Goal: Feedback & Contribution: Submit feedback/report problem

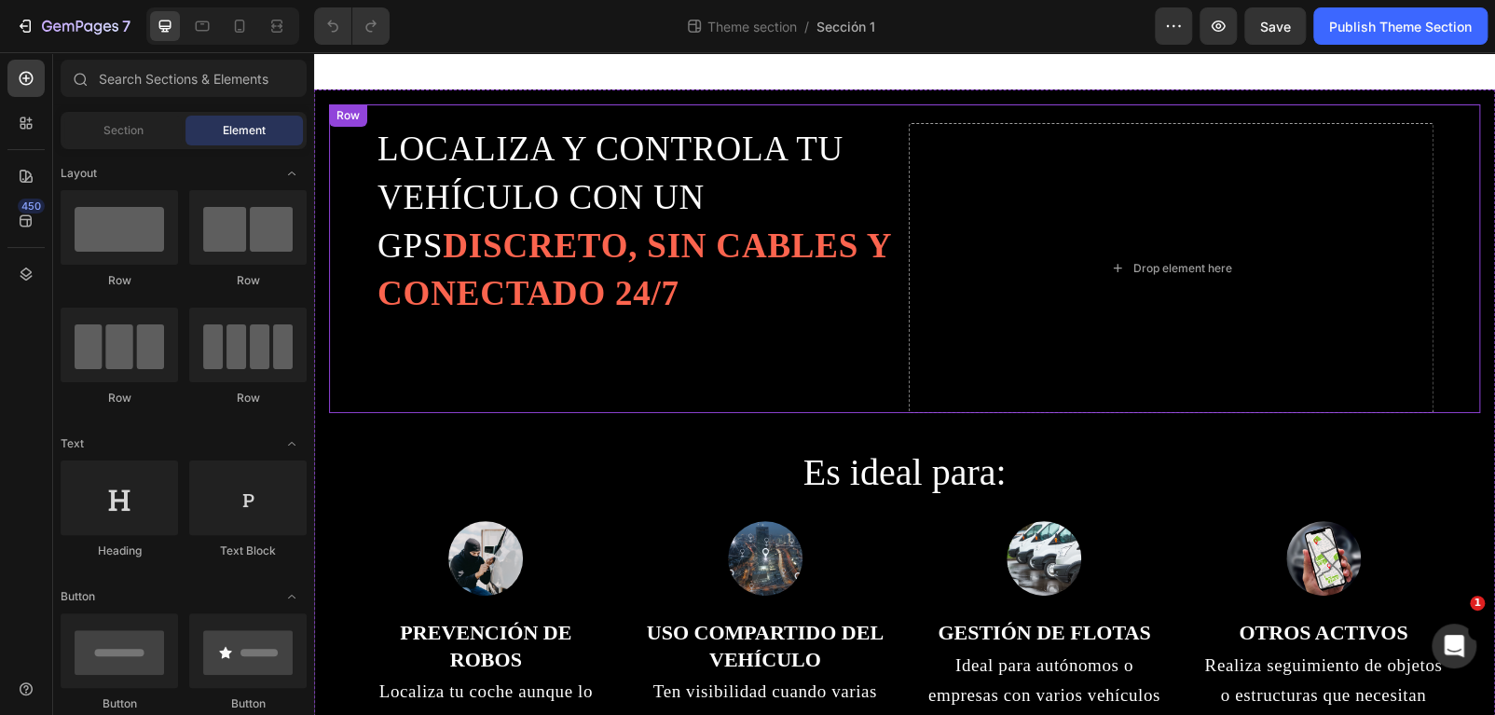
click at [792, 104] on div "LOCALIZA Y CONTROLA TU VEHÍCULO CON UN GPS DISCRETO, SIN CABLES Y CONECTADO 24/…" at bounding box center [904, 258] width 1151 height 308
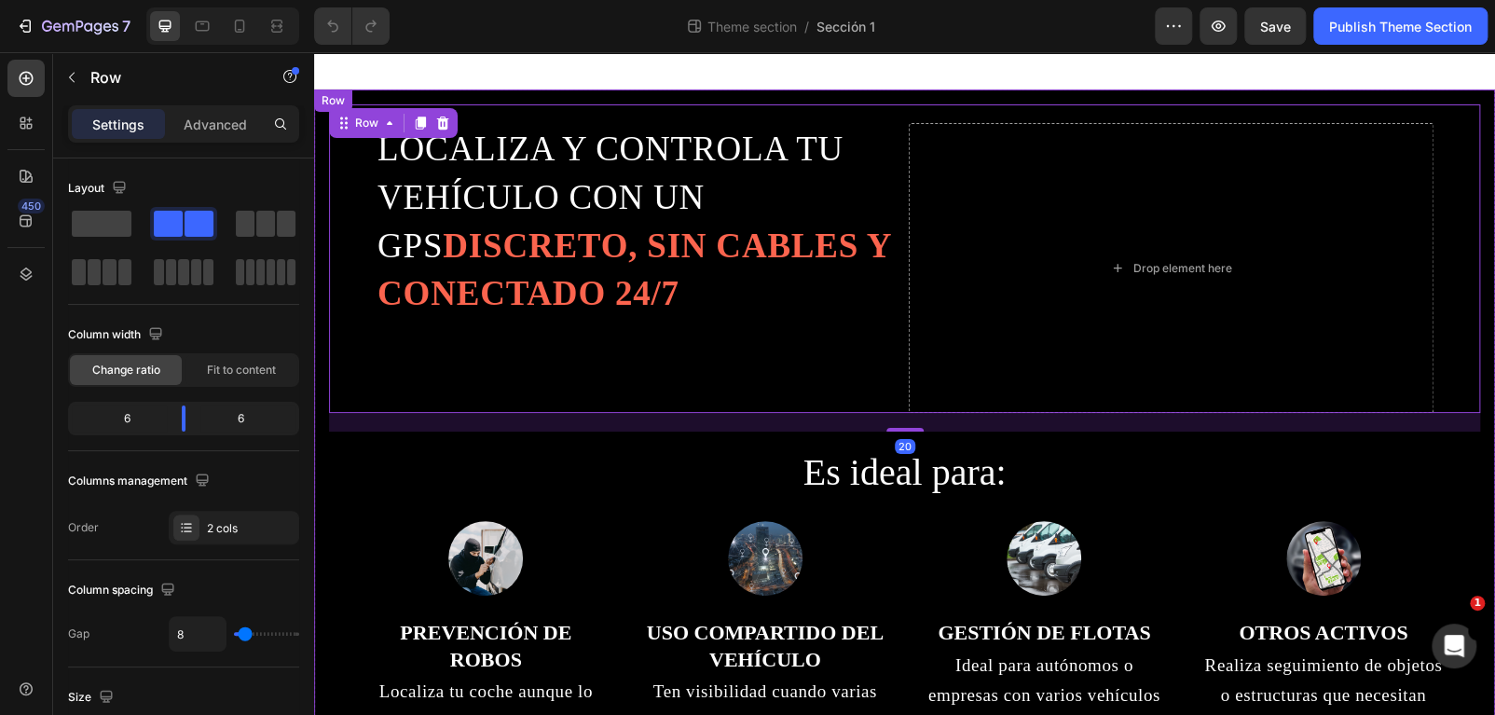
click at [806, 97] on div "LOCALIZA Y CONTROLA TU VEHÍCULO CON UN GPS DISCRETO, SIN CABLES Y CONECTADO 24/…" at bounding box center [904, 430] width 1181 height 683
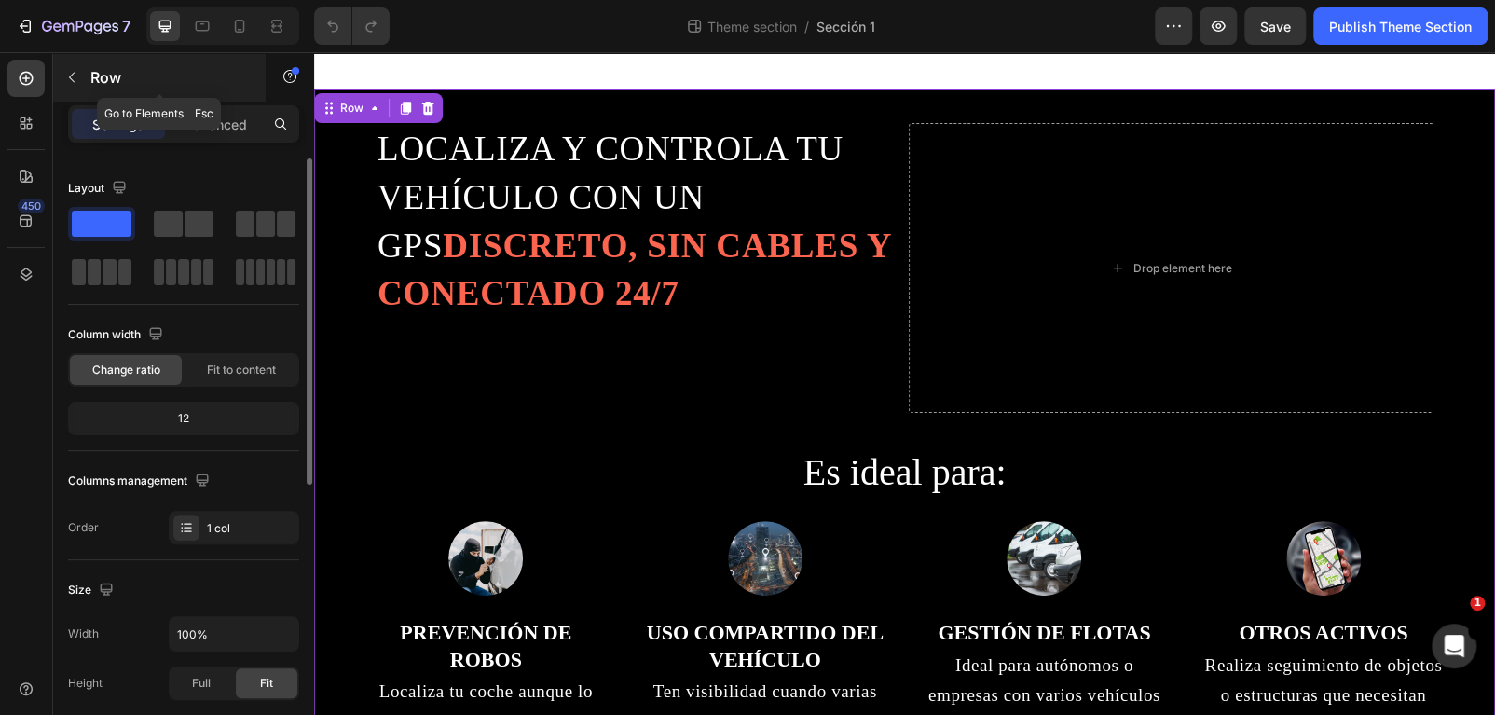
click at [83, 84] on button "button" at bounding box center [72, 77] width 30 height 30
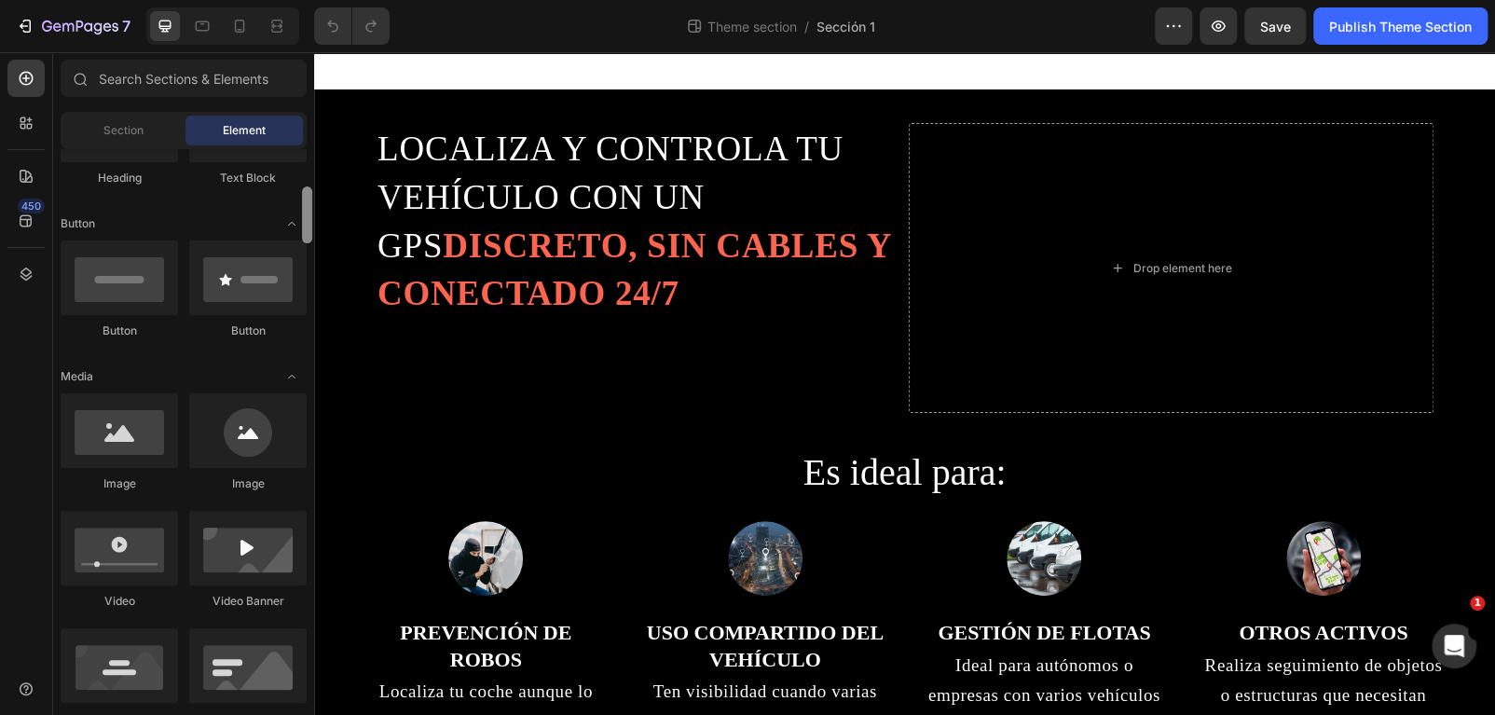
scroll to position [840, 0]
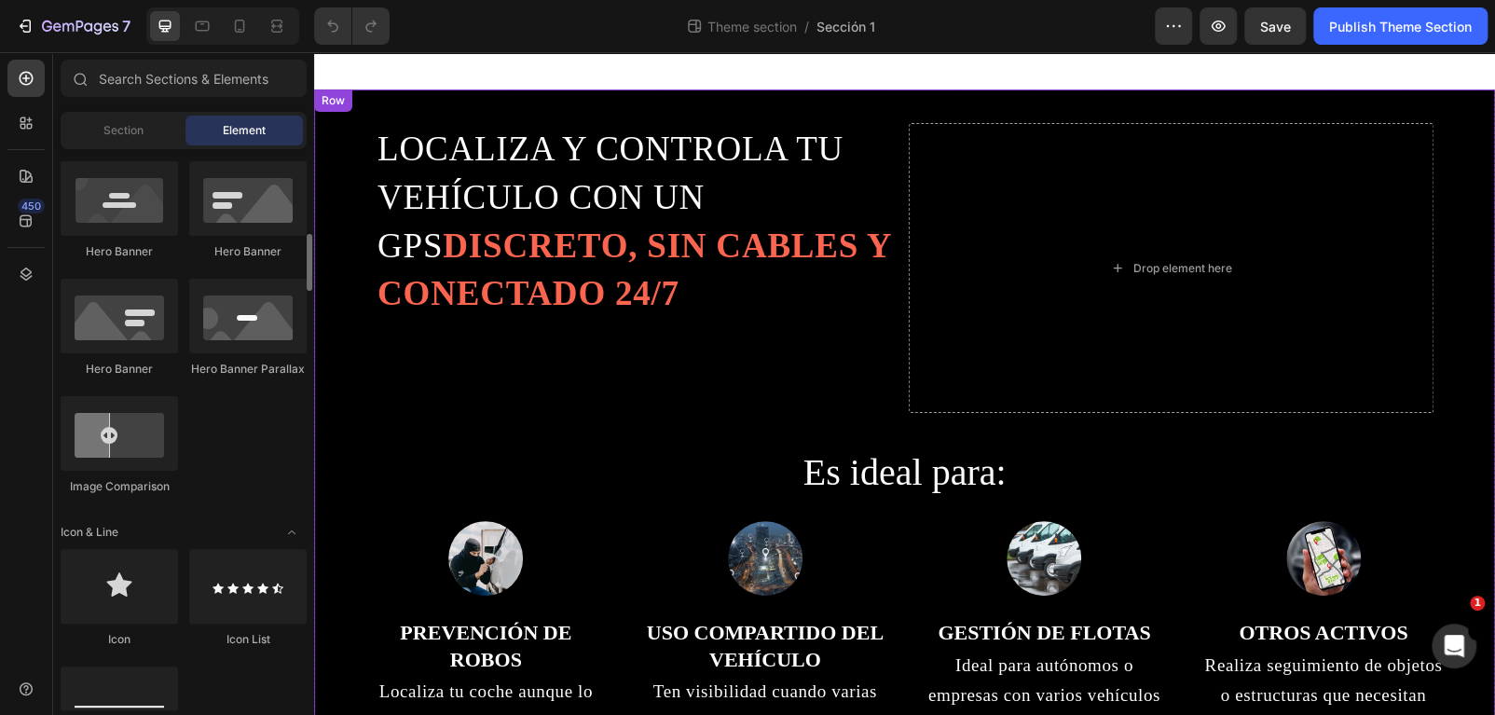
click at [325, 107] on div "Row" at bounding box center [333, 100] width 31 height 17
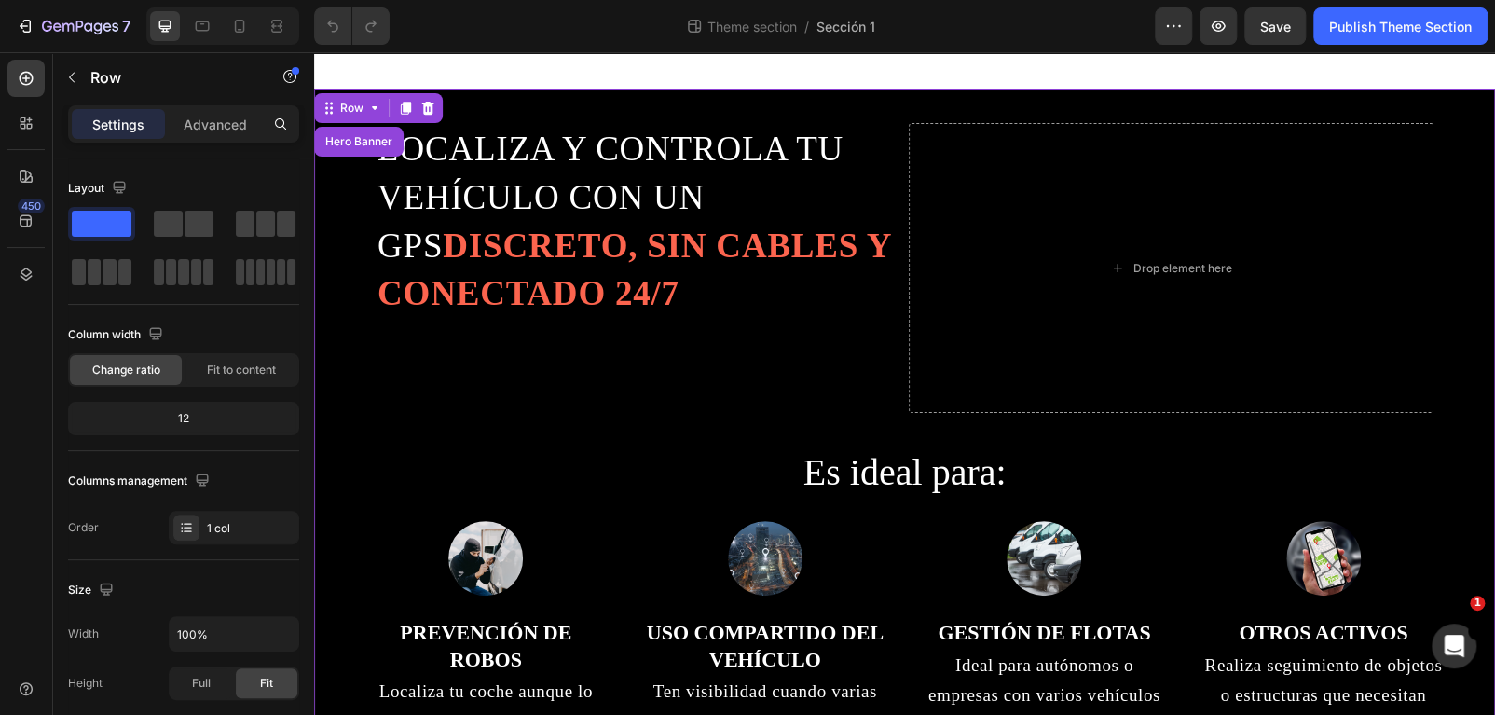
click at [512, 96] on div "LOCALIZA Y CONTROLA TU VEHÍCULO CON UN GPS DISCRETO, SIN CABLES Y CONECTADO 24/…" at bounding box center [904, 430] width 1181 height 683
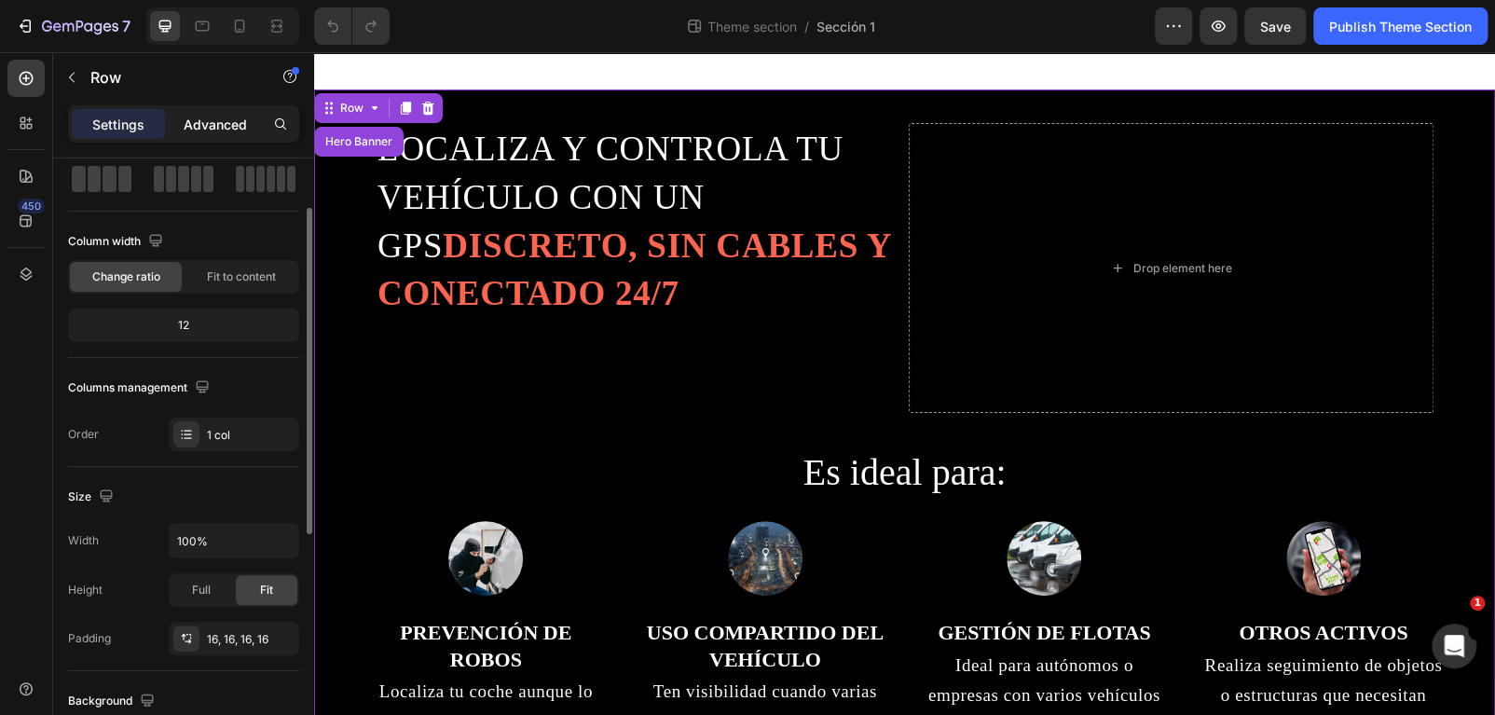
click at [216, 118] on p "Advanced" at bounding box center [215, 125] width 63 height 20
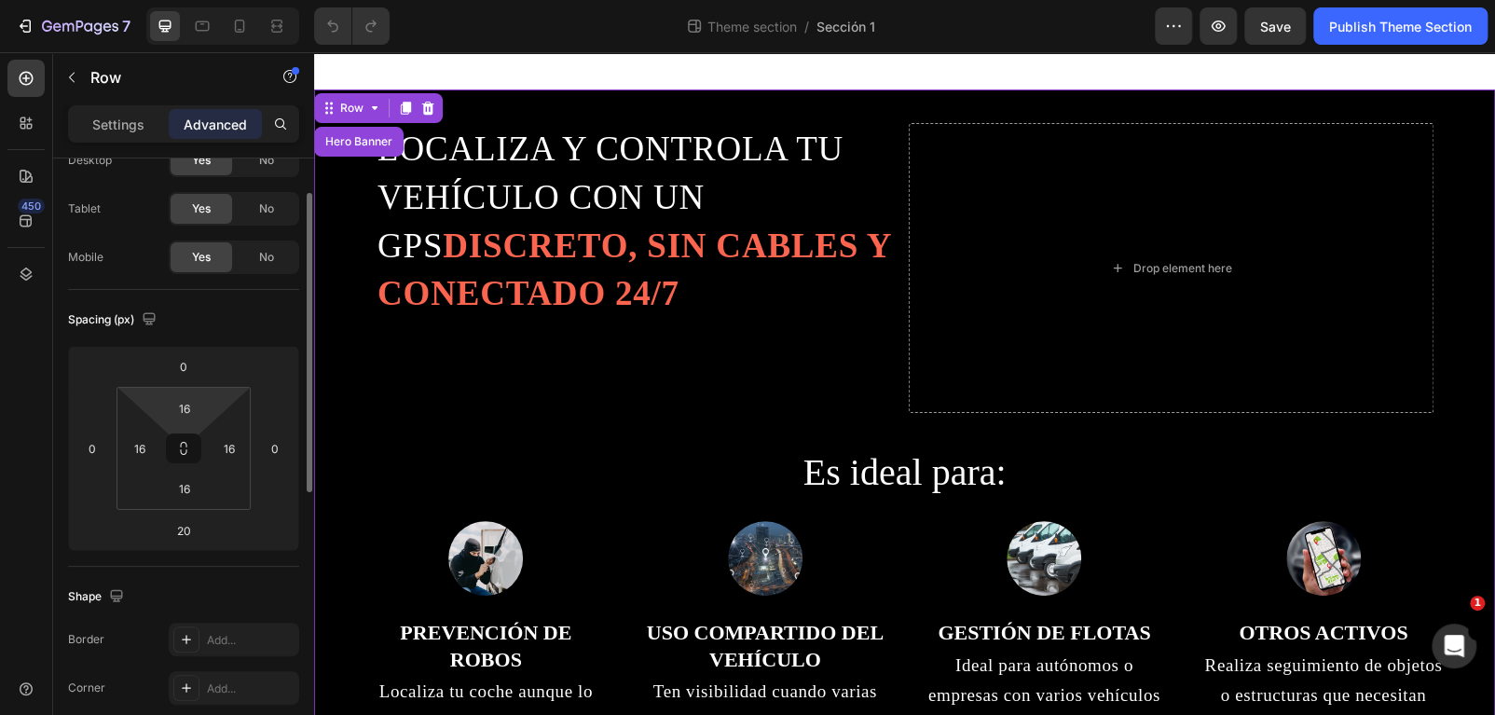
scroll to position [0, 0]
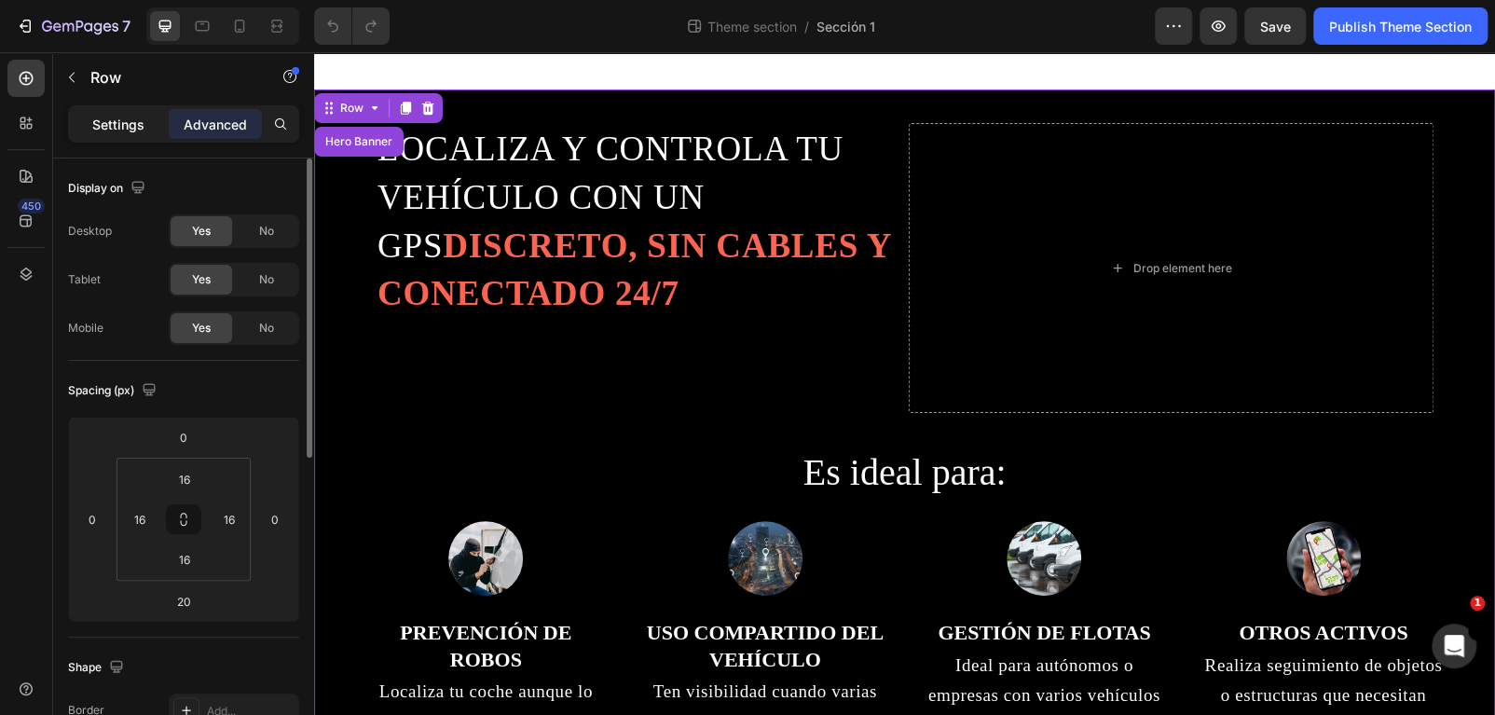
click at [104, 121] on p "Settings" at bounding box center [118, 125] width 52 height 20
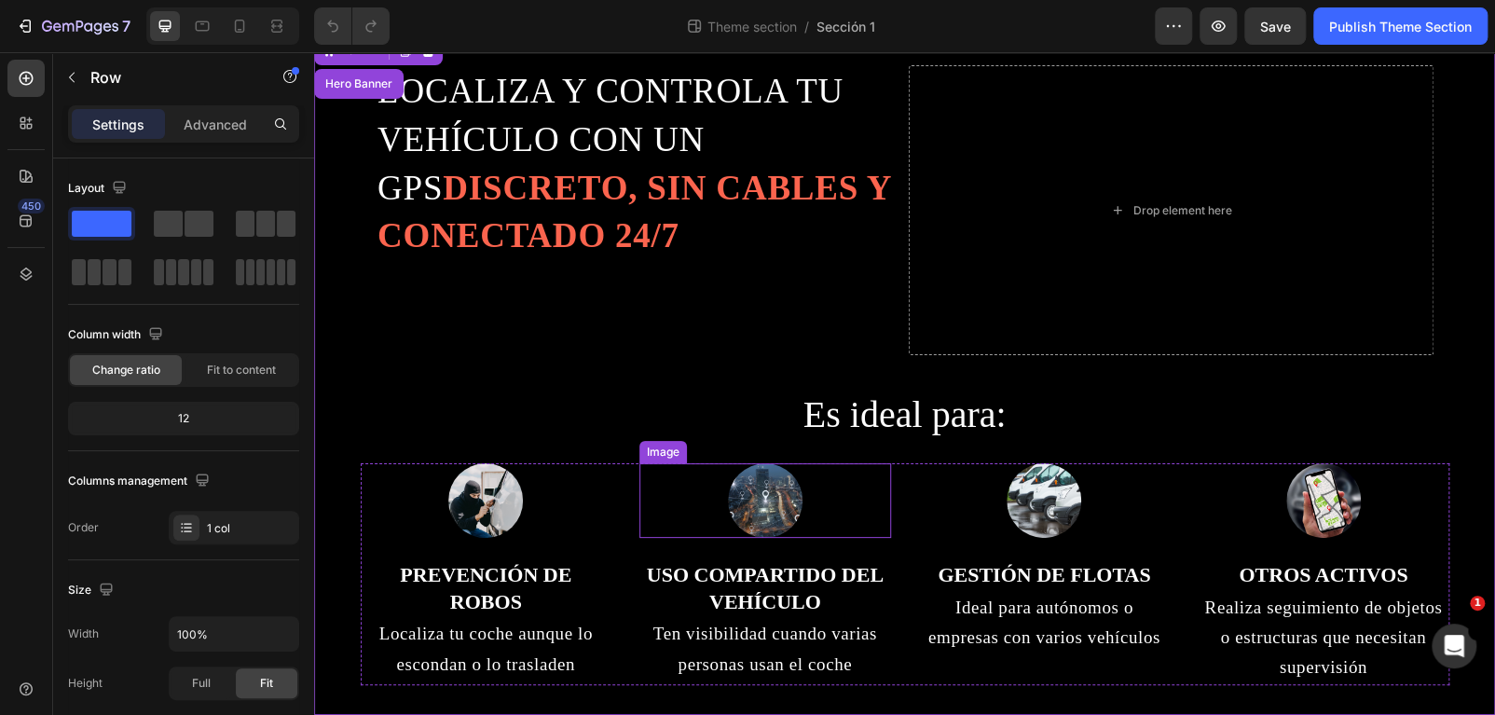
scroll to position [75, 0]
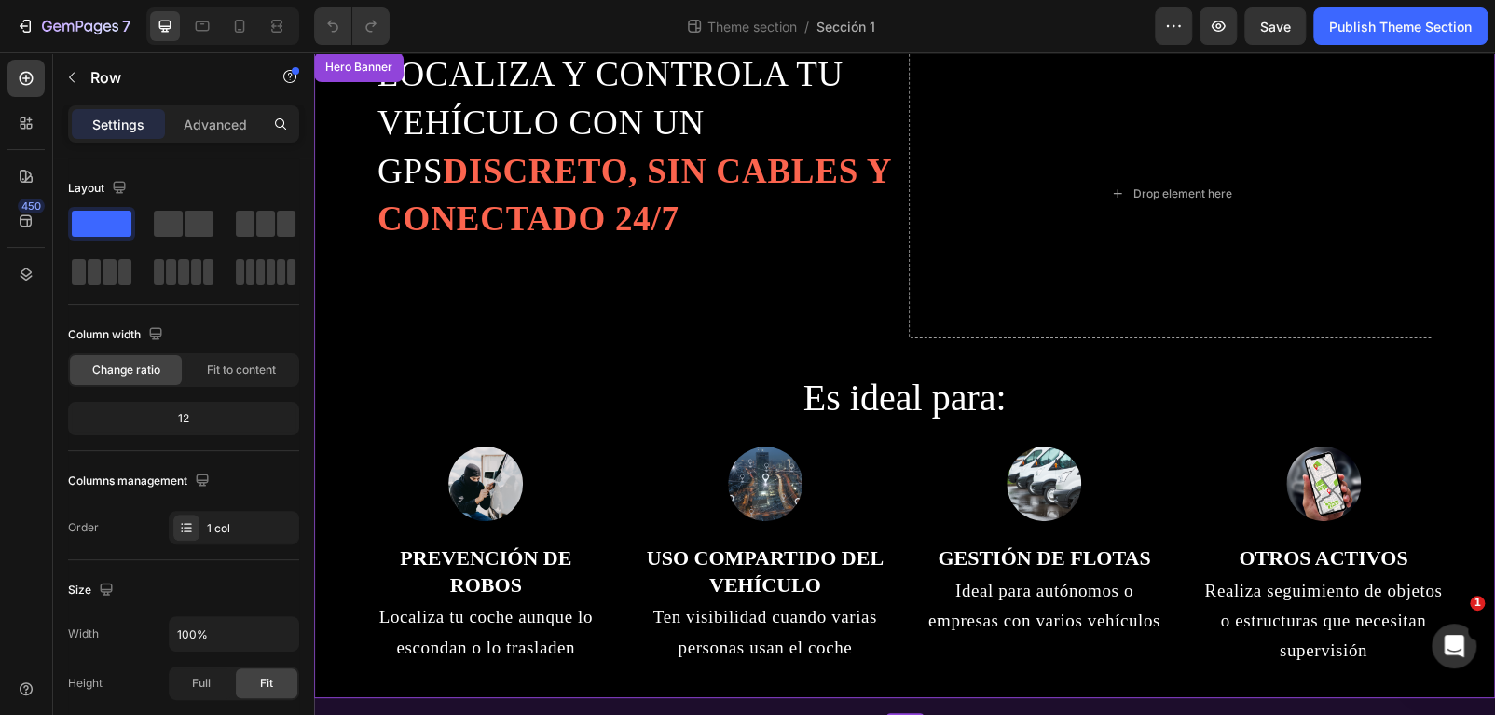
click at [327, 428] on div "LOCALIZA Y CONTROLA TU VEHÍCULO CON UN GPS DISCRETO, SIN CABLES Y CONECTADO 24/…" at bounding box center [904, 356] width 1181 height 683
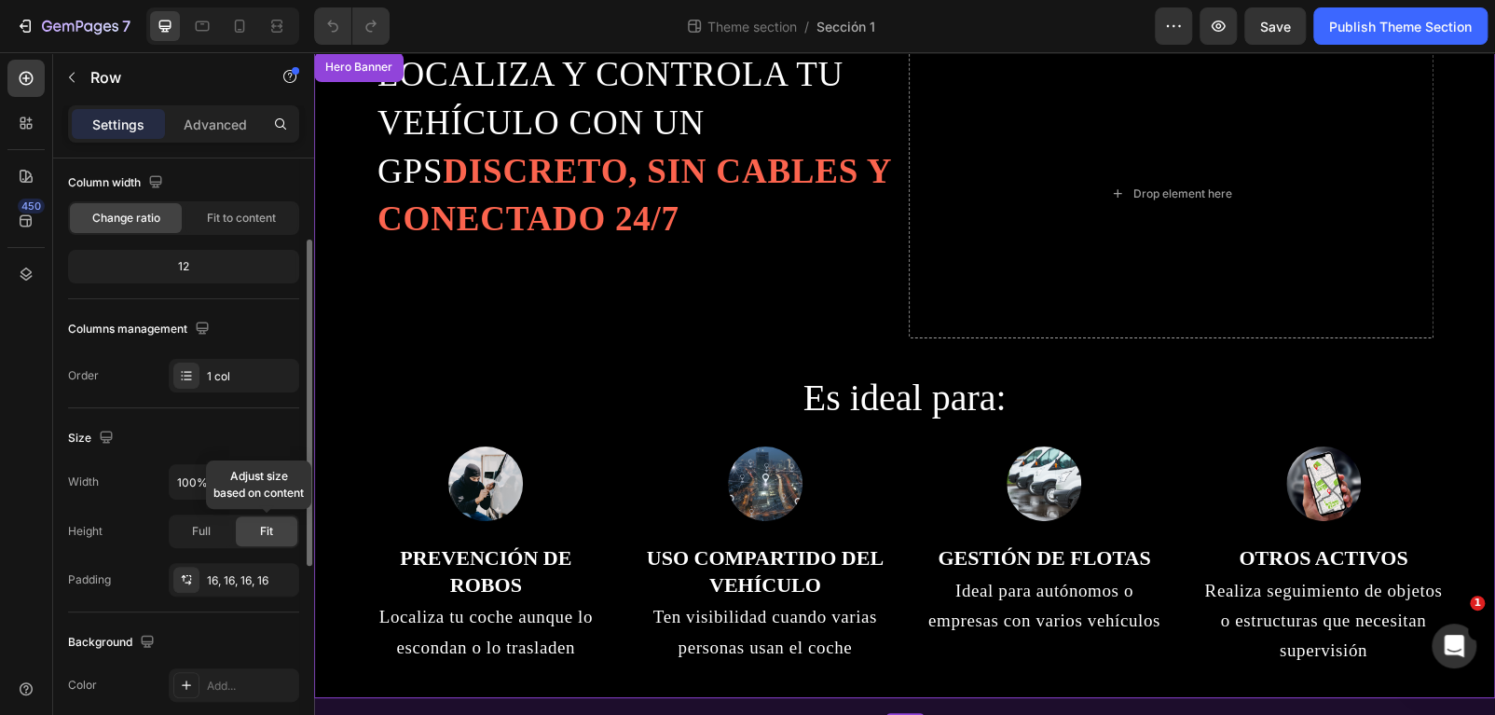
scroll to position [0, 0]
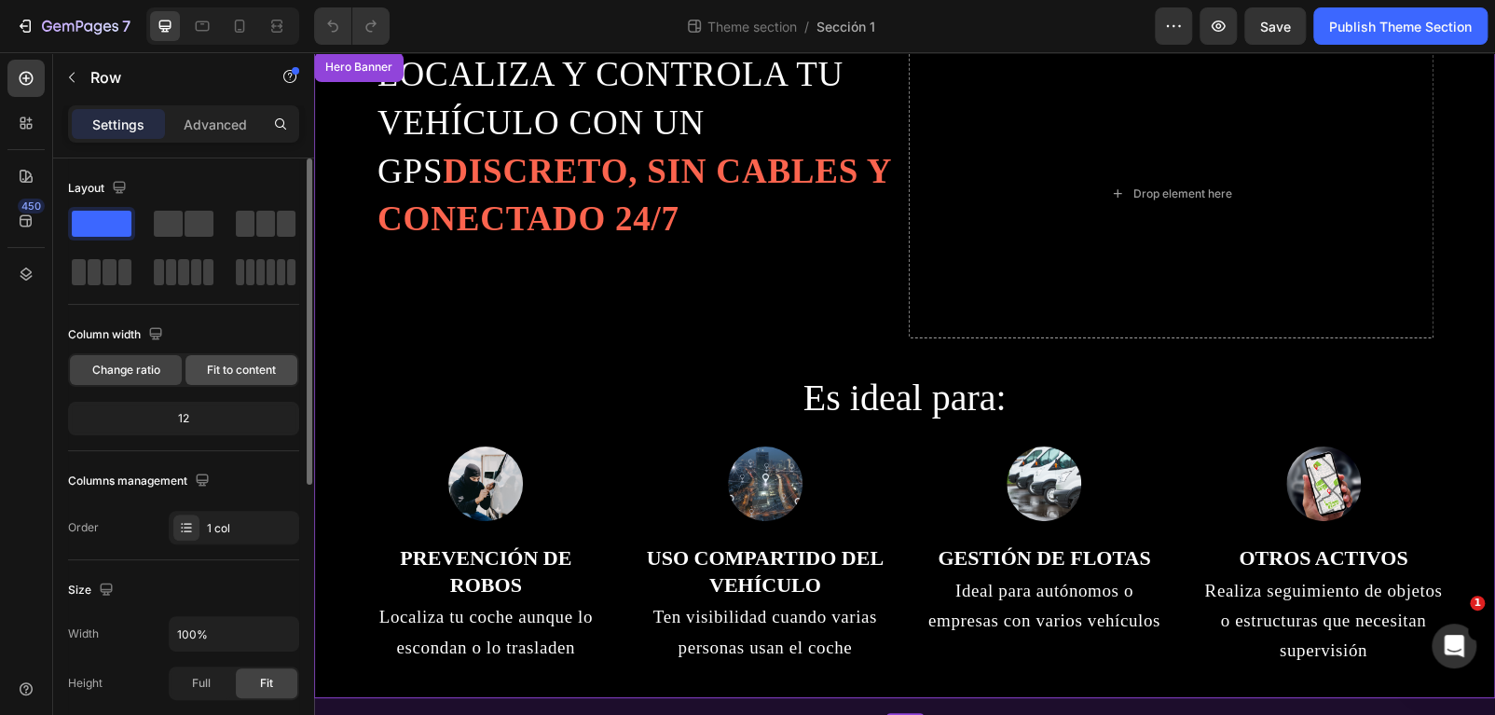
click at [244, 382] on div "Fit to content" at bounding box center [241, 370] width 112 height 30
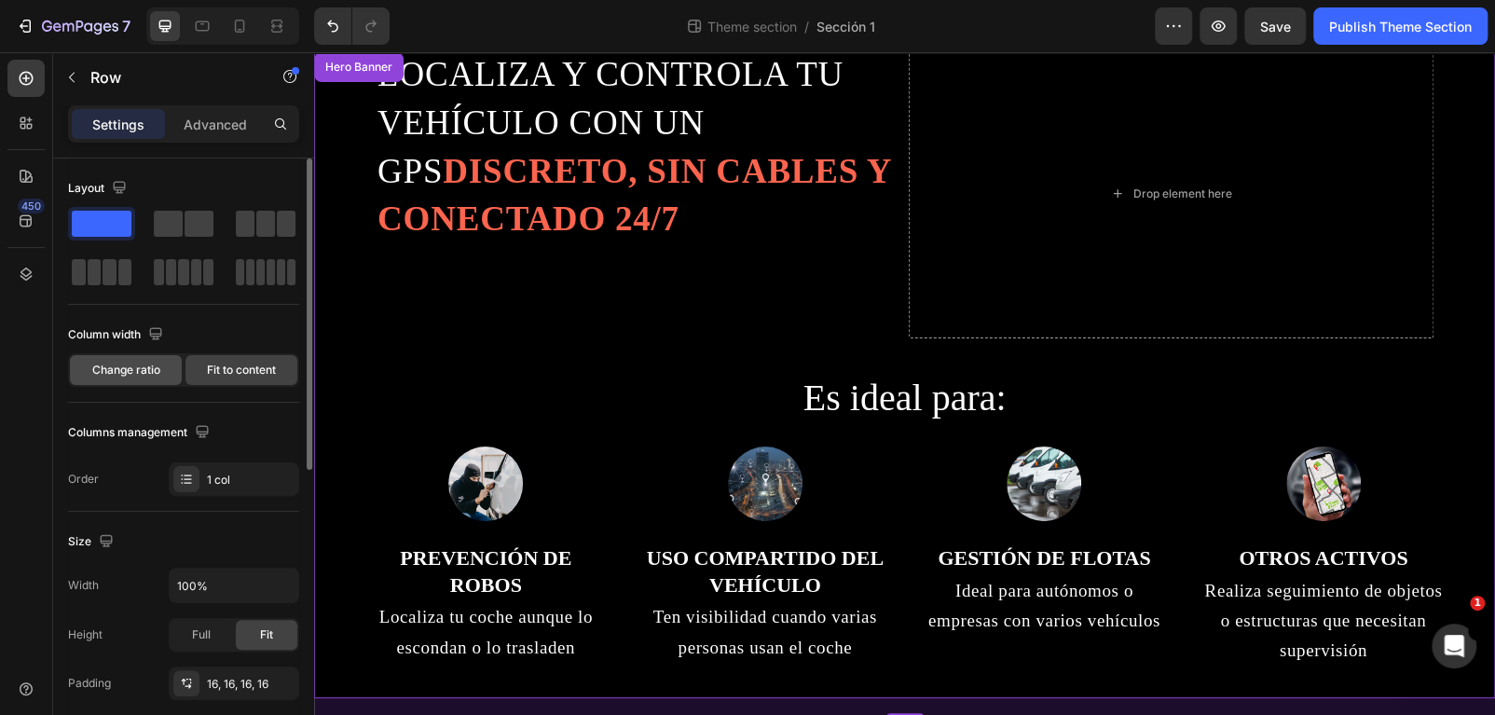
click at [156, 366] on span "Change ratio" at bounding box center [126, 370] width 68 height 17
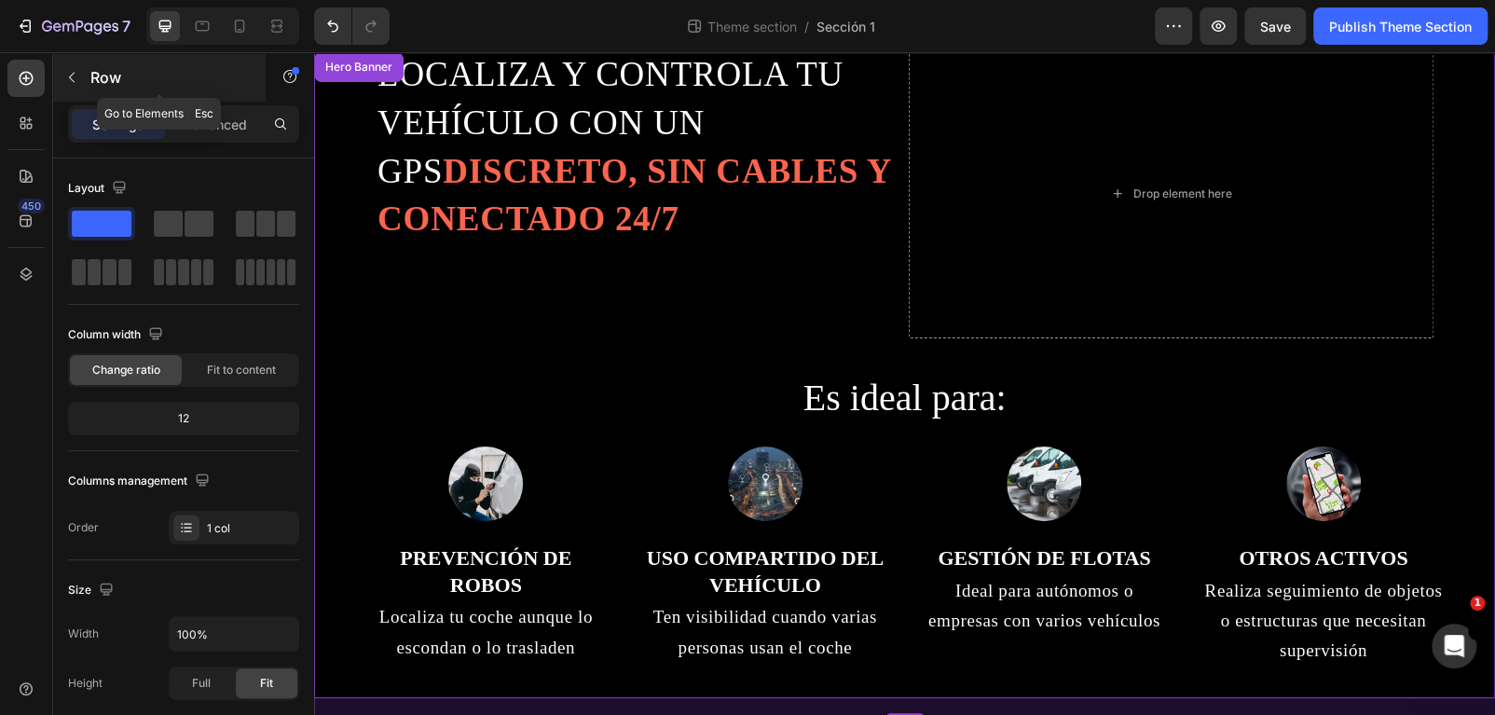
click at [77, 72] on icon "button" at bounding box center [71, 77] width 15 height 15
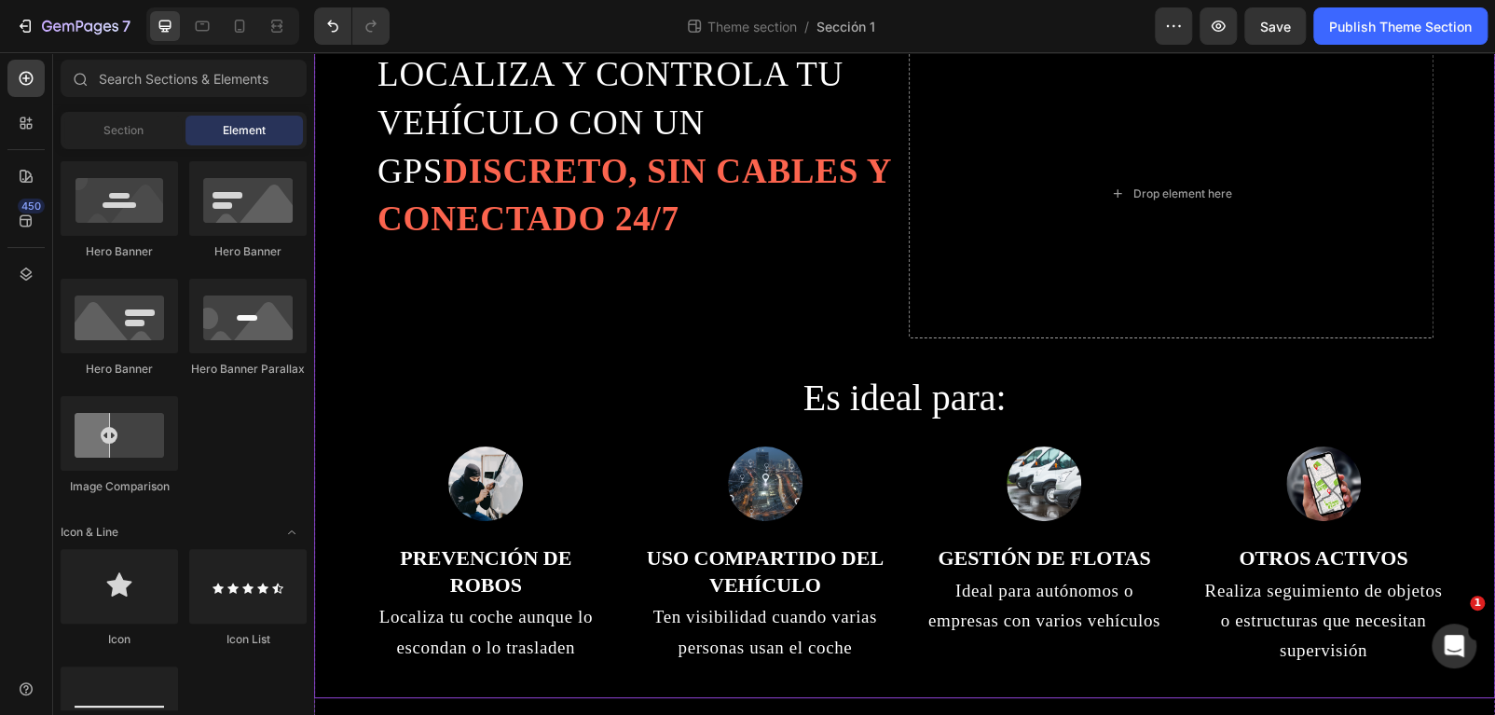
click at [334, 443] on div "LOCALIZA Y CONTROLA TU VEHÍCULO CON UN GPS DISCRETO, SIN CABLES Y CONECTADO 24/…" at bounding box center [904, 356] width 1151 height 653
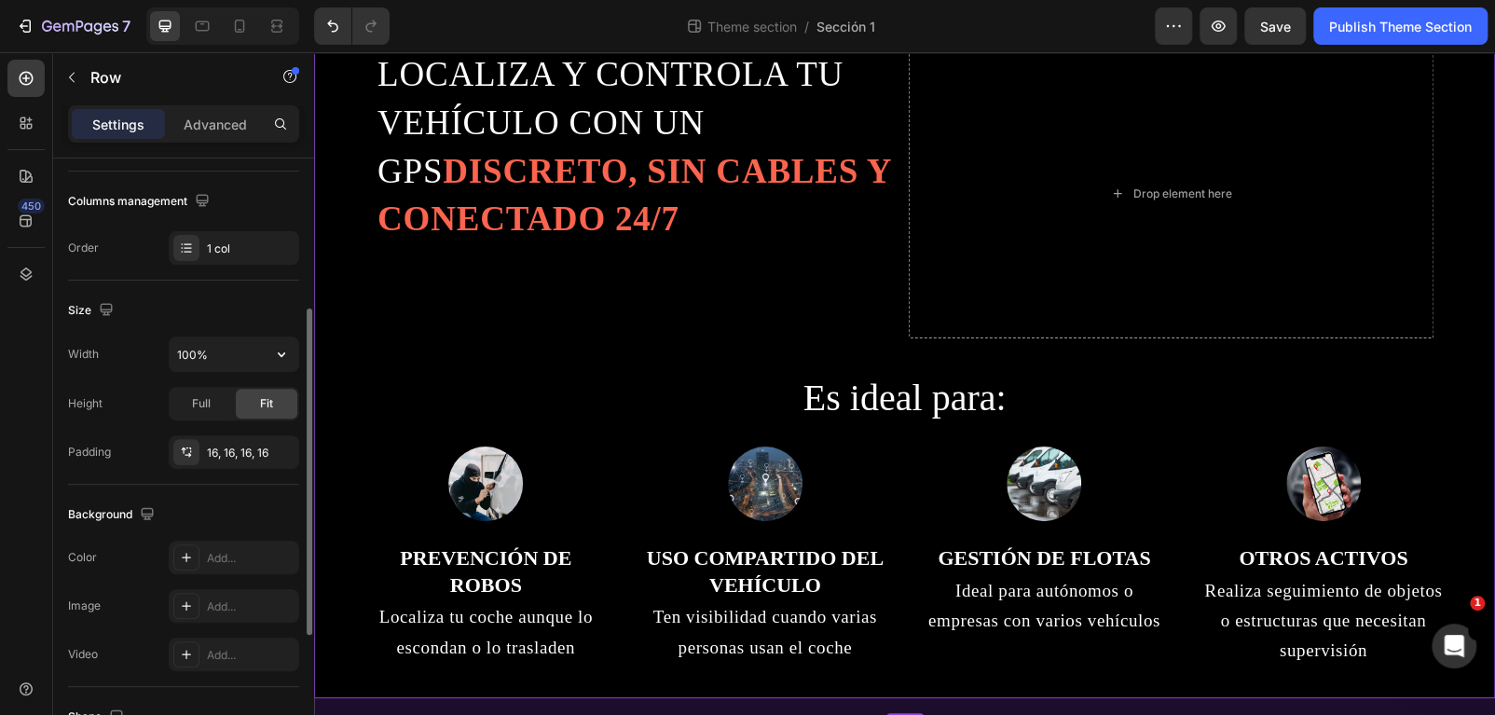
scroll to position [526, 0]
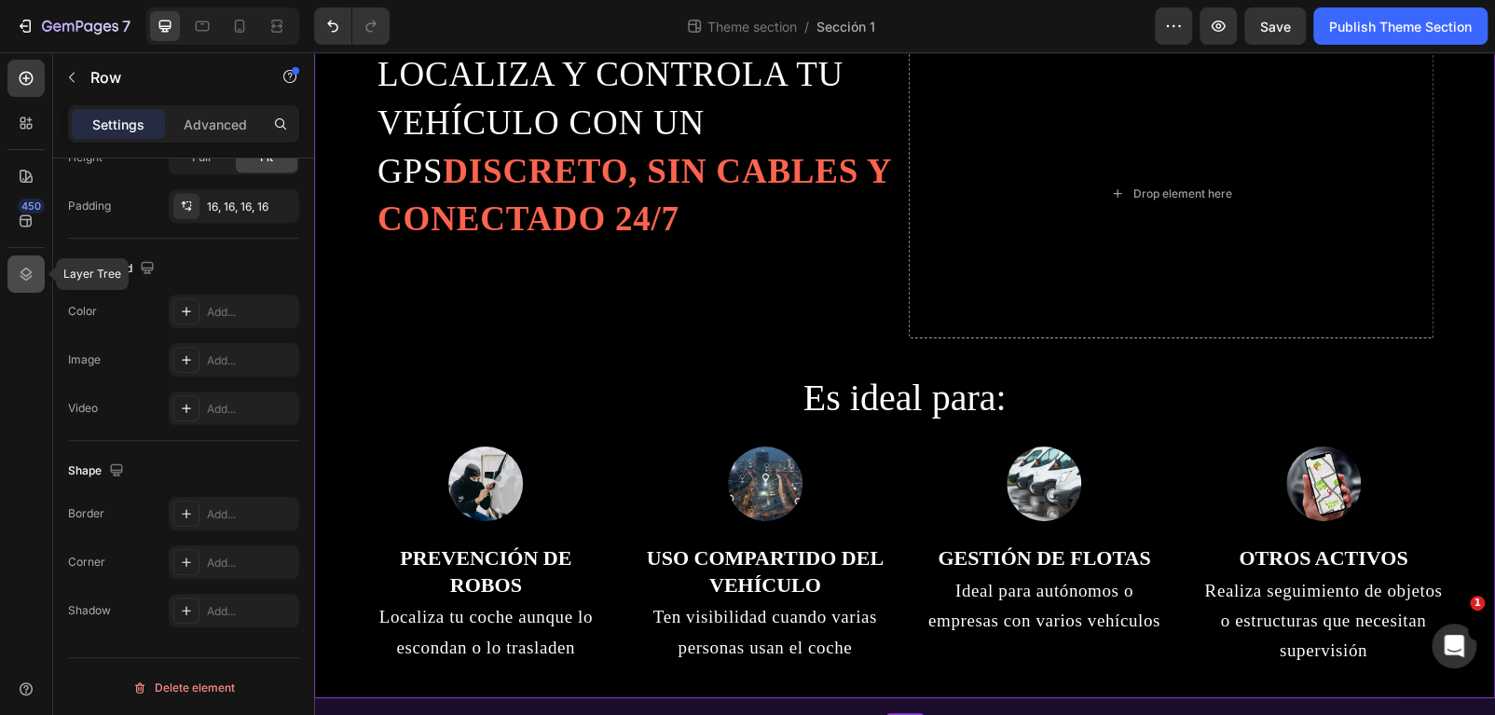
click at [23, 266] on icon at bounding box center [26, 274] width 19 height 19
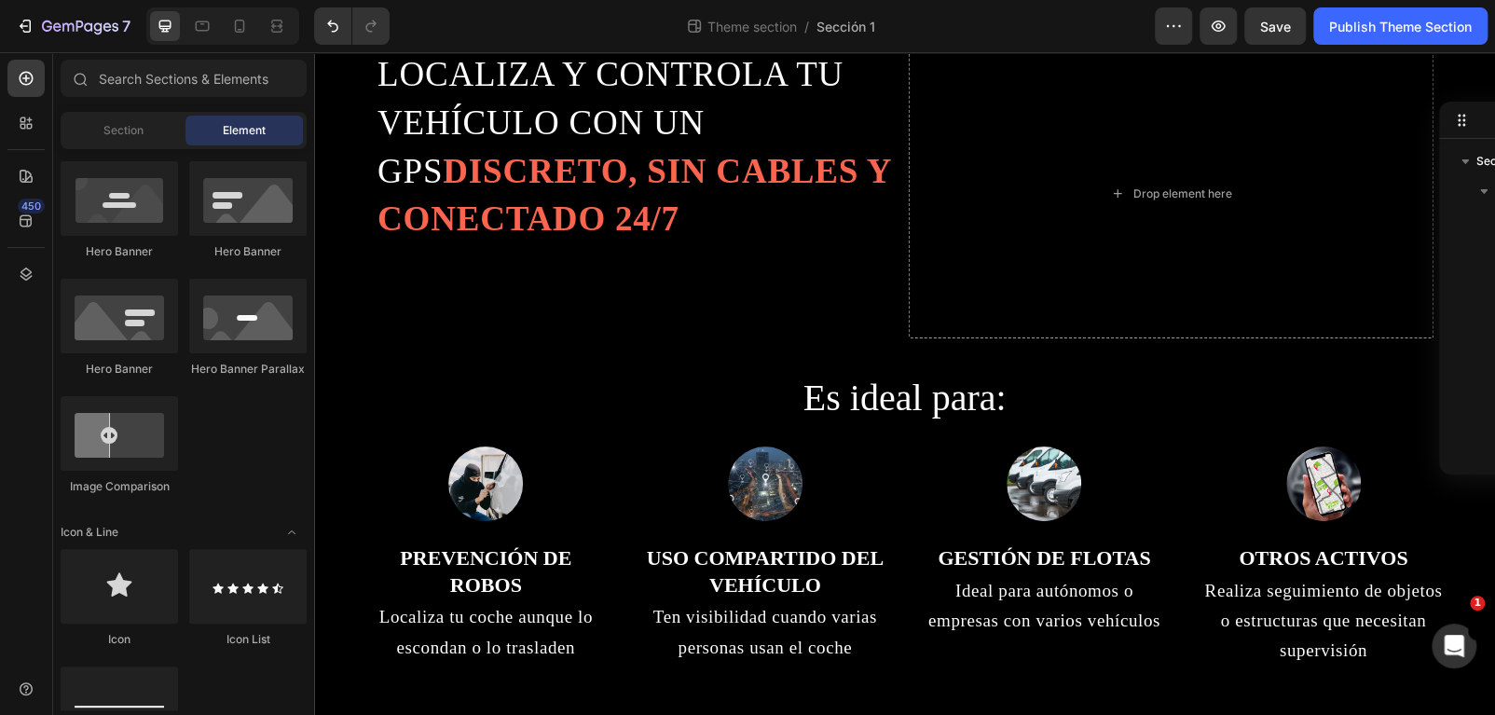
scroll to position [27, 0]
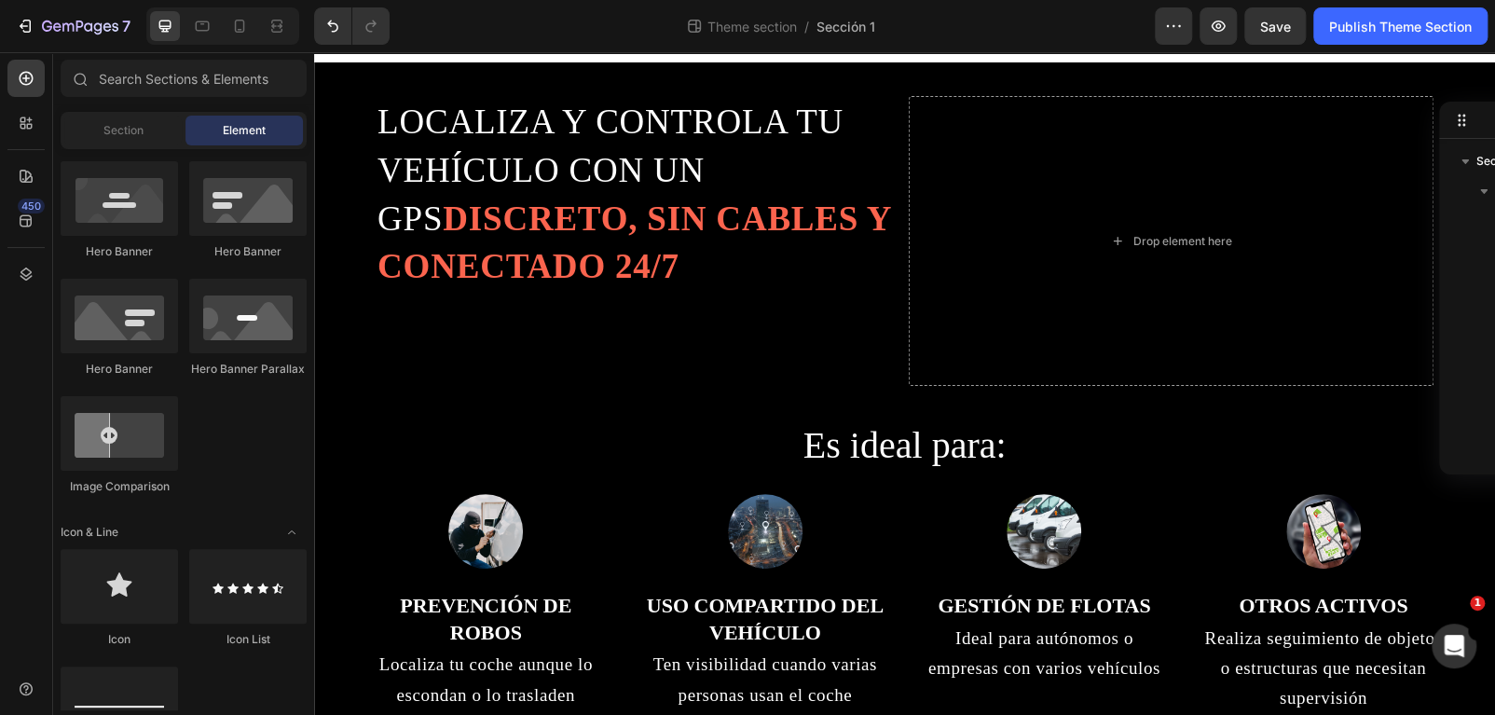
drag, startPoint x: 1492, startPoint y: 507, endPoint x: 1771, endPoint y: 518, distance: 278.9
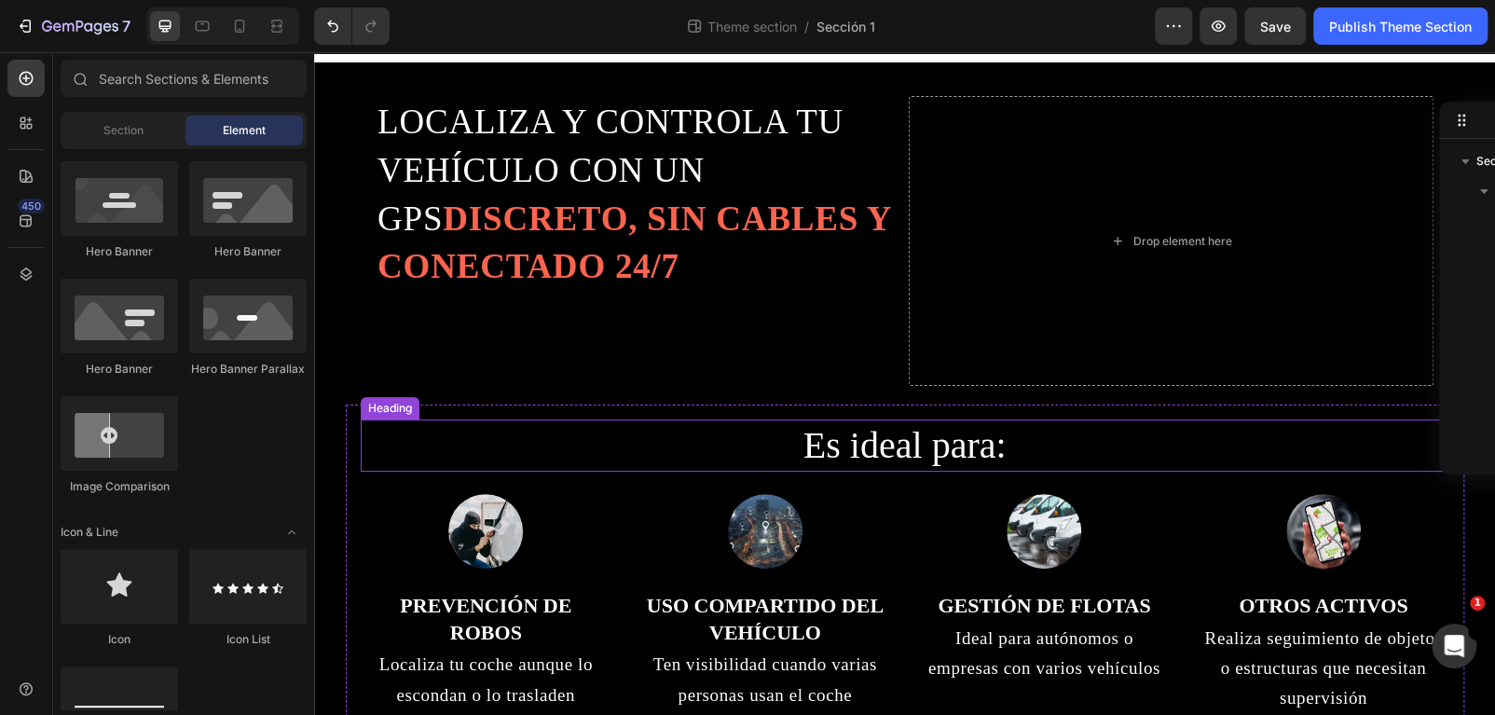
scroll to position [0, 0]
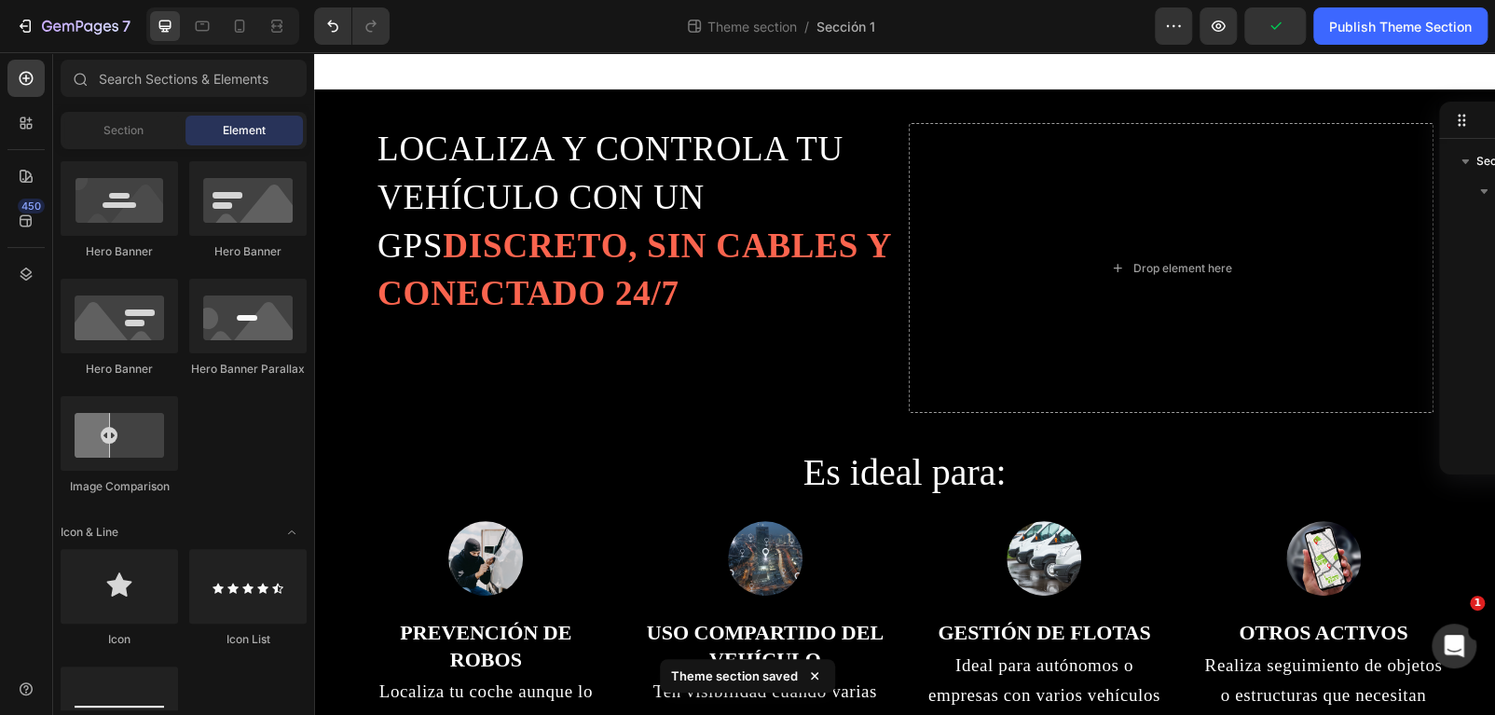
drag, startPoint x: 1797, startPoint y: 322, endPoint x: 1470, endPoint y: 97, distance: 397.3
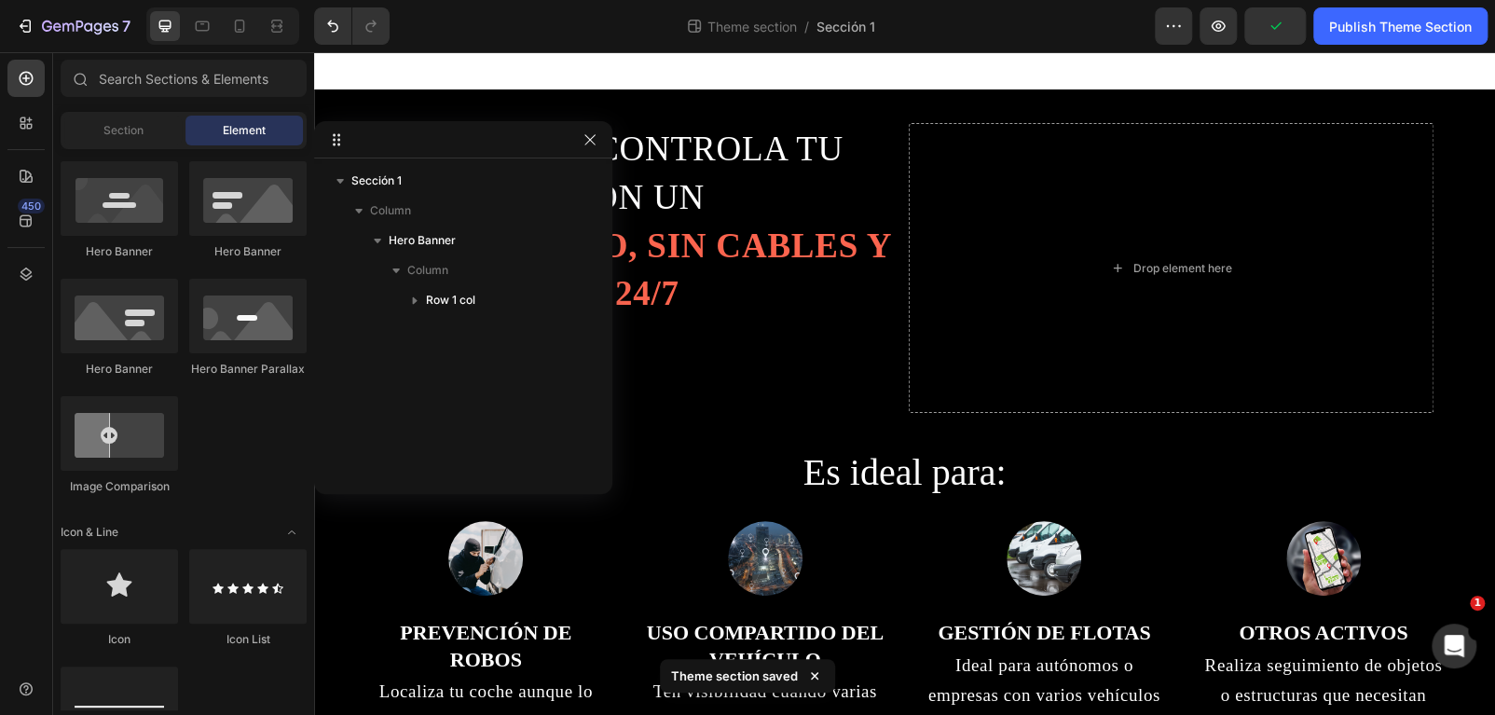
drag, startPoint x: 1461, startPoint y: 119, endPoint x: 525, endPoint y: 140, distance: 936.8
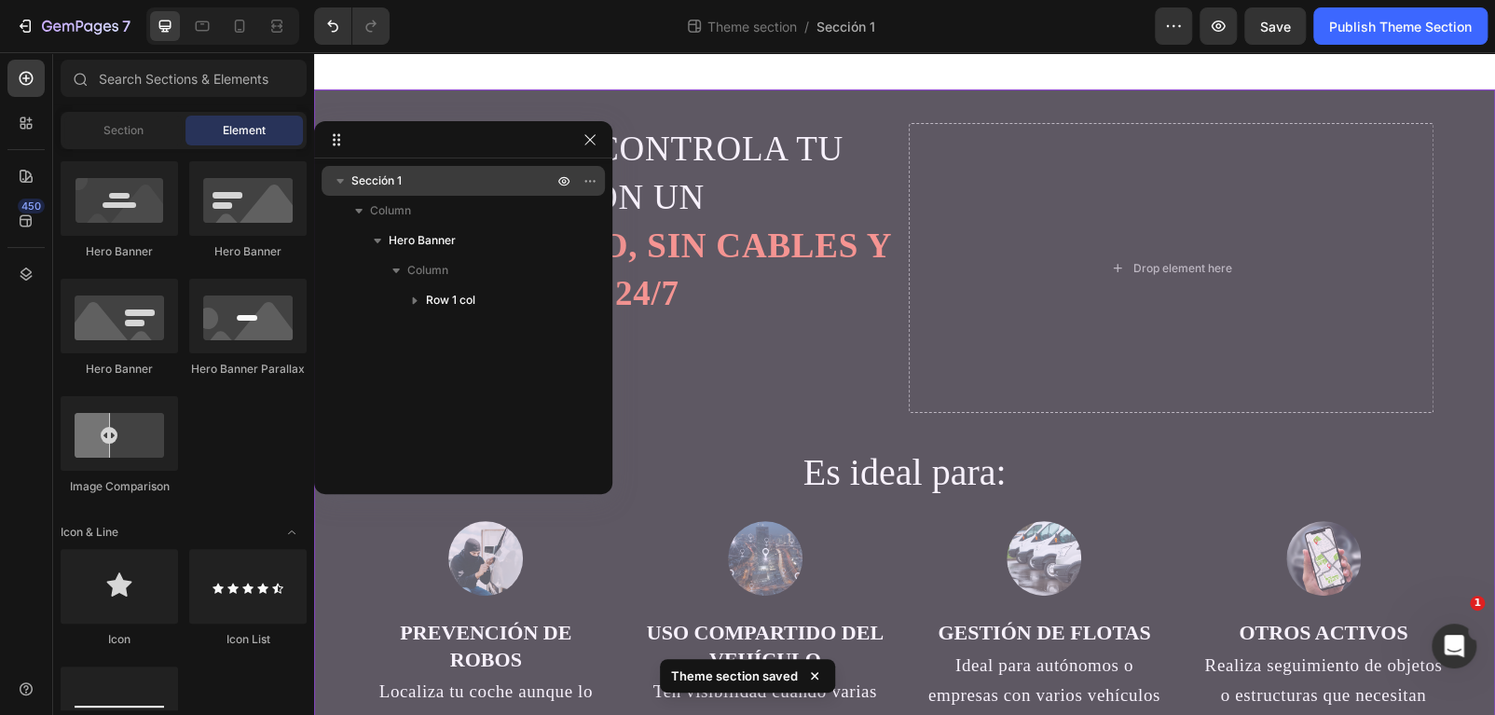
click at [373, 179] on span "Sección 1" at bounding box center [376, 180] width 50 height 19
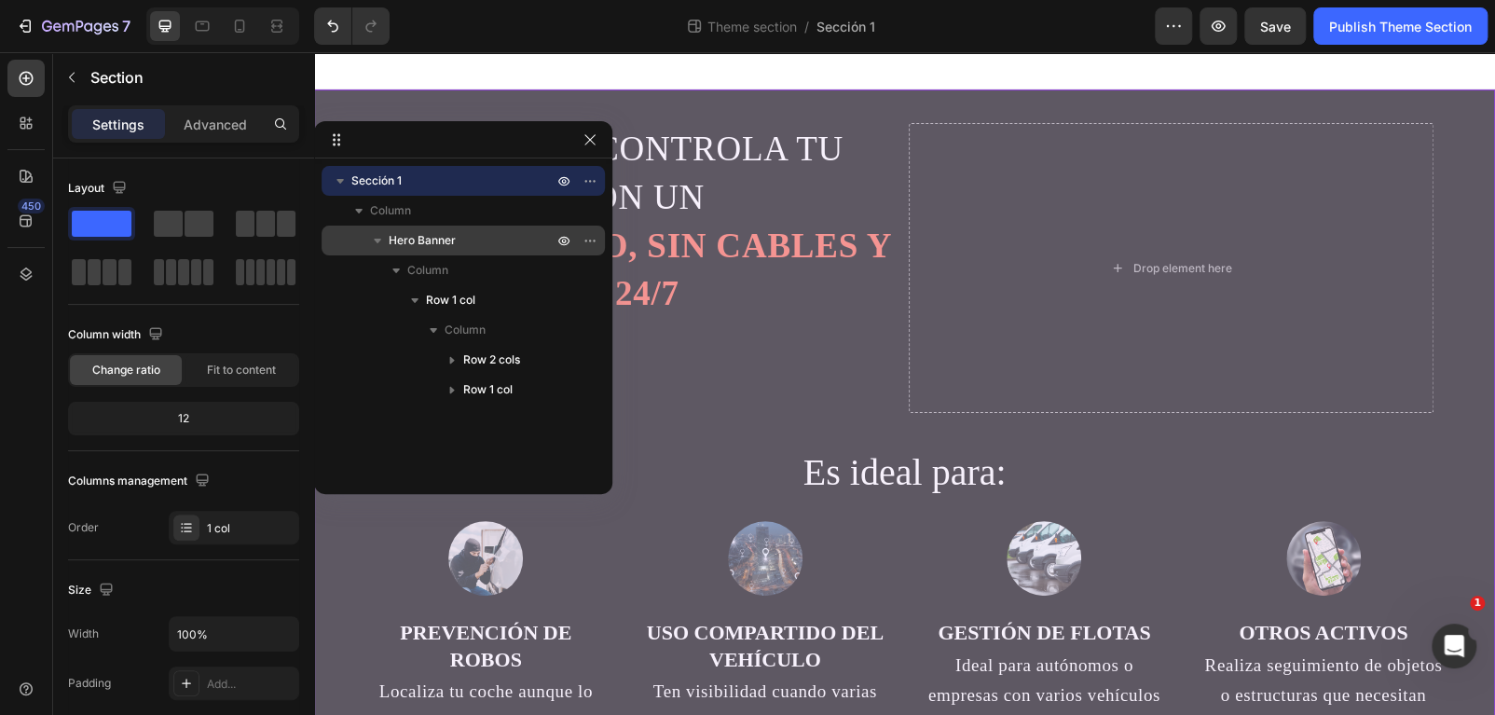
click at [405, 237] on span "Hero Banner" at bounding box center [422, 240] width 67 height 19
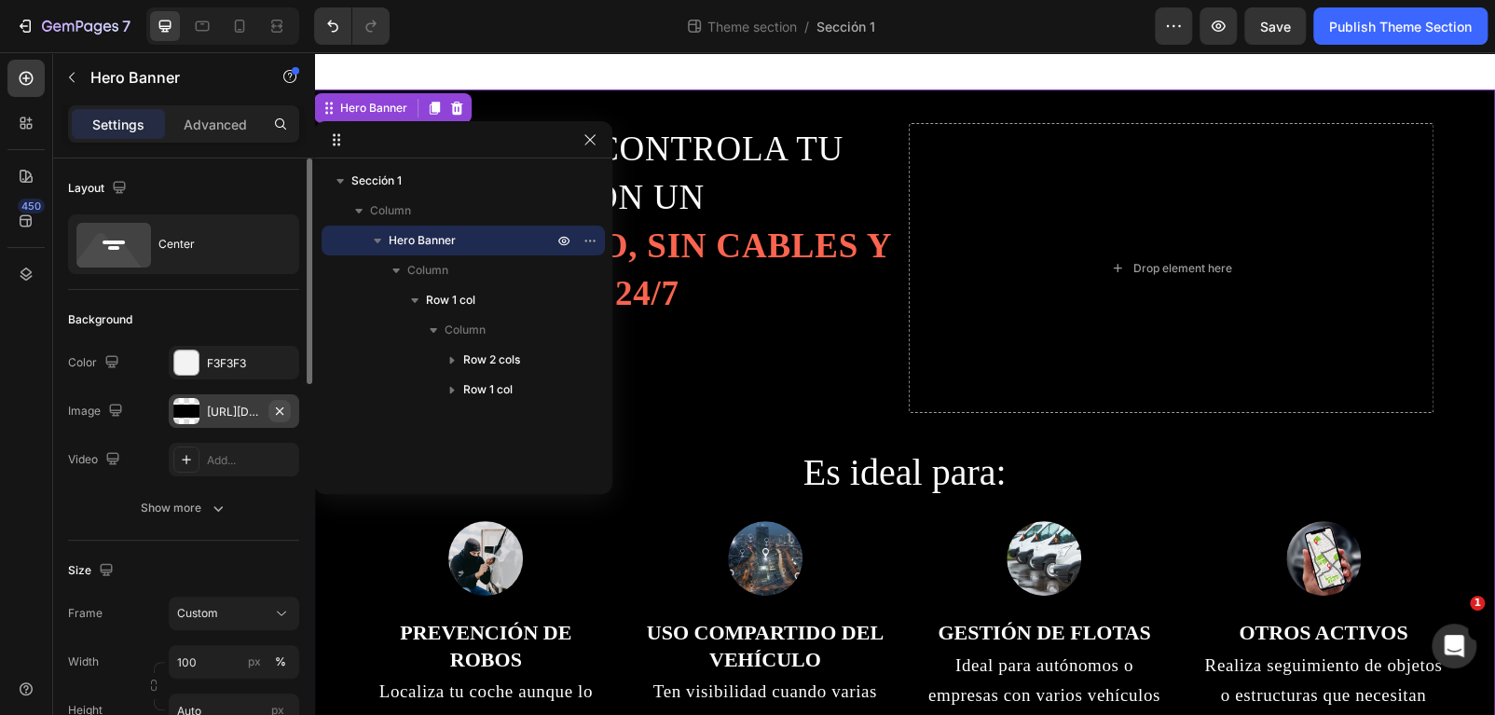
click at [284, 410] on icon "button" at bounding box center [279, 411] width 15 height 15
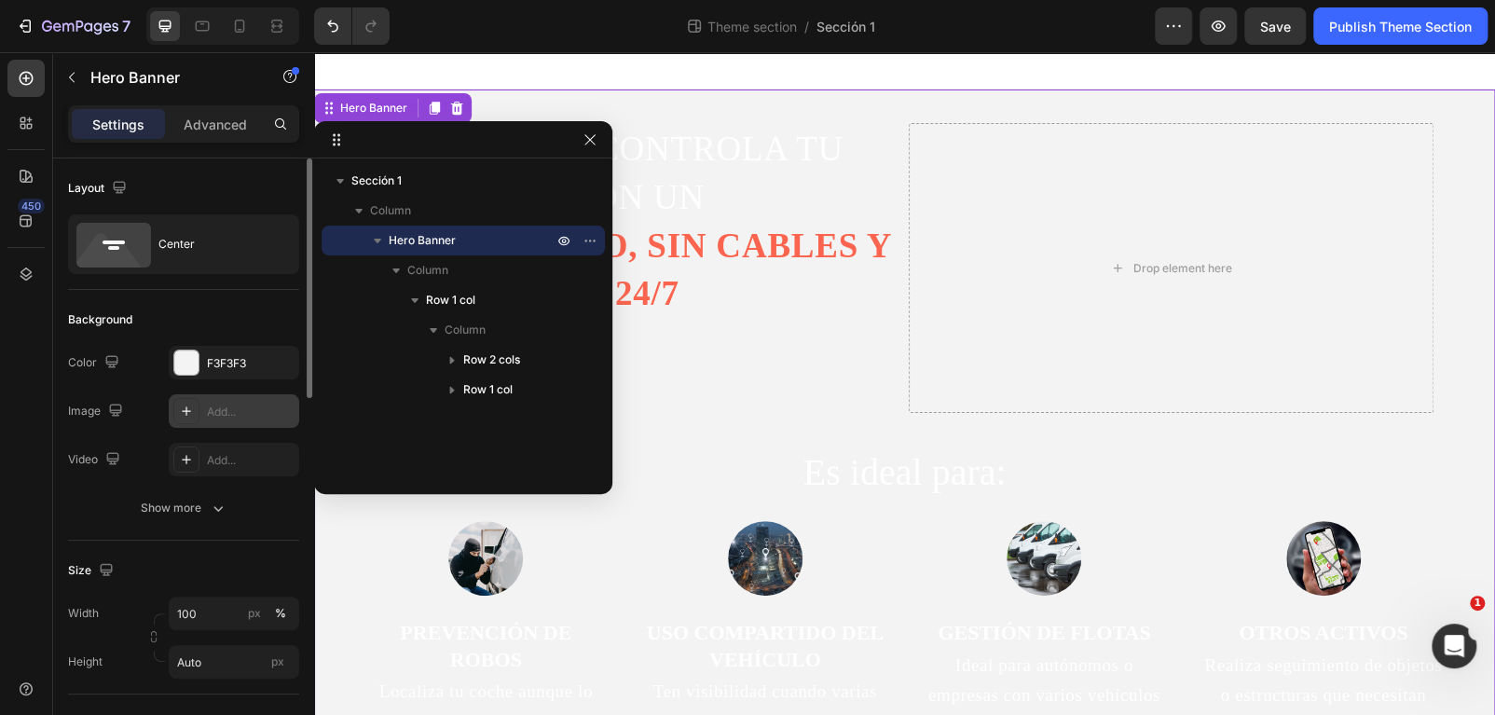
click at [219, 406] on div "Add..." at bounding box center [251, 412] width 88 height 17
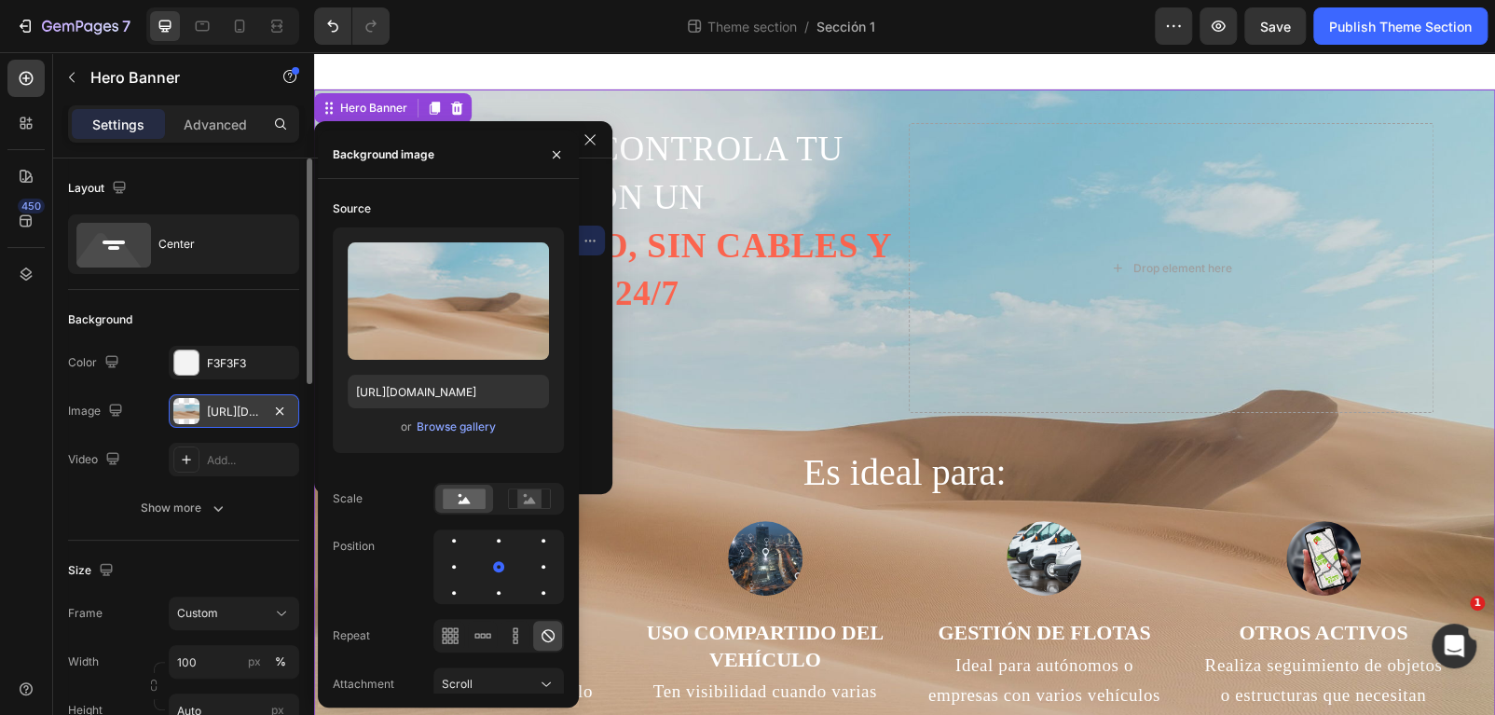
click at [208, 405] on div "https://cdn.shopify.com/s/files/1/2005/9307/files/background_settings.jpg" at bounding box center [234, 412] width 54 height 17
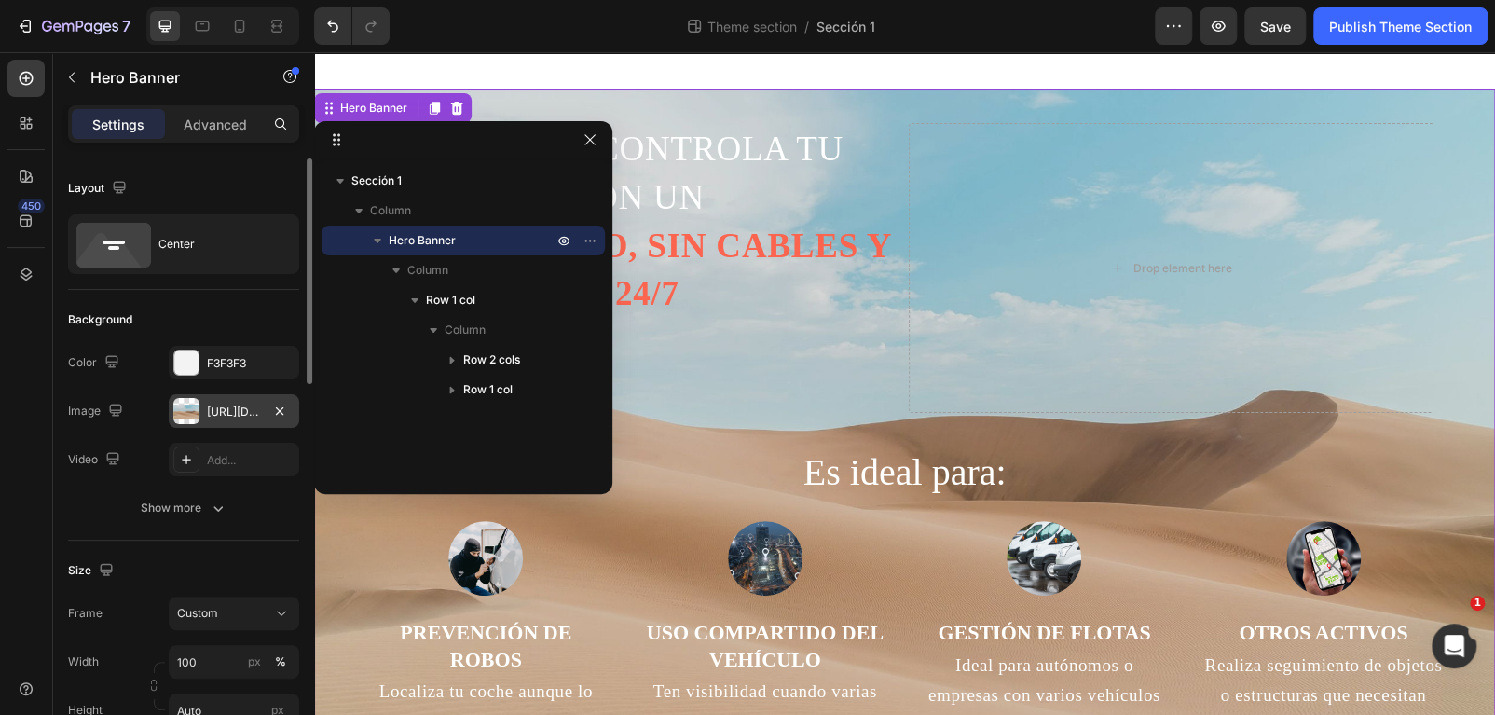
click at [193, 405] on div at bounding box center [186, 411] width 26 height 26
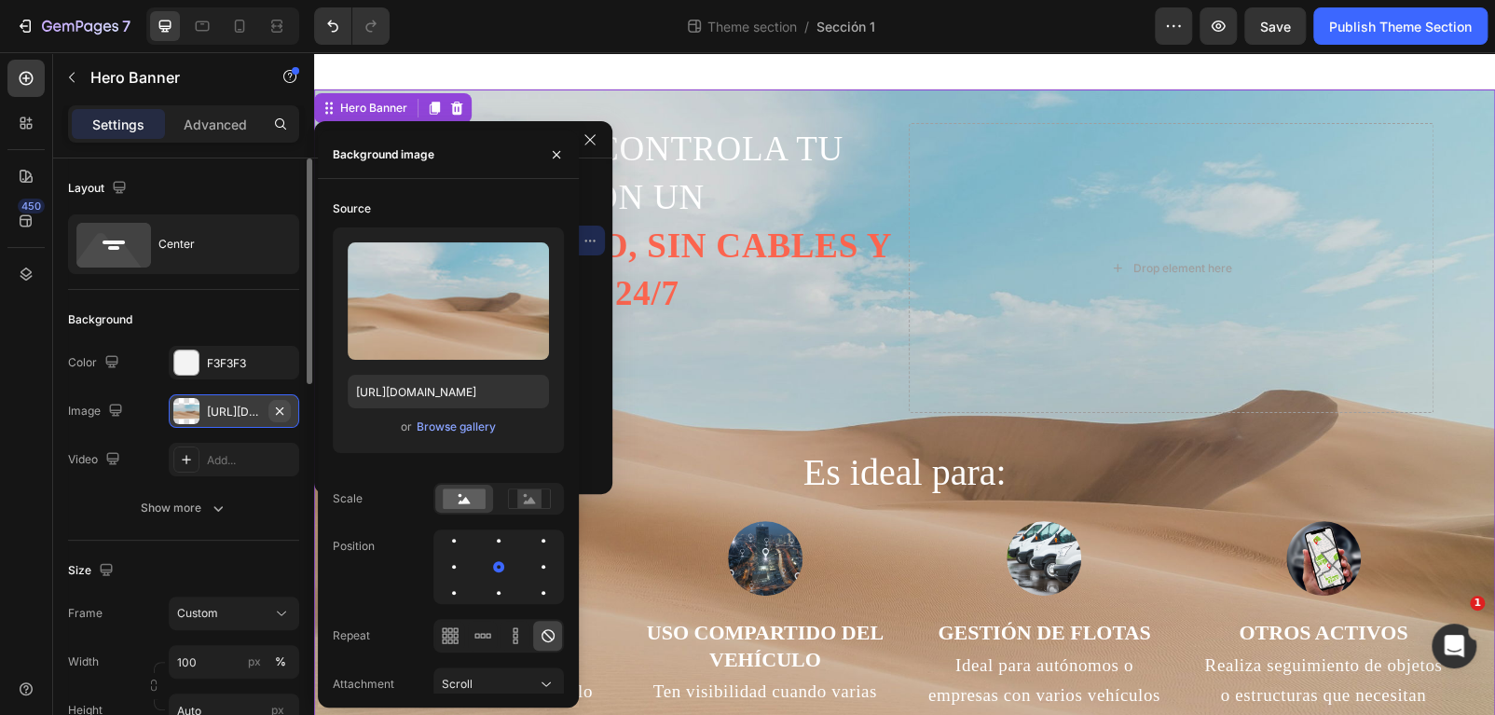
click at [289, 408] on button "button" at bounding box center [279, 411] width 22 height 22
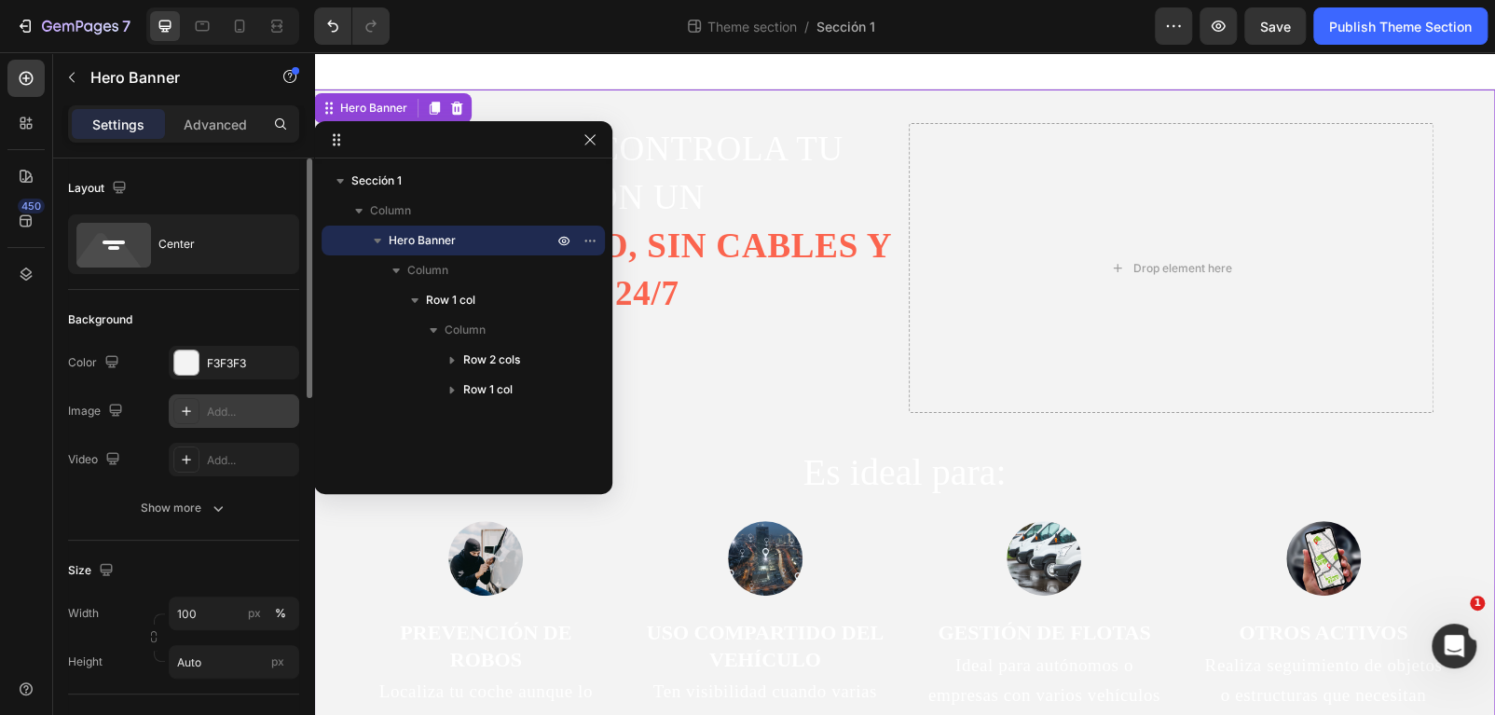
click at [221, 409] on div "Add..." at bounding box center [251, 412] width 88 height 17
type input "https://cdn.shopify.com/s/files/1/2005/9307/files/background_settings.jpg"
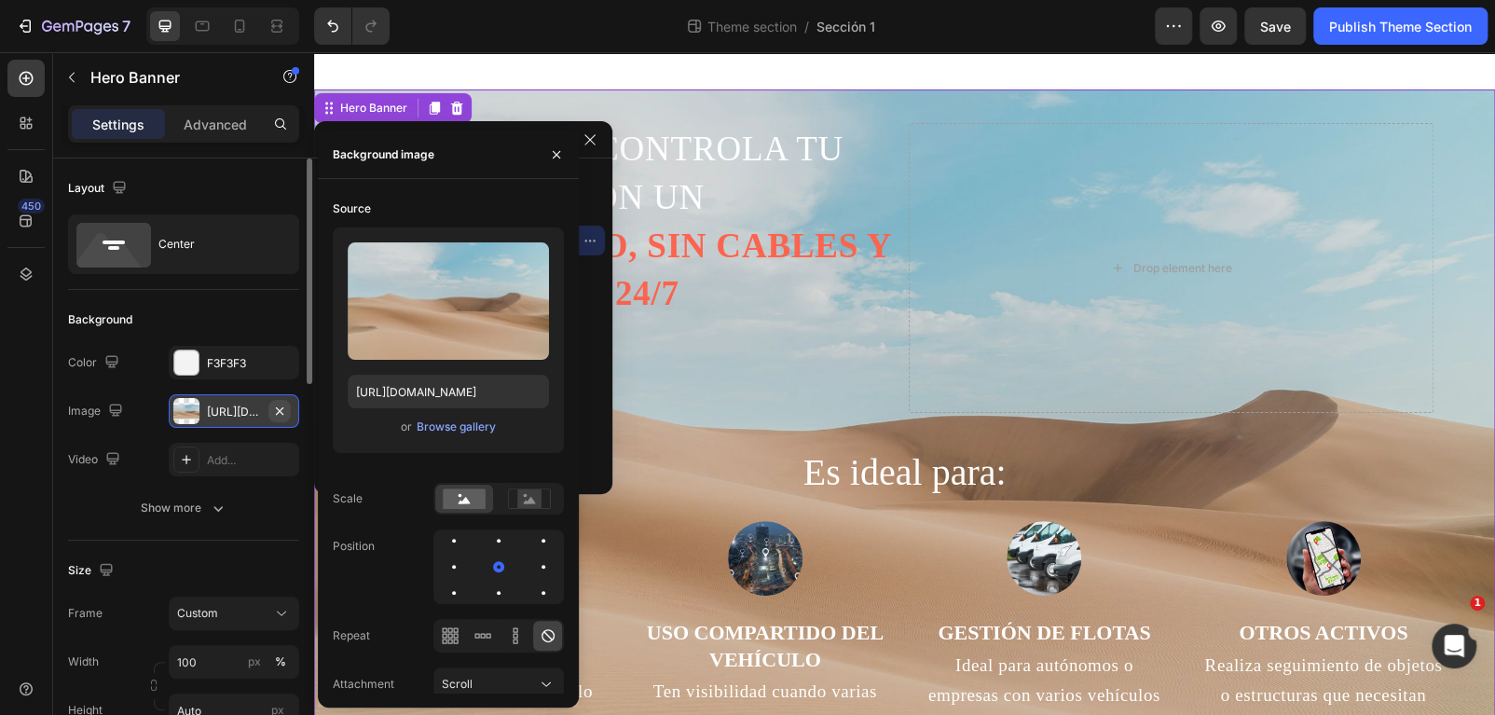
click at [273, 408] on icon "button" at bounding box center [279, 411] width 15 height 15
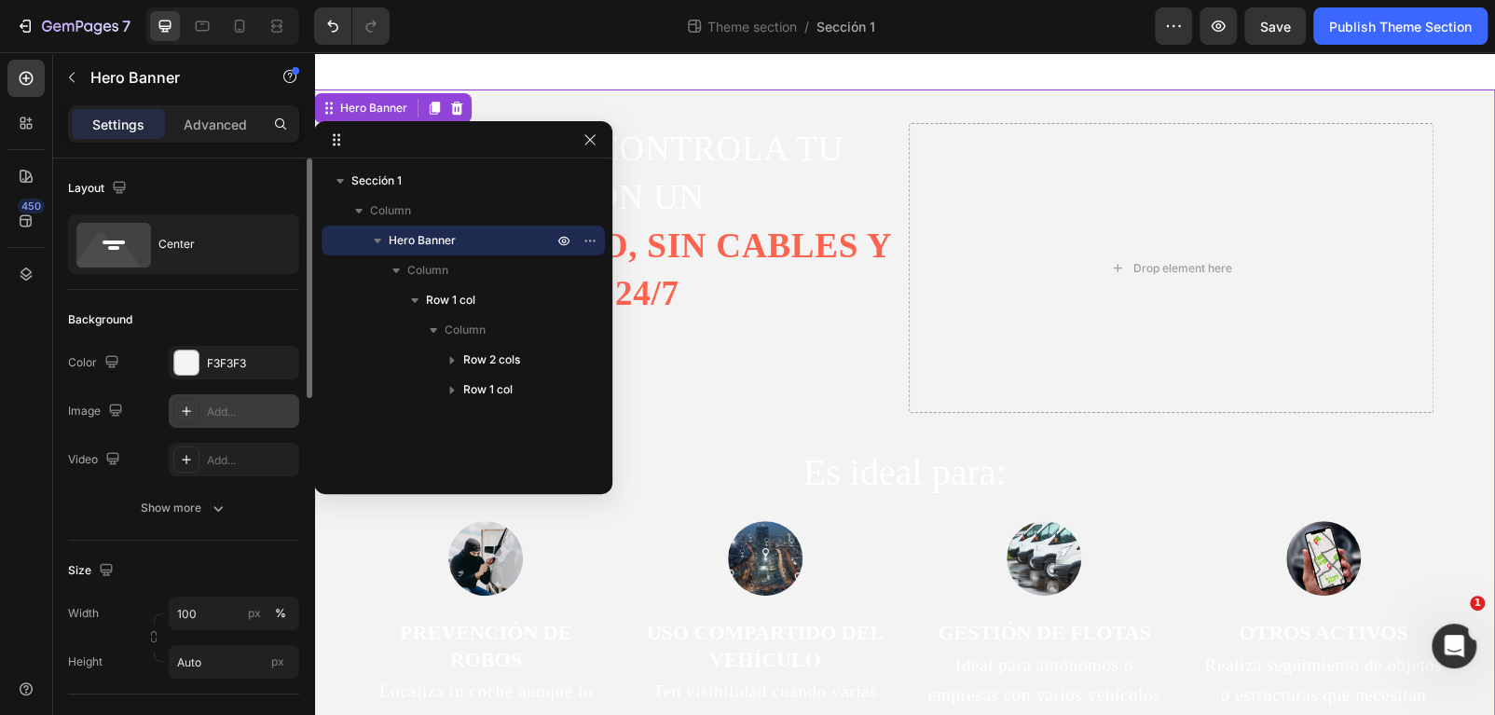
click at [199, 400] on div "Add..." at bounding box center [234, 411] width 130 height 34
type input "https://cdn.shopify.com/s/files/1/2005/9307/files/background_settings.jpg"
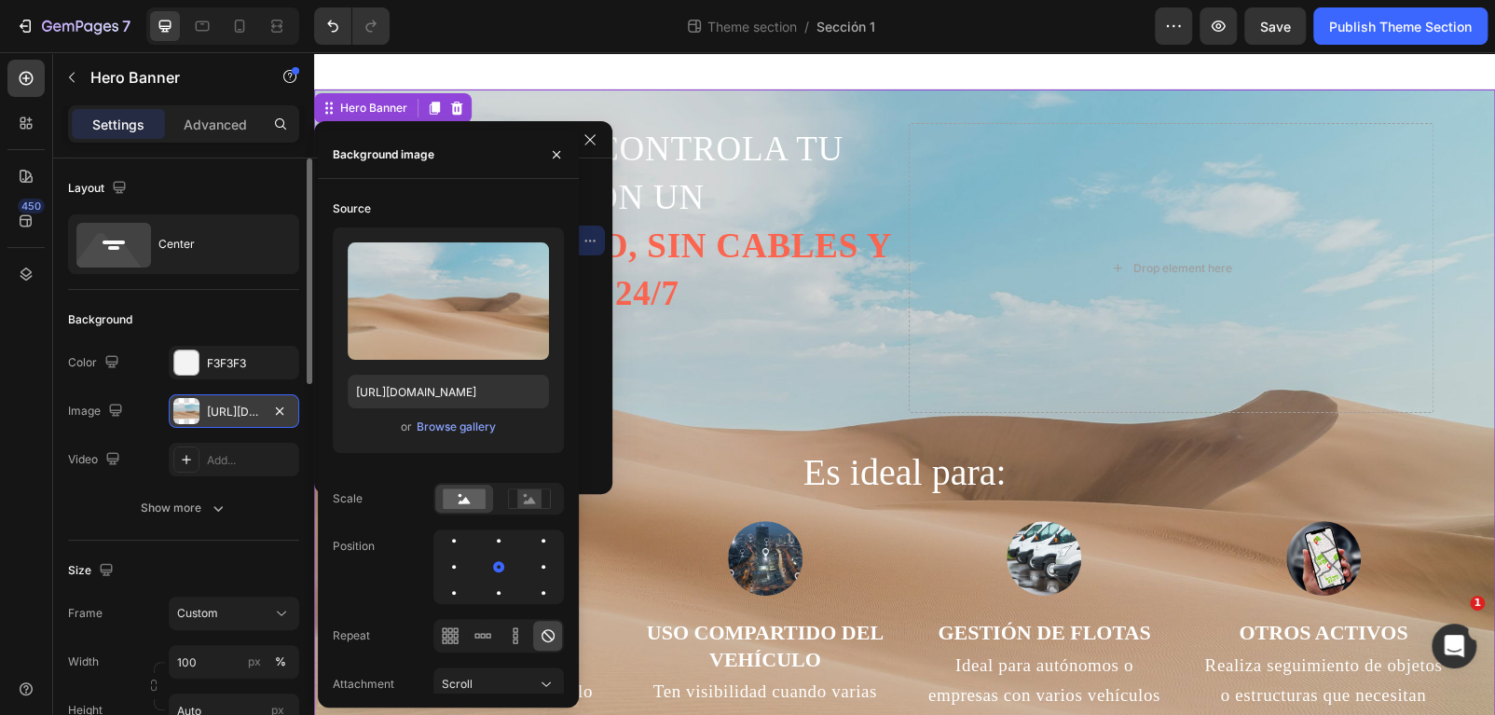
click at [204, 404] on div "https://cdn.shopify.com/s/files/1/2005/9307/files/background_settings.jpg" at bounding box center [234, 411] width 130 height 34
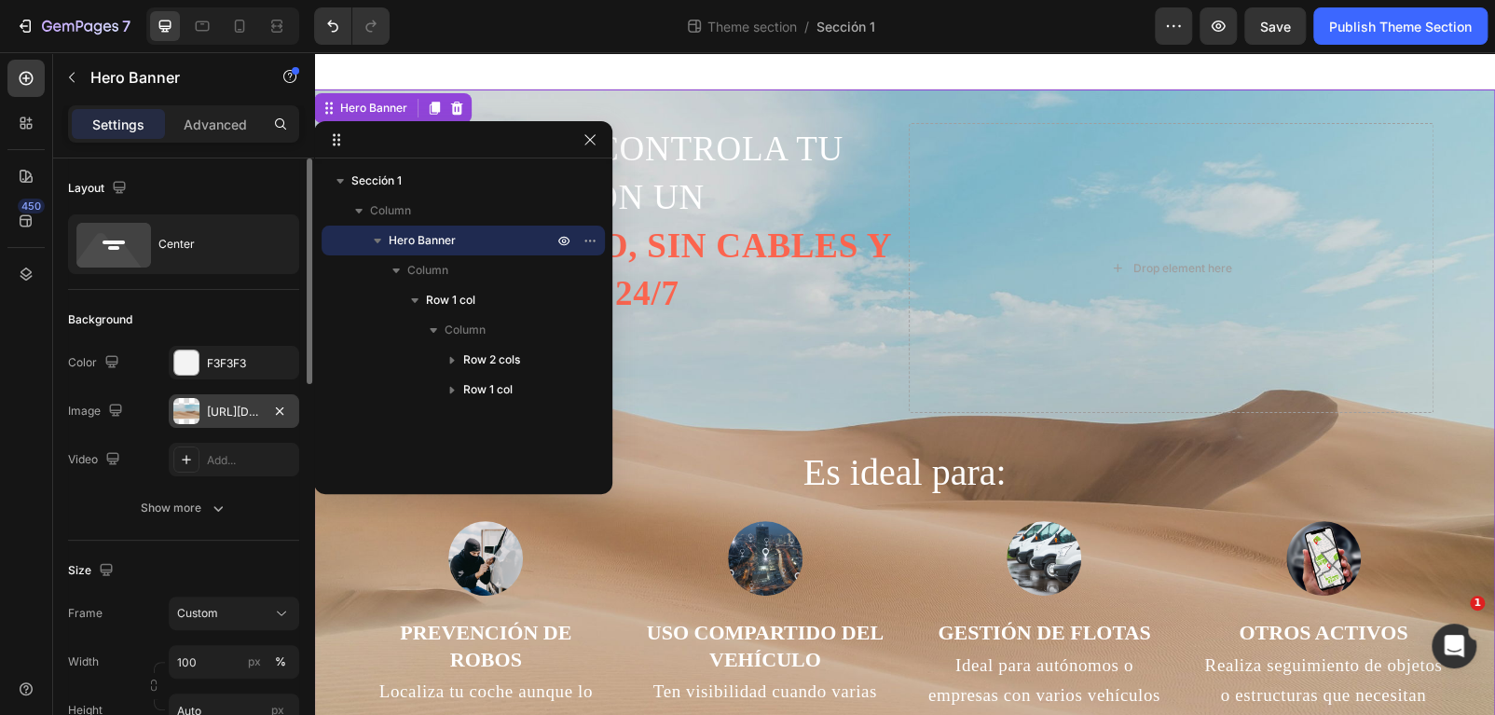
click at [204, 404] on div "https://cdn.shopify.com/s/files/1/2005/9307/files/background_settings.jpg" at bounding box center [234, 411] width 130 height 34
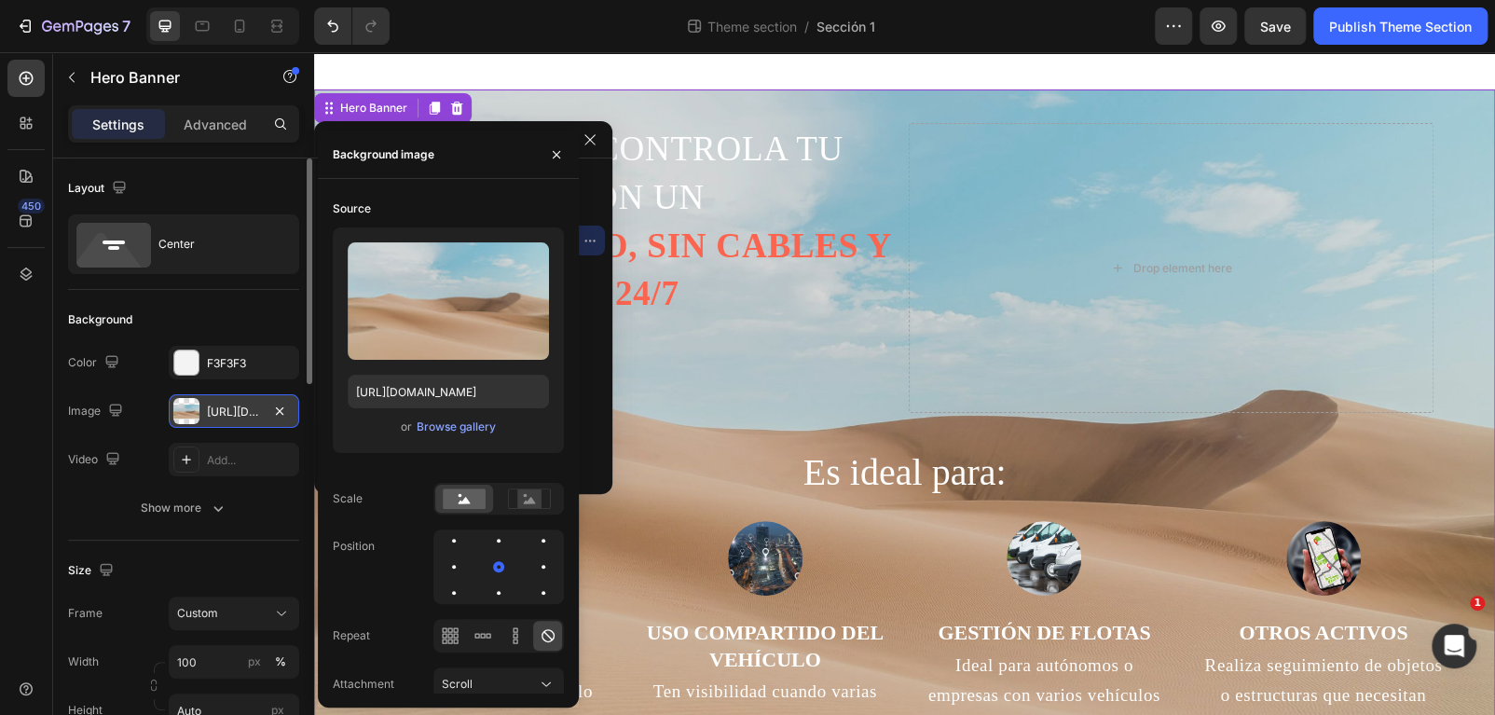
click at [204, 404] on div "https://cdn.shopify.com/s/files/1/2005/9307/files/background_settings.jpg" at bounding box center [234, 411] width 130 height 34
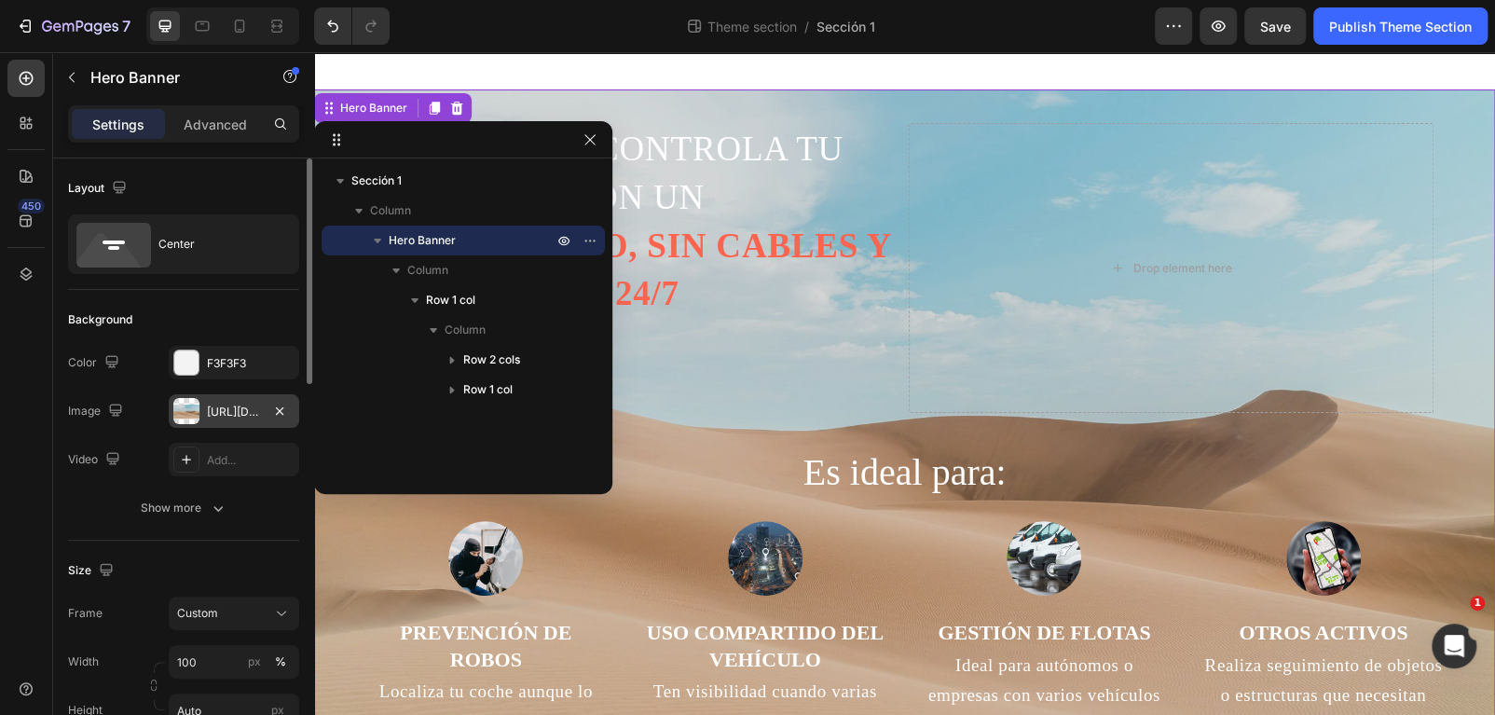
click at [204, 404] on div "https://cdn.shopify.com/s/files/1/2005/9307/files/background_settings.jpg" at bounding box center [234, 411] width 130 height 34
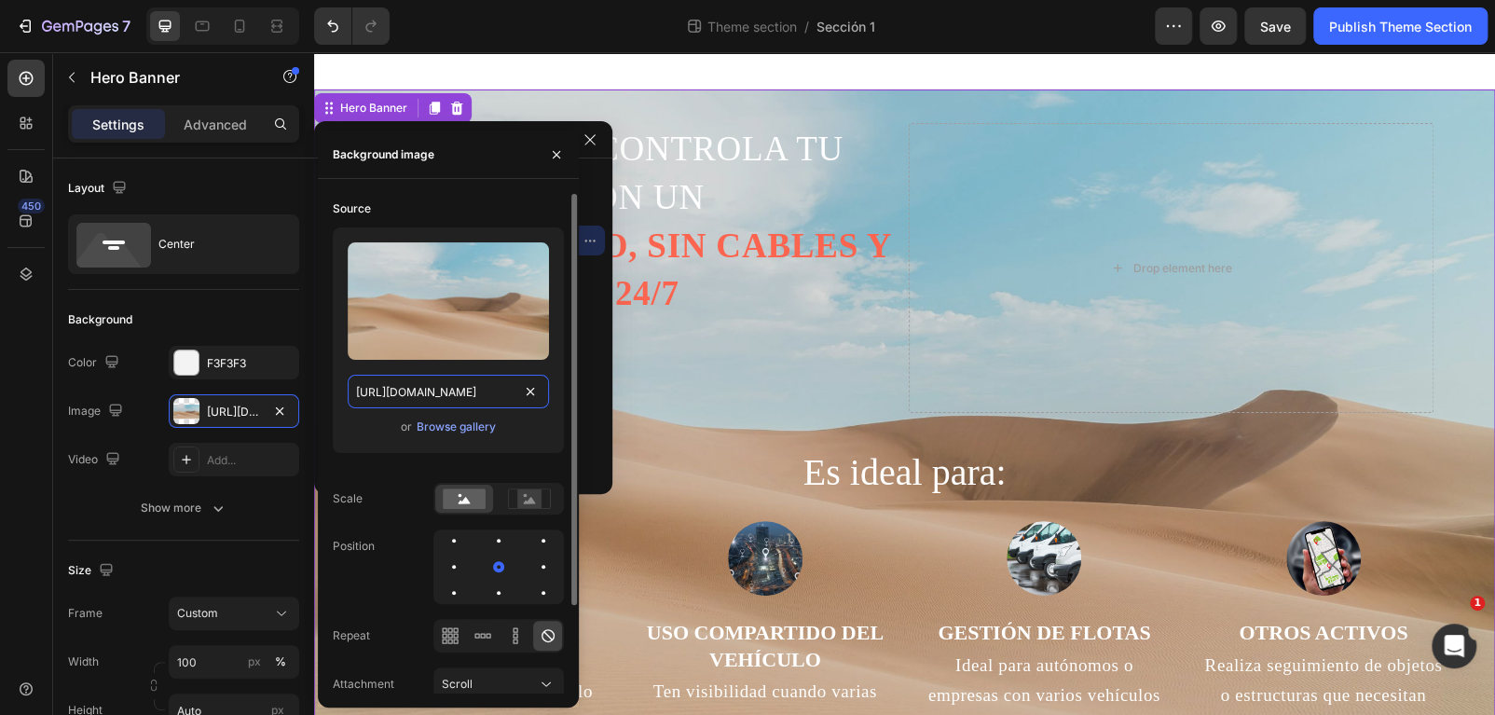
click at [431, 386] on input "https://cdn.shopify.com/s/files/1/2005/9307/files/background_settings.jpg" at bounding box center [448, 392] width 201 height 34
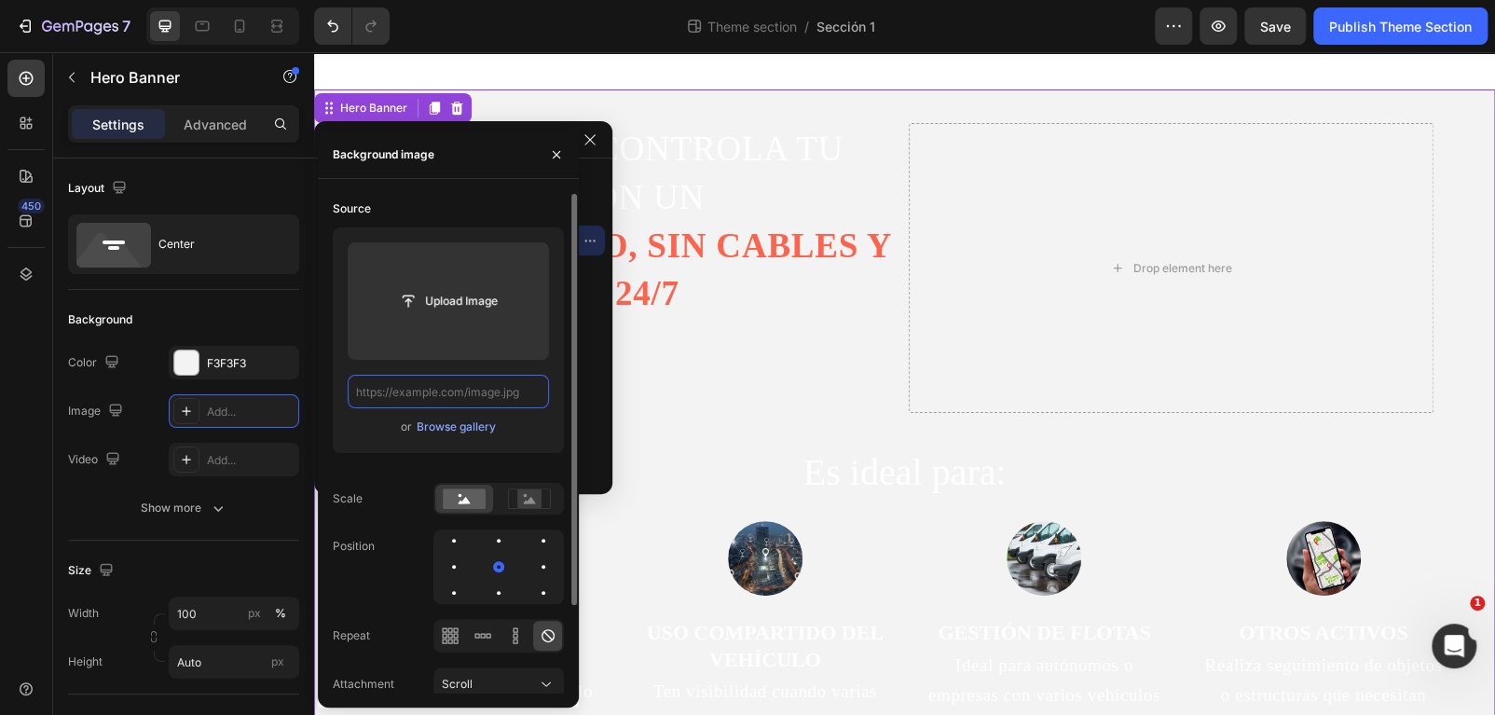
click at [467, 383] on input "text" at bounding box center [448, 392] width 201 height 34
paste input "https://cdn.shopify.com/s/files/1/0847/2340/0995/files/1366_2000-1.png?v=175620…"
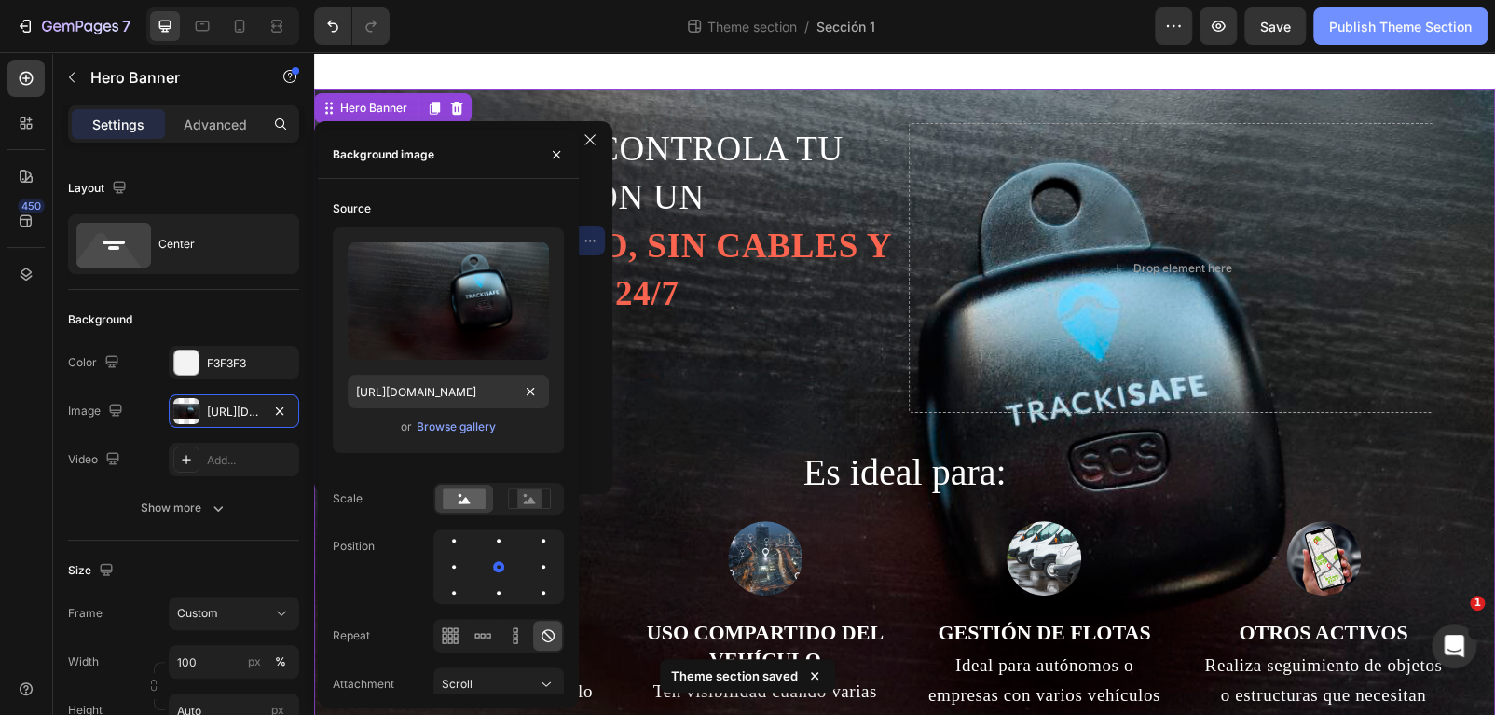
click at [1393, 12] on button "Publish Theme Section" at bounding box center [1400, 25] width 174 height 37
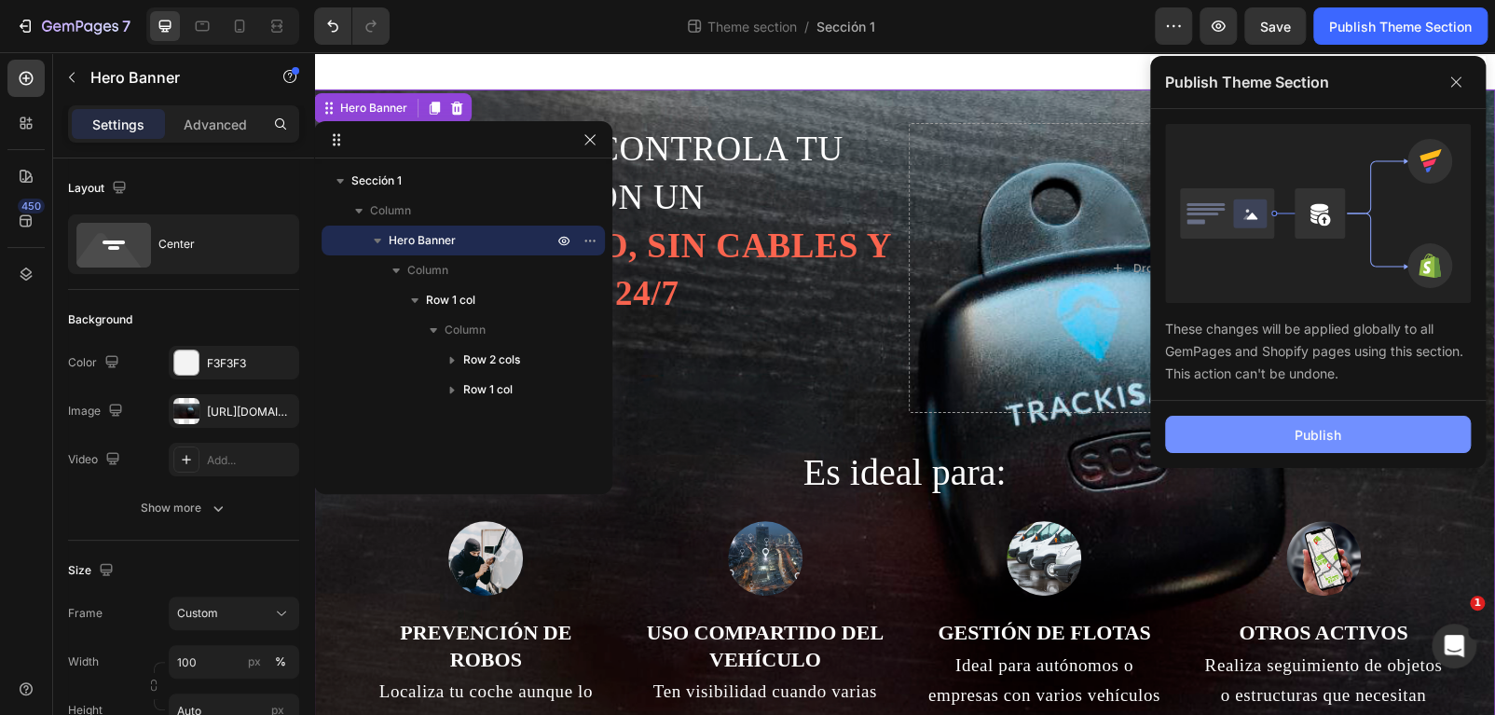
click at [1275, 422] on button "Publish" at bounding box center [1318, 434] width 306 height 37
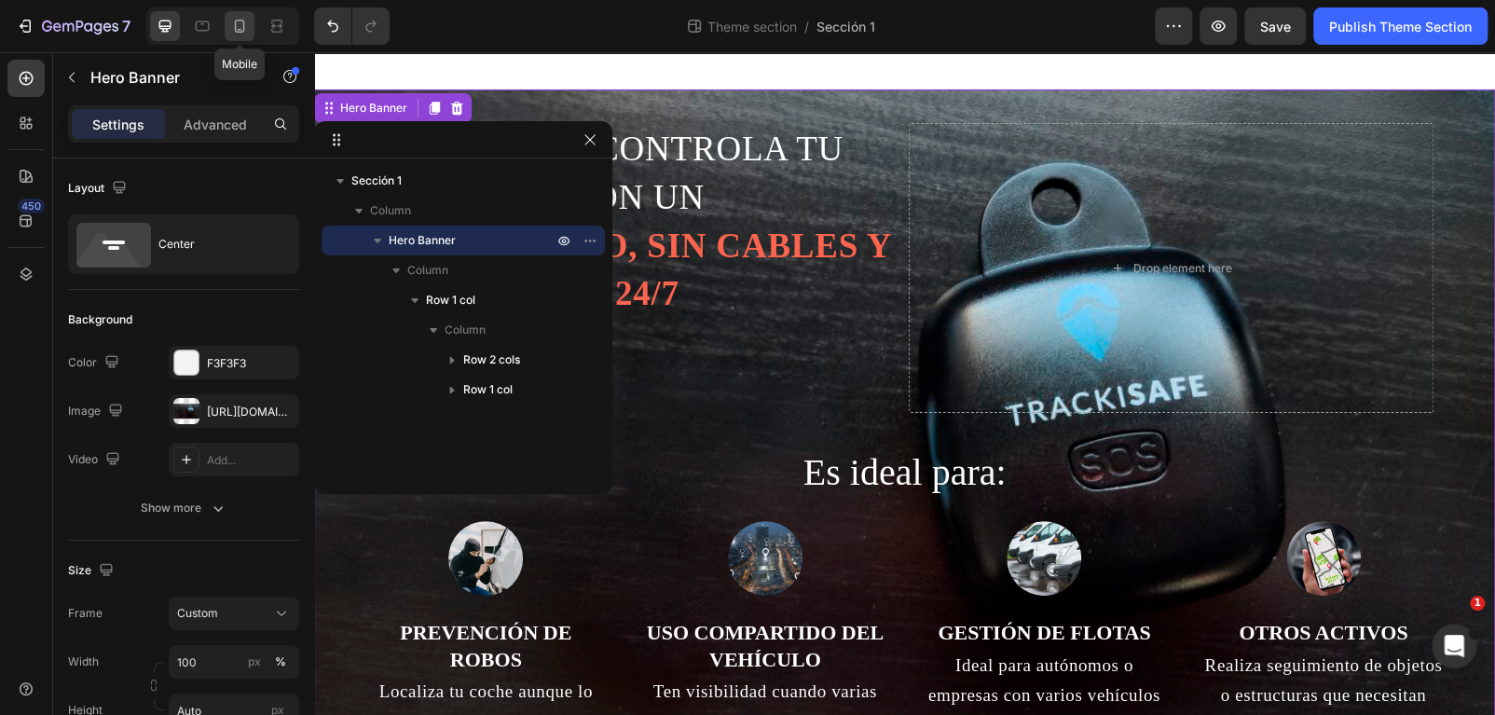
click at [235, 31] on icon at bounding box center [240, 26] width 10 height 13
type input "https://cdn.shopify.com/s/files/1/0847/2340/0995/files/gempages_577505511587447…"
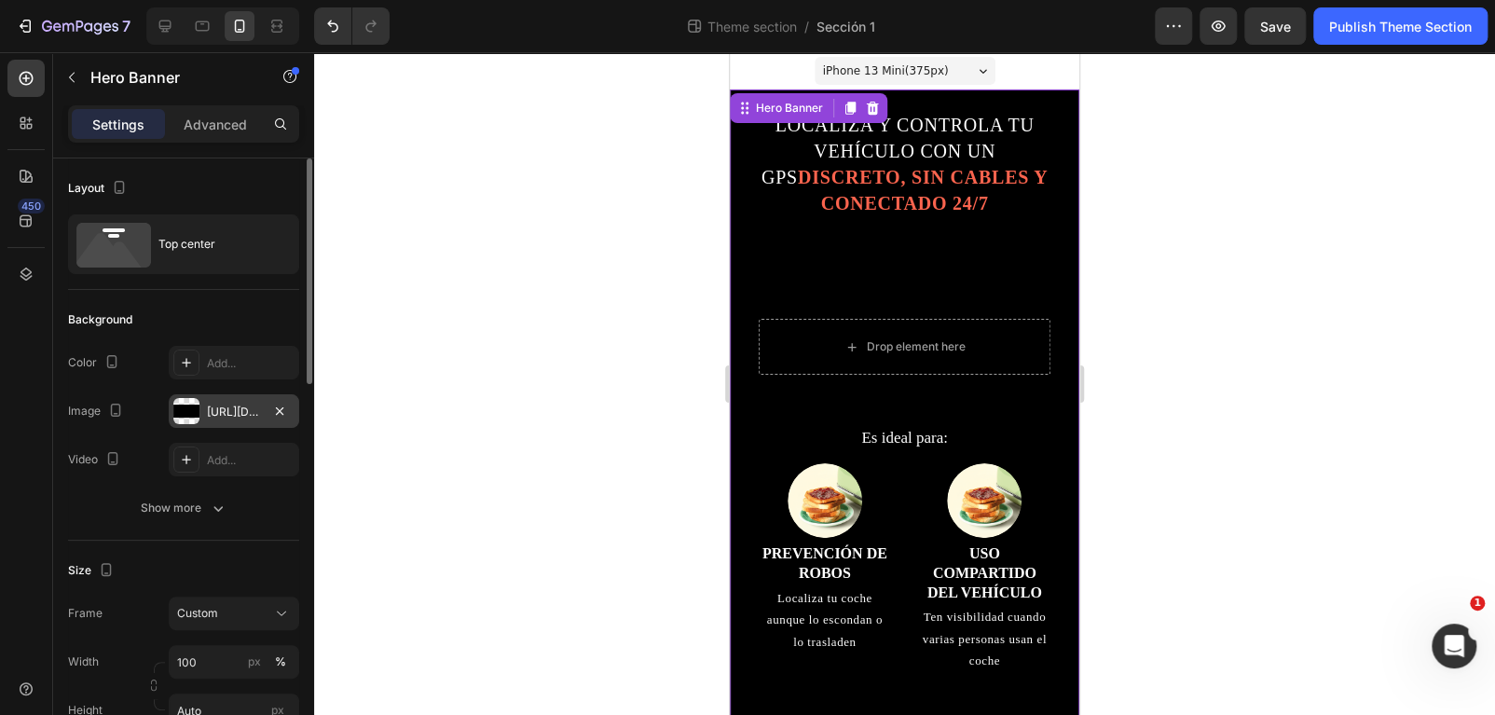
click at [221, 406] on div "https://cdn.shopify.com/s/files/1/0847/2340/0995/files/gempages_577505511587447…" at bounding box center [234, 412] width 54 height 17
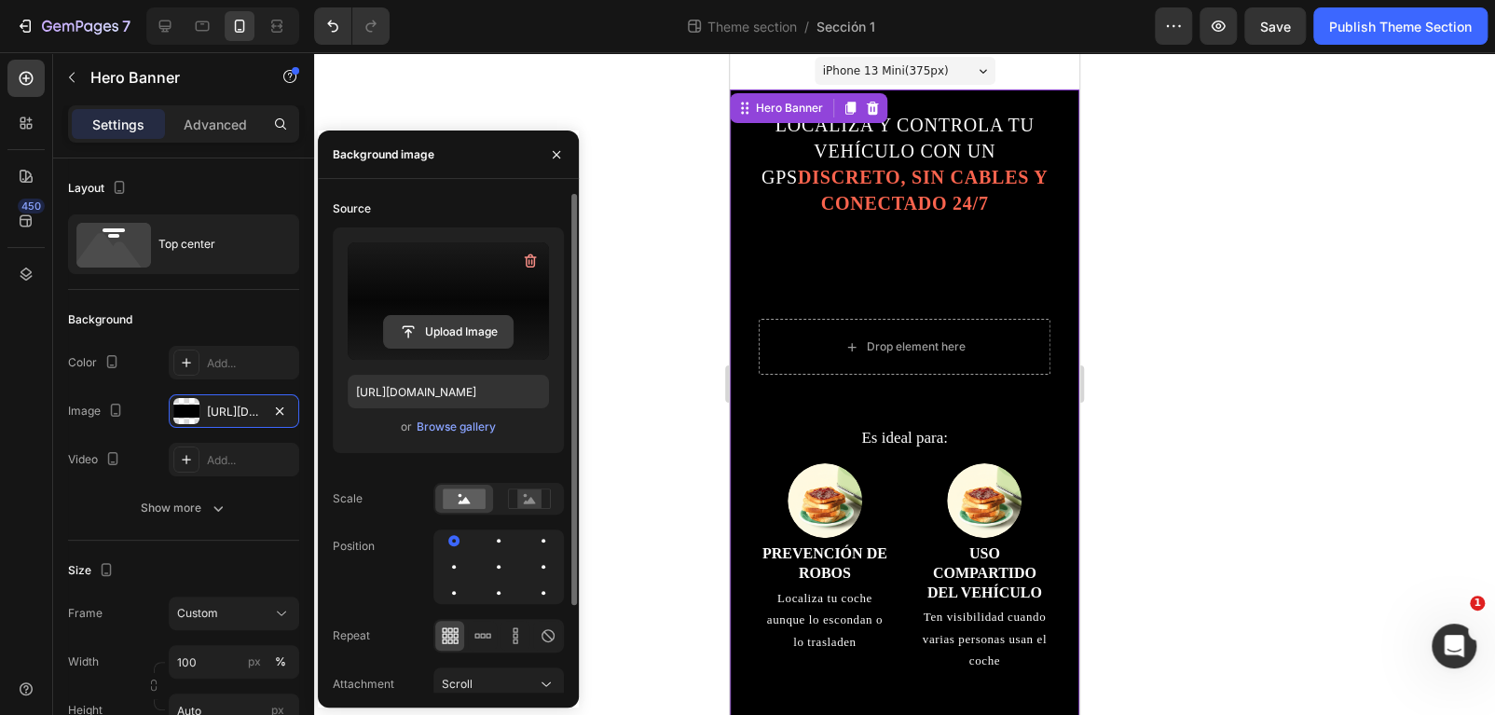
click at [447, 321] on input "file" at bounding box center [448, 332] width 129 height 32
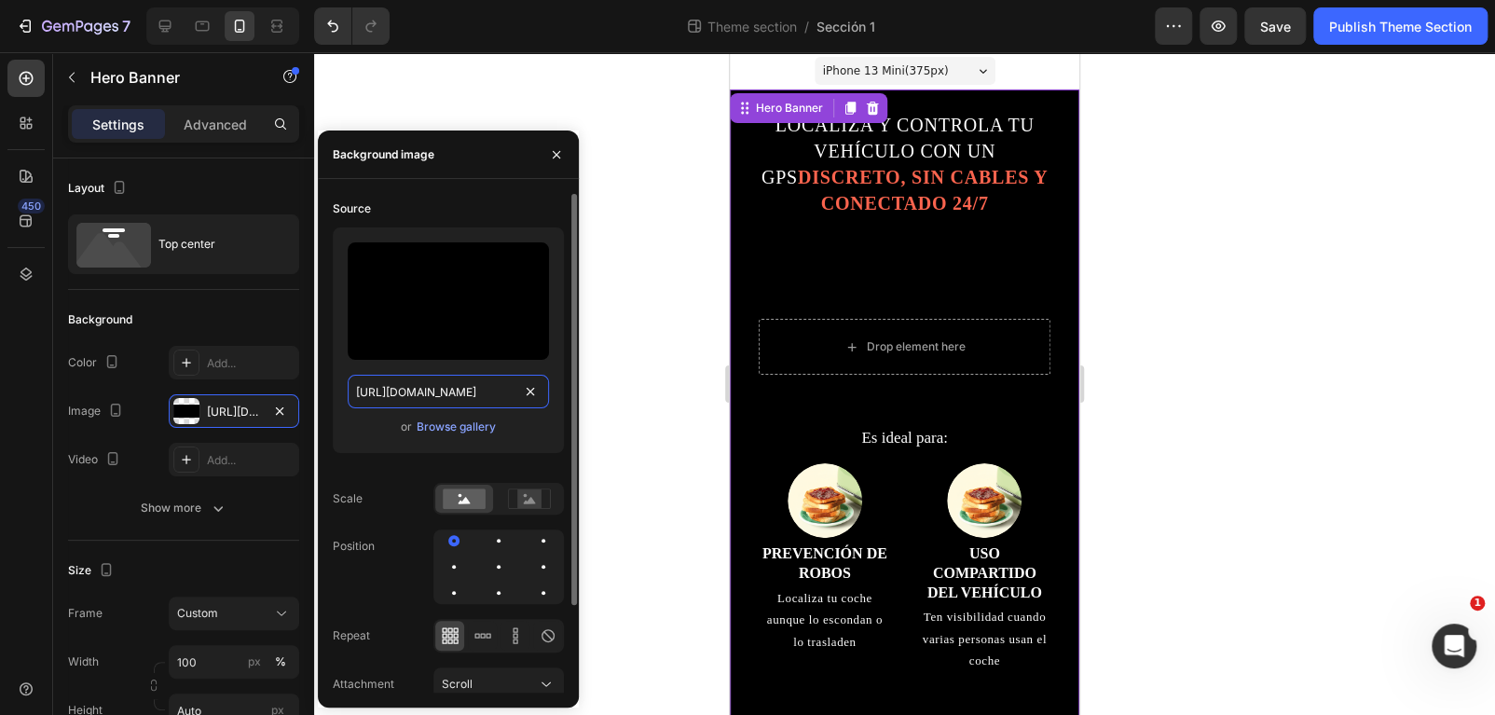
click at [499, 394] on input "https://cdn.shopify.com/s/files/1/0847/2340/0995/files/gempages_577505511587447…" at bounding box center [448, 392] width 201 height 34
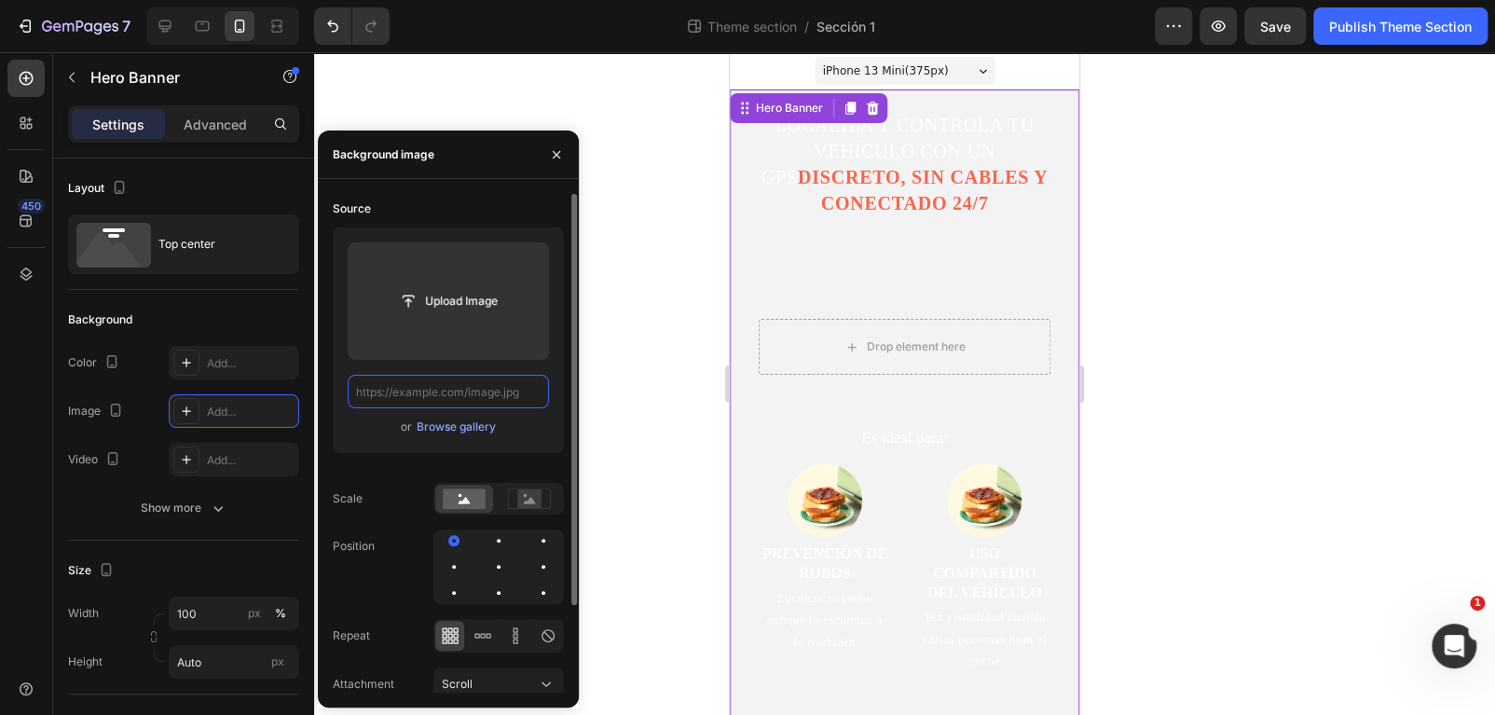
click at [442, 393] on input "text" at bounding box center [448, 392] width 201 height 34
paste input "https://cdn.shopify.com/s/files/1/0847/2340/0995/files/1366_2000-1.png?v=175620…"
type input "https://cdn.shopify.com/s/files/1/0847/2340/0995/files/1366_2000-1.png?v=175620…"
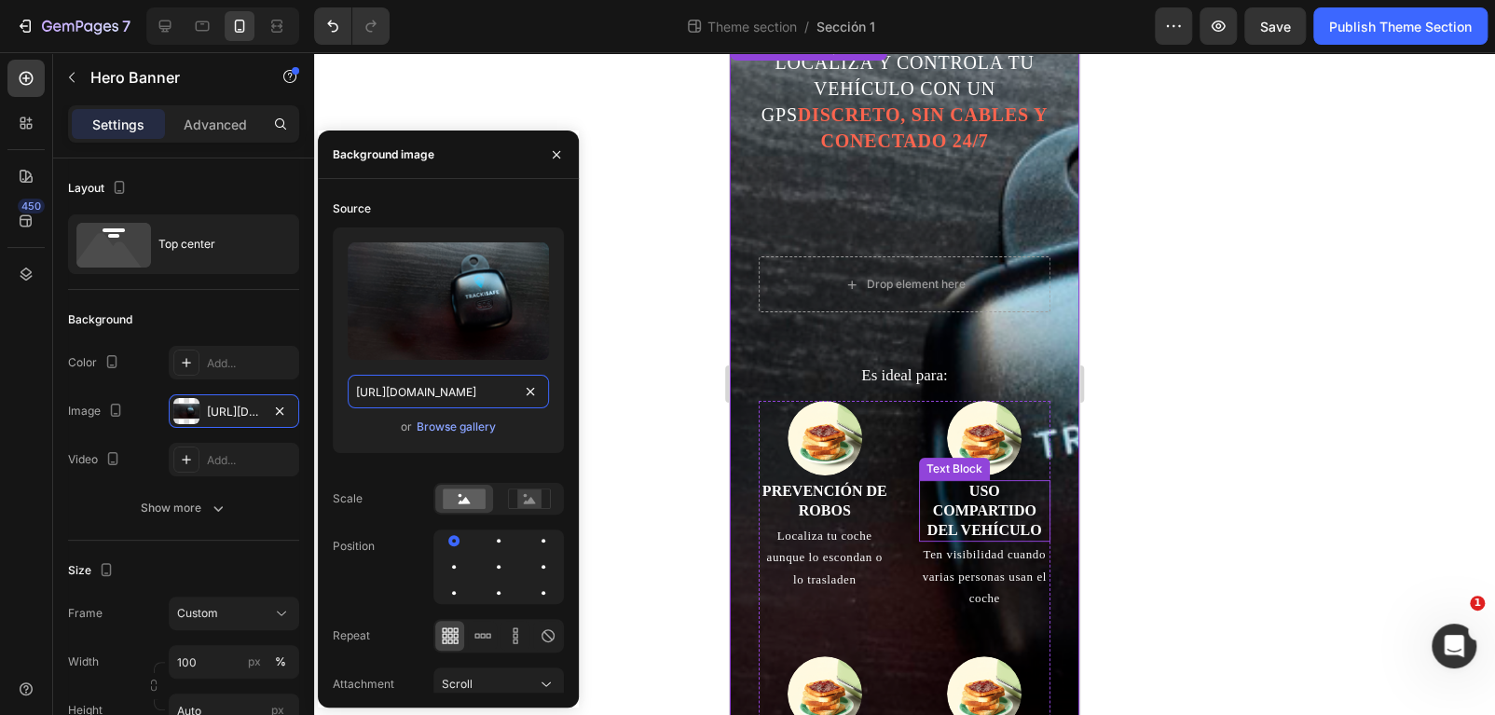
scroll to position [58, 0]
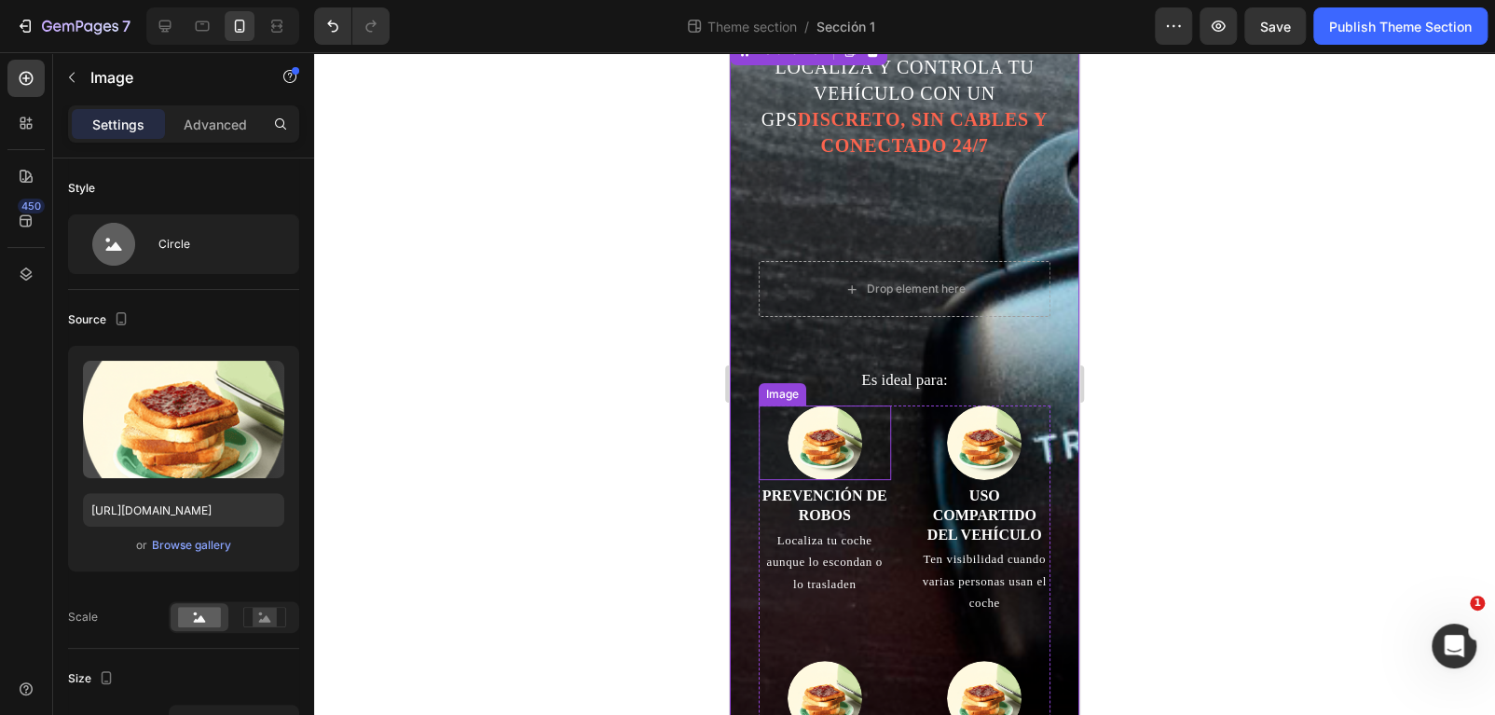
click at [806, 458] on img at bounding box center [825, 442] width 75 height 75
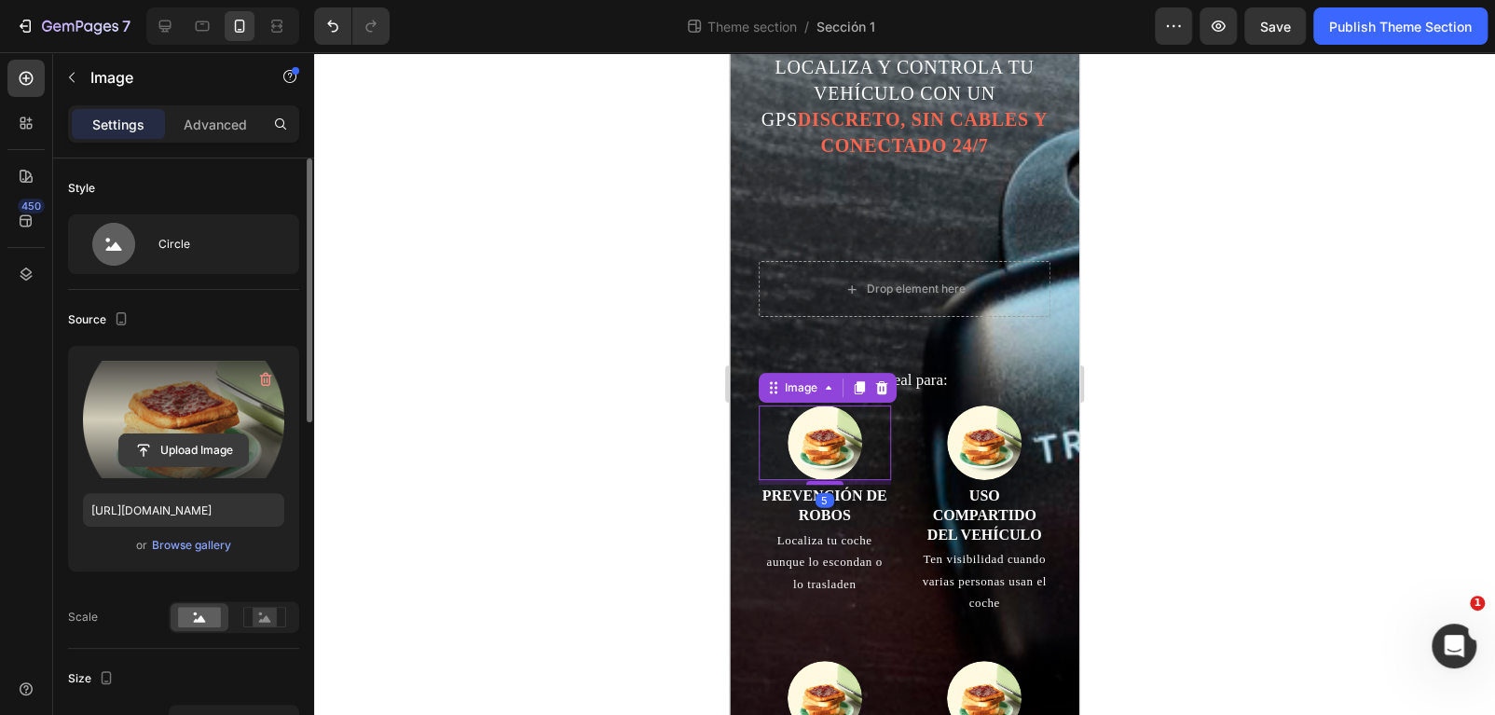
click at [187, 445] on input "file" at bounding box center [183, 450] width 129 height 32
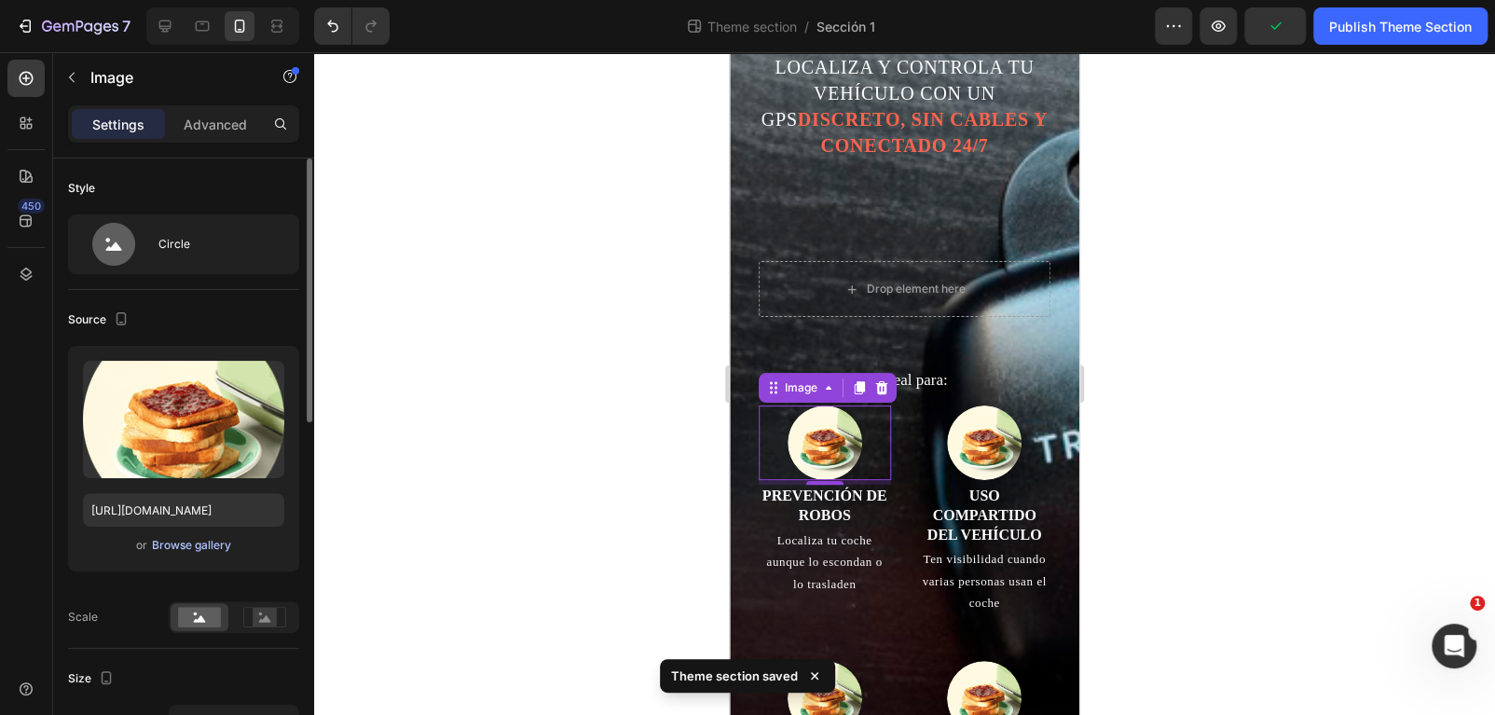
click at [182, 547] on div "Browse gallery" at bounding box center [191, 545] width 79 height 17
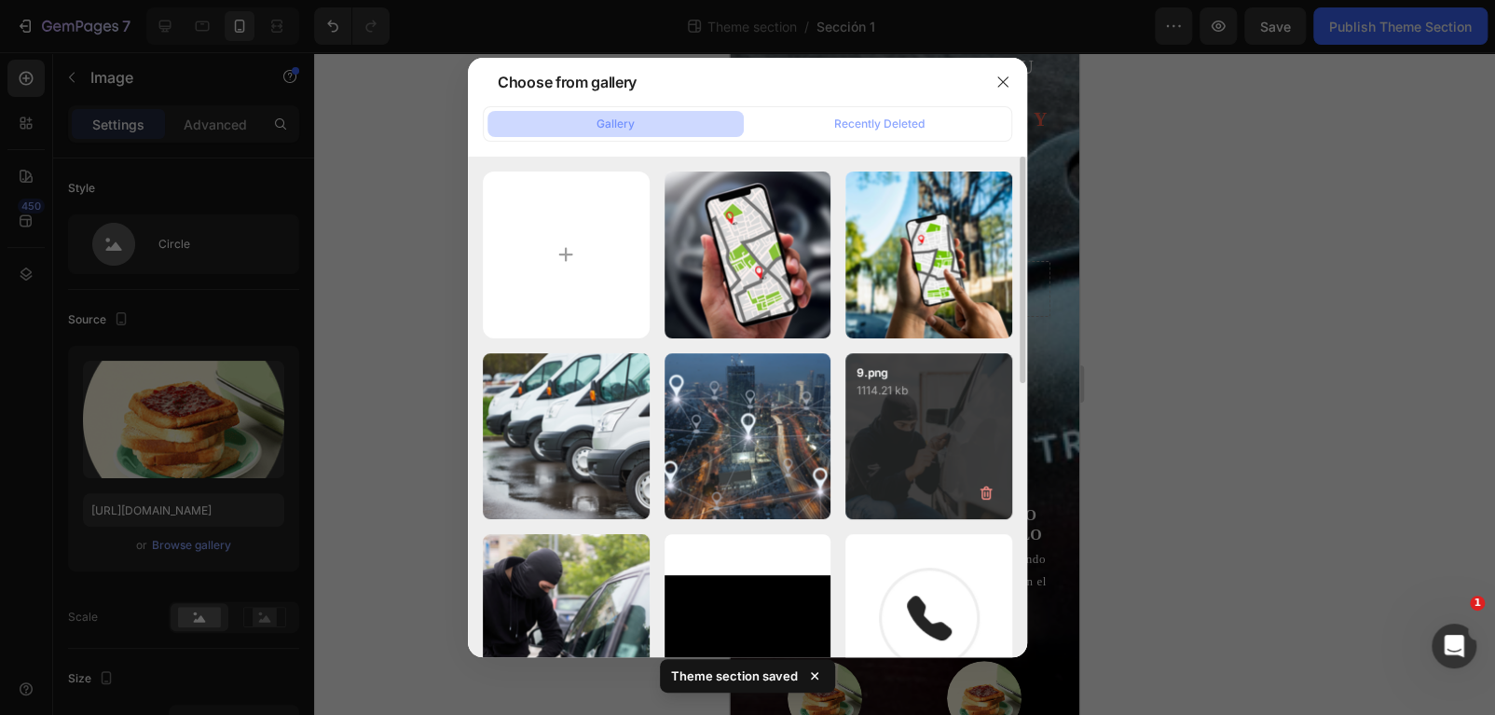
click at [910, 423] on div "9.png 1114.21 kb" at bounding box center [928, 436] width 167 height 167
type input "https://cdn.shopify.com/s/files/1/0847/2340/0995/files/gempages_577505511587447…"
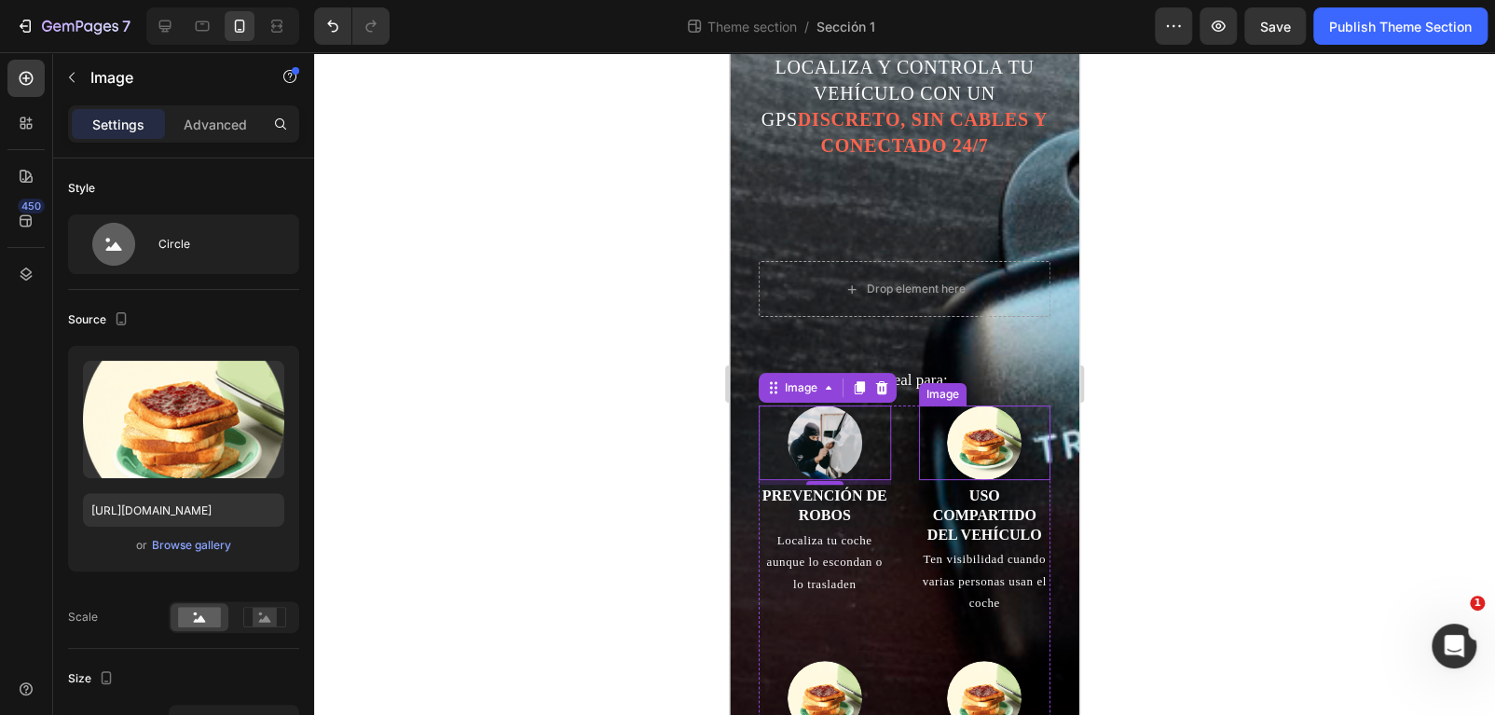
click at [983, 451] on img at bounding box center [984, 442] width 75 height 75
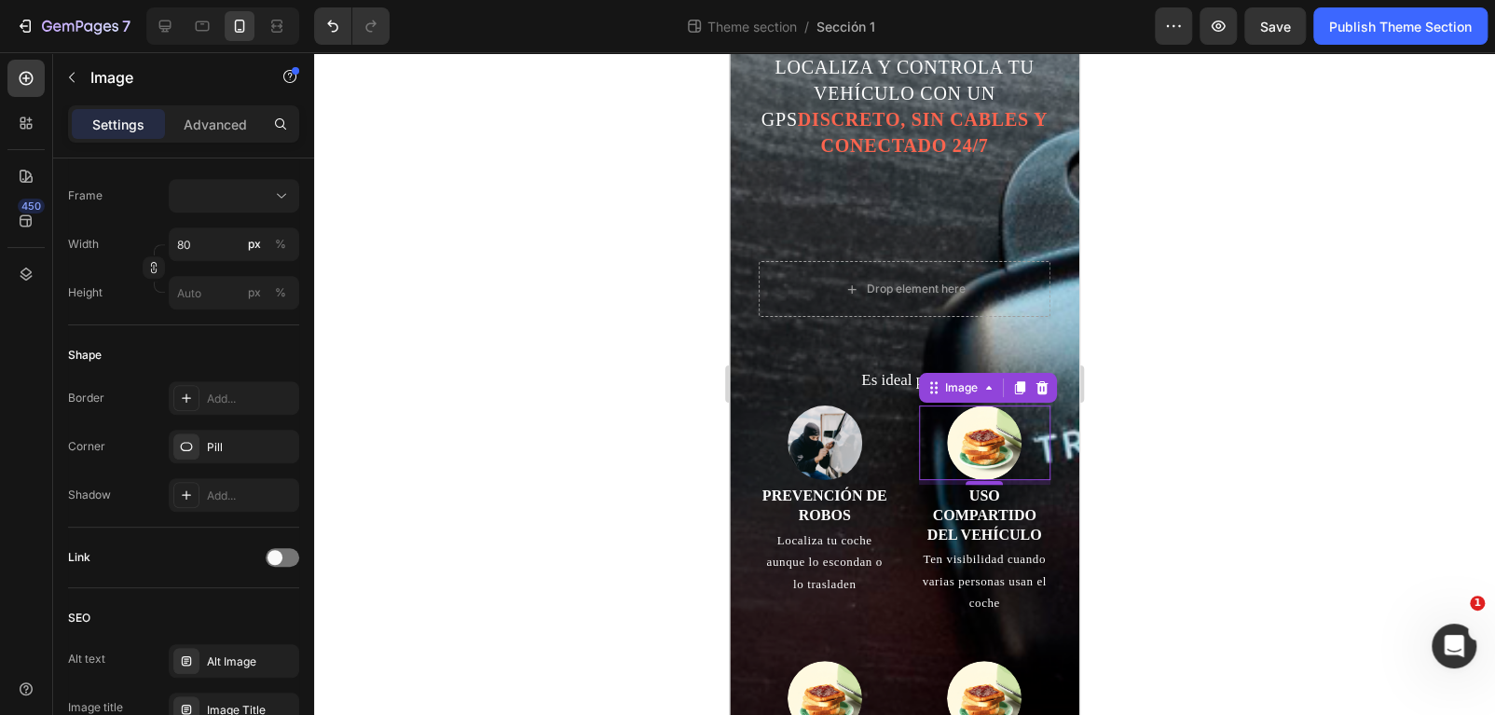
click at [951, 431] on img at bounding box center [984, 442] width 75 height 75
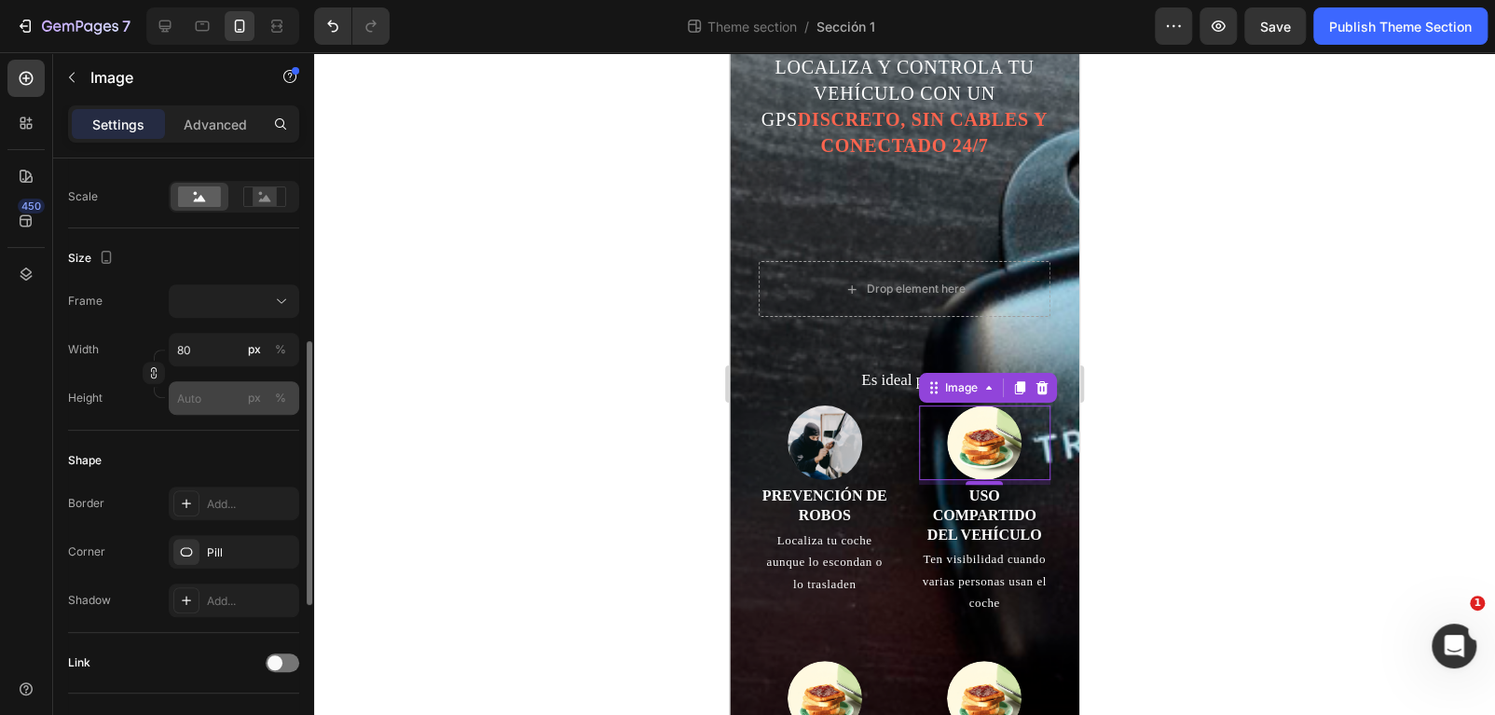
scroll to position [0, 0]
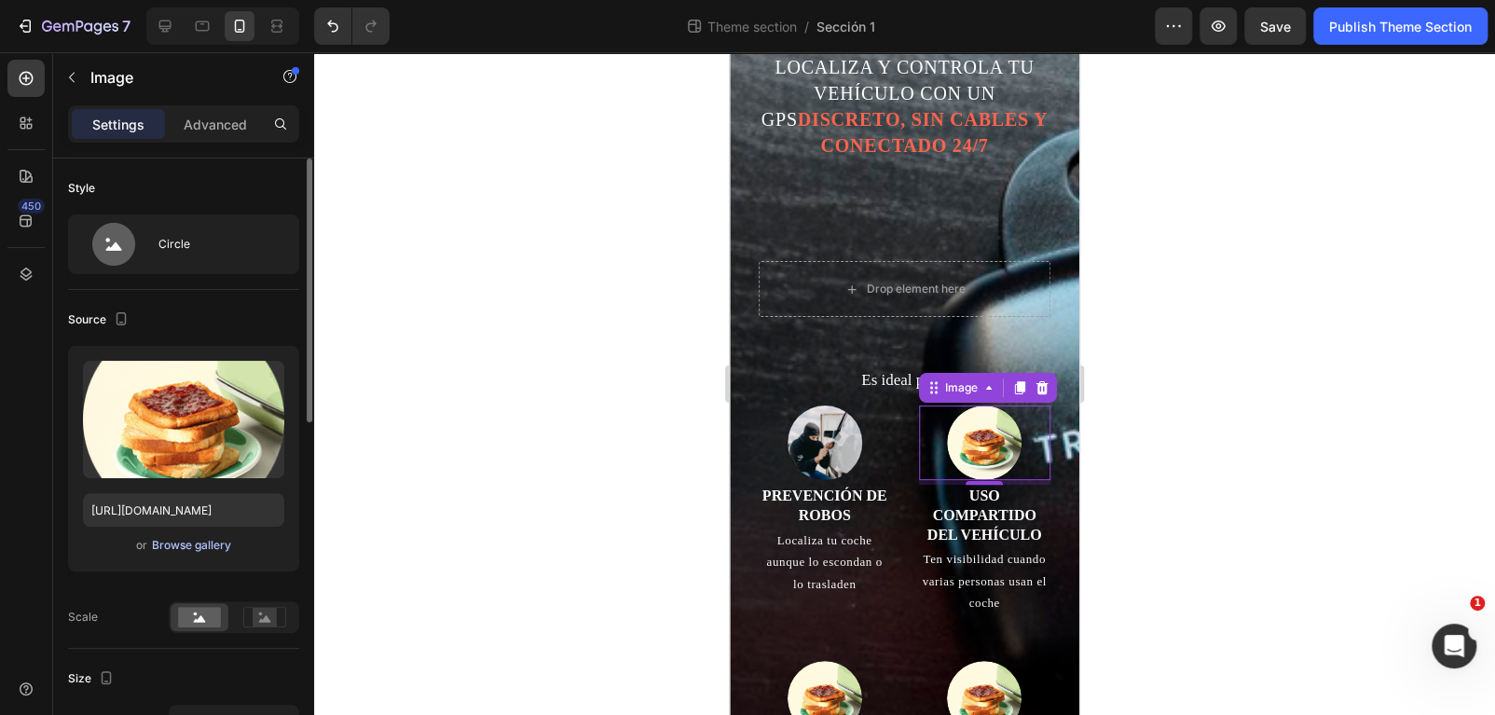
click at [198, 551] on div "Browse gallery" at bounding box center [191, 545] width 79 height 17
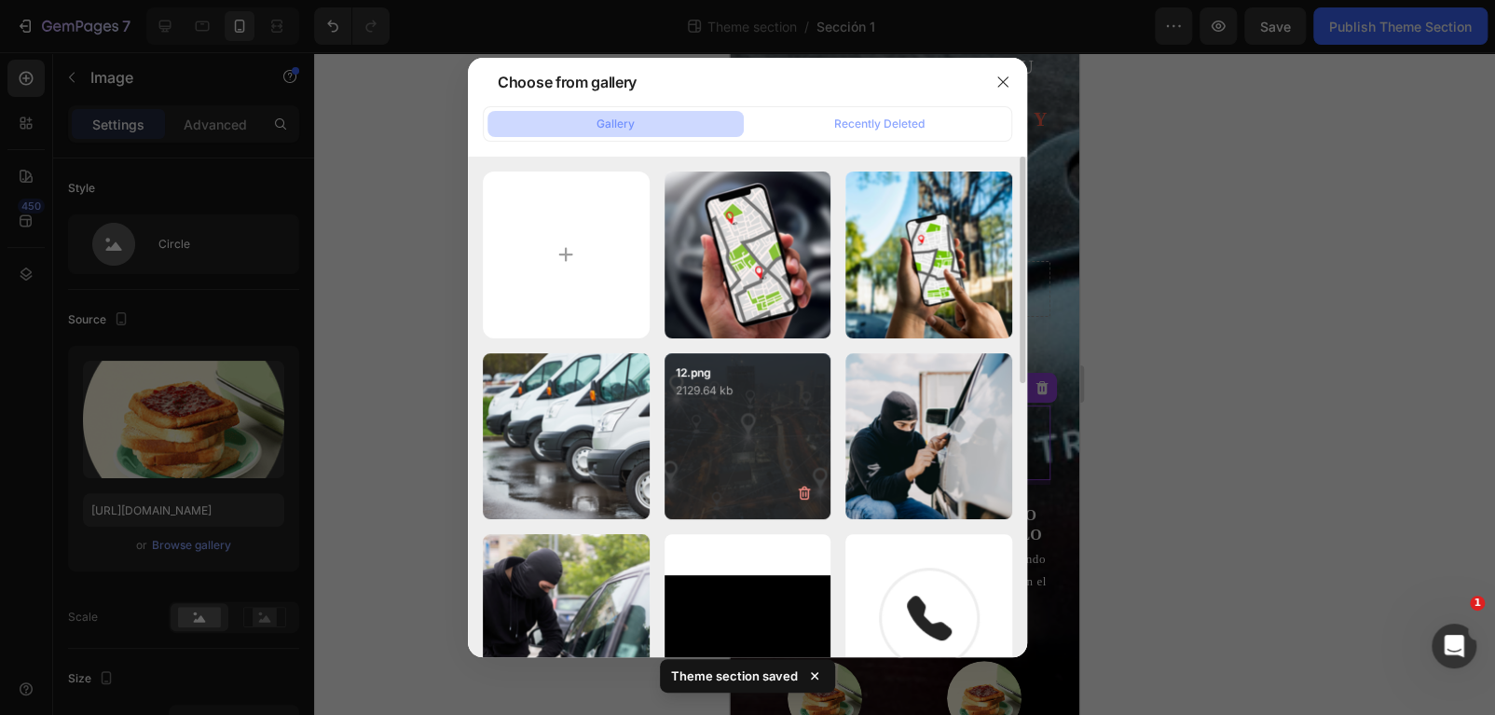
click at [725, 426] on div "12.png 2129.64 kb" at bounding box center [747, 436] width 167 height 167
type input "https://cdn.shopify.com/s/files/1/0847/2340/0995/files/gempages_577505511587447…"
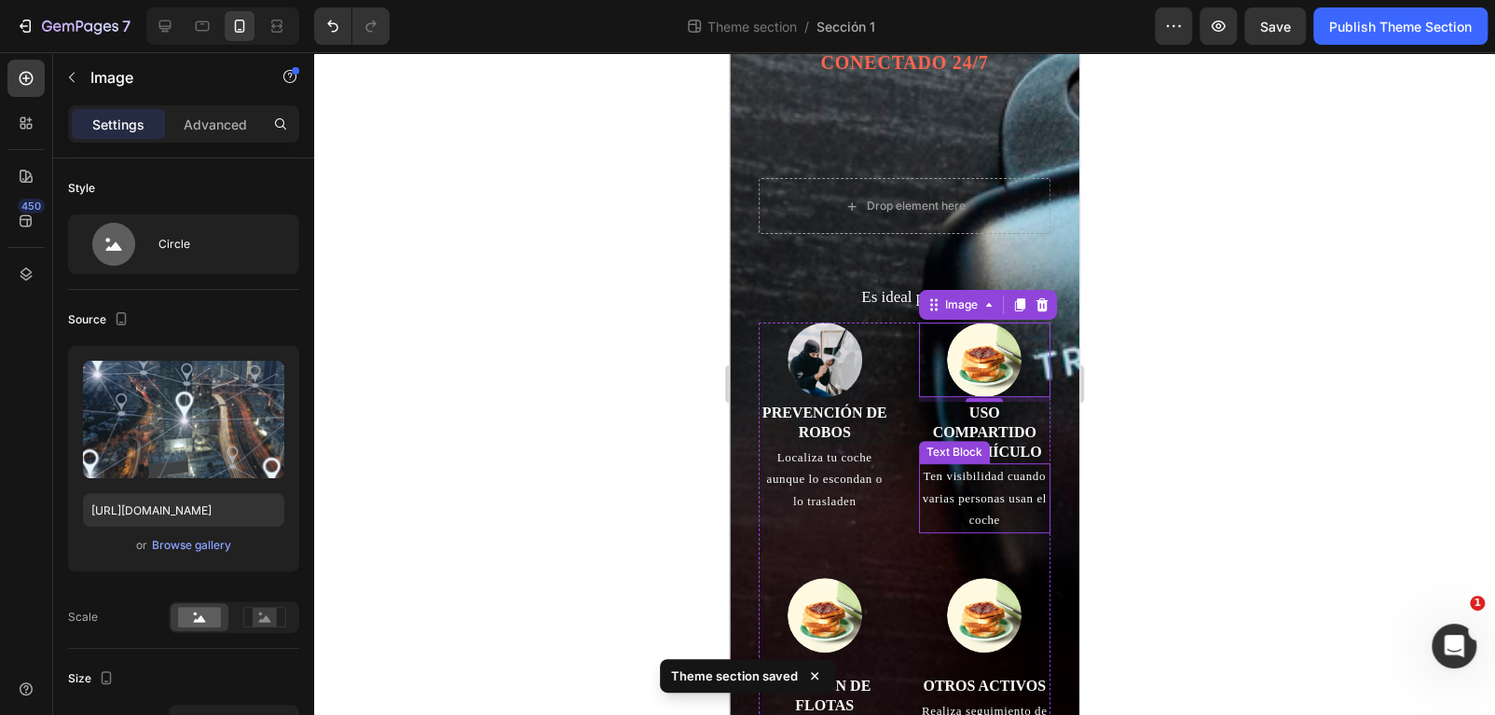
scroll to position [244, 0]
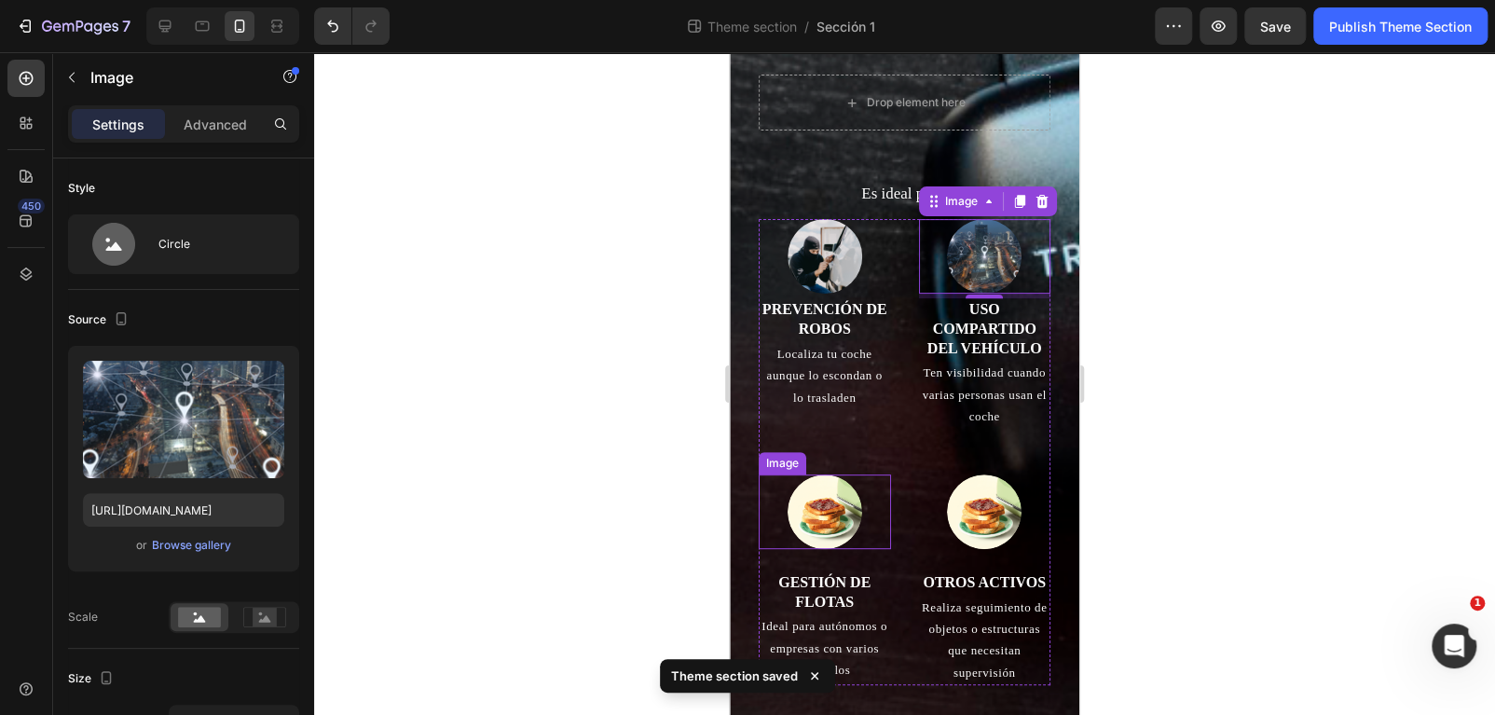
click at [818, 532] on img at bounding box center [825, 511] width 75 height 75
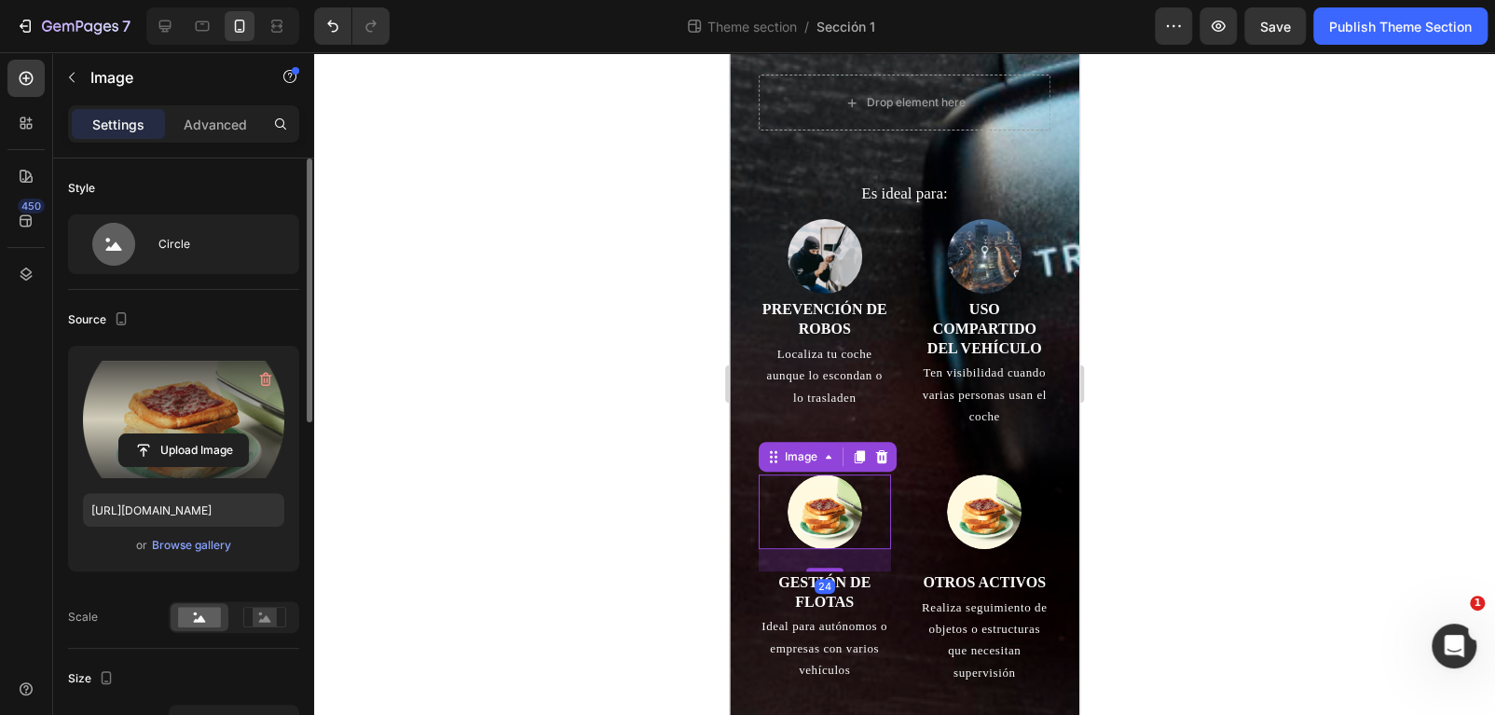
click at [201, 427] on label at bounding box center [183, 419] width 201 height 117
click at [201, 434] on input "file" at bounding box center [183, 450] width 129 height 32
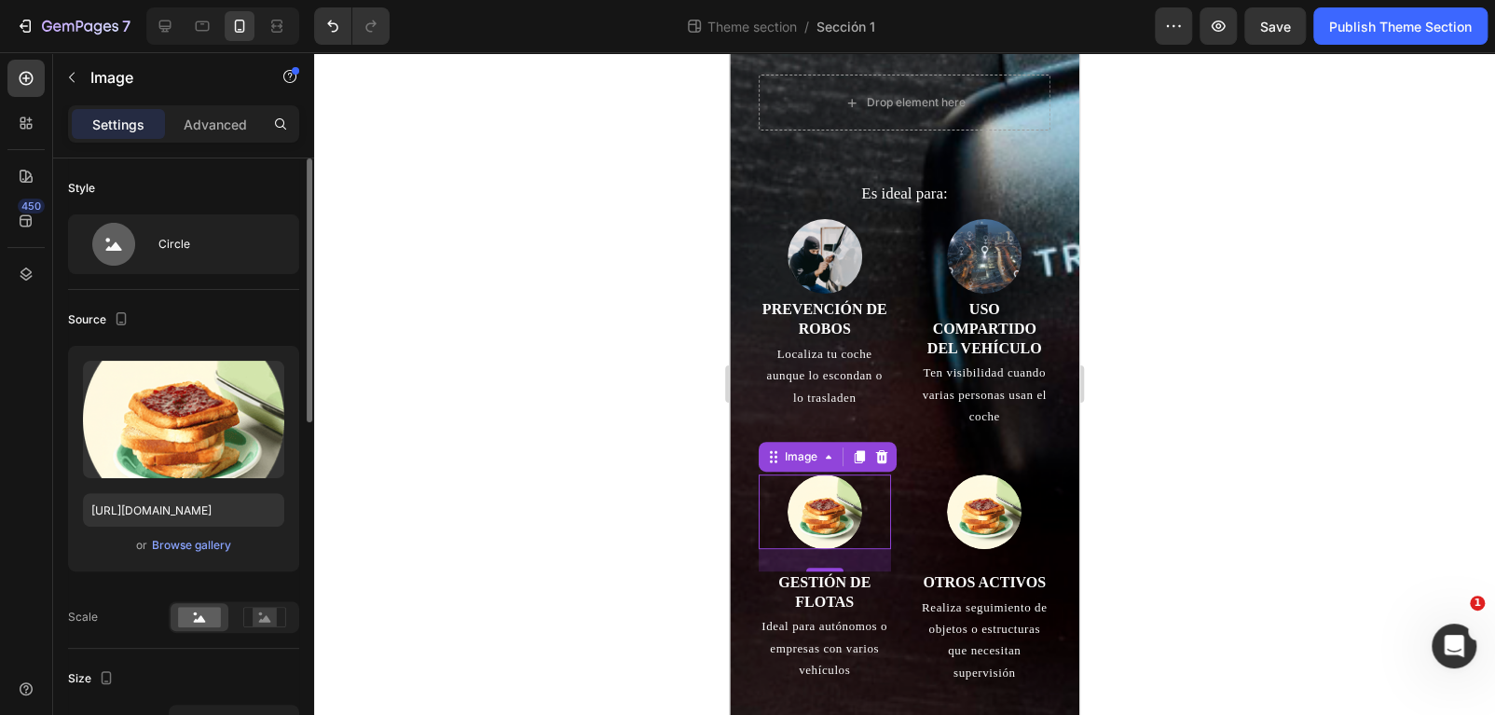
click at [204, 555] on div "Upload Image https://cdn.shopify.com/s/files/1/0847/2340/0995/files/gempages_57…" at bounding box center [183, 459] width 231 height 226
click at [198, 548] on div "Browse gallery" at bounding box center [191, 545] width 79 height 17
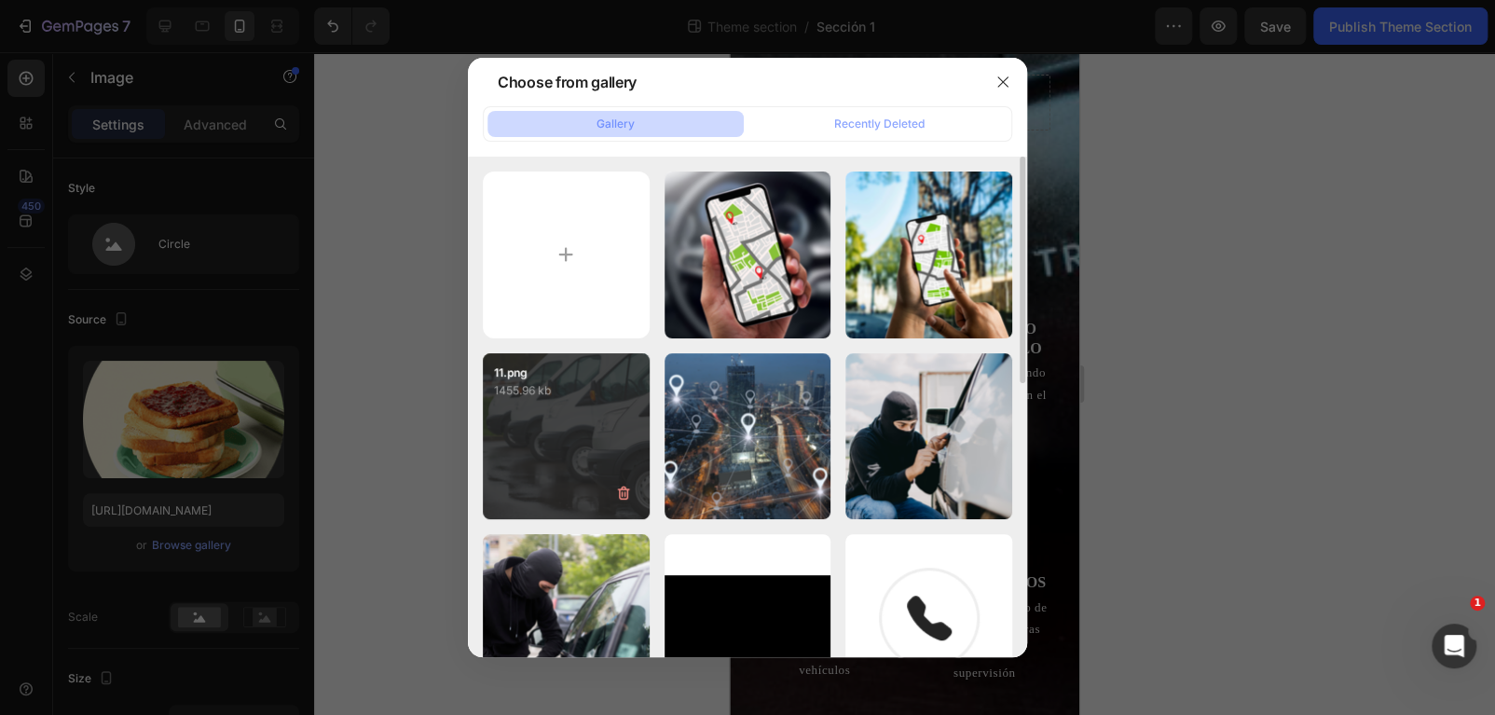
click at [609, 395] on p "1455.96 kb" at bounding box center [566, 390] width 144 height 19
type input "https://cdn.shopify.com/s/files/1/0847/2340/0995/files/gempages_577505511587447…"
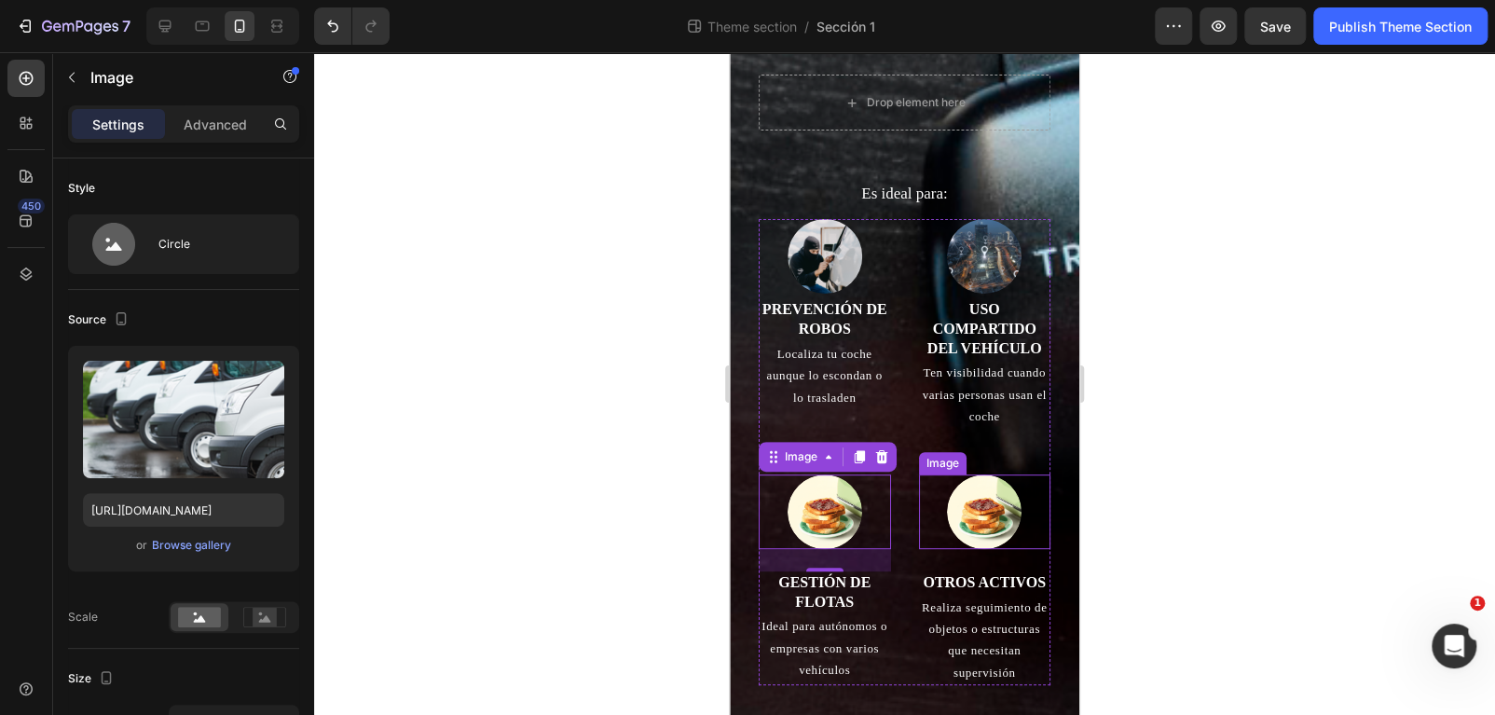
click at [972, 532] on img at bounding box center [984, 511] width 75 height 75
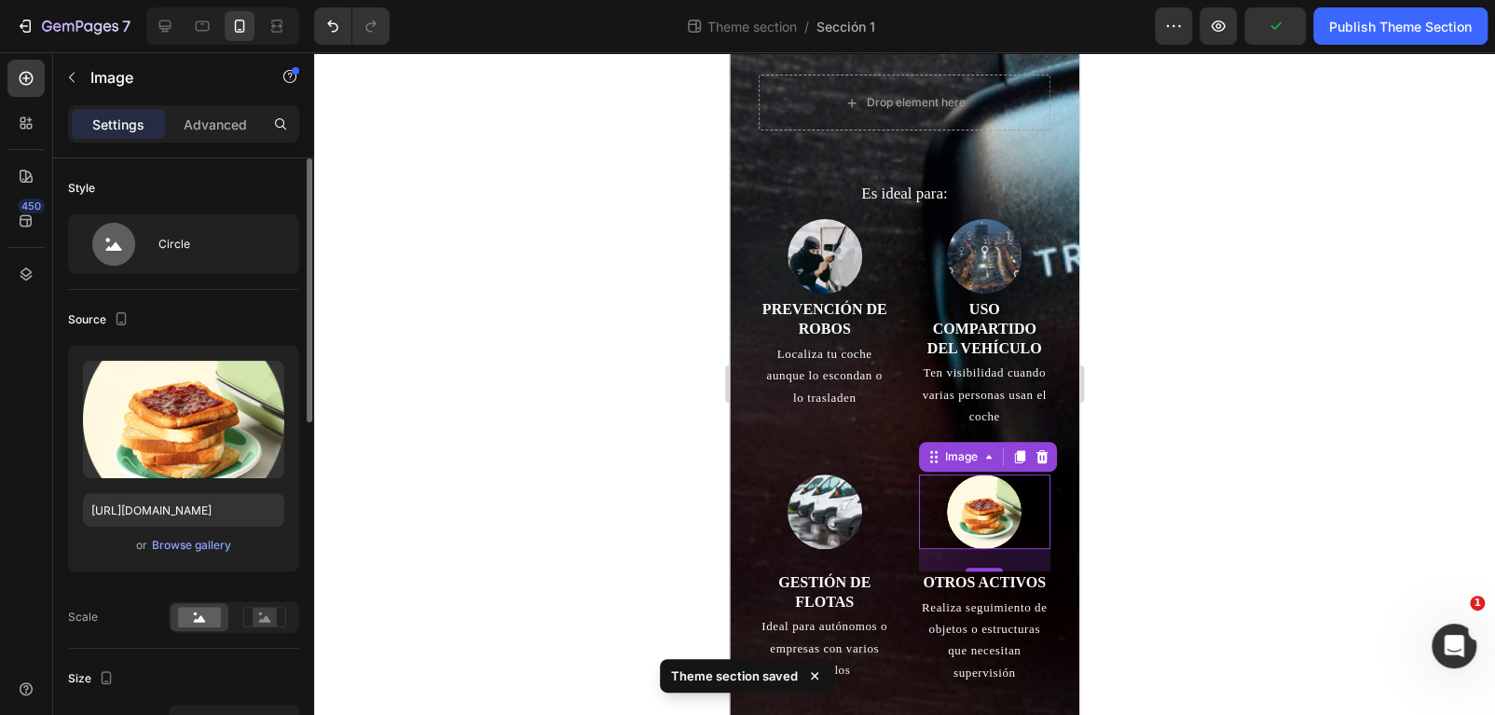
click at [193, 529] on div "Upload Image https://cdn.shopify.com/s/files/1/0847/2340/0995/files/gempages_57…" at bounding box center [183, 459] width 231 height 226
click at [192, 545] on div "Browse gallery" at bounding box center [191, 545] width 79 height 17
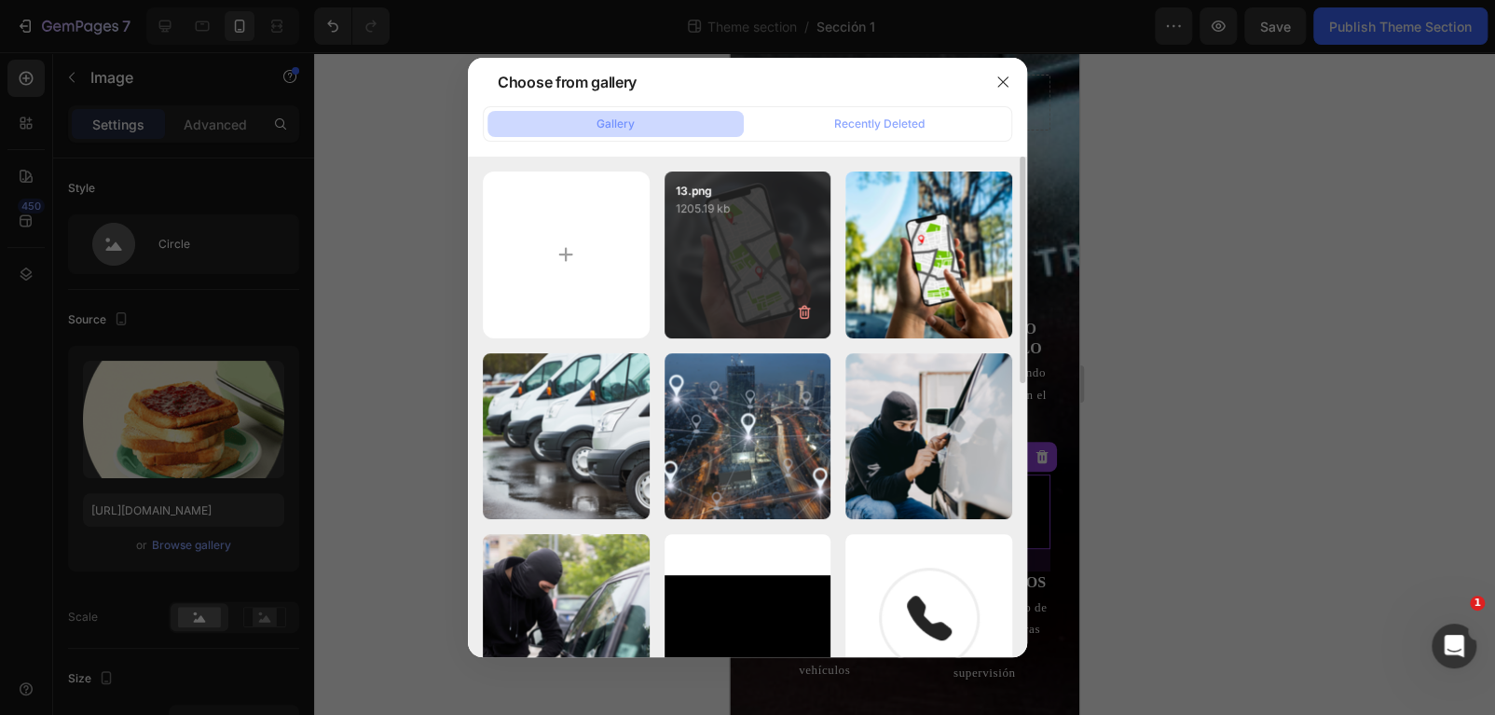
click at [749, 245] on div "13.png 1205.19 kb" at bounding box center [747, 254] width 167 height 167
type input "https://cdn.shopify.com/s/files/1/0847/2340/0995/files/gempages_577505511587447…"
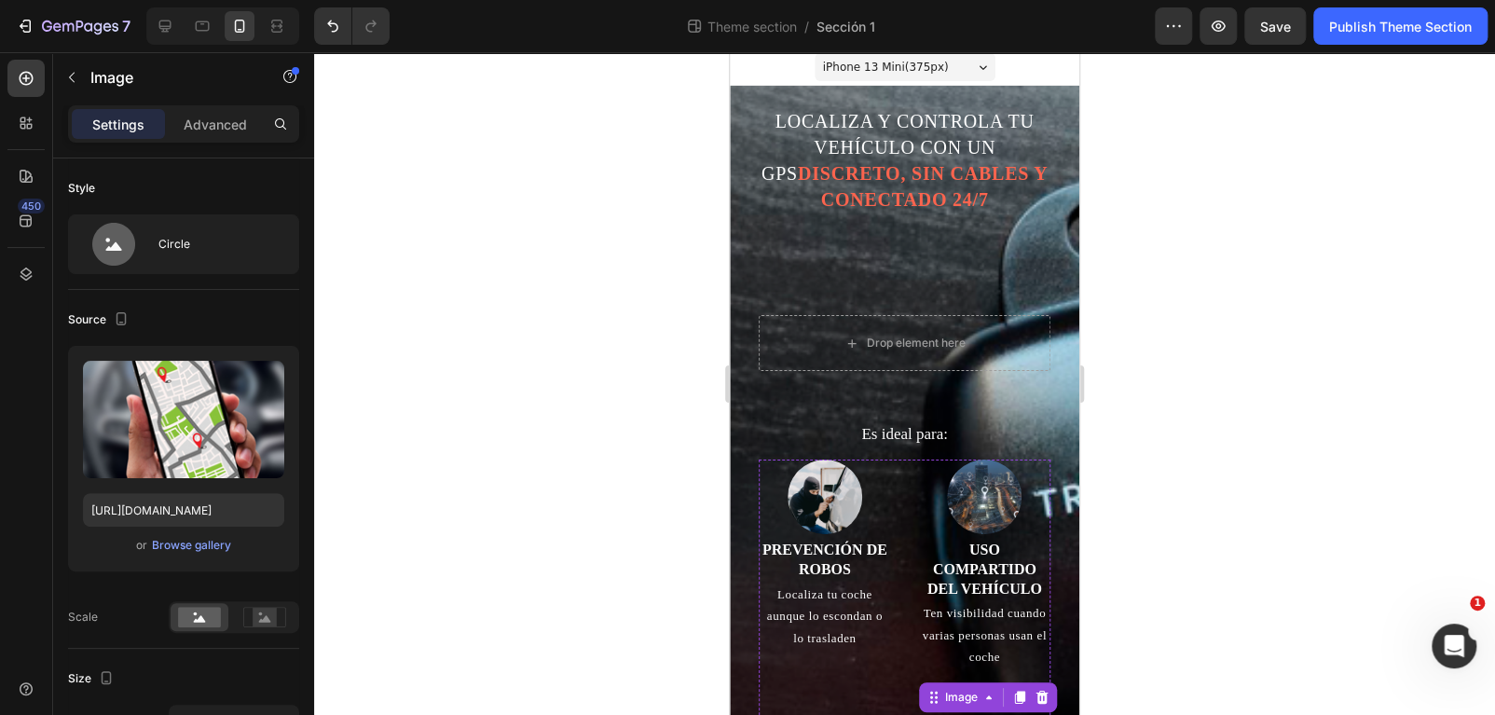
scroll to position [0, 0]
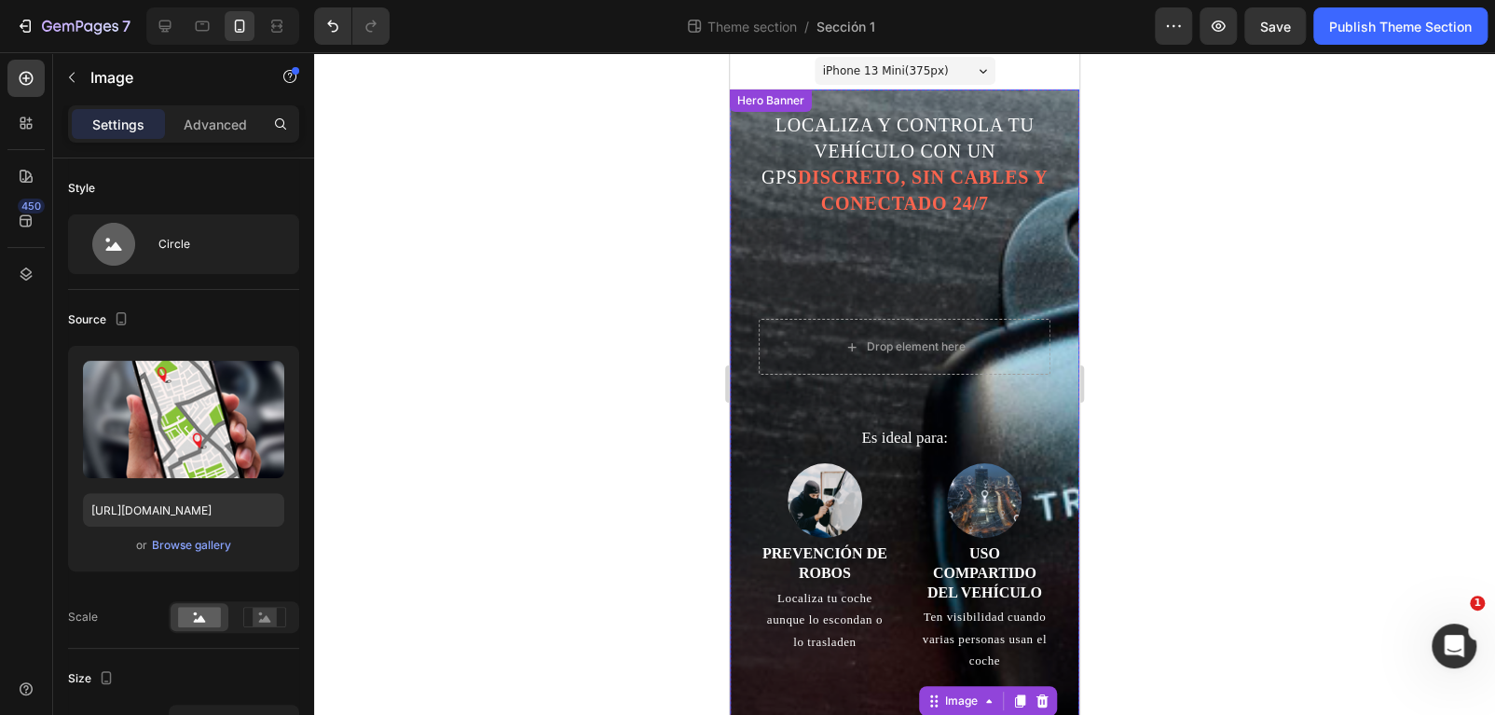
click at [738, 286] on div "LOCALIZA Y CONTROLA TU VEHÍCULO CON UN GPS DISCRETO, SIN CABLES Y CONECTADO 24/…" at bounding box center [904, 538] width 349 height 899
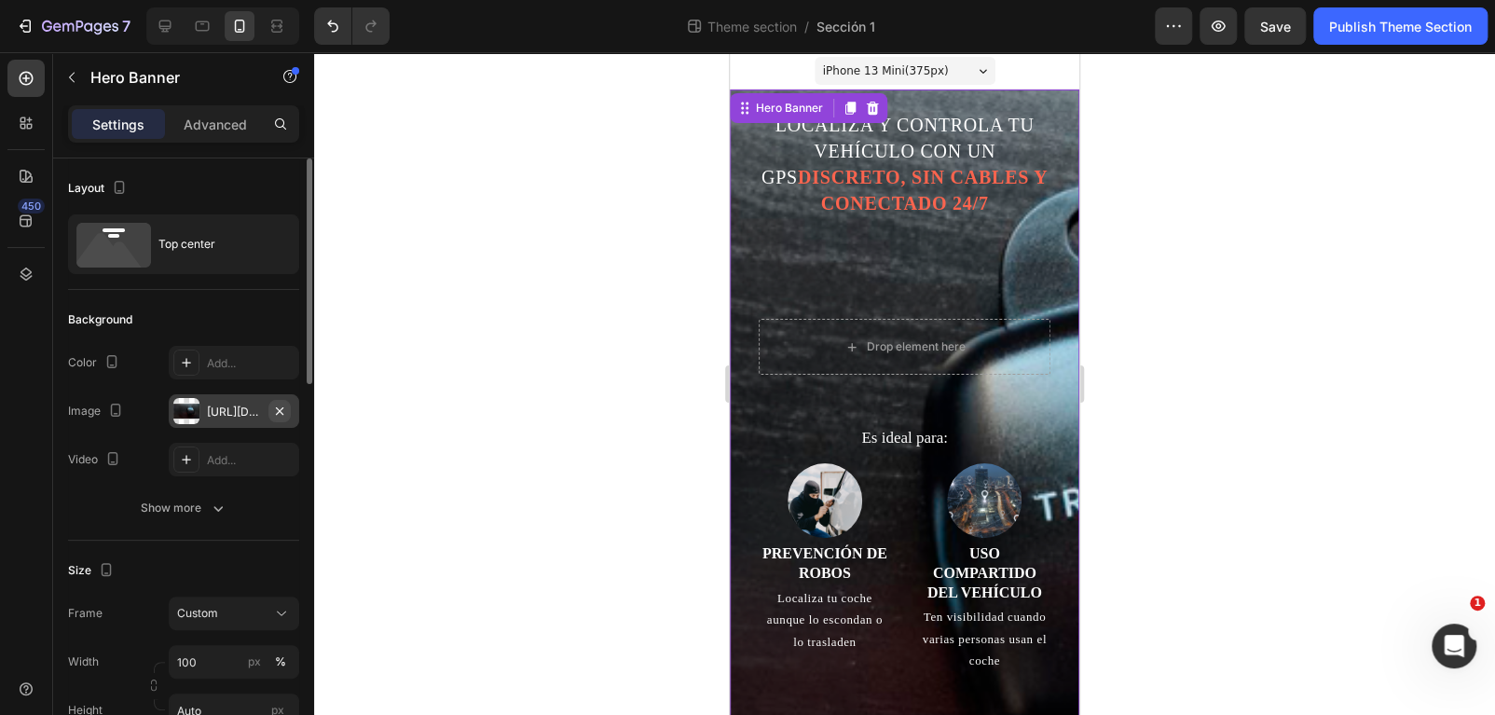
click at [288, 417] on button "button" at bounding box center [279, 411] width 22 height 22
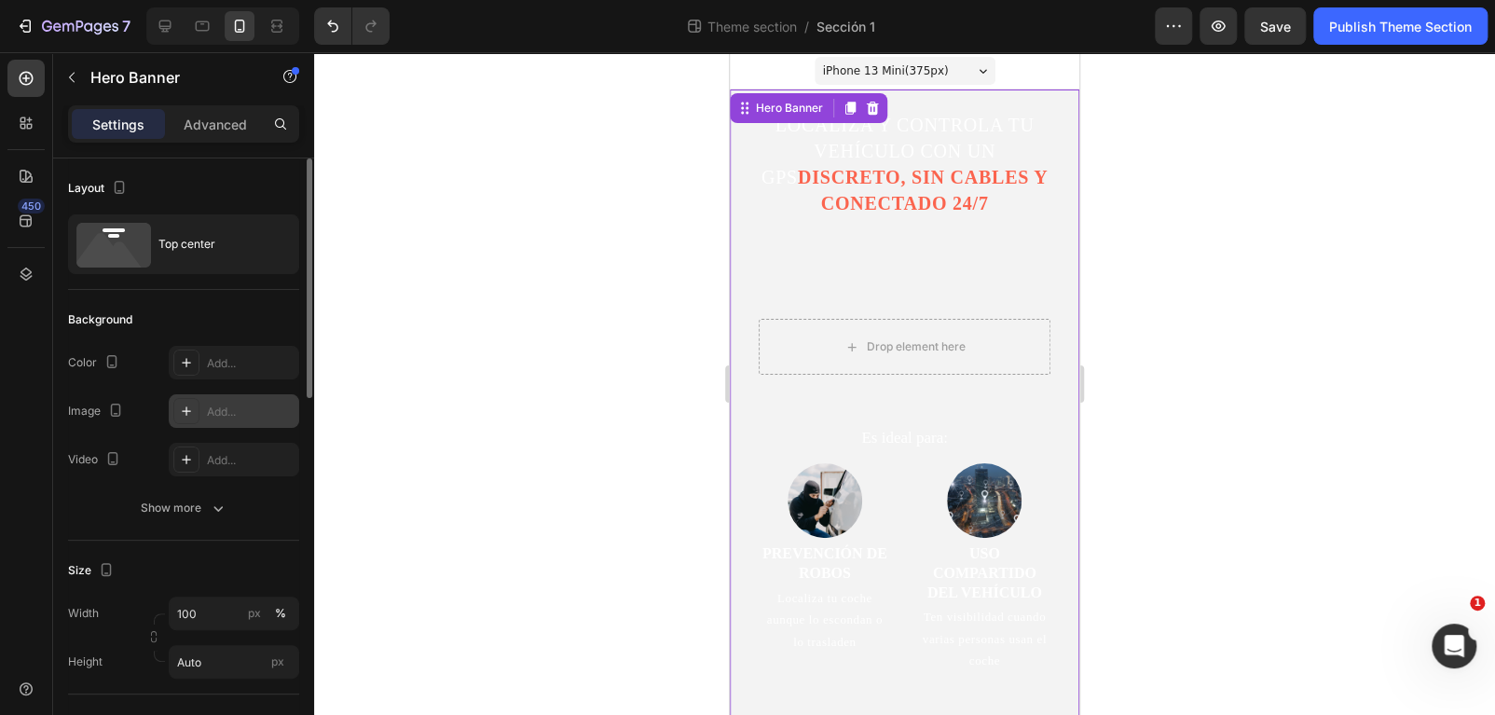
click at [217, 410] on div "Add..." at bounding box center [251, 412] width 88 height 17
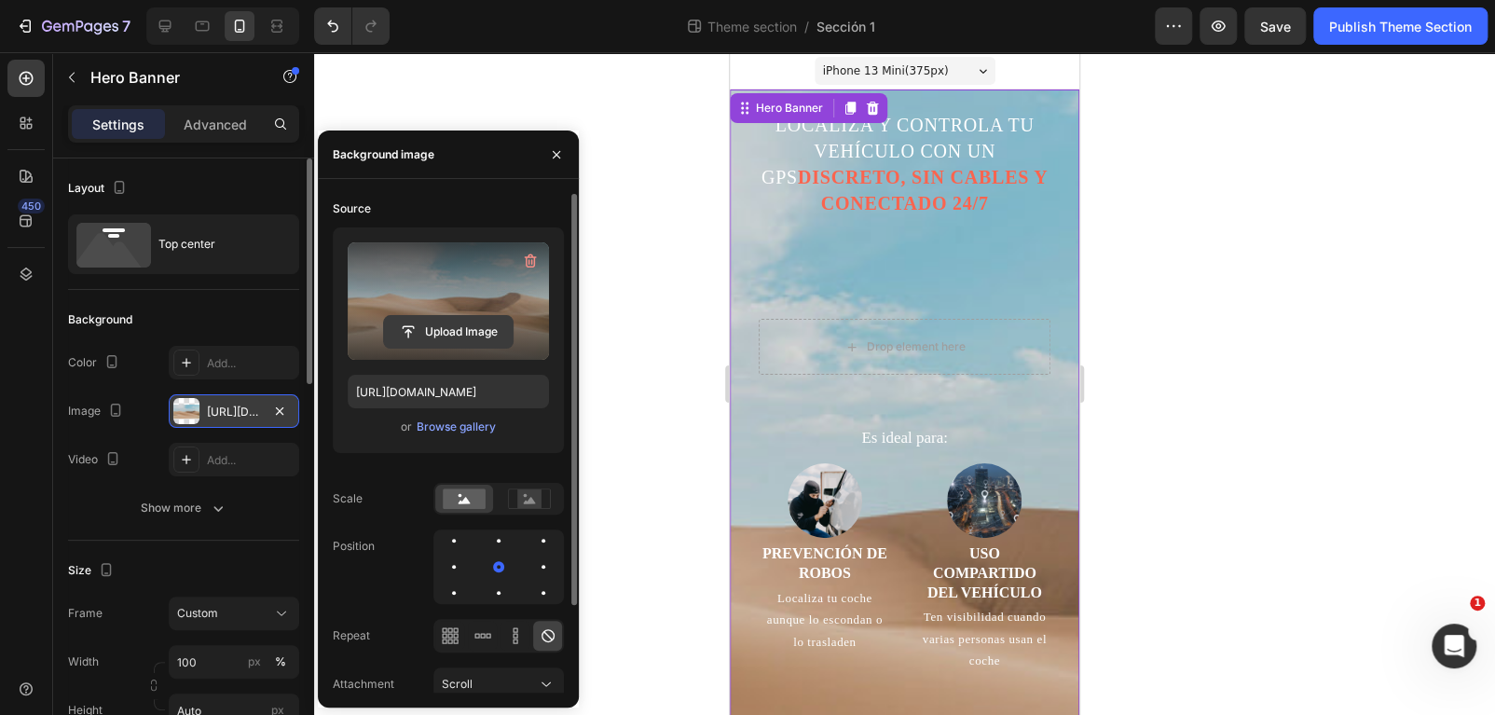
click at [433, 316] on input "file" at bounding box center [448, 332] width 129 height 32
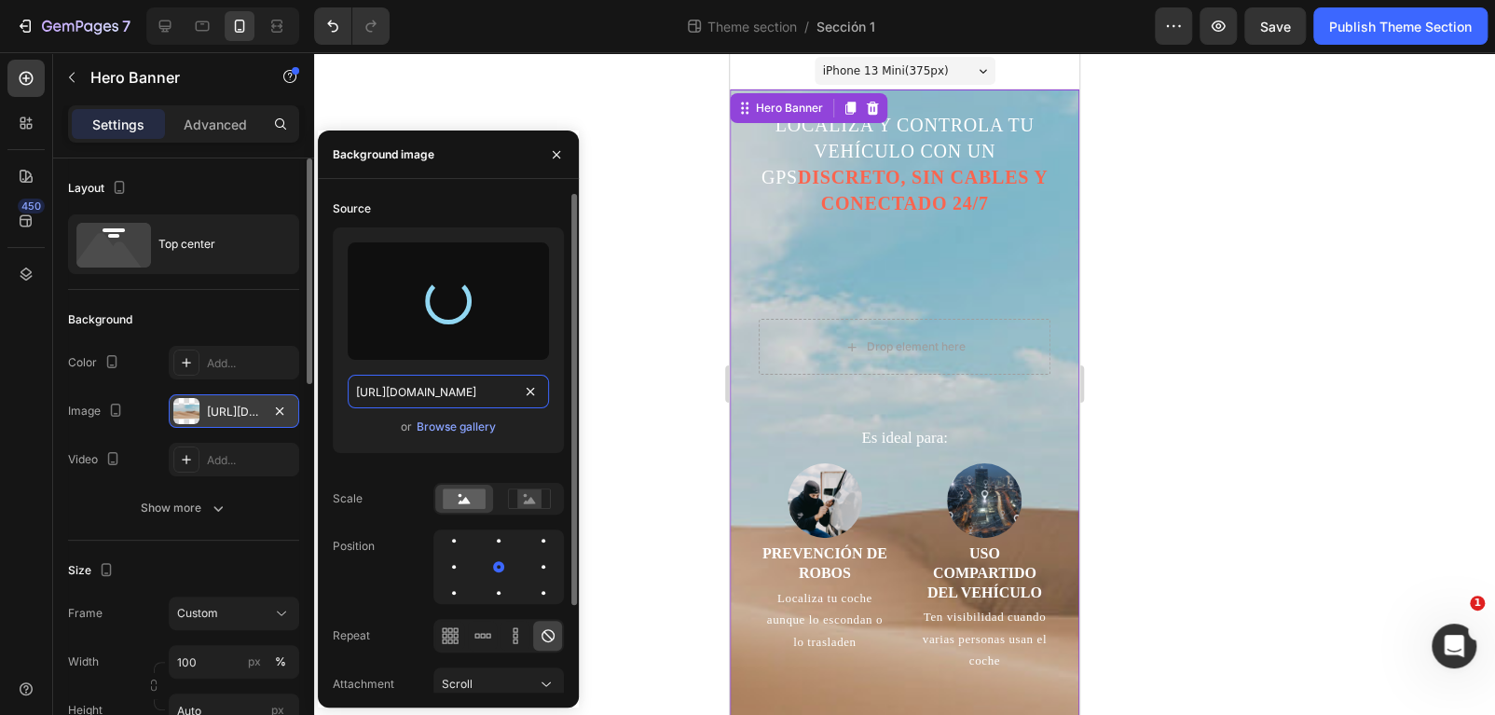
click at [453, 401] on input "https://cdn.shopify.com/s/files/1/2005/9307/files/background_settings.jpg" at bounding box center [448, 392] width 201 height 34
type input "https://cdn.shopify.com/s/files/1/0847/2340/0995/files/gempages_577505511587447…"
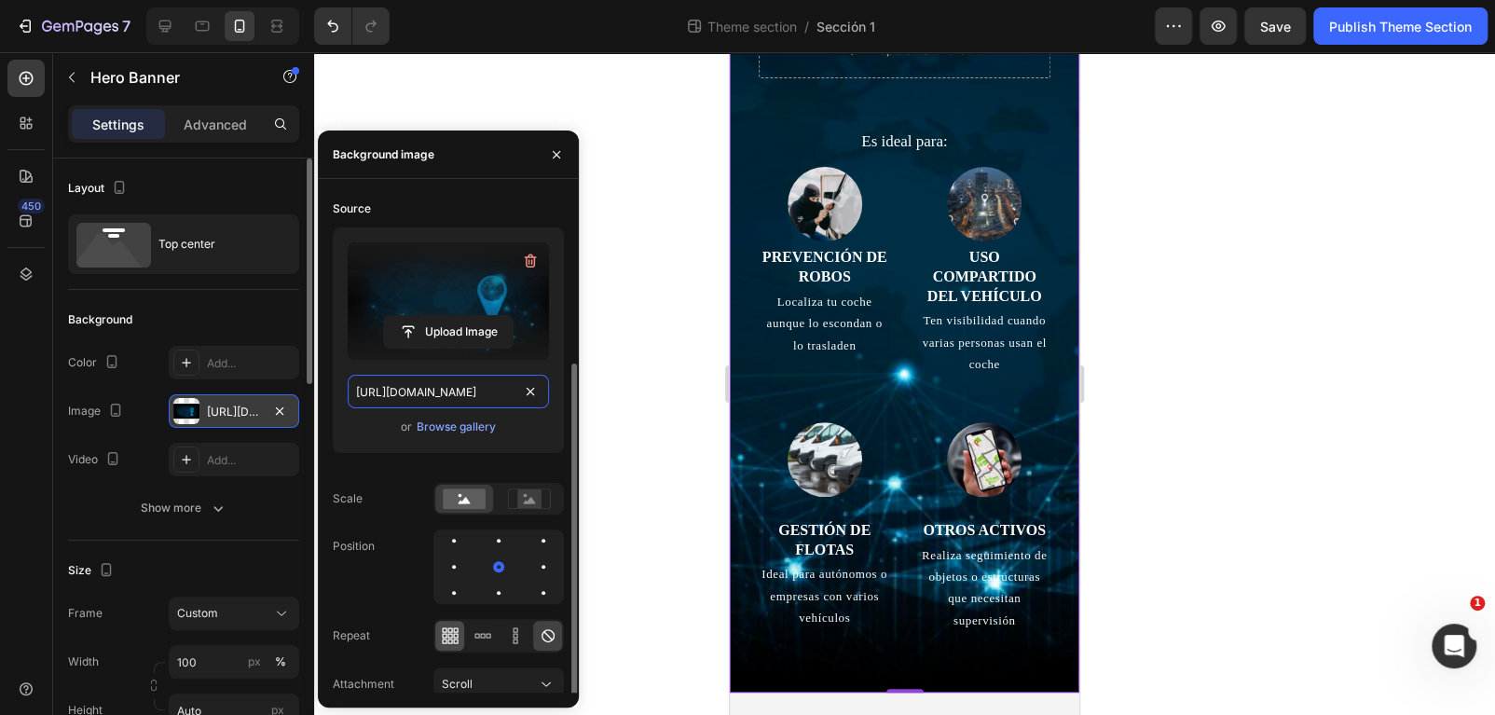
scroll to position [105, 0]
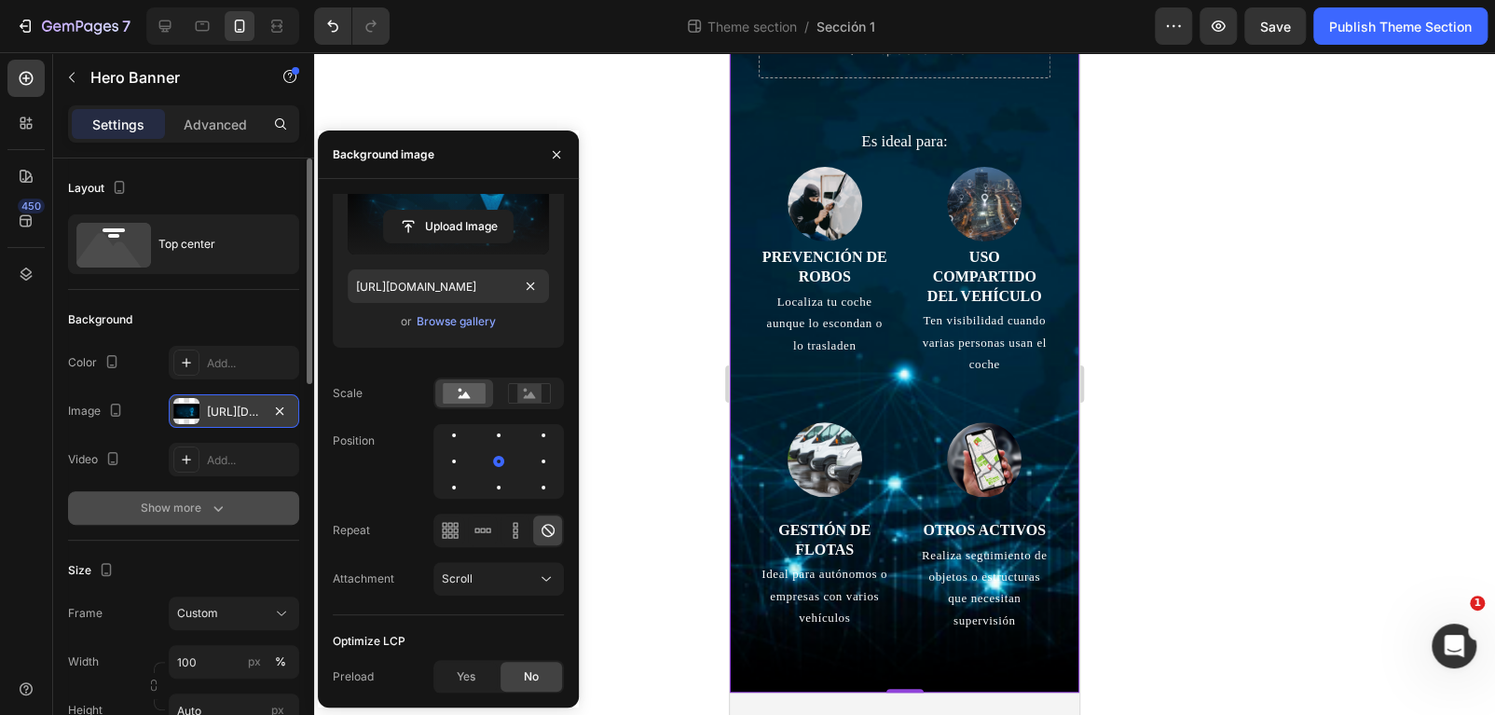
click at [224, 499] on icon "button" at bounding box center [218, 508] width 19 height 19
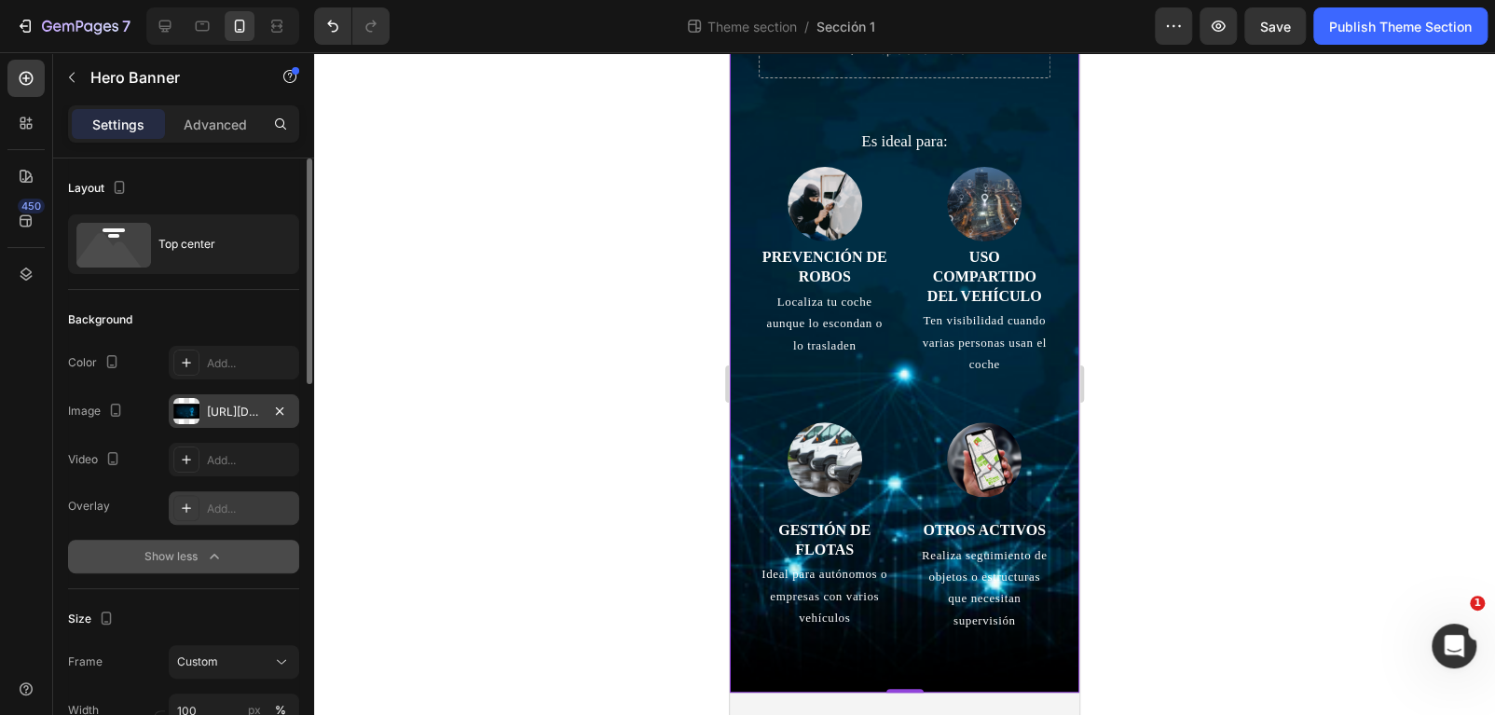
click at [246, 507] on div "Add..." at bounding box center [251, 508] width 88 height 17
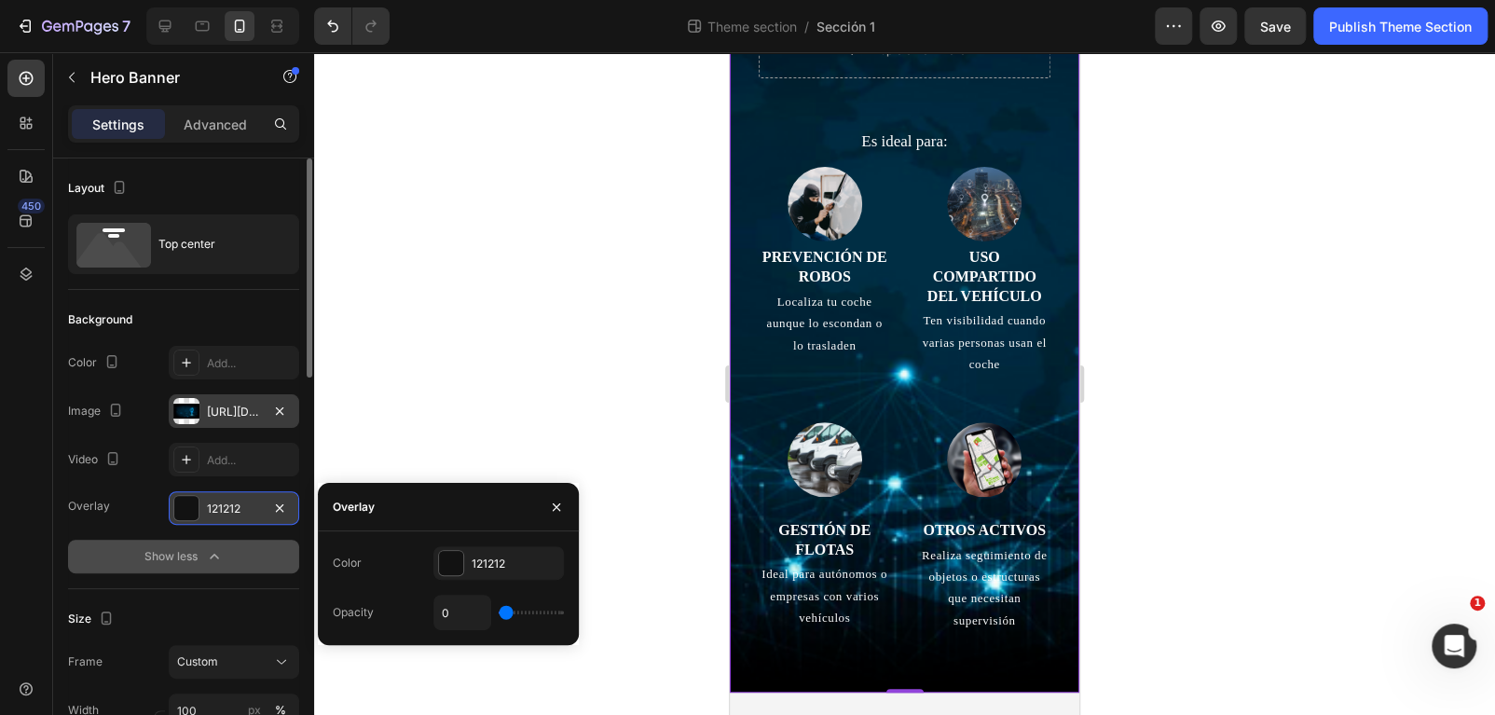
type input "10%"
type input "10"
type input "16%"
type input "16"
type input "27%"
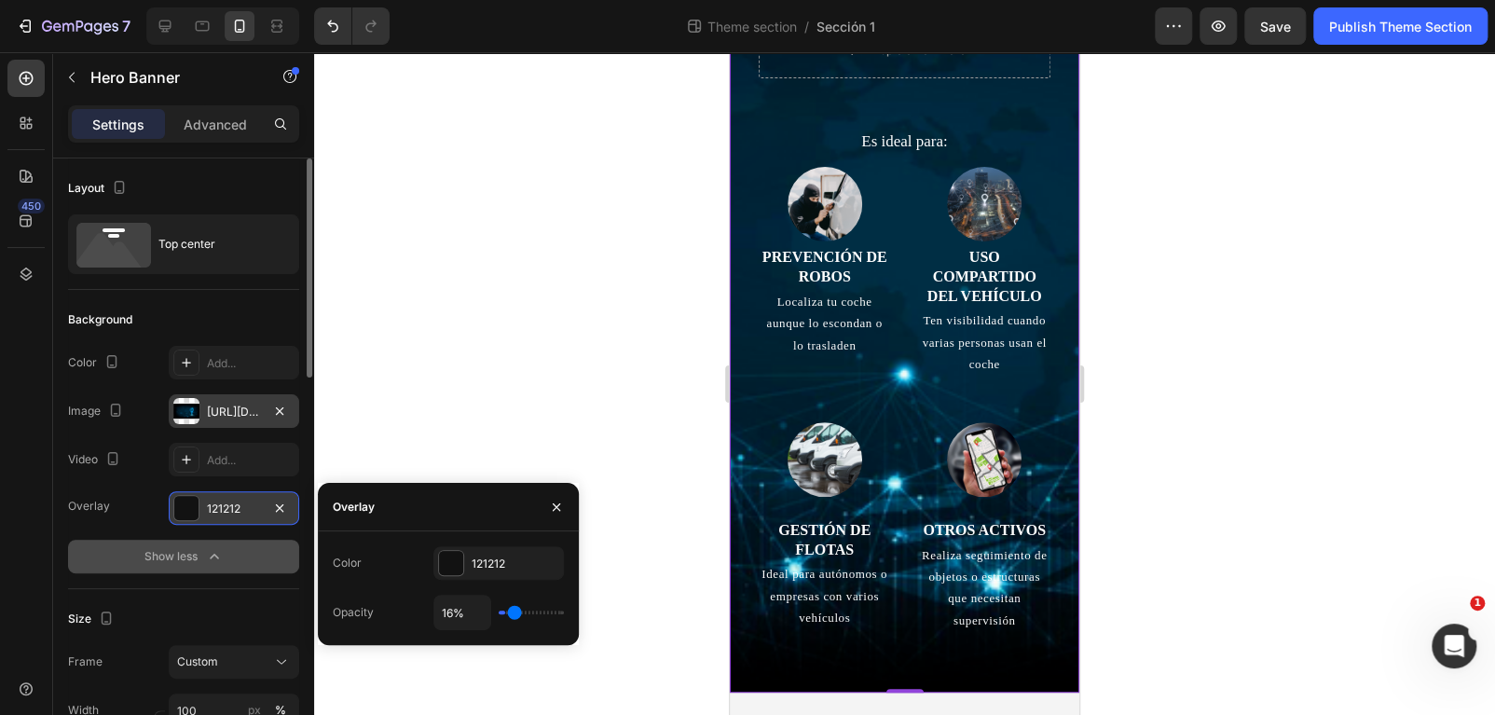
type input "27"
type input "33%"
type input "33"
type input "38%"
type input "38"
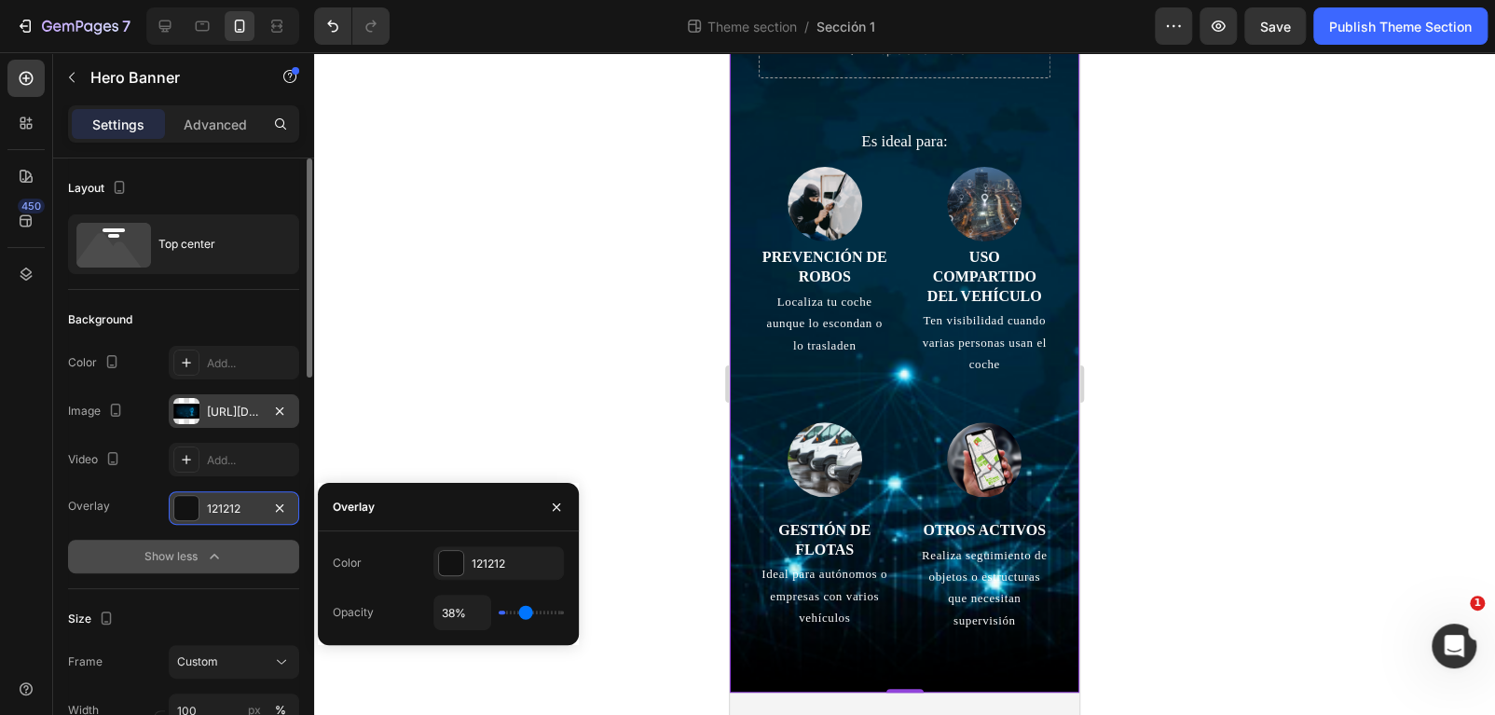
type input "46%"
type input "46"
type input "58%"
type input "58"
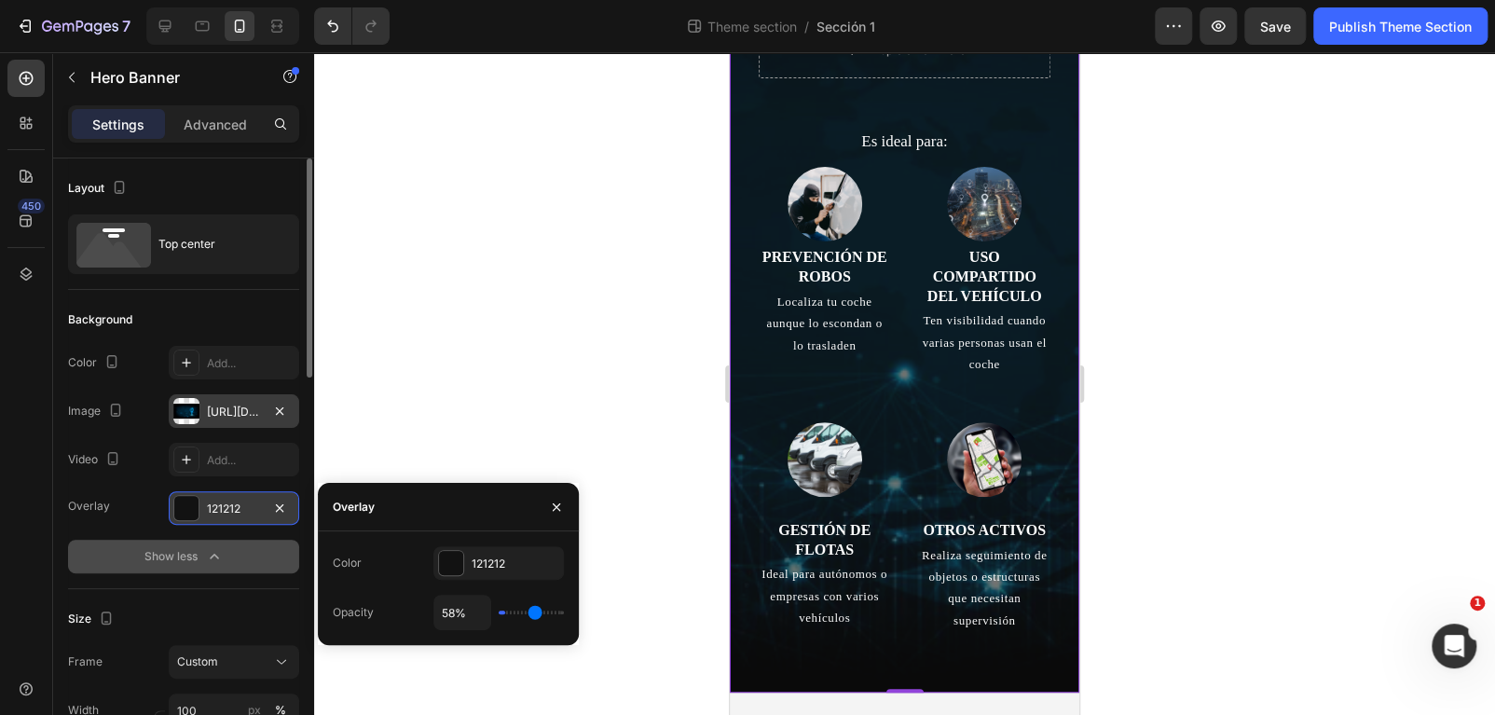
type input "64%"
type input "64"
type input "67%"
type input "67"
type input "72%"
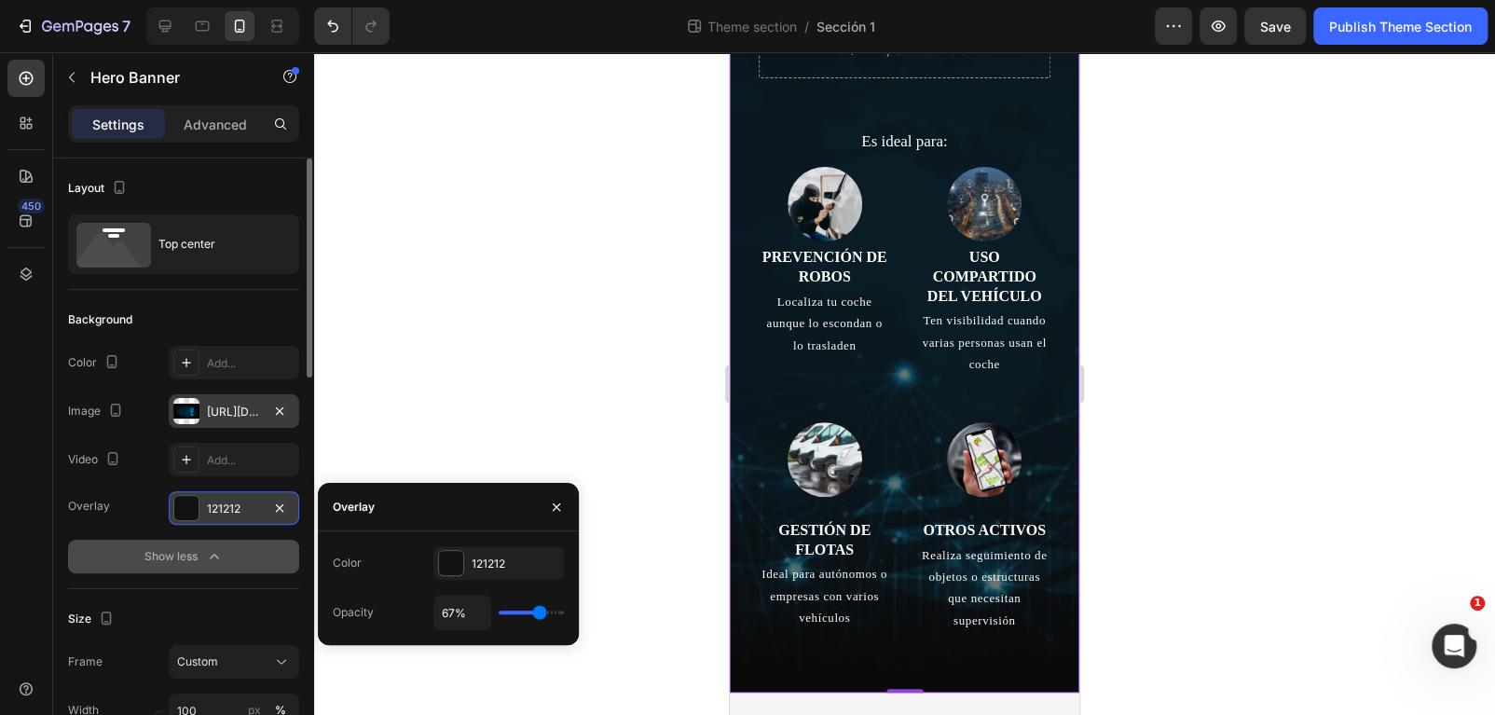
type input "72"
type input "73%"
type input "73"
type input "75%"
type input "75"
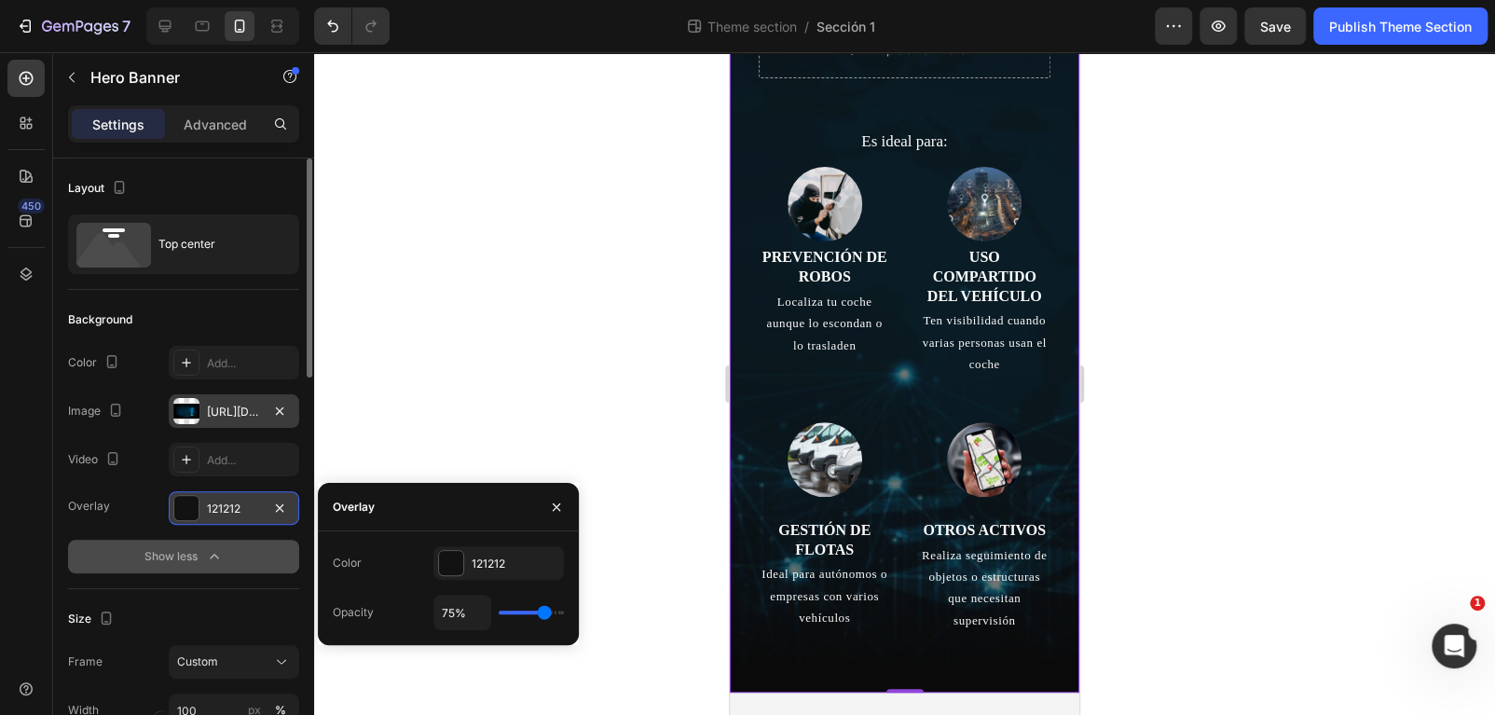
type input "77%"
type input "77"
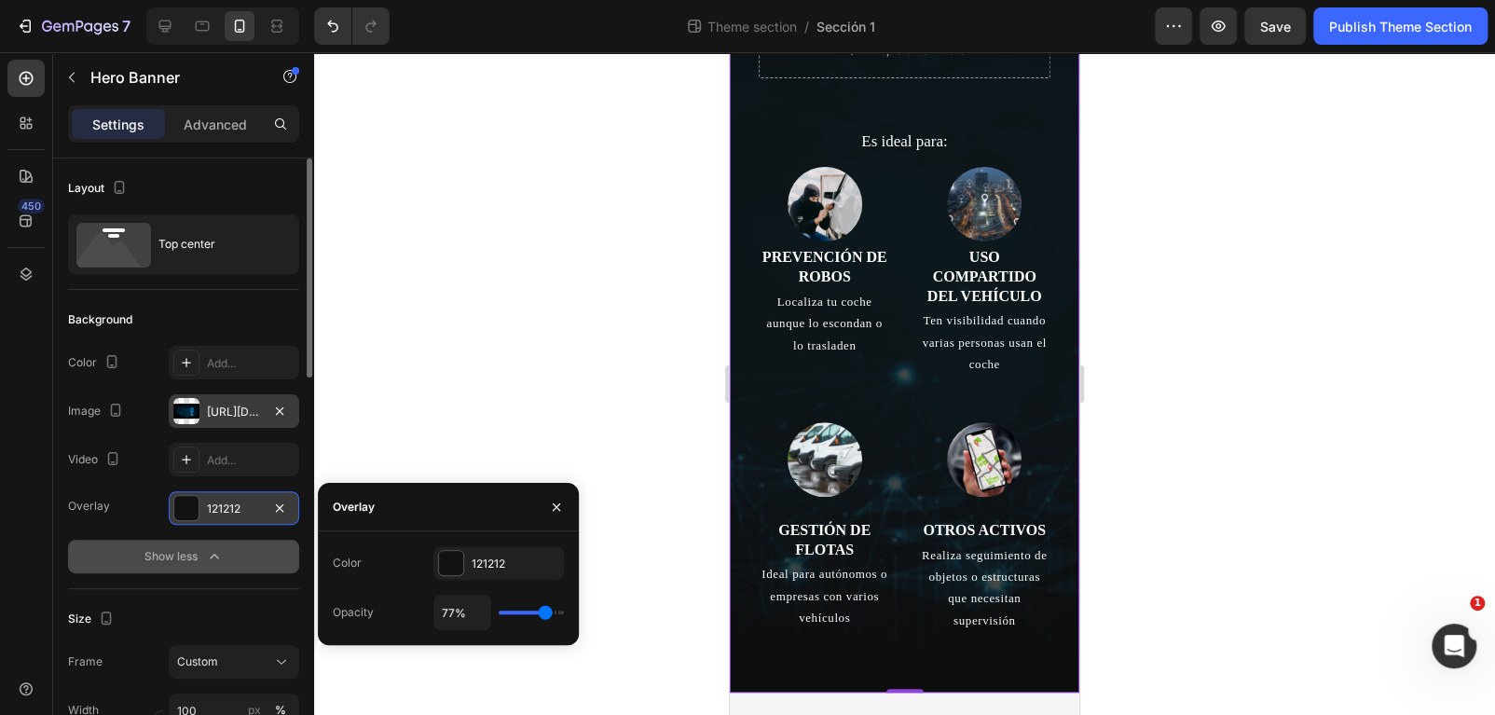
type input "78%"
type input "78"
type input "75%"
type input "75"
type input "73%"
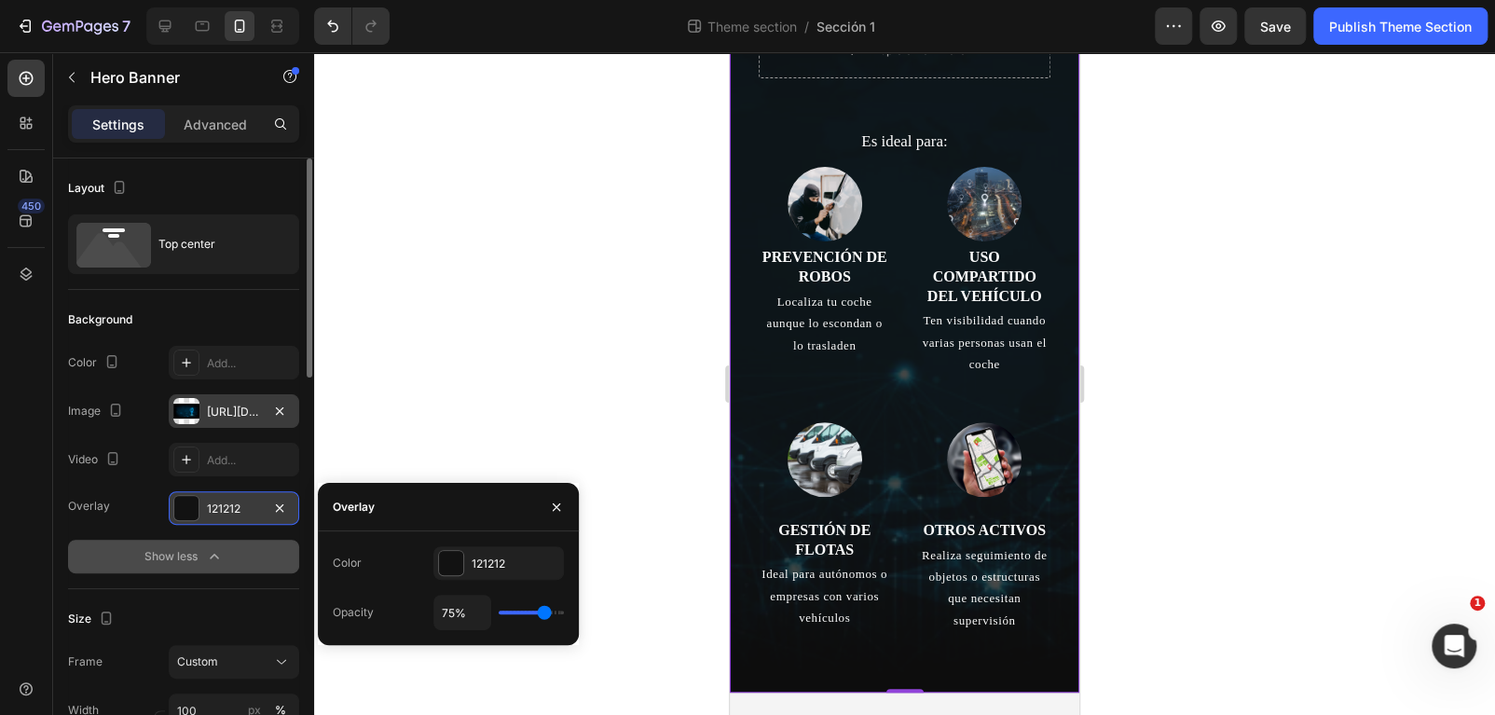
type input "73"
type input "72%"
type input "72"
type input "70%"
type input "70"
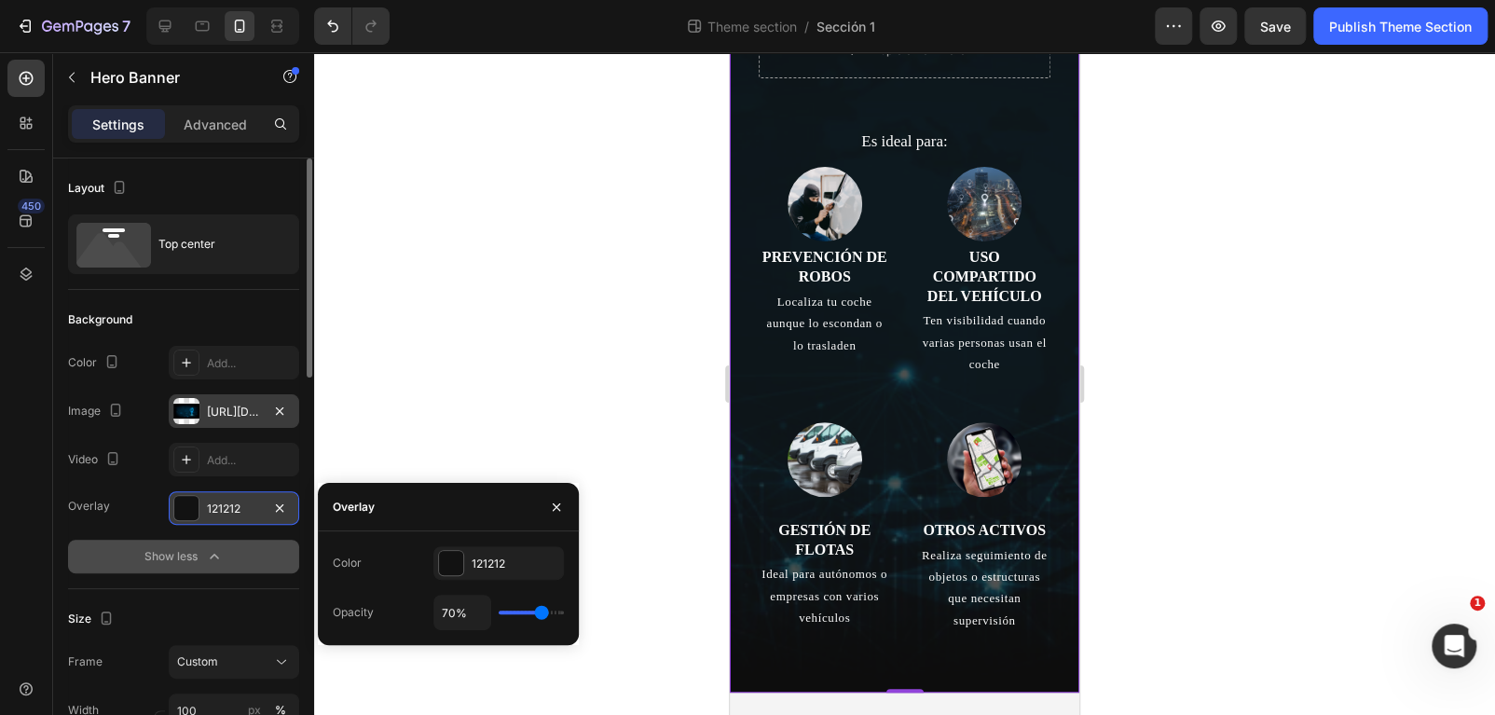
type input "69%"
type input "69"
type input "67%"
type input "67"
type input "64%"
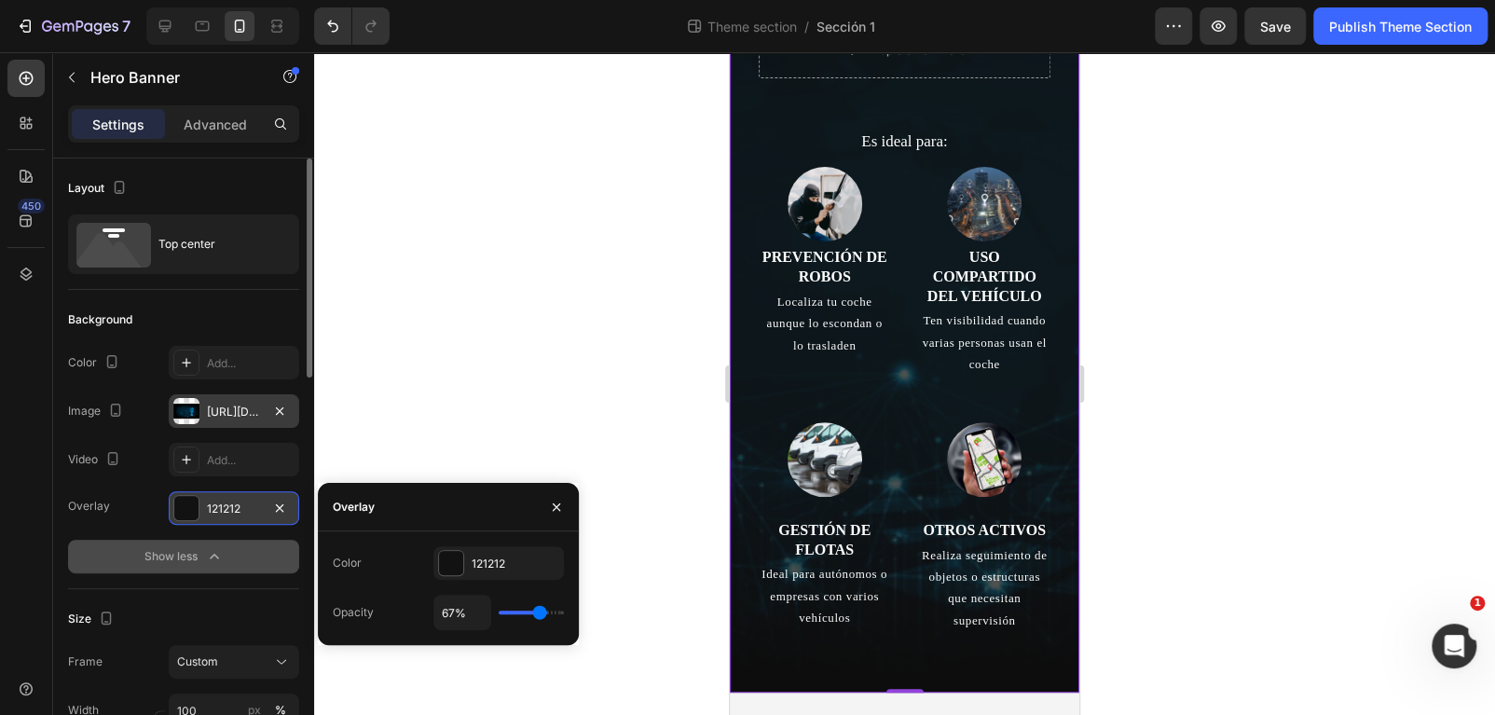
type input "64"
type input "63%"
type input "63"
type input "61%"
type input "61"
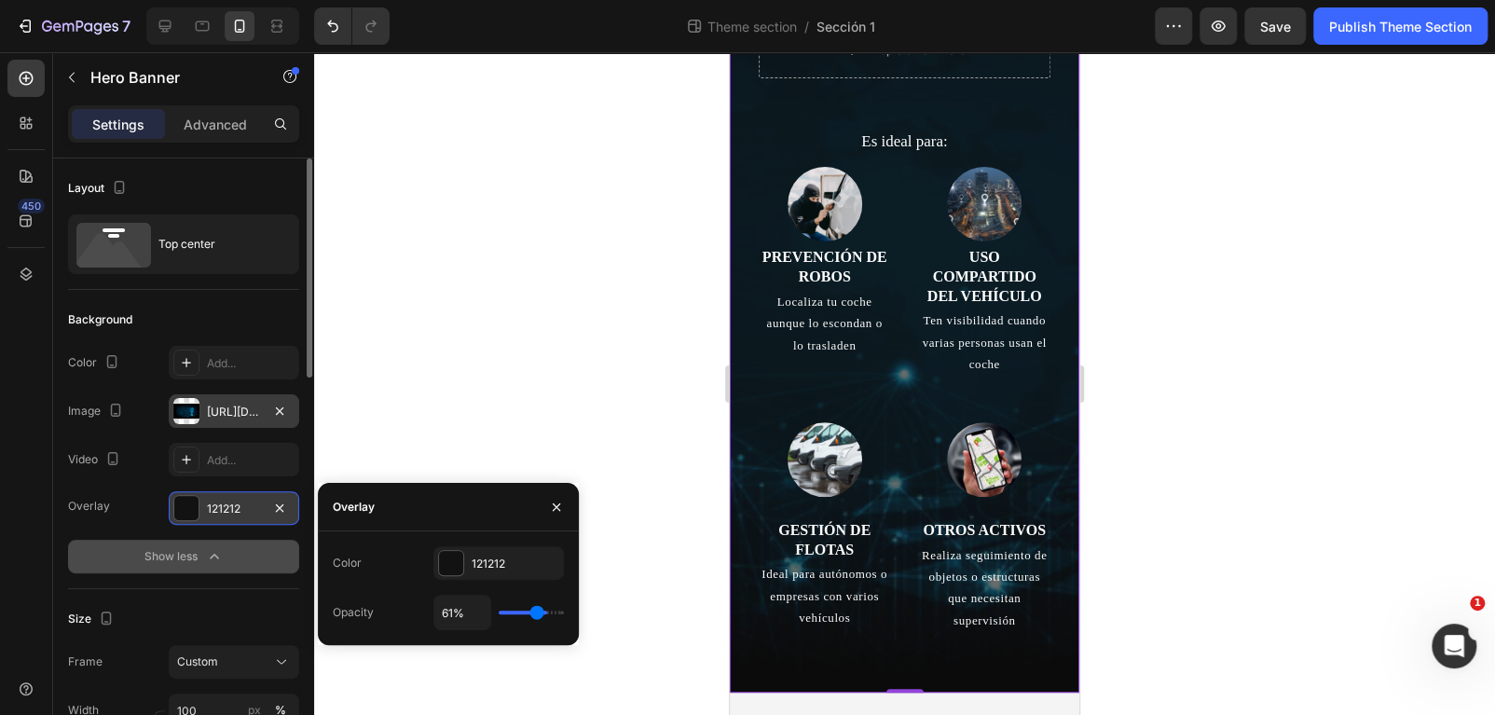
type input "60%"
type input "60"
type input "58%"
type input "58"
type input "56%"
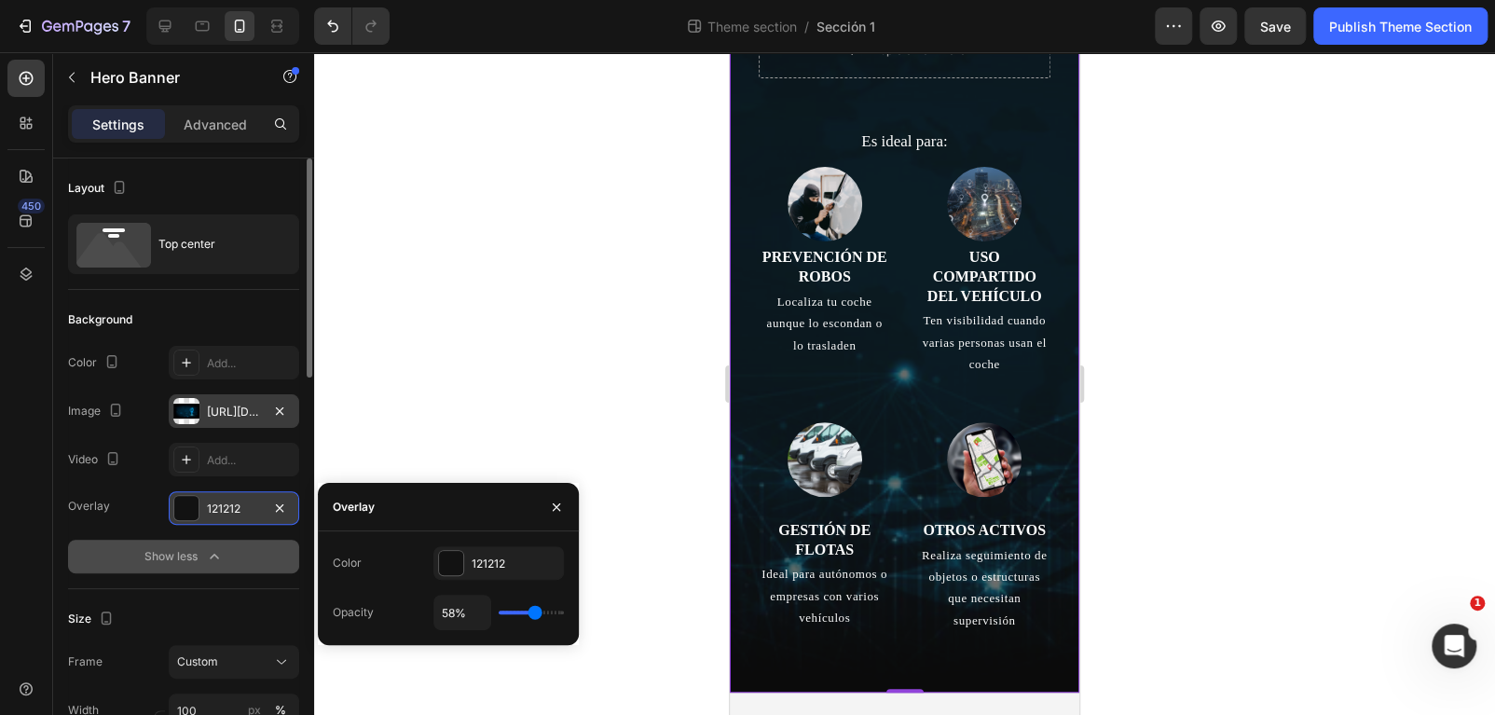
type input "56"
type input "55%"
type input "55"
type input "53%"
type input "53"
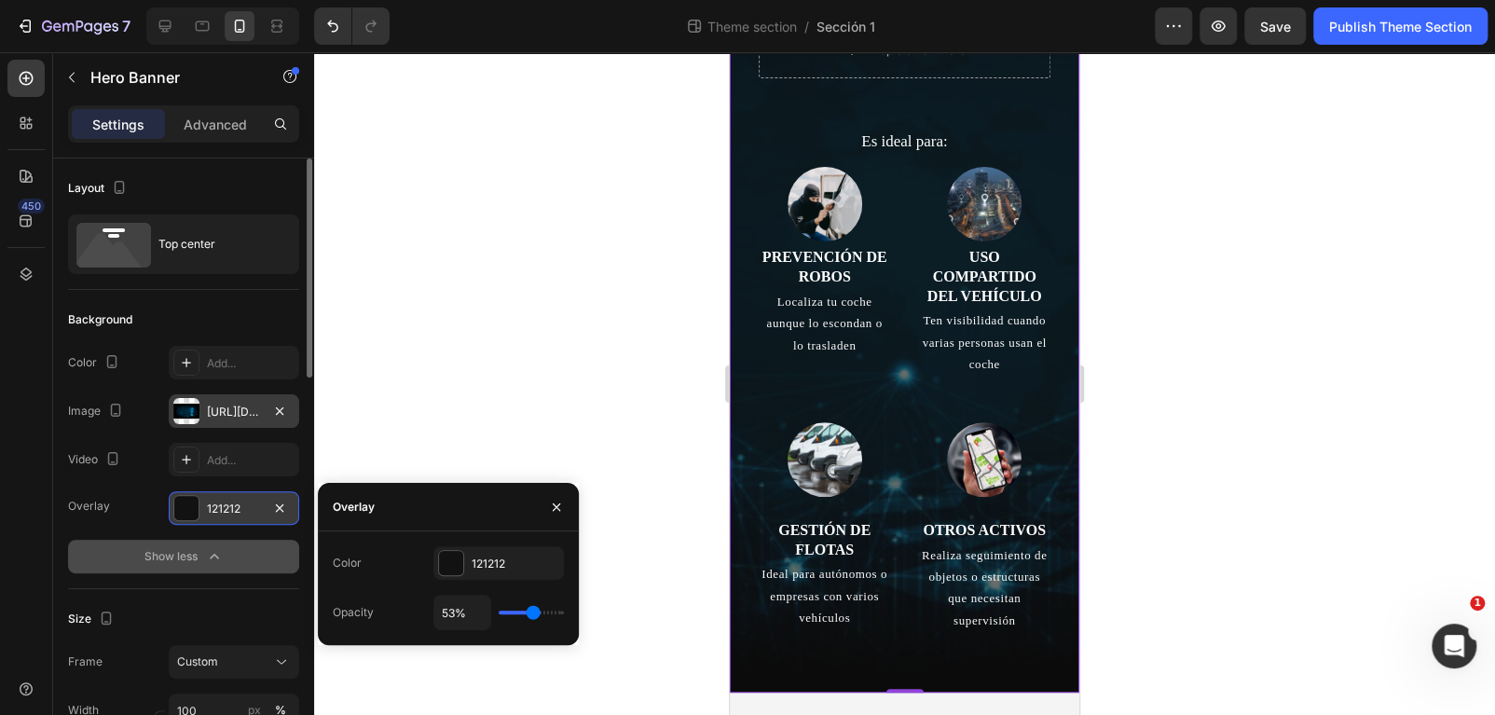
type input "52%"
type input "52"
type input "50%"
type input "50"
type input "47%"
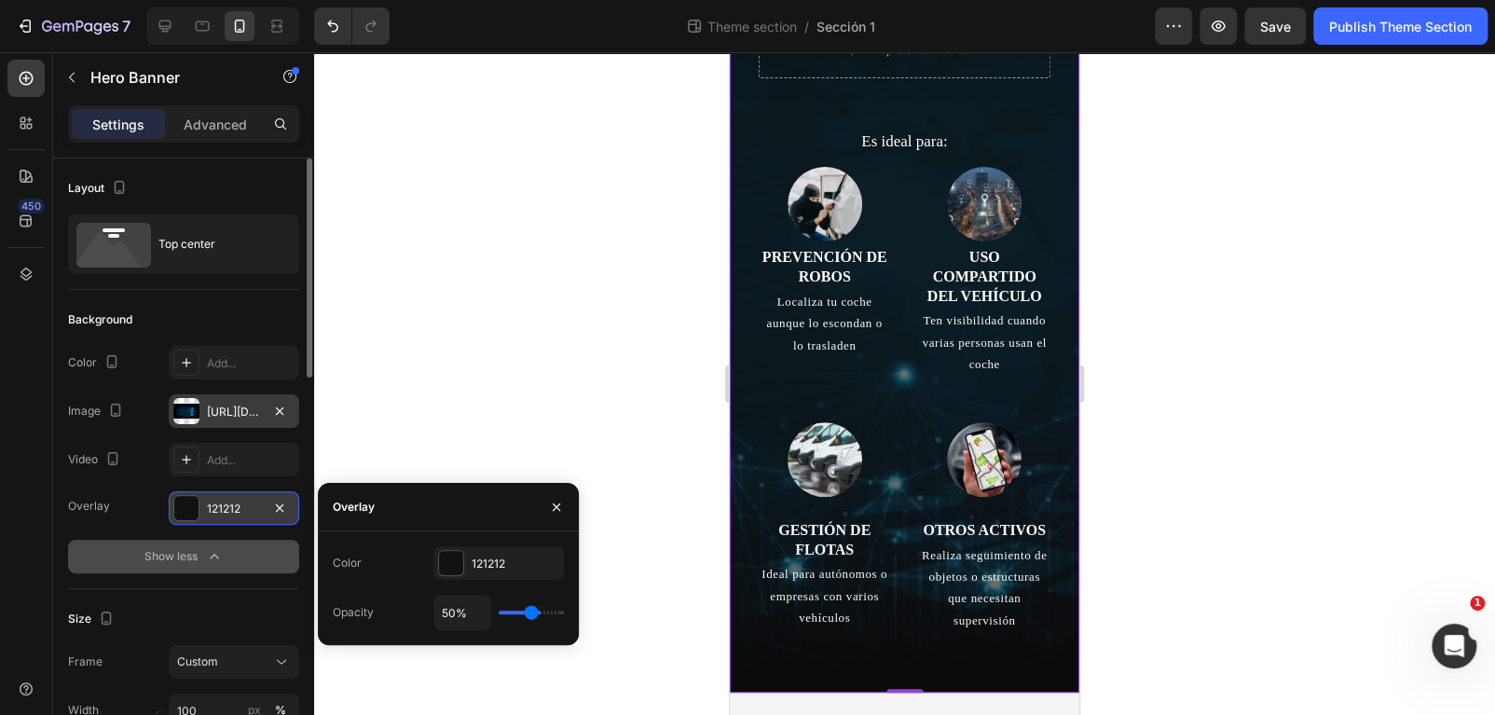
type input "47"
type input "46%"
type input "46"
type input "44%"
type input "44"
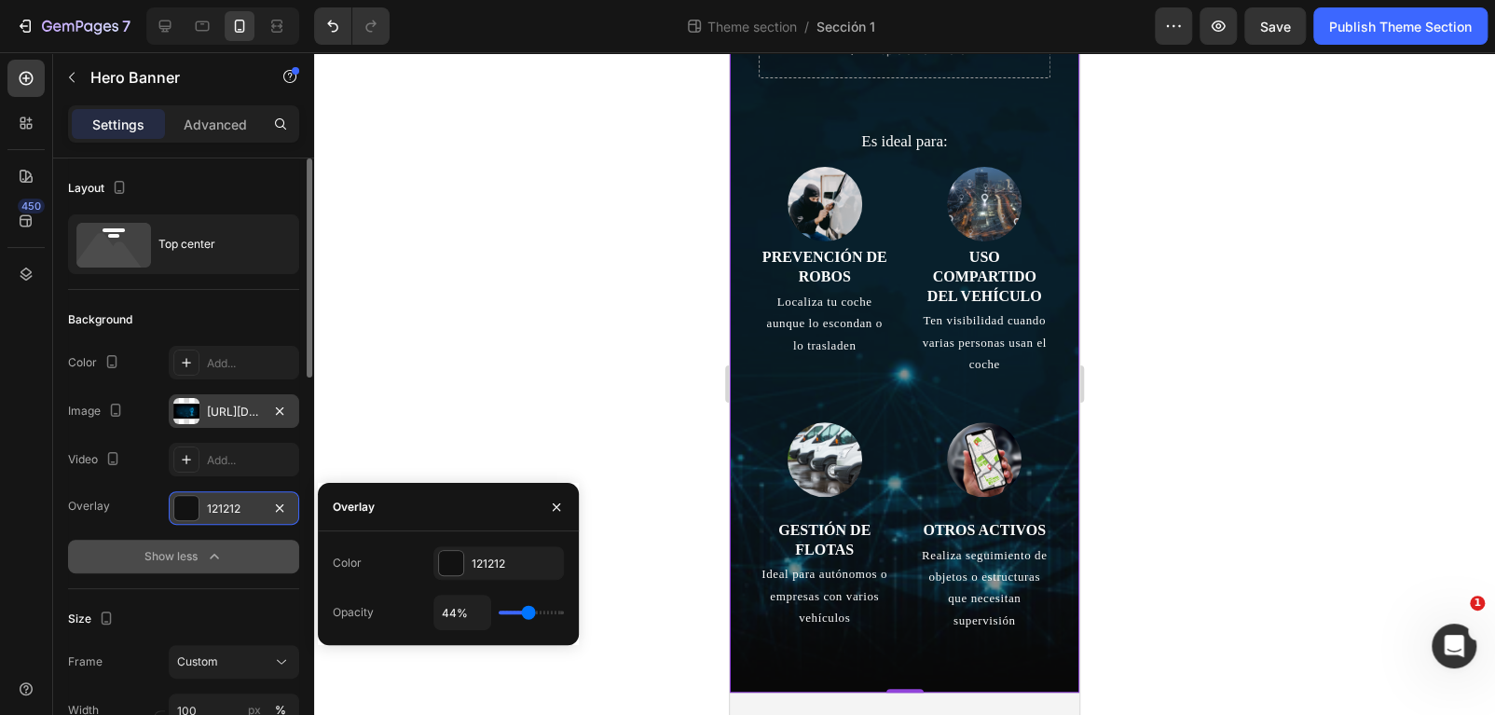
type input "43%"
type input "43"
type input "41%"
type input "41"
type input "39%"
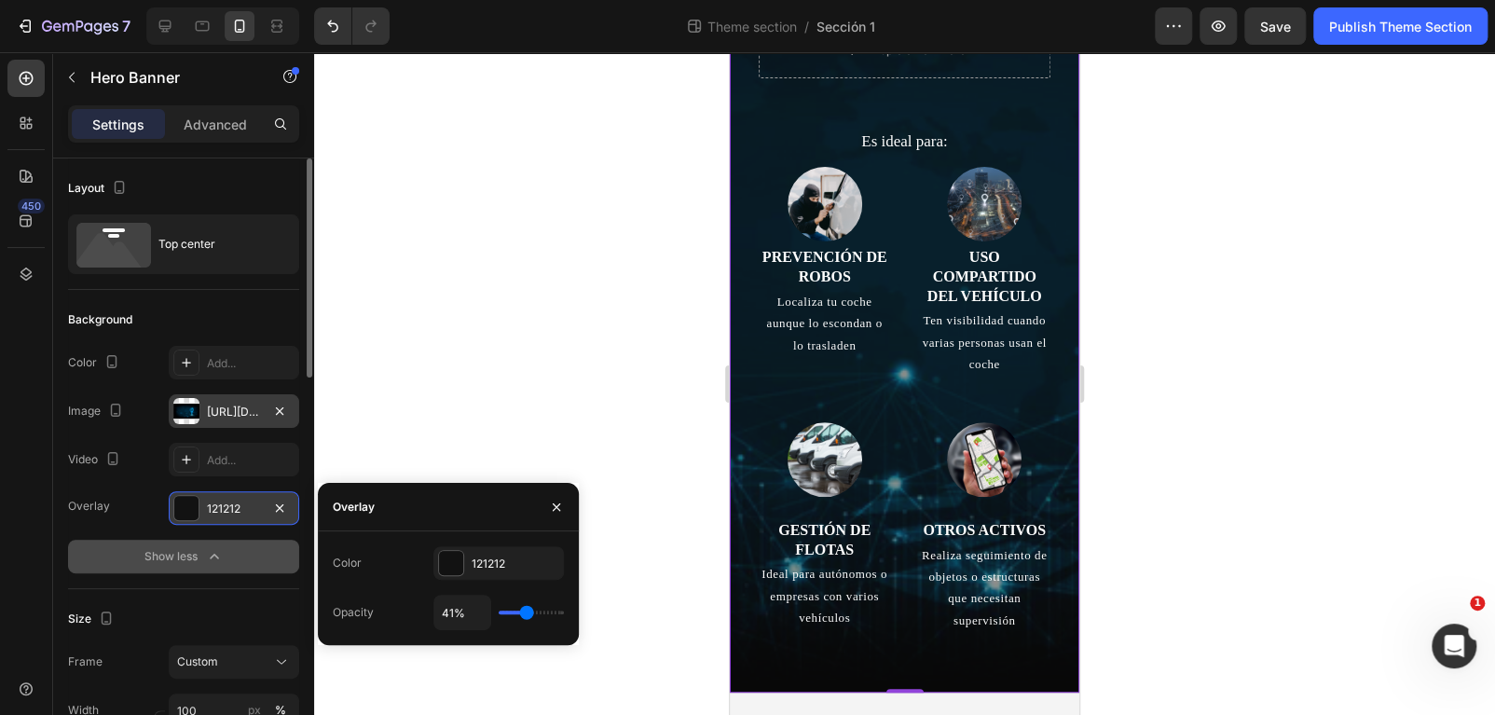
type input "39"
type input "38%"
type input "38"
type input "36%"
type input "36"
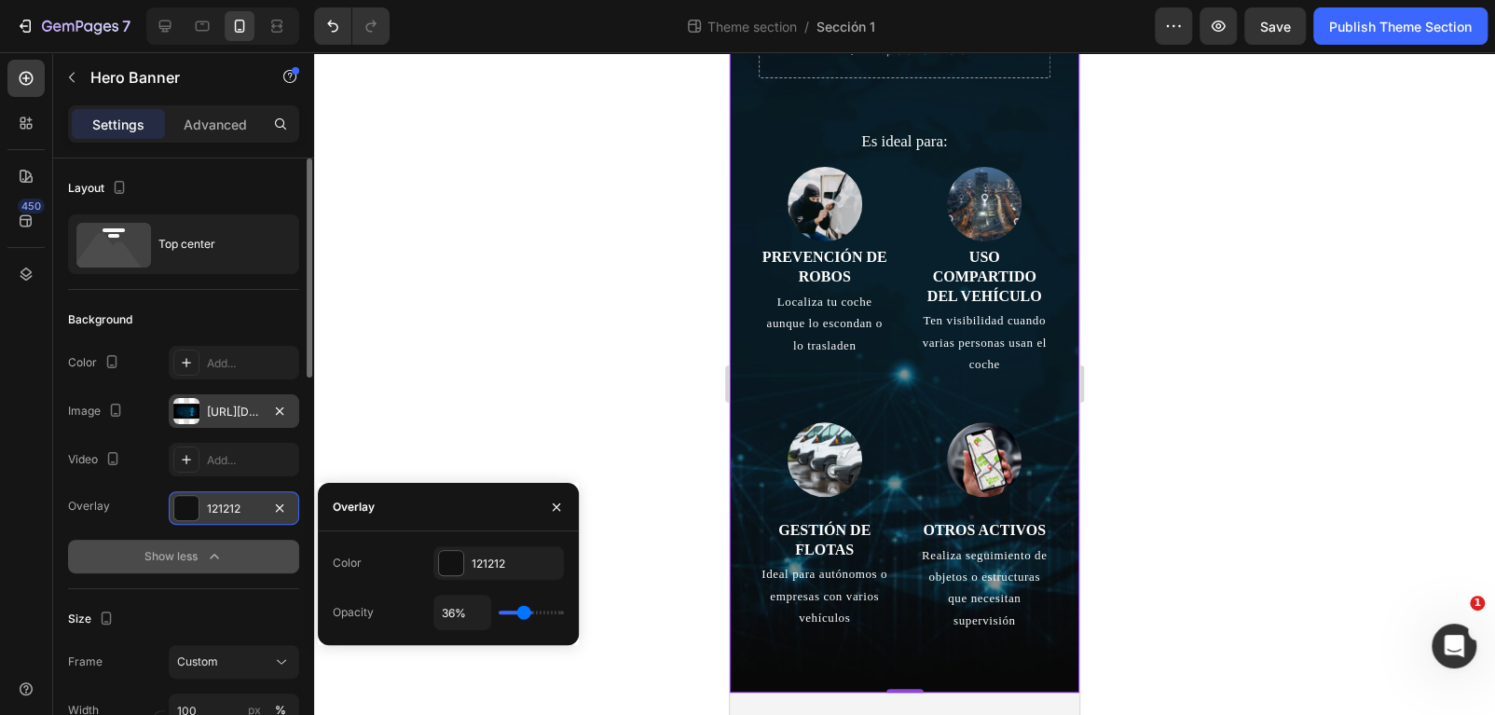
type input "35%"
type input "35"
type input "33%"
type input "33"
type input "38%"
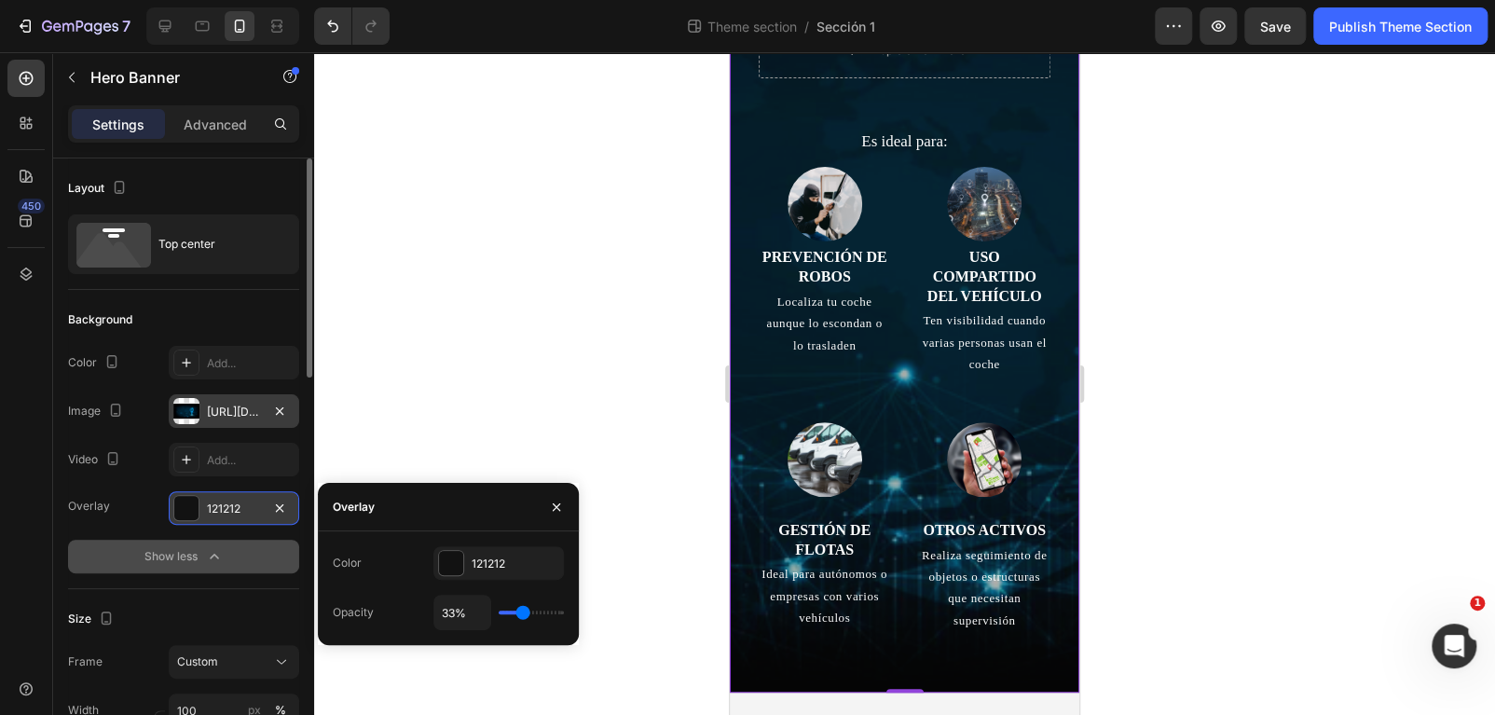
type input "38"
type input "43%"
type input "43"
type input "47%"
type input "47"
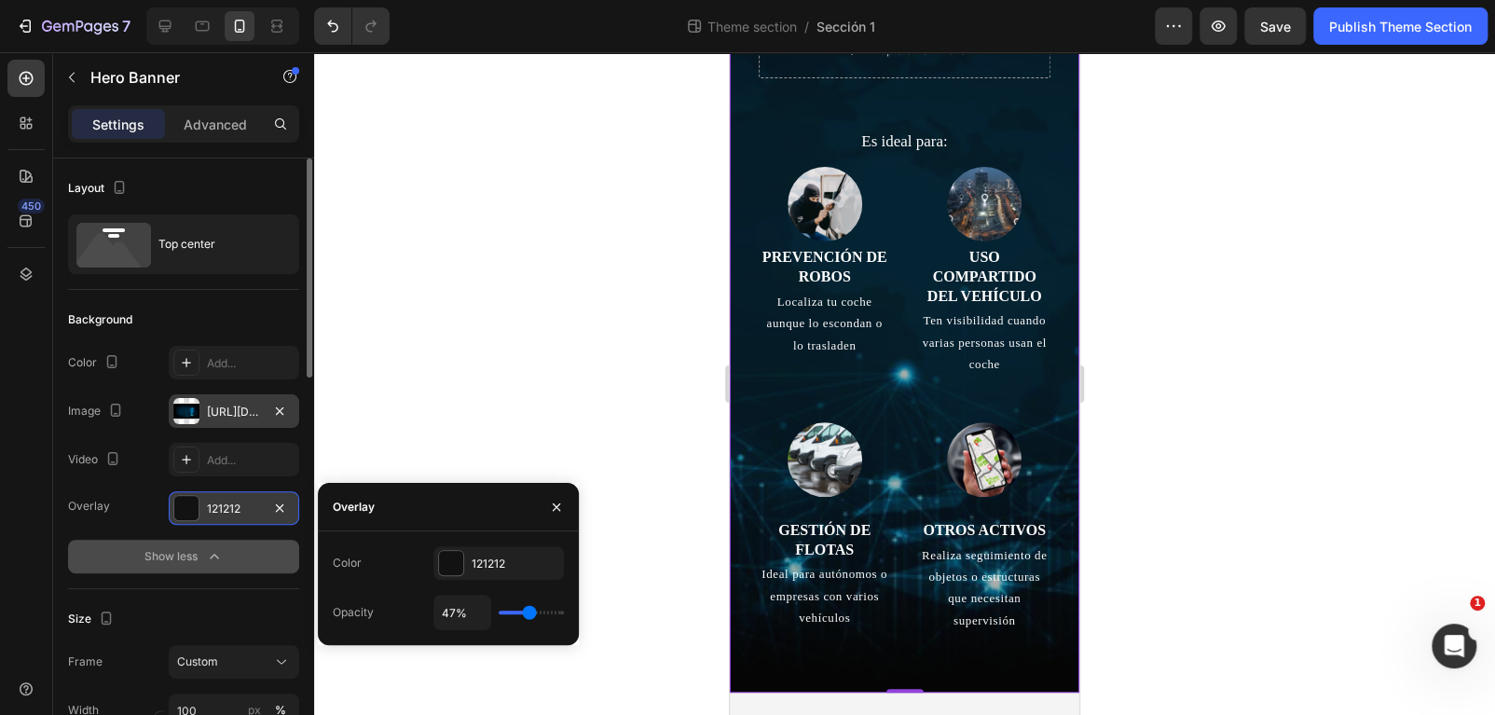
type input "52%"
type input "52"
type input "53%"
type input "53"
type input "55%"
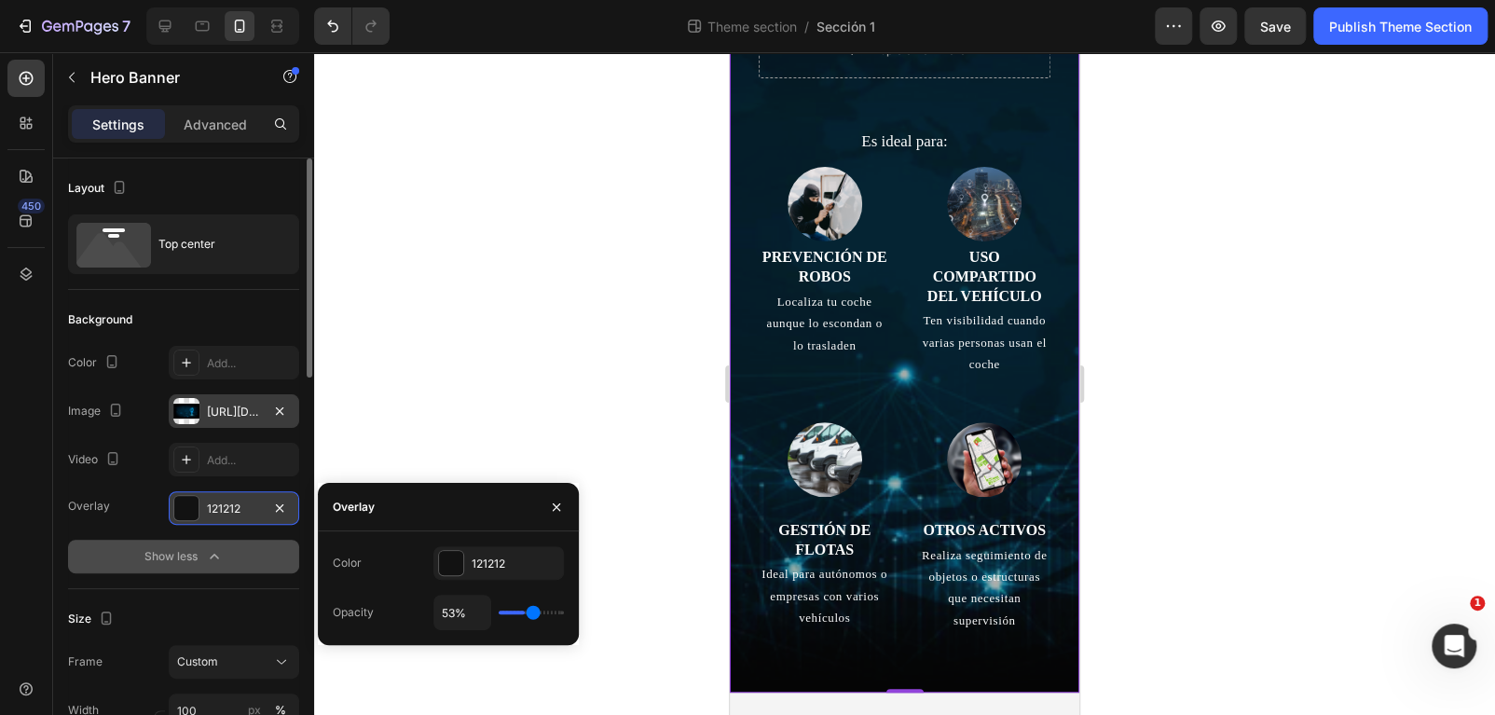
type input "55"
type input "56%"
type input "56"
type input "61%"
type input "61"
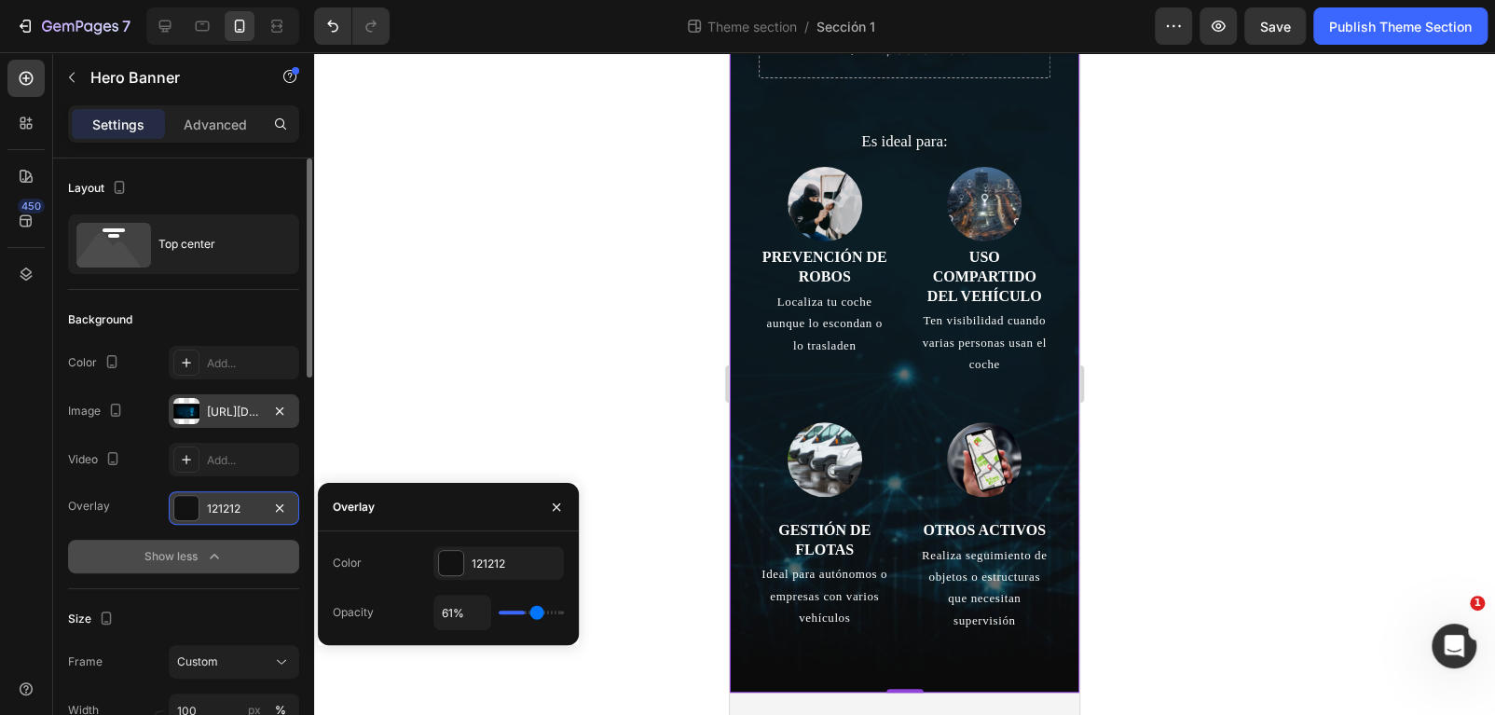
type input "63%"
type input "63"
type input "64%"
type input "64"
type input "66%"
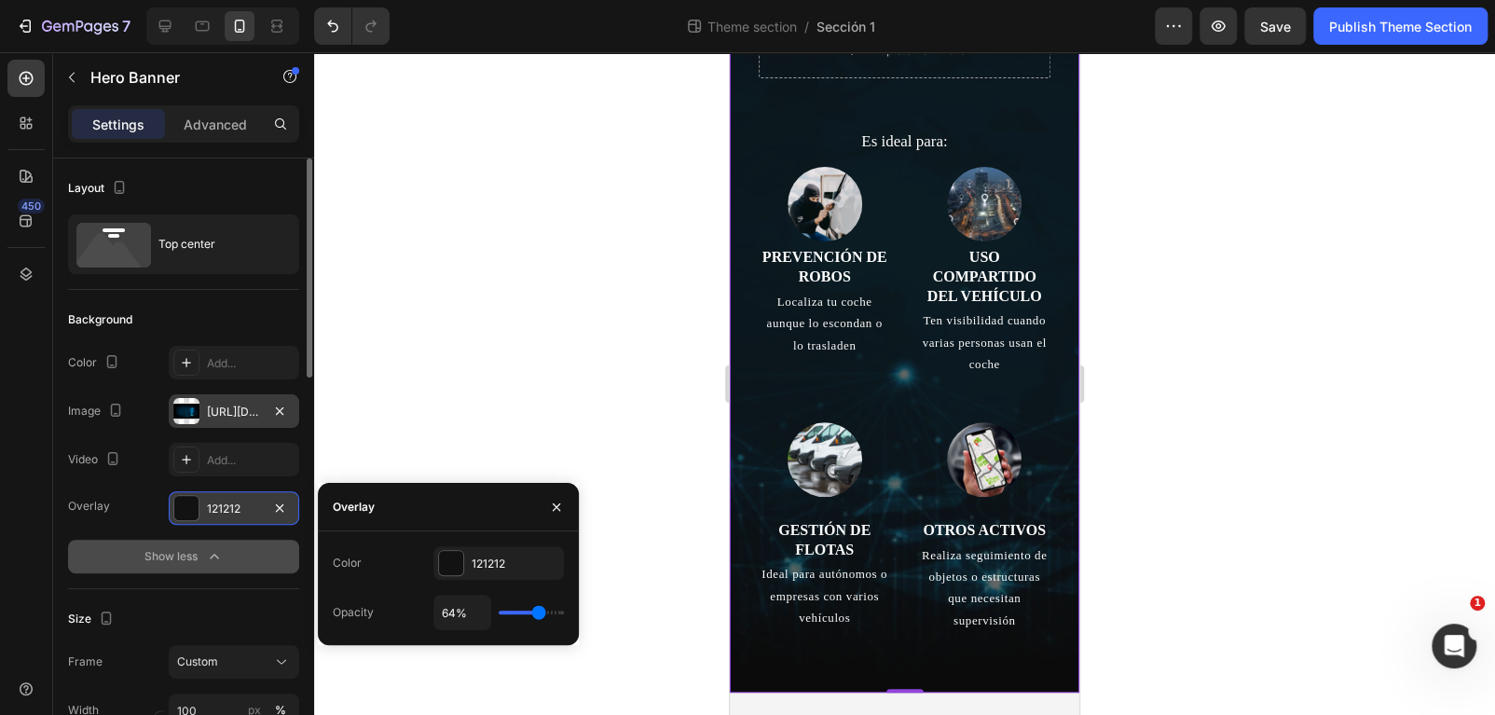
type input "66"
type input "67%"
type input "67"
type input "69%"
type input "69"
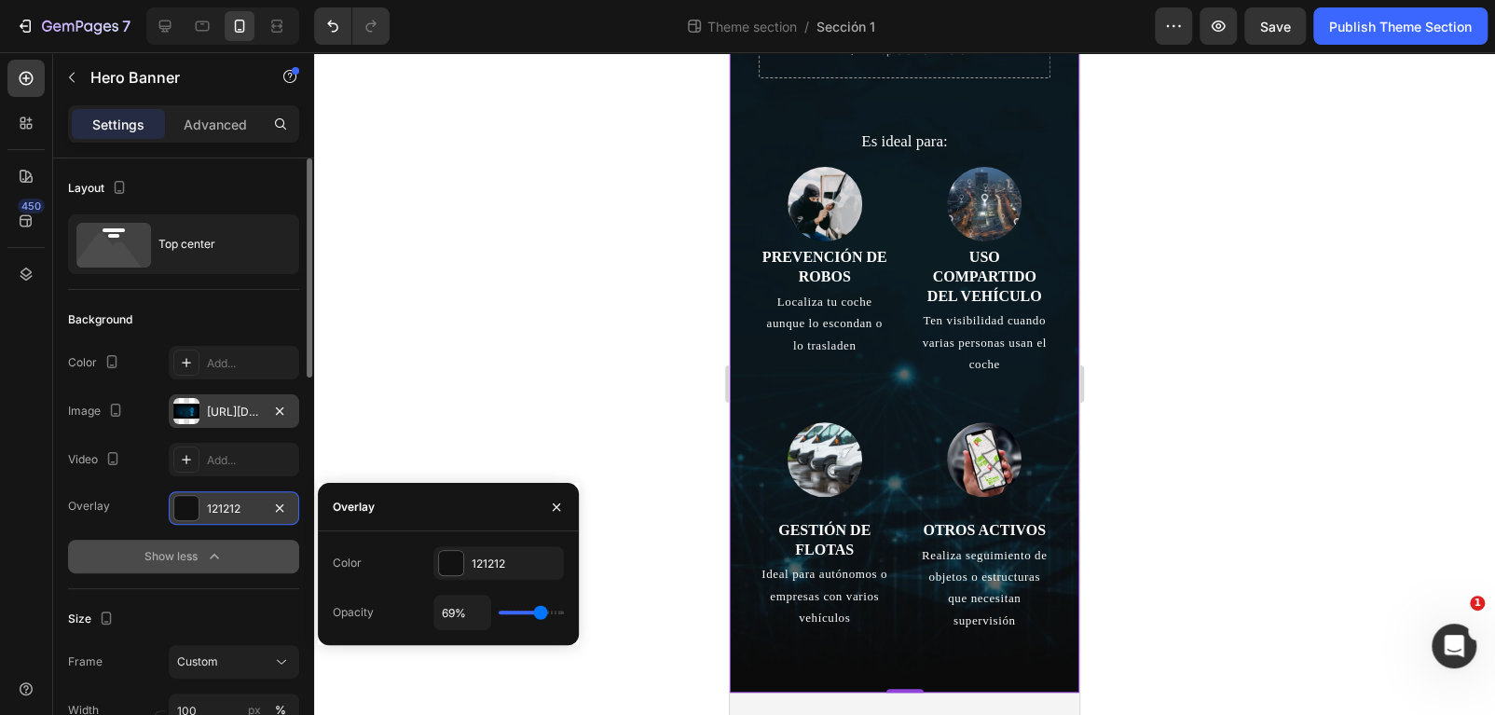
type input "70%"
type input "70"
type input "69%"
type input "69"
type input "67%"
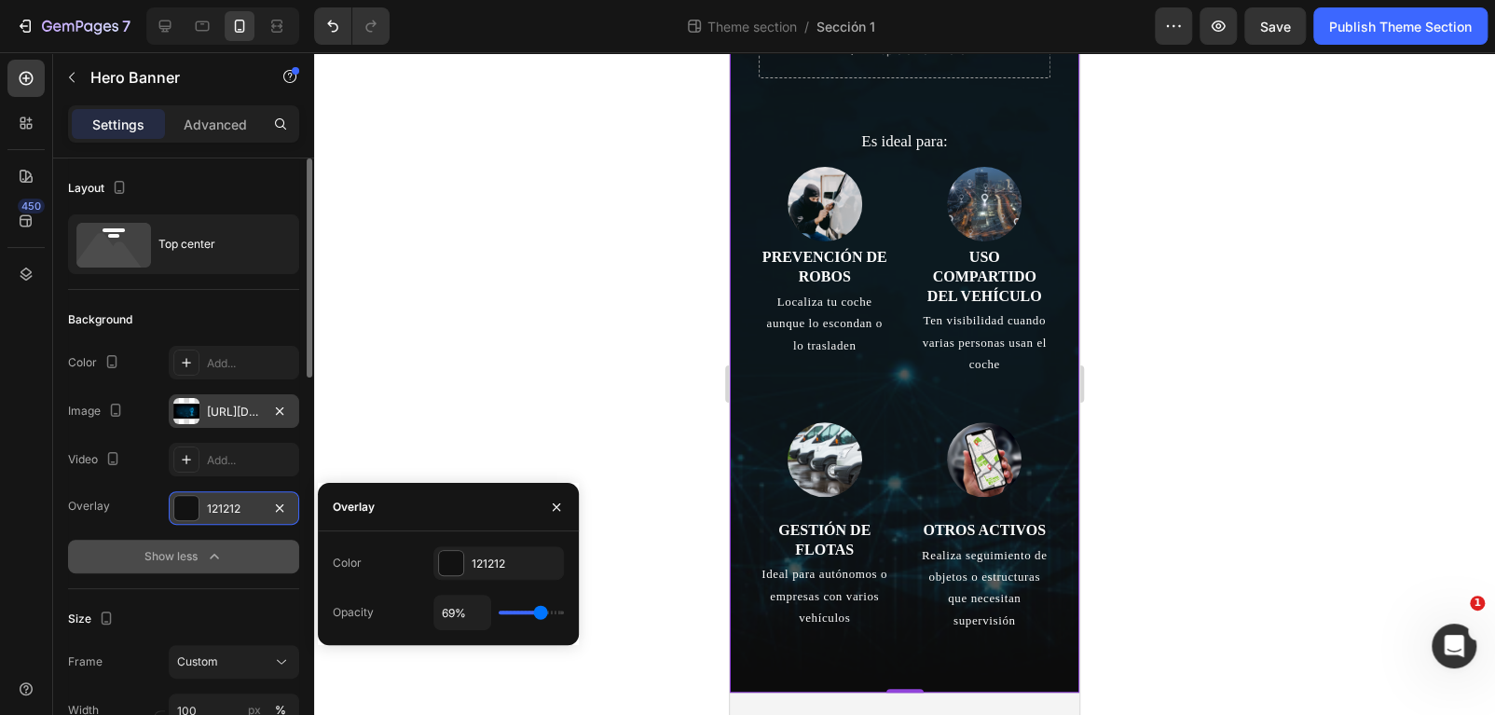
type input "67"
type input "66%"
type input "66"
type input "67%"
drag, startPoint x: 510, startPoint y: 610, endPoint x: 540, endPoint y: 620, distance: 31.2
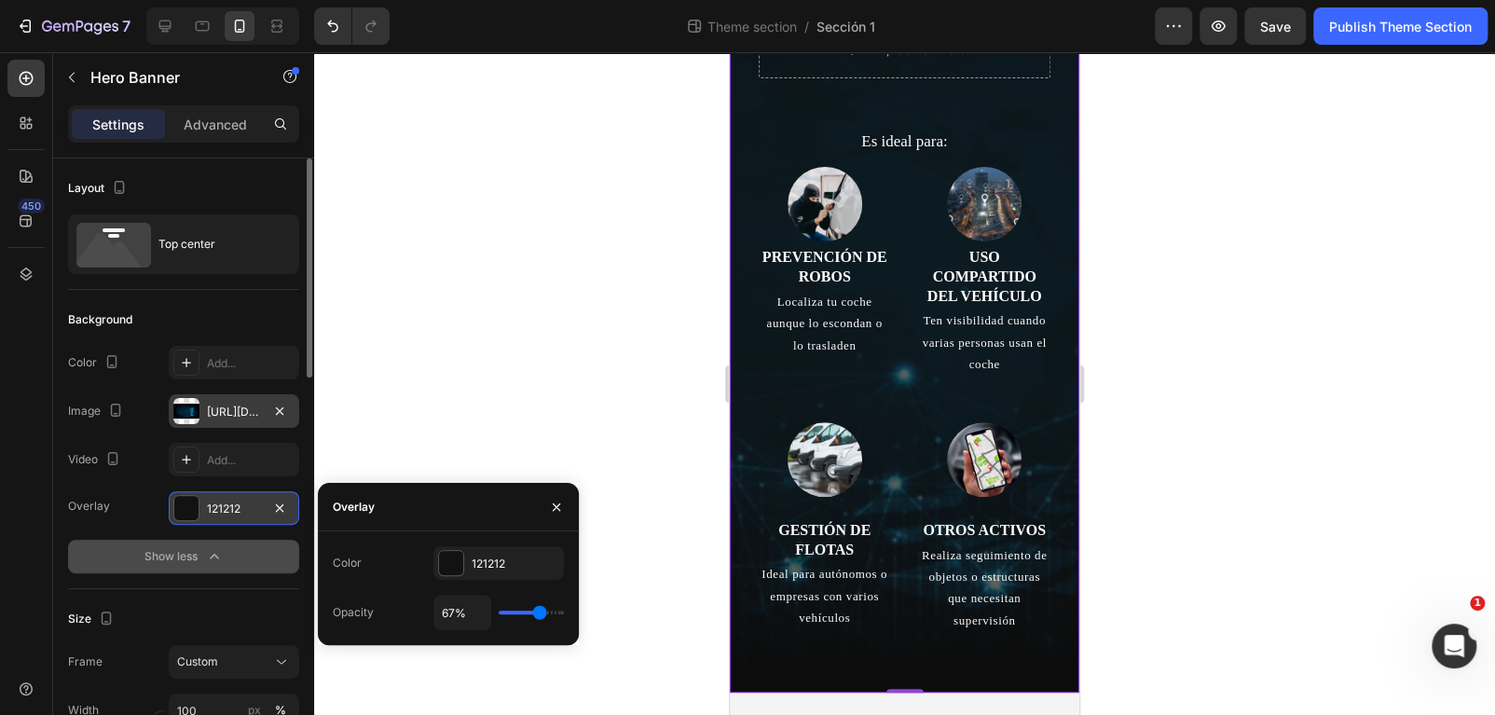
type input "67"
click at [540, 614] on input "range" at bounding box center [531, 612] width 65 height 4
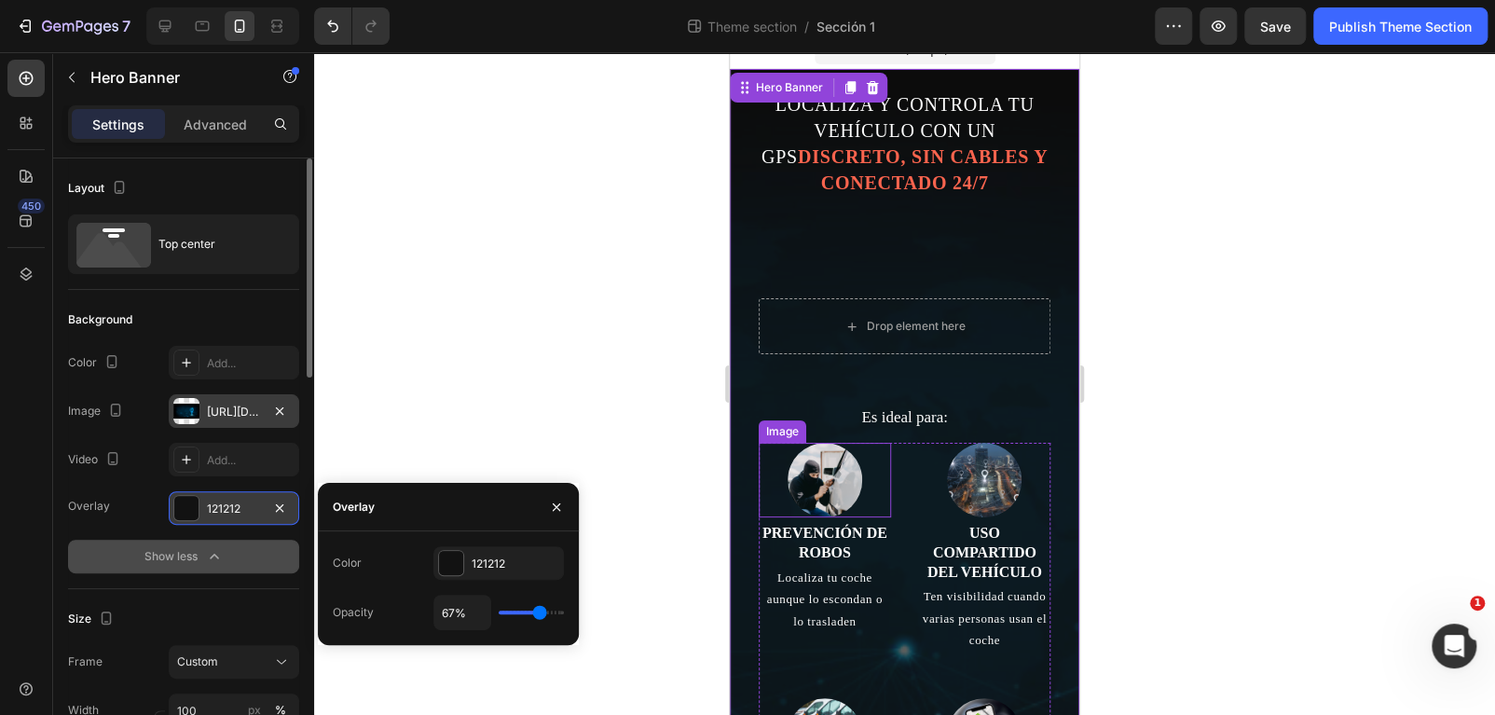
scroll to position [0, 0]
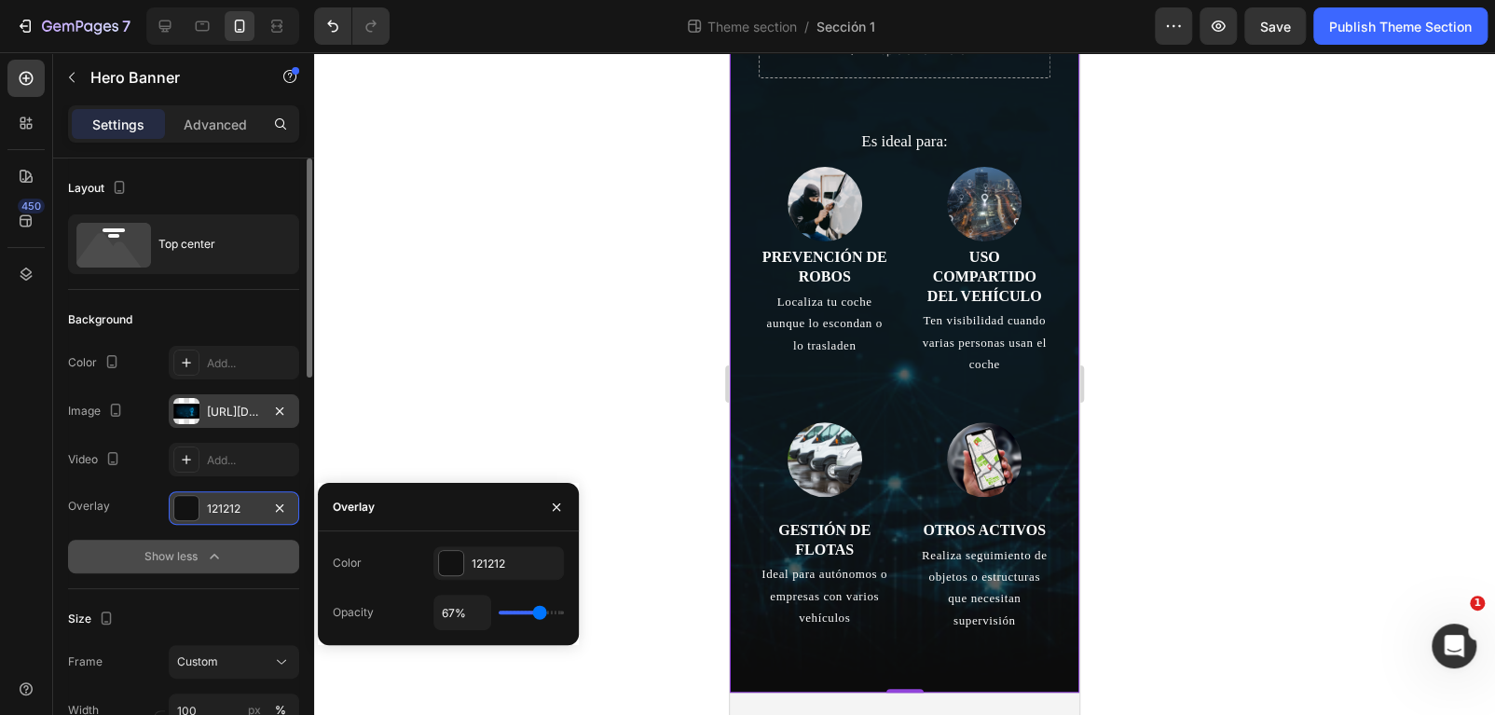
click at [1262, 584] on div at bounding box center [904, 383] width 1181 height 663
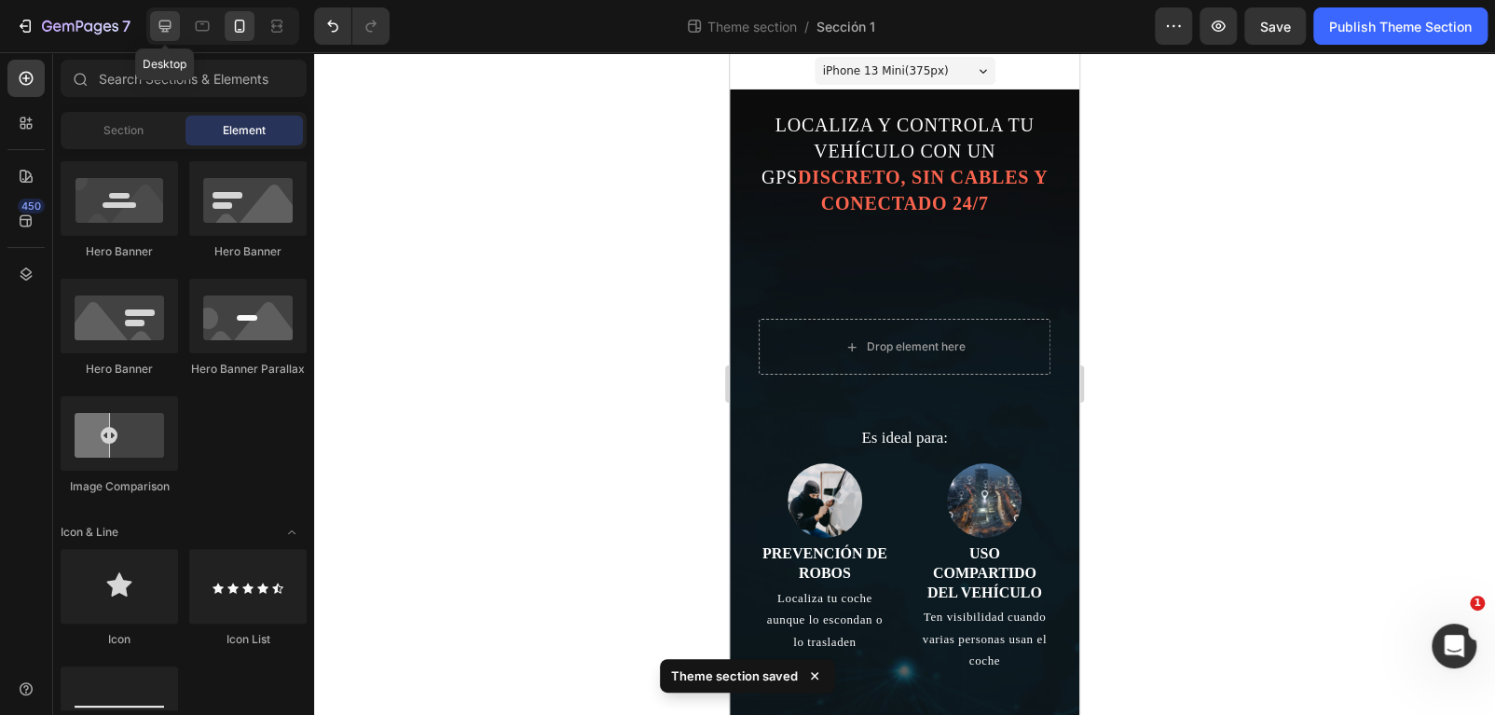
click at [164, 24] on icon at bounding box center [165, 26] width 19 height 19
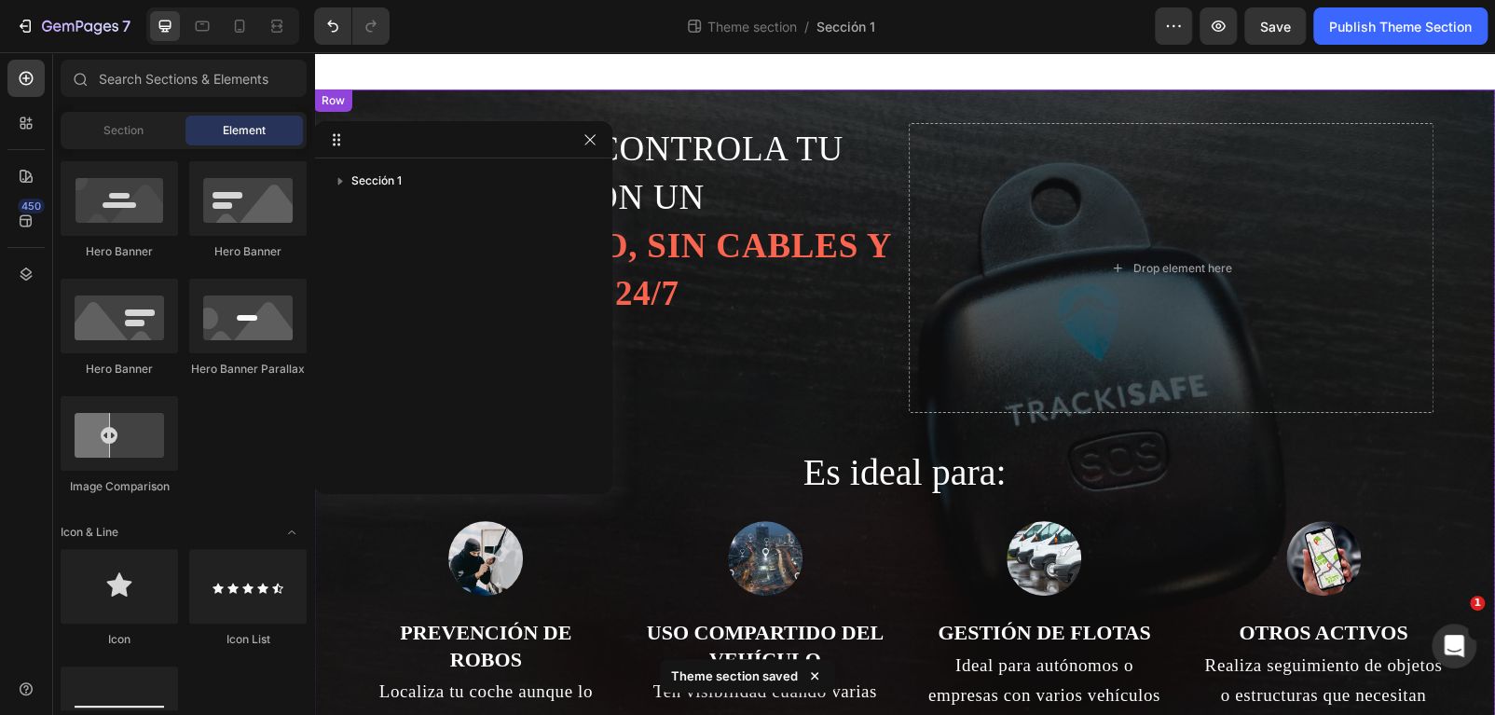
click at [780, 93] on div "LOCALIZA Y CONTROLA TU VEHÍCULO CON UN GPS DISCRETO, SIN CABLES Y CONECTADO 24/…" at bounding box center [904, 430] width 1181 height 683
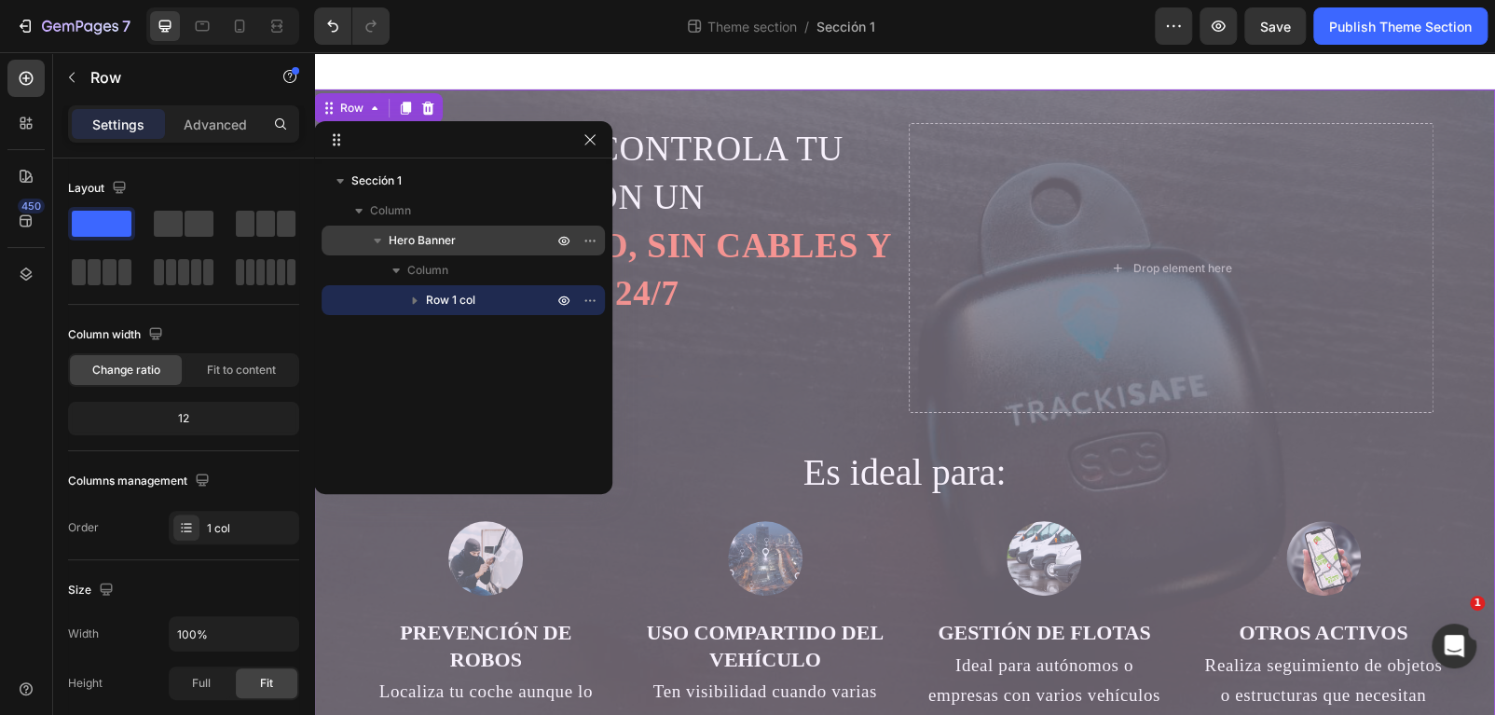
click at [430, 241] on span "Hero Banner" at bounding box center [422, 240] width 67 height 19
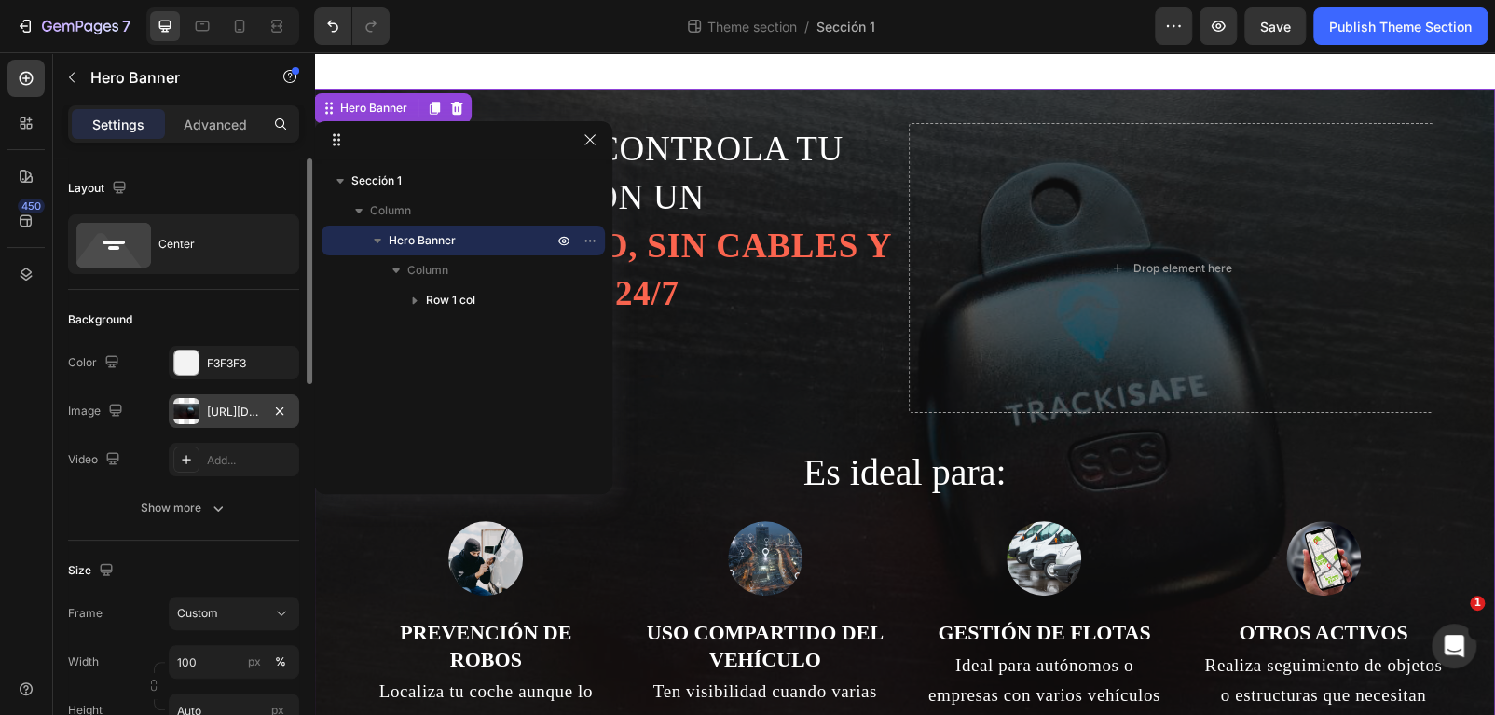
click at [258, 411] on div "https://cdn.shopify.com/s/files/1/0847/2340/0995/files/1366_2000-1.png?v=175620…" at bounding box center [234, 412] width 54 height 17
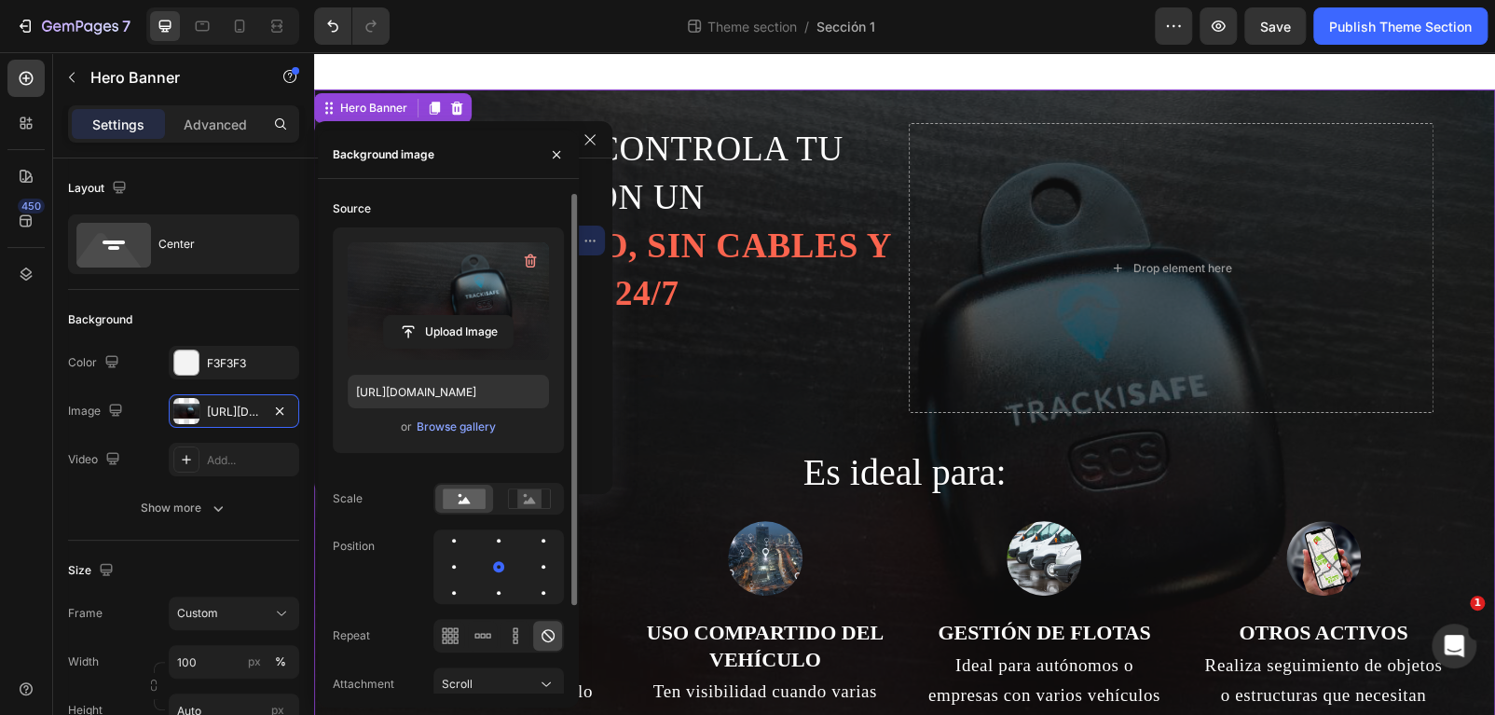
click at [481, 311] on label at bounding box center [448, 300] width 201 height 117
click at [481, 316] on input "file" at bounding box center [448, 332] width 129 height 32
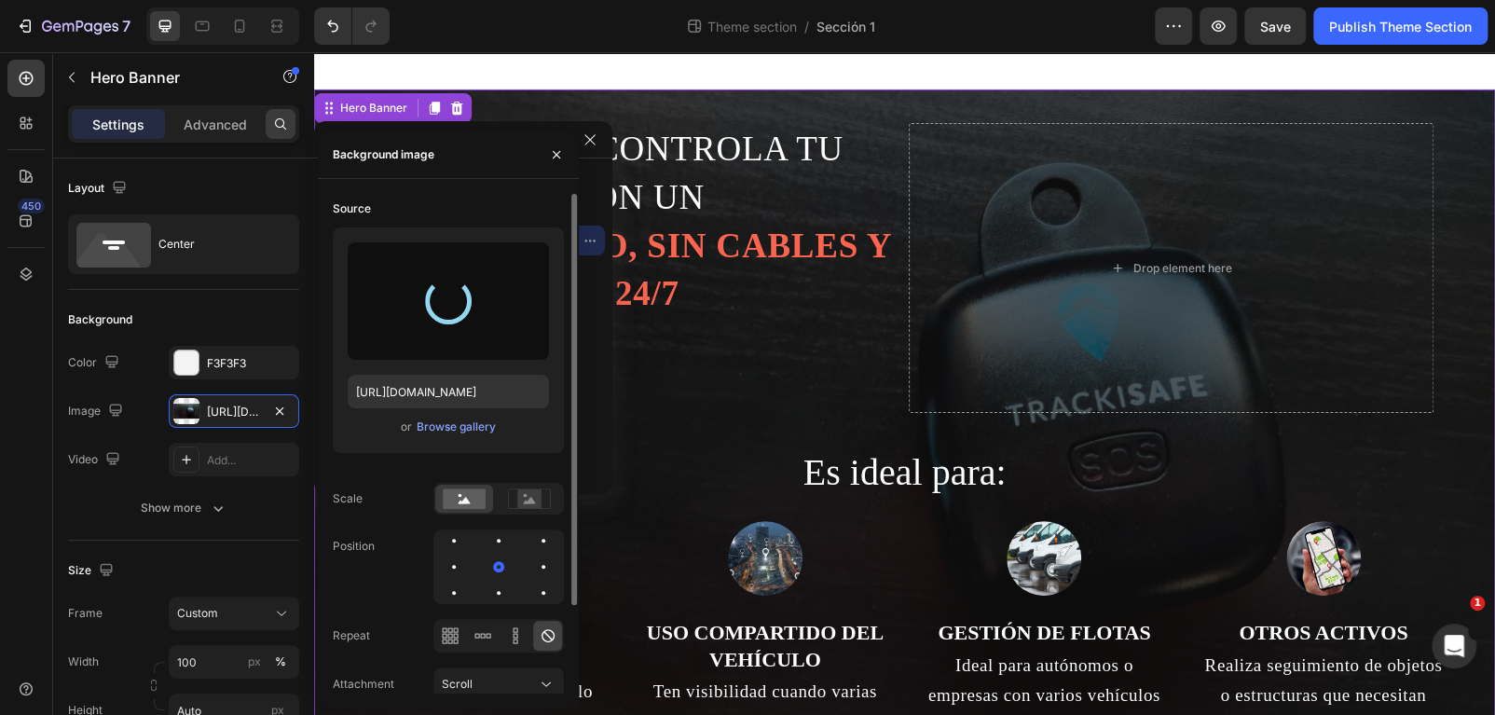
type input "https://cdn.shopify.com/s/files/1/0847/2340/0995/files/gempages_577505511587447…"
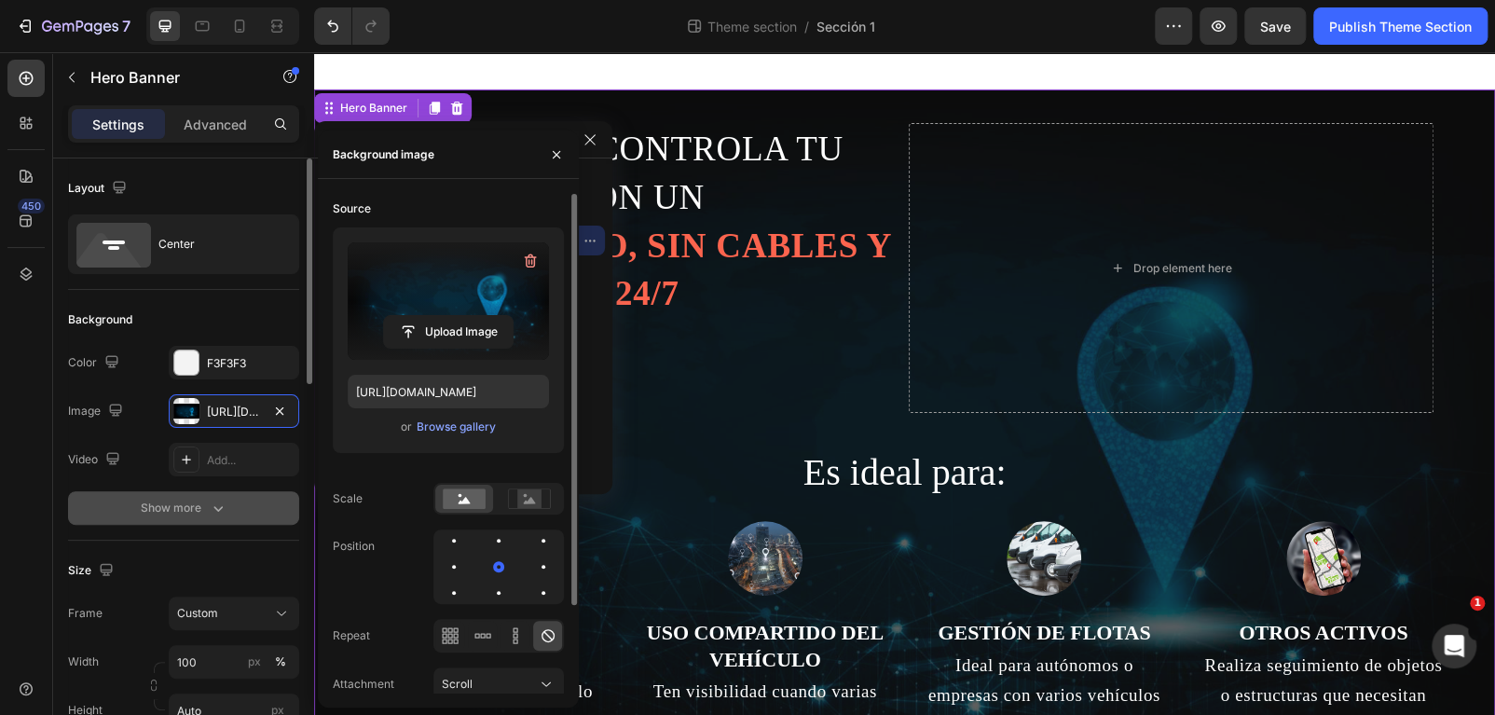
click at [212, 508] on icon "button" at bounding box center [218, 508] width 19 height 19
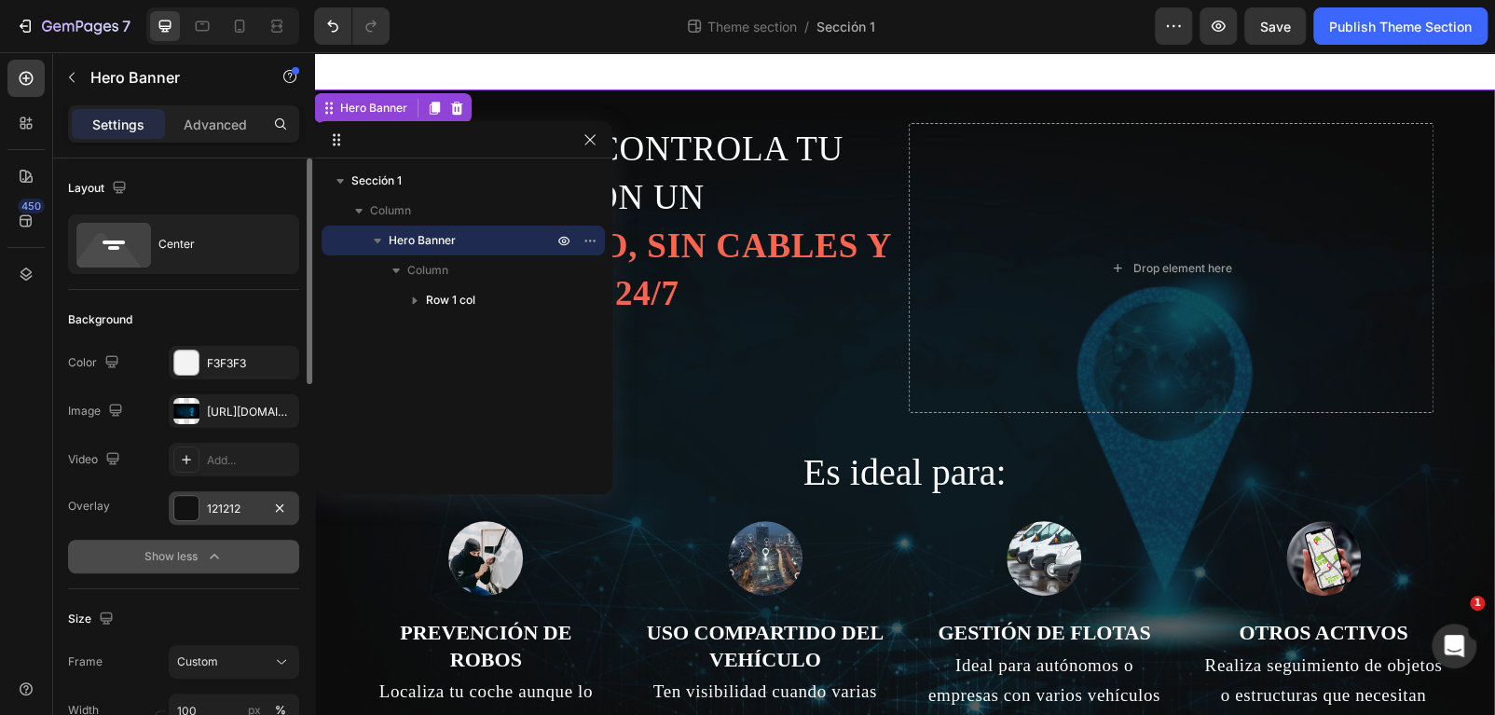
click at [226, 514] on div "121212" at bounding box center [234, 508] width 54 height 17
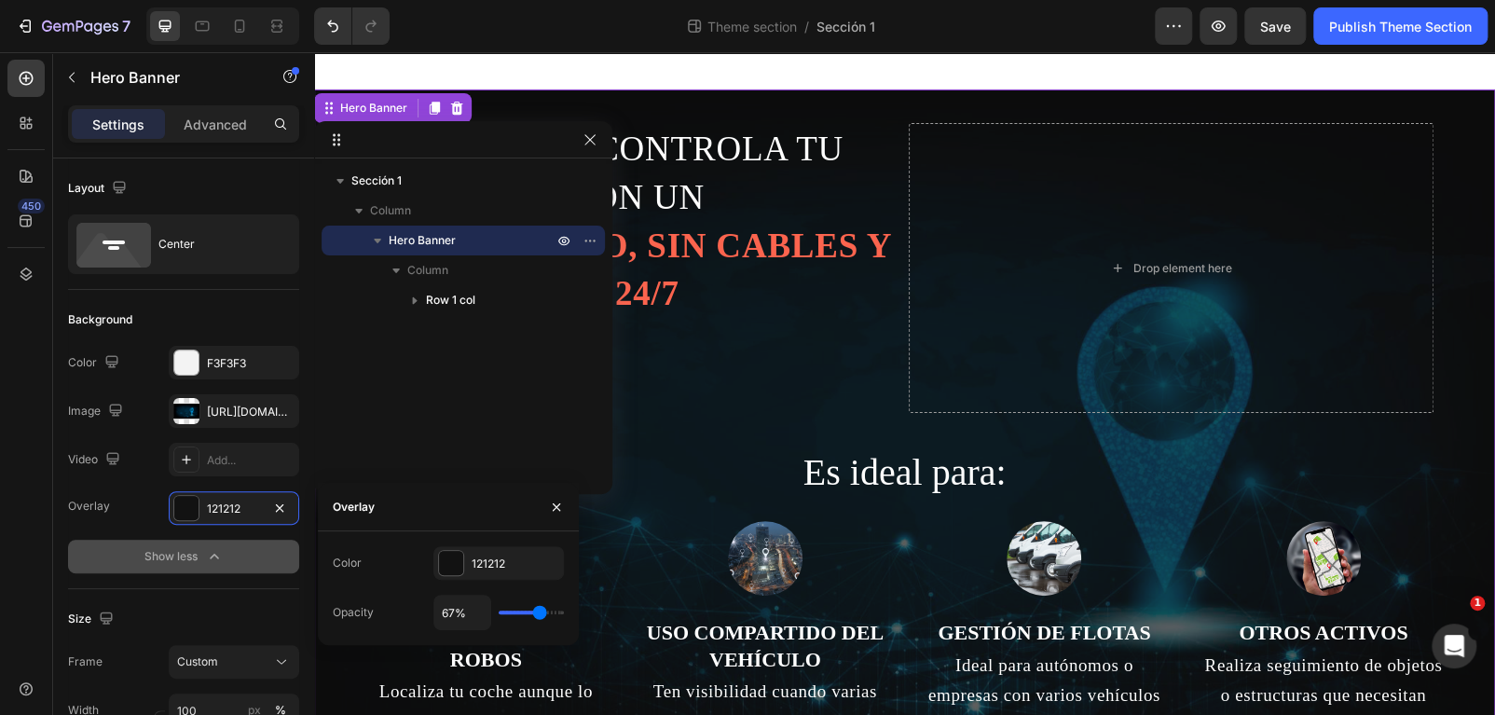
type input "69%"
type input "69"
type input "67%"
type input "67"
type input "66%"
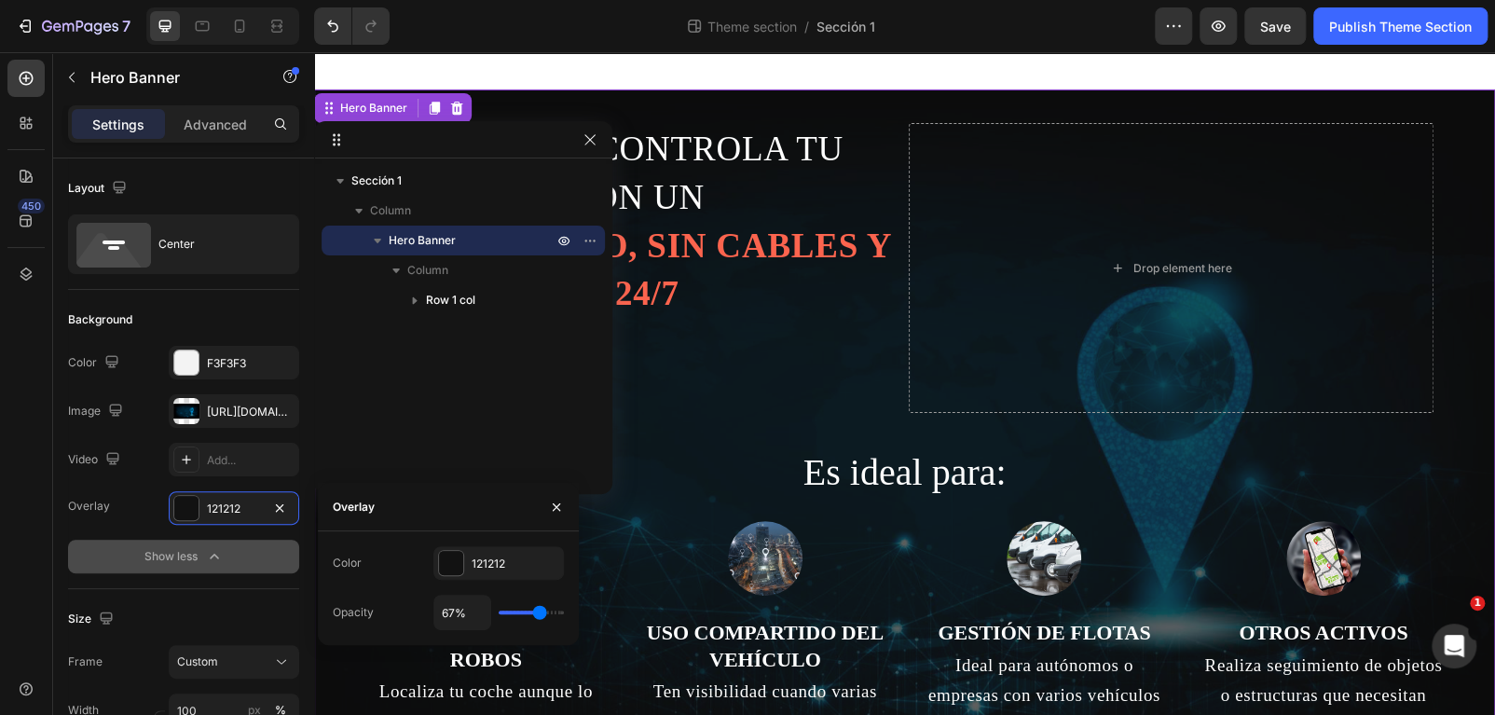
type input "66"
type input "63%"
type input "63"
type input "60%"
type input "60"
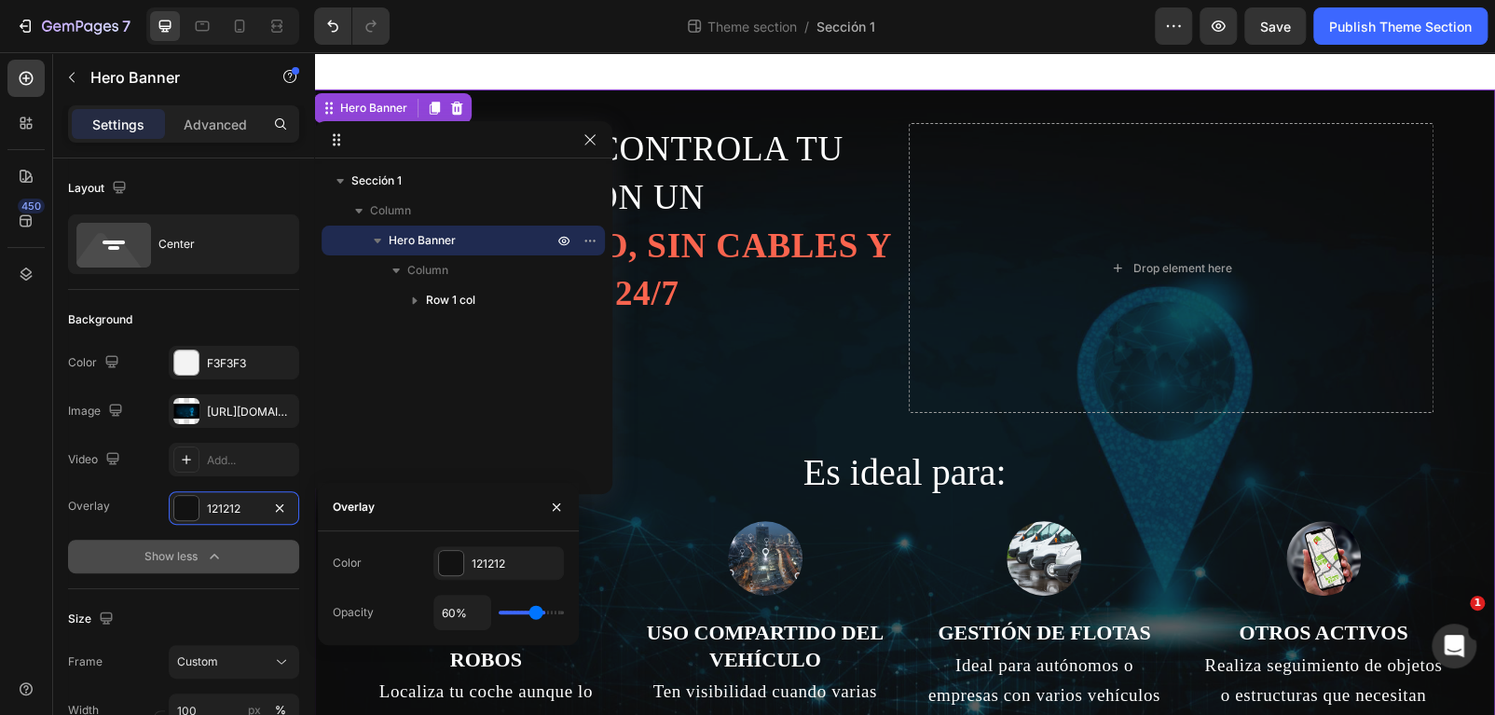
type input "56%"
type input "56"
type input "53%"
type input "53"
type input "50%"
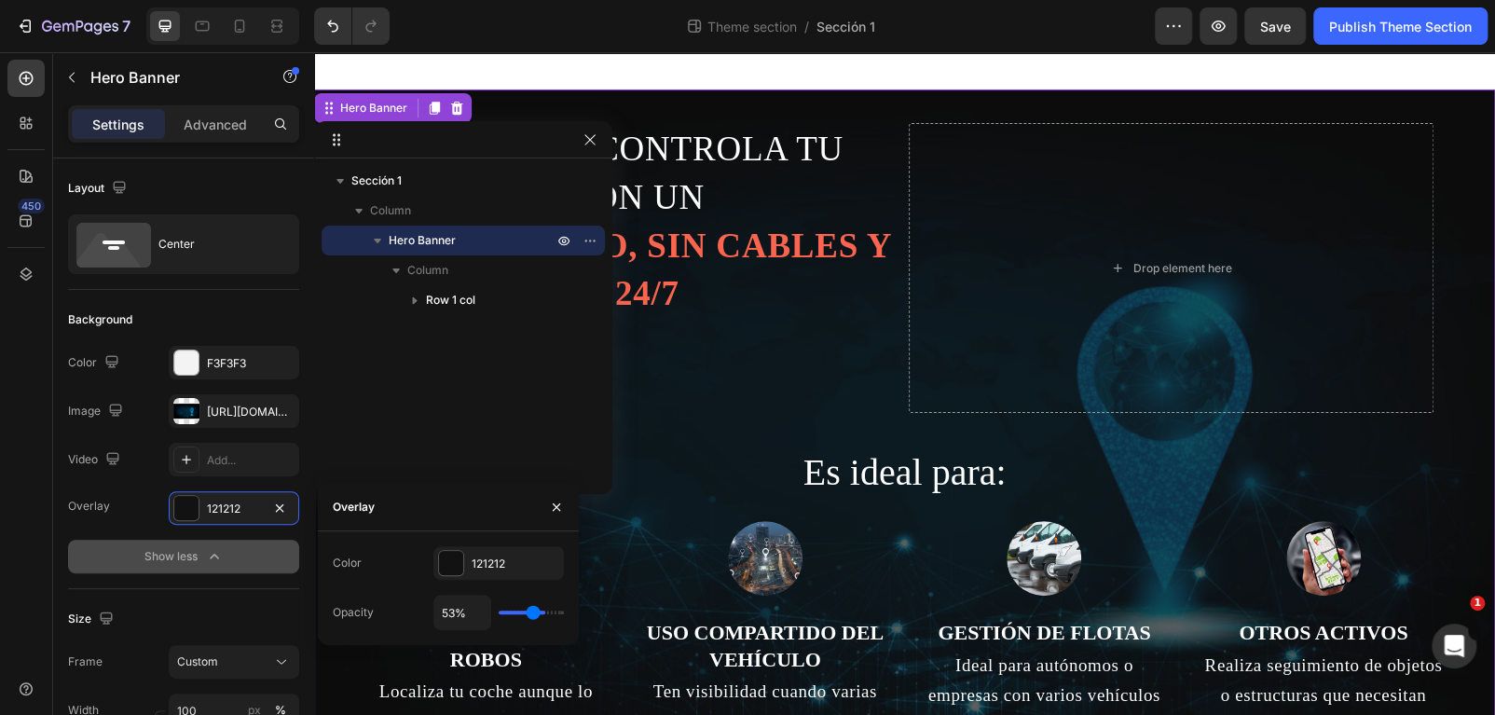
type input "50"
type input "49%"
type input "49"
type input "46%"
type input "46"
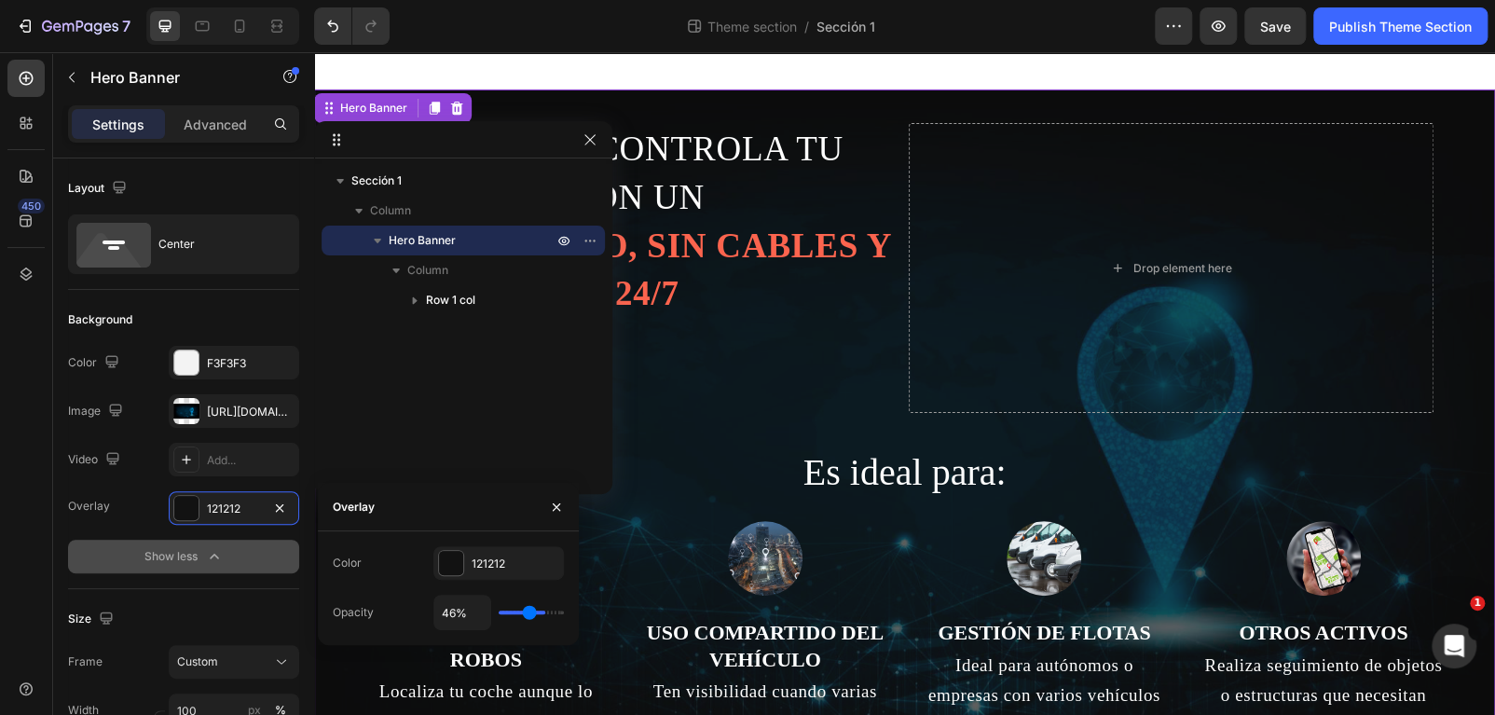
type input "44%"
type input "44"
type input "41%"
type input "41"
type input "36%"
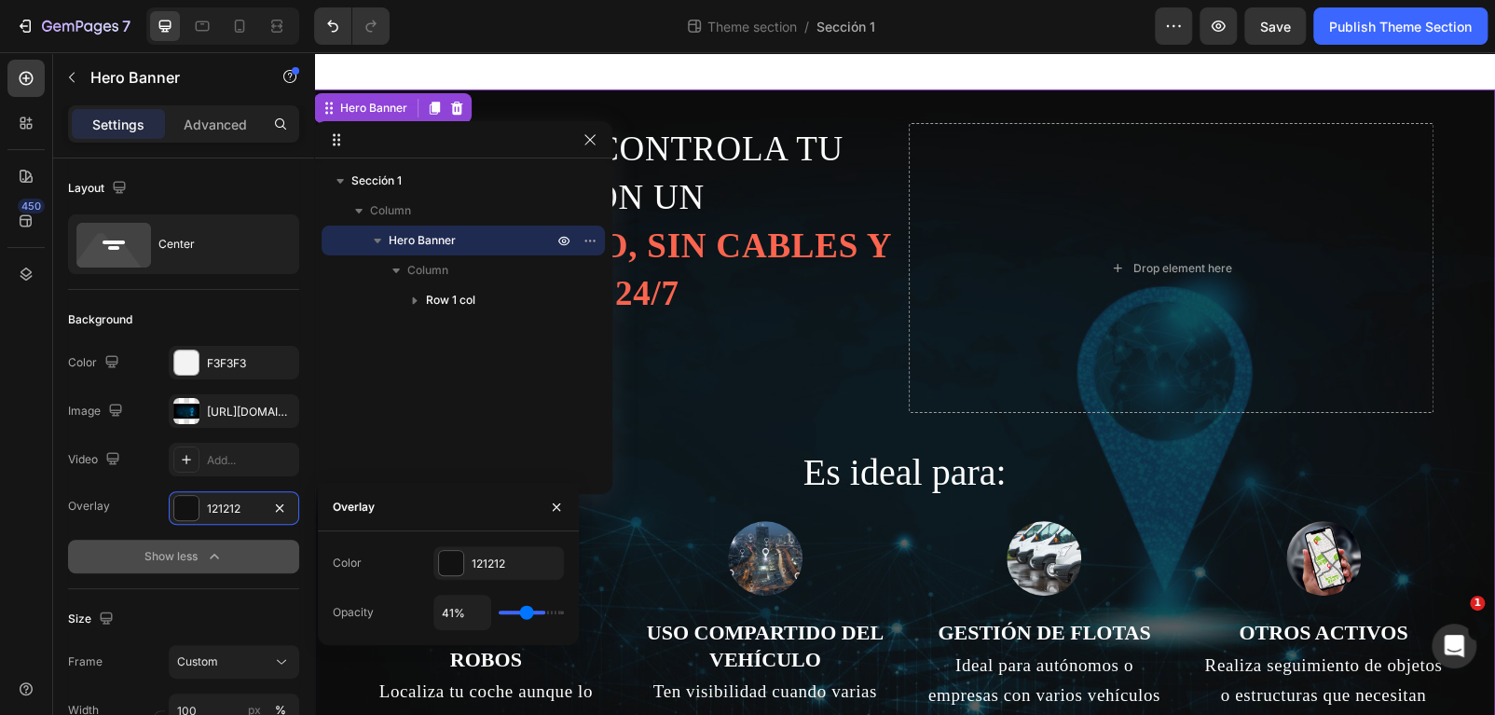
type input "36"
type input "35%"
type input "35"
type input "33%"
type input "33"
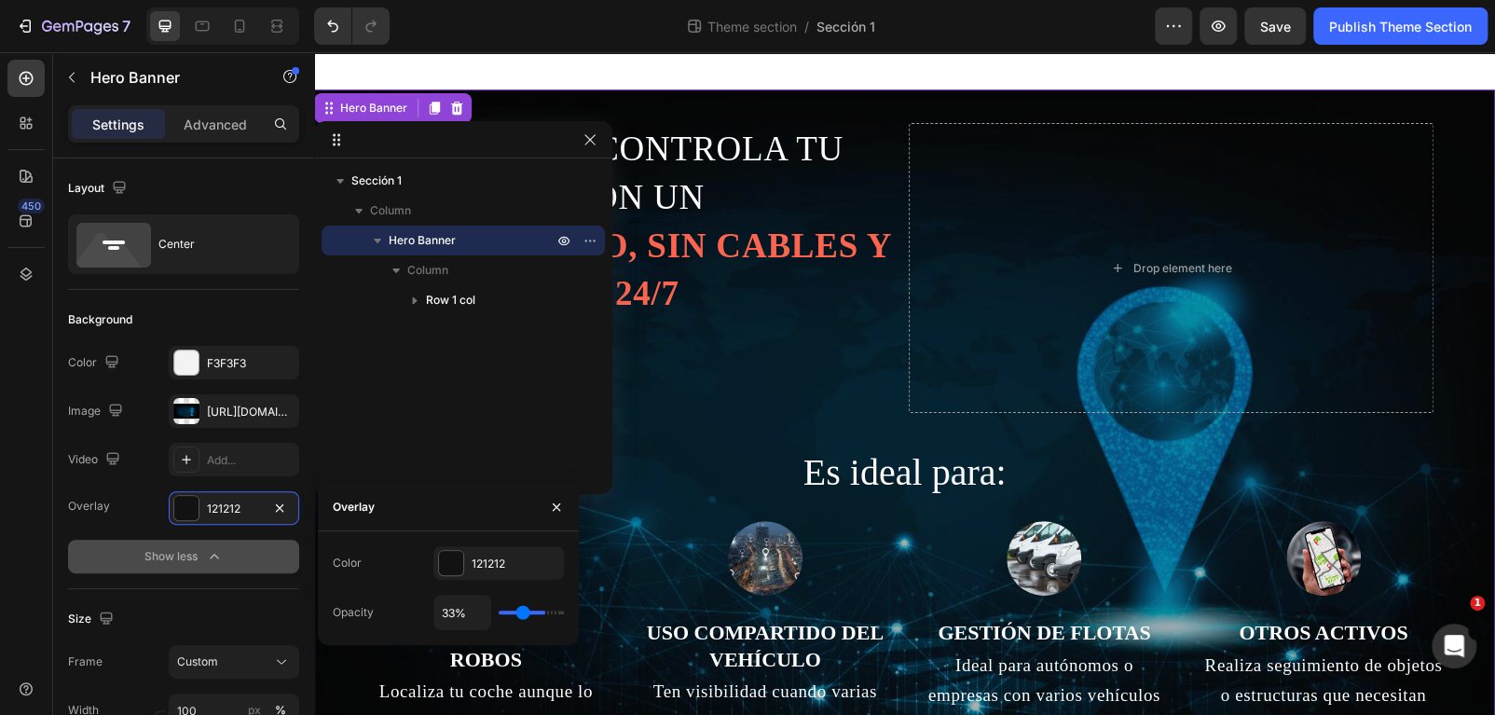
type input "32%"
type input "32"
type input "29%"
type input "29"
type input "27%"
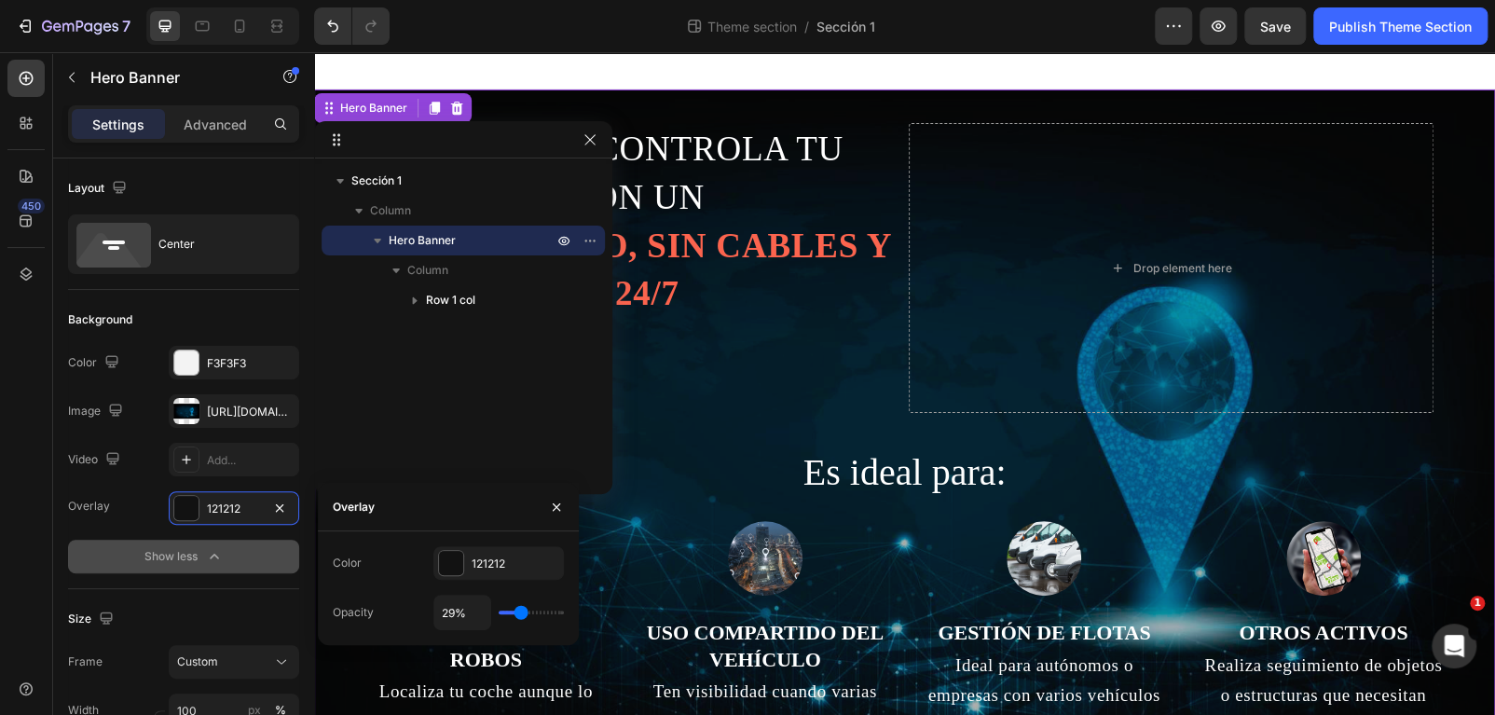
type input "27"
type input "26%"
type input "26"
type input "24%"
type input "24"
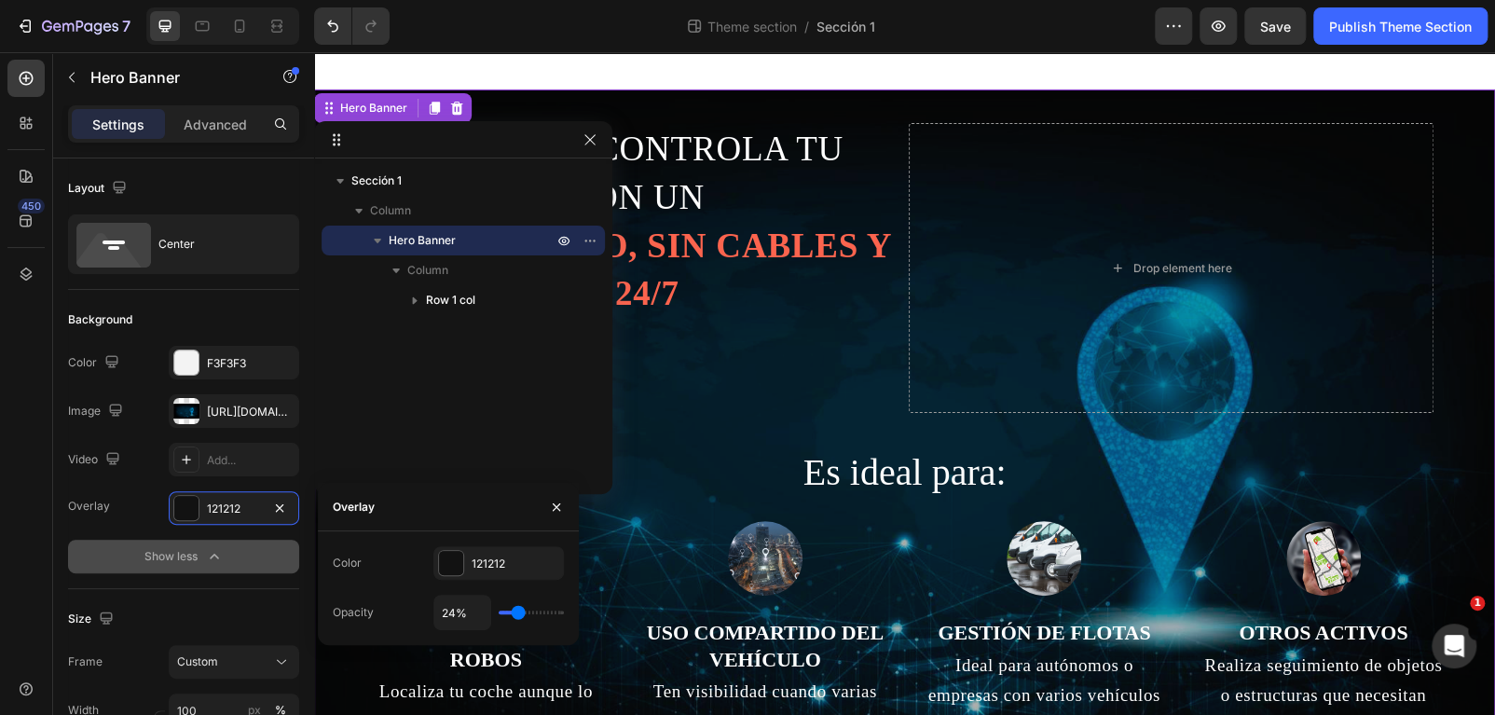
type input "21%"
type input "21"
type input "19%"
type input "19"
type input "18%"
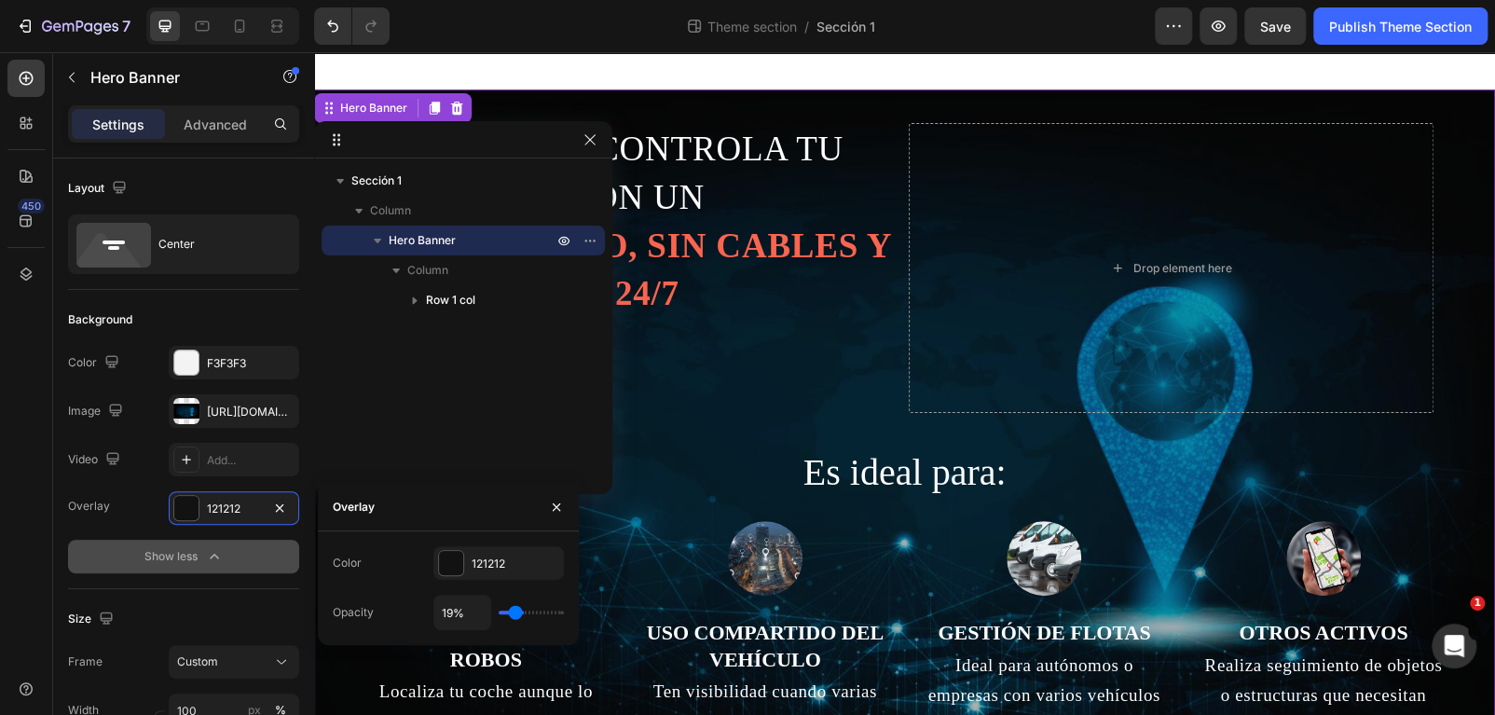
type input "18"
type input "16%"
type input "16"
type input "15%"
type input "15"
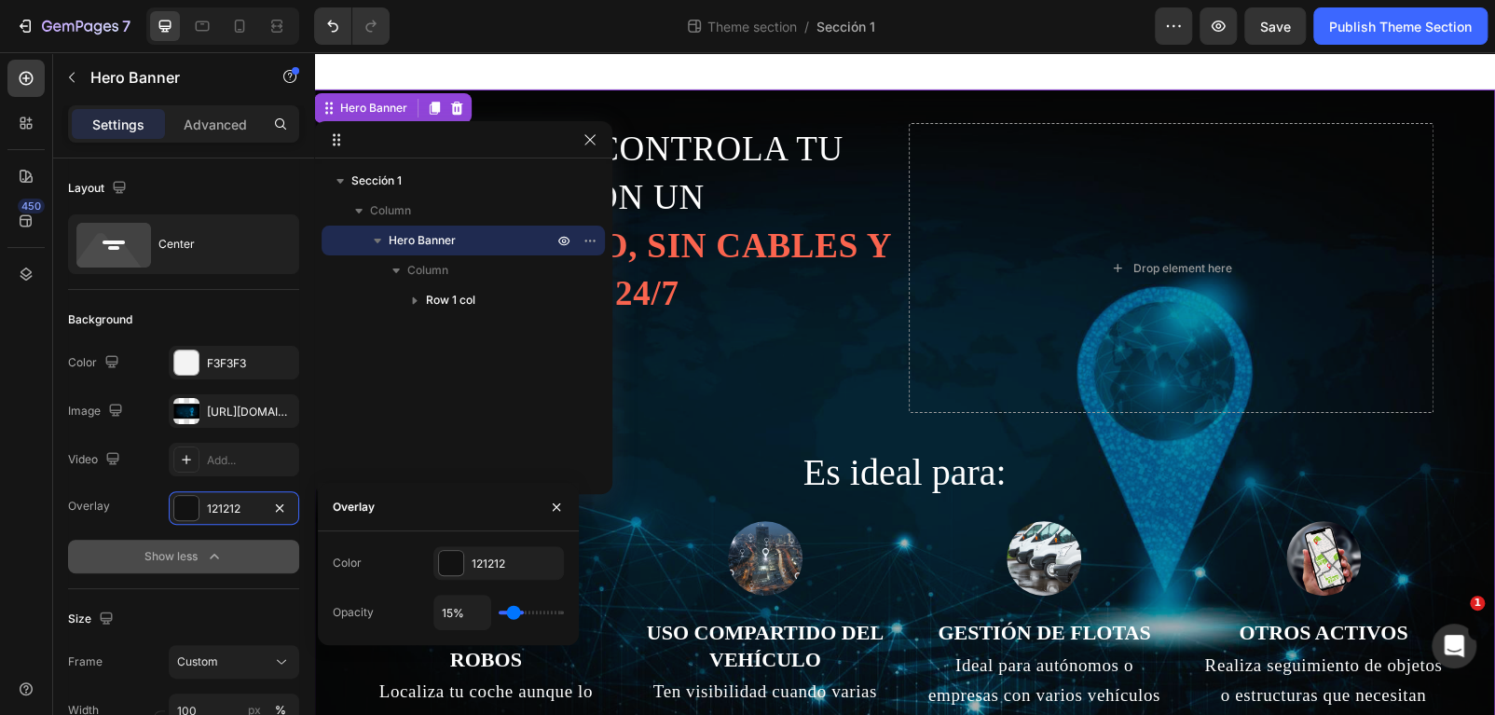
type input "13%"
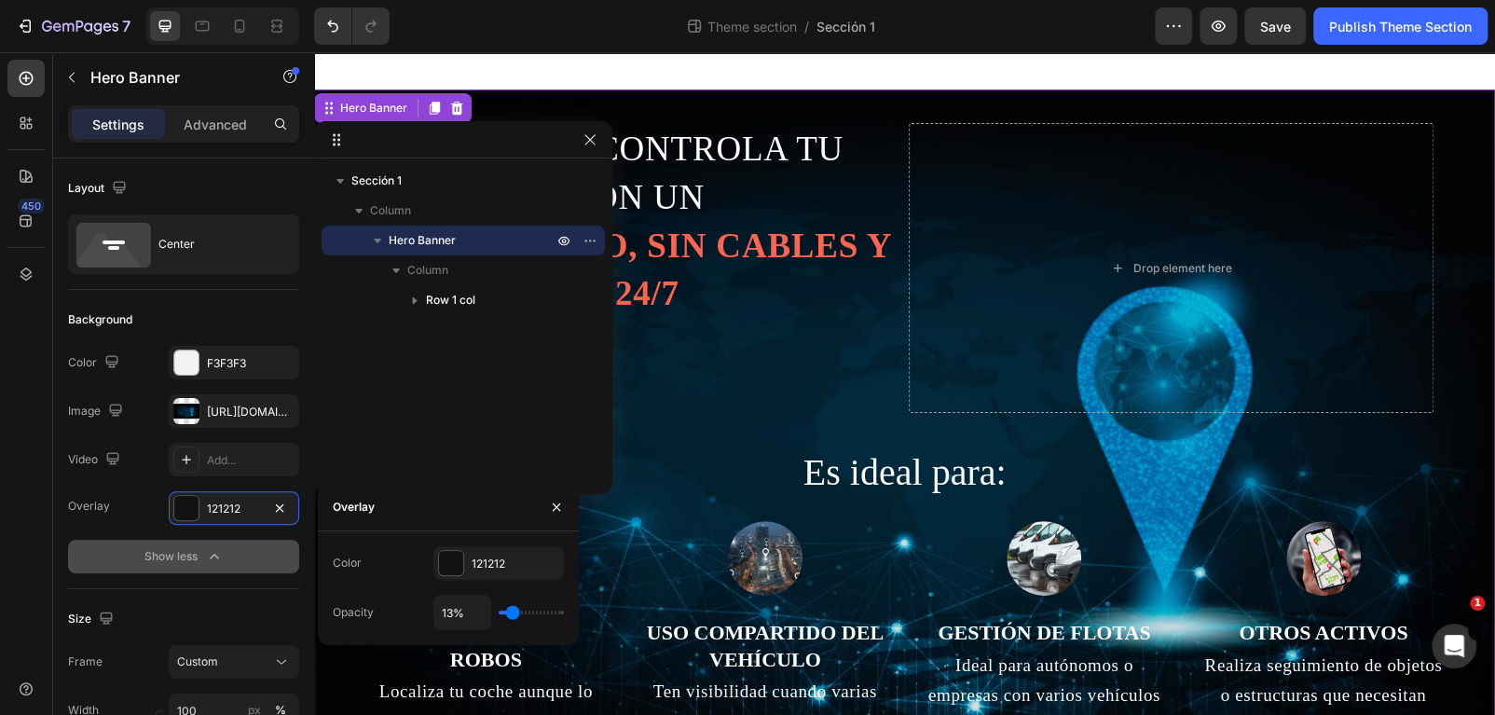
drag, startPoint x: 541, startPoint y: 612, endPoint x: 513, endPoint y: 614, distance: 29.0
type input "13"
click at [513, 614] on input "range" at bounding box center [531, 612] width 65 height 4
type input "12%"
type input "12"
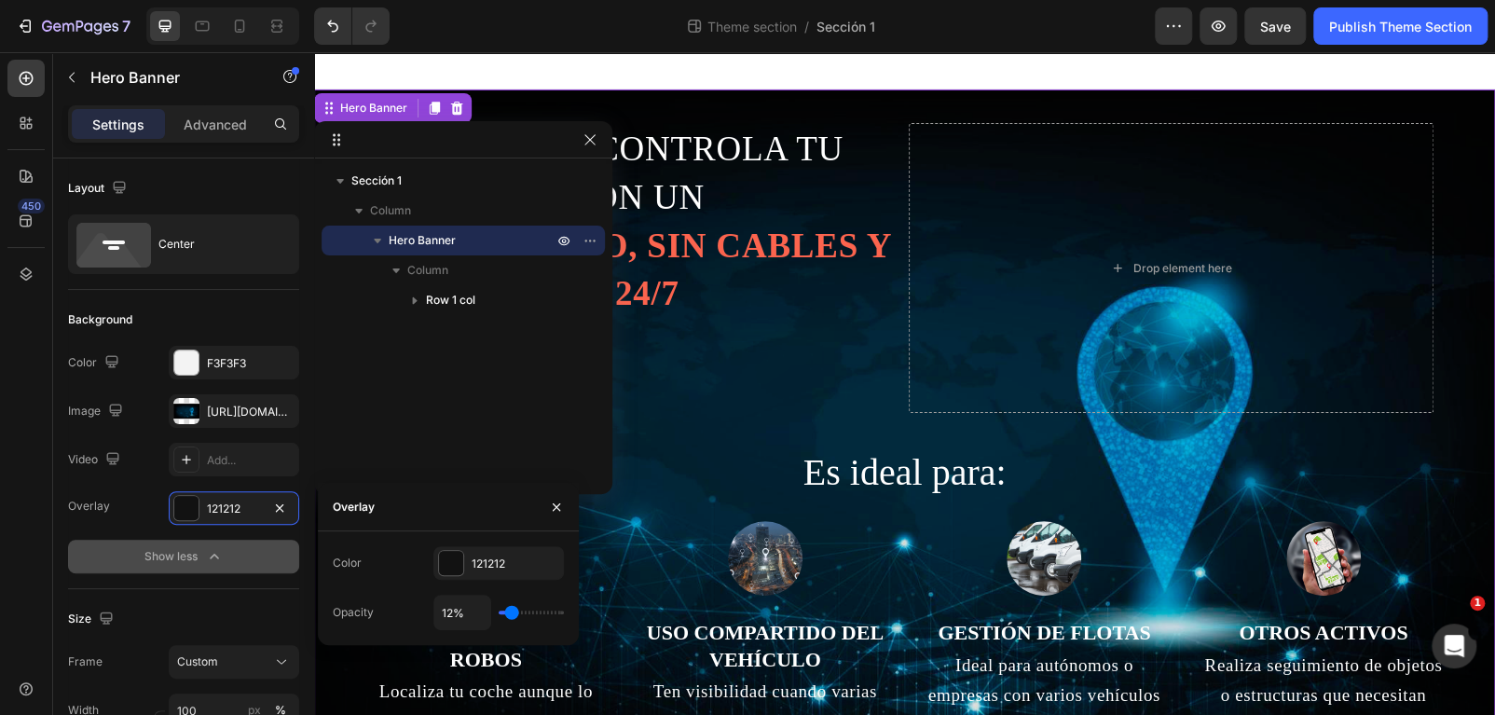
type input "10%"
type input "10"
type input "9%"
type input "9"
type input "7%"
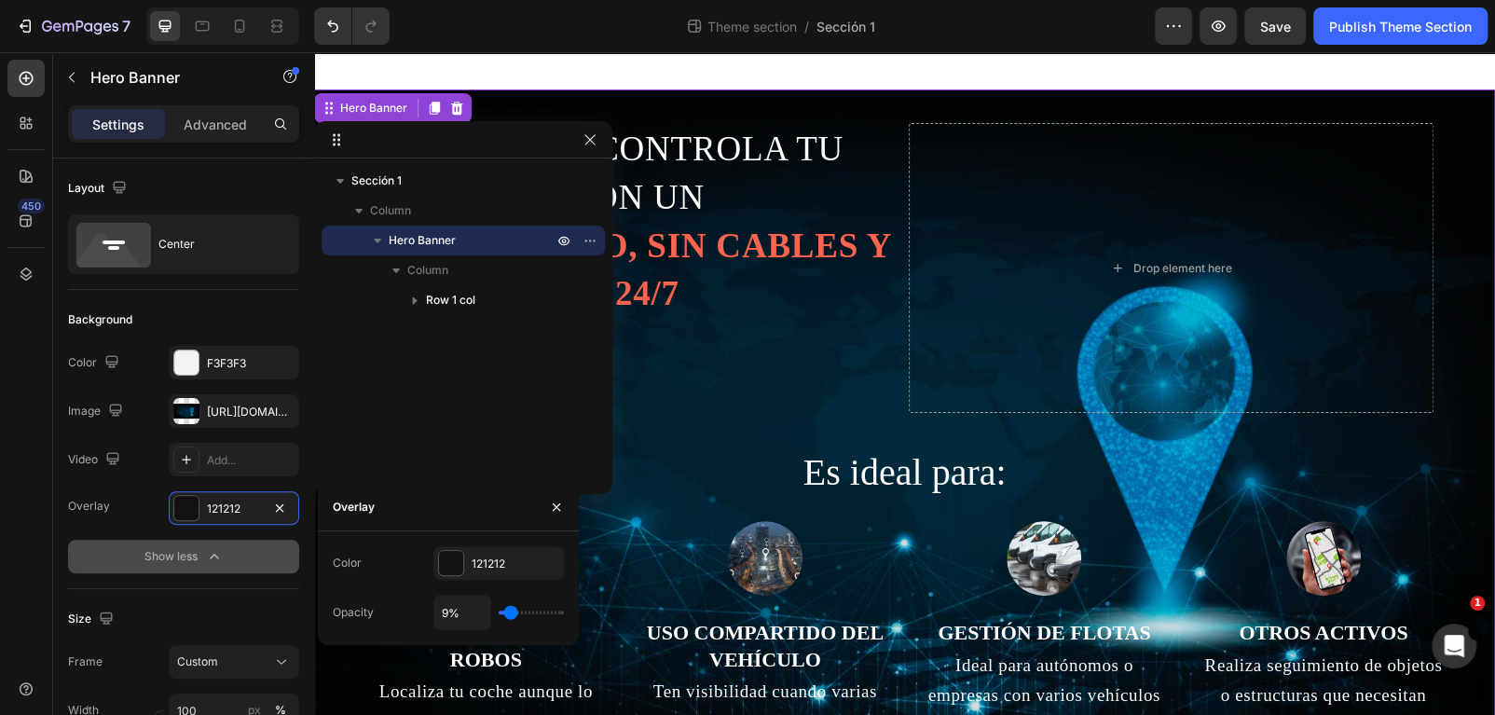
type input "7"
type input "2%"
type input "2"
type input "1%"
type input "1"
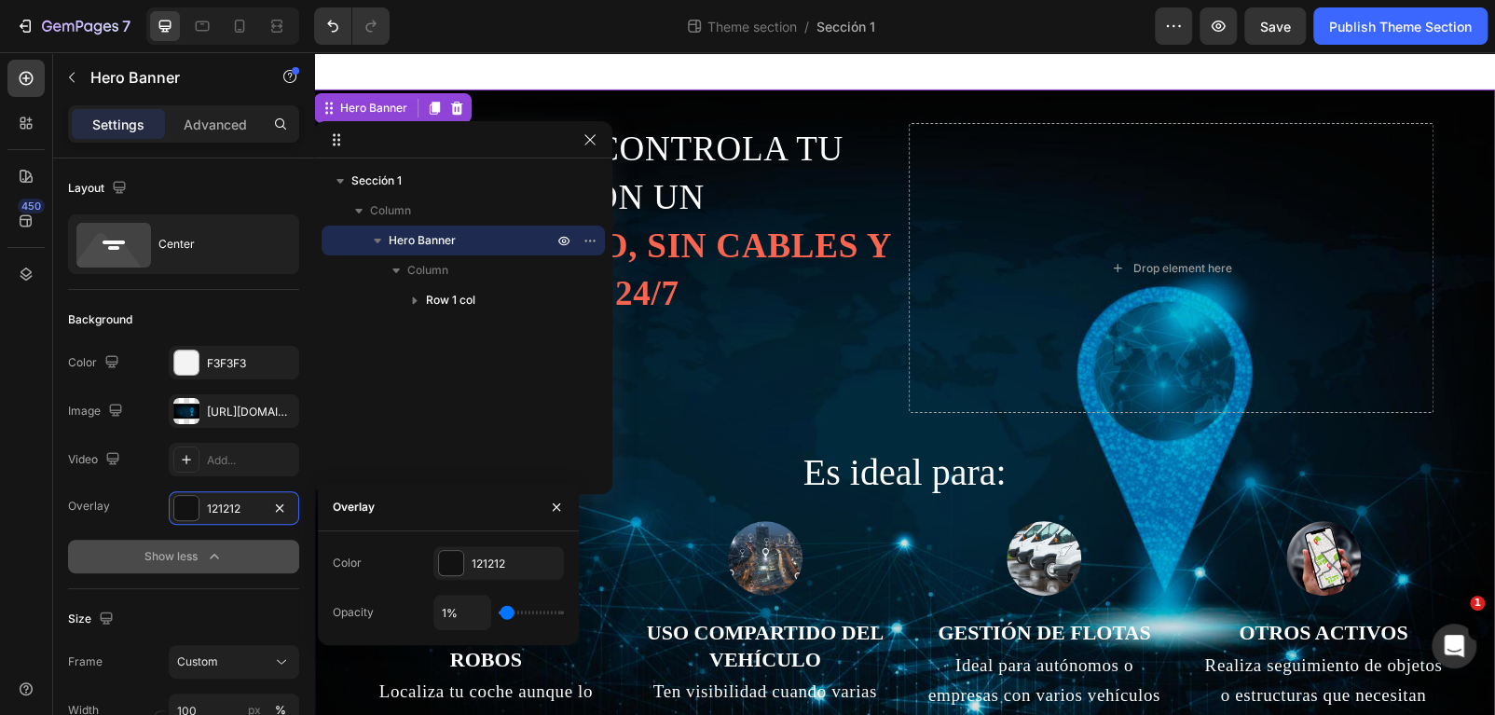
type input "0%"
type input "0"
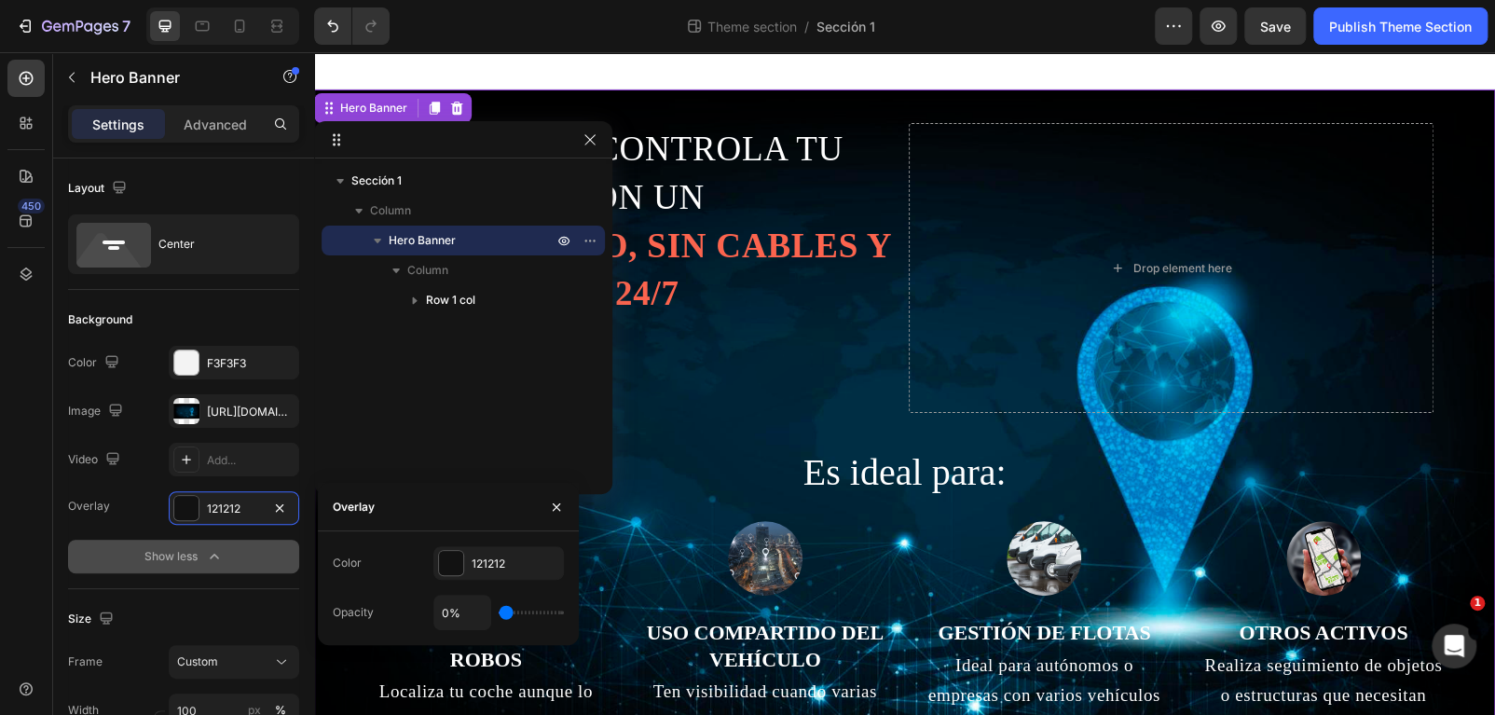
type input "1%"
type input "1"
type input "4%"
type input "4"
type input "5%"
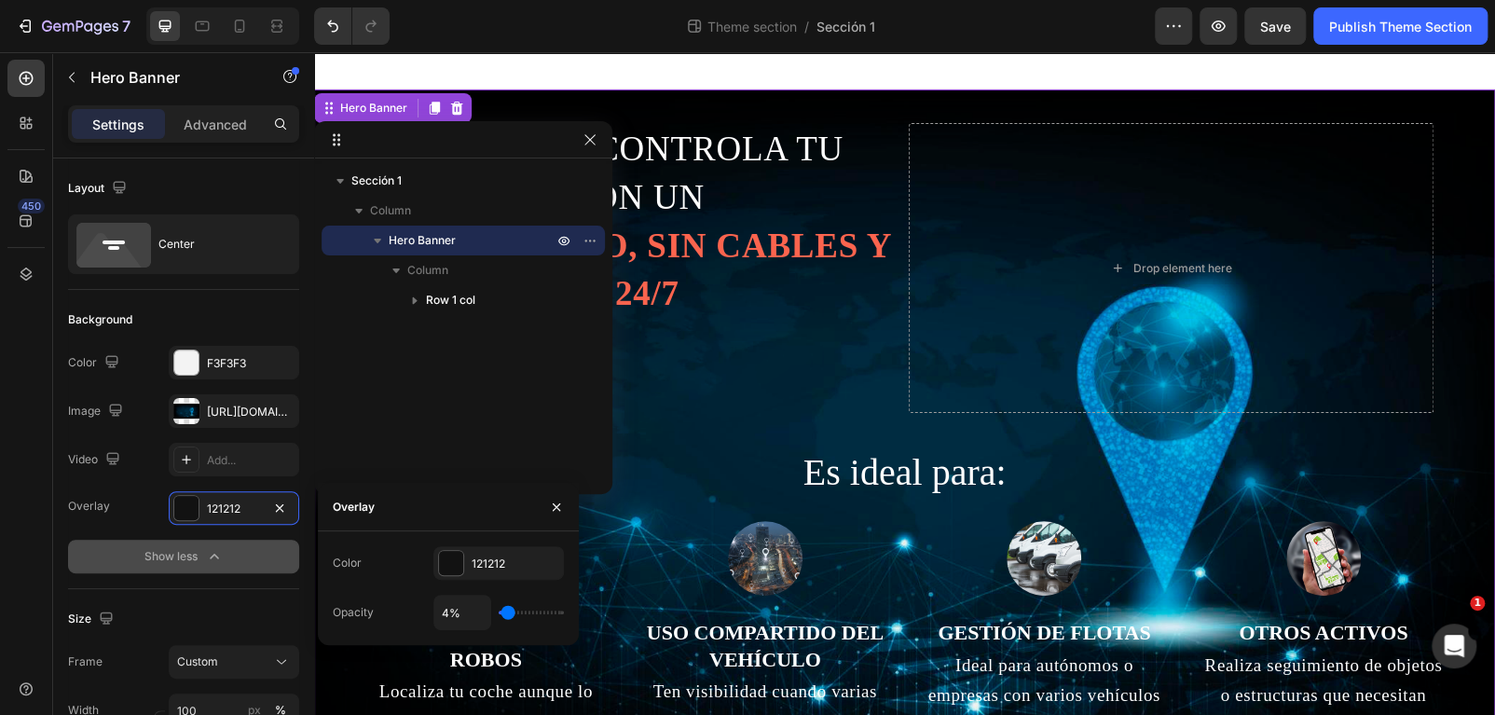
type input "5"
type input "7%"
type input "7"
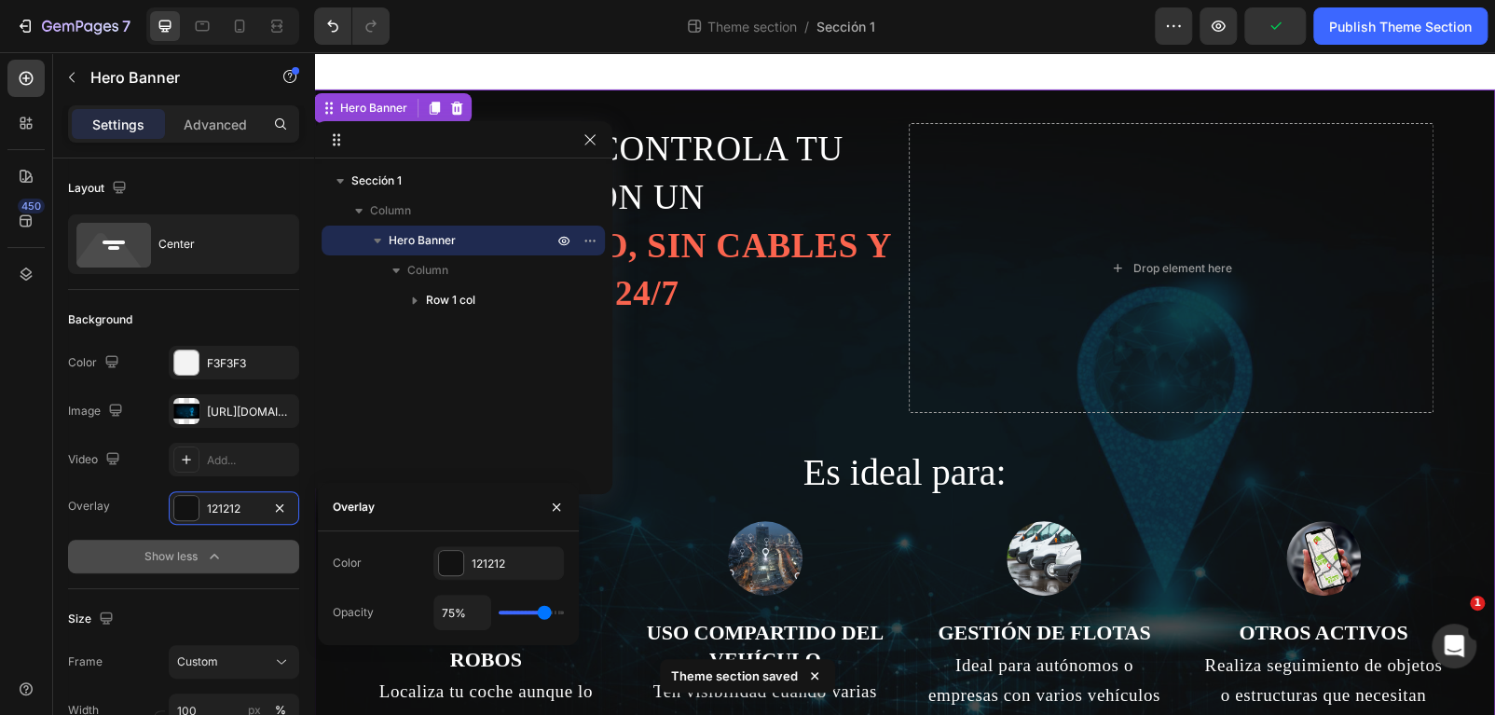
drag, startPoint x: 513, startPoint y: 614, endPoint x: 543, endPoint y: 614, distance: 30.8
click at [543, 614] on input "range" at bounding box center [531, 612] width 65 height 4
click at [1379, 27] on div "Publish Theme Section" at bounding box center [1400, 27] width 143 height 20
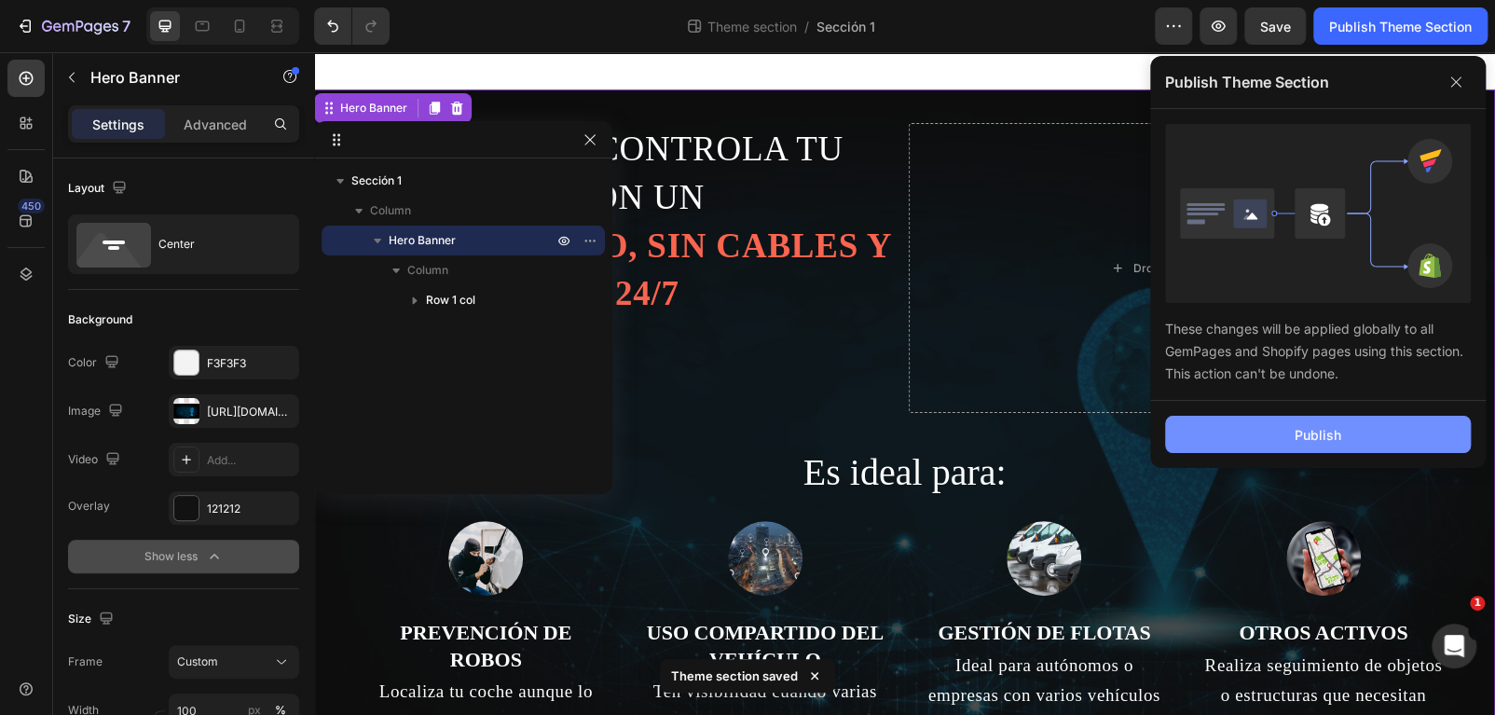
click at [1286, 436] on button "Publish" at bounding box center [1318, 434] width 306 height 37
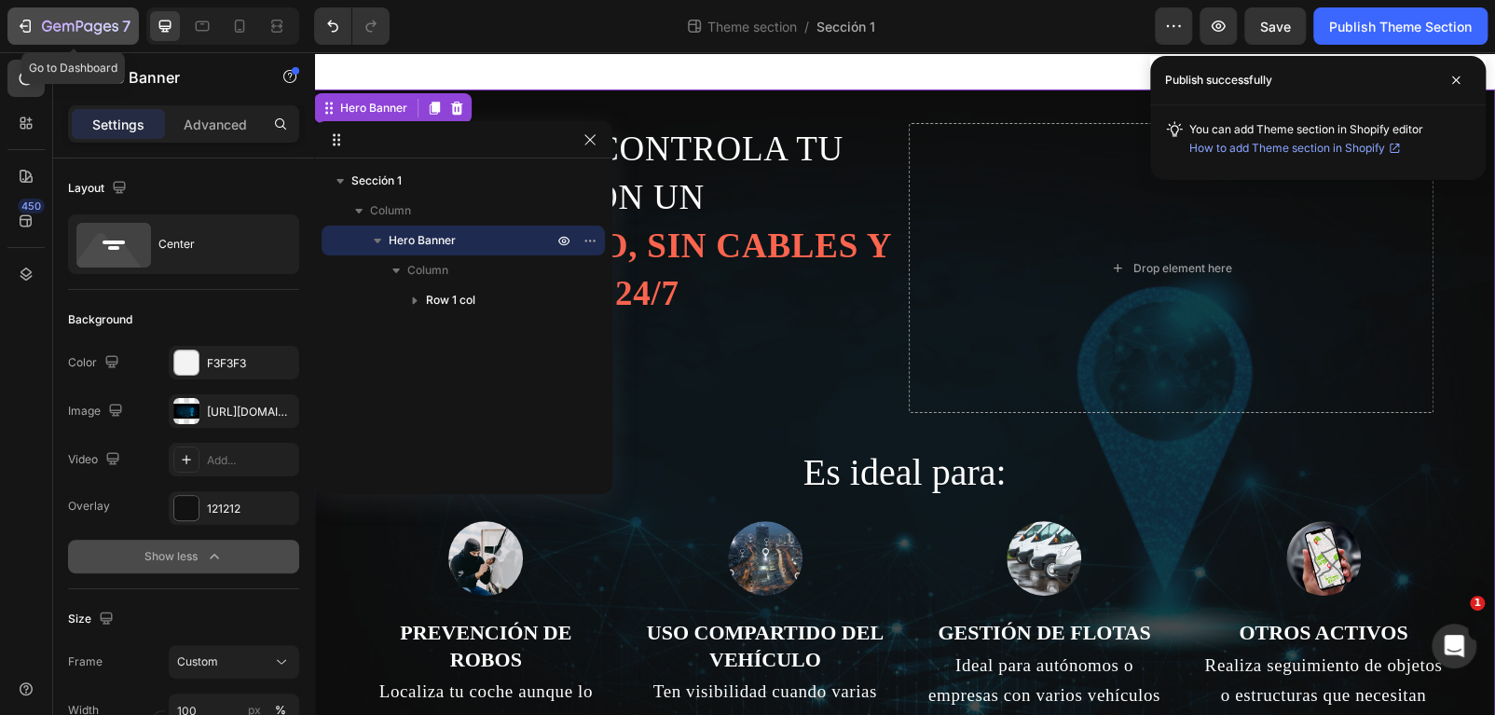
click at [47, 30] on icon "button" at bounding box center [47, 26] width 10 height 11
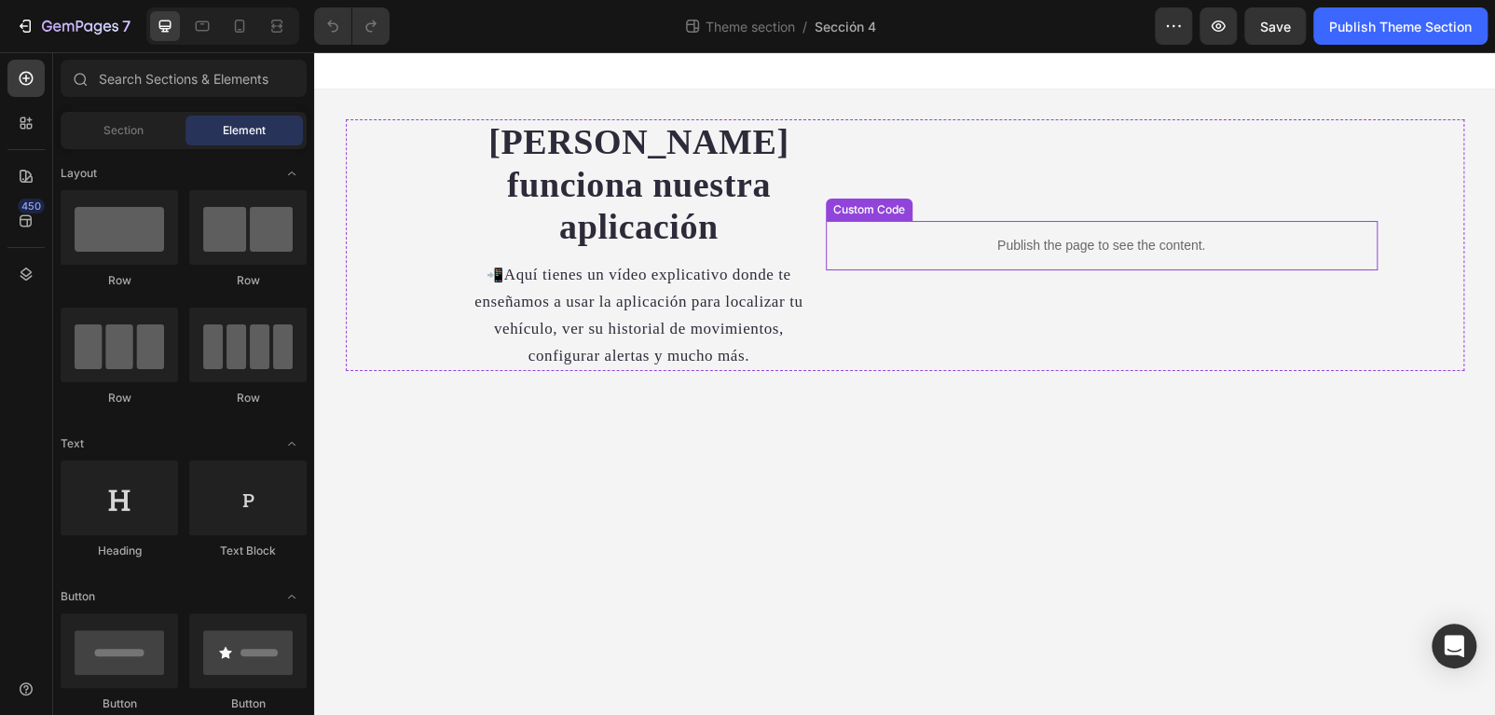
click at [1159, 236] on p "Publish the page to see the content." at bounding box center [1102, 246] width 552 height 20
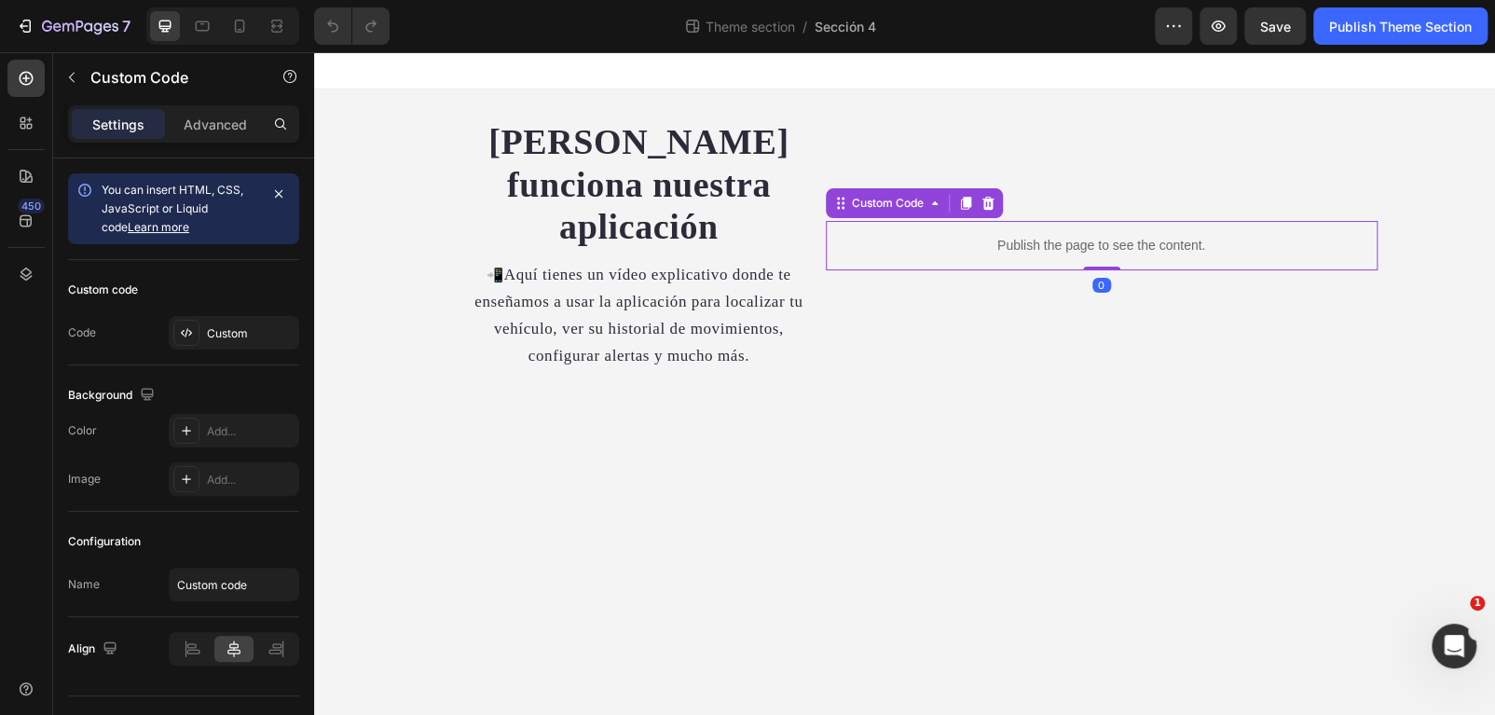
click at [1159, 236] on p "Publish the page to see the content." at bounding box center [1102, 246] width 552 height 20
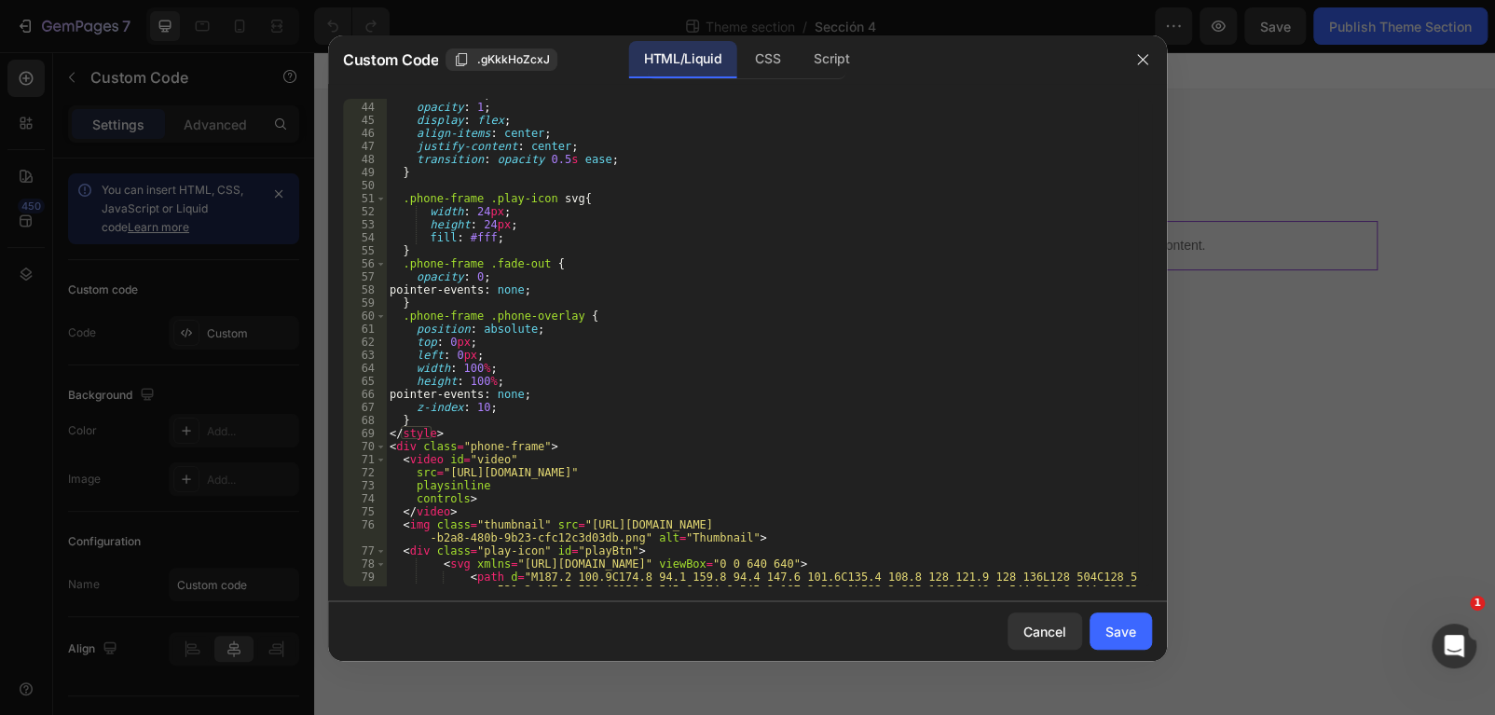
scroll to position [615, 0]
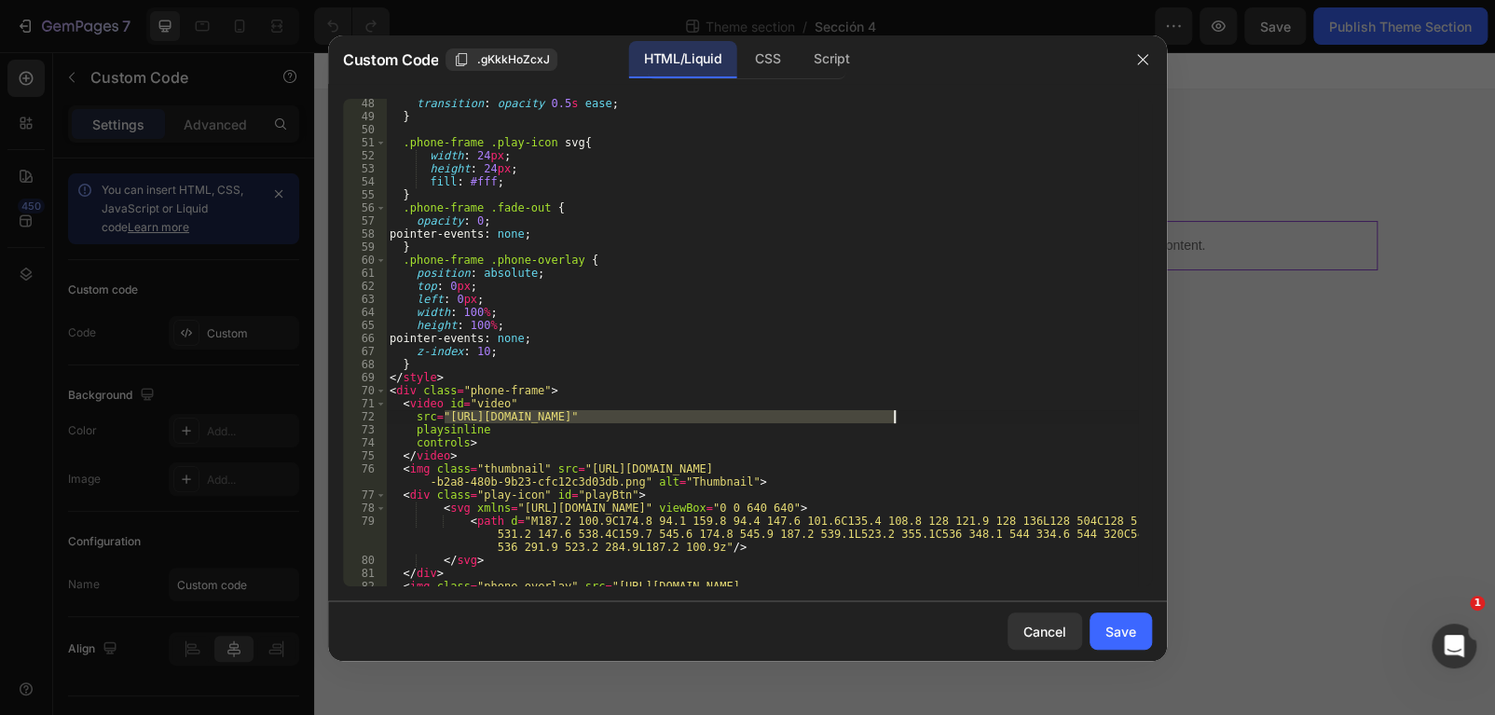
drag, startPoint x: 443, startPoint y: 417, endPoint x: 893, endPoint y: 418, distance: 450.1
click at [893, 418] on div "transition : opacity 0.5 s ease ; } .phone-frame .play-icon svg { width : 24 px…" at bounding box center [762, 360] width 752 height 527
paste textarea "dd3fa602686544479d8e16f574310399"
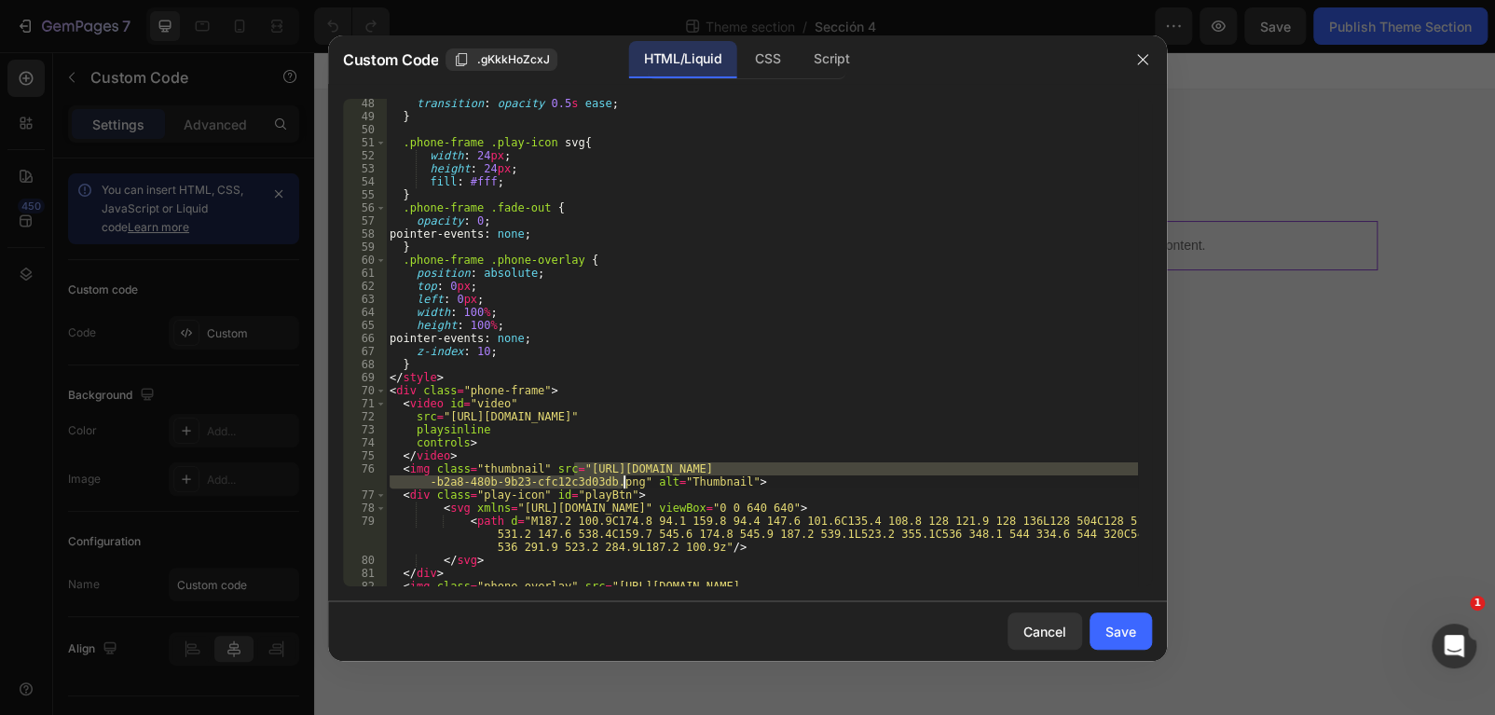
drag, startPoint x: 574, startPoint y: 470, endPoint x: 624, endPoint y: 477, distance: 50.9
click at [624, 477] on div "transition : opacity 0.5 s ease ; } .phone-frame .play-icon svg { width : 24 px…" at bounding box center [762, 360] width 752 height 527
paste textarea "Captura_de_pantalla_2025-08-26_131422.png?v=1756206877"
type textarea "<img class="thumbnail" src="https://cdn.shopify.com/s/files/1/0847/2340/0995/fi…"
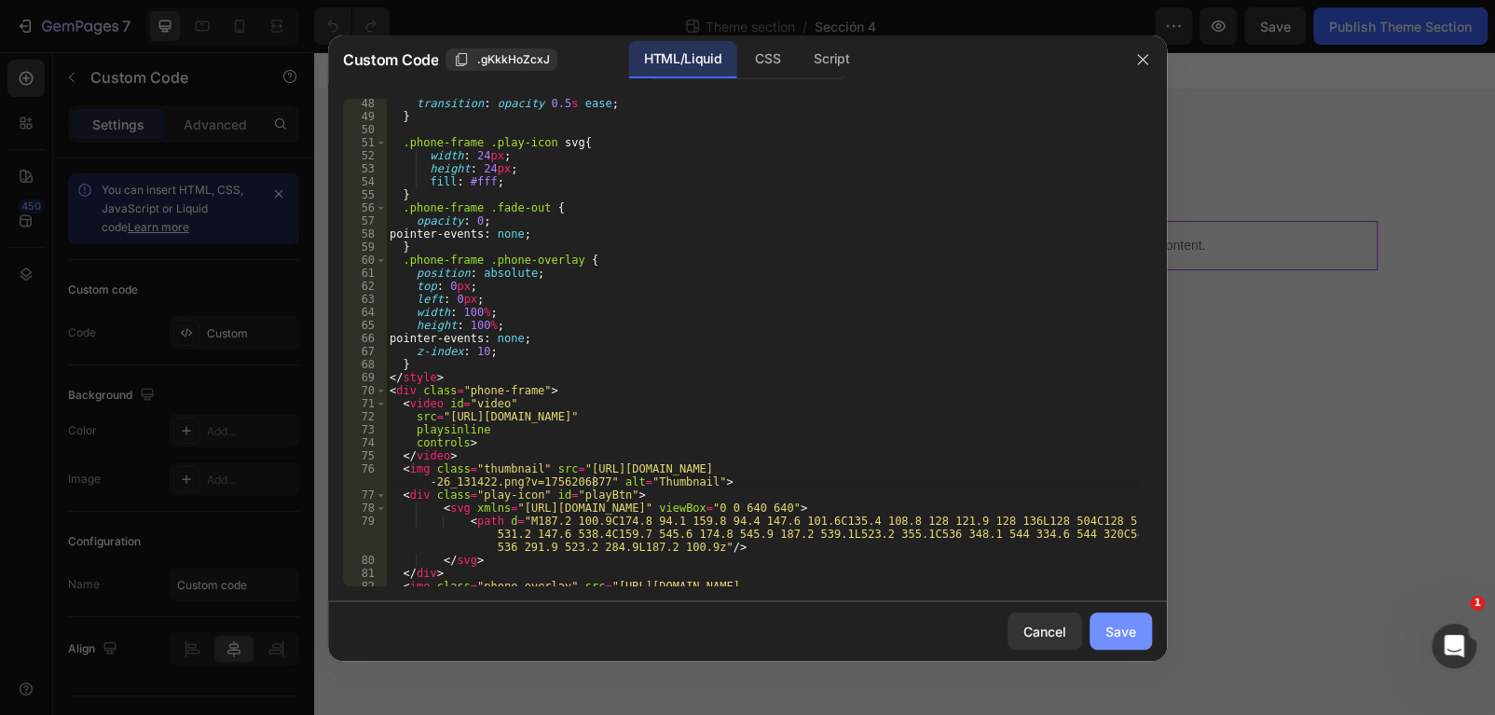
click at [1129, 627] on div "Save" at bounding box center [1120, 632] width 31 height 20
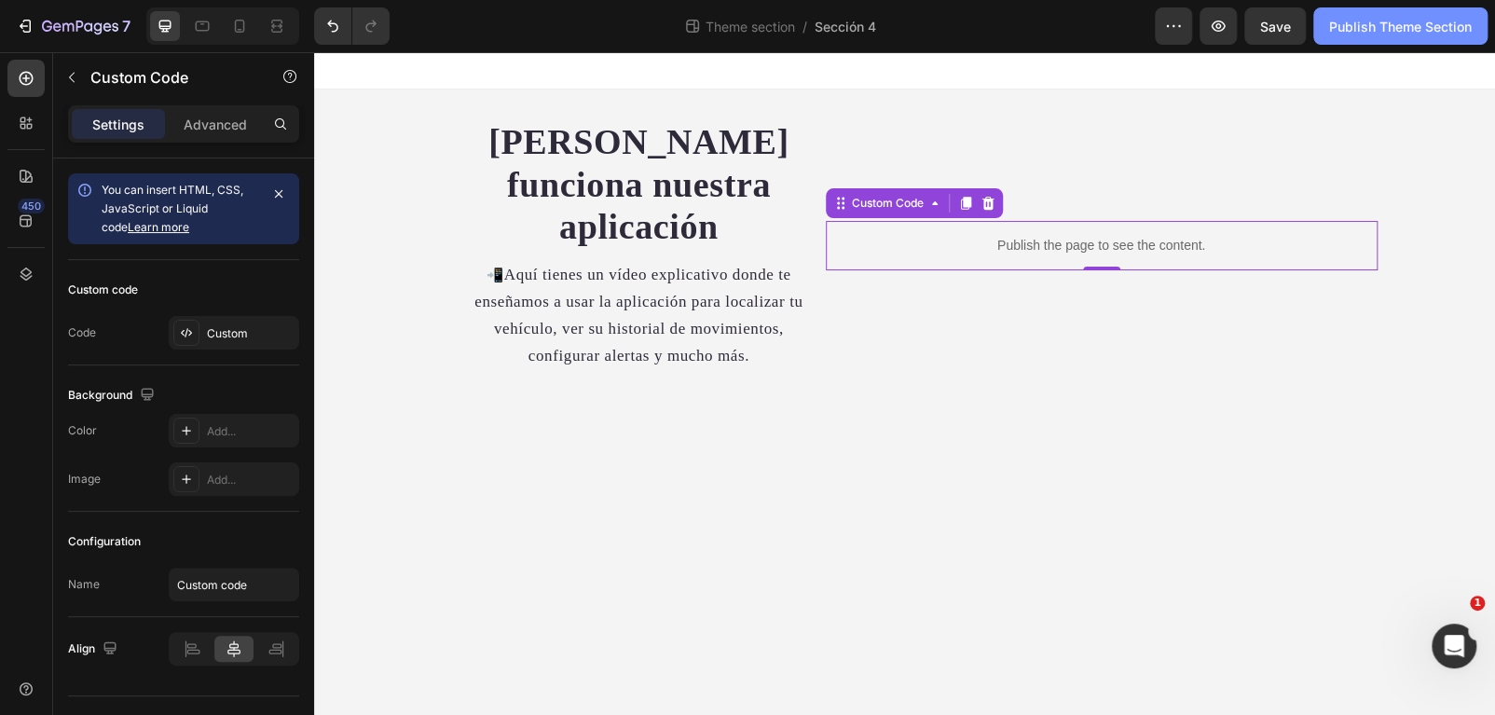
click at [1350, 13] on button "Publish Theme Section" at bounding box center [1400, 25] width 174 height 37
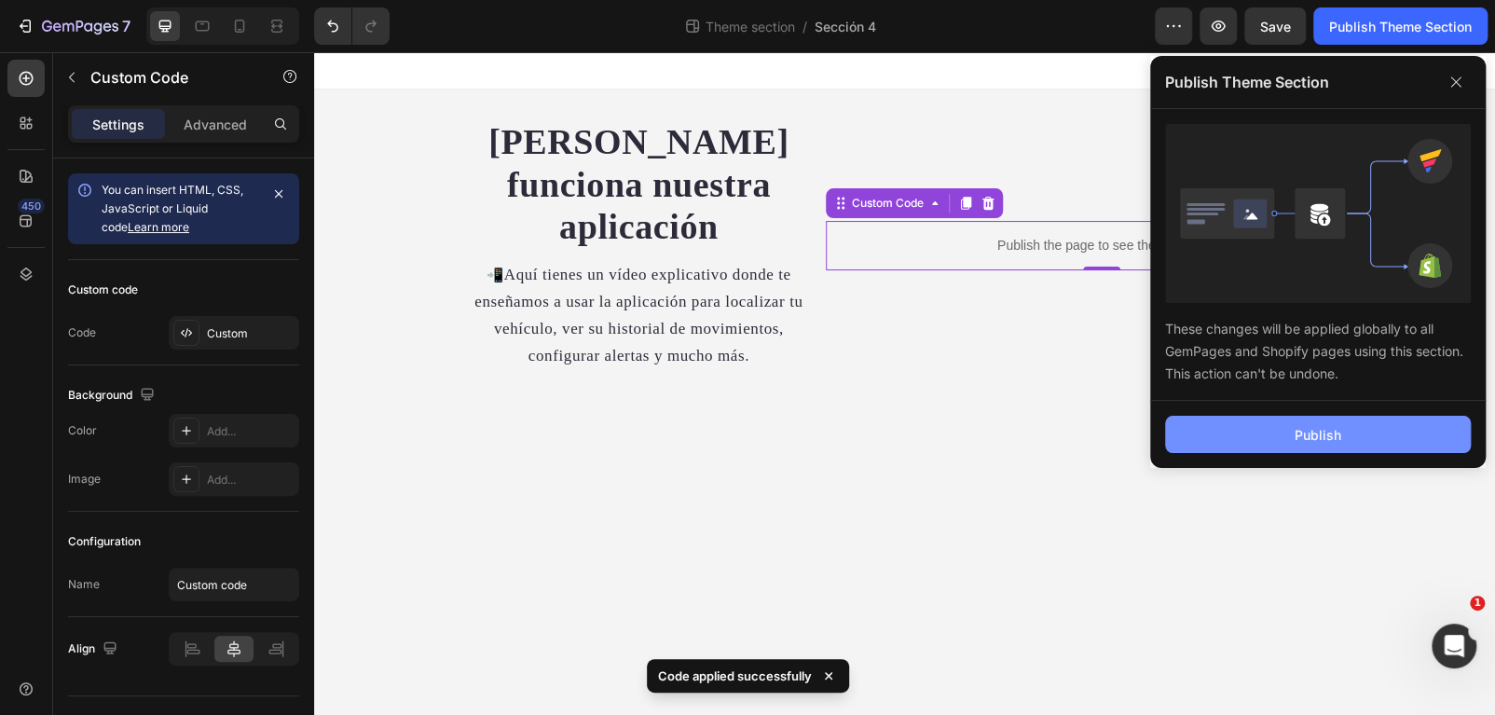
click at [1265, 441] on button "Publish" at bounding box center [1318, 434] width 306 height 37
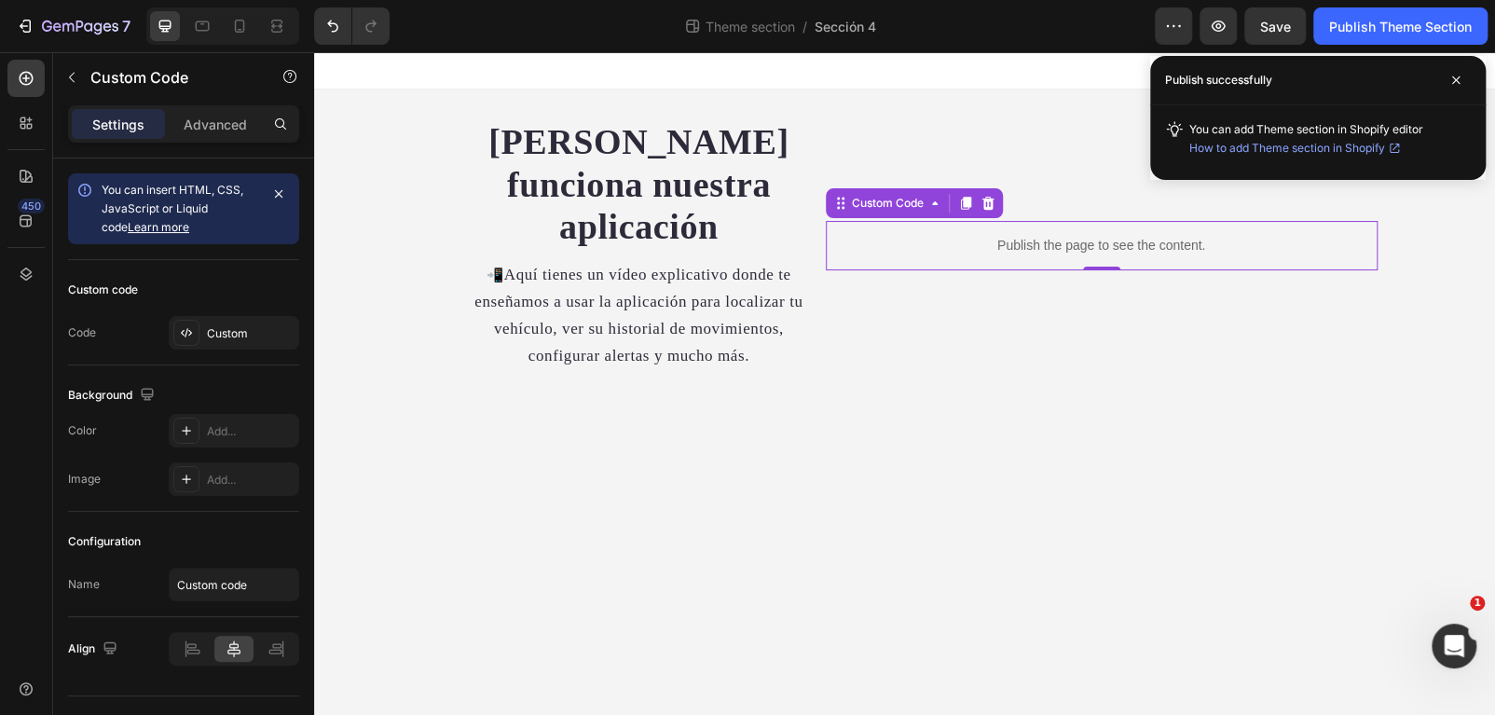
click at [1098, 236] on p "Publish the page to see the content." at bounding box center [1102, 246] width 552 height 20
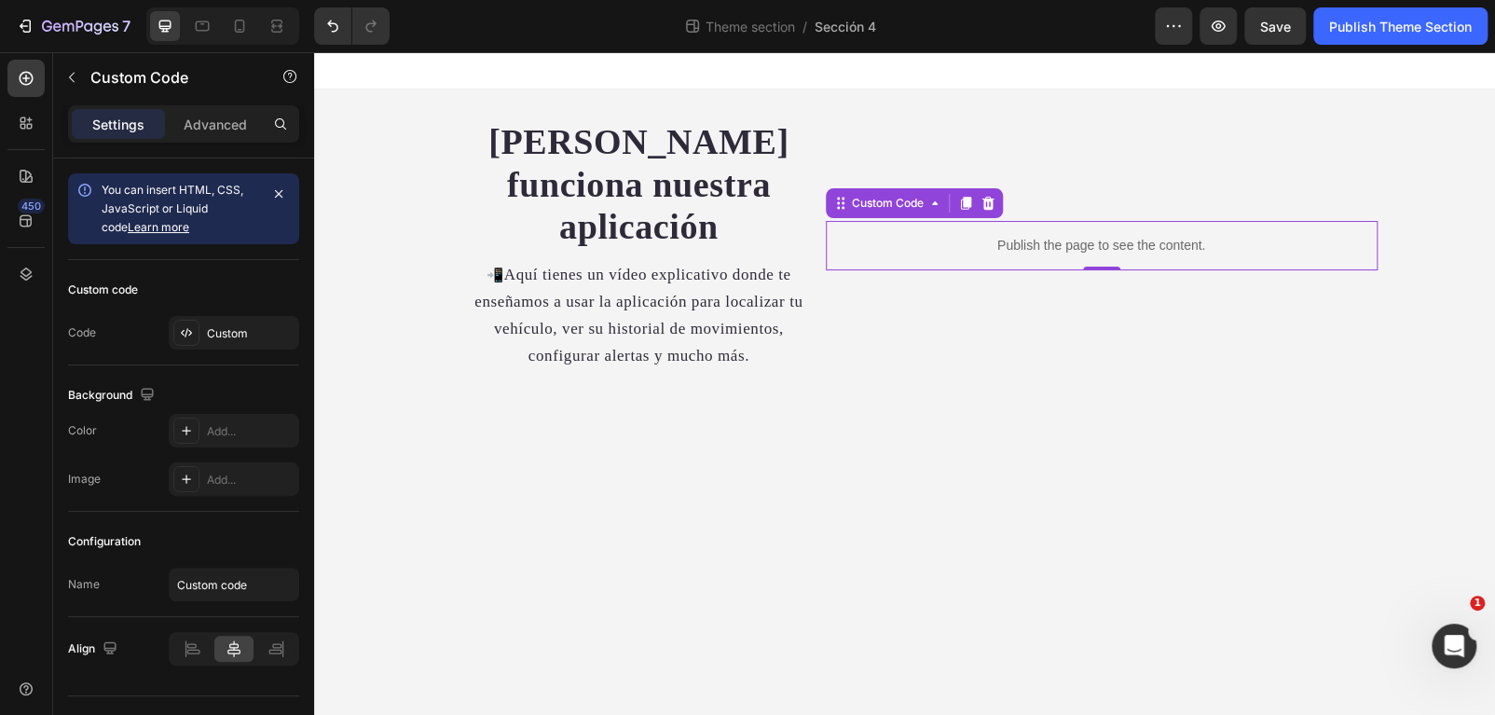
click at [1098, 236] on p "Publish the page to see the content." at bounding box center [1102, 246] width 552 height 20
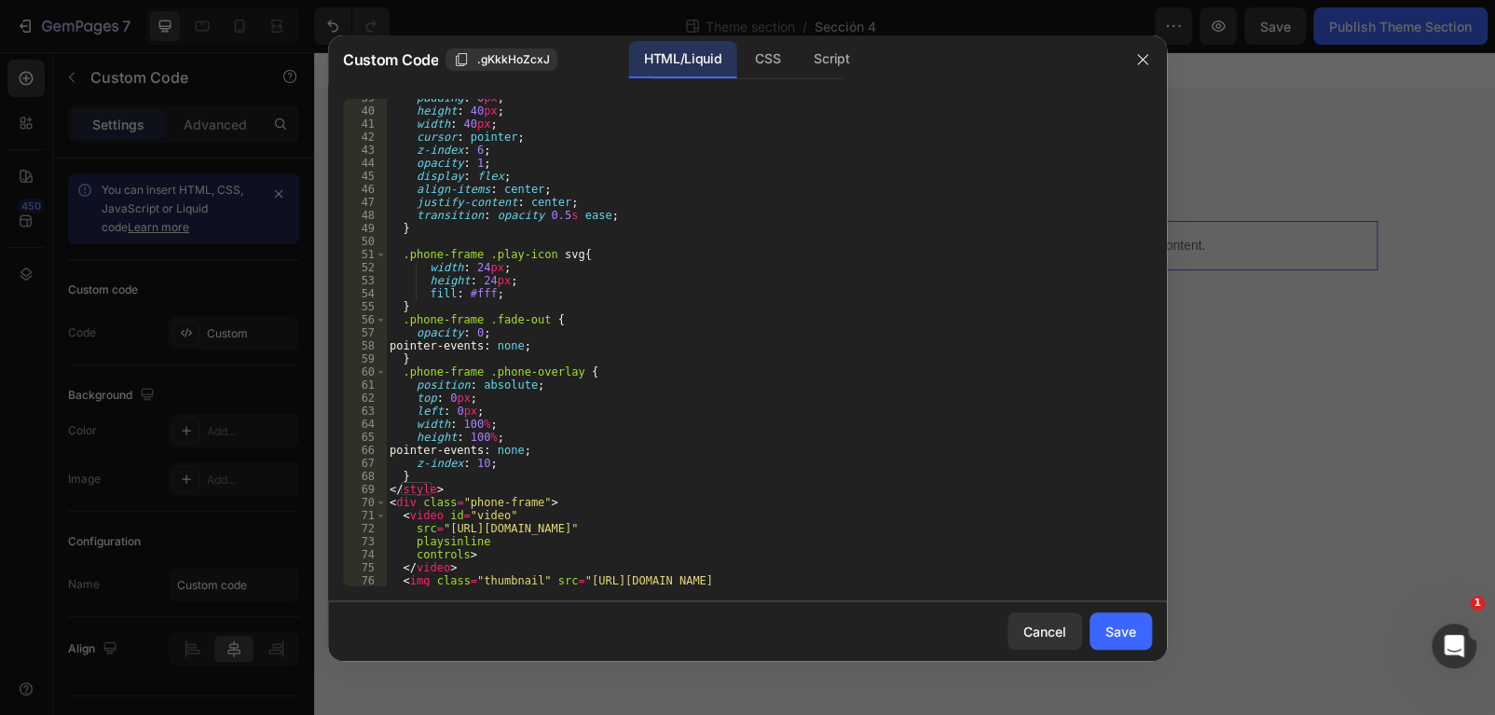
scroll to position [559, 0]
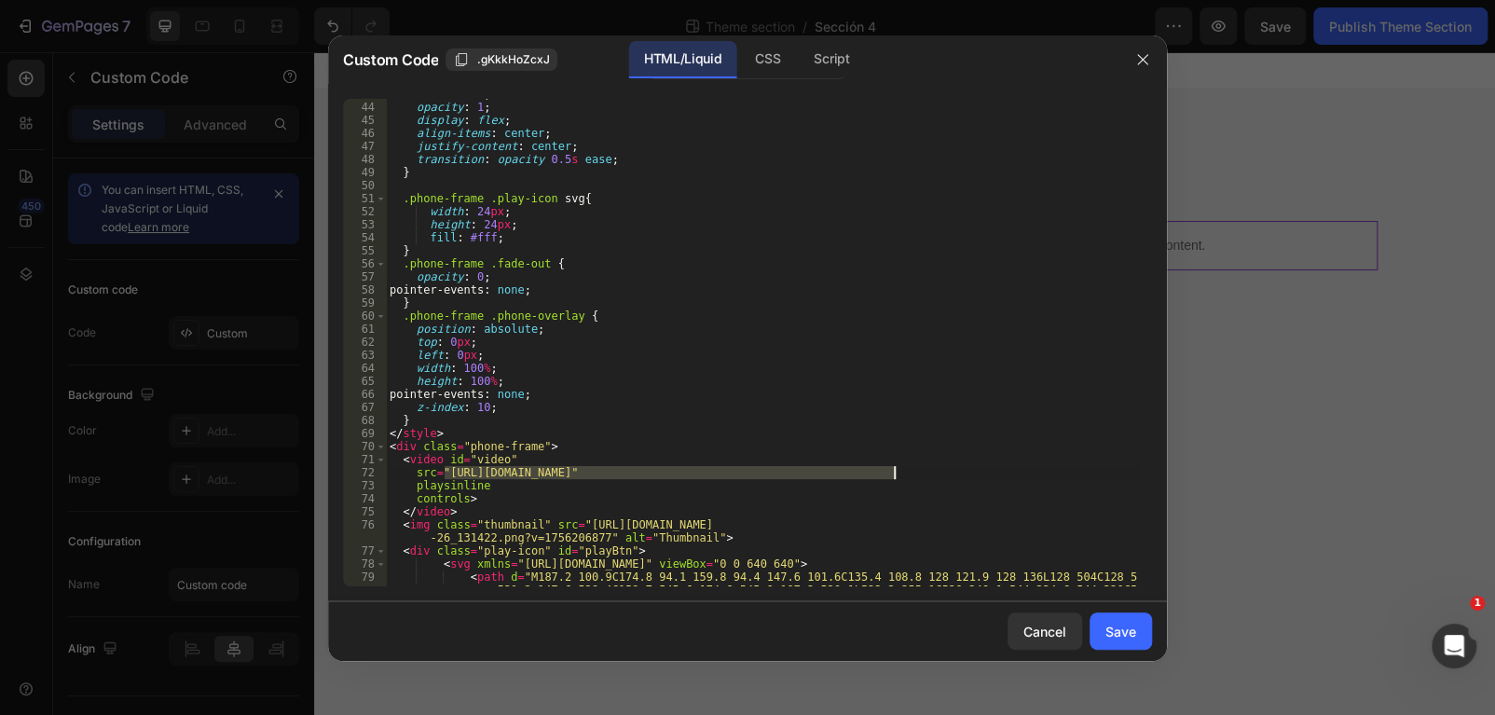
drag, startPoint x: 445, startPoint y: 471, endPoint x: 892, endPoint y: 479, distance: 447.4
click at [892, 479] on div "z-index : 6 ; opacity : 1 ; display : flex ; align-items : center ; justify-con…" at bounding box center [762, 358] width 752 height 540
paste textarea "b02ea0a2628540d6ae24ed6d41a12904"
type textarea "src="https://cdn.shopify.com/videos/c/o/v/b02ea0a2628540d6ae24ed6d41a12904.mp4""
click at [1150, 639] on button "Save" at bounding box center [1120, 630] width 62 height 37
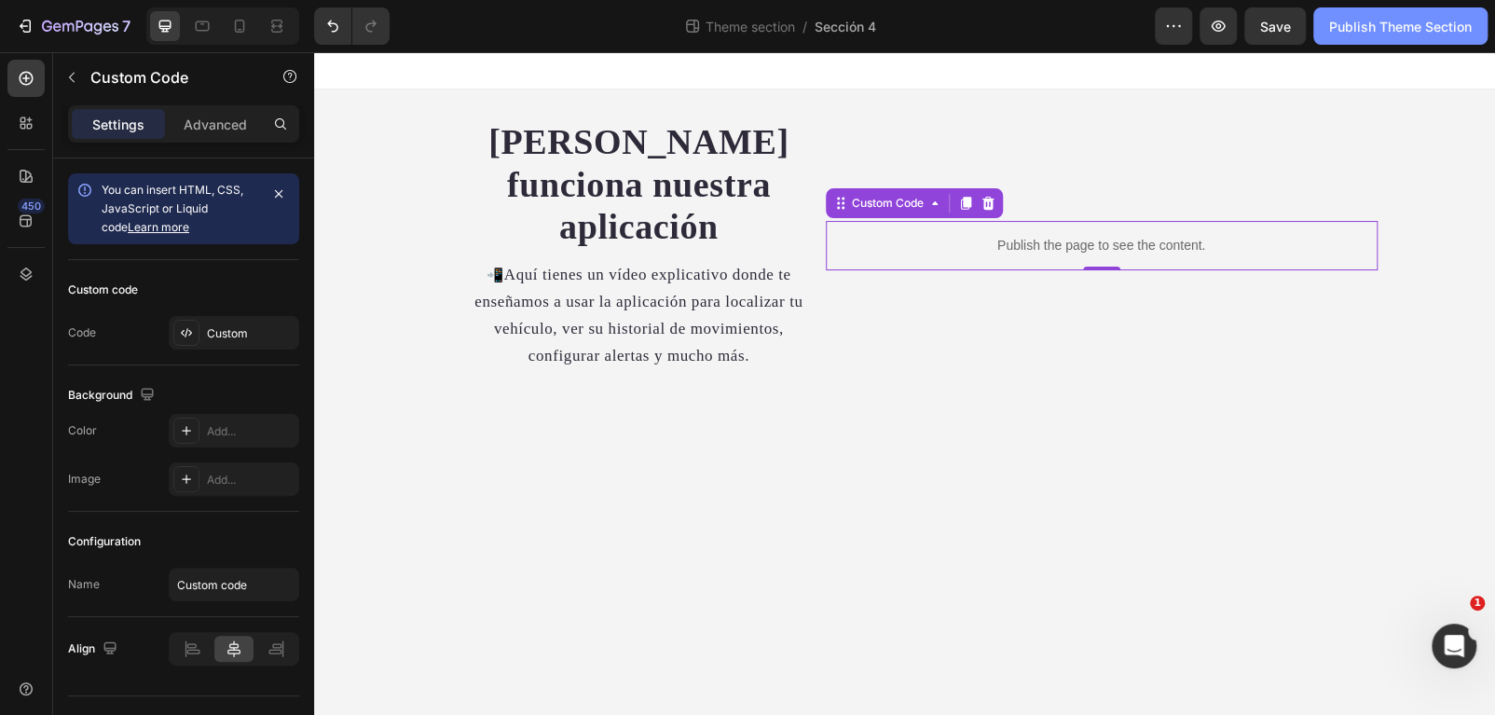
click at [1378, 34] on div "Publish Theme Section" at bounding box center [1400, 27] width 143 height 20
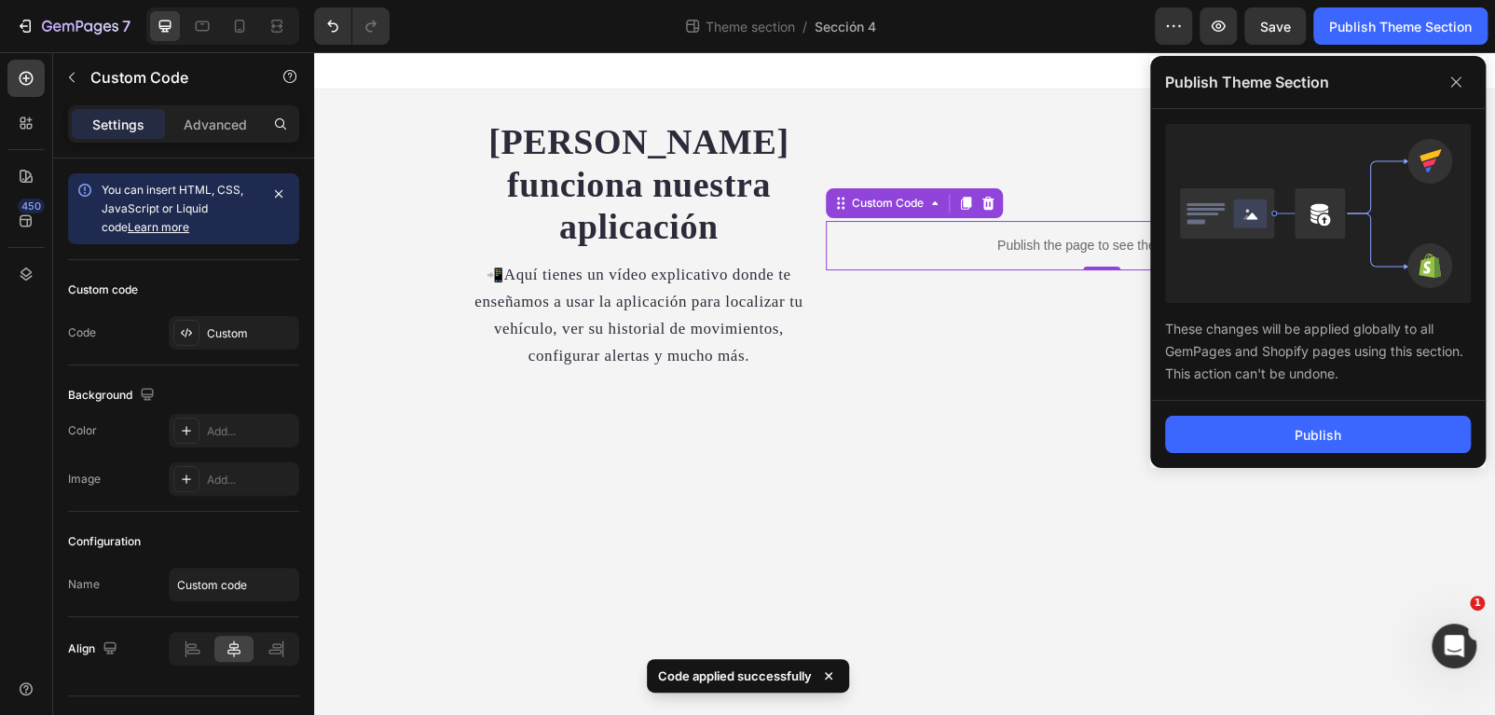
click at [1241, 464] on div "Publish" at bounding box center [1318, 434] width 336 height 67
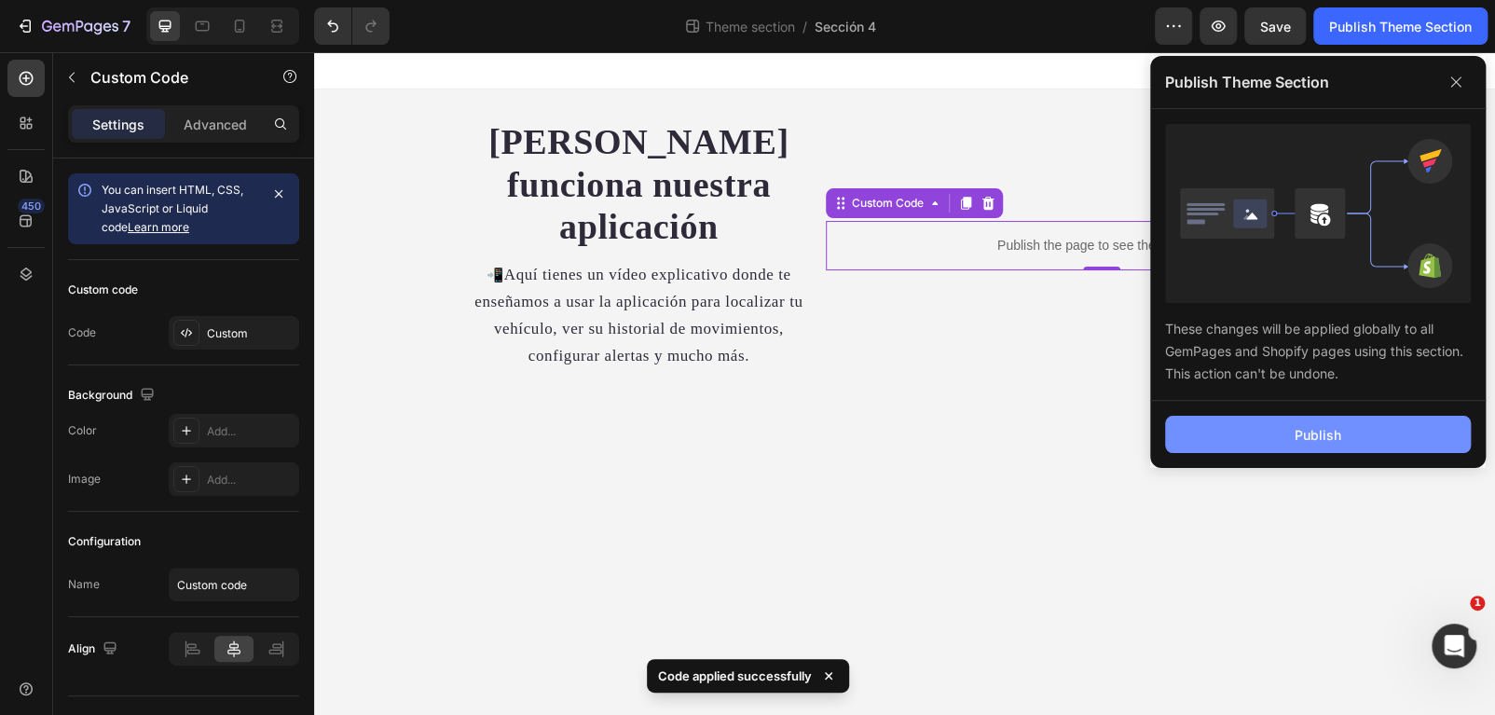
click at [1241, 434] on button "Publish" at bounding box center [1318, 434] width 306 height 37
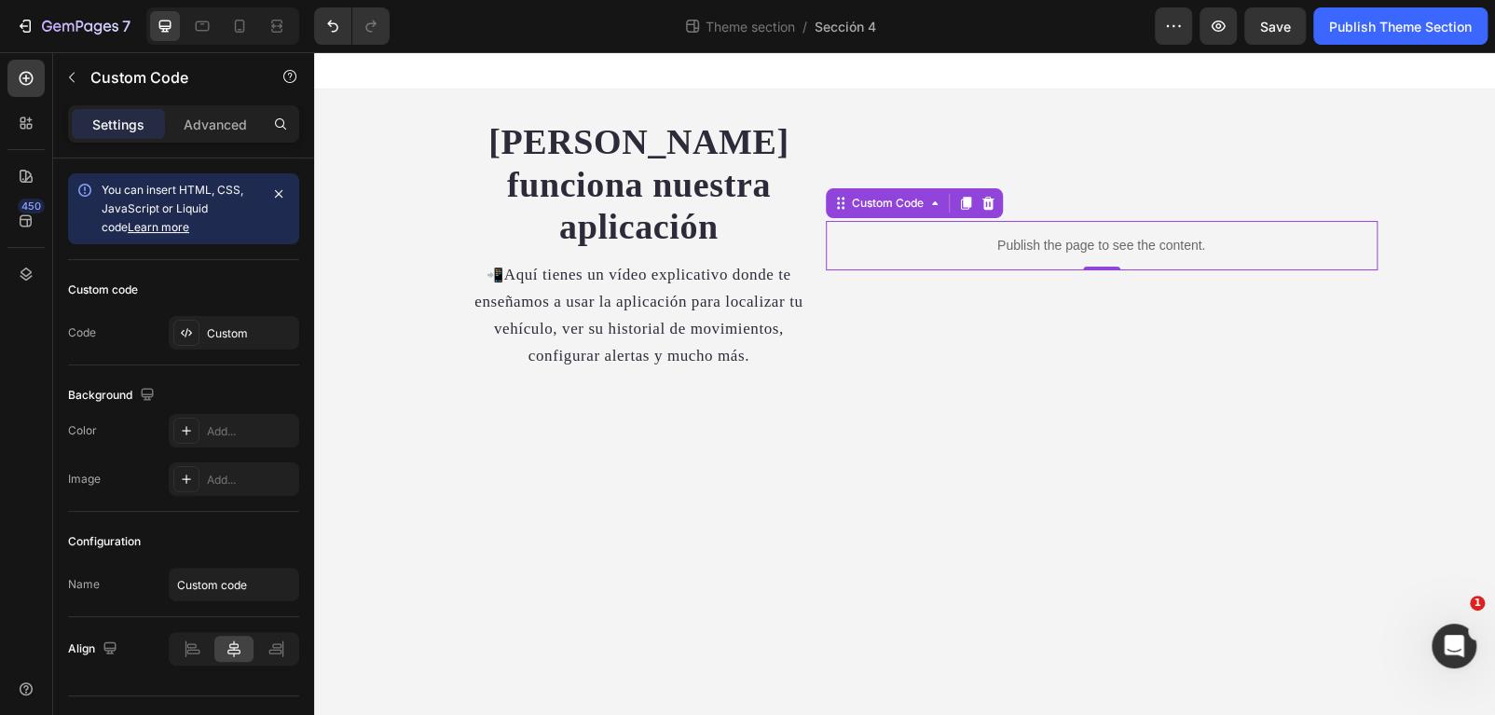
click at [1031, 236] on p "Publish the page to see the content." at bounding box center [1102, 246] width 552 height 20
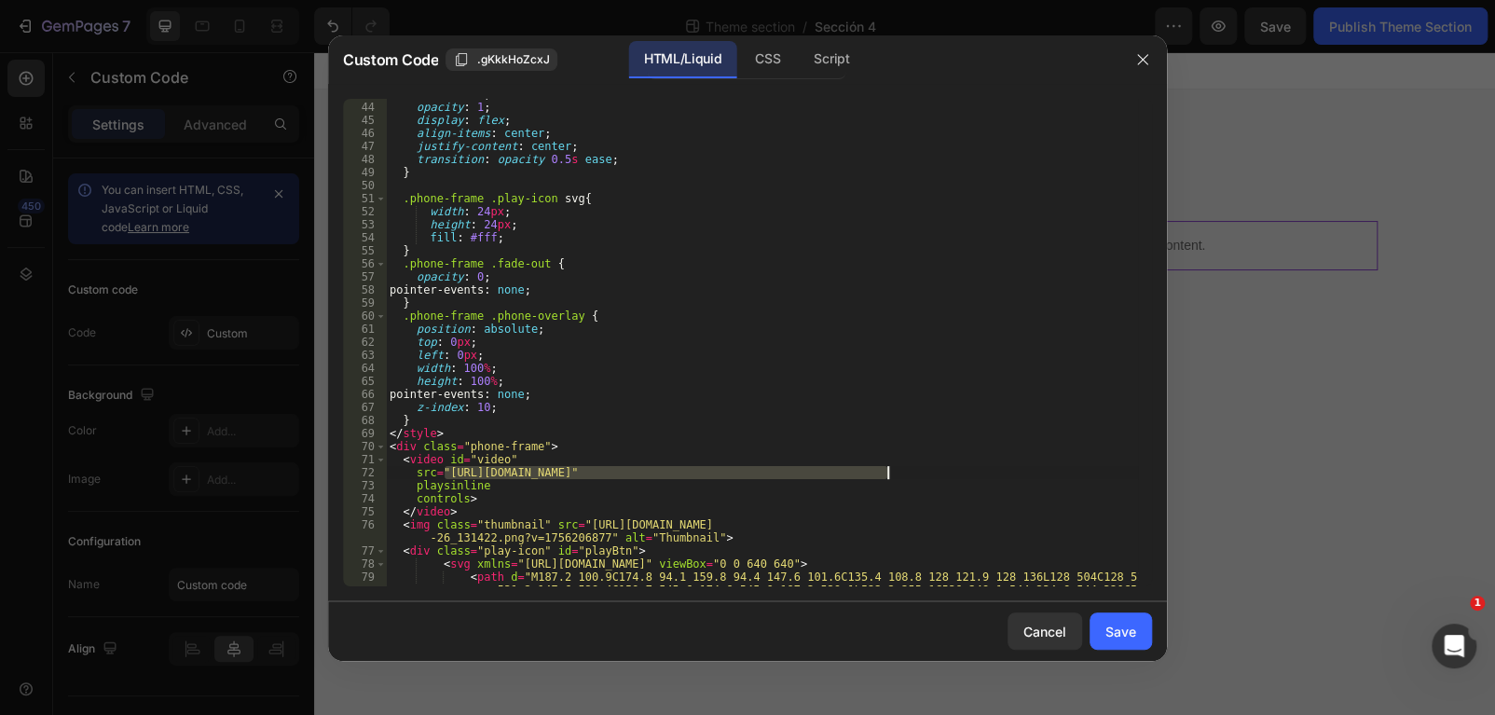
drag, startPoint x: 445, startPoint y: 471, endPoint x: 890, endPoint y: 469, distance: 444.5
click at [890, 469] on div "z-index : 6 ; opacity : 1 ; display : flex ; align-items : center ; justify-con…" at bounding box center [762, 358] width 752 height 540
click at [891, 473] on div "z-index : 6 ; opacity : 1 ; display : flex ; align-items : center ; justify-con…" at bounding box center [762, 358] width 752 height 540
drag, startPoint x: 892, startPoint y: 473, endPoint x: 443, endPoint y: 478, distance: 449.2
click at [443, 478] on div "z-index : 6 ; opacity : 1 ; display : flex ; align-items : center ; justify-con…" at bounding box center [762, 358] width 752 height 540
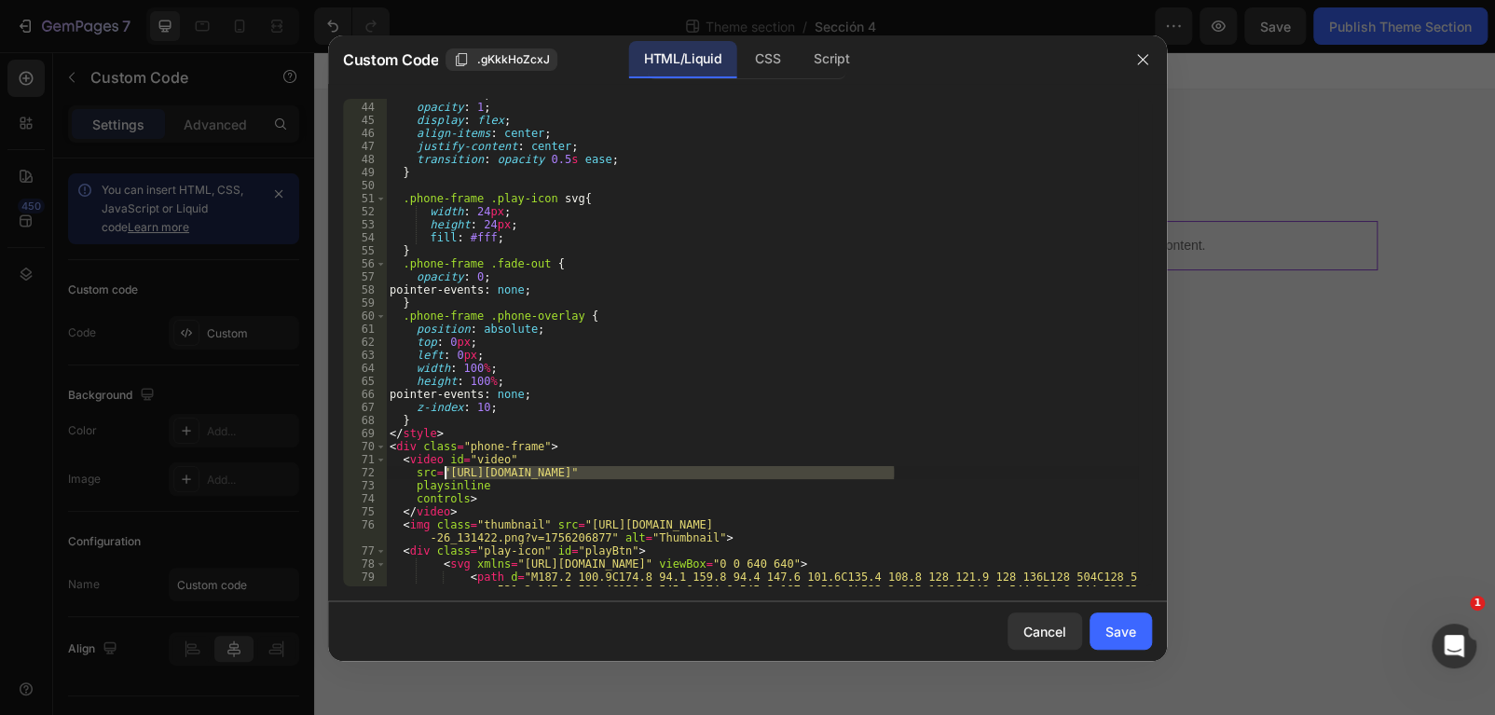
paste textarea "042144496a2248b38ab6c6cae46ff546"
type textarea "src="https://cdn.shopify.com/videos/c/o/v/042144496a2248b38ab6c6cae46ff546.mp4""
click at [1126, 644] on button "Save" at bounding box center [1120, 630] width 62 height 37
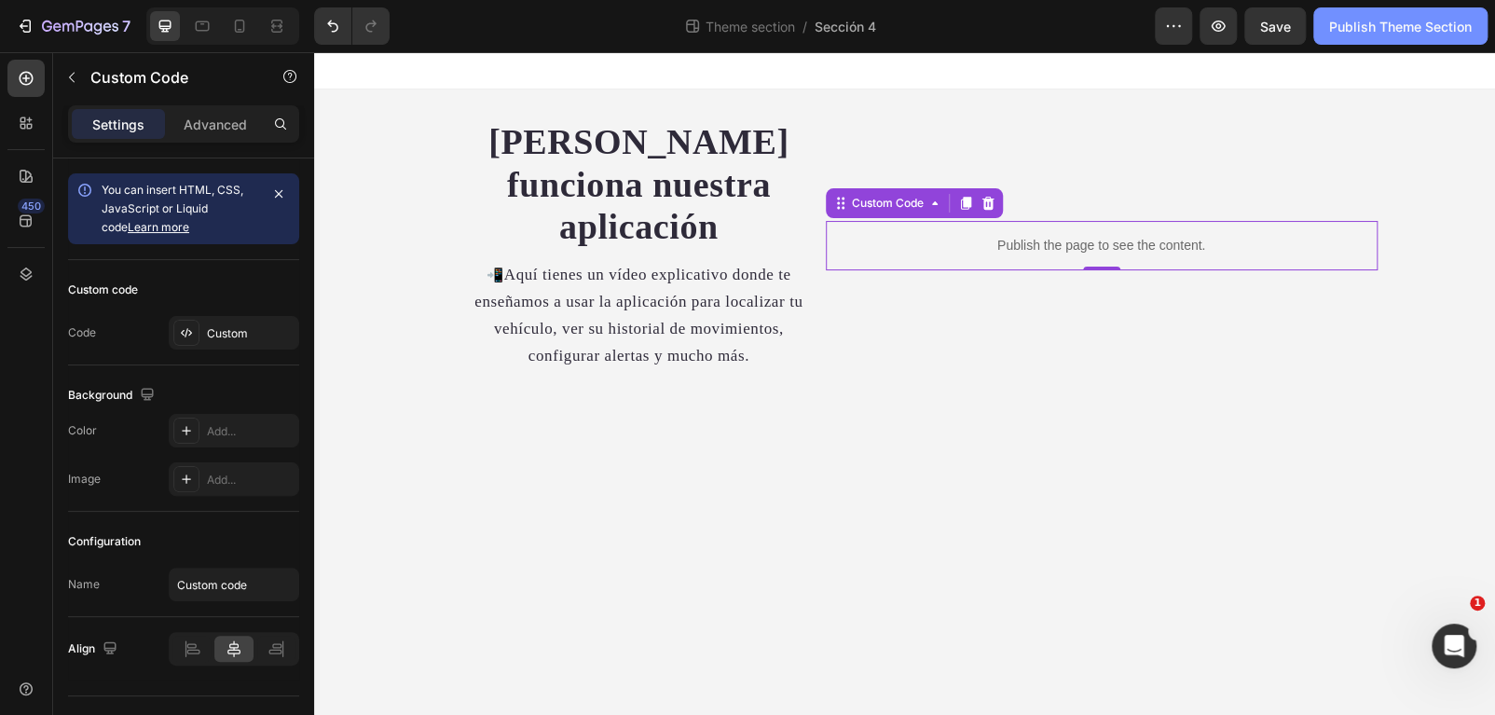
click at [1379, 33] on div "Publish Theme Section" at bounding box center [1400, 27] width 143 height 20
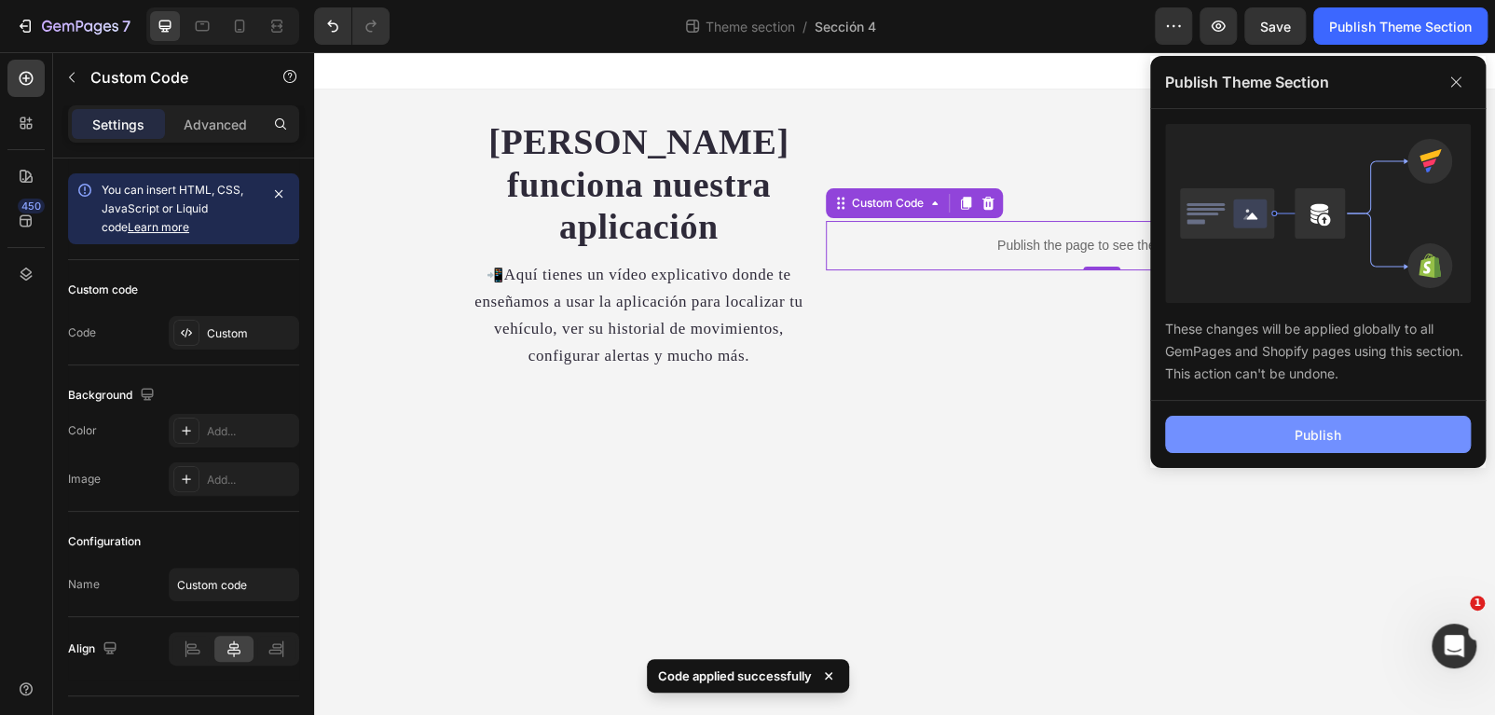
click at [1224, 426] on button "Publish" at bounding box center [1318, 434] width 306 height 37
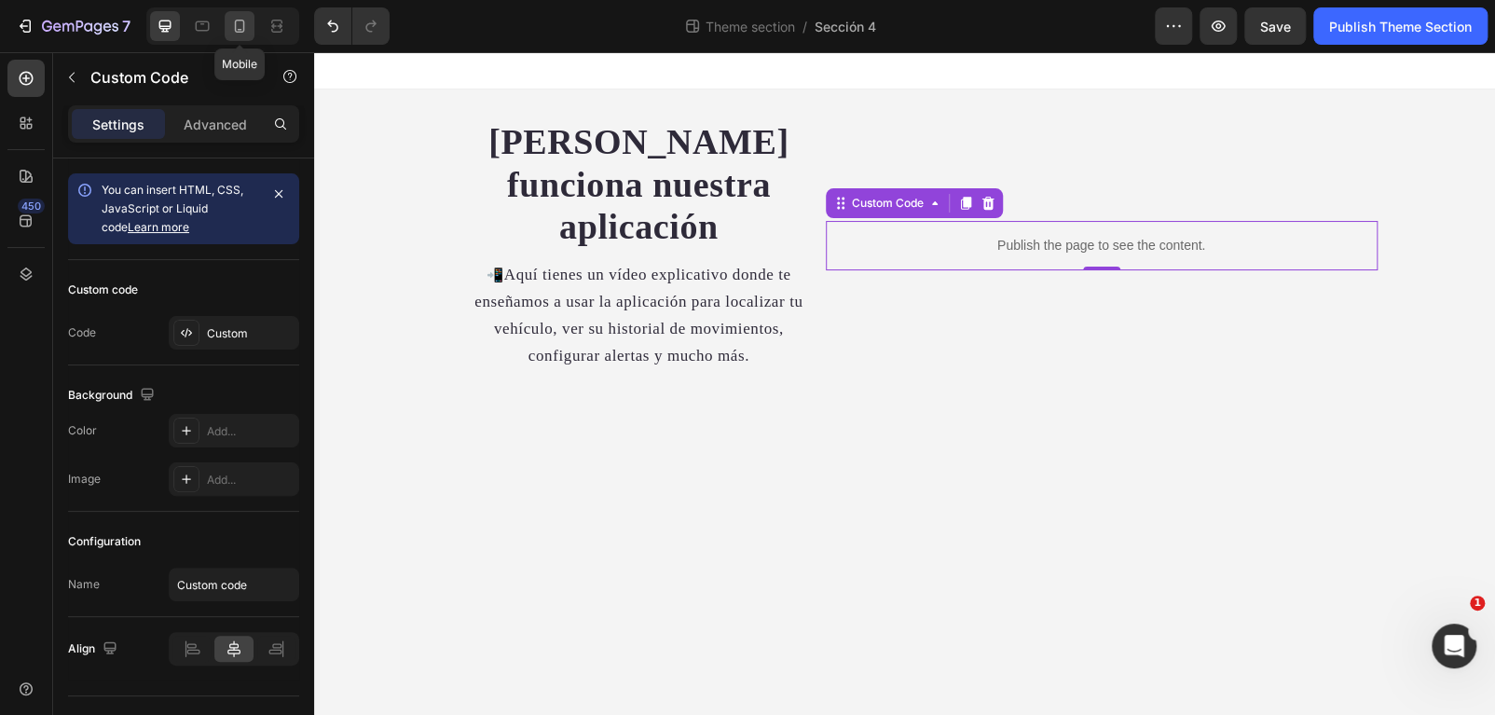
click at [240, 25] on icon at bounding box center [239, 26] width 19 height 19
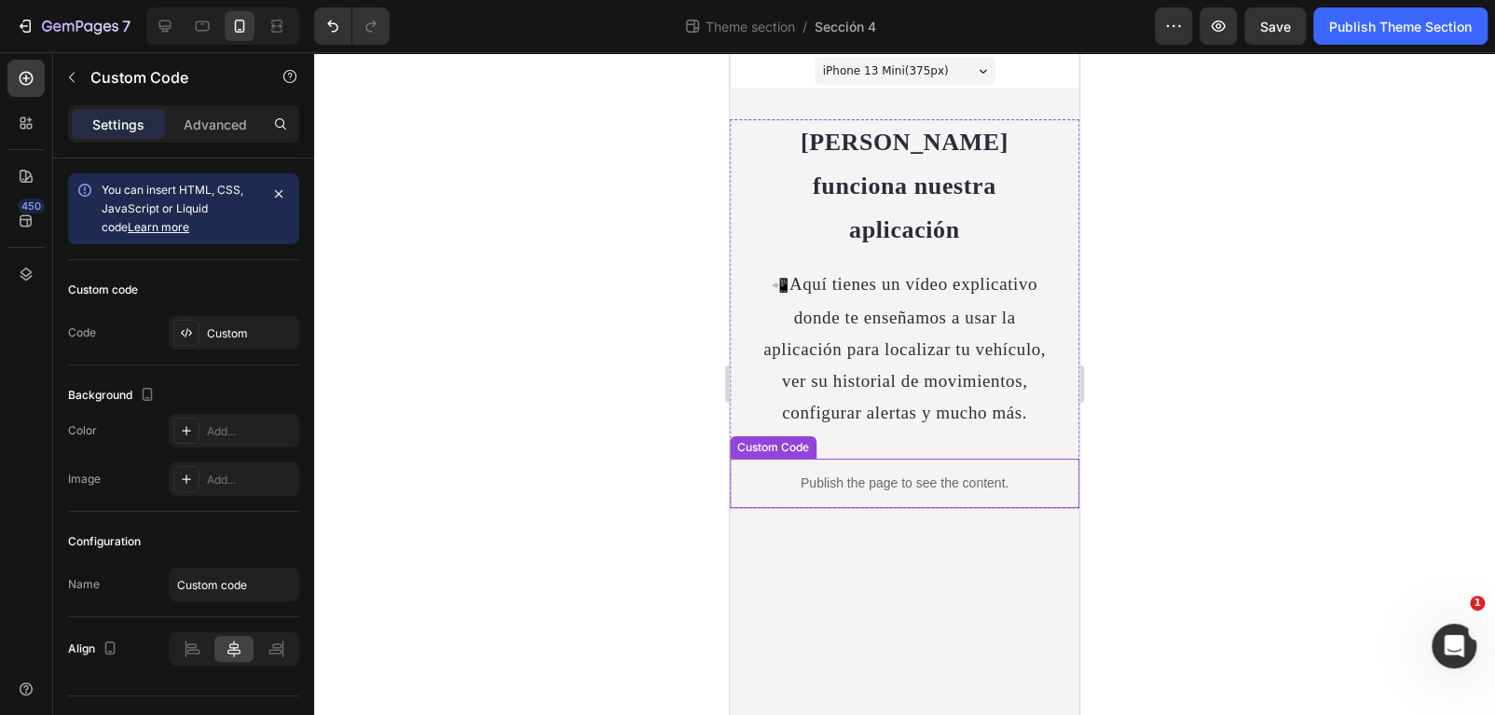
click at [872, 473] on p "Publish the page to see the content." at bounding box center [904, 483] width 349 height 20
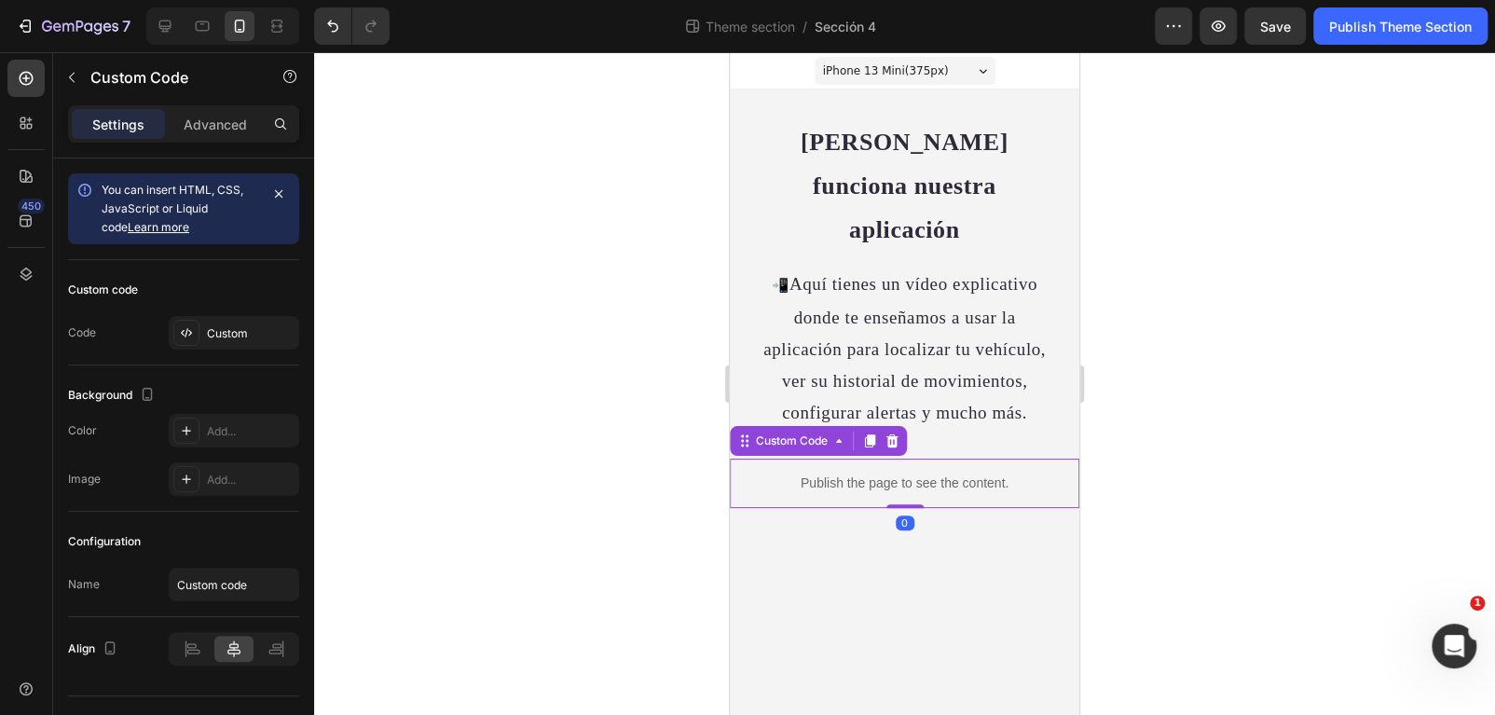
click at [872, 473] on p "Publish the page to see the content." at bounding box center [904, 483] width 349 height 20
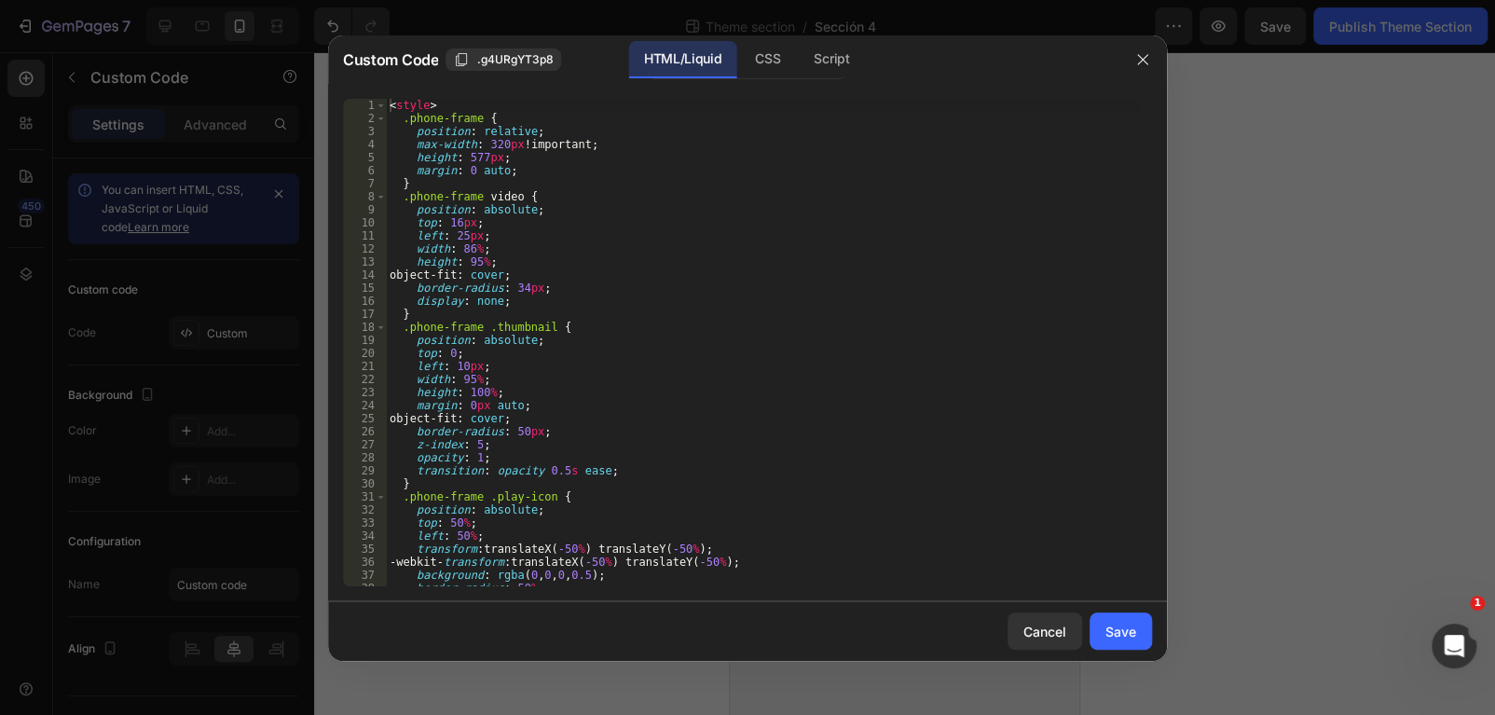
click at [871, 445] on div "< style > .phone-frame { position : relative ; max-width : 320 px !important ; …" at bounding box center [762, 356] width 752 height 514
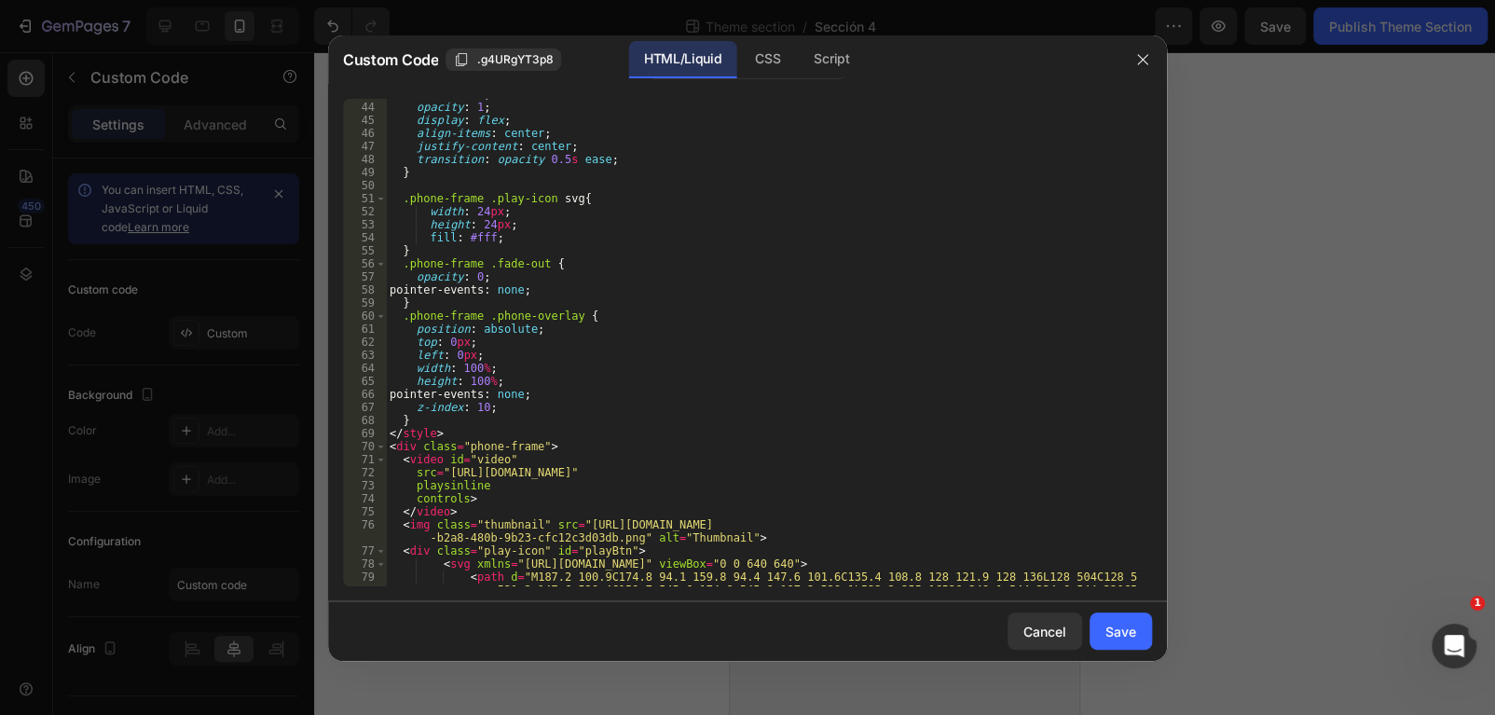
scroll to position [559, 0]
drag, startPoint x: 447, startPoint y: 470, endPoint x: 894, endPoint y: 472, distance: 446.4
click at [894, 472] on div "z-index : 6 ; opacity : 1 ; display : flex ; align-items : center ; justify-con…" at bounding box center [762, 358] width 752 height 540
paste textarea "042144496a2248b38ab6c6cae46ff546"
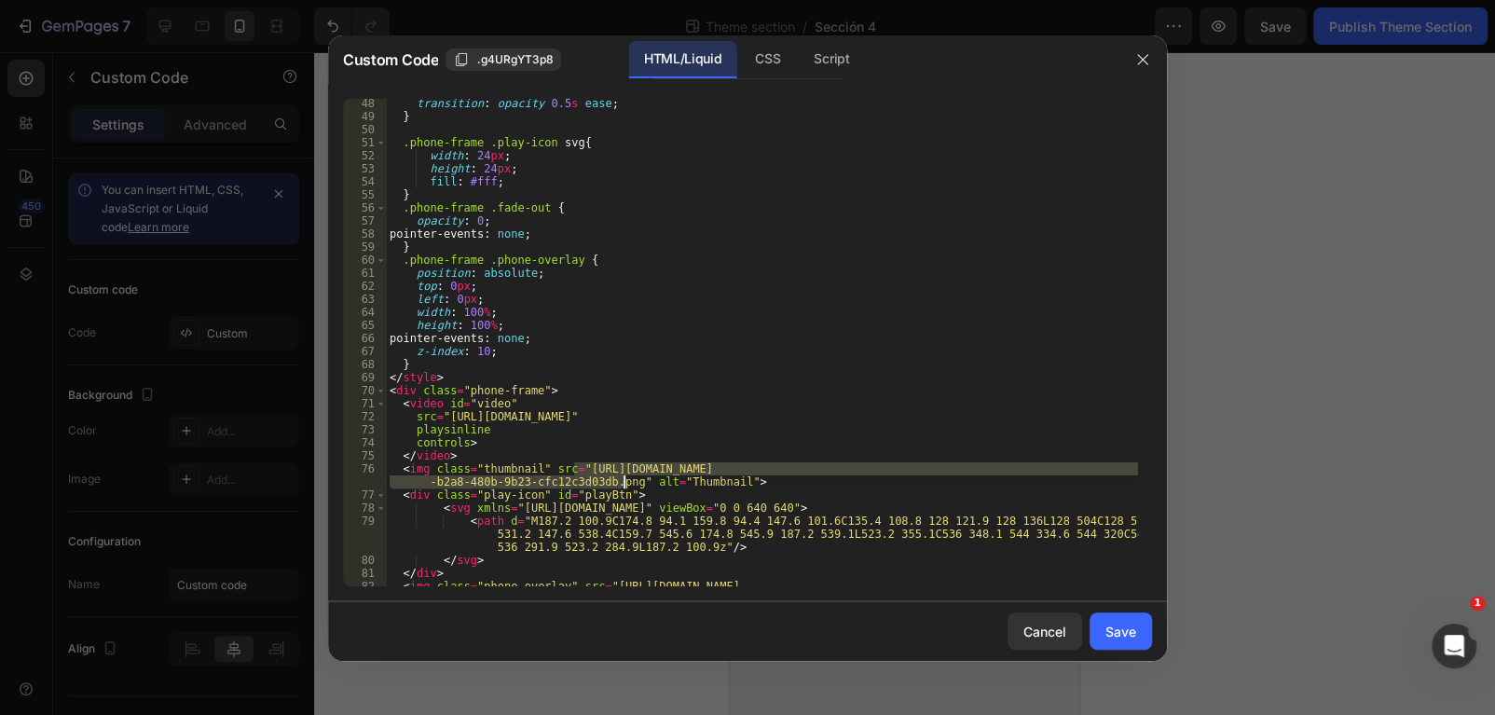
drag, startPoint x: 573, startPoint y: 471, endPoint x: 623, endPoint y: 488, distance: 52.5
click at [623, 488] on div "transition : opacity 0.5 s ease ; } .phone-frame .play-icon svg { width : 24 px…" at bounding box center [762, 360] width 752 height 527
paste textarea "Captura_de_pantalla_2025-08-26_131422.png?v=1756206877"
type textarea "<img class="thumbnail" src="https://cdn.shopify.com/s/files/1/0847/2340/0995/fi…"
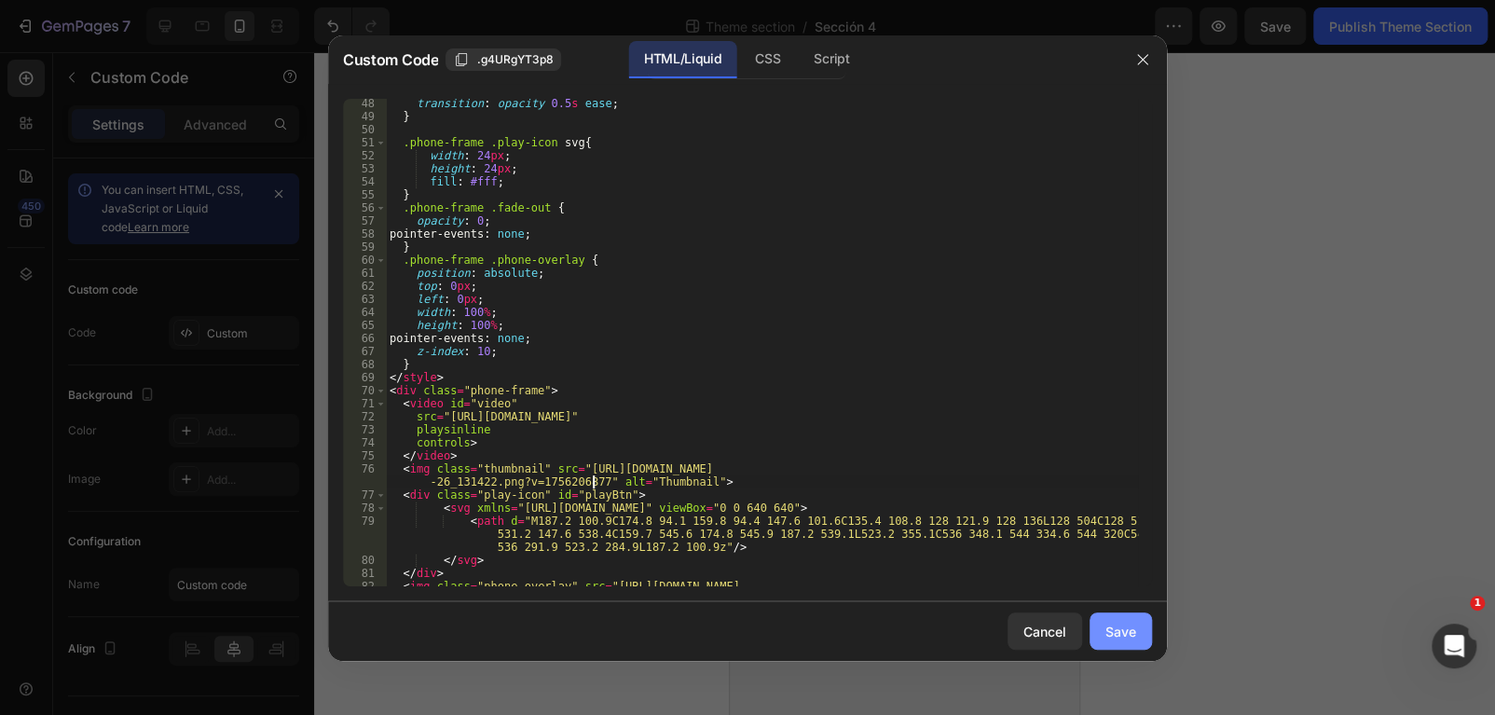
click at [1130, 631] on div "Save" at bounding box center [1120, 632] width 31 height 20
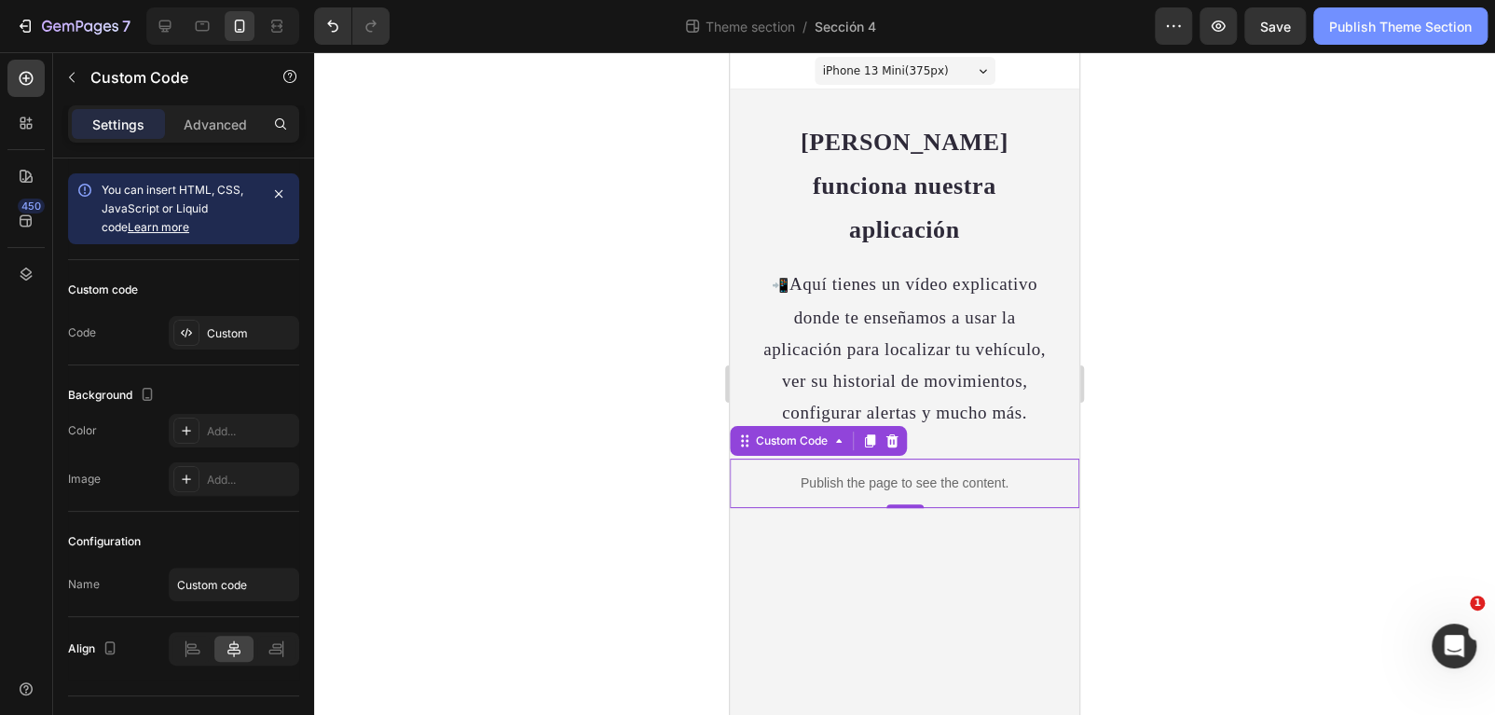
click at [1366, 15] on button "Publish Theme Section" at bounding box center [1400, 25] width 174 height 37
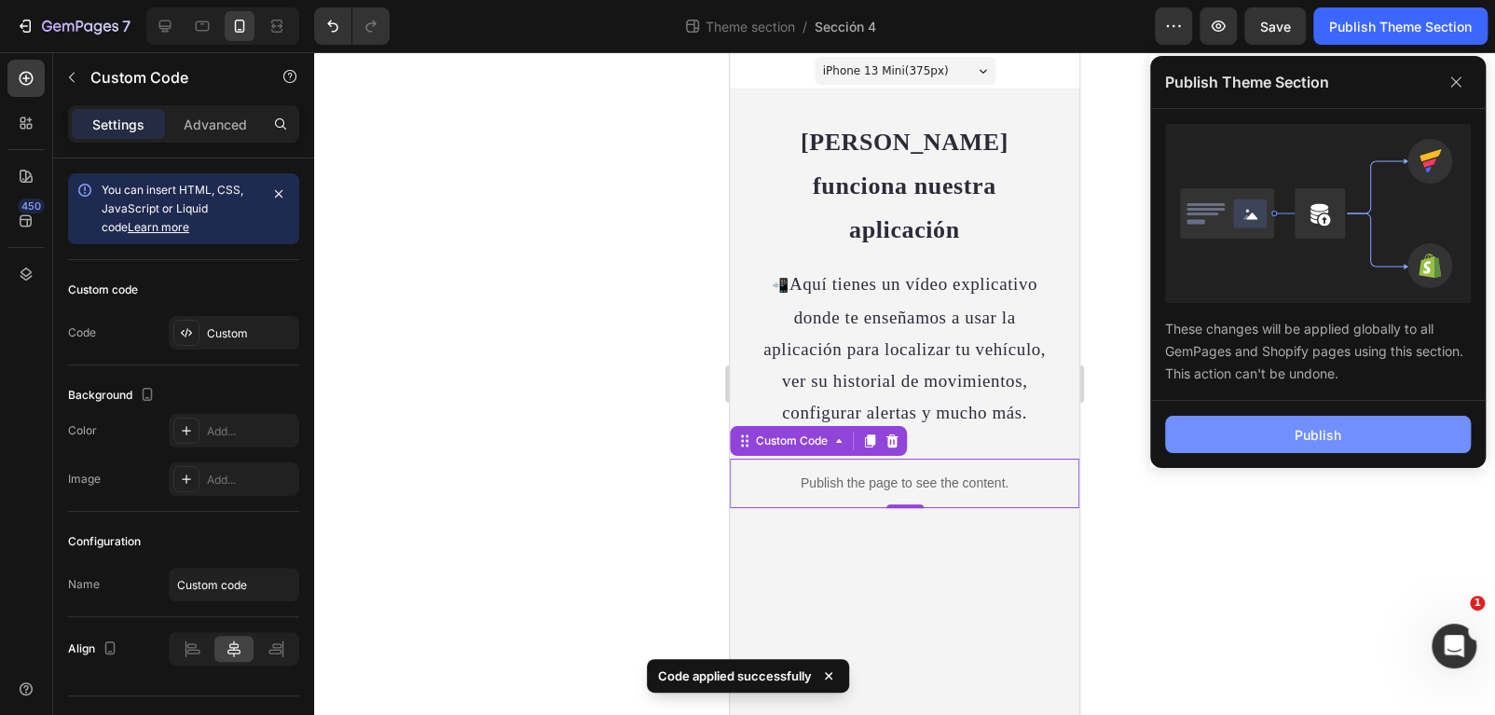
click at [1293, 421] on button "Publish" at bounding box center [1318, 434] width 306 height 37
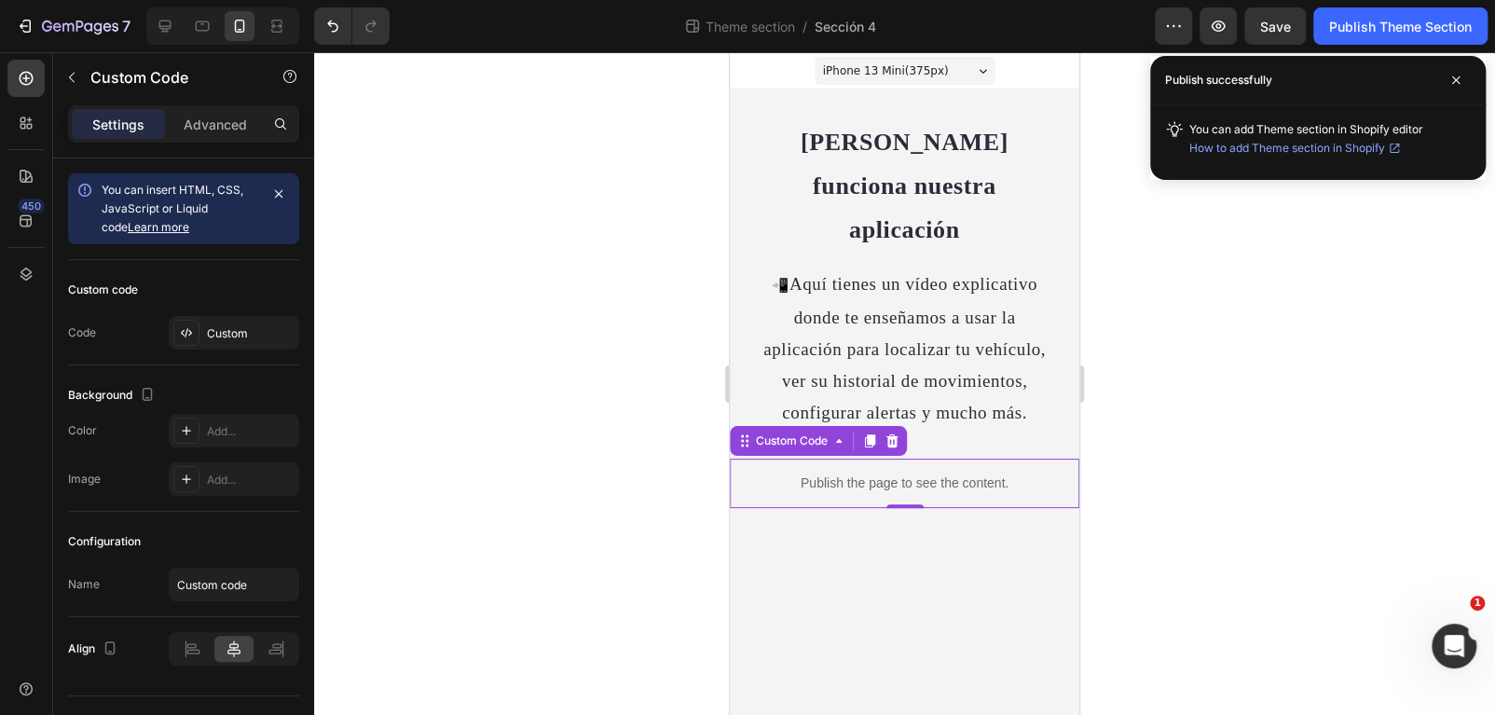
click at [21, 45] on div "7 Theme section / Sección 4 Preview Save Publish Theme Section" at bounding box center [747, 26] width 1495 height 53
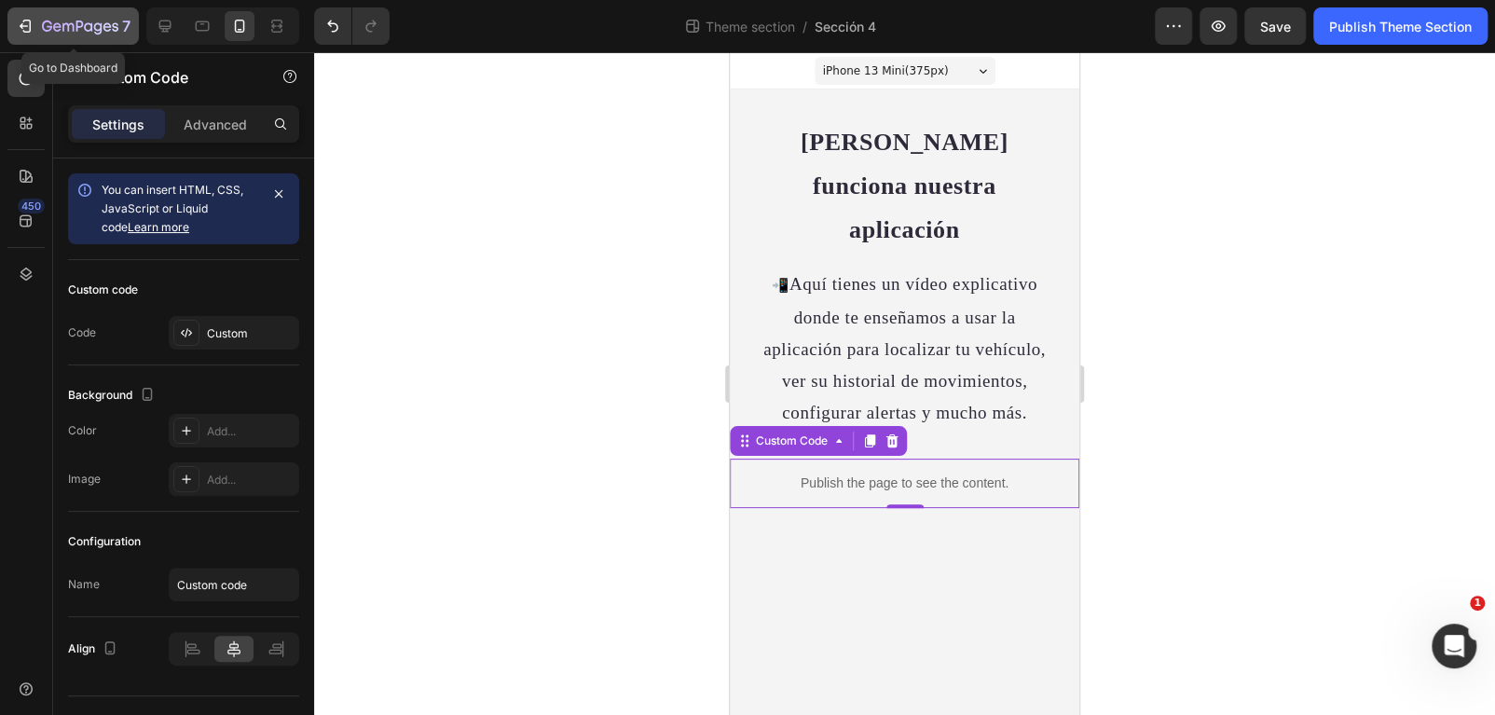
click at [28, 34] on icon "button" at bounding box center [25, 26] width 19 height 19
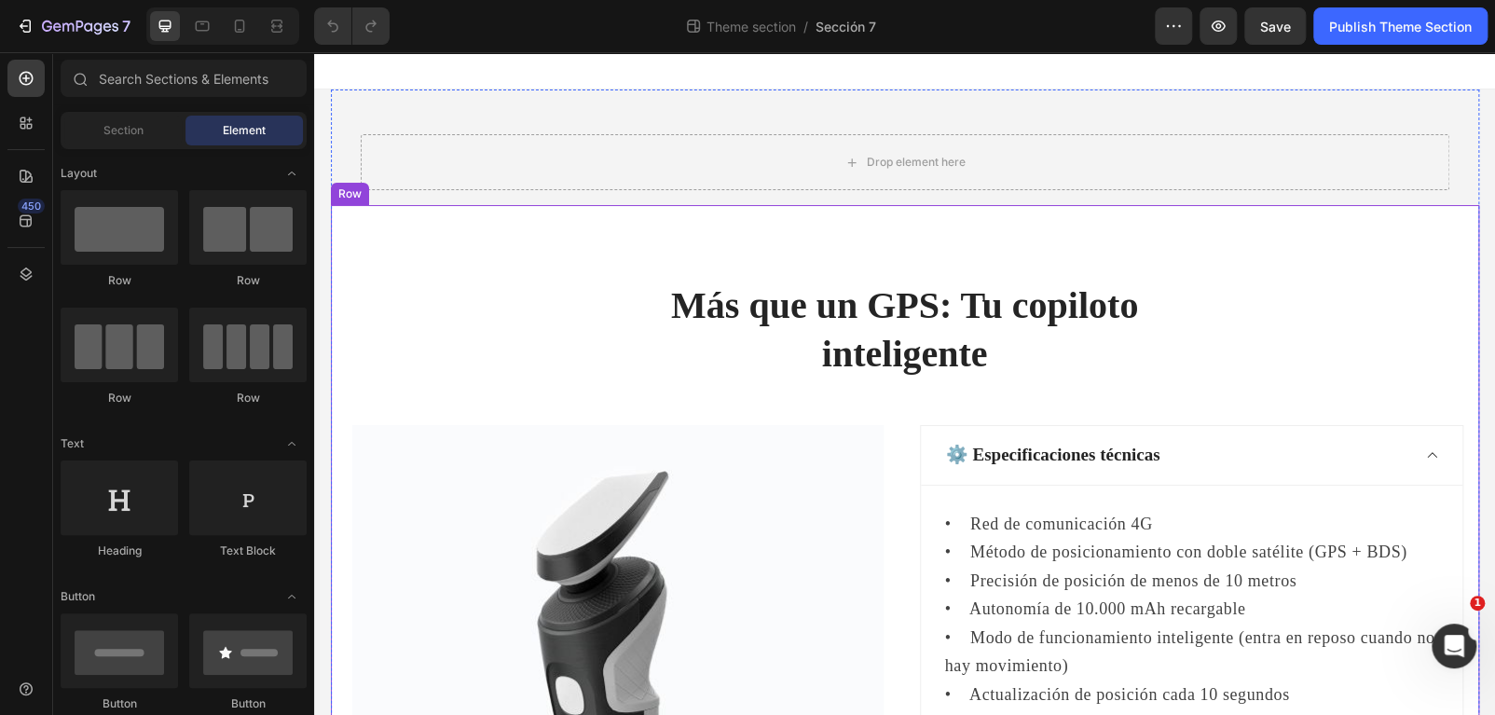
click at [581, 267] on div "Más que un GPS: Tu copiloto inteligente Heading Row Image ⚙️ Especificaciones t…" at bounding box center [905, 679] width 1148 height 949
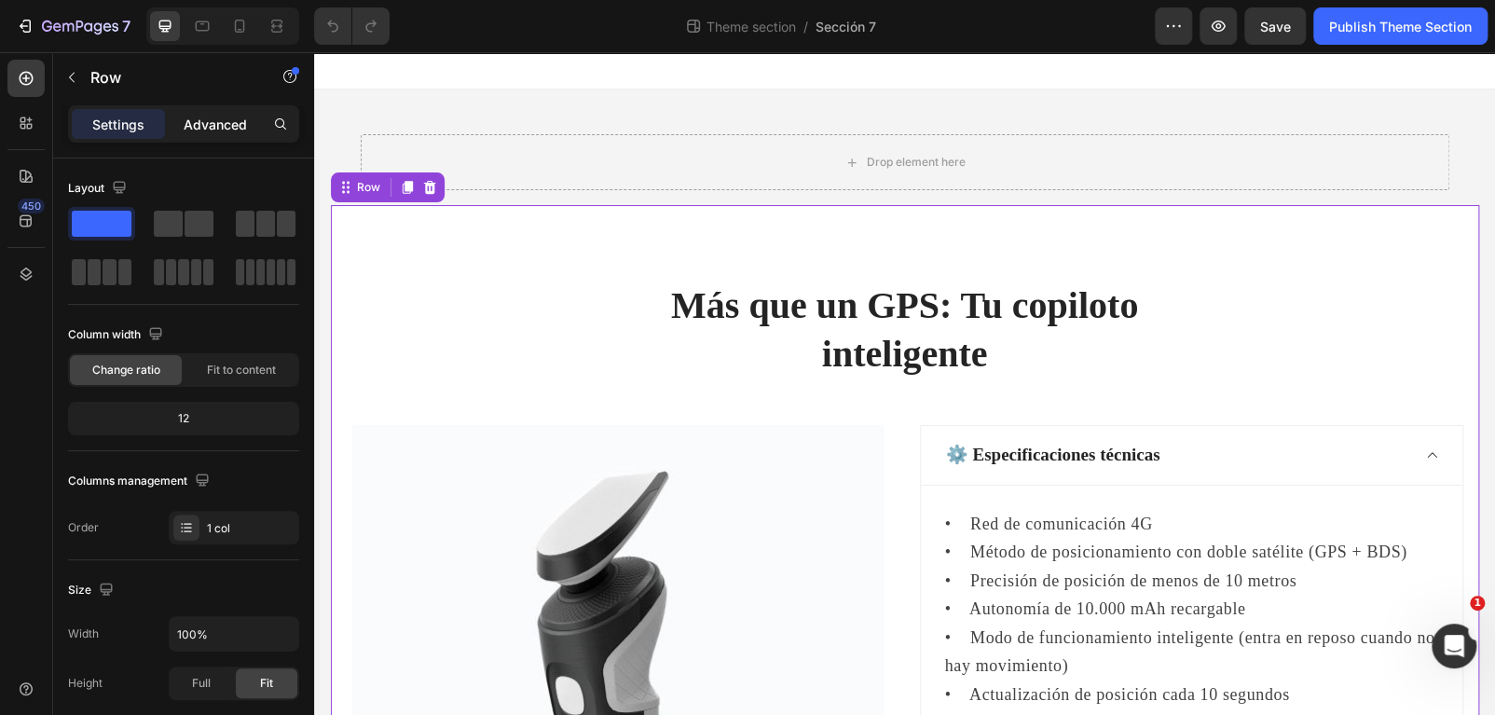
click at [186, 120] on p "Advanced" at bounding box center [215, 125] width 63 height 20
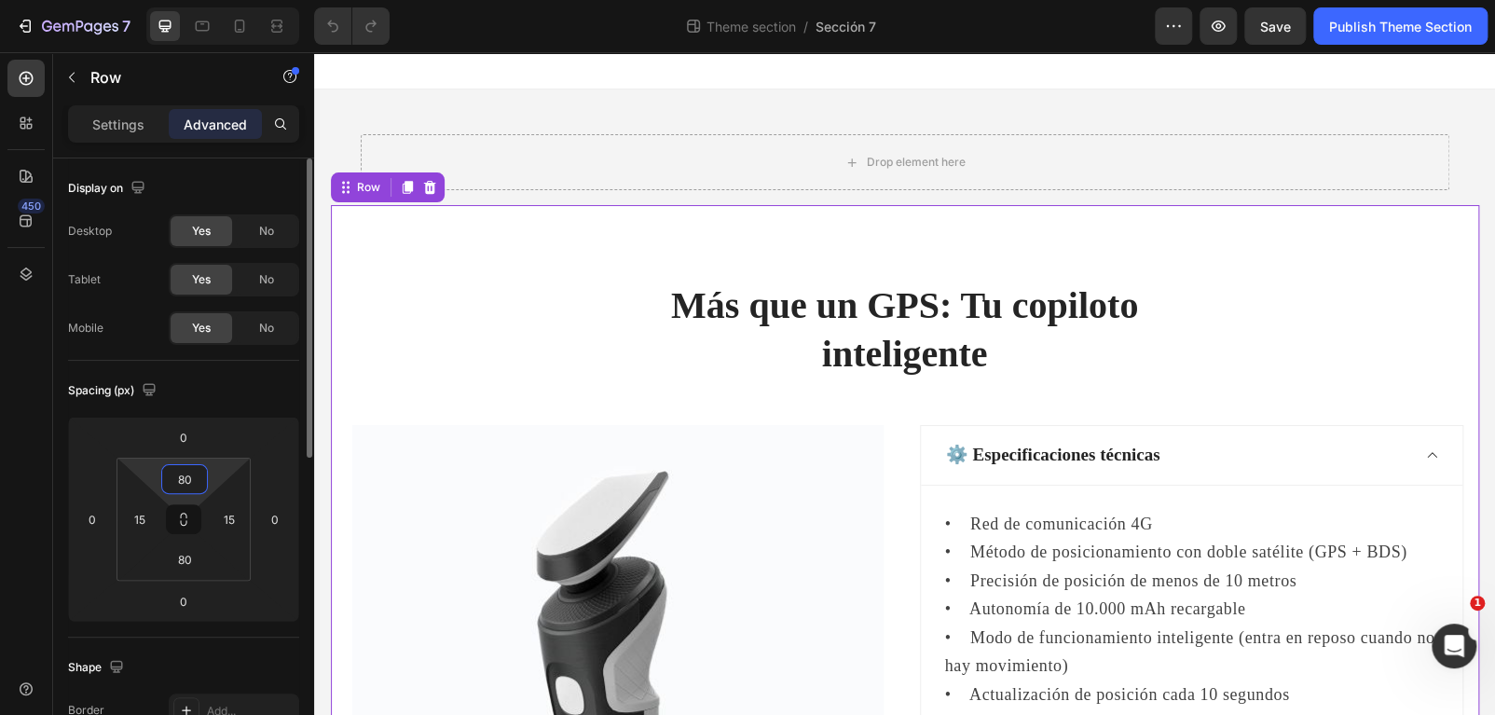
click at [186, 465] on input "80" at bounding box center [184, 479] width 37 height 28
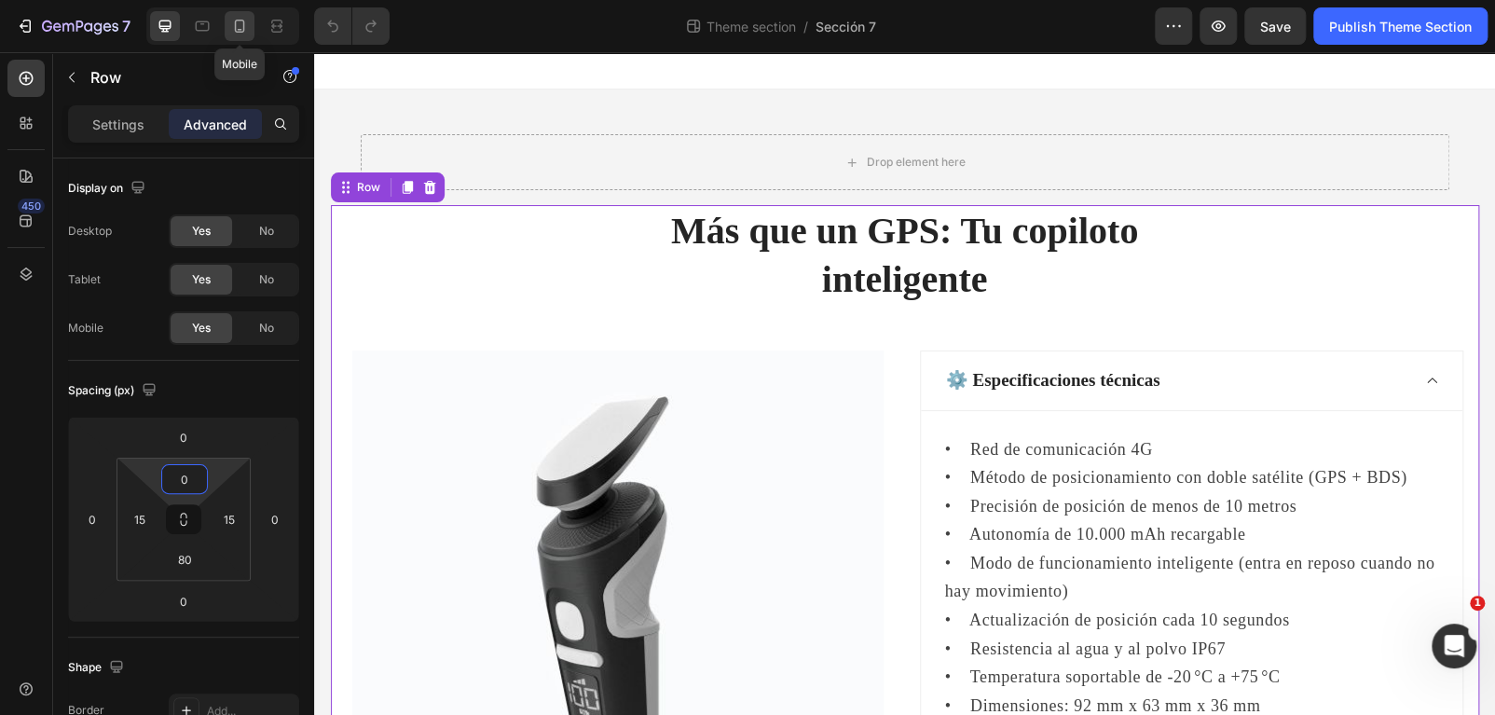
click at [235, 25] on icon at bounding box center [240, 26] width 10 height 13
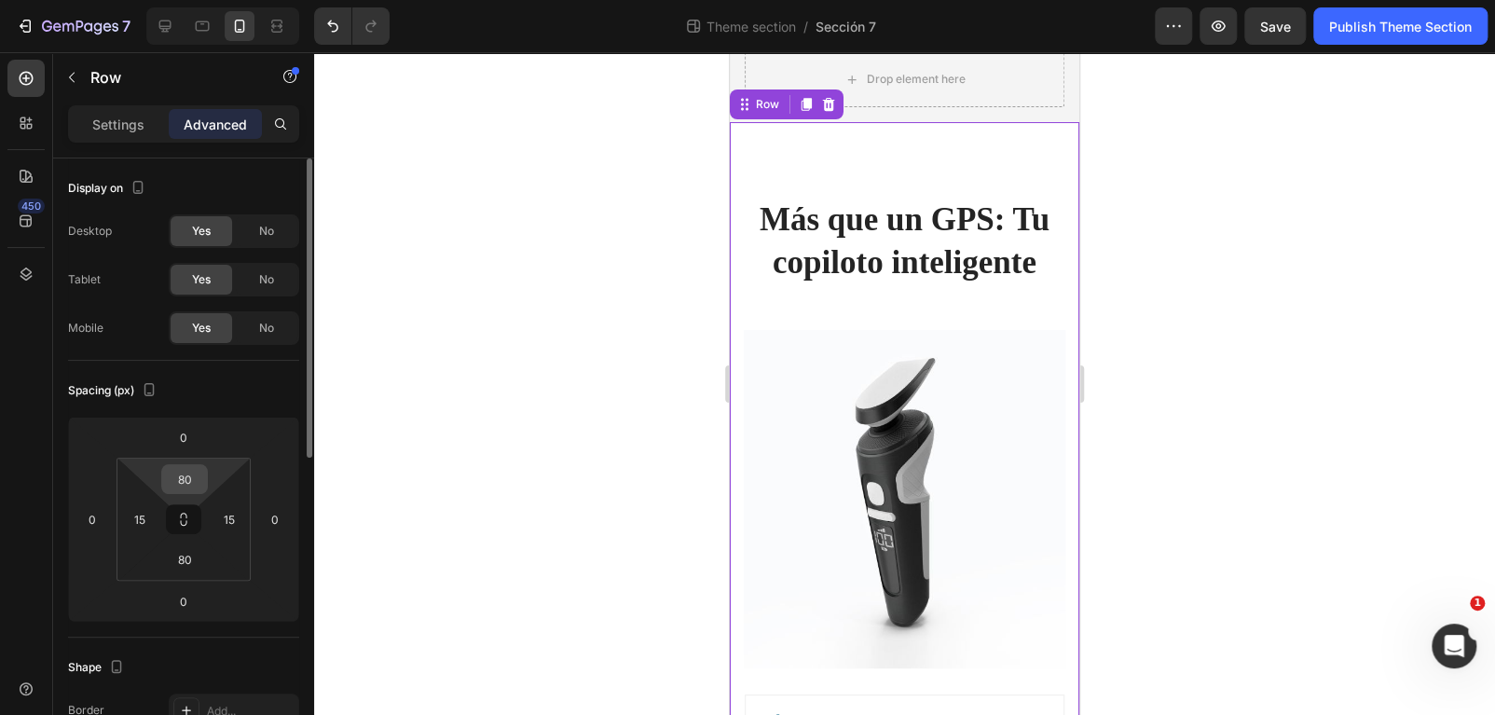
scroll to position [88, 0]
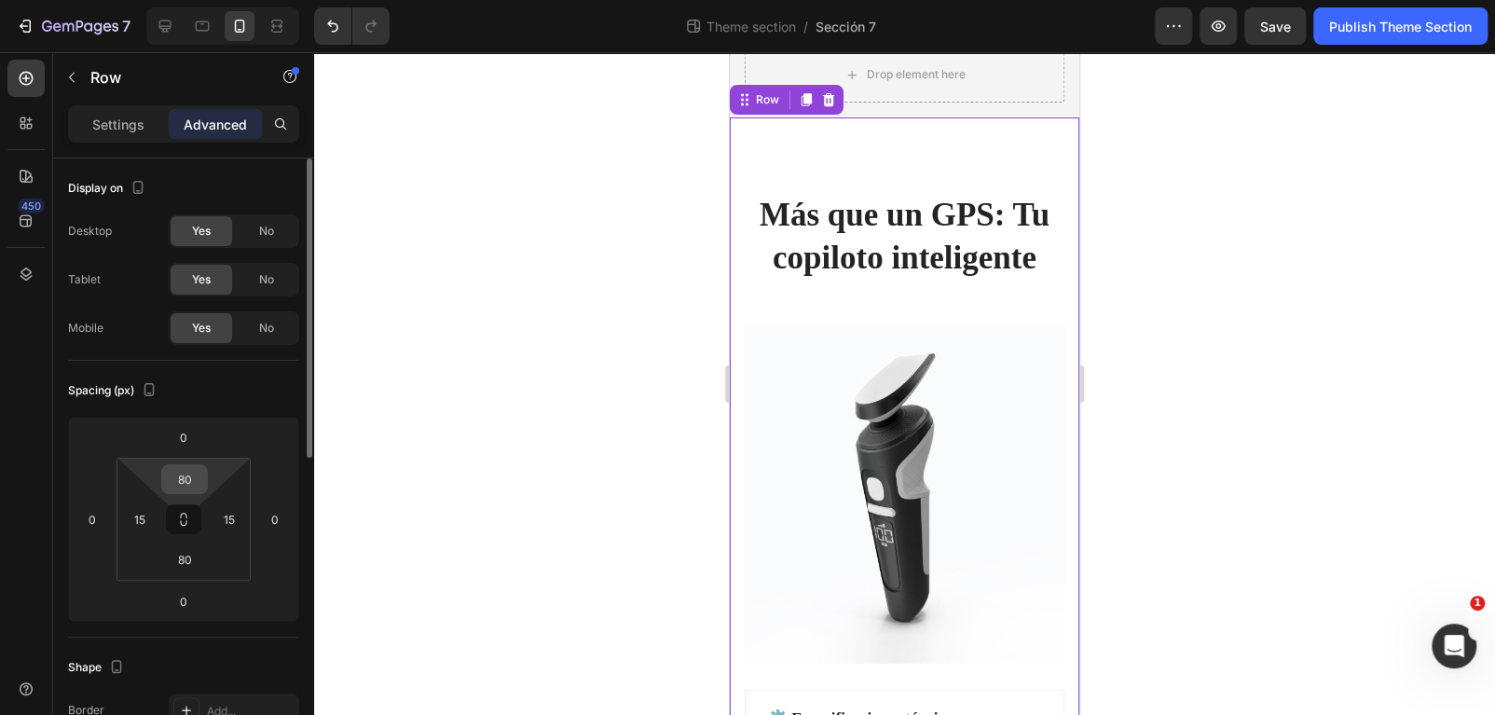
click at [183, 474] on input "80" at bounding box center [184, 479] width 37 height 28
type input "0"
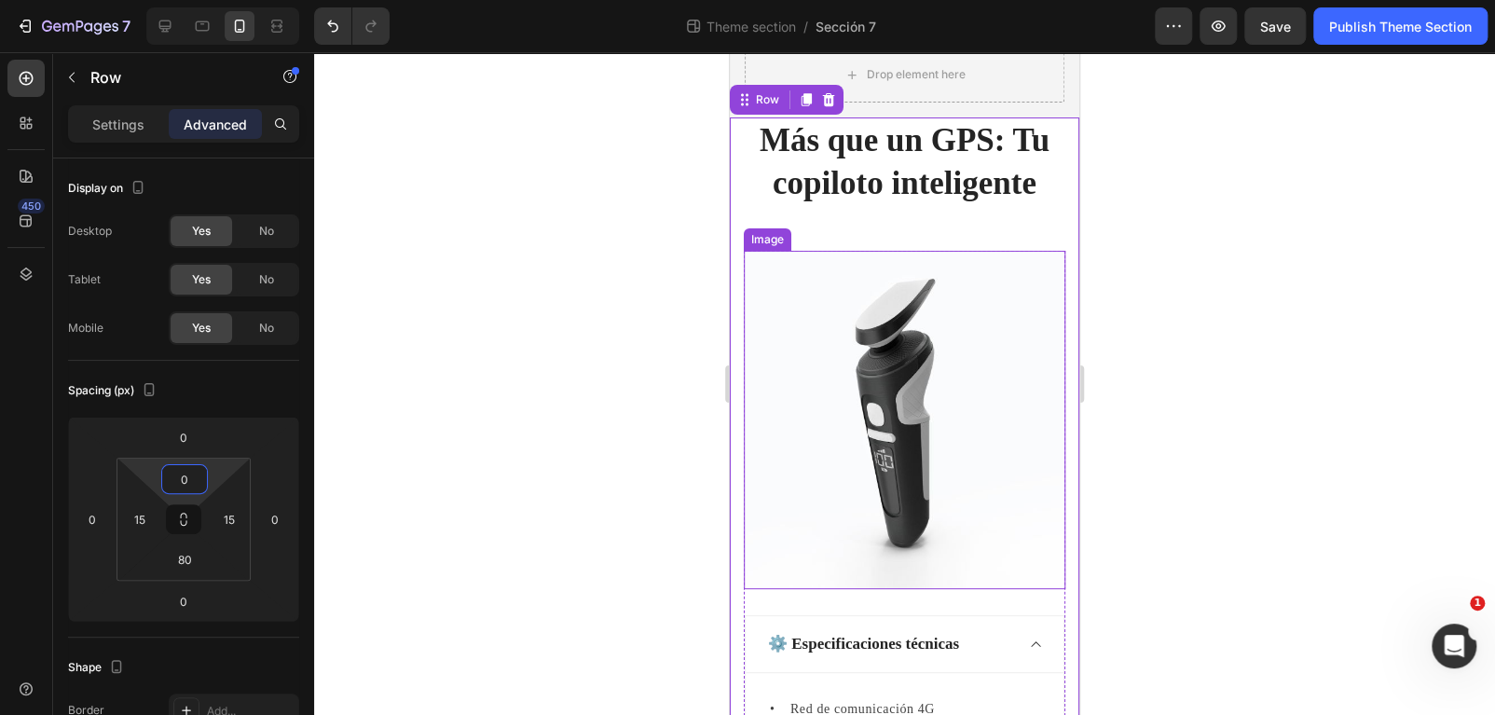
click at [912, 348] on img at bounding box center [905, 420] width 322 height 338
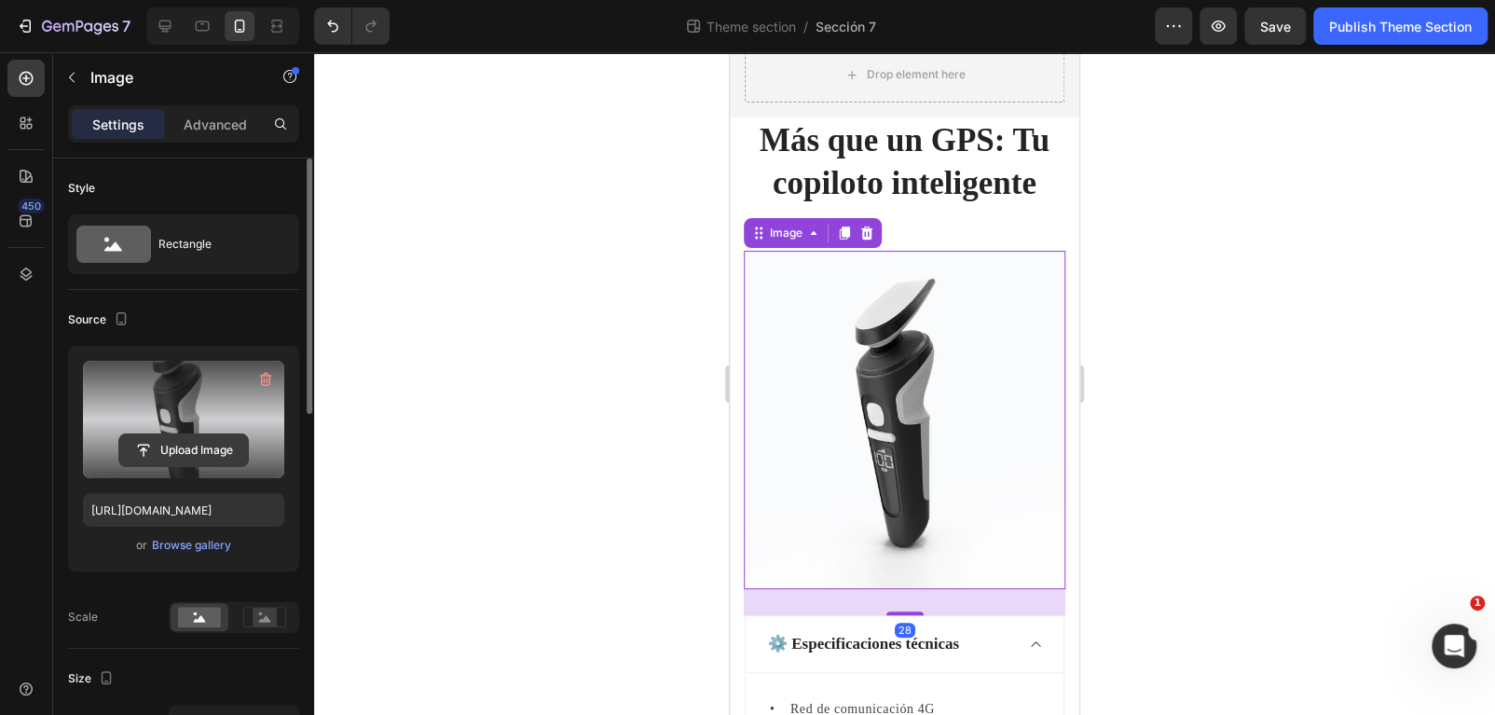
click at [184, 439] on input "file" at bounding box center [183, 450] width 129 height 32
click at [199, 443] on input "file" at bounding box center [183, 450] width 129 height 32
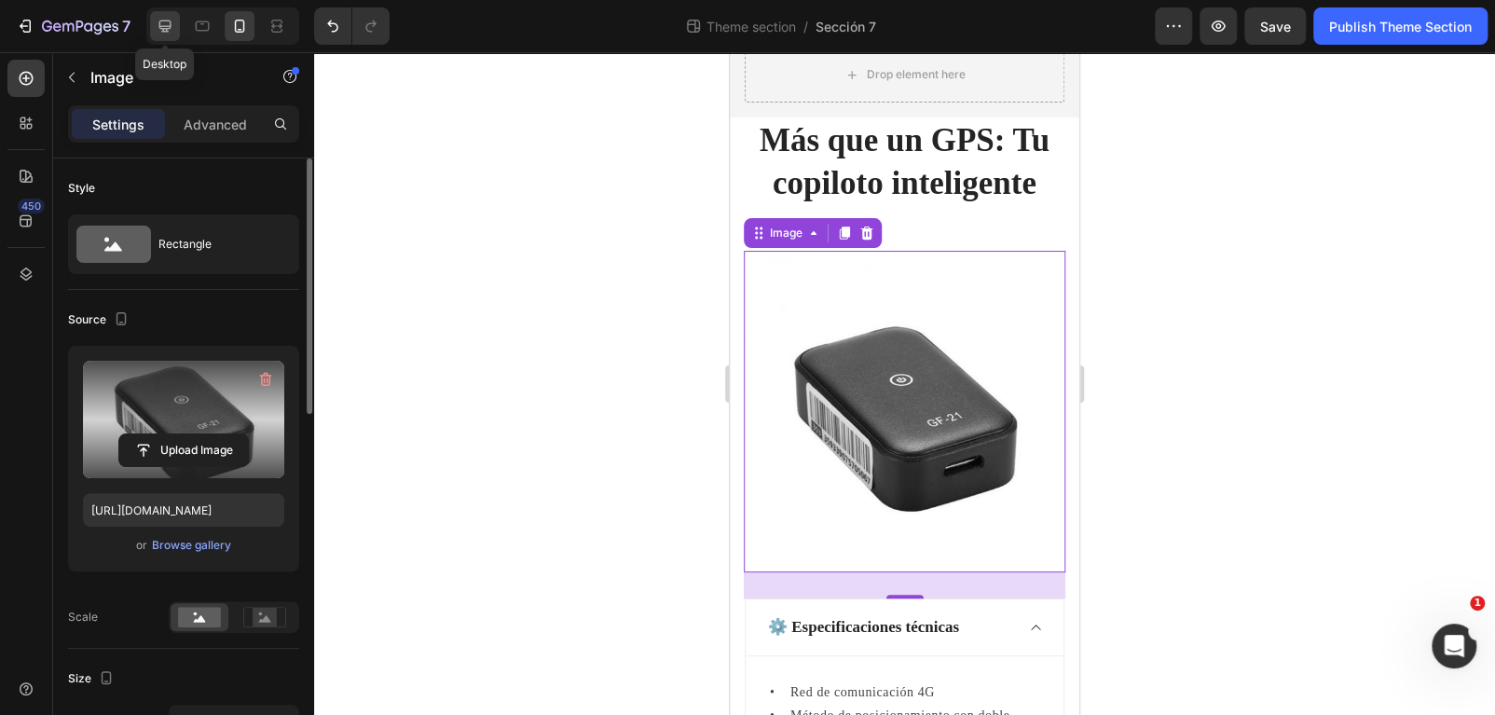
click at [161, 28] on icon at bounding box center [165, 27] width 12 height 12
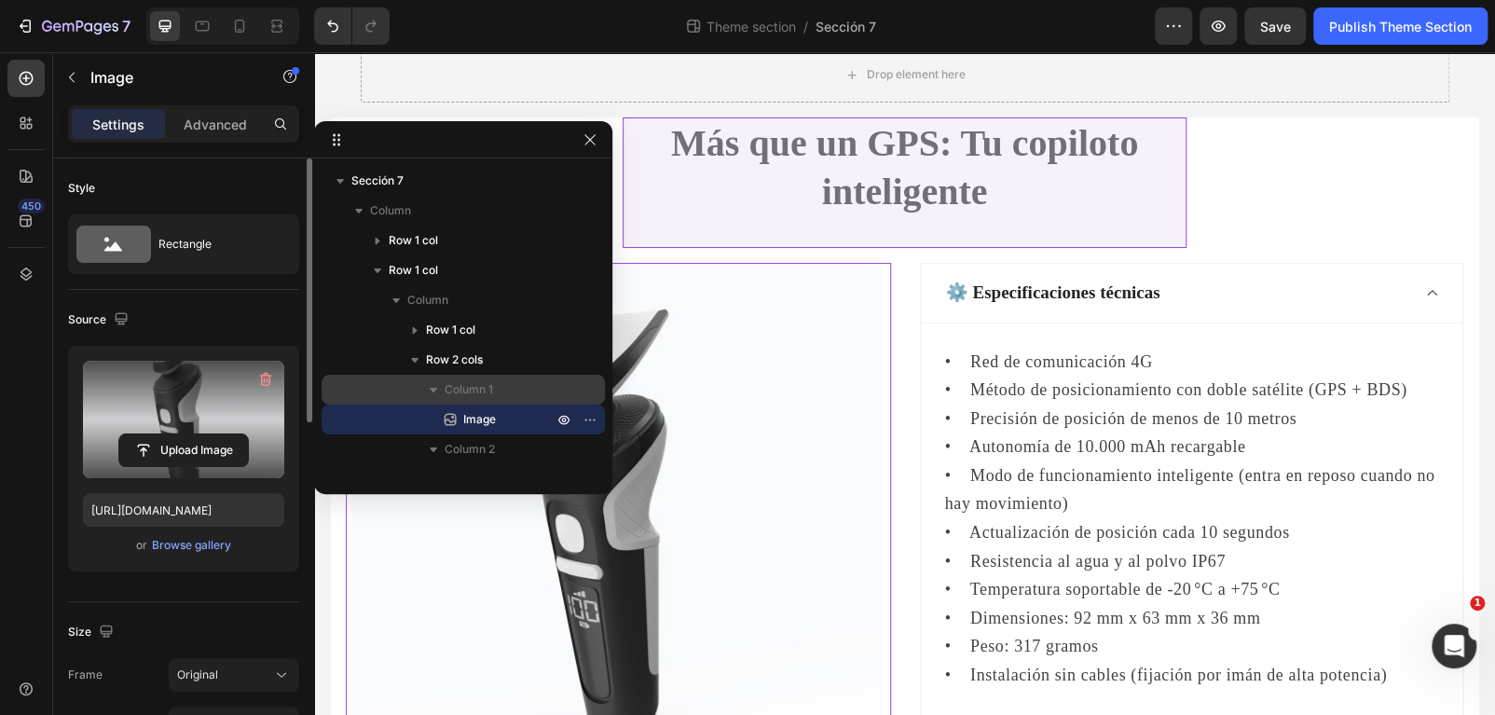
scroll to position [232, 0]
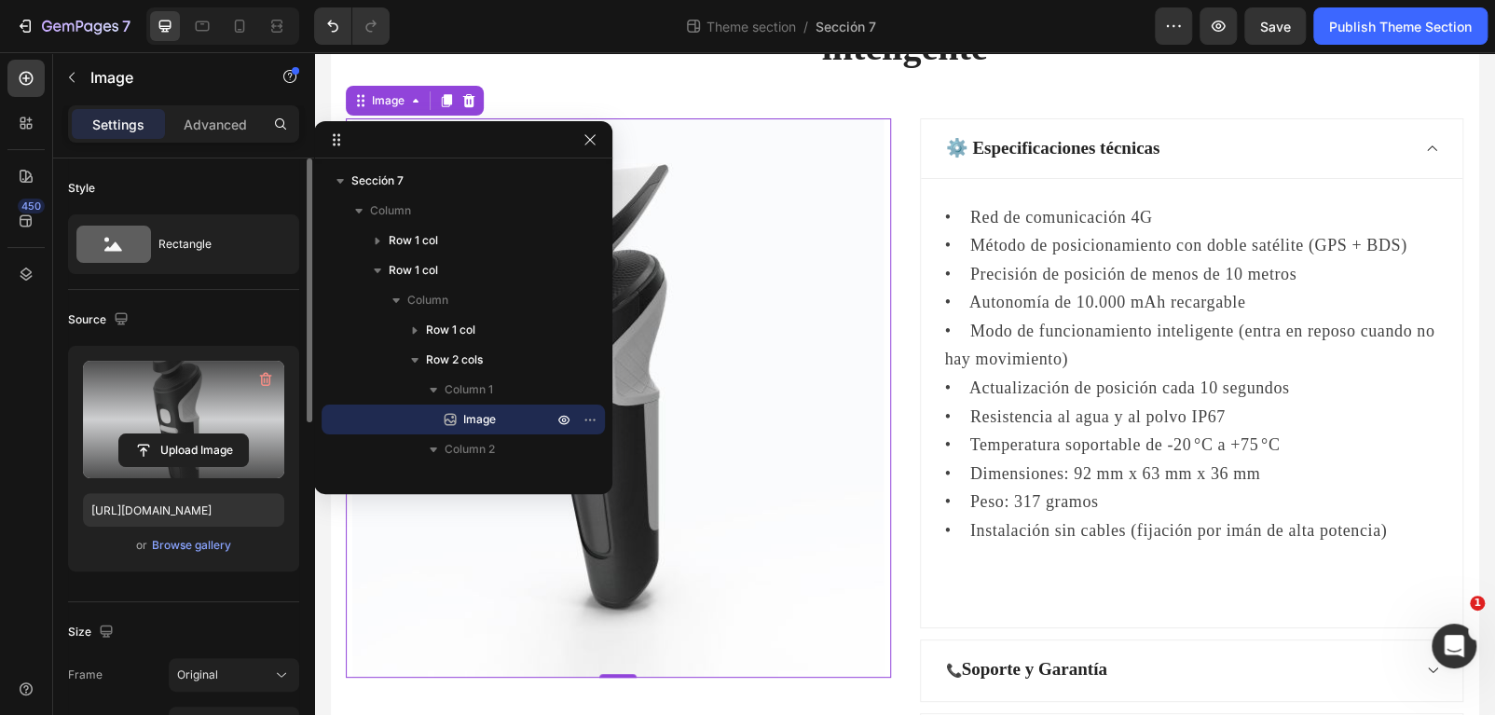
click at [204, 414] on label at bounding box center [183, 419] width 201 height 117
click at [204, 434] on input "file" at bounding box center [183, 450] width 129 height 32
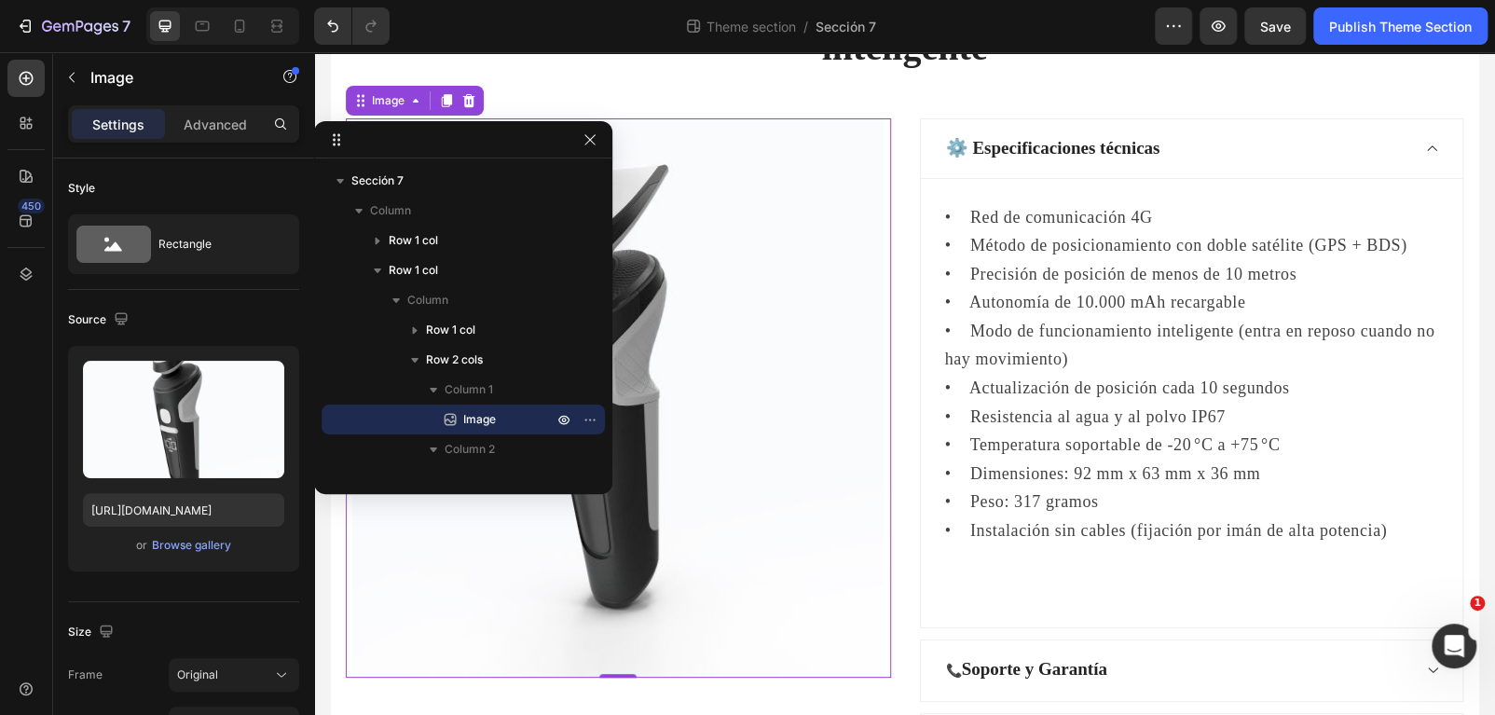
type input "https://cdn.shopify.com/s/files/1/0847/2340/0995/files/gempages_577505511587447…"
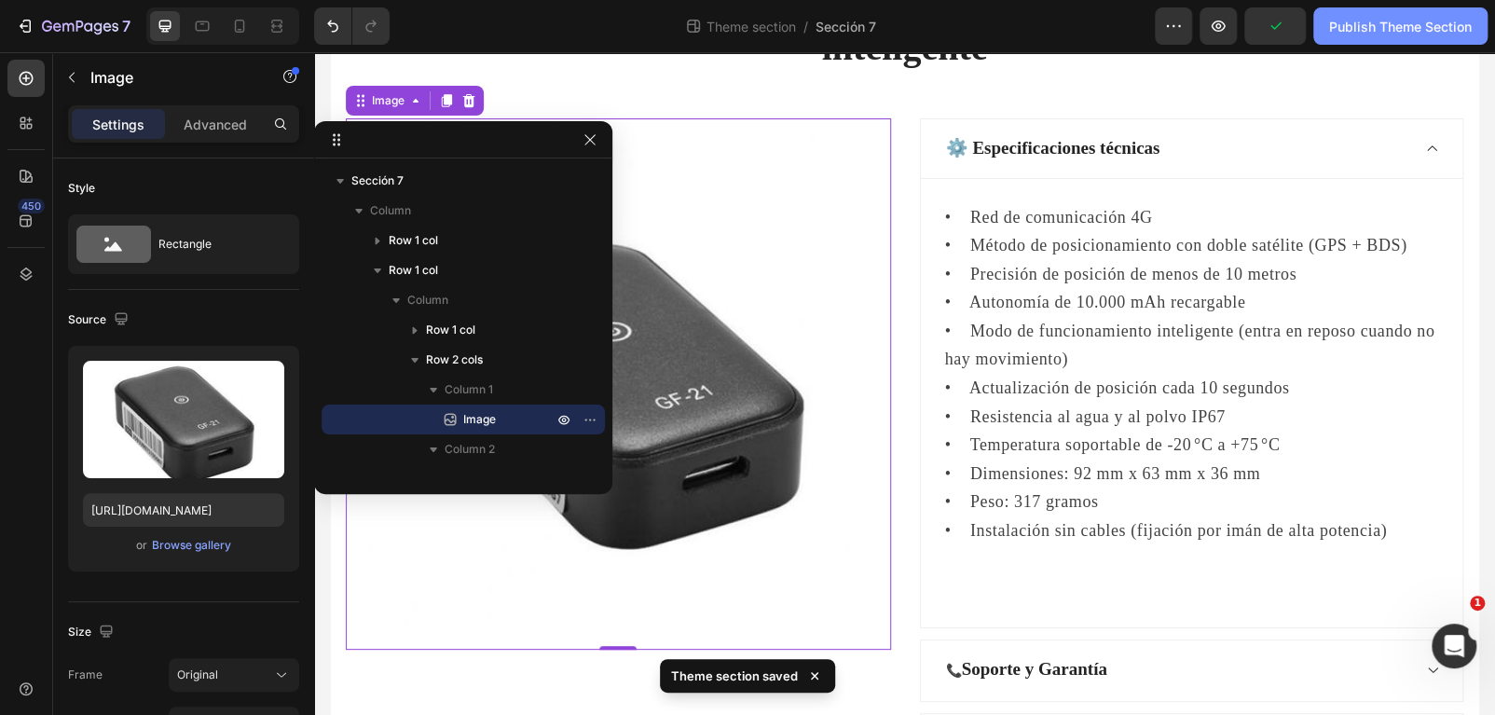
click at [1350, 26] on div "Publish Theme Section" at bounding box center [1400, 27] width 143 height 20
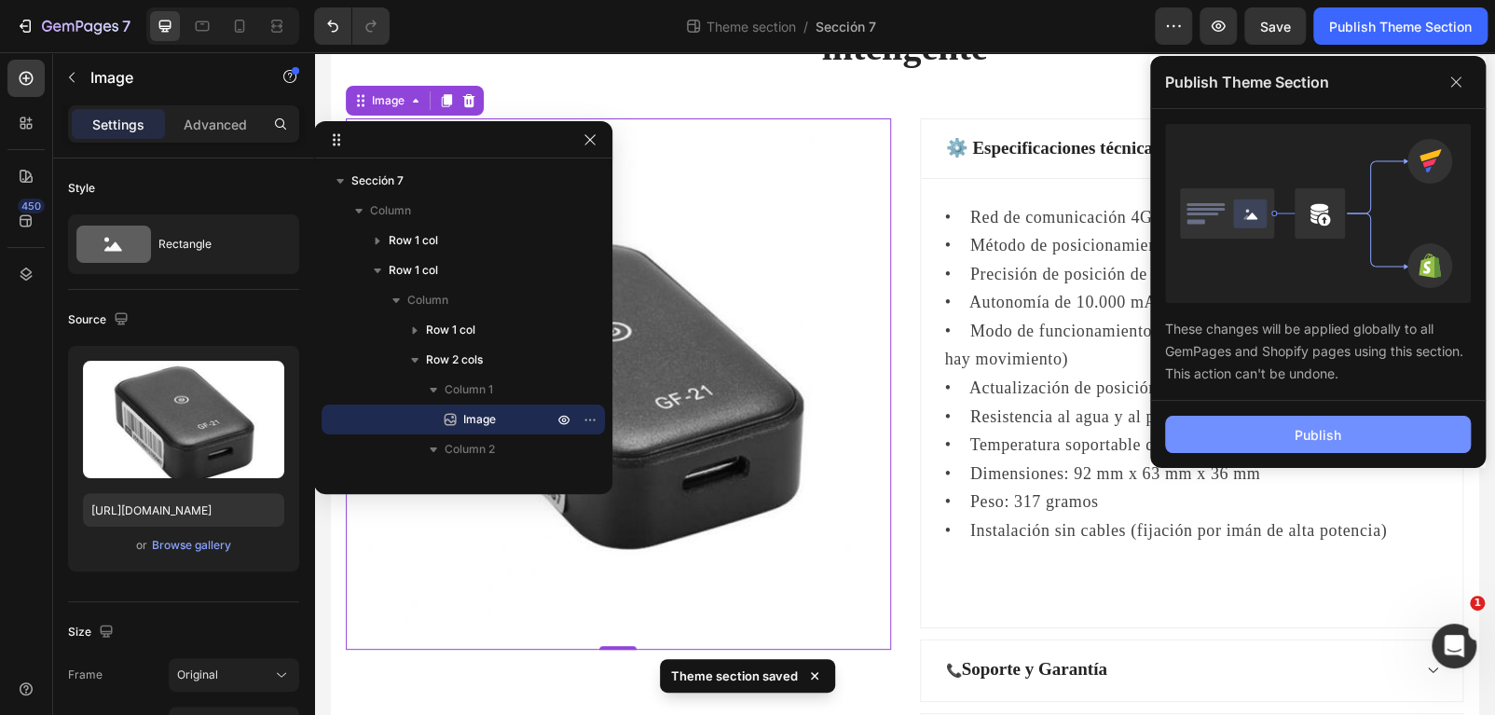
click at [1344, 429] on button "Publish" at bounding box center [1318, 434] width 306 height 37
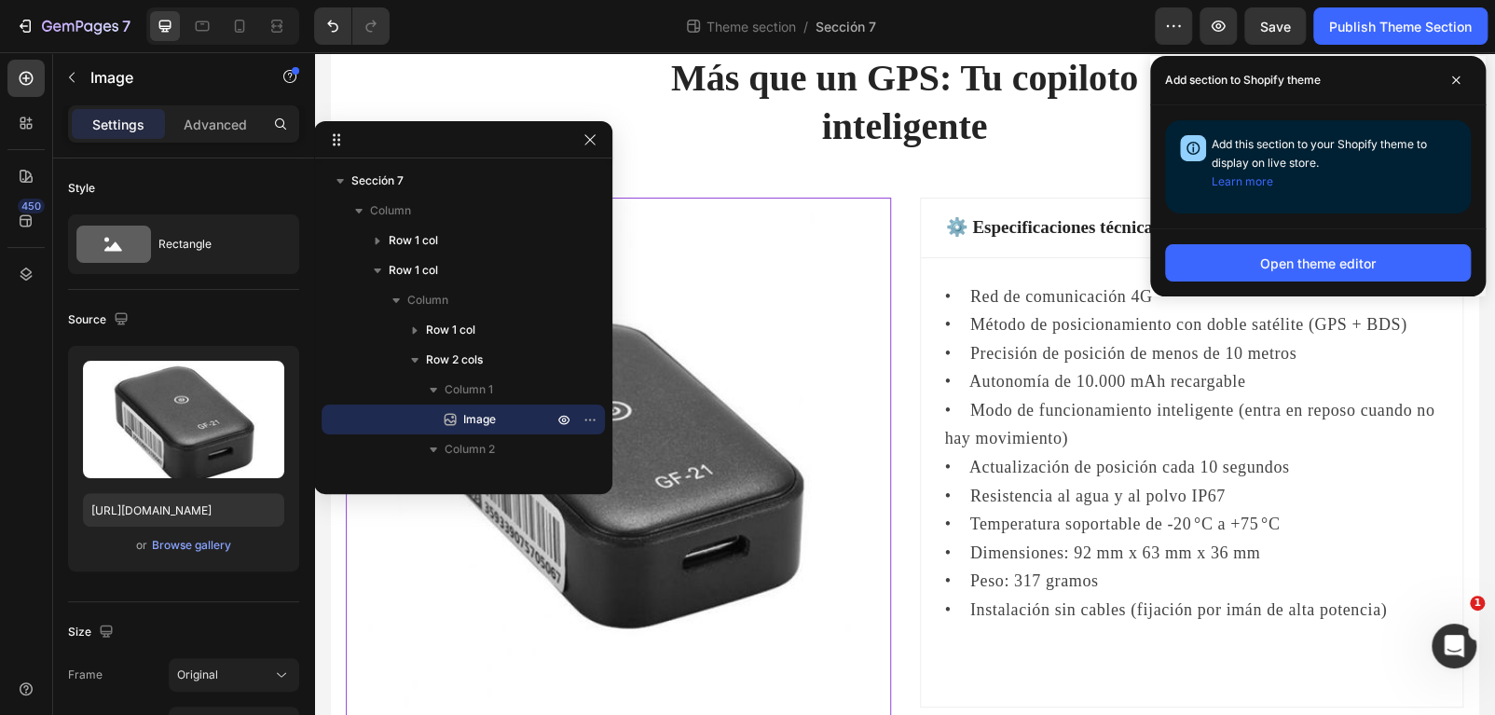
scroll to position [0, 0]
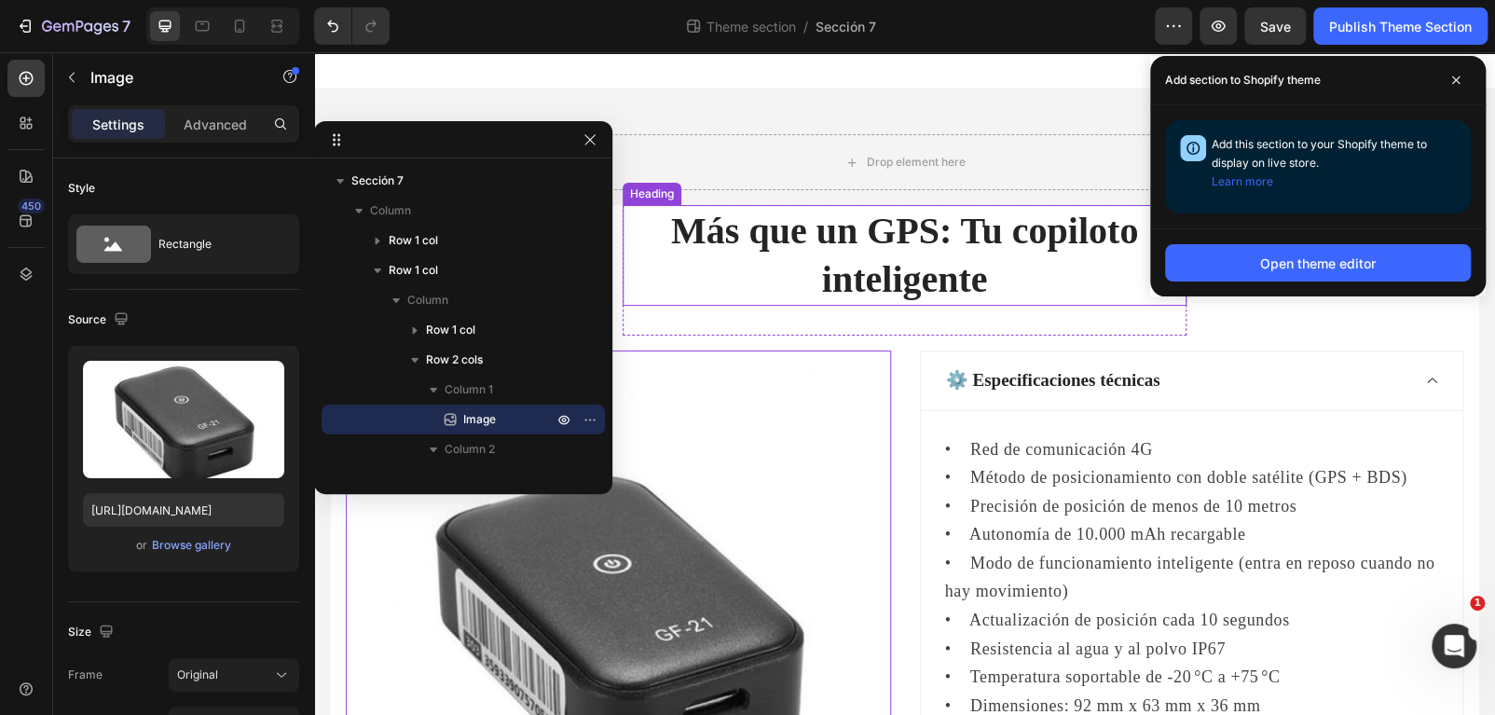
click at [983, 250] on h2 "Más que un GPS: Tu copiloto inteligente" at bounding box center [905, 255] width 564 height 101
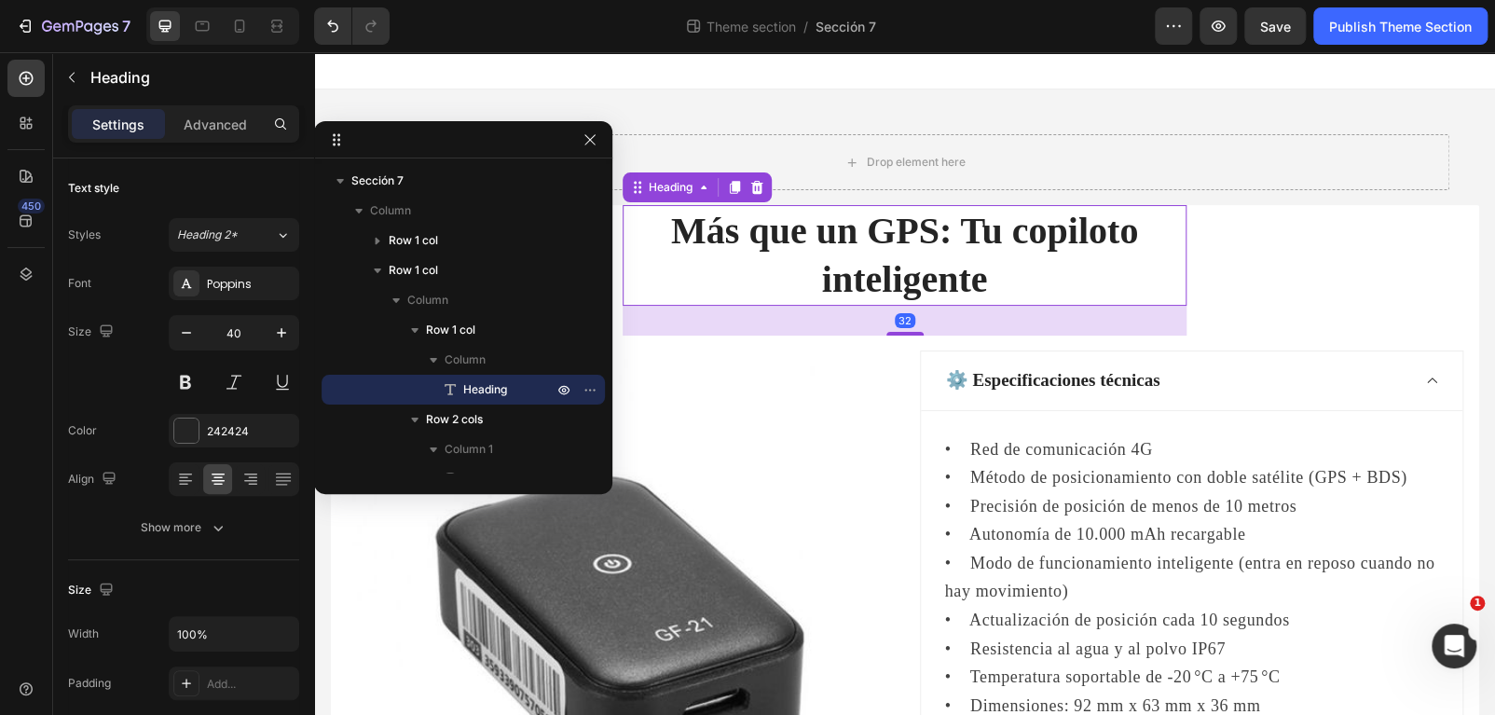
click at [185, 144] on div "Settings Advanced" at bounding box center [183, 131] width 261 height 53
click at [183, 126] on div "Advanced" at bounding box center [215, 124] width 93 height 30
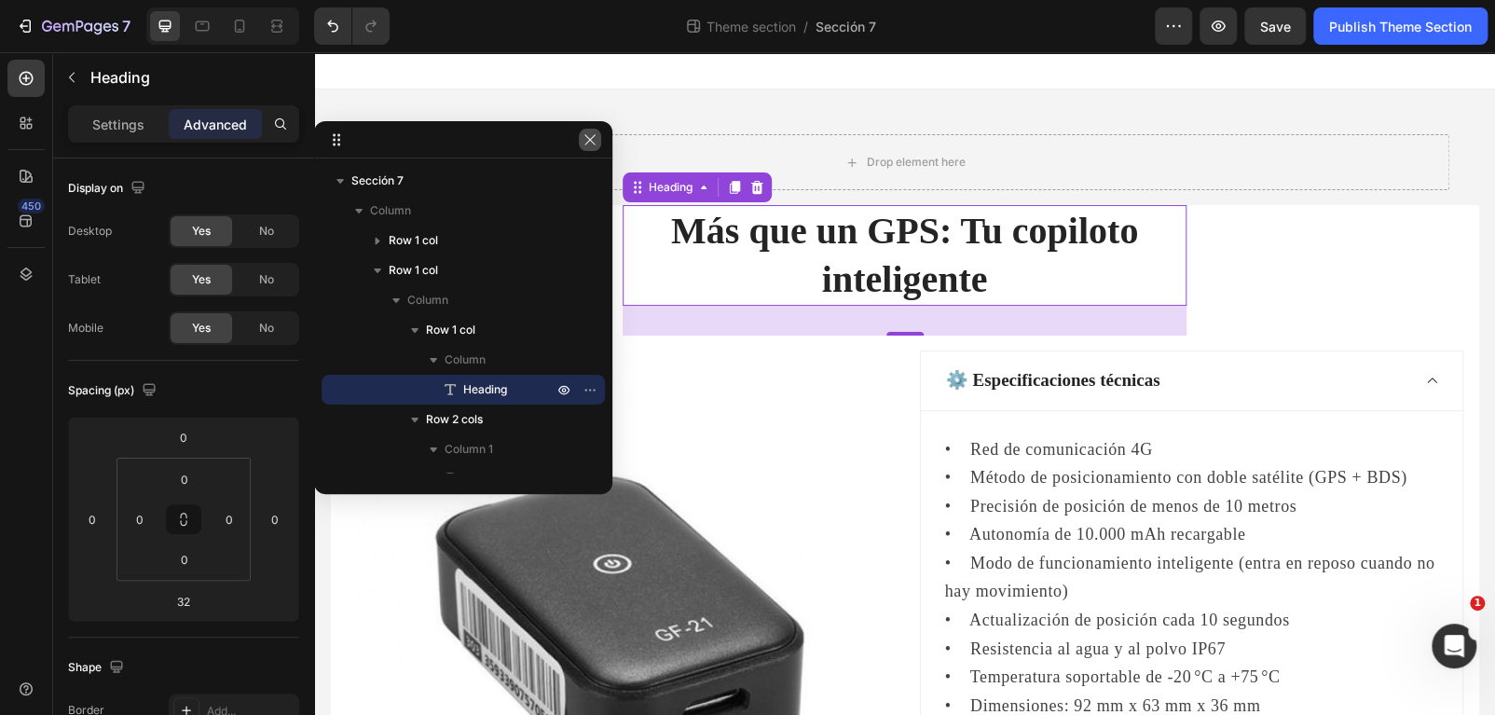
click at [584, 144] on icon "button" at bounding box center [589, 139] width 10 height 10
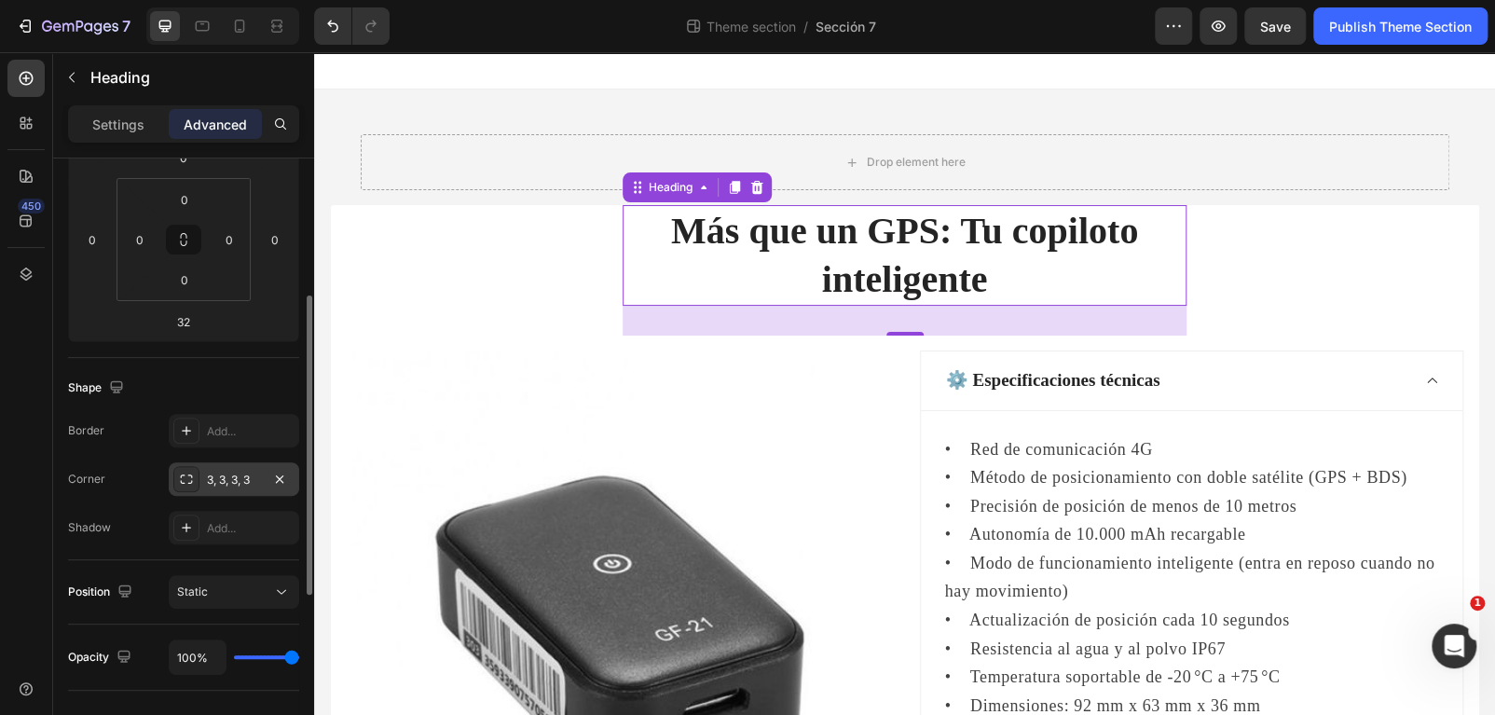
scroll to position [631, 0]
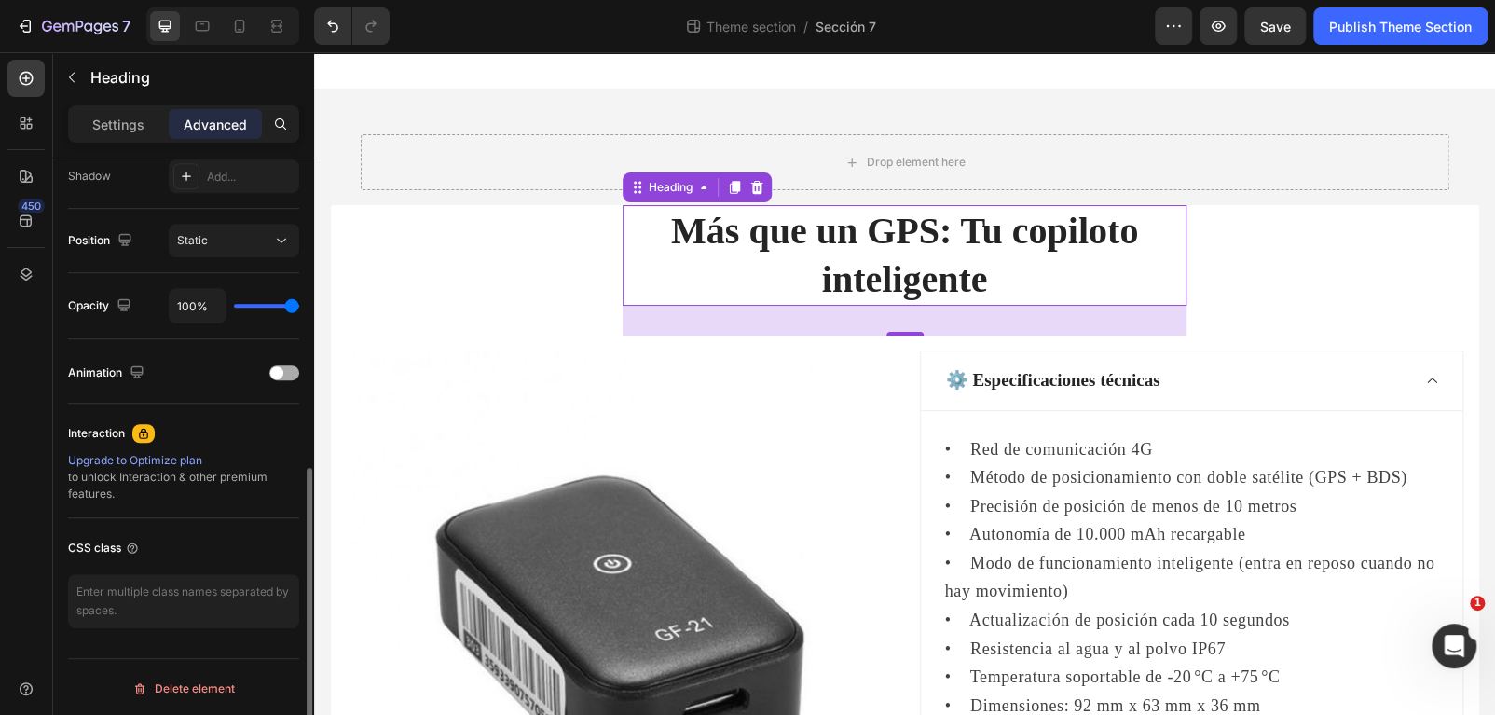
click at [287, 371] on div at bounding box center [284, 372] width 30 height 15
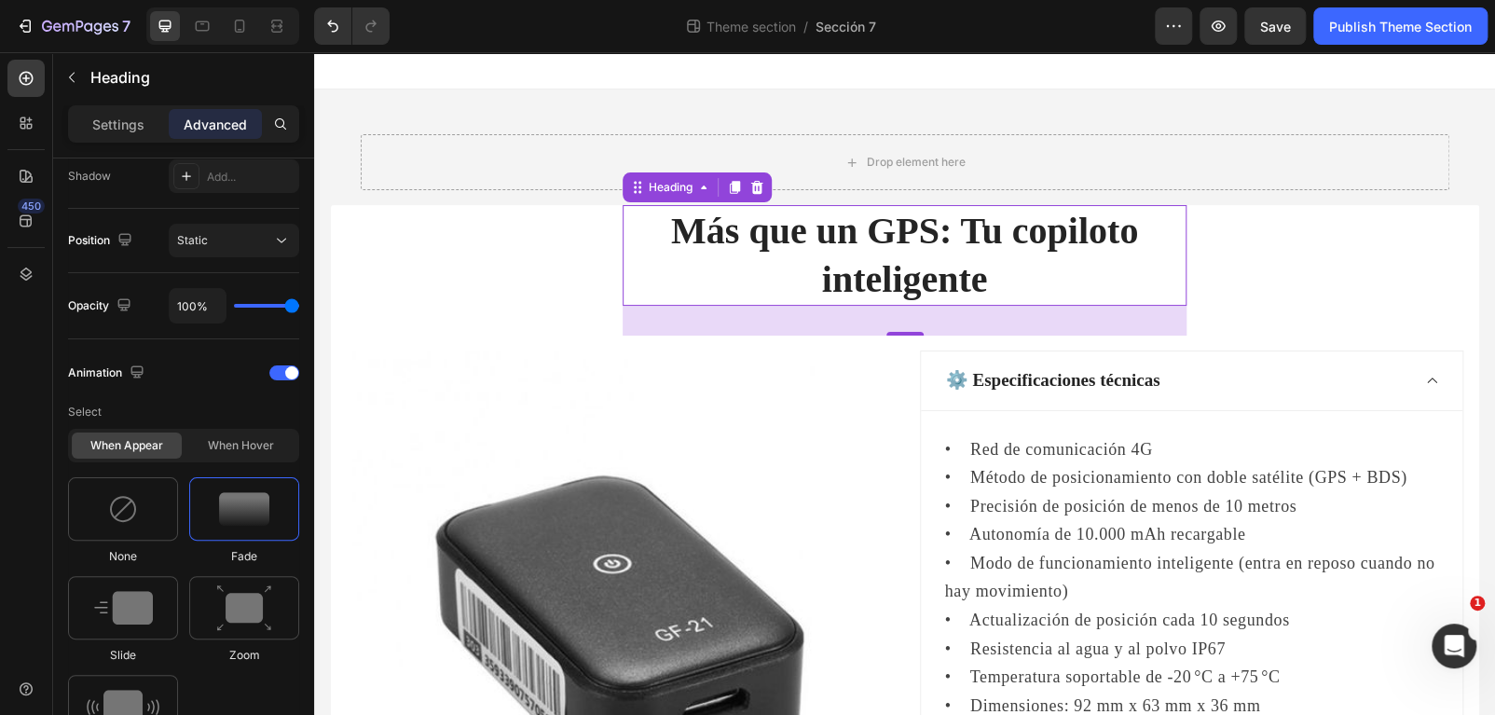
click at [254, 31] on div at bounding box center [222, 25] width 153 height 37
click at [241, 32] on icon at bounding box center [240, 26] width 10 height 13
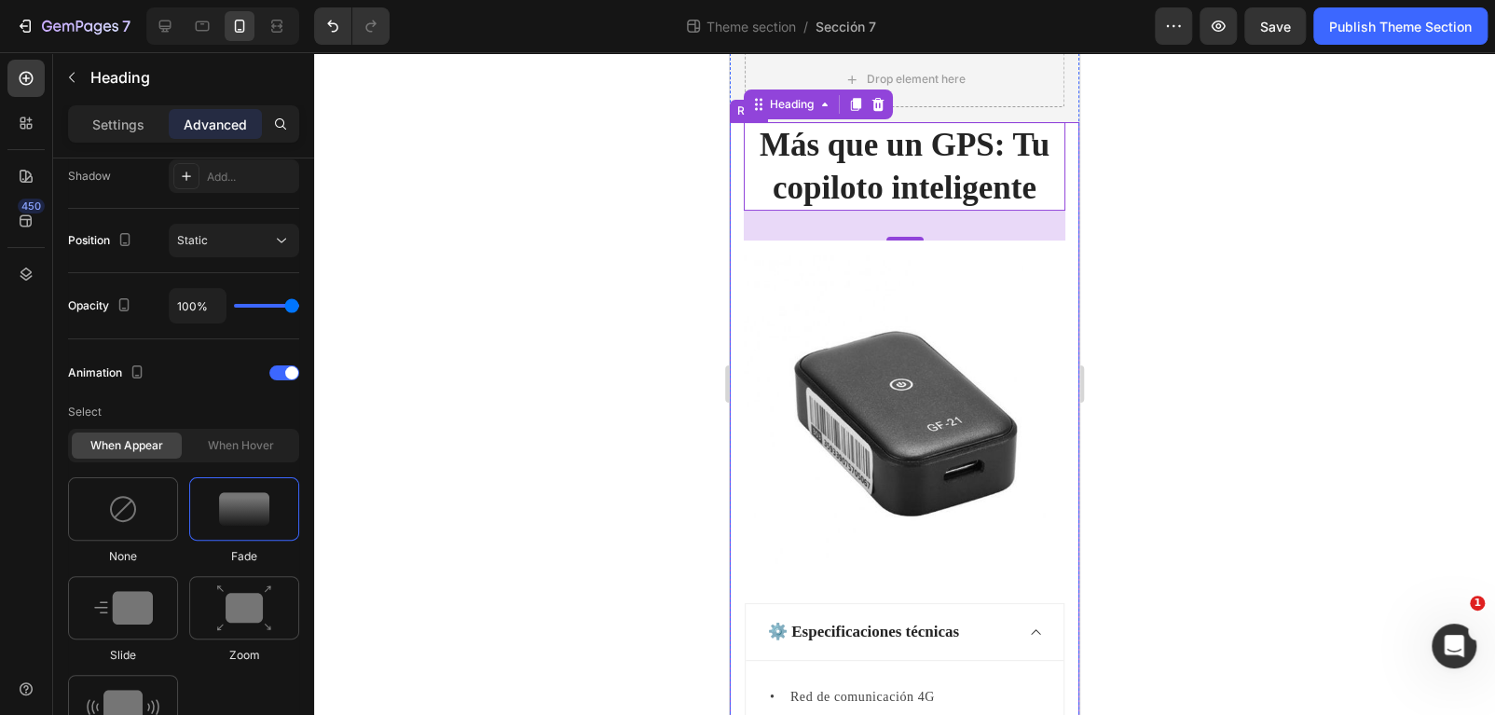
scroll to position [88, 0]
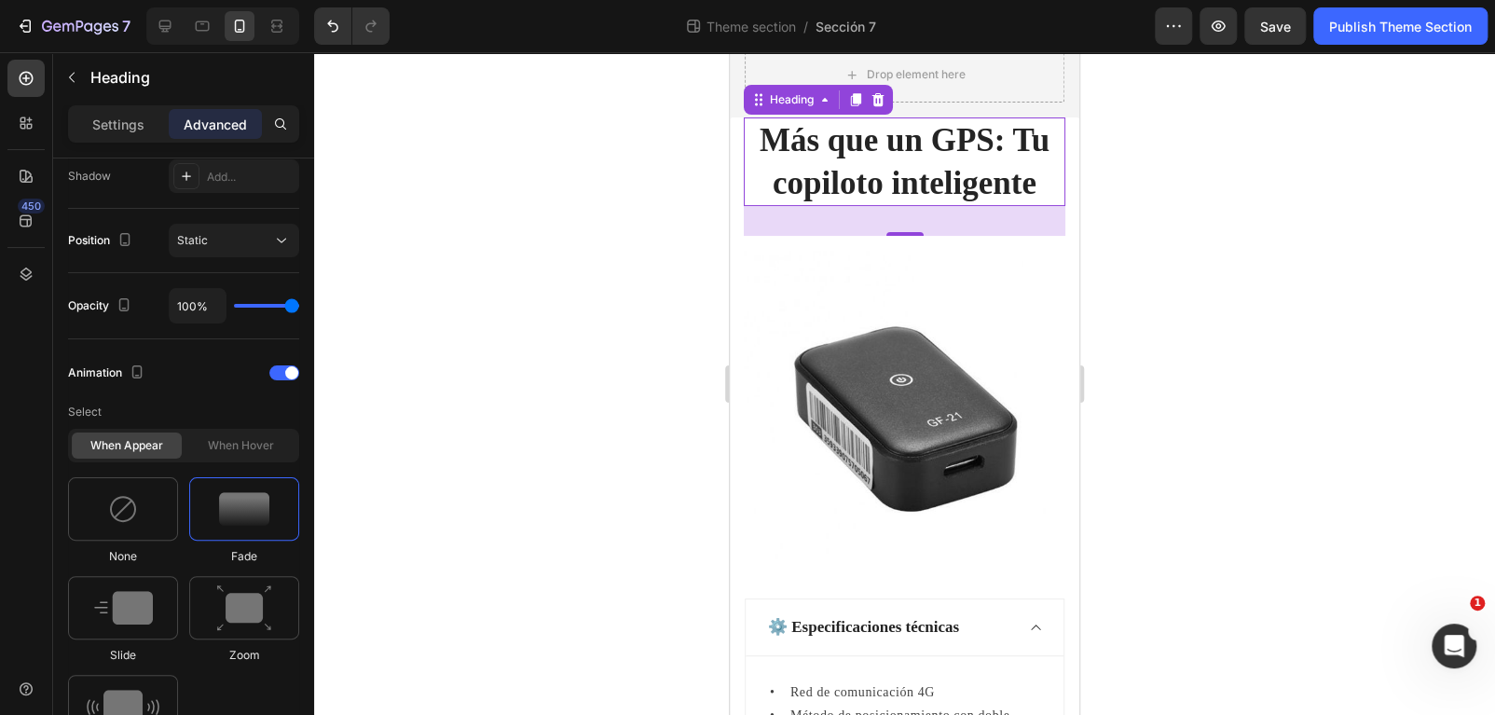
click at [840, 189] on h2 "Más que un GPS: Tu copiloto inteligente" at bounding box center [905, 161] width 322 height 89
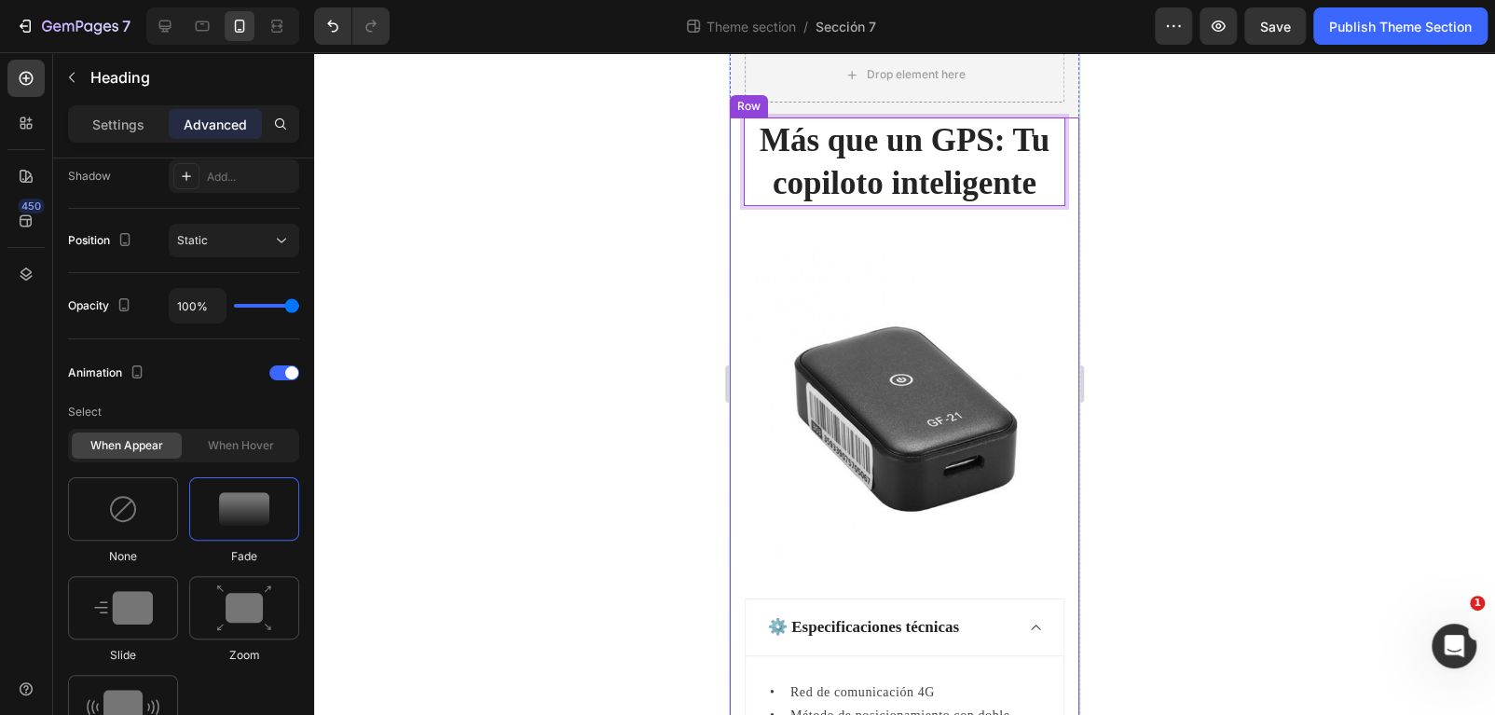
click at [910, 347] on img at bounding box center [905, 412] width 322 height 322
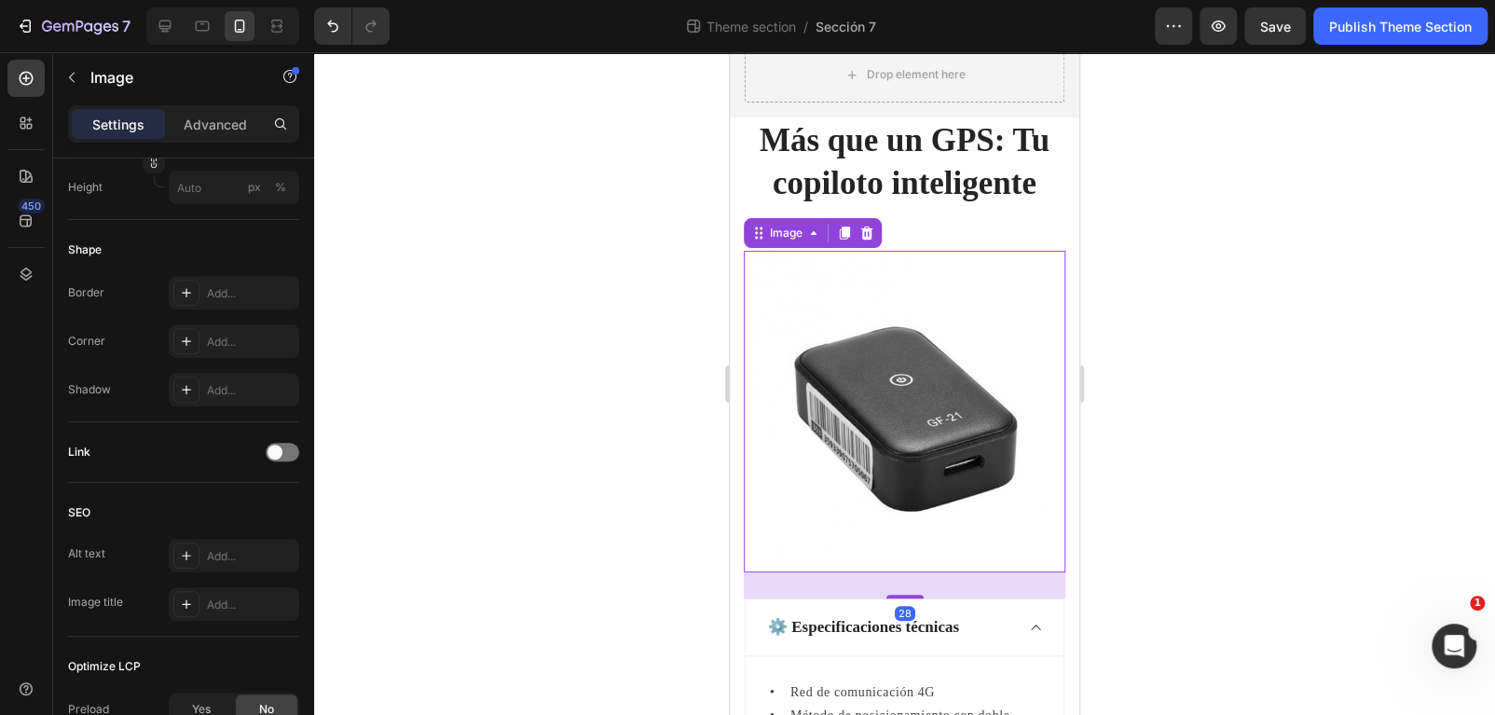
scroll to position [0, 0]
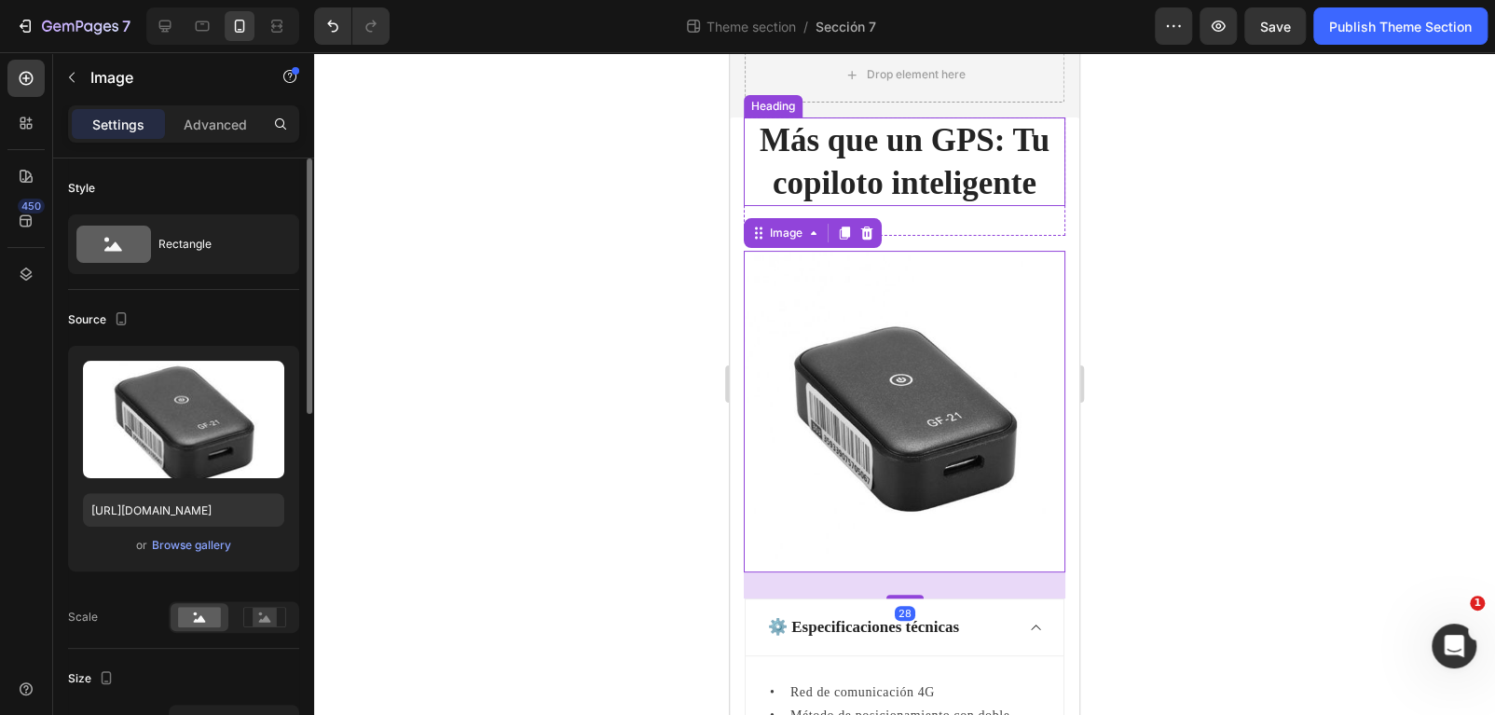
click at [873, 177] on p "Más que un GPS: Tu copiloto inteligente" at bounding box center [905, 161] width 318 height 85
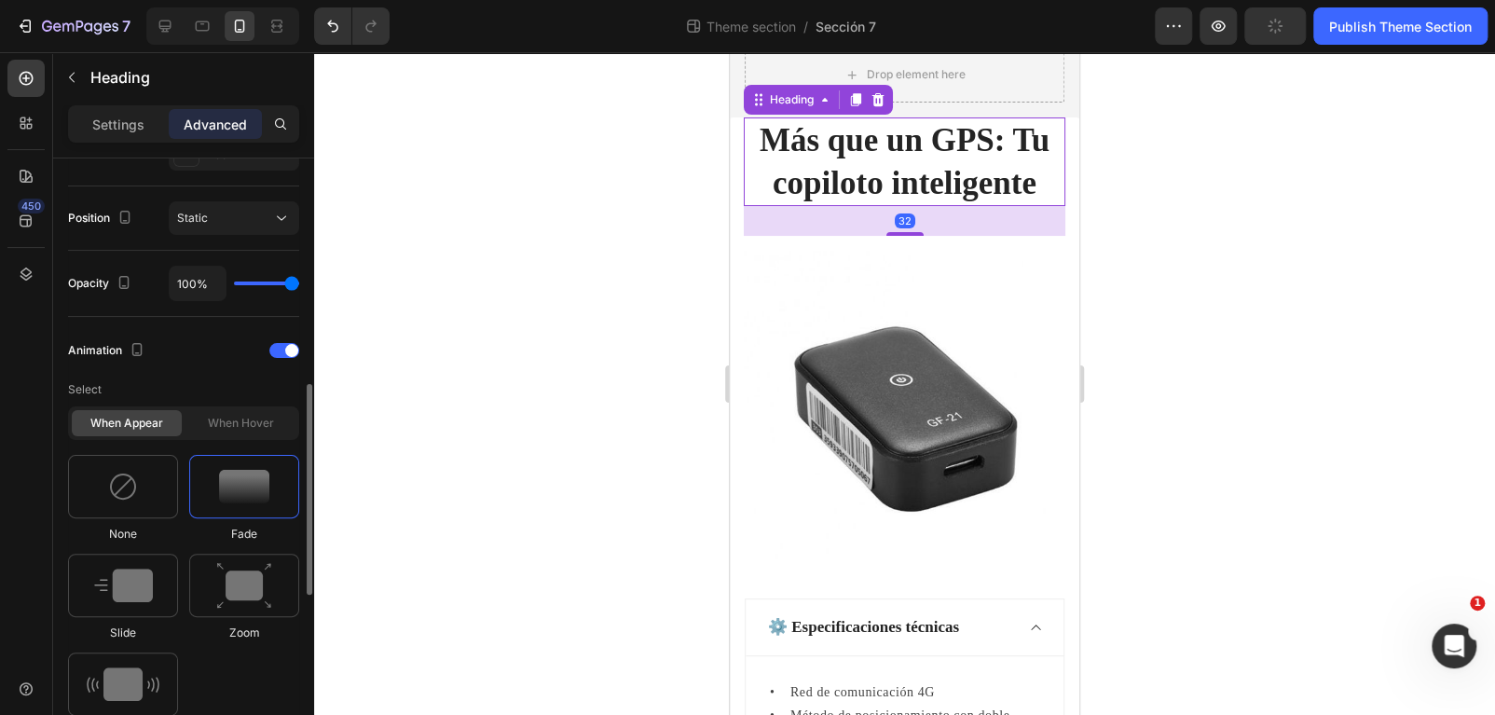
scroll to position [933, 0]
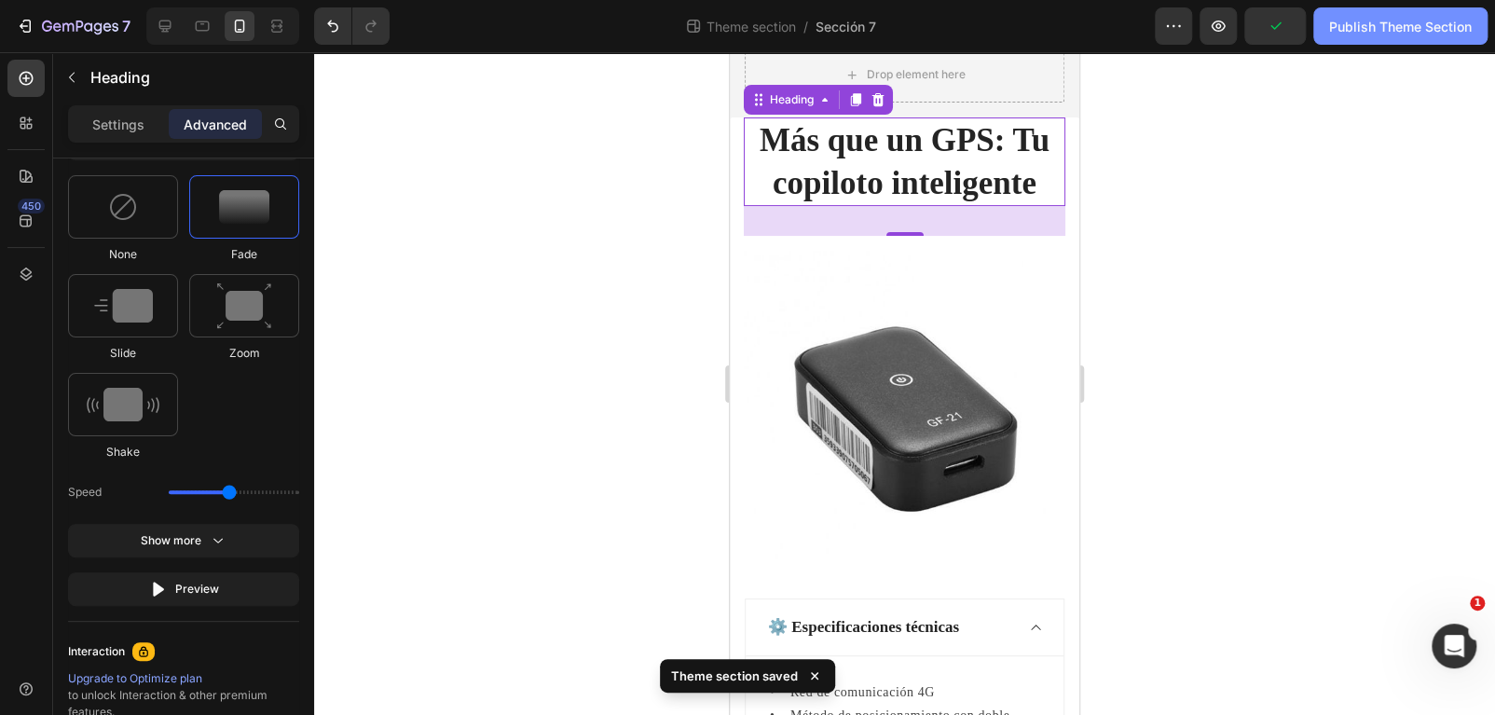
click at [1418, 33] on div "Publish Theme Section" at bounding box center [1400, 27] width 143 height 20
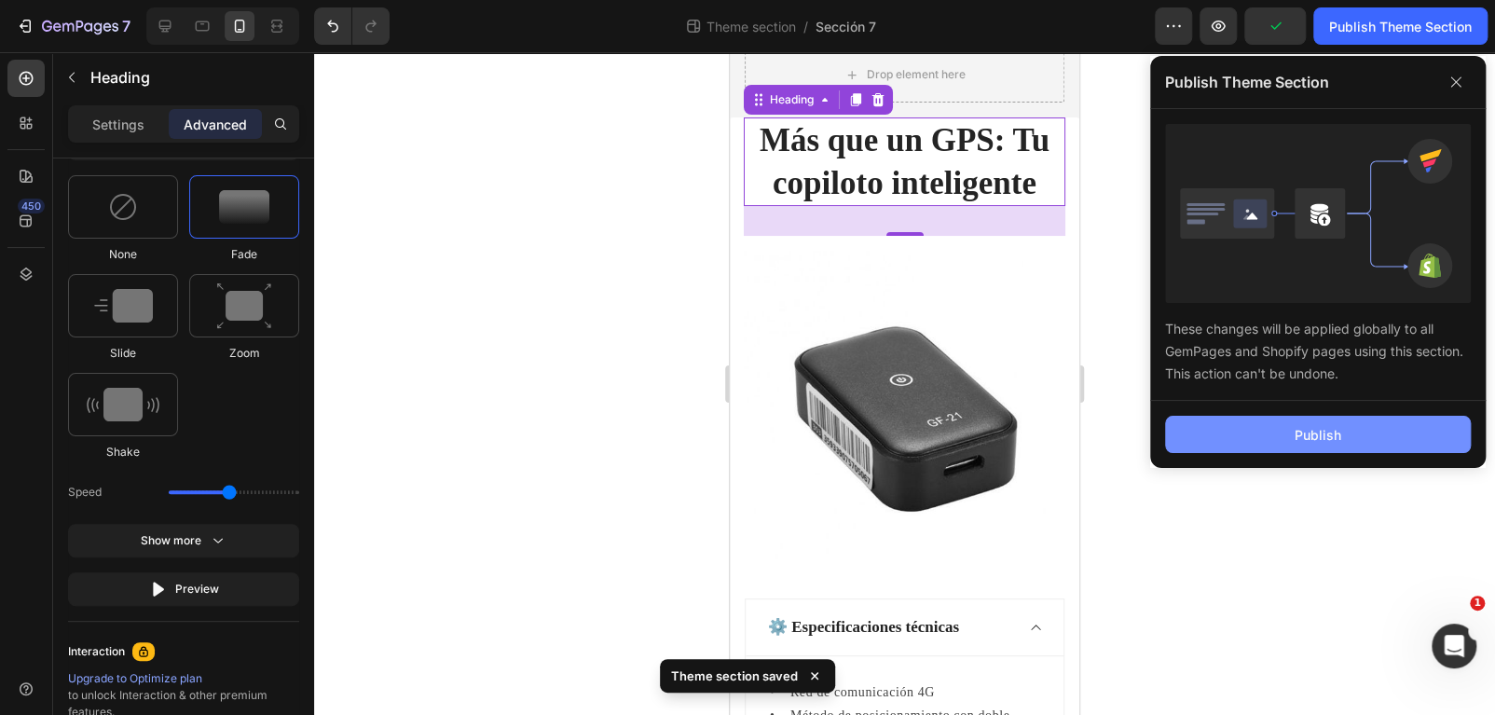
click at [1253, 436] on button "Publish" at bounding box center [1318, 434] width 306 height 37
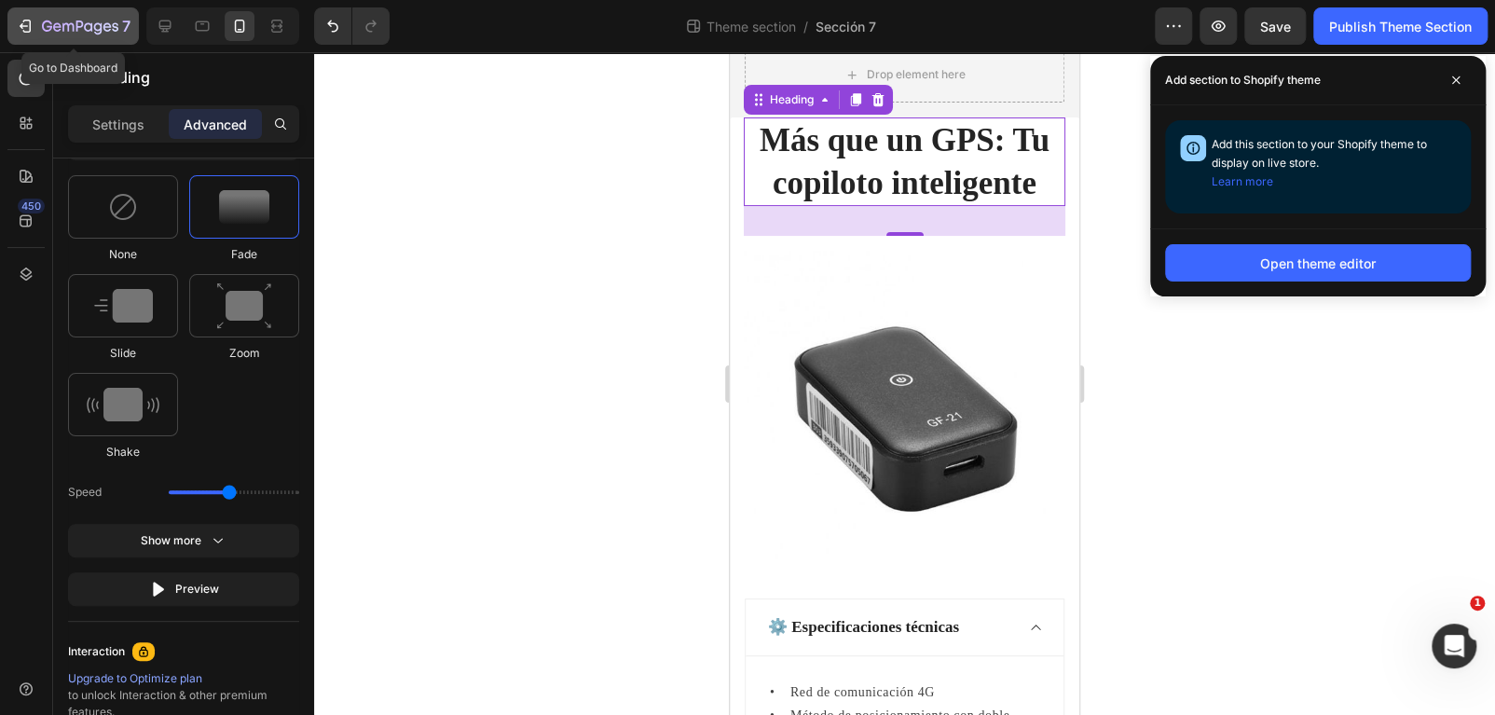
click at [39, 22] on div "7" at bounding box center [73, 26] width 115 height 22
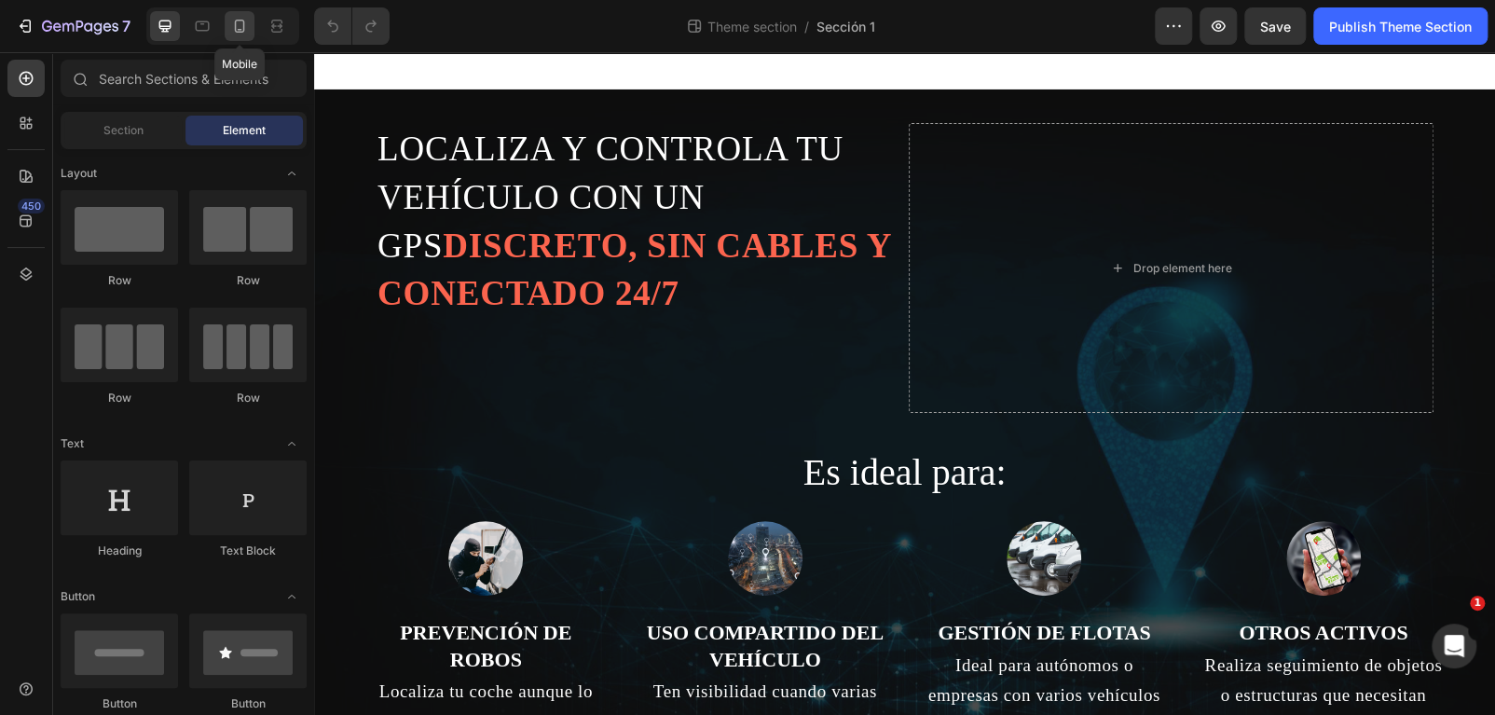
click at [248, 22] on icon at bounding box center [239, 26] width 19 height 19
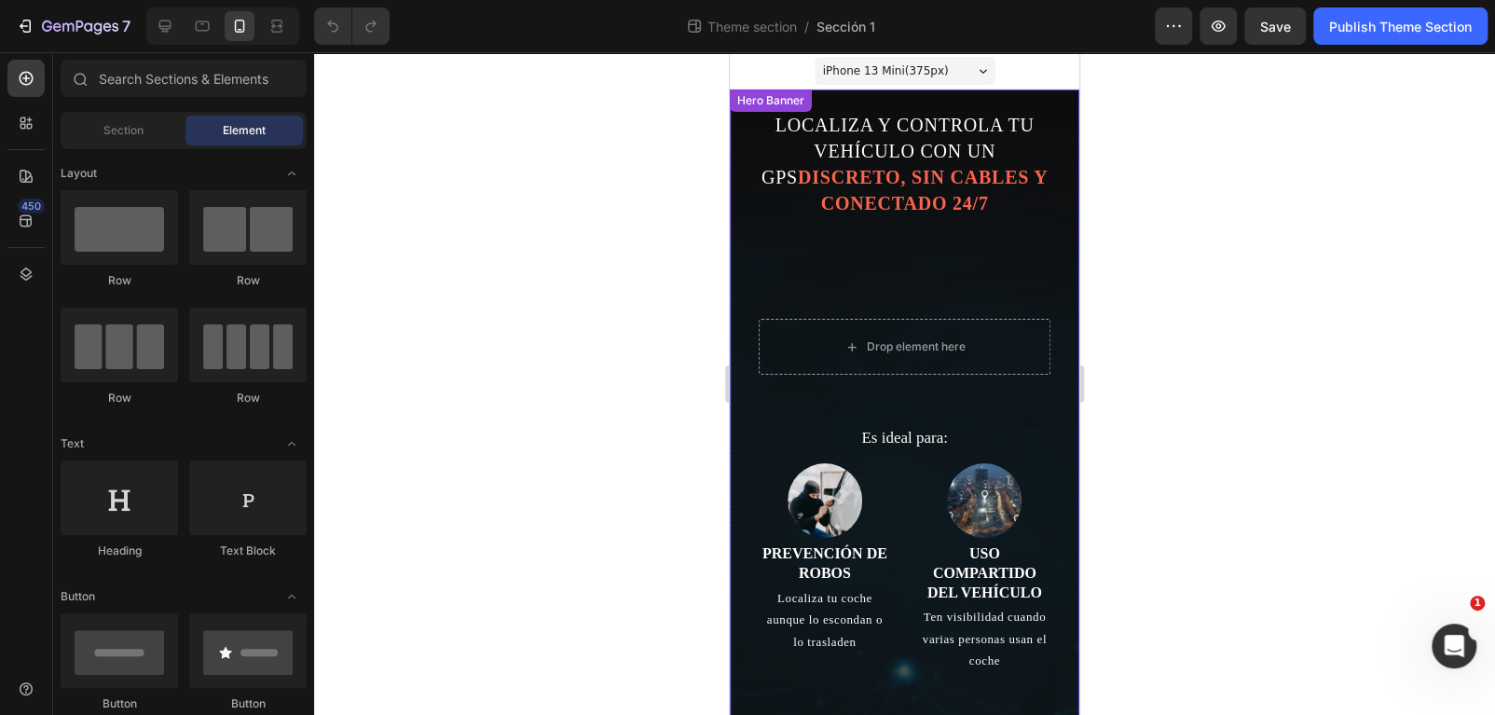
click at [737, 152] on div "LOCALIZA Y CONTROLA TU VEHÍCULO CON UN GPS DISCRETO, SIN CABLES Y CONECTADO 24/…" at bounding box center [904, 538] width 349 height 899
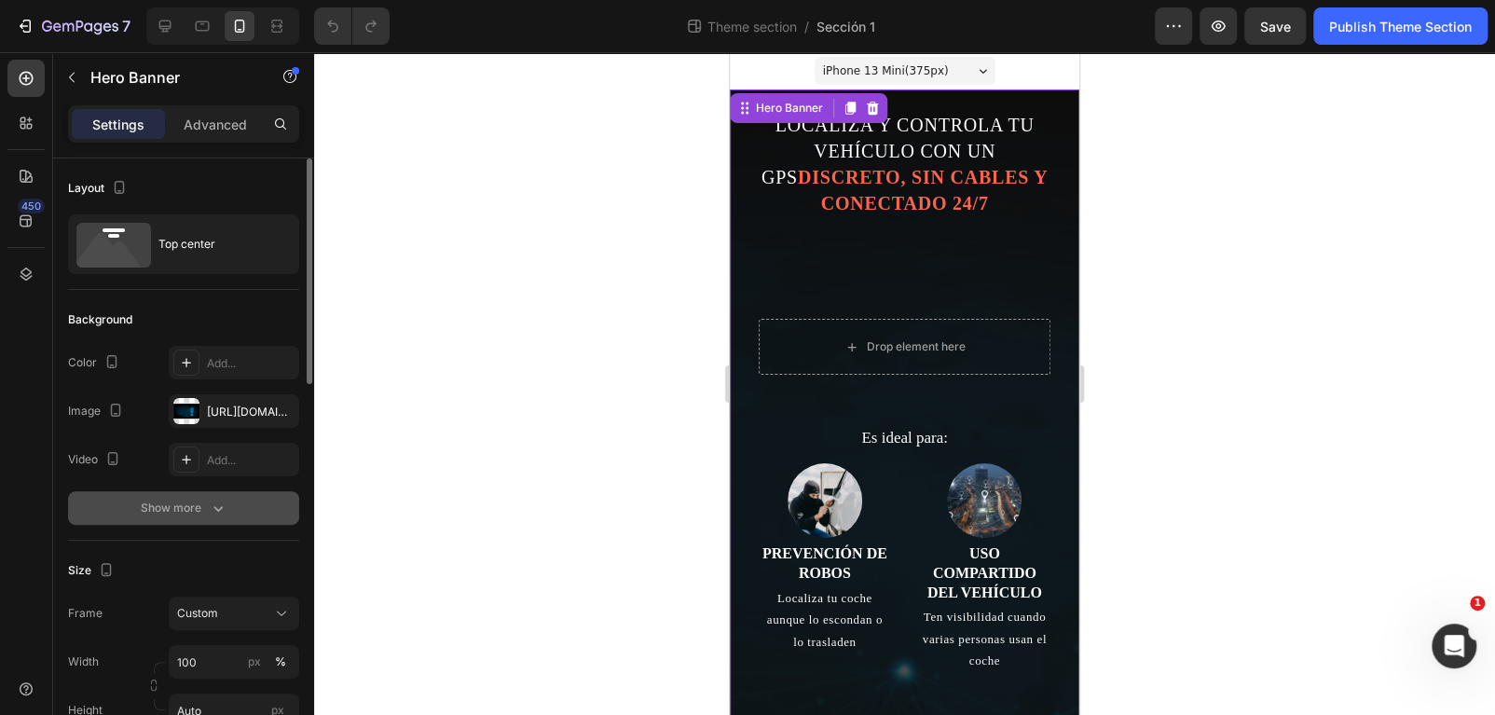
click at [207, 494] on button "Show more" at bounding box center [183, 508] width 231 height 34
click at [242, 500] on div "121212" at bounding box center [234, 508] width 54 height 17
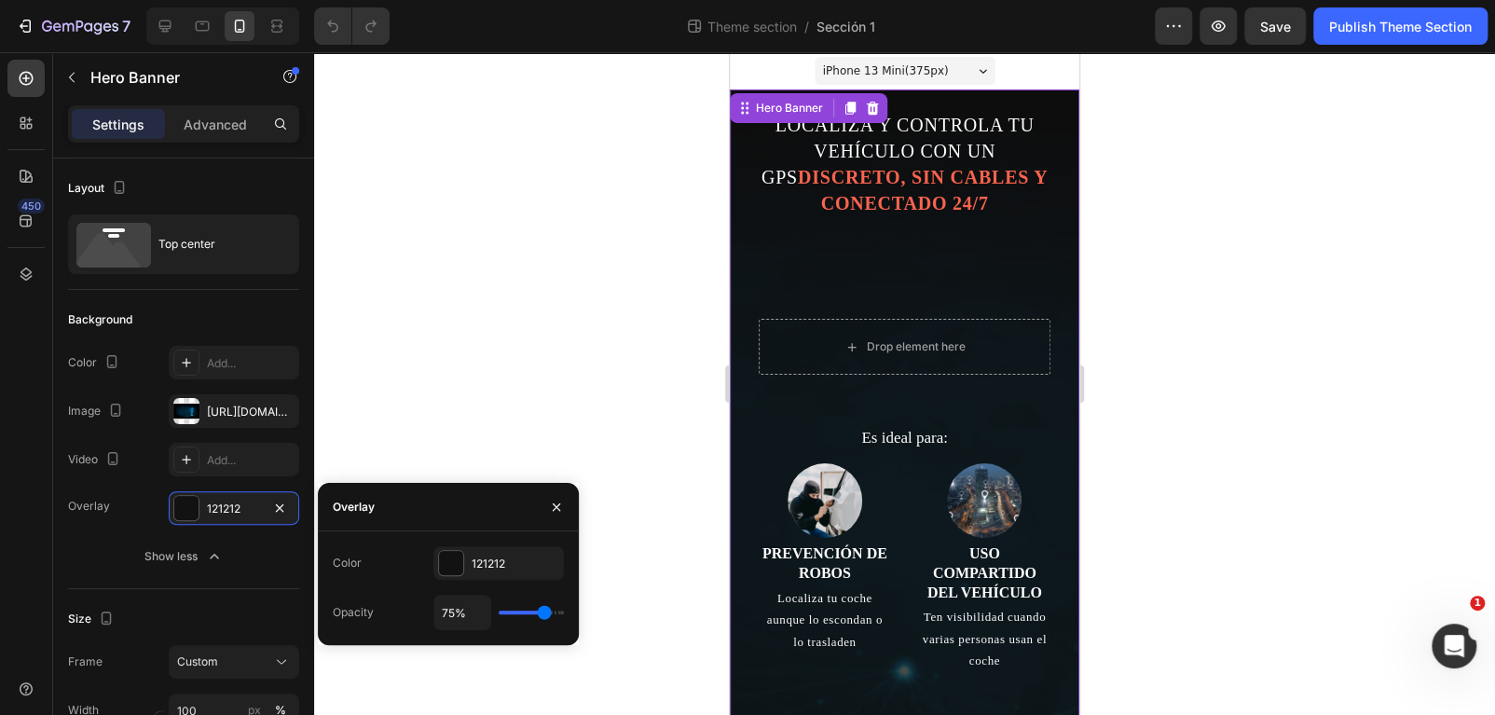
type input "80%"
type input "80"
type input "81%"
type input "81"
type input "83%"
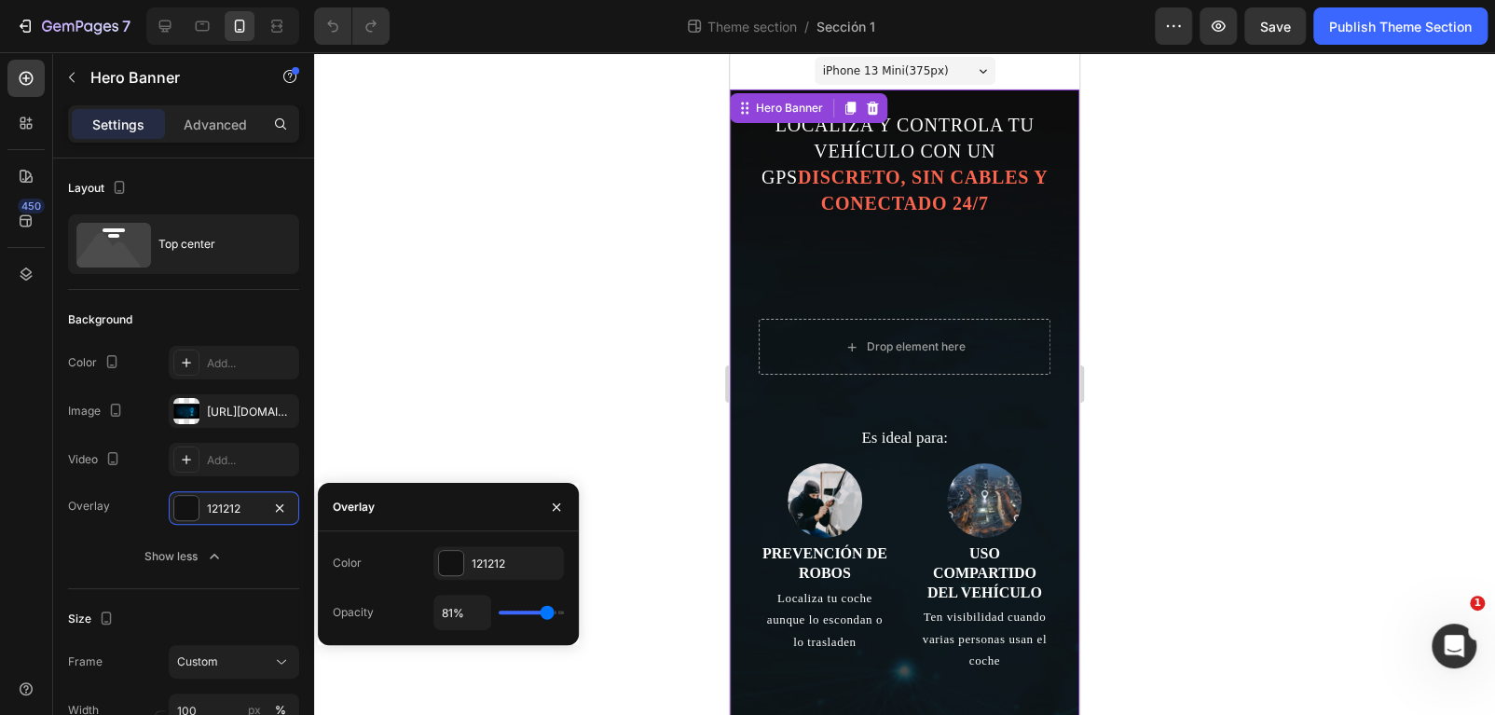
type input "83"
type input "84%"
type input "84"
click at [548, 614] on input "range" at bounding box center [531, 612] width 65 height 4
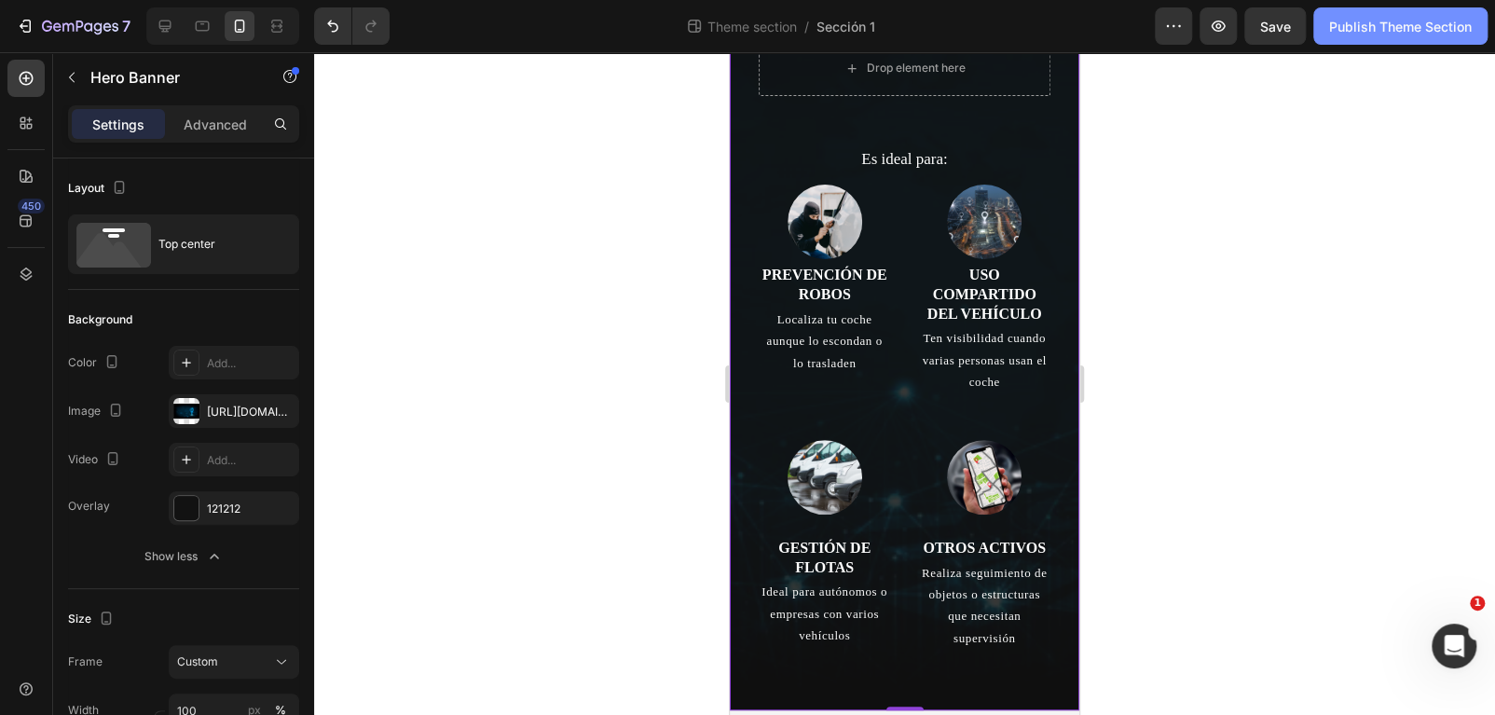
click at [1417, 13] on button "Publish Theme Section" at bounding box center [1400, 25] width 174 height 37
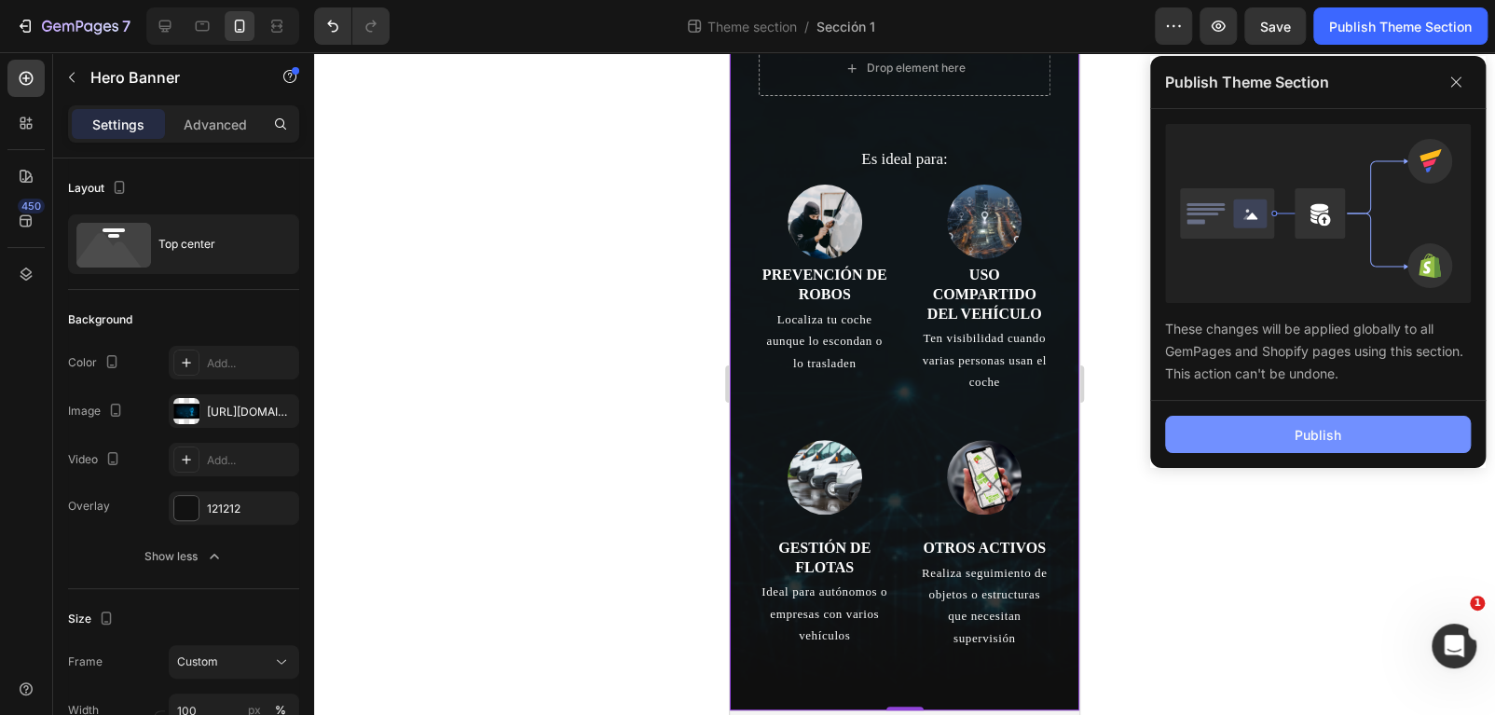
click at [1216, 437] on button "Publish" at bounding box center [1318, 434] width 306 height 37
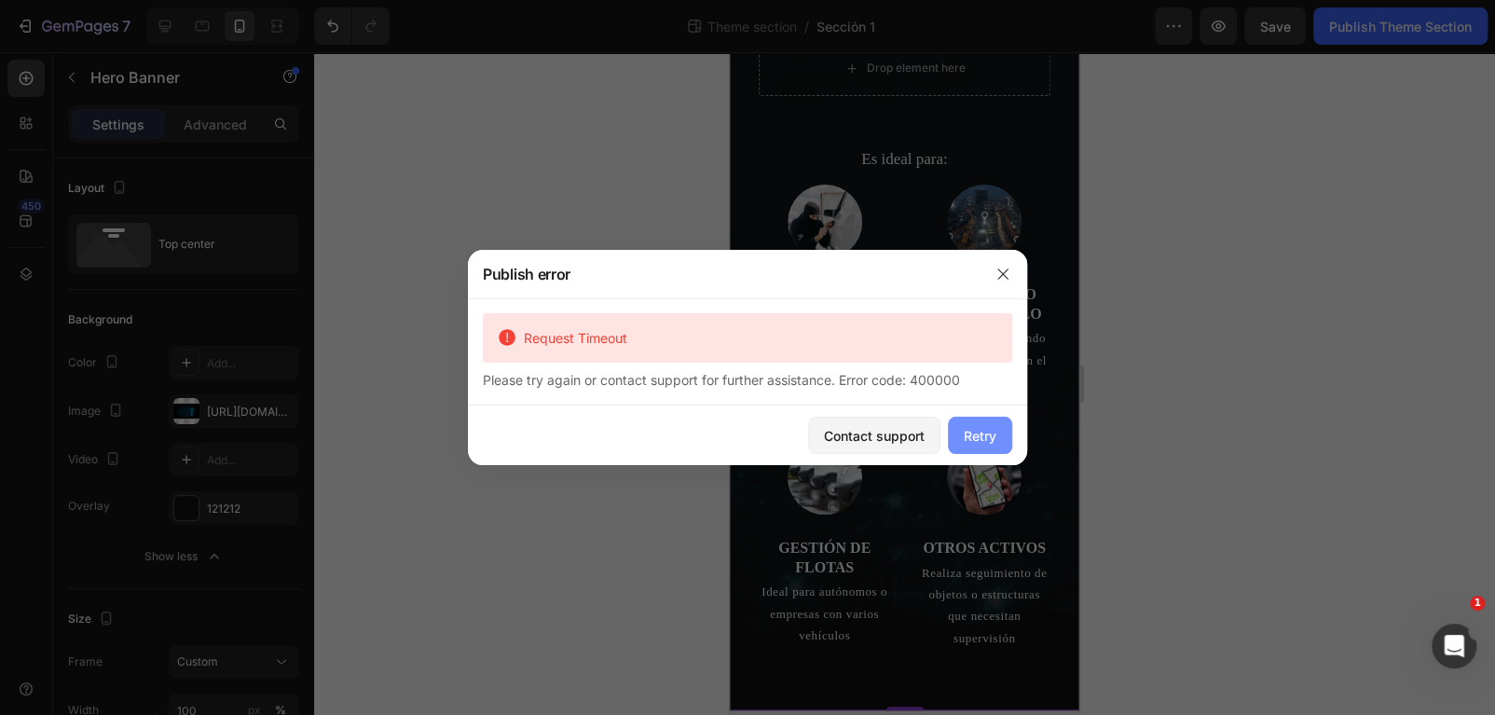
click at [976, 444] on div "Retry" at bounding box center [980, 436] width 33 height 20
click at [991, 431] on div "Retry" at bounding box center [980, 436] width 33 height 20
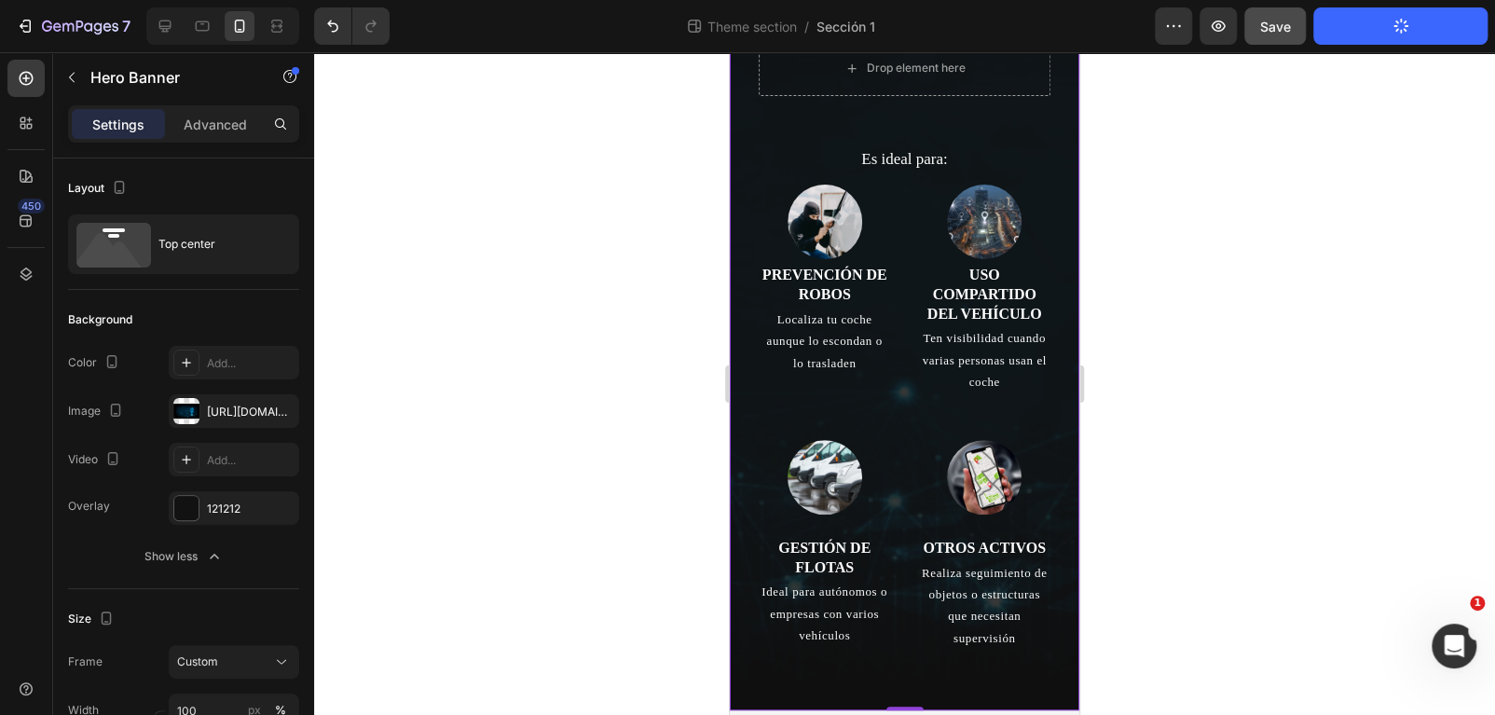
click at [1301, 32] on button "Save" at bounding box center [1275, 25] width 62 height 37
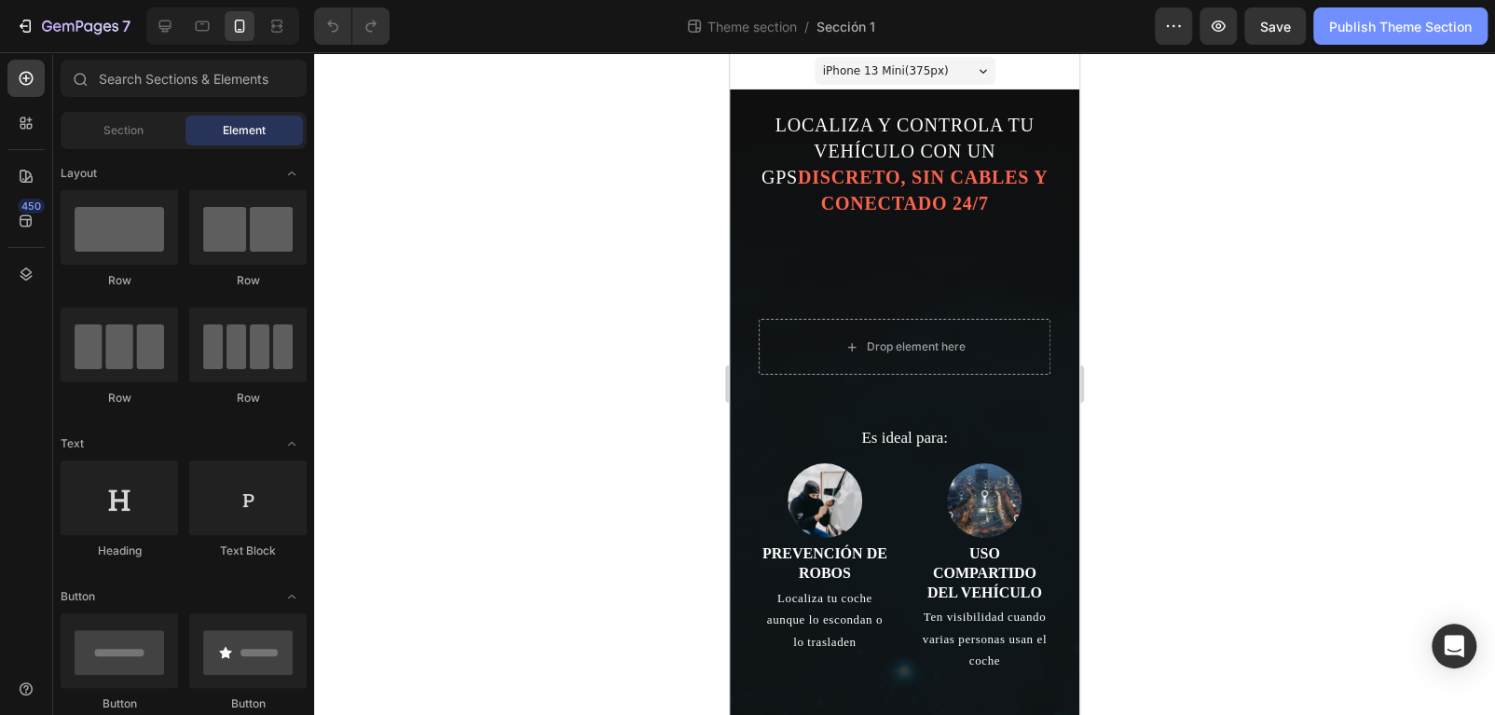
click at [1365, 17] on div "Publish Theme Section" at bounding box center [1400, 27] width 143 height 20
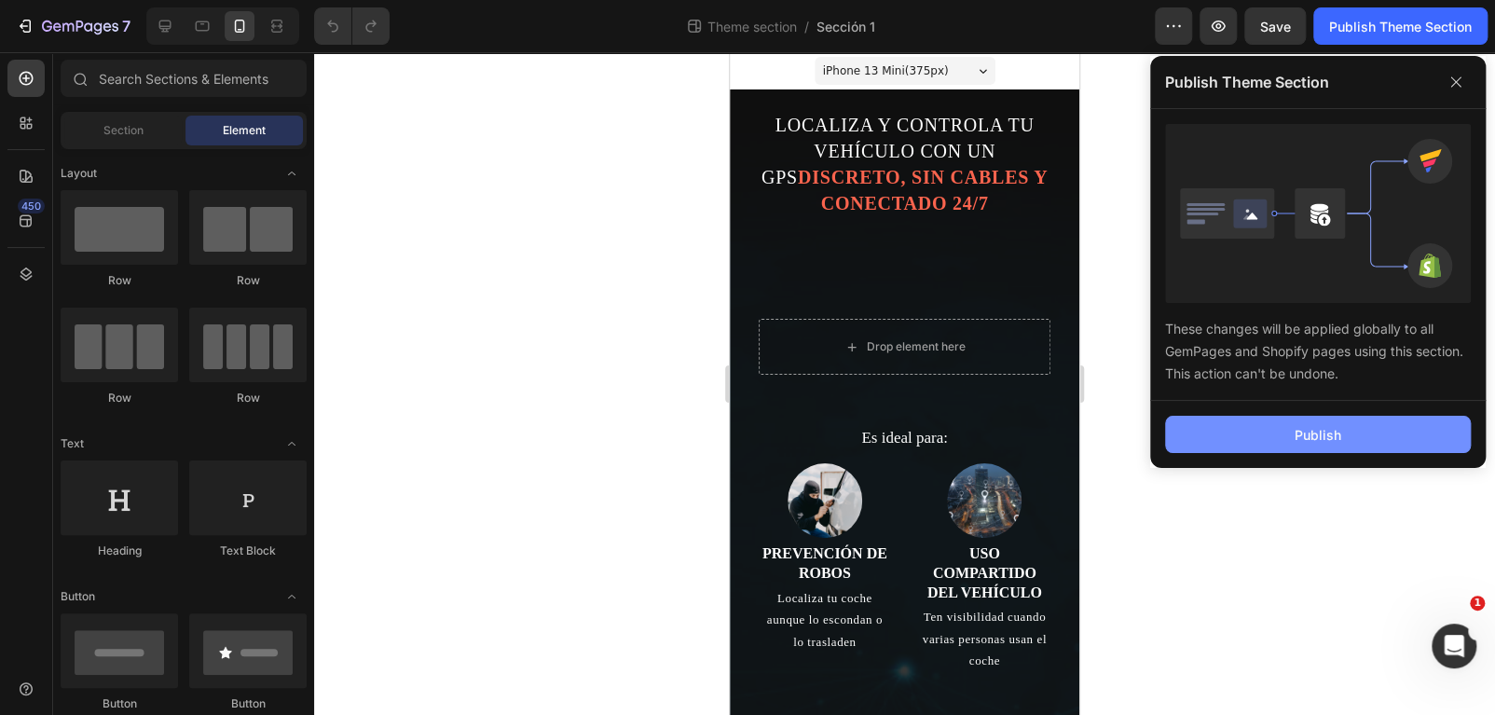
click at [1269, 431] on button "Publish" at bounding box center [1318, 434] width 306 height 37
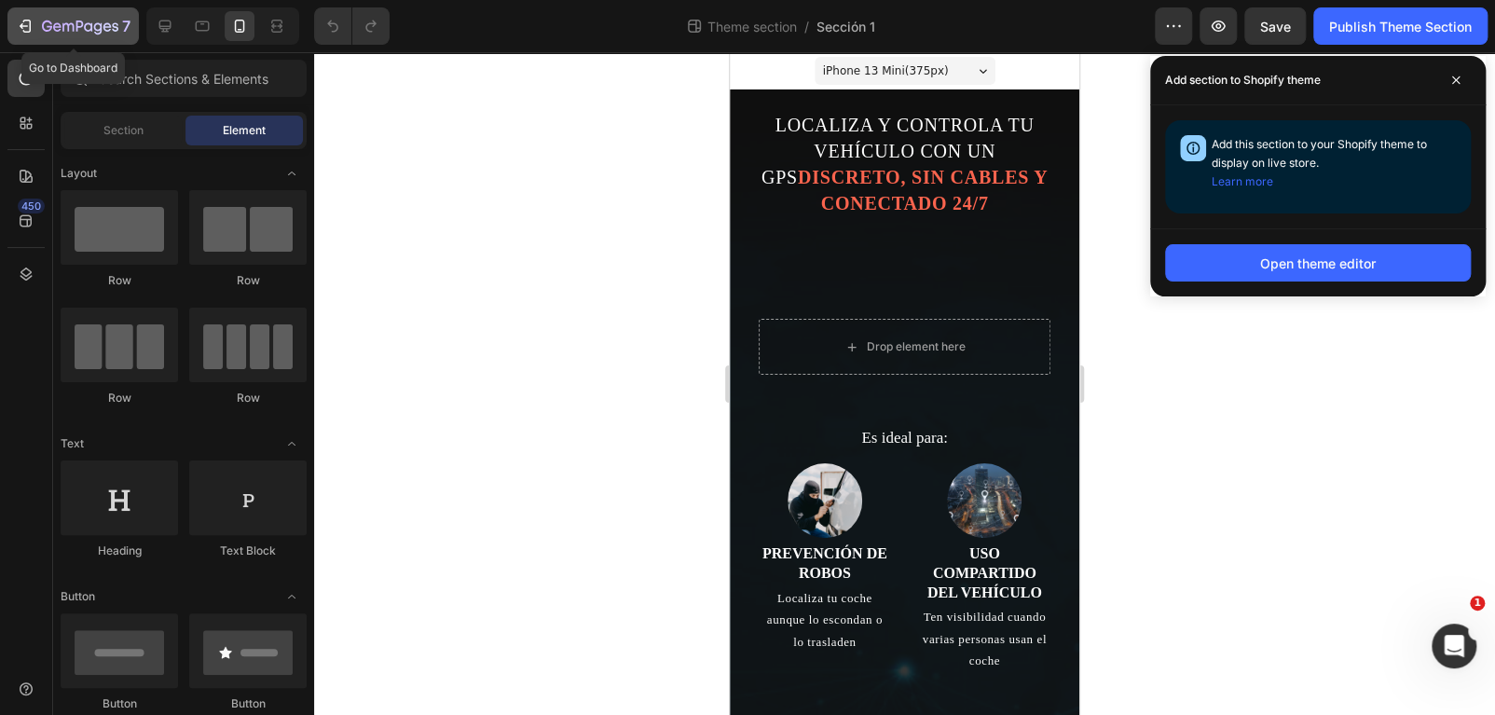
click at [61, 25] on icon "button" at bounding box center [80, 28] width 76 height 16
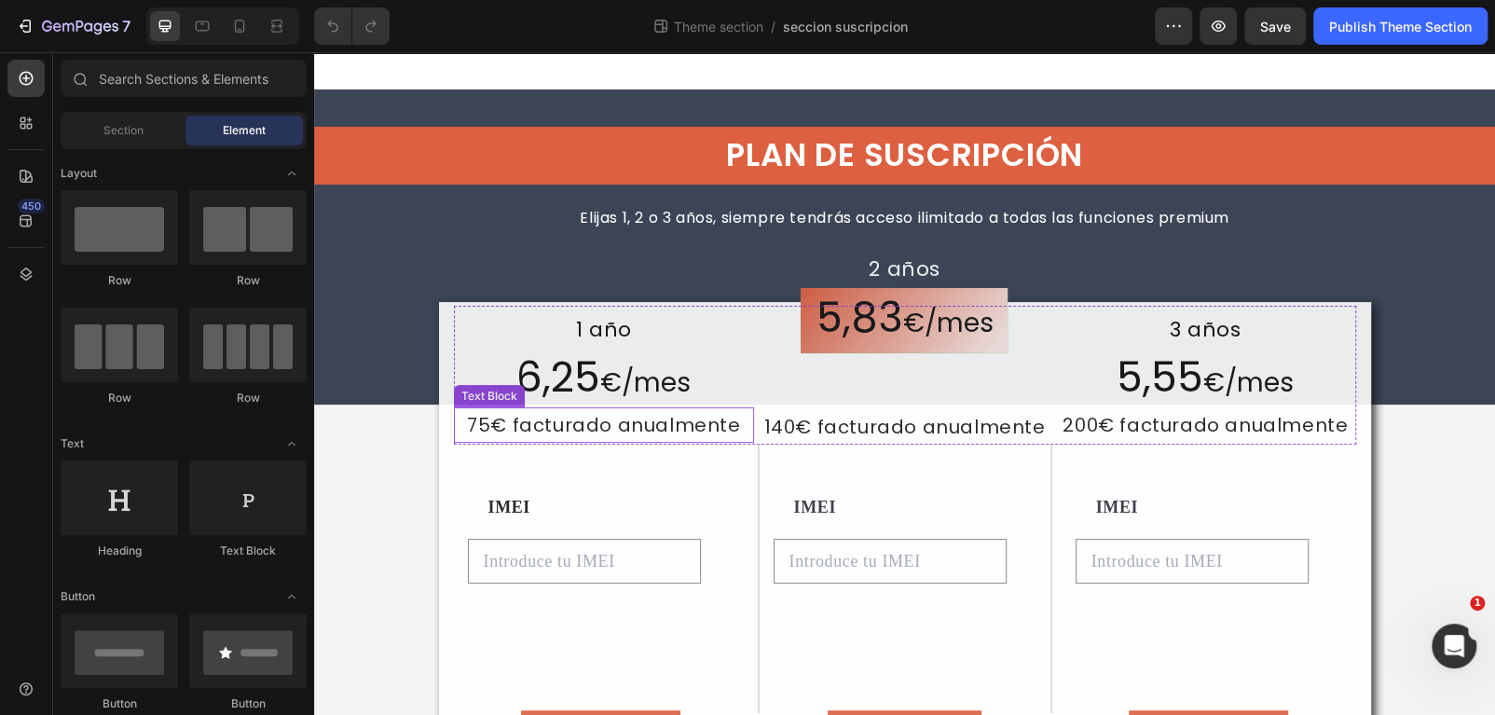
click at [813, 423] on p "140€ facturado anualmente" at bounding box center [904, 427] width 297 height 32
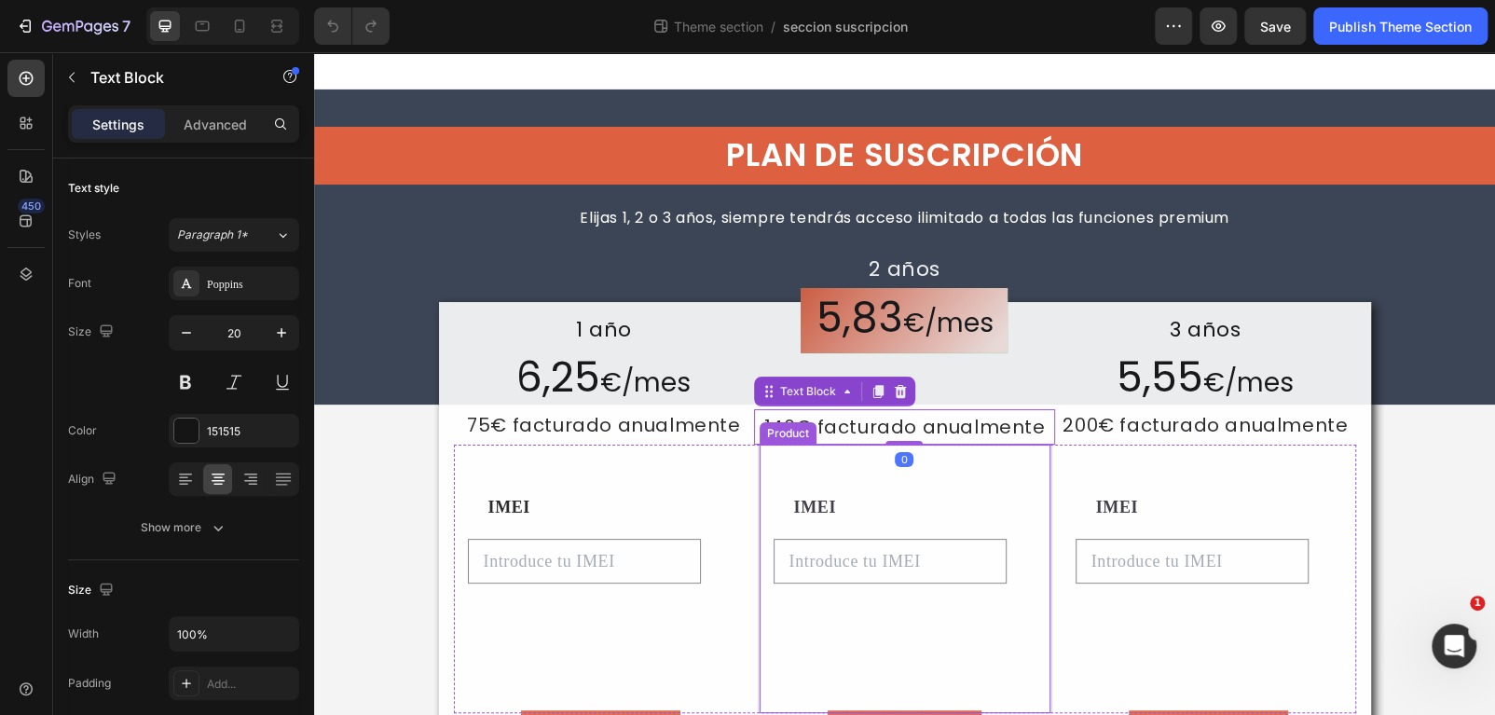
click at [812, 475] on div "IMEI Text Block Por favor ingrese un valor Product Custom Field SELECCIONAR Add…" at bounding box center [905, 579] width 295 height 268
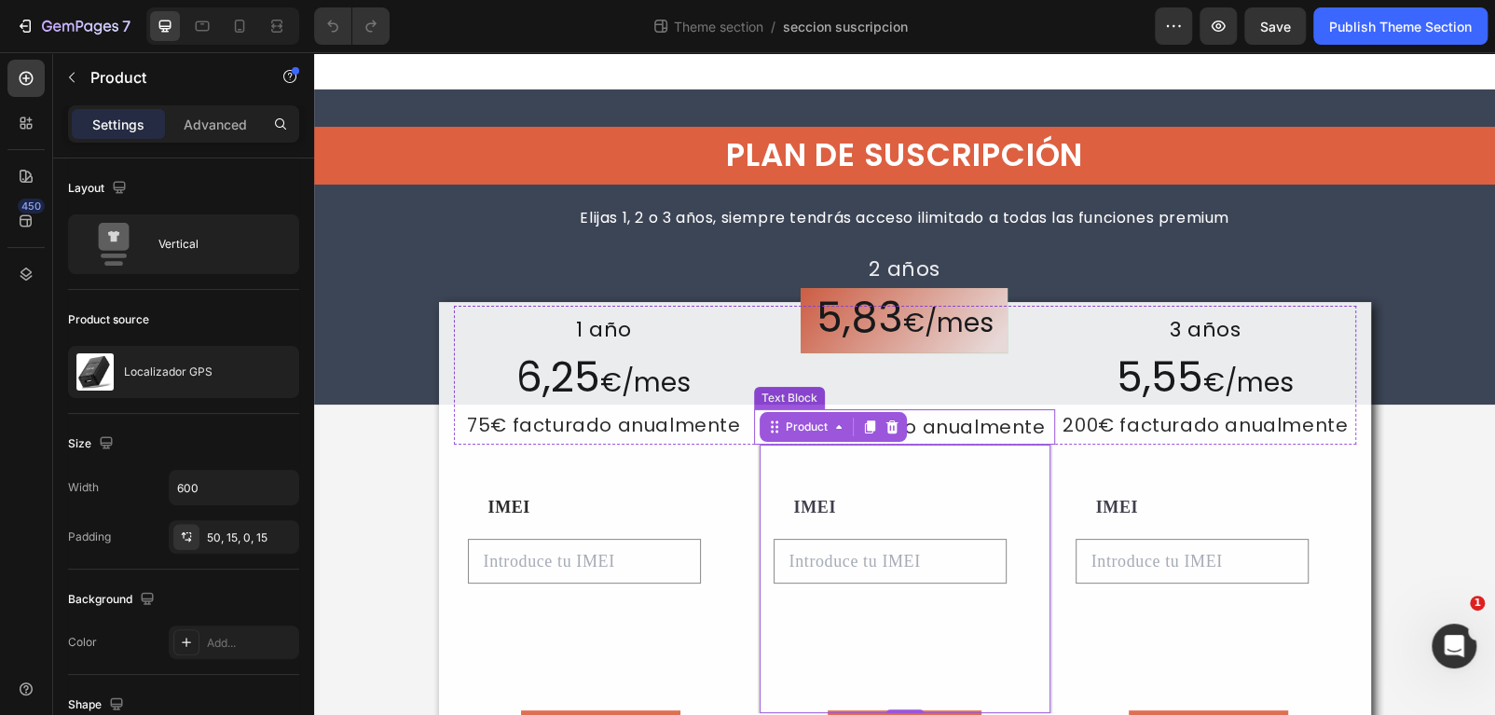
click at [964, 430] on p "140€ facturado anualmente" at bounding box center [904, 427] width 297 height 32
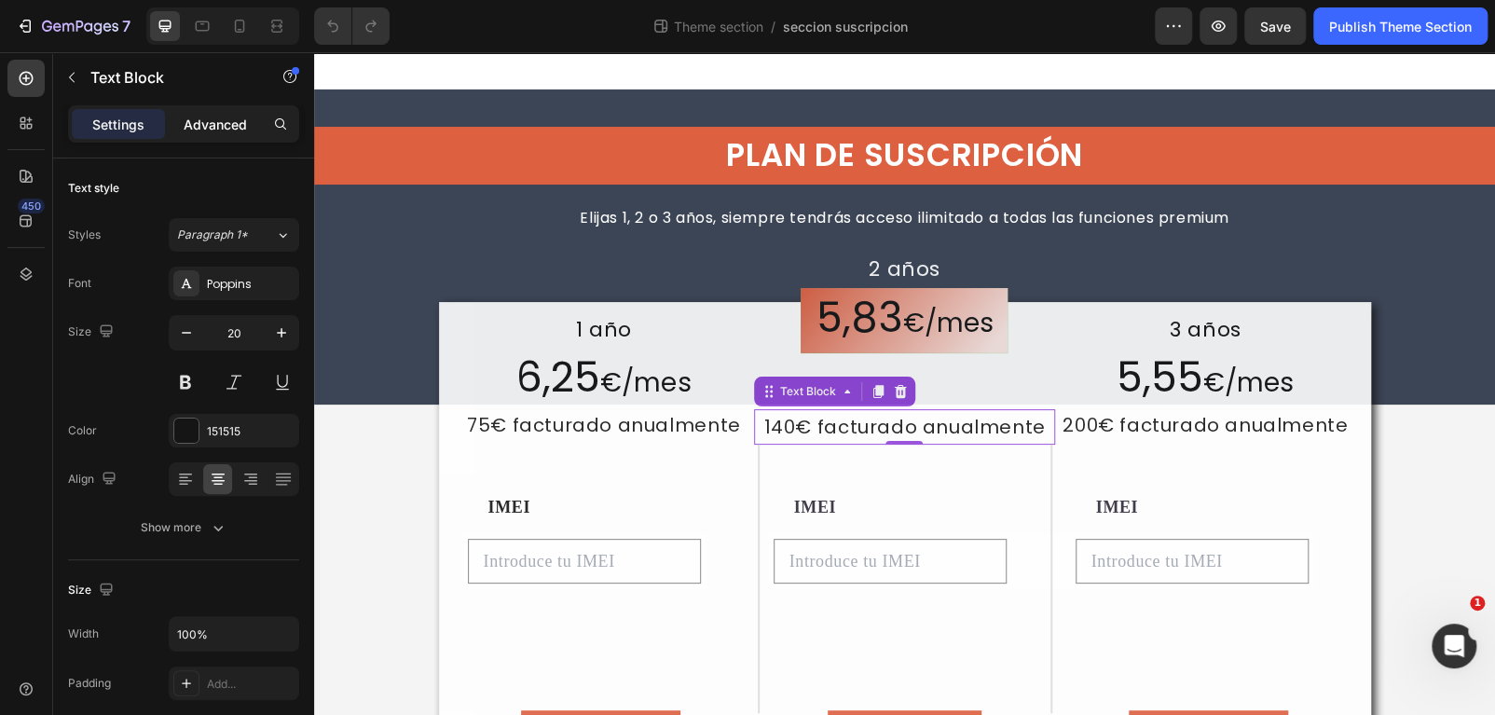
click at [199, 138] on div "Advanced" at bounding box center [215, 124] width 93 height 30
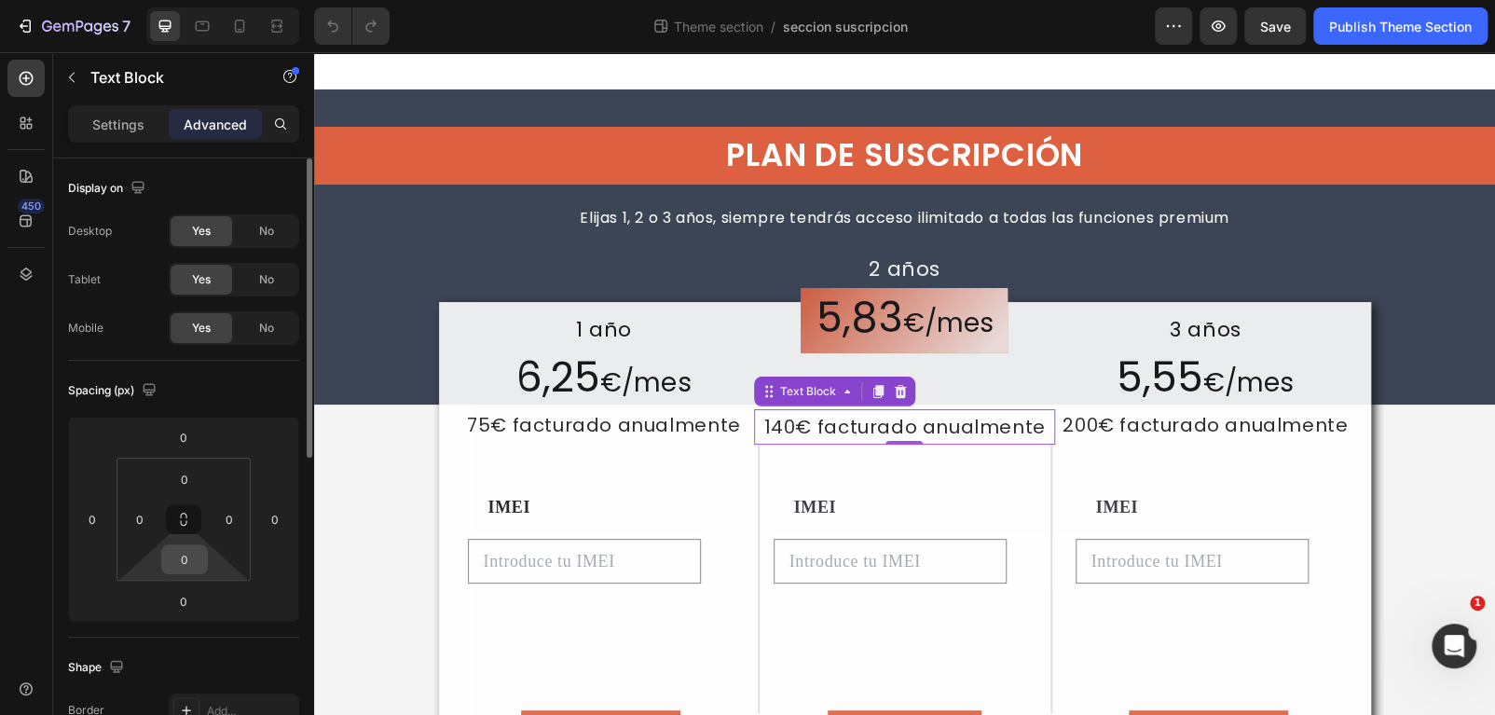
click at [184, 558] on input "0" at bounding box center [184, 559] width 37 height 28
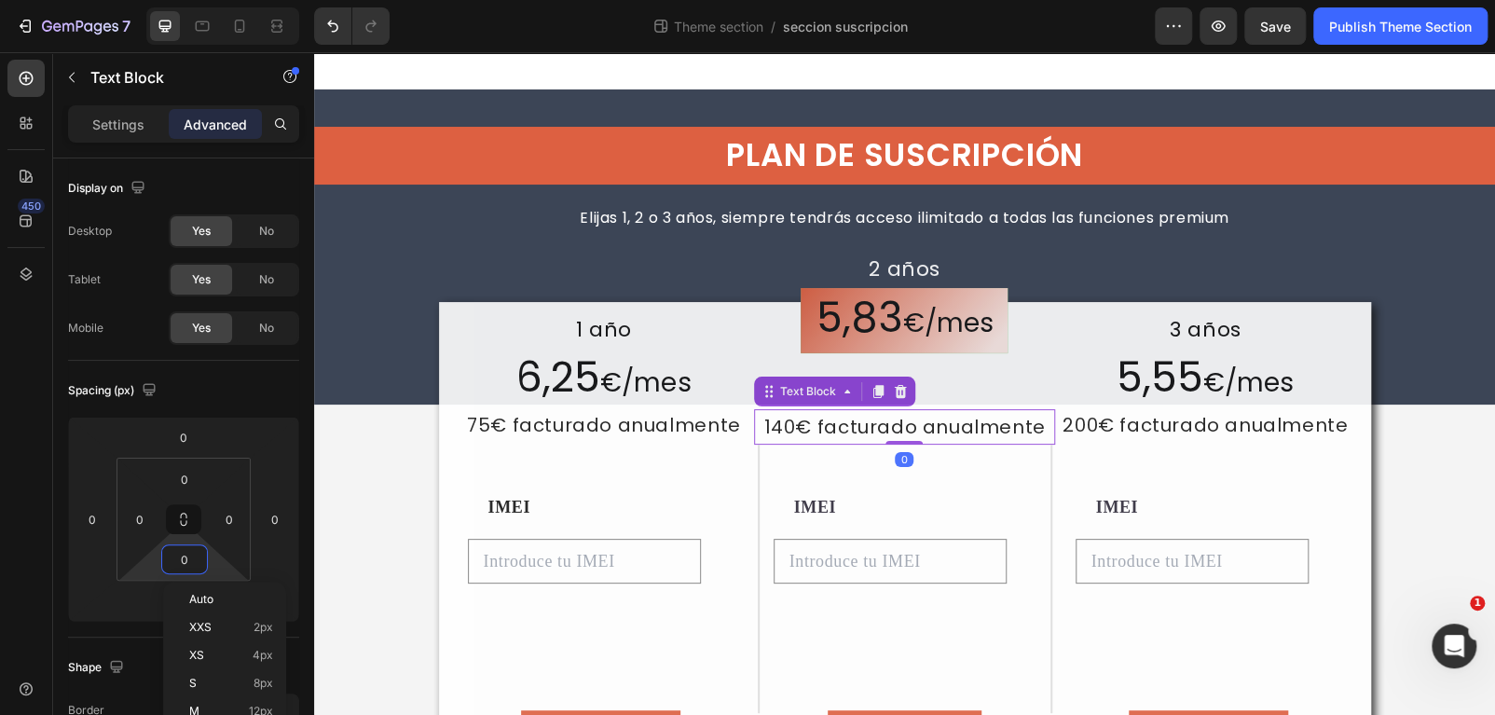
type input "5"
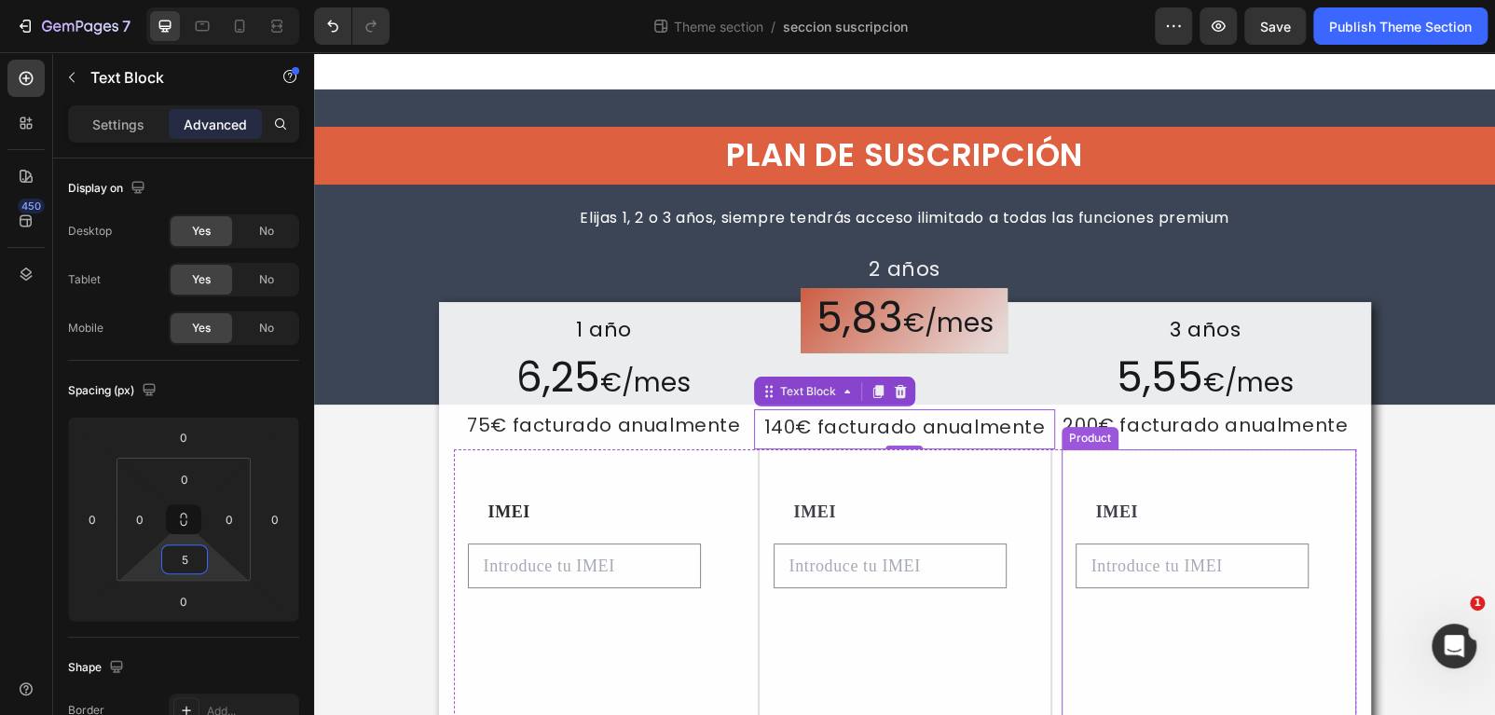
click at [1258, 493] on div "IMEI Text Block Por favor ingrese un valor Product Custom Field SELECCIONAR Add…" at bounding box center [1209, 583] width 295 height 268
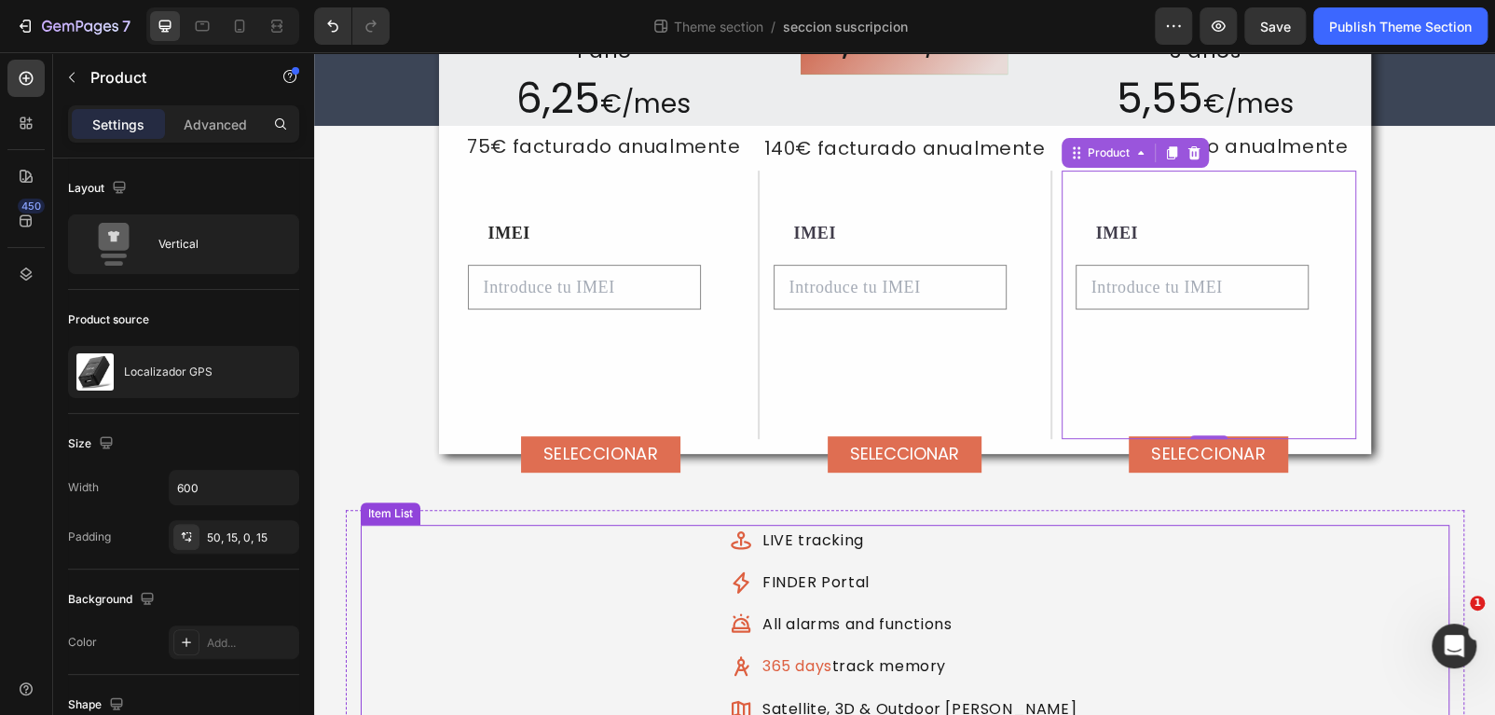
scroll to position [186, 0]
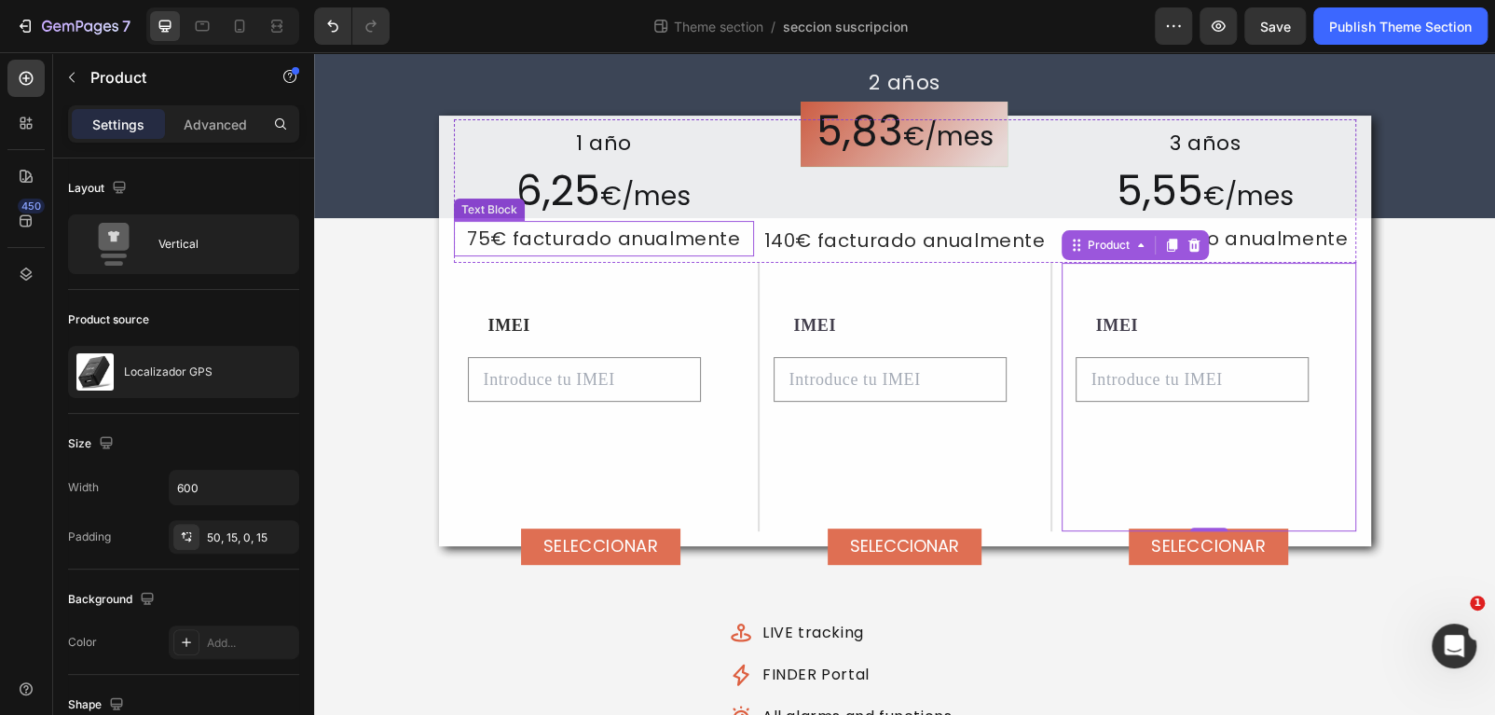
click at [660, 234] on p "75€ facturado anualmente" at bounding box center [604, 239] width 297 height 32
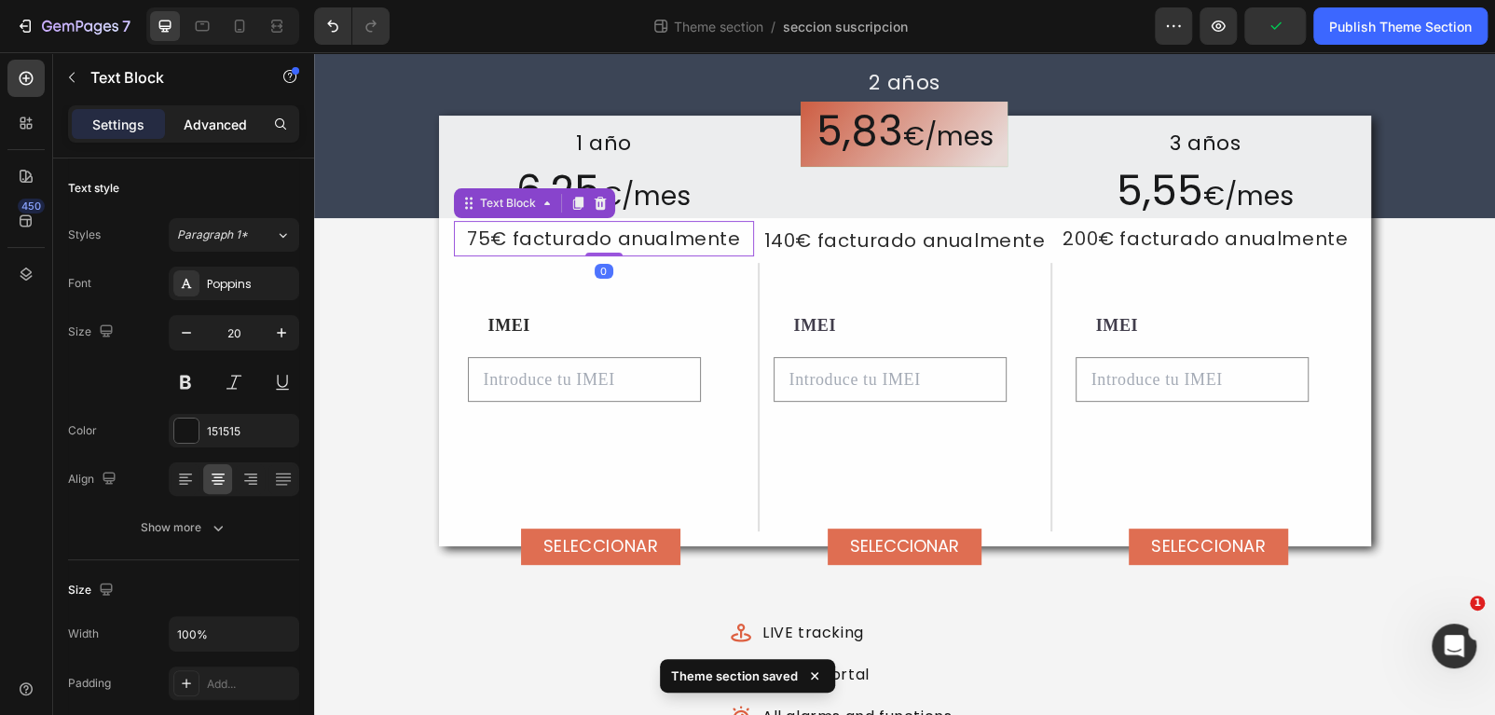
click at [198, 124] on p "Advanced" at bounding box center [215, 125] width 63 height 20
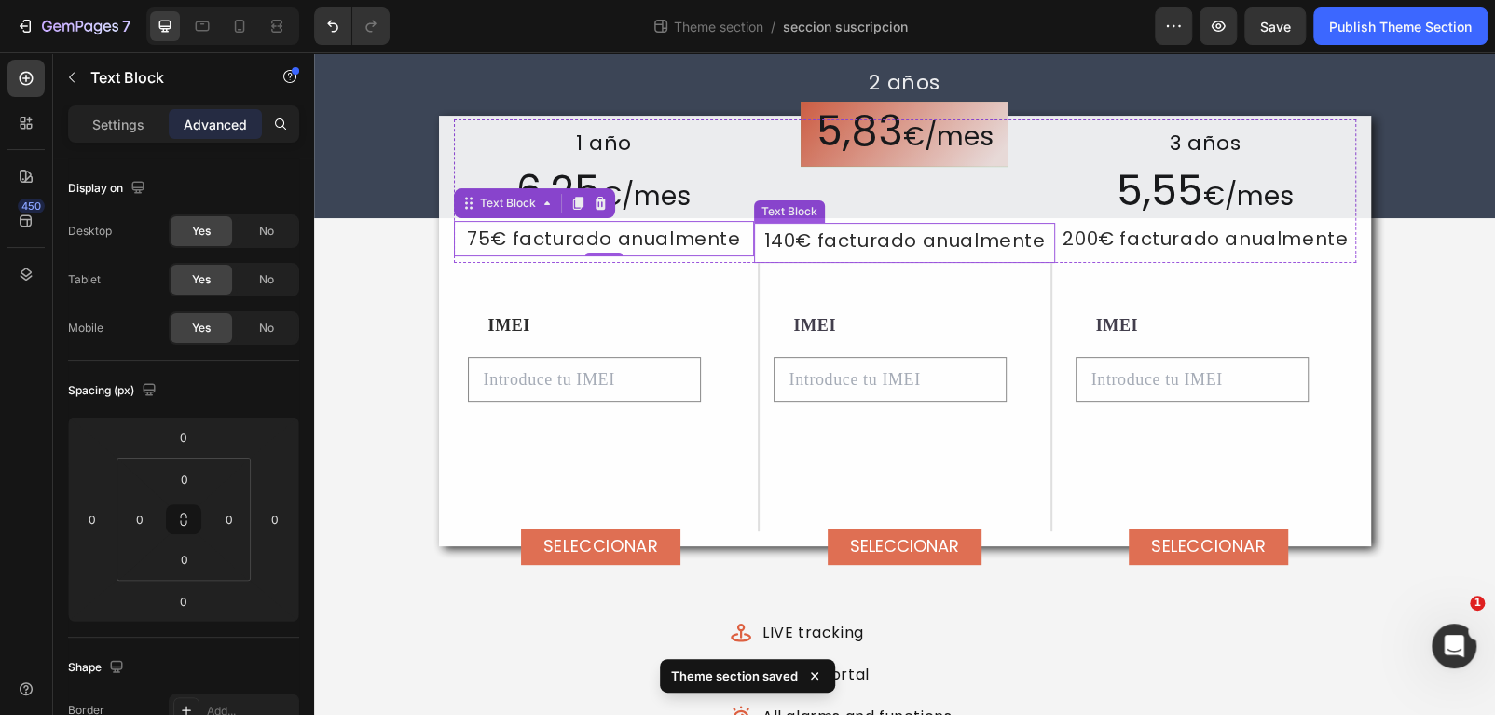
click at [857, 233] on p "140€ facturado anualmente" at bounding box center [904, 241] width 297 height 32
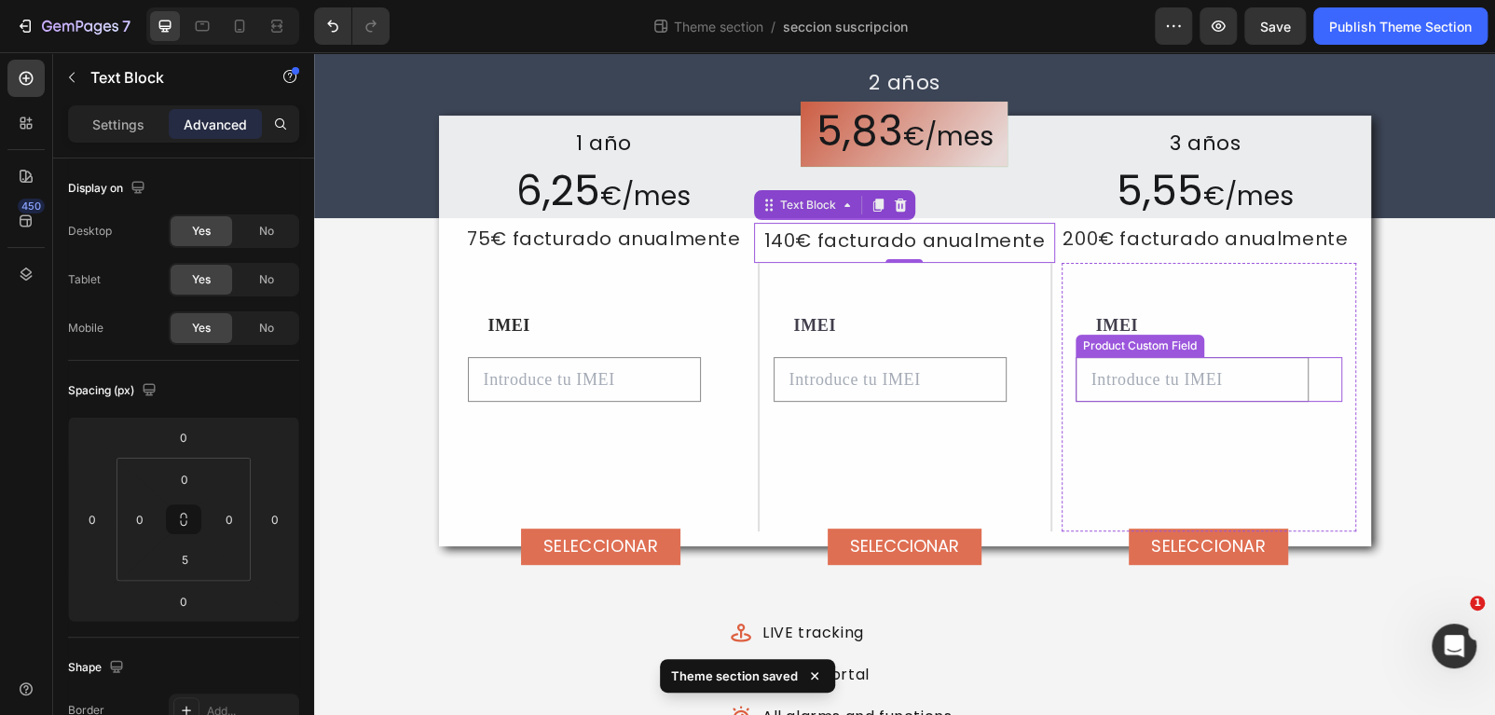
click at [1204, 376] on input "text" at bounding box center [1191, 380] width 233 height 46
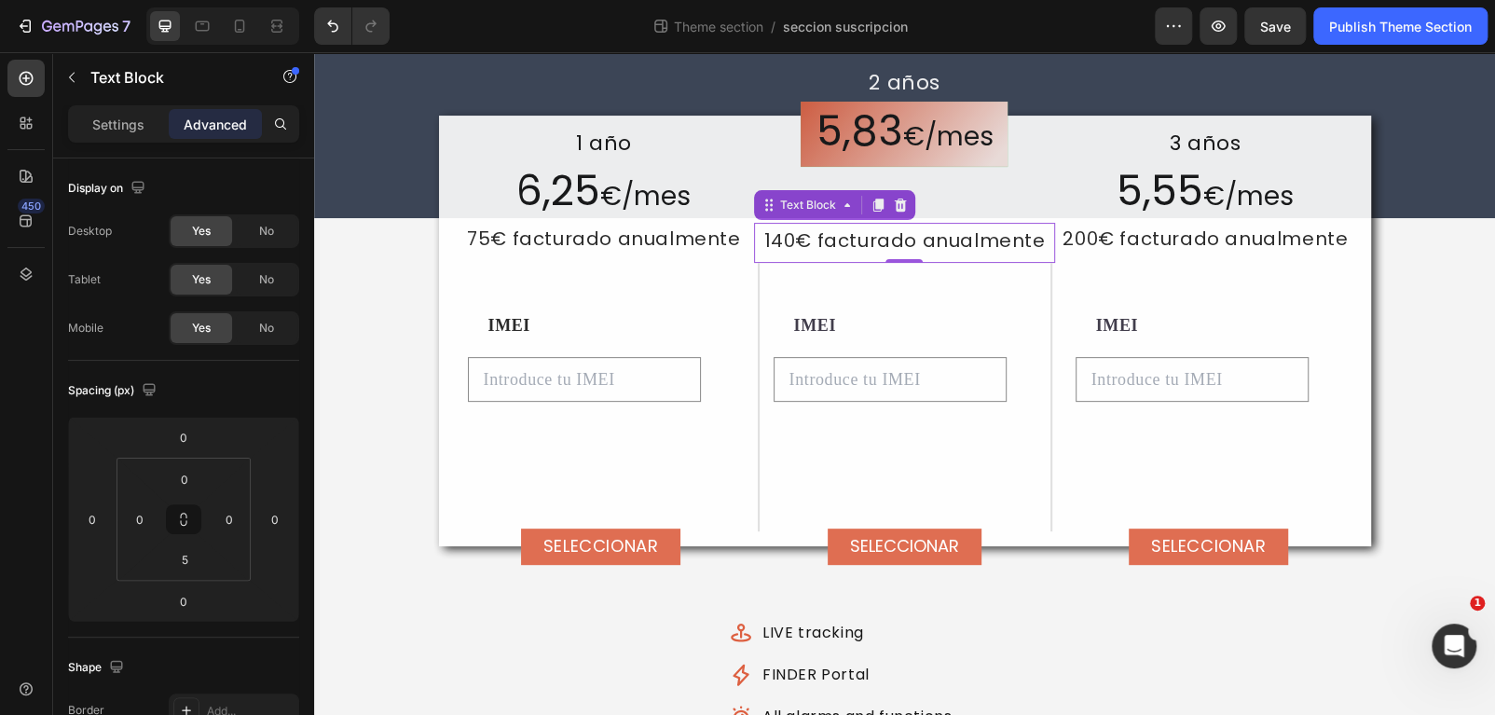
click at [912, 248] on p "140€ facturado anualmente" at bounding box center [904, 241] width 297 height 32
click at [179, 560] on input "5" at bounding box center [184, 559] width 37 height 28
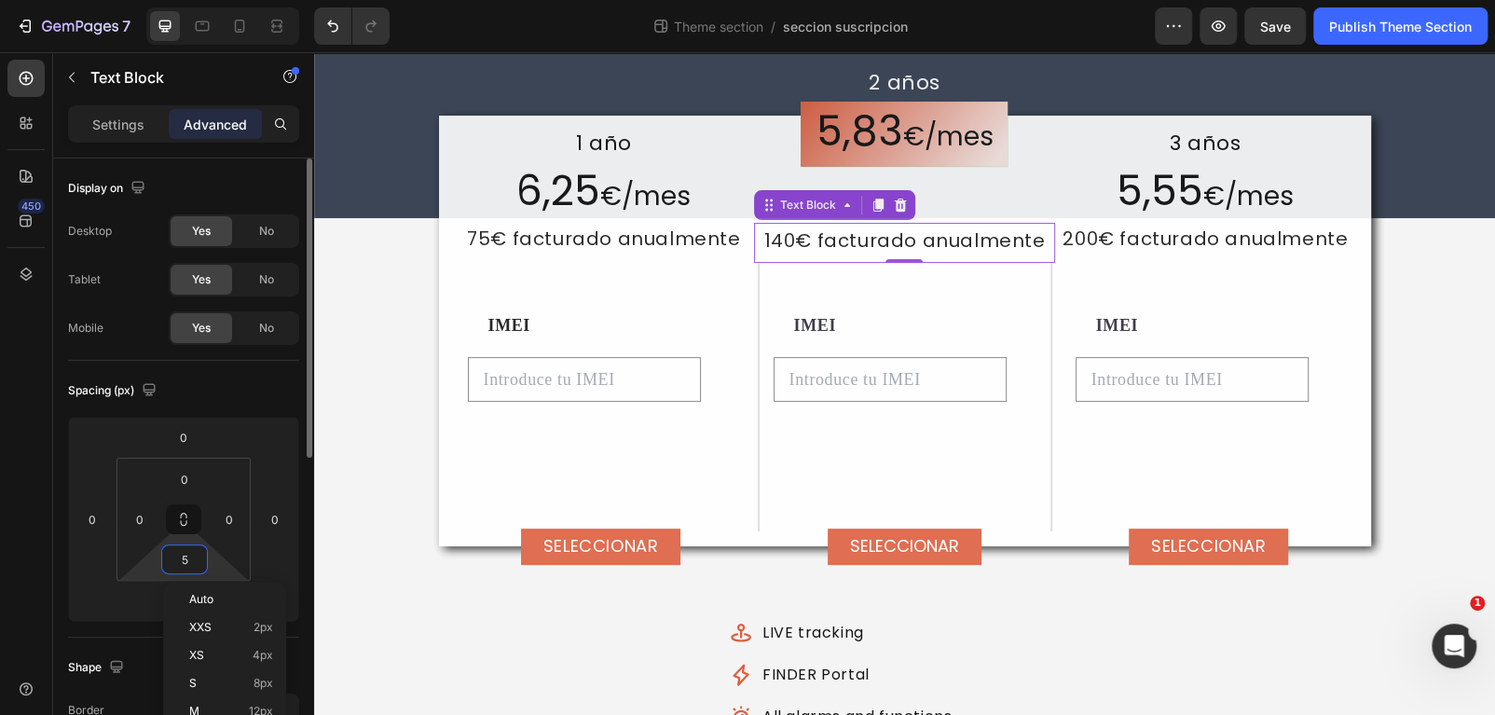
type input "8"
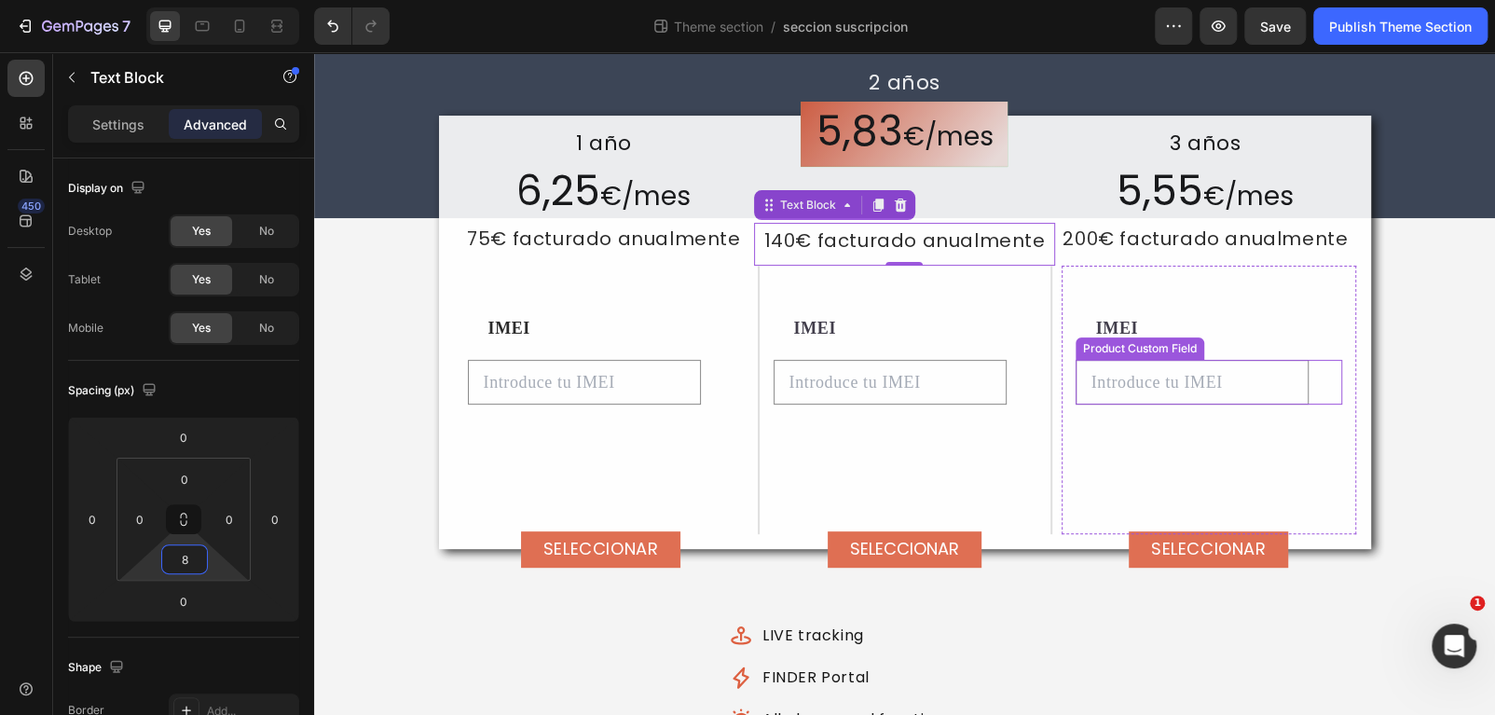
click at [1158, 380] on input "text" at bounding box center [1191, 383] width 233 height 46
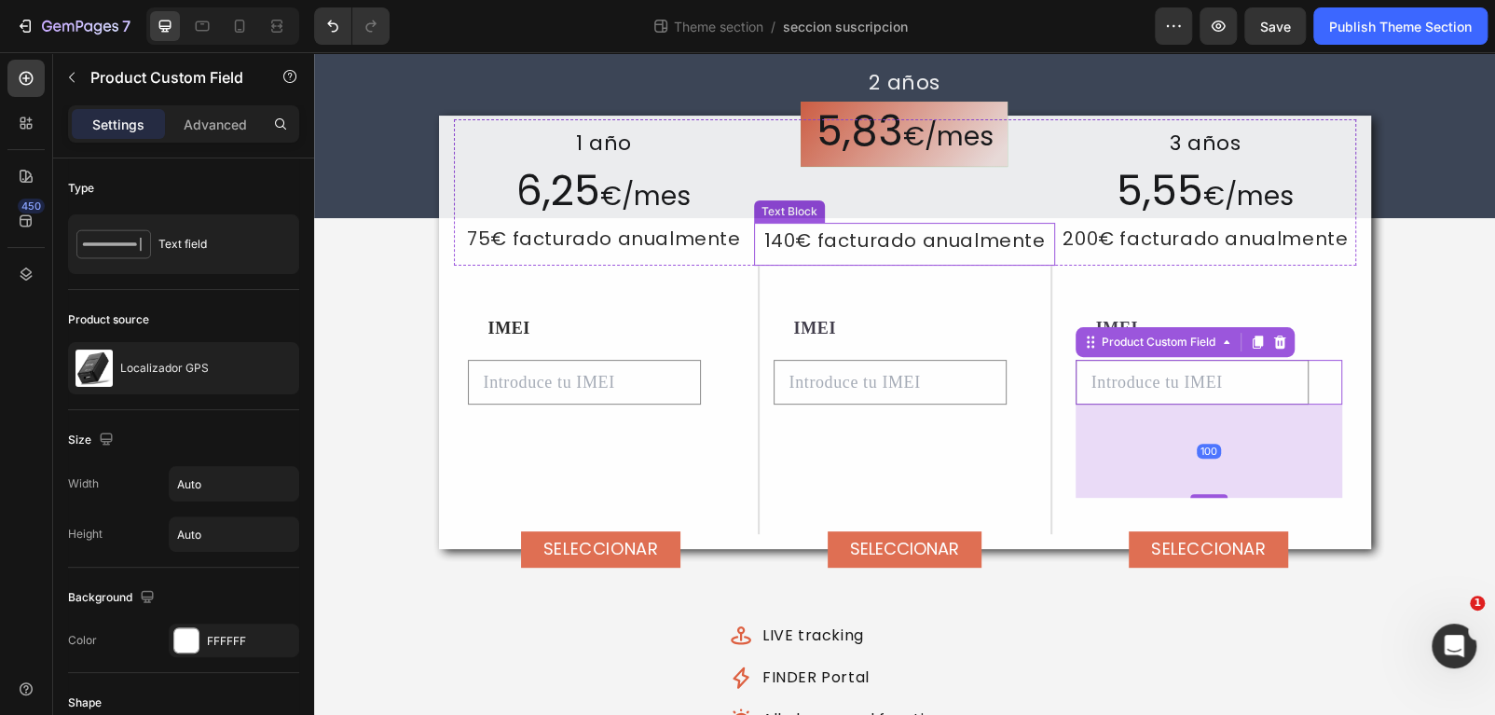
click at [857, 234] on p "140€ facturado anualmente" at bounding box center [904, 241] width 297 height 32
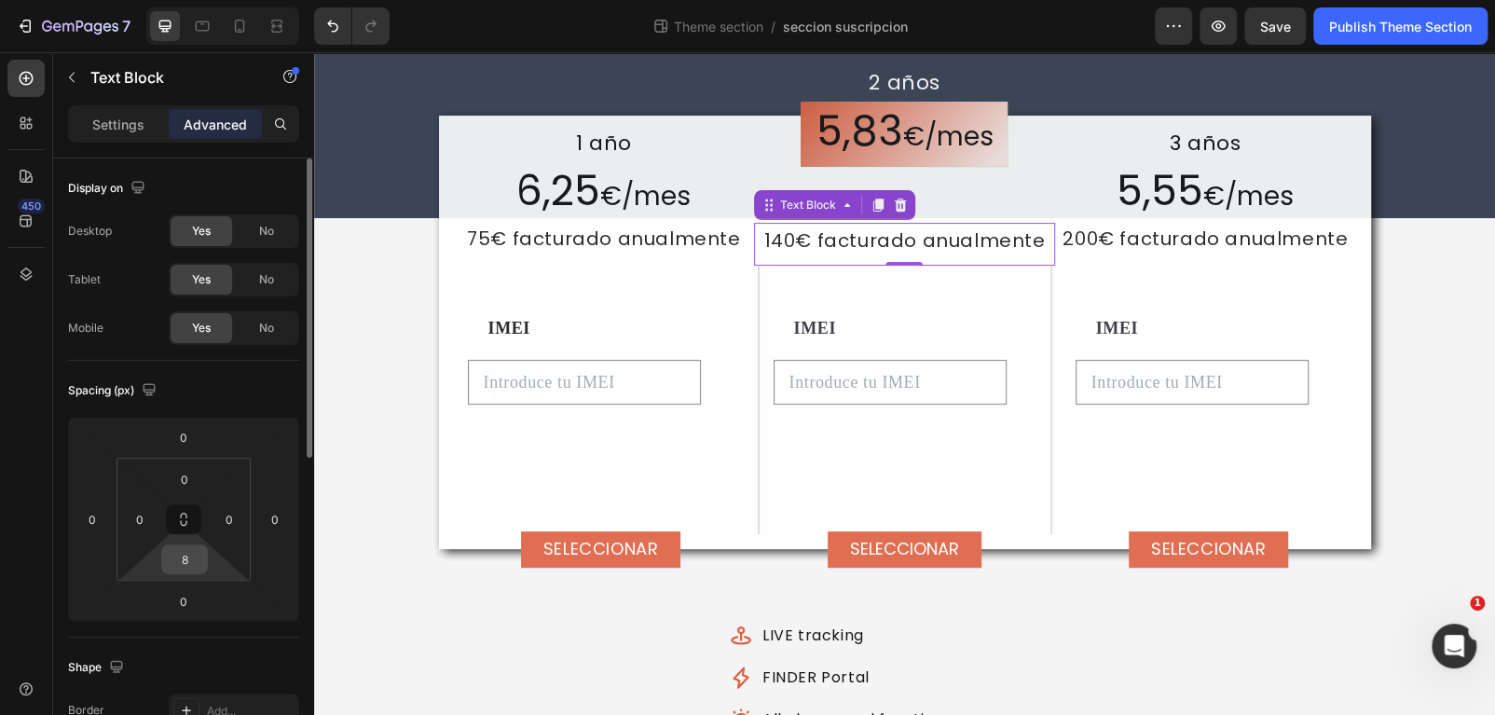
click at [174, 568] on input "8" at bounding box center [184, 559] width 37 height 28
type input "0"
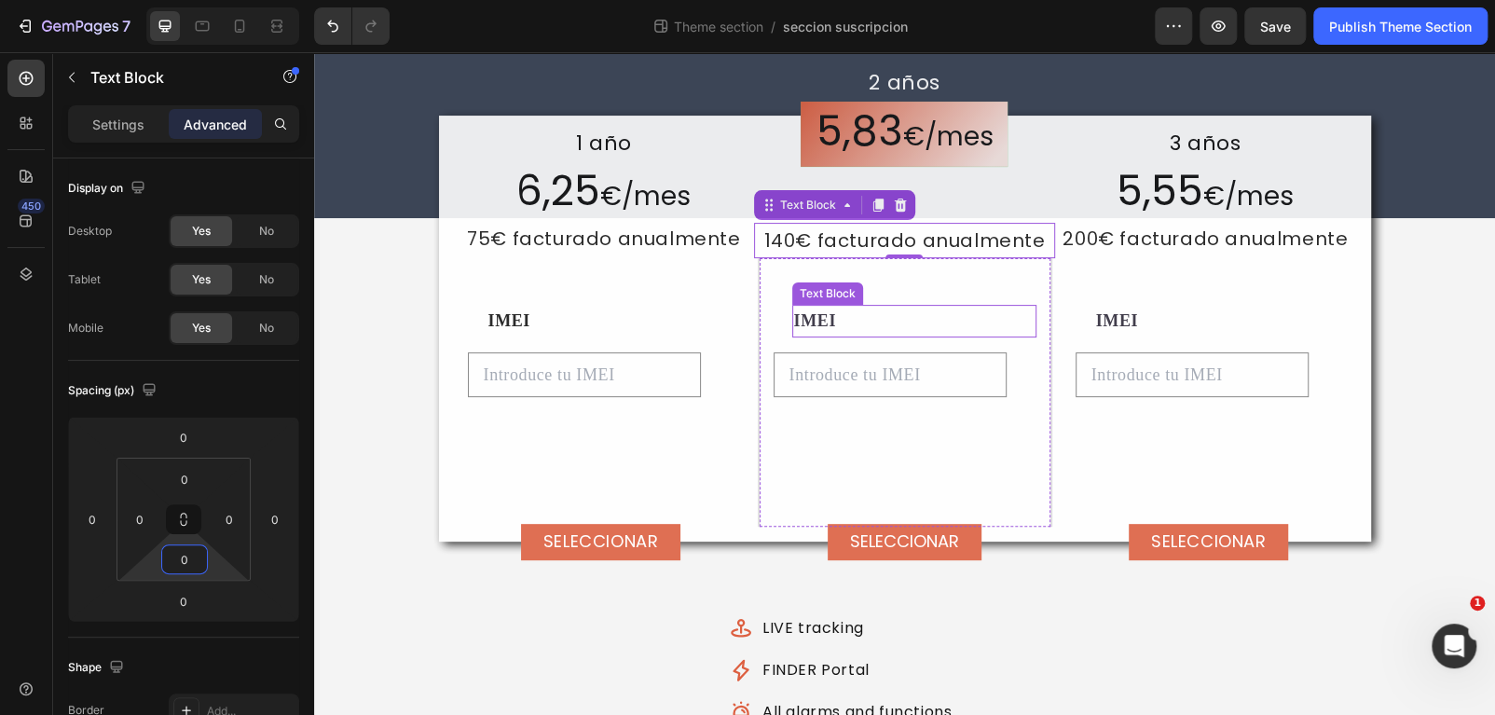
click at [981, 320] on p "IMEI" at bounding box center [914, 321] width 240 height 29
click at [866, 254] on p "140€ facturado anualmente" at bounding box center [904, 241] width 297 height 32
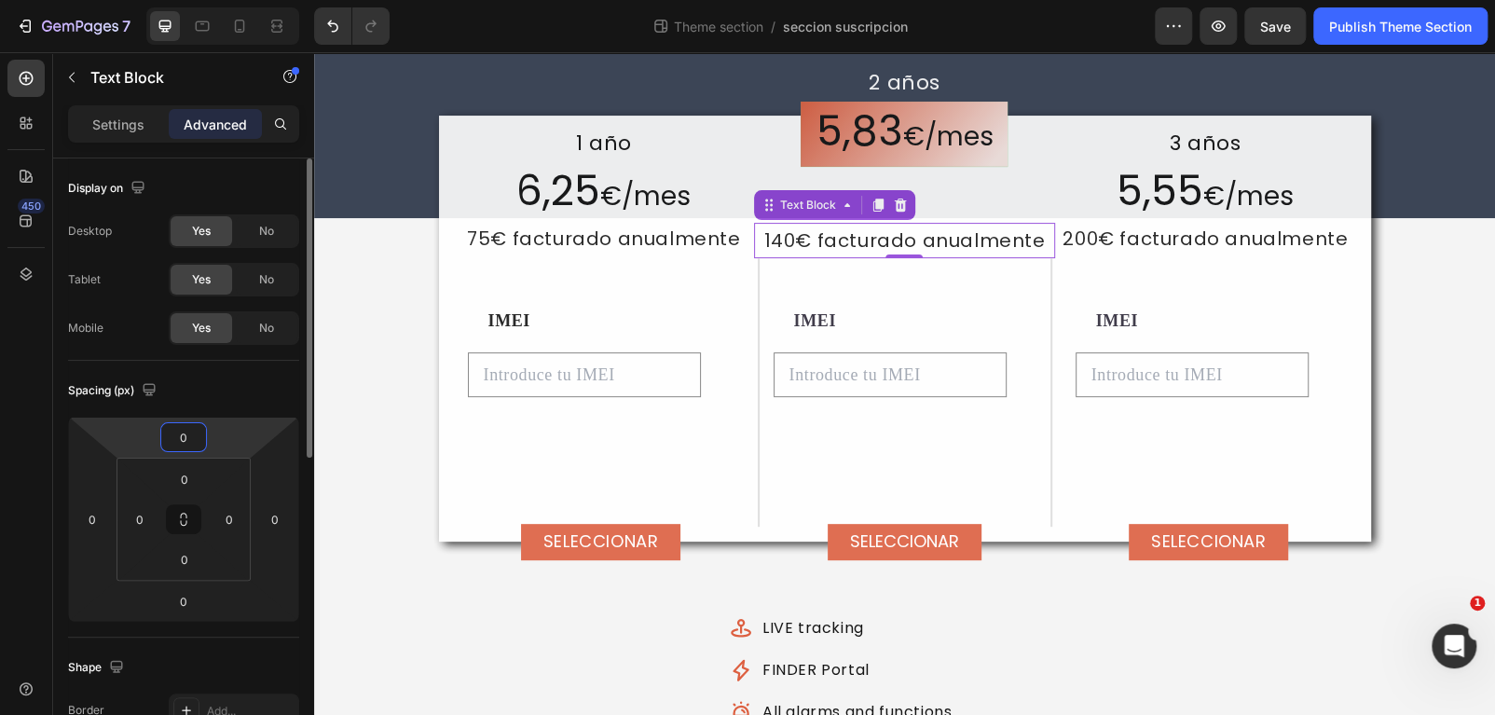
click at [184, 450] on input "0" at bounding box center [183, 437] width 37 height 28
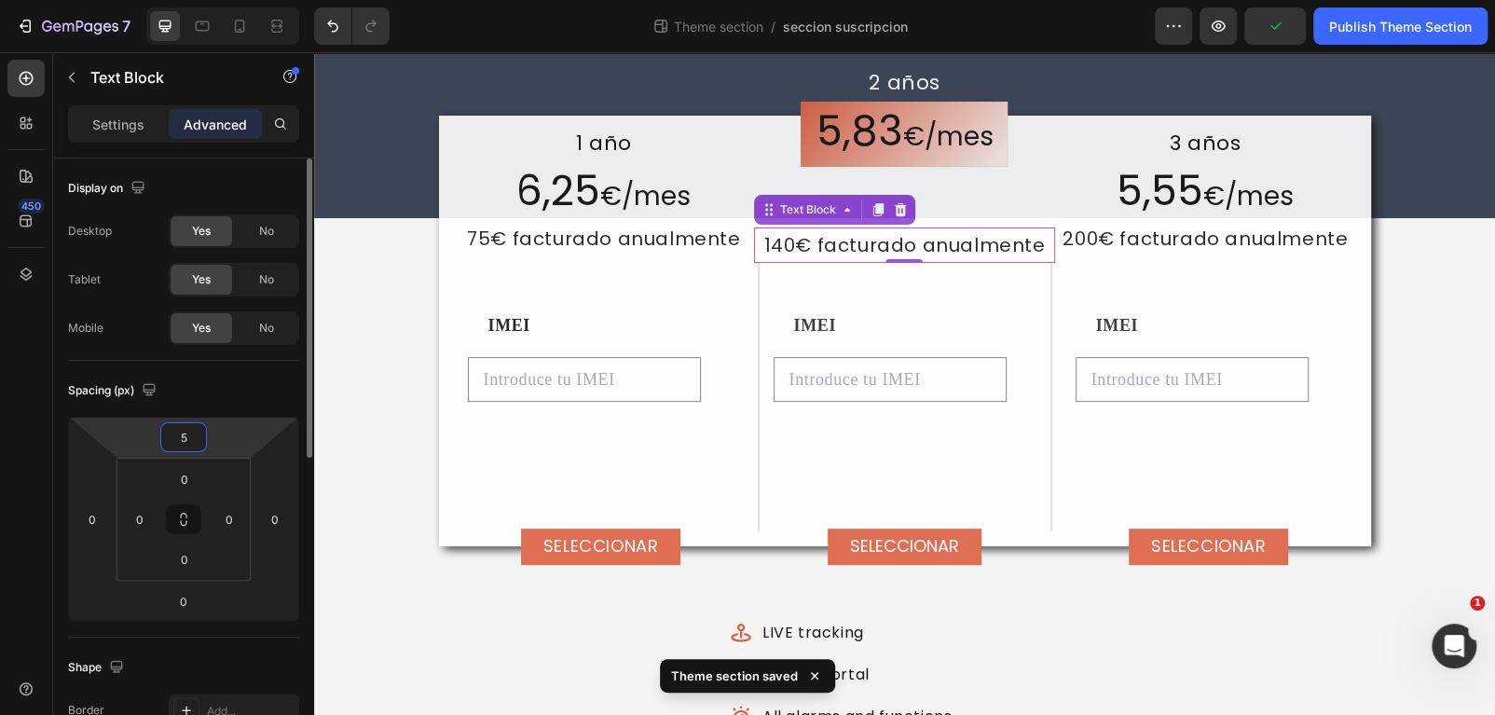
click at [184, 450] on input "5" at bounding box center [183, 437] width 37 height 28
type input "0"
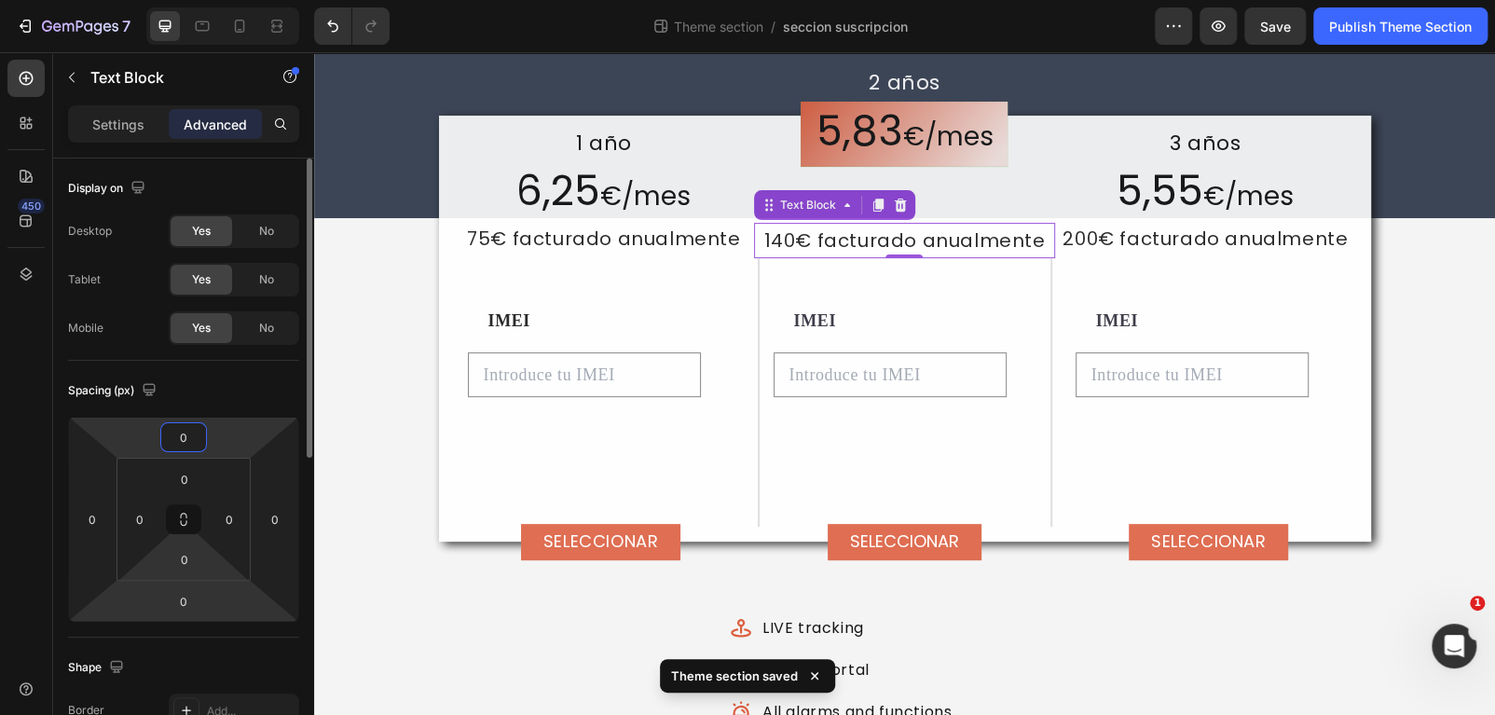
click at [186, 0] on html "7 Theme section / seccion suscripcion Preview Save Publish Theme Section 450 Se…" at bounding box center [747, 0] width 1495 height 0
click at [188, 592] on input "0" at bounding box center [183, 601] width 37 height 28
click at [179, 592] on input "0" at bounding box center [183, 601] width 37 height 28
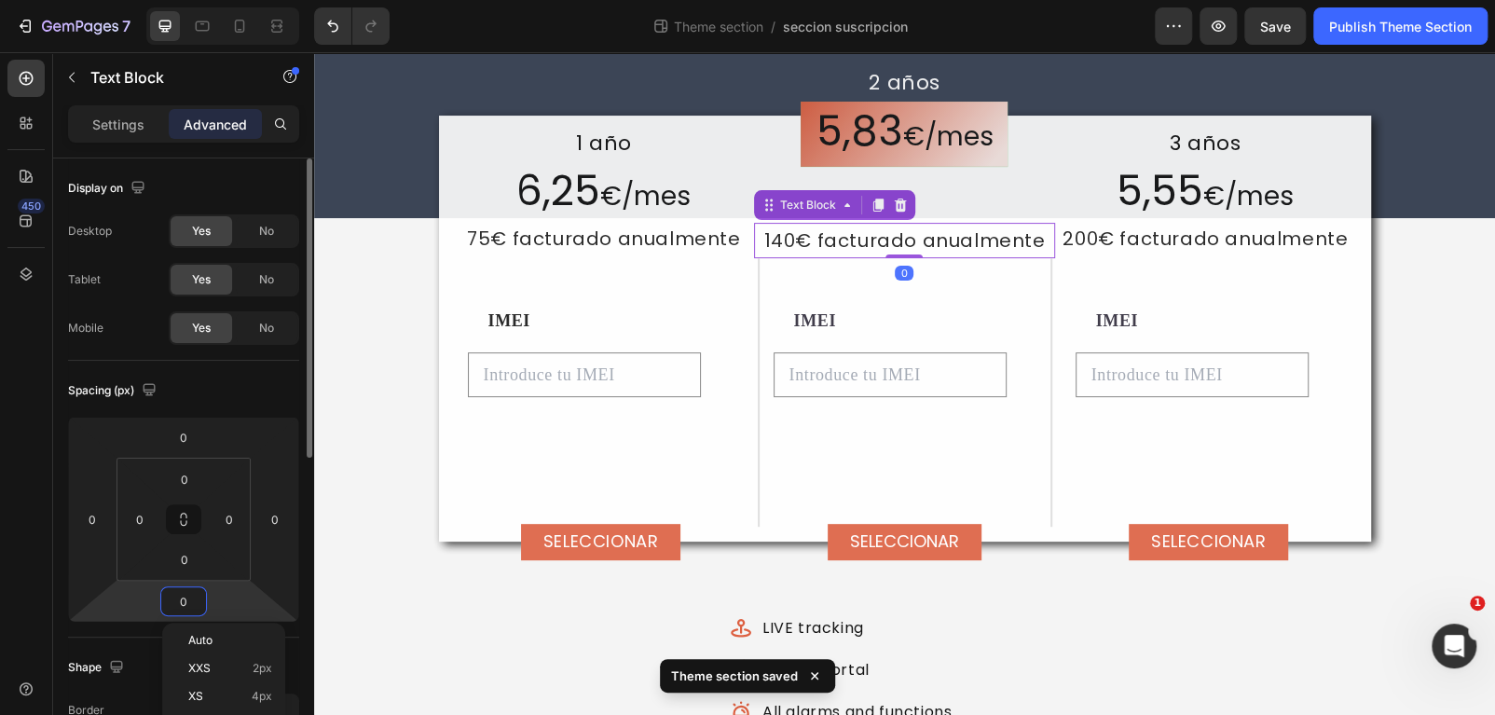
type input "5"
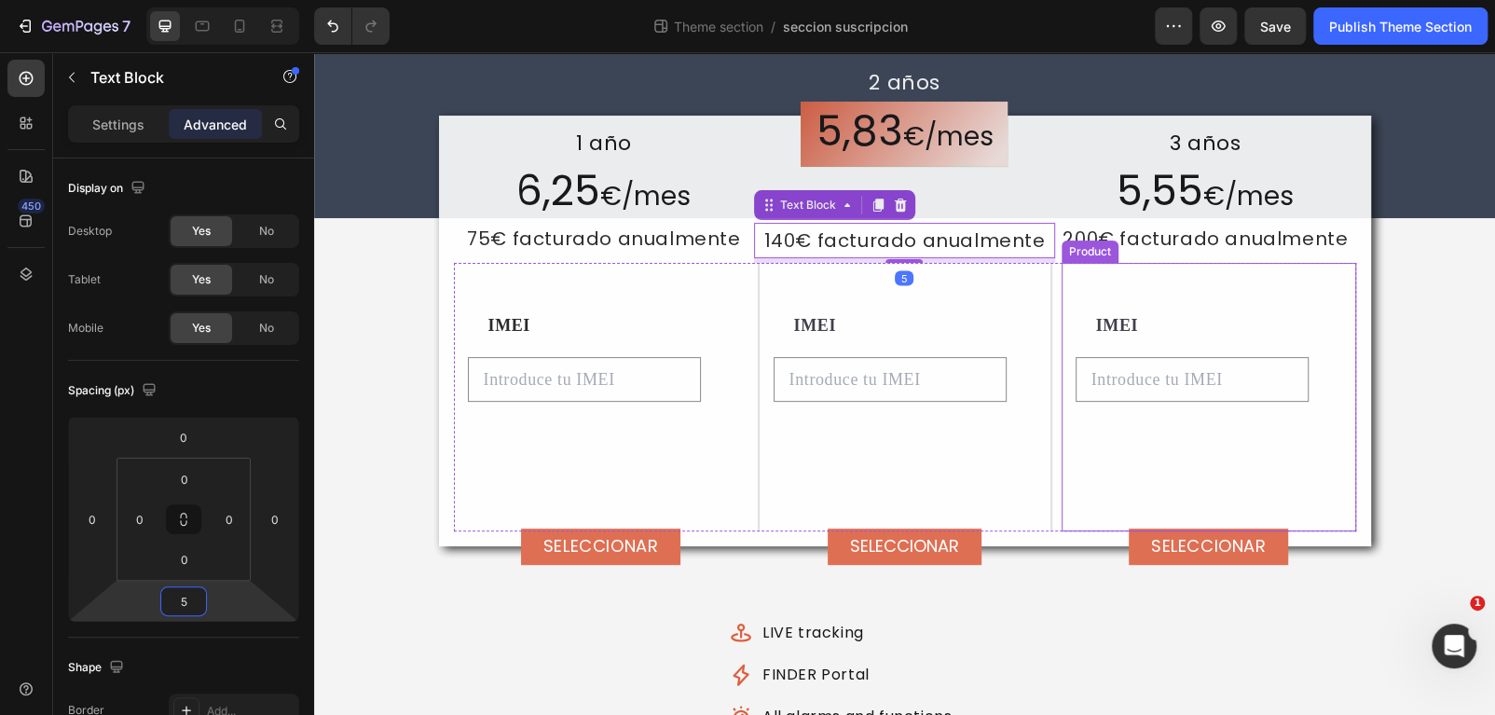
click at [1250, 457] on div "IMEI Text Block Por favor ingrese un valor Product Custom Field SELECCIONAR Add…" at bounding box center [1208, 420] width 267 height 222
click at [856, 234] on p "140€ facturado anualmente" at bounding box center [904, 241] width 297 height 32
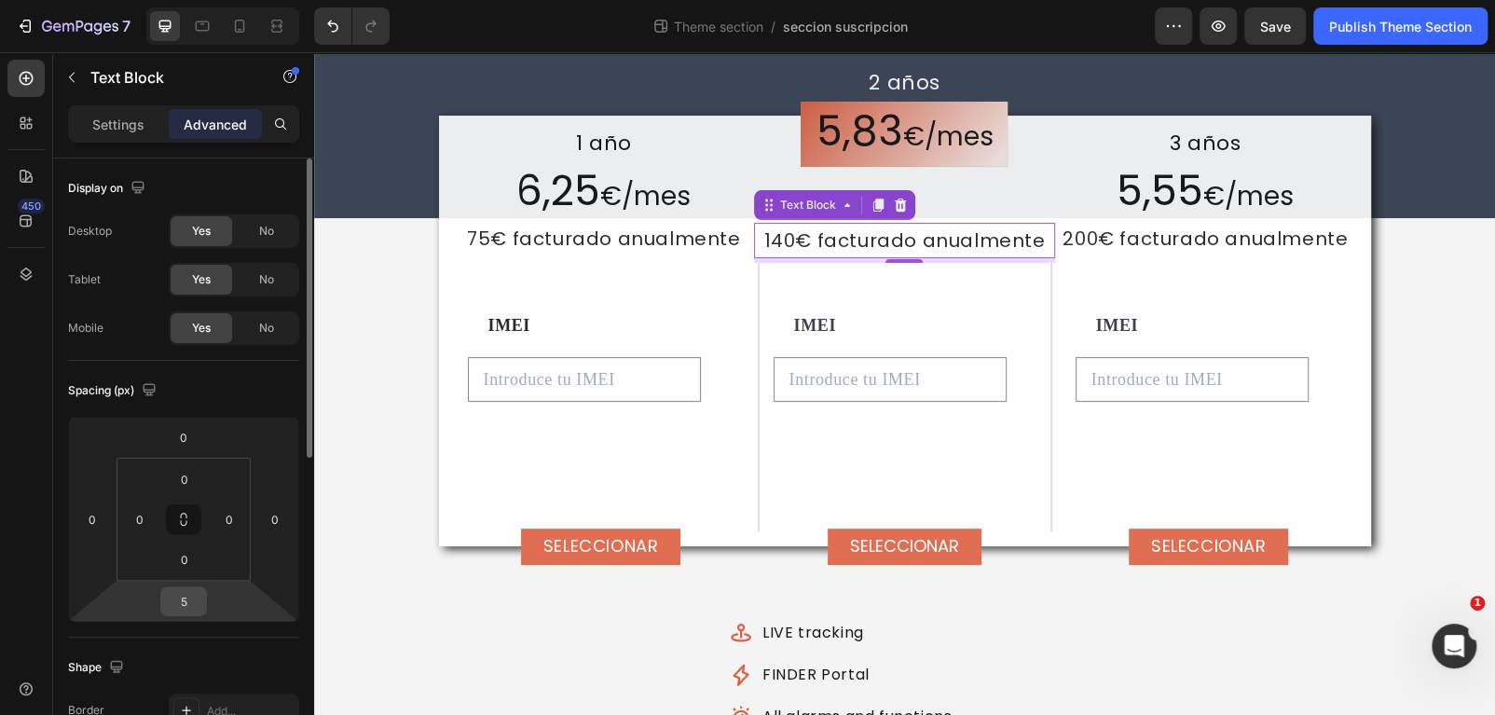
click at [184, 596] on input "5" at bounding box center [183, 601] width 37 height 28
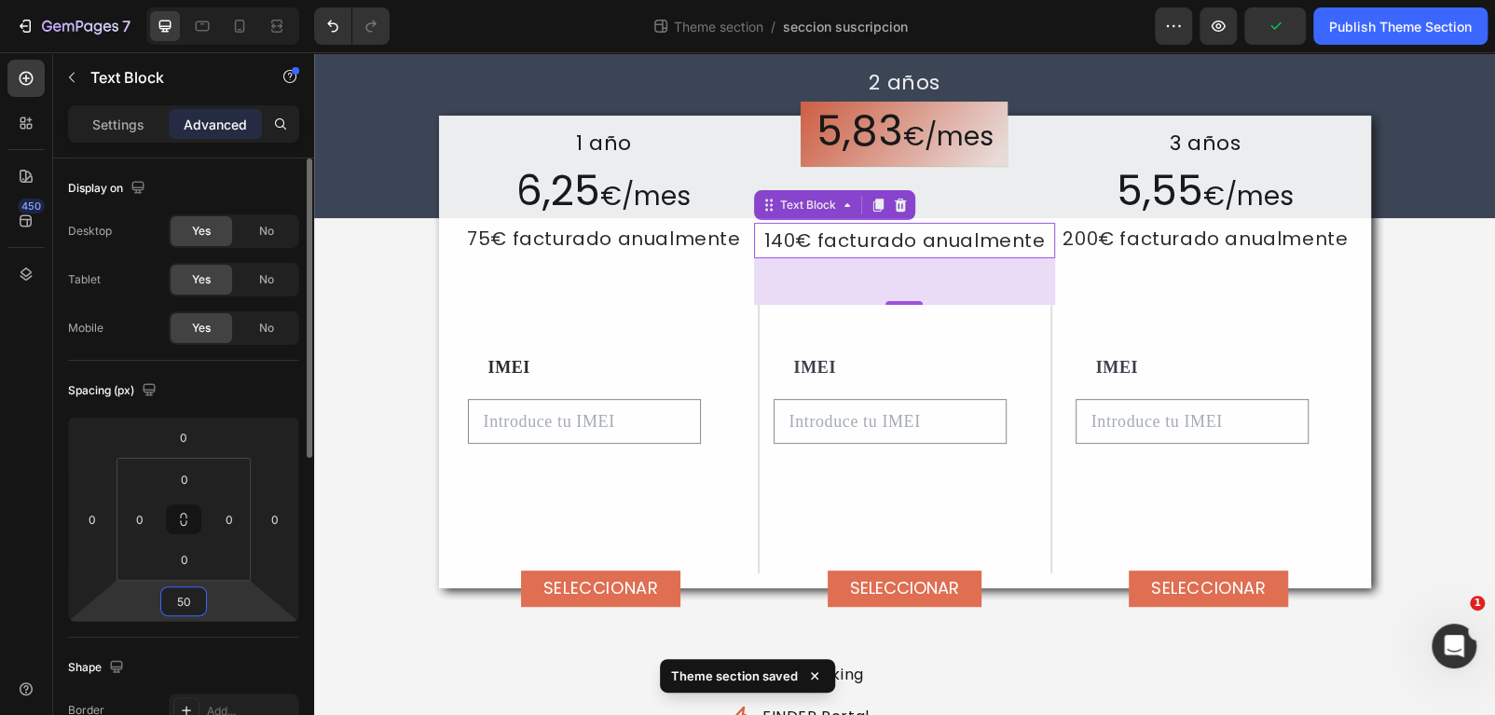
click at [173, 599] on input "50" at bounding box center [183, 601] width 37 height 28
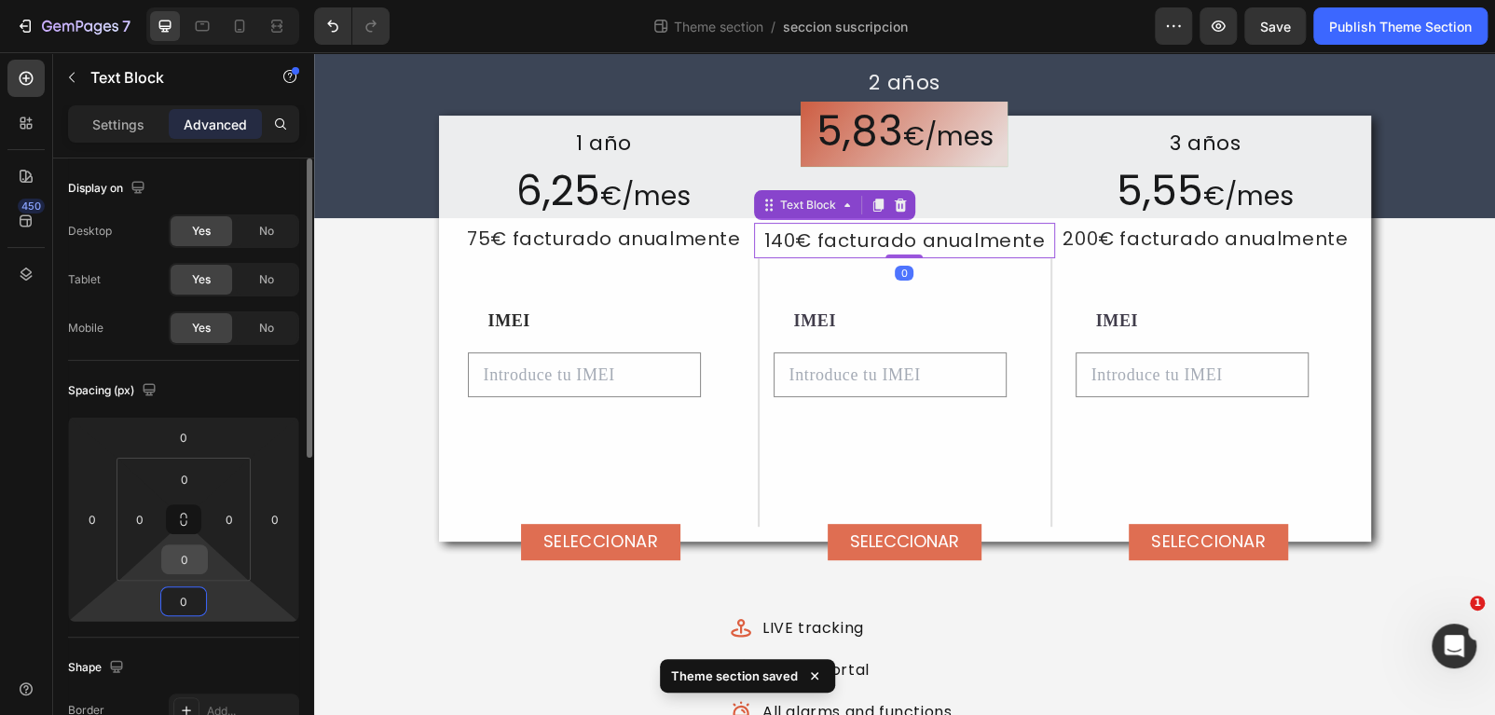
type input "0"
click at [195, 556] on input "0" at bounding box center [184, 559] width 37 height 28
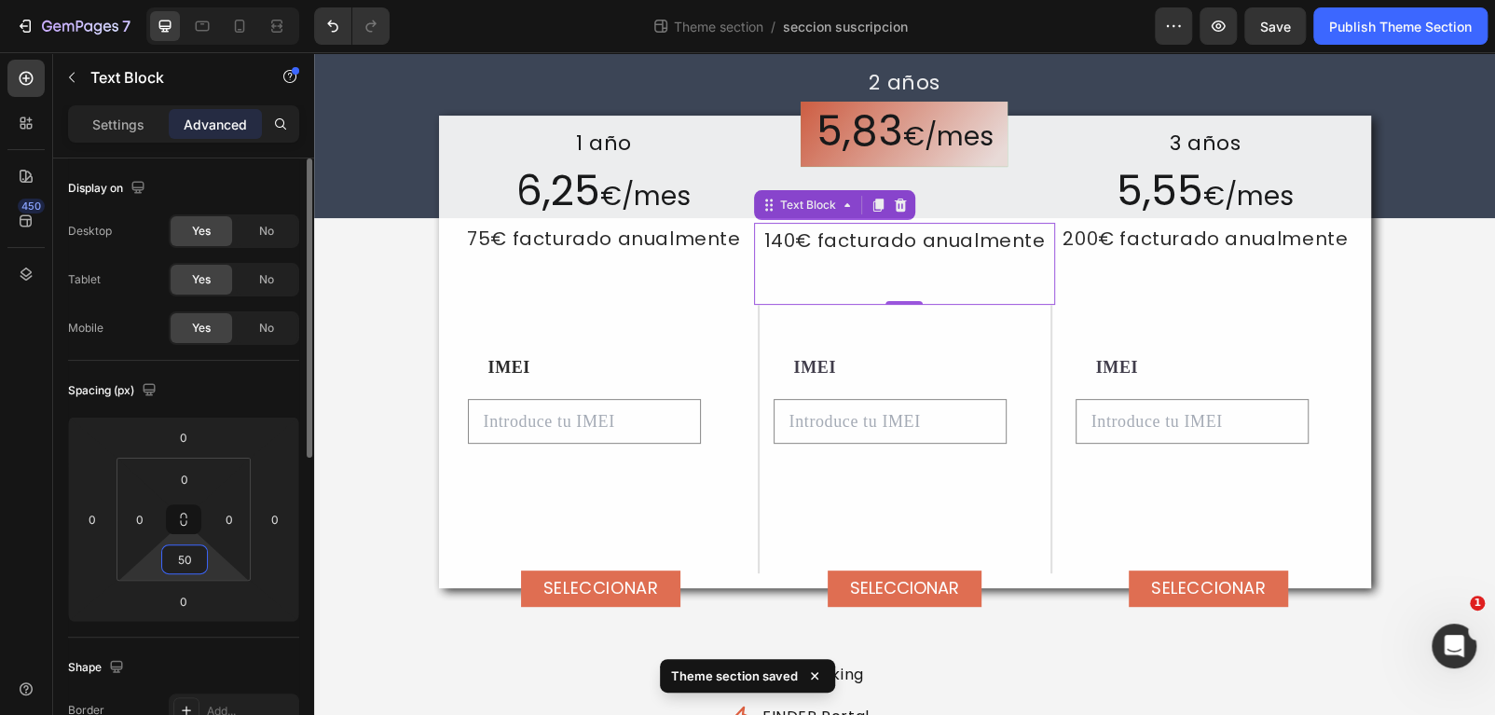
click at [195, 556] on input "50" at bounding box center [184, 559] width 37 height 28
type input "0"
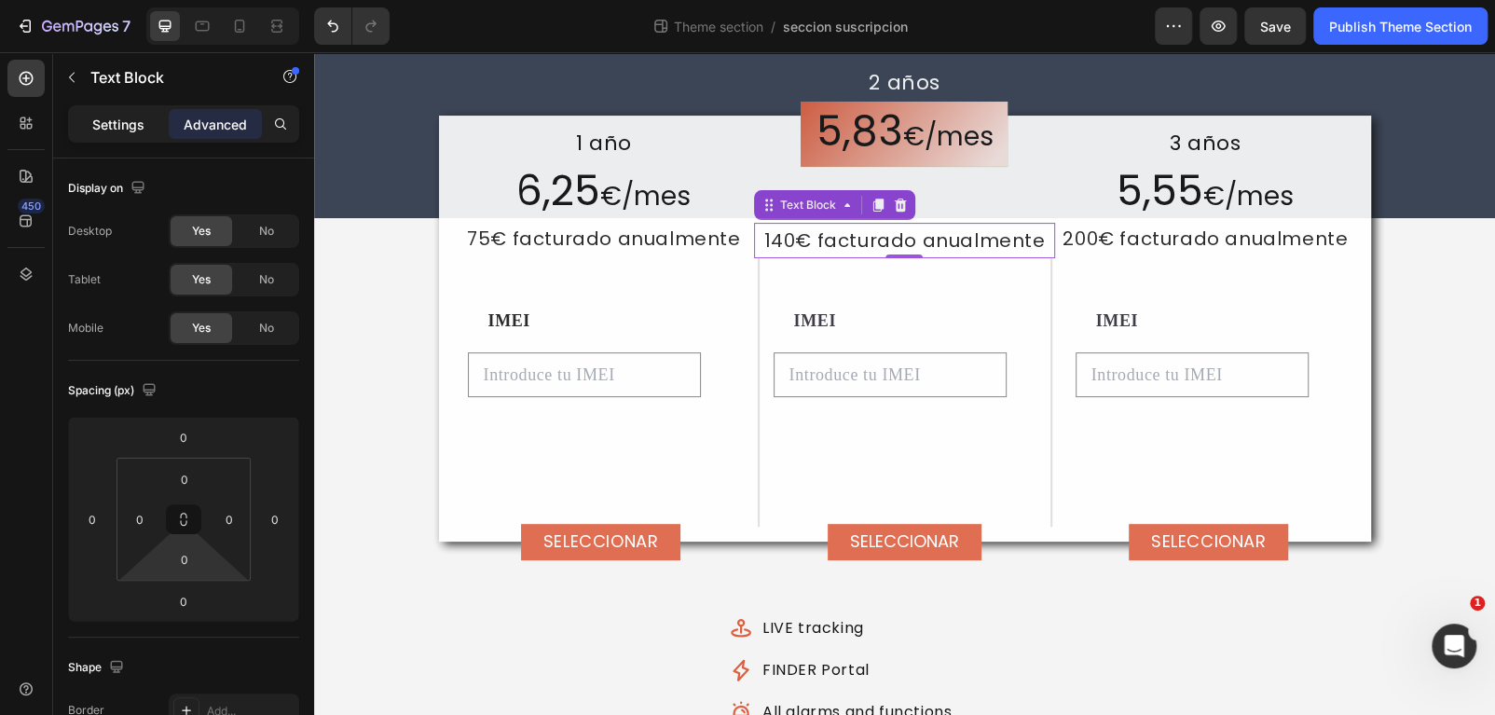
click at [127, 129] on p "Settings" at bounding box center [118, 125] width 52 height 20
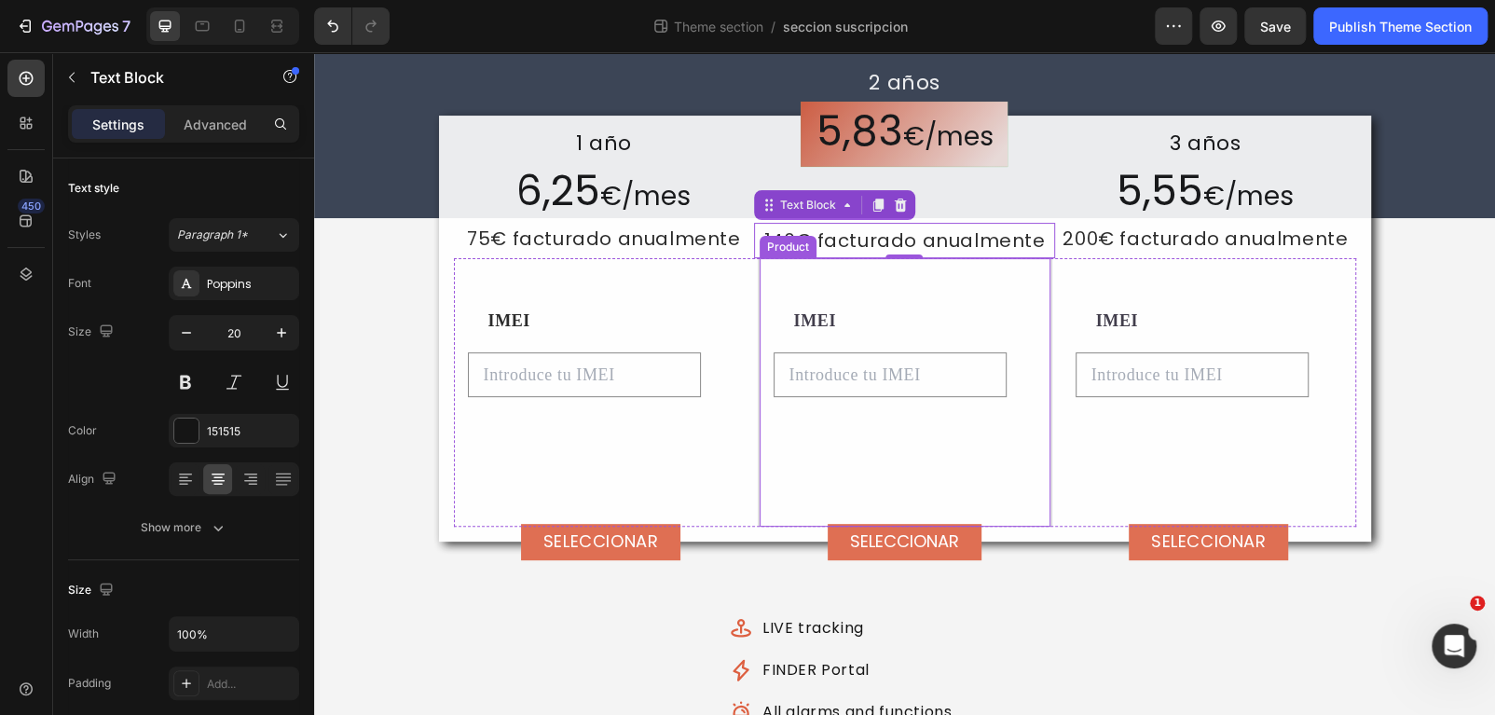
click at [1028, 454] on div "IMEI Text Block Por favor ingrese un valor Product Custom Field SELECCIONAR Add…" at bounding box center [905, 416] width 263 height 222
click at [976, 247] on p "140€ facturado anualmente" at bounding box center [904, 241] width 297 height 32
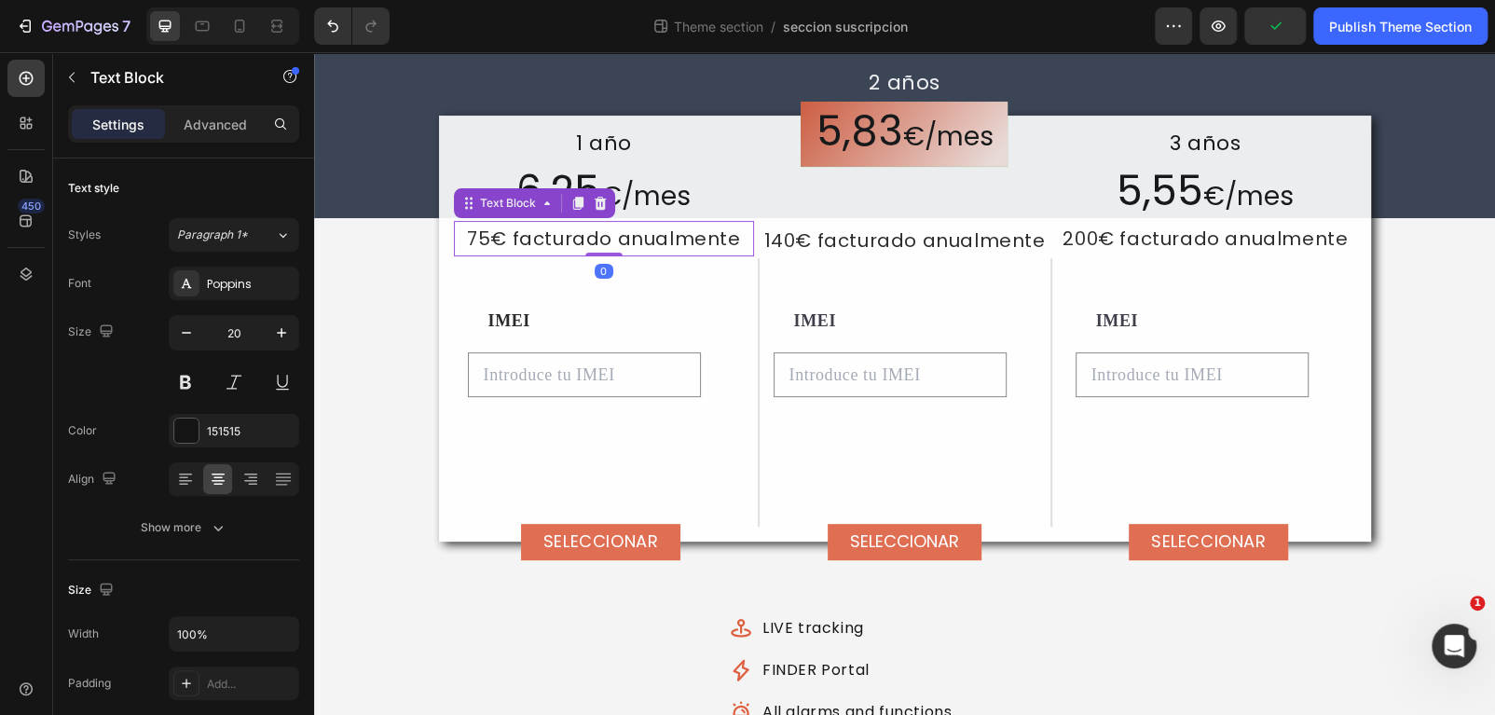
click at [613, 233] on p "75€ facturado anualmente" at bounding box center [604, 239] width 297 height 32
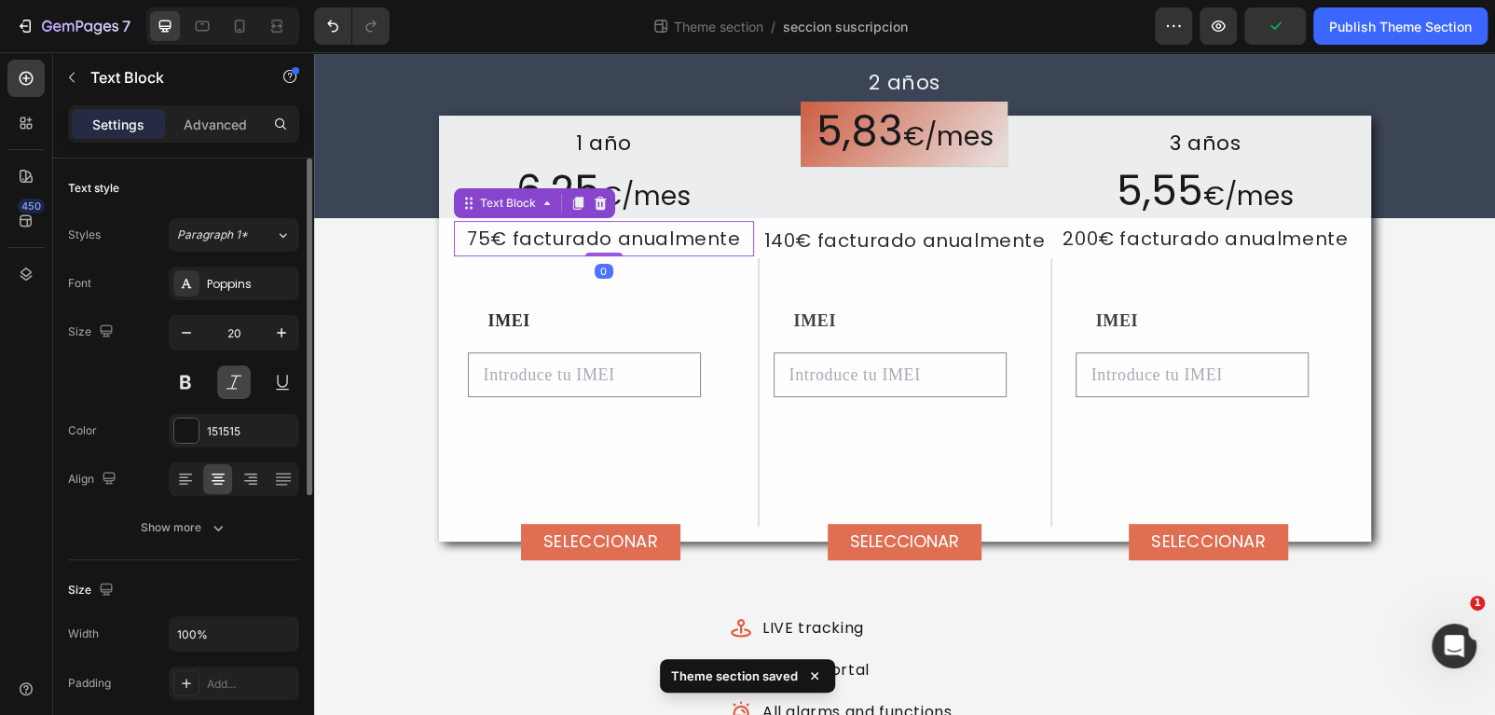
click at [233, 391] on button at bounding box center [234, 382] width 34 height 34
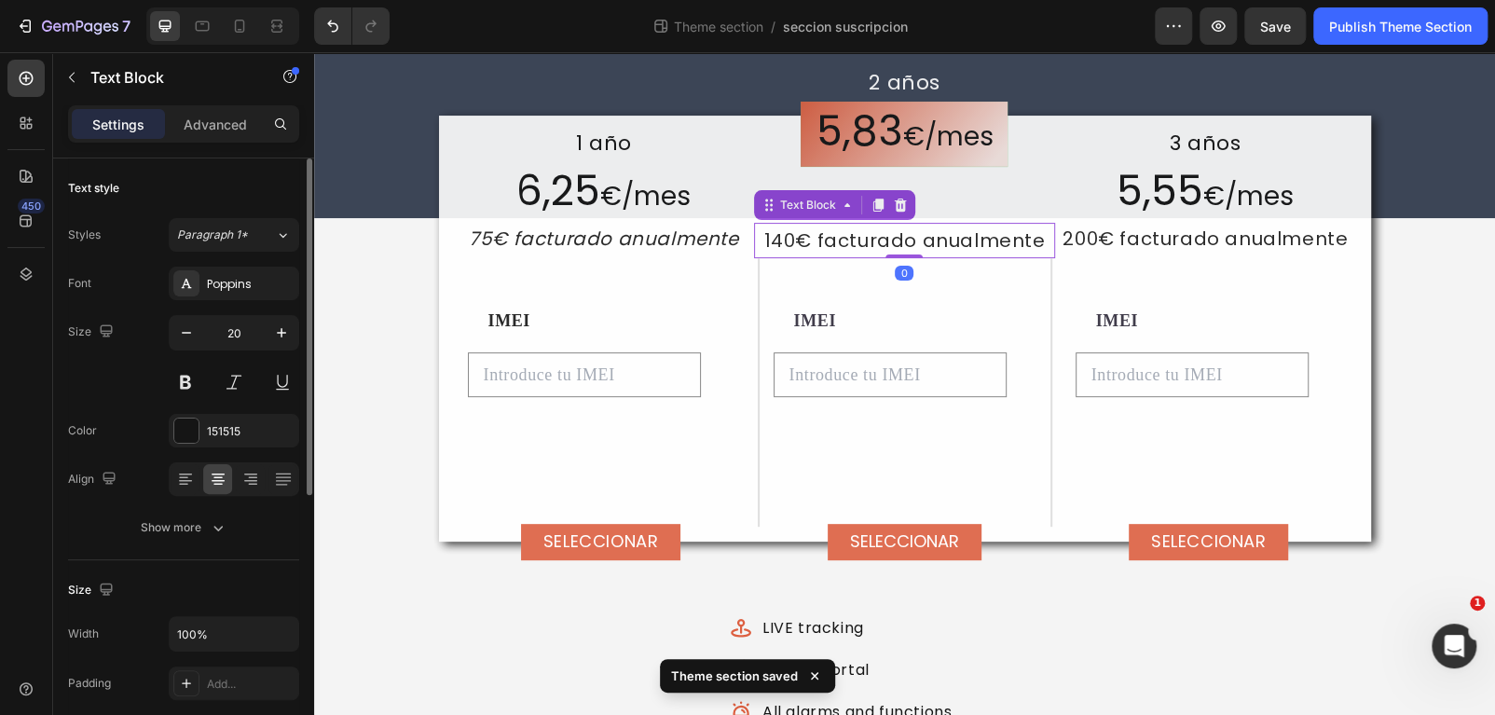
click at [909, 244] on p "140€ facturado anualmente" at bounding box center [904, 241] width 297 height 32
click at [234, 380] on button at bounding box center [234, 382] width 34 height 34
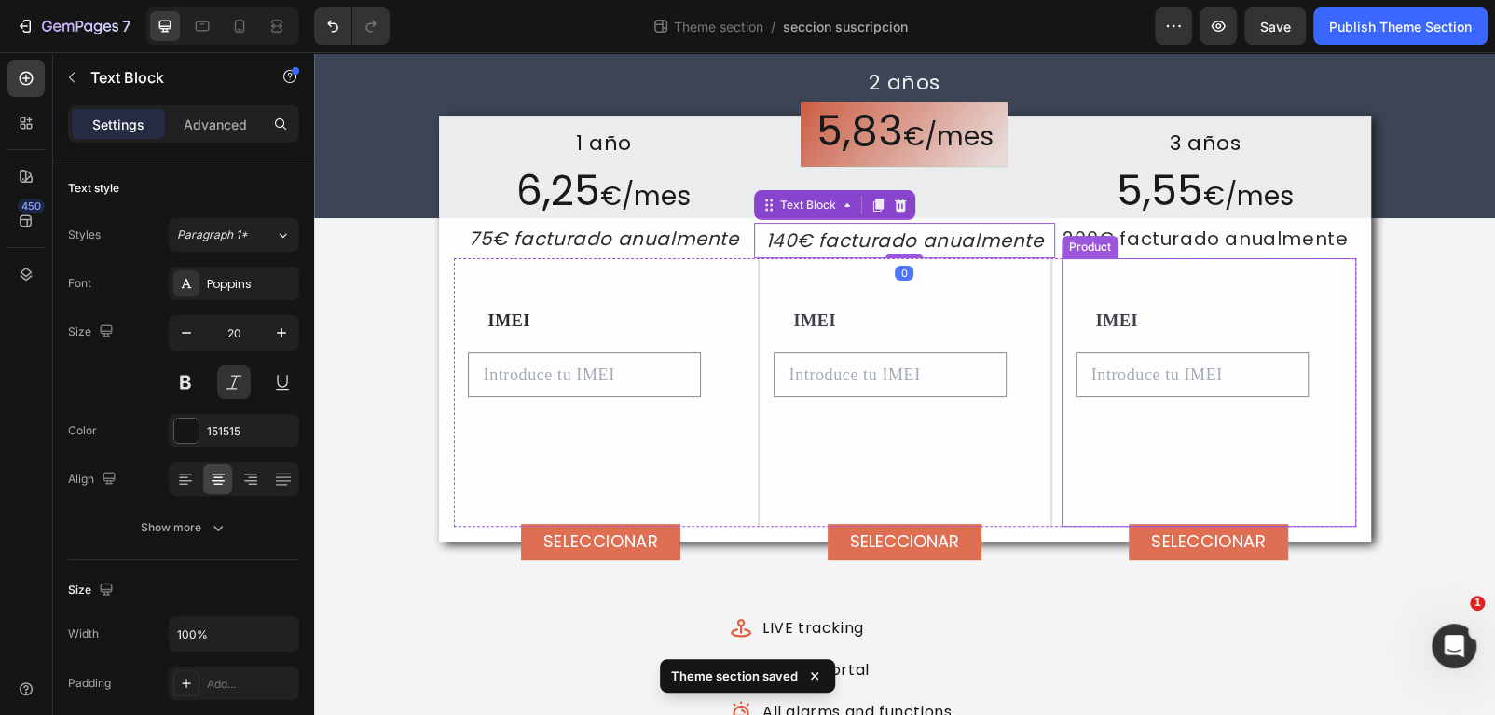
click at [1116, 239] on p "200€ facturado anualmente" at bounding box center [1205, 239] width 297 height 32
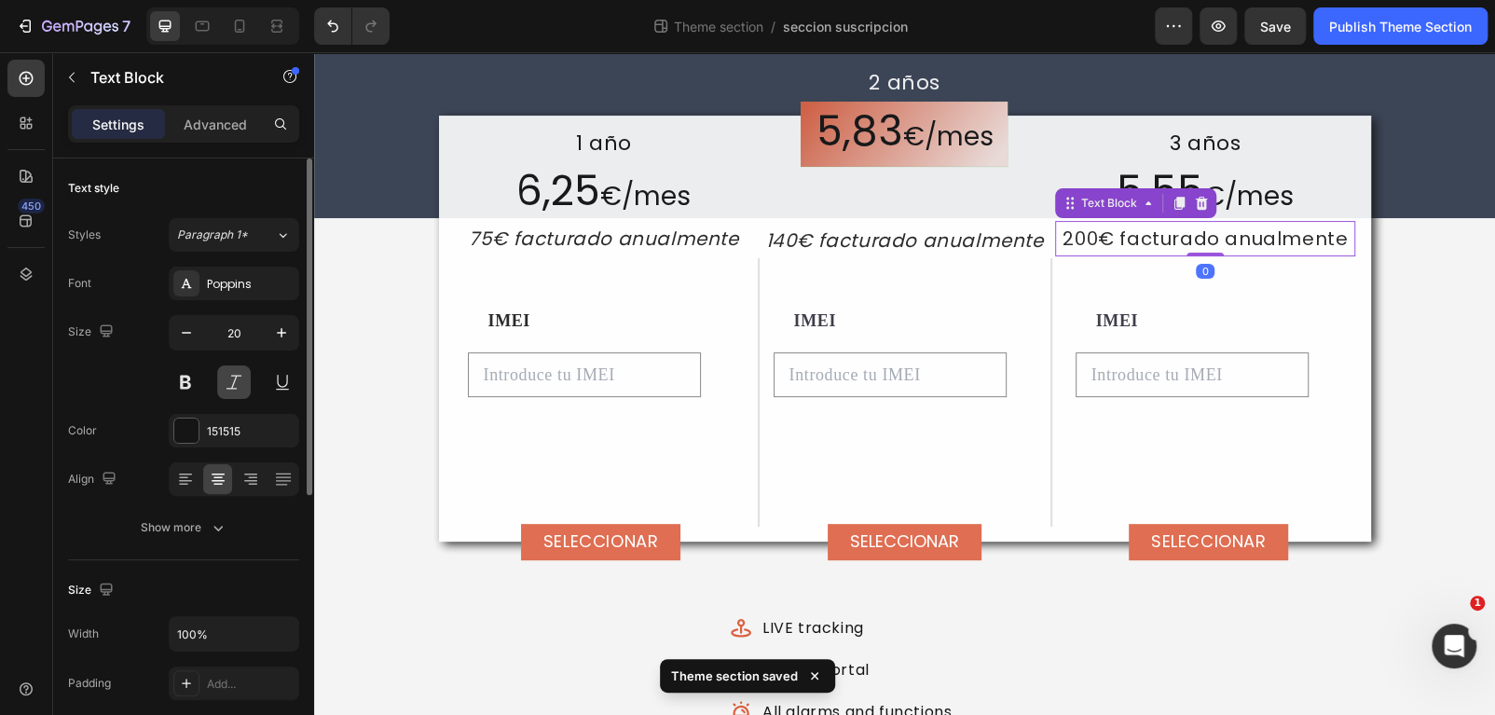
click at [241, 380] on button at bounding box center [234, 382] width 34 height 34
click at [183, 326] on icon "button" at bounding box center [186, 332] width 19 height 19
type input "17"
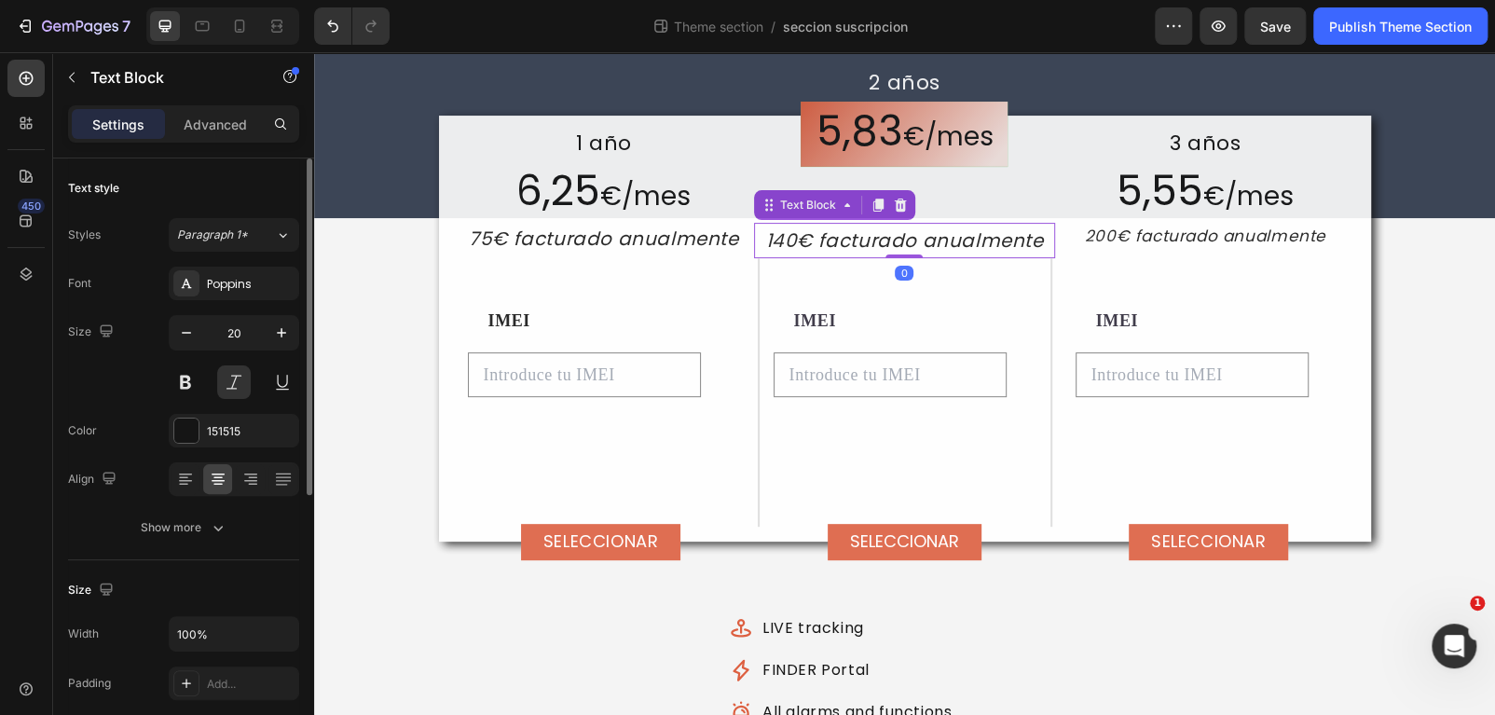
click at [896, 237] on p "140€ facturado anualmente" at bounding box center [904, 241] width 297 height 32
click at [184, 334] on icon "button" at bounding box center [186, 332] width 19 height 19
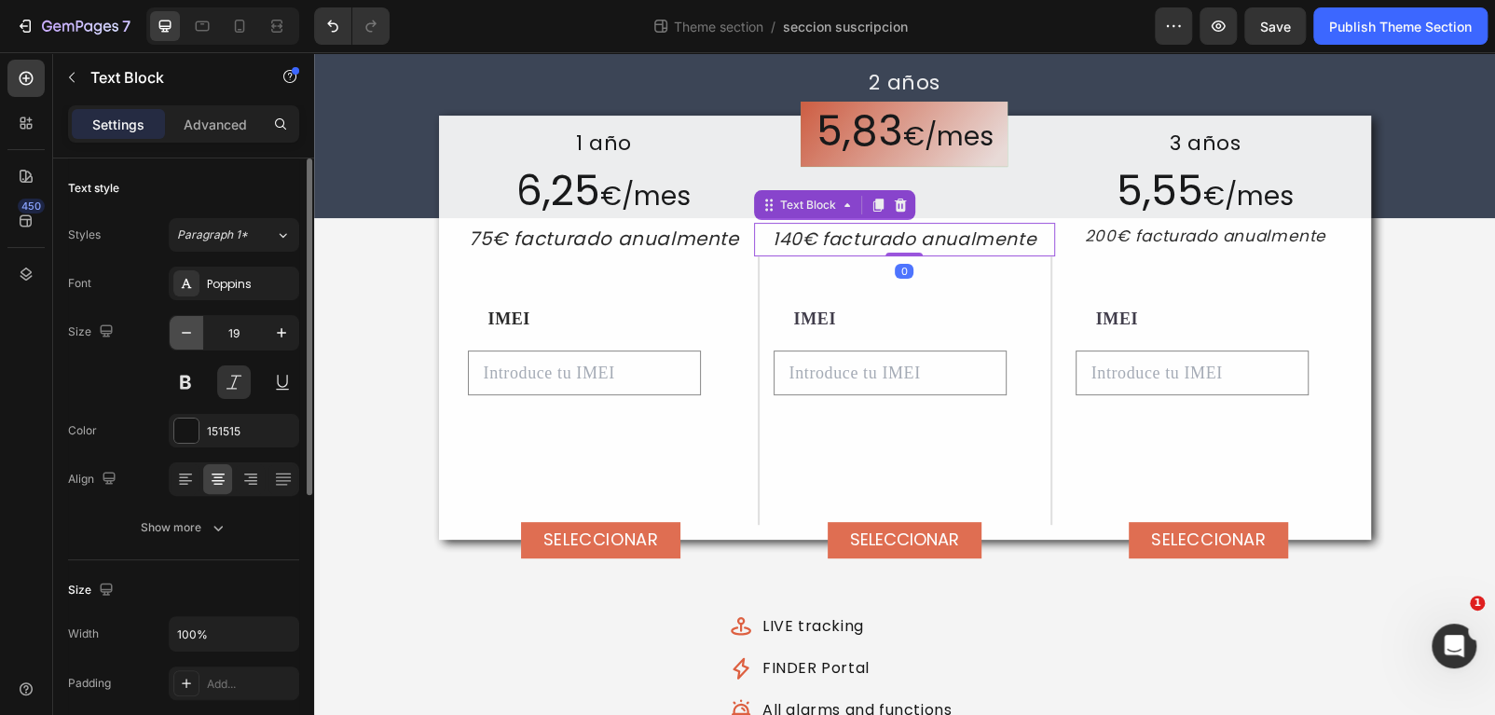
click at [184, 334] on icon "button" at bounding box center [186, 332] width 19 height 19
type input "17"
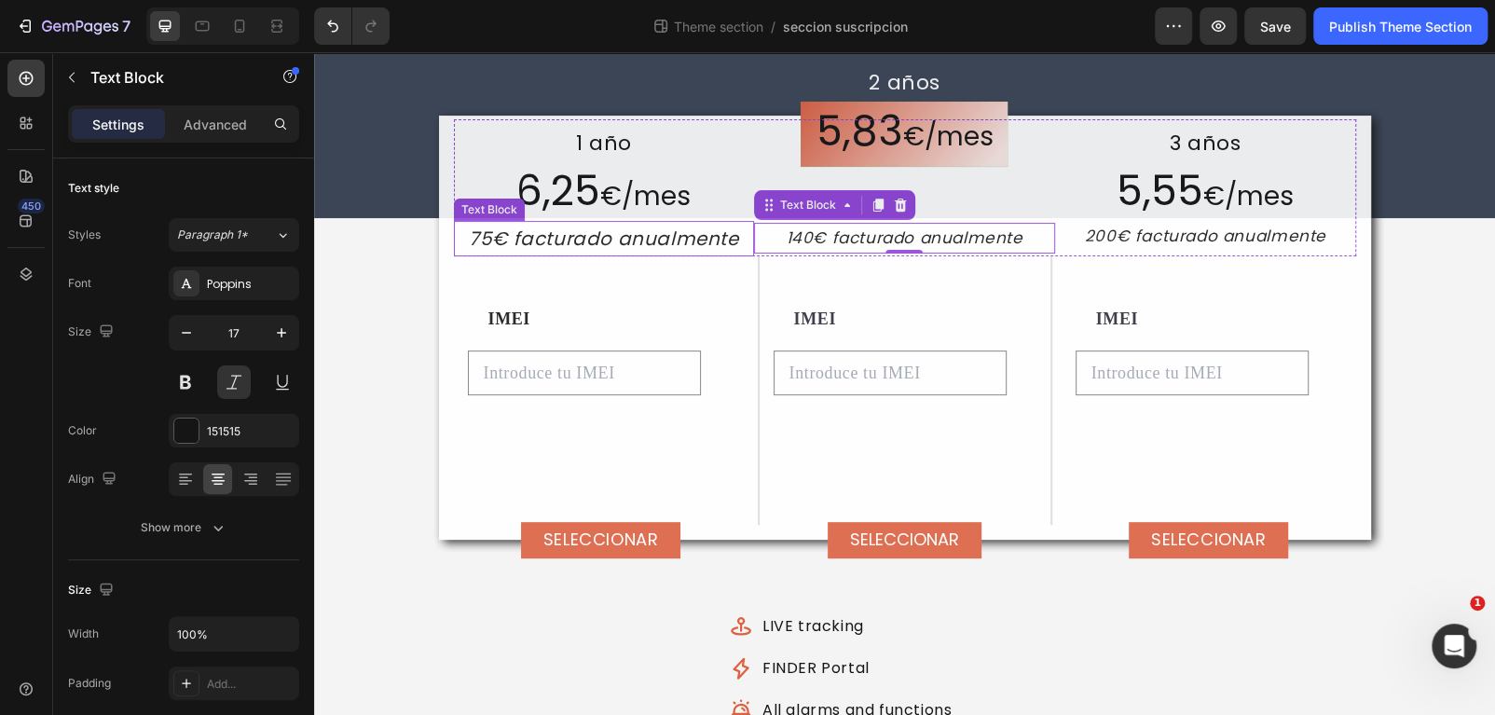
click at [548, 243] on p "75€ facturado anualmente" at bounding box center [604, 239] width 297 height 32
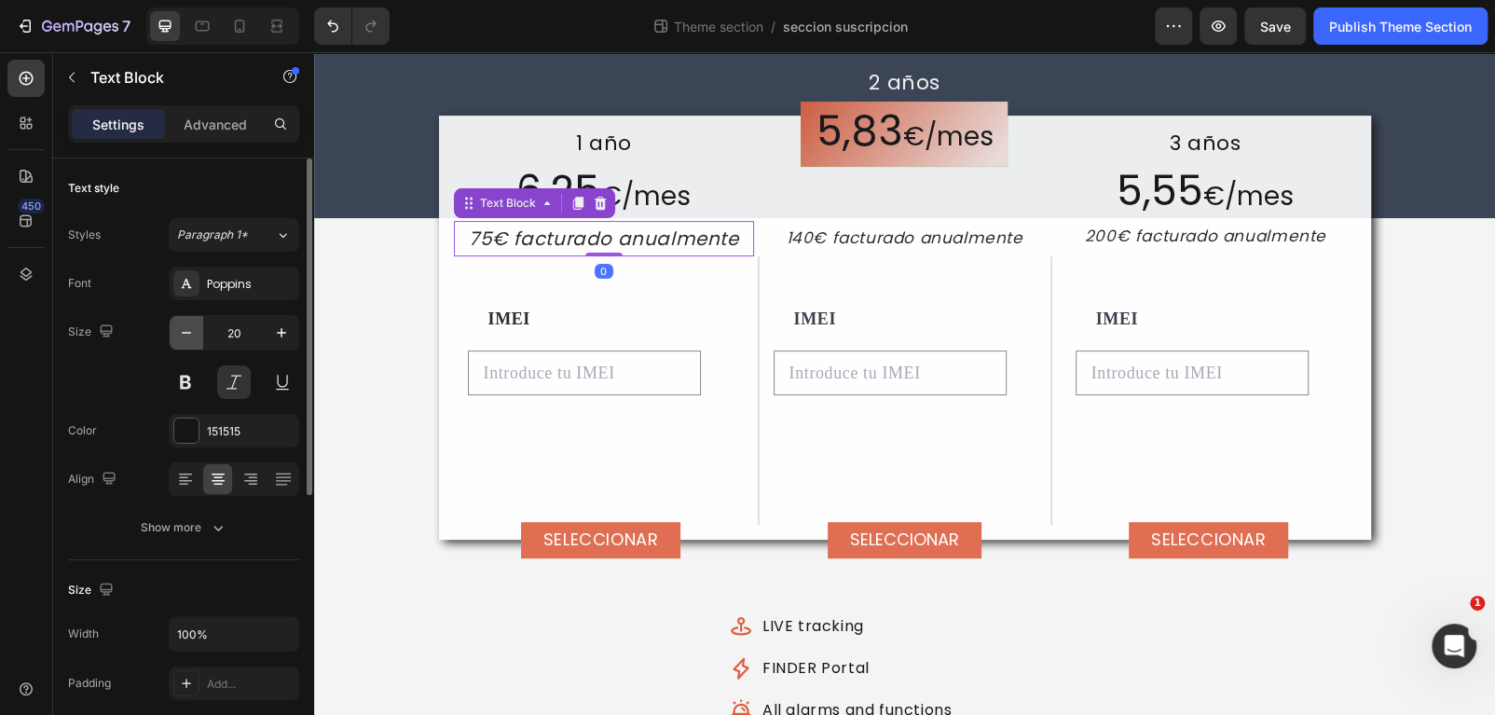
click at [195, 337] on icon "button" at bounding box center [186, 332] width 19 height 19
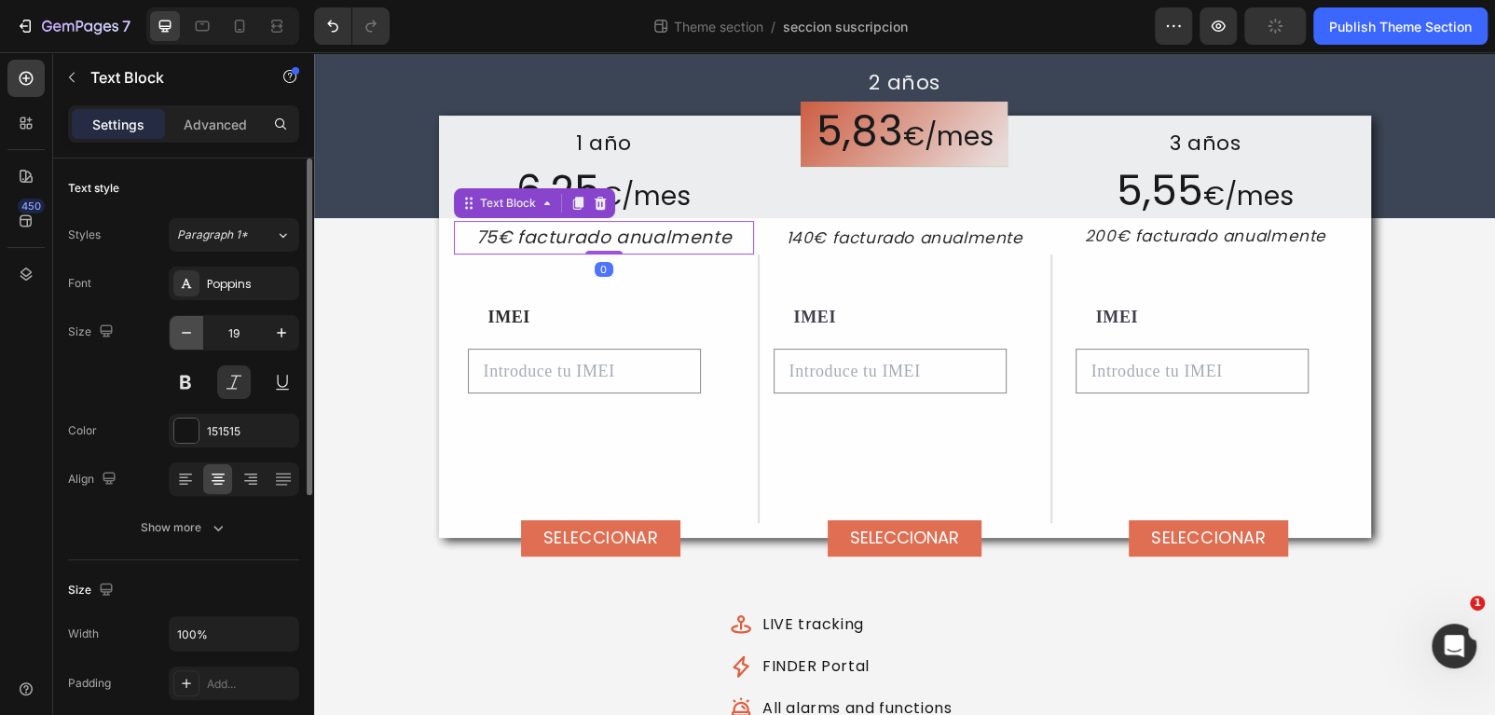
click at [189, 333] on icon "button" at bounding box center [186, 332] width 19 height 19
type input "17"
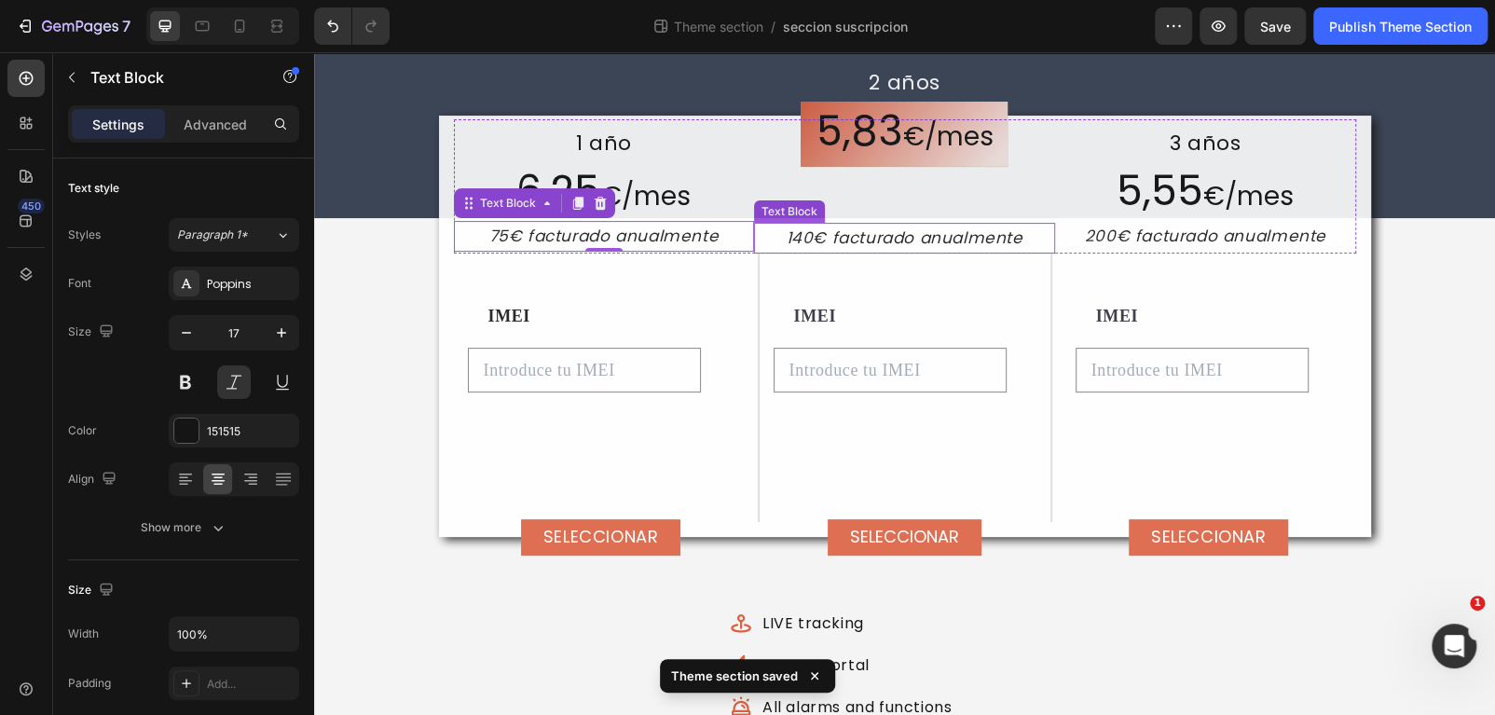
click at [842, 235] on p "140€ facturado anualmente" at bounding box center [904, 238] width 297 height 27
click at [585, 242] on p "75€ facturado anualmente" at bounding box center [604, 236] width 297 height 27
click at [591, 240] on p "75€ facturado anualmente" at bounding box center [604, 236] width 297 height 27
click at [599, 238] on p "75€ facturado anualmente" at bounding box center [604, 236] width 297 height 27
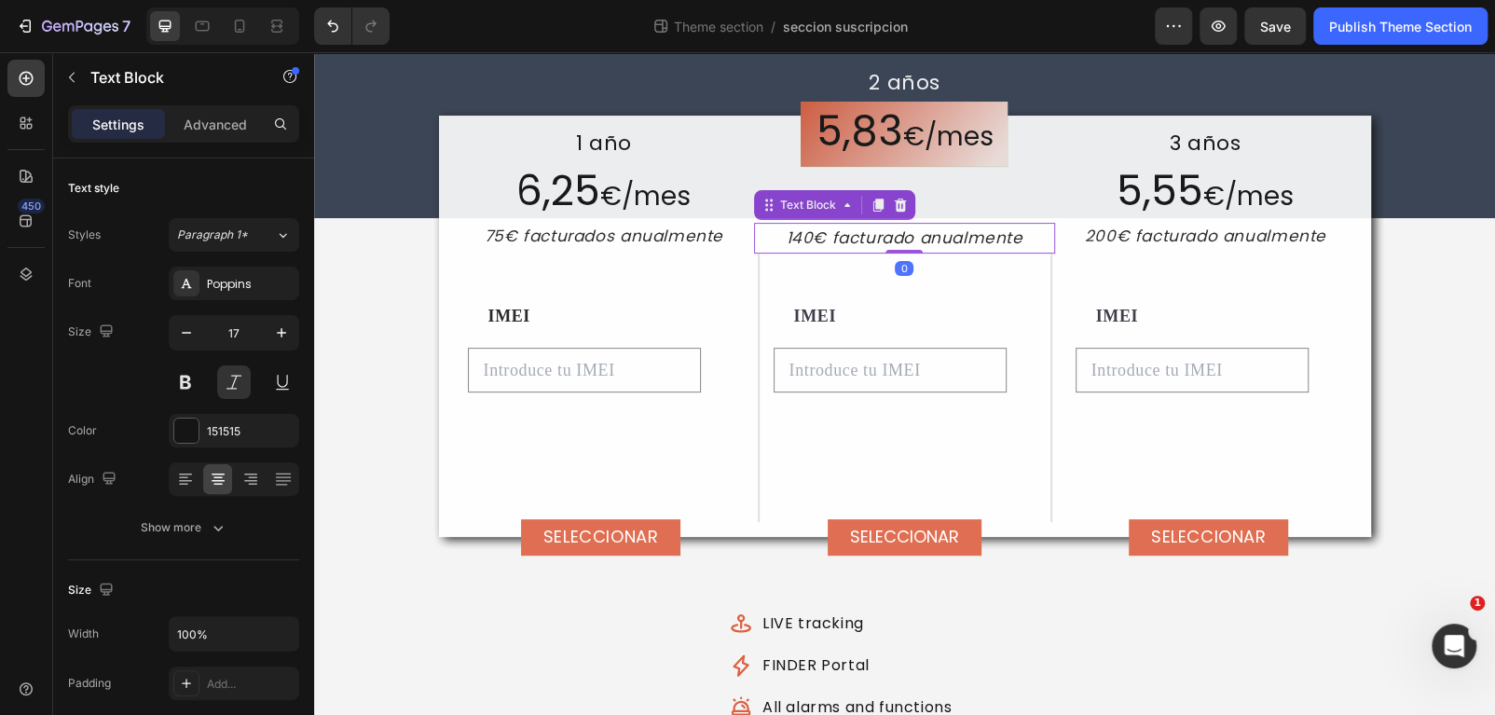
click at [926, 230] on p "140€ facturado anualmente" at bounding box center [904, 238] width 297 height 27
click at [923, 232] on p "140€ facturado anualmente" at bounding box center [904, 238] width 297 height 27
click at [904, 239] on p "140€ facturado anualmente" at bounding box center [904, 238] width 297 height 27
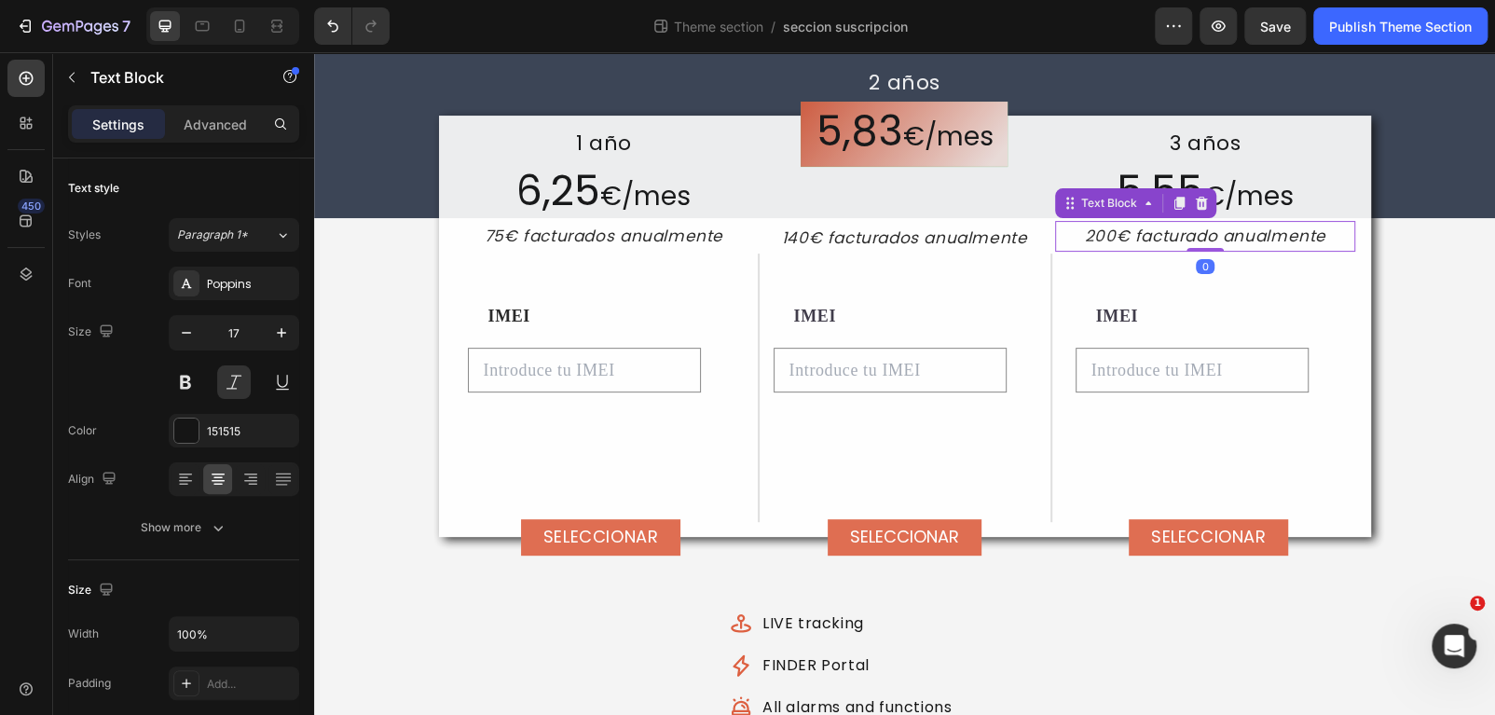
click at [1186, 226] on p "200€ facturado anualmente" at bounding box center [1205, 236] width 297 height 27
click at [1217, 233] on p "200€ facturado anualmente" at bounding box center [1205, 236] width 297 height 27
click at [1211, 239] on p "200€ facturado anualmente" at bounding box center [1205, 236] width 297 height 27
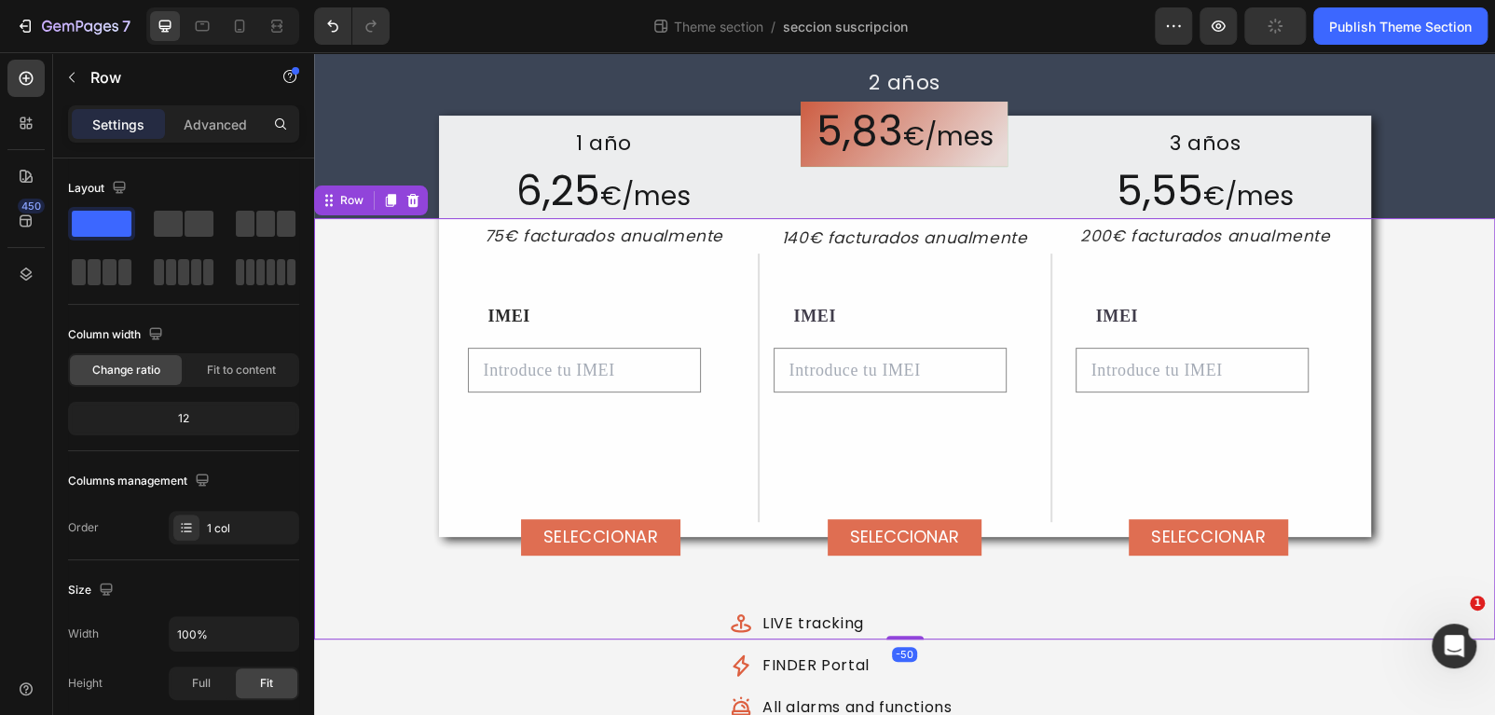
click at [1417, 322] on div "1 año Text Block 6,25 € /mes Text Block 75€ facturados anualmente Text Block 2 …" at bounding box center [904, 428] width 1181 height 421
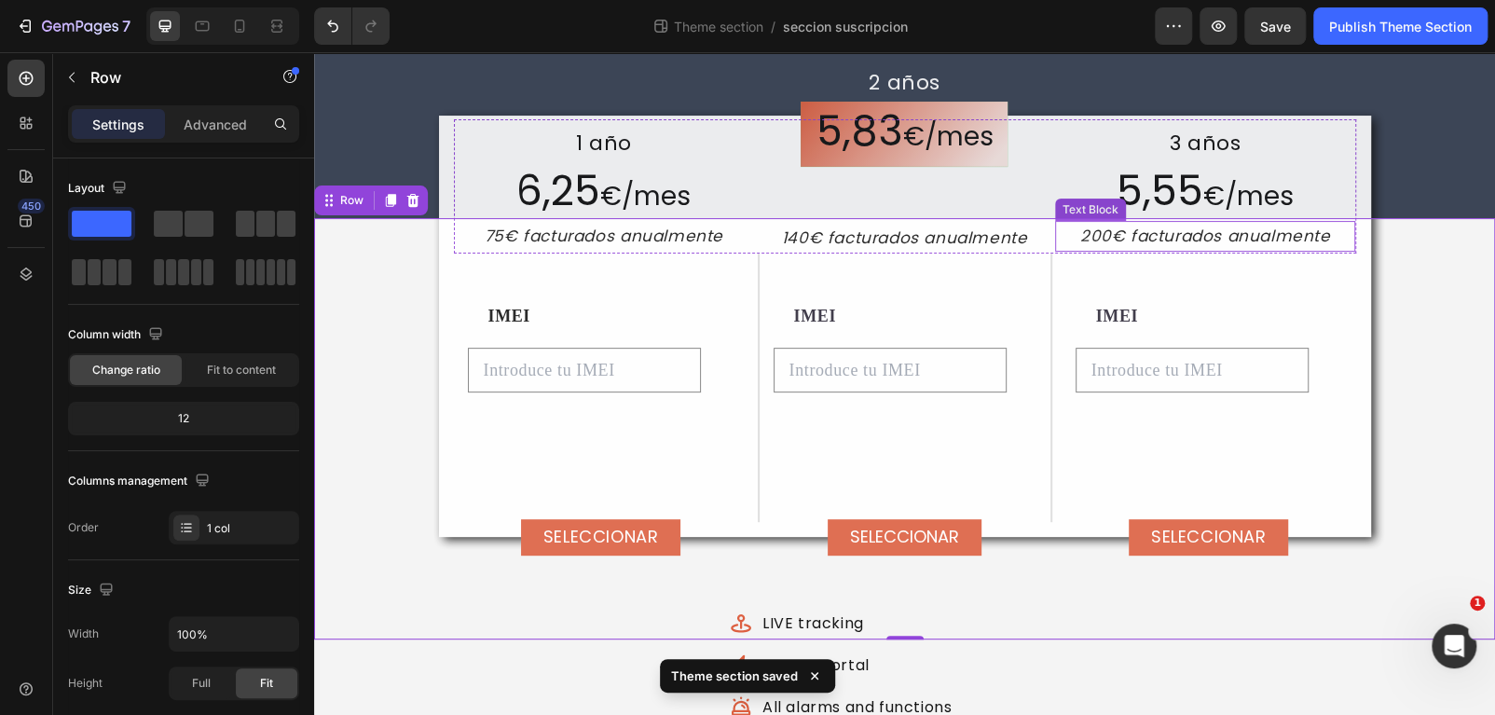
click at [1157, 234] on p "200€ facturados anualmente" at bounding box center [1205, 236] width 297 height 27
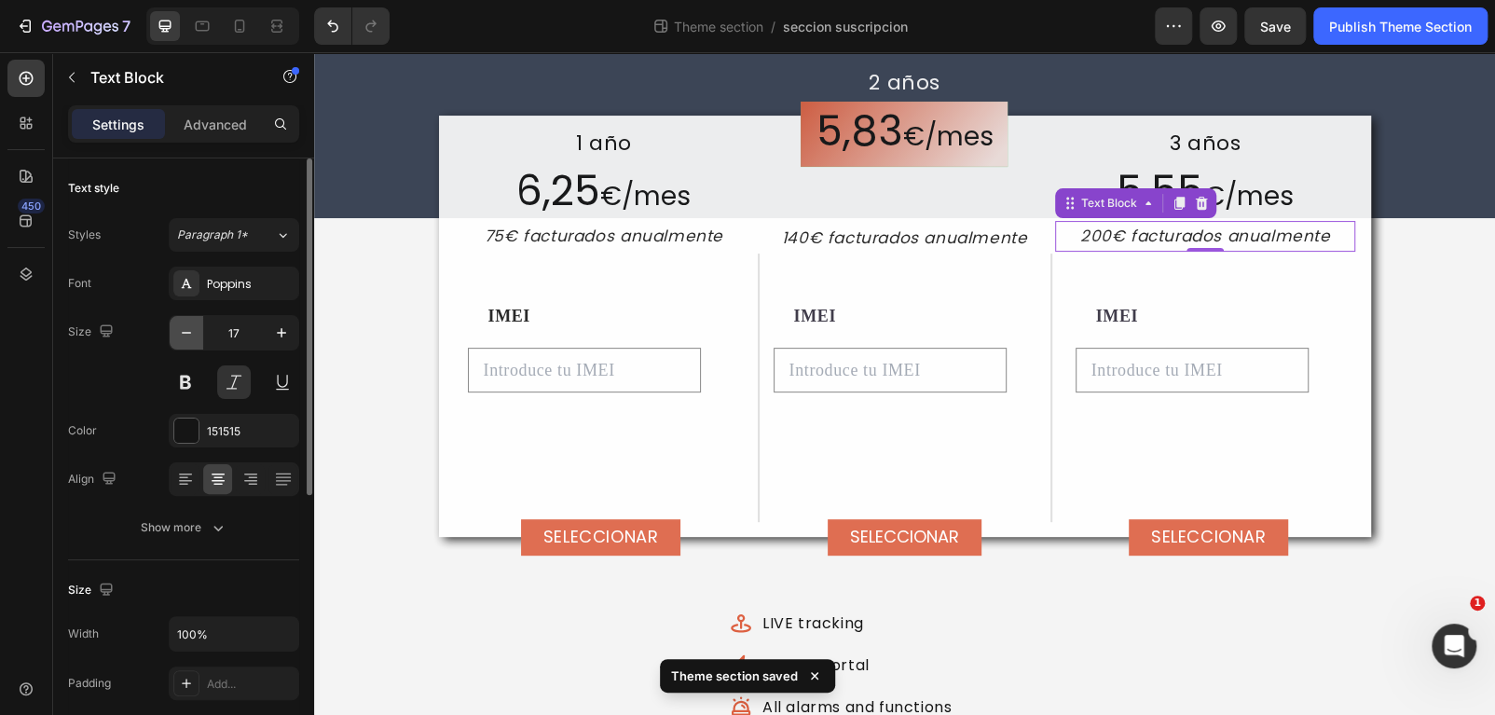
click at [182, 329] on icon "button" at bounding box center [186, 332] width 19 height 19
type input "16"
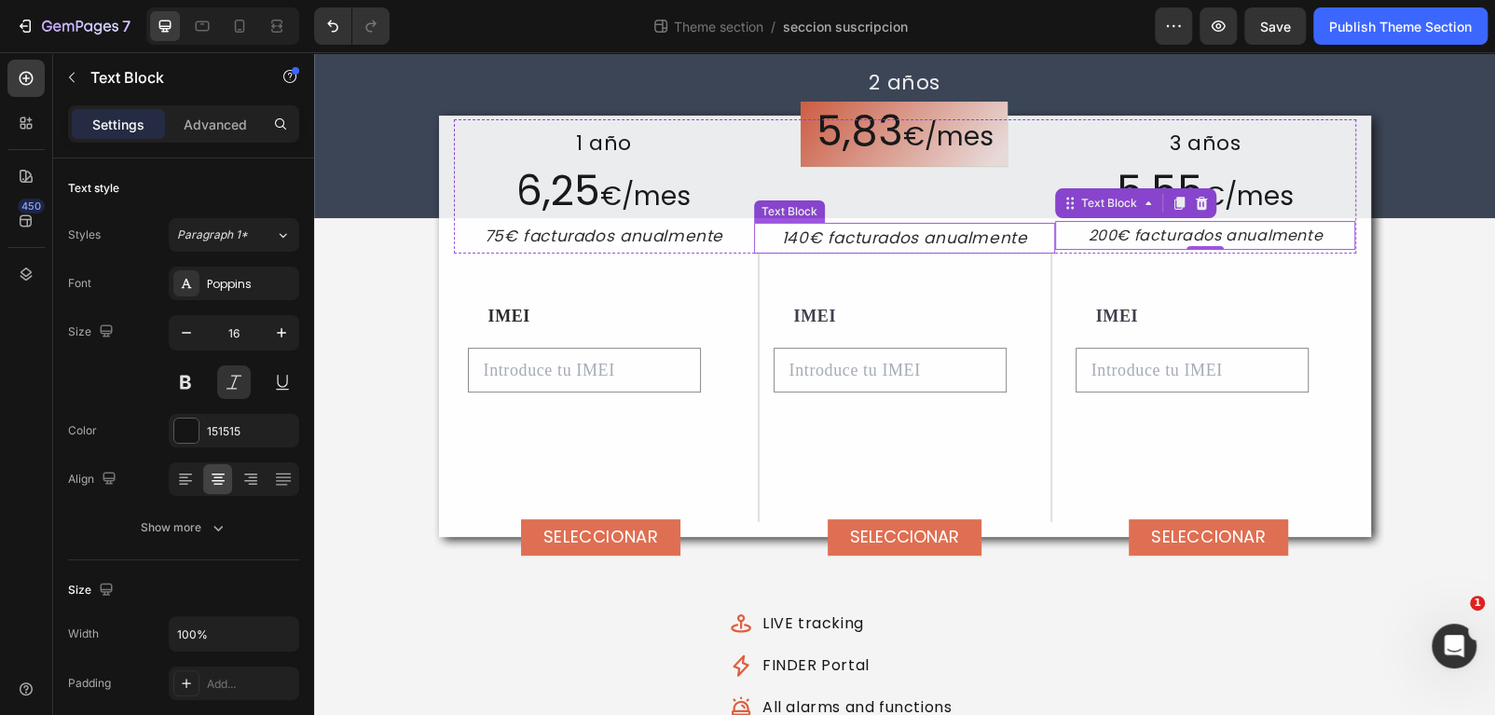
click at [892, 240] on p "140€ facturados anualmente" at bounding box center [904, 238] width 297 height 27
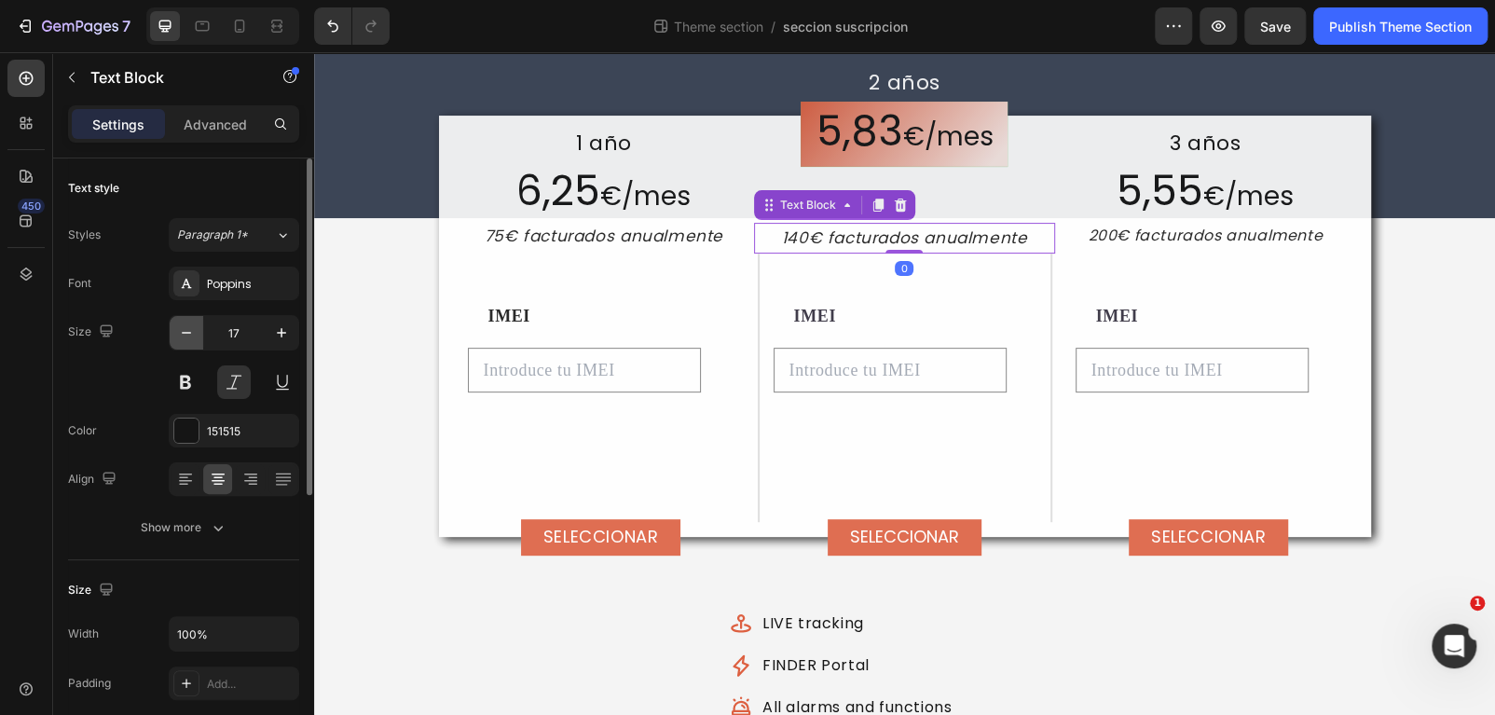
click at [173, 328] on button "button" at bounding box center [187, 333] width 34 height 34
type input "16"
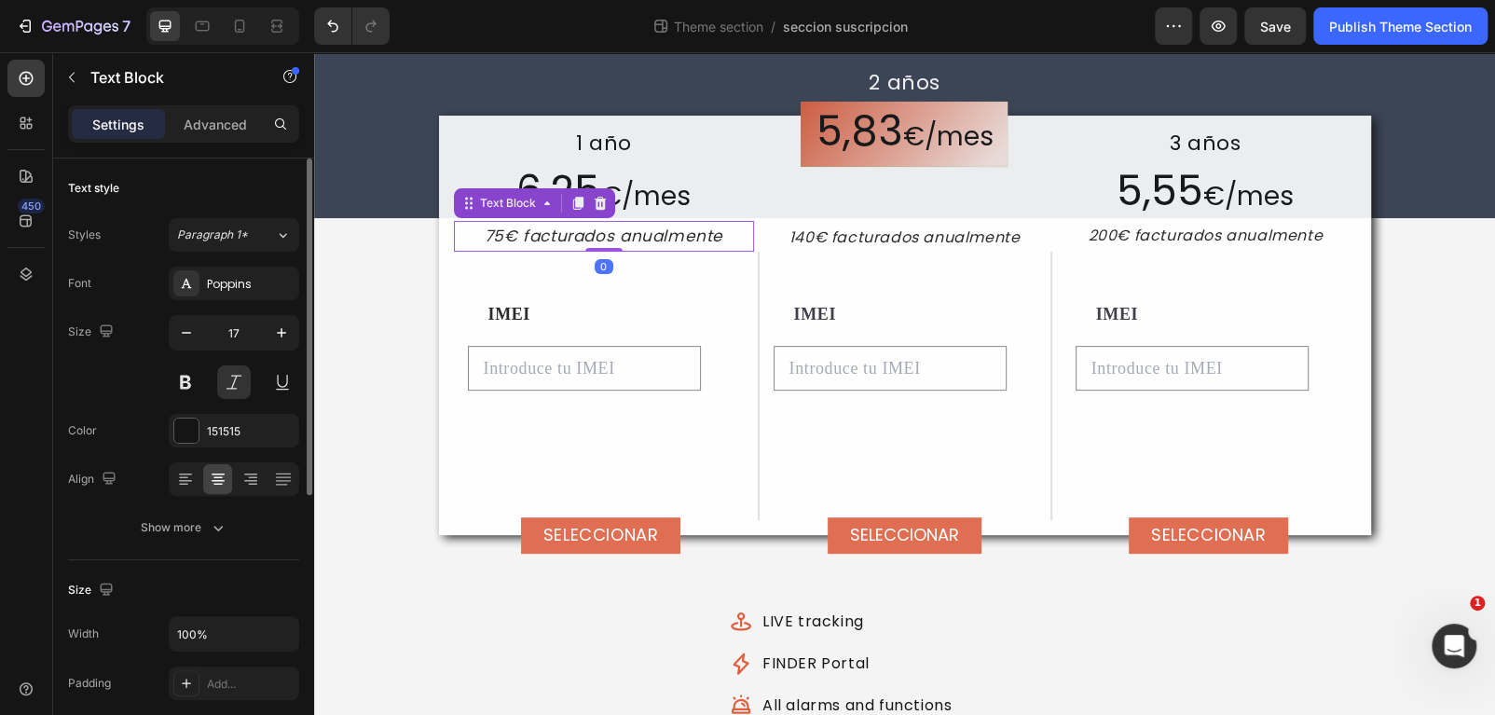
click at [575, 232] on p "75€ facturados anualmente" at bounding box center [604, 236] width 297 height 27
click at [185, 334] on icon "button" at bounding box center [186, 332] width 19 height 19
type input "16"
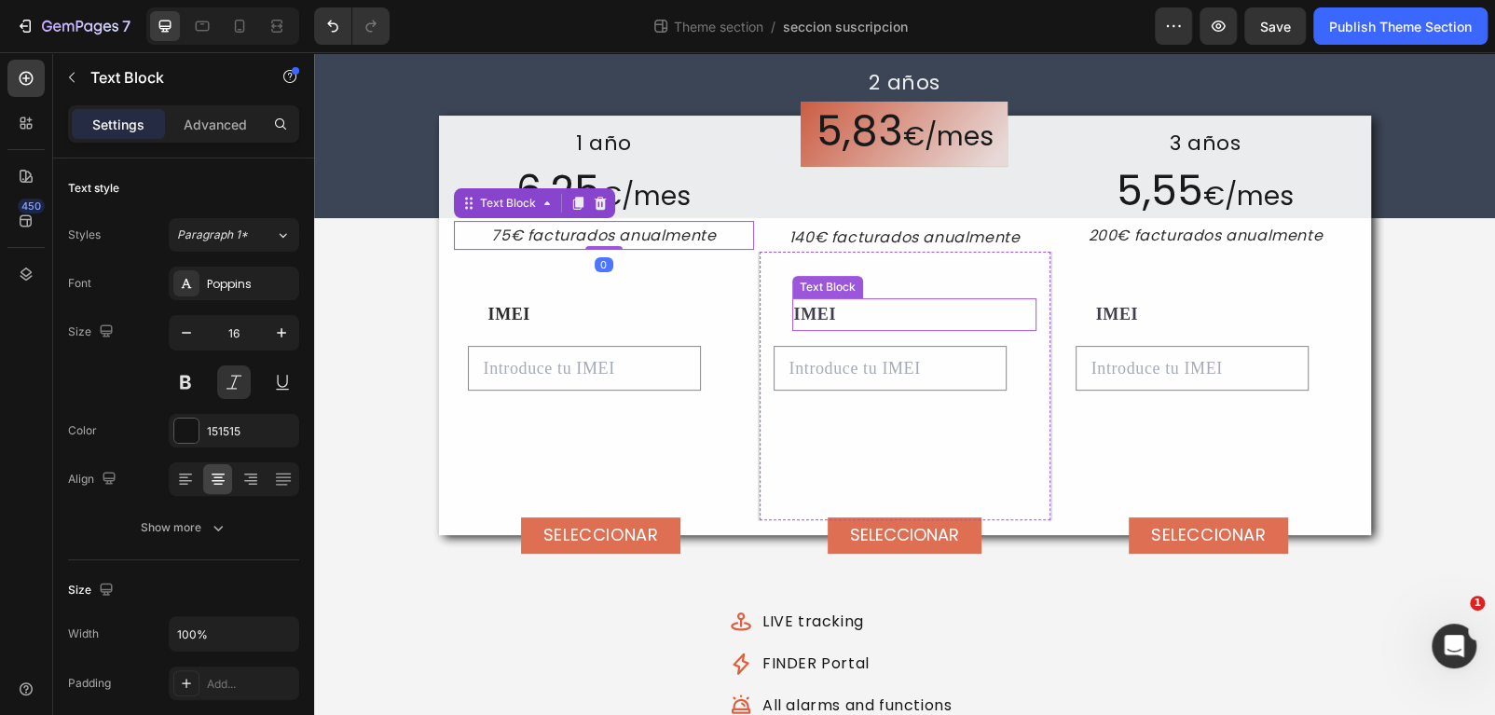
click at [923, 309] on p "IMEI" at bounding box center [914, 314] width 240 height 29
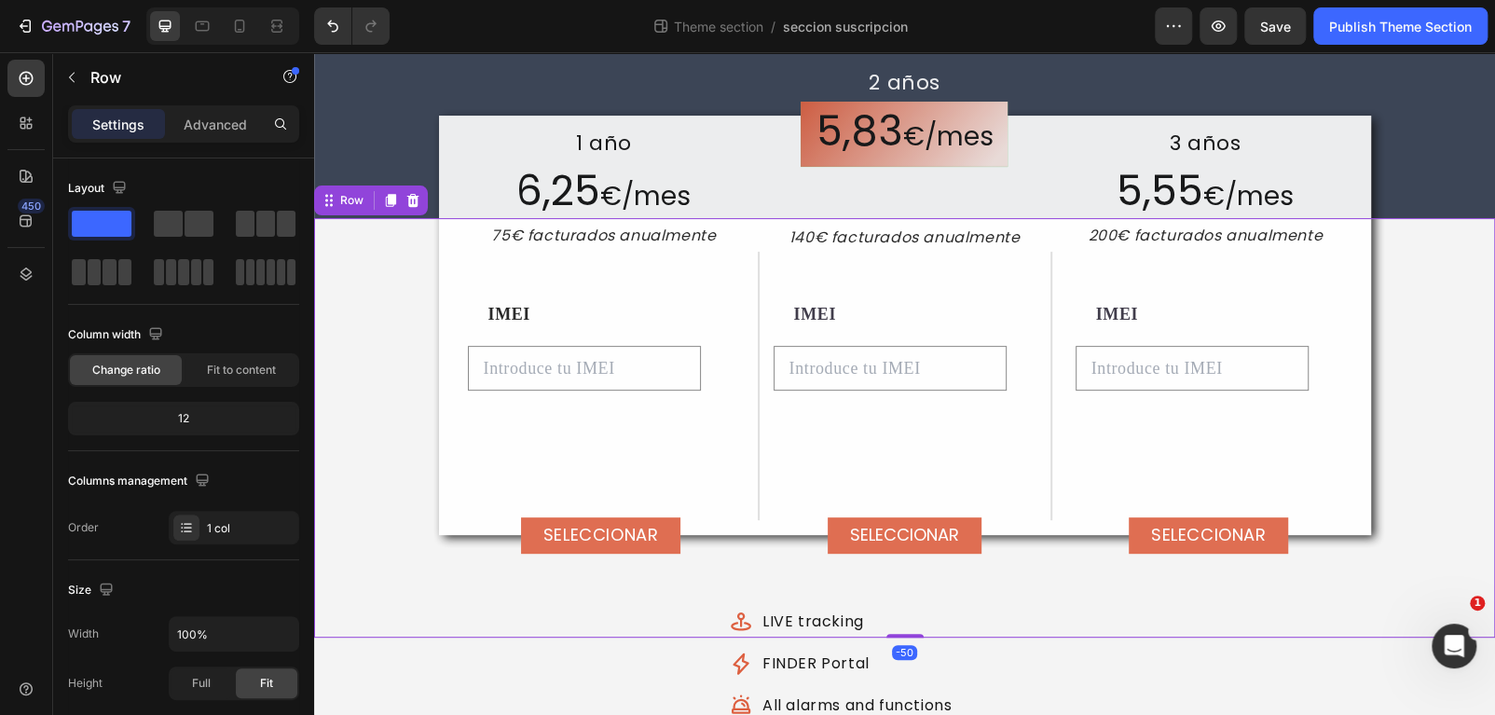
click at [1439, 427] on div "1 año Text Block 6,25 € /mes Text Block 75€ facturados anualmente Text Block 2 …" at bounding box center [904, 427] width 1181 height 419
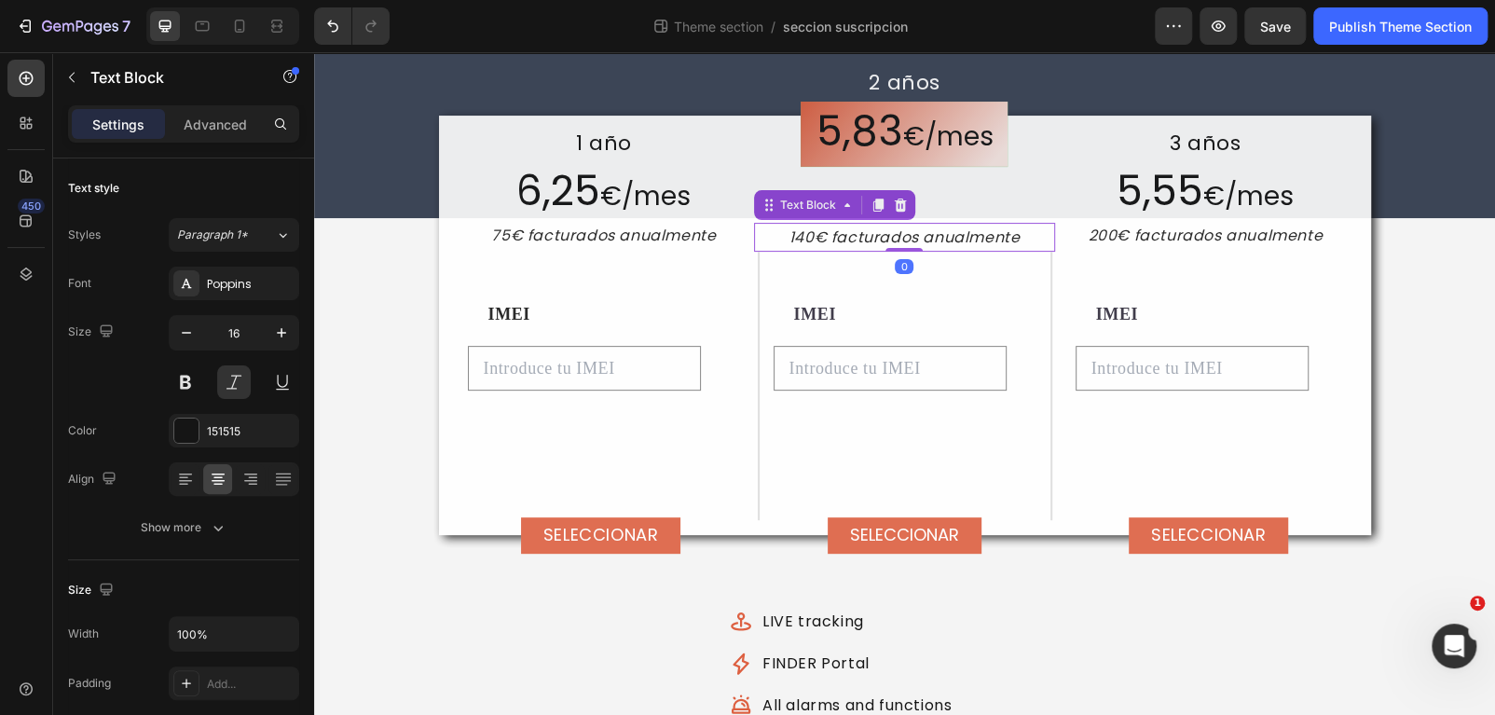
click at [815, 231] on p "140€ facturados anualmente" at bounding box center [904, 237] width 297 height 25
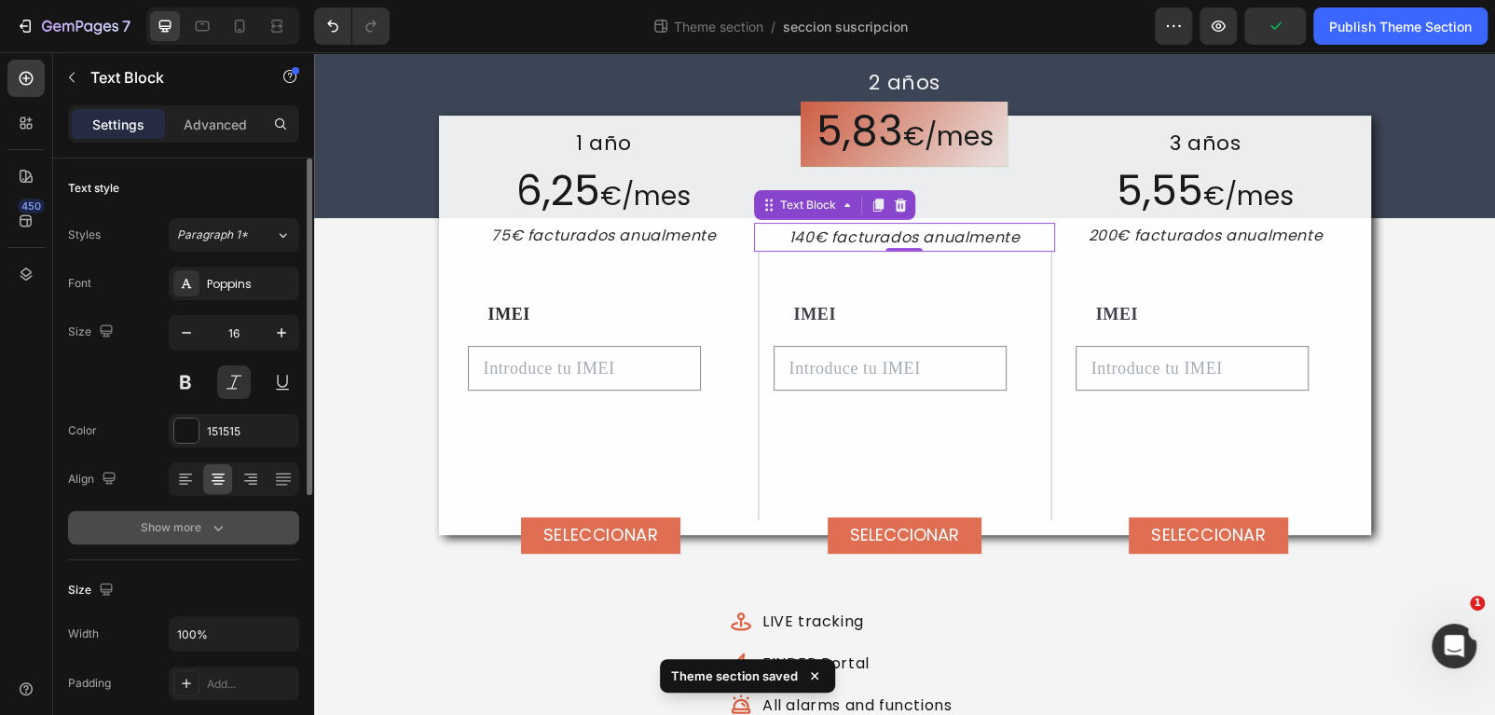
click at [216, 538] on button "Show more" at bounding box center [183, 528] width 231 height 34
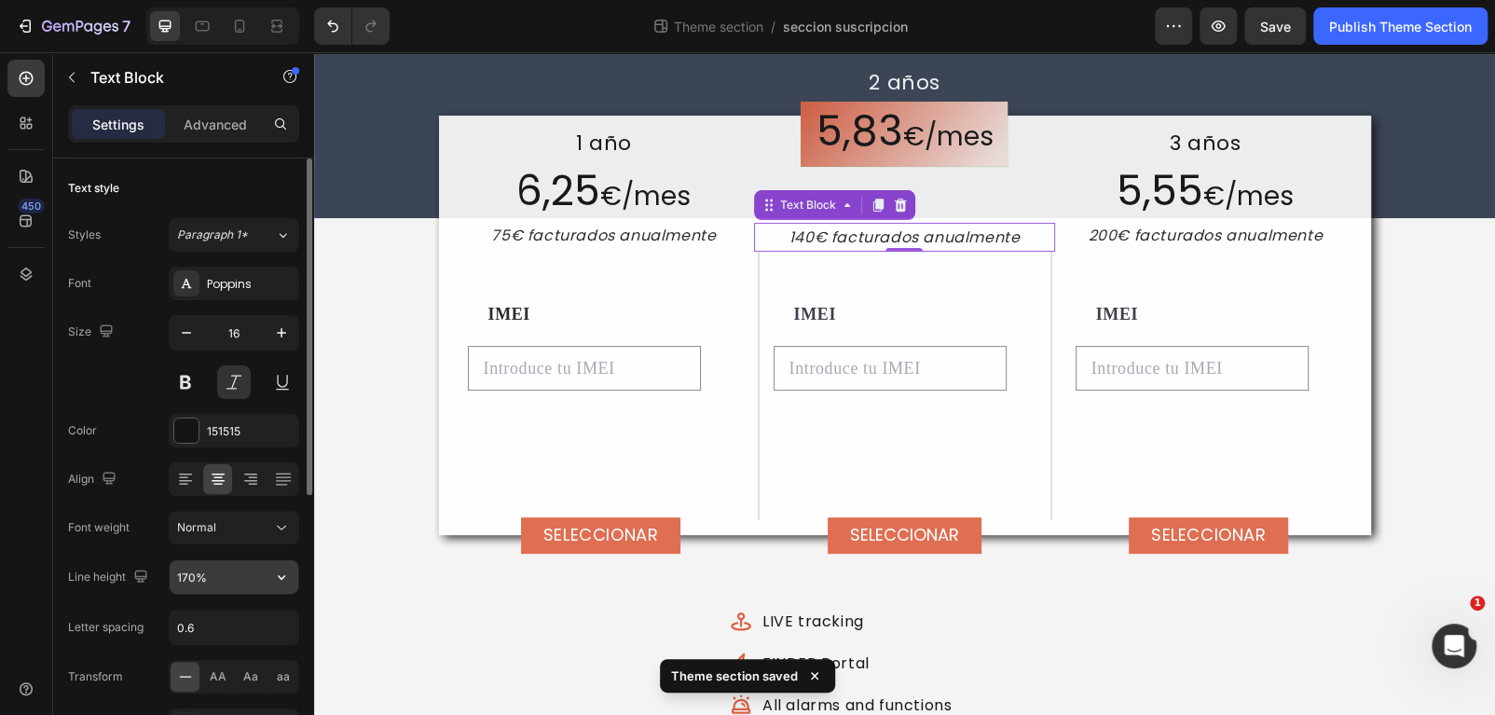
click at [184, 580] on input "170%" at bounding box center [234, 577] width 129 height 34
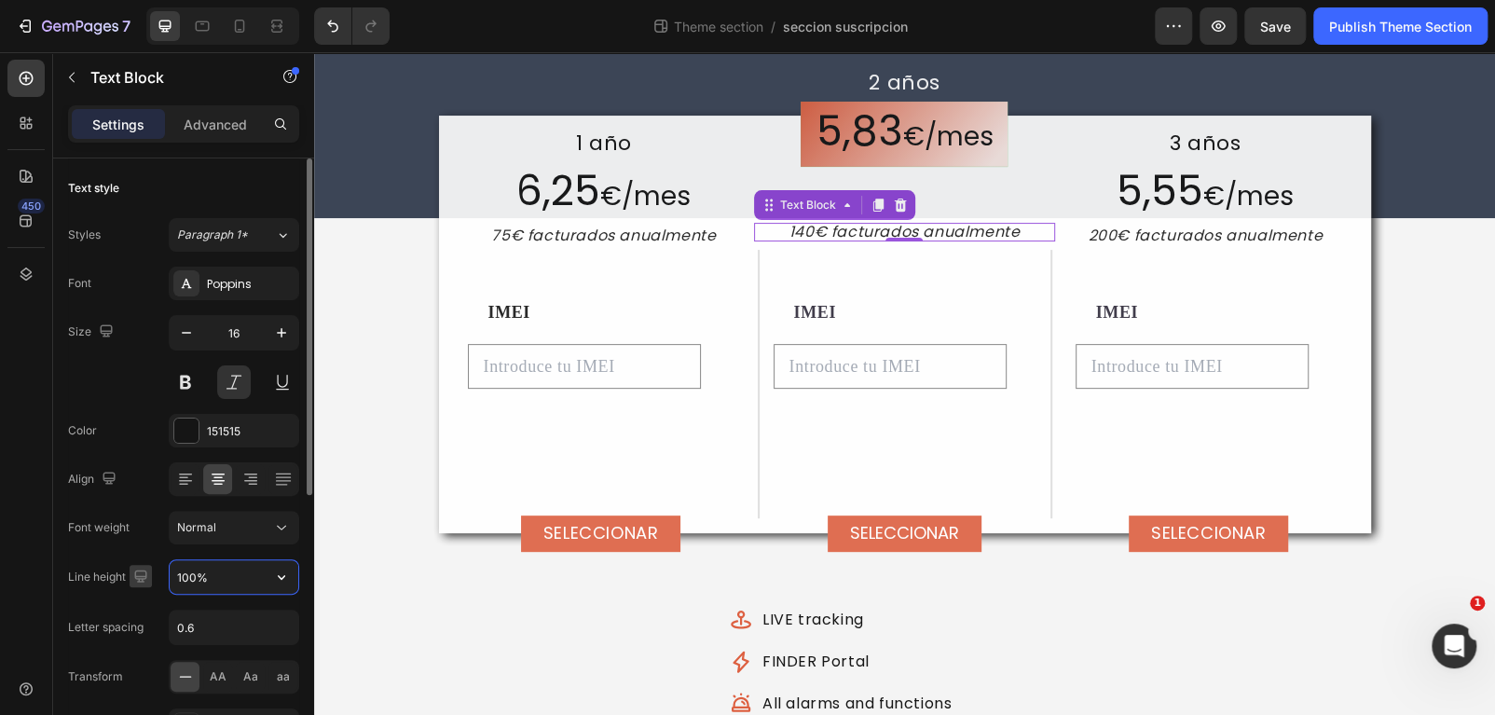
drag, startPoint x: 198, startPoint y: 582, endPoint x: 142, endPoint y: 580, distance: 56.0
click at [142, 580] on div "Line height 100%" at bounding box center [183, 576] width 231 height 35
click at [184, 575] on input "160%" at bounding box center [234, 577] width 129 height 34
type input "150%"
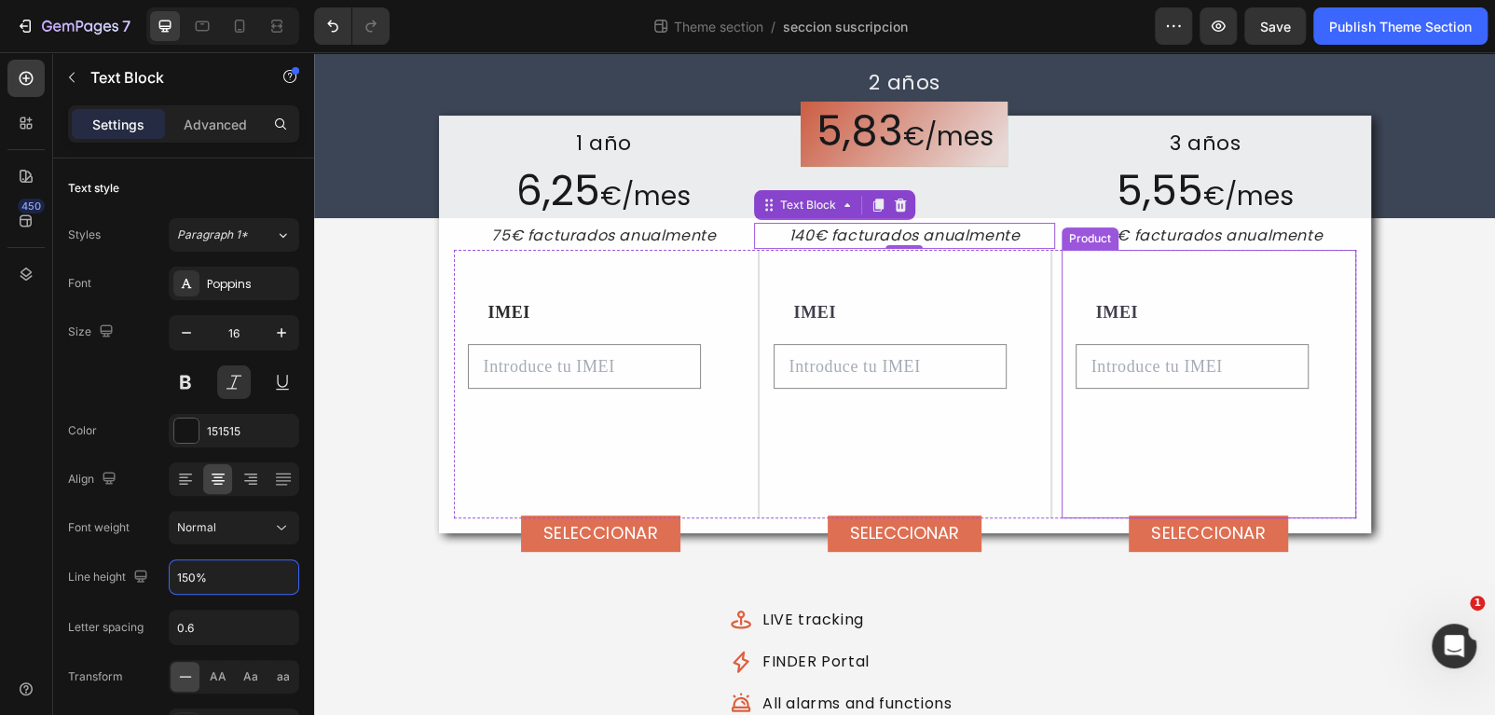
click at [1265, 440] on div "IMEI Text Block Por favor ingrese un valor Product Custom Field SELECCIONAR Add…" at bounding box center [1208, 407] width 267 height 222
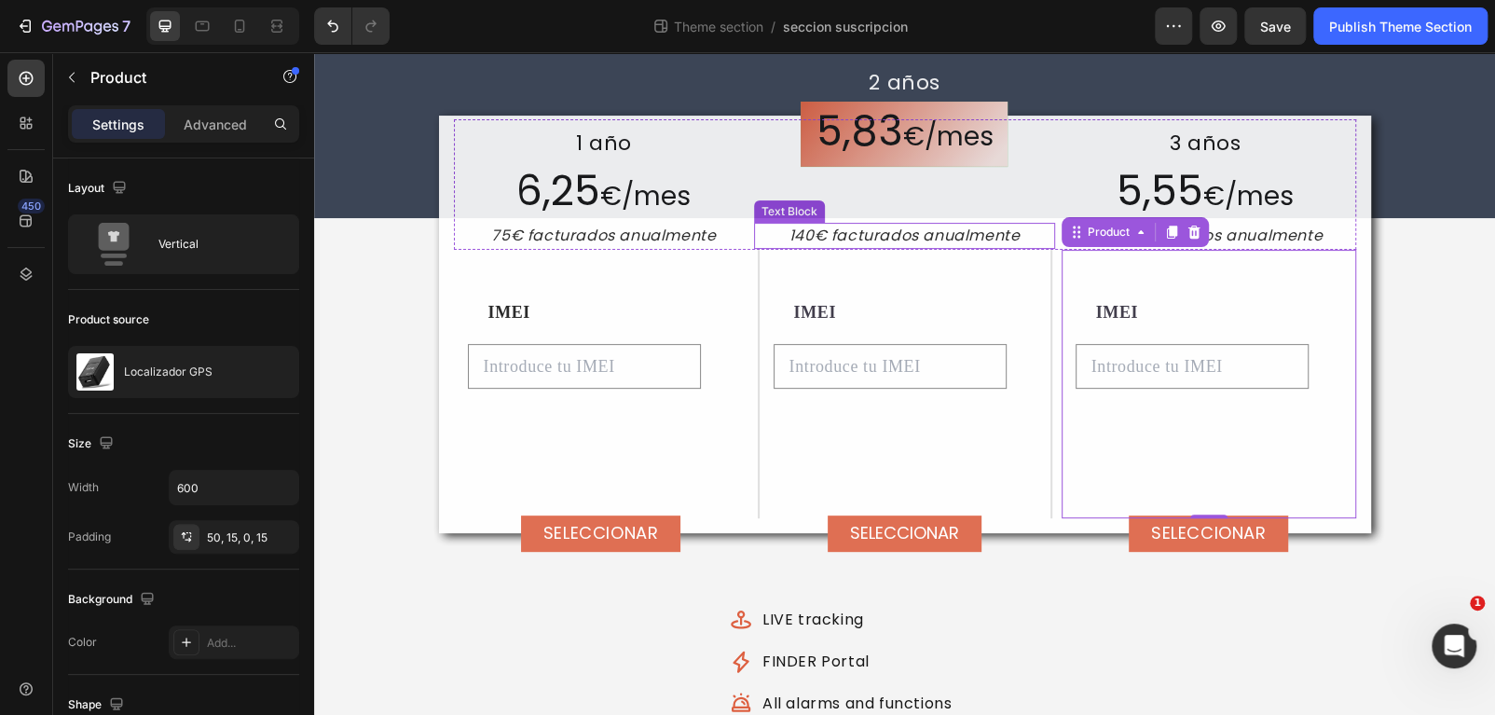
click at [928, 238] on p "140€ facturados anualmente" at bounding box center [904, 236] width 297 height 22
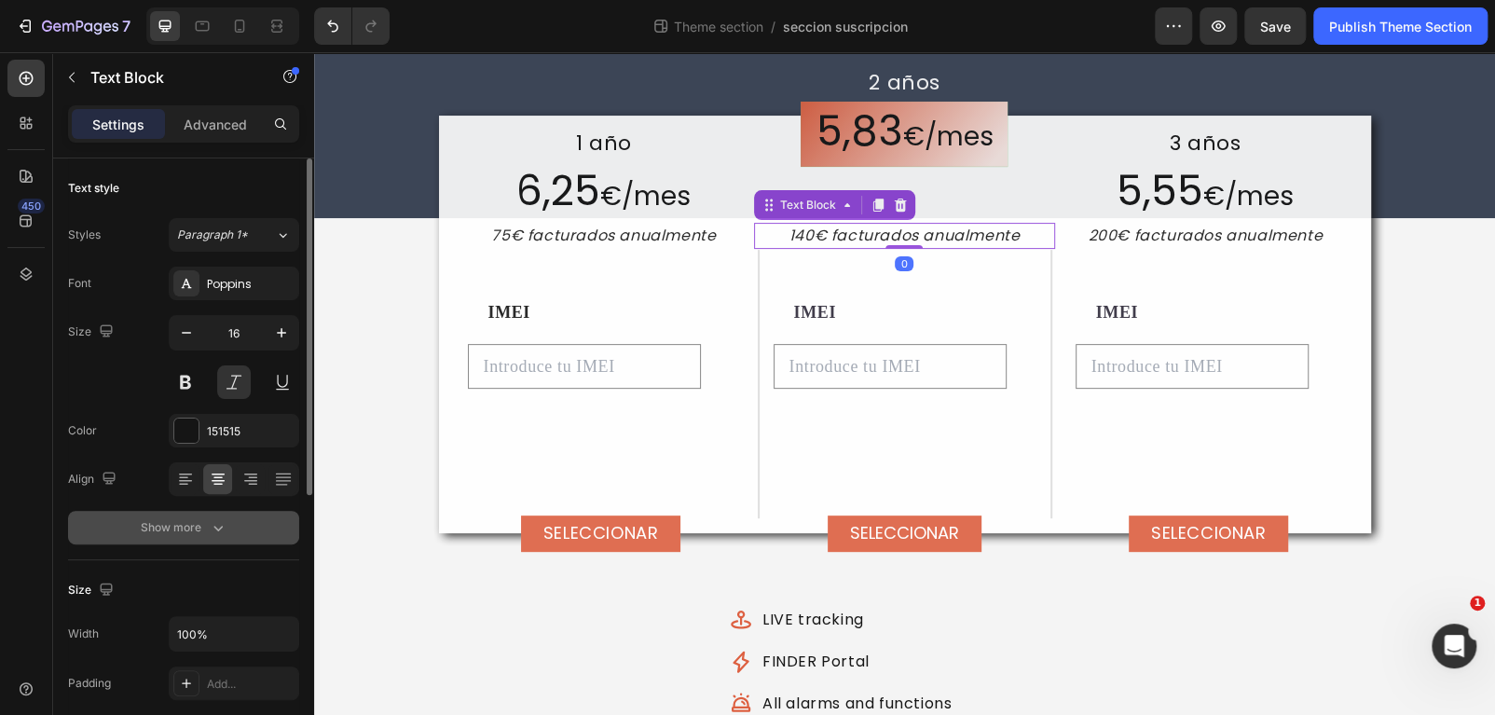
click at [226, 529] on button "Show more" at bounding box center [183, 528] width 231 height 34
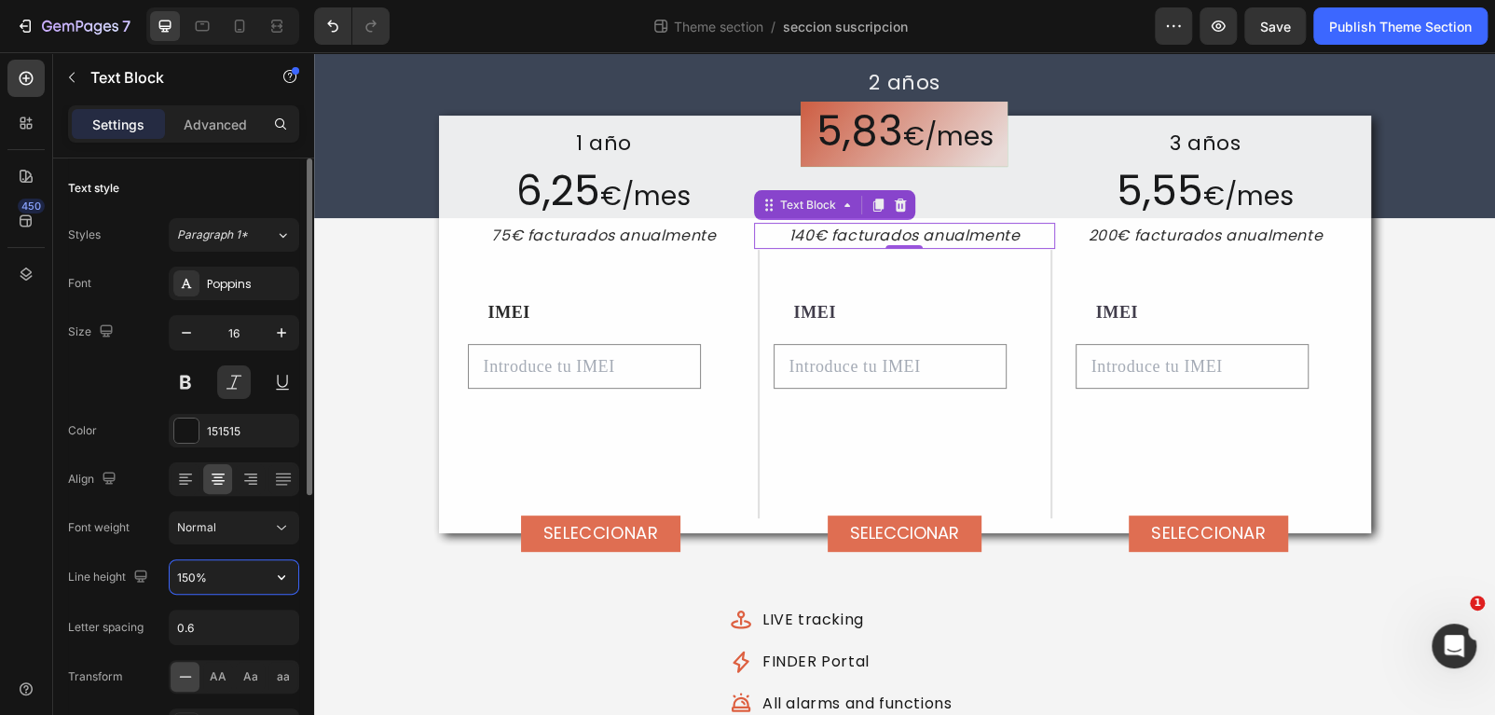
click at [184, 579] on input "150%" at bounding box center [234, 577] width 129 height 34
click at [182, 578] on input "150%" at bounding box center [234, 577] width 129 height 34
type input "140%"
click at [1472, 437] on div "1 año Text Block 6,25 € /mes Text Block 75€ facturados anualmente Text Block 2 …" at bounding box center [904, 427] width 1181 height 418
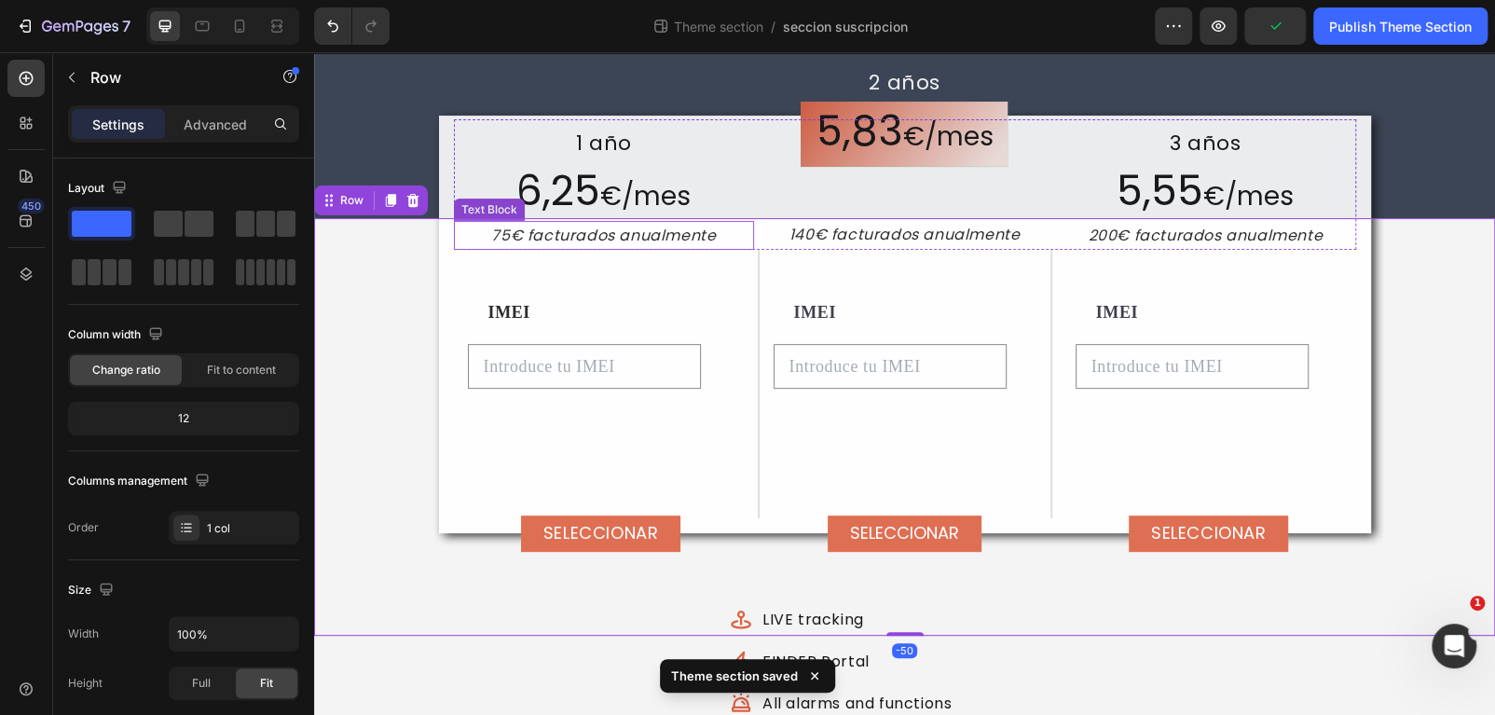
click at [655, 246] on p "75€ facturados anualmente" at bounding box center [604, 235] width 297 height 25
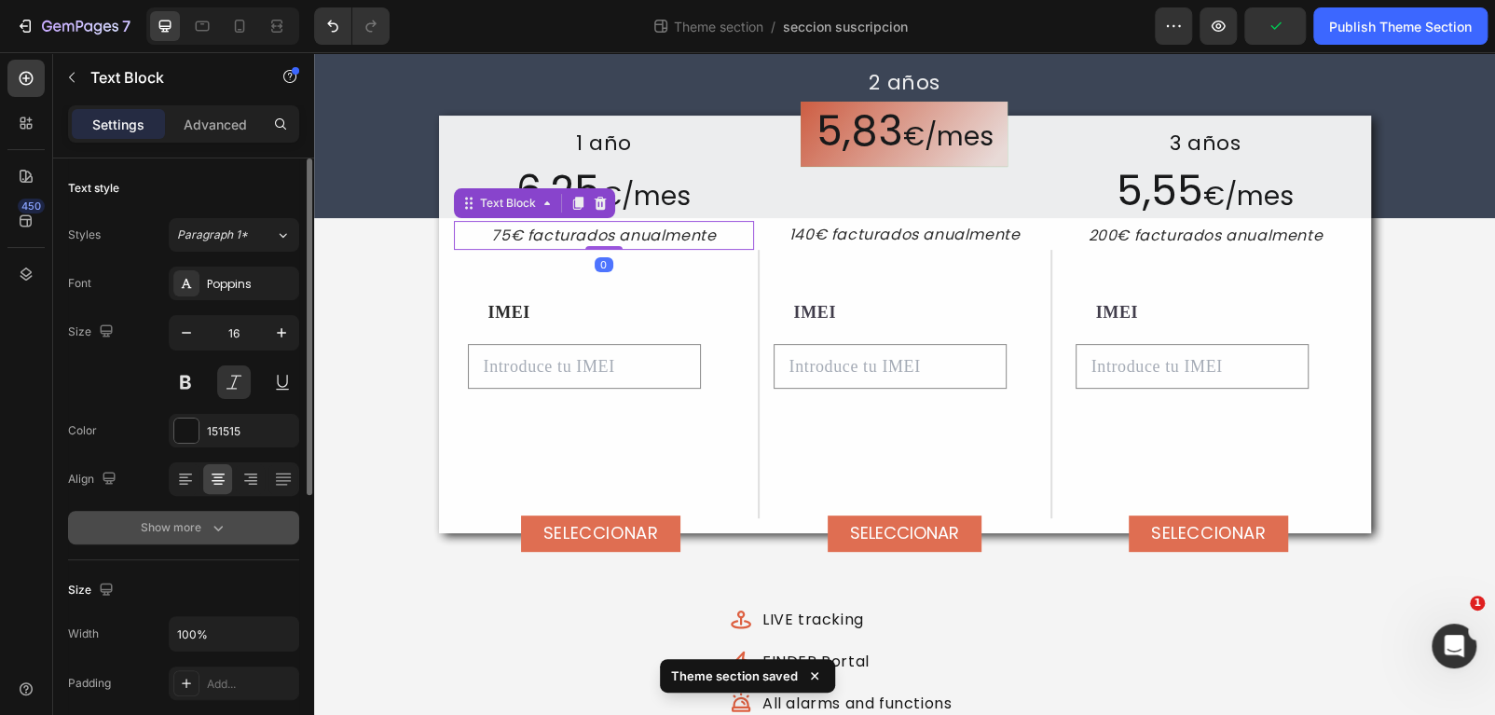
click at [226, 514] on button "Show more" at bounding box center [183, 528] width 231 height 34
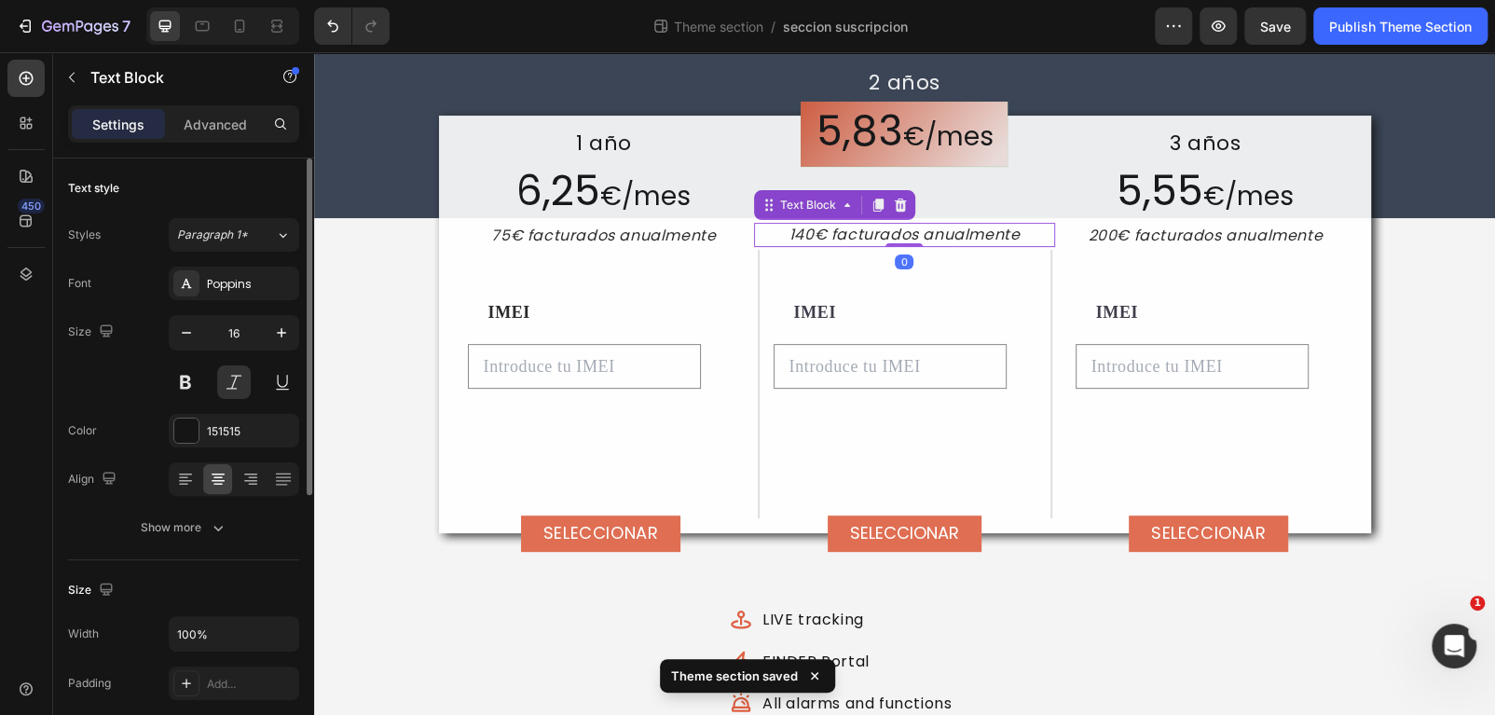
click at [862, 240] on p "140€ facturados anualmente" at bounding box center [904, 235] width 297 height 21
click at [1225, 404] on div "IMEI Text Block Por favor ingrese un valor Product Custom Field SELECCIONAR Add…" at bounding box center [1208, 407] width 267 height 222
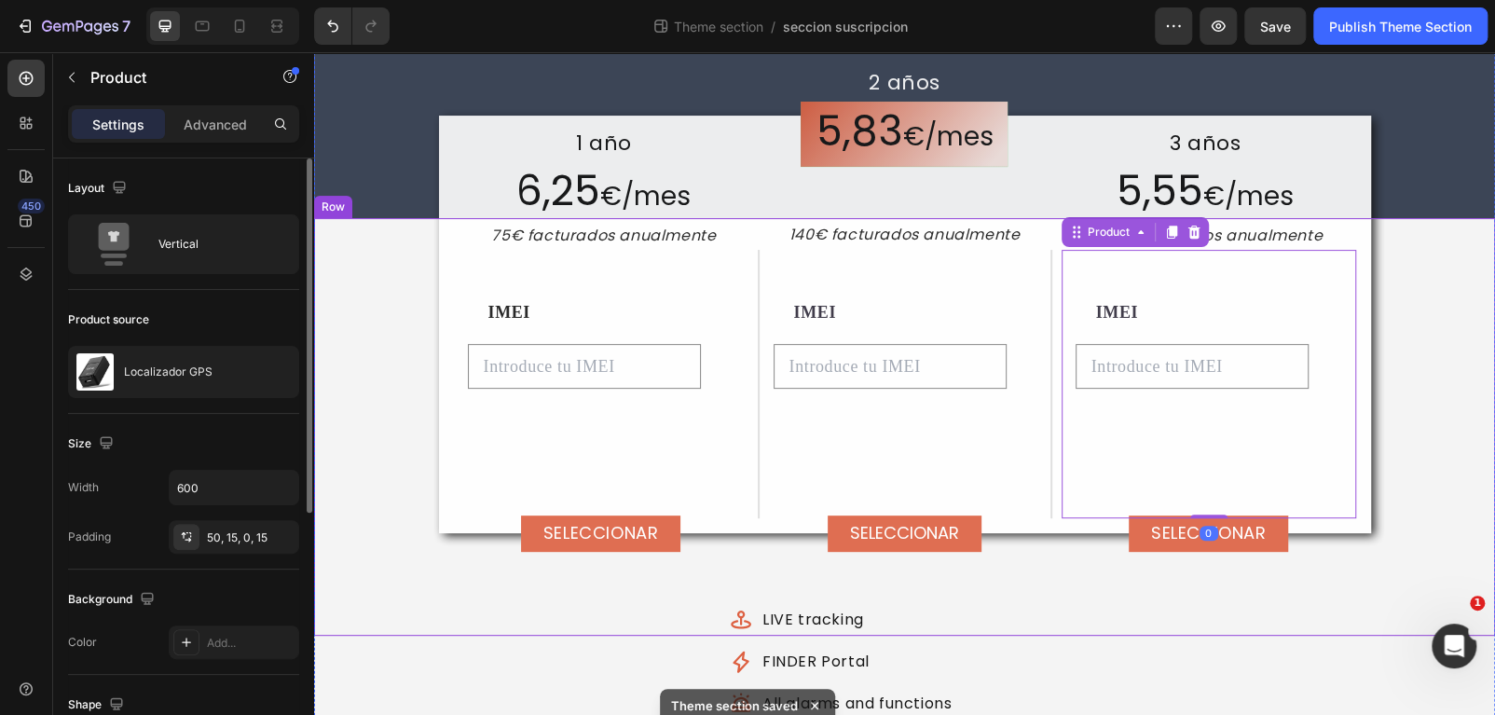
click at [1449, 446] on div "1 año Text Block 6,25 € /mes Text Block 75€ facturados anualmente Text Block 2 …" at bounding box center [904, 427] width 1181 height 418
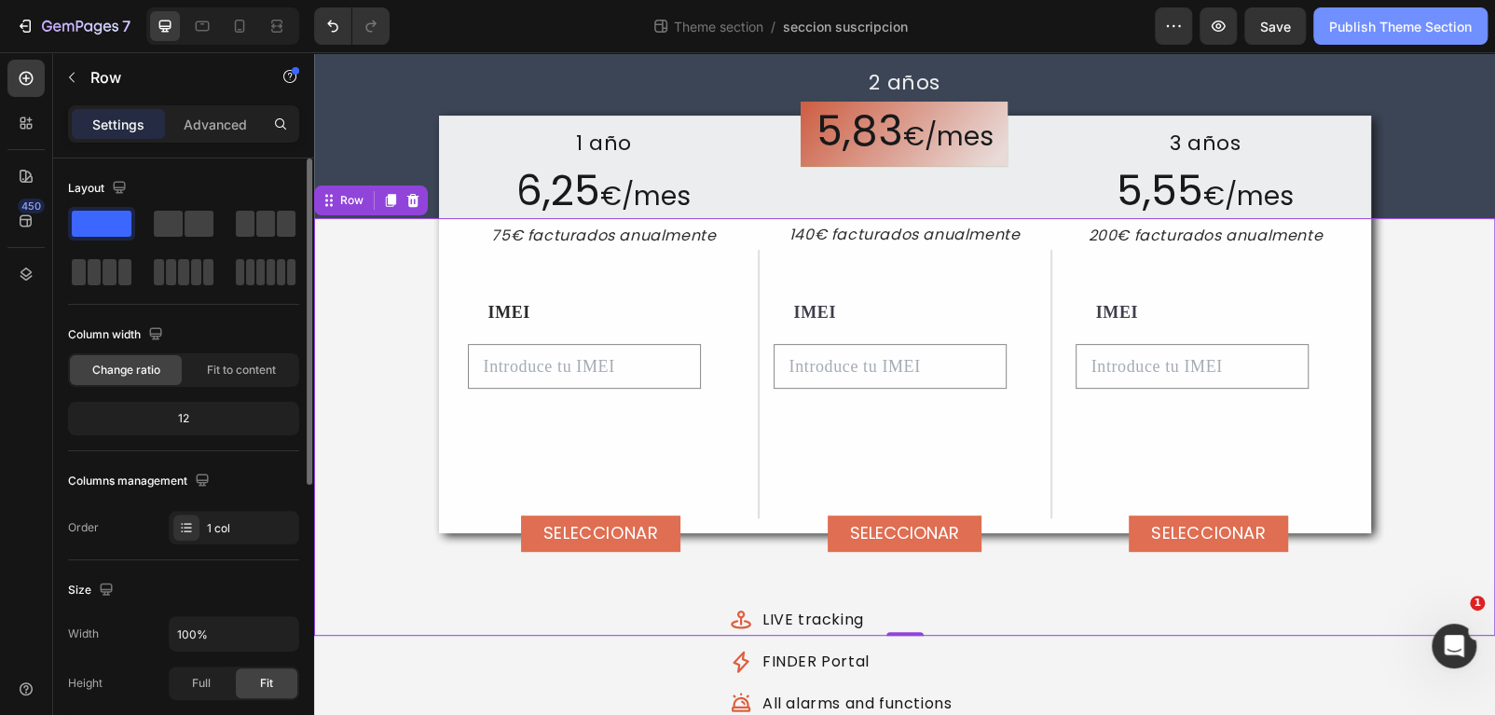
click at [1403, 39] on button "Publish Theme Section" at bounding box center [1400, 25] width 174 height 37
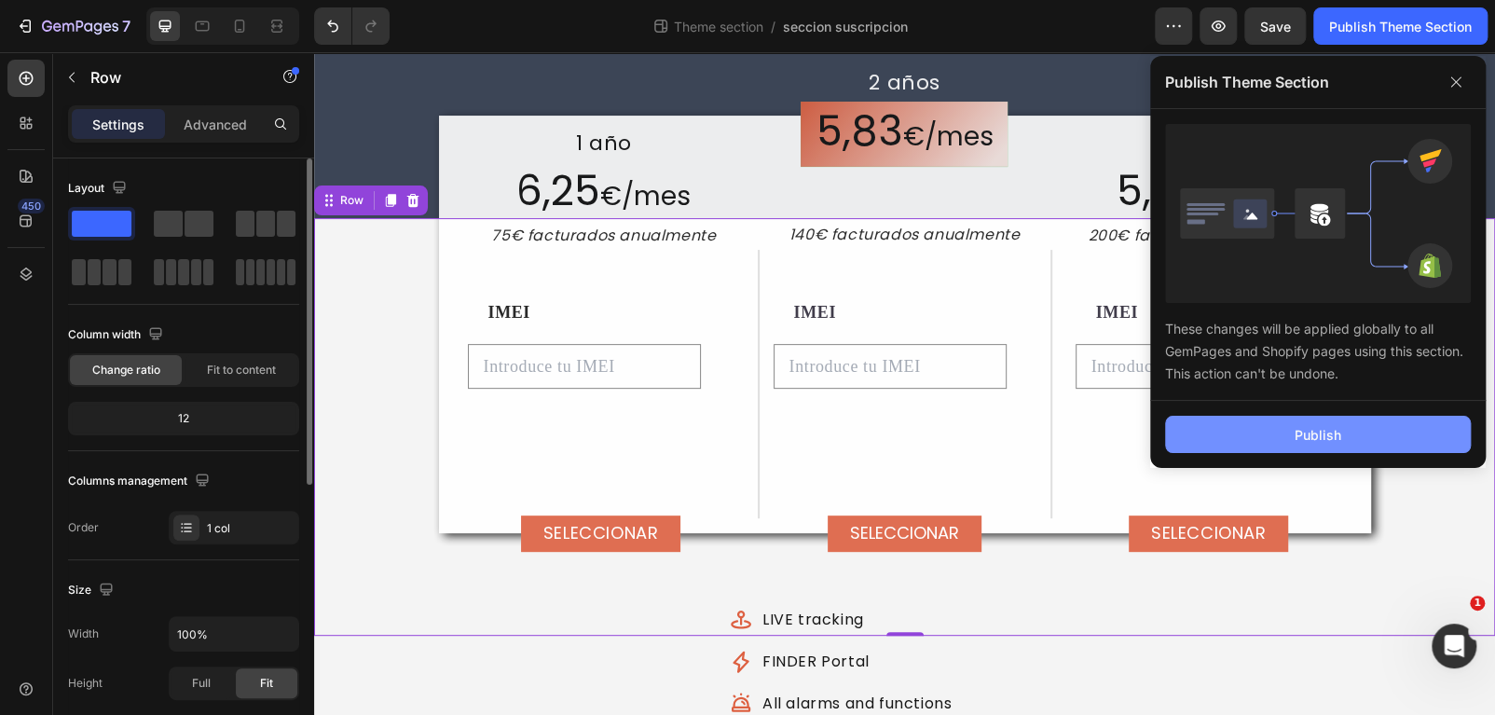
click at [1290, 430] on button "Publish" at bounding box center [1318, 434] width 306 height 37
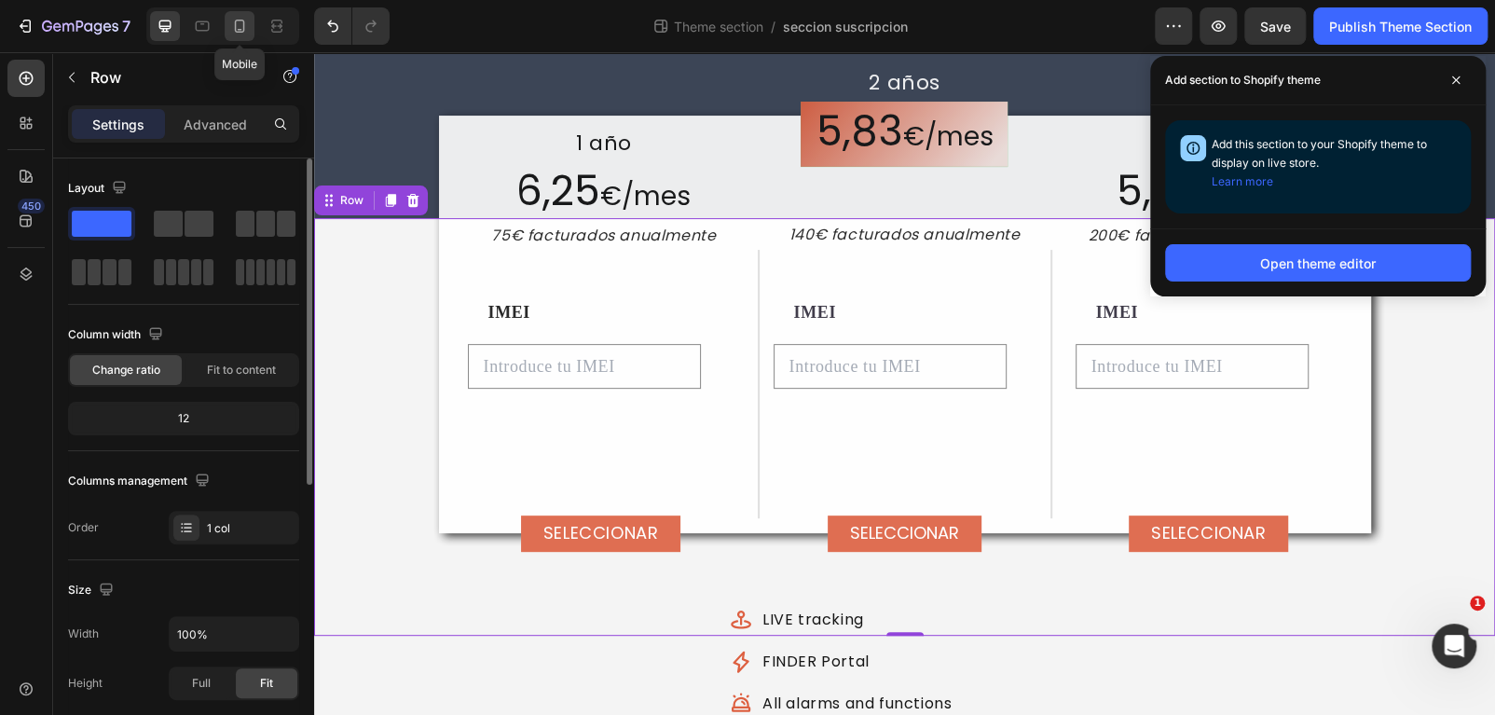
click at [249, 32] on div at bounding box center [240, 26] width 30 height 30
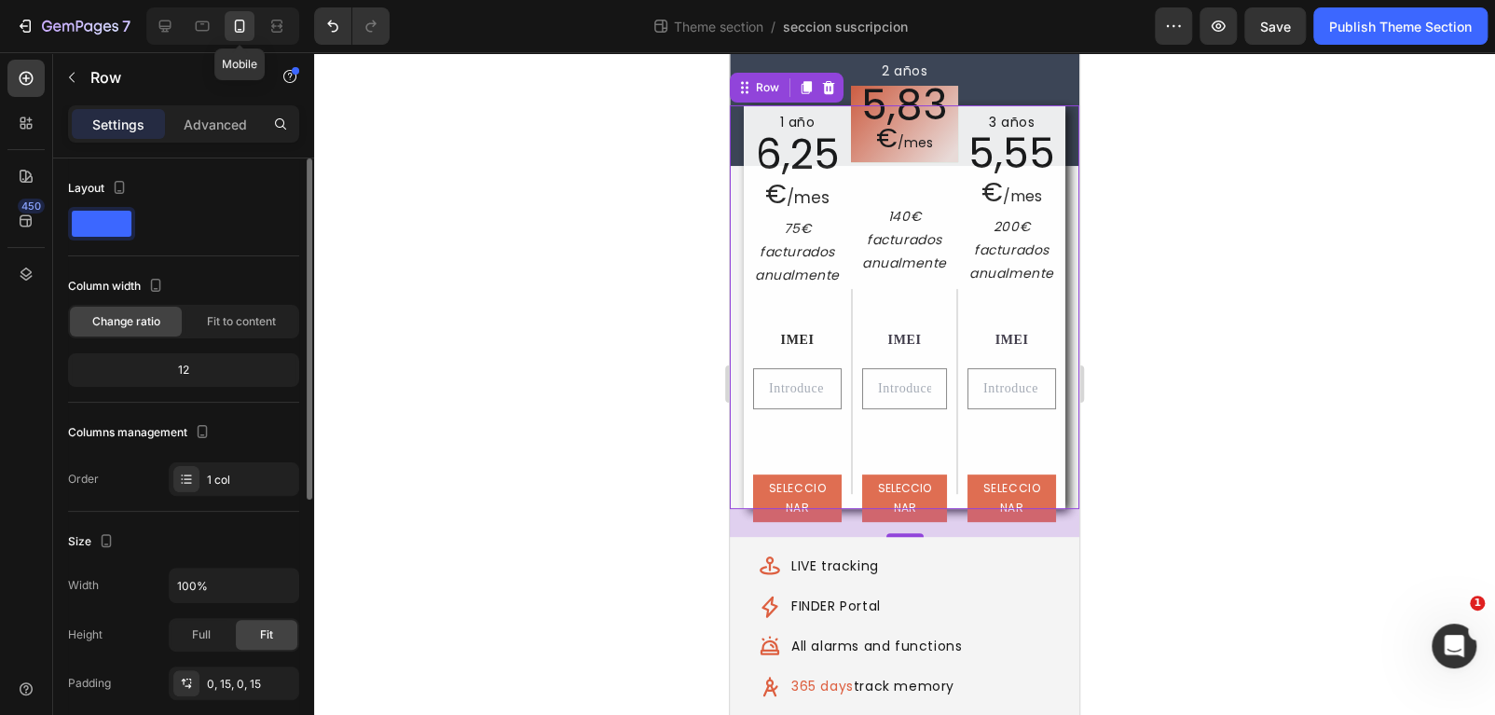
scroll to position [173, 0]
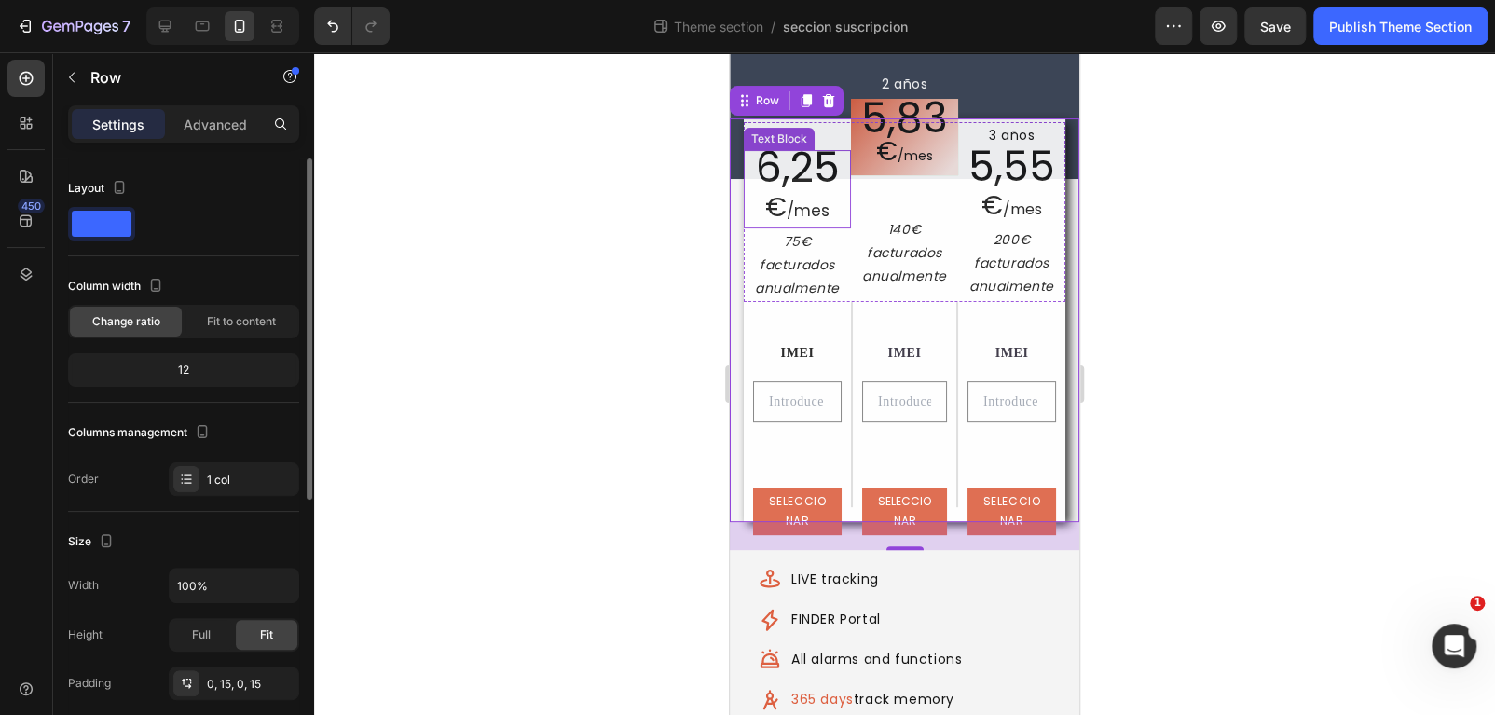
click at [811, 179] on span "6,25" at bounding box center [798, 167] width 84 height 57
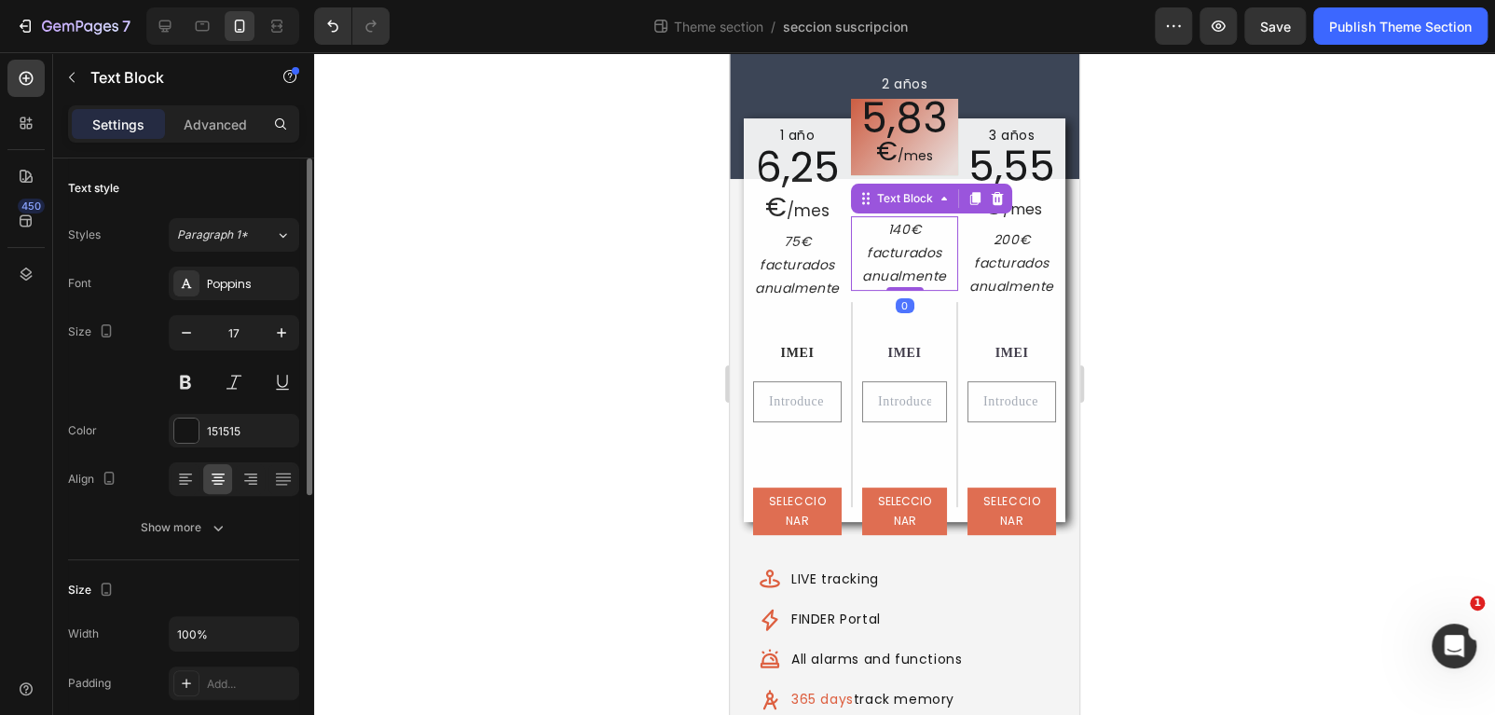
click at [881, 273] on p "140€ facturados anualmente" at bounding box center [904, 253] width 103 height 71
click at [1168, 418] on div at bounding box center [904, 383] width 1181 height 663
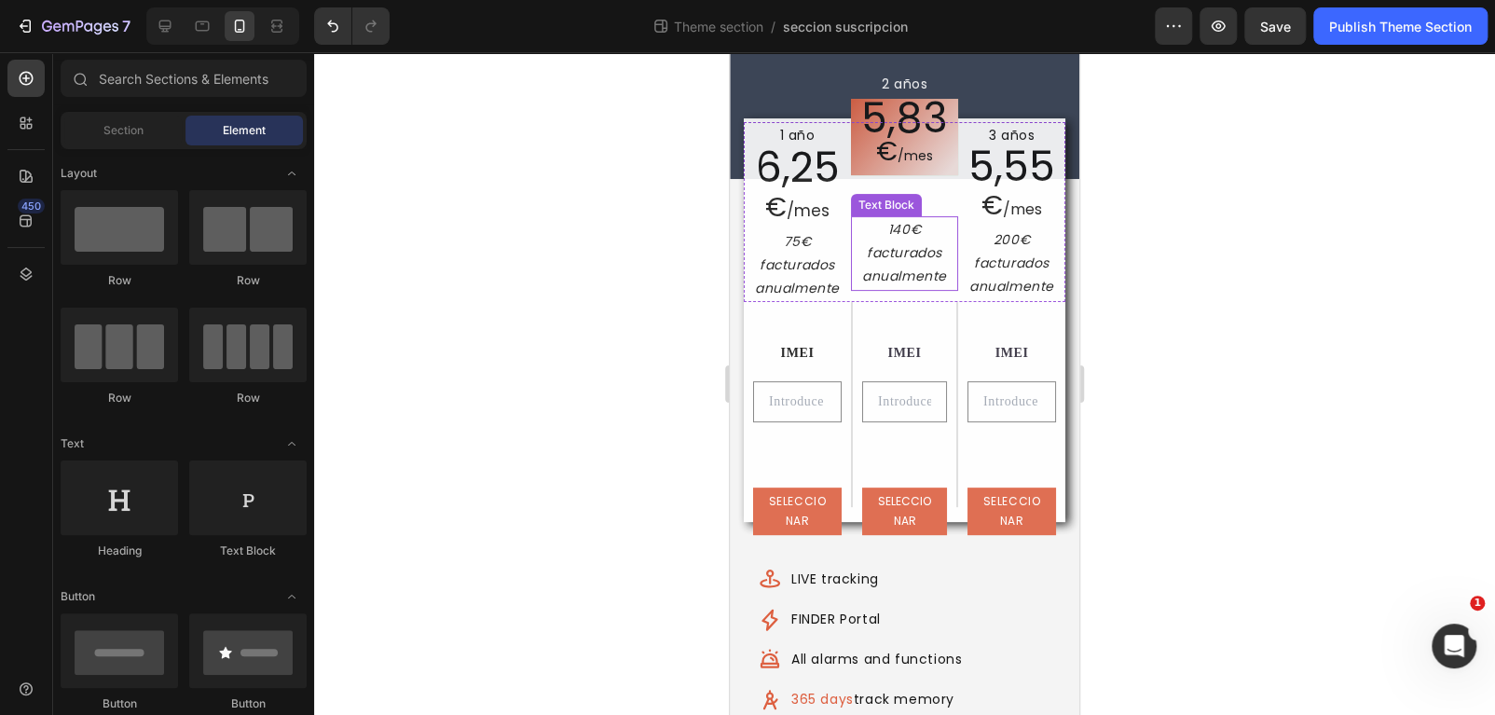
click at [913, 265] on p "140€ facturados anualmente" at bounding box center [904, 253] width 103 height 71
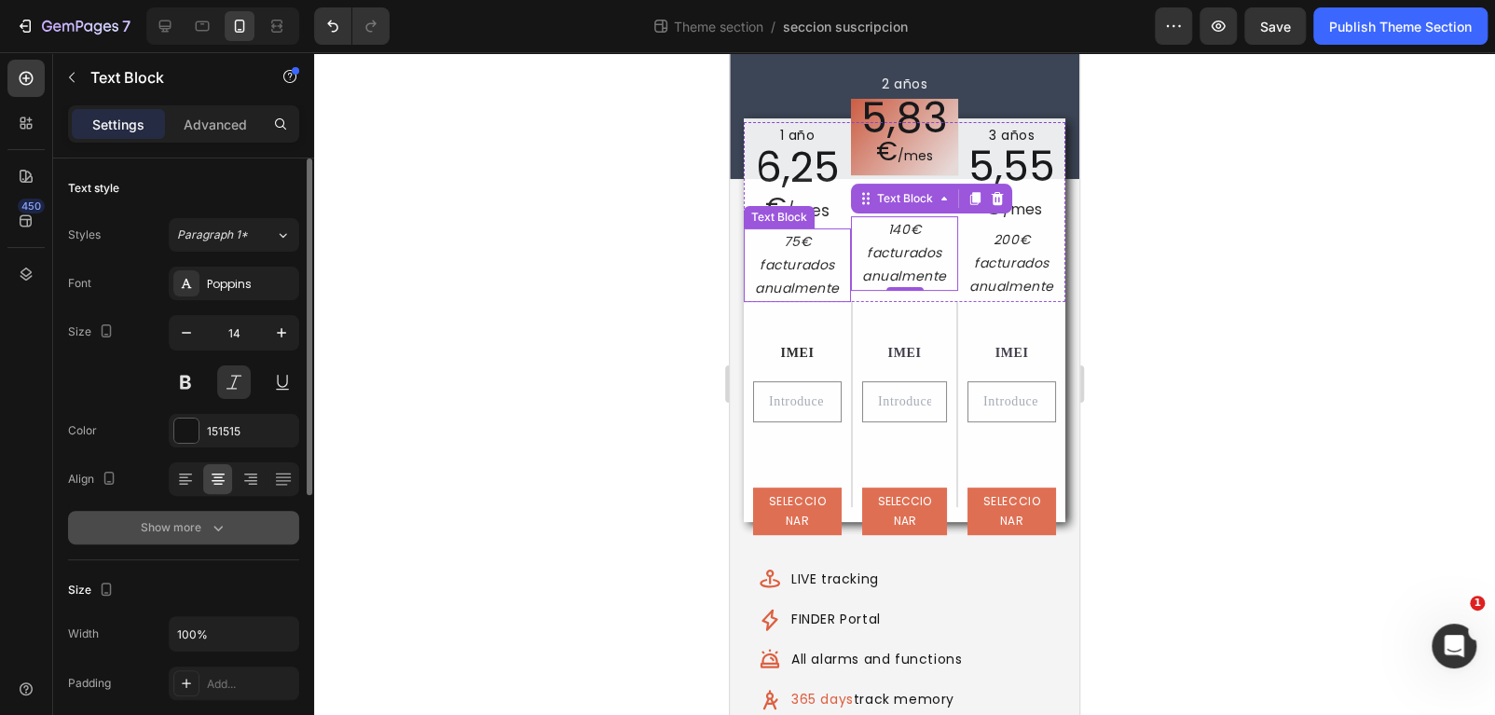
click at [240, 527] on button "Show more" at bounding box center [183, 528] width 231 height 34
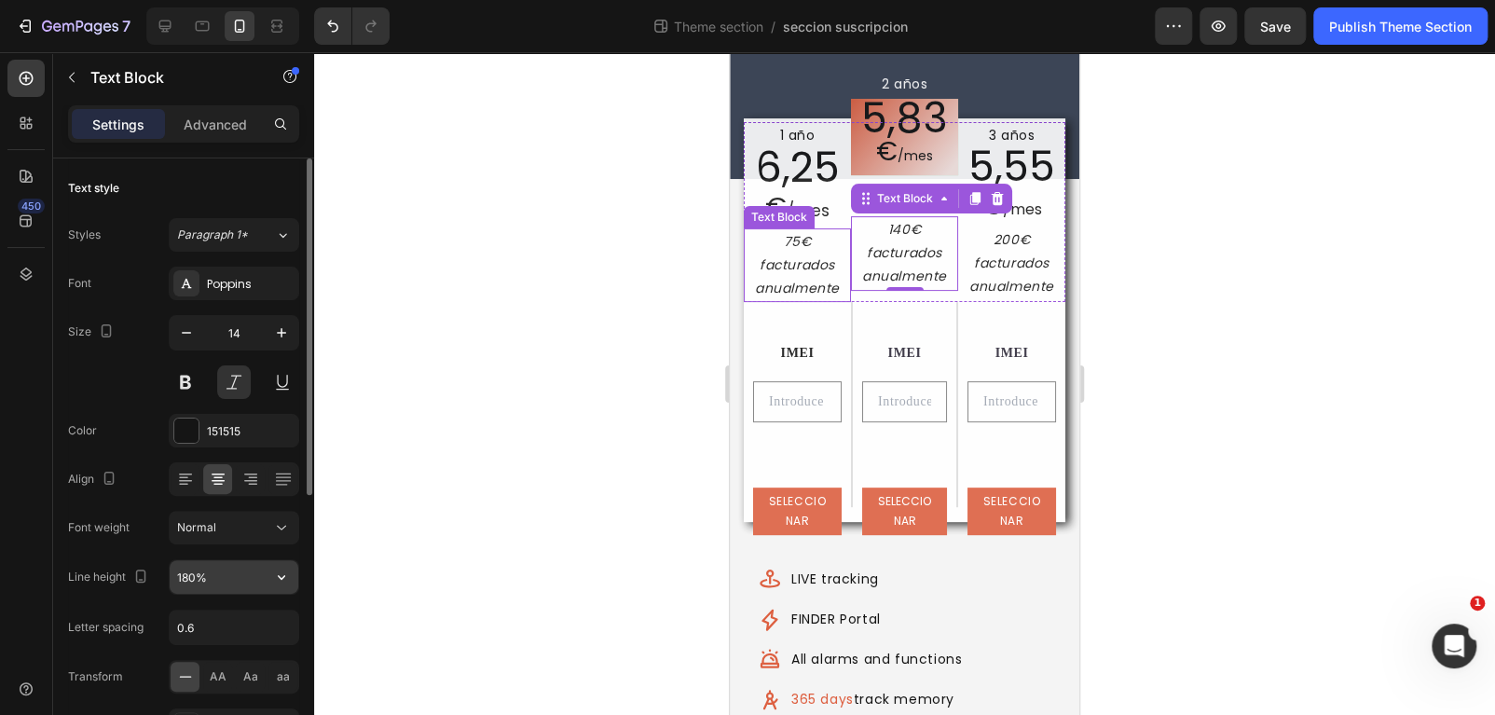
click at [186, 568] on input "180%" at bounding box center [234, 577] width 129 height 34
click at [185, 574] on input "180%" at bounding box center [234, 577] width 129 height 34
click at [179, 575] on input "180%" at bounding box center [234, 577] width 129 height 34
click at [184, 577] on input "180%" at bounding box center [234, 577] width 129 height 34
click at [185, 578] on input "180%" at bounding box center [234, 577] width 129 height 34
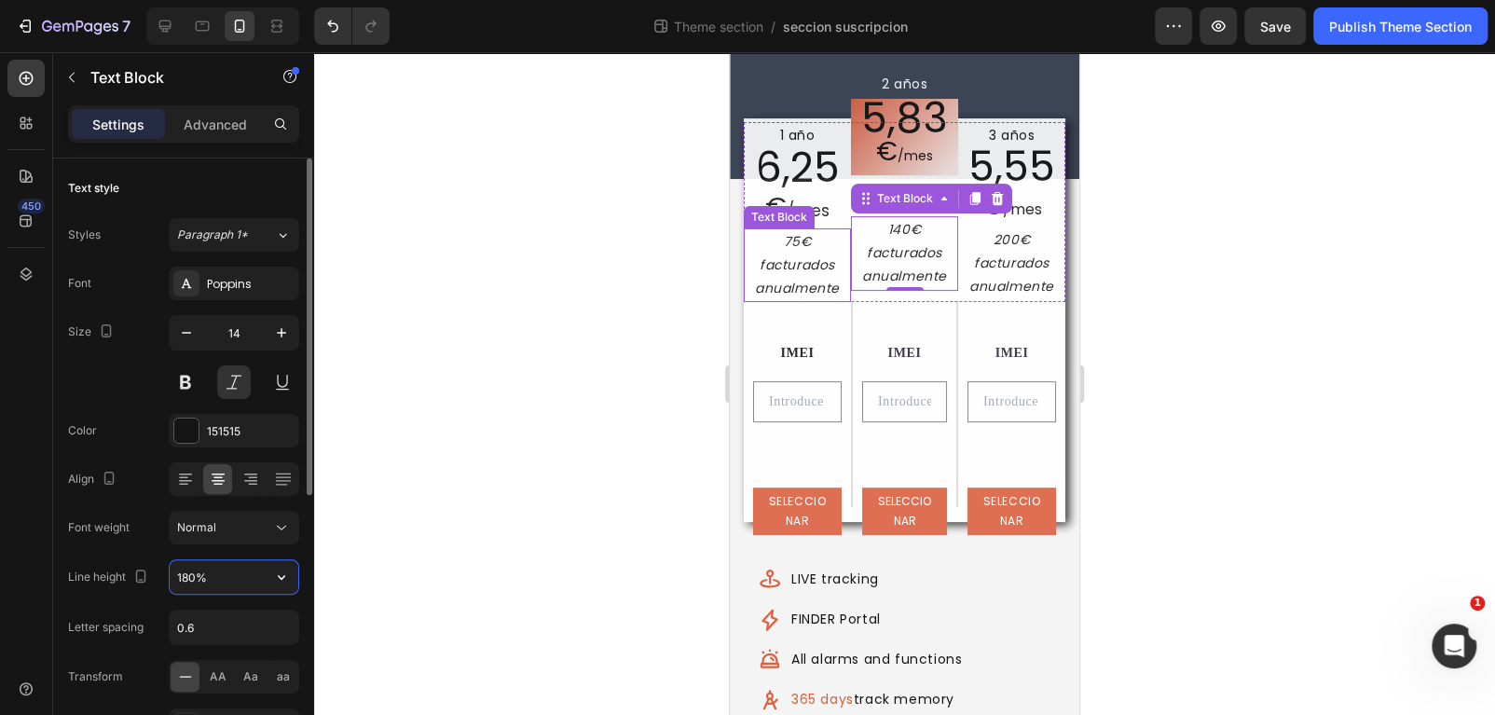
drag, startPoint x: 188, startPoint y: 579, endPoint x: 175, endPoint y: 579, distance: 13.0
click at [175, 579] on input "180%" at bounding box center [234, 577] width 129 height 34
drag, startPoint x: 187, startPoint y: 580, endPoint x: 170, endPoint y: 582, distance: 17.9
click at [170, 582] on input "210%" at bounding box center [234, 577] width 129 height 34
type input "180%"
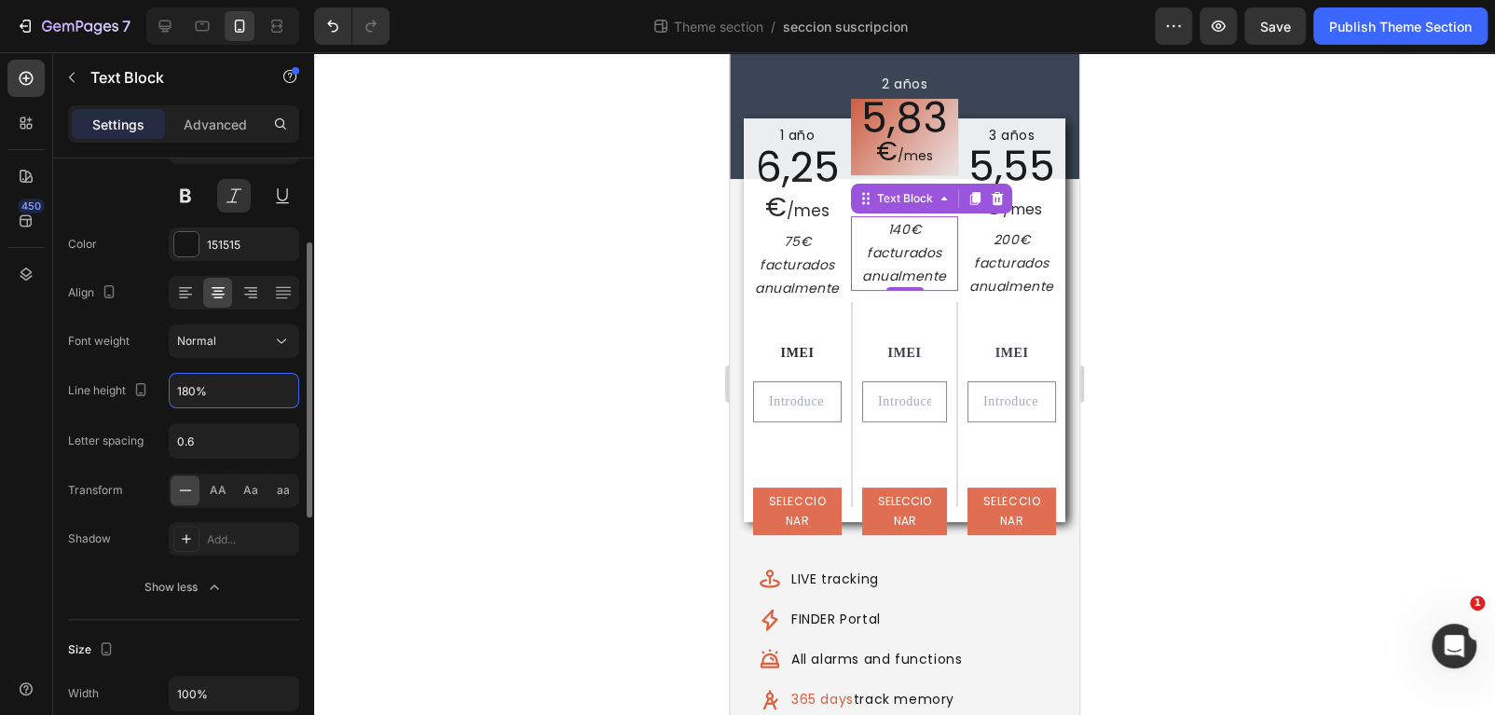
scroll to position [0, 0]
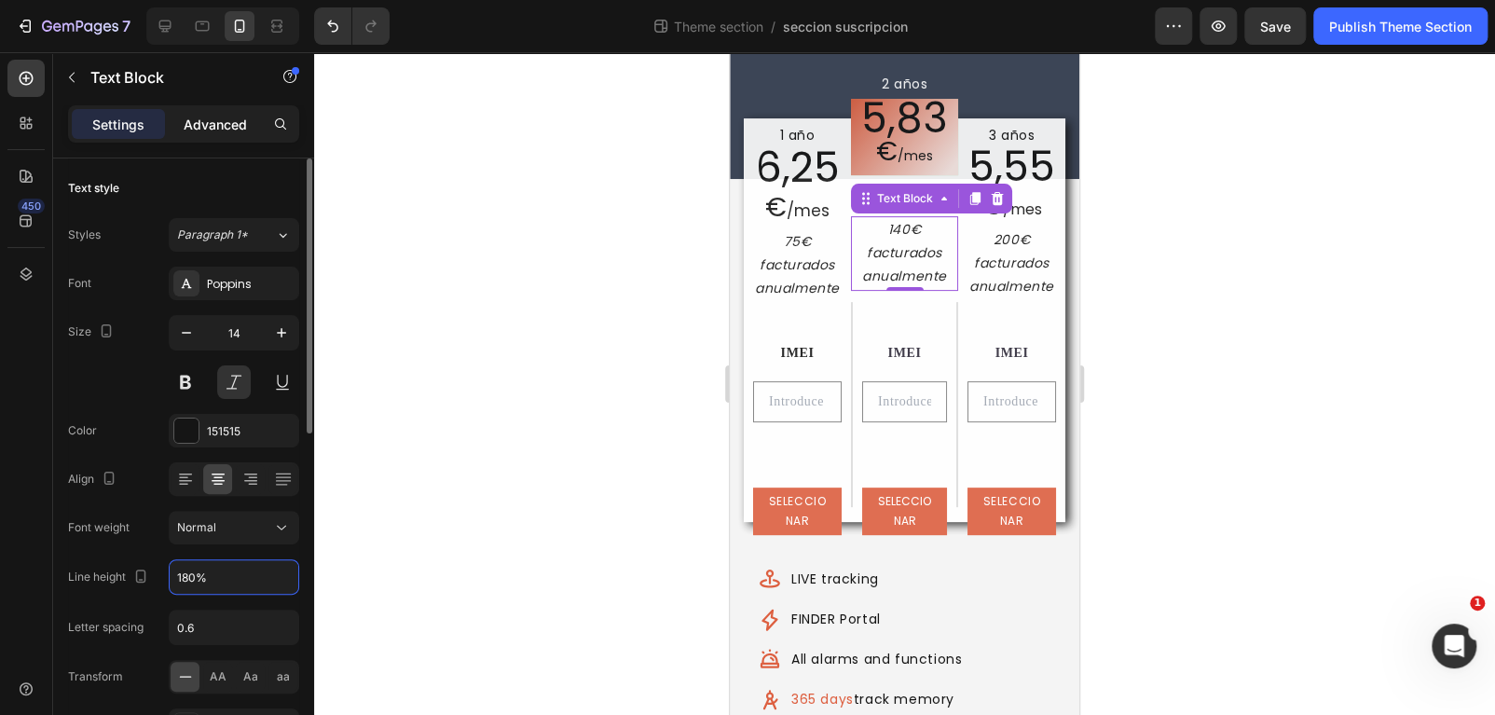
click at [219, 127] on p "Advanced" at bounding box center [215, 125] width 63 height 20
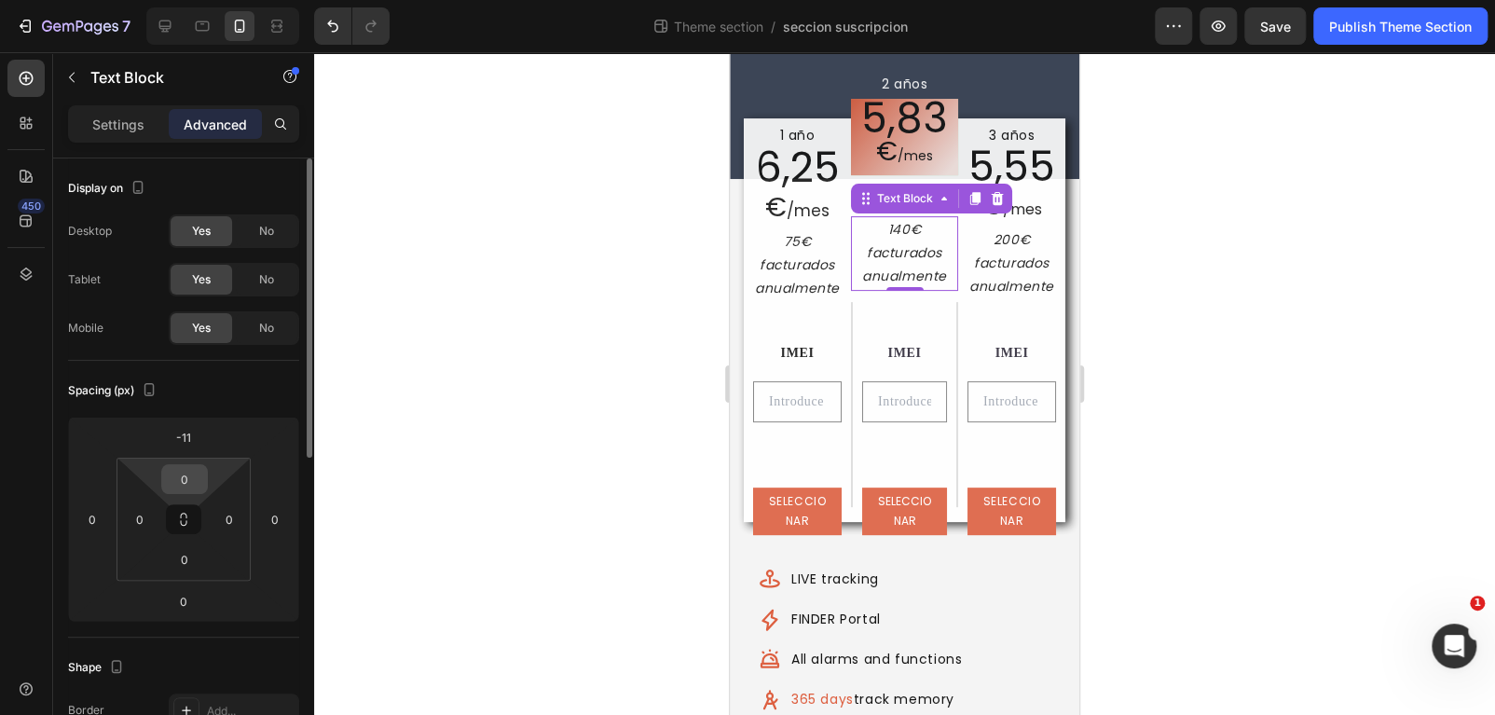
click at [174, 484] on input "0" at bounding box center [184, 479] width 37 height 28
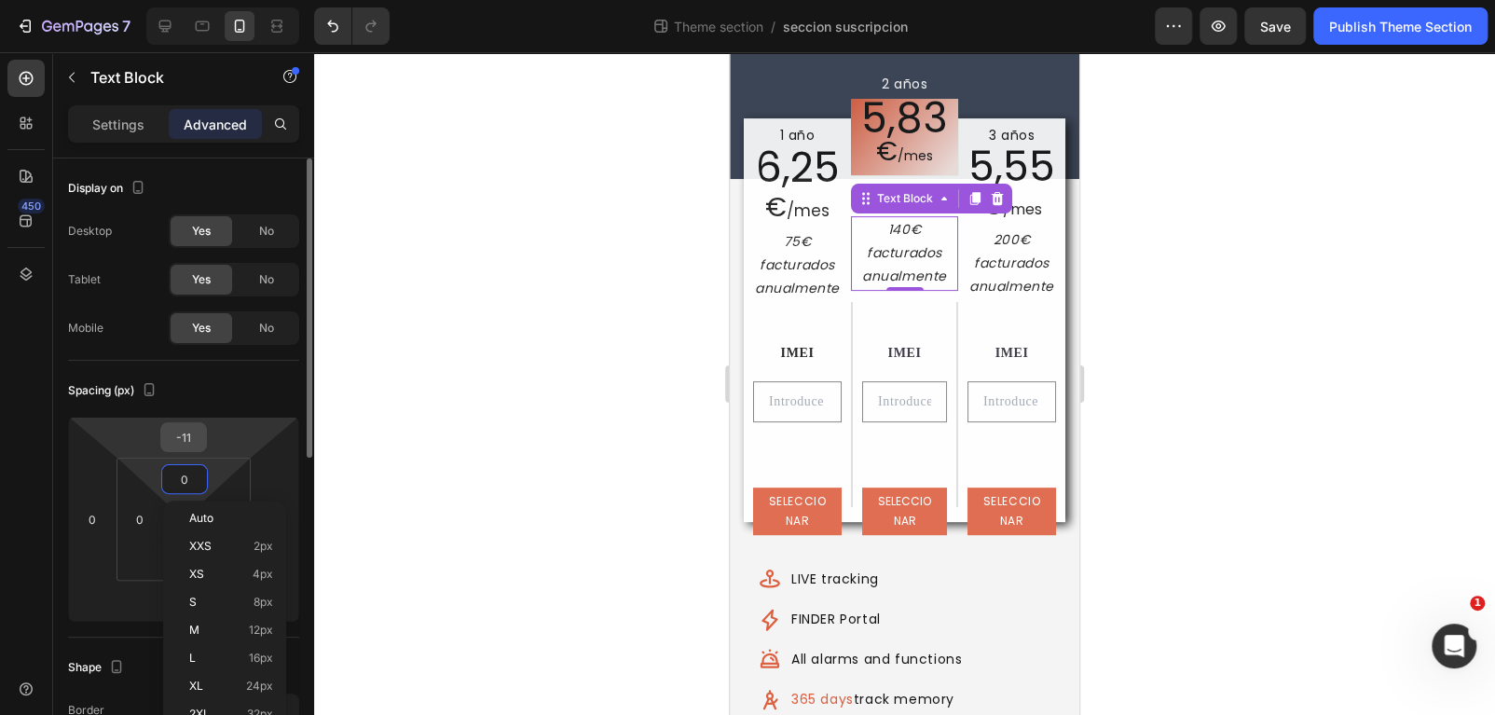
click at [179, 441] on input "-11" at bounding box center [183, 437] width 37 height 28
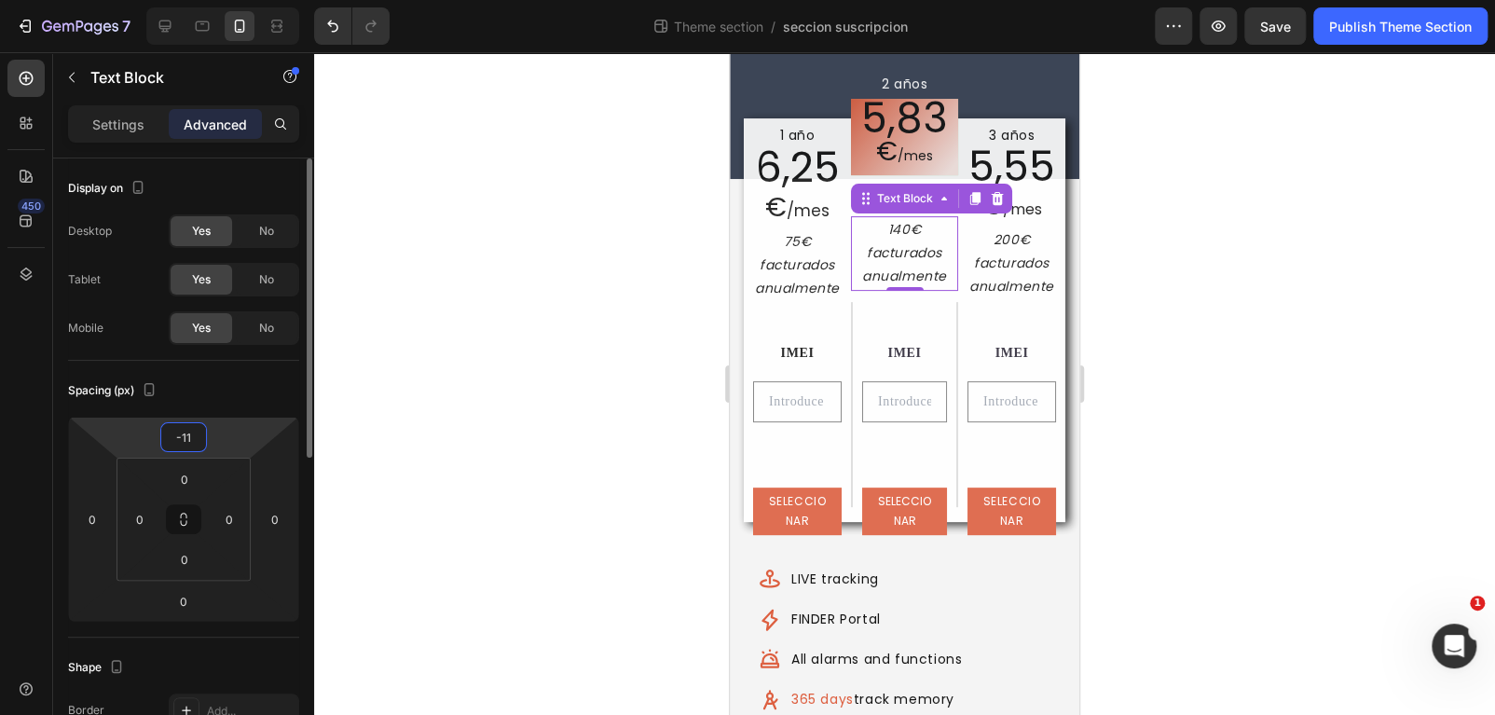
click at [183, 441] on input "-11" at bounding box center [183, 437] width 37 height 28
drag, startPoint x: 199, startPoint y: 437, endPoint x: 183, endPoint y: 441, distance: 16.3
click at [183, 441] on input "-5" at bounding box center [183, 437] width 37 height 28
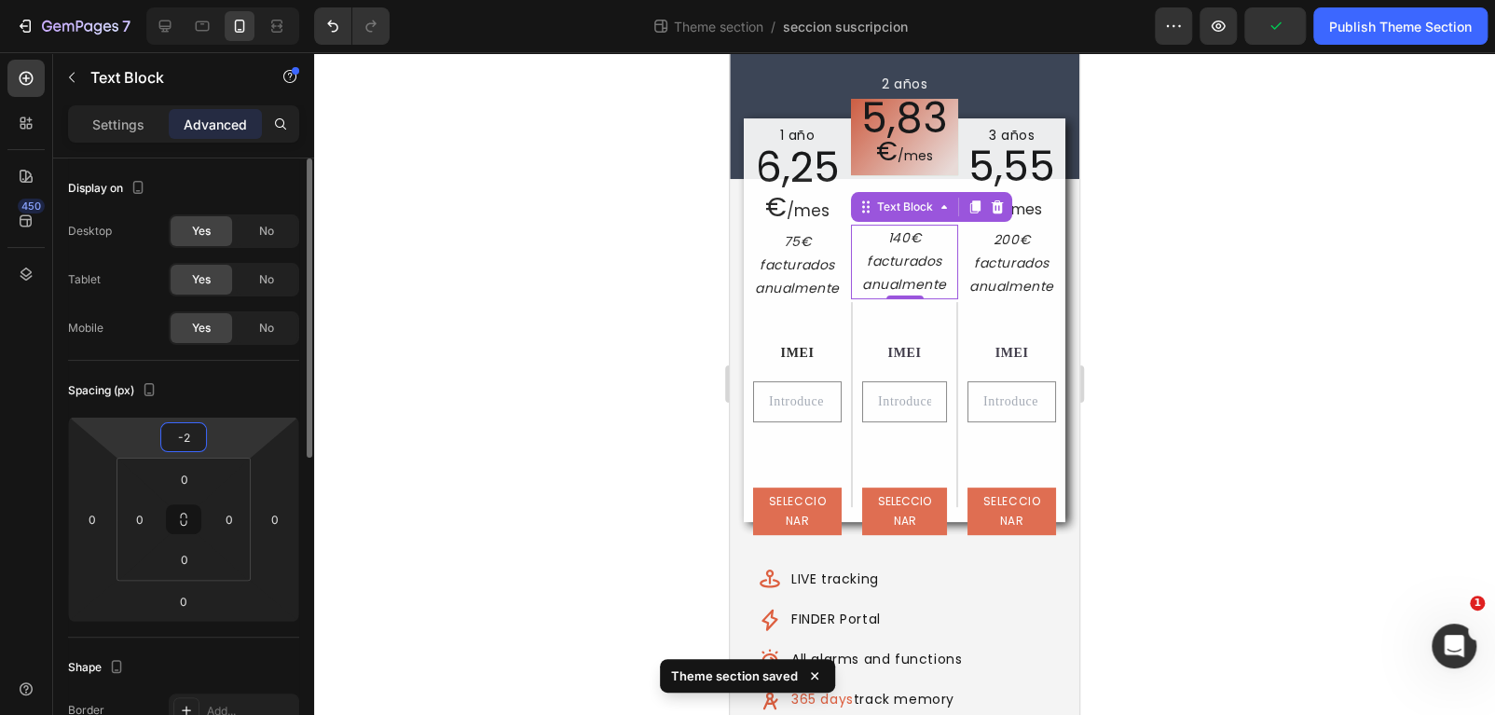
drag, startPoint x: 188, startPoint y: 439, endPoint x: 150, endPoint y: 438, distance: 38.2
click at [150, 438] on div "-2 0 0 0" at bounding box center [183, 519] width 231 height 205
drag, startPoint x: 191, startPoint y: 438, endPoint x: 176, endPoint y: 438, distance: 14.9
click at [176, 438] on input "0" at bounding box center [183, 437] width 37 height 28
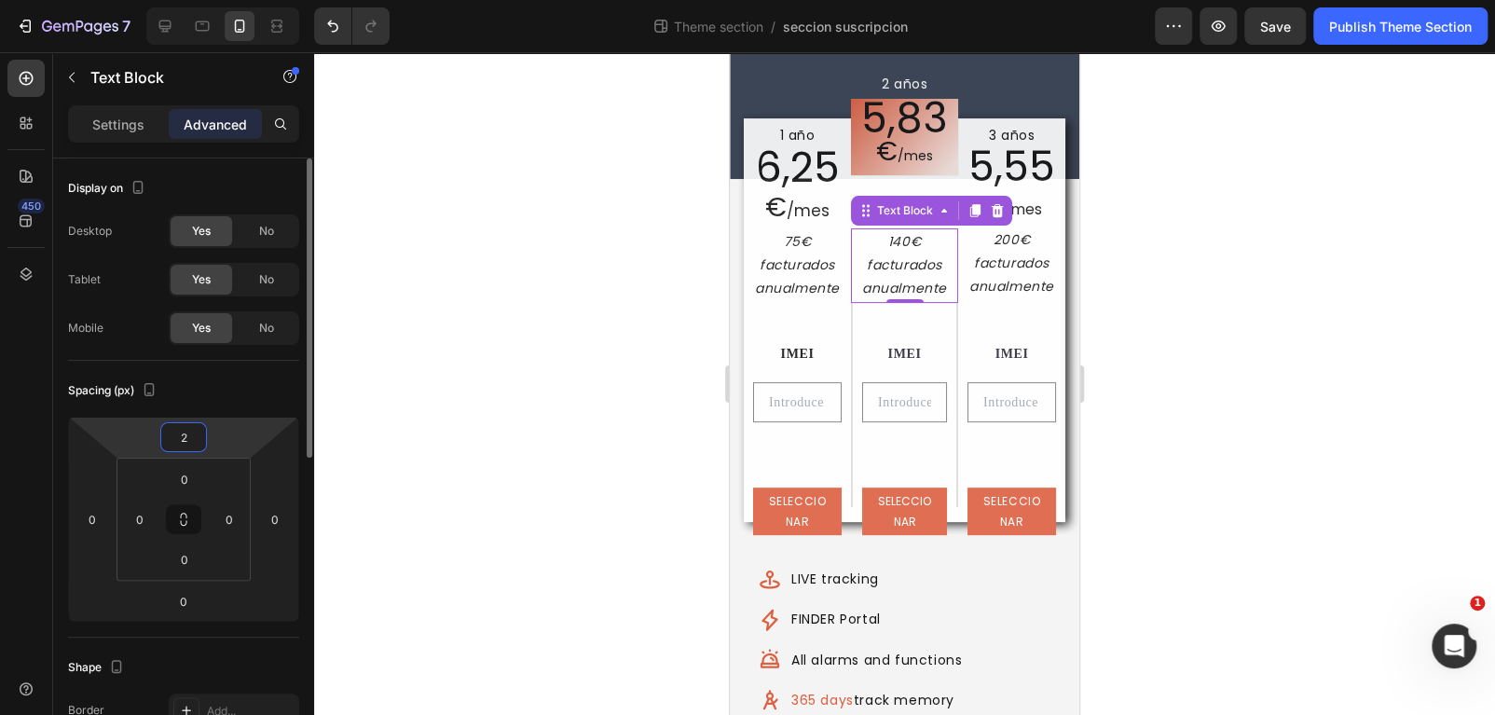
click at [177, 436] on input "2" at bounding box center [183, 437] width 37 height 28
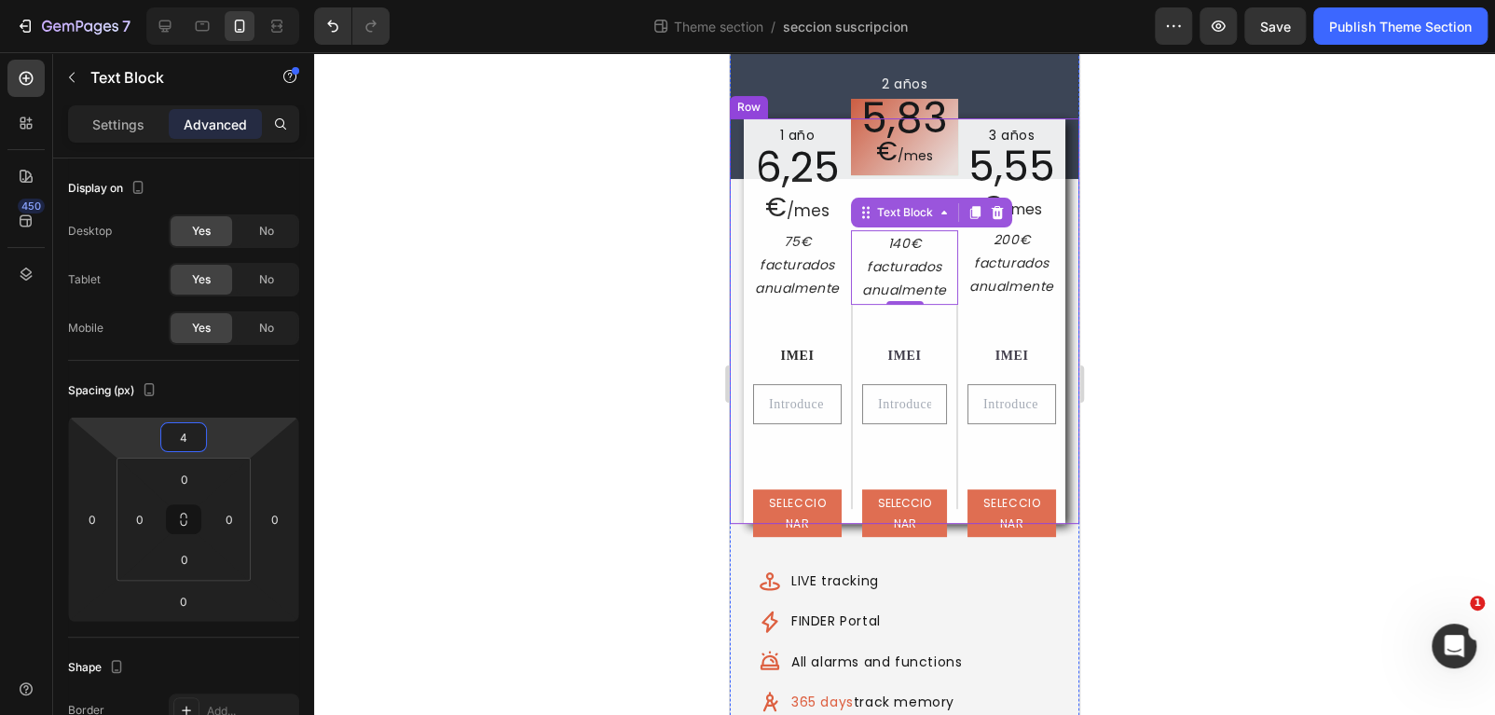
type input "4"
click at [1168, 461] on div at bounding box center [904, 383] width 1181 height 663
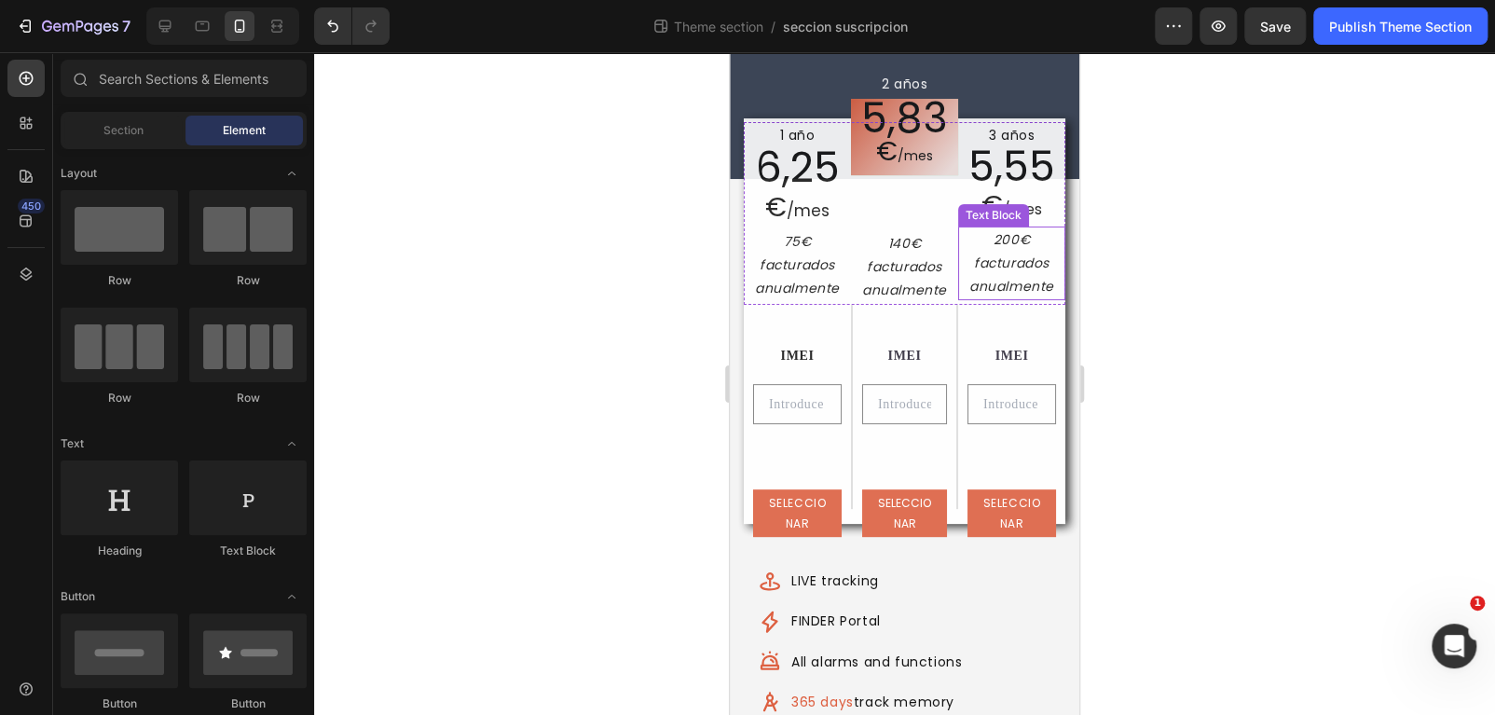
click at [1007, 281] on p "200€ facturados anualmente" at bounding box center [1011, 263] width 103 height 71
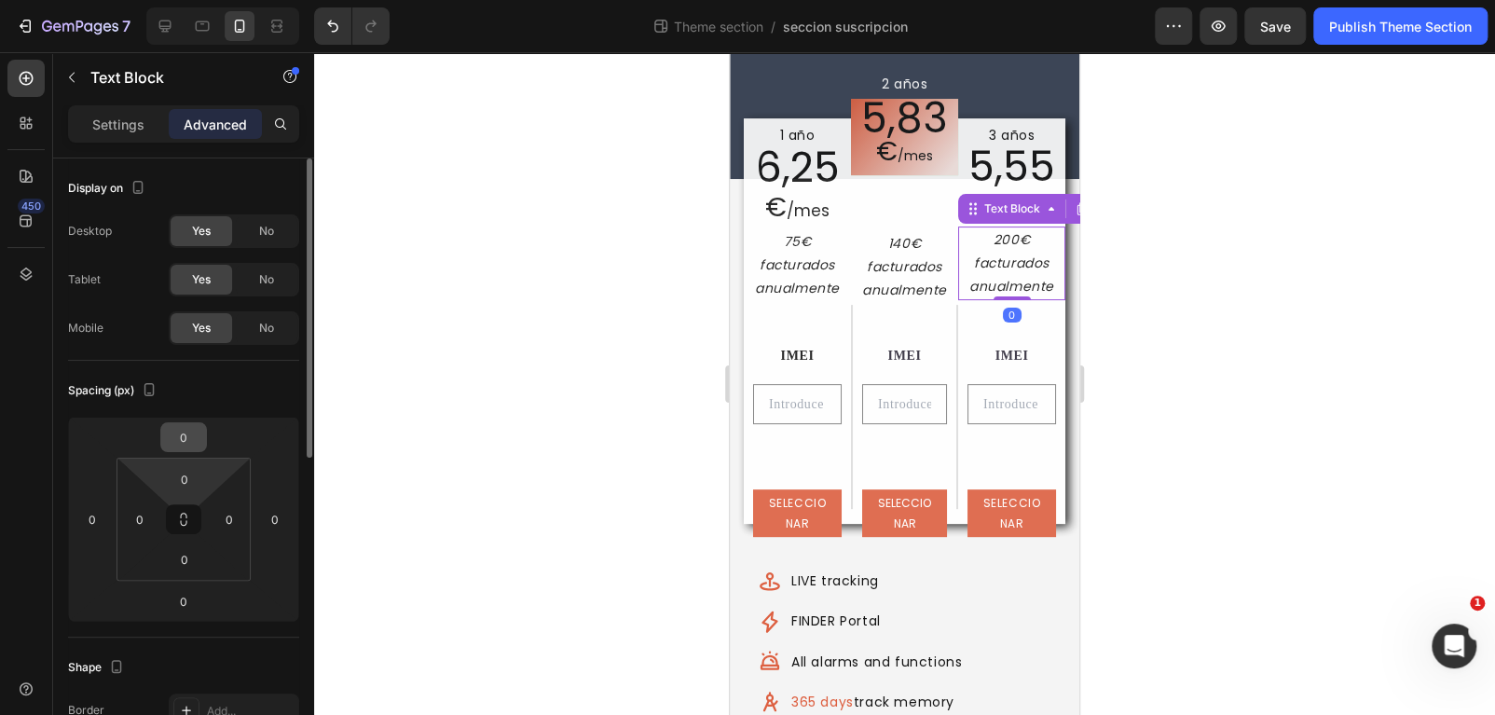
click at [190, 437] on input "0" at bounding box center [183, 437] width 37 height 28
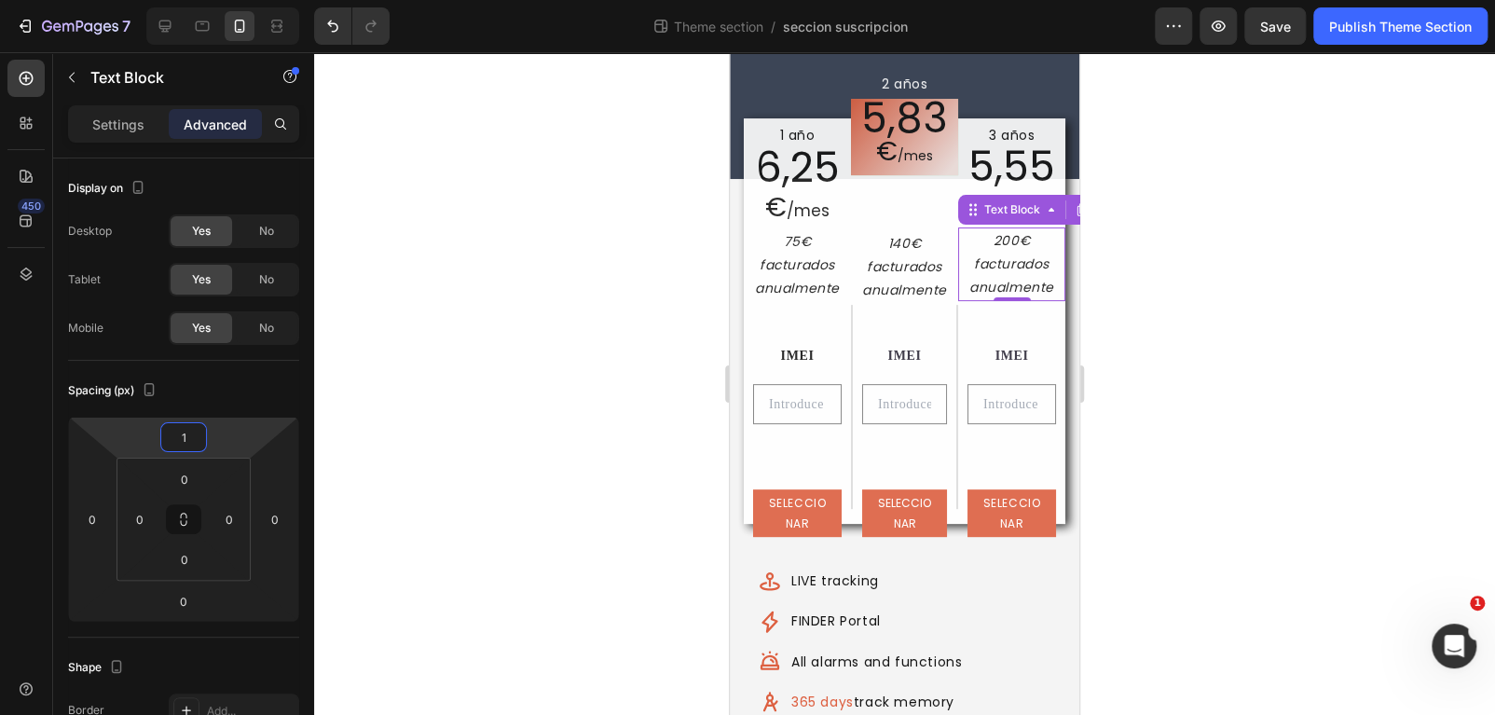
type input "1"
click at [1253, 397] on div at bounding box center [904, 383] width 1181 height 663
click at [1003, 285] on p "200€ facturados anualmente" at bounding box center [1011, 264] width 103 height 71
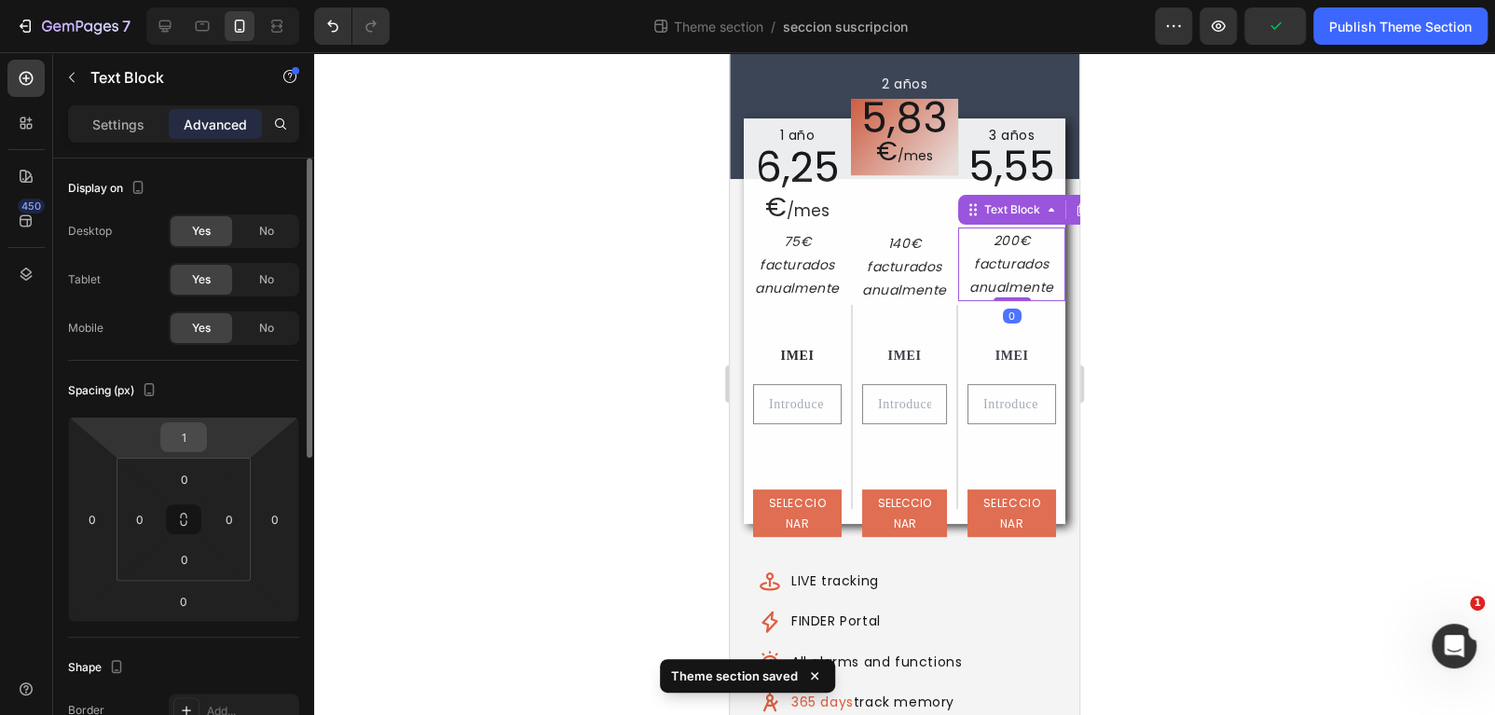
click at [182, 441] on input "1" at bounding box center [183, 437] width 37 height 28
type input "2"
click at [1268, 414] on div at bounding box center [904, 383] width 1181 height 663
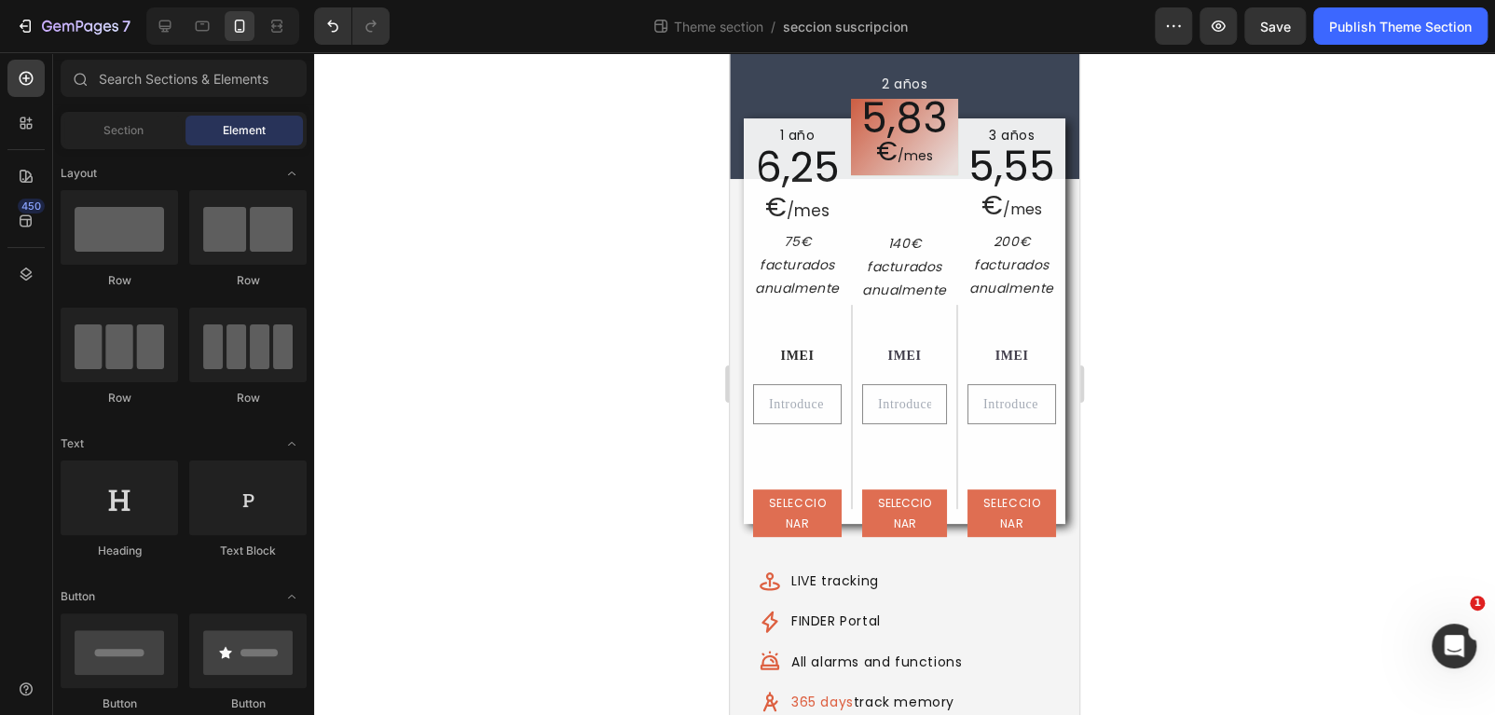
click at [1366, 351] on div at bounding box center [904, 383] width 1181 height 663
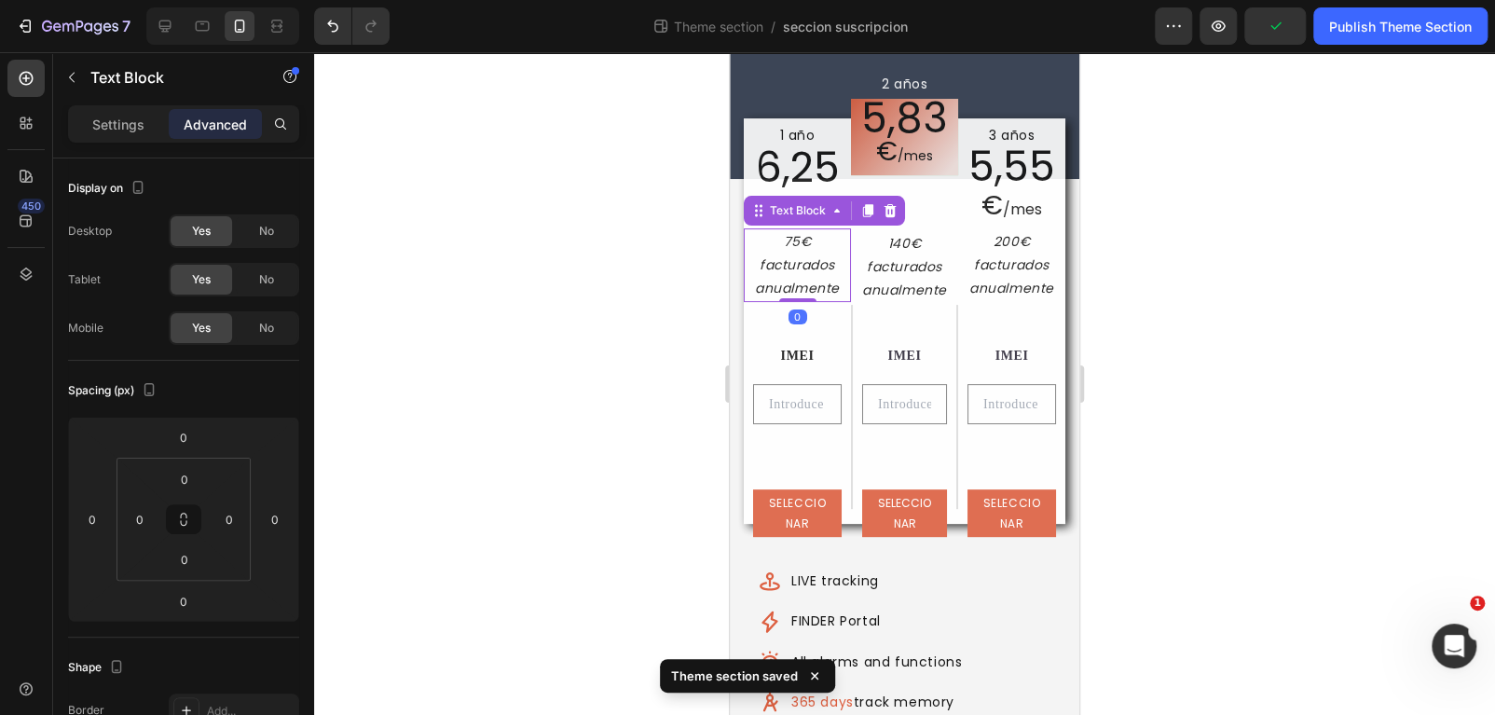
click at [828, 268] on p "75€ facturados anualmente" at bounding box center [797, 265] width 103 height 71
click at [1342, 350] on div at bounding box center [904, 383] width 1181 height 663
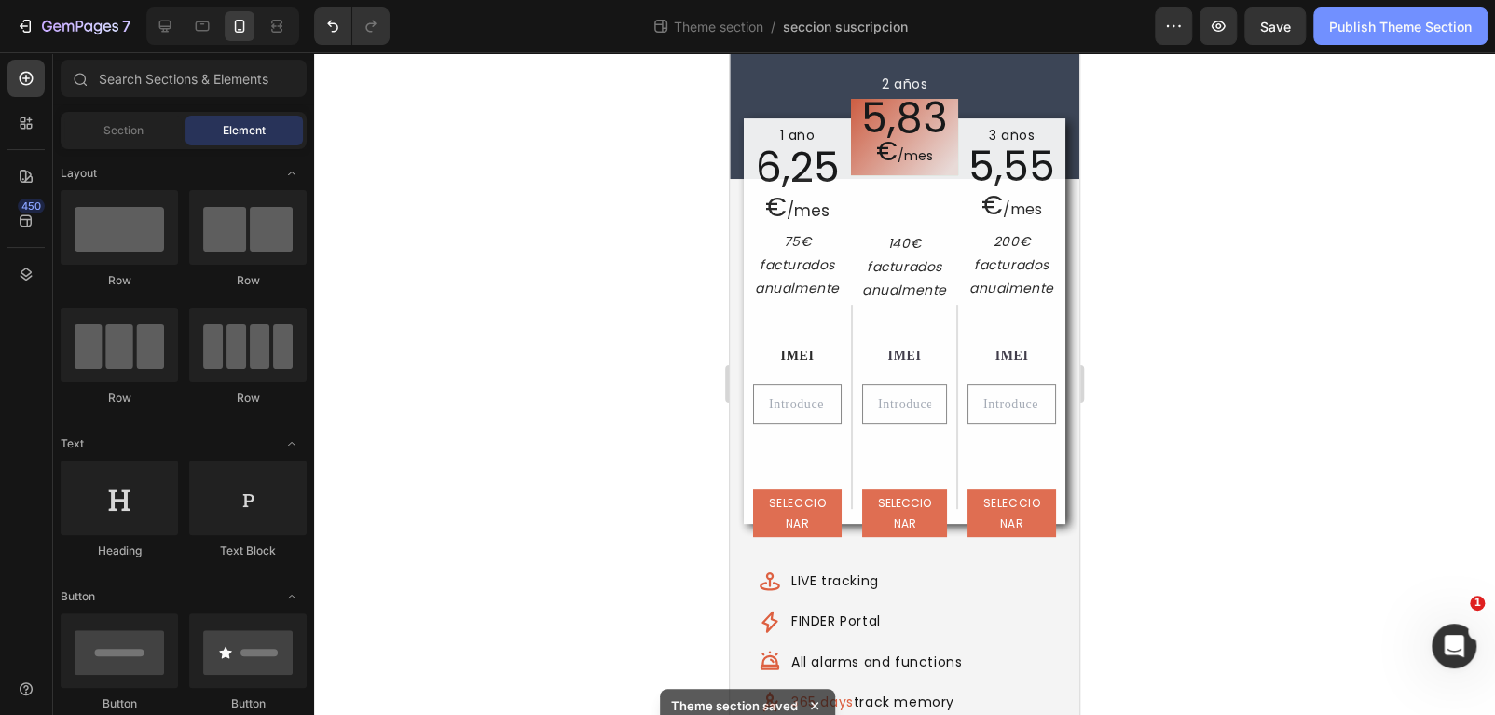
click at [1381, 7] on button "Publish Theme Section" at bounding box center [1400, 25] width 174 height 37
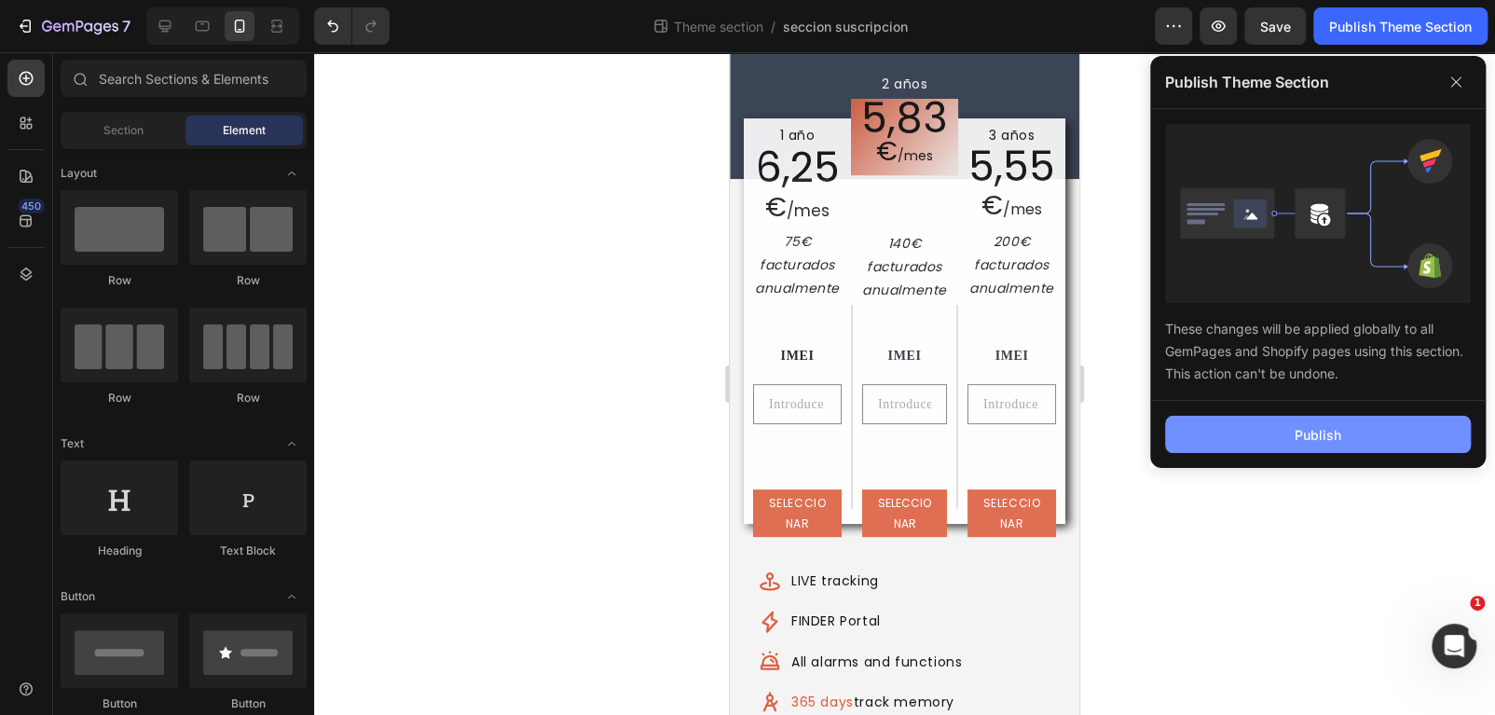
click at [1333, 431] on div "Publish" at bounding box center [1317, 435] width 47 height 20
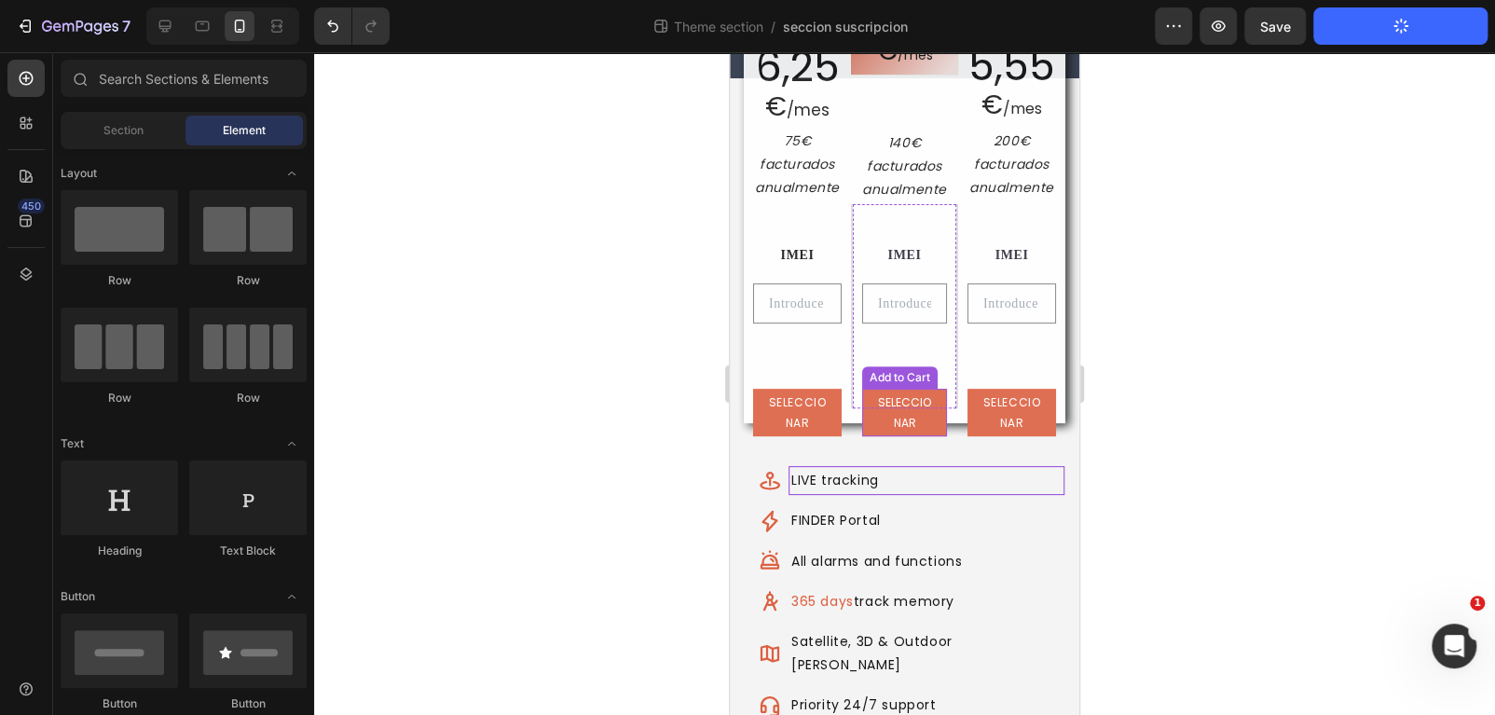
scroll to position [356, 0]
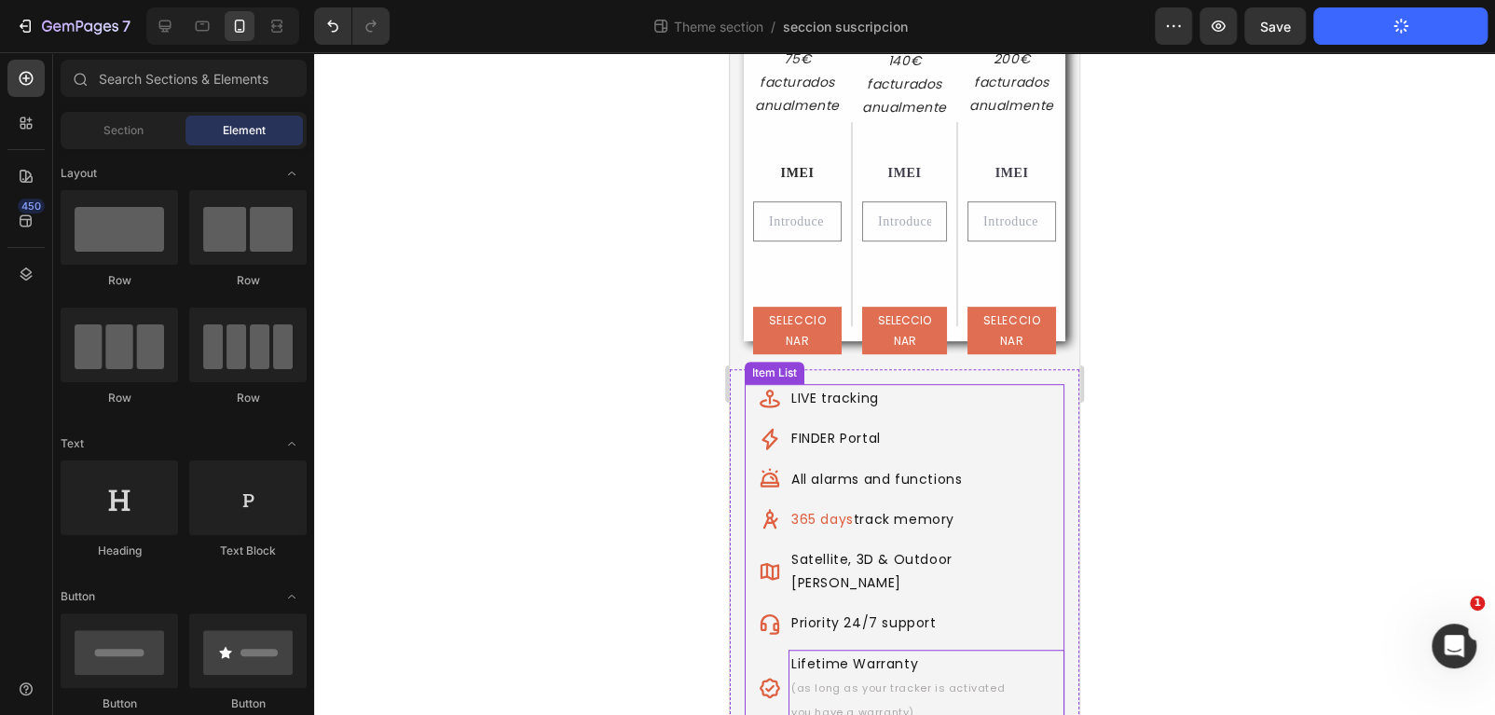
click at [884, 700] on p "you have a warranty)" at bounding box center [926, 712] width 270 height 24
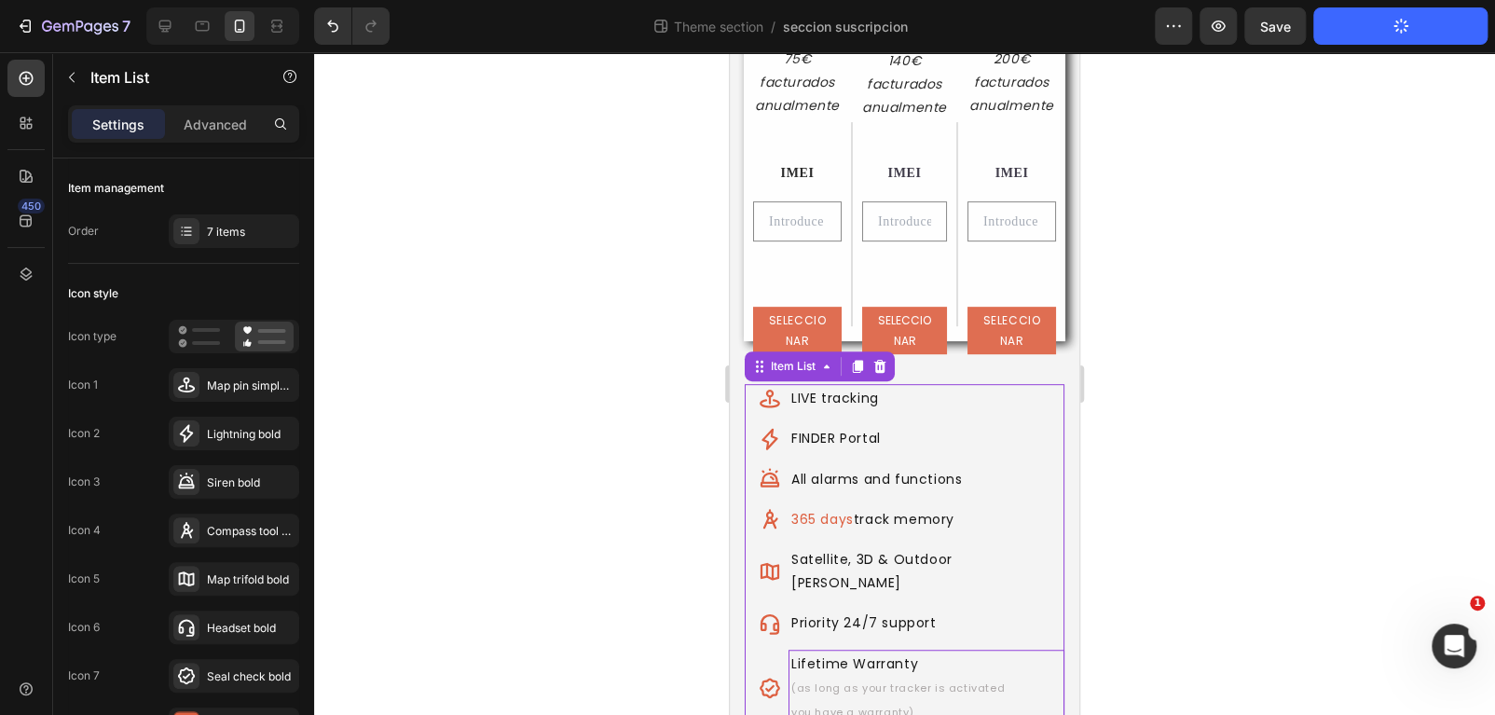
click at [895, 705] on span "you have a warranty)" at bounding box center [852, 712] width 123 height 15
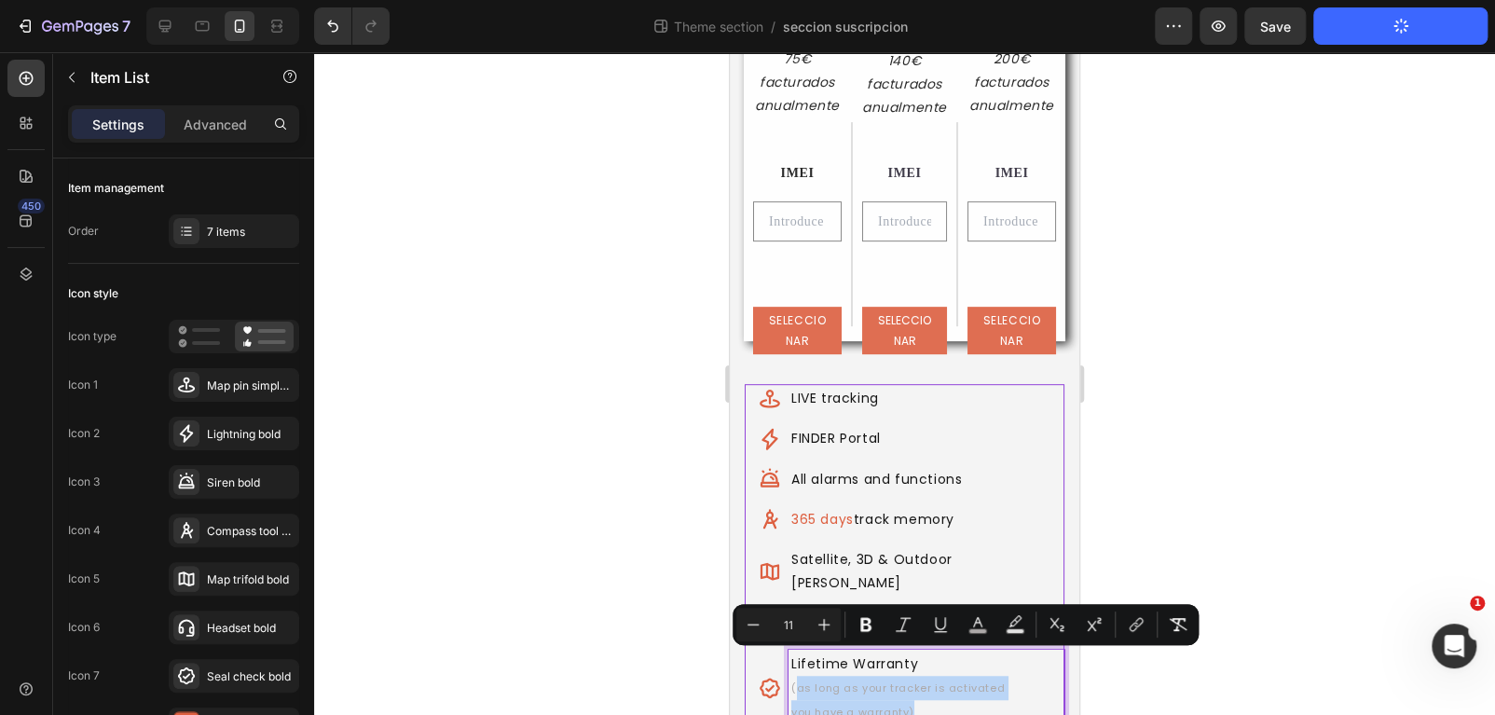
drag, startPoint x: 942, startPoint y: 680, endPoint x: 817, endPoint y: 663, distance: 126.1
click at [817, 663] on div "Lifetime Warranty (as long as your tracker is activated you have a warranty)" at bounding box center [926, 689] width 276 height 78
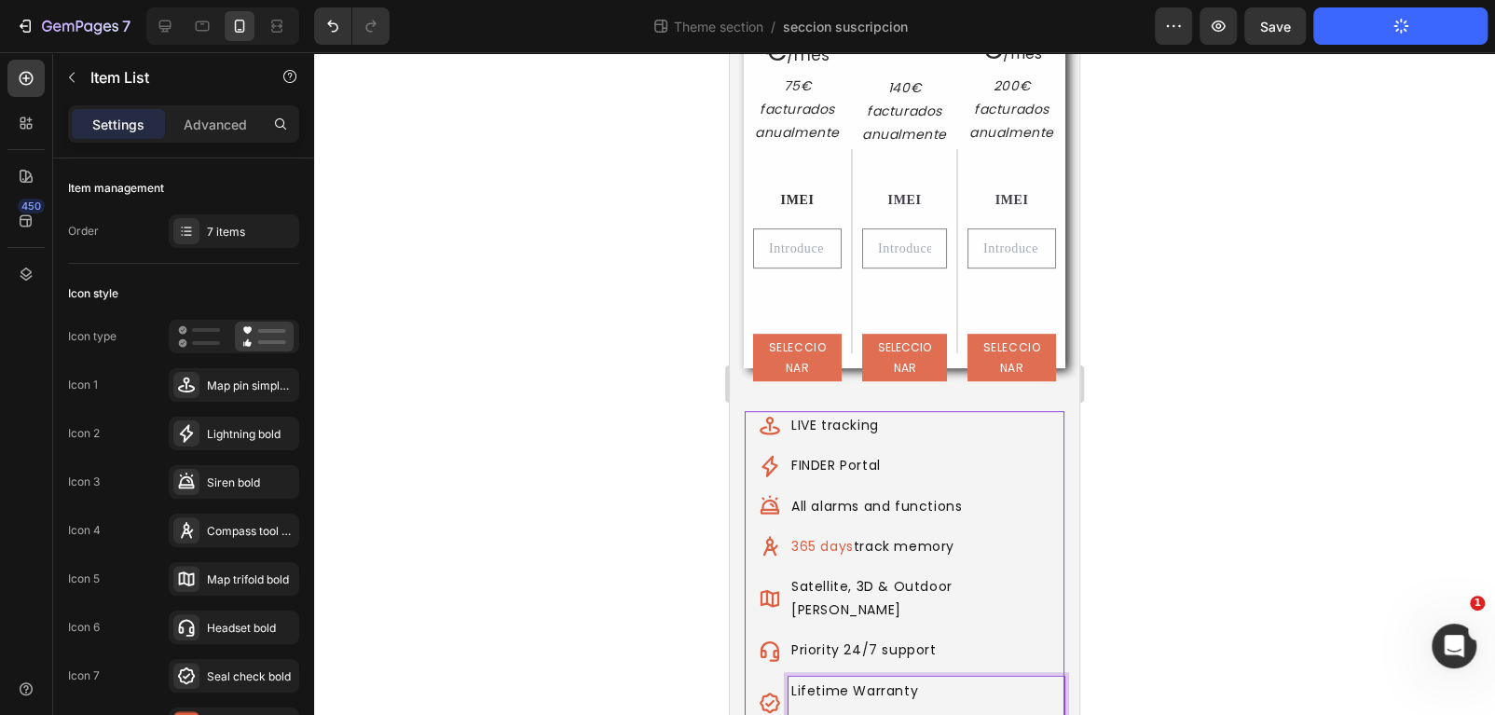
scroll to position [306, 0]
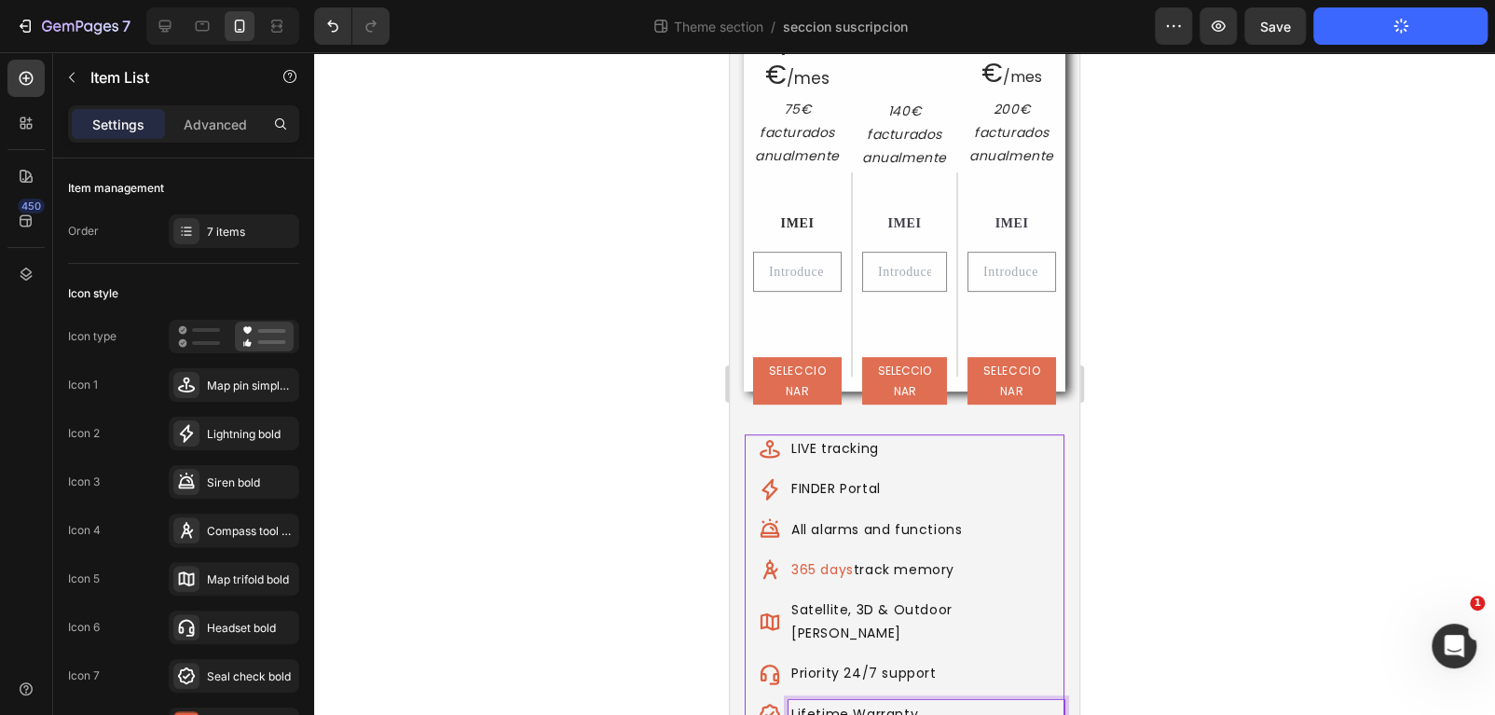
click at [1293, 601] on div at bounding box center [904, 383] width 1181 height 663
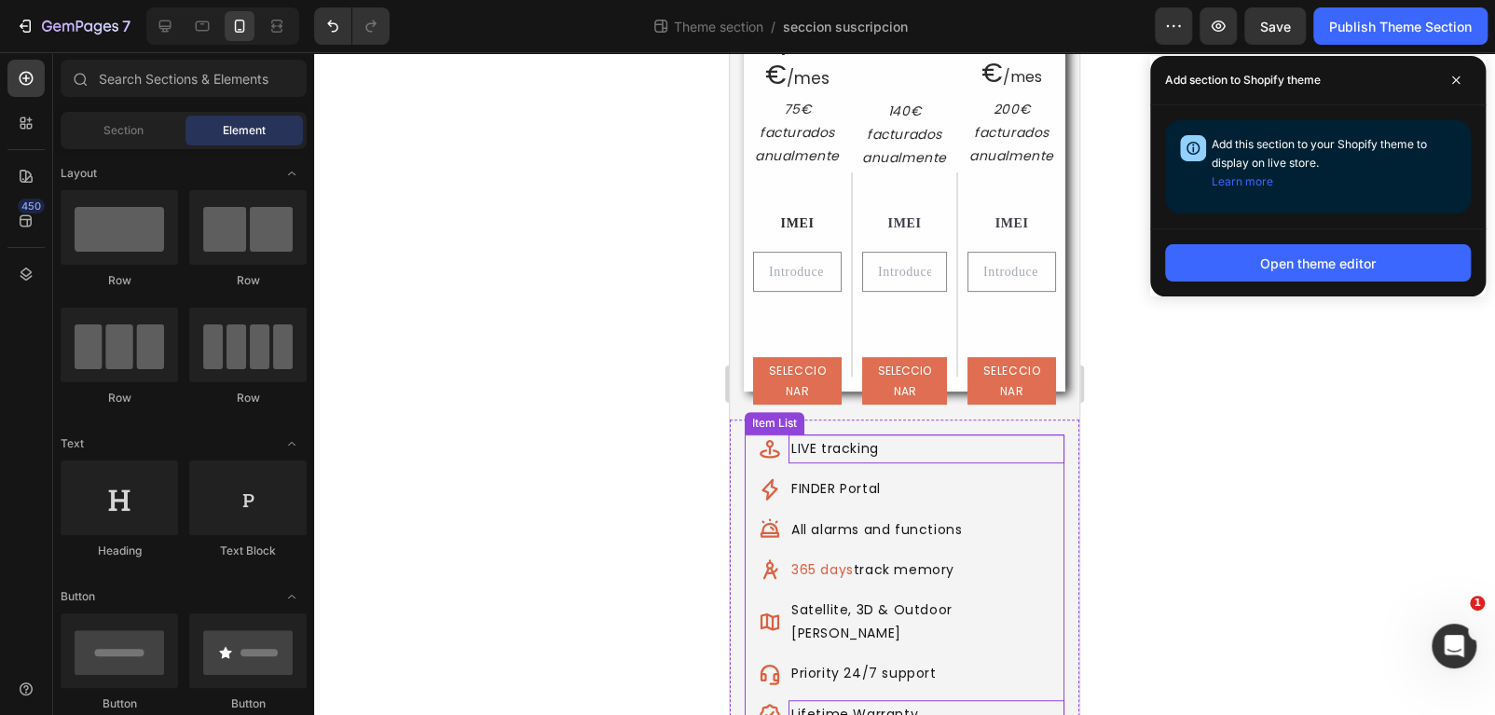
click at [835, 446] on p "LIVE tracking" at bounding box center [926, 448] width 270 height 23
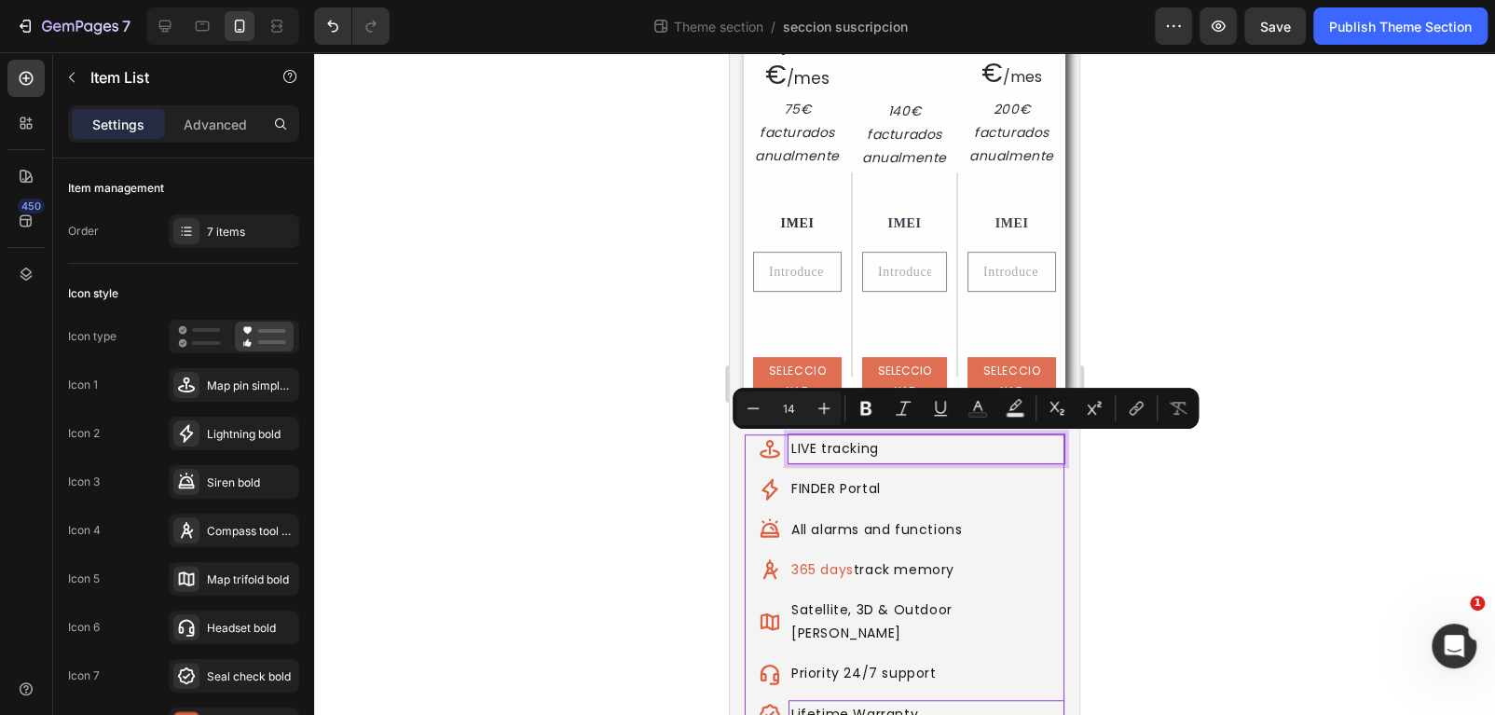
click at [897, 445] on p "LIVE tracking" at bounding box center [926, 448] width 270 height 23
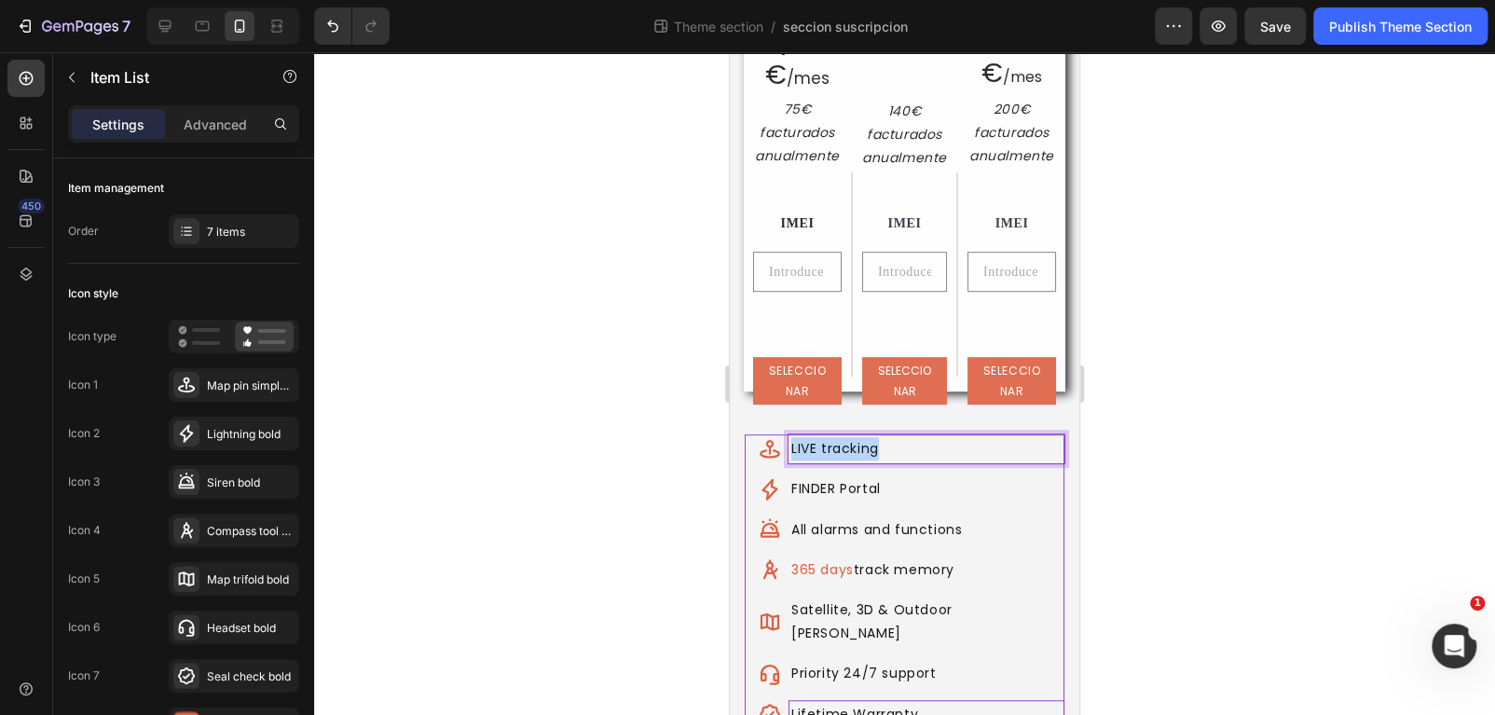
drag, startPoint x: 907, startPoint y: 445, endPoint x: 815, endPoint y: 445, distance: 92.3
click at [815, 445] on p "LIVE tracking" at bounding box center [926, 448] width 270 height 23
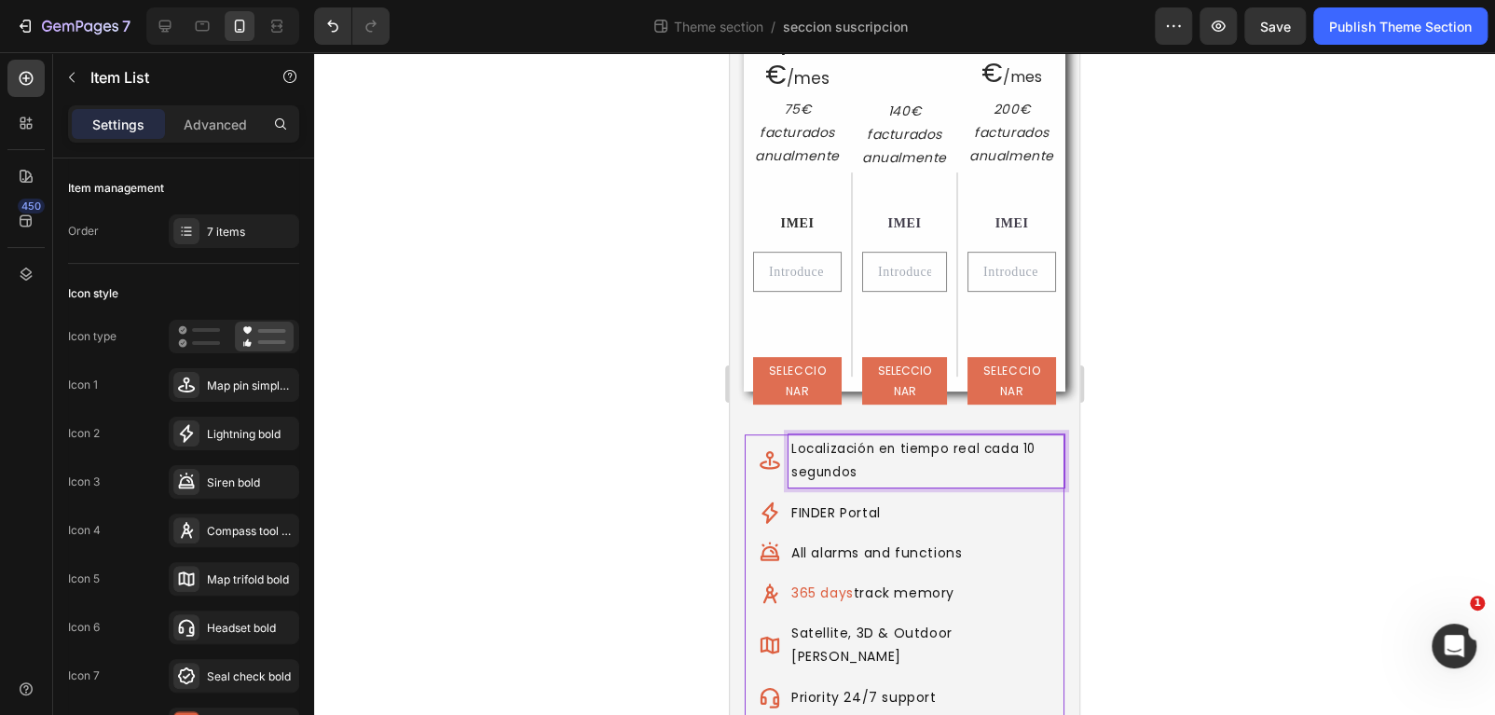
click at [1226, 493] on div at bounding box center [904, 383] width 1181 height 663
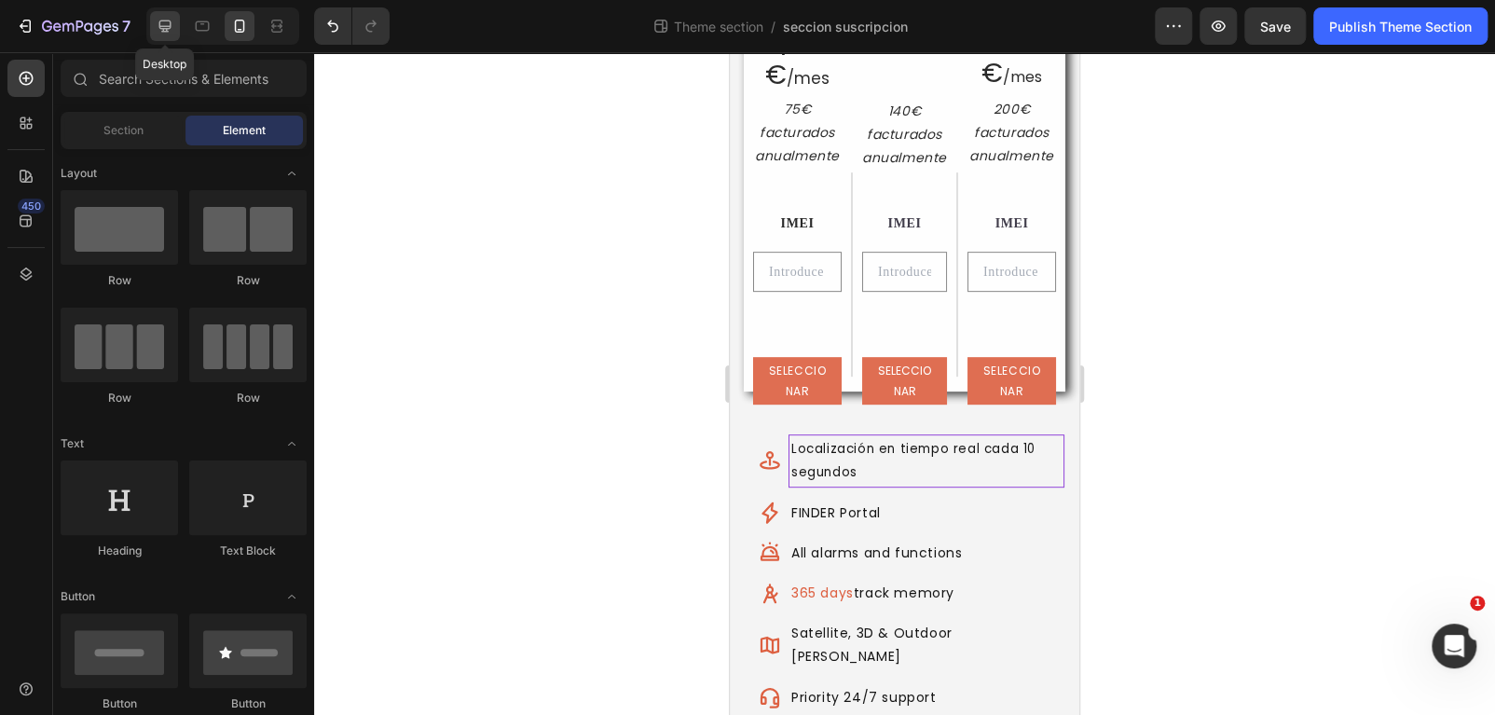
click at [159, 23] on icon at bounding box center [165, 26] width 19 height 19
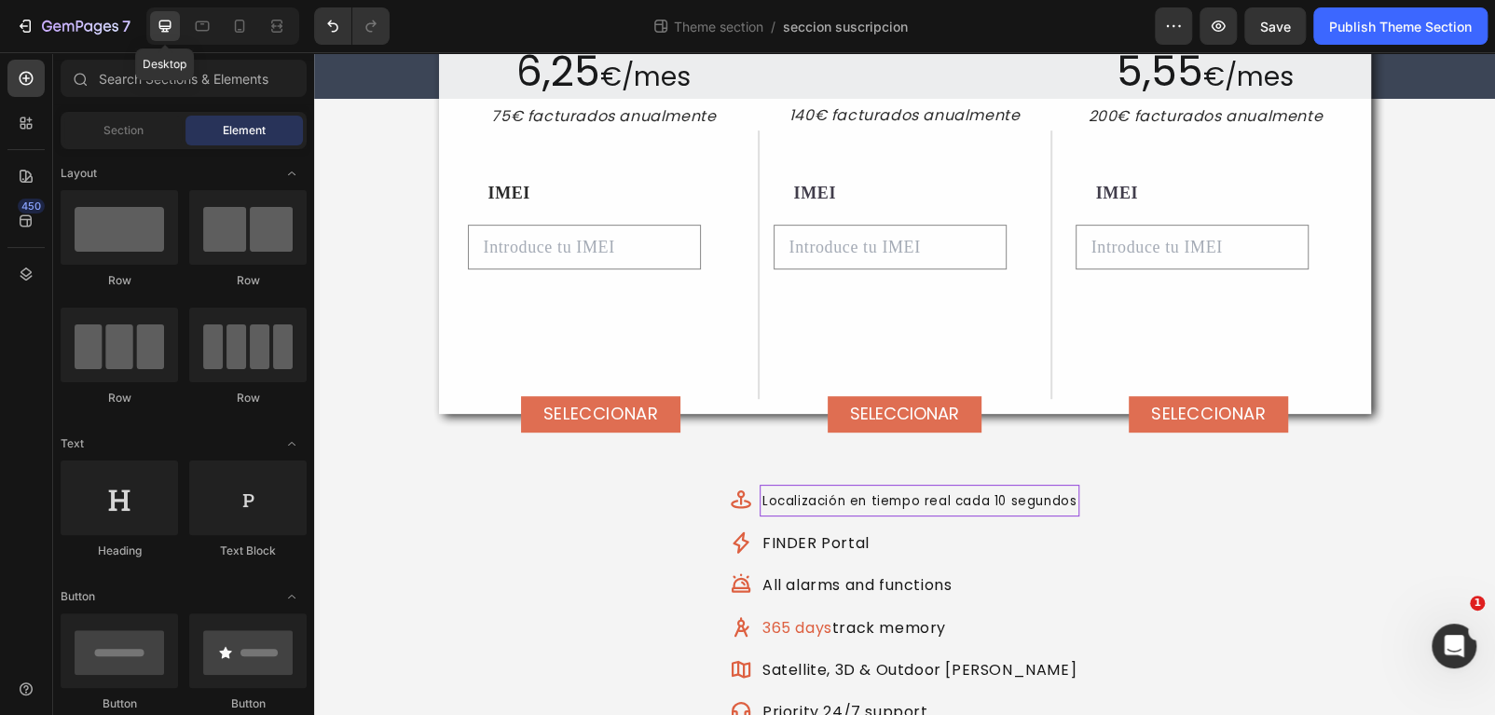
scroll to position [235, 0]
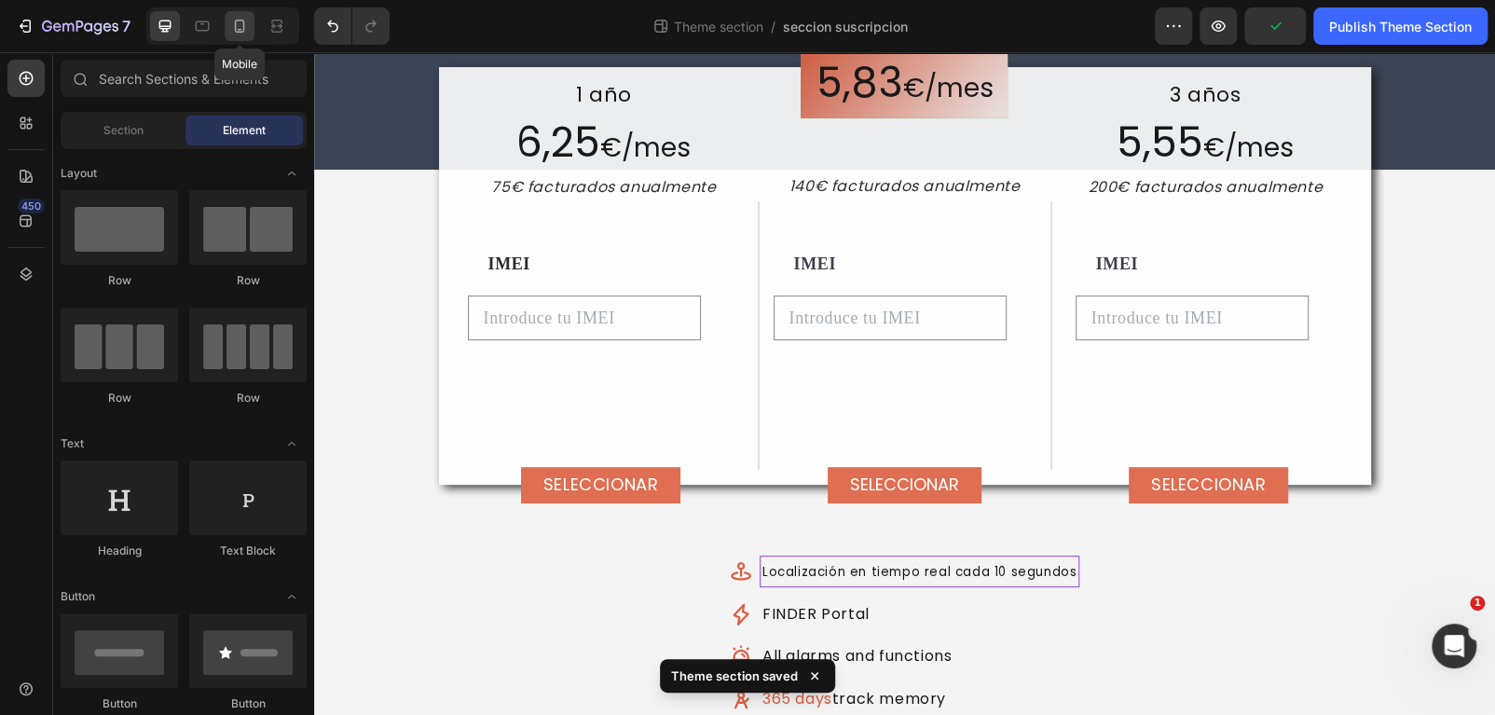
click at [240, 27] on icon at bounding box center [239, 26] width 19 height 19
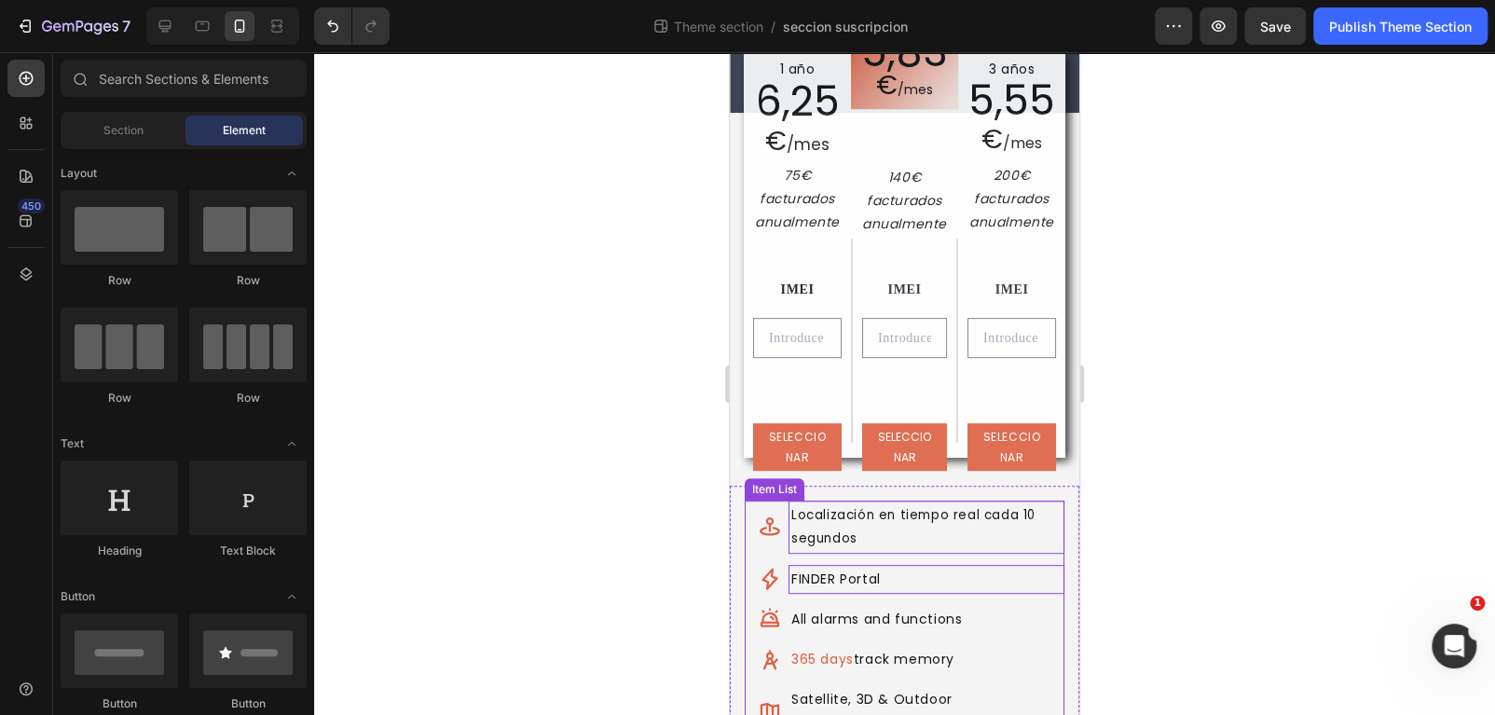
scroll to position [282, 0]
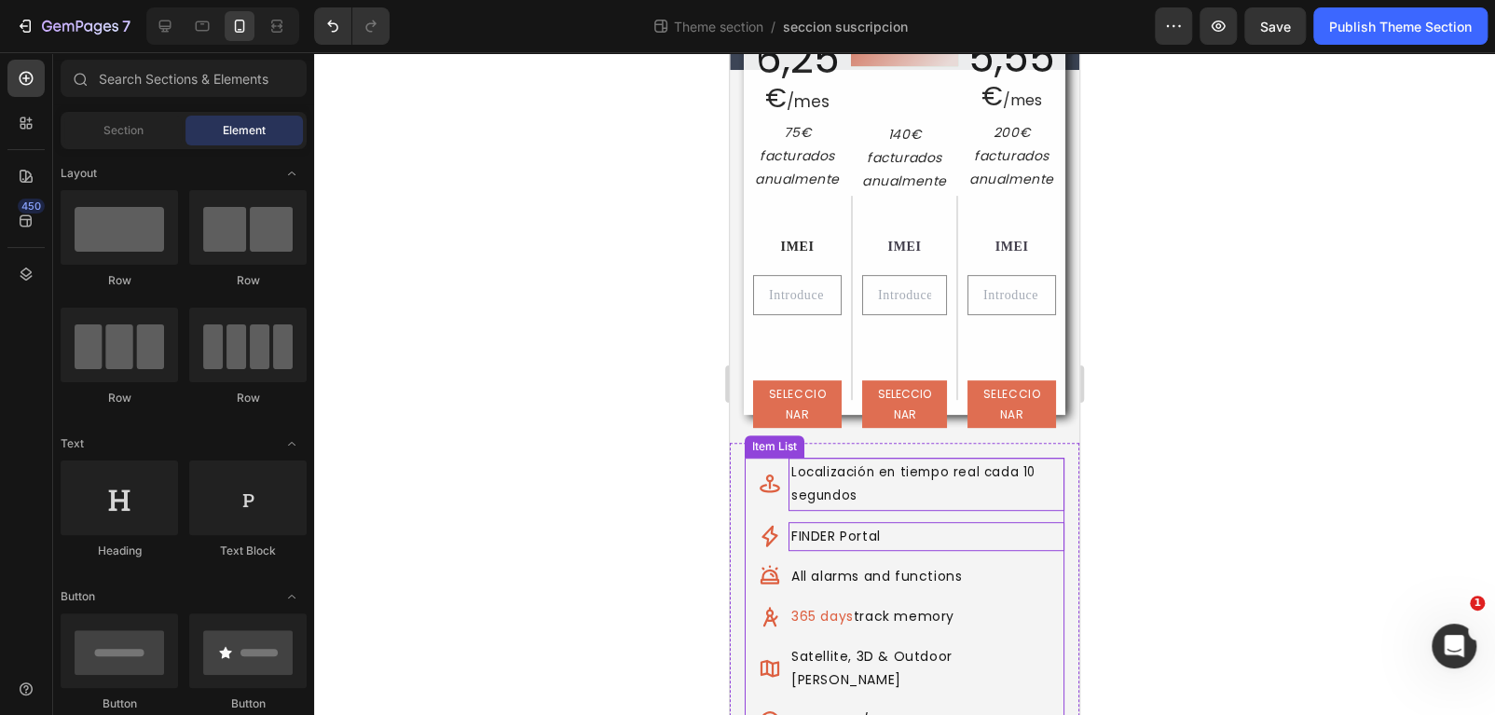
click at [875, 531] on p "FINDER Portal" at bounding box center [926, 536] width 270 height 23
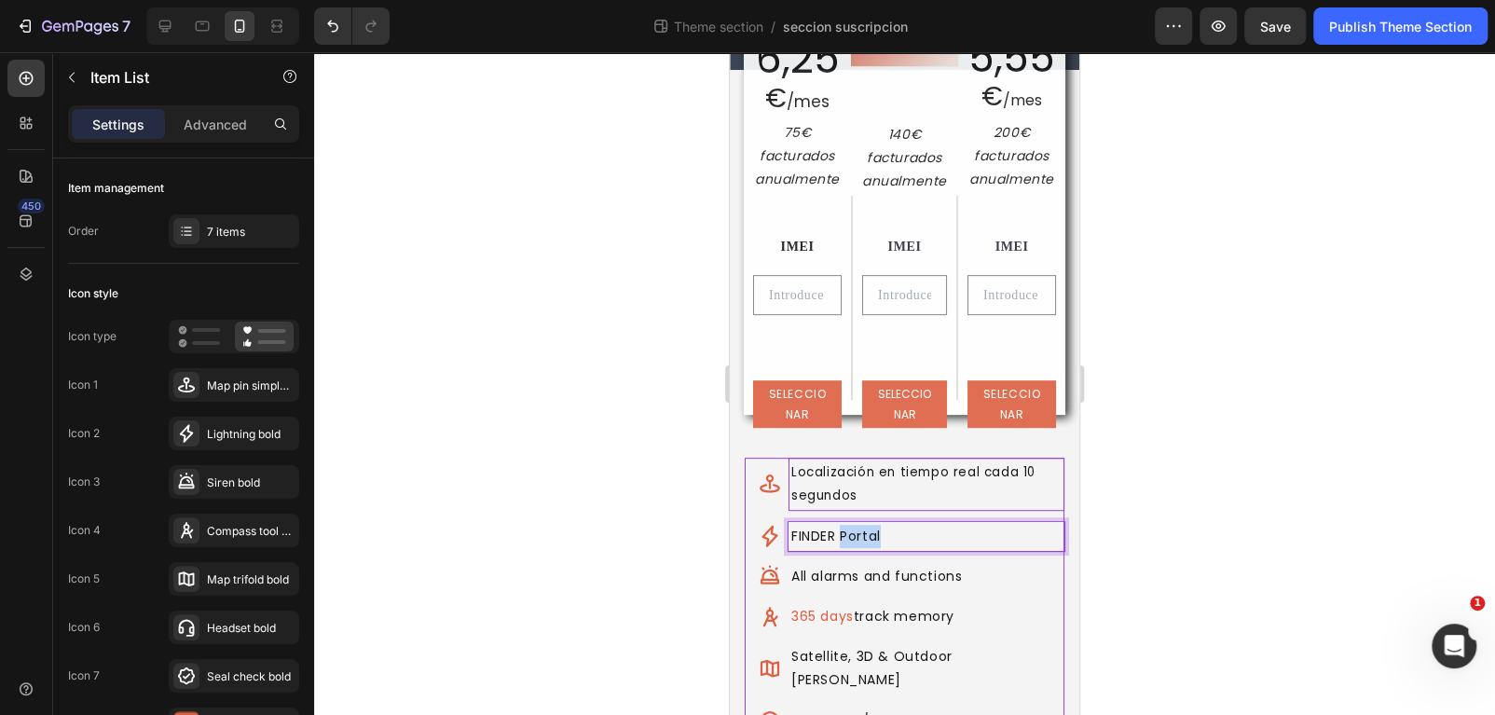
click at [875, 531] on p "FINDER Portal" at bounding box center [926, 536] width 270 height 23
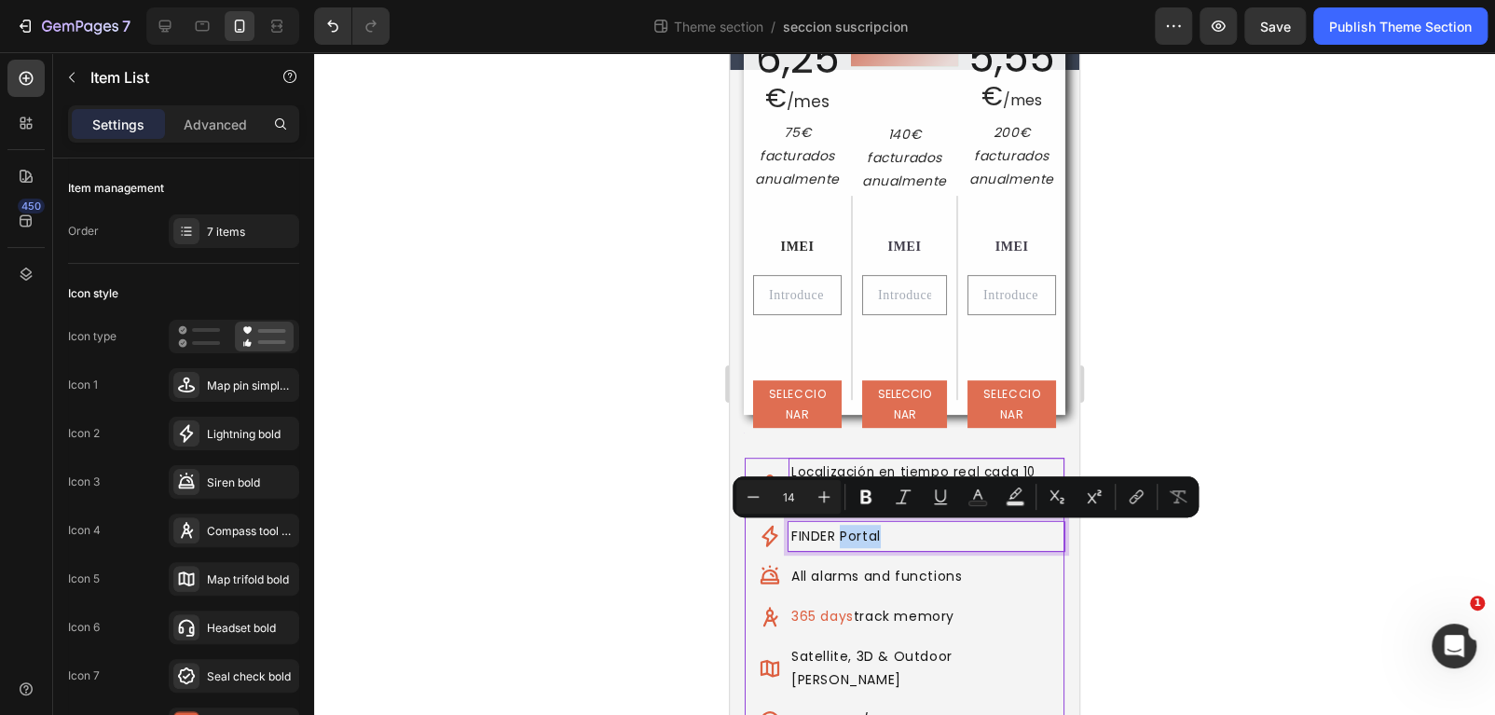
click at [895, 530] on p "FINDER Portal" at bounding box center [926, 536] width 270 height 23
drag, startPoint x: 896, startPoint y: 536, endPoint x: 791, endPoint y: 534, distance: 104.4
click at [791, 534] on p "FINDER Portal" at bounding box center [926, 536] width 270 height 23
click at [229, 440] on div "Lightning bold" at bounding box center [251, 434] width 88 height 17
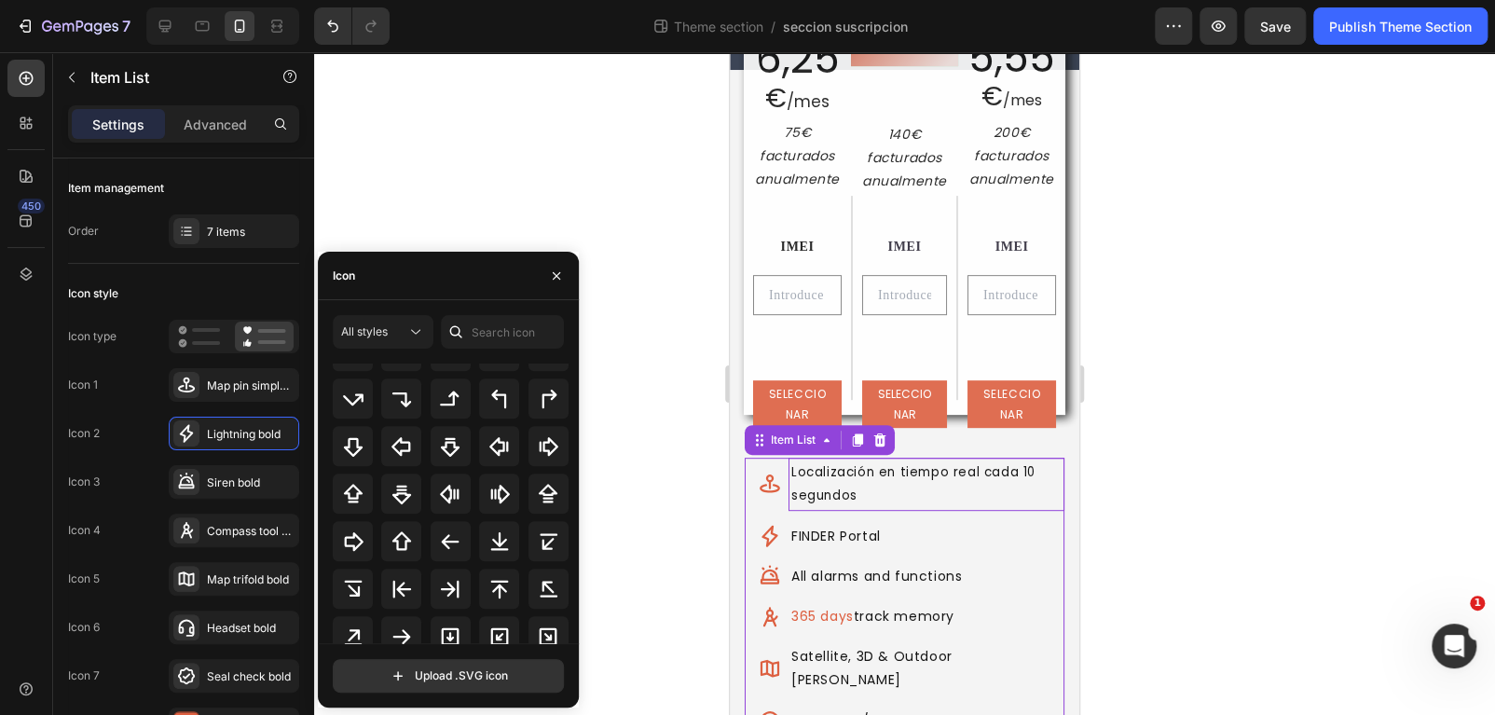
scroll to position [605, 0]
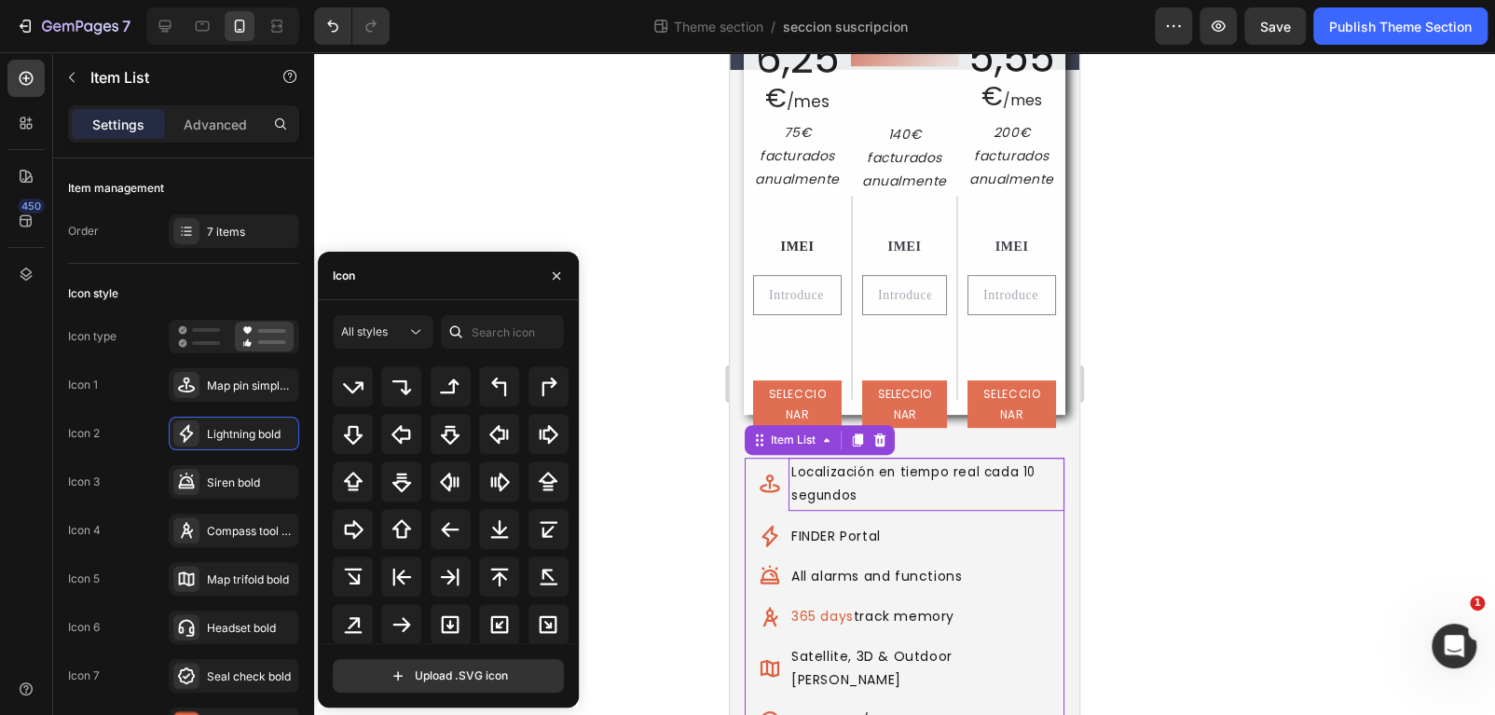
click at [368, 282] on div "Icon" at bounding box center [448, 276] width 261 height 48
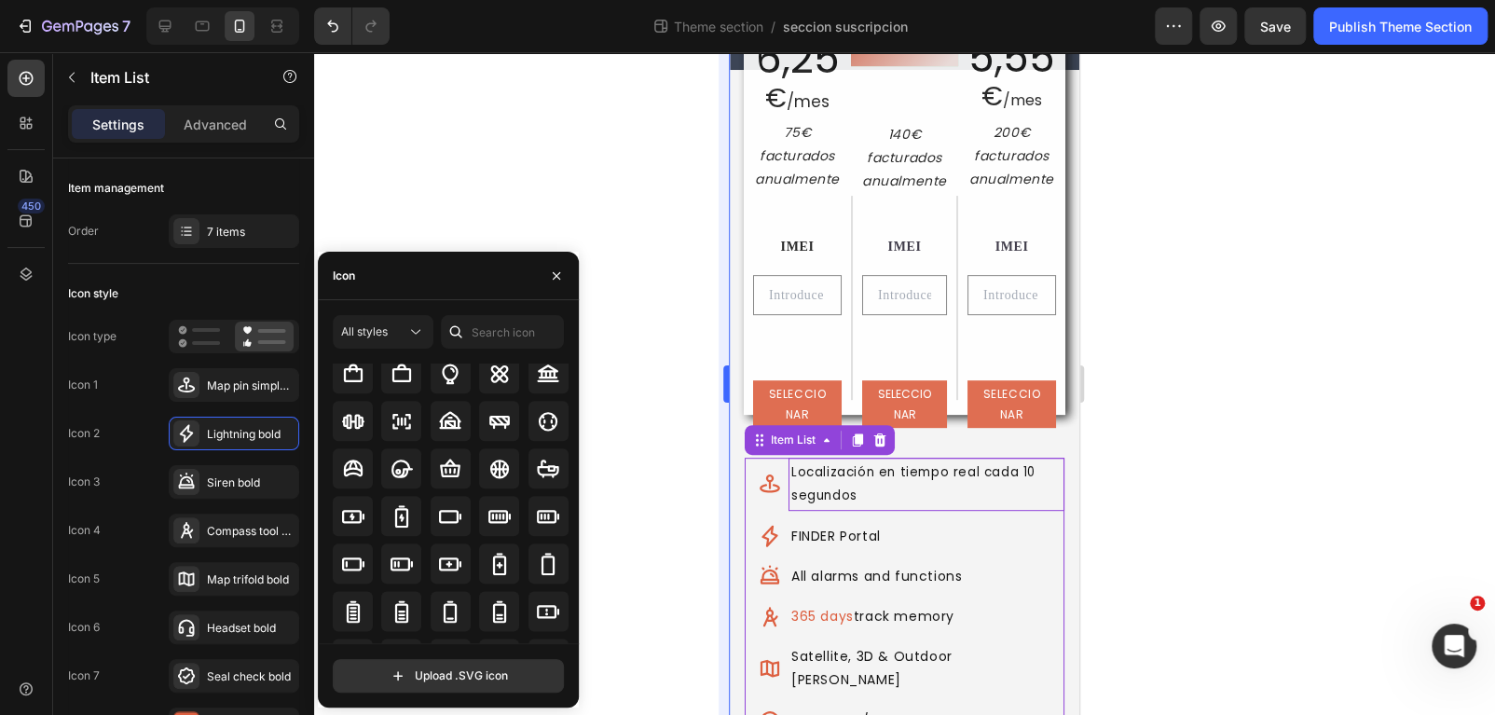
scroll to position [1285, 0]
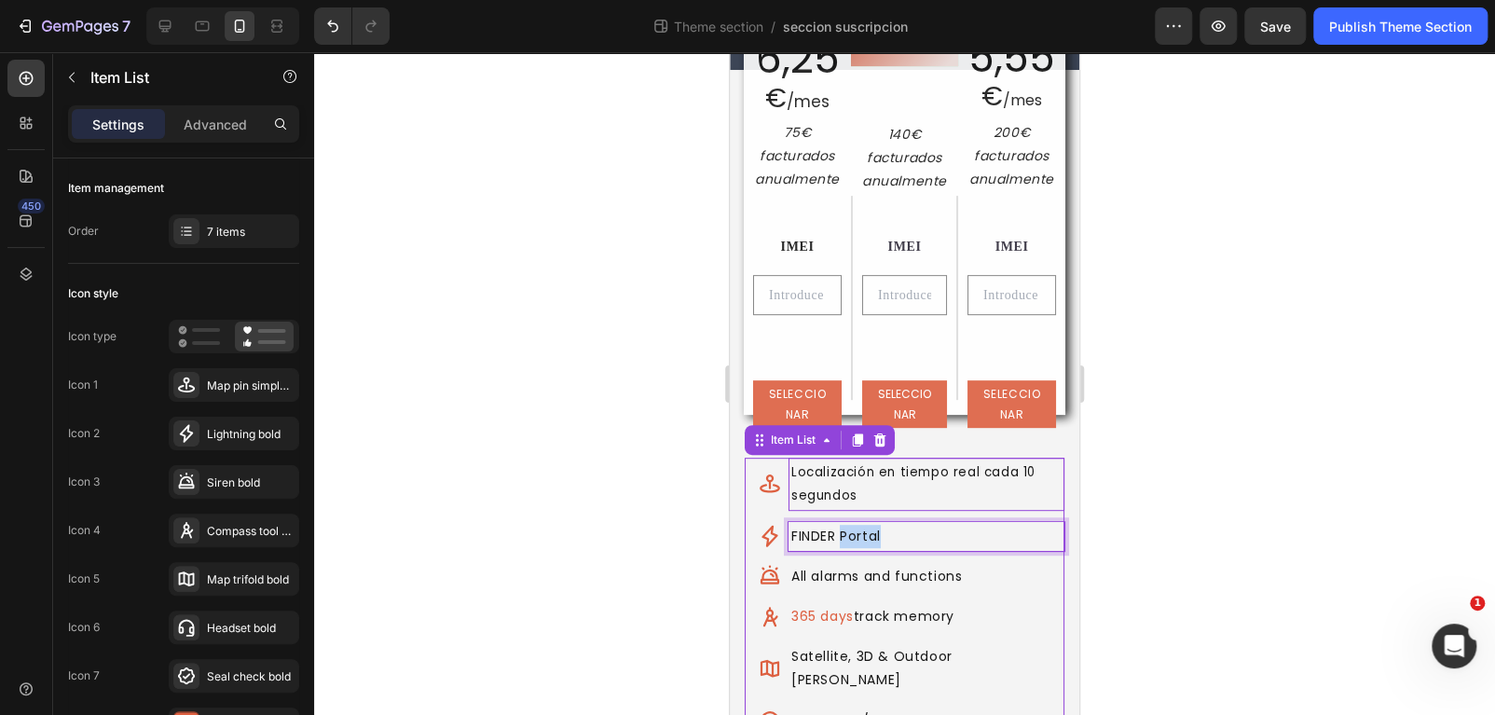
click at [843, 526] on p "FINDER Portal" at bounding box center [926, 536] width 270 height 23
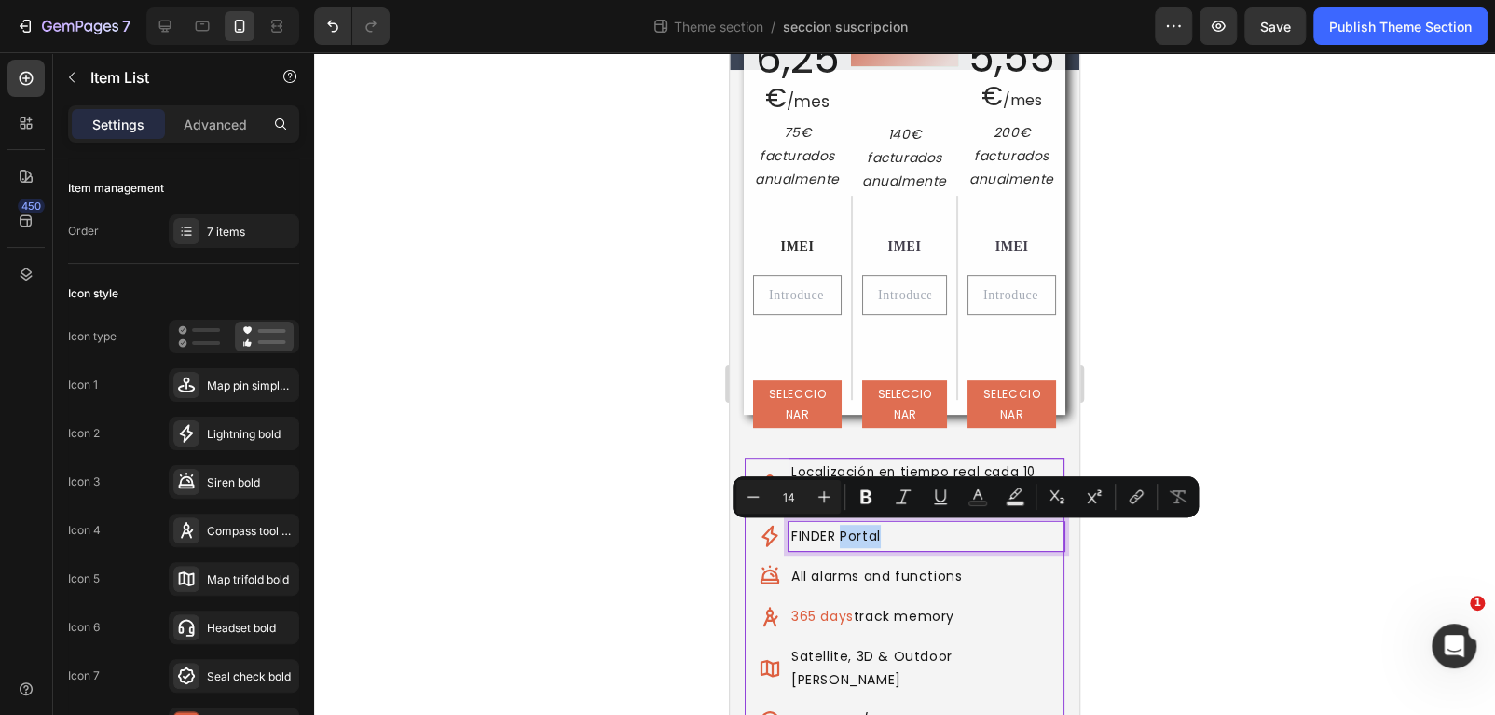
click at [867, 534] on p "FINDER Portal" at bounding box center [926, 536] width 270 height 23
drag, startPoint x: 893, startPoint y: 541, endPoint x: 774, endPoint y: 533, distance: 118.6
click at [774, 533] on div "FINDER Portal" at bounding box center [912, 536] width 306 height 29
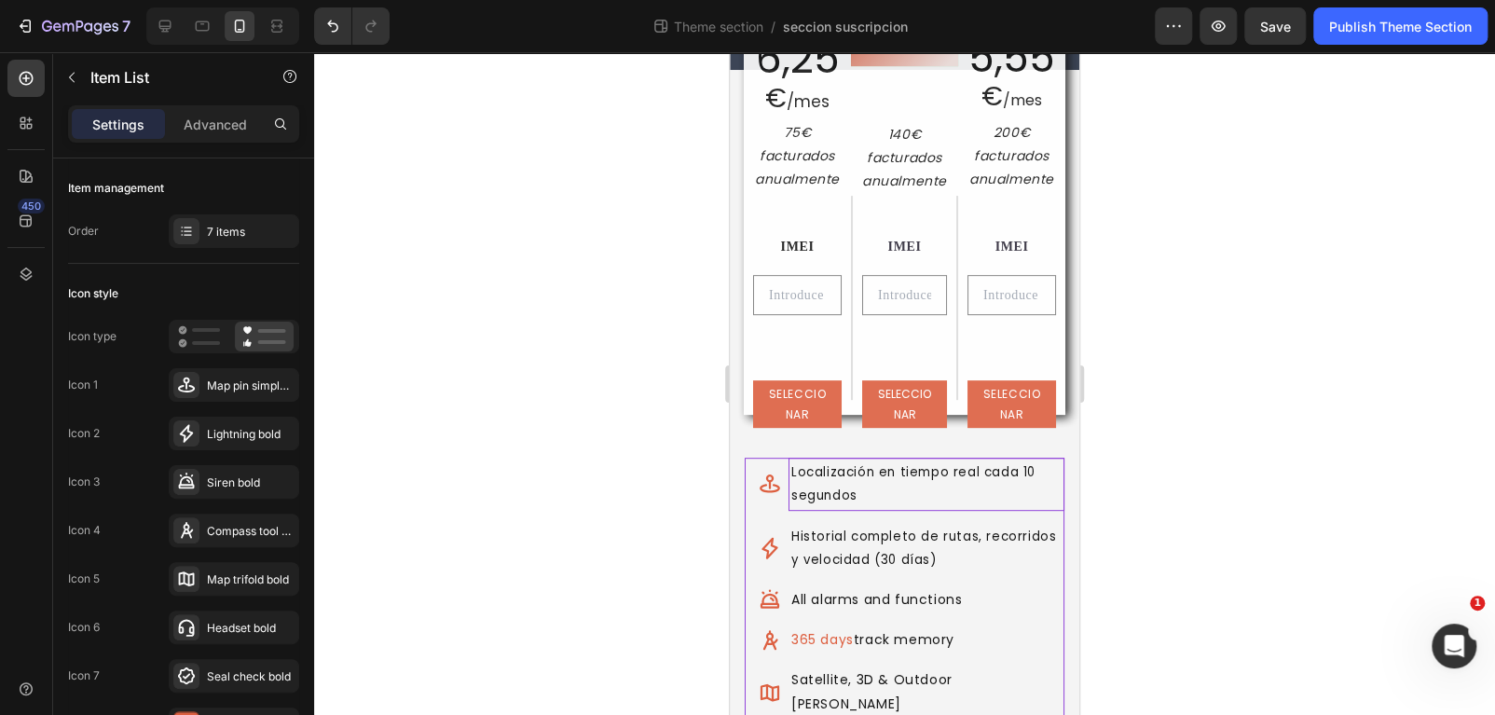
click at [1227, 563] on div at bounding box center [904, 383] width 1181 height 663
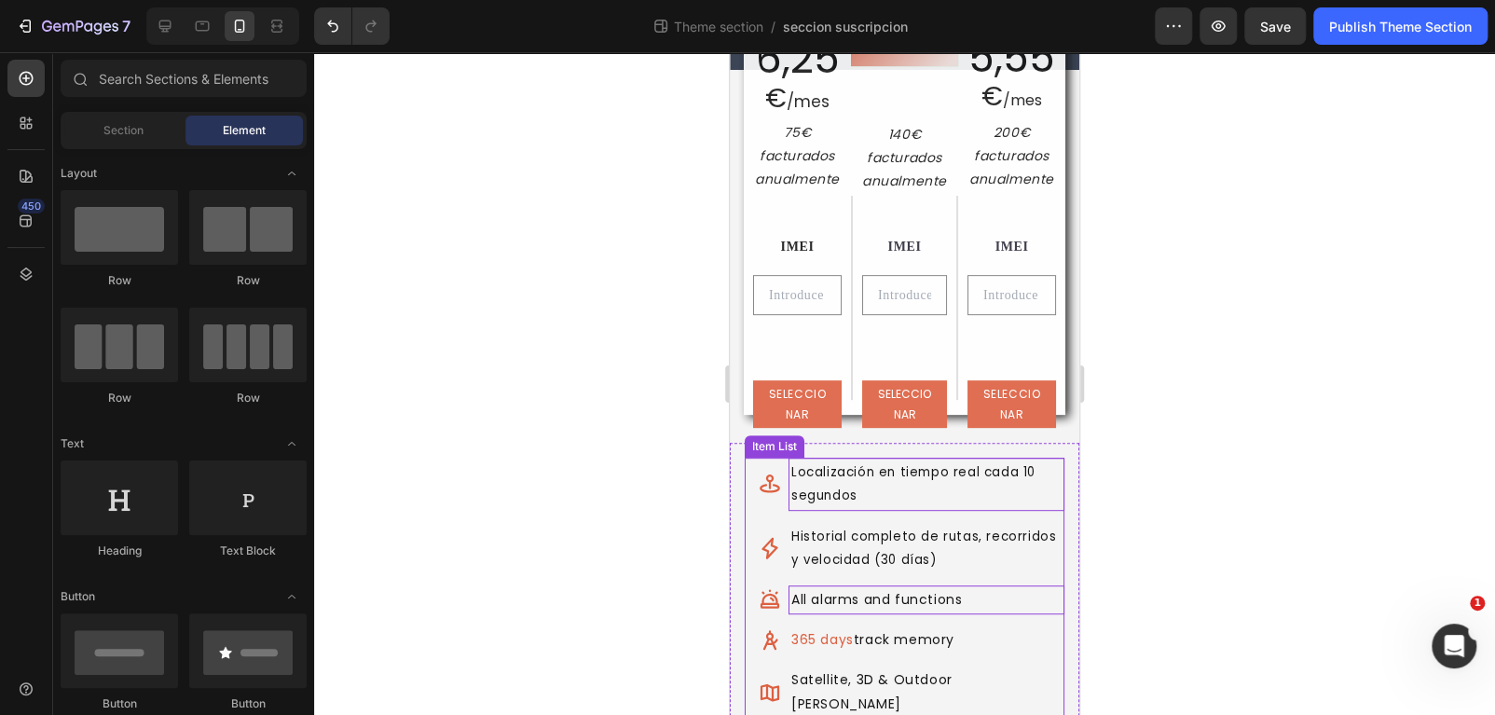
click at [876, 588] on p "All alarms and functions" at bounding box center [926, 599] width 270 height 23
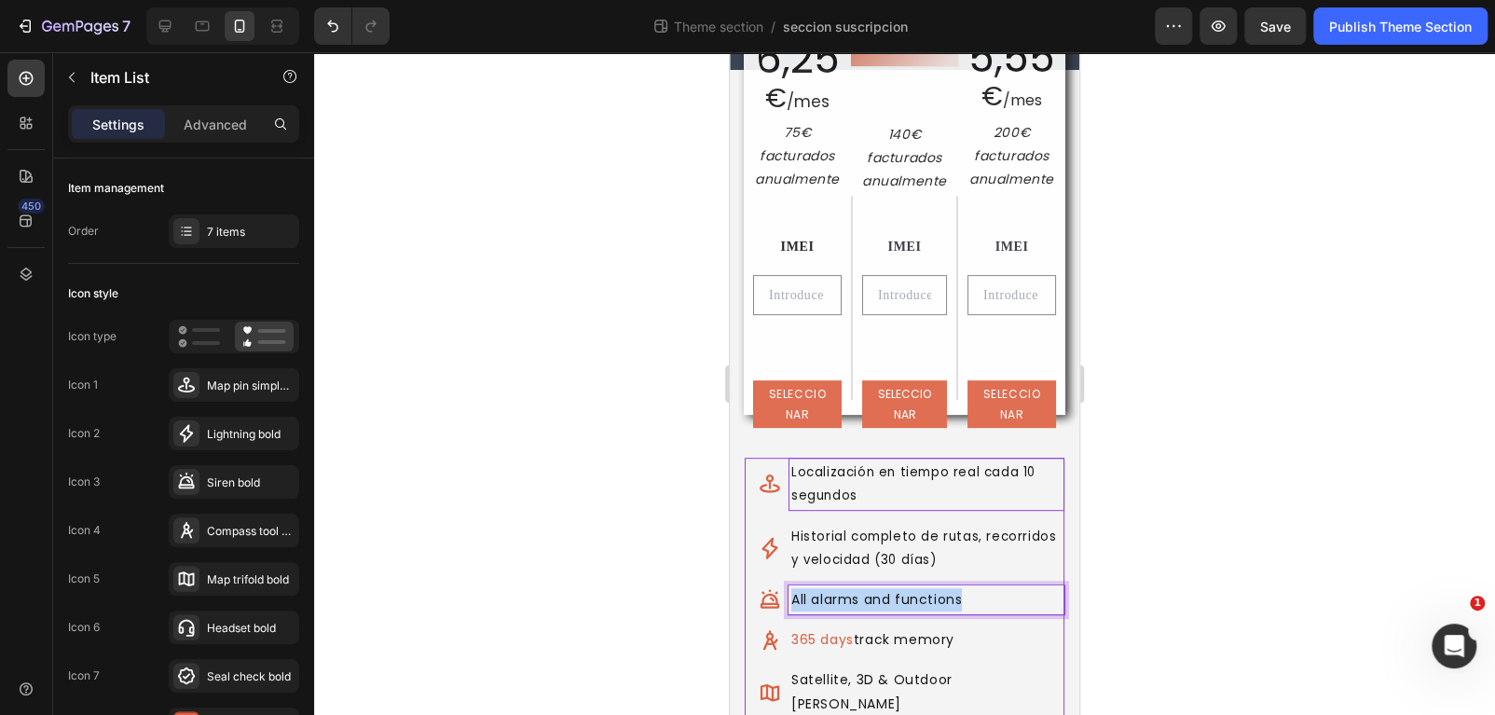
drag, startPoint x: 986, startPoint y: 597, endPoint x: 788, endPoint y: 583, distance: 199.0
click at [788, 583] on div "Localización en tiempo real cada 10 segundos Historial completo de rutas, recor…" at bounding box center [912, 628] width 306 height 341
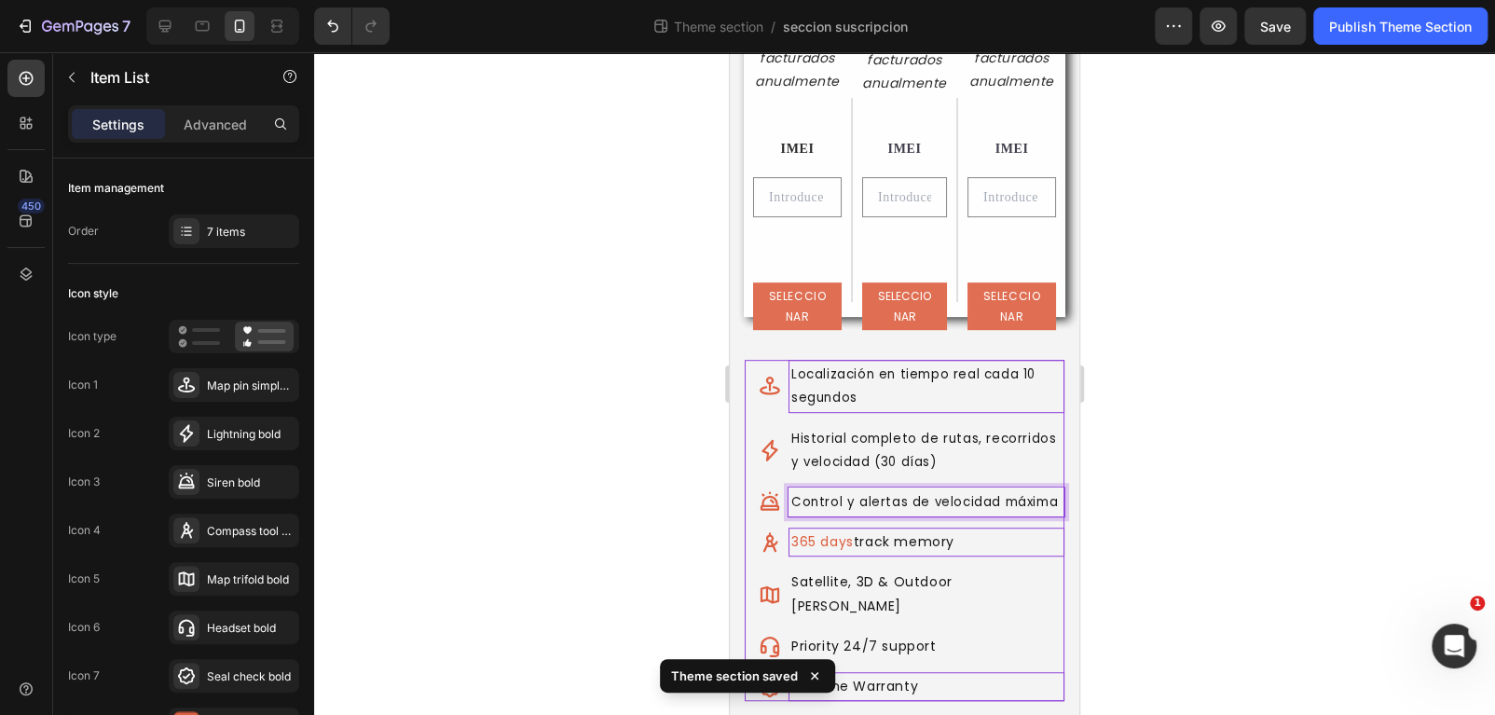
scroll to position [381, 0]
click at [841, 550] on span "365 days" at bounding box center [822, 540] width 62 height 19
click at [957, 553] on p "365 days track memory" at bounding box center [926, 540] width 270 height 23
drag, startPoint x: 960, startPoint y: 562, endPoint x: 794, endPoint y: 565, distance: 165.9
click at [794, 553] on p "365 days track memory" at bounding box center [926, 540] width 270 height 23
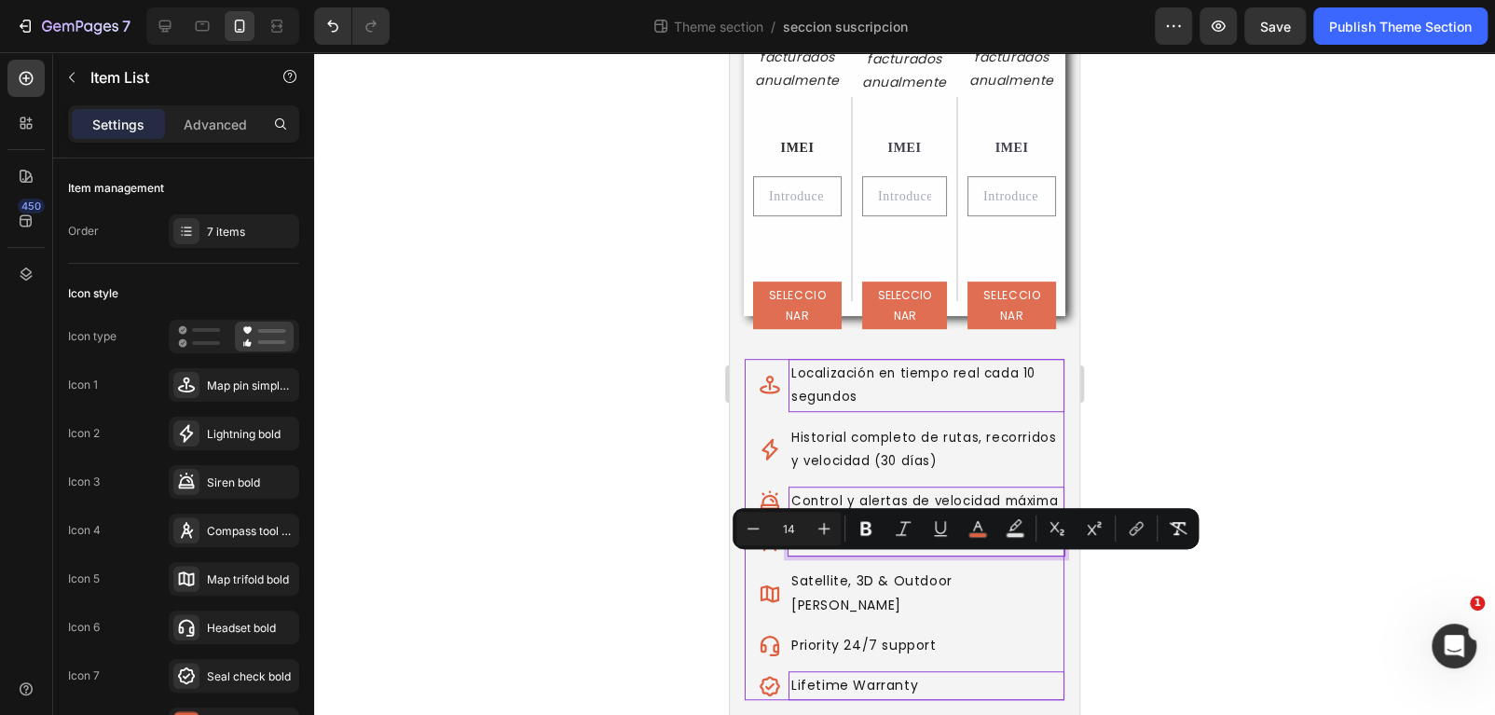
type input "10"
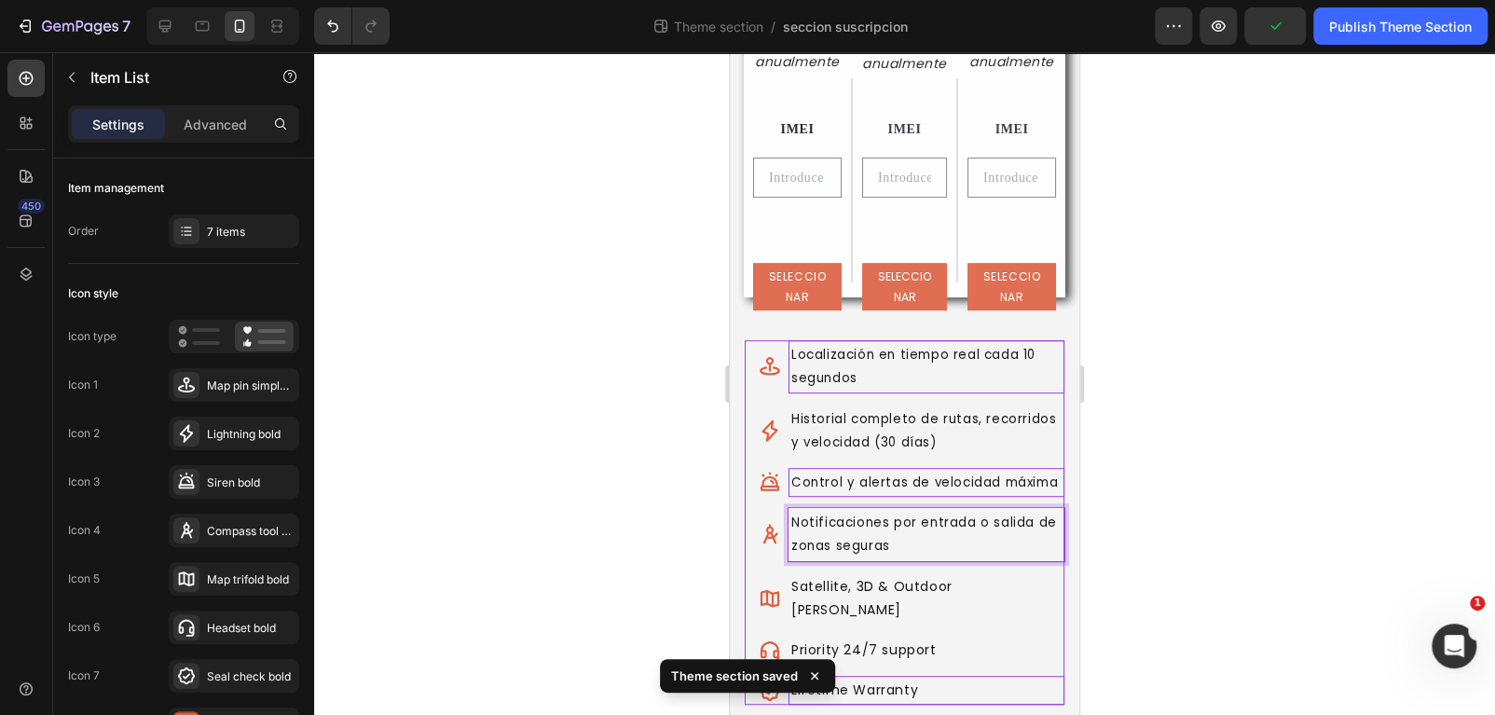
scroll to position [405, 0]
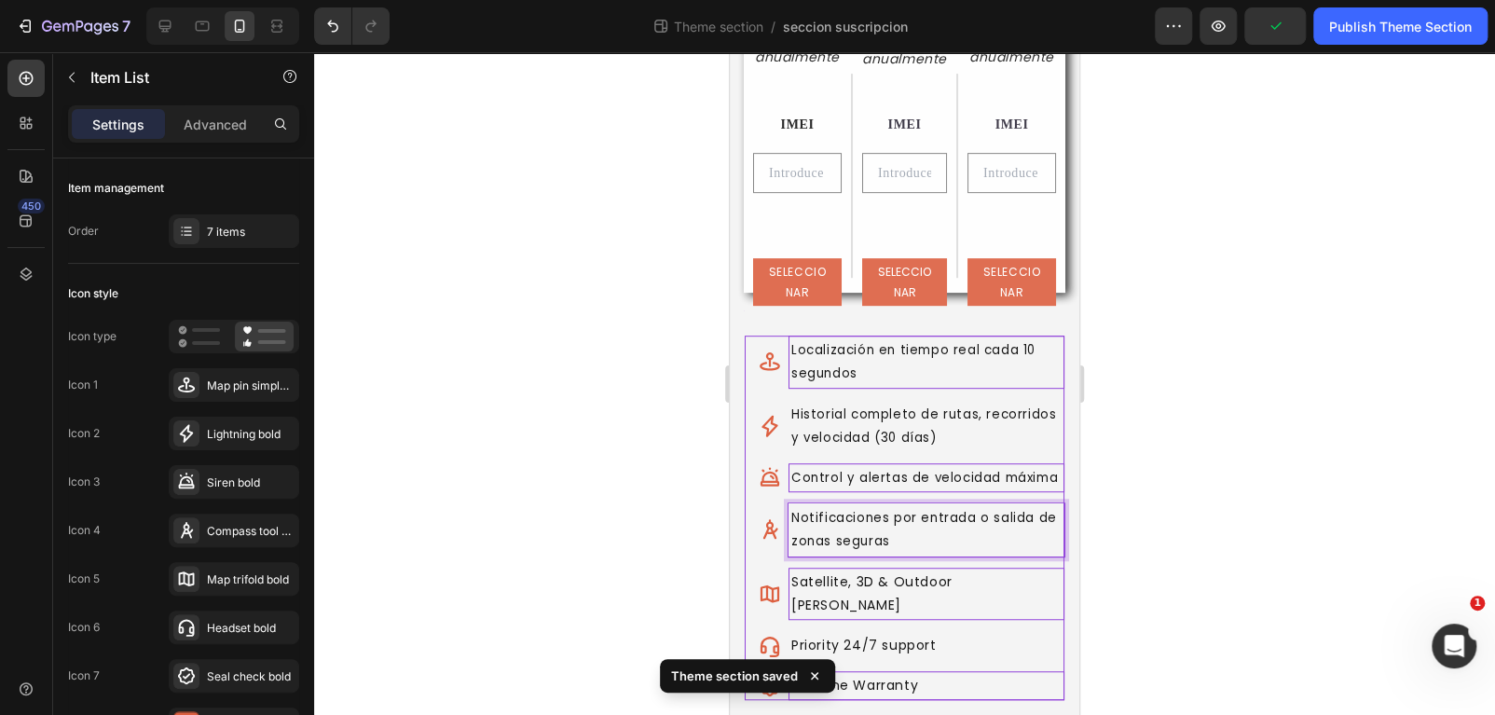
click at [947, 605] on p "Satellite, 3D & Outdoor Mapps" at bounding box center [926, 593] width 270 height 47
click at [989, 601] on p "Satellite, 3D & Outdoor Mapps" at bounding box center [926, 593] width 270 height 47
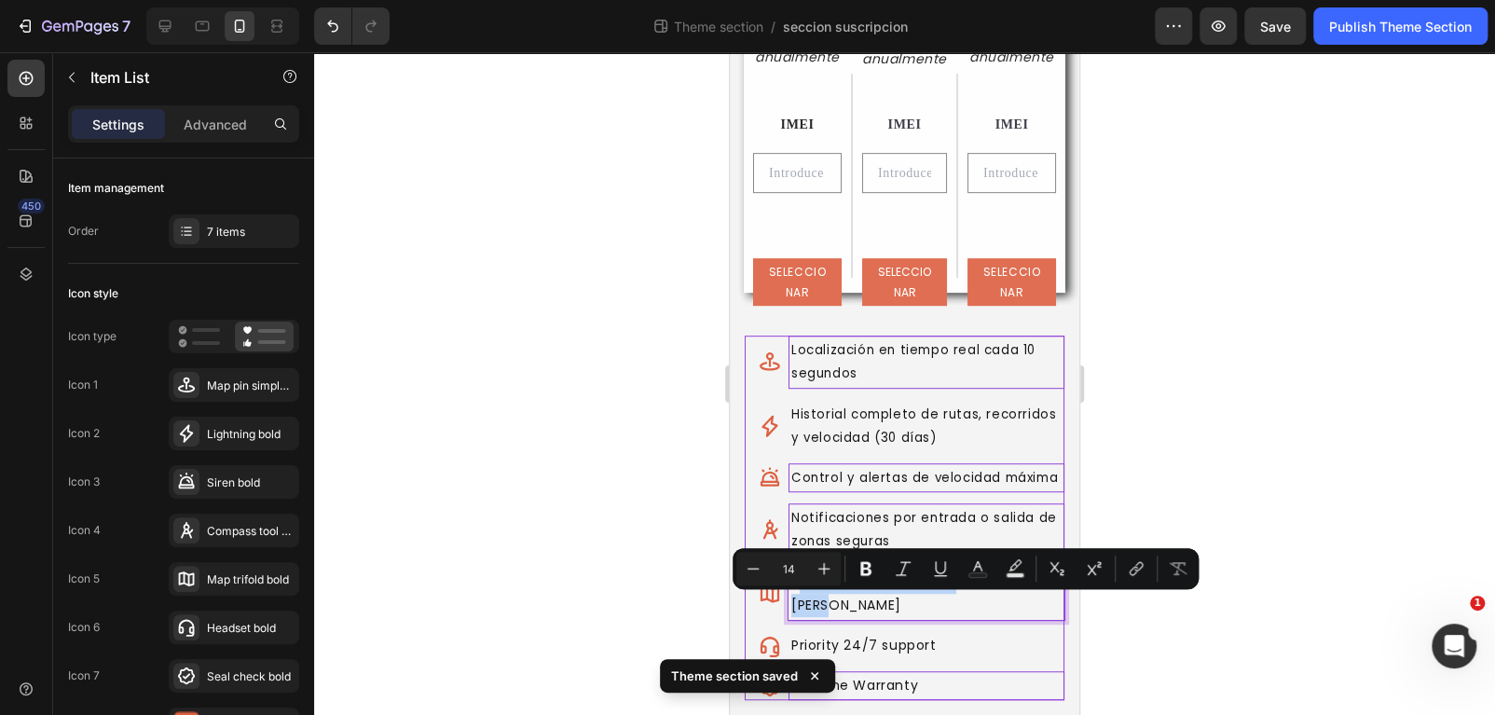
drag, startPoint x: 1011, startPoint y: 601, endPoint x: 795, endPoint y: 605, distance: 216.2
click at [795, 605] on p "Satellite, 3D & Outdoor Mapps" at bounding box center [926, 593] width 270 height 47
drag, startPoint x: 792, startPoint y: 605, endPoint x: 1008, endPoint y: 605, distance: 216.2
click at [1008, 605] on p "Satellite, 3D & Outdoor Mapps" at bounding box center [926, 593] width 270 height 47
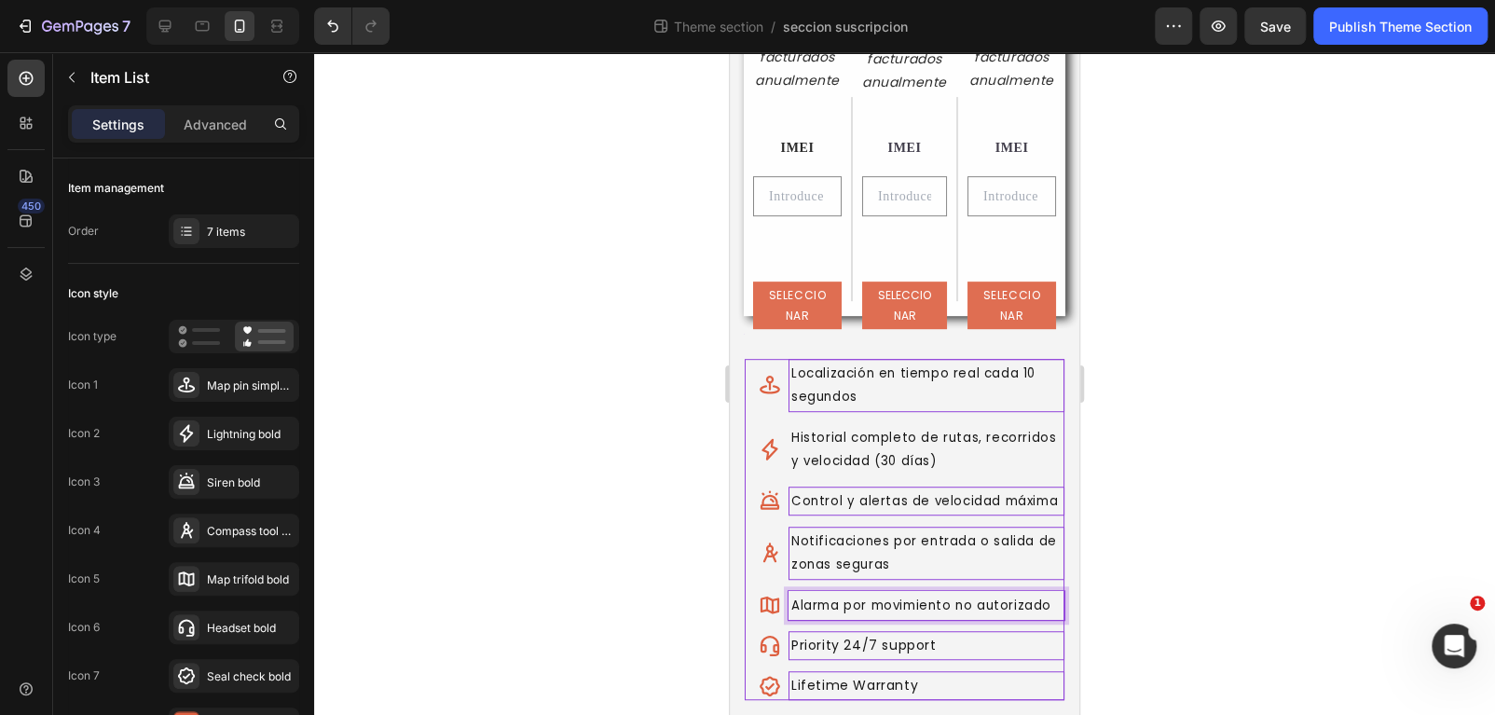
click at [853, 658] on div "Priority 24/7 support" at bounding box center [926, 645] width 276 height 29
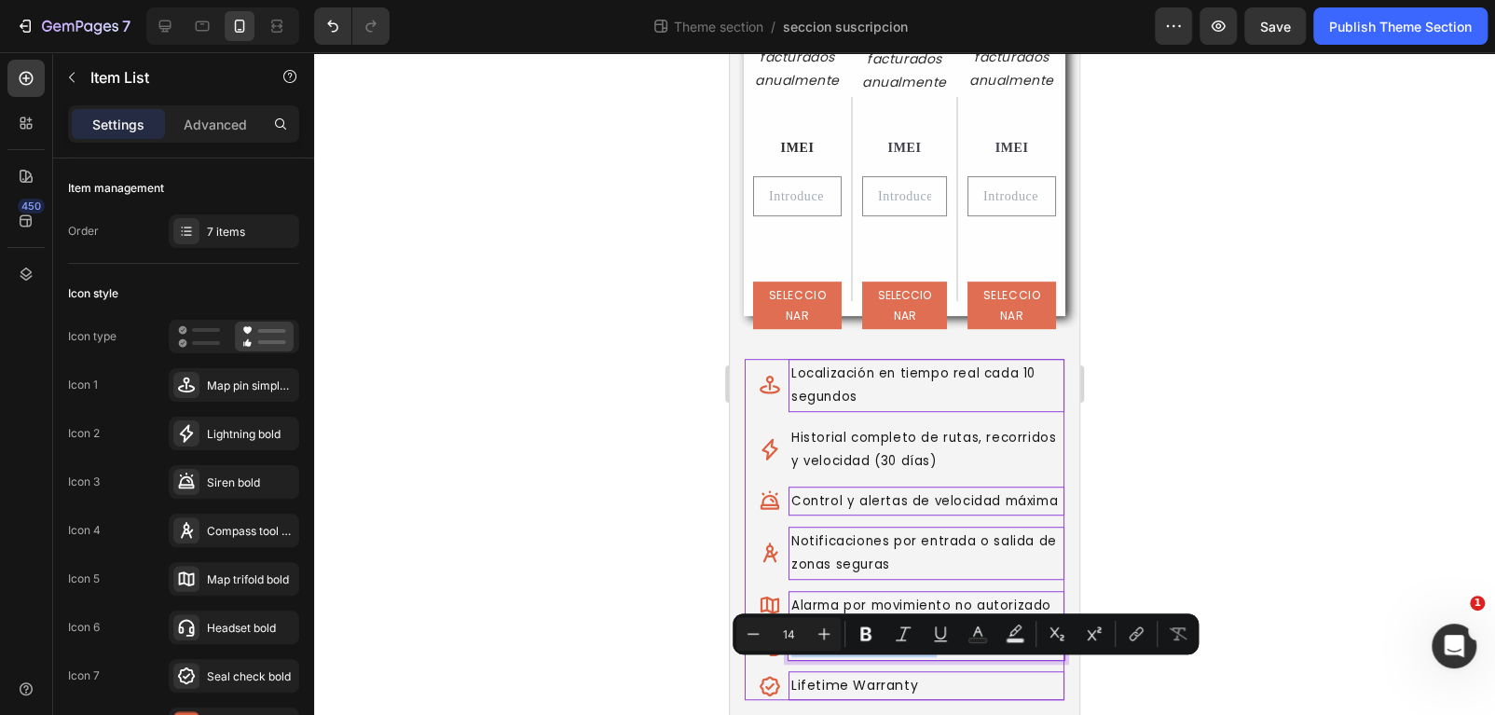
drag, startPoint x: 938, startPoint y: 674, endPoint x: 791, endPoint y: 663, distance: 146.7
click at [791, 657] on p "Priority 24/7 support" at bounding box center [926, 645] width 270 height 23
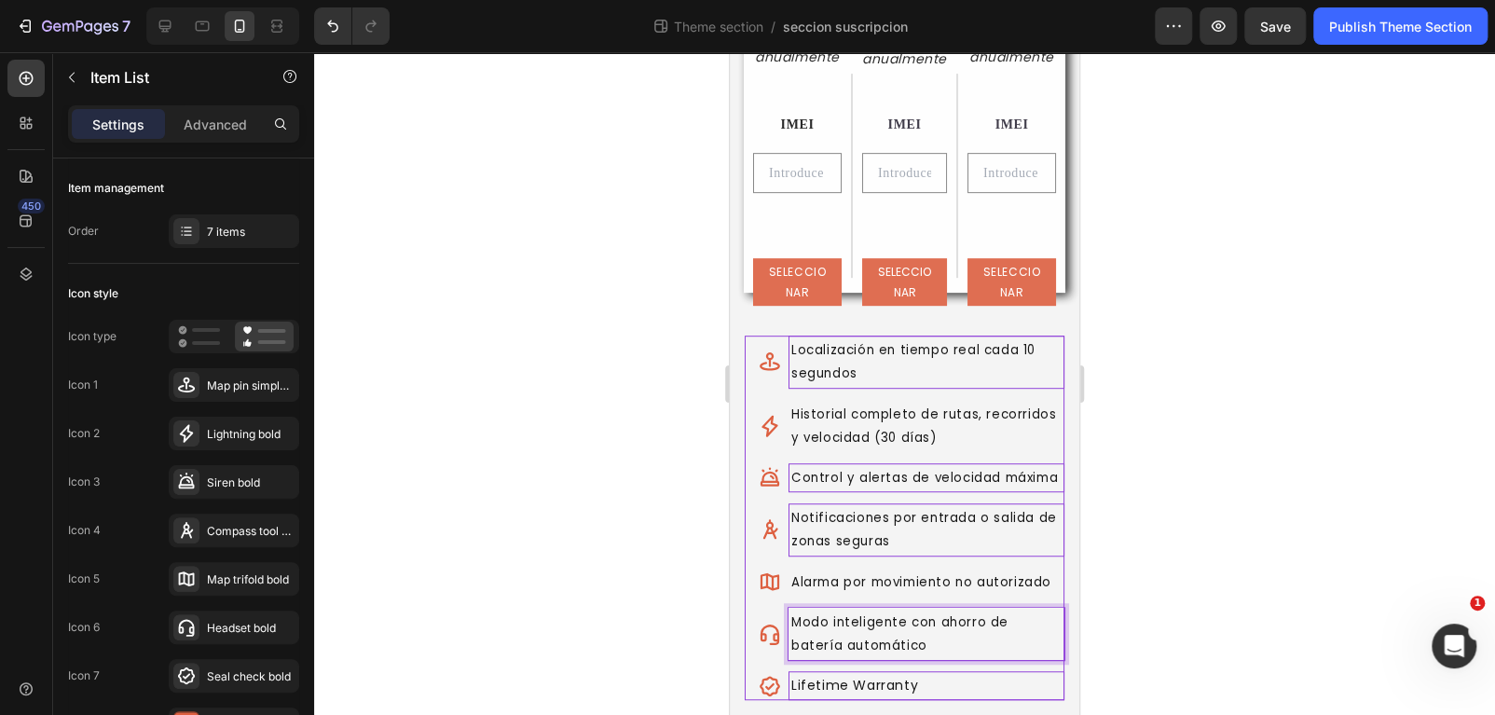
scroll to position [457, 0]
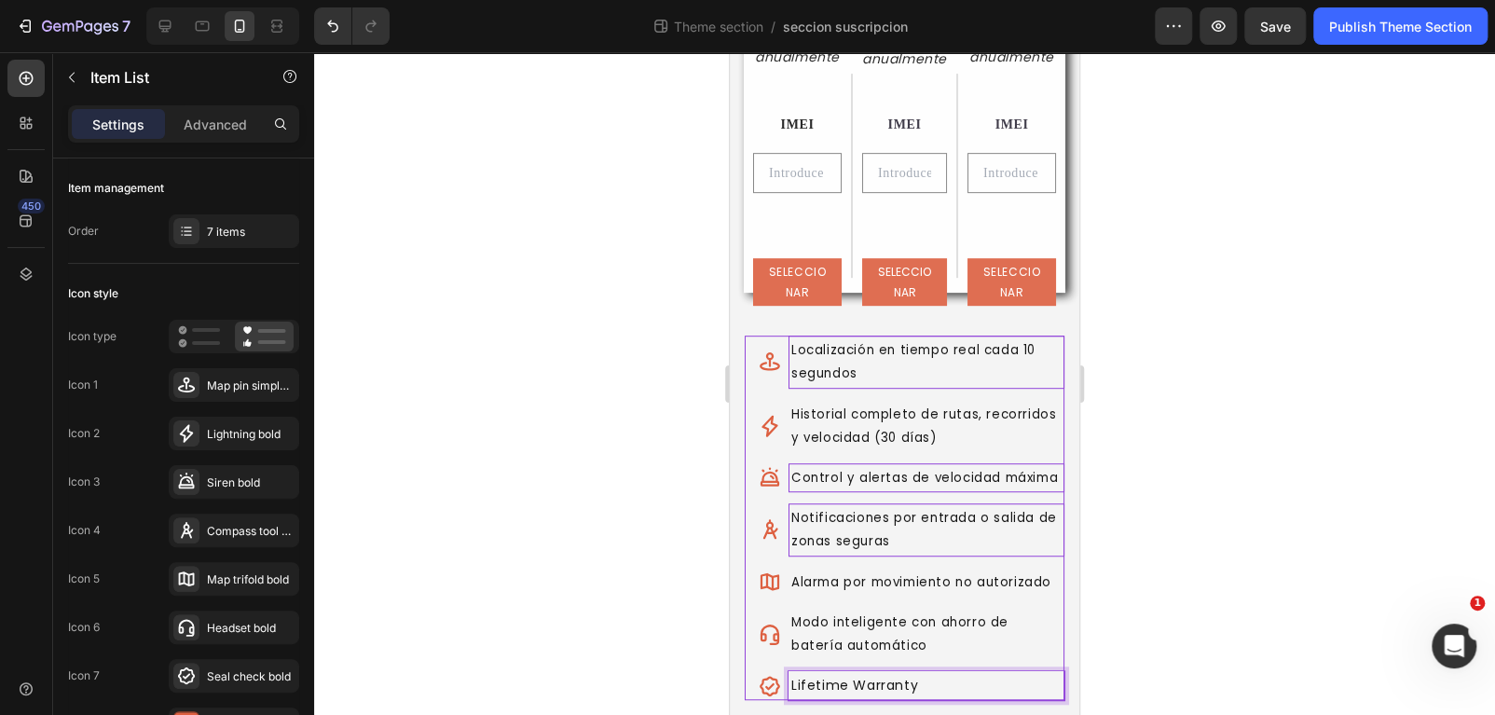
click at [891, 679] on p "Lifetime Warranty" at bounding box center [926, 685] width 270 height 23
click at [910, 684] on p "Lifetime Warranty" at bounding box center [926, 685] width 270 height 23
drag, startPoint x: 925, startPoint y: 687, endPoint x: 789, endPoint y: 678, distance: 135.5
click at [789, 678] on div "Lifetime Warranty" at bounding box center [926, 685] width 276 height 29
click at [1249, 593] on div at bounding box center [904, 383] width 1181 height 663
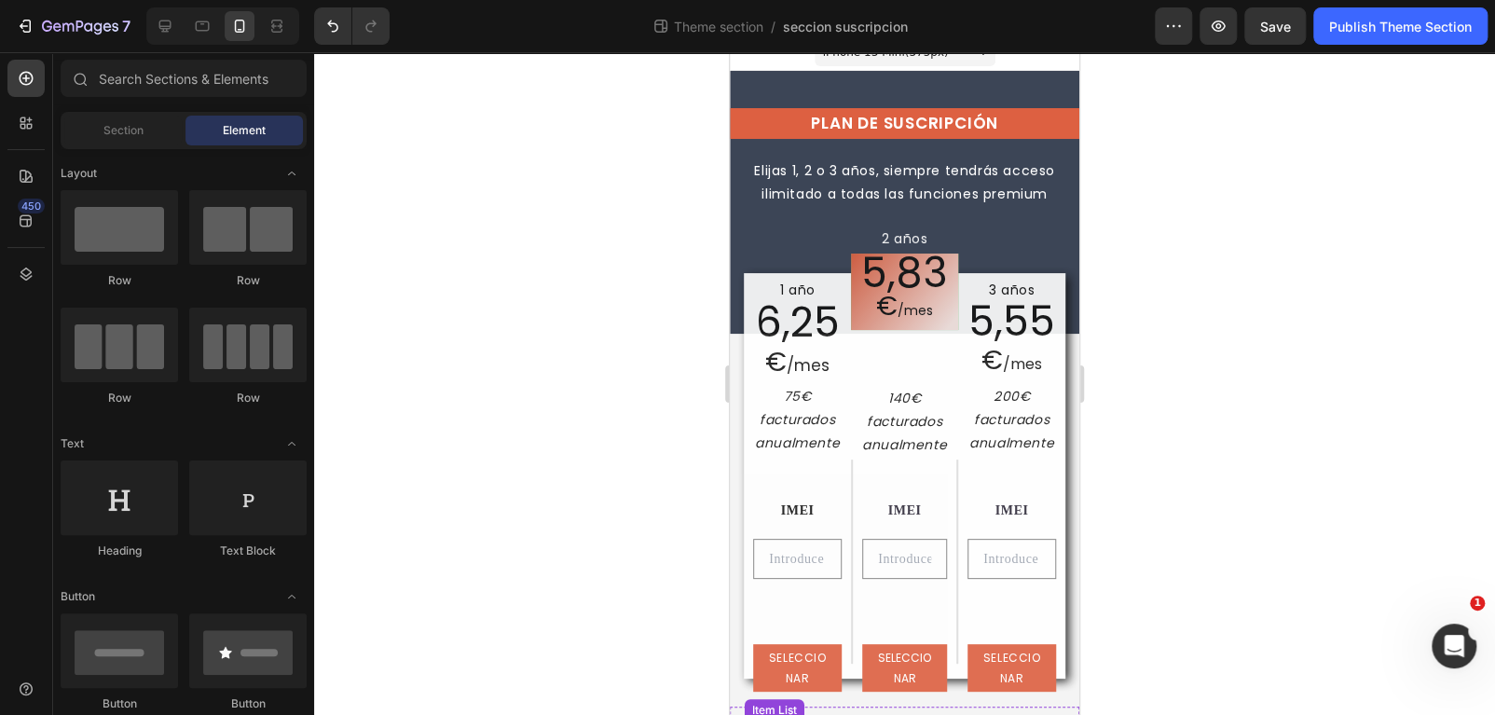
scroll to position [0, 0]
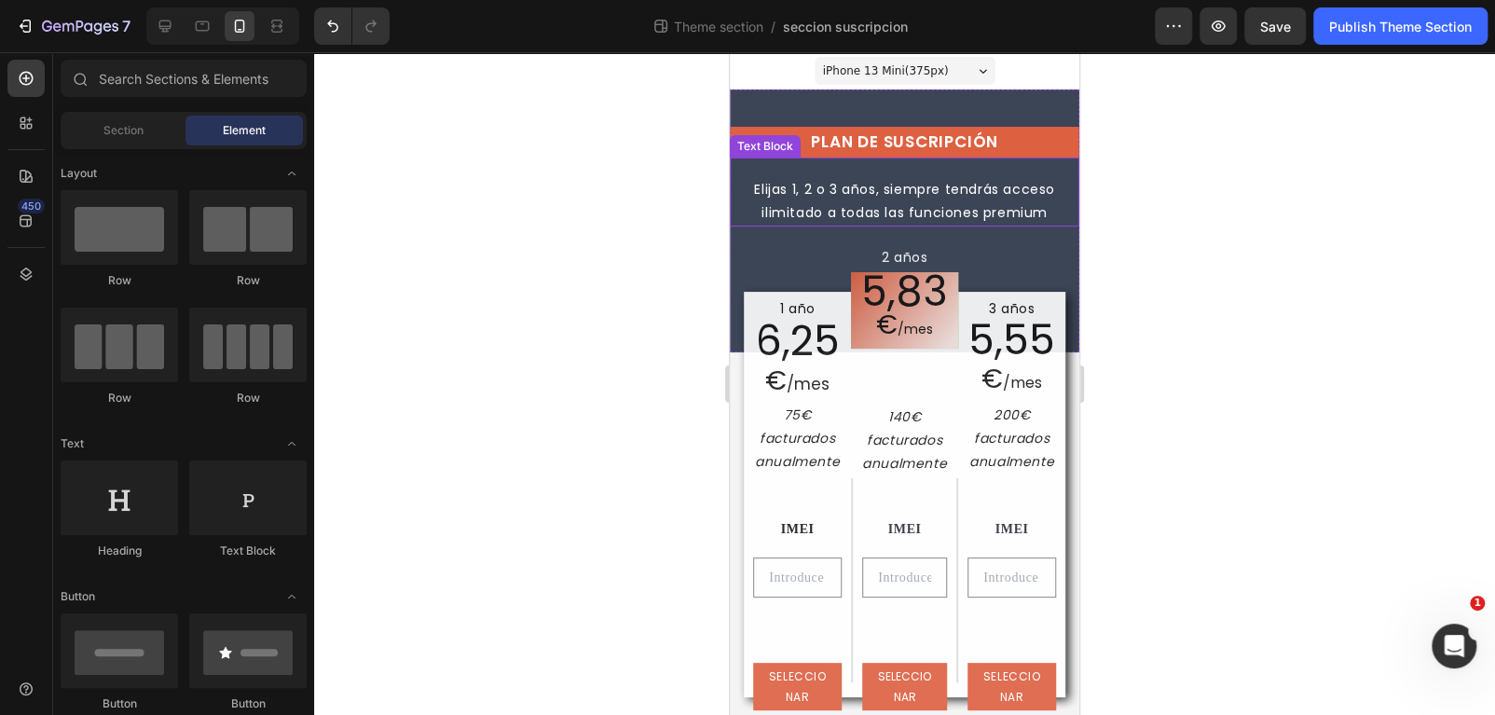
click at [806, 192] on p "Elijas 1, 2 o 3 años, siempre tendrás acceso ilimitado a todas las funciones pr…" at bounding box center [905, 201] width 346 height 47
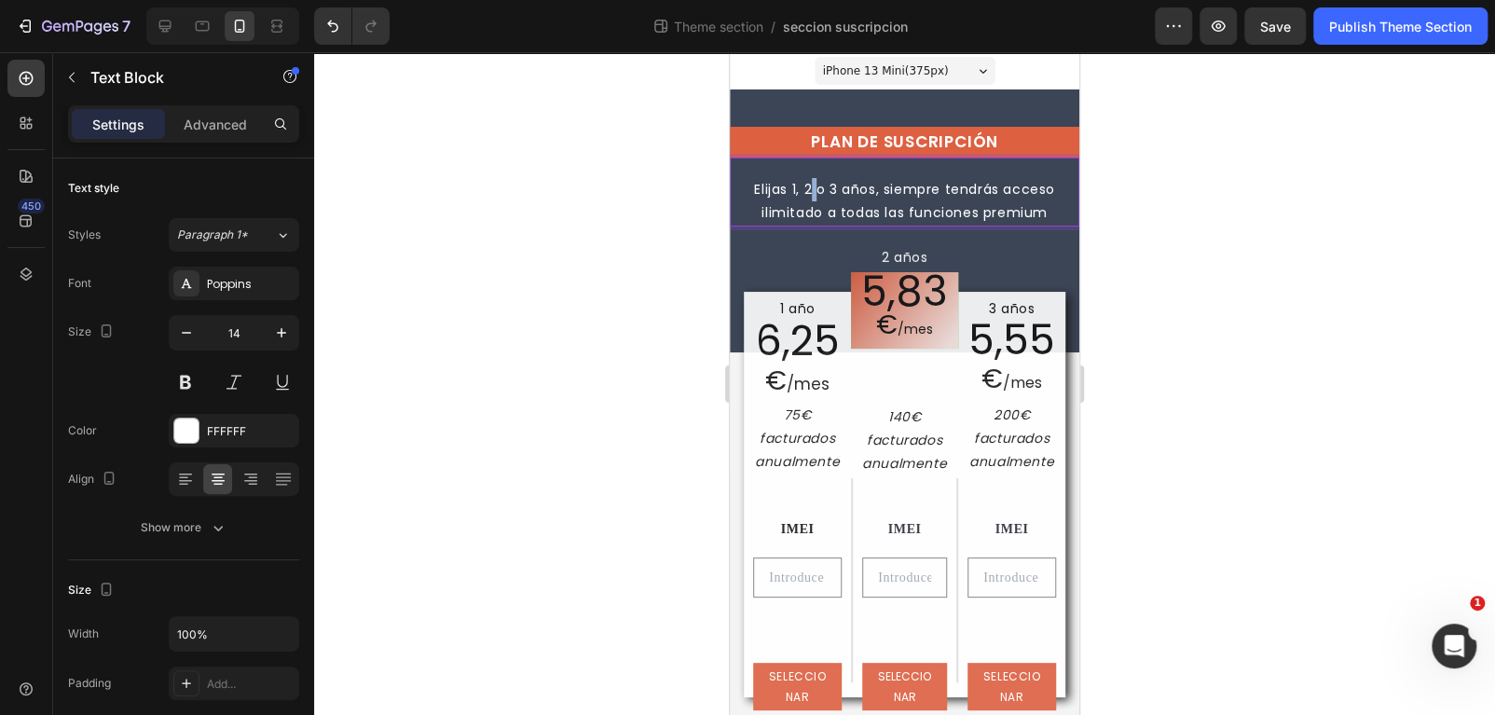
click at [806, 192] on p "Elijas 1, 2 o 3 años, siempre tendrás acceso ilimitado a todas las funciones pr…" at bounding box center [905, 201] width 346 height 47
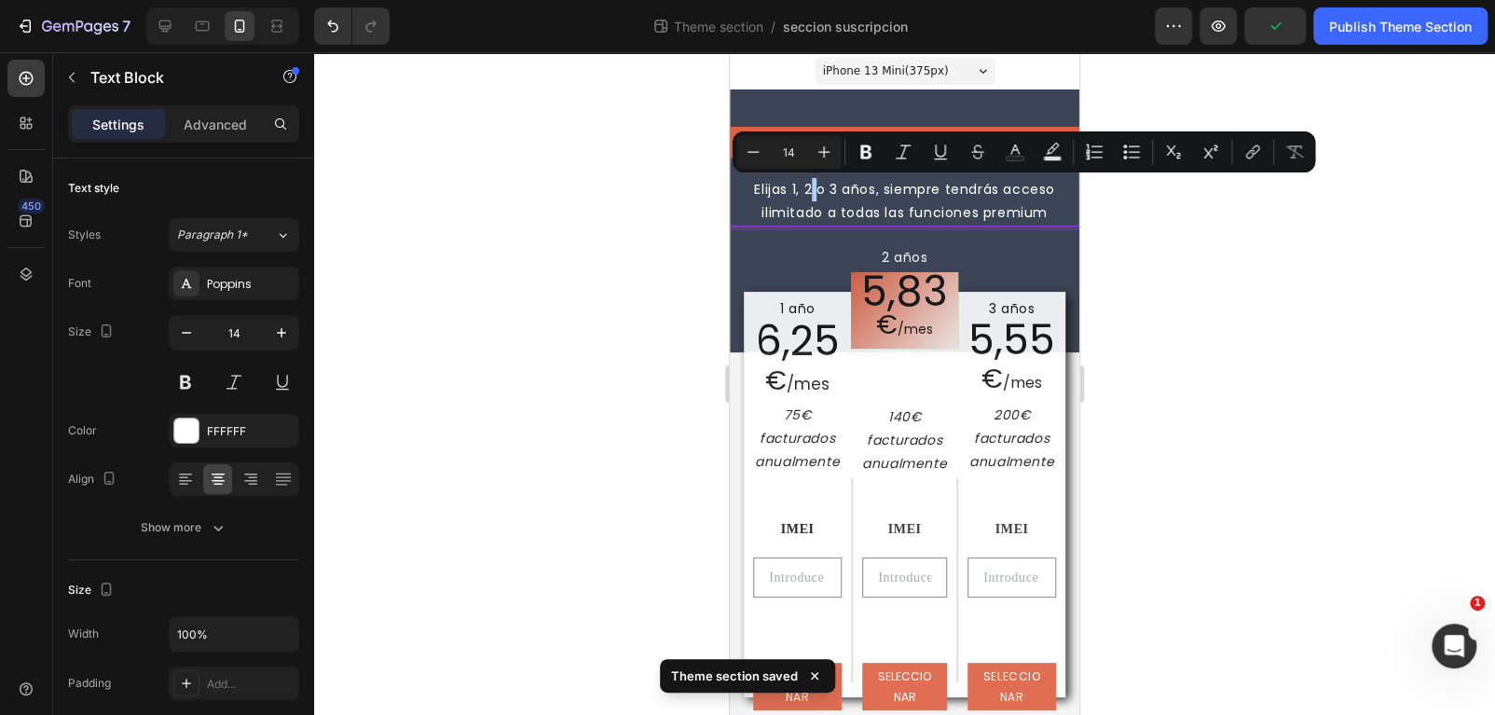
click at [1281, 286] on div at bounding box center [904, 383] width 1181 height 663
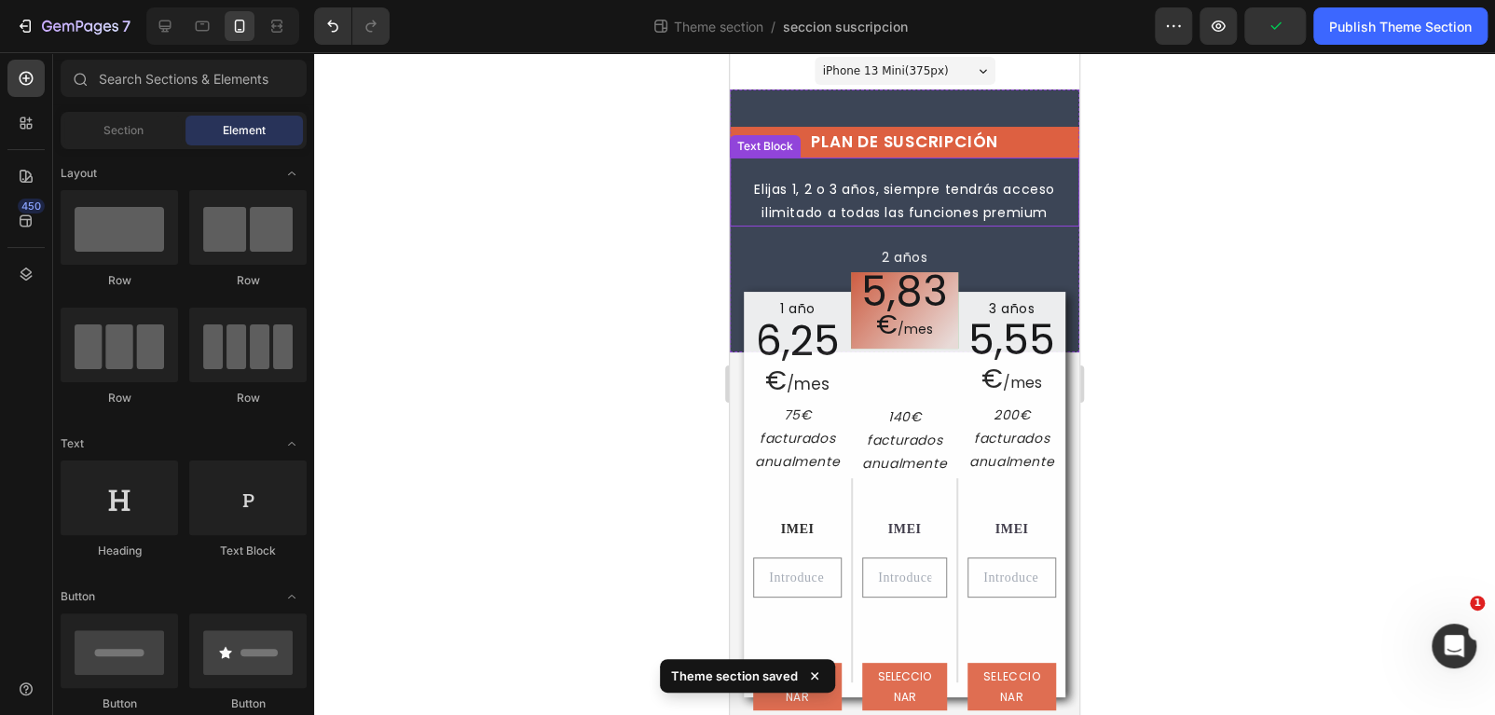
click at [895, 188] on p "Elijas 1, 2 o 3 años, siempre tendrás acceso ilimitado a todas las funciones pr…" at bounding box center [905, 201] width 346 height 47
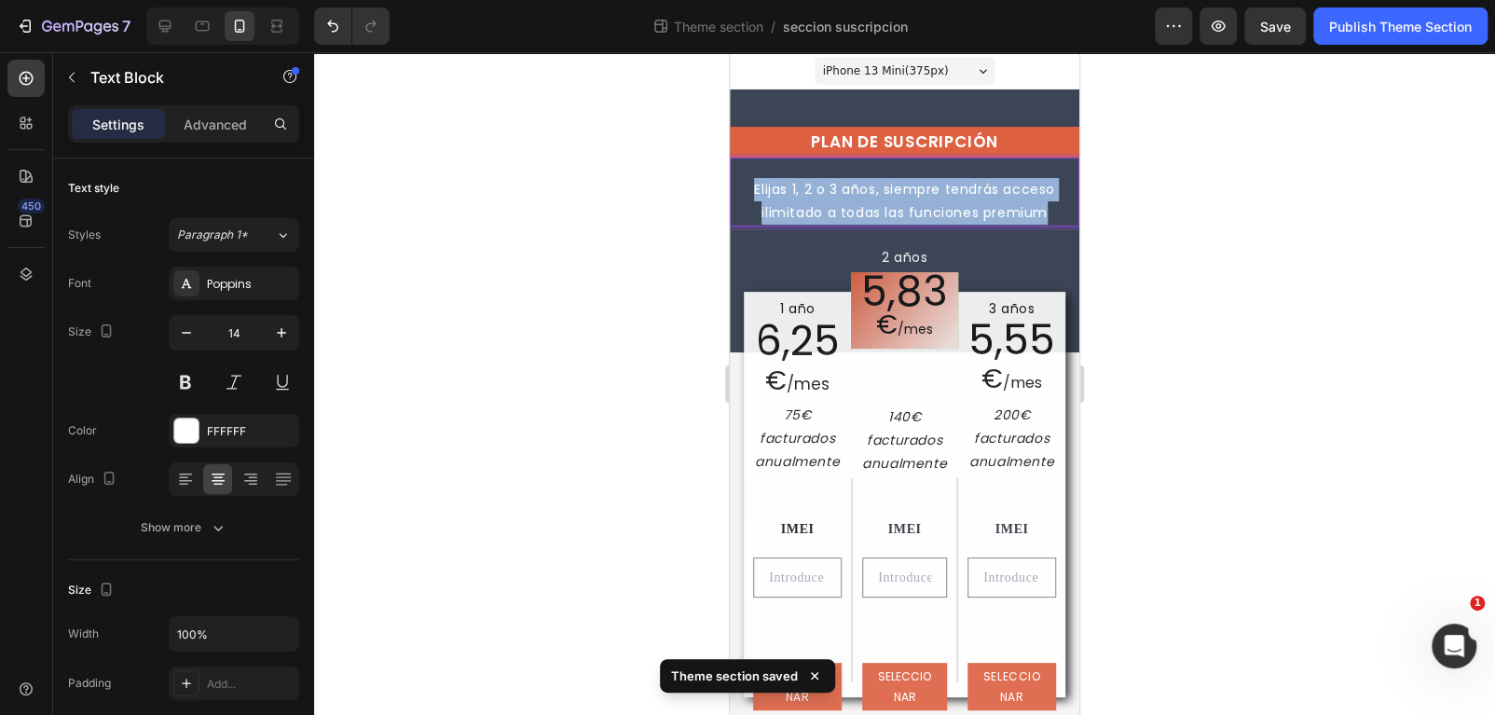
drag, startPoint x: 1039, startPoint y: 212, endPoint x: 742, endPoint y: 179, distance: 299.1
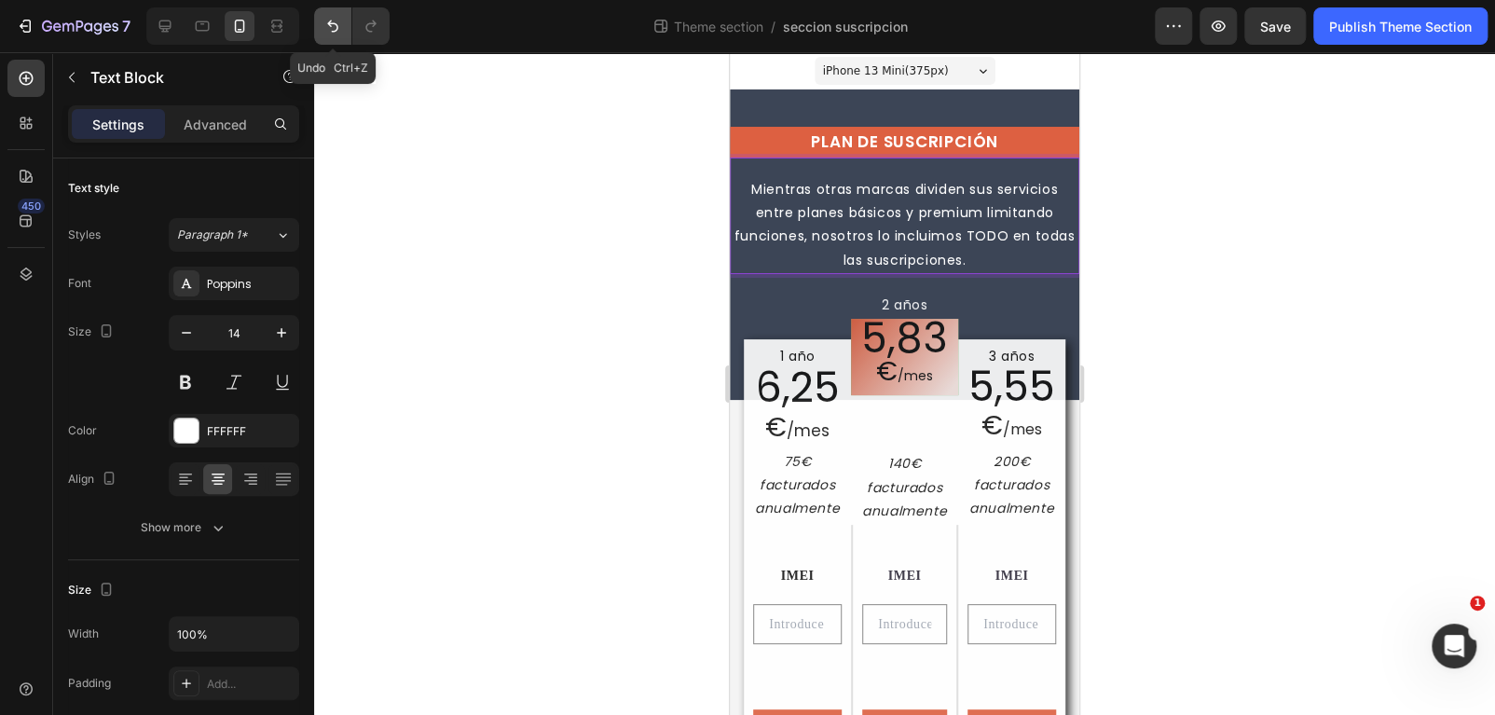
click at [337, 31] on icon "Undo/Redo" at bounding box center [332, 26] width 19 height 19
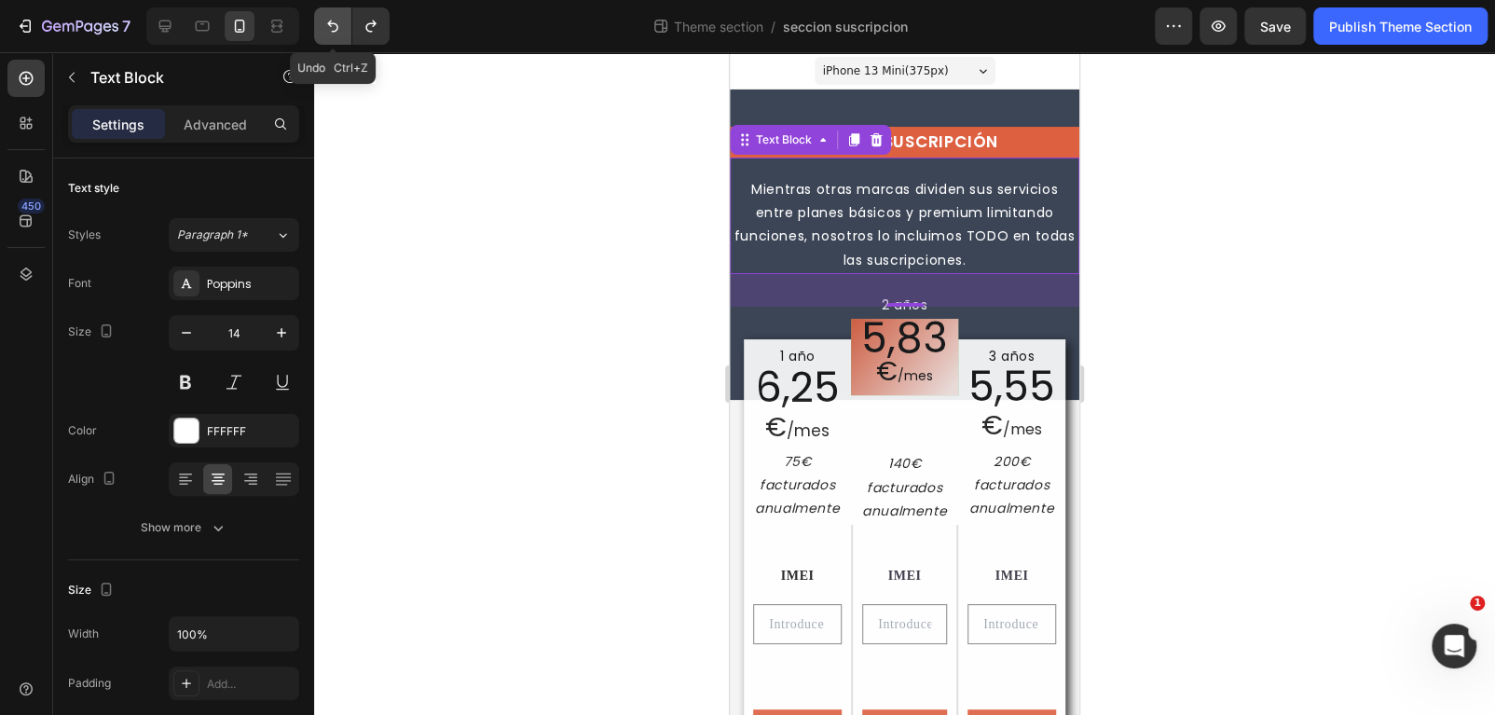
click at [337, 31] on icon "Undo/Redo" at bounding box center [332, 26] width 19 height 19
click at [335, 28] on icon "Undo/Redo" at bounding box center [332, 26] width 19 height 19
click at [335, 27] on icon "Undo/Redo" at bounding box center [332, 26] width 19 height 19
click at [372, 29] on icon "Undo/Redo" at bounding box center [371, 26] width 19 height 19
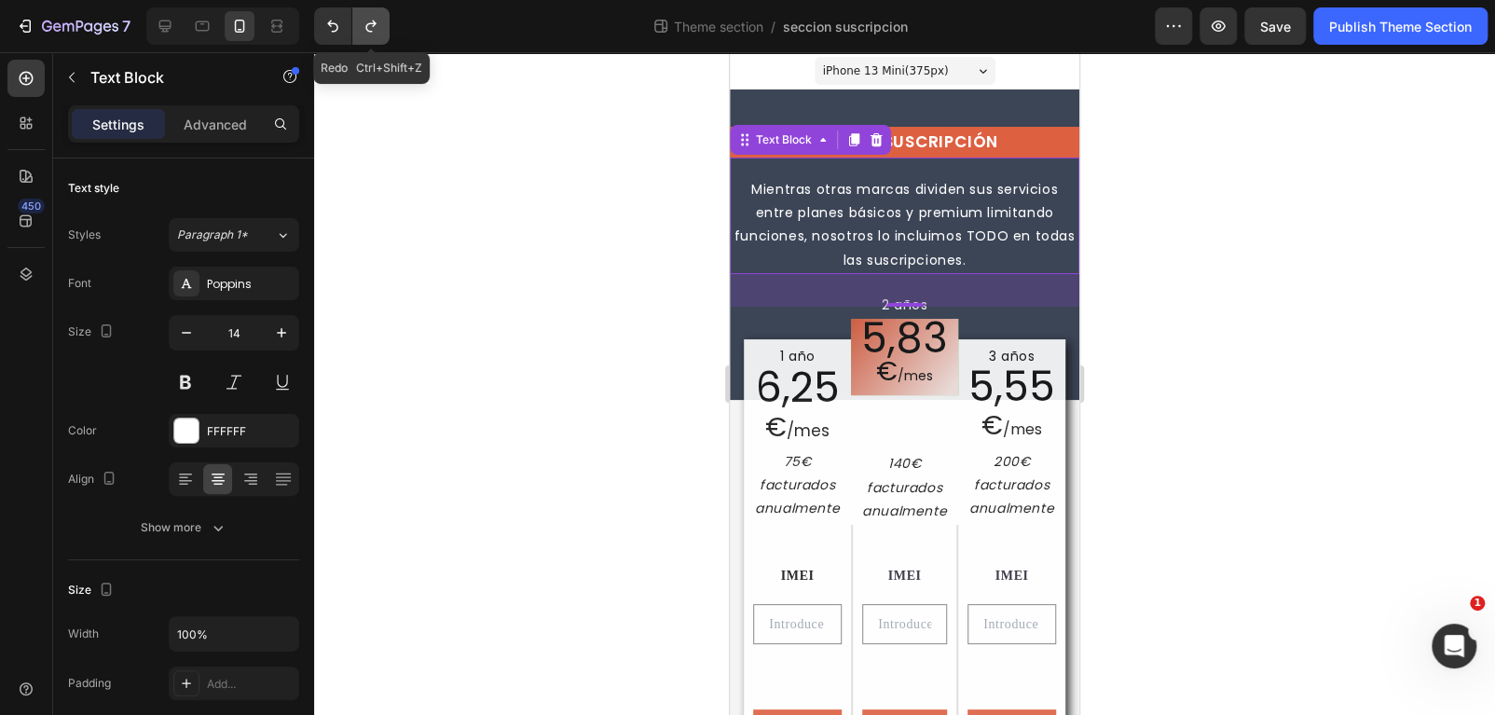
click at [372, 29] on icon "Undo/Redo" at bounding box center [371, 26] width 19 height 19
click at [167, 26] on icon at bounding box center [165, 27] width 12 height 12
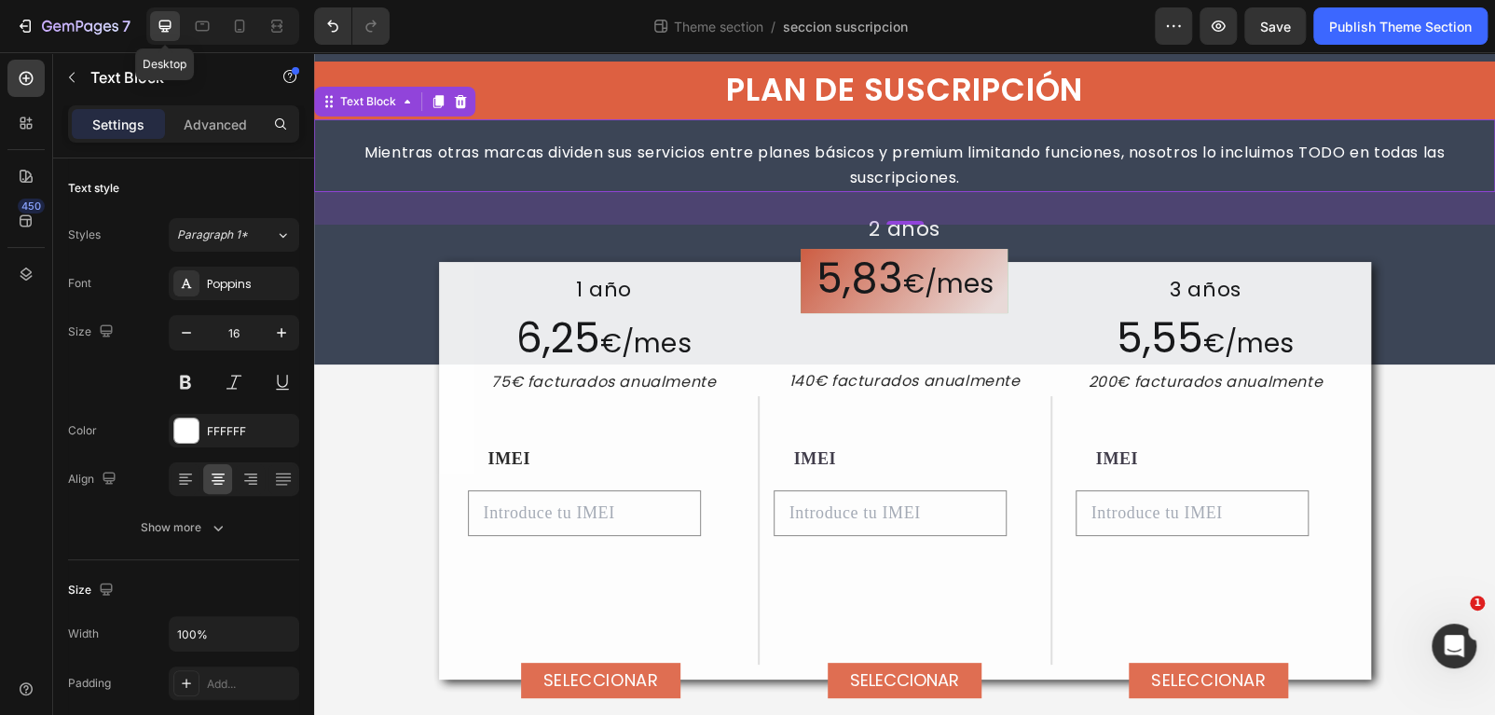
scroll to position [66, 0]
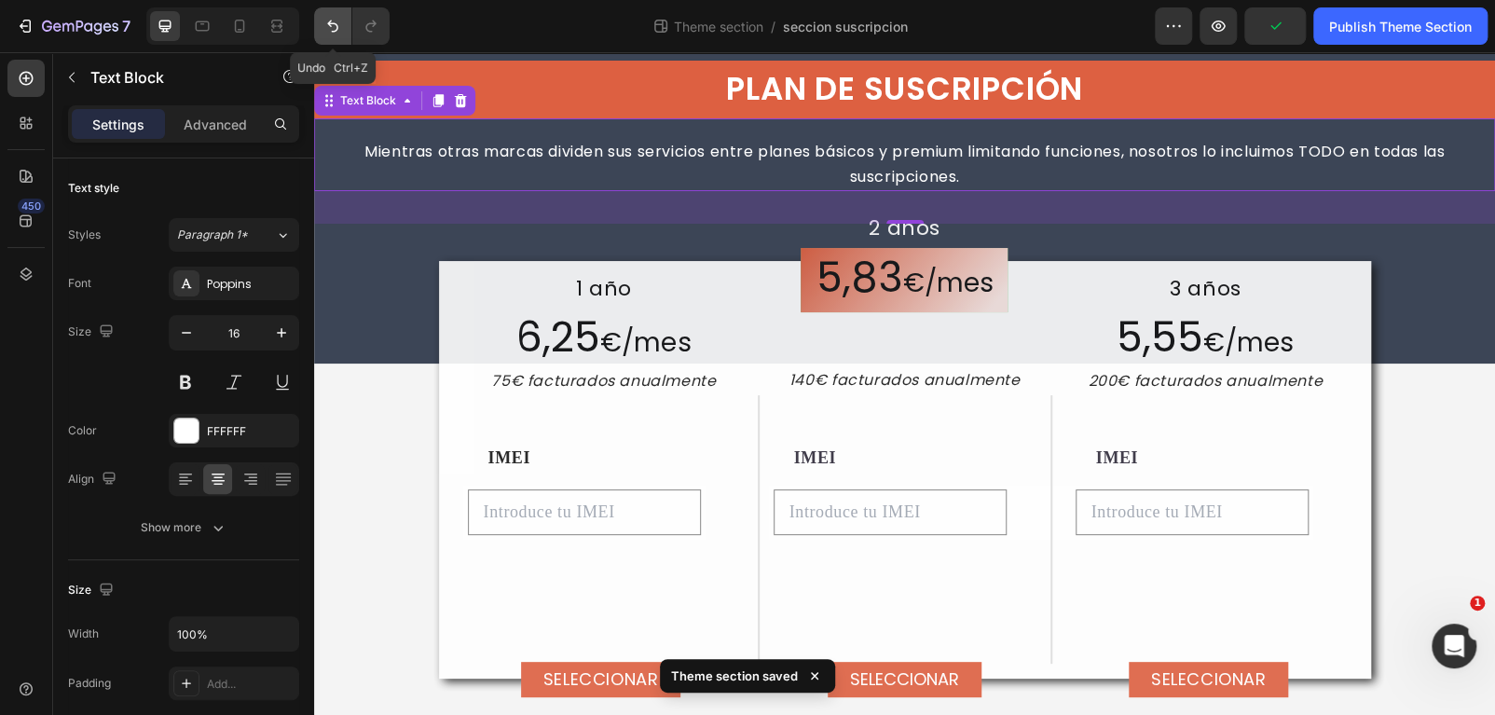
click at [338, 31] on icon "Undo/Redo" at bounding box center [332, 26] width 19 height 19
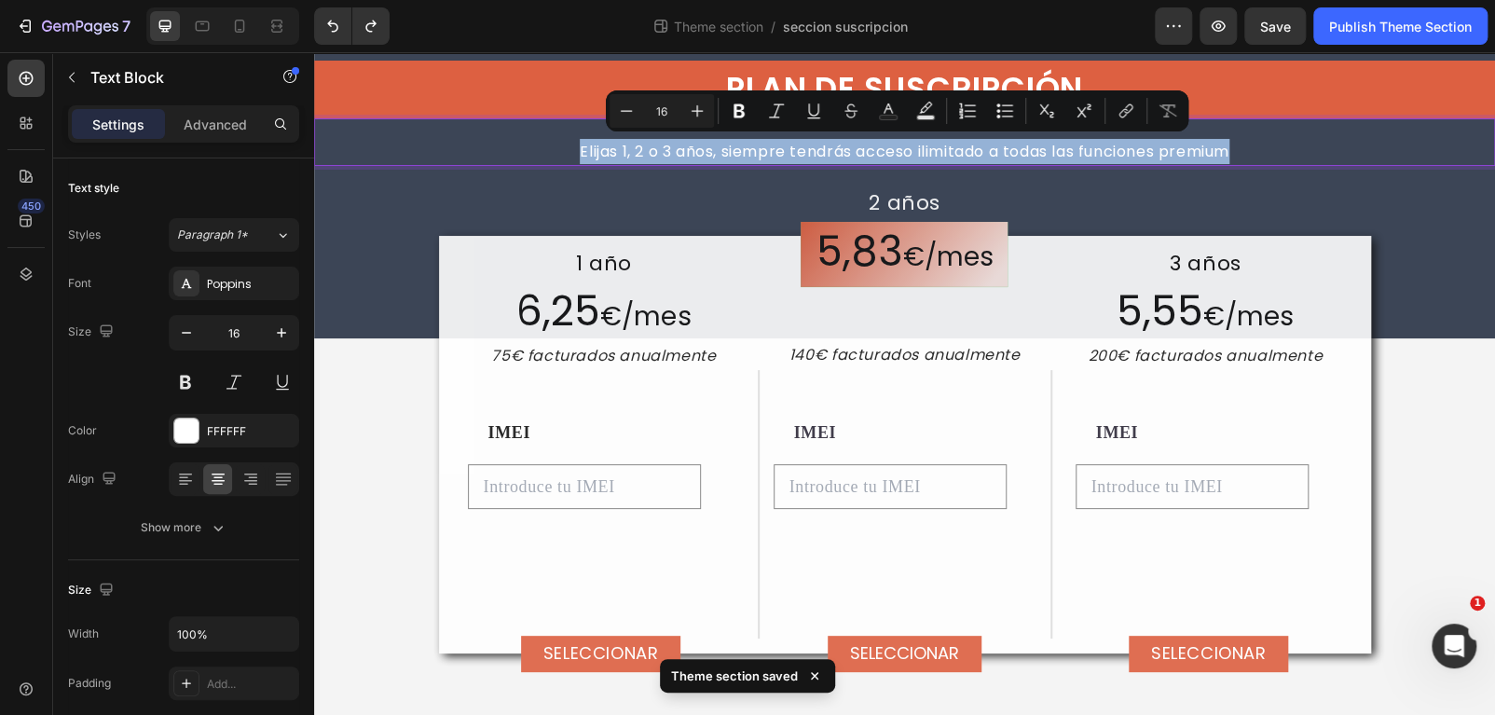
drag, startPoint x: 1238, startPoint y: 149, endPoint x: 518, endPoint y: 130, distance: 719.7
click at [518, 130] on div "Elijas 1, 2 o 3 años, siempre tendrás acceso ilimitado a todas las funciones pr…" at bounding box center [904, 142] width 1181 height 48
copy p "Elijas 1, 2 o 3 años, siempre tendrás acceso ilimitado a todas las funciones pr…"
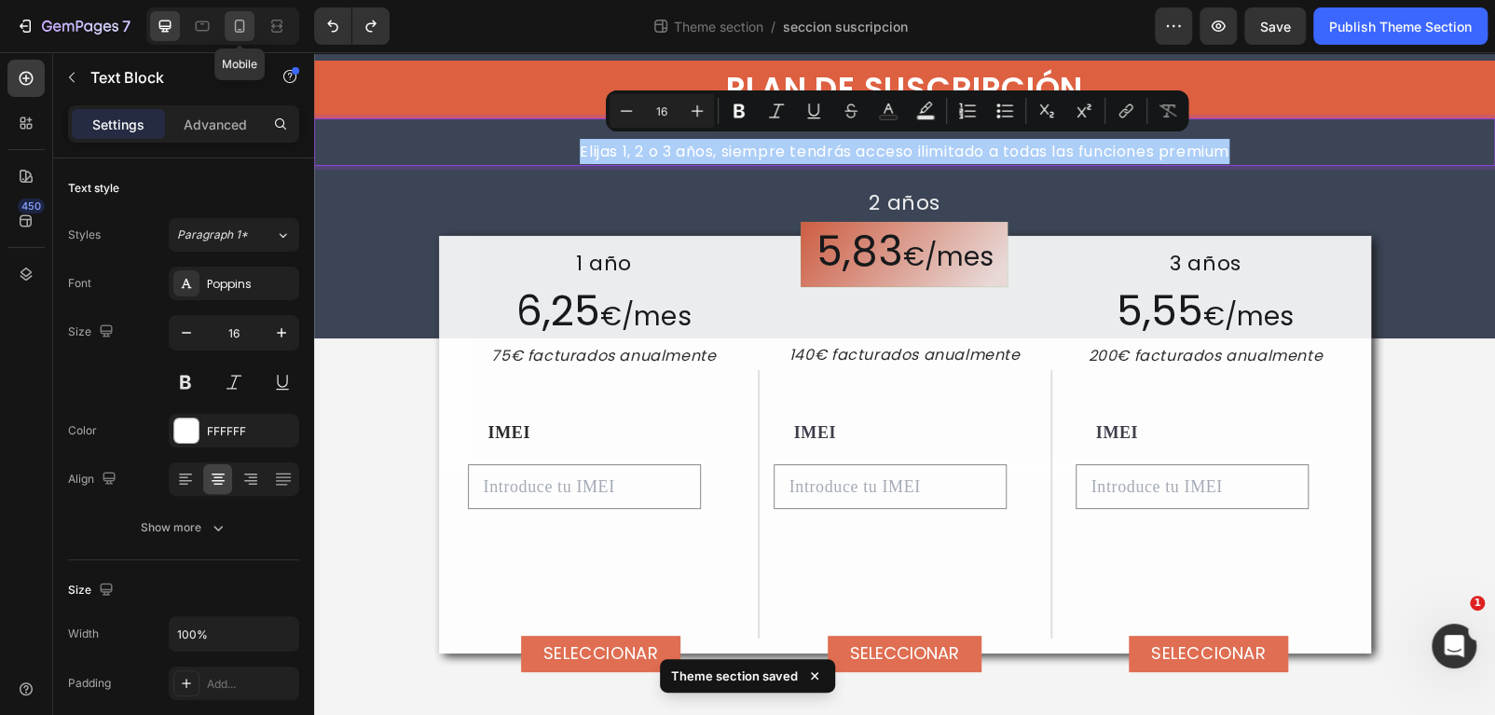
click at [246, 32] on icon at bounding box center [239, 26] width 19 height 19
type input "14"
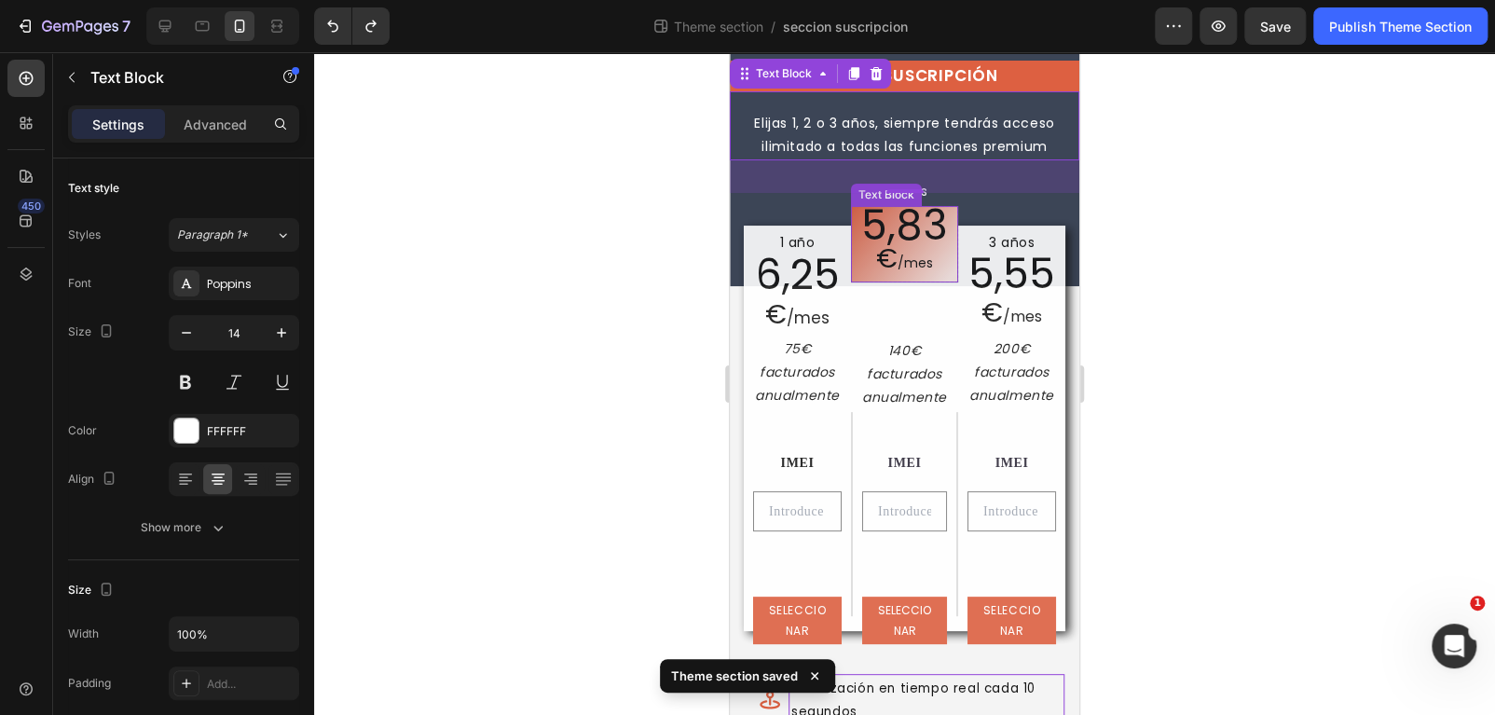
scroll to position [39, 0]
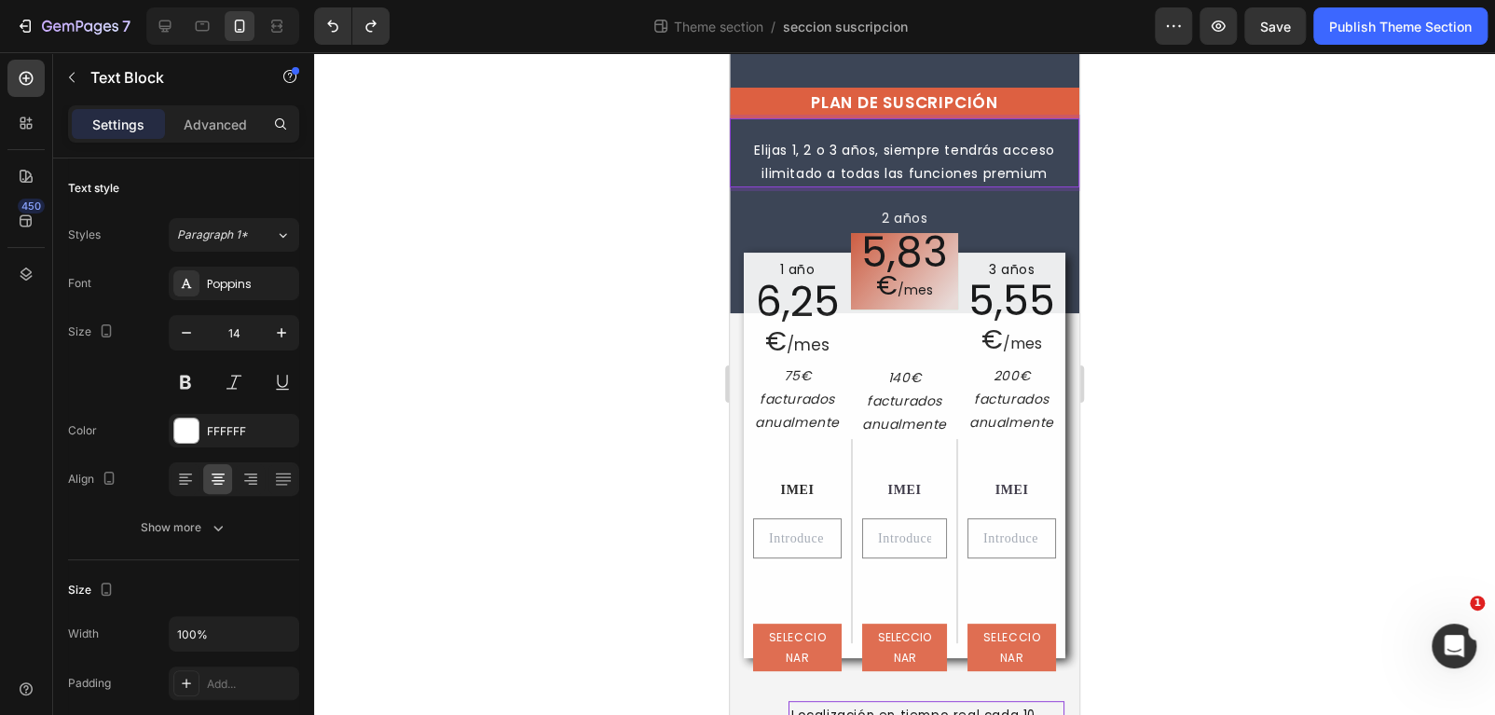
click at [985, 170] on p "Elijas 1, 2 o 3 años, siempre tendrás acceso ilimitado a todas las funciones pr…" at bounding box center [905, 162] width 346 height 47
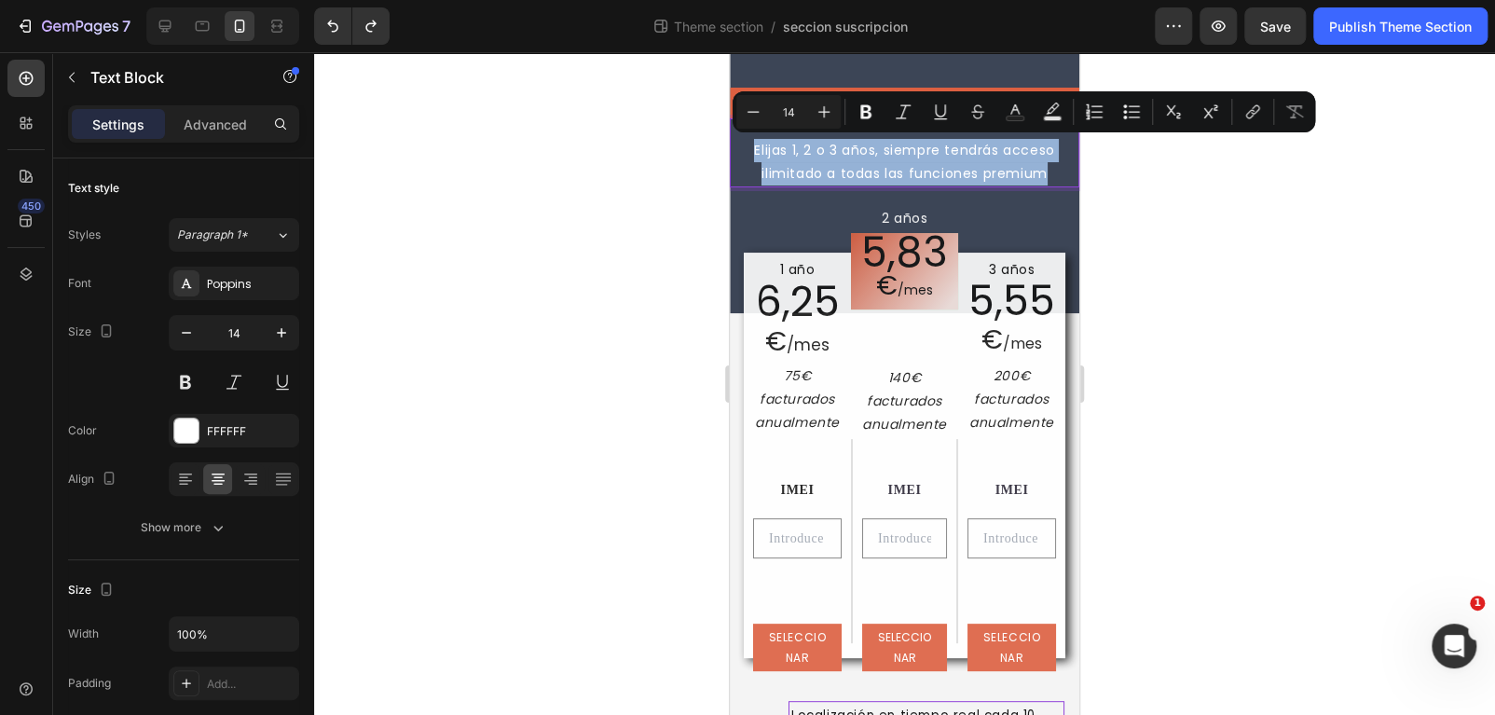
drag, startPoint x: 1042, startPoint y: 172, endPoint x: 737, endPoint y: 158, distance: 305.1
click at [737, 158] on p "Elijas 1, 2 o 3 años, siempre tendrás acceso ilimitado a todas las funciones pr…" at bounding box center [905, 162] width 346 height 47
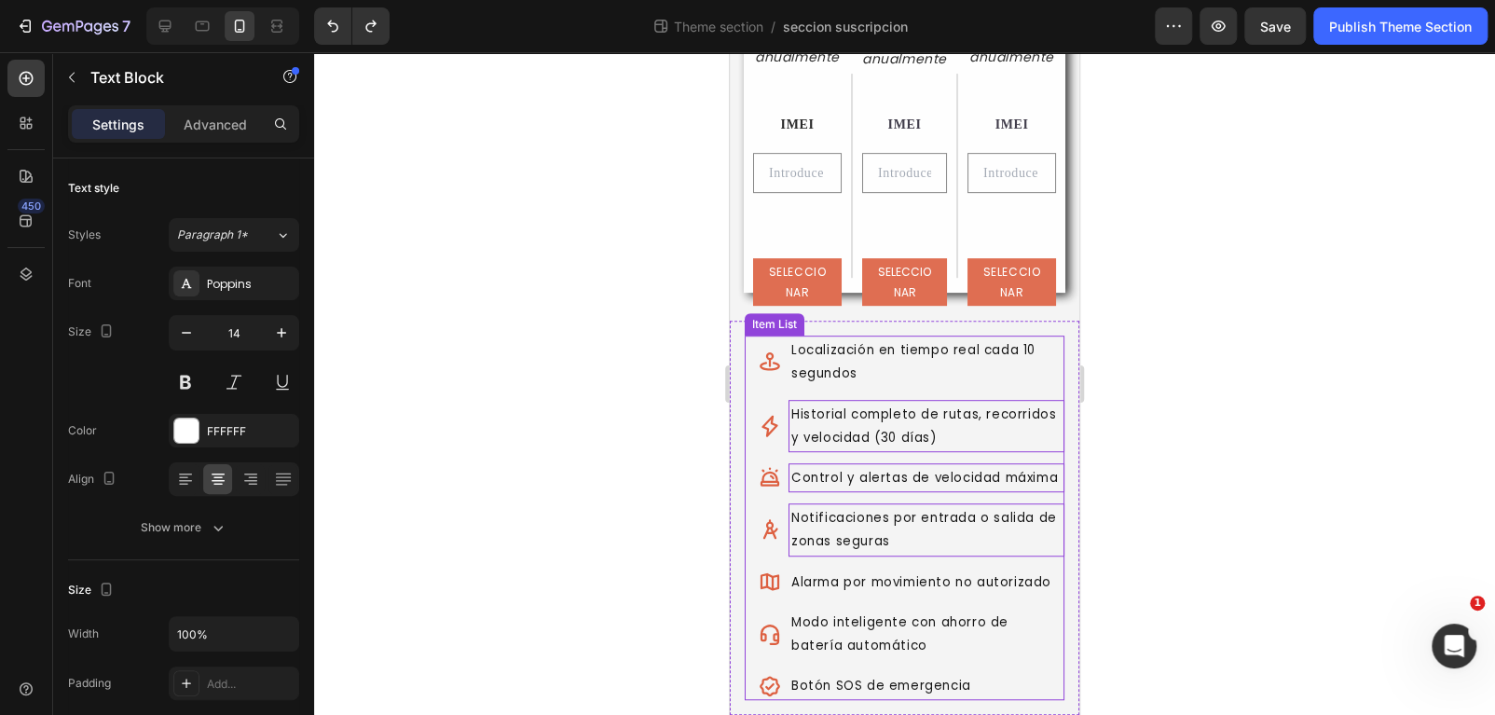
scroll to position [457, 0]
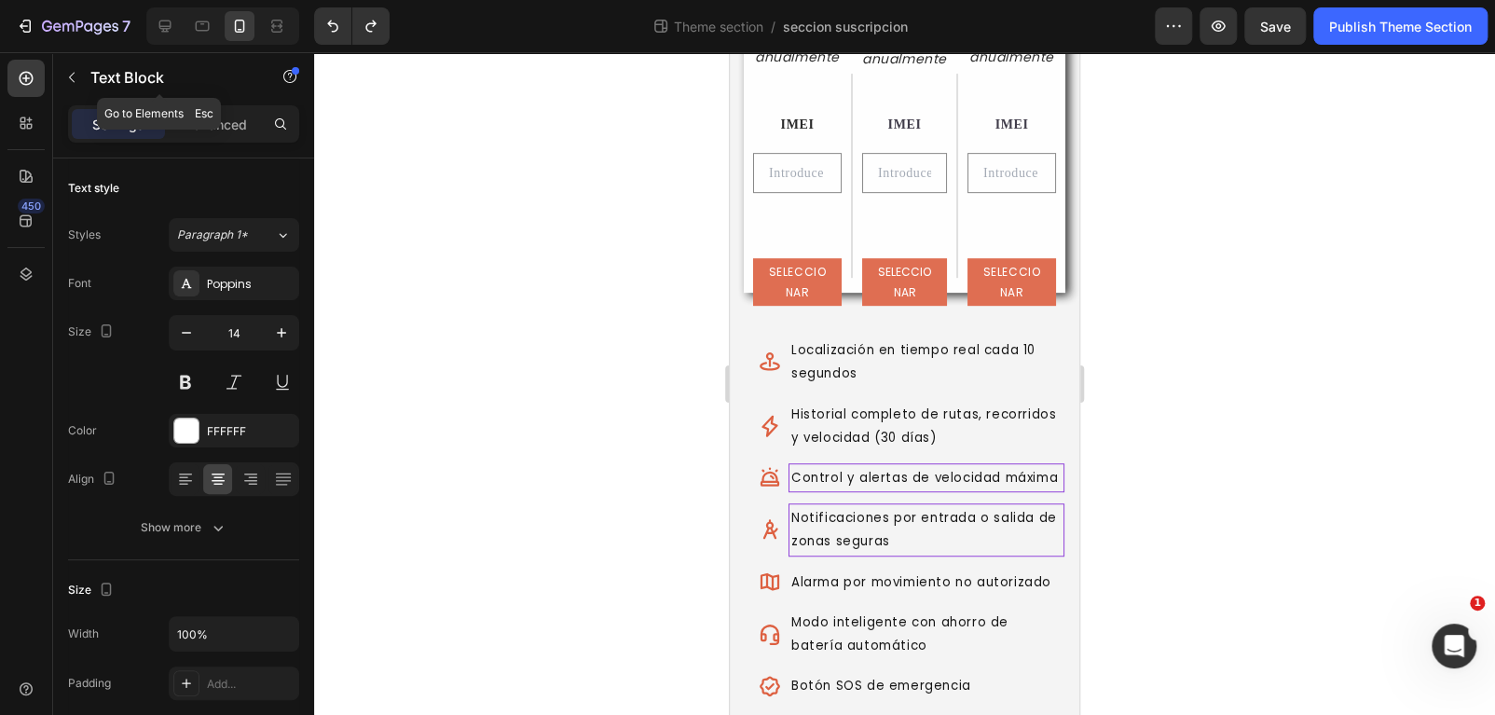
click at [69, 84] on button "button" at bounding box center [72, 77] width 30 height 30
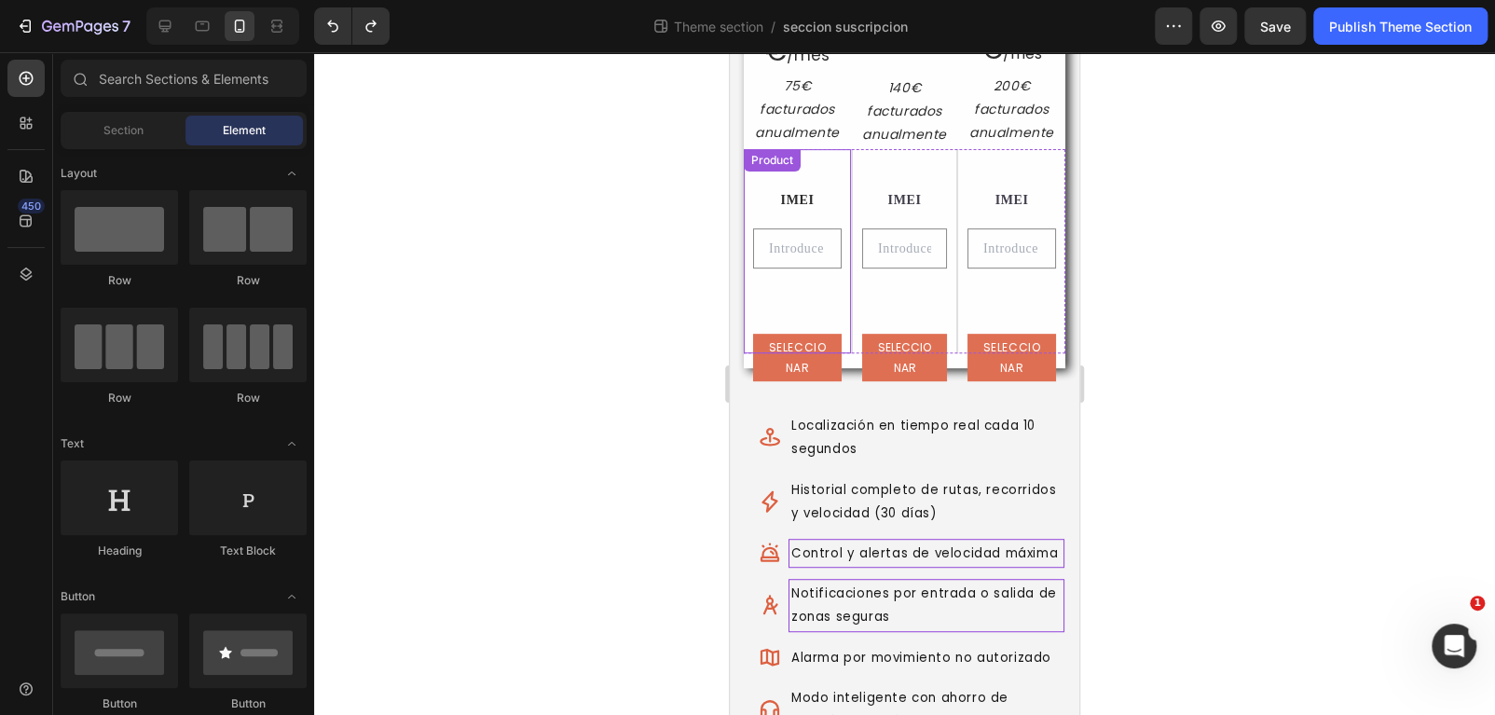
scroll to position [84, 0]
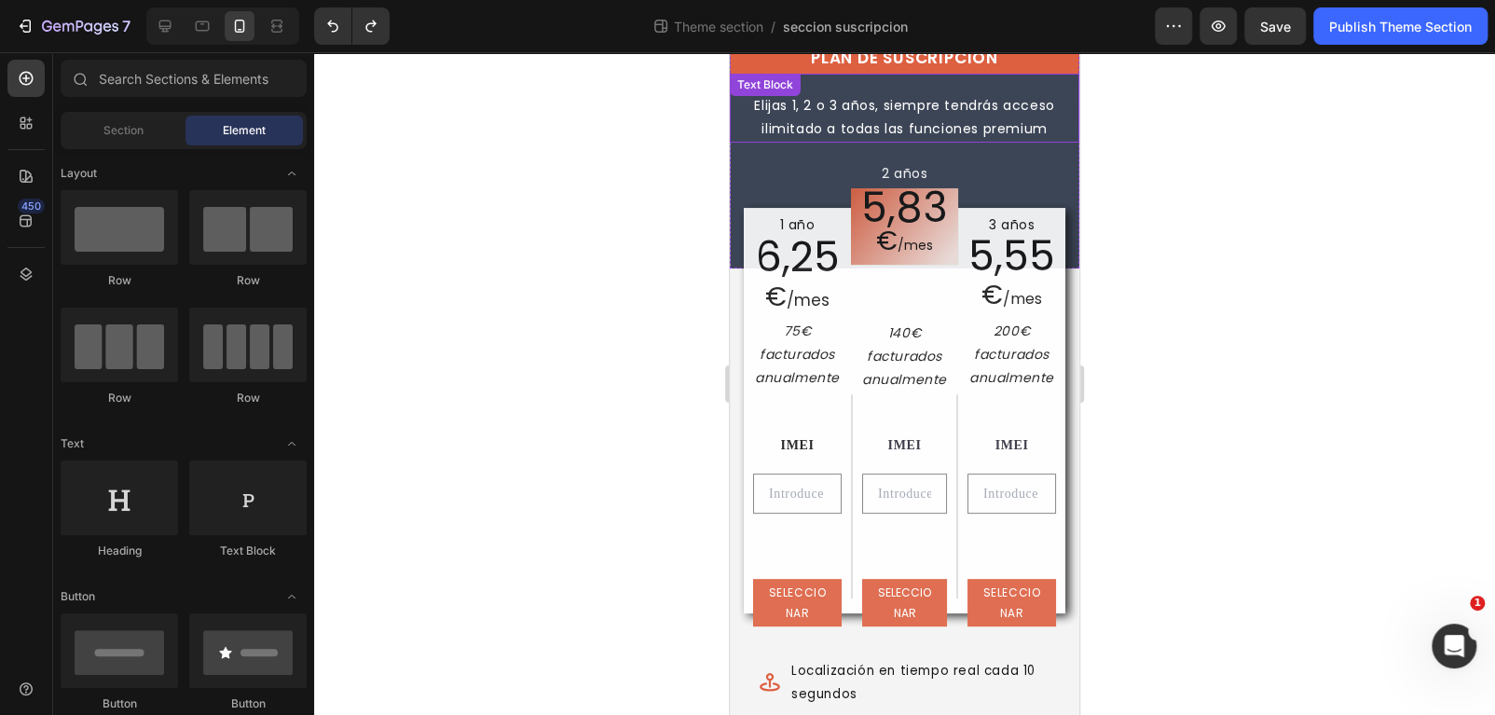
click at [777, 128] on p "Elijas 1, 2 o 3 años, siempre tendrás acceso ilimitado a todas las funciones pr…" at bounding box center [905, 117] width 346 height 47
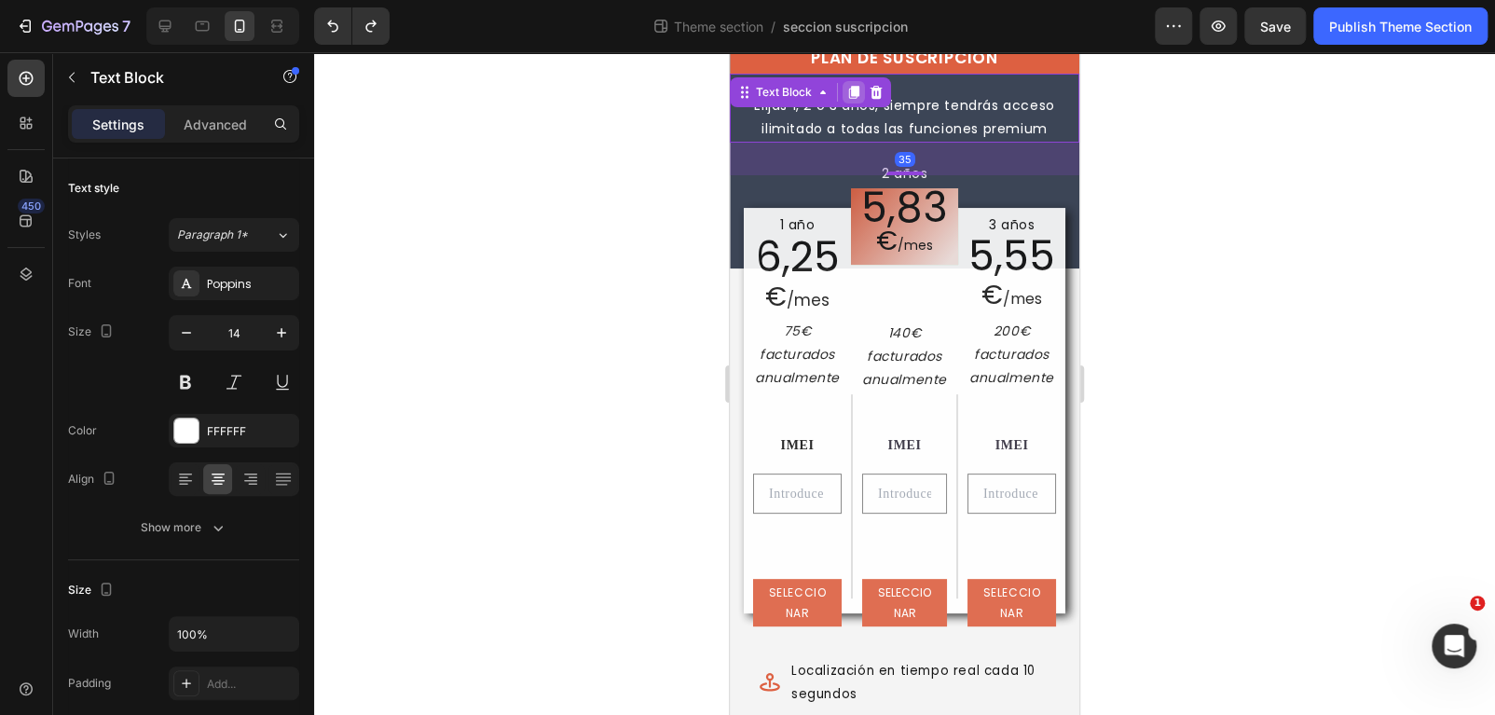
click at [853, 91] on icon at bounding box center [854, 92] width 10 height 13
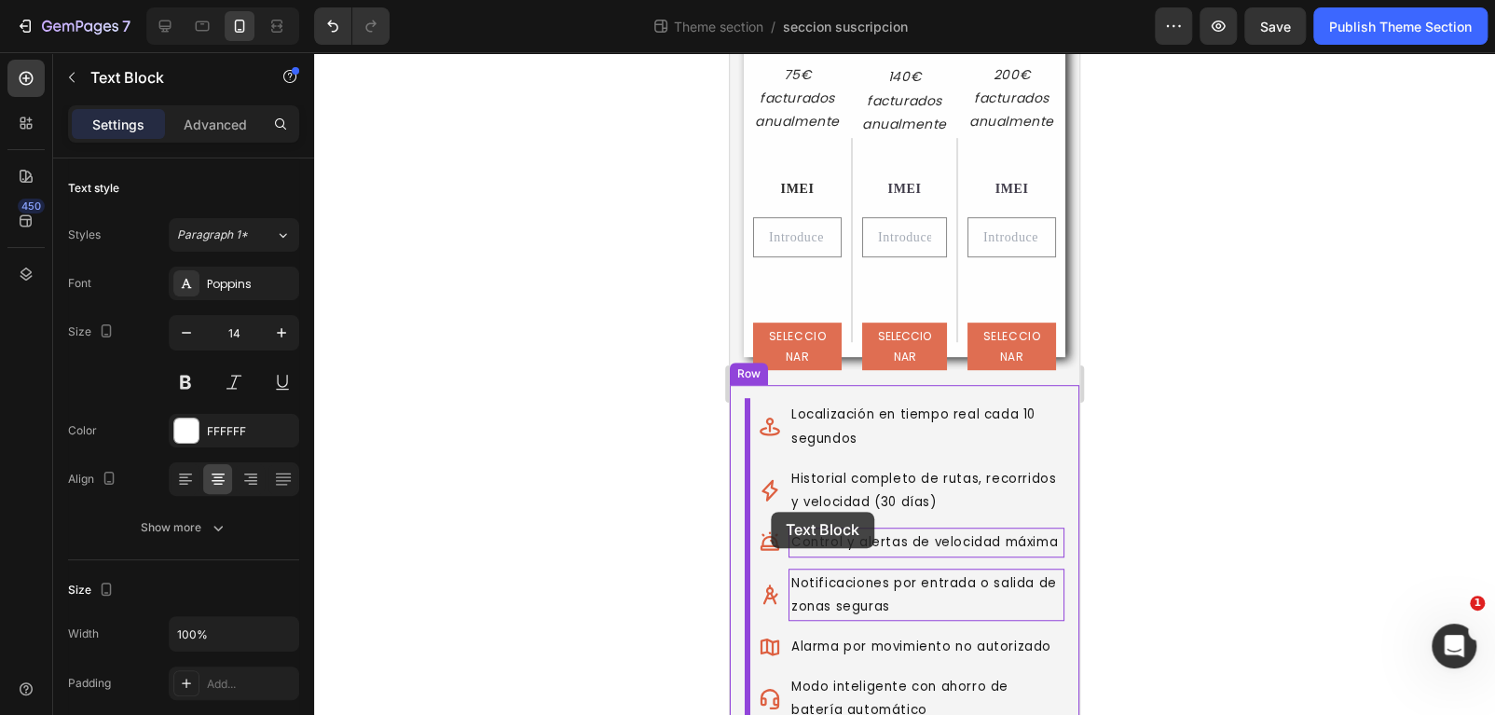
scroll to position [561, 0]
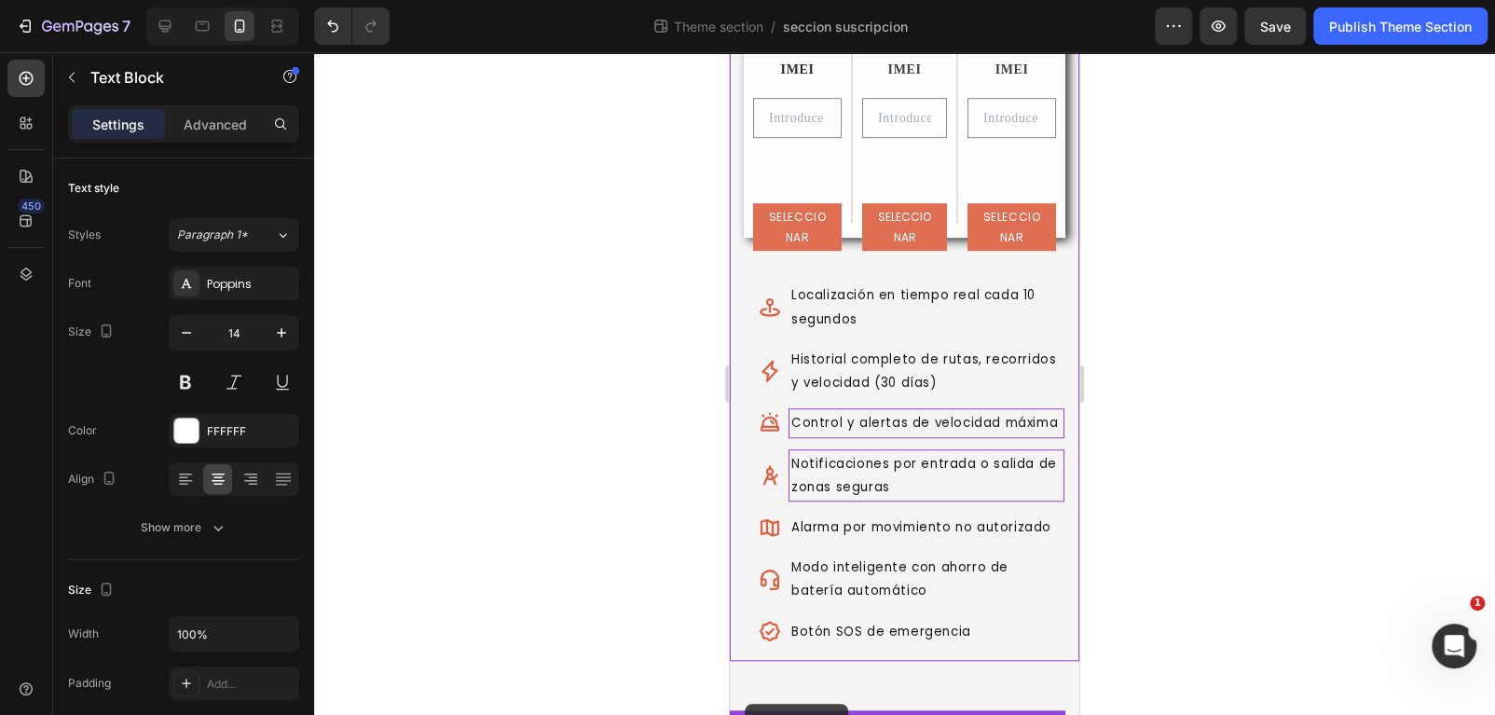
drag, startPoint x: 747, startPoint y: 64, endPoint x: 745, endPoint y: 704, distance: 639.3
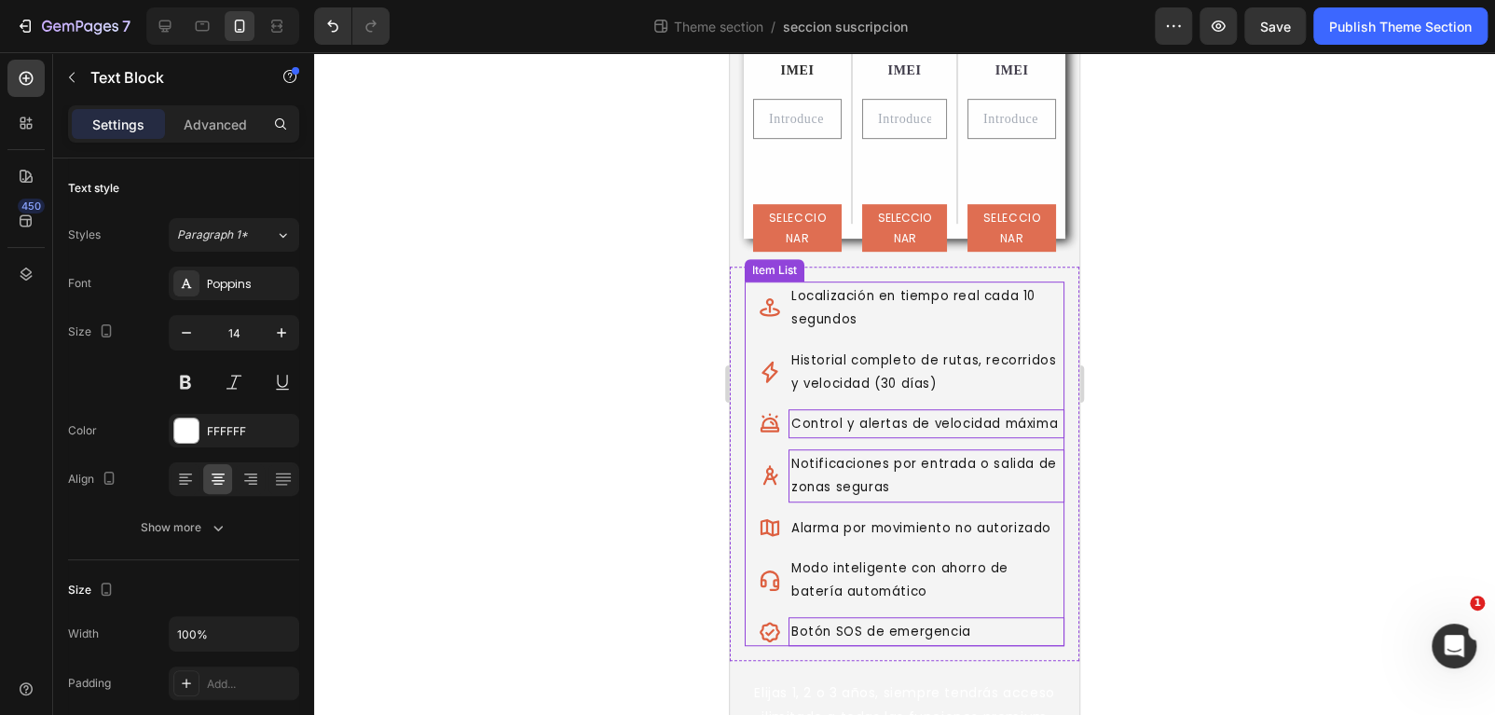
scroll to position [559, 0]
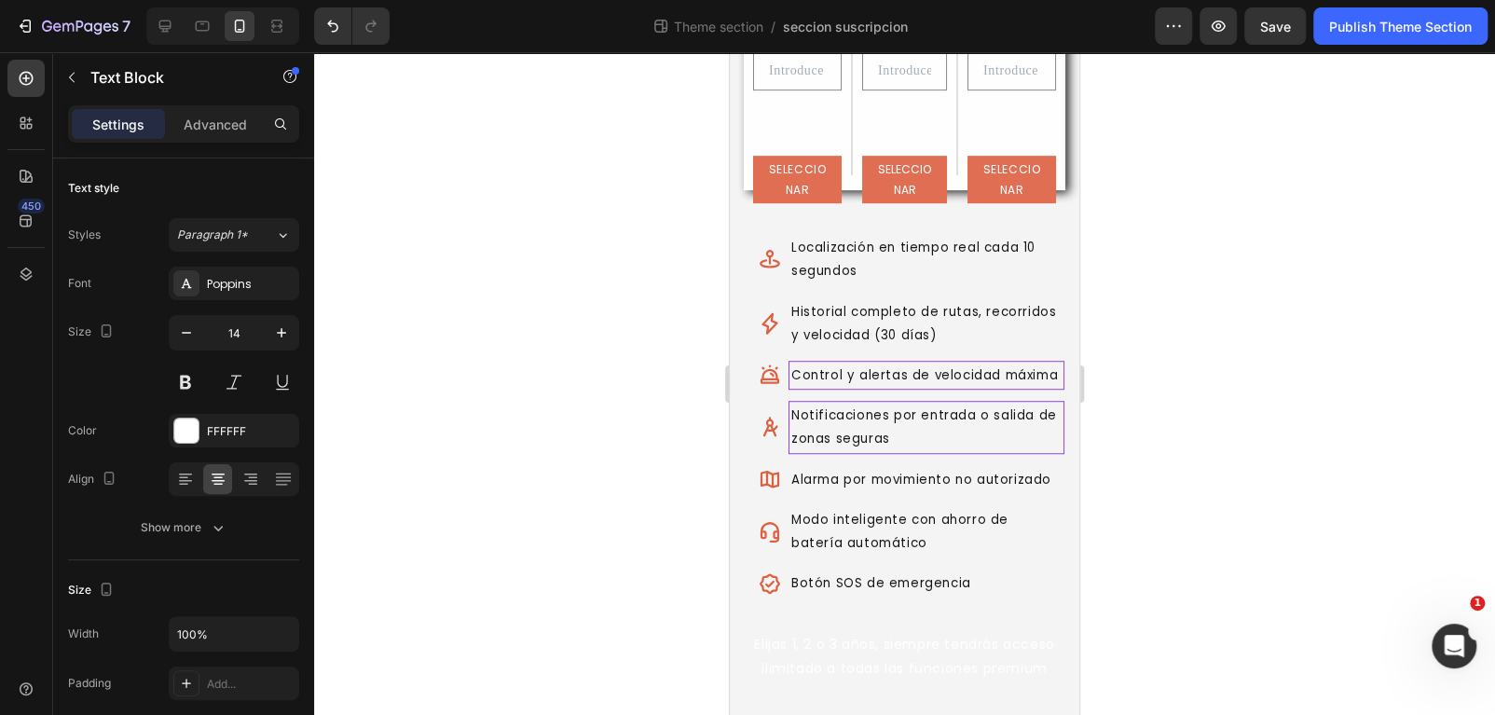
click at [825, 658] on p "Elijas 1, 2 o 3 años, siempre tendrás acceso ilimitado a todas las funciones pr…" at bounding box center [905, 656] width 346 height 47
click at [839, 647] on p "Elijas 1, 2 o 3 años, siempre tendrás acceso ilimitado a todas las funciones pr…" at bounding box center [905, 656] width 346 height 47
click at [747, 649] on p "Elijas 1, 2 o 3 años, siempre tendrás acceso ilimitado a todas las funciones pr…" at bounding box center [905, 656] width 346 height 47
click at [767, 627] on div "Elijas 1, 2 o 3 años, siempre tendrás acceso ilimitado a todas las funciones pr…" at bounding box center [904, 646] width 349 height 69
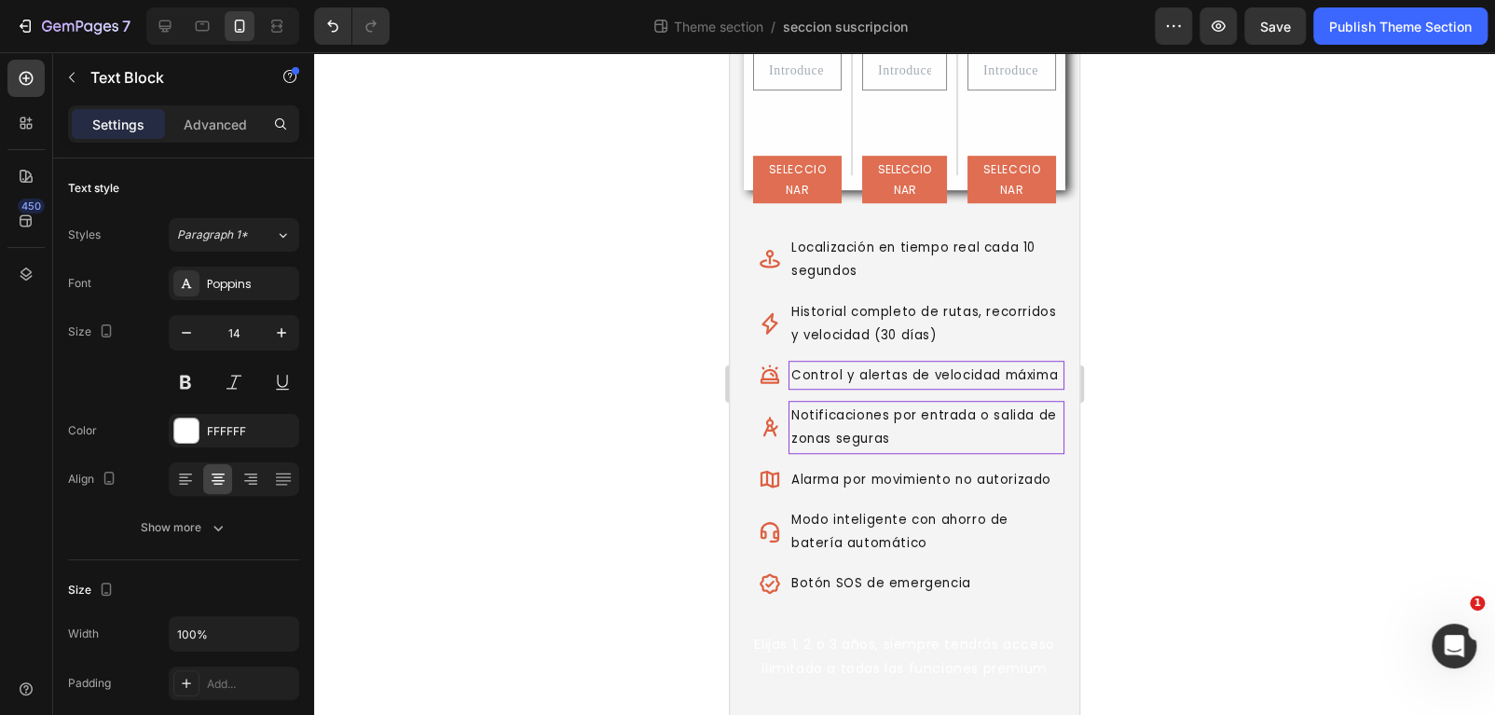
click at [767, 627] on div "Elijas 1, 2 o 3 años, siempre tendrás acceso ilimitado a todas las funciones pr…" at bounding box center [904, 646] width 349 height 69
click at [759, 642] on p "Elijas 1, 2 o 3 años, siempre tendrás acceso ilimitado a todas las funciones pr…" at bounding box center [905, 656] width 346 height 47
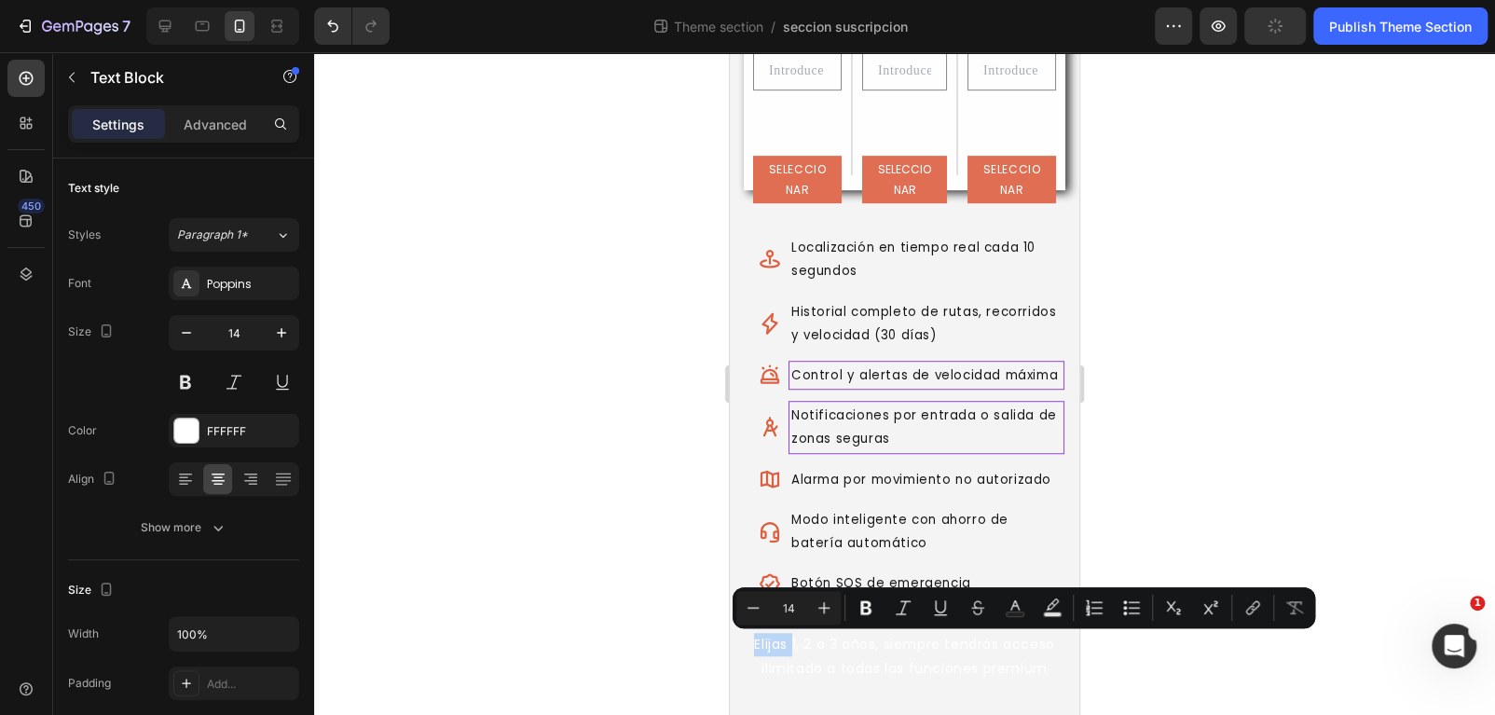
click at [747, 645] on p "Elijas 1, 2 o 3 años, siempre tendrás acceso ilimitado a todas las funciones pr…" at bounding box center [905, 656] width 346 height 47
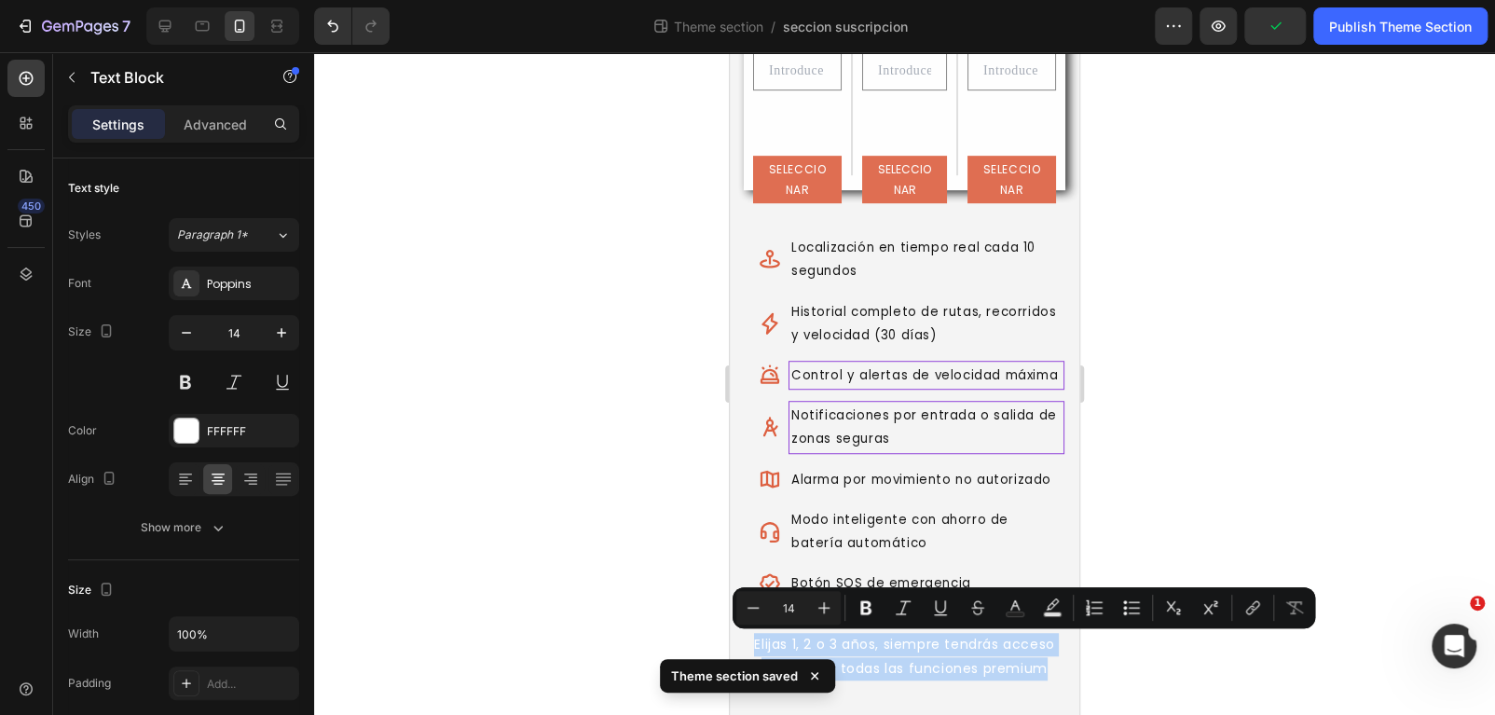
drag, startPoint x: 745, startPoint y: 648, endPoint x: 1056, endPoint y: 677, distance: 312.6
click at [1056, 677] on p "Elijas 1, 2 o 3 años, siempre tendrás acceso ilimitado a todas las funciones pr…" at bounding box center [905, 656] width 346 height 47
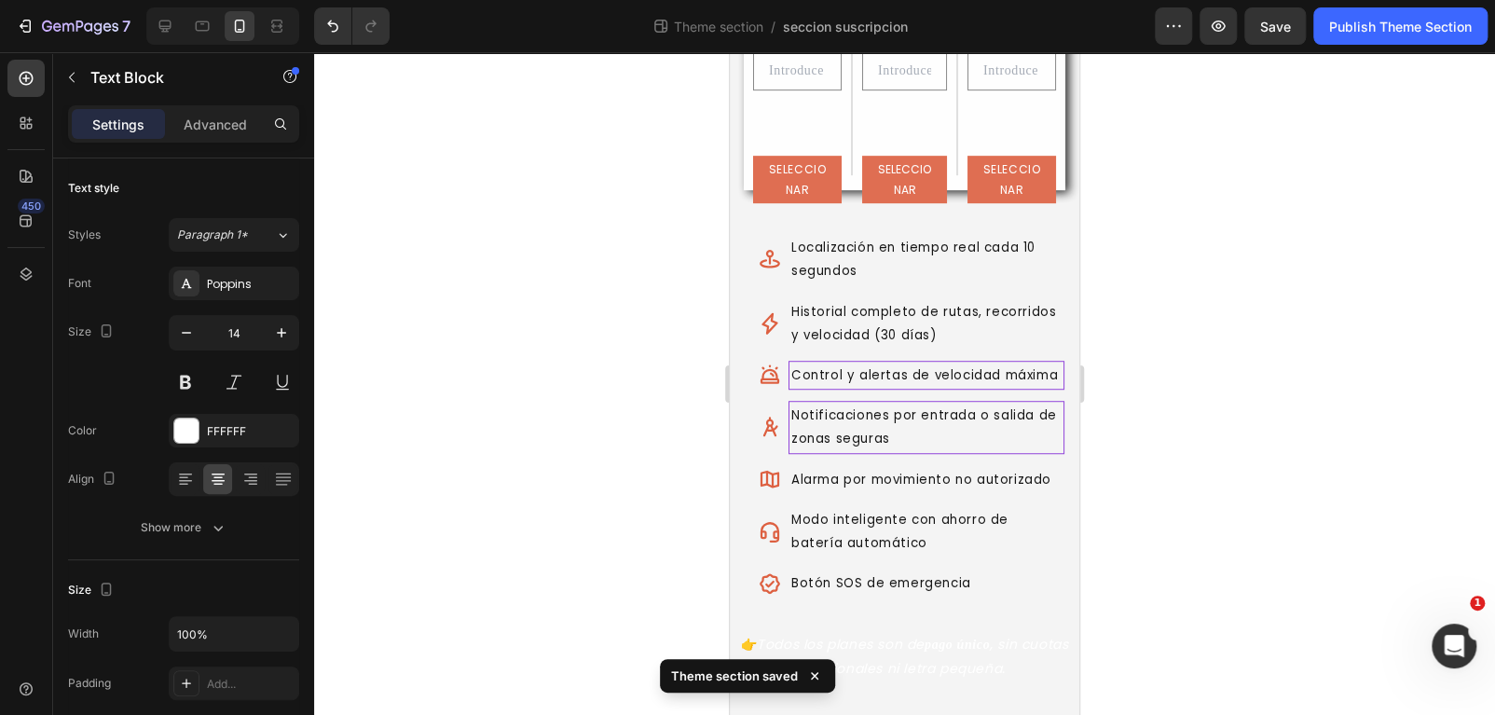
click at [1029, 670] on p "👉 Todos los planes son de pago único , sin cuotas adicionales ni letra pequeña." at bounding box center [905, 656] width 346 height 47
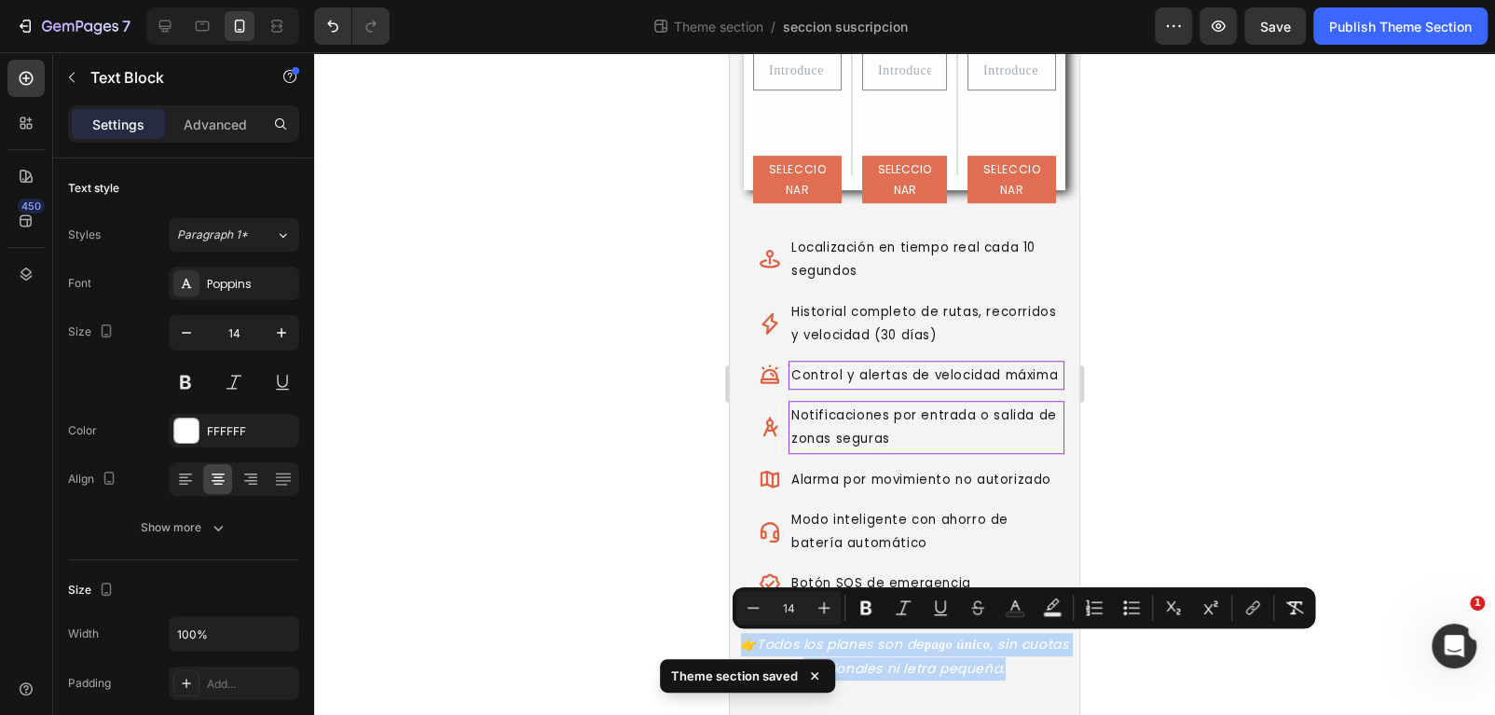
drag, startPoint x: 1034, startPoint y: 672, endPoint x: 718, endPoint y: 645, distance: 318.0
click at [730, 645] on html "iPhone 13 Mini ( 375 px) iPhone 13 Mini iPhone 13 Pro iPhone 11 Pro Max iPhone …" at bounding box center [904, 130] width 349 height 1170
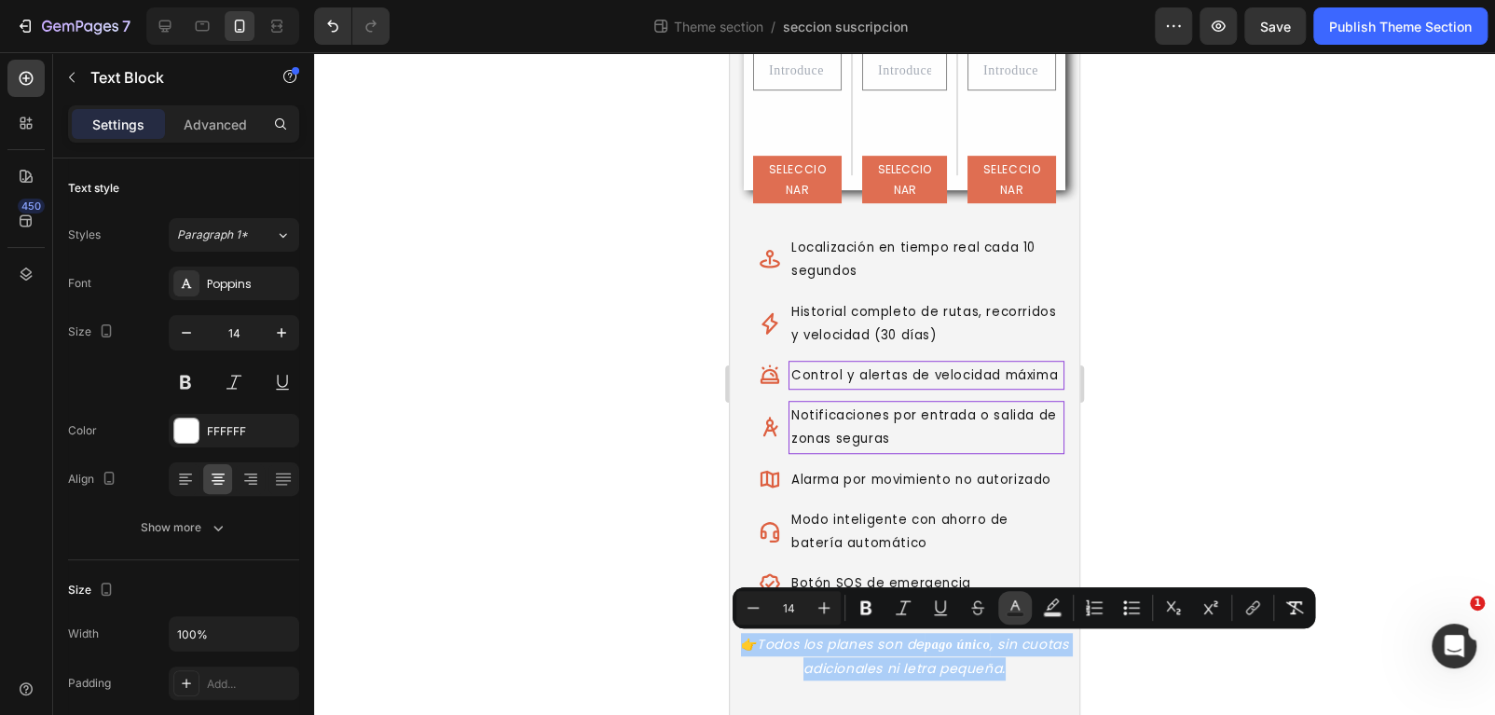
click at [1030, 610] on button "Text Color" at bounding box center [1015, 608] width 34 height 34
type input "FFFFFF"
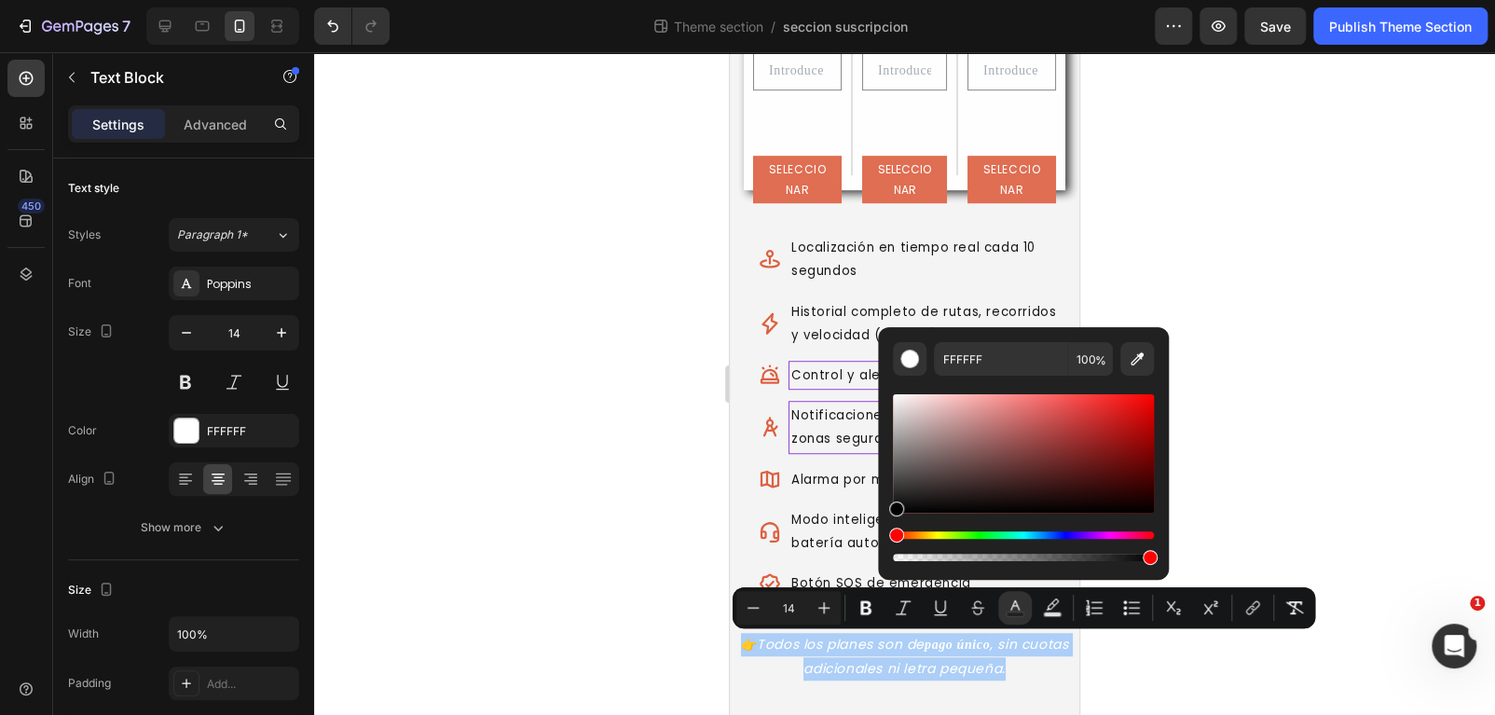
drag, startPoint x: 920, startPoint y: 456, endPoint x: 877, endPoint y: 559, distance: 112.0
click at [878, 559] on div "FFFFFF 100 %" at bounding box center [1023, 446] width 291 height 238
type input "000000"
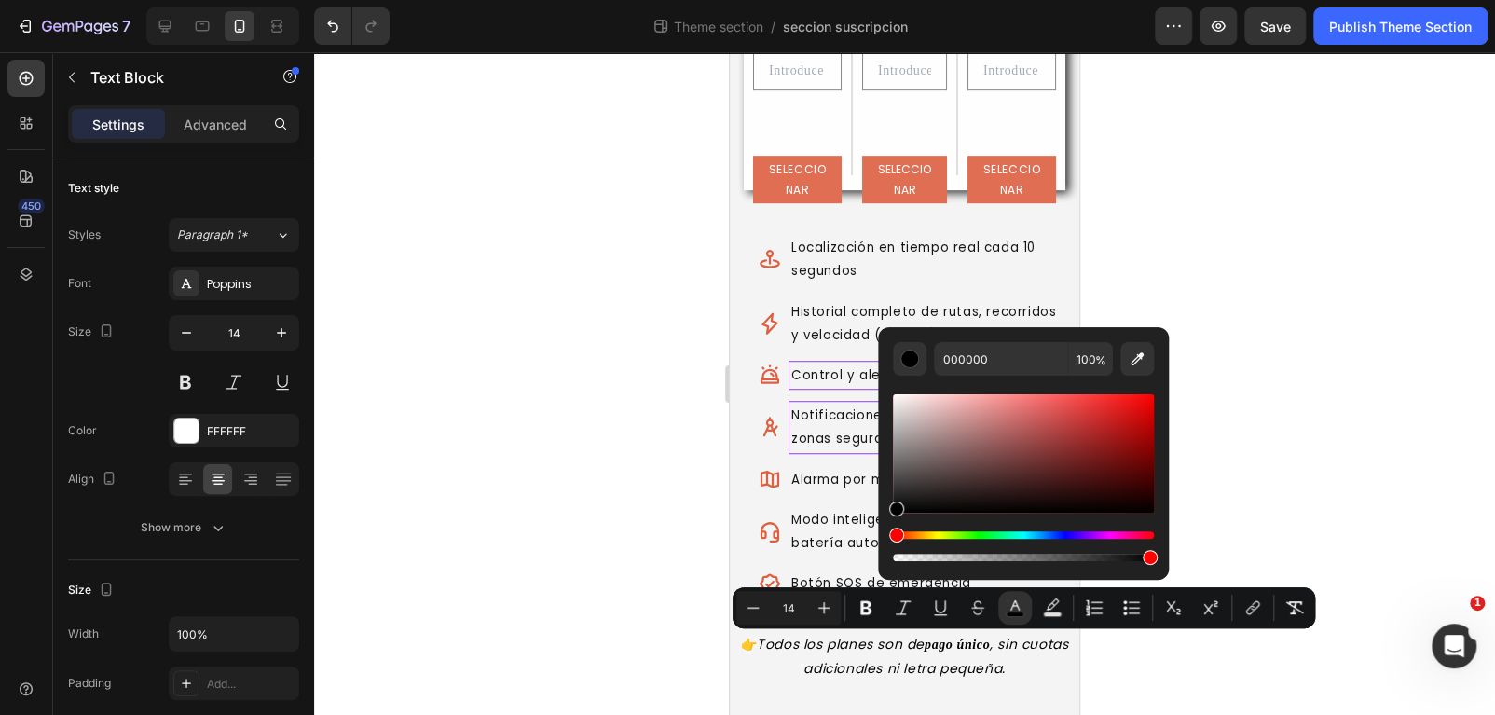
click at [877, 649] on icon "Todos los planes son de pago único , sin cuotas adicionales ni letra pequeña." at bounding box center [912, 656] width 311 height 42
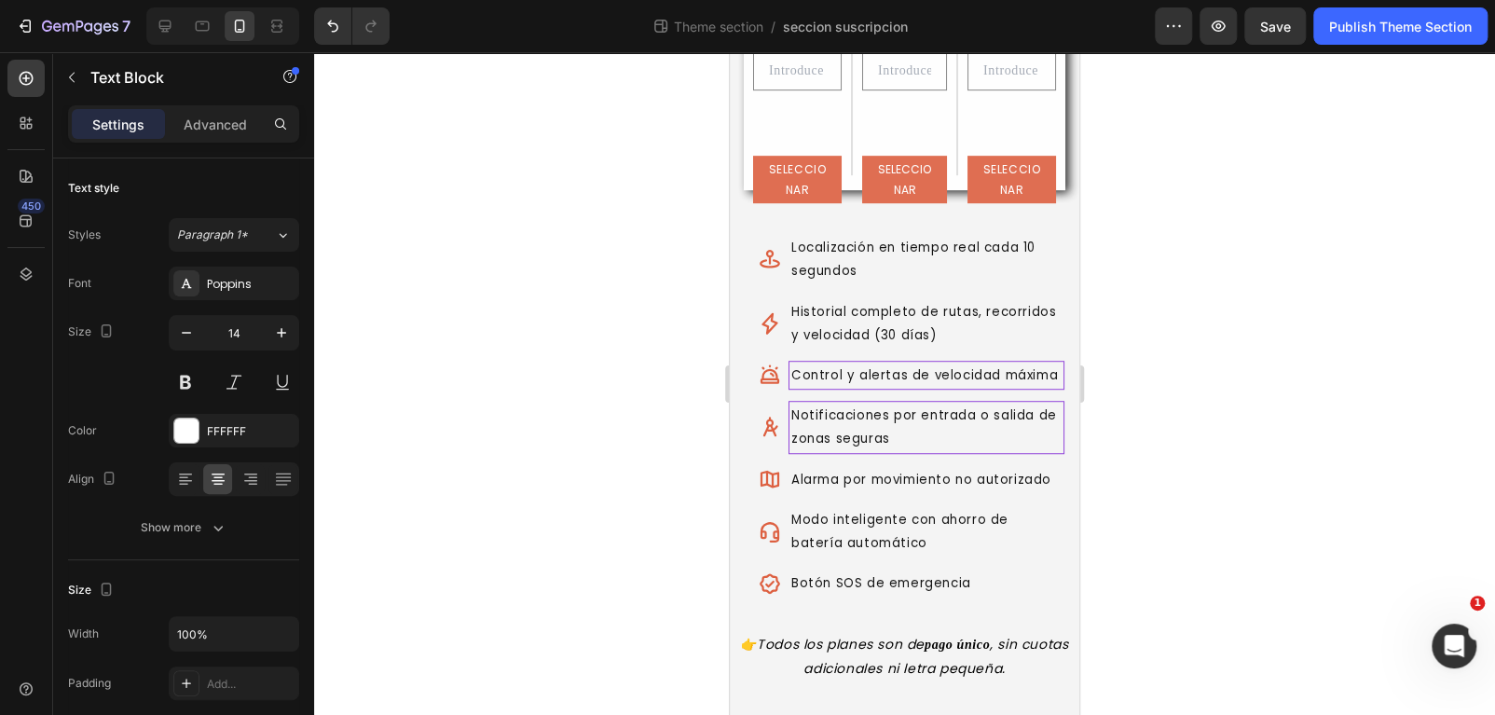
click at [788, 644] on icon "Todos los planes son de pago único , sin cuotas adicionales ni letra pequeña." at bounding box center [912, 656] width 311 height 42
click at [770, 647] on span "👉 Todos los planes son de pago único , sin cuotas adicionales ni letra pequeña." at bounding box center [905, 656] width 328 height 42
click at [919, 640] on strong "pago único" at bounding box center [951, 644] width 65 height 14
click at [751, 649] on icon "Todos los planes son de pago único , sin cuotas adicionales ni letra pequeña." at bounding box center [906, 656] width 311 height 42
click at [999, 654] on p "Todos los planes son de pago único , sin cuotas adicionales ni letra pequeña." at bounding box center [905, 656] width 346 height 47
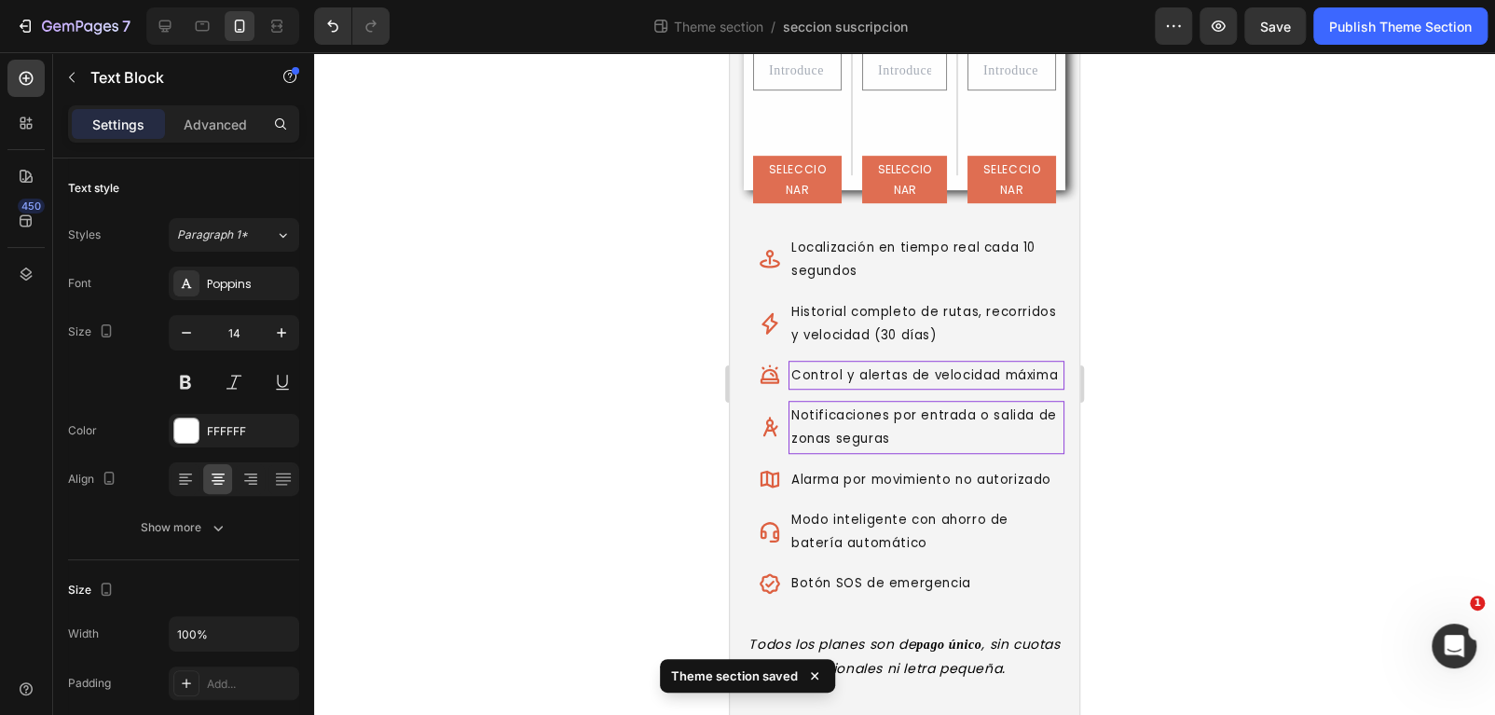
click at [1173, 650] on div at bounding box center [904, 383] width 1181 height 663
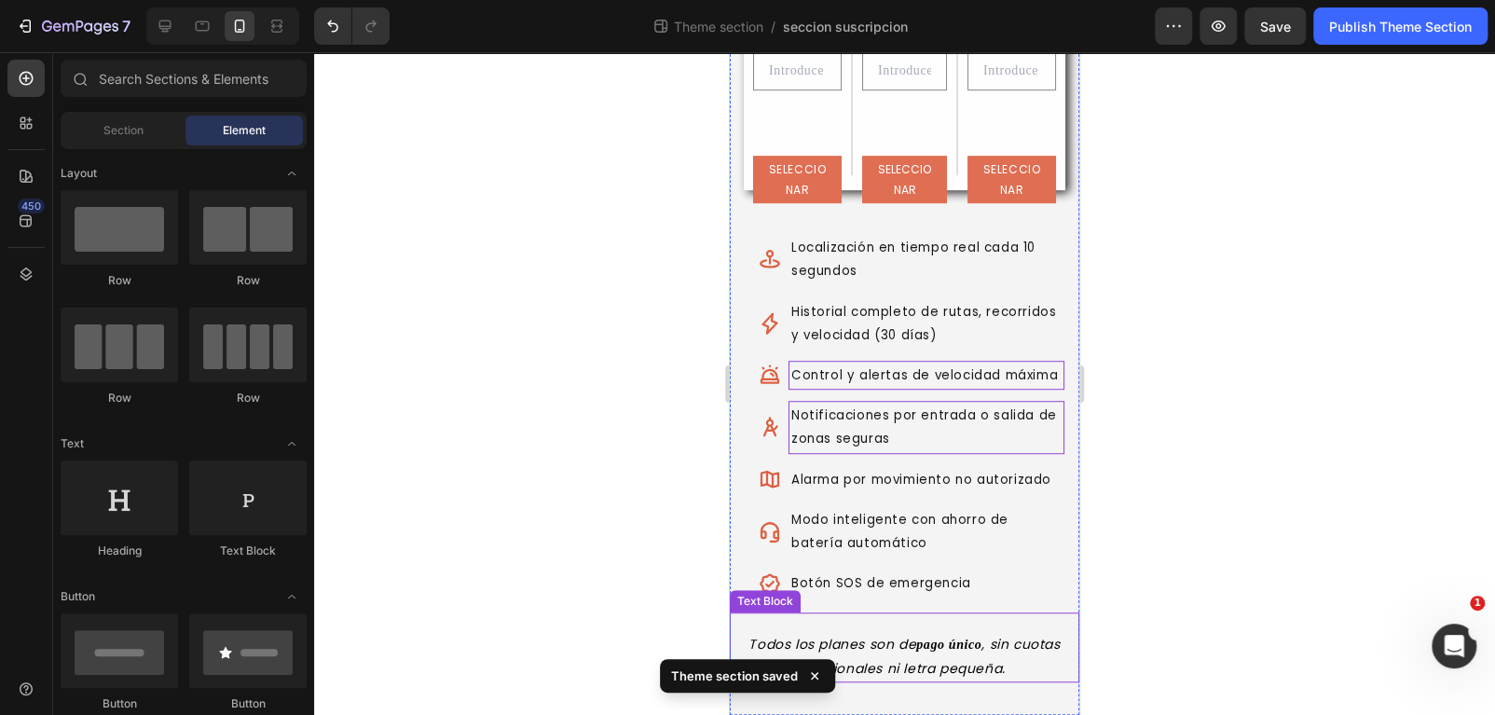
click at [962, 637] on icon "Todos los planes son de pago único , sin cuotas adicionales ni letra pequeña." at bounding box center [903, 656] width 311 height 42
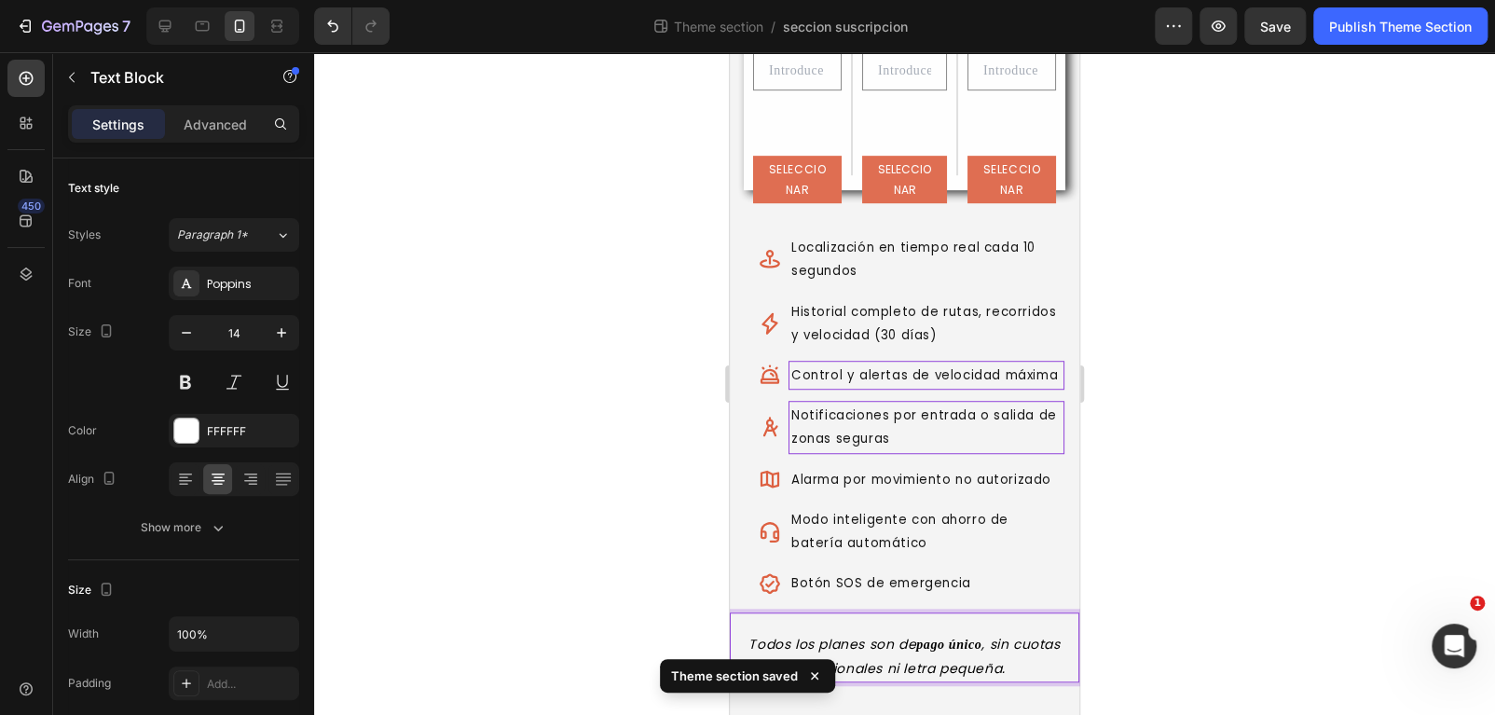
click at [1218, 665] on div at bounding box center [904, 383] width 1181 height 663
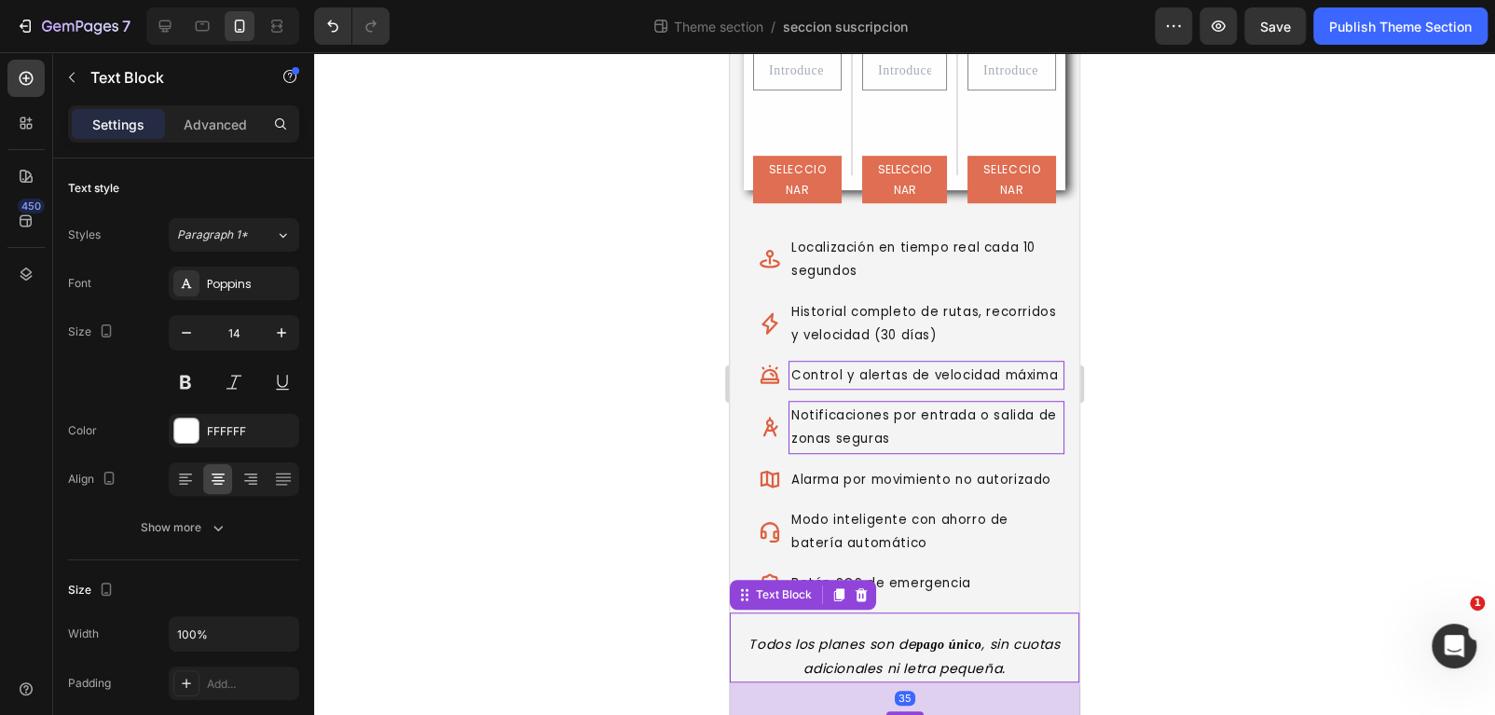
click at [992, 657] on p "Todos los planes son de pago único , sin cuotas adicionales ni letra pequeña." at bounding box center [905, 656] width 346 height 47
drag, startPoint x: 1120, startPoint y: 658, endPoint x: 316, endPoint y: 609, distance: 805.8
click at [1120, 658] on div at bounding box center [904, 383] width 1181 height 663
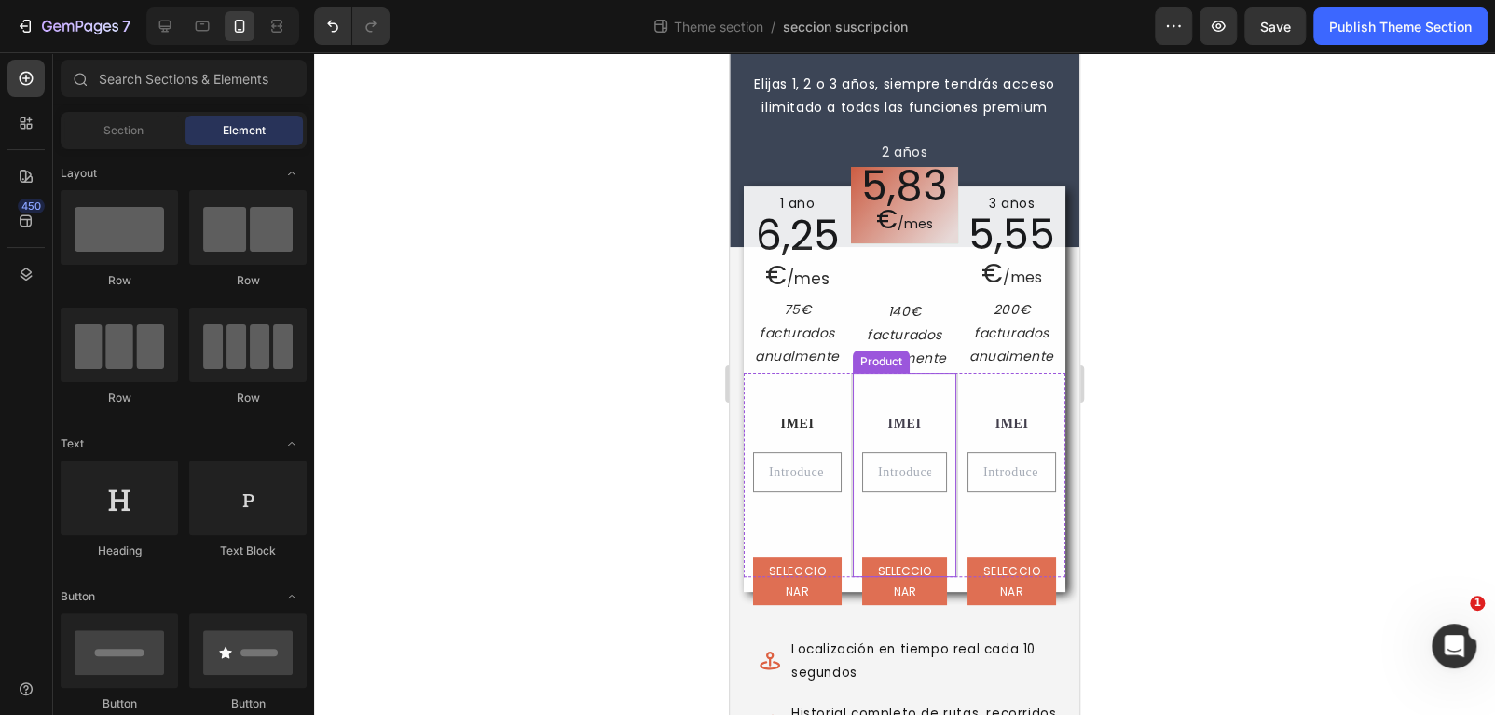
scroll to position [279, 0]
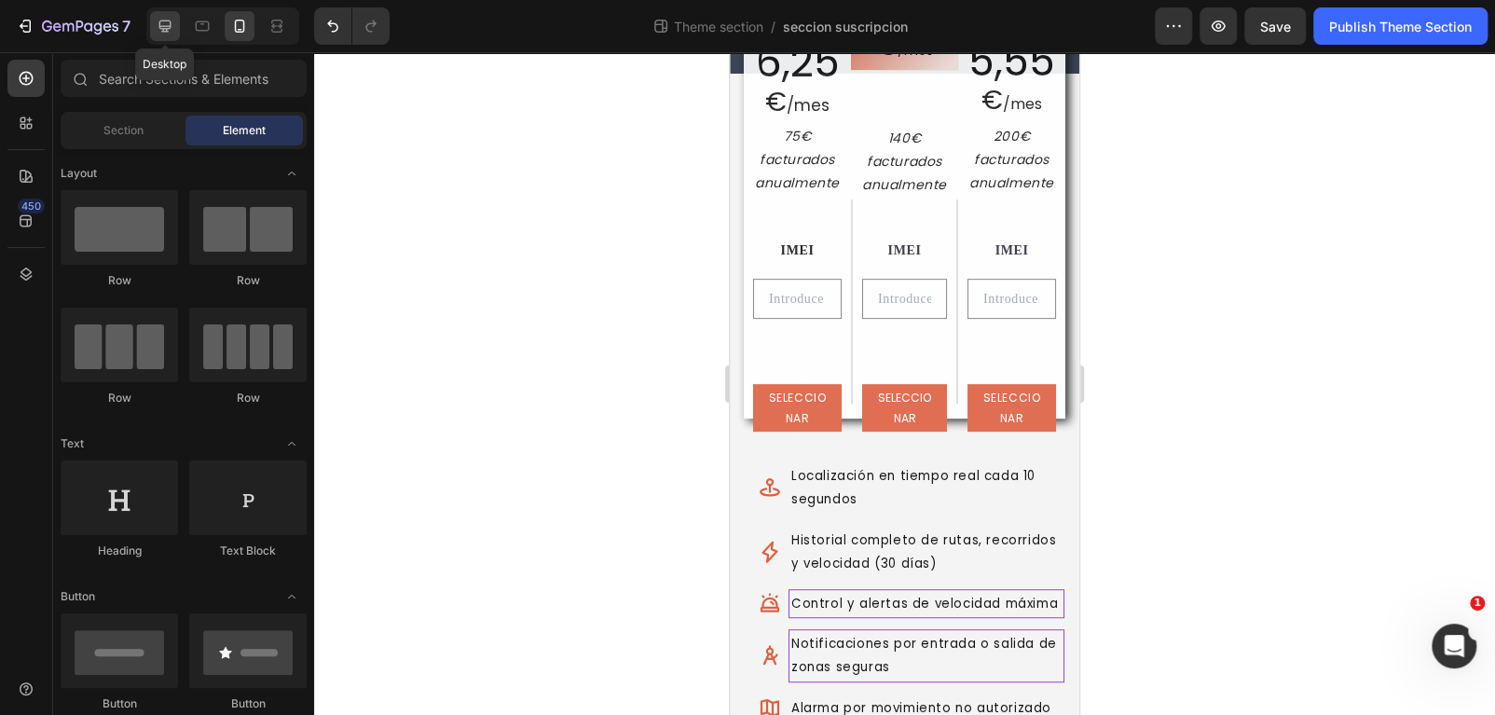
click at [171, 26] on icon at bounding box center [165, 26] width 19 height 19
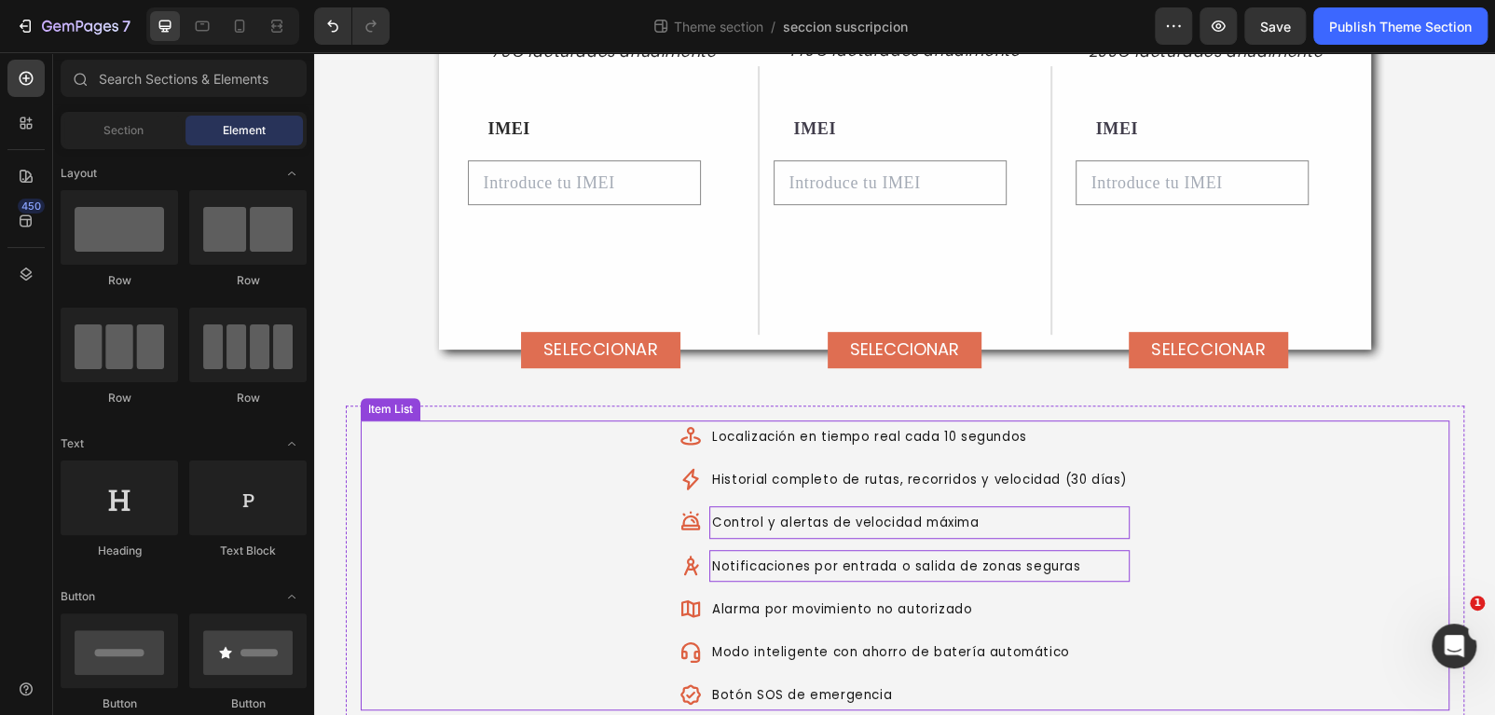
scroll to position [457, 0]
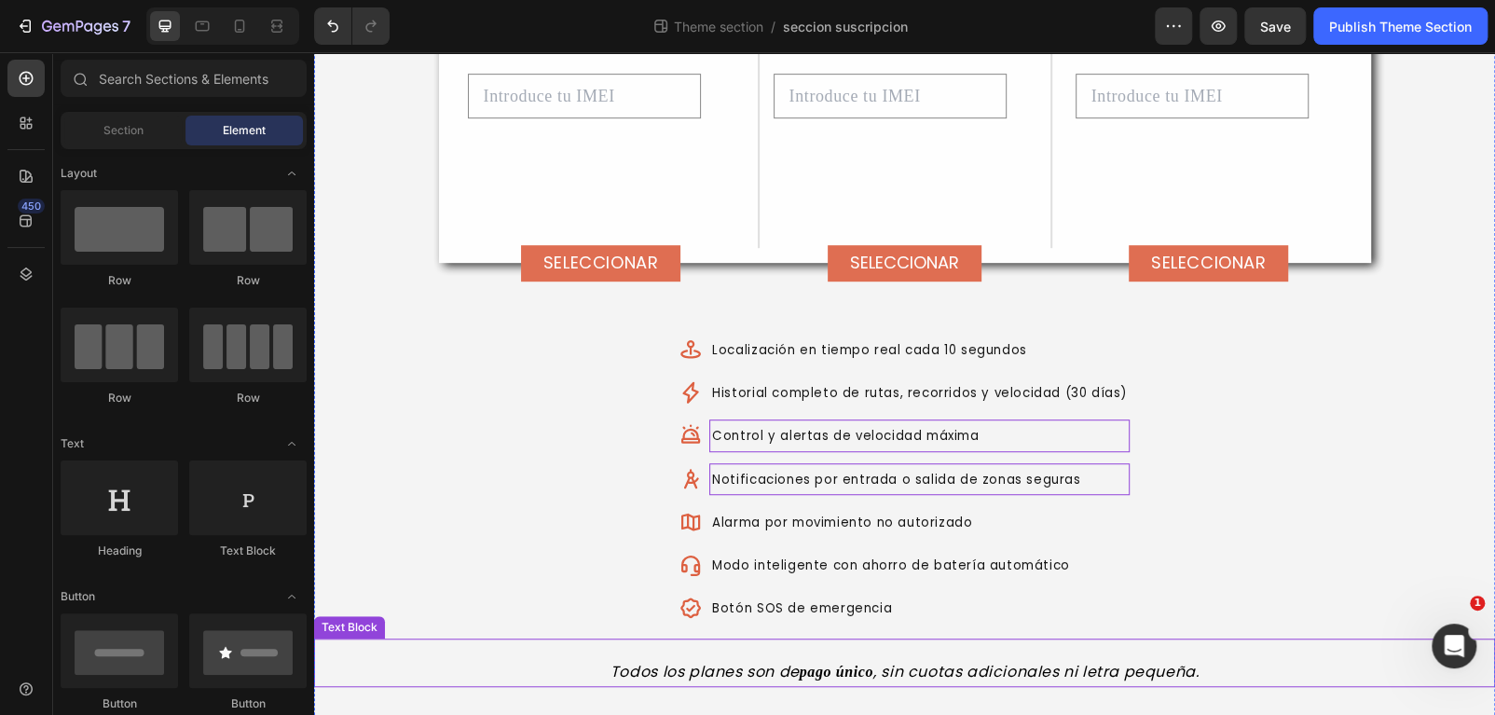
click at [847, 667] on strong "pago único" at bounding box center [837, 672] width 74 height 16
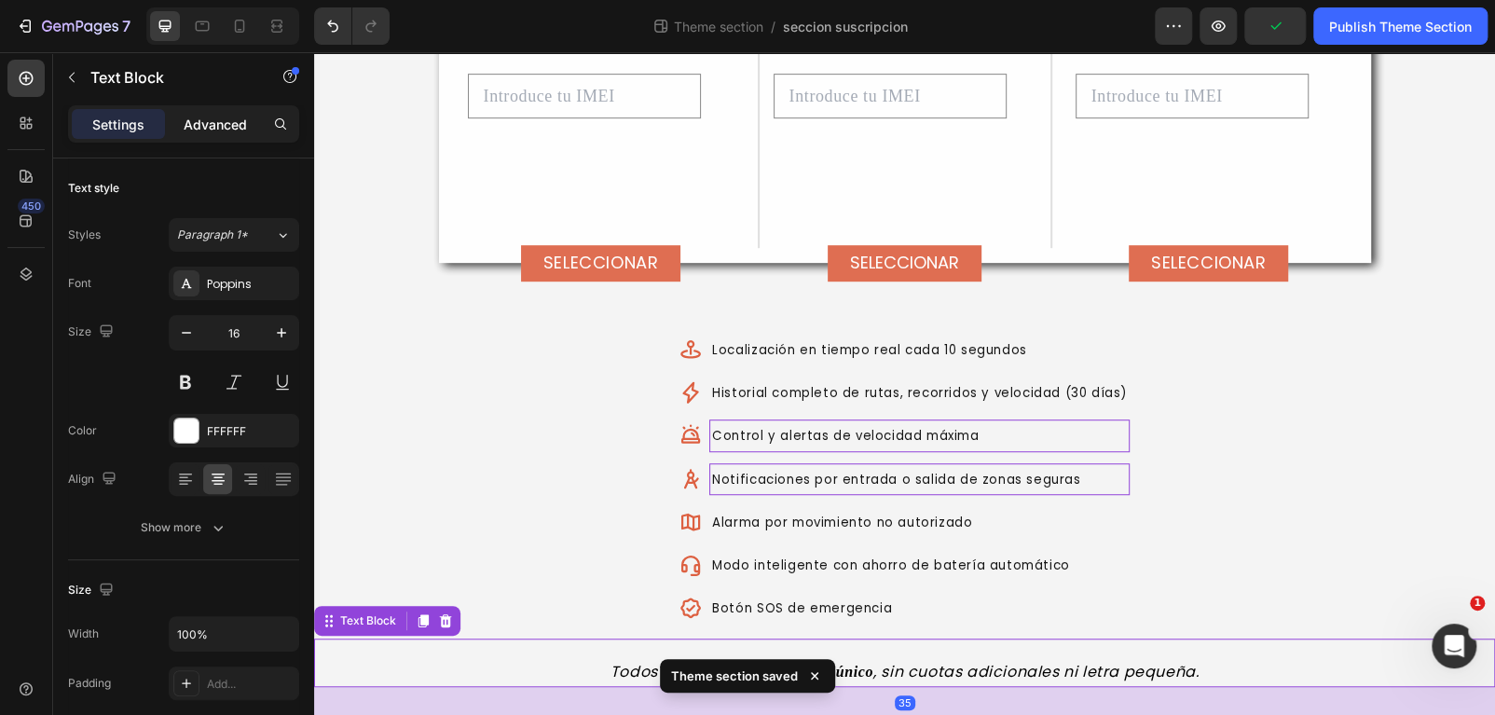
click at [210, 116] on p "Advanced" at bounding box center [215, 125] width 63 height 20
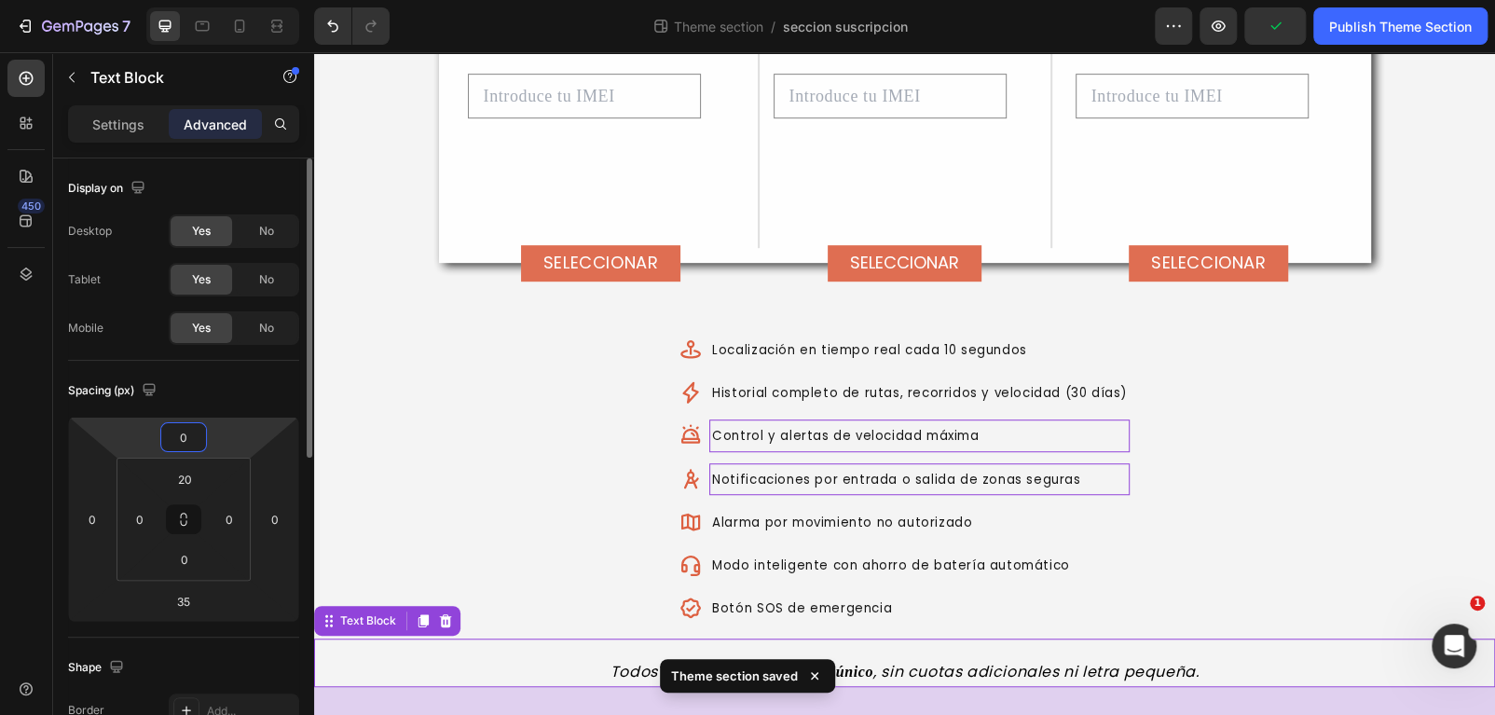
click at [181, 436] on input "0" at bounding box center [183, 437] width 37 height 28
click at [135, 0] on html "7 Theme section / seccion suscripcion Preview Save Publish Theme Section 450 Se…" at bounding box center [747, 0] width 1495 height 0
click at [182, 473] on input "20" at bounding box center [184, 479] width 37 height 28
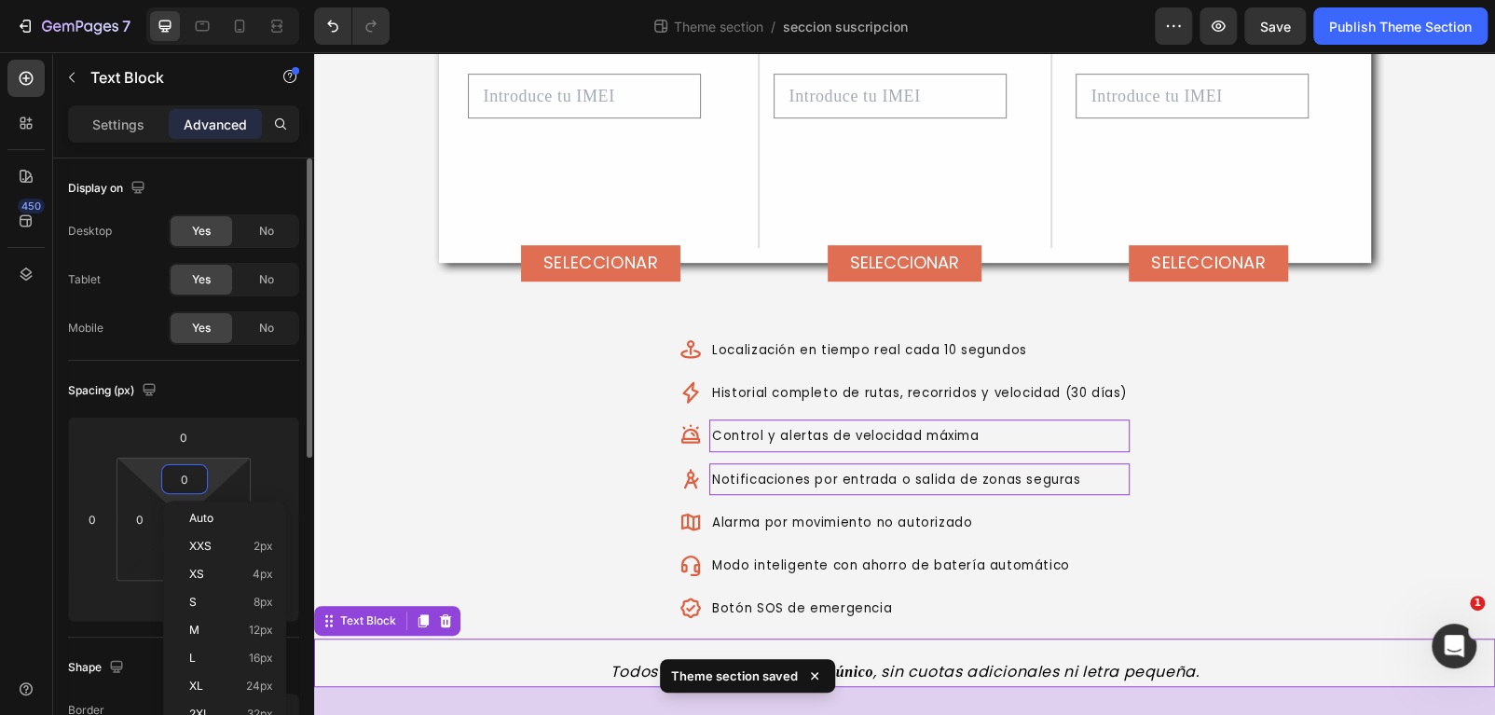
scroll to position [437, 0]
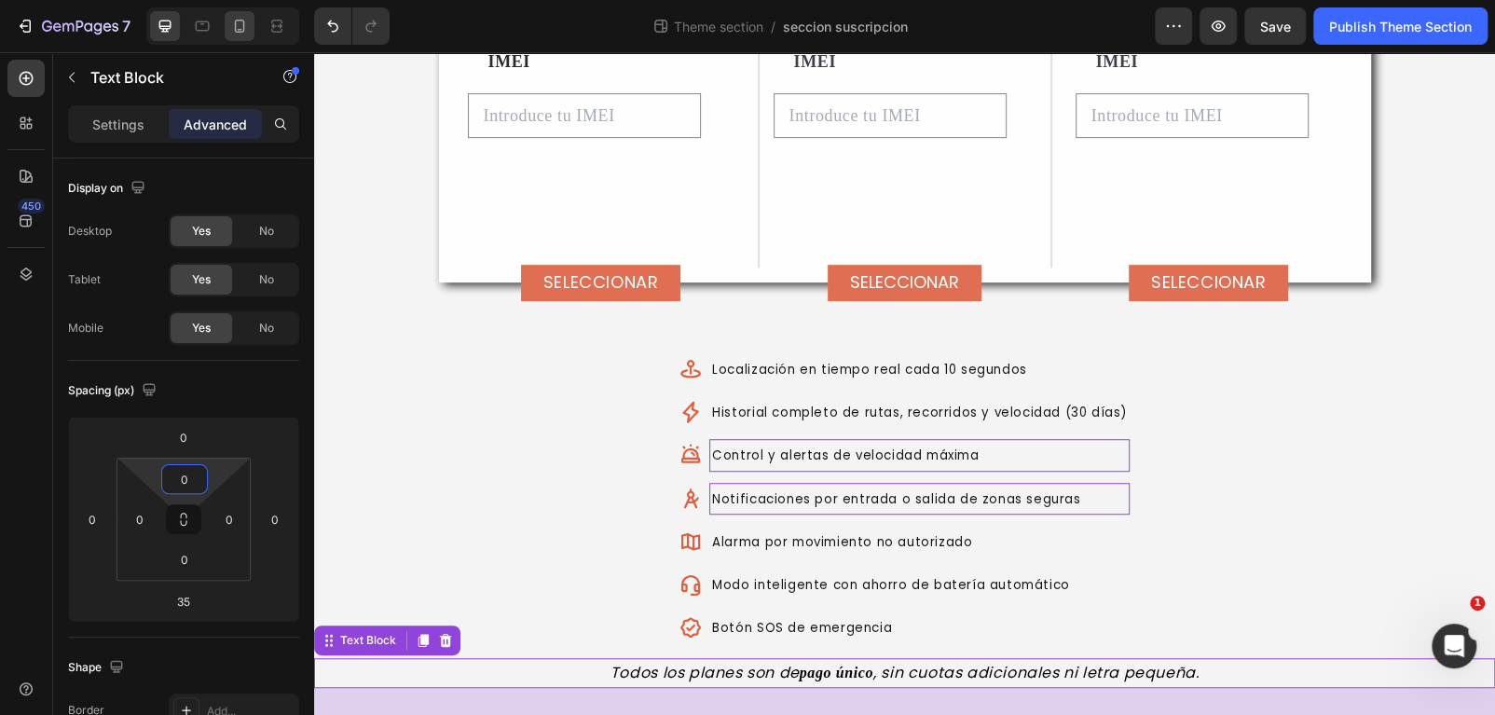
type input "0"
click at [241, 30] on icon at bounding box center [239, 26] width 19 height 19
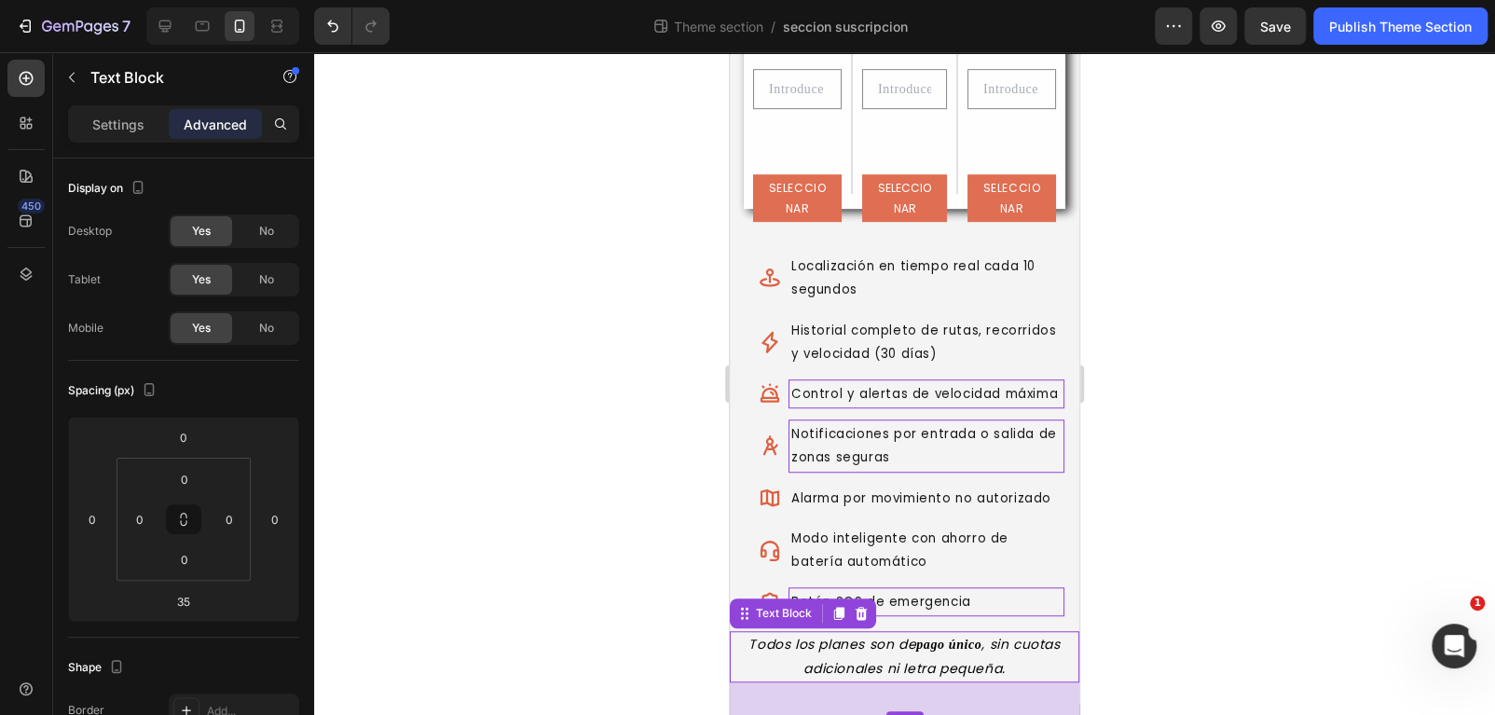
scroll to position [541, 0]
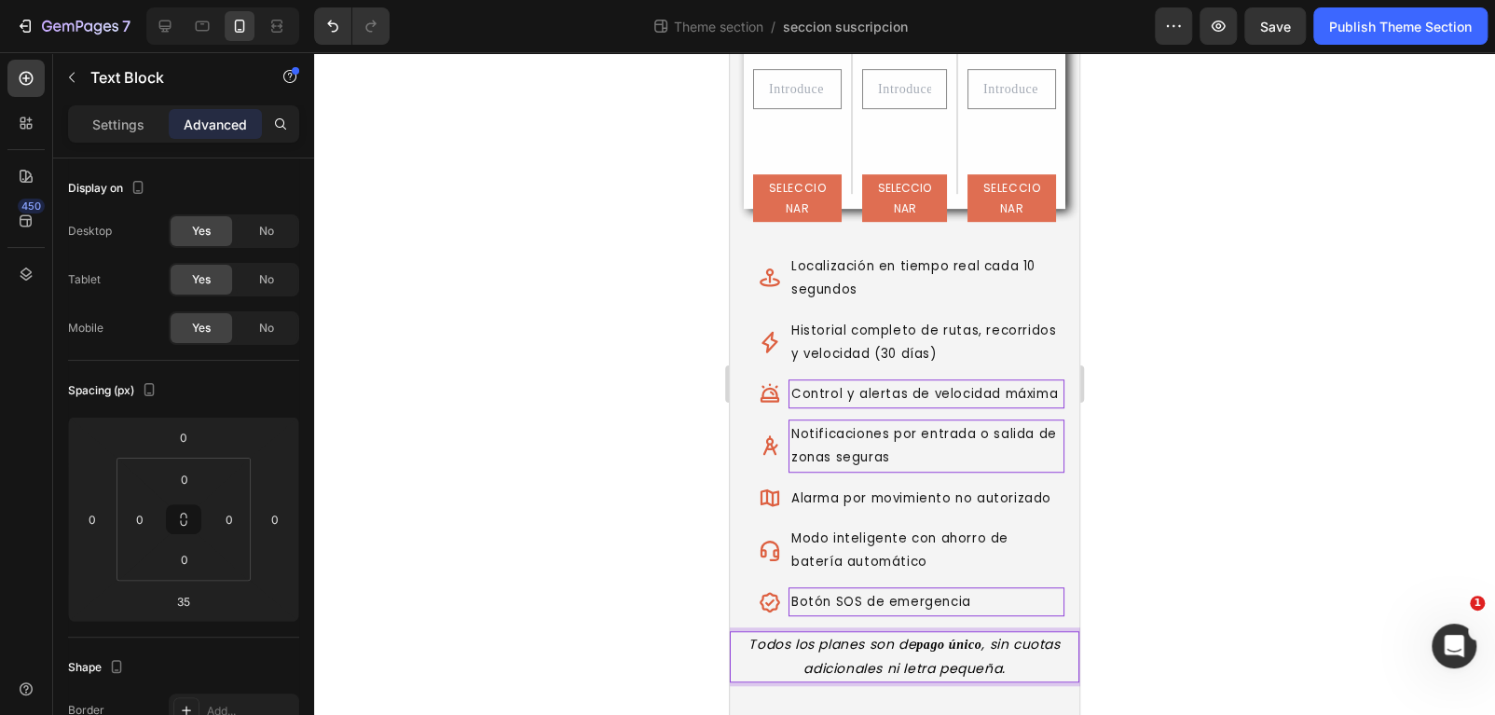
click at [961, 600] on span "Botón SOS de emergencia" at bounding box center [881, 602] width 180 height 18
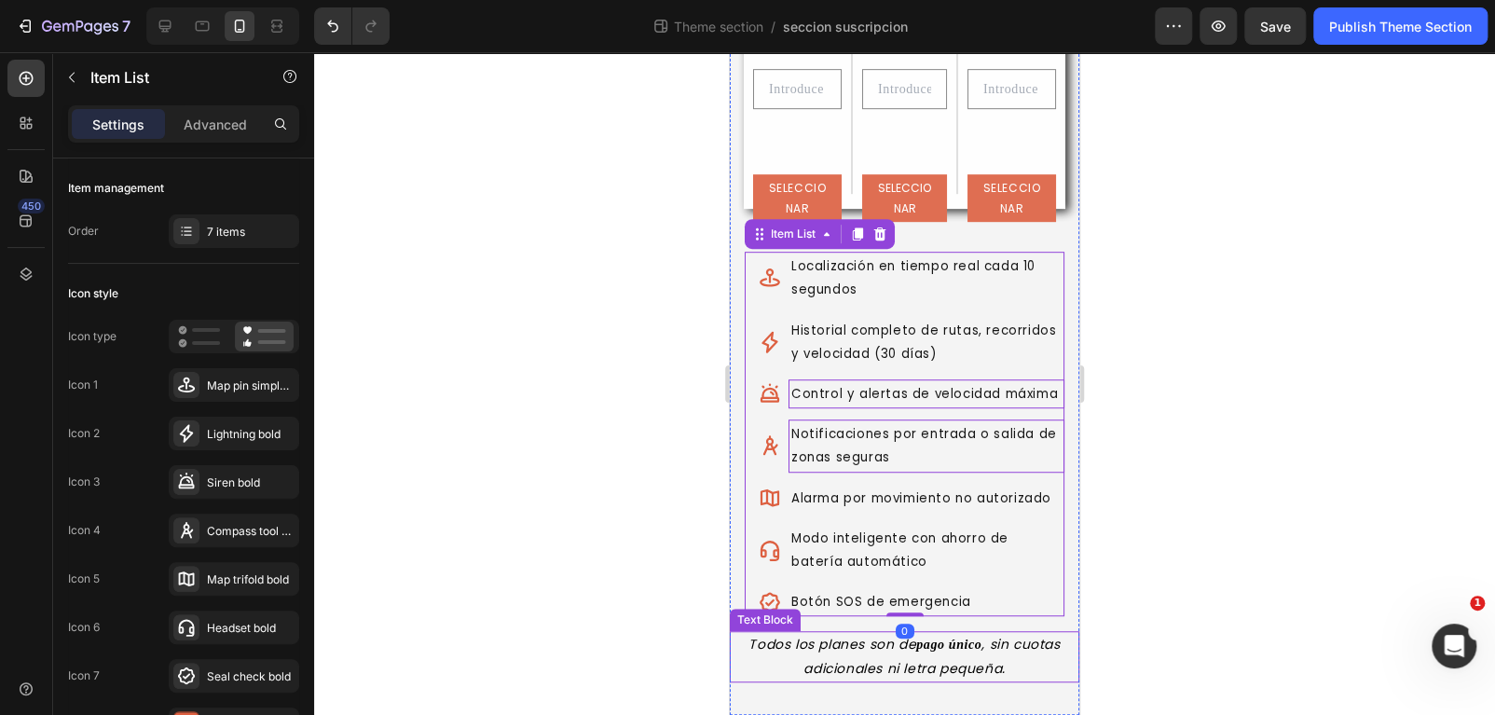
click at [1188, 615] on div at bounding box center [904, 383] width 1181 height 663
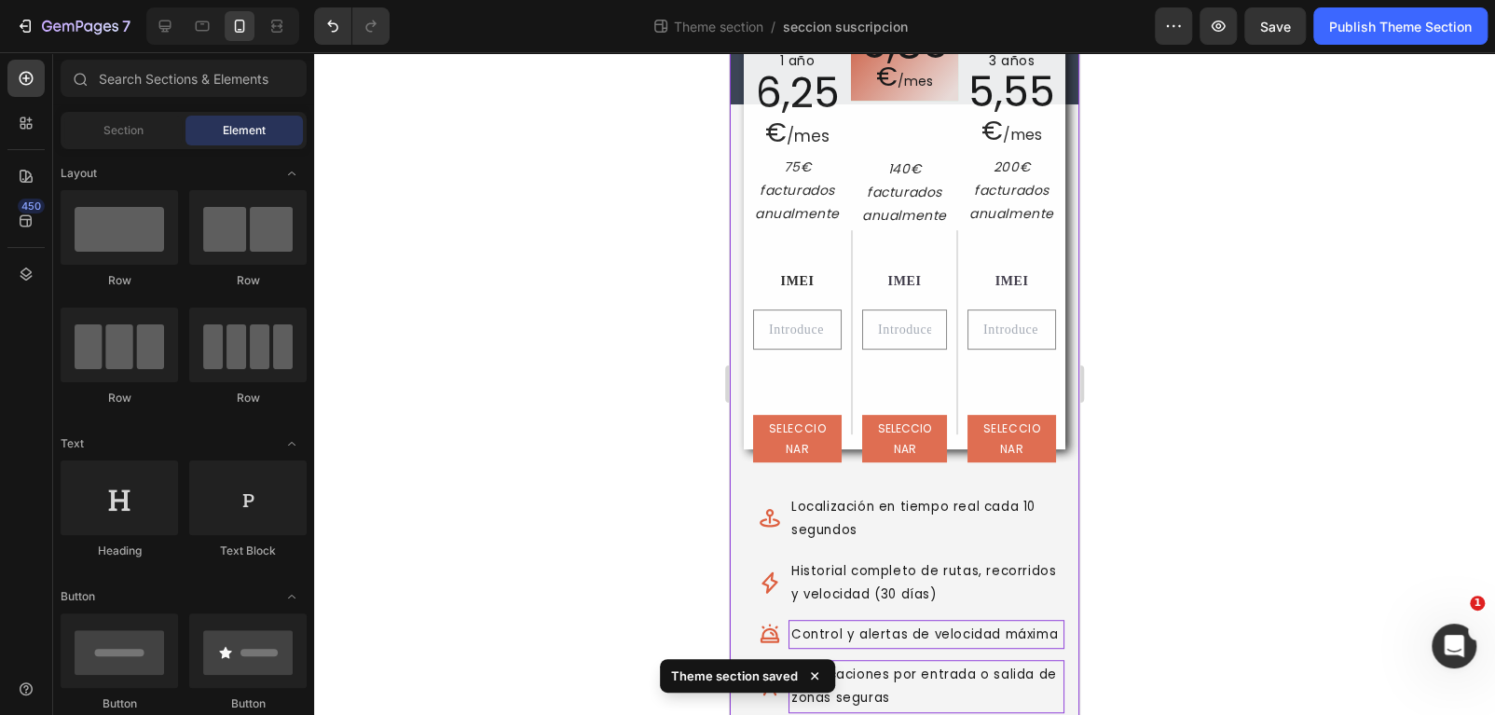
scroll to position [279, 0]
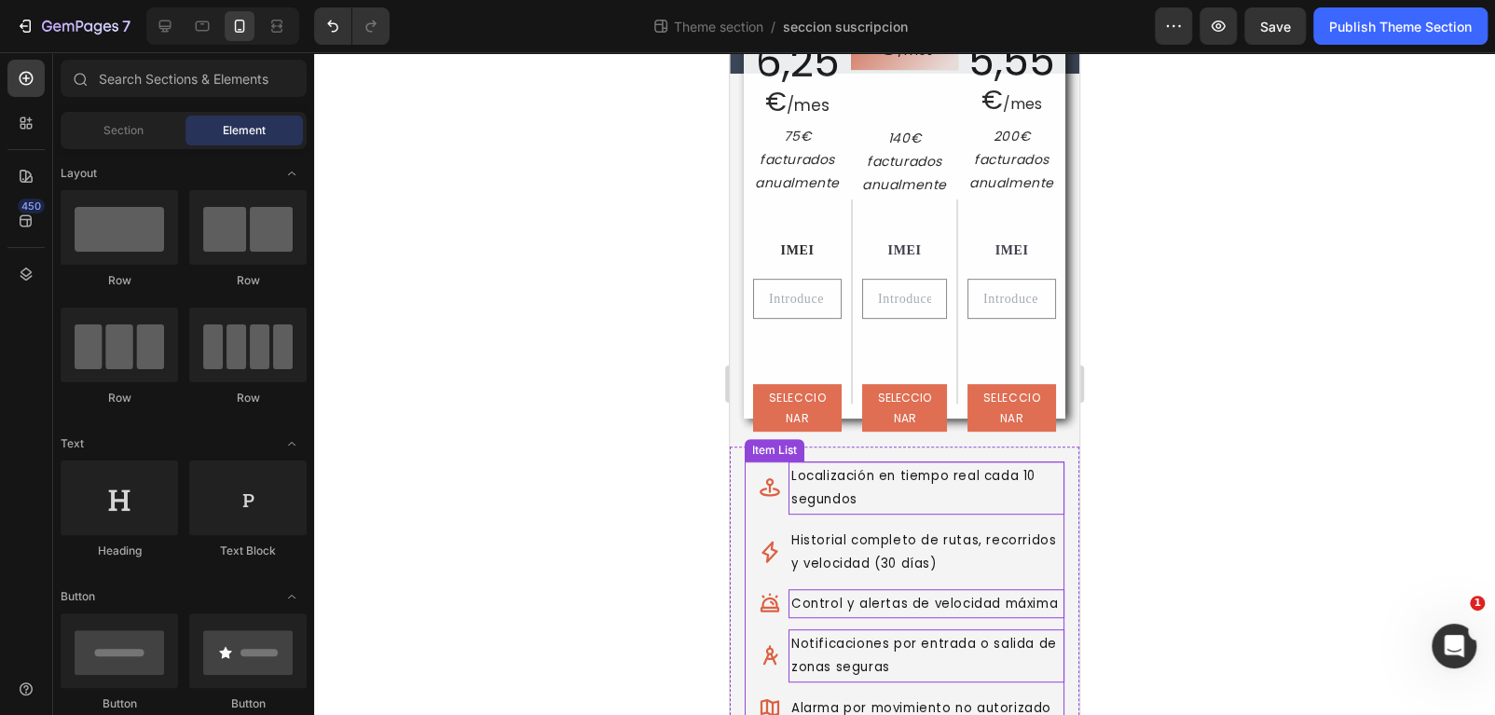
click at [833, 504] on span "Localización en tiempo real cada 10 segundos" at bounding box center [913, 487] width 244 height 41
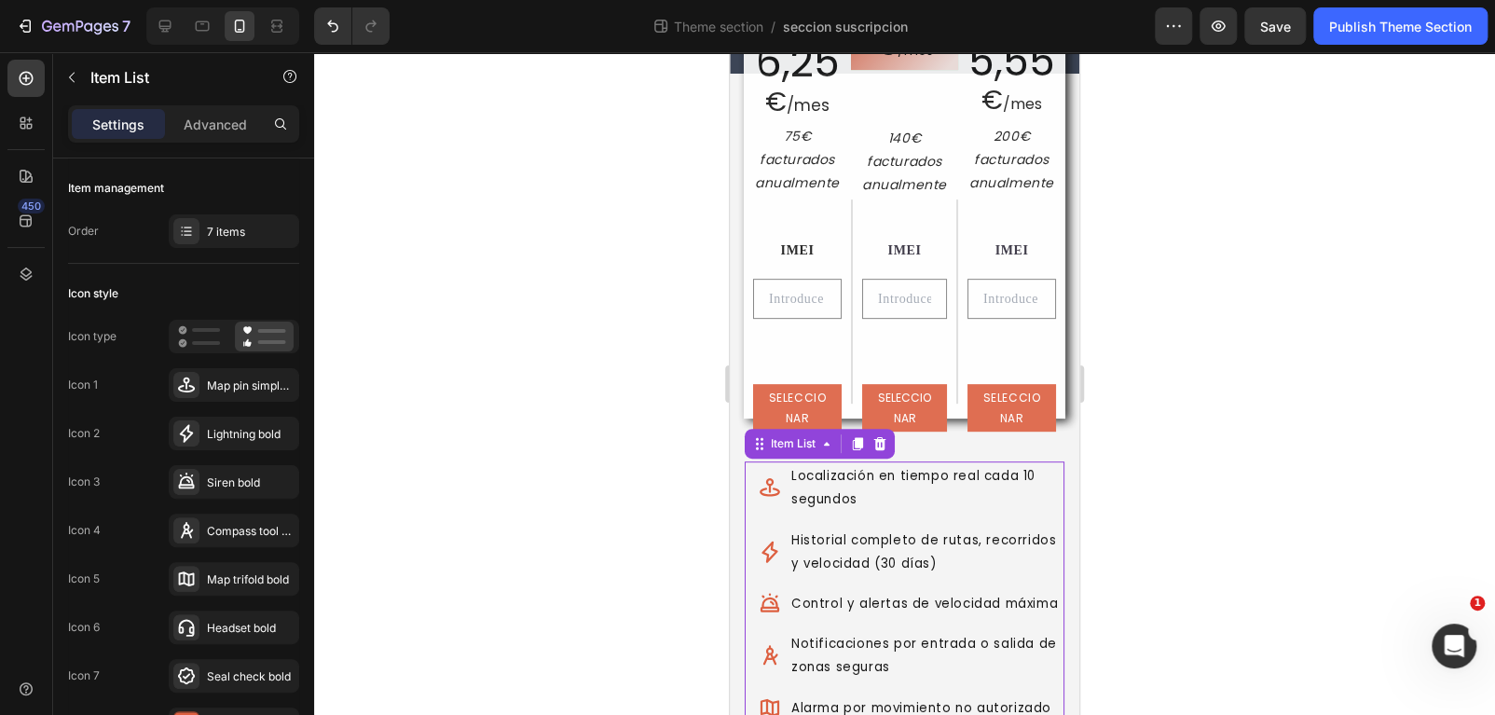
click at [764, 493] on icon at bounding box center [770, 487] width 22 height 22
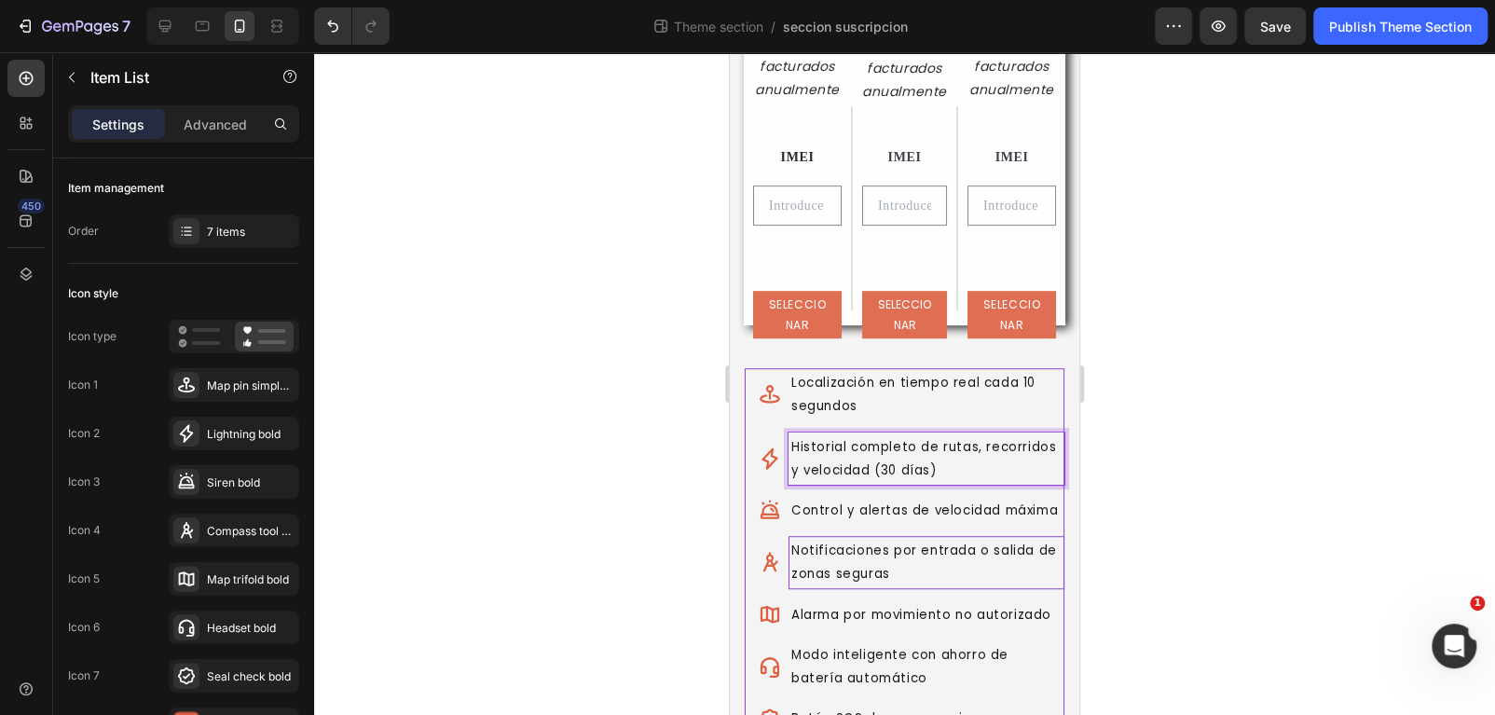
scroll to position [466, 0]
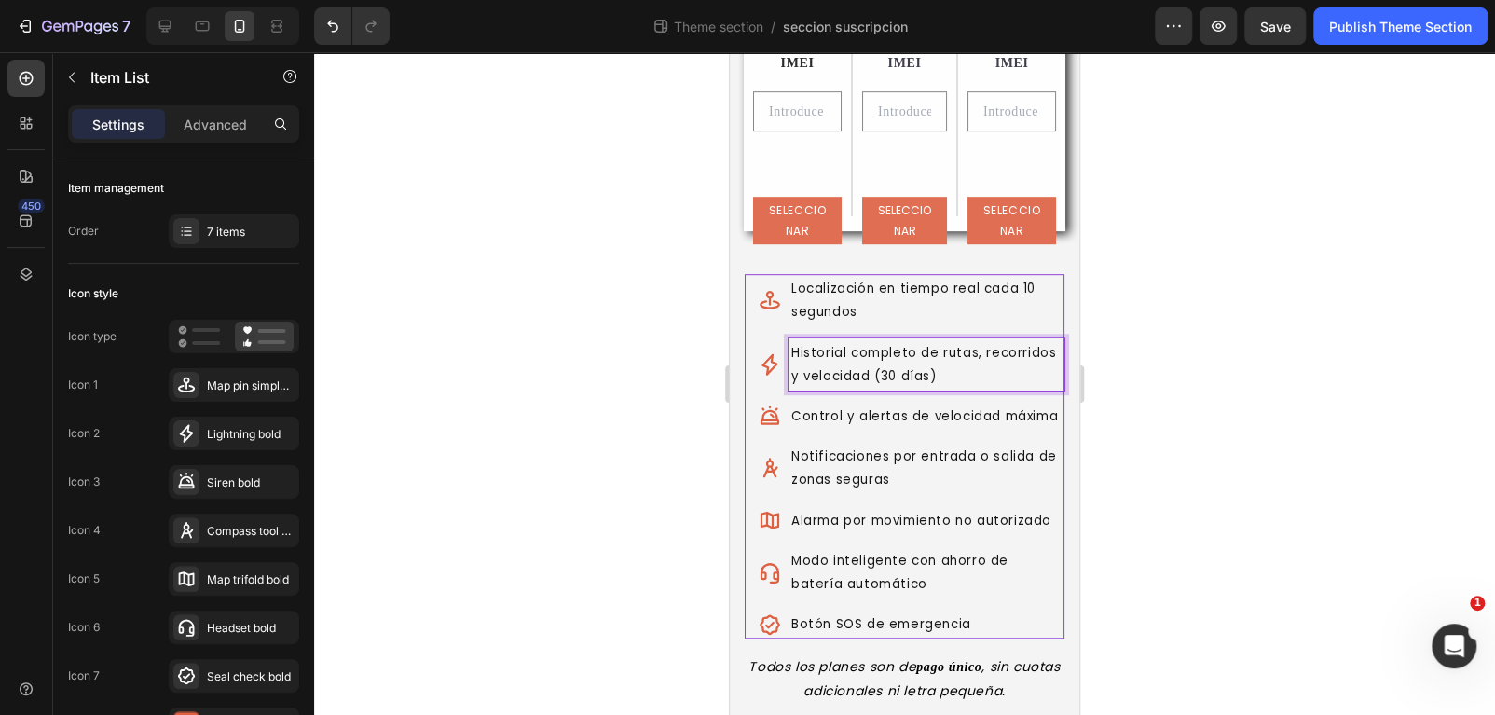
click at [766, 529] on icon at bounding box center [769, 521] width 19 height 18
click at [771, 381] on div "Historial completo de rutas, recorridos y velocidad (30 días)" at bounding box center [912, 364] width 306 height 52
click at [771, 356] on icon at bounding box center [769, 363] width 16 height 21
click at [822, 368] on span "Historial completo de rutas, recorridos y velocidad (30 días)" at bounding box center [923, 364] width 265 height 41
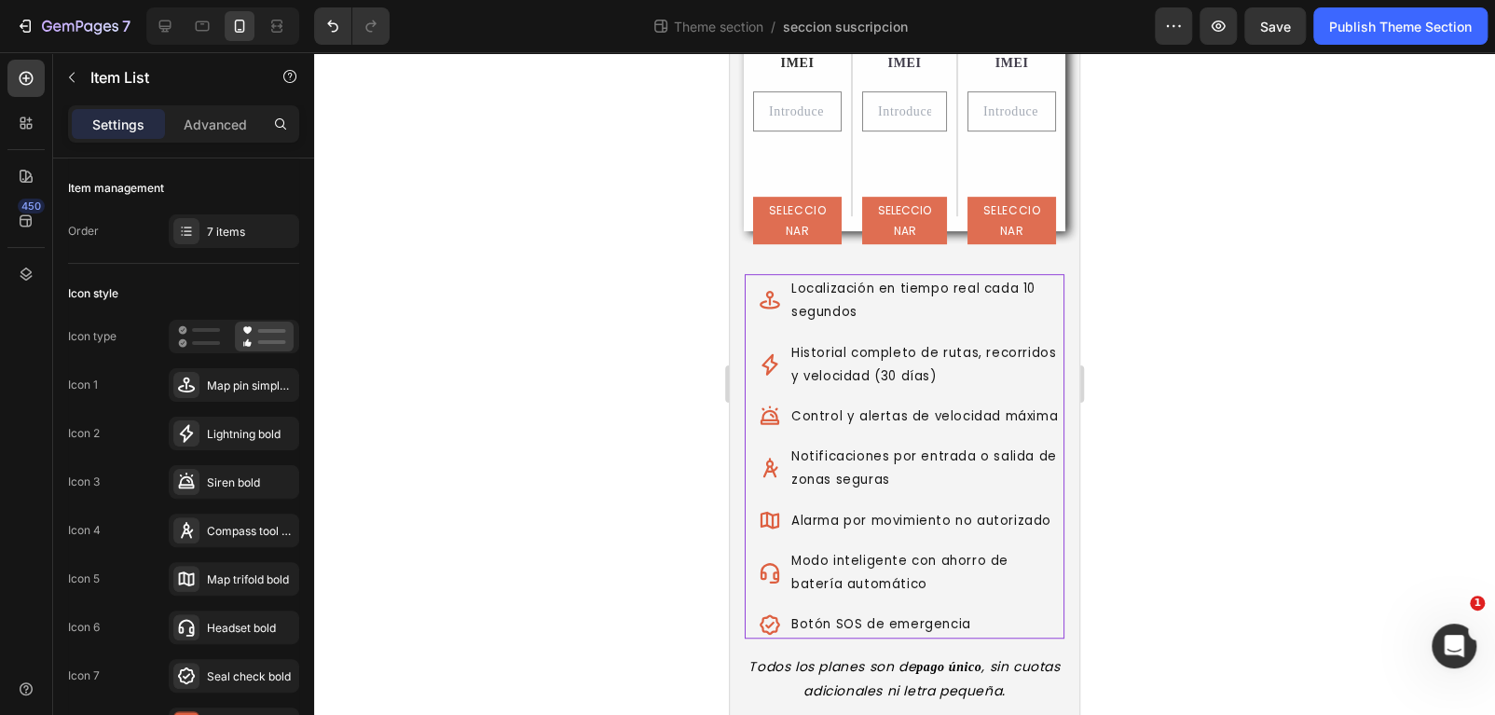
click at [771, 323] on div "Localización en tiempo real cada 10 segundos" at bounding box center [912, 300] width 306 height 52
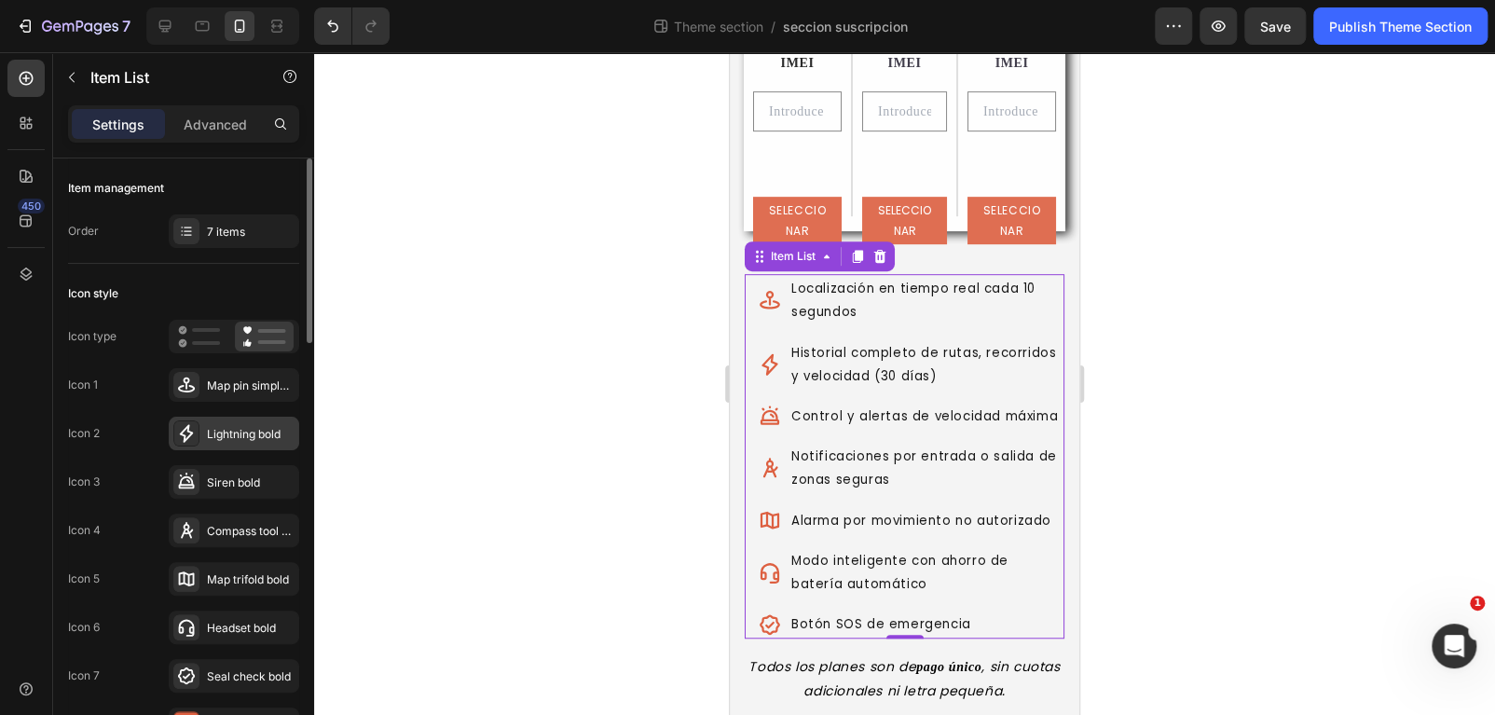
click at [200, 427] on div "Lightning bold" at bounding box center [234, 434] width 130 height 34
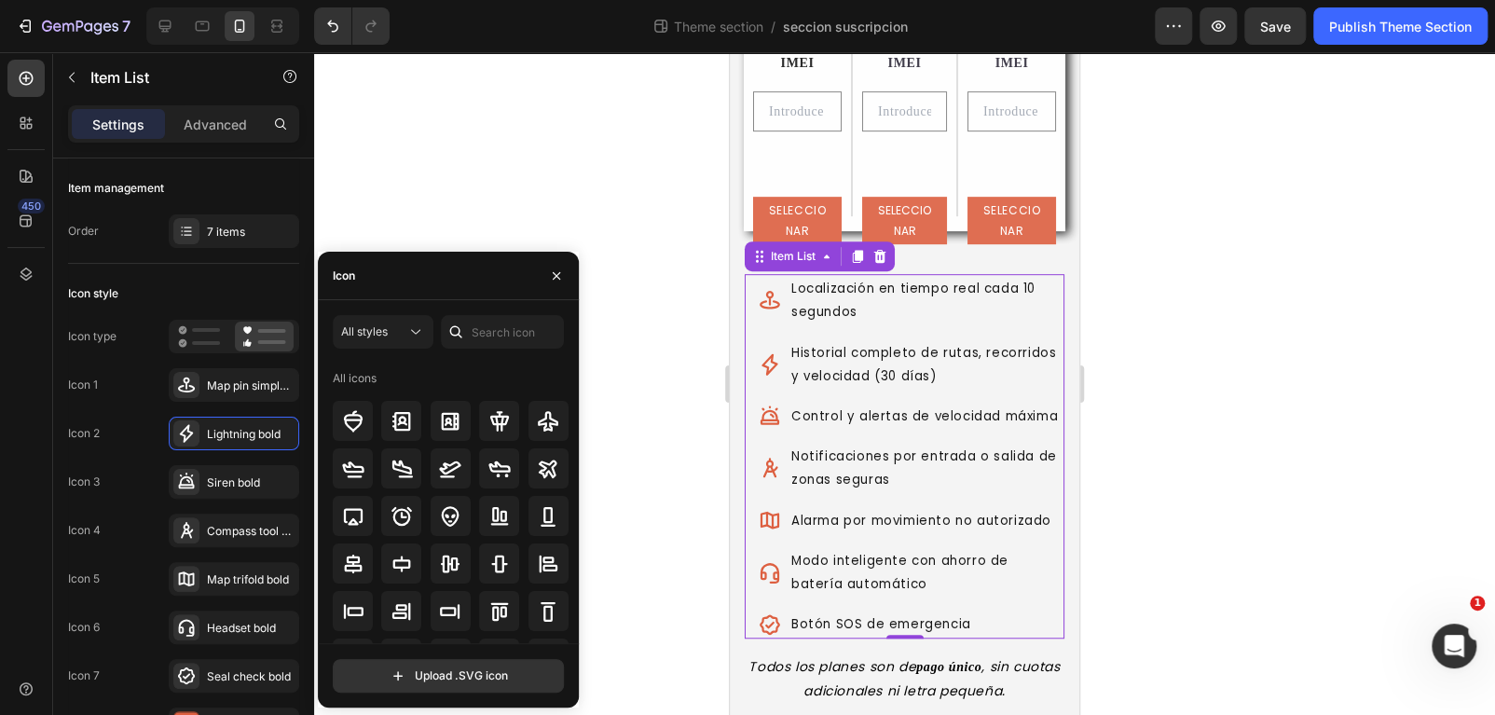
click at [415, 284] on div "Icon" at bounding box center [448, 276] width 261 height 48
click at [397, 271] on div "Icon" at bounding box center [448, 276] width 261 height 48
click at [340, 271] on div "Icon" at bounding box center [344, 275] width 22 height 17
click at [493, 326] on input "text" at bounding box center [502, 332] width 123 height 34
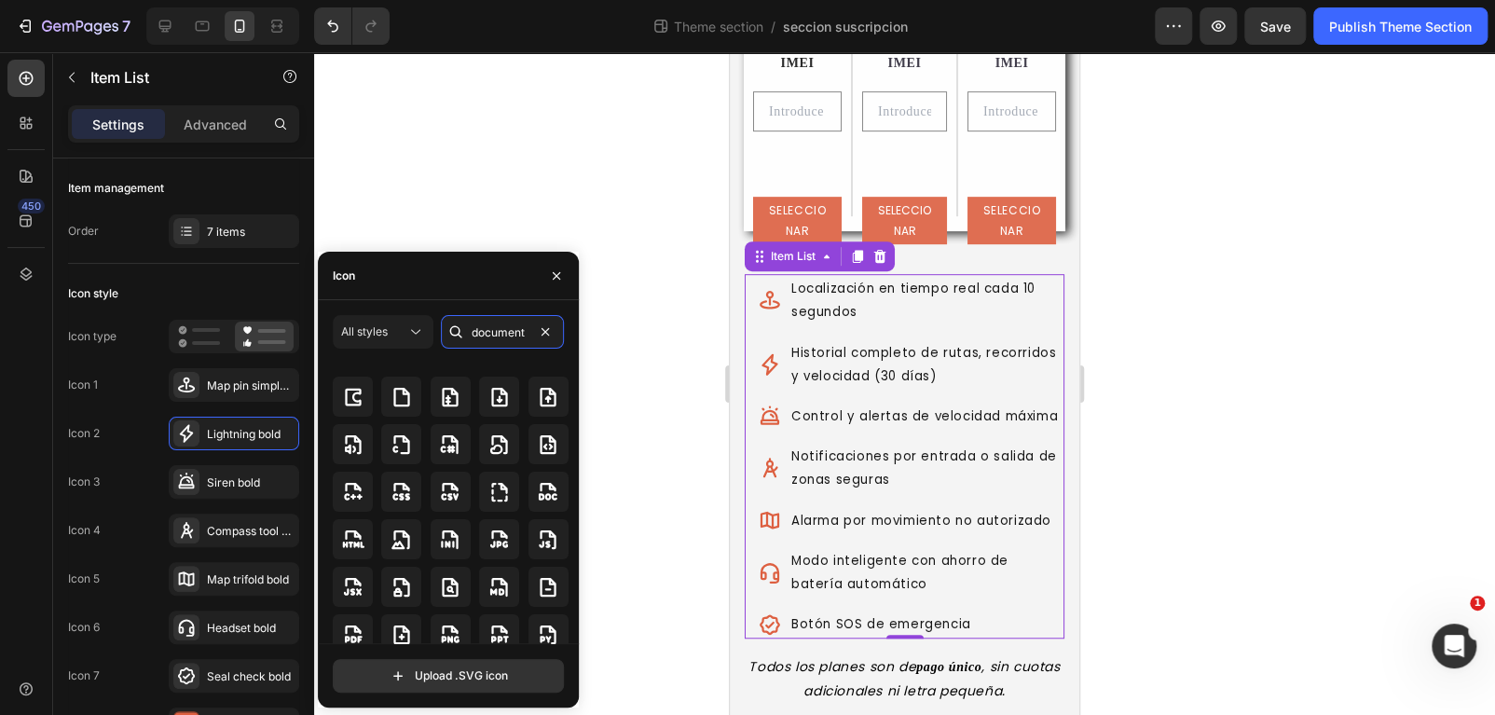
scroll to position [0, 0]
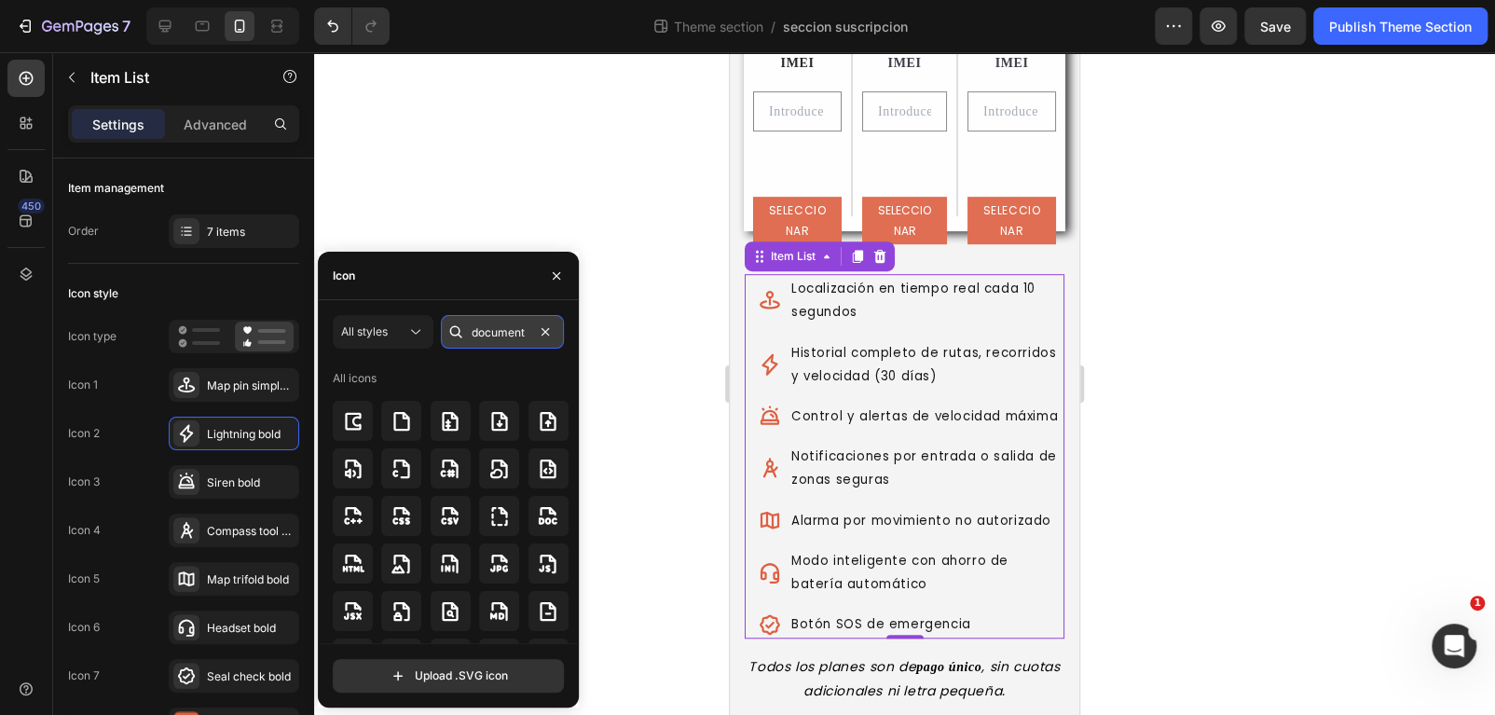
click at [489, 334] on input "document" at bounding box center [502, 332] width 123 height 34
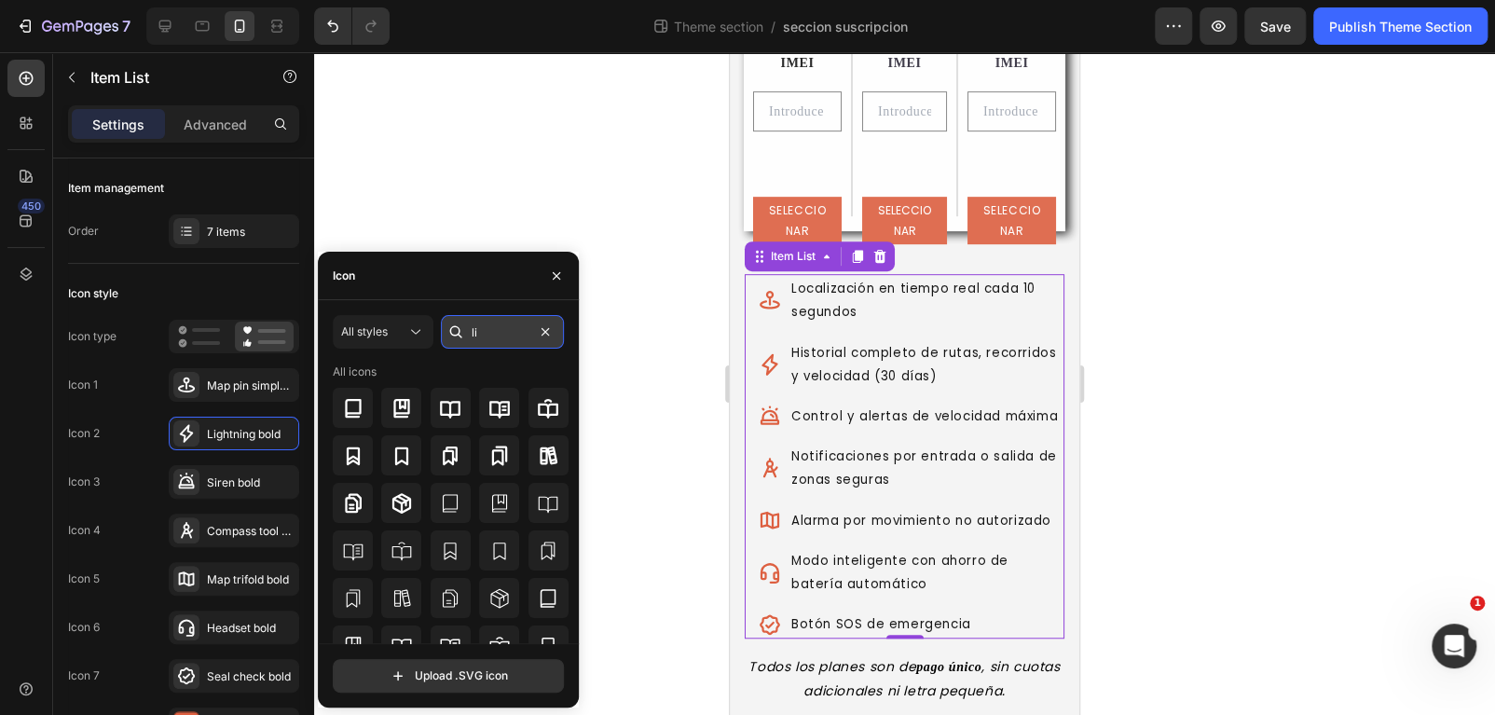
type input "l"
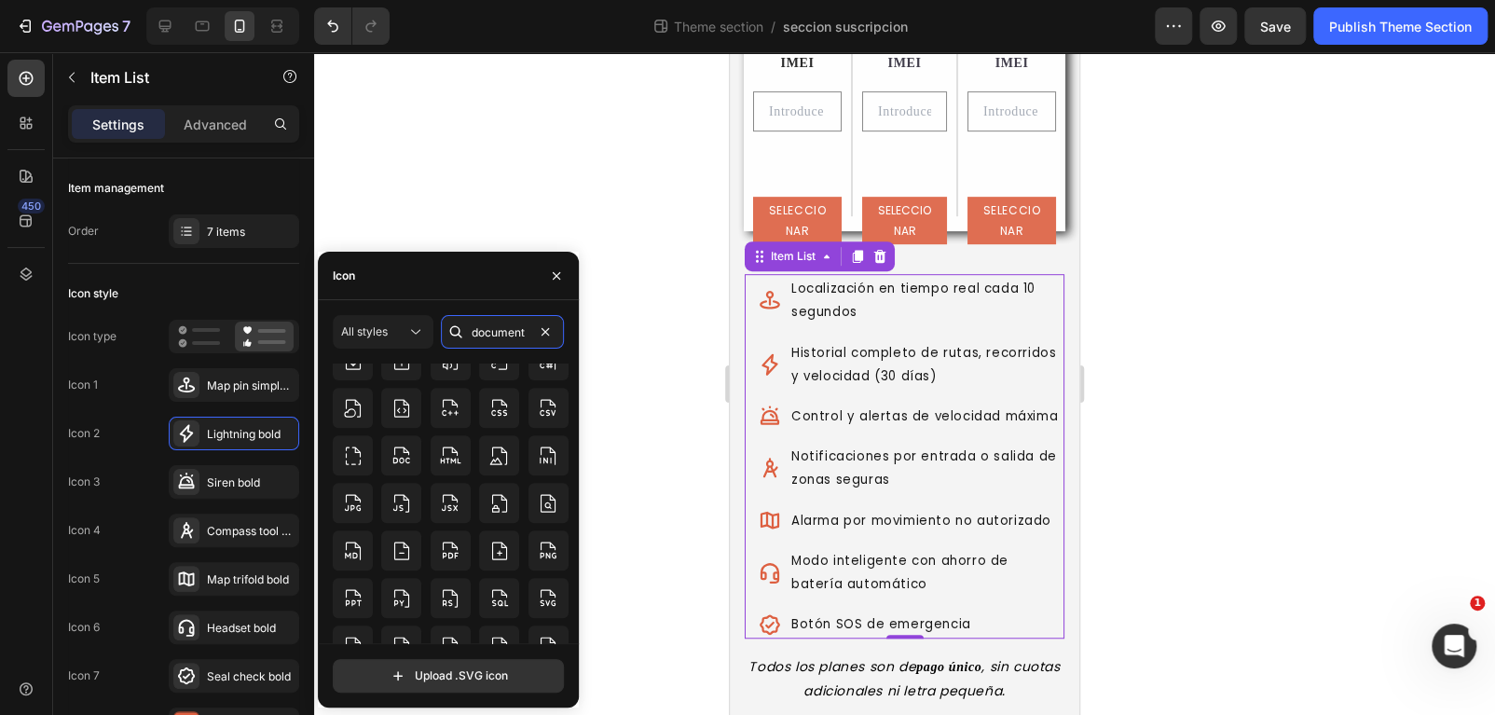
scroll to position [359, 0]
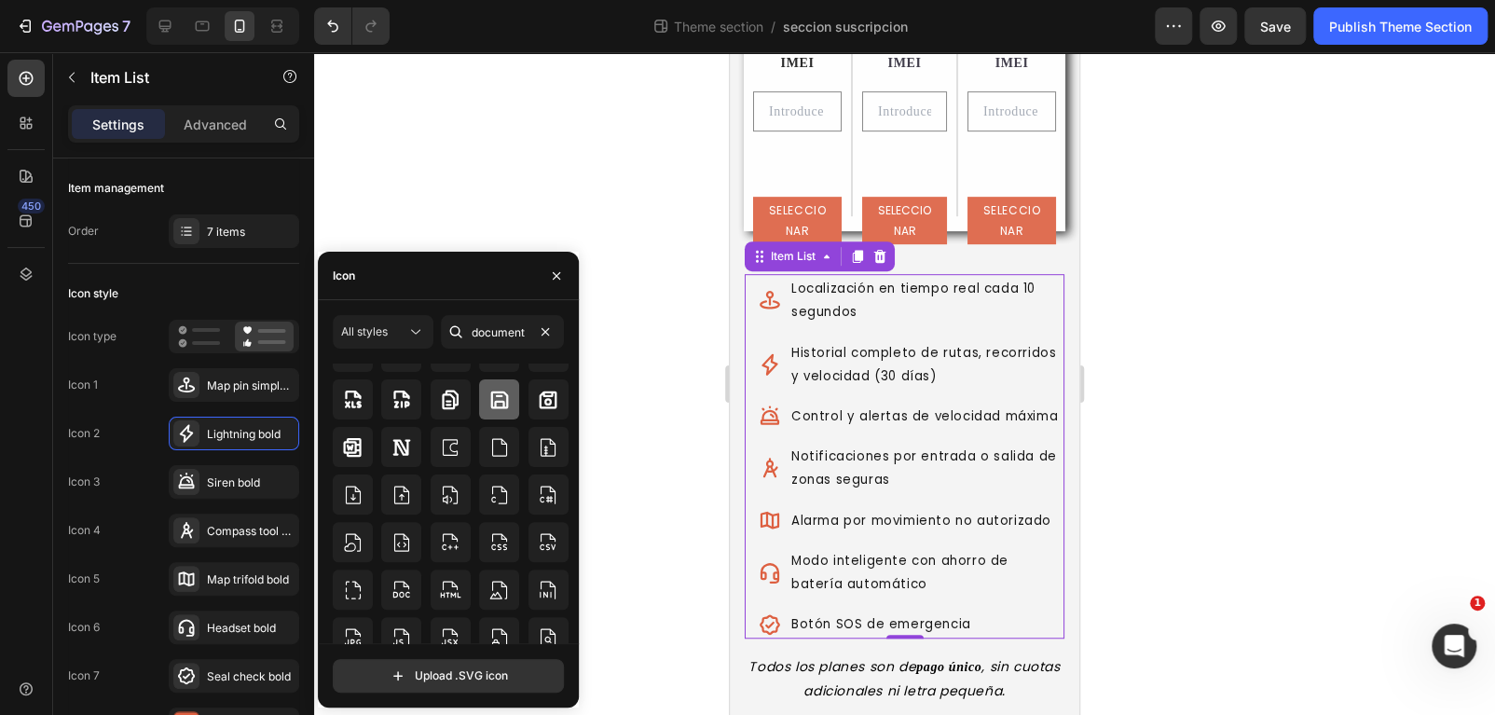
click at [494, 399] on icon at bounding box center [499, 399] width 18 height 18
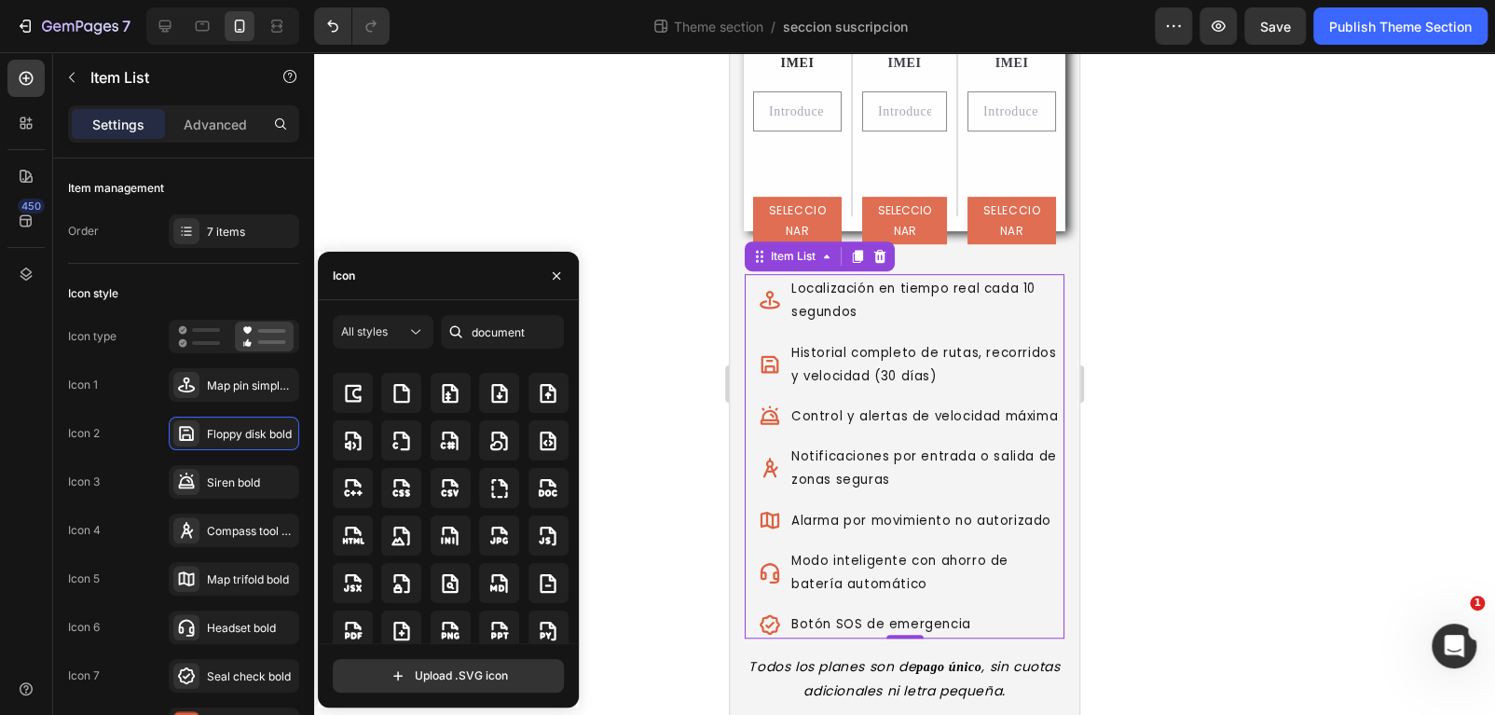
scroll to position [0, 0]
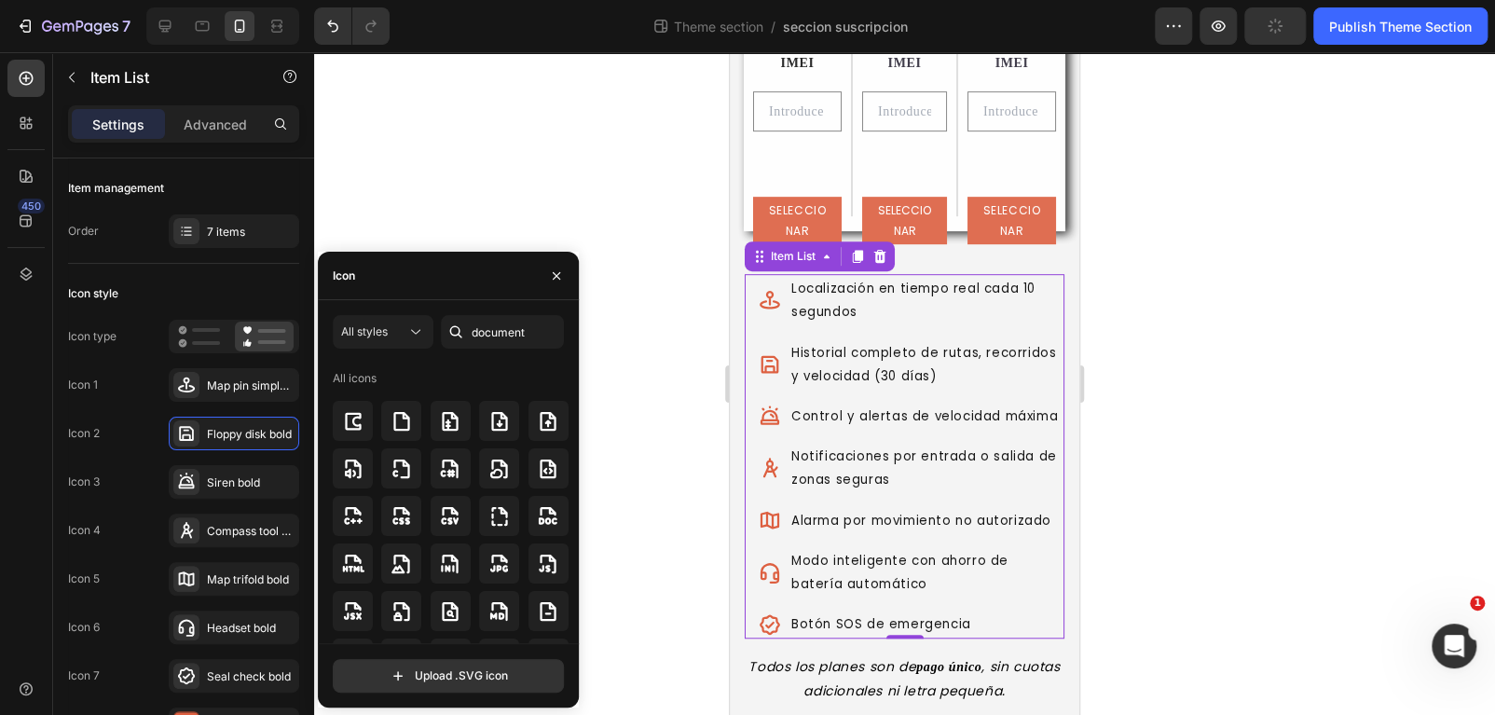
click at [335, 286] on div "Icon" at bounding box center [344, 276] width 22 height 30
click at [348, 275] on div "Icon" at bounding box center [344, 275] width 22 height 17
click at [476, 333] on input "document" at bounding box center [502, 332] width 123 height 34
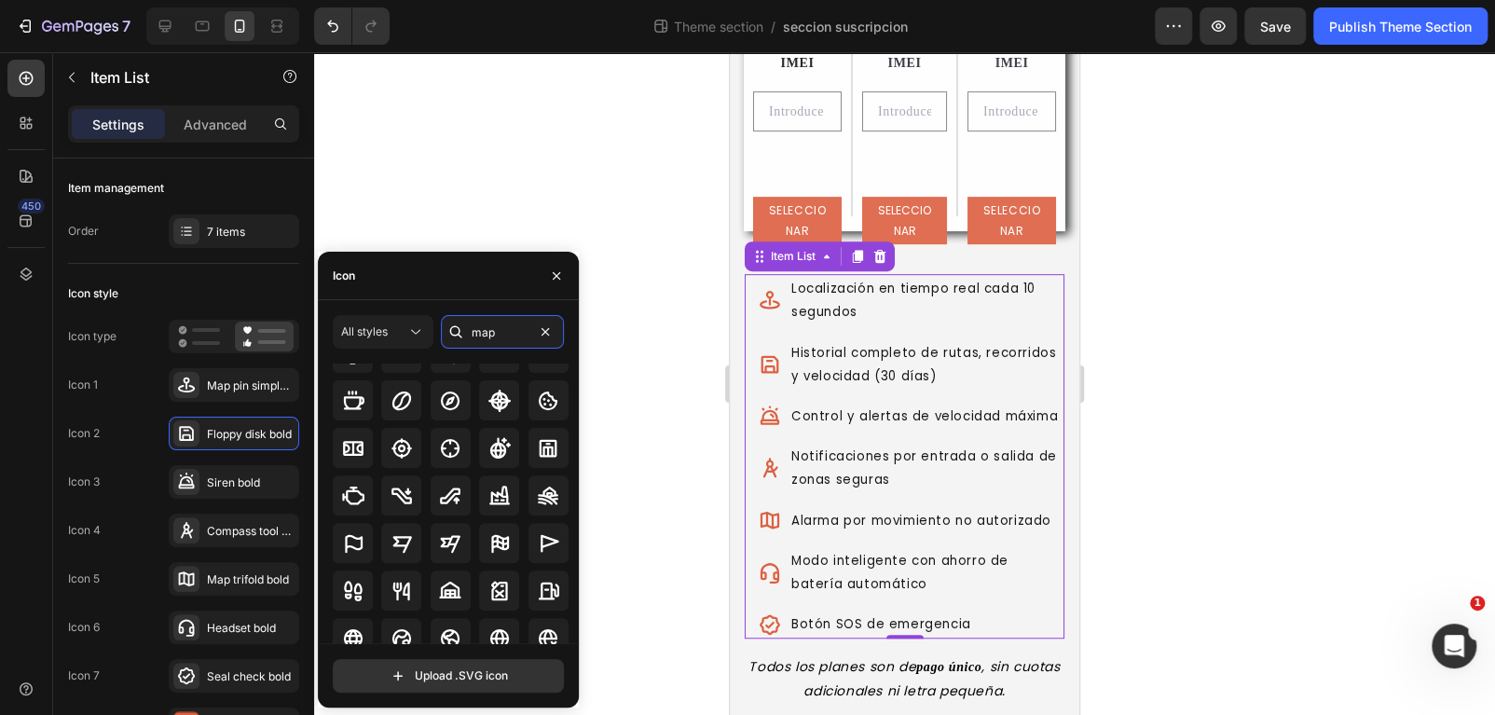
scroll to position [484, 0]
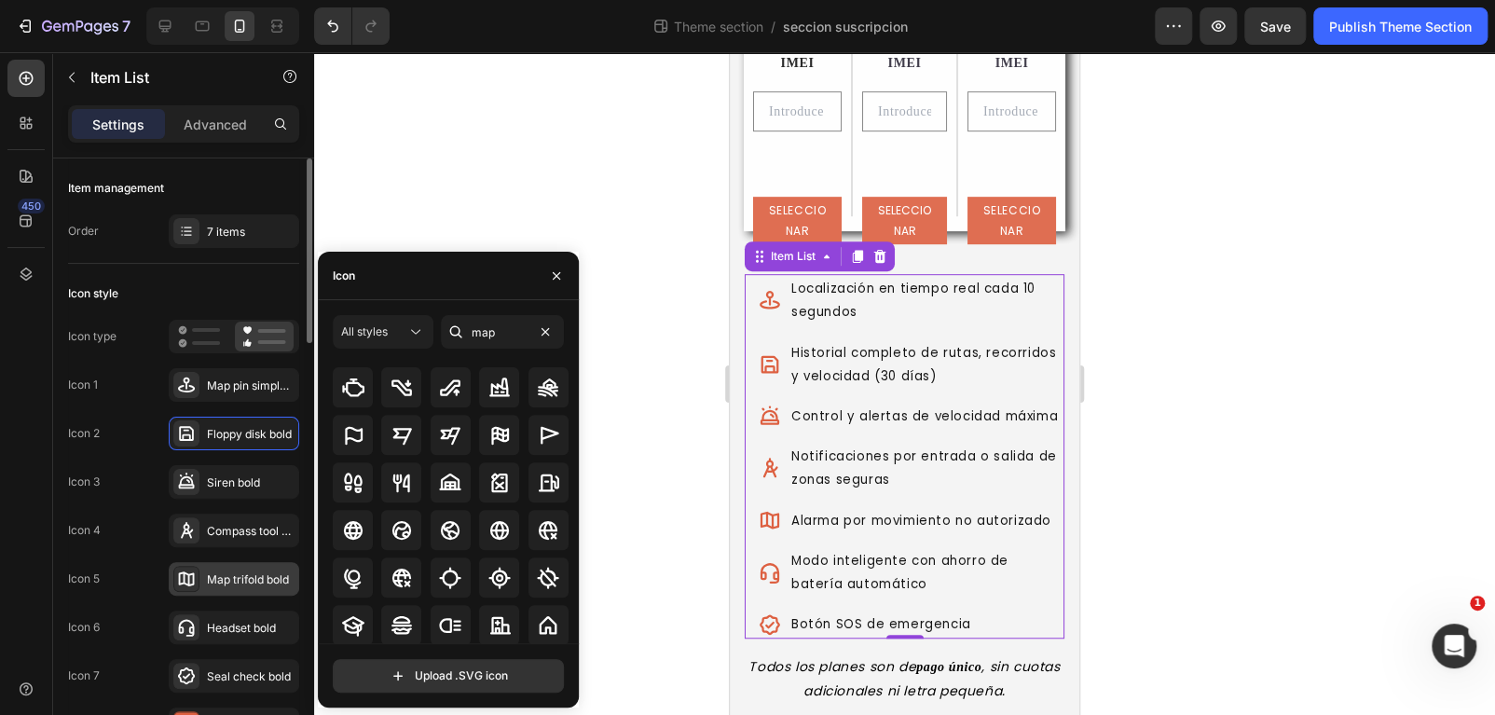
click at [202, 582] on div "Map trifold bold" at bounding box center [234, 579] width 130 height 34
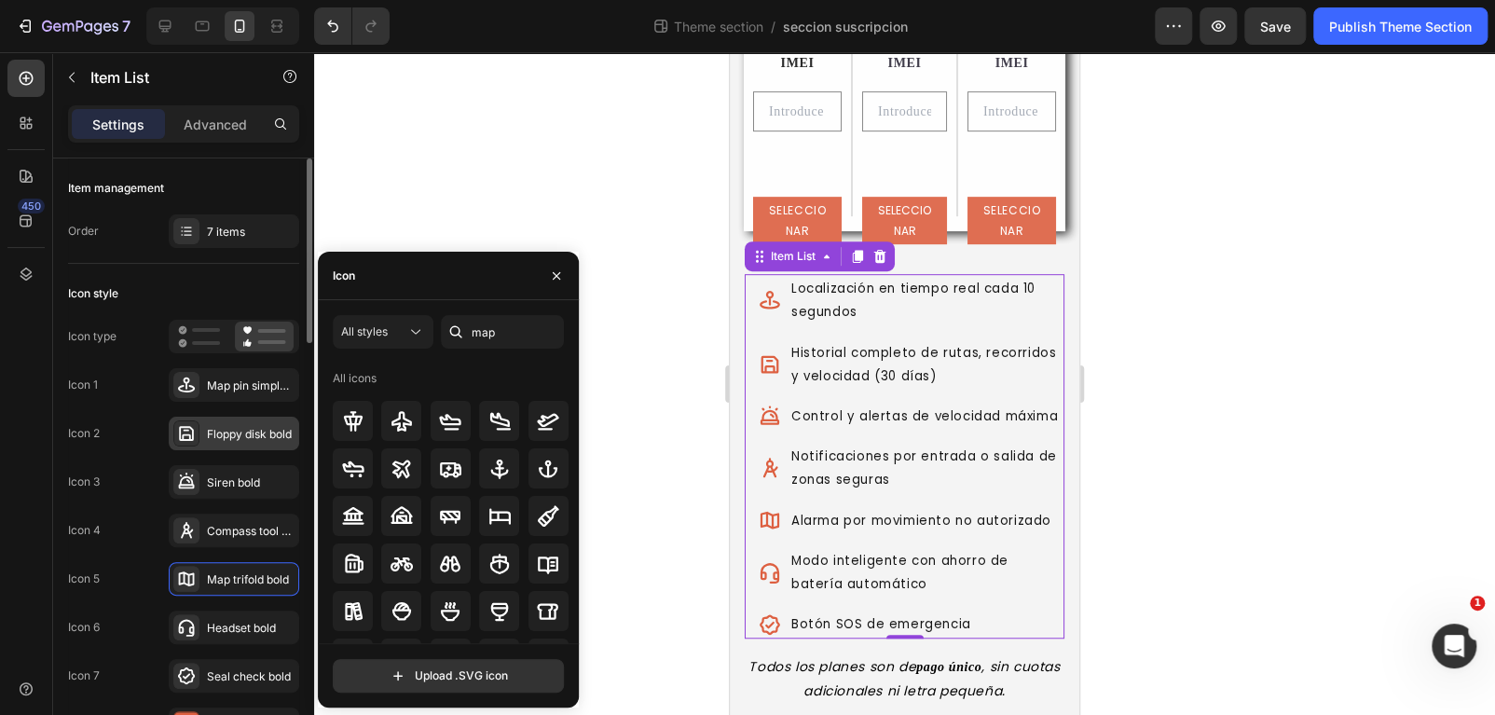
click at [236, 442] on div "Floppy disk bold" at bounding box center [234, 434] width 130 height 34
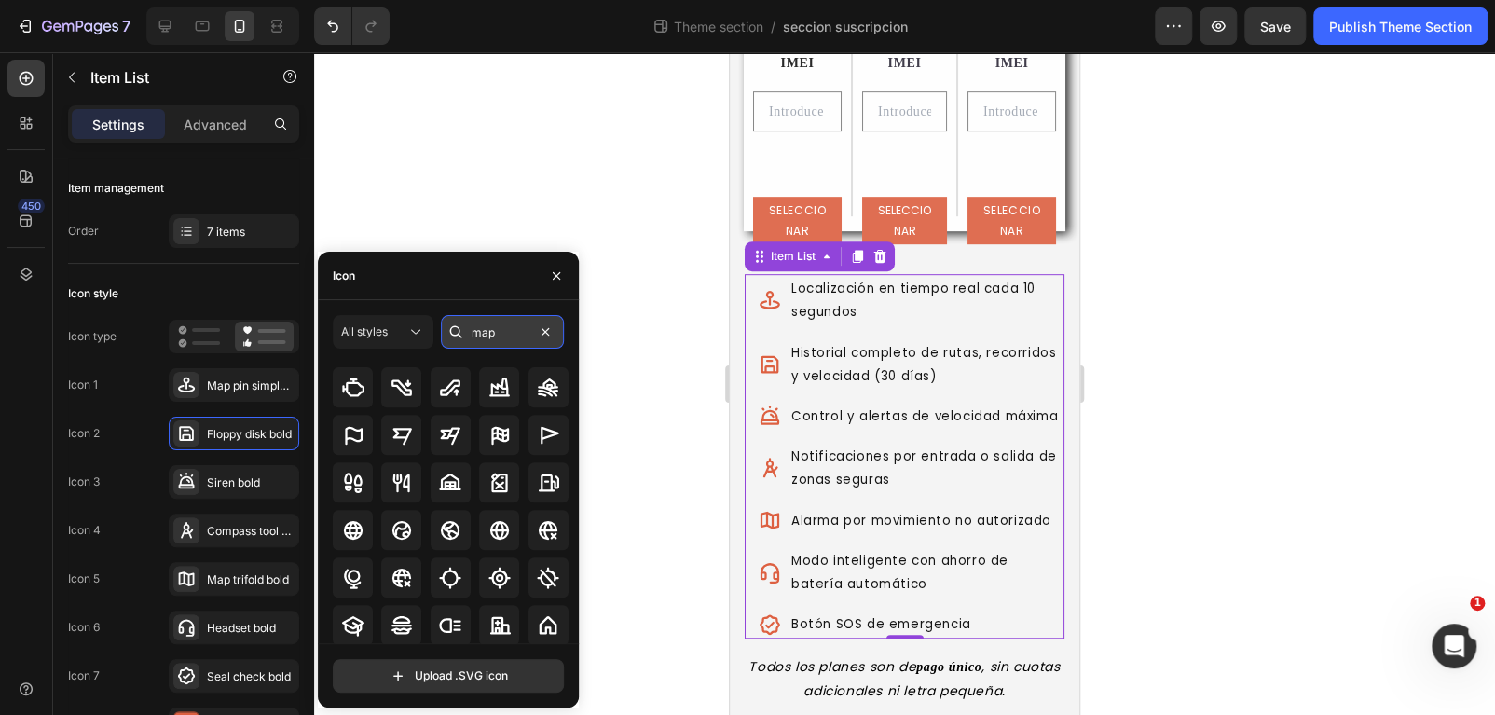
click at [487, 327] on input "map" at bounding box center [502, 332] width 123 height 34
click at [512, 327] on input "map" at bounding box center [502, 332] width 123 height 34
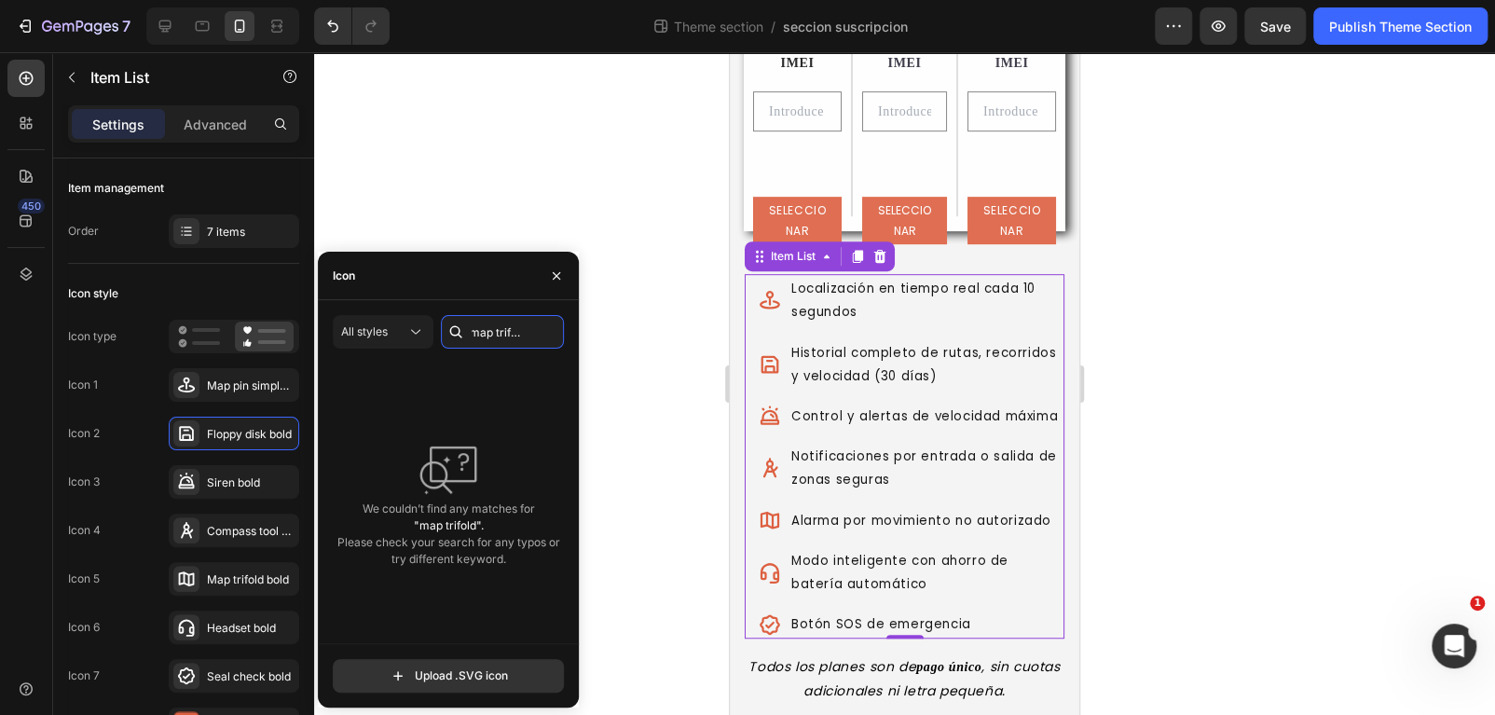
scroll to position [0, 0]
drag, startPoint x: 522, startPoint y: 333, endPoint x: 413, endPoint y: 345, distance: 109.7
click at [413, 345] on div "All styles map trifold" at bounding box center [448, 332] width 231 height 34
click at [507, 322] on input "map trifold" at bounding box center [502, 332] width 123 height 34
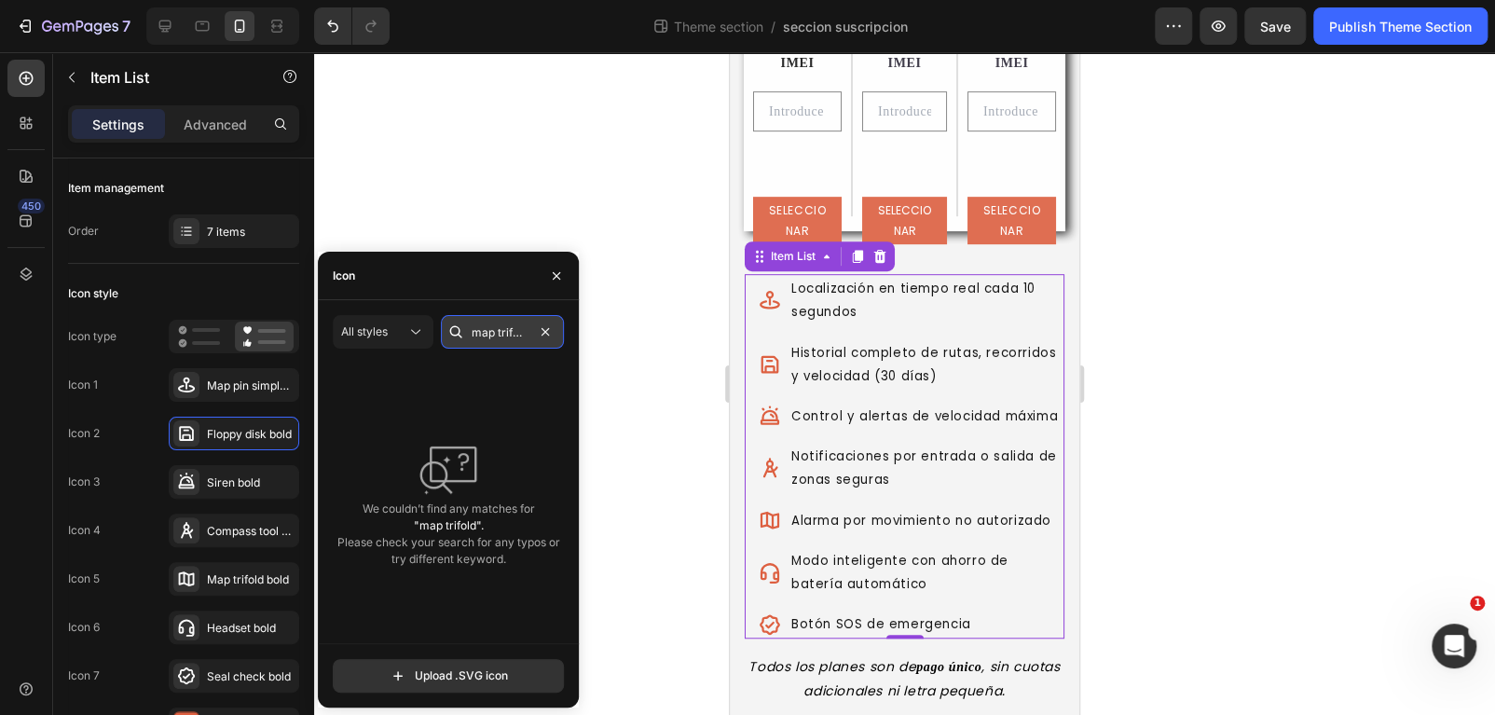
type input "map"
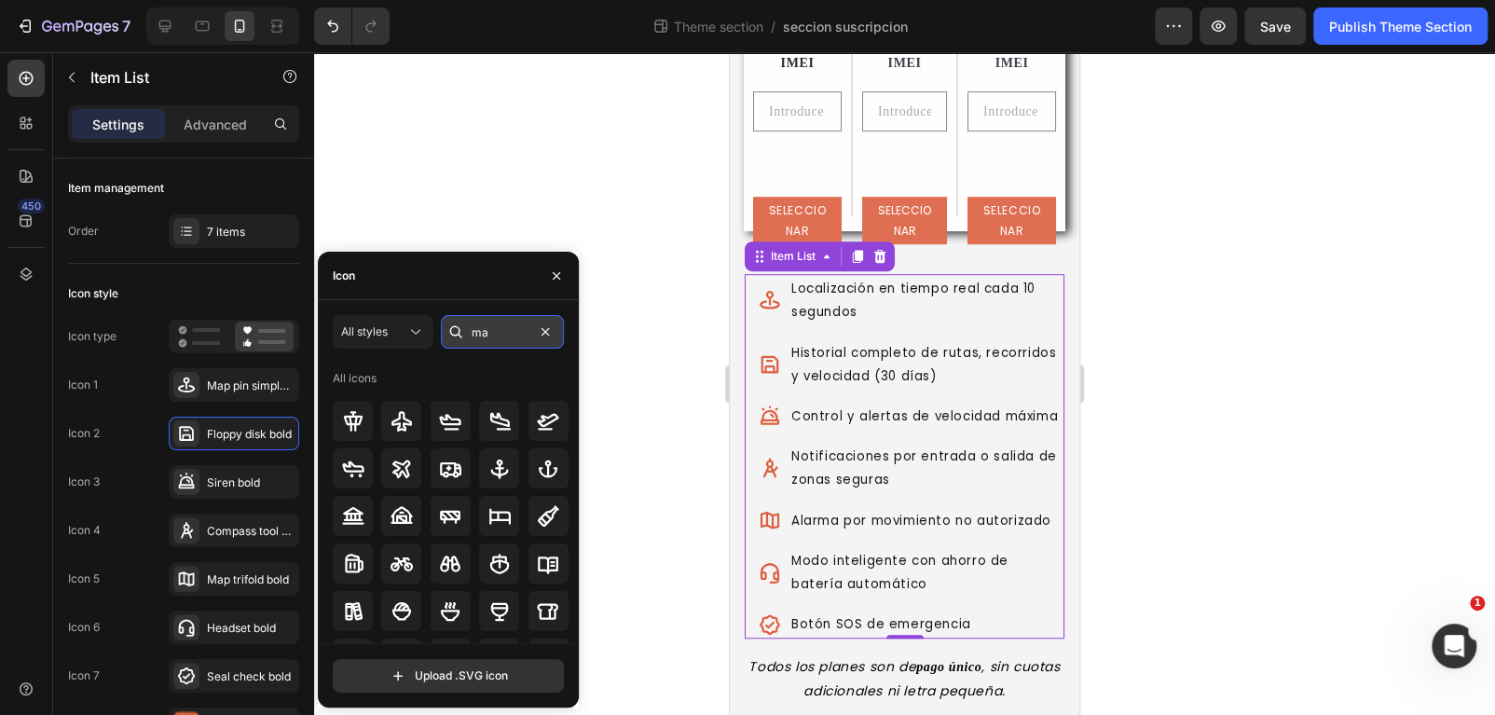
type input "m"
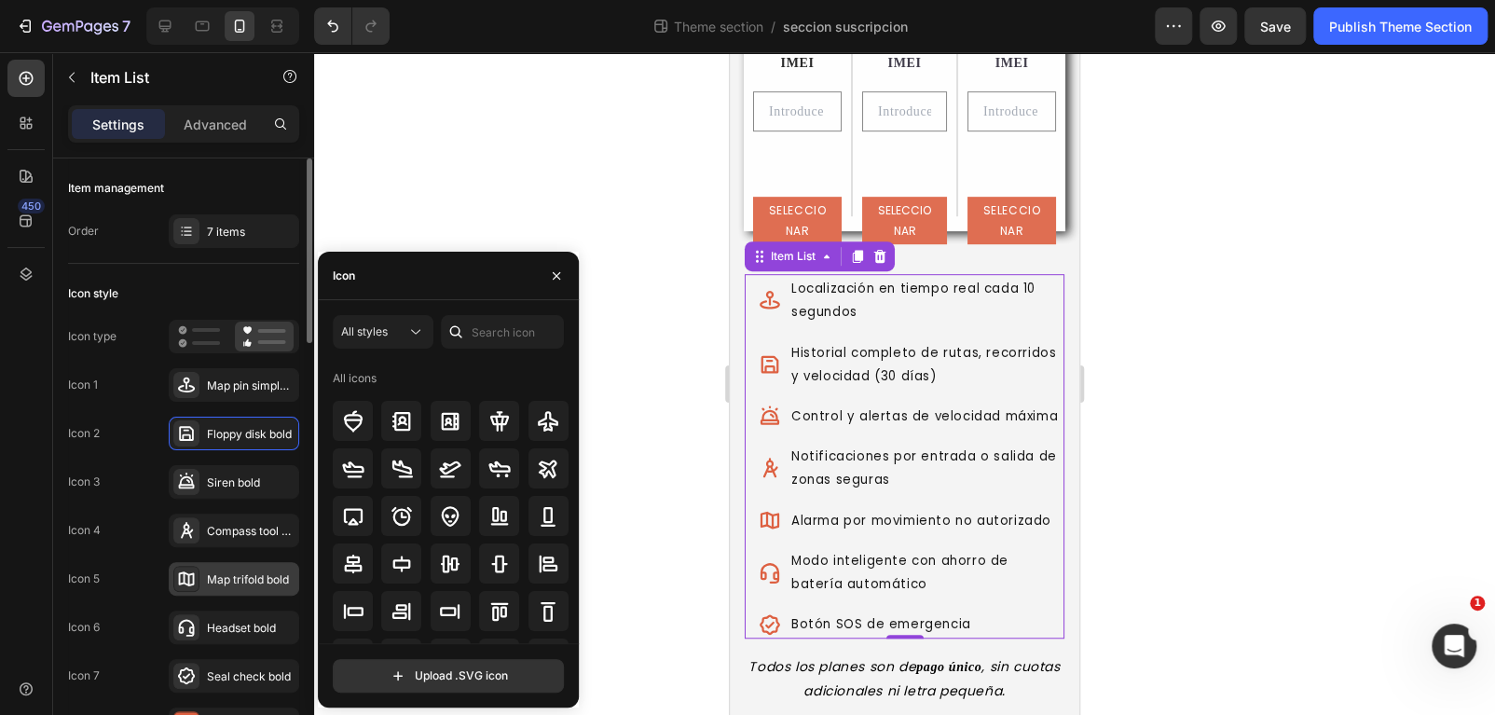
click at [204, 577] on div "Map trifold bold" at bounding box center [234, 579] width 130 height 34
click at [226, 434] on div "Floppy disk bold" at bounding box center [251, 434] width 88 height 17
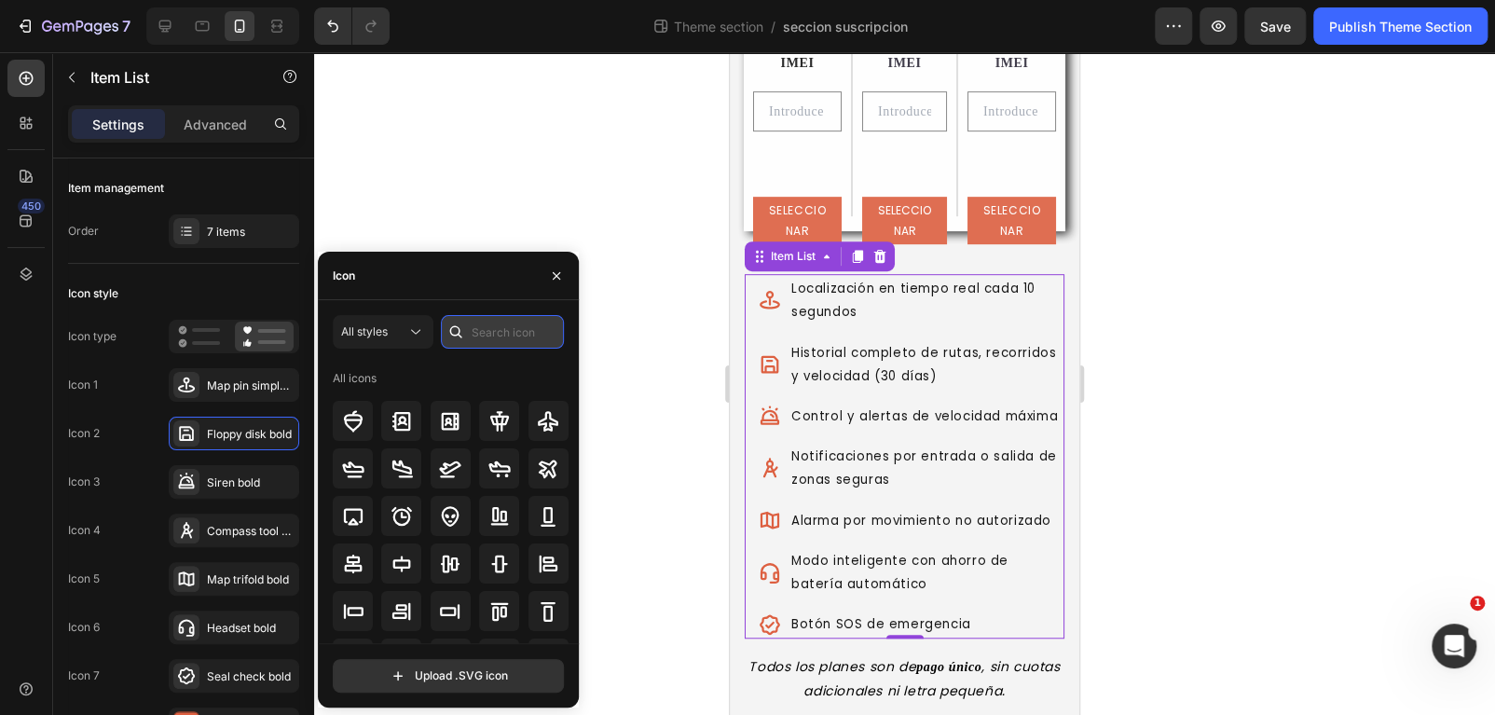
click at [482, 333] on input "text" at bounding box center [502, 332] width 123 height 34
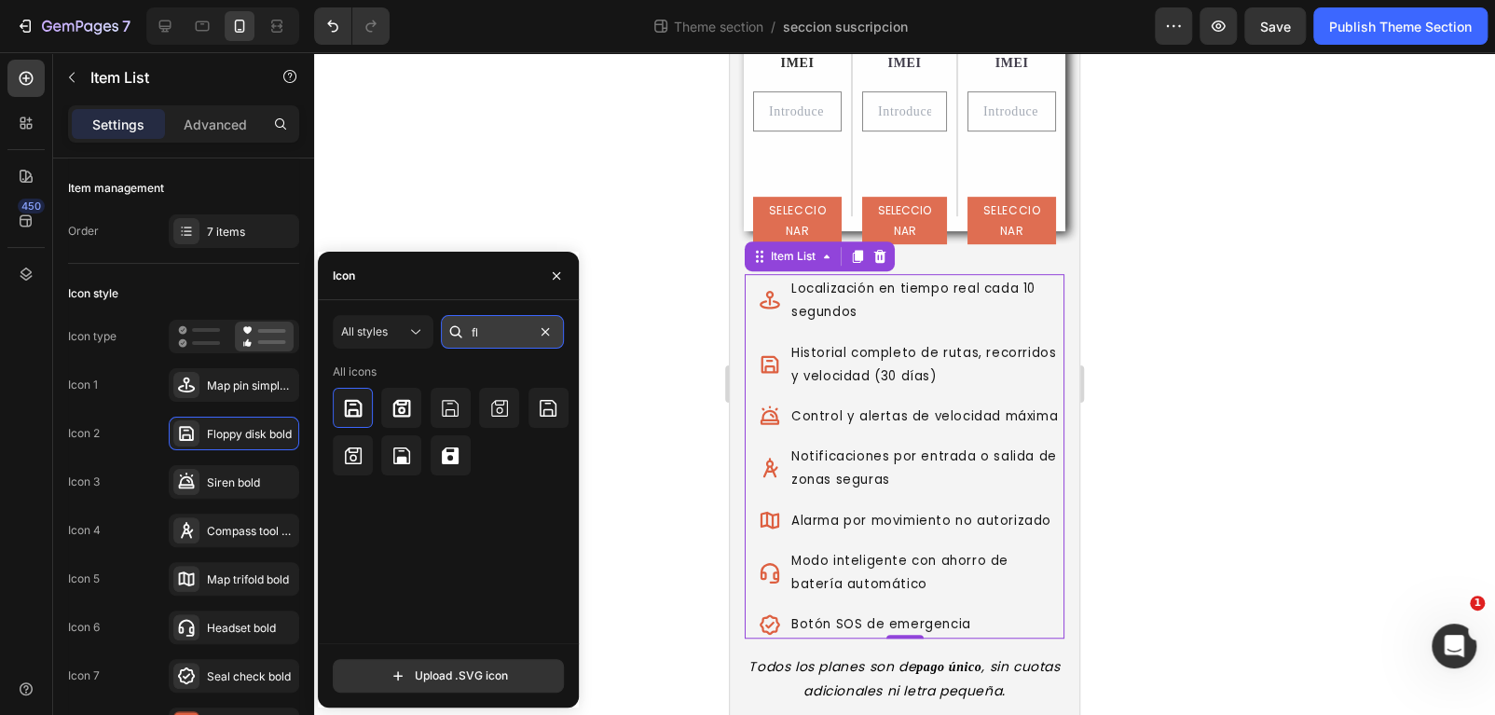
type input "f"
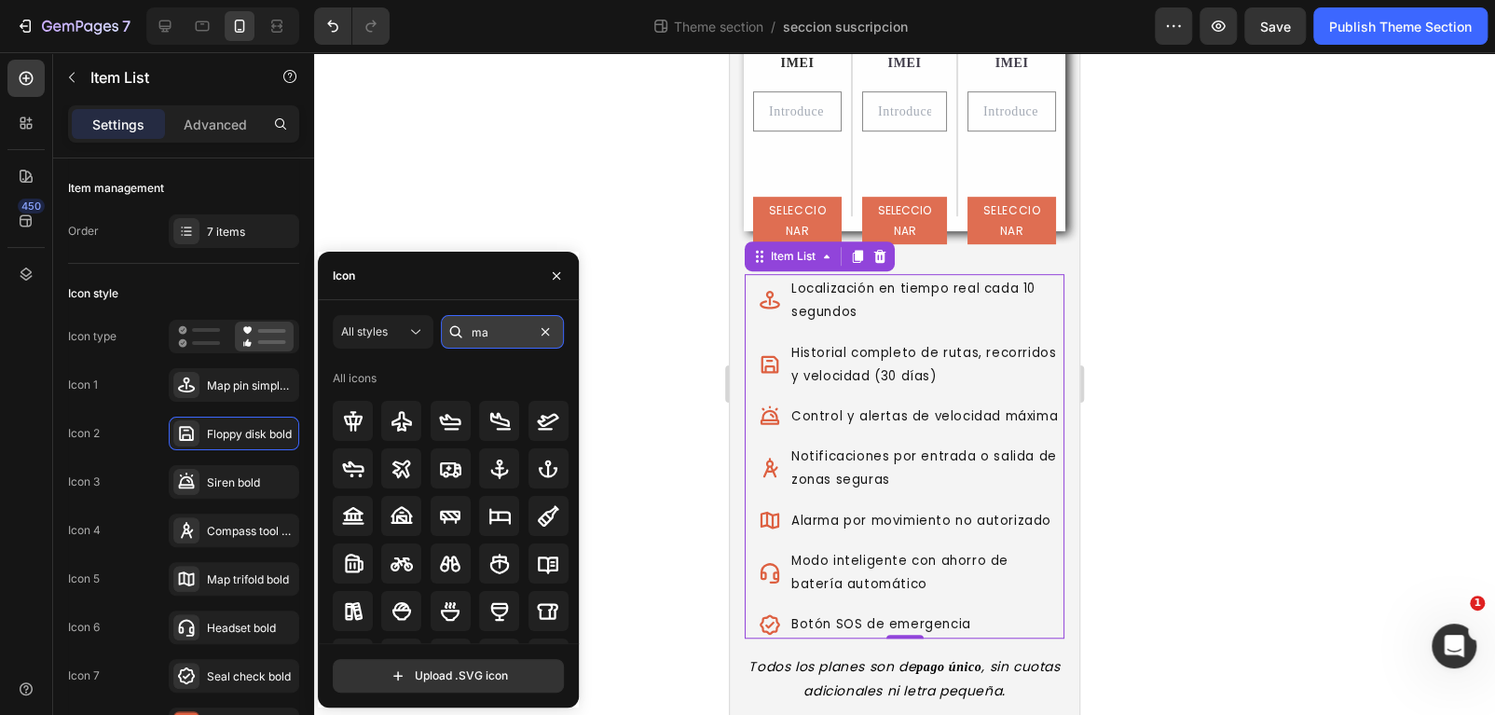
type input "m"
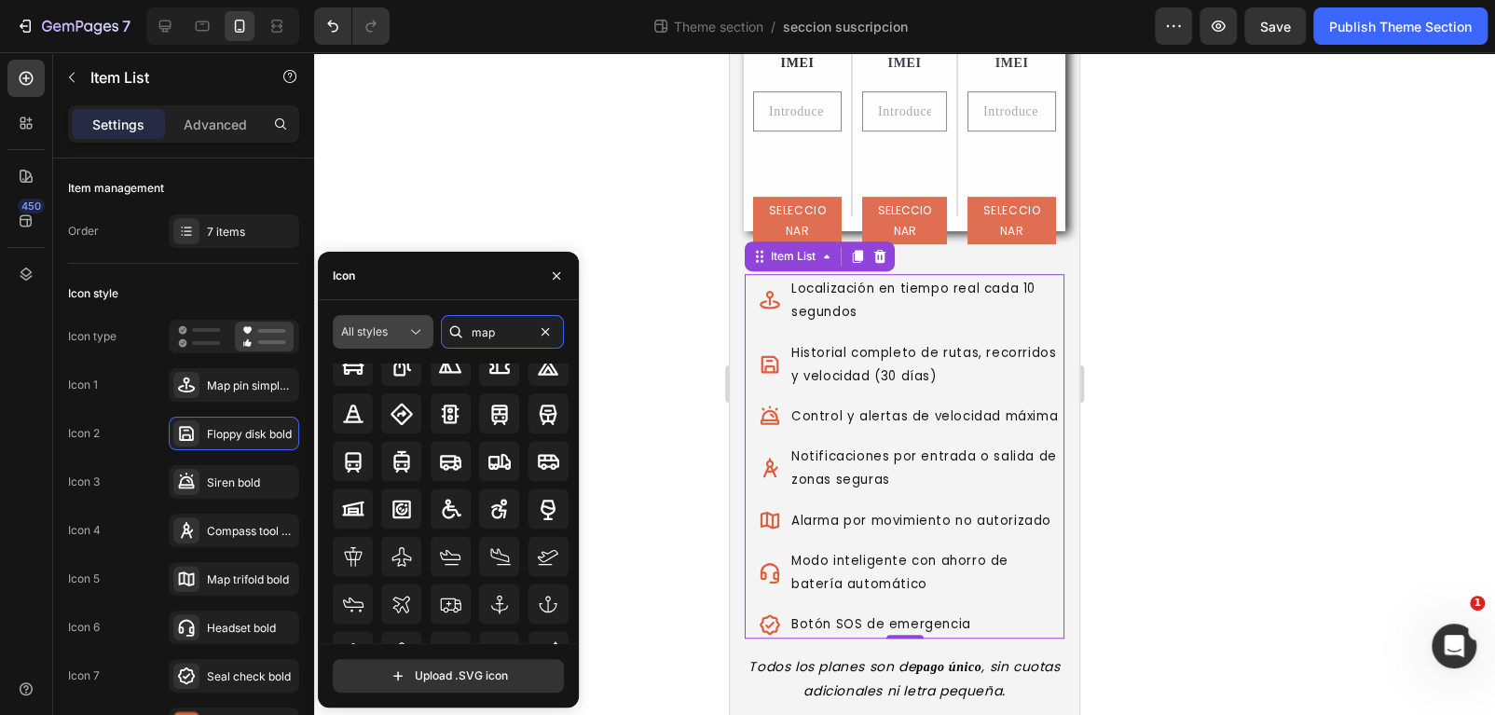
scroll to position [1379, 0]
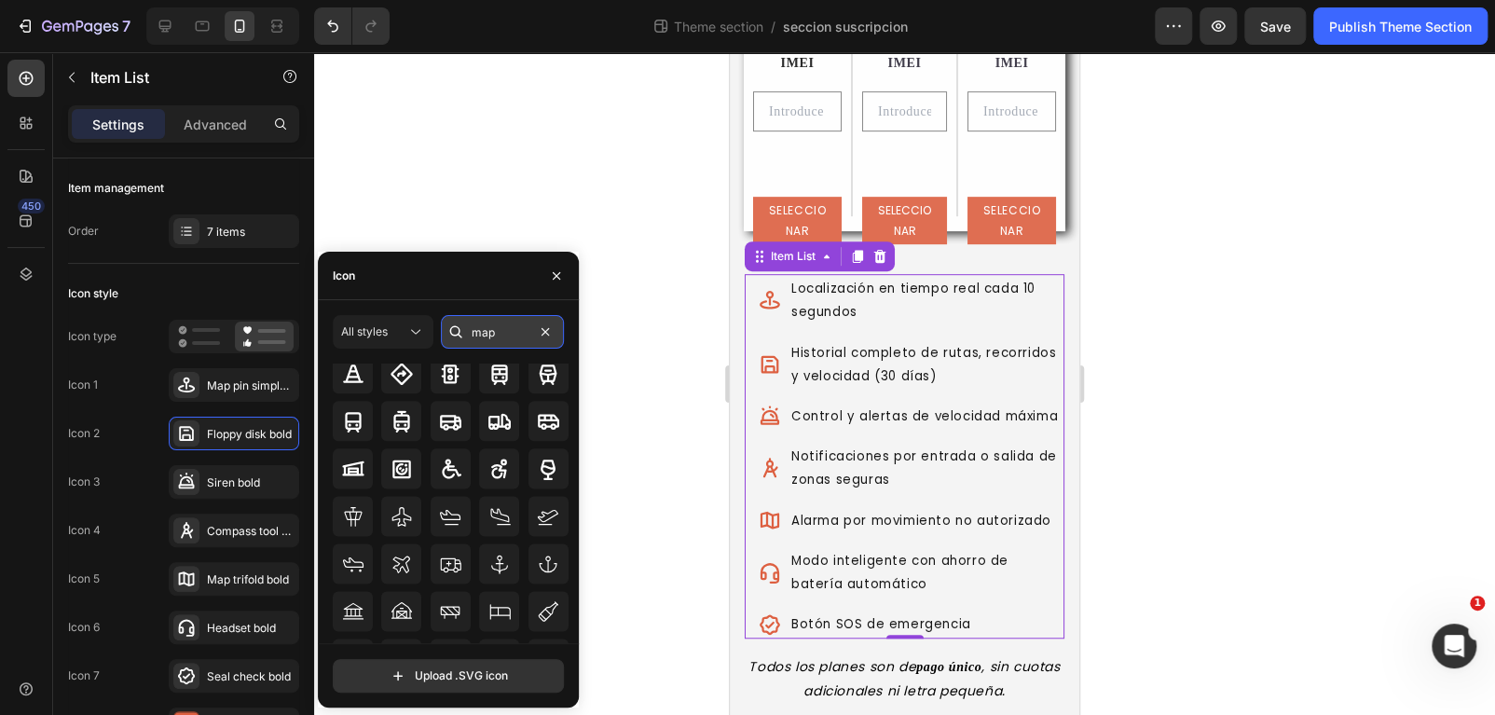
click at [488, 324] on input "map" at bounding box center [502, 332] width 123 height 34
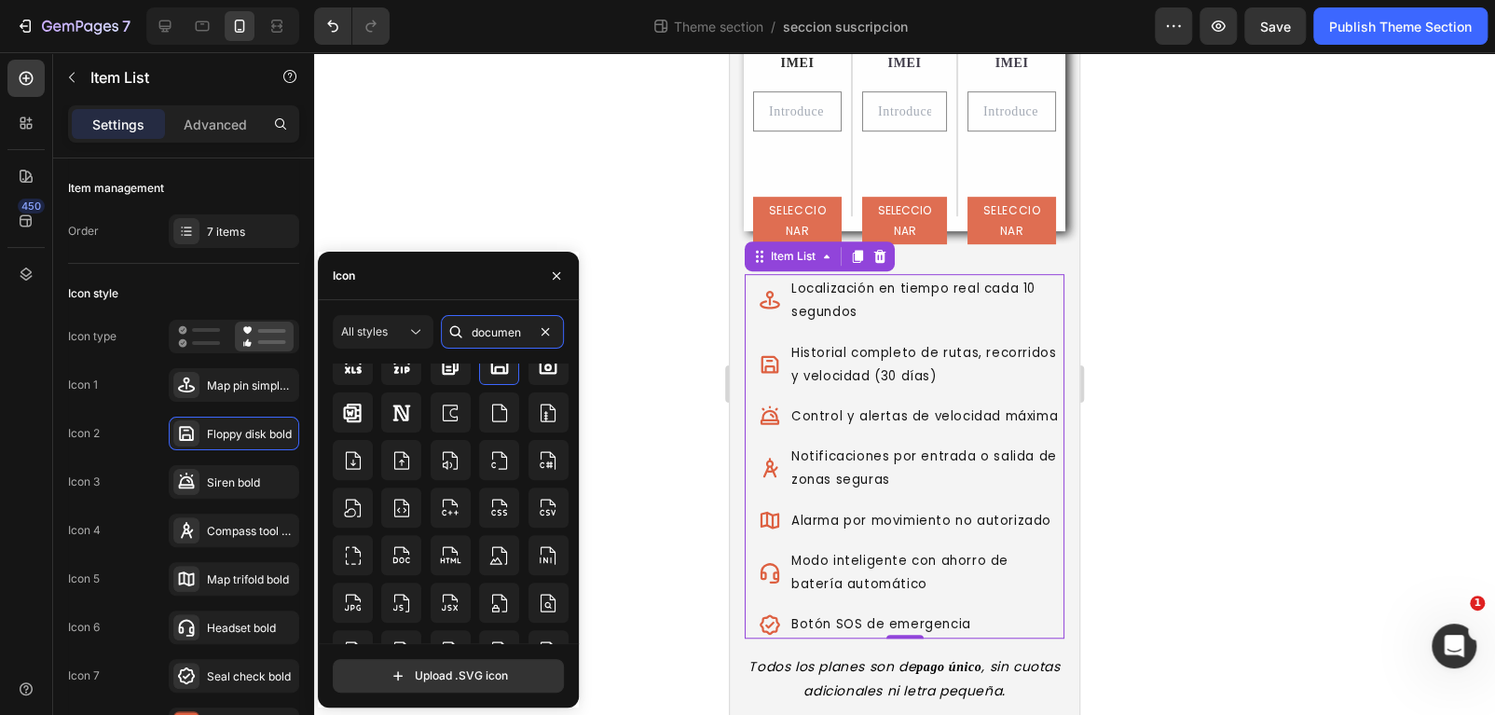
scroll to position [390, 0]
click at [495, 322] on input "documen" at bounding box center [502, 332] width 123 height 34
click at [494, 328] on input "documen" at bounding box center [502, 332] width 123 height 34
type input "book"
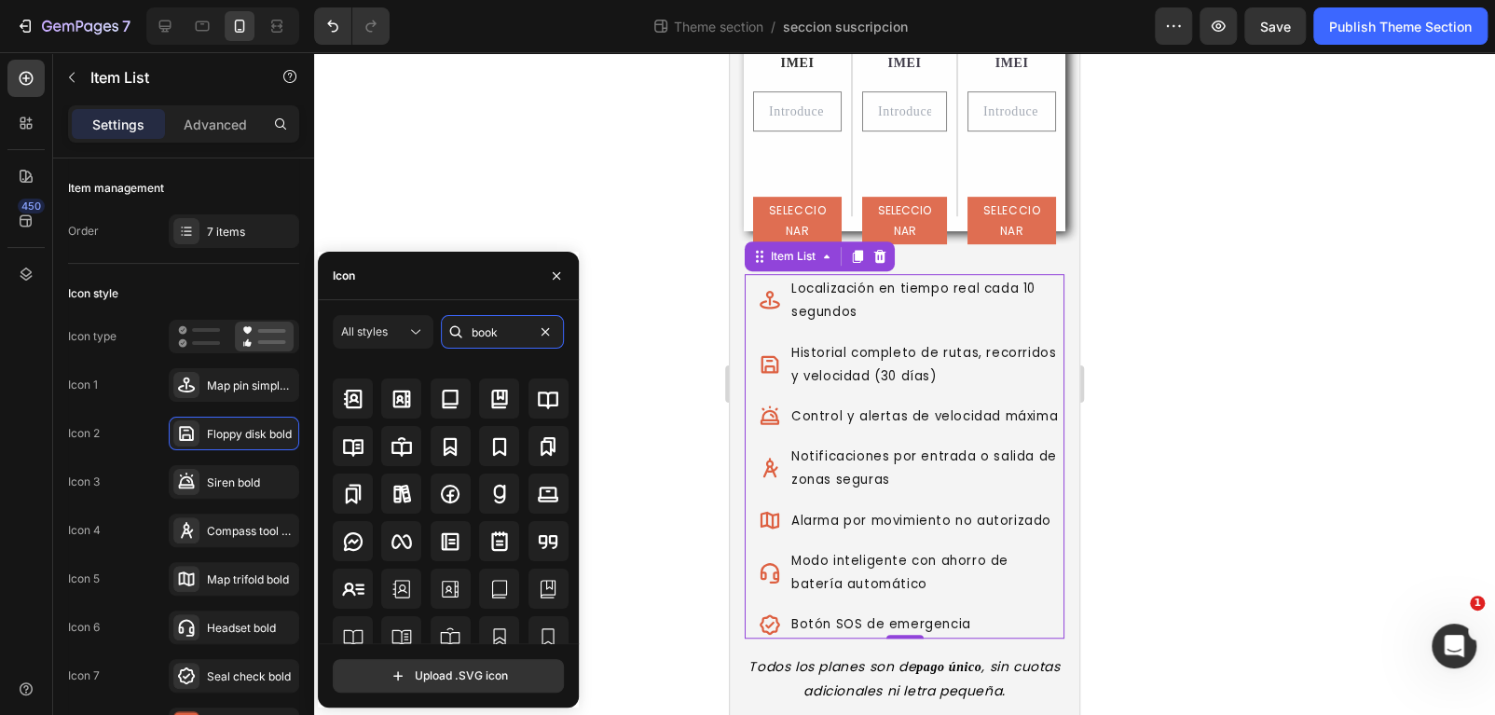
scroll to position [13, 0]
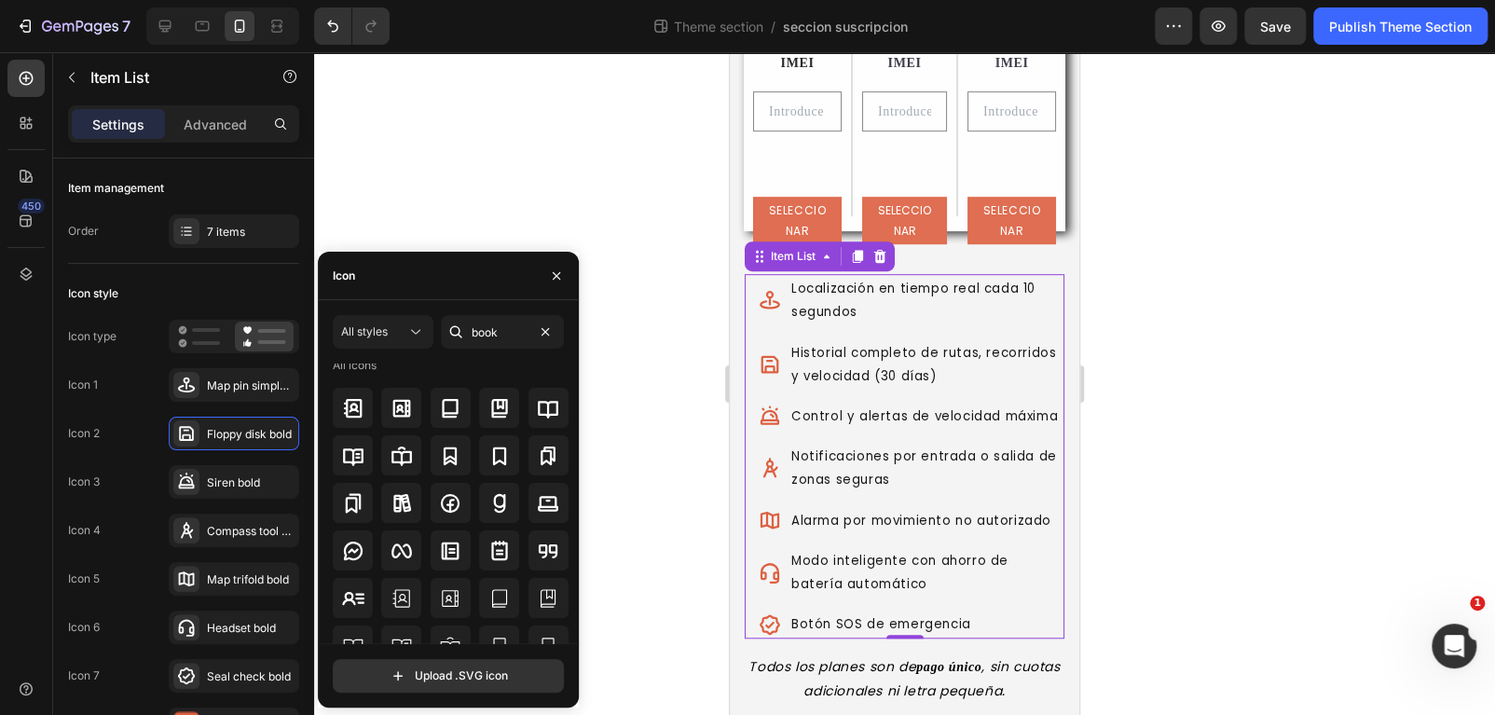
click at [768, 427] on icon at bounding box center [770, 416] width 22 height 22
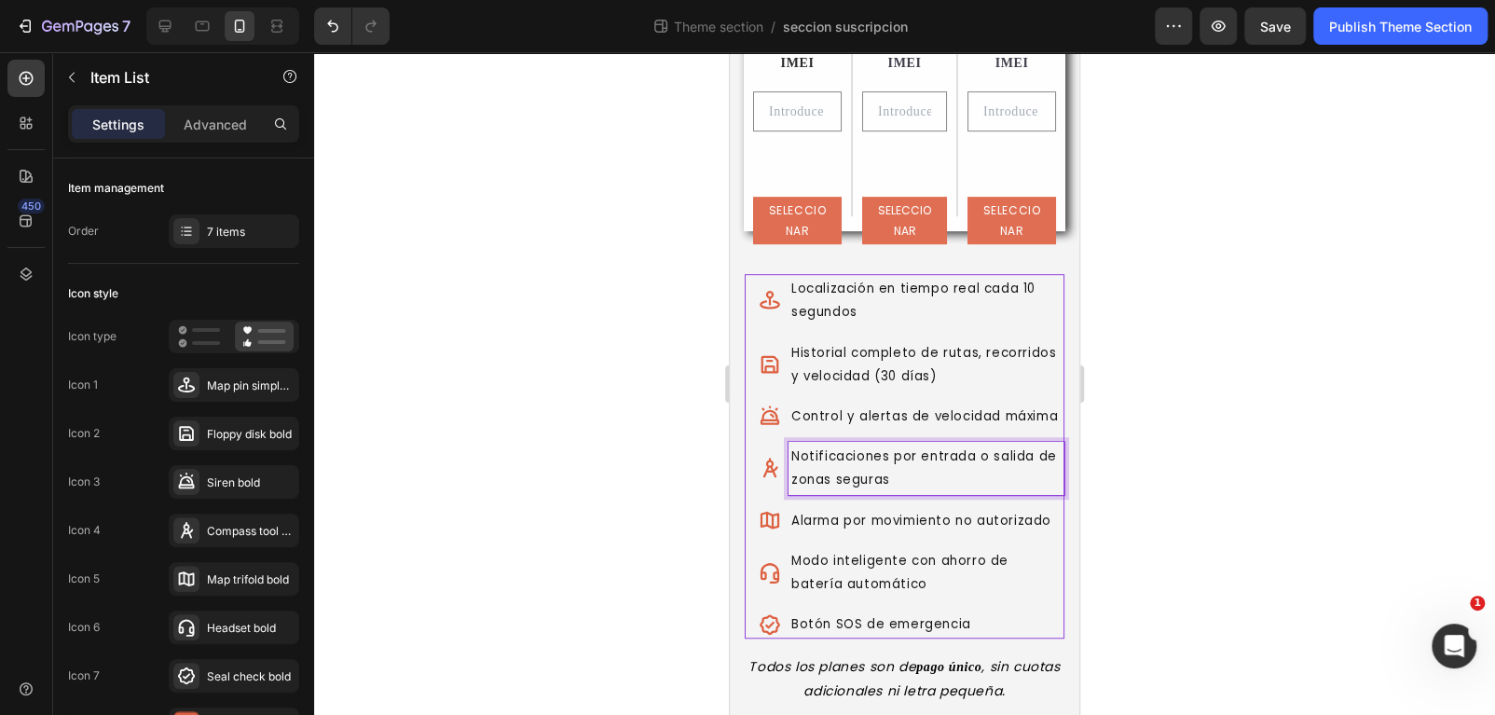
click at [763, 479] on icon at bounding box center [770, 468] width 22 height 22
click at [880, 488] on span "Notificaciones por entrada o salida de zonas seguras" at bounding box center [924, 467] width 266 height 41
click at [946, 491] on p "Notificaciones por entrada o salida de zonas seguras" at bounding box center [926, 468] width 270 height 47
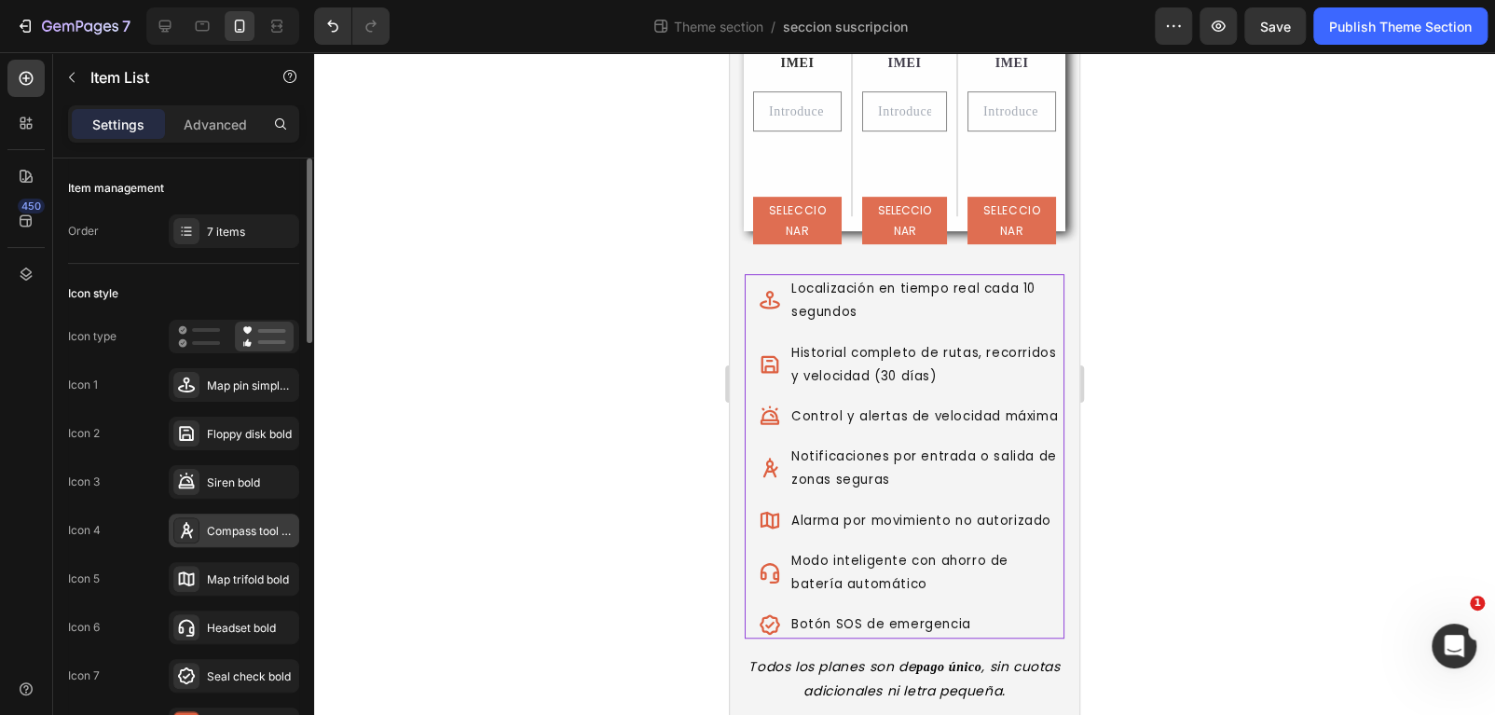
click at [221, 536] on div "Compass tool bold" at bounding box center [251, 531] width 88 height 17
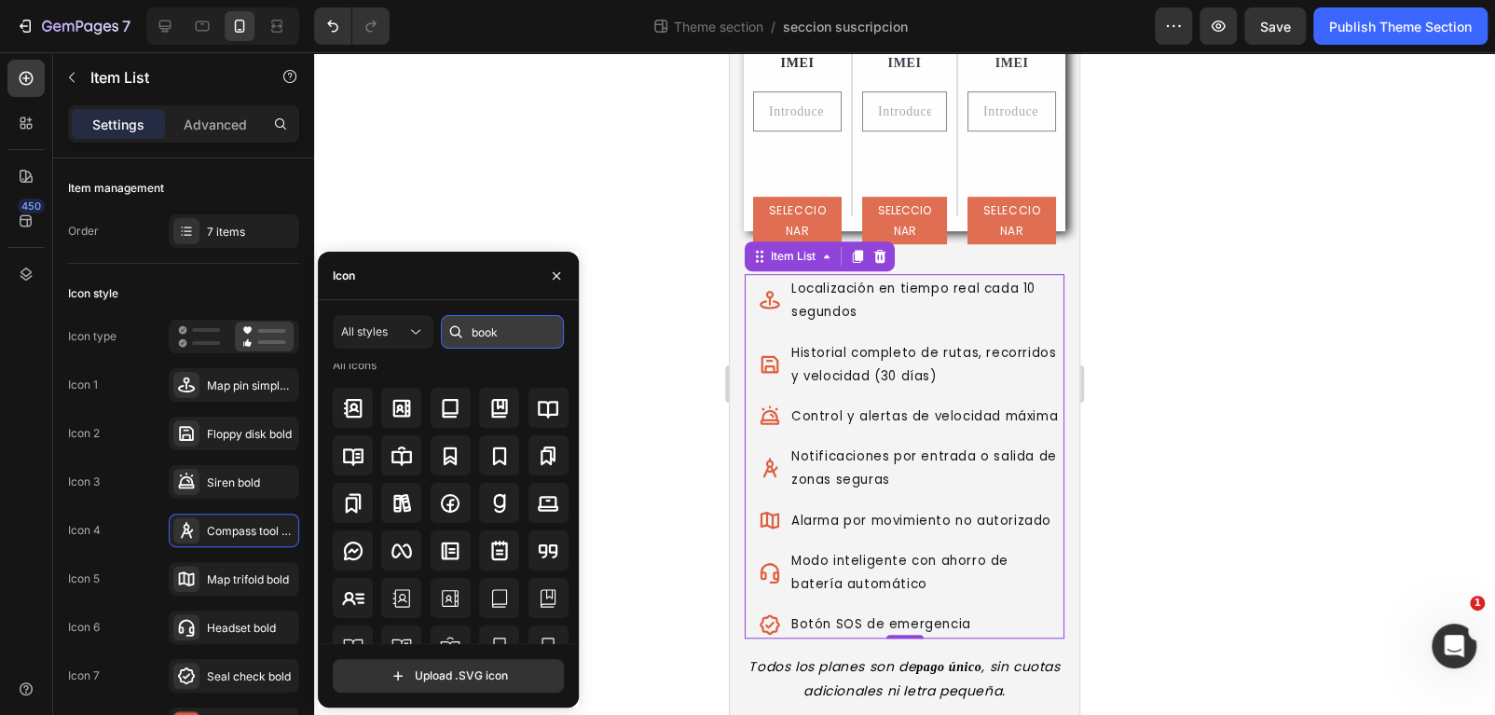
click at [479, 328] on input "book" at bounding box center [502, 332] width 123 height 34
click at [486, 307] on div "All styles alarm All icons Upload .SVG icon" at bounding box center [448, 503] width 261 height 407
click at [486, 323] on input "alarm" at bounding box center [502, 332] width 123 height 34
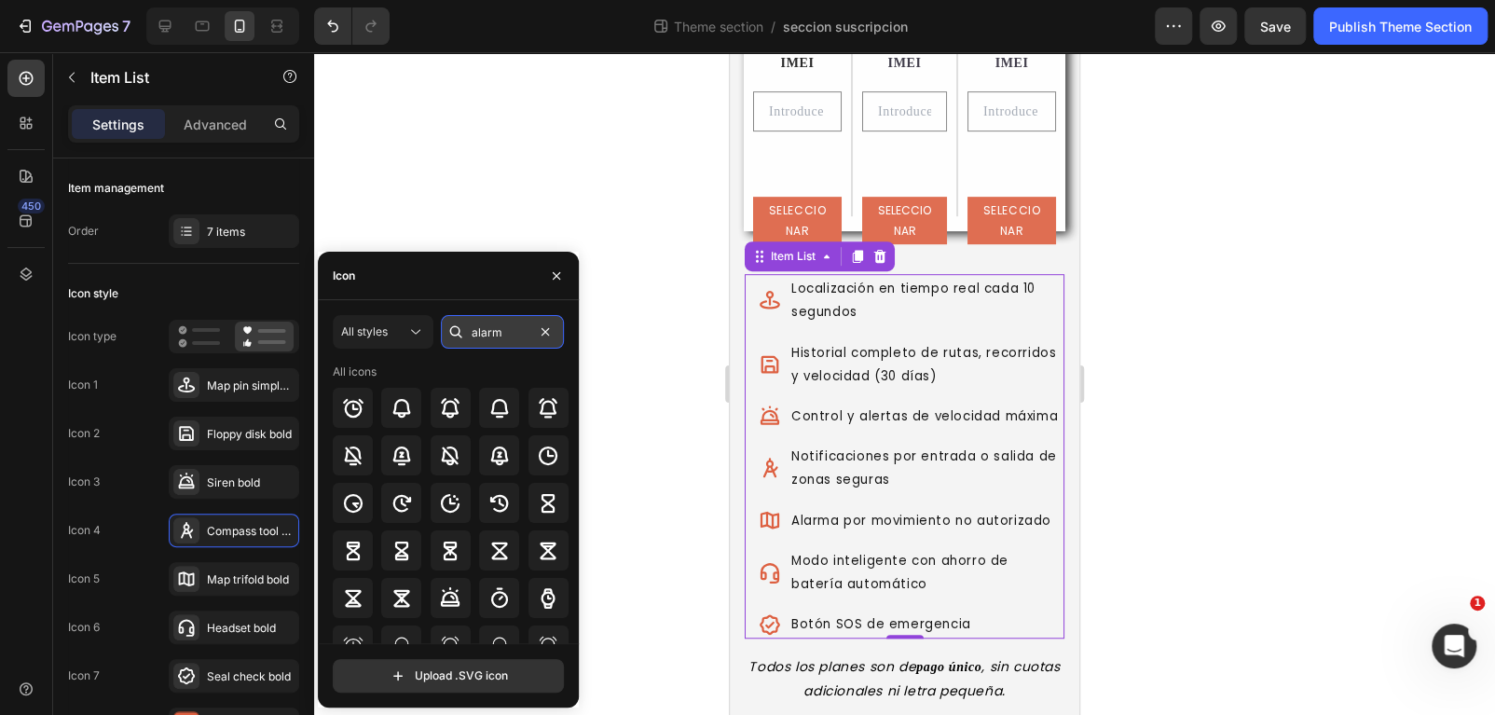
click at [486, 323] on input "alarm" at bounding box center [502, 332] width 123 height 34
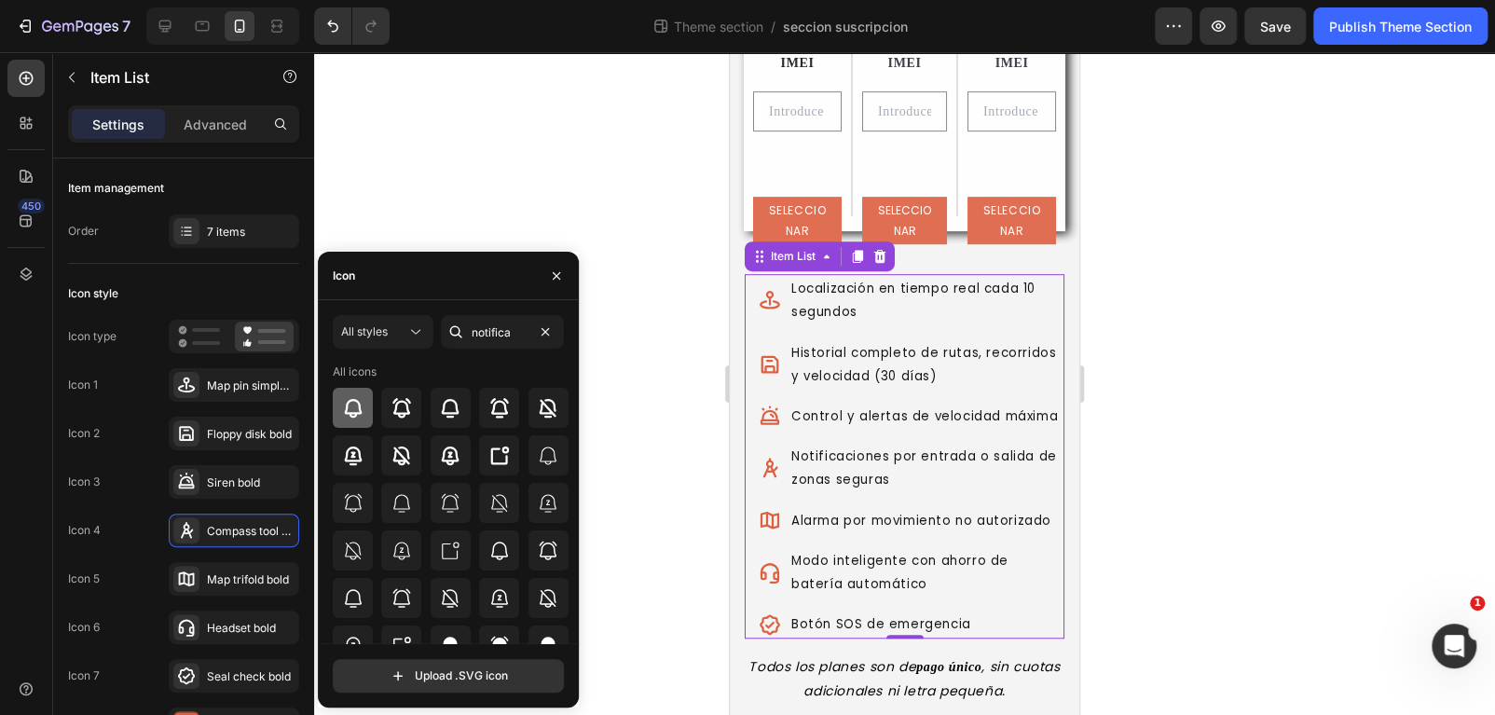
click at [353, 406] on icon at bounding box center [353, 408] width 22 height 22
click at [390, 405] on div at bounding box center [401, 408] width 40 height 40
click at [226, 582] on div "Map trifold bold" at bounding box center [251, 579] width 88 height 17
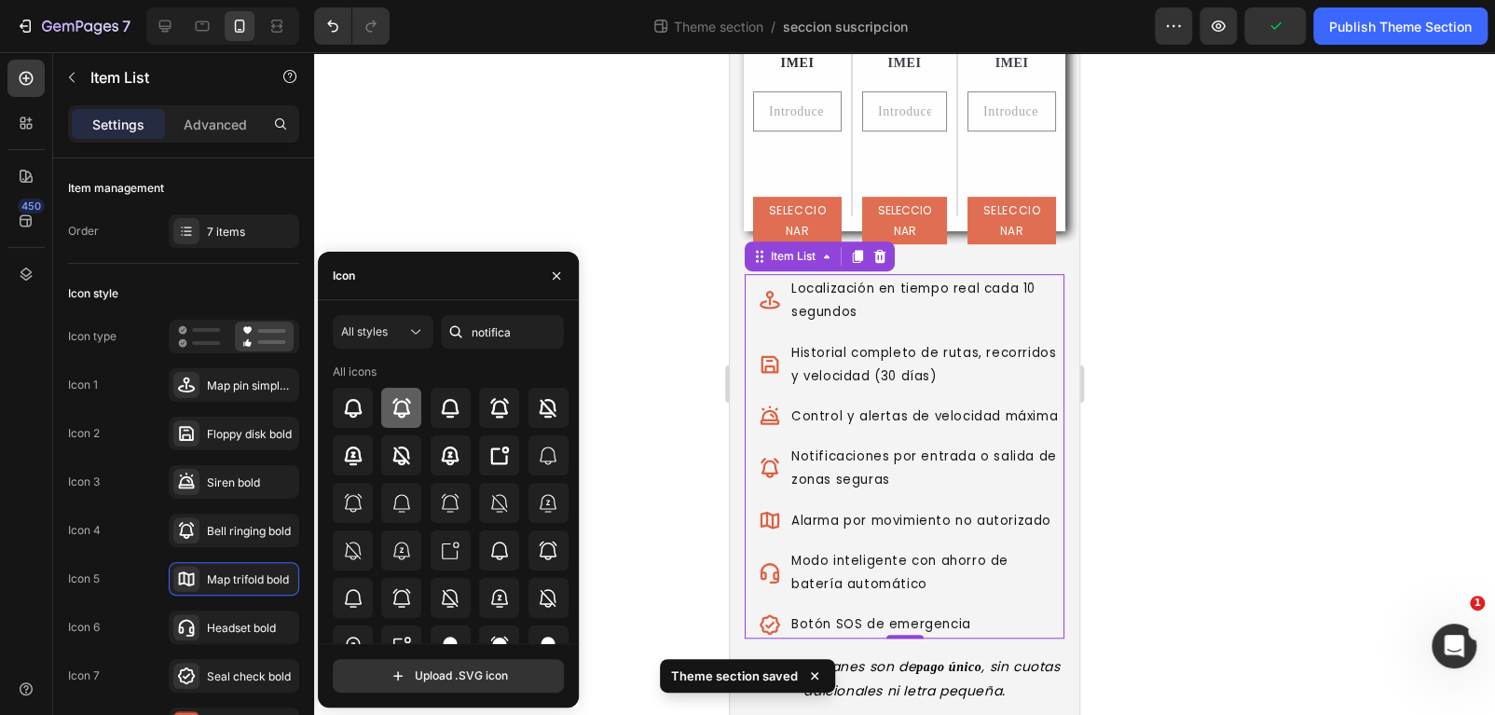
click at [399, 419] on div at bounding box center [401, 408] width 40 height 40
click at [235, 539] on div "Bell ringing bold" at bounding box center [234, 531] width 130 height 34
click at [500, 323] on input "notifica" at bounding box center [502, 332] width 123 height 34
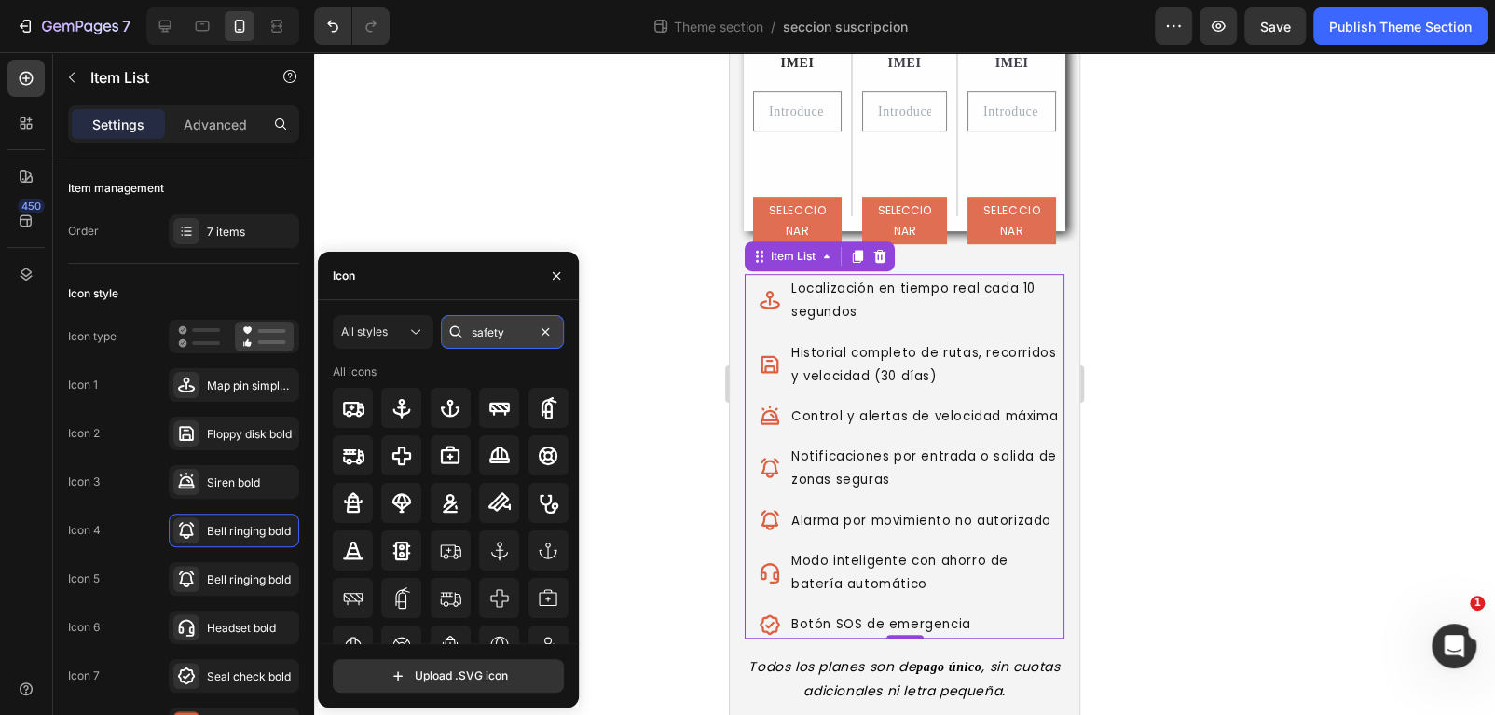
click at [495, 319] on input "safety" at bounding box center [502, 332] width 123 height 34
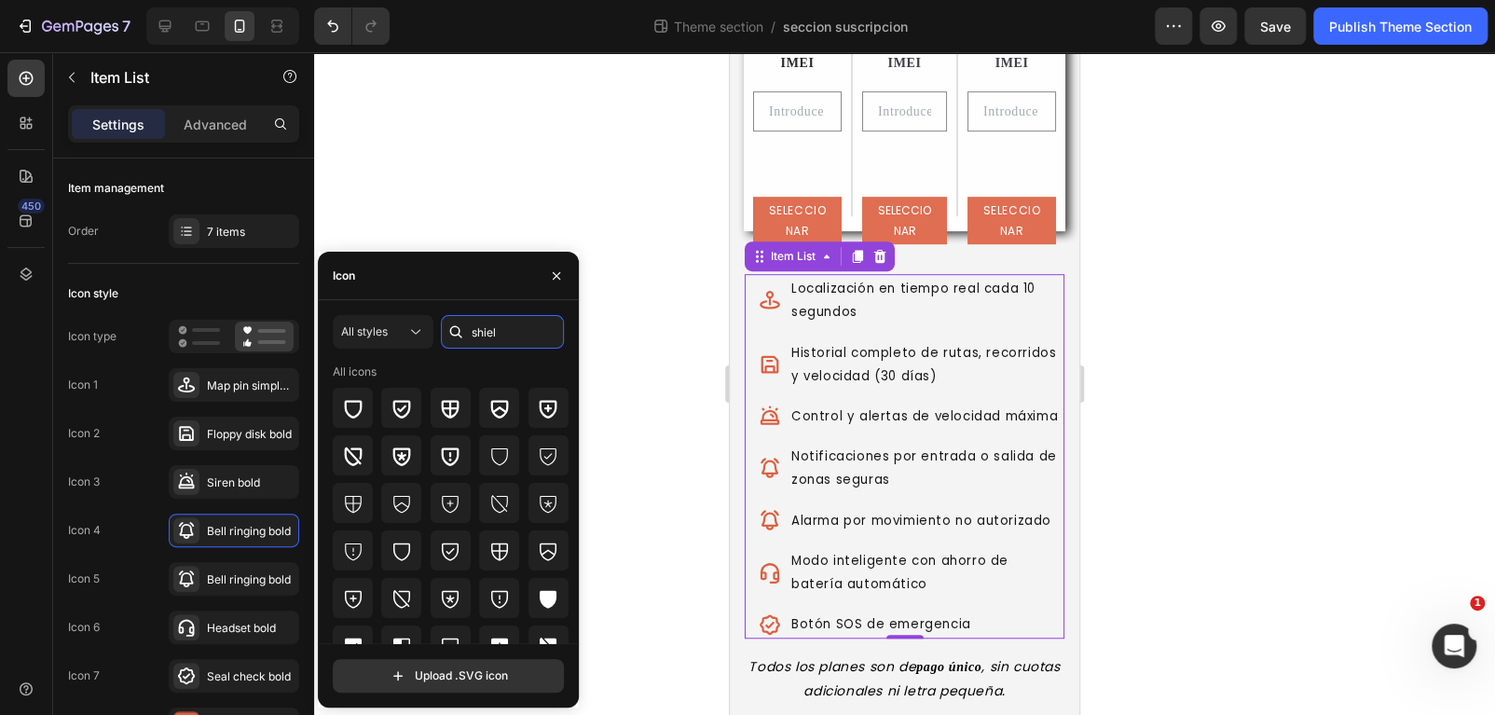
type input "shiel"
click at [331, 408] on div "All styles shiel All icons Upload .SVG icon" at bounding box center [448, 503] width 261 height 377
click at [351, 402] on icon at bounding box center [353, 408] width 22 height 22
click at [394, 414] on icon at bounding box center [401, 408] width 22 height 22
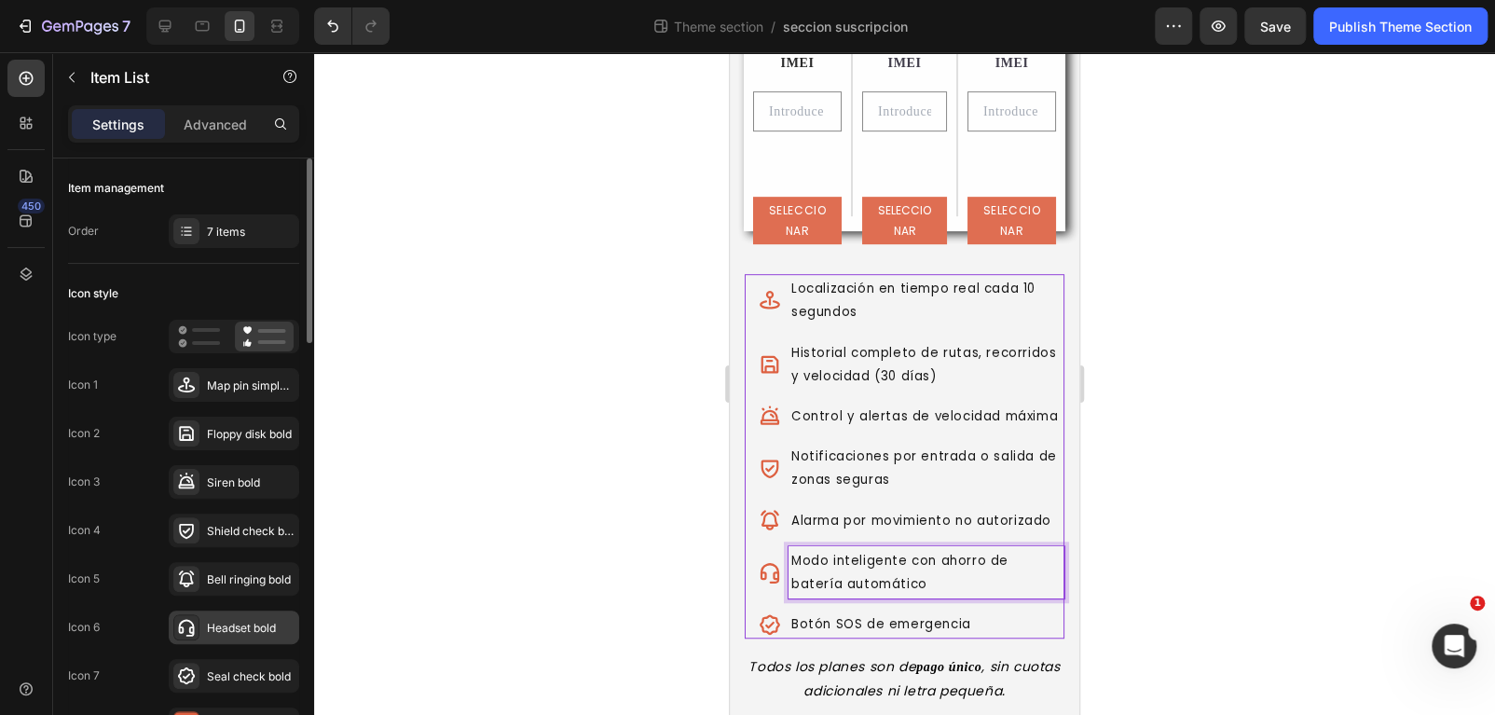
click at [221, 611] on div "Headset bold" at bounding box center [234, 627] width 130 height 34
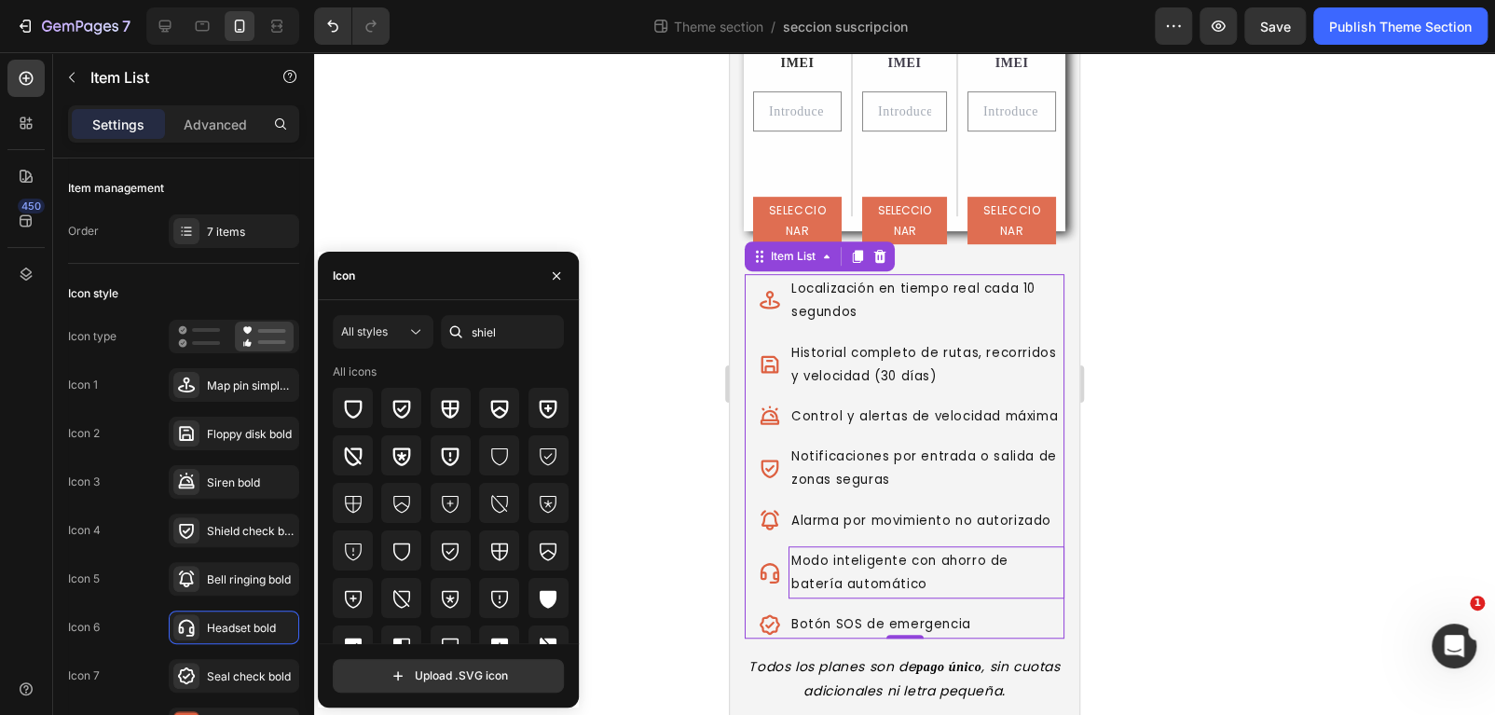
click at [435, 329] on div "All styles shiel" at bounding box center [448, 332] width 231 height 34
click at [487, 324] on input "shiel" at bounding box center [502, 332] width 123 height 34
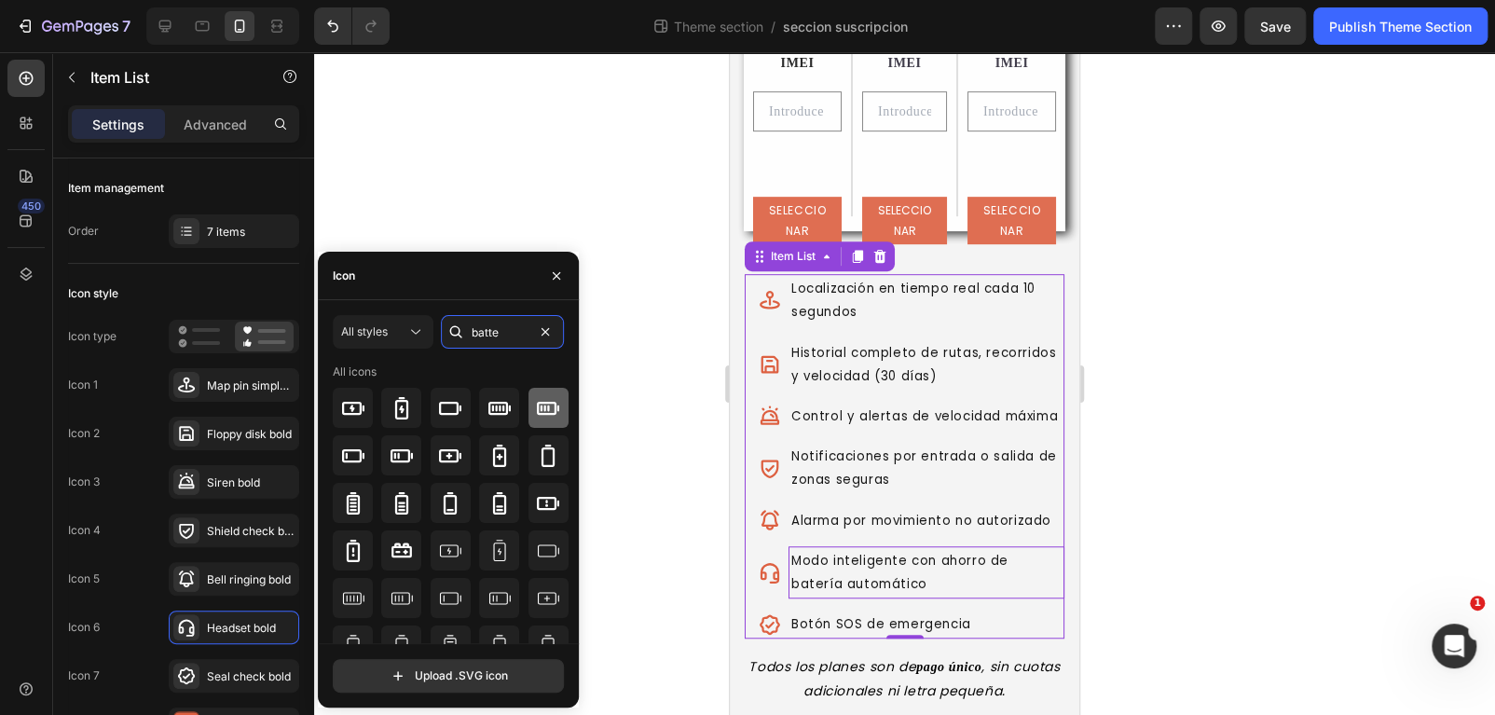
type input "batte"
click at [537, 404] on icon at bounding box center [548, 408] width 22 height 22
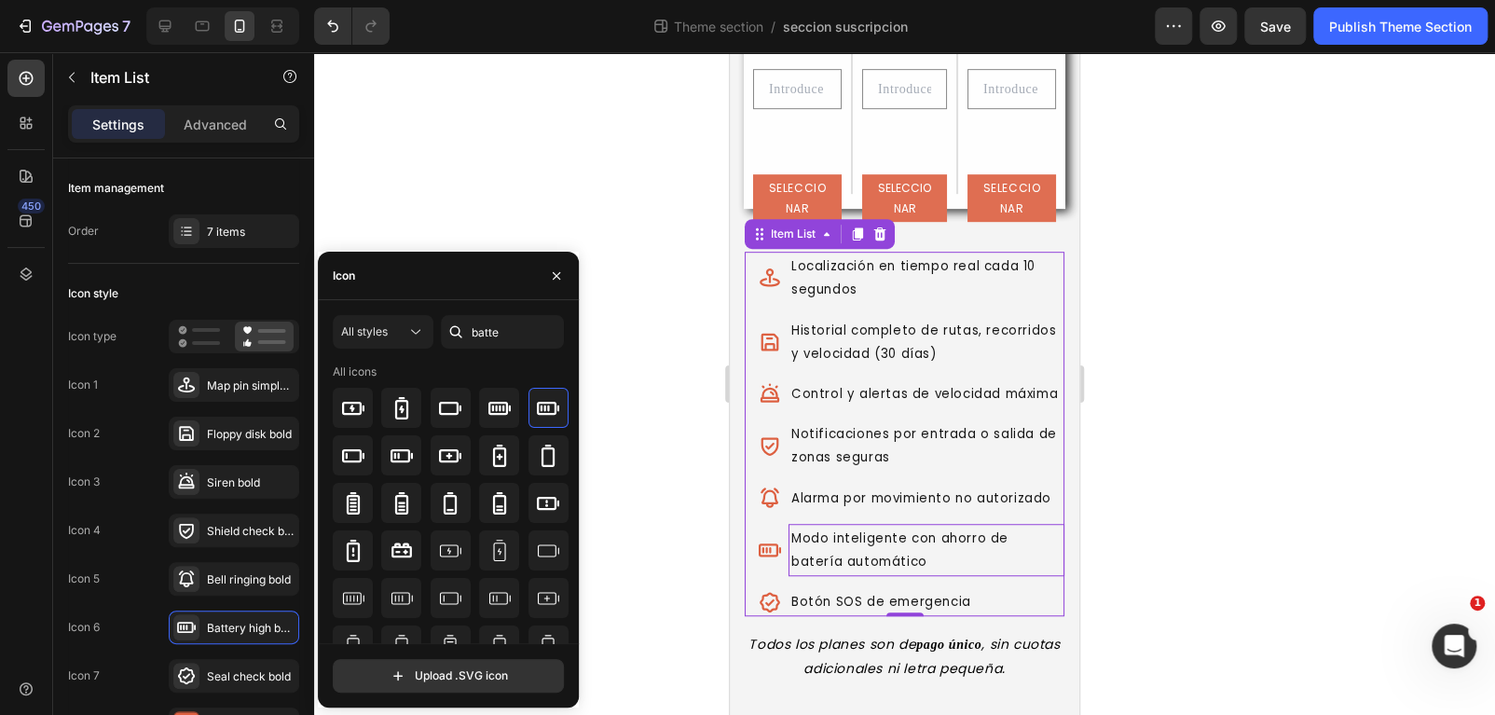
scroll to position [541, 0]
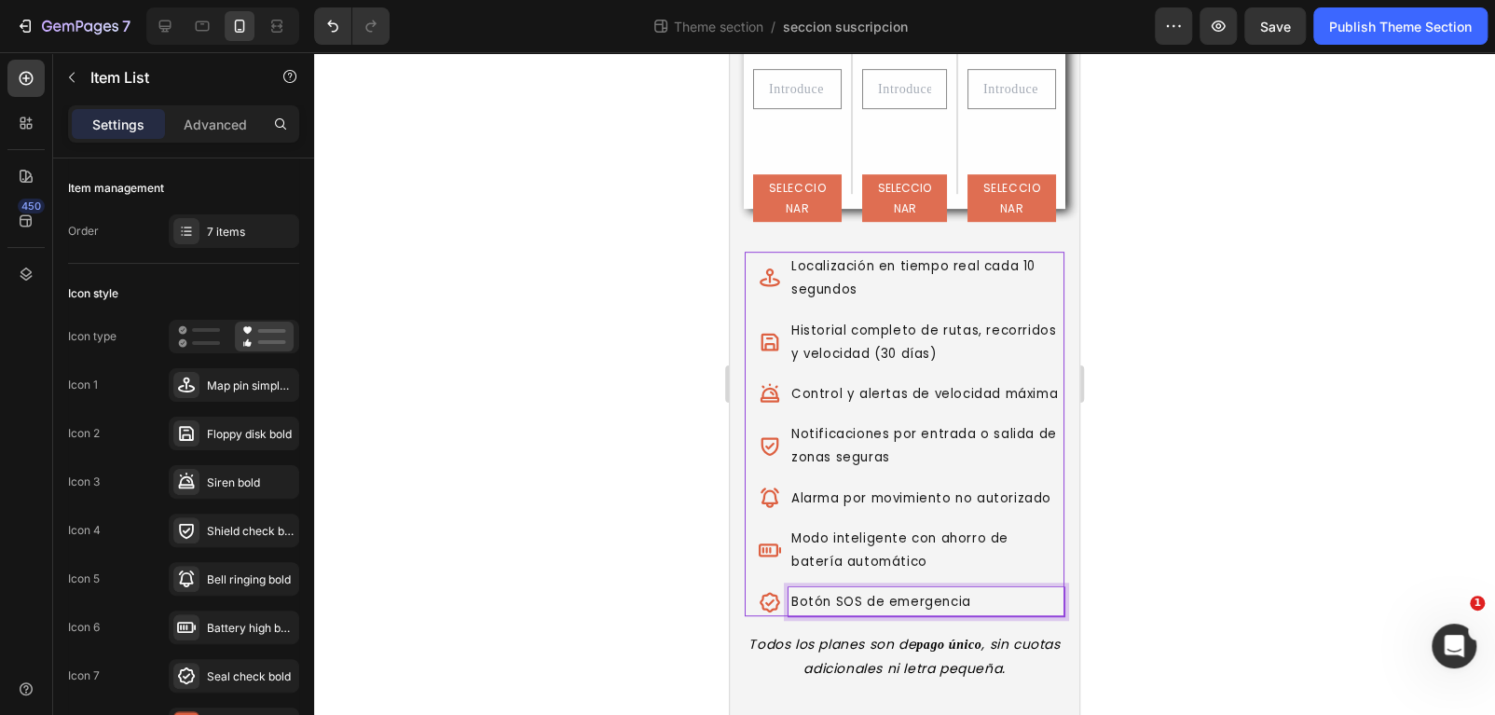
click at [771, 601] on icon at bounding box center [770, 602] width 21 height 21
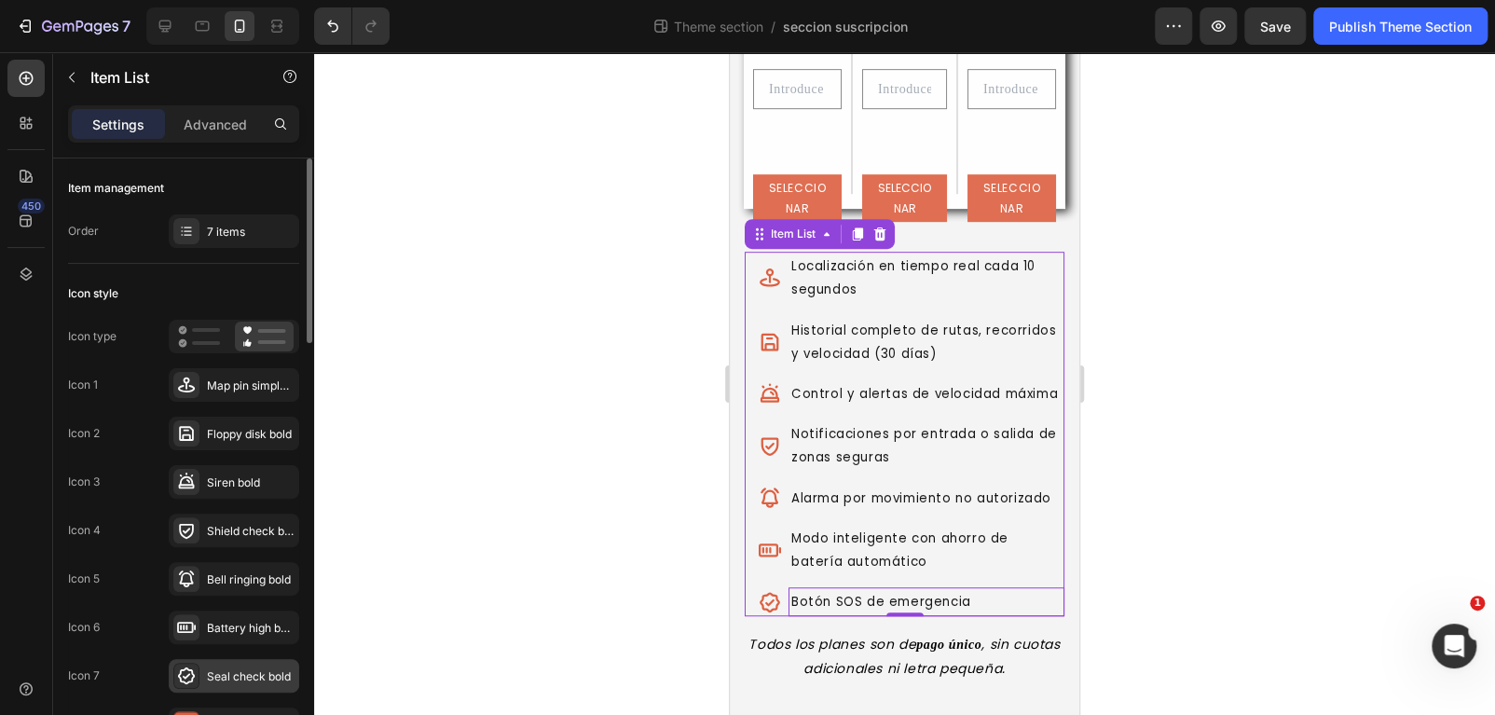
click at [254, 671] on div "Seal check bold" at bounding box center [251, 676] width 88 height 17
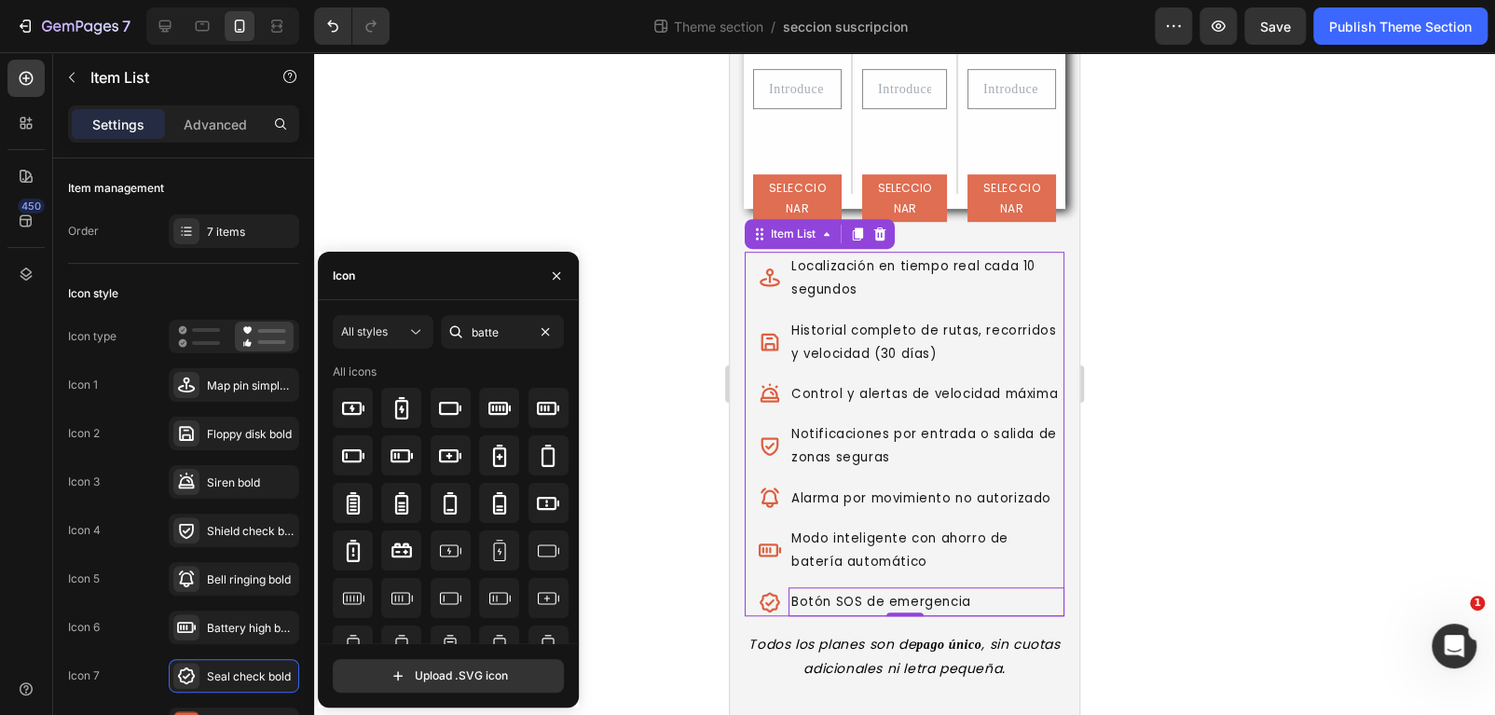
click at [466, 329] on div at bounding box center [456, 332] width 30 height 34
click at [474, 328] on input "batte" at bounding box center [502, 332] width 123 height 34
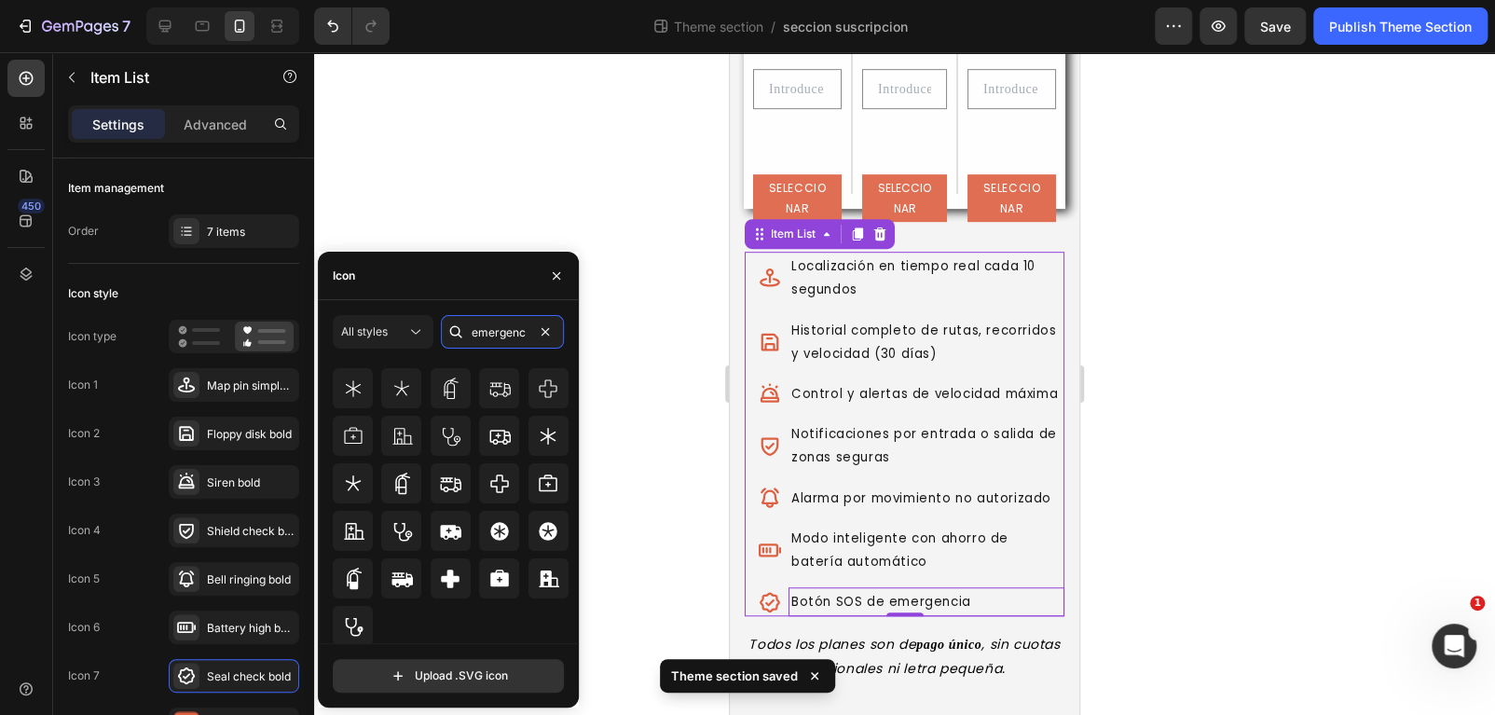
scroll to position [117, 0]
click at [494, 333] on input "emergenc" at bounding box center [502, 332] width 123 height 34
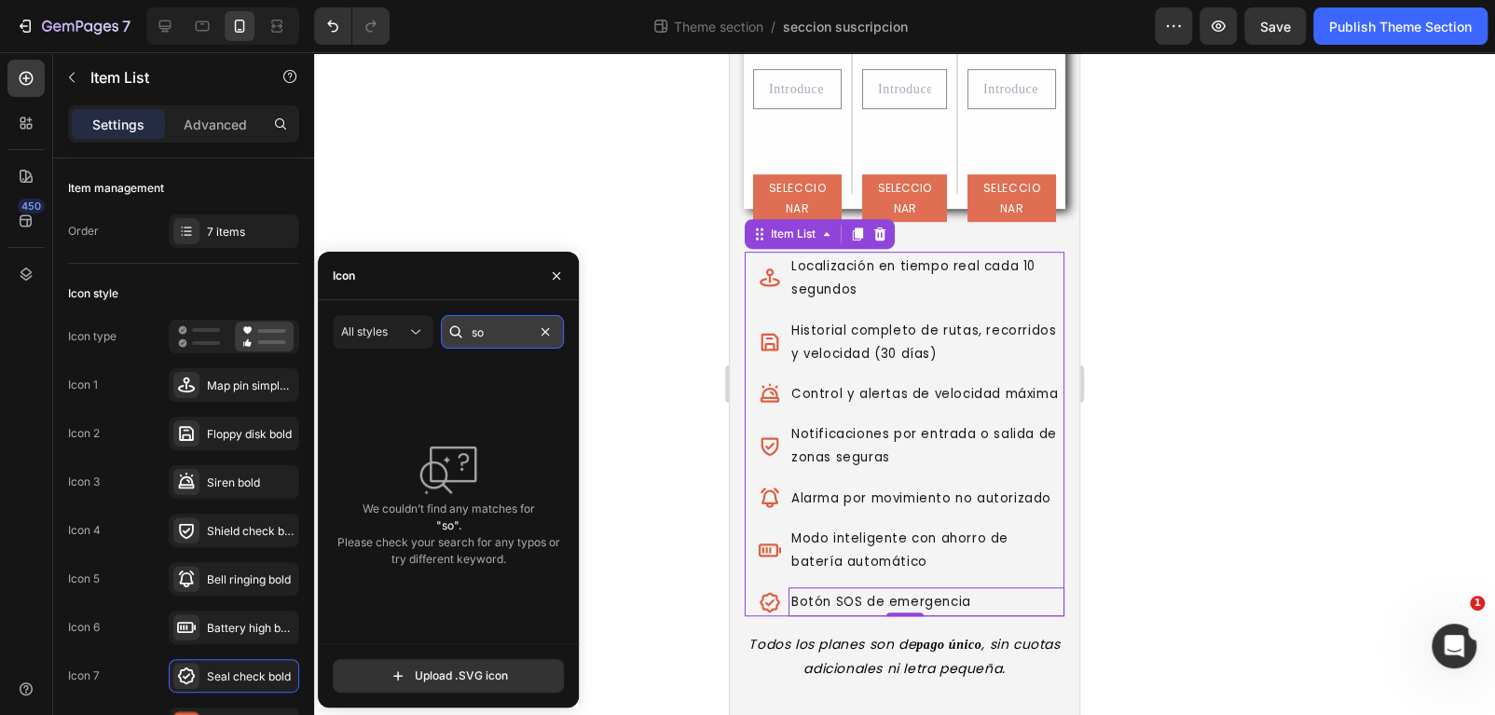
type input "s"
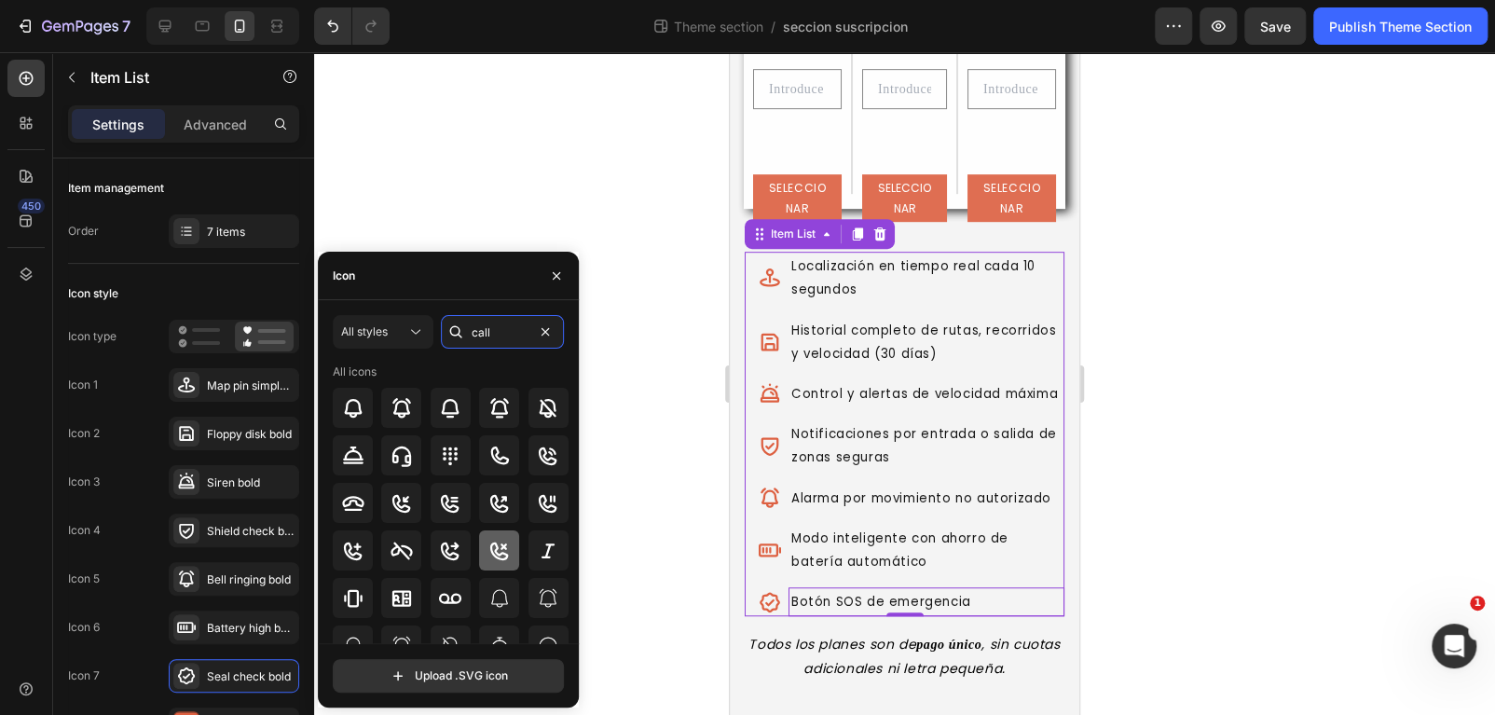
scroll to position [93, 0]
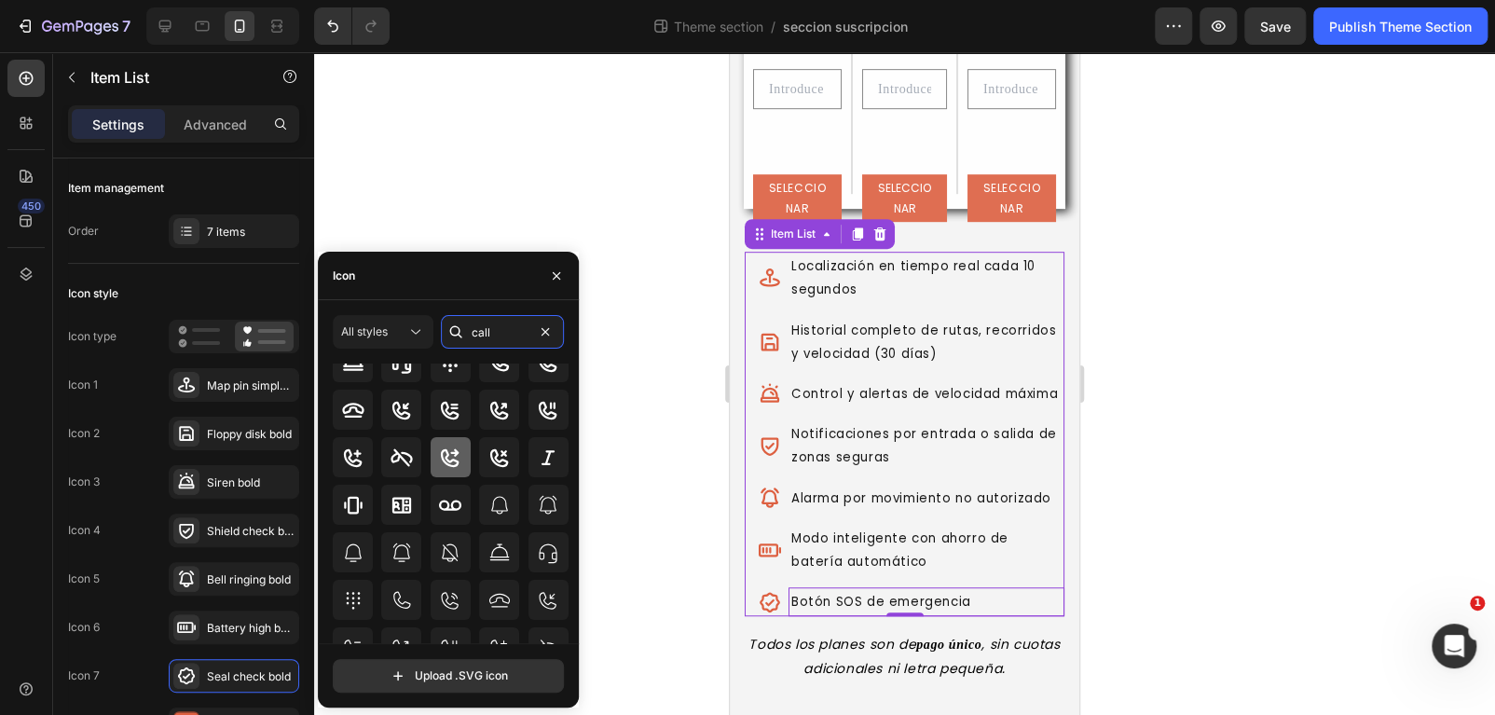
type input "call"
click at [451, 459] on icon at bounding box center [450, 457] width 19 height 19
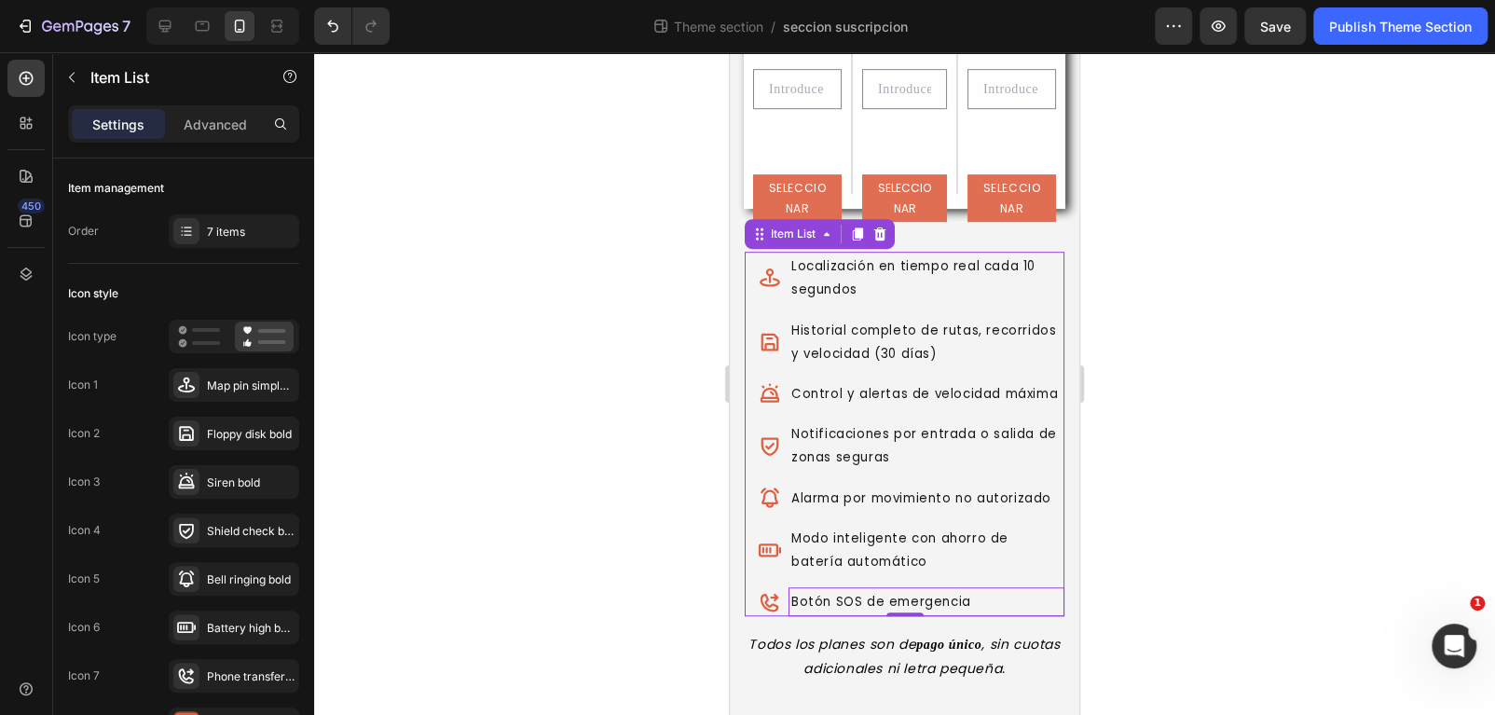
click at [1265, 563] on div at bounding box center [904, 383] width 1181 height 663
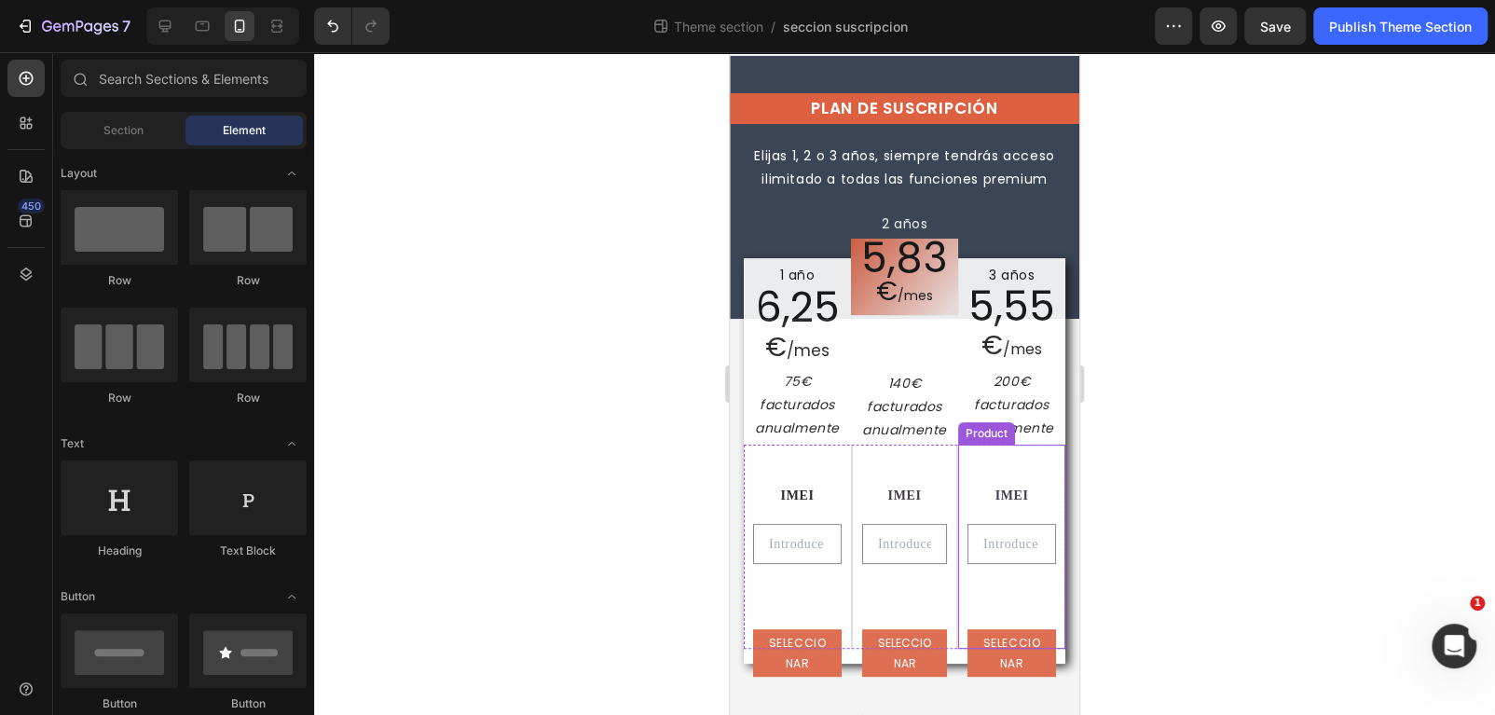
scroll to position [0, 0]
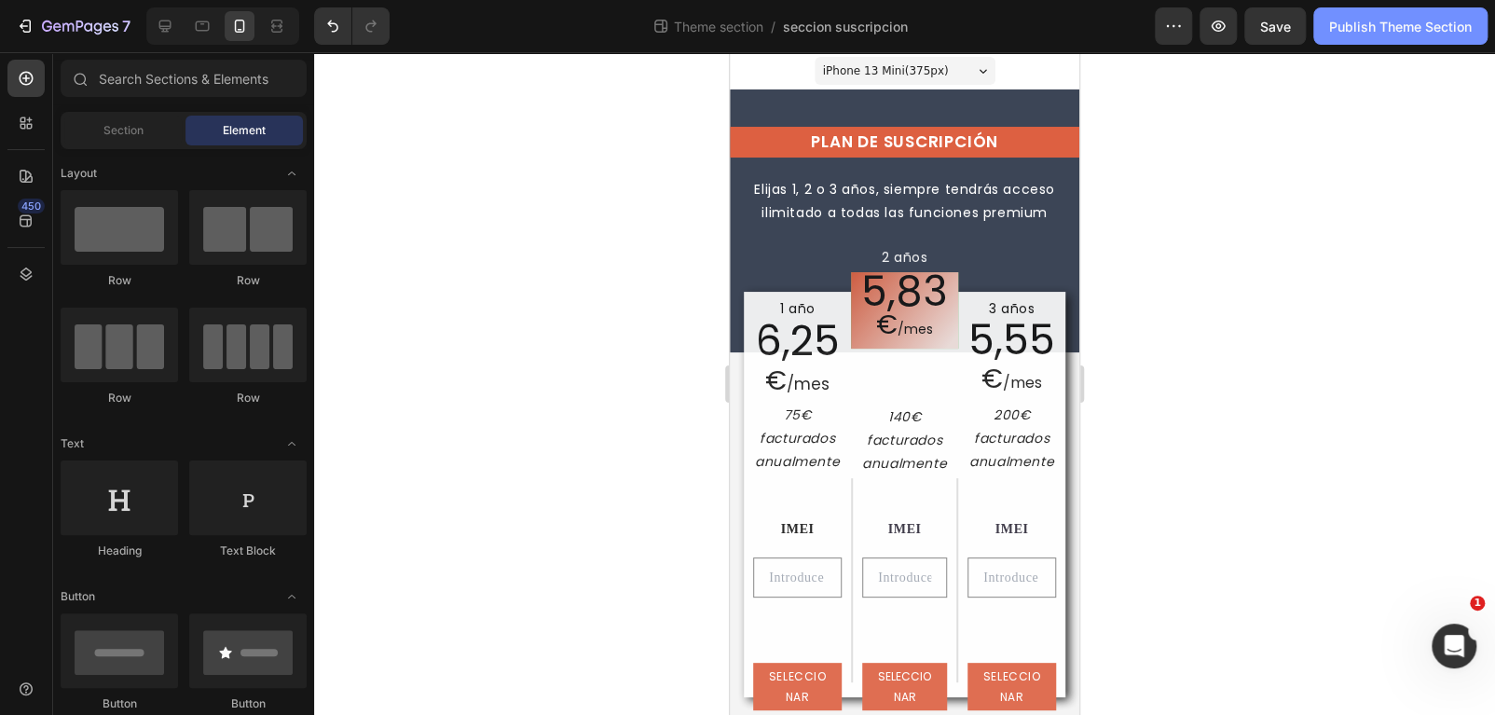
click at [1400, 29] on div "Publish Theme Section" at bounding box center [1400, 27] width 143 height 20
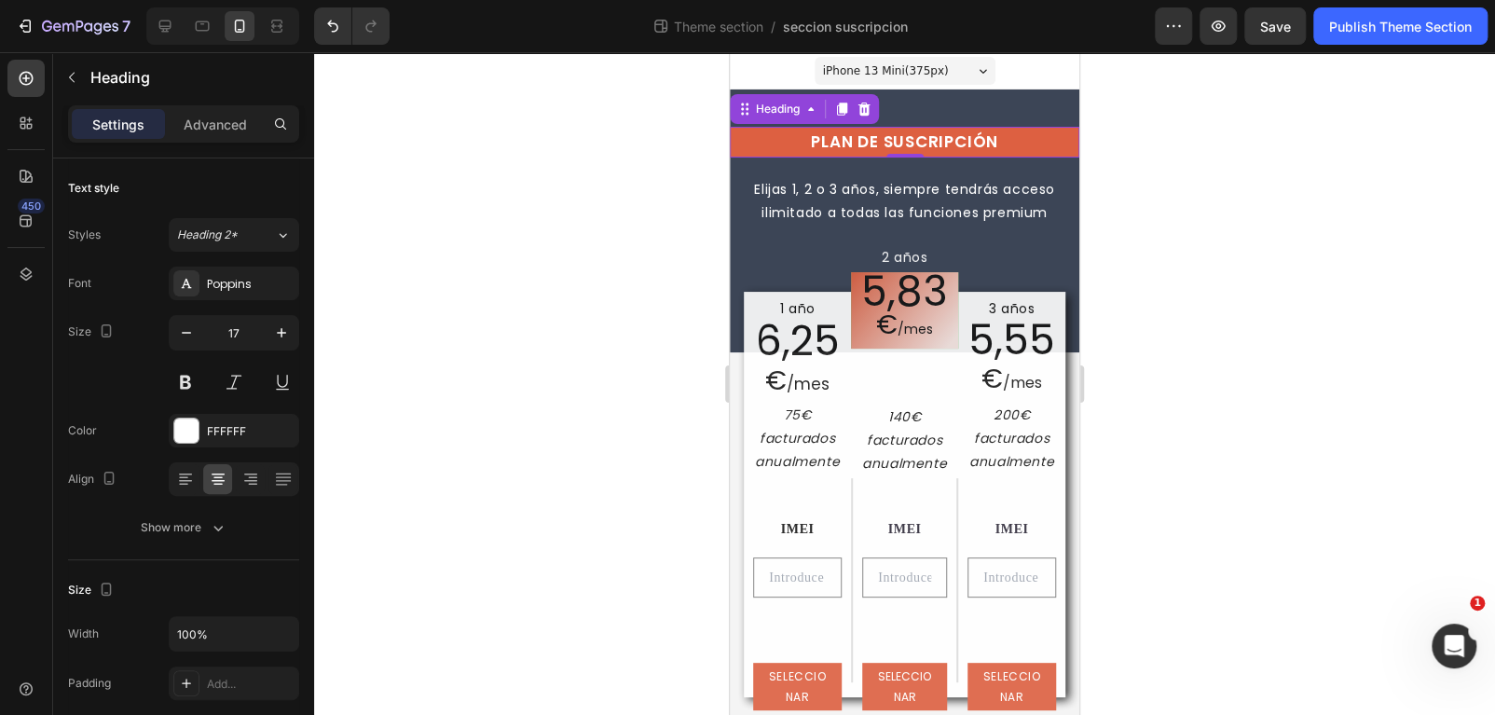
click at [848, 142] on h2 "PLAN DE SUSCRIPCIÓN" at bounding box center [904, 142] width 349 height 31
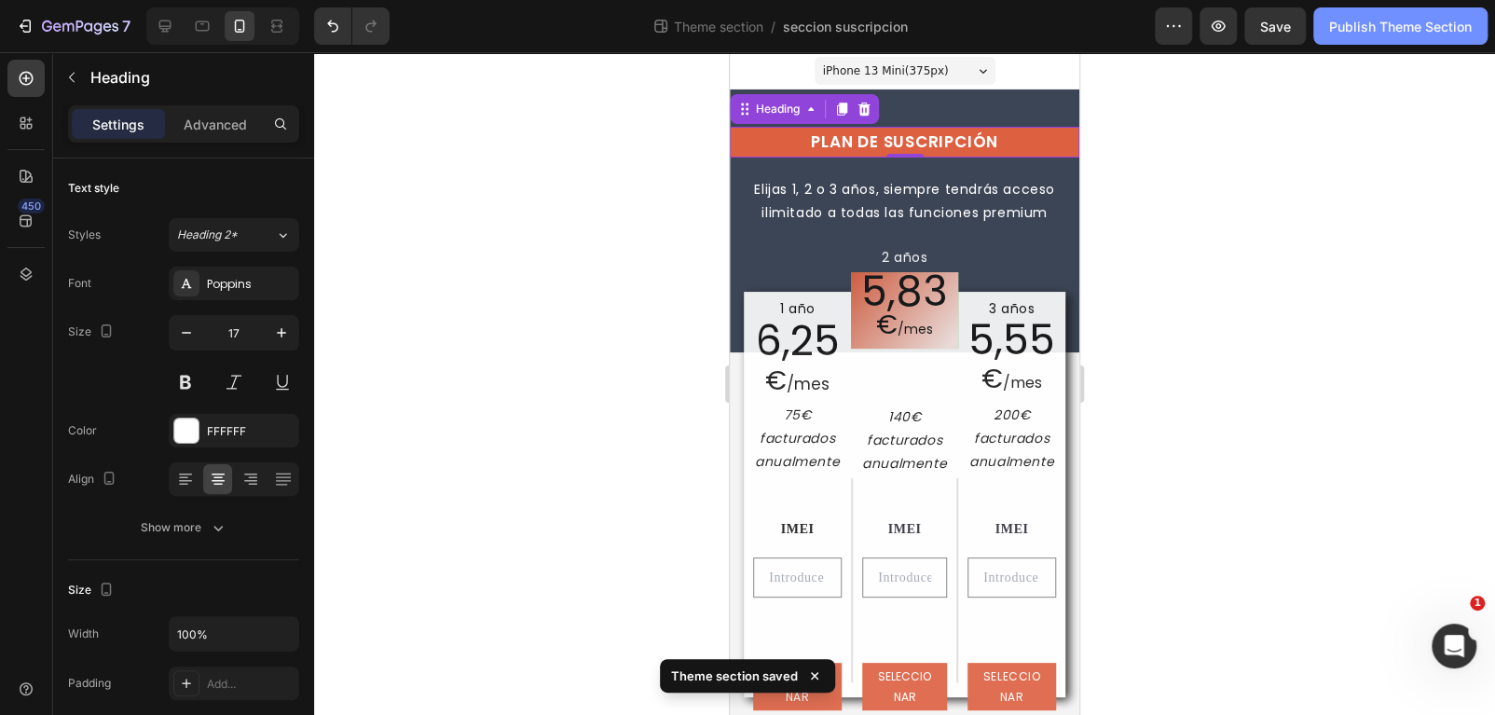
click at [1431, 14] on button "Publish Theme Section" at bounding box center [1400, 25] width 174 height 37
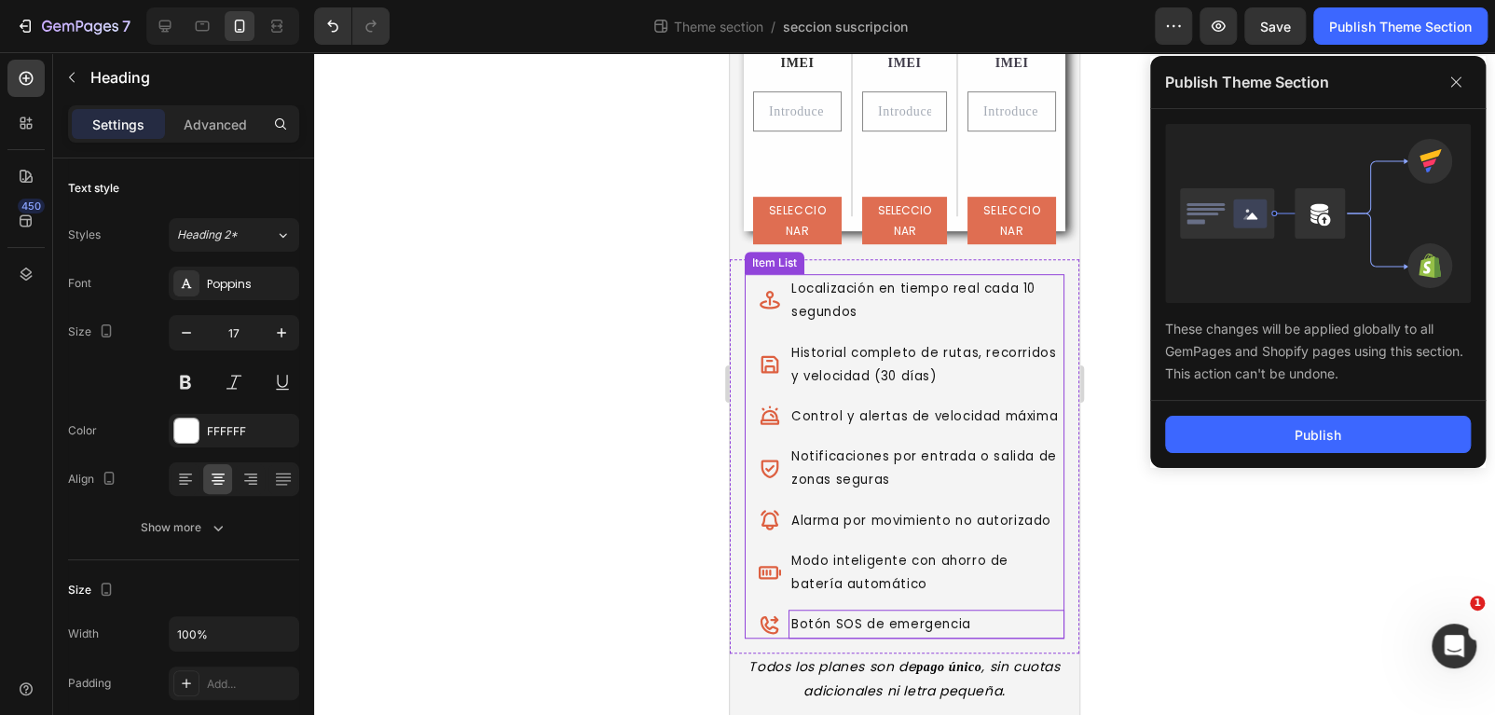
scroll to position [541, 0]
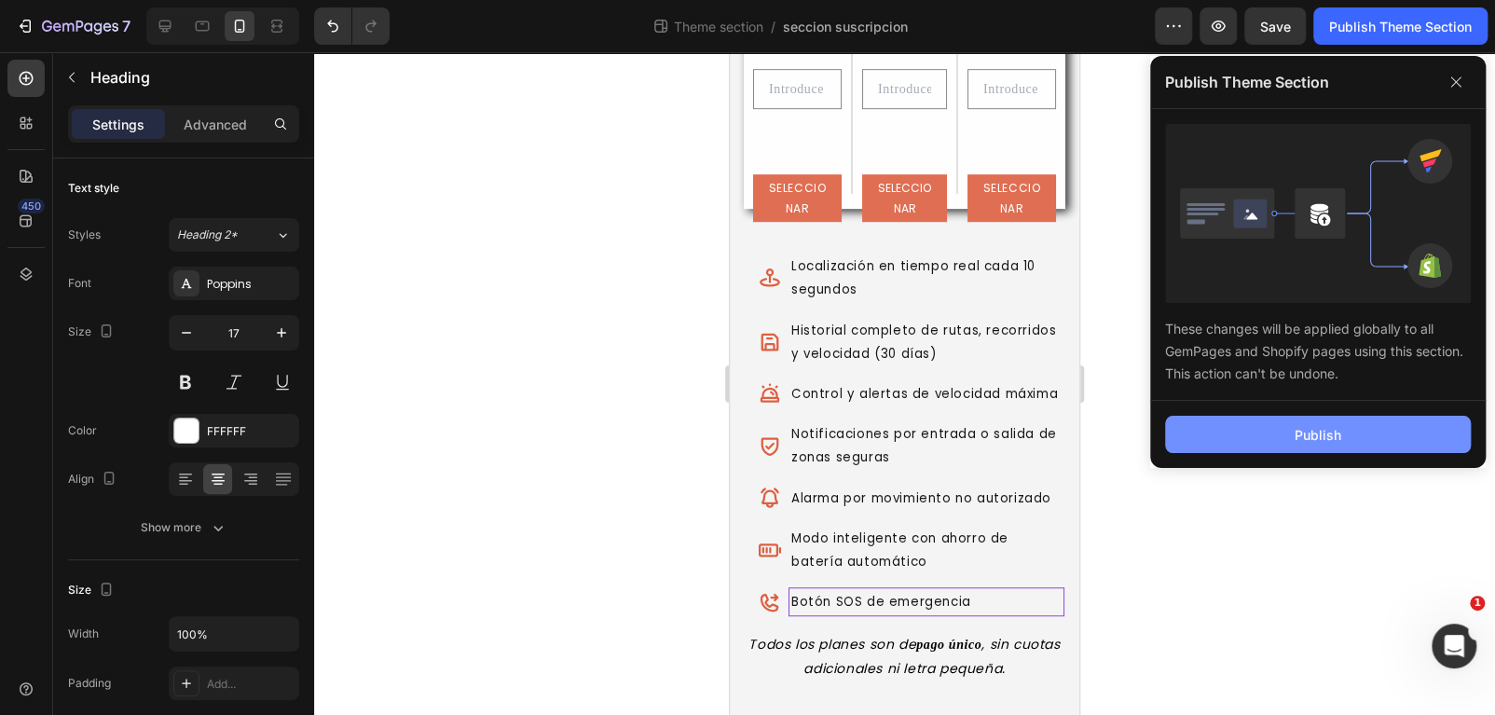
click at [1299, 434] on div "Publish" at bounding box center [1317, 435] width 47 height 20
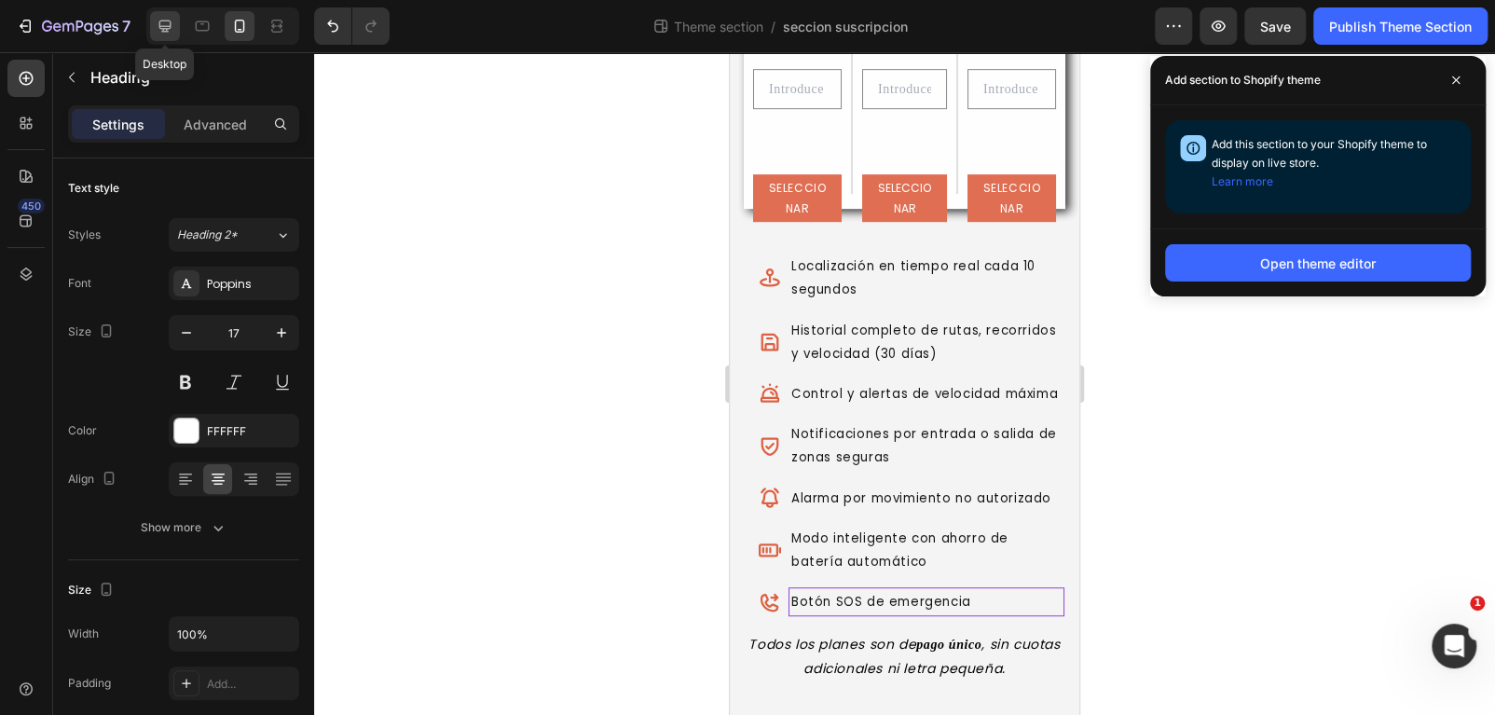
click at [161, 29] on icon at bounding box center [165, 27] width 12 height 12
type input "34"
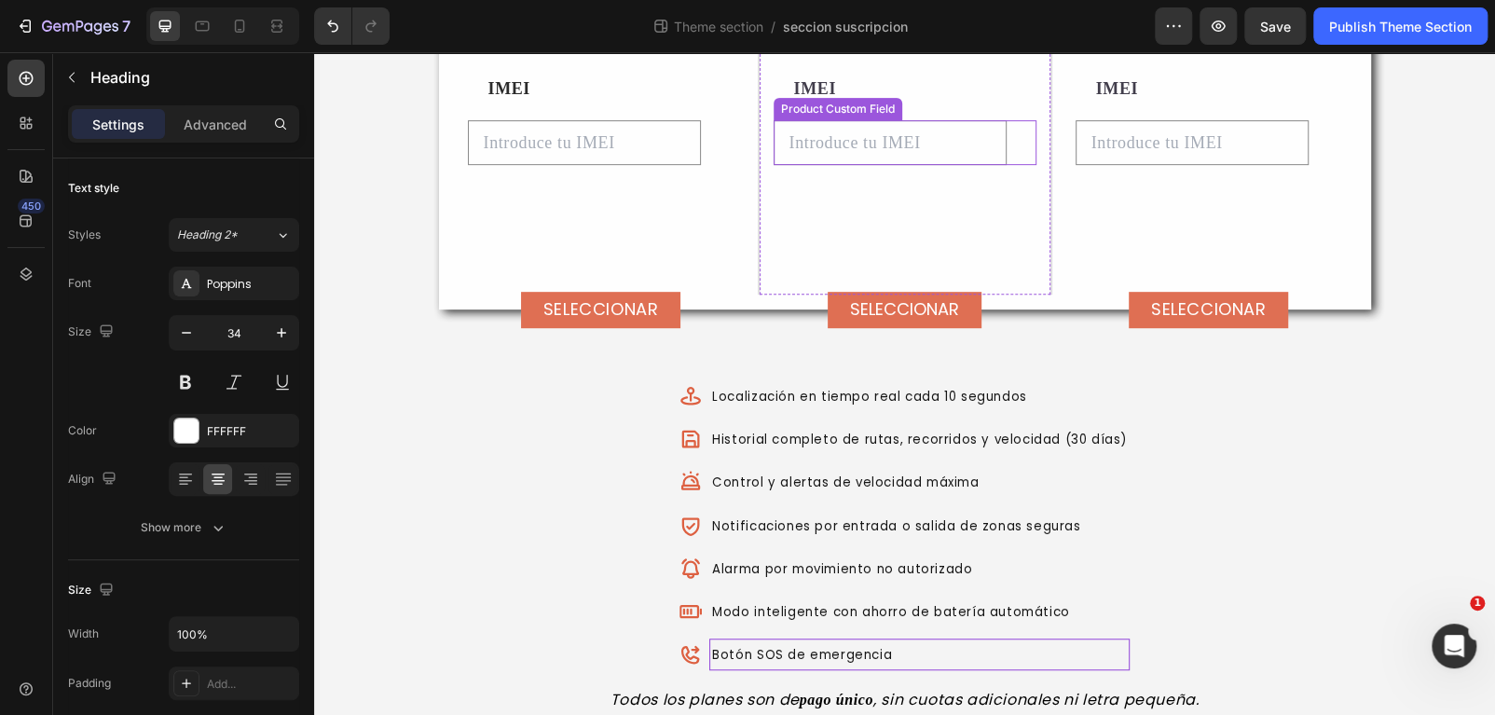
scroll to position [437, 0]
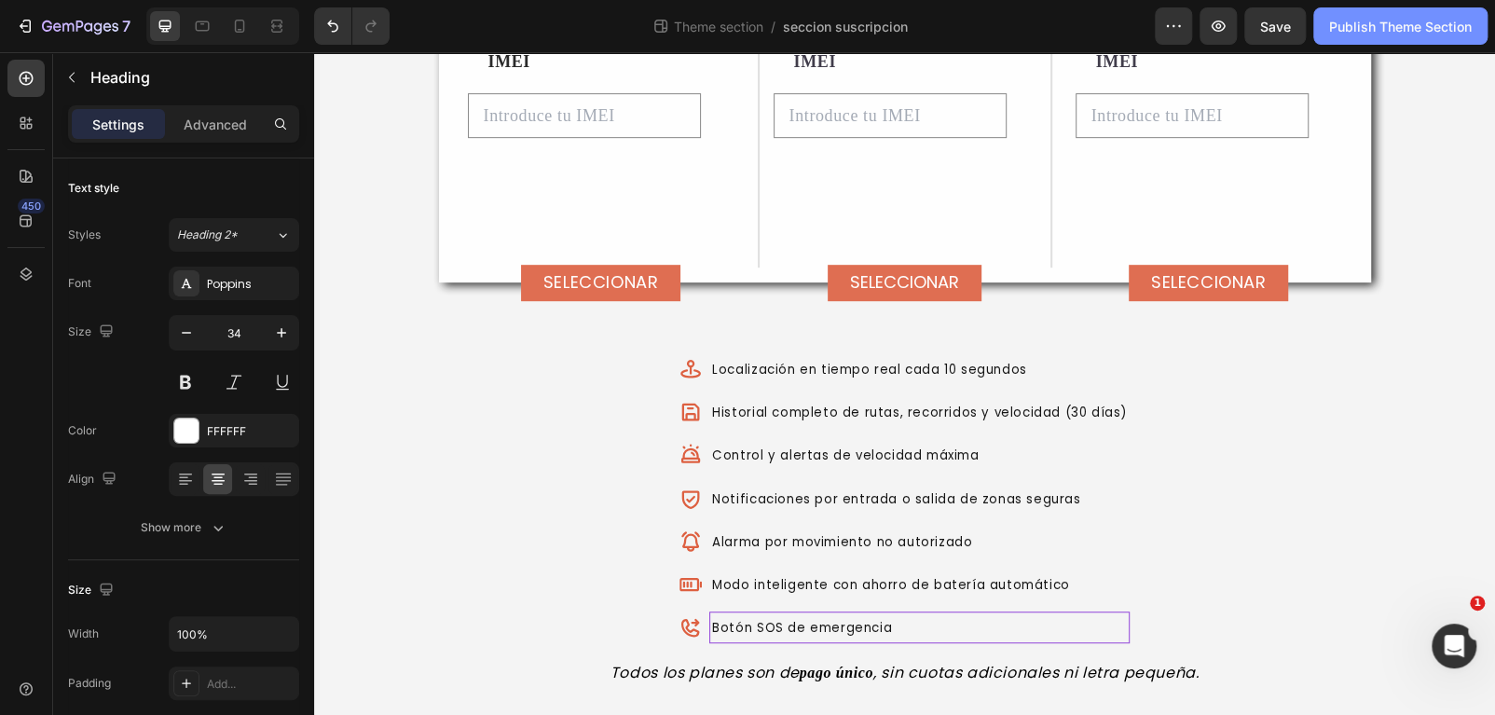
click at [1397, 33] on div "Publish Theme Section" at bounding box center [1400, 27] width 143 height 20
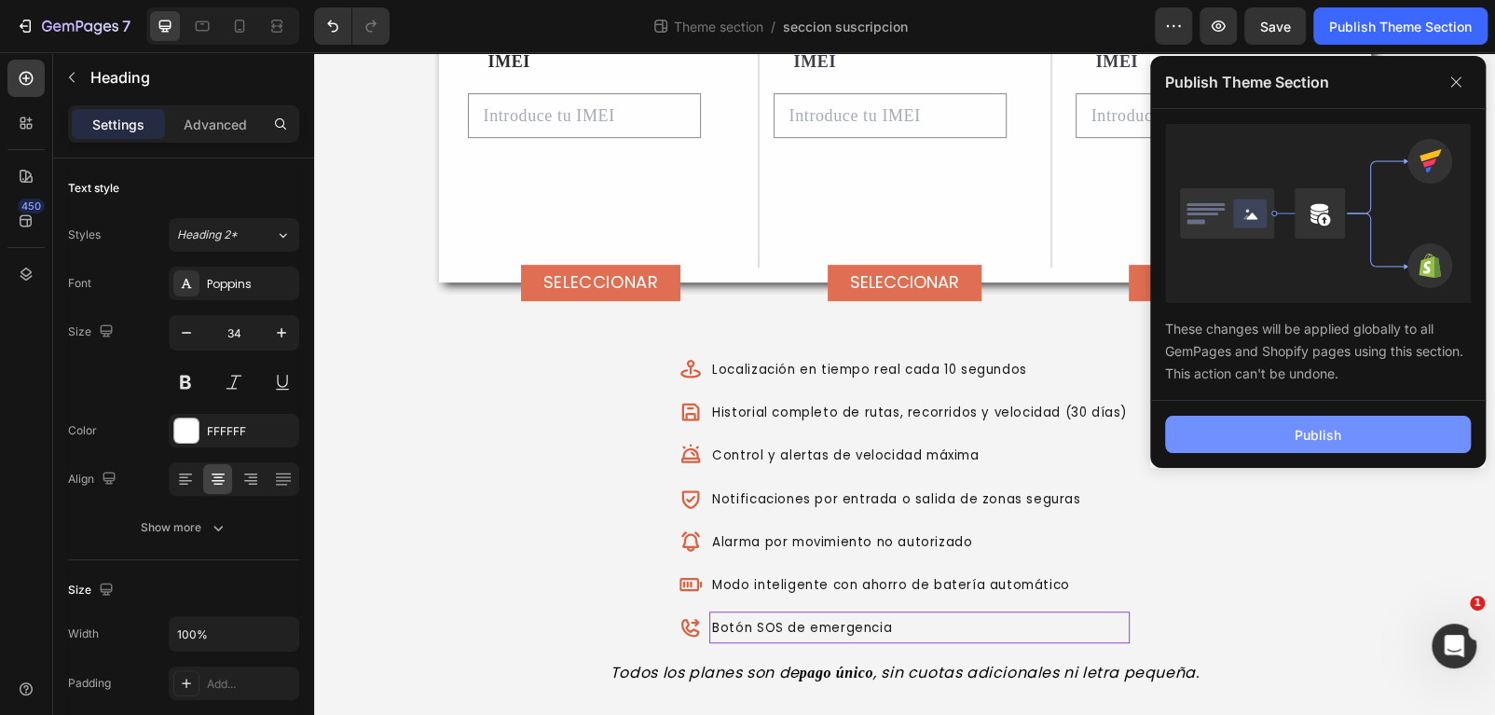
click at [1325, 449] on button "Publish" at bounding box center [1318, 434] width 306 height 37
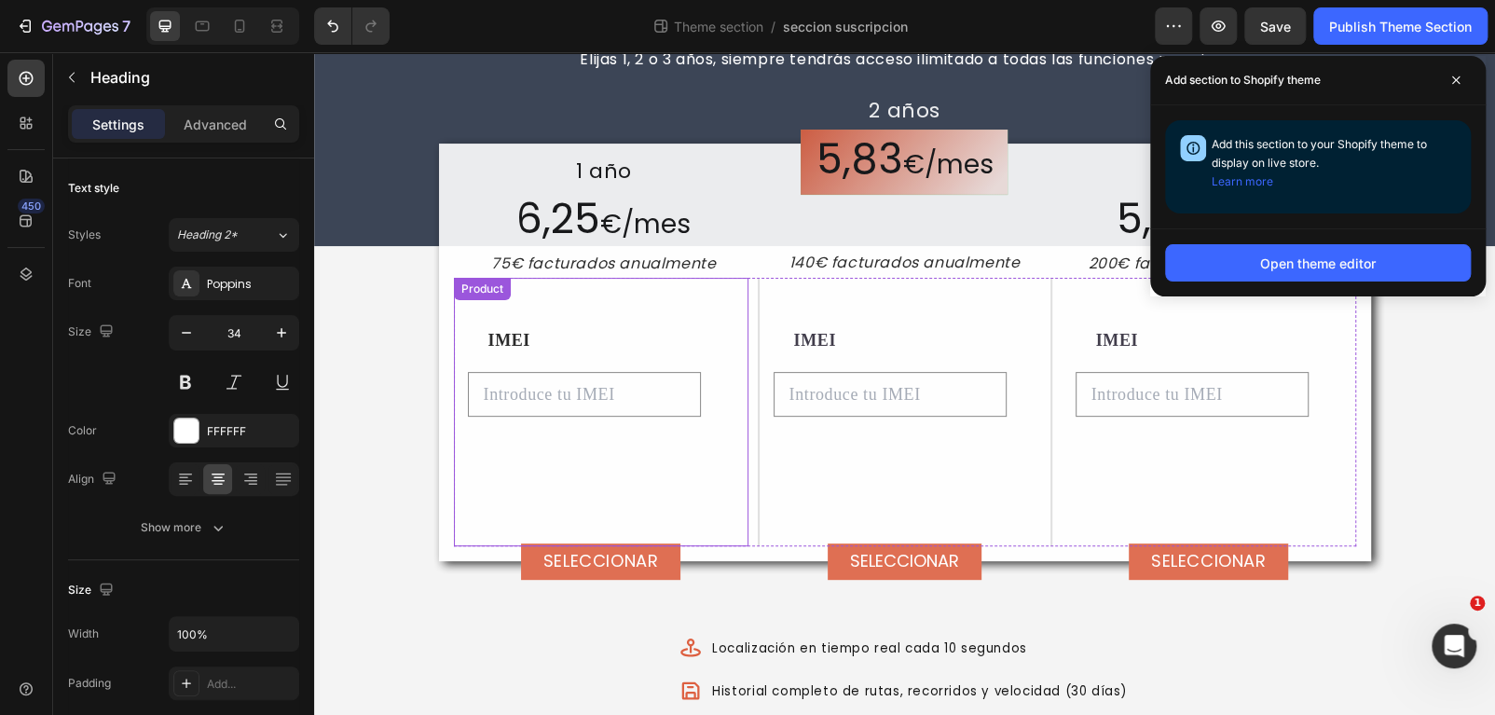
scroll to position [0, 0]
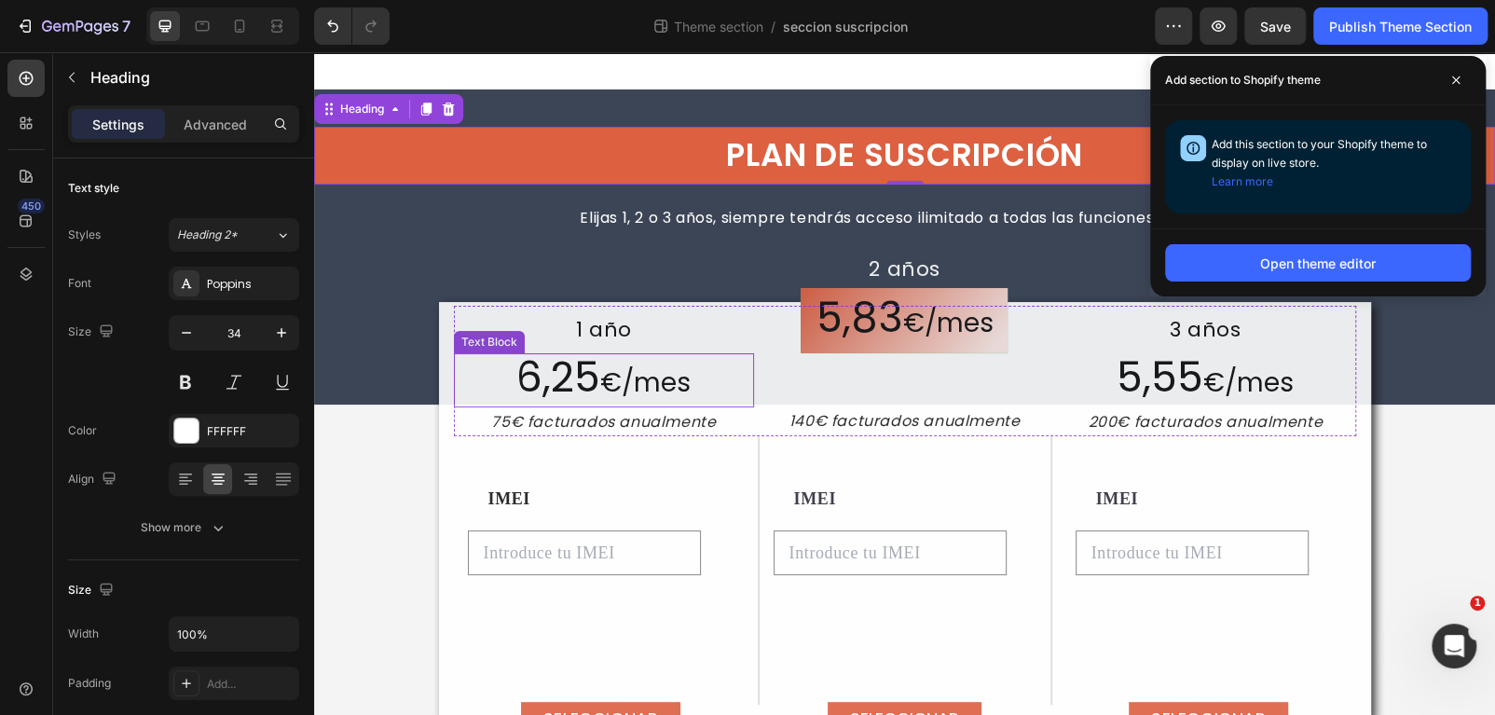
click at [605, 390] on span "€" at bounding box center [610, 382] width 21 height 36
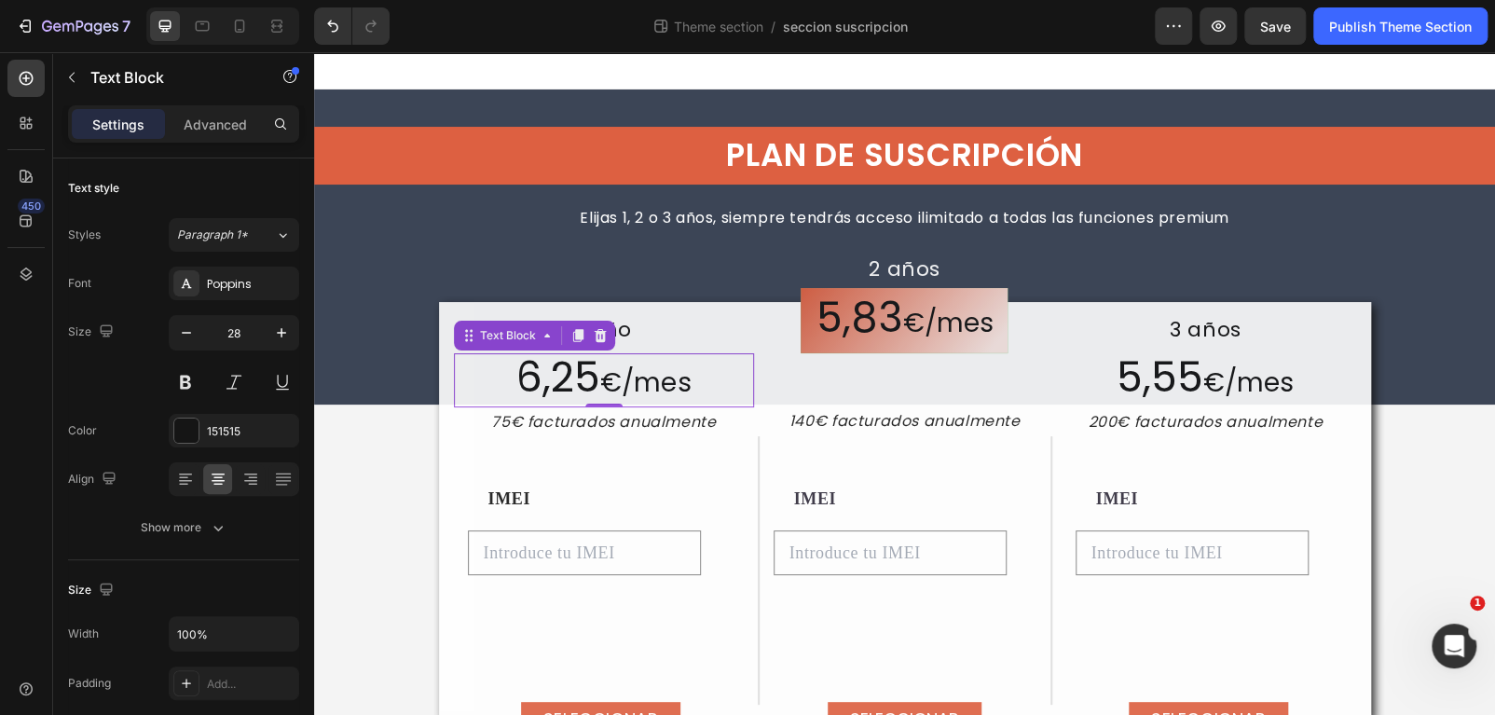
click at [605, 390] on span "€" at bounding box center [610, 382] width 21 height 36
click at [601, 388] on span "€" at bounding box center [610, 382] width 21 height 36
drag, startPoint x: 603, startPoint y: 391, endPoint x: 675, endPoint y: 387, distance: 71.9
click at [675, 387] on p "6,25 € /mes" at bounding box center [604, 380] width 297 height 50
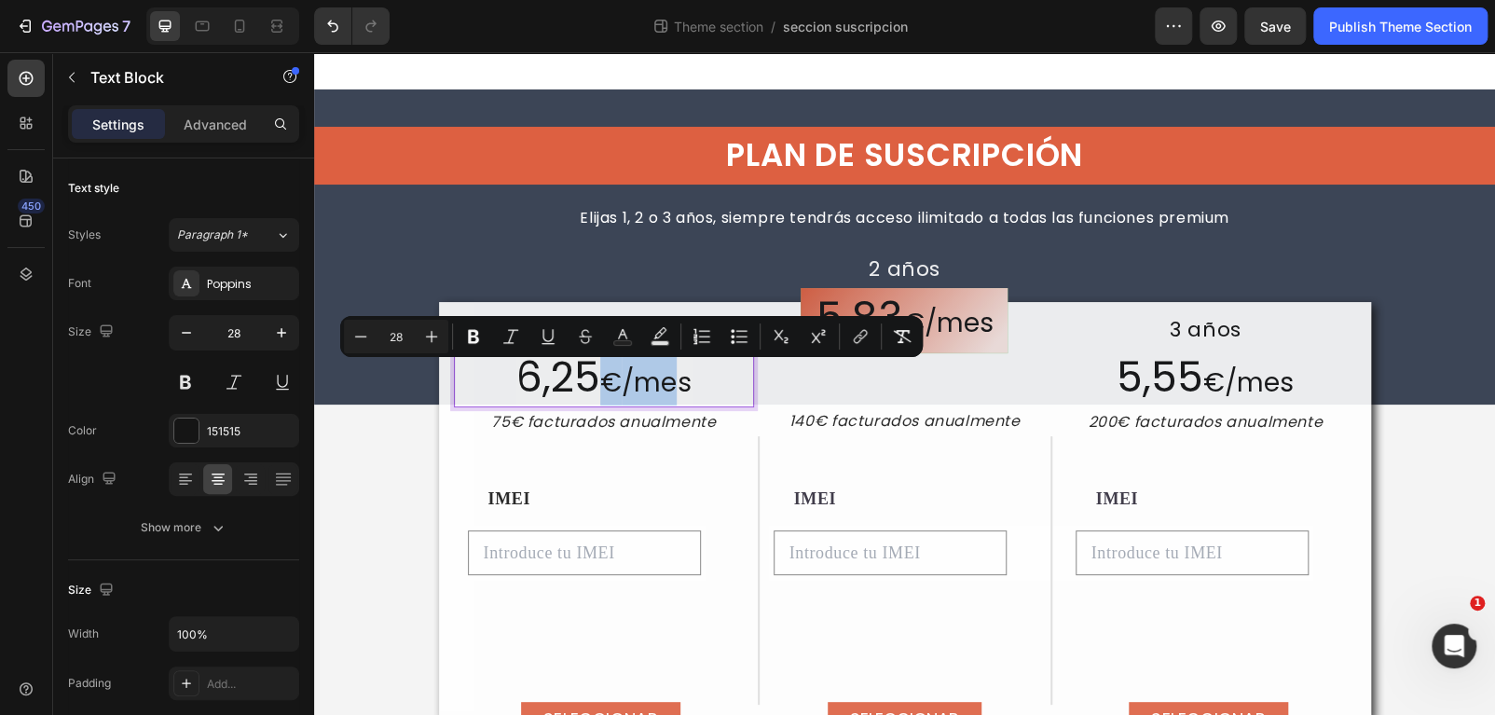
click at [675, 387] on p "6,25 € /mes" at bounding box center [604, 380] width 297 height 50
drag, startPoint x: 684, startPoint y: 385, endPoint x: 591, endPoint y: 374, distance: 93.9
click at [591, 374] on p "6,25 € /mes" at bounding box center [604, 380] width 297 height 50
copy p "€ /mes"
click at [239, 22] on icon at bounding box center [239, 26] width 19 height 19
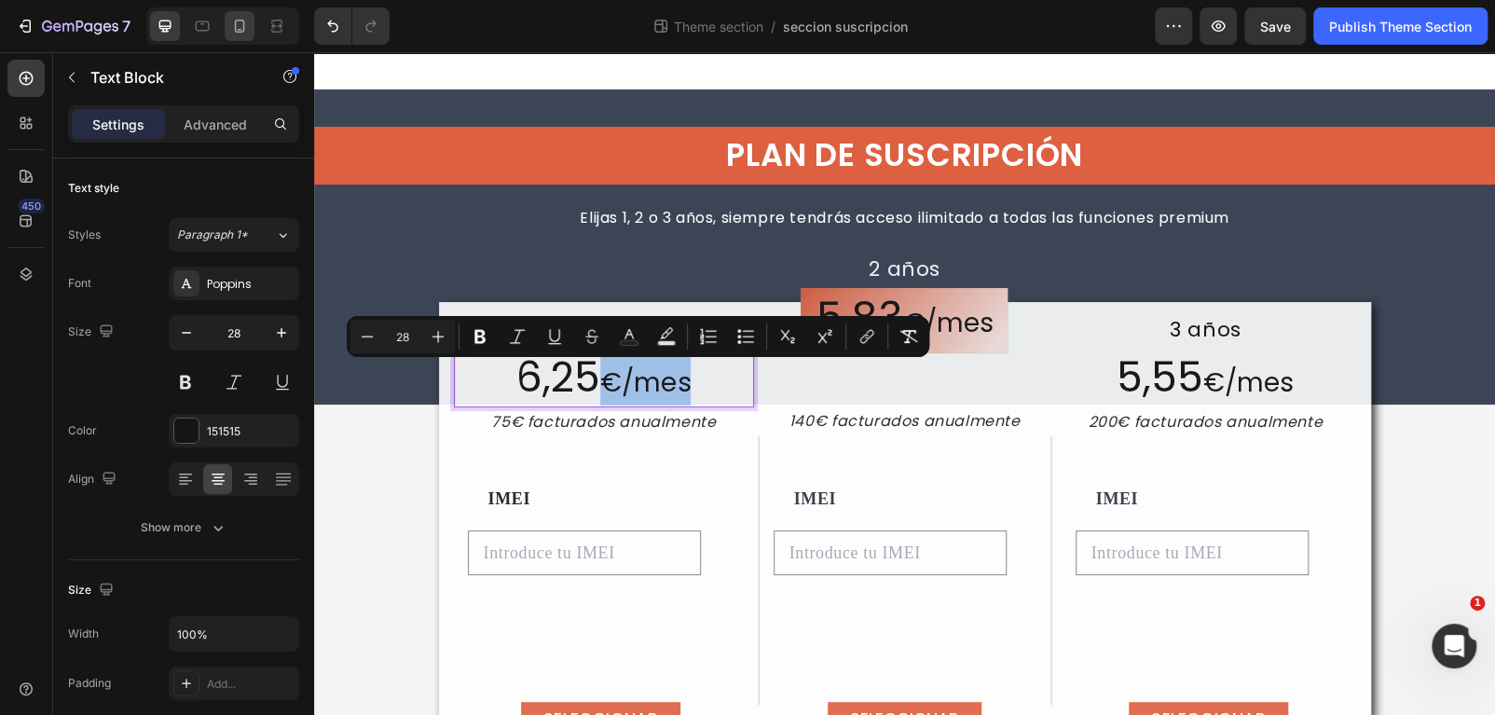
type input "17"
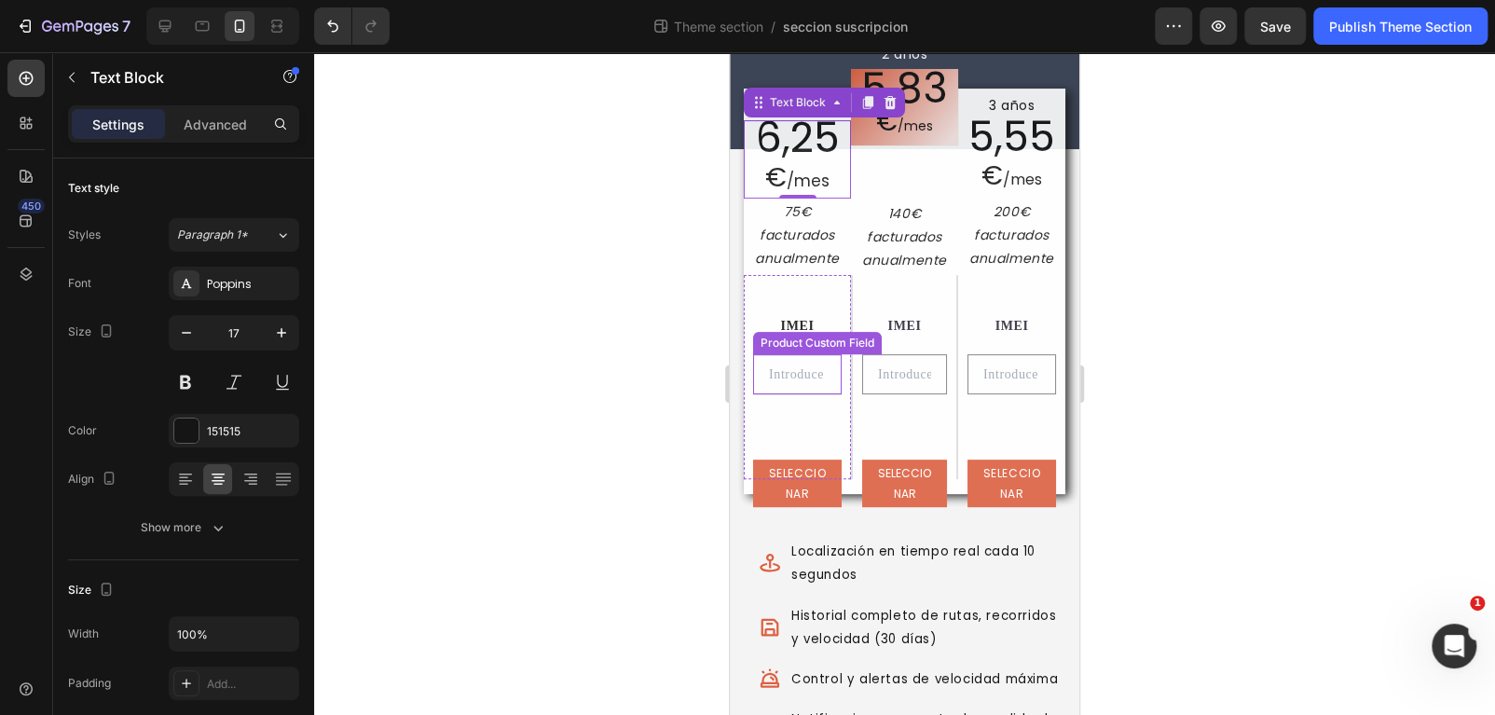
scroll to position [205, 0]
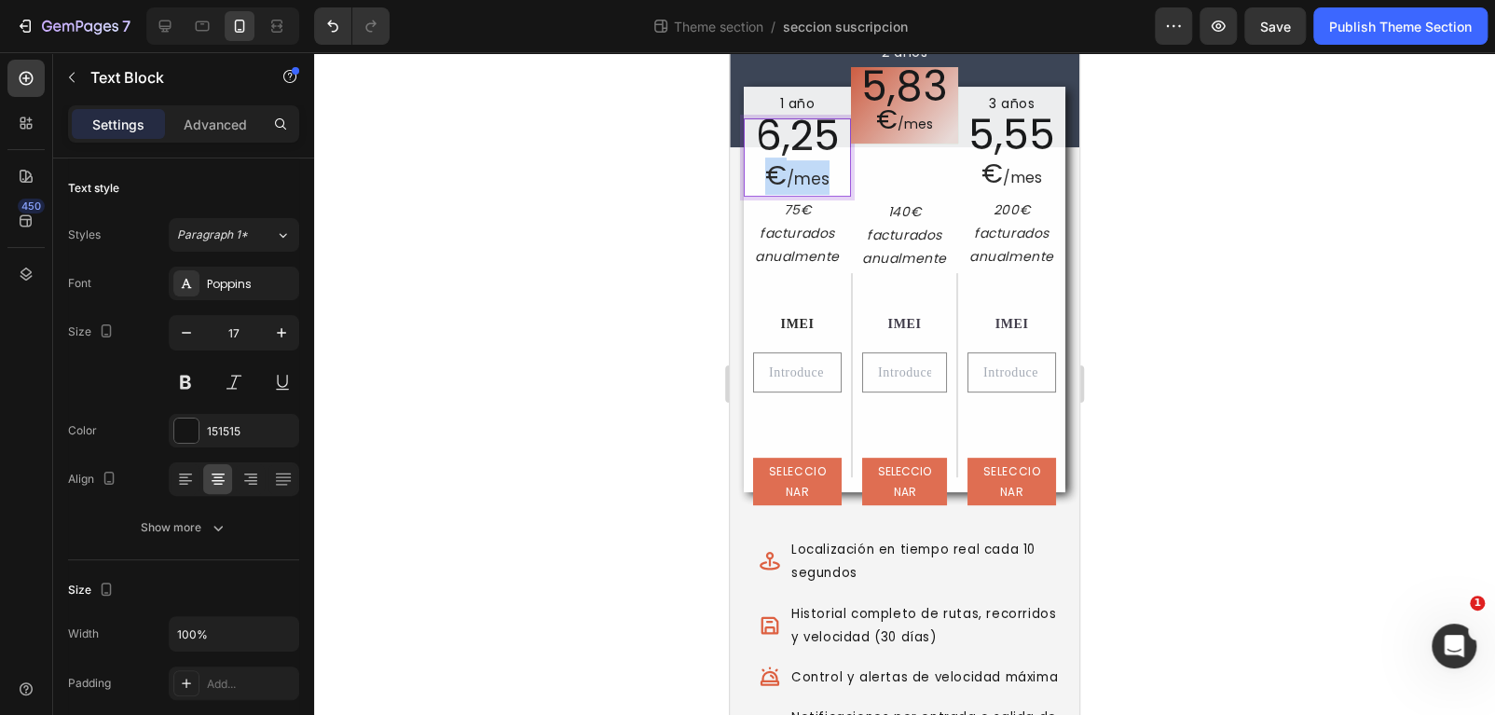
drag, startPoint x: 829, startPoint y: 169, endPoint x: 766, endPoint y: 173, distance: 63.5
click at [766, 173] on p "6,25 € /mes" at bounding box center [797, 157] width 103 height 75
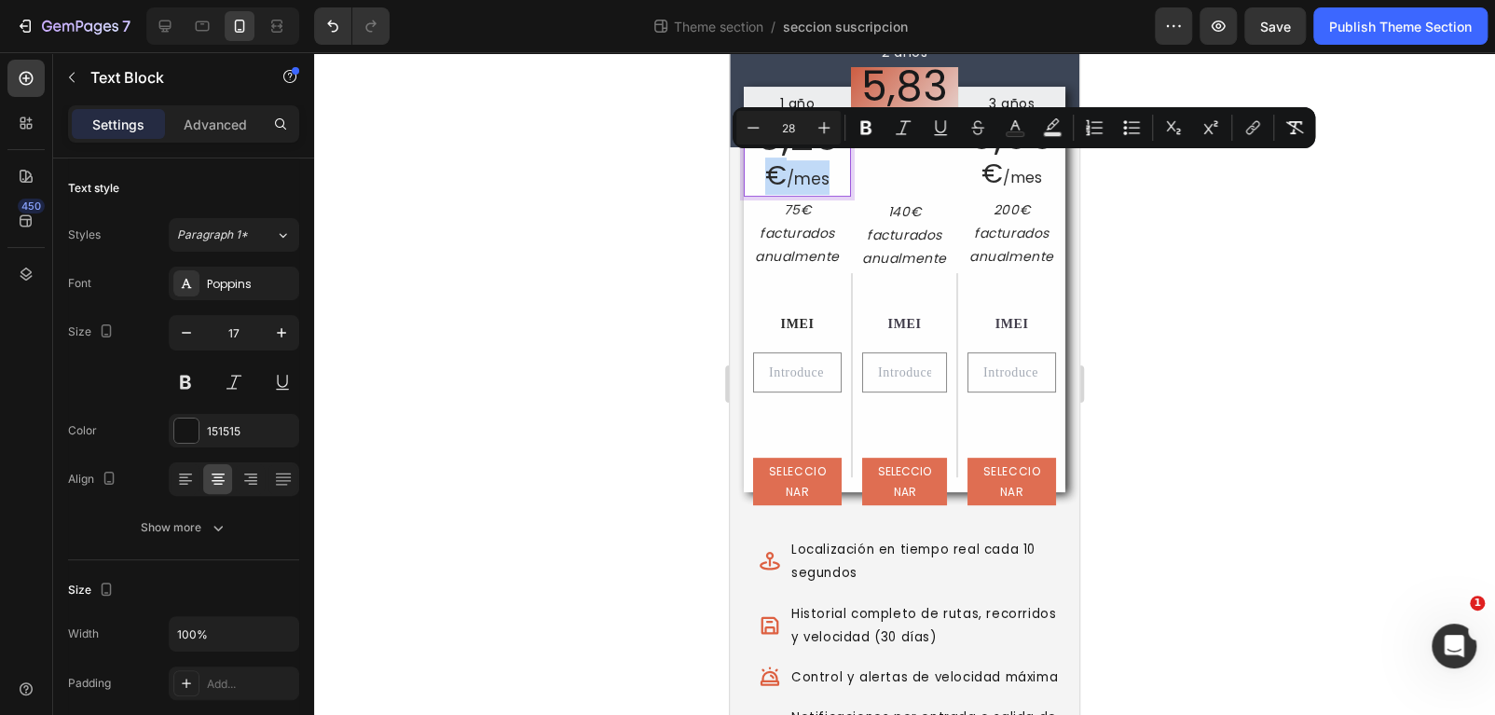
type input "17"
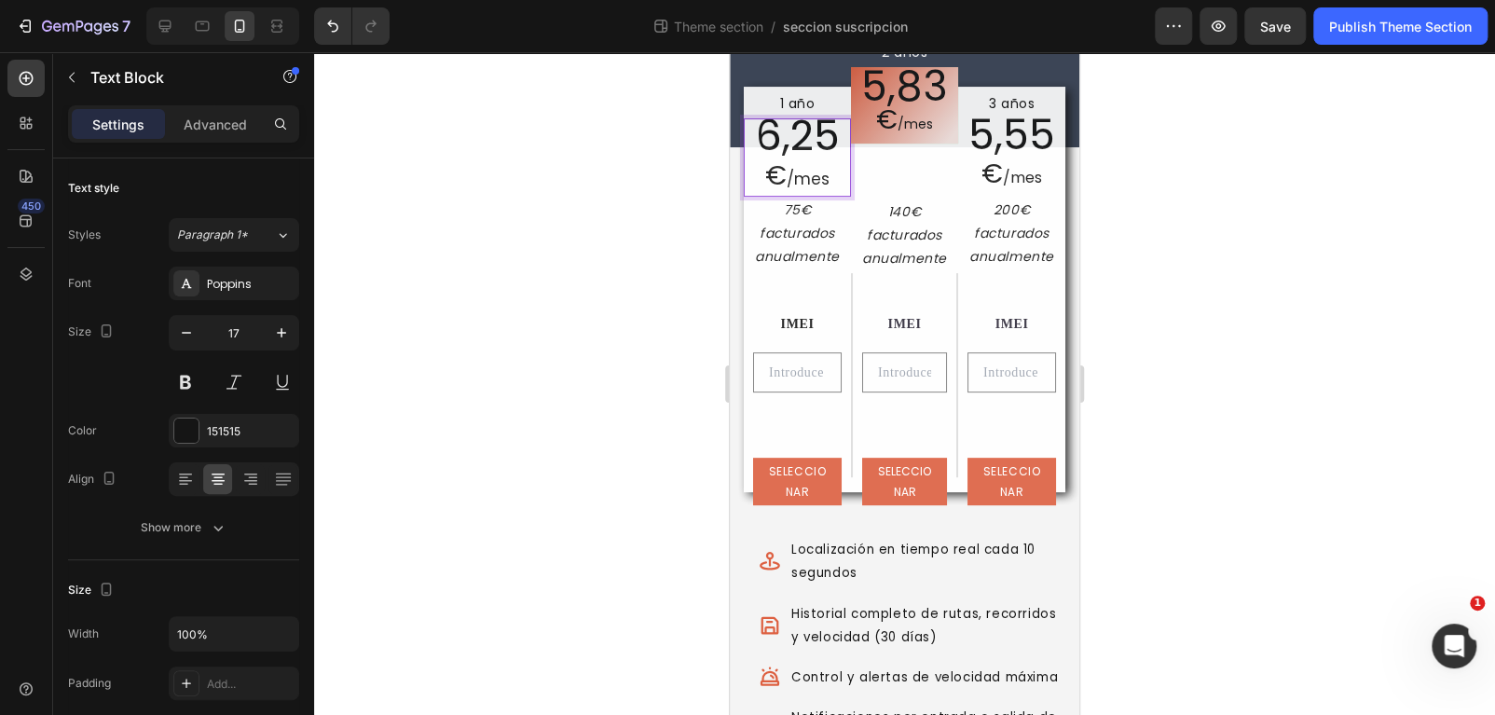
click at [785, 182] on p "6,25 € /mes" at bounding box center [797, 157] width 103 height 75
click at [765, 176] on span "€" at bounding box center [775, 176] width 21 height 36
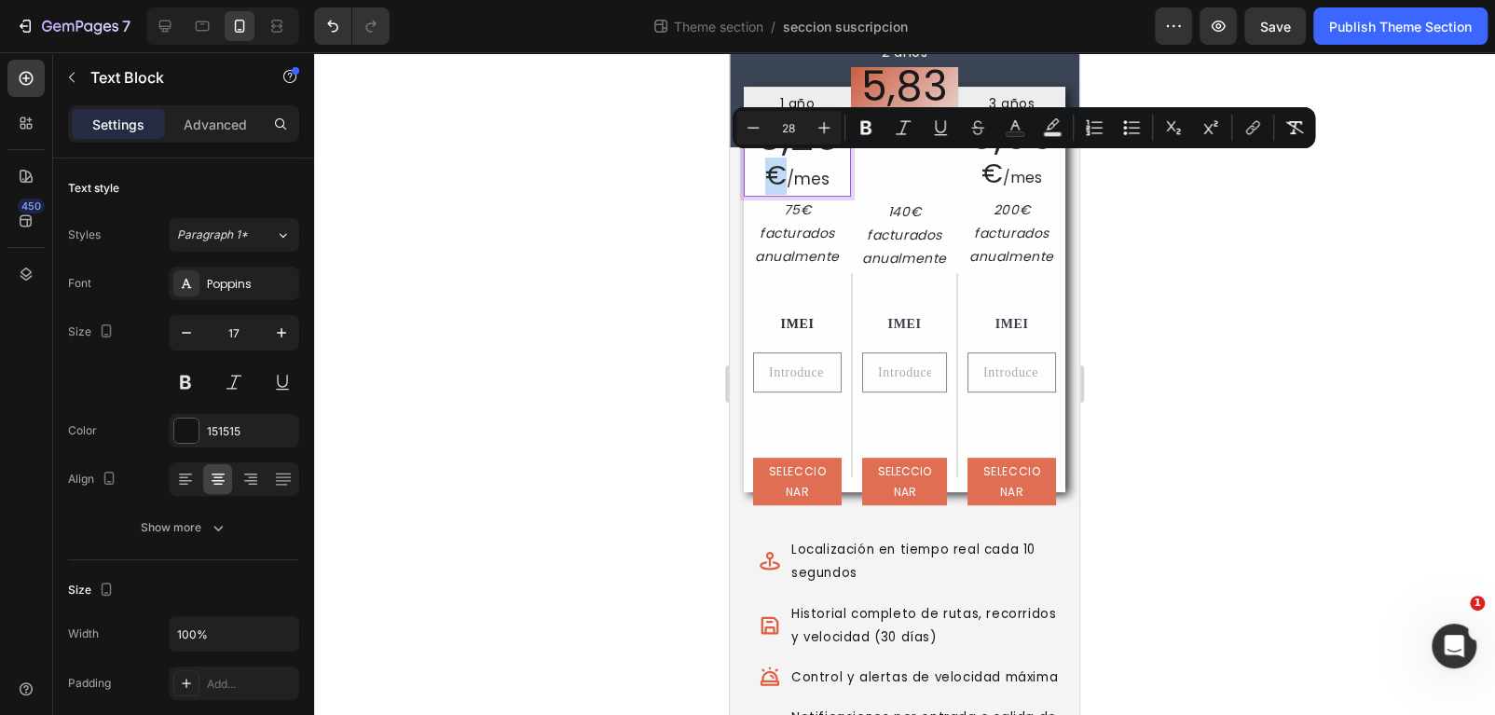
drag, startPoint x: 783, startPoint y: 175, endPoint x: 768, endPoint y: 177, distance: 15.0
click at [768, 177] on span "€" at bounding box center [775, 176] width 21 height 36
type input "17"
click at [828, 182] on p "6,25 € /mes" at bounding box center [797, 157] width 103 height 75
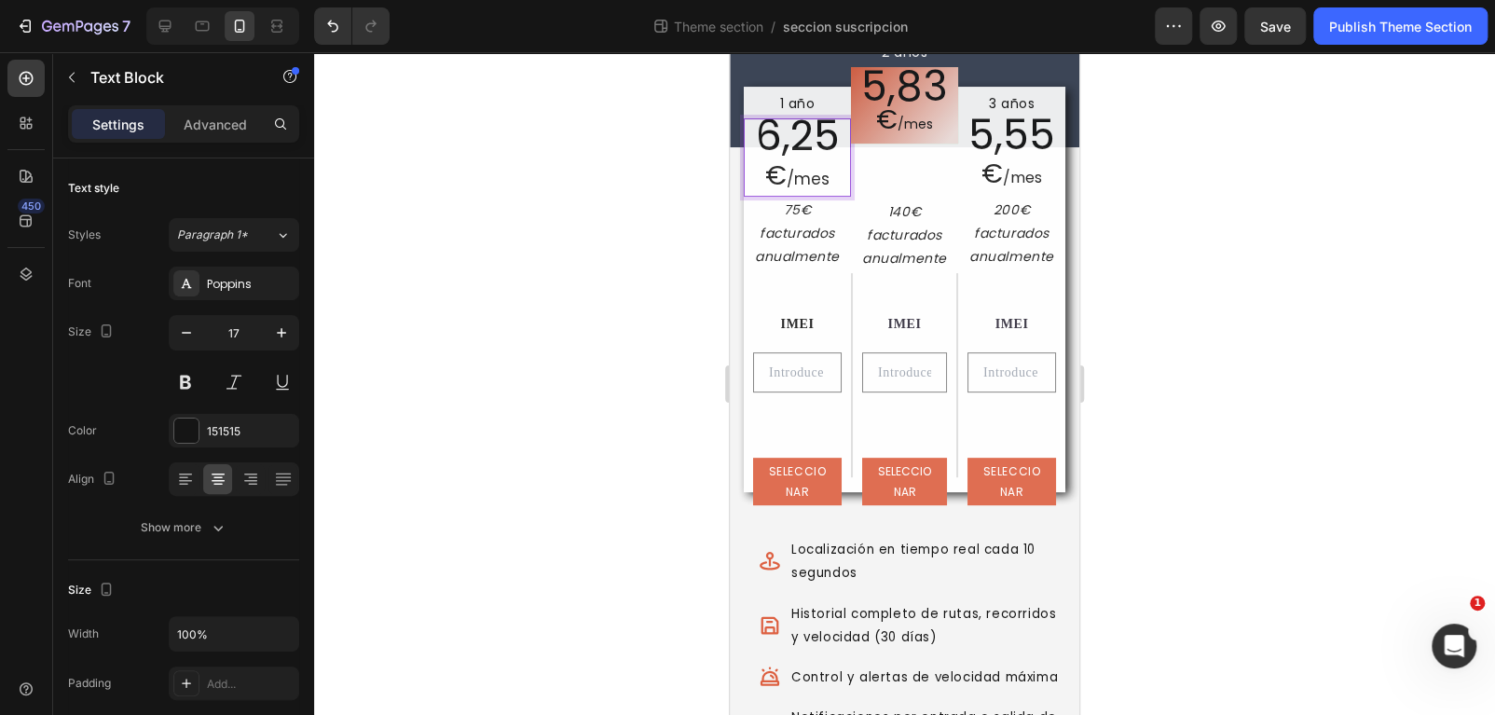
click at [795, 136] on span "6,25" at bounding box center [798, 135] width 84 height 57
drag, startPoint x: 820, startPoint y: 138, endPoint x: 803, endPoint y: 134, distance: 17.2
click at [803, 134] on span "6,25" at bounding box center [798, 135] width 84 height 57
drag, startPoint x: 797, startPoint y: 141, endPoint x: 824, endPoint y: 140, distance: 27.0
click at [824, 140] on span "6,25" at bounding box center [798, 135] width 84 height 57
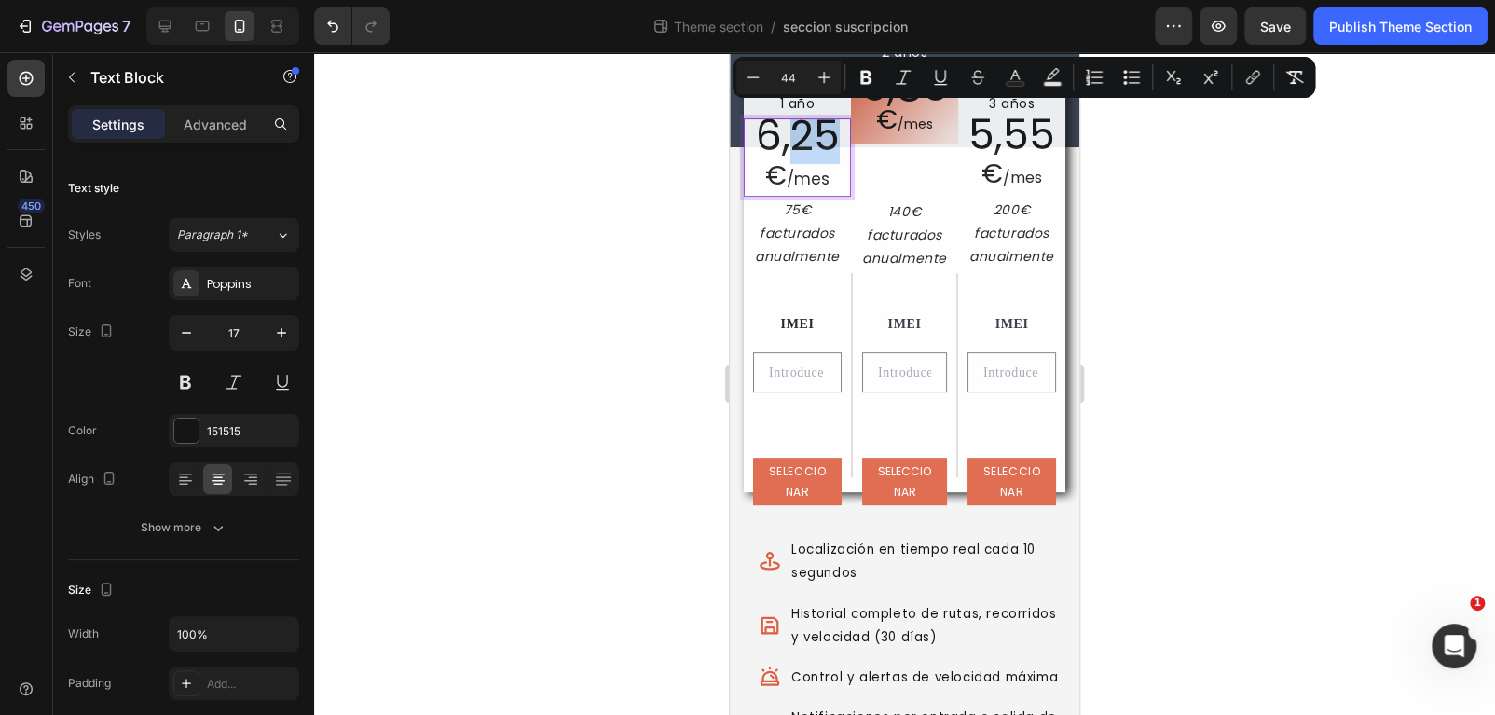
type input "17"
click at [815, 164] on p "6,25 € /mes" at bounding box center [797, 157] width 103 height 75
drag, startPoint x: 809, startPoint y: 146, endPoint x: 794, endPoint y: 146, distance: 14.9
click at [794, 146] on span "6,25" at bounding box center [798, 135] width 84 height 57
click at [904, 88] on button "Italic" at bounding box center [903, 78] width 34 height 34
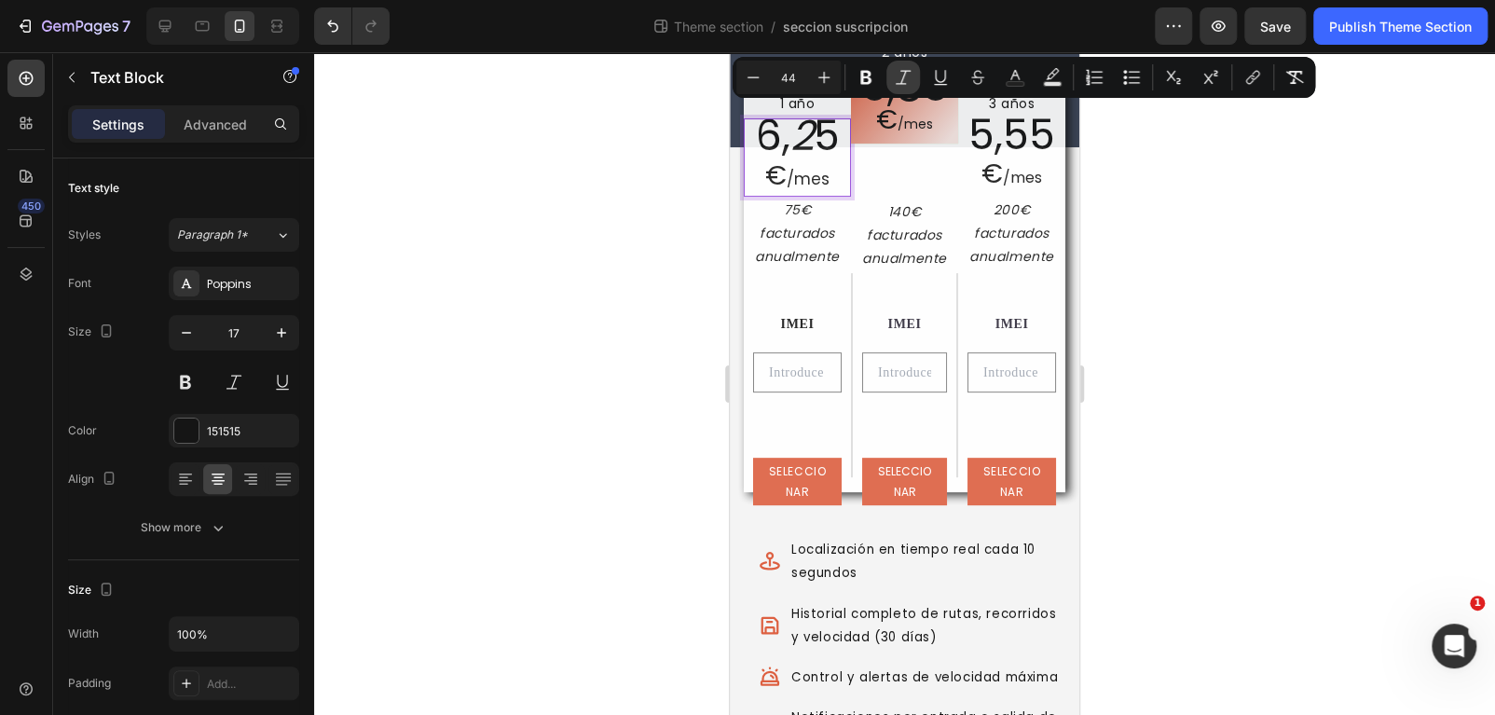
click at [904, 88] on button "Italic" at bounding box center [903, 78] width 34 height 34
click at [896, 141] on div "2 años Text Block 5,83 € /mes Text Block Row Row 140€ facturados anualmente Tex…" at bounding box center [904, 181] width 107 height 182
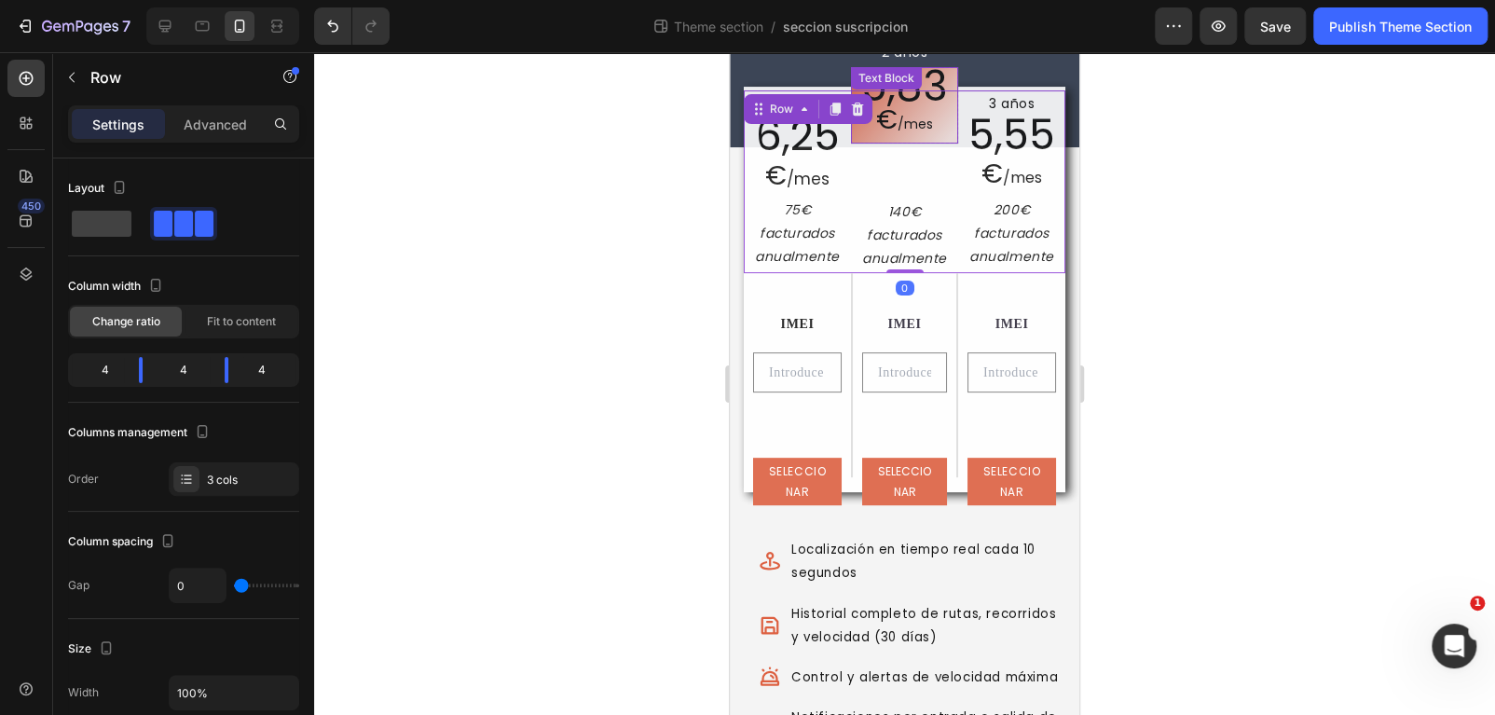
click at [909, 75] on div "Text Block" at bounding box center [886, 78] width 63 height 17
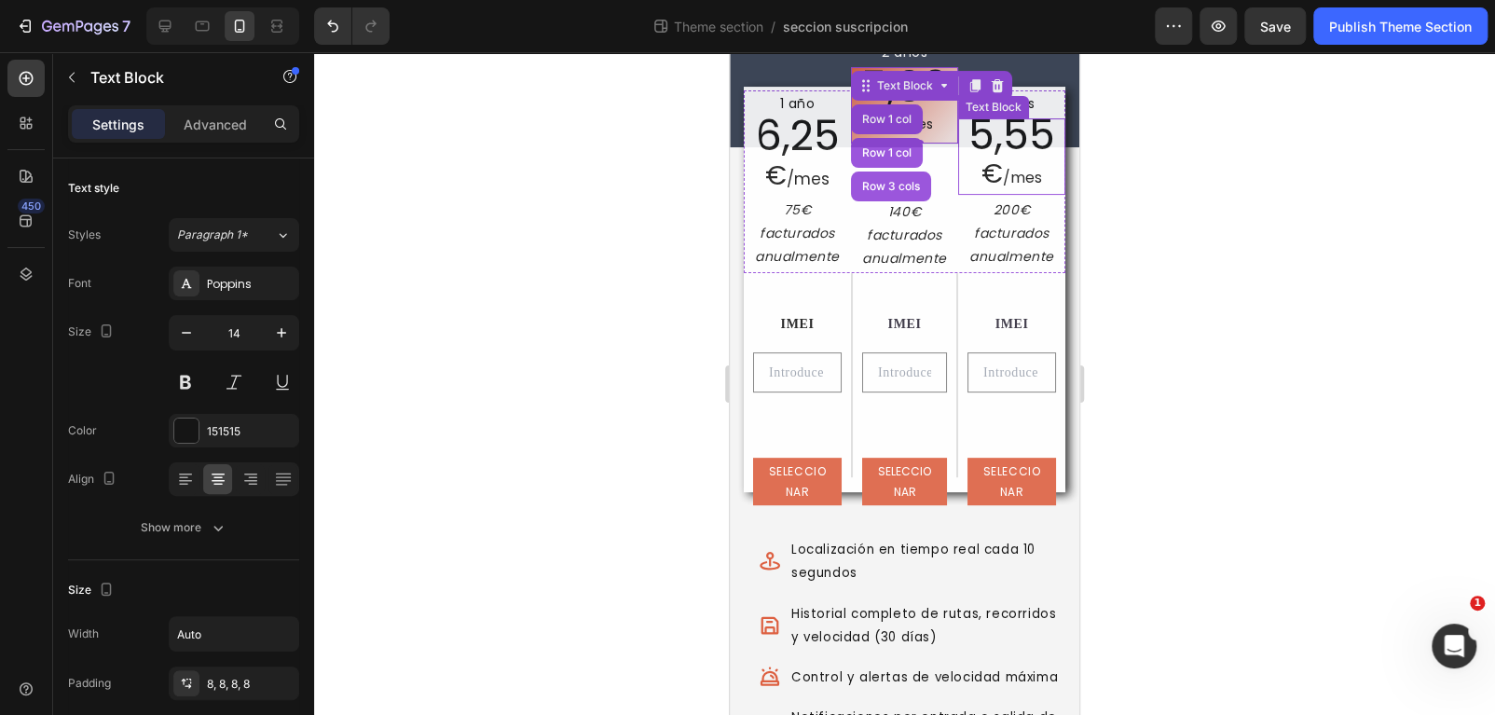
click at [985, 130] on span "5,55" at bounding box center [1011, 134] width 87 height 57
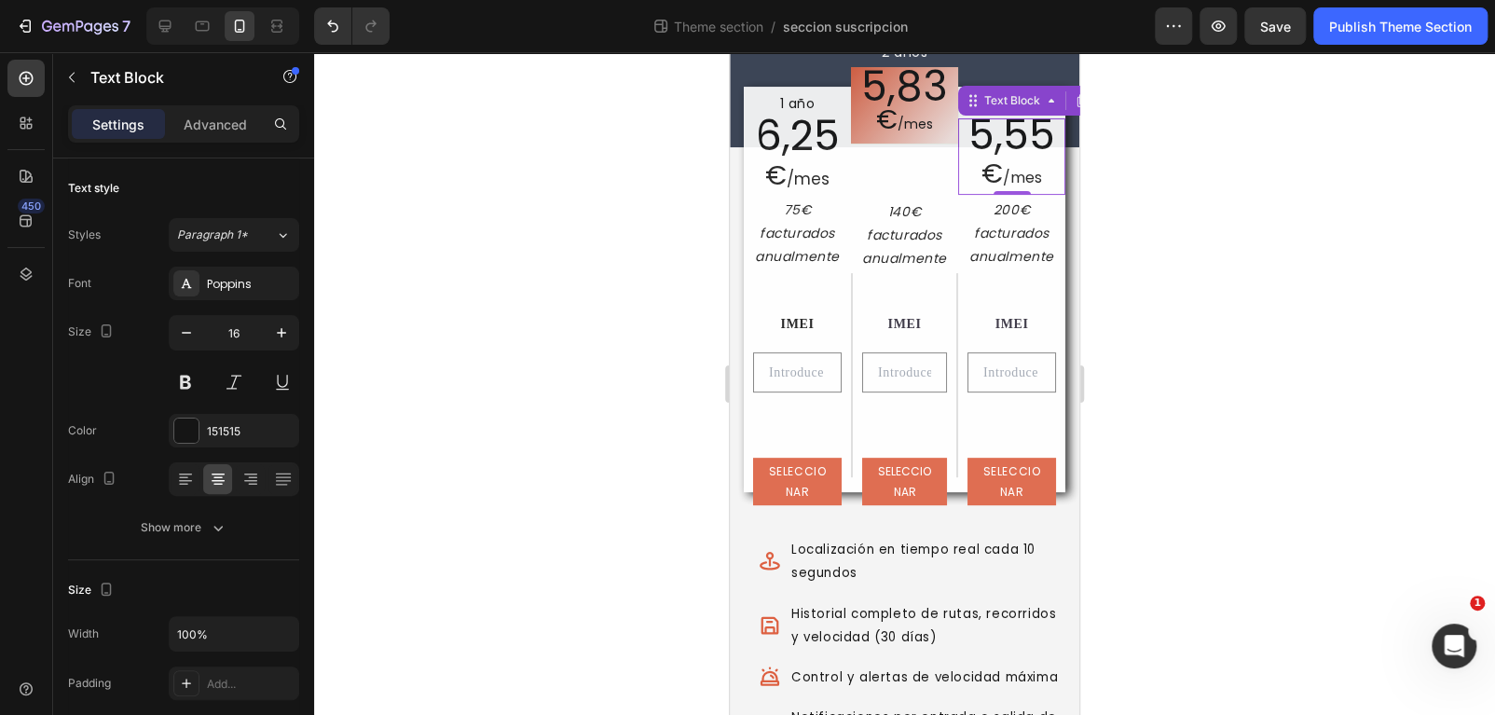
click at [994, 133] on span "5,55" at bounding box center [1011, 134] width 87 height 57
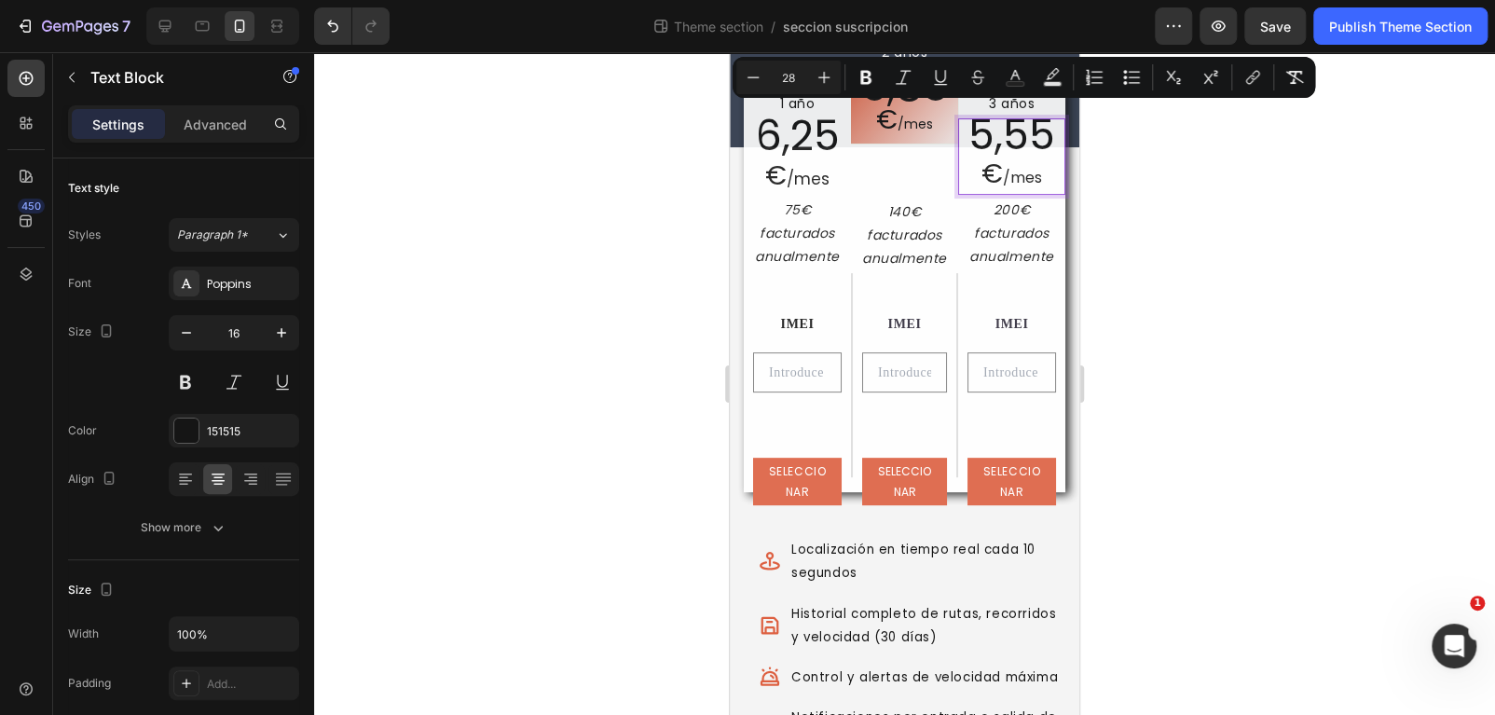
click at [989, 171] on span "€" at bounding box center [991, 174] width 21 height 36
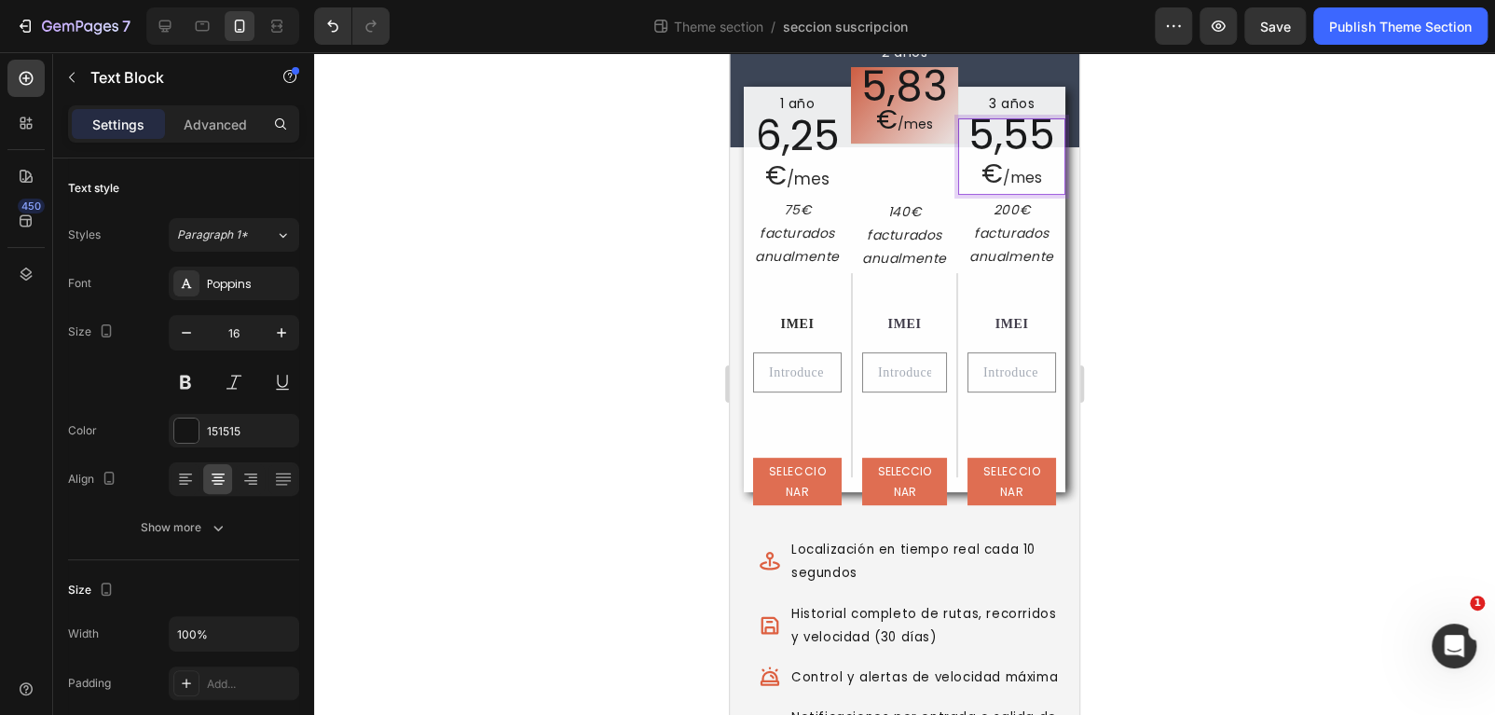
click at [981, 175] on span "€" at bounding box center [991, 174] width 21 height 36
click at [994, 133] on span "5,55" at bounding box center [1011, 134] width 87 height 57
click at [897, 107] on p "5,83 € /mes" at bounding box center [904, 106] width 92 height 62
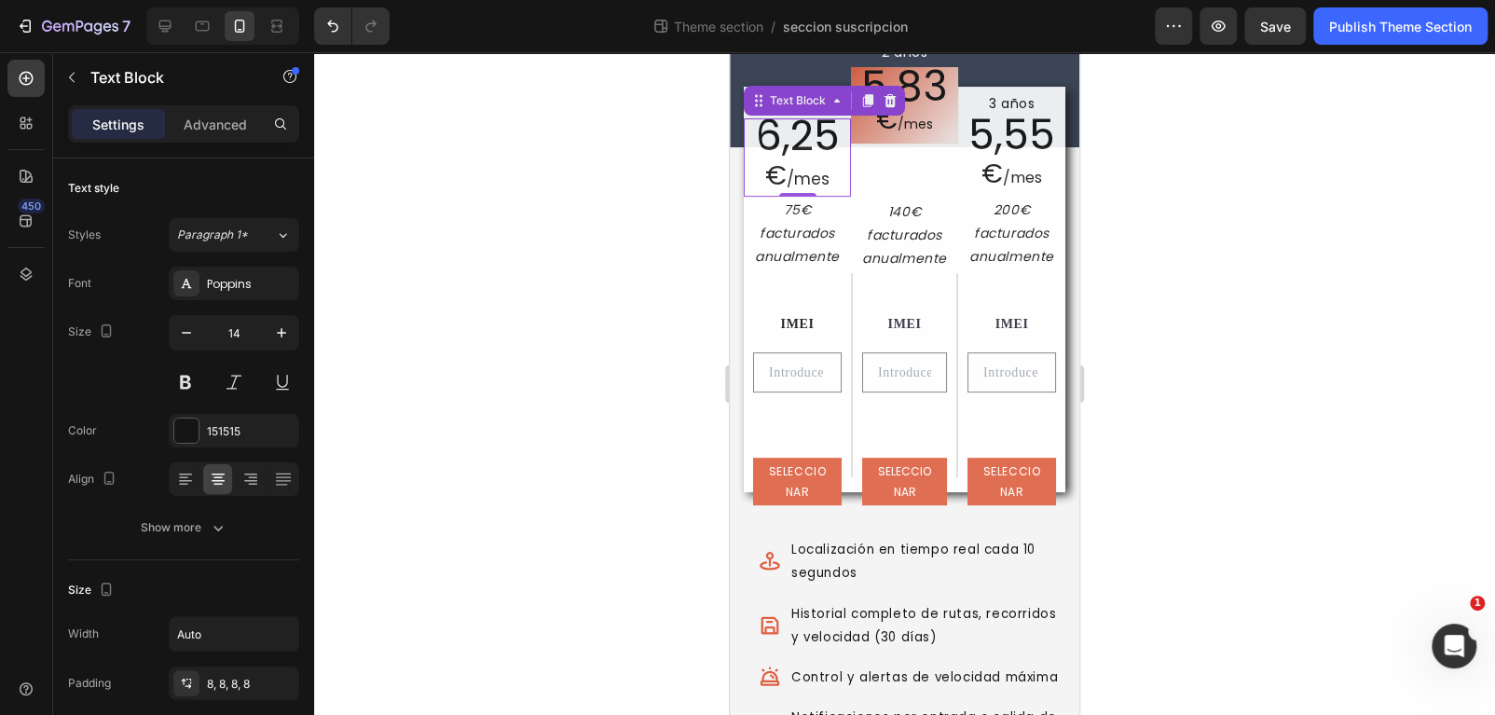
click at [801, 139] on span "6,25" at bounding box center [798, 135] width 84 height 57
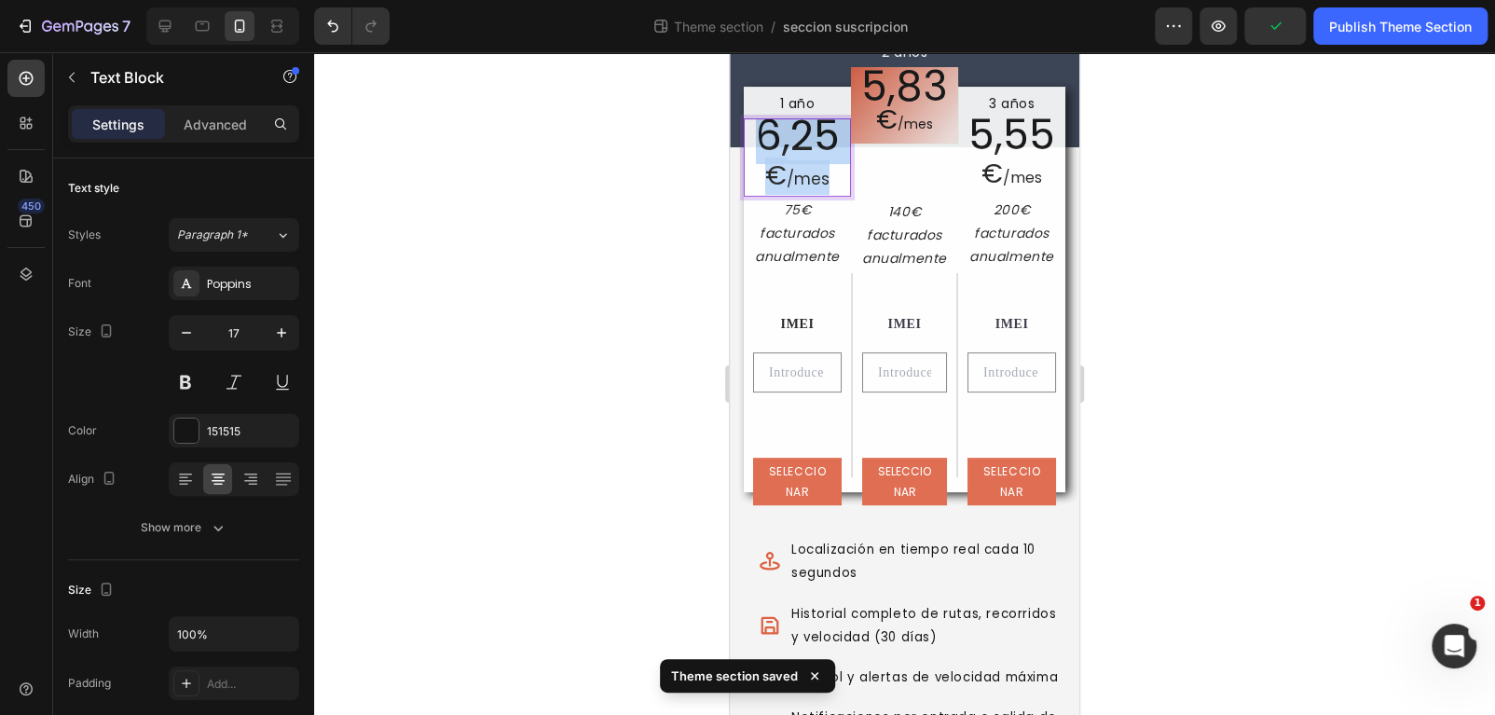
drag, startPoint x: 759, startPoint y: 144, endPoint x: 832, endPoint y: 184, distance: 83.8
click at [831, 183] on p "6,25 € /mes" at bounding box center [797, 157] width 103 height 75
click at [834, 184] on p "6,25 € /mes" at bounding box center [797, 157] width 103 height 75
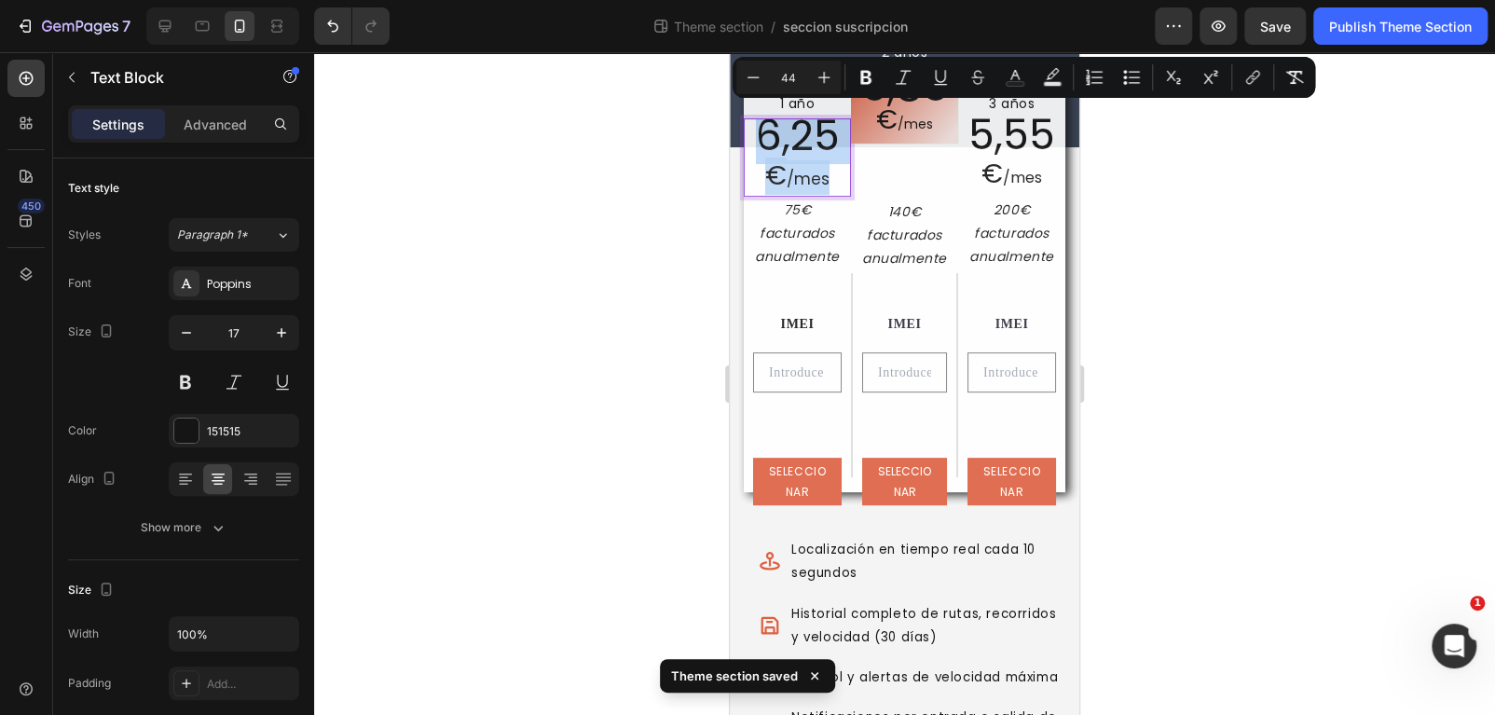
click at [815, 184] on p "6,25 € /mes" at bounding box center [797, 157] width 103 height 75
type input "17"
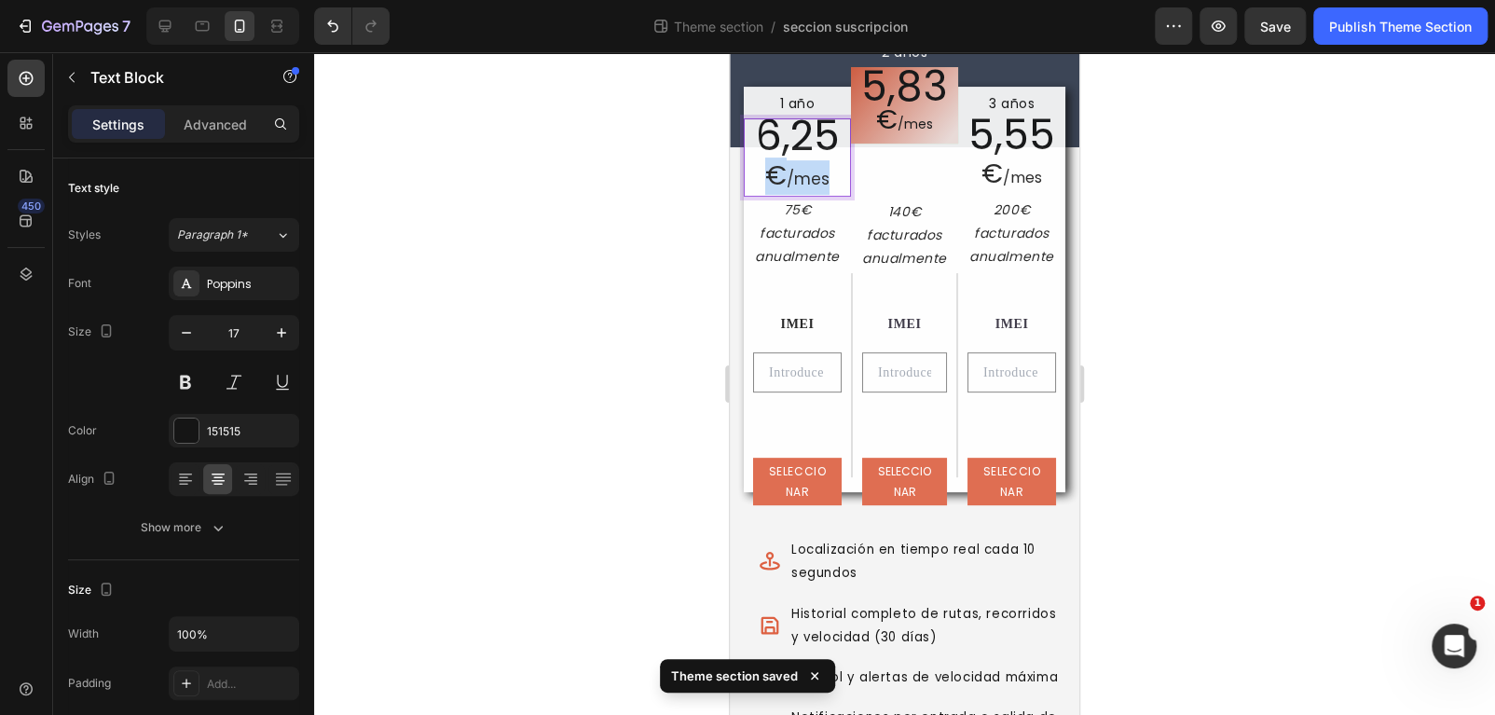
drag, startPoint x: 760, startPoint y: 173, endPoint x: 832, endPoint y: 182, distance: 73.2
click at [832, 182] on p "6,25 € /mes" at bounding box center [797, 157] width 103 height 75
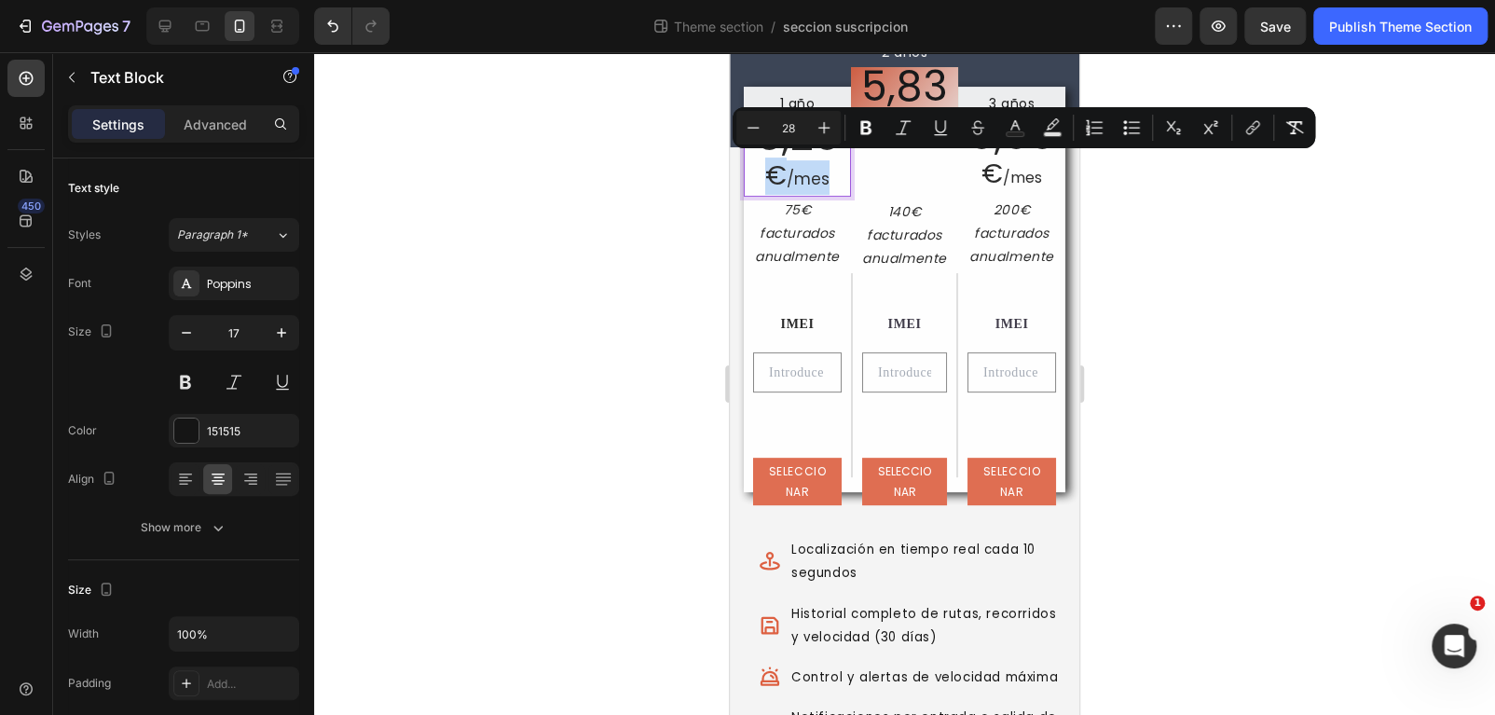
click at [803, 186] on p "6,25 € /mes" at bounding box center [797, 157] width 103 height 75
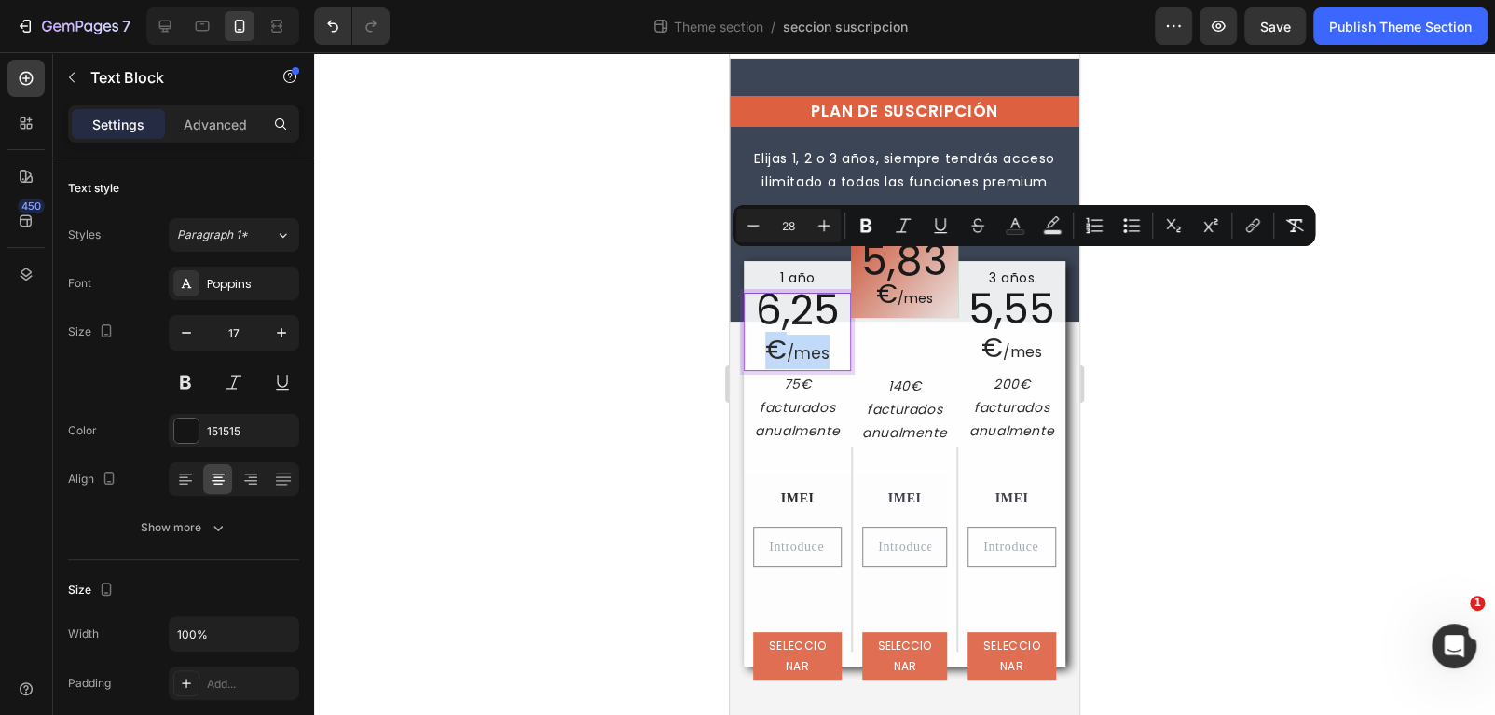
scroll to position [19, 0]
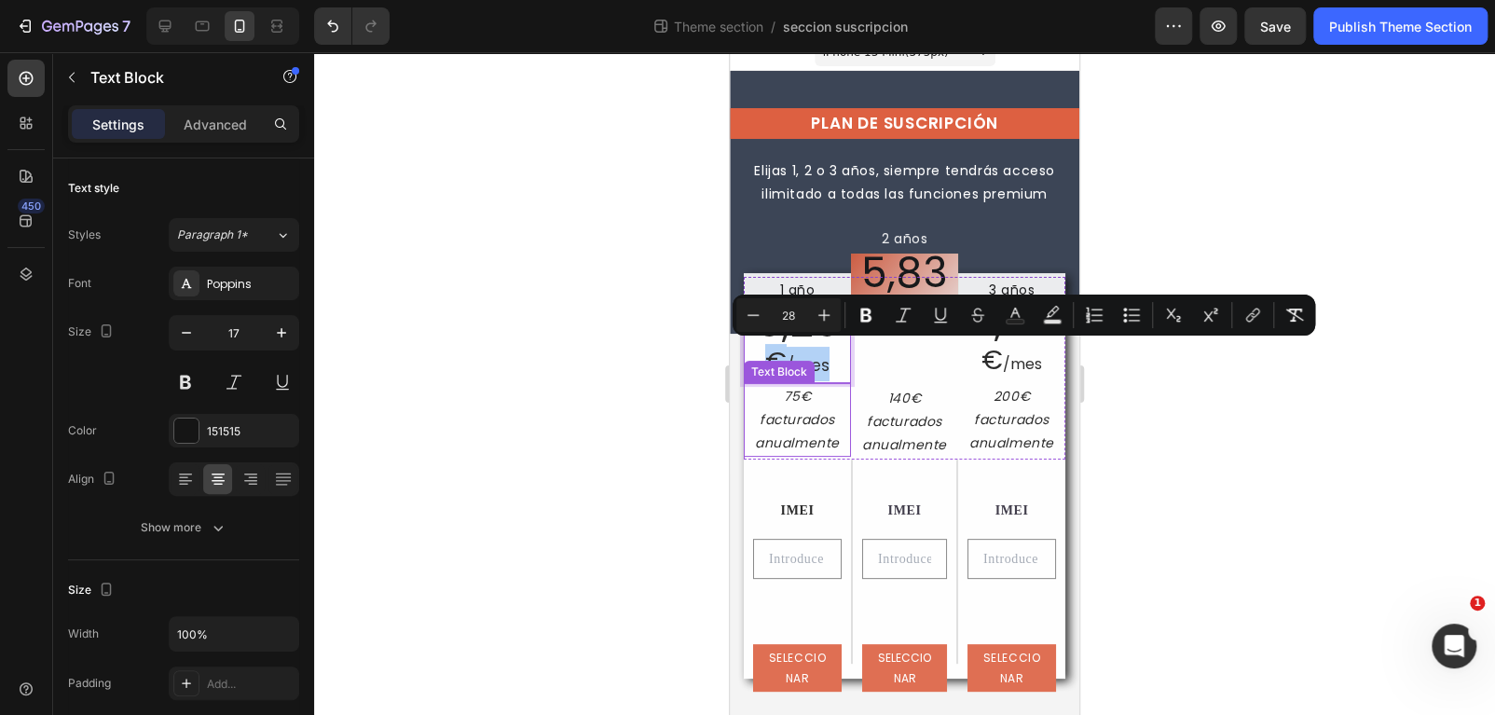
click at [805, 363] on div "Text Block" at bounding box center [778, 371] width 63 height 17
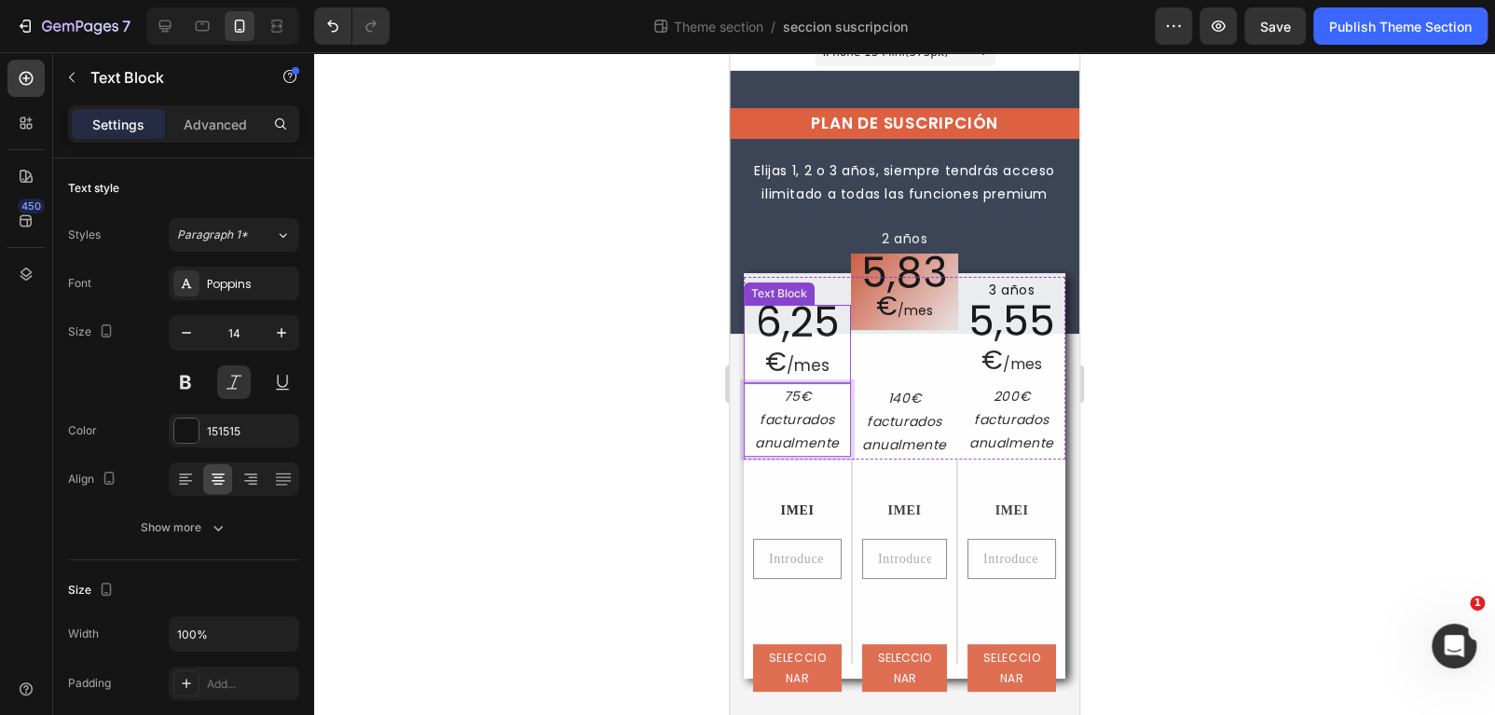
click at [779, 356] on span "€" at bounding box center [775, 362] width 21 height 36
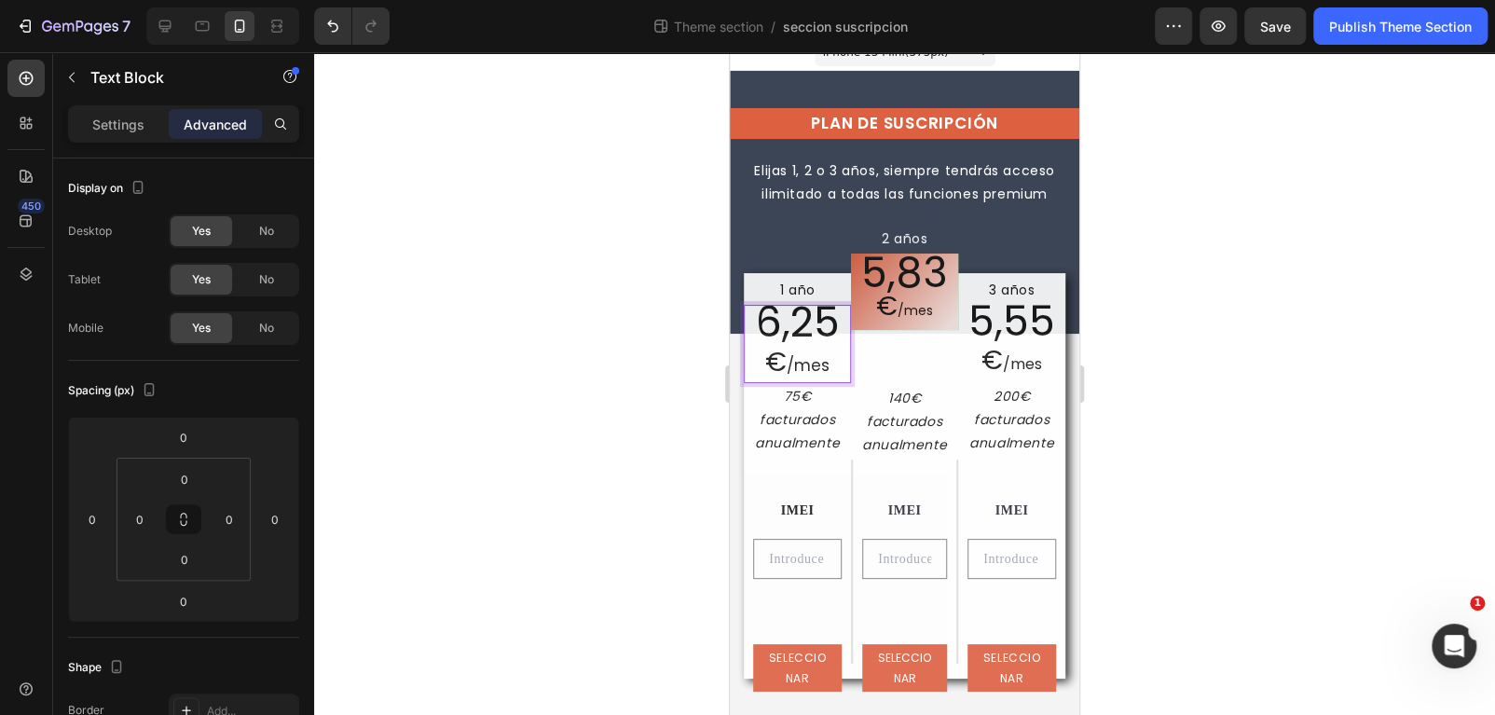
click at [773, 362] on span "€" at bounding box center [775, 362] width 21 height 36
click at [817, 362] on p "6,25 € /mes" at bounding box center [797, 344] width 103 height 75
drag, startPoint x: 821, startPoint y: 362, endPoint x: 801, endPoint y: 362, distance: 19.6
click at [801, 362] on p "6,25 € /mes" at bounding box center [797, 344] width 103 height 75
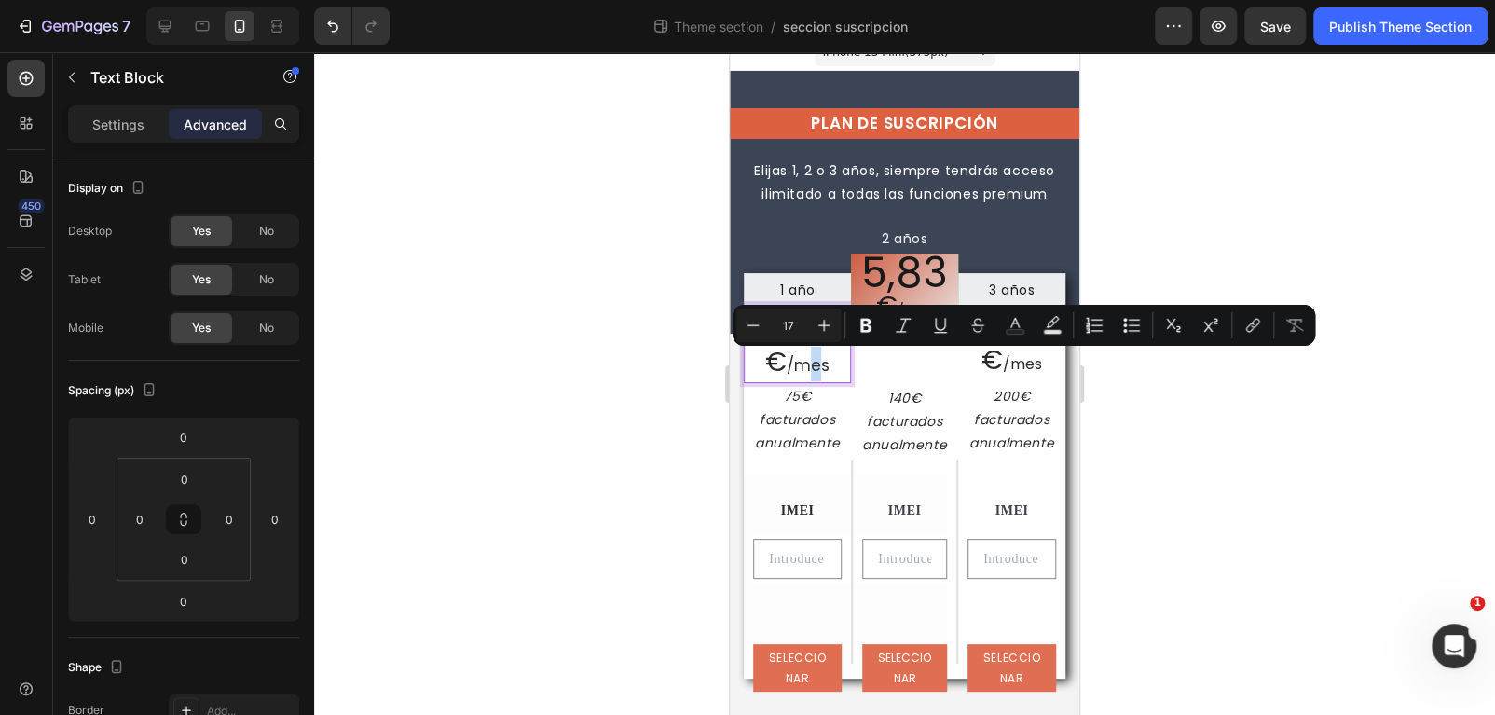
click at [809, 361] on p "6,25 € /mes" at bounding box center [797, 344] width 103 height 75
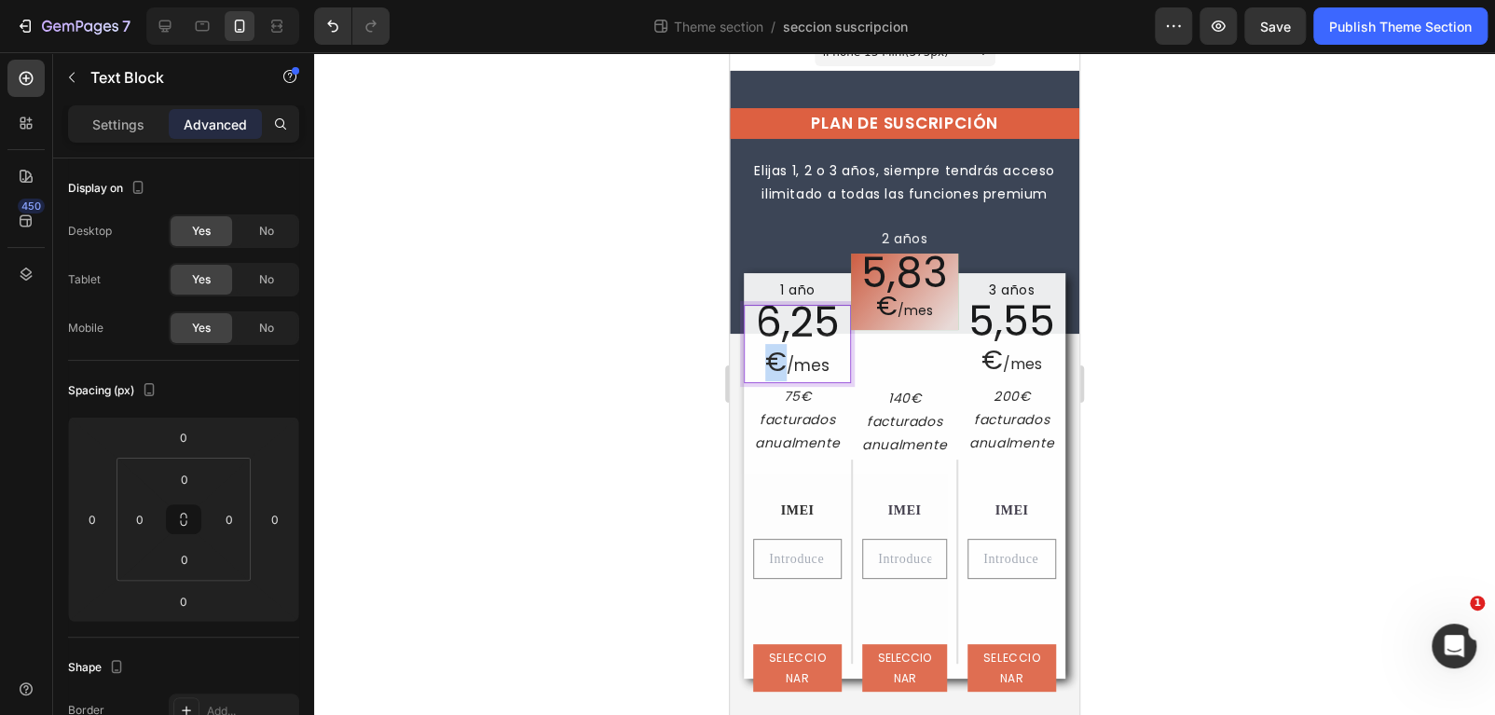
drag, startPoint x: 773, startPoint y: 358, endPoint x: 780, endPoint y: 366, distance: 11.2
click at [780, 366] on span "€" at bounding box center [775, 362] width 21 height 36
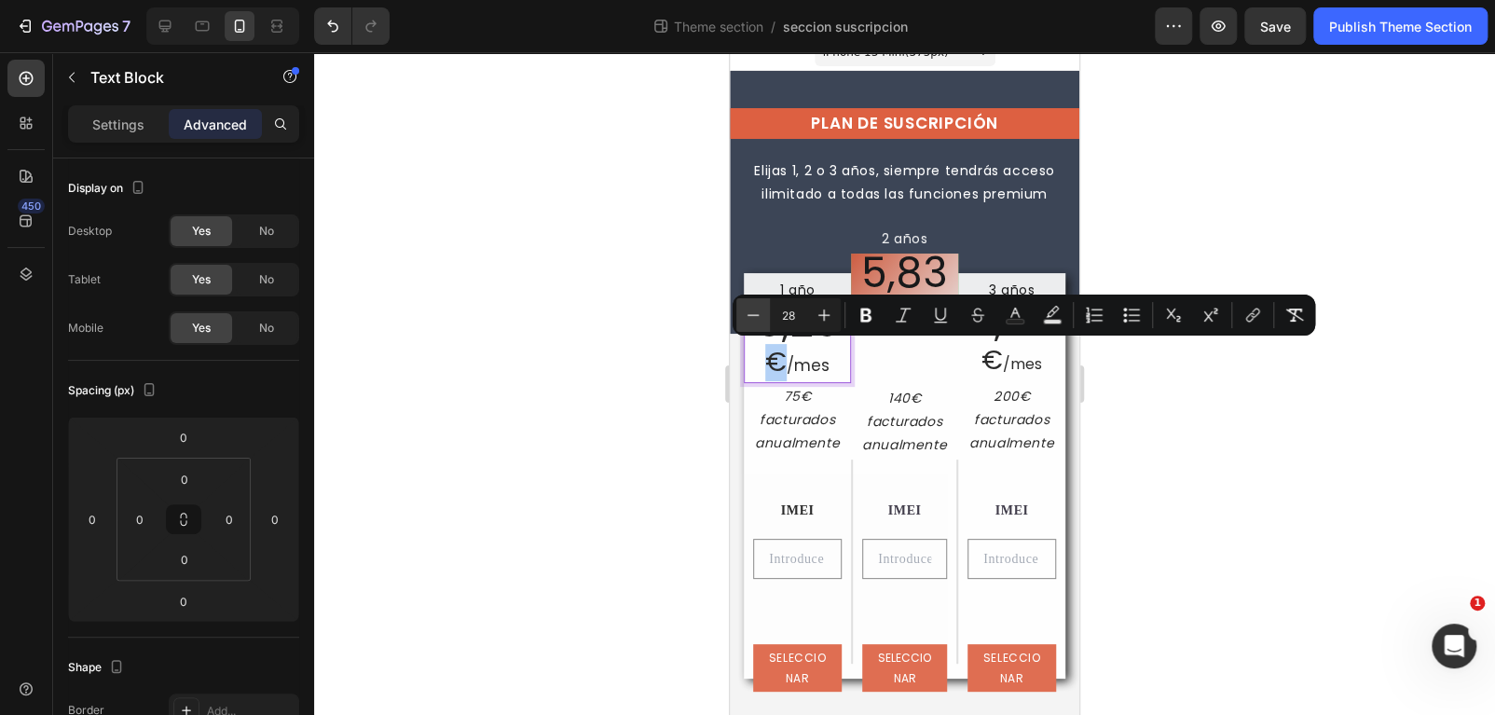
click at [756, 310] on icon "Editor contextual toolbar" at bounding box center [753, 315] width 19 height 19
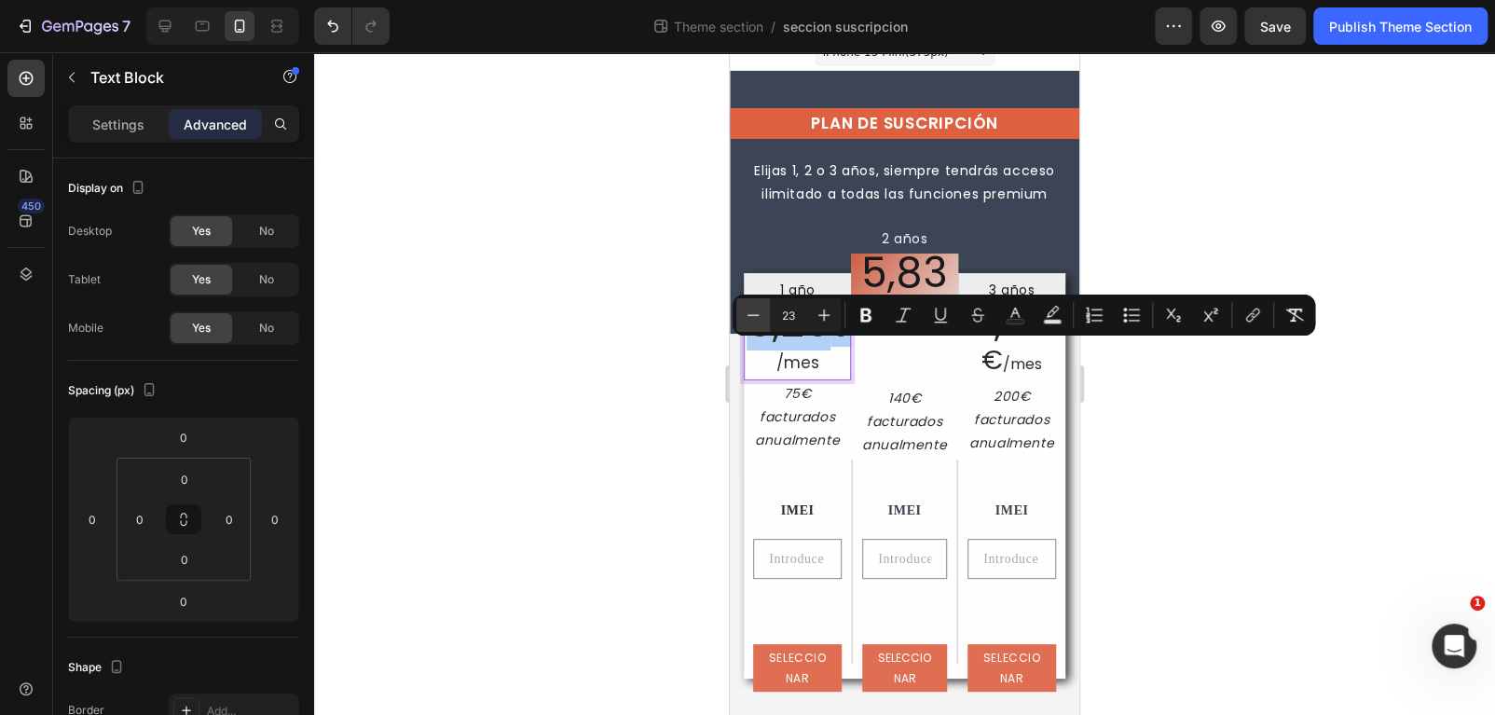
click at [756, 310] on icon "Editor contextual toolbar" at bounding box center [753, 315] width 19 height 19
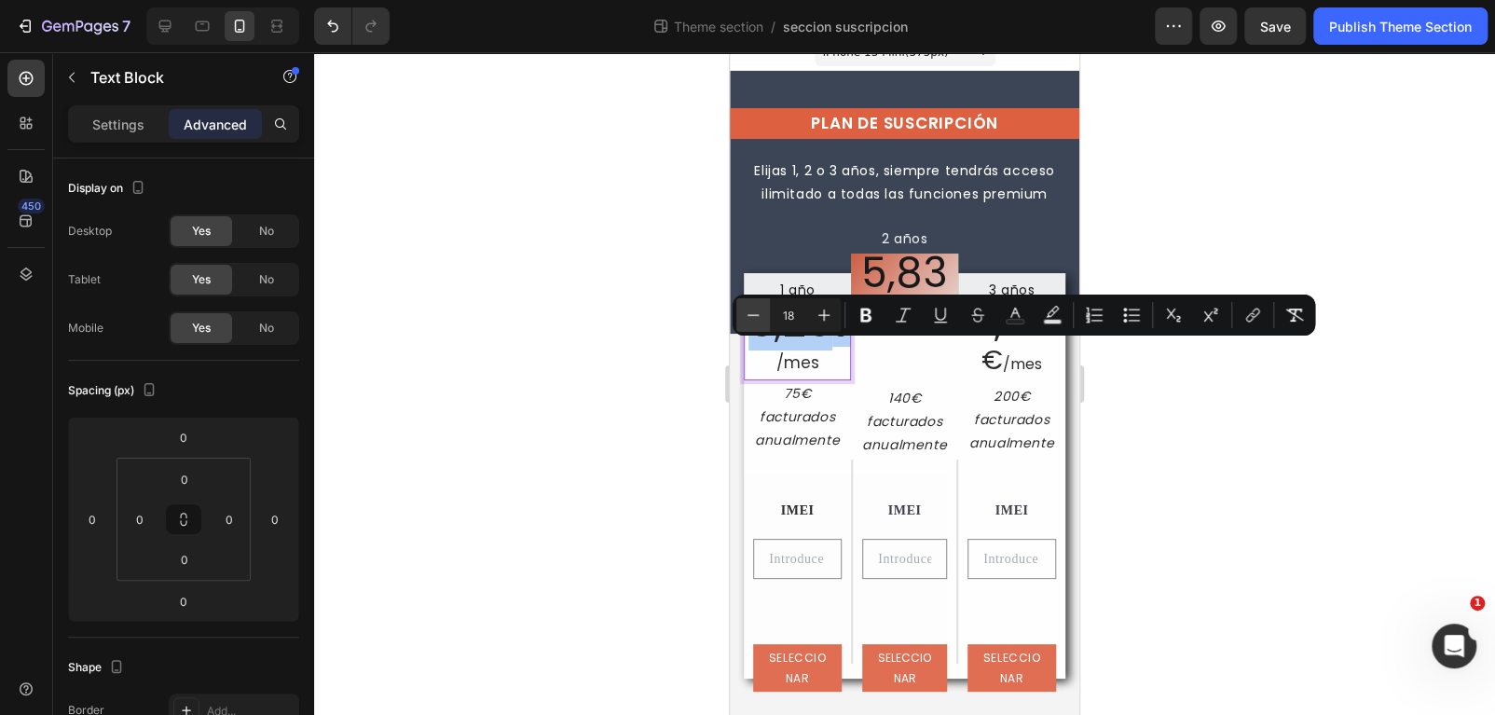
click at [756, 310] on icon "Editor contextual toolbar" at bounding box center [753, 315] width 19 height 19
type input "17"
click at [809, 356] on p "6,25 € /mes" at bounding box center [797, 343] width 103 height 72
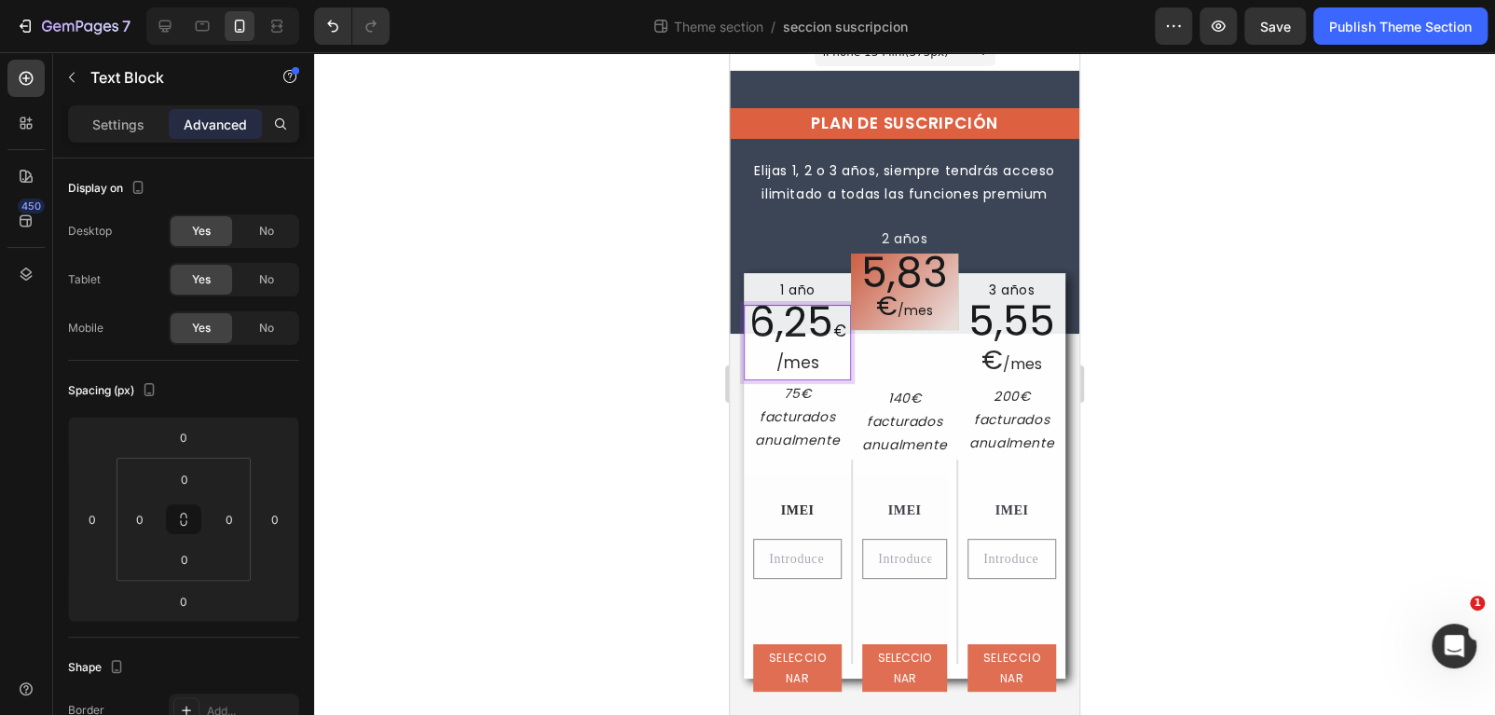
click at [811, 359] on p "6,25 € /mes" at bounding box center [797, 343] width 103 height 72
click at [839, 330] on span "€" at bounding box center [839, 331] width 13 height 22
click at [834, 330] on span "€" at bounding box center [839, 331] width 13 height 22
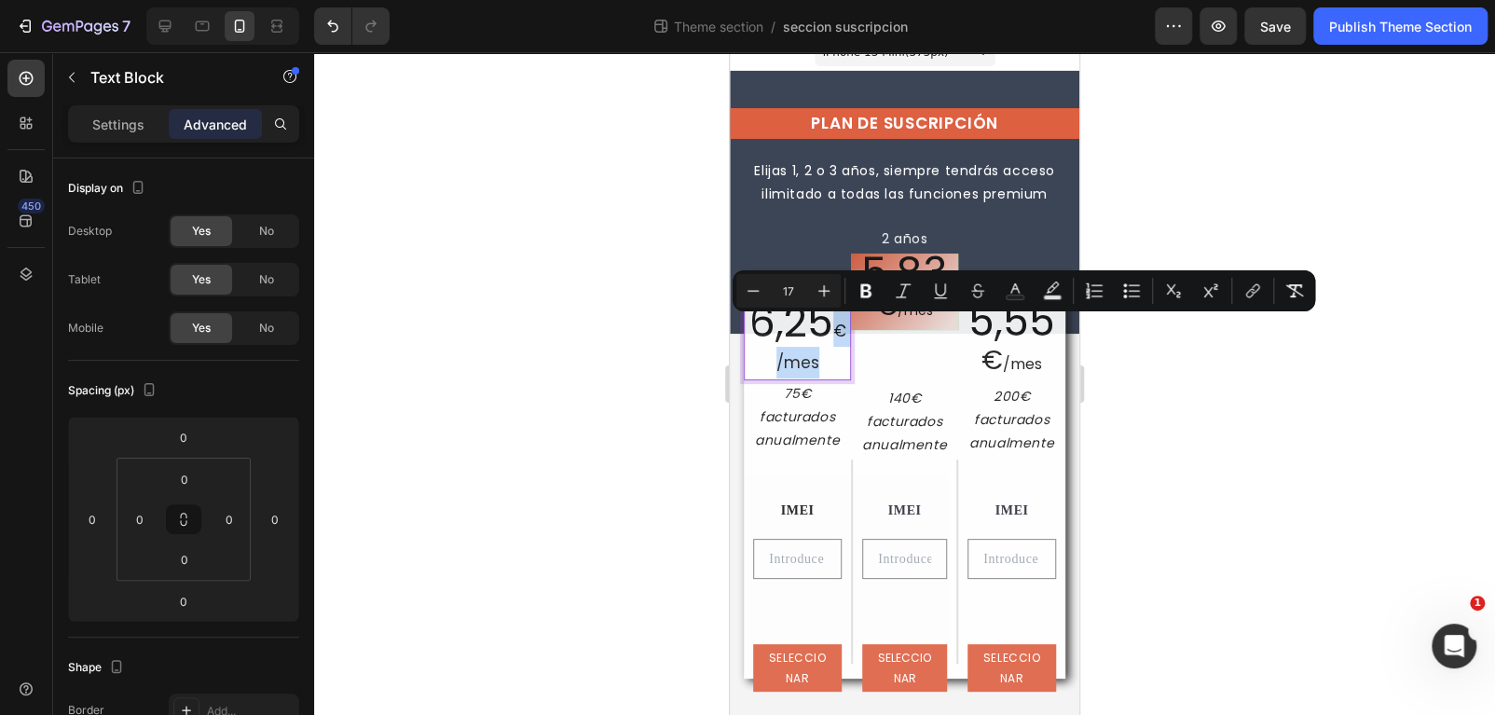
drag, startPoint x: 829, startPoint y: 334, endPoint x: 825, endPoint y: 371, distance: 37.5
click at [825, 371] on p "6,25 € /mes" at bounding box center [797, 343] width 103 height 72
copy p "€ /mes"
click at [882, 321] on span "€" at bounding box center [886, 306] width 21 height 36
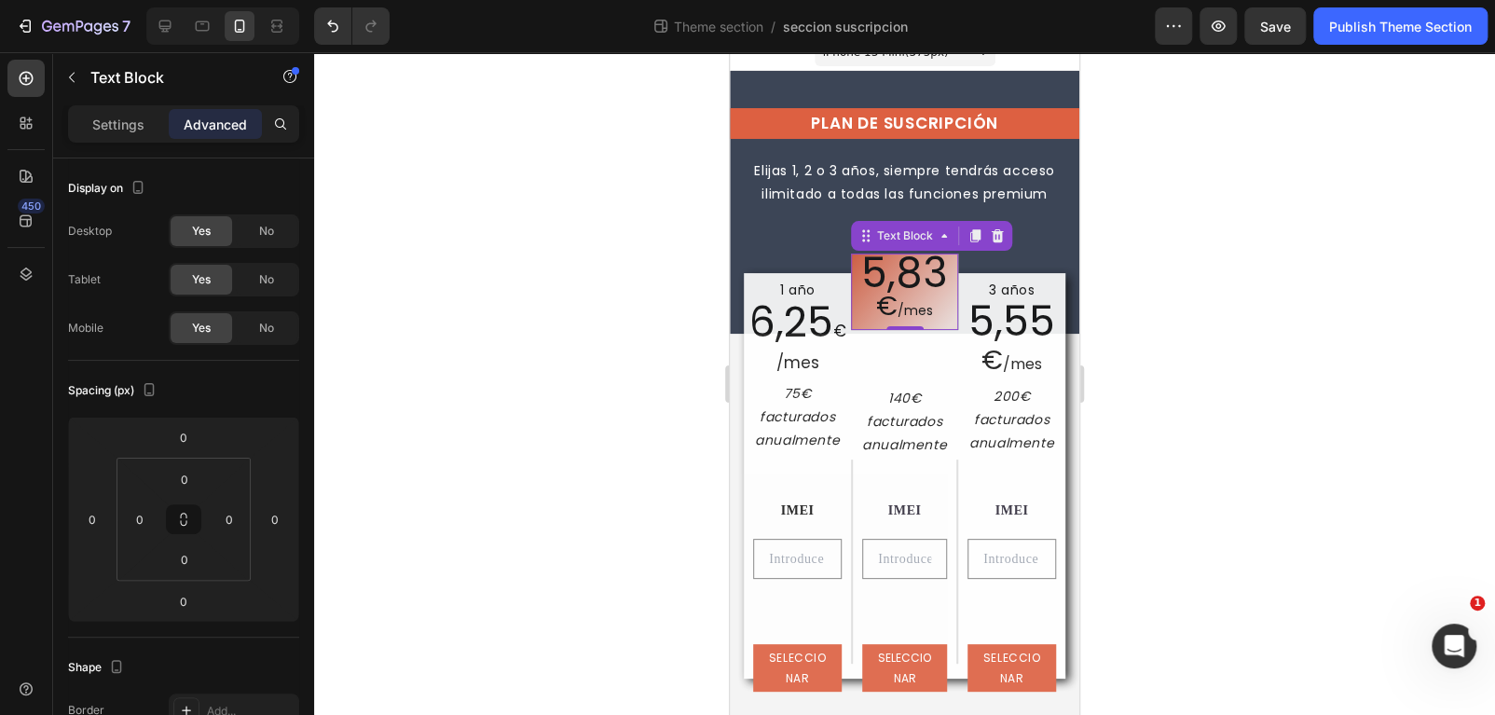
click at [882, 321] on span "€" at bounding box center [886, 306] width 21 height 36
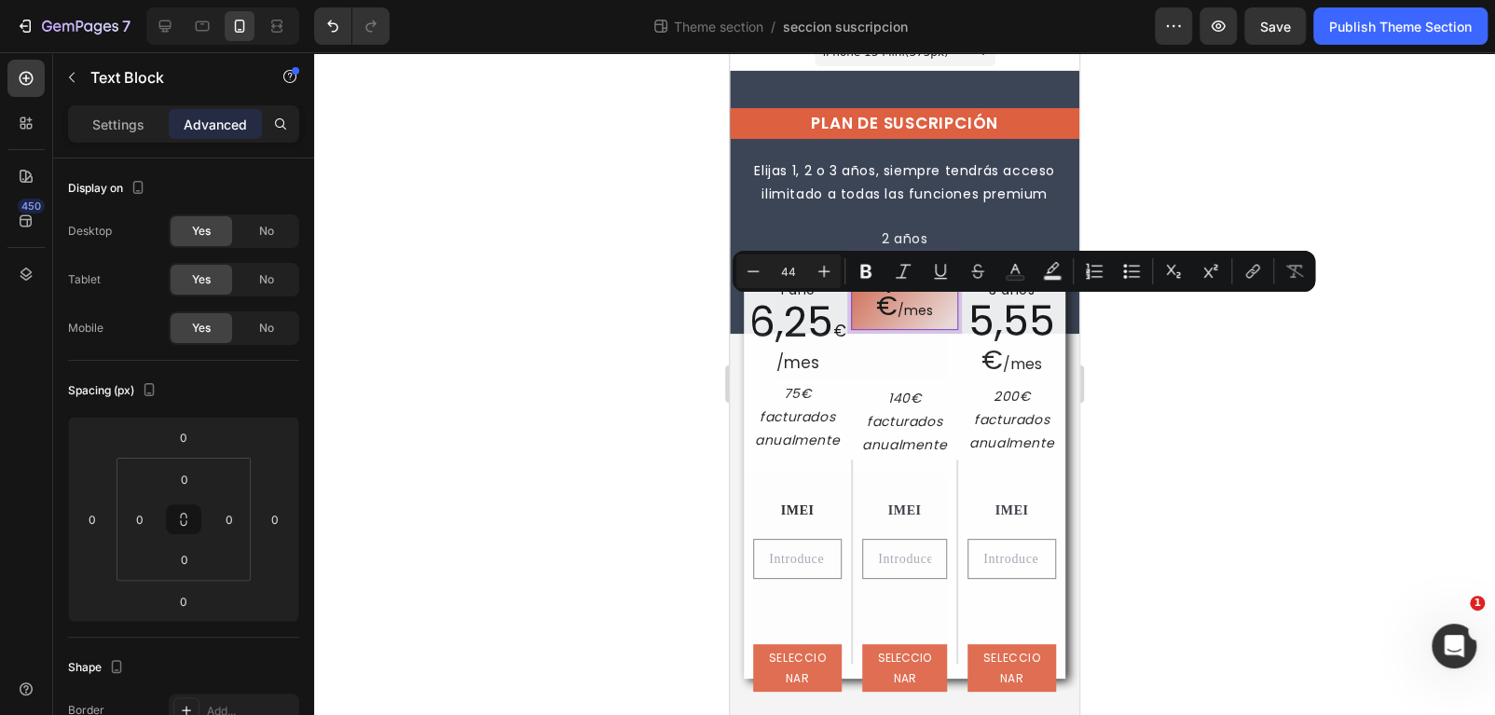
click at [876, 306] on span "€" at bounding box center [886, 306] width 21 height 36
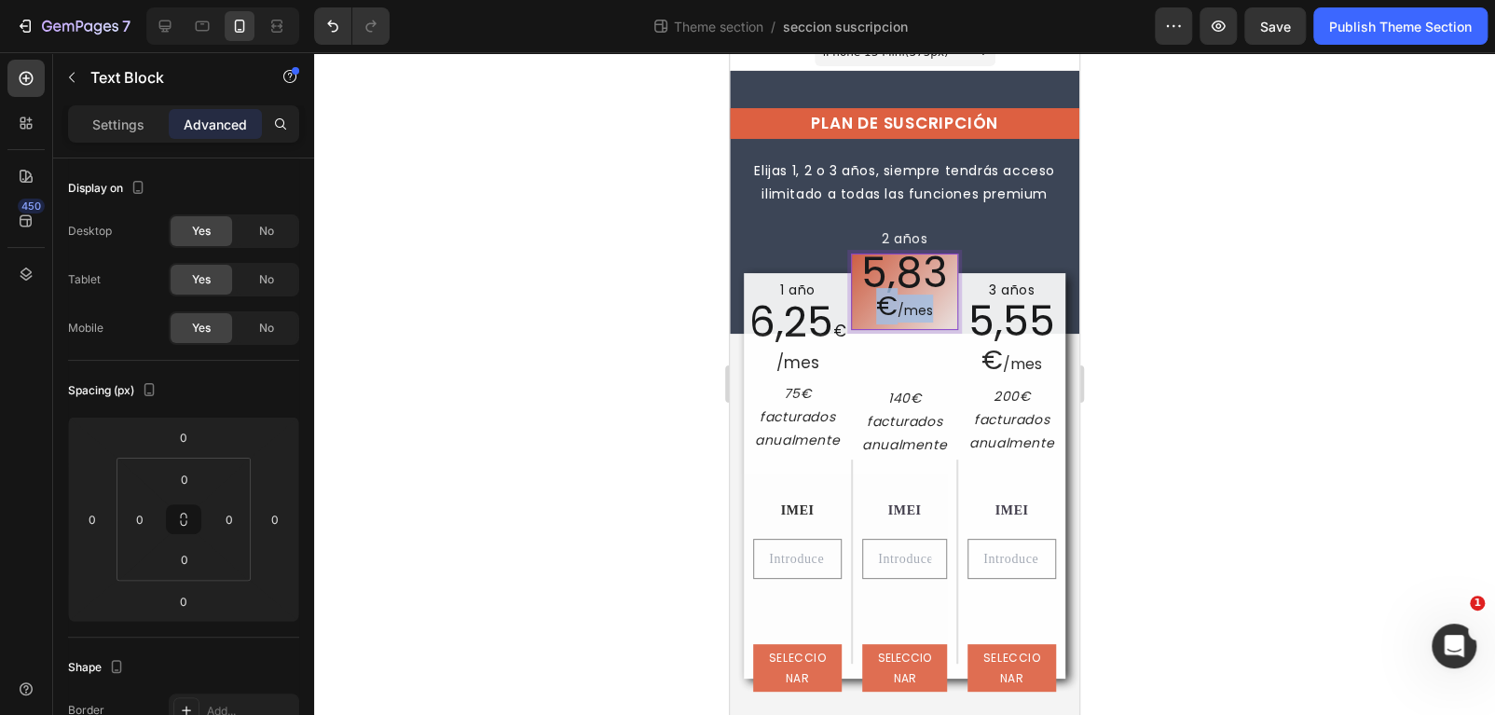
drag, startPoint x: 933, startPoint y: 308, endPoint x: 863, endPoint y: 308, distance: 69.9
click at [863, 308] on p "5,83 € /mes" at bounding box center [904, 292] width 92 height 62
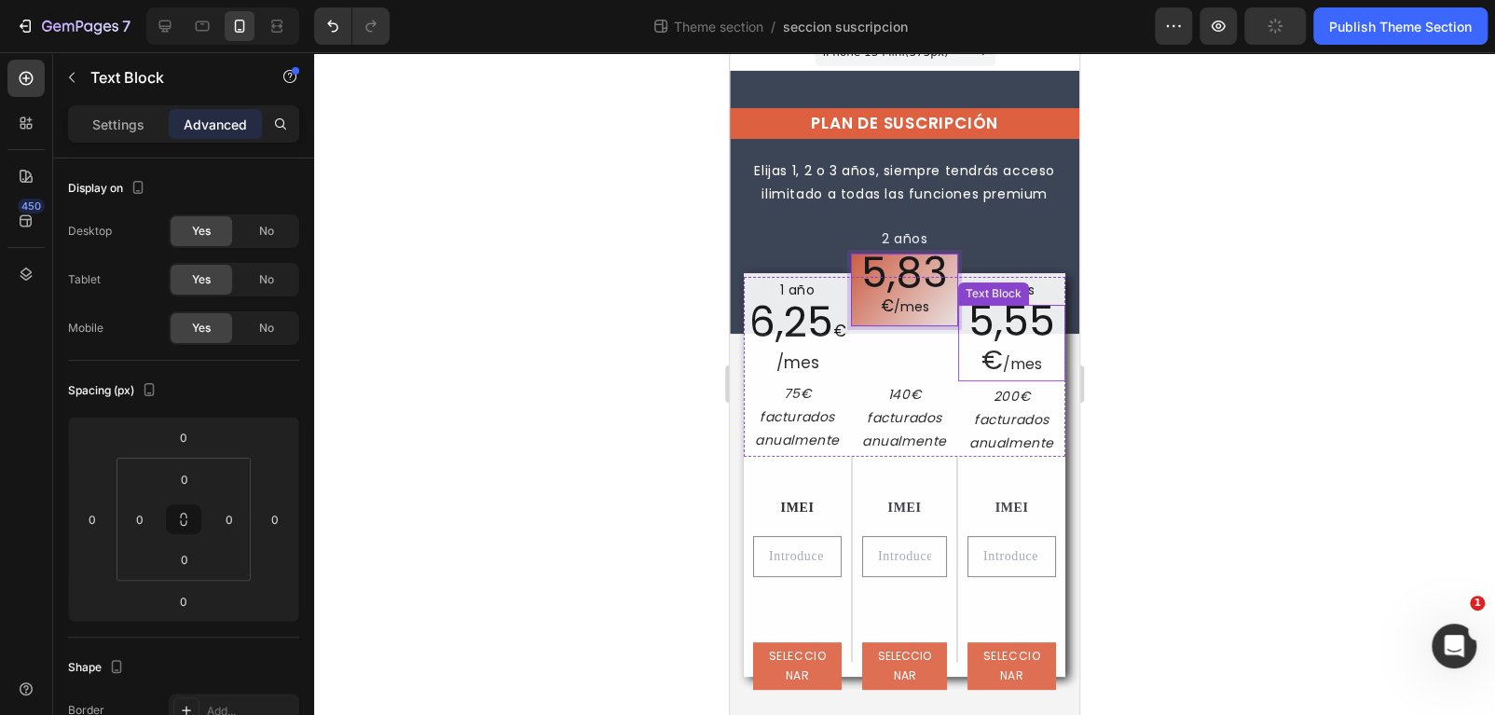
click at [993, 336] on span "5,55" at bounding box center [1011, 321] width 87 height 57
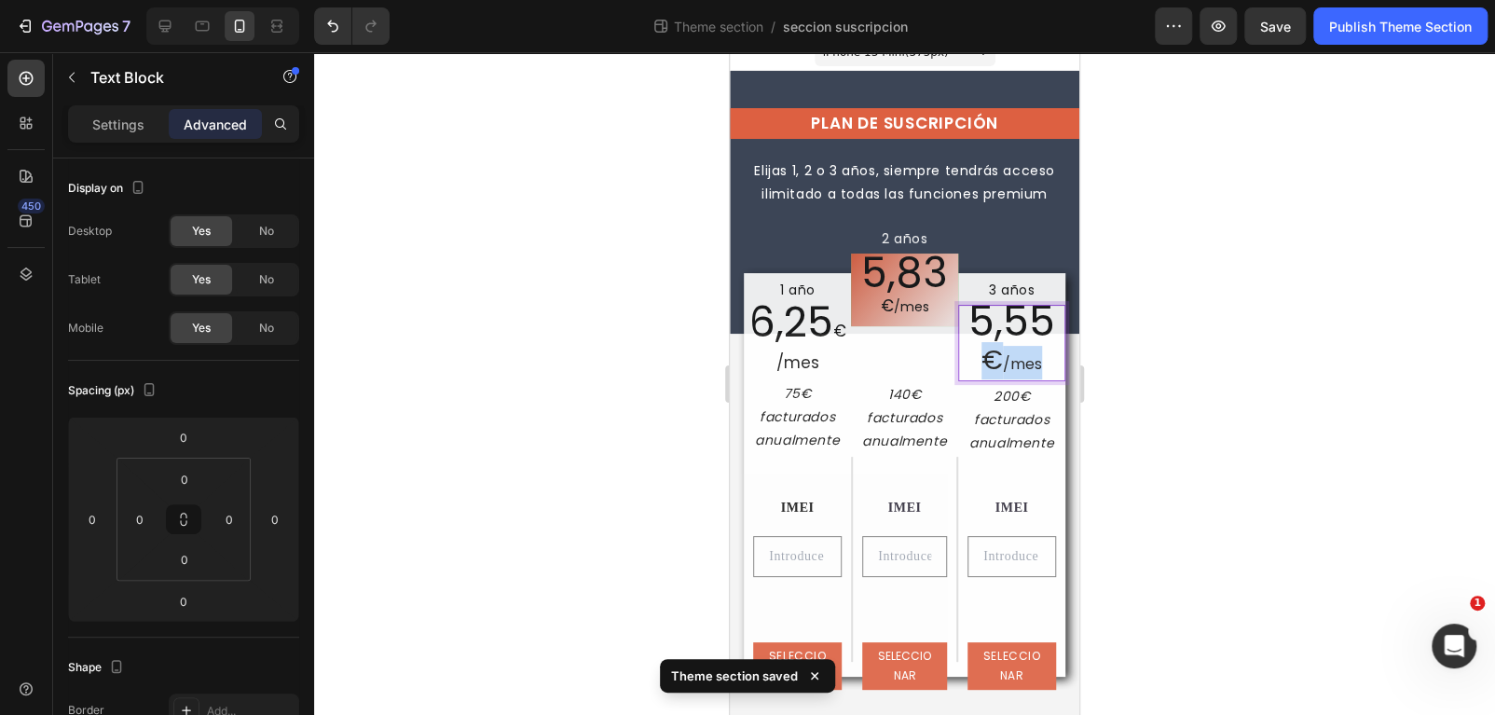
drag, startPoint x: 1033, startPoint y: 359, endPoint x: 979, endPoint y: 364, distance: 54.3
click at [979, 364] on p "5,55 € /mes" at bounding box center [1011, 343] width 103 height 73
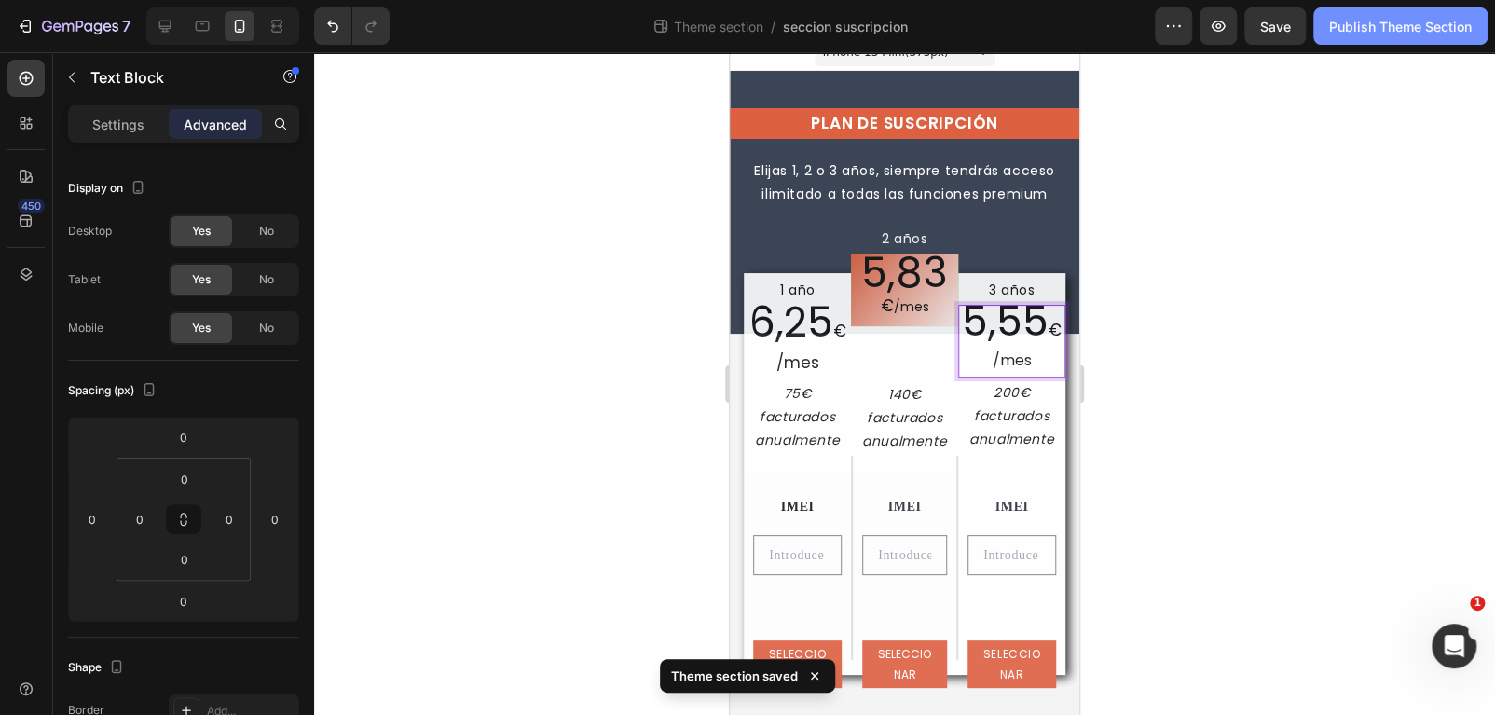
click at [1366, 19] on div "Publish Theme Section" at bounding box center [1400, 27] width 143 height 20
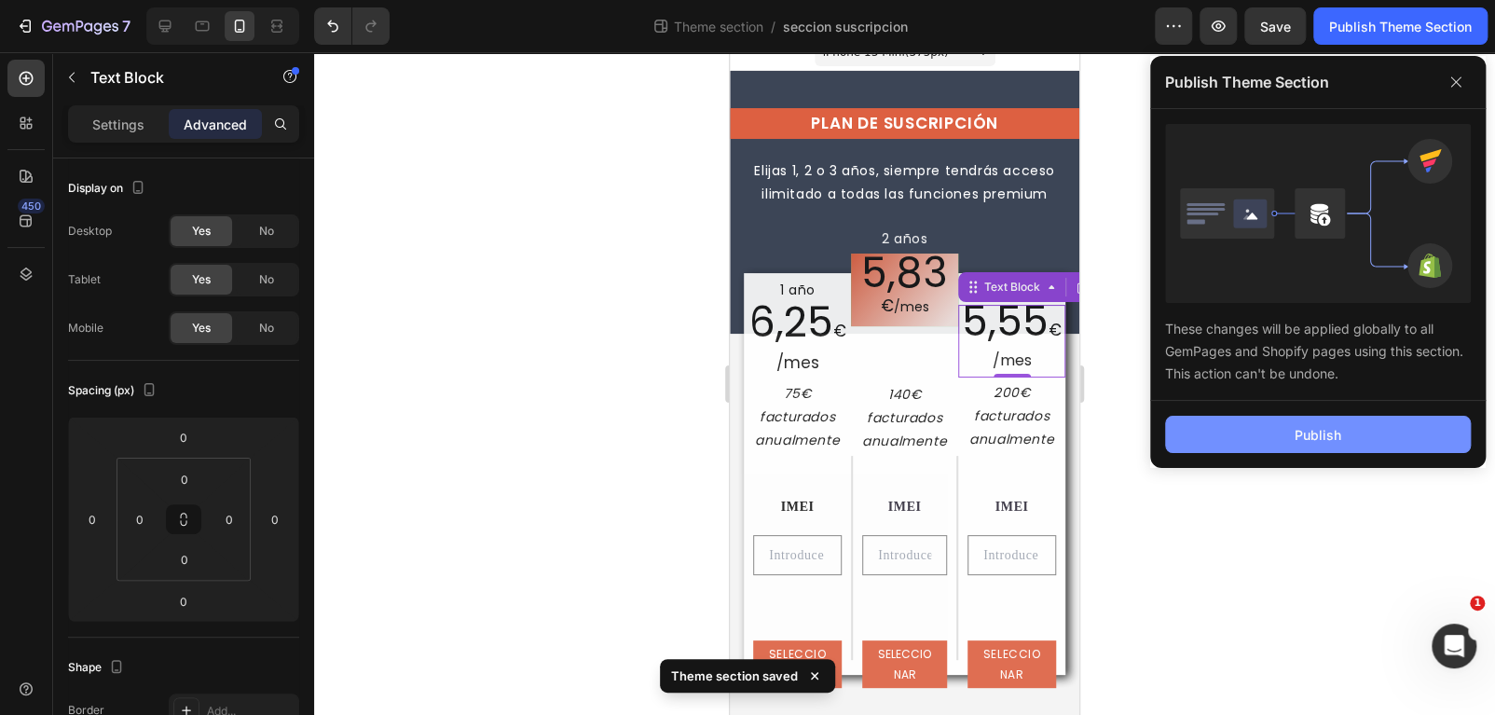
click at [1267, 423] on button "Publish" at bounding box center [1318, 434] width 306 height 37
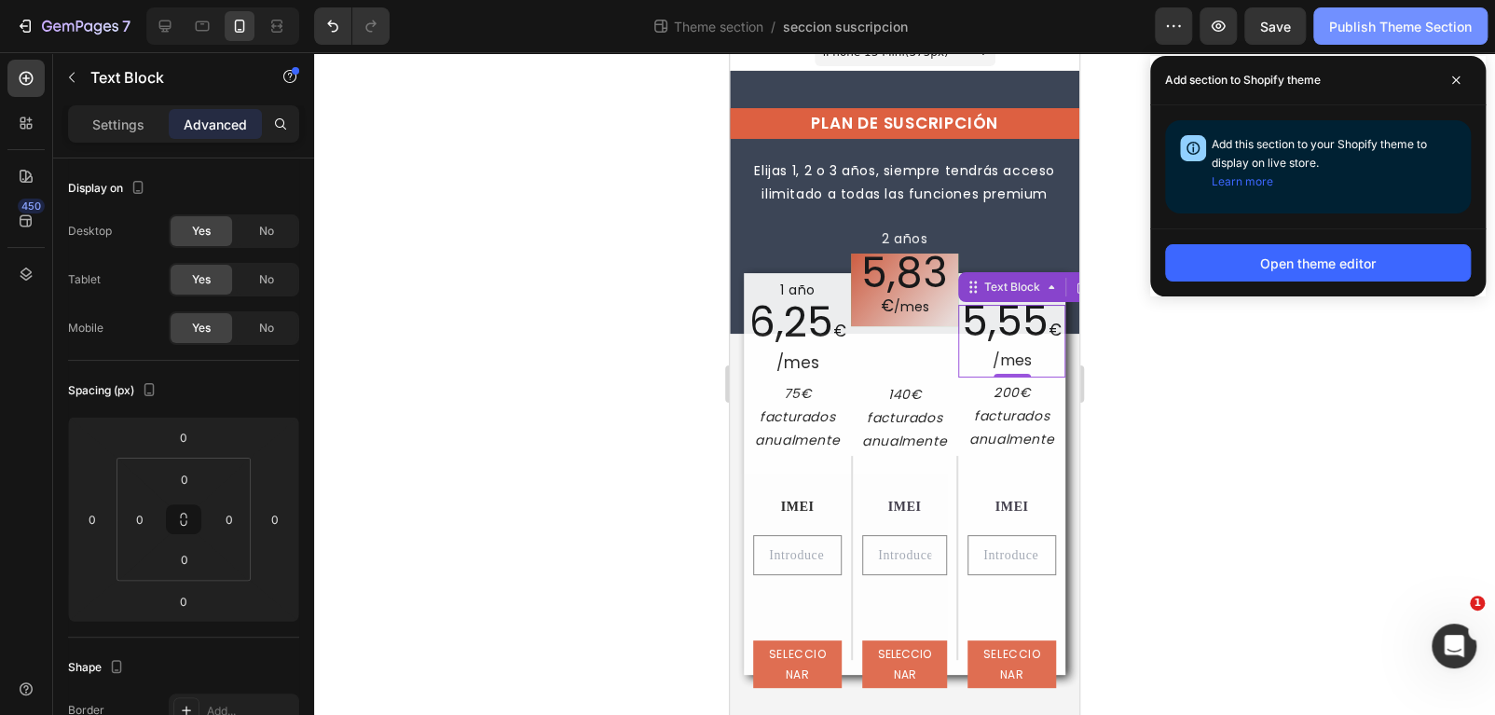
click at [1412, 12] on button "Publish Theme Section" at bounding box center [1400, 25] width 174 height 37
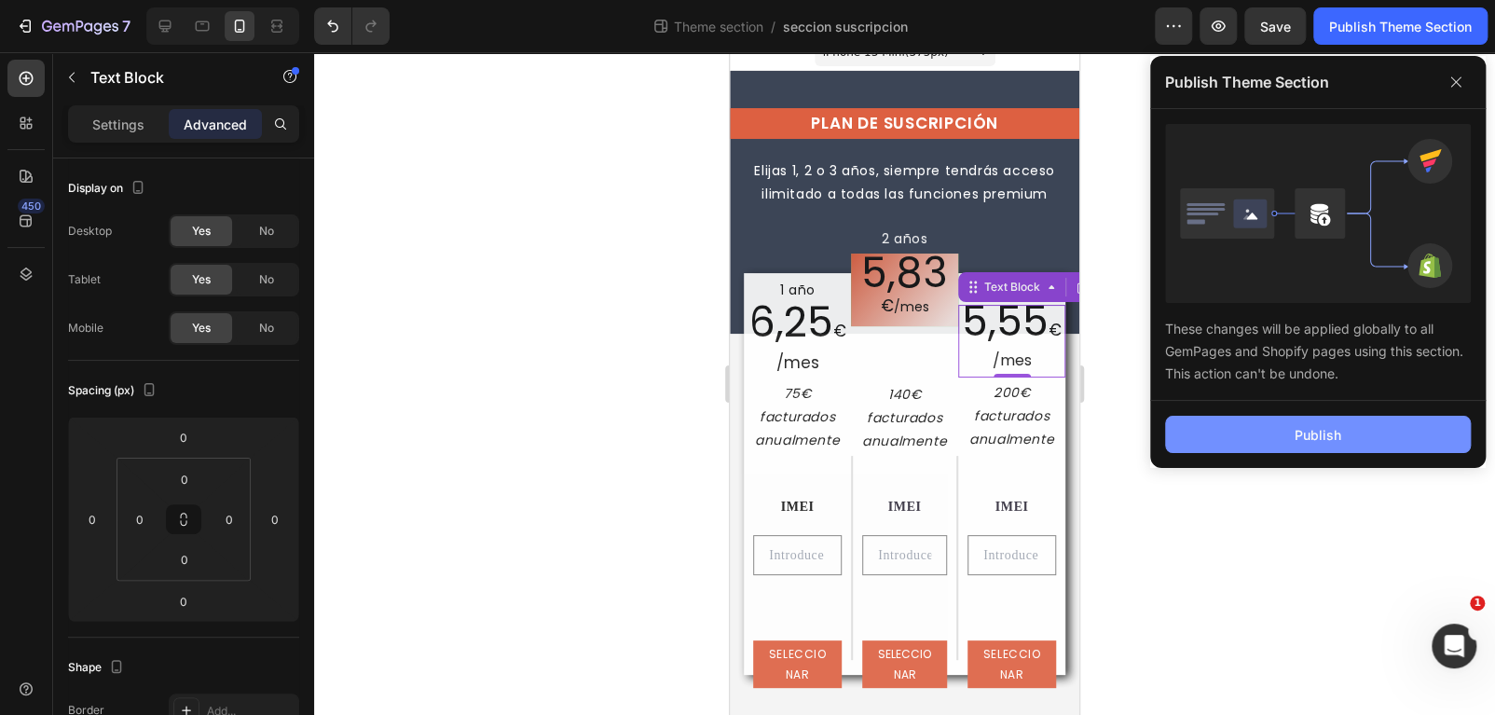
click at [1332, 433] on div "Publish" at bounding box center [1317, 435] width 47 height 20
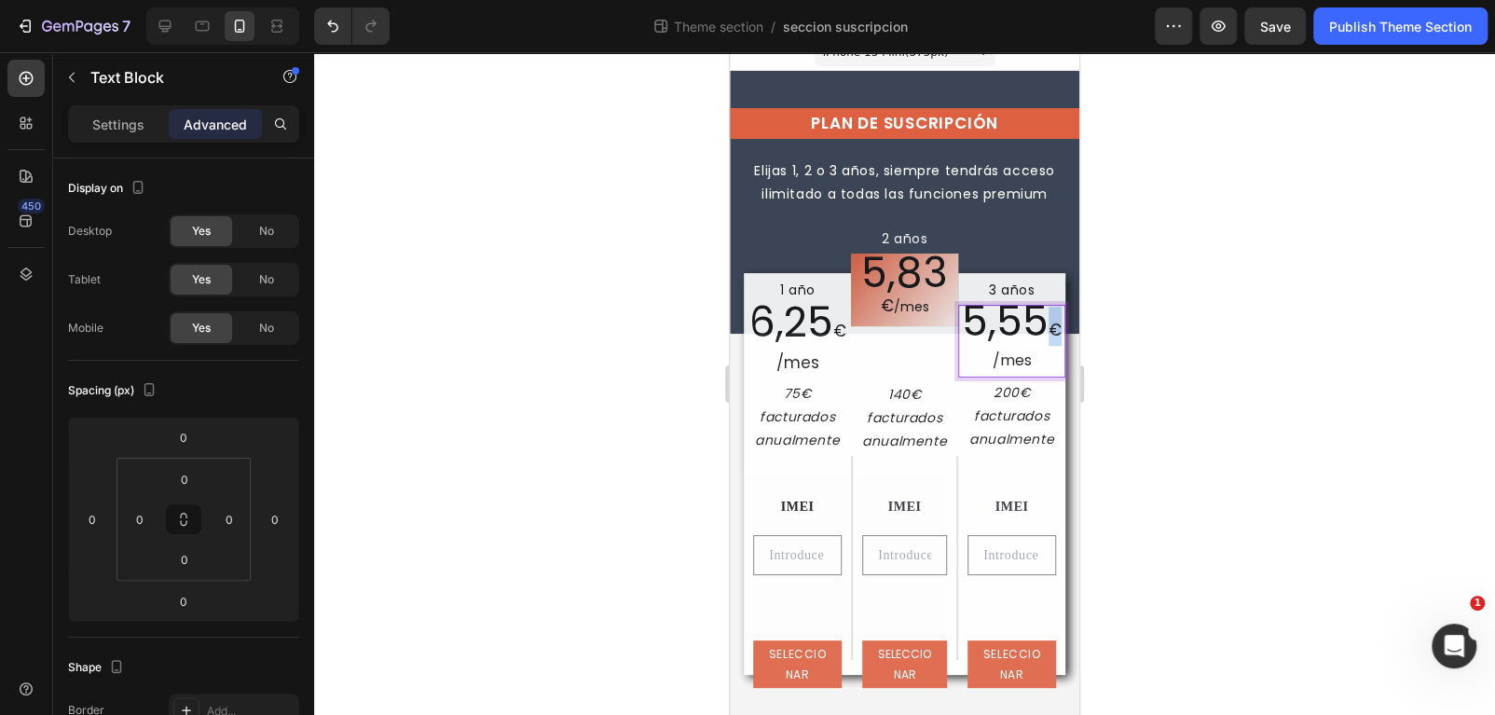
click at [1048, 331] on span "€" at bounding box center [1054, 330] width 13 height 22
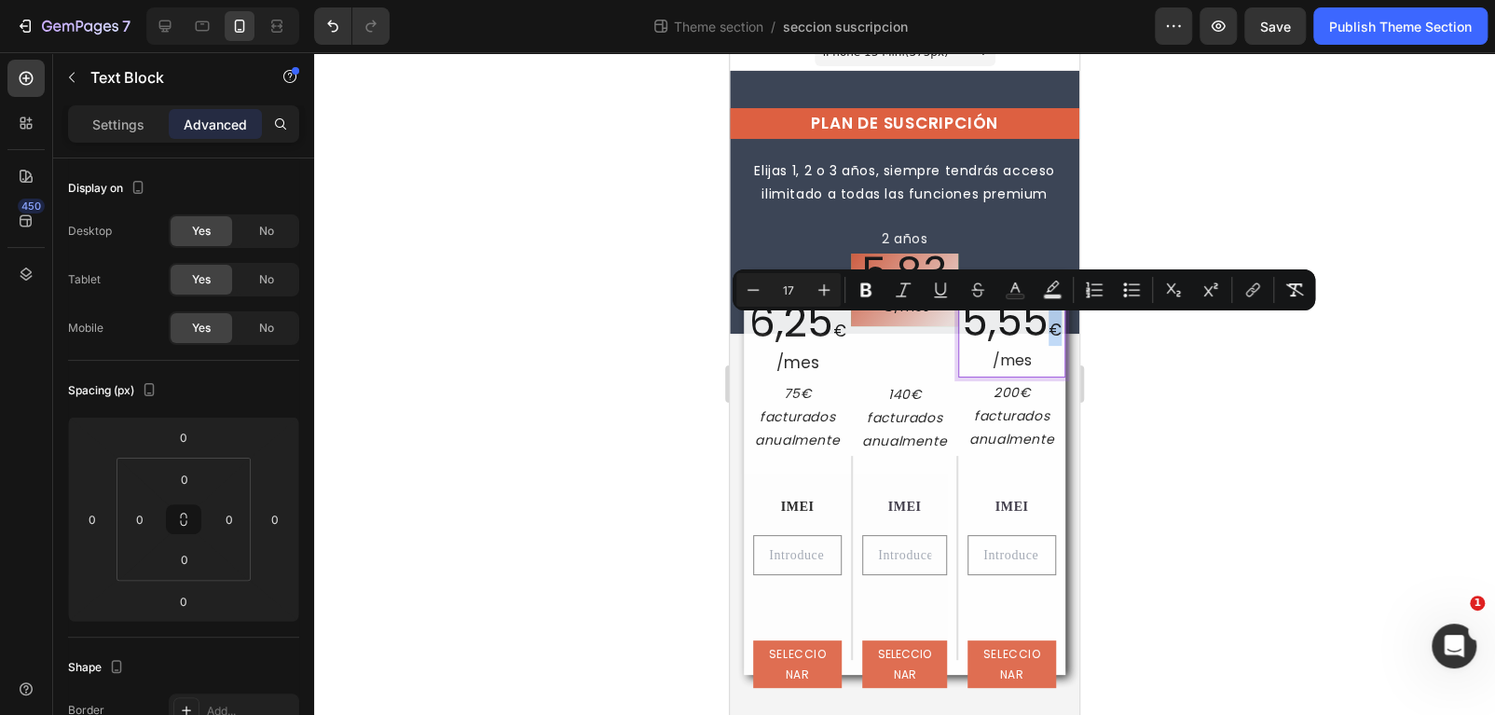
click at [1048, 331] on span "€" at bounding box center [1054, 330] width 13 height 22
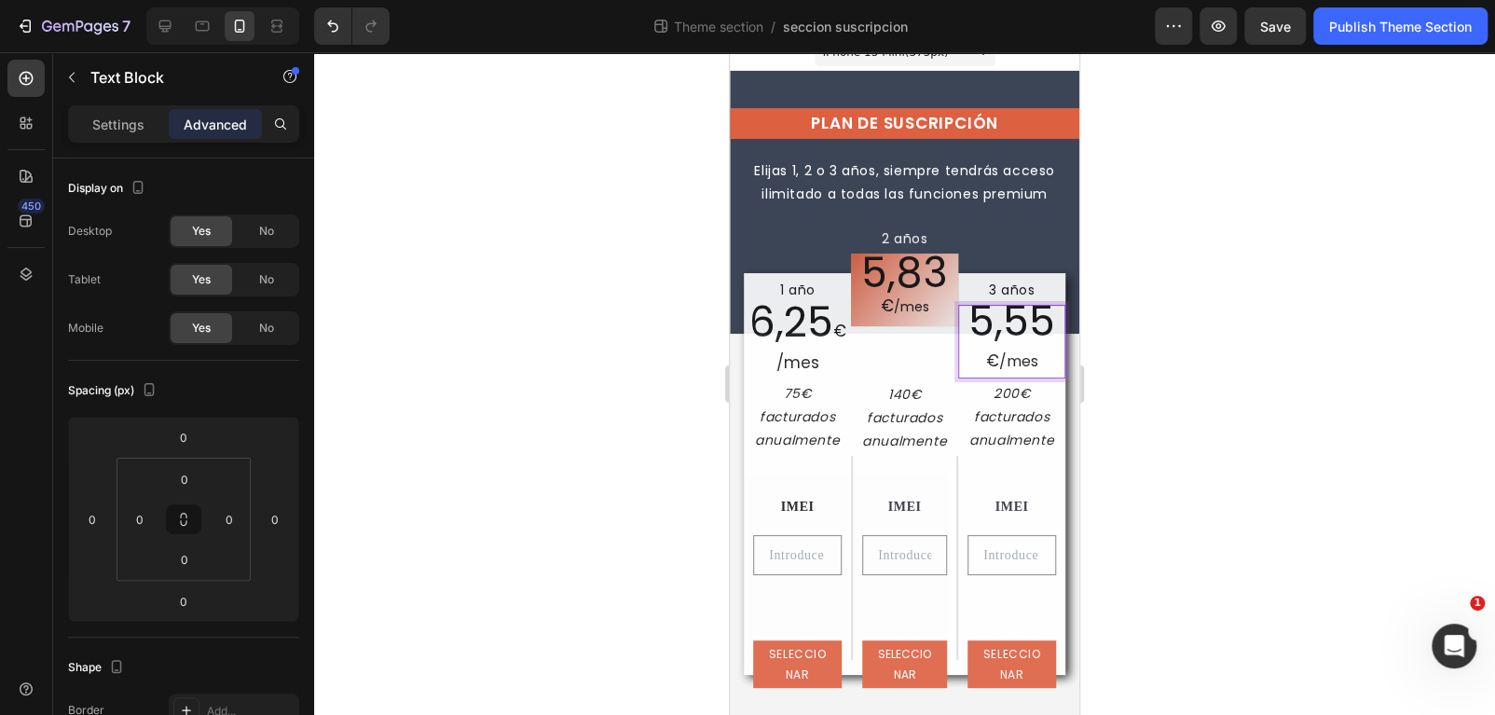
click at [1016, 368] on p "€ /mes" at bounding box center [1011, 361] width 103 height 31
click at [1166, 420] on div at bounding box center [904, 383] width 1181 height 663
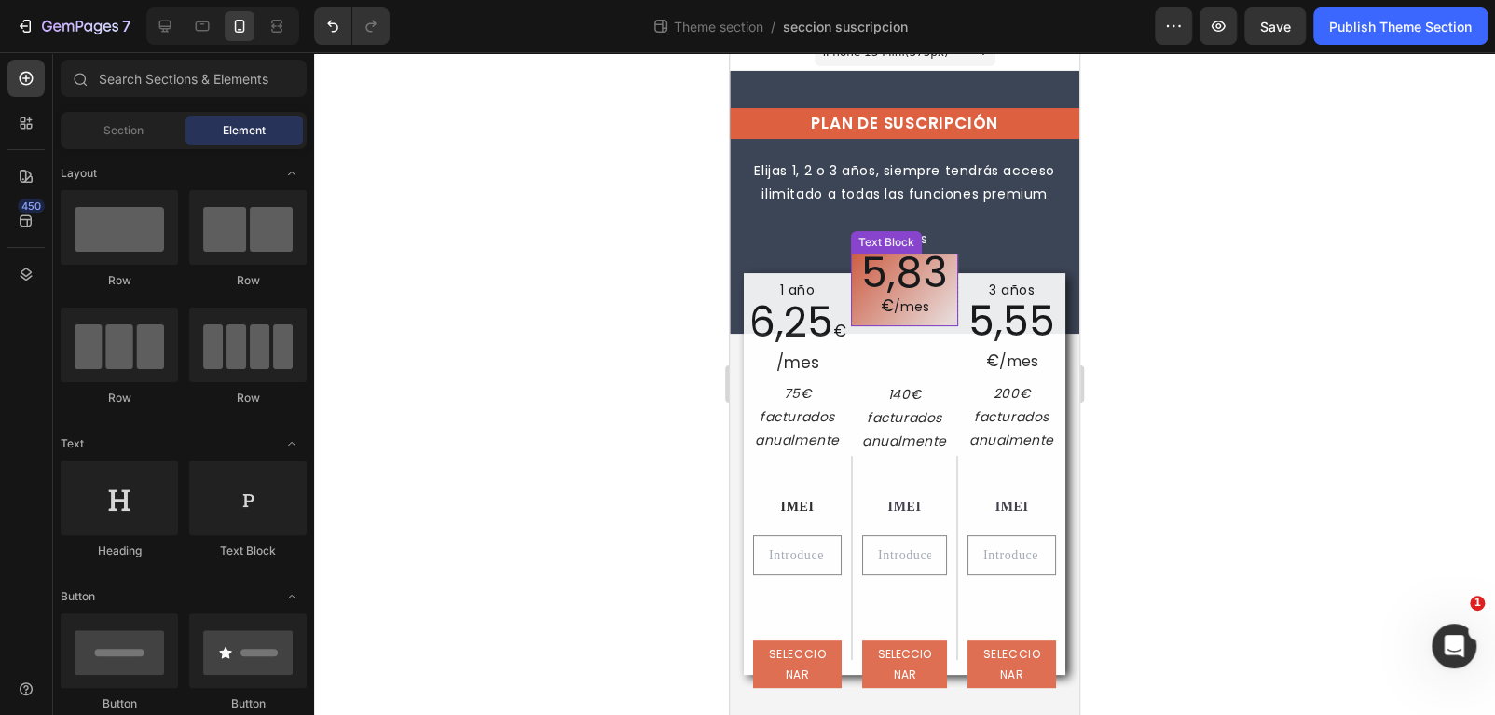
click at [891, 300] on p "5,83 € /mes" at bounding box center [904, 290] width 92 height 58
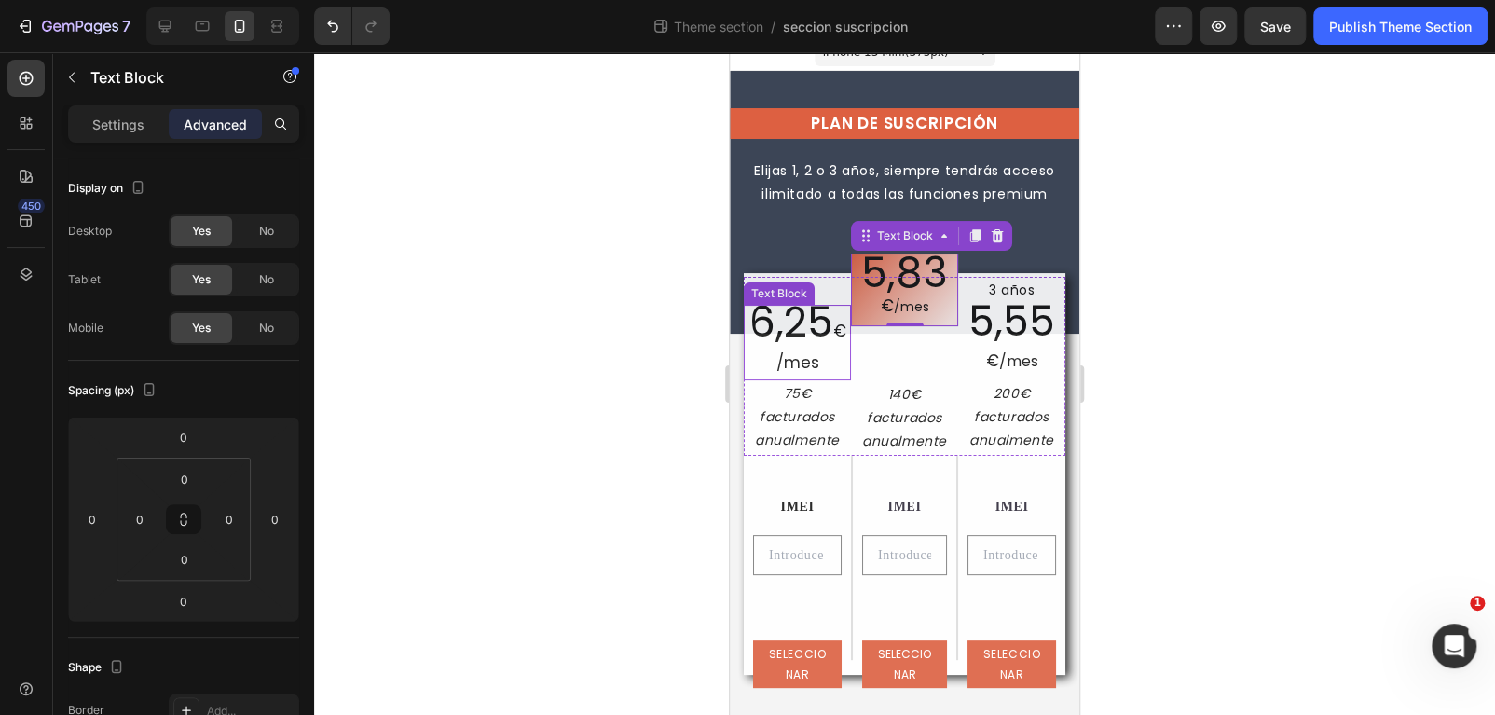
click at [782, 333] on span "6,25" at bounding box center [791, 322] width 84 height 57
click at [834, 330] on span "€" at bounding box center [839, 331] width 13 height 22
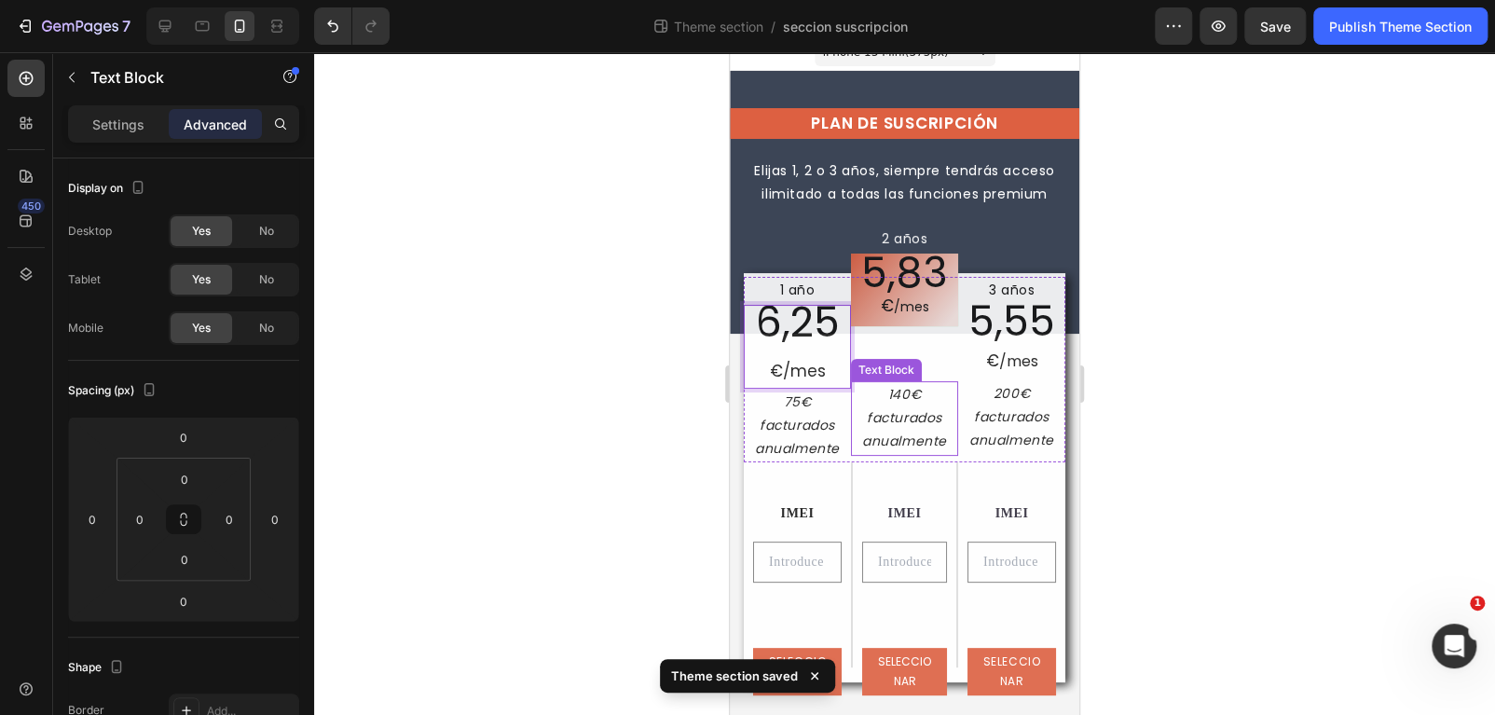
click at [909, 397] on p "140€ facturados anualmente" at bounding box center [904, 418] width 103 height 71
click at [1308, 411] on div at bounding box center [904, 383] width 1181 height 663
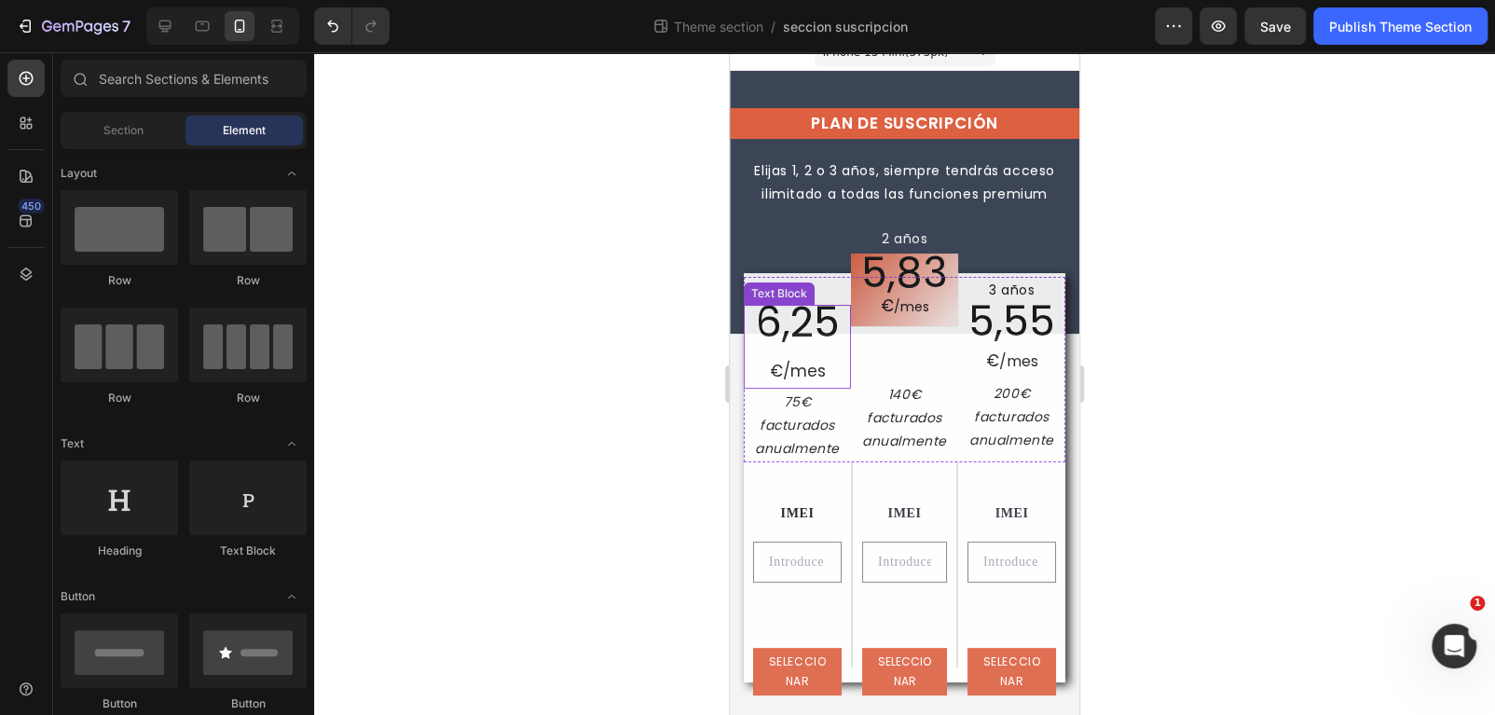
click at [774, 356] on p "⁠⁠⁠⁠⁠⁠⁠ € /mes" at bounding box center [797, 367] width 103 height 40
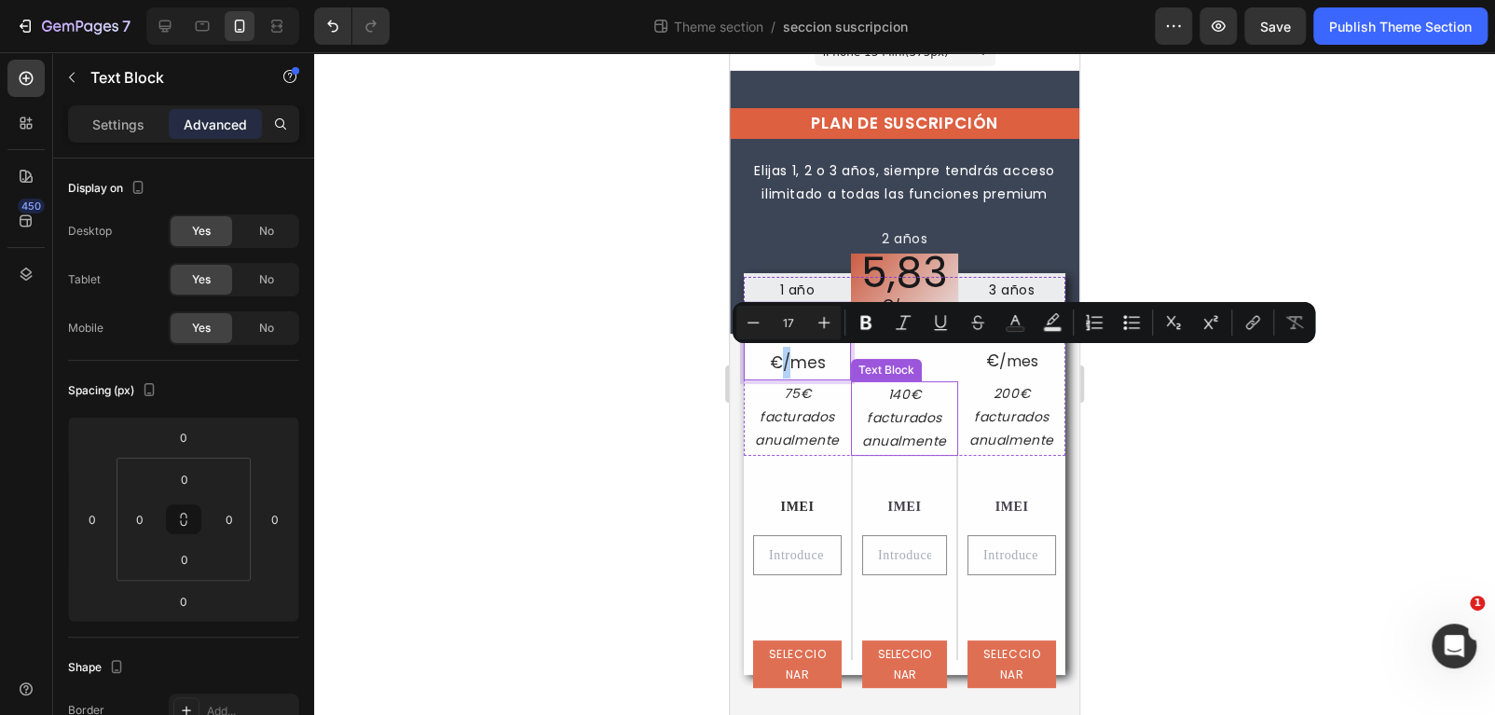
click at [927, 413] on p "140€ facturados anualmente" at bounding box center [904, 418] width 103 height 71
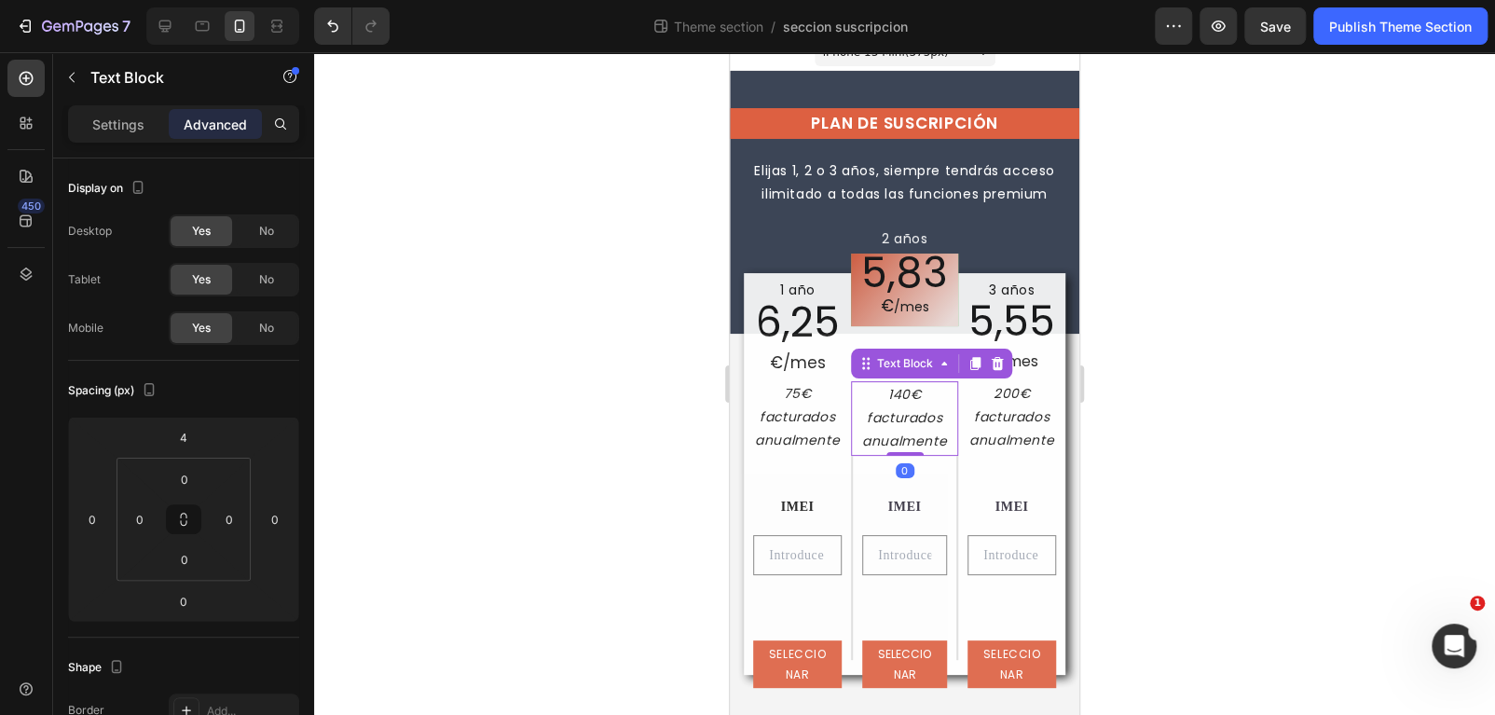
click at [1267, 436] on div at bounding box center [904, 383] width 1181 height 663
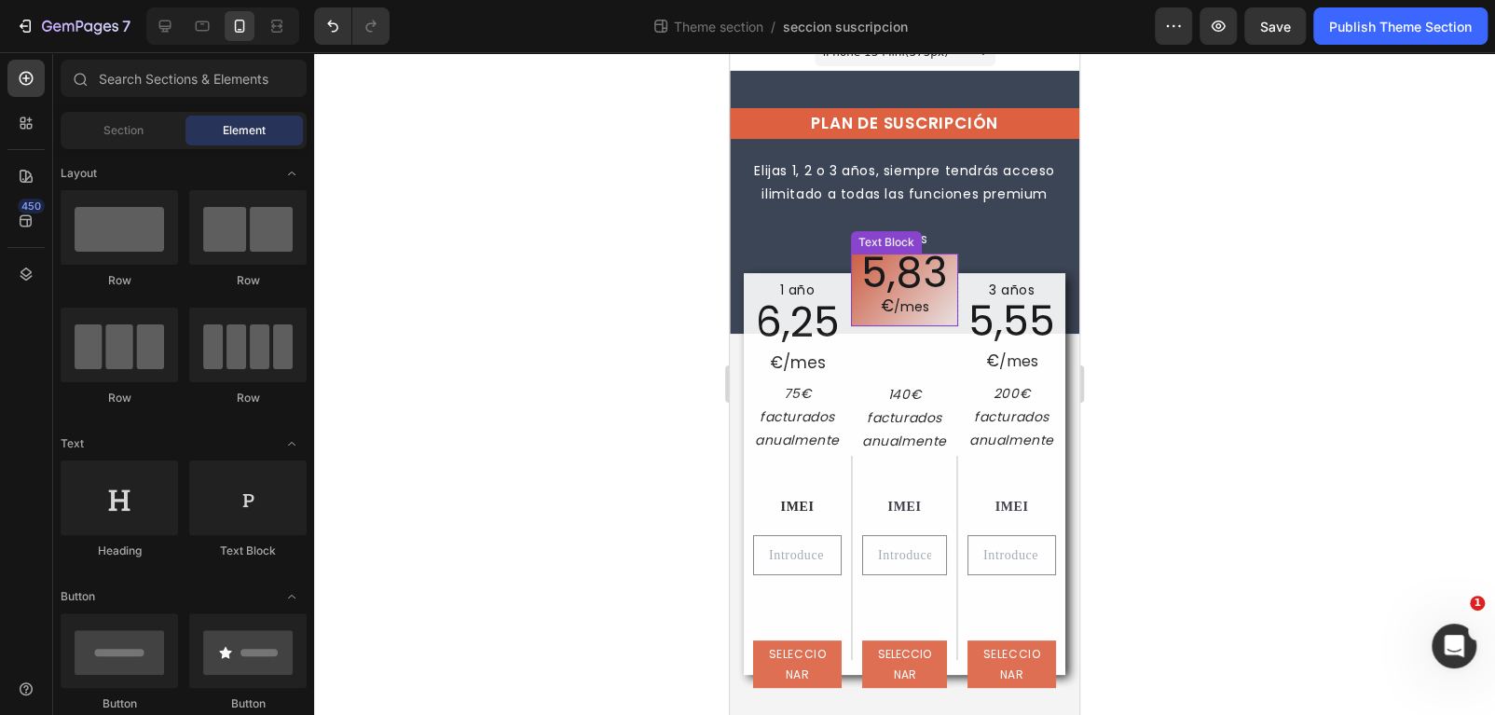
click at [899, 308] on p "5,83 € /mes" at bounding box center [904, 290] width 92 height 58
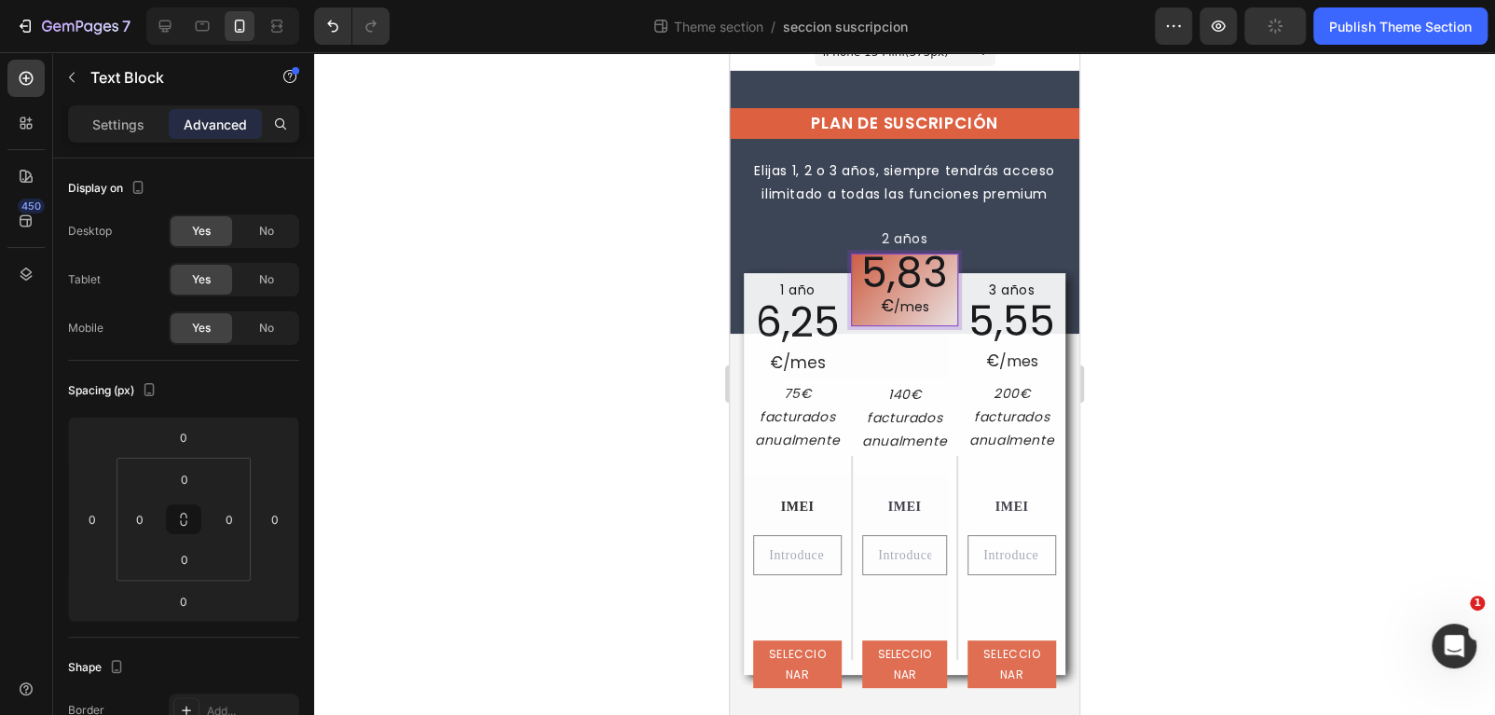
click at [863, 305] on p "5,83 € /mes" at bounding box center [904, 290] width 92 height 58
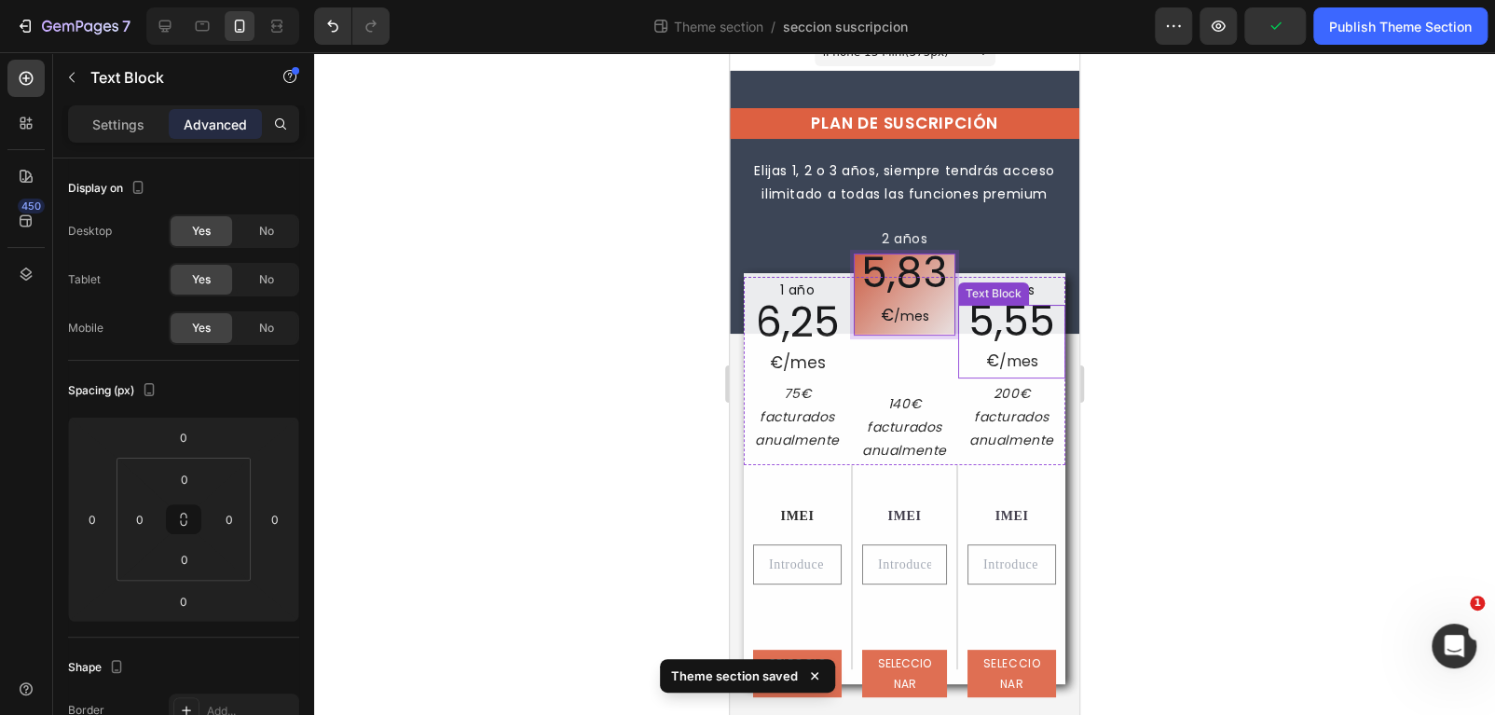
click at [1017, 363] on p "€ /mes" at bounding box center [1011, 361] width 103 height 31
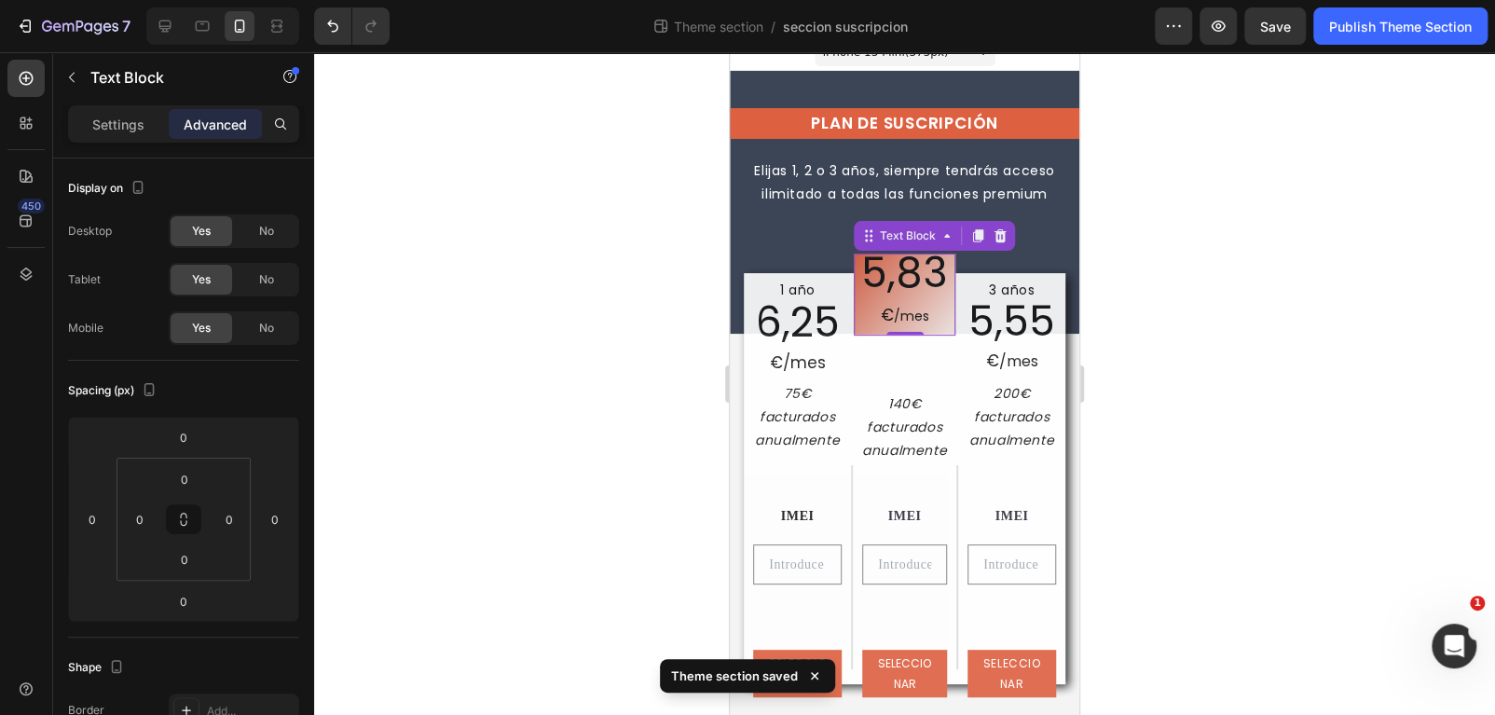
click at [893, 316] on p "⁠⁠⁠⁠⁠⁠⁠ € /mes" at bounding box center [904, 312] width 87 height 34
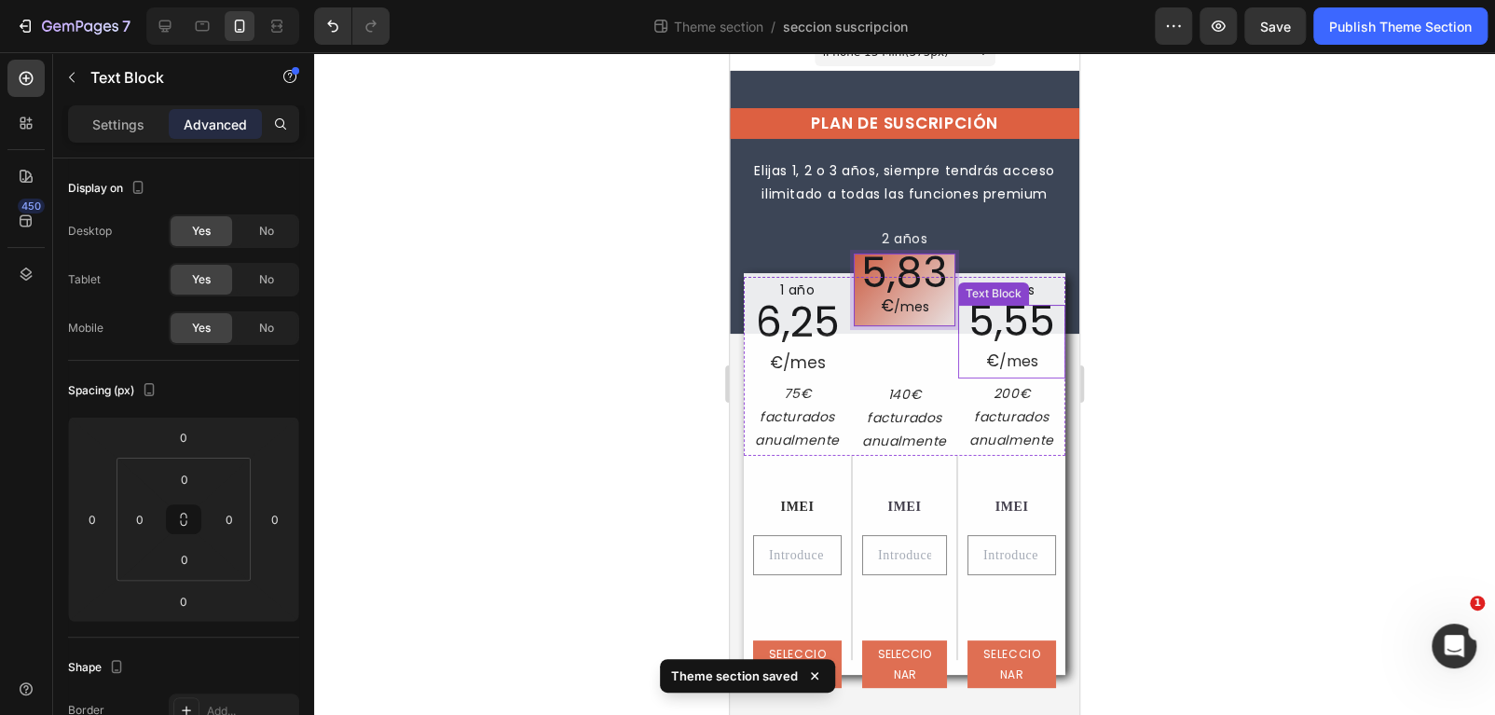
click at [1178, 392] on div at bounding box center [904, 383] width 1181 height 663
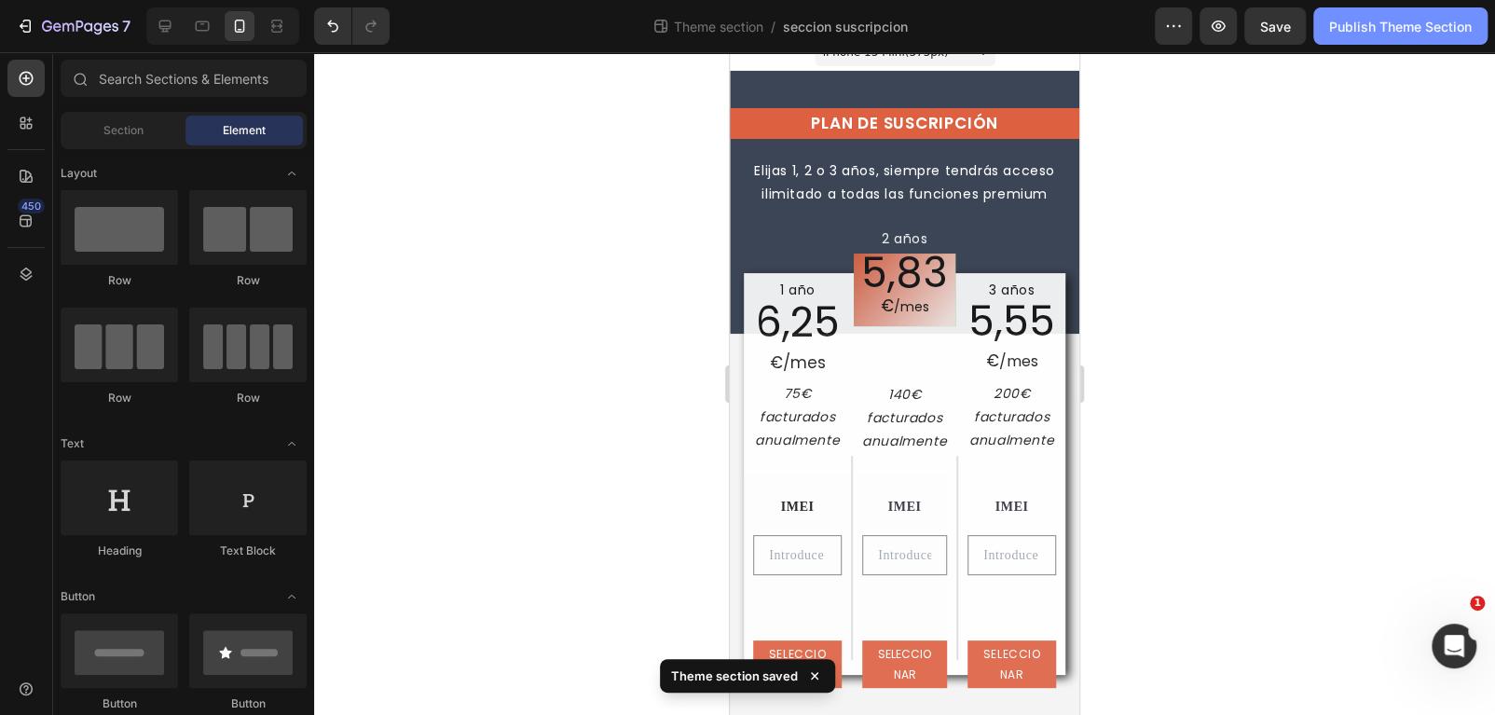
click at [1363, 43] on button "Publish Theme Section" at bounding box center [1400, 25] width 174 height 37
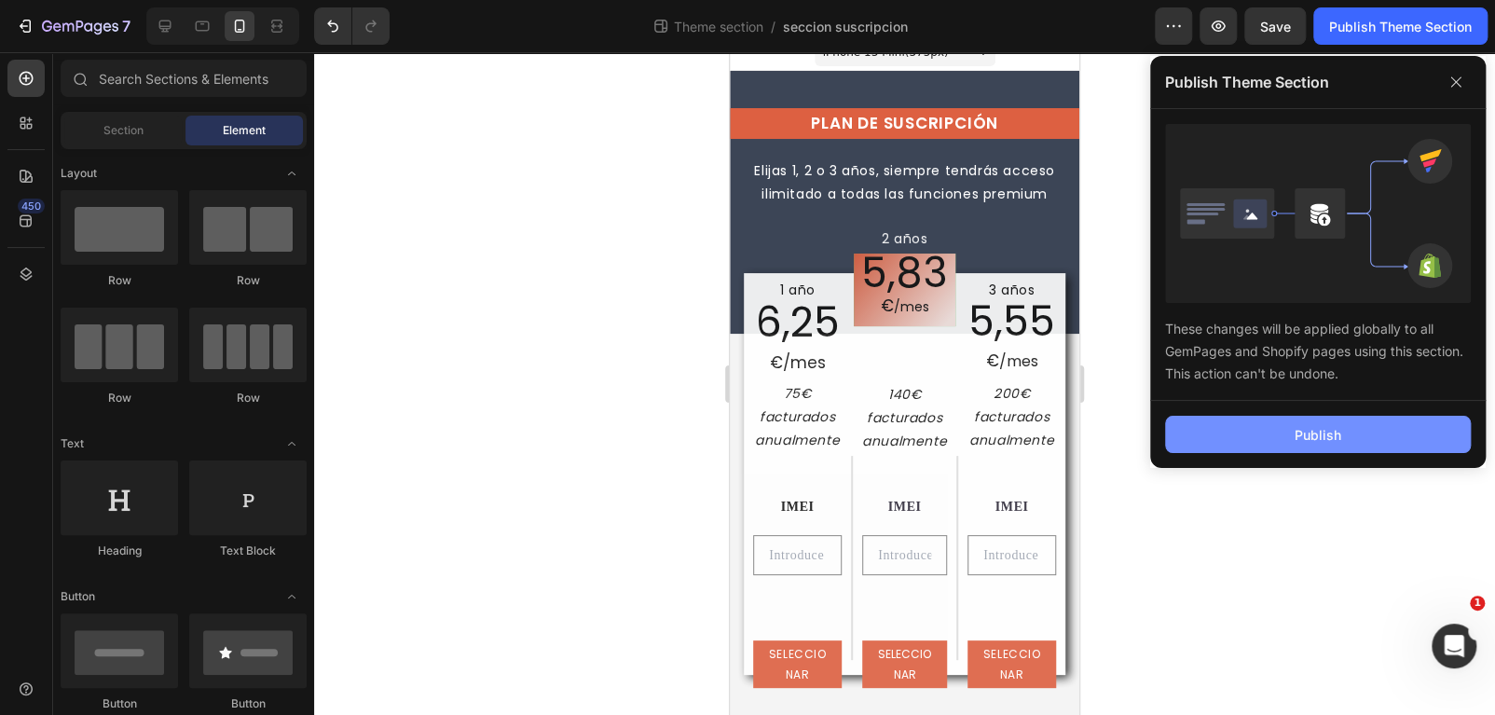
click at [1262, 434] on button "Publish" at bounding box center [1318, 434] width 306 height 37
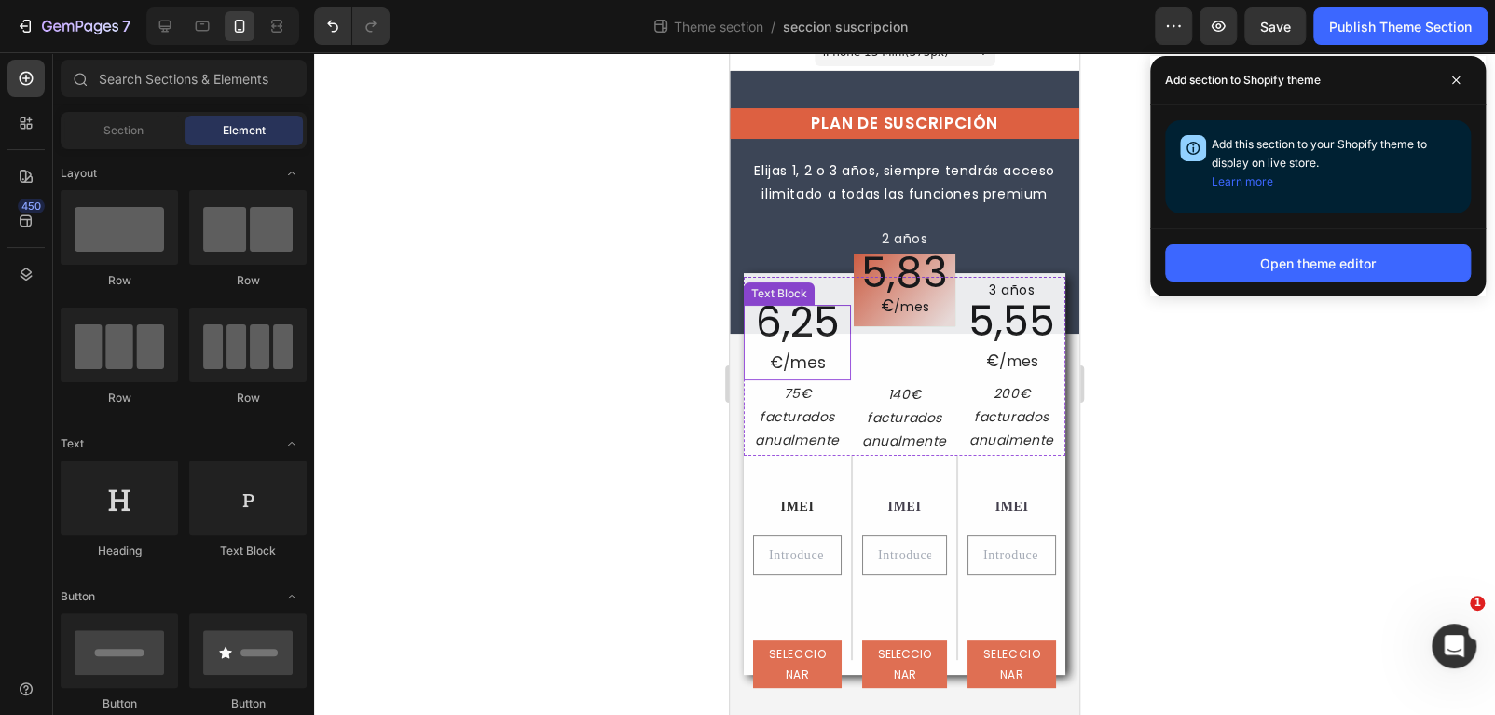
click at [806, 366] on p "€ /mes" at bounding box center [797, 363] width 103 height 32
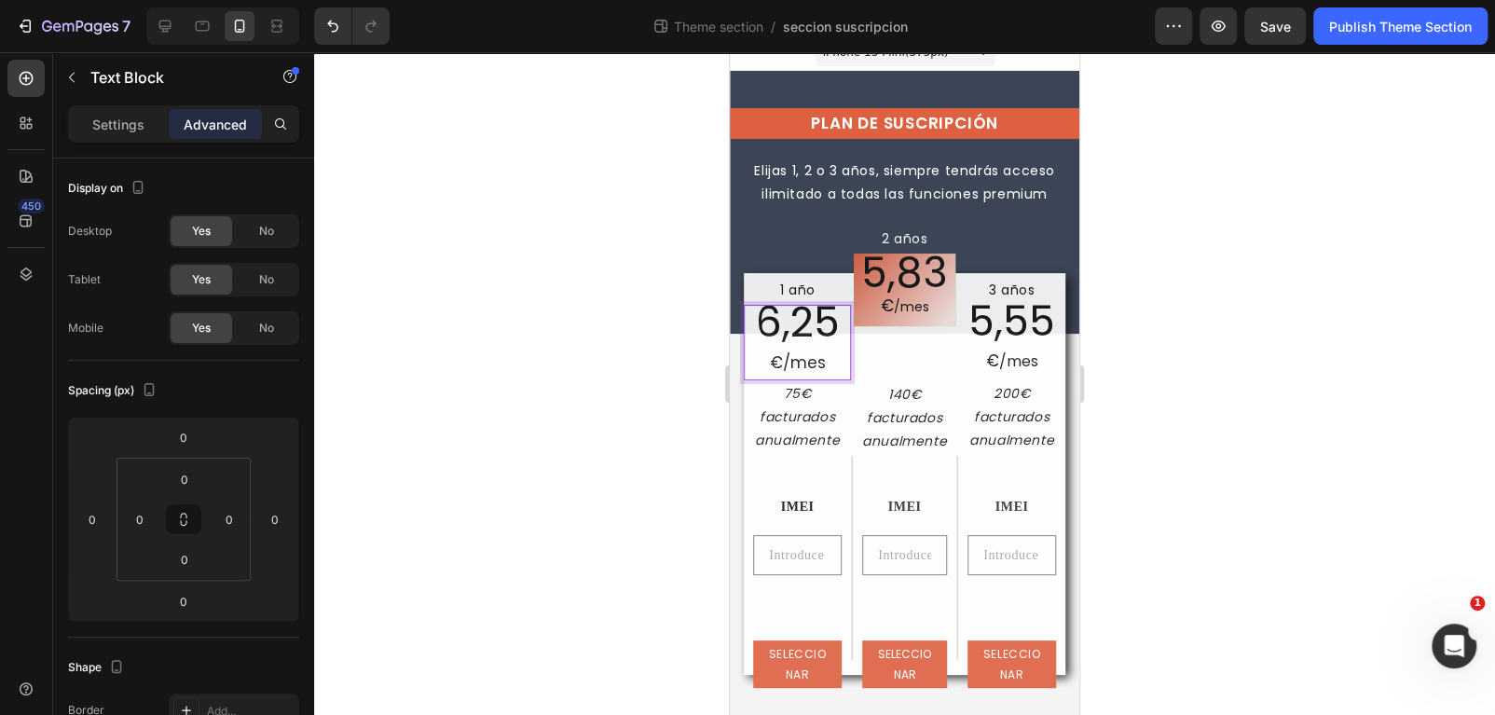
click at [803, 366] on p "€ /mes" at bounding box center [797, 363] width 103 height 32
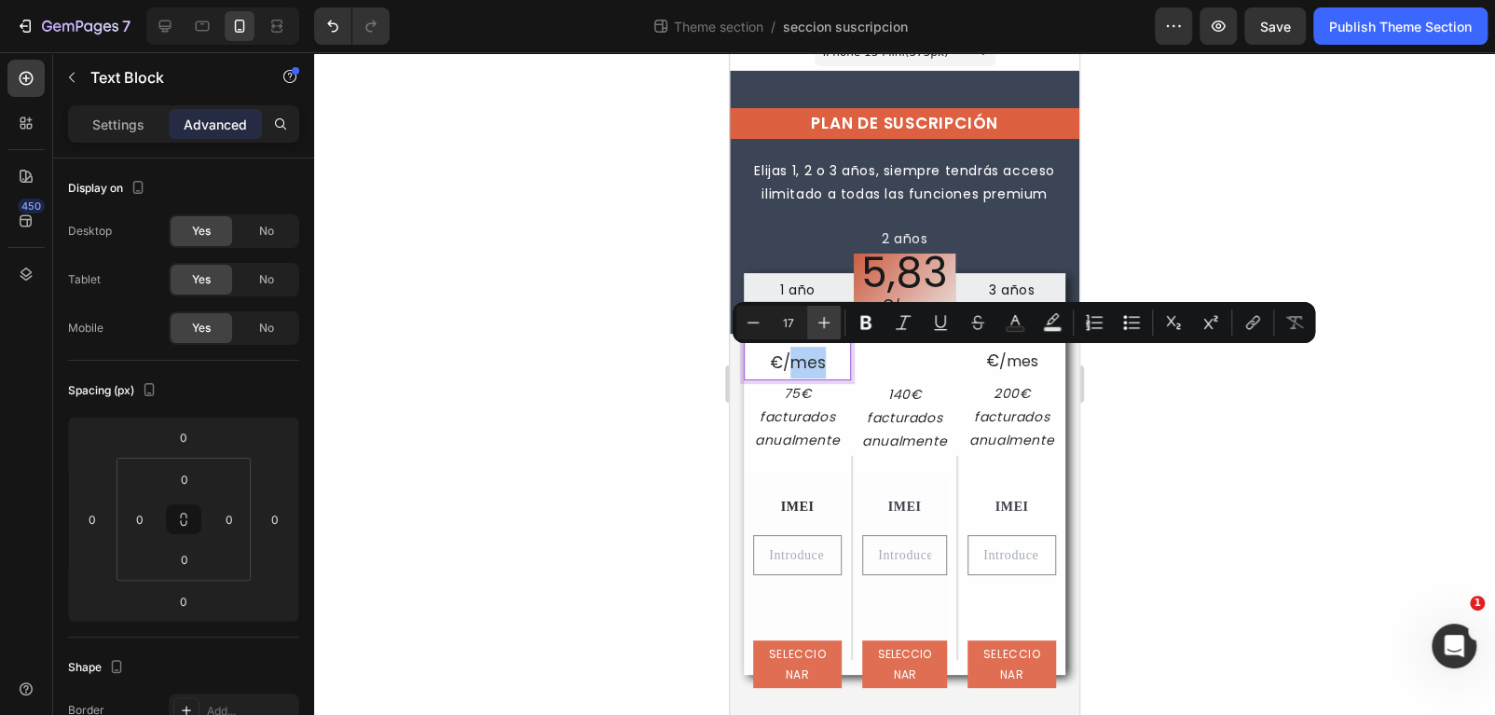
click at [826, 328] on icon "Editor contextual toolbar" at bounding box center [824, 322] width 19 height 19
type input "20"
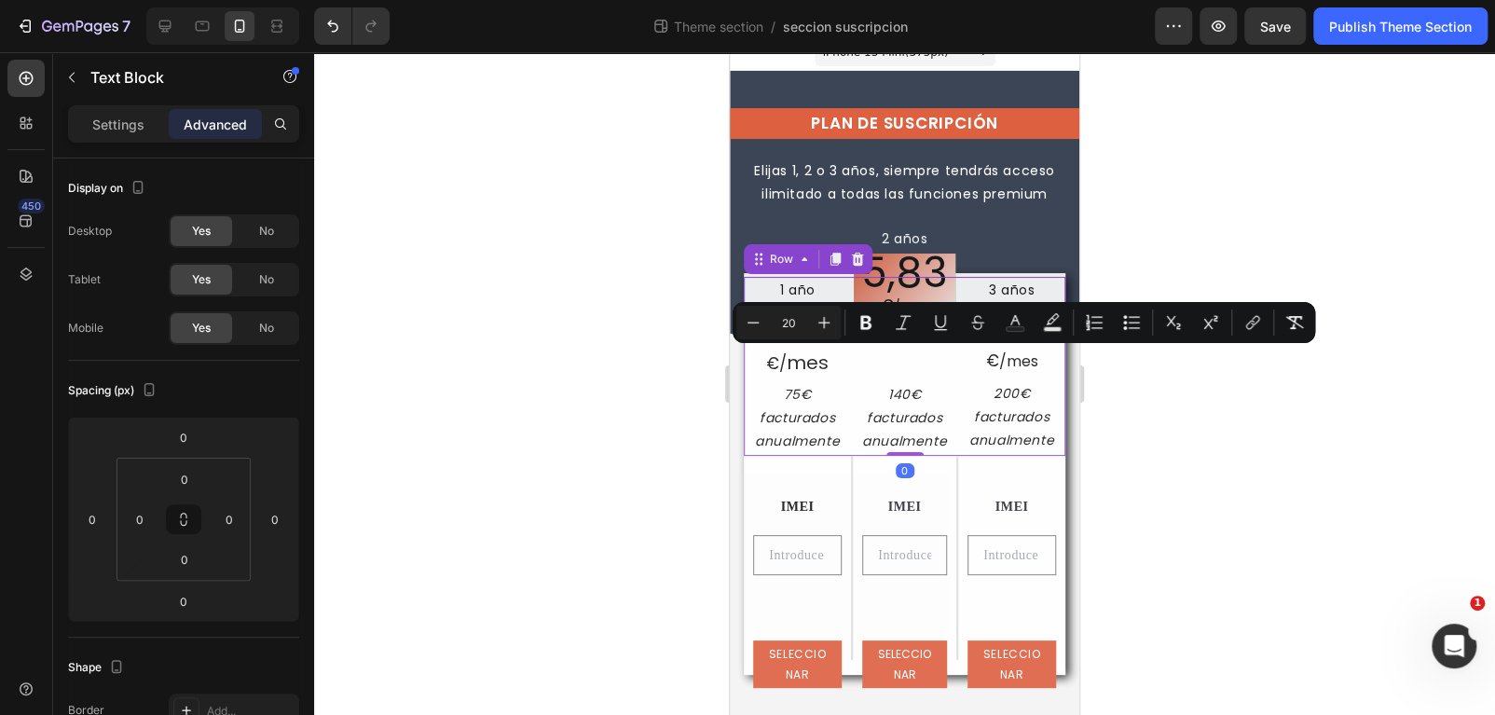
click at [891, 363] on div "2 años Text Block 5,83 € /mes Text Block Row Row 140€ facturados anualmente Tex…" at bounding box center [904, 366] width 107 height 178
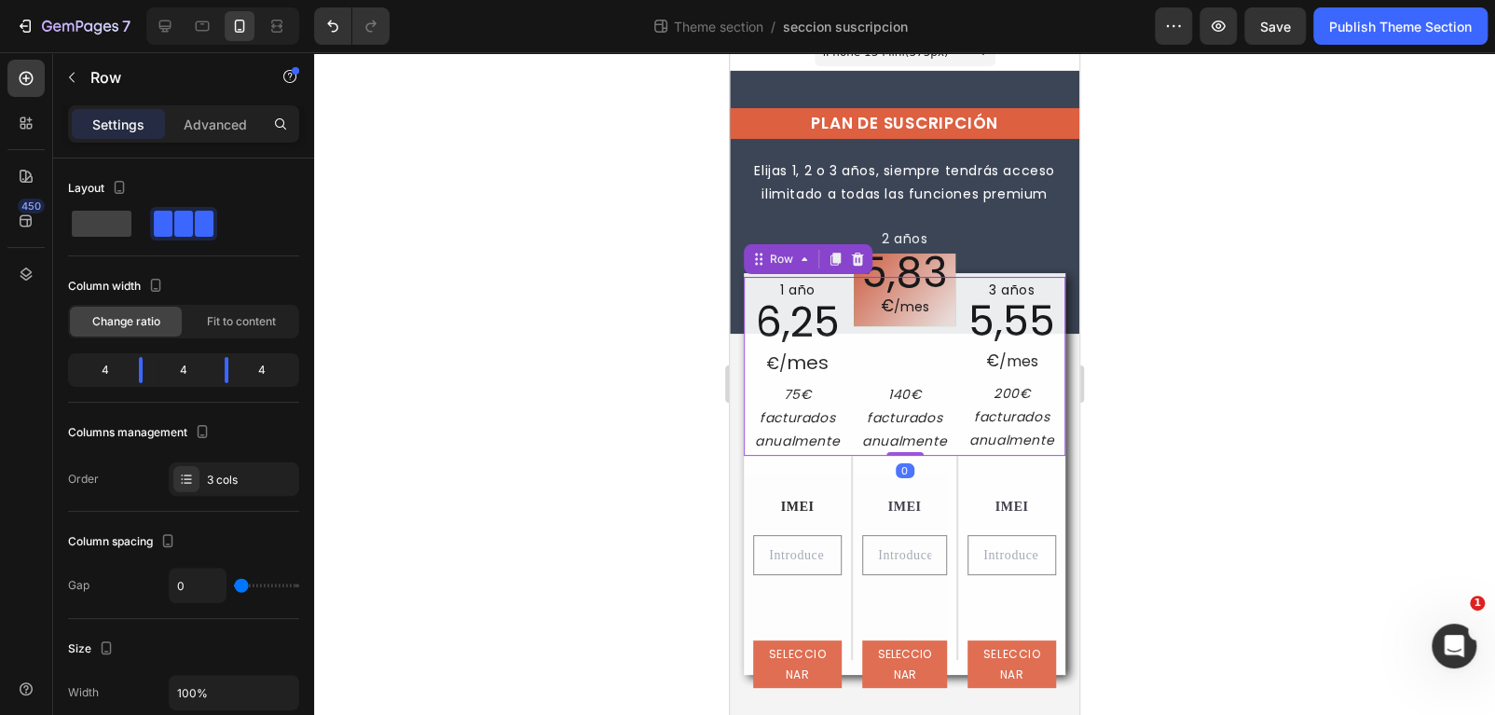
click at [894, 310] on p "€ /mes" at bounding box center [904, 307] width 87 height 24
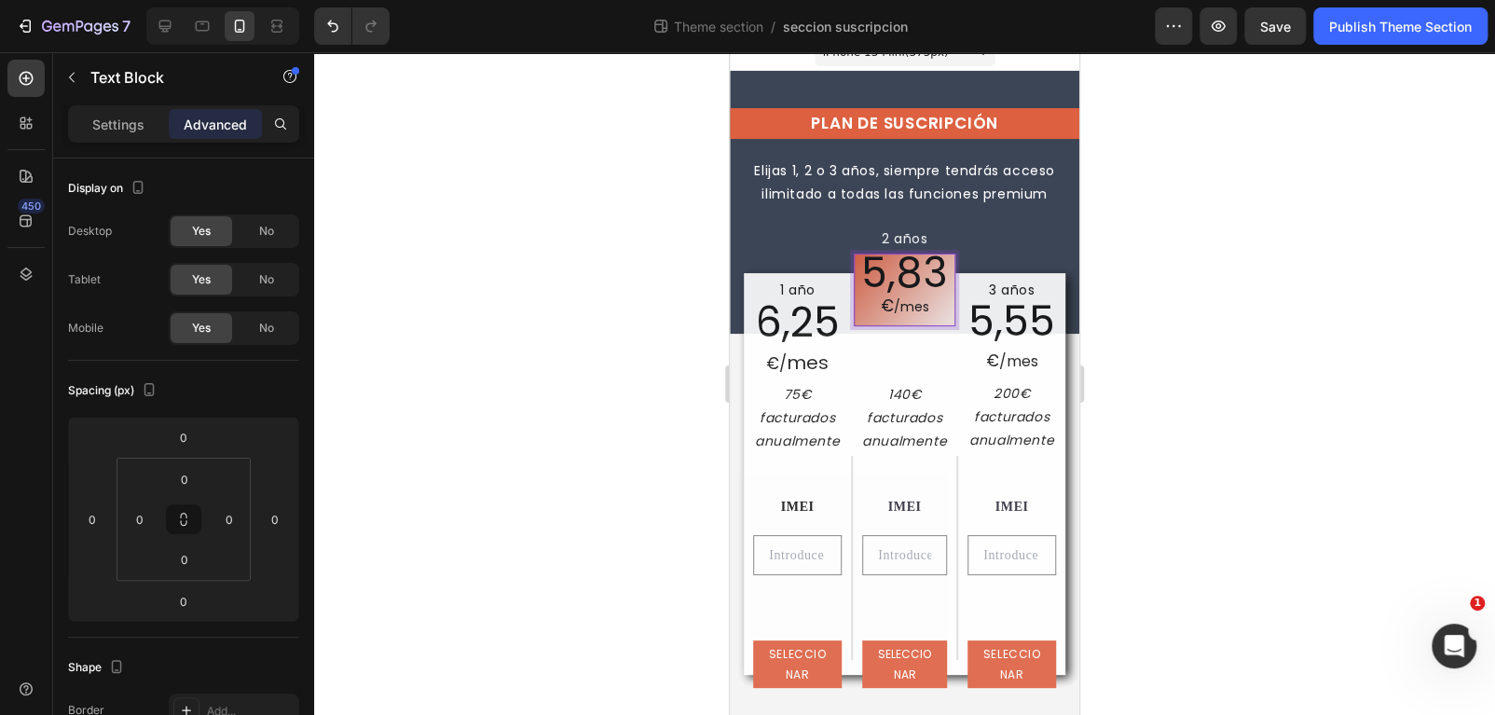
click at [911, 302] on p "€ /mes" at bounding box center [904, 307] width 87 height 24
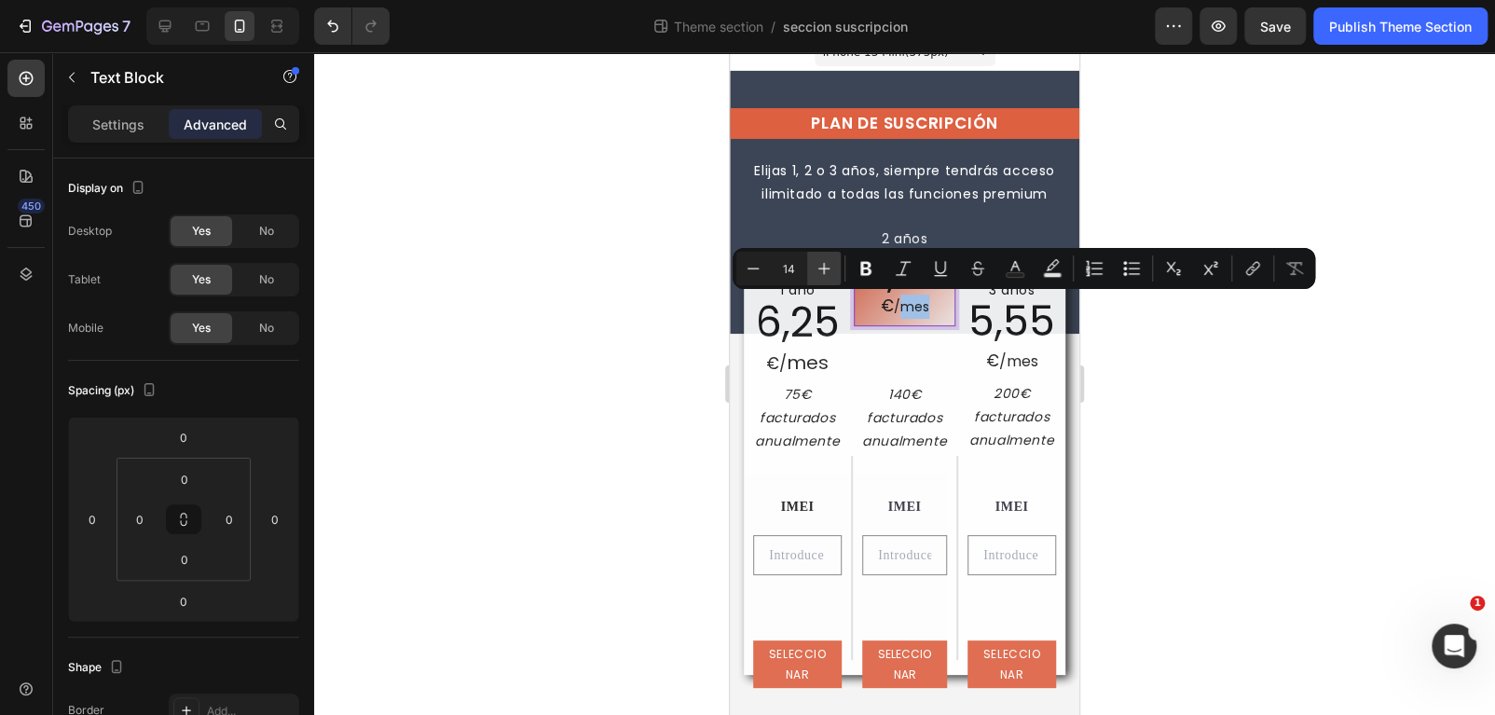
click at [824, 266] on icon "Editor contextual toolbar" at bounding box center [824, 268] width 19 height 19
type input "17"
click at [822, 361] on span "mes" at bounding box center [808, 362] width 42 height 26
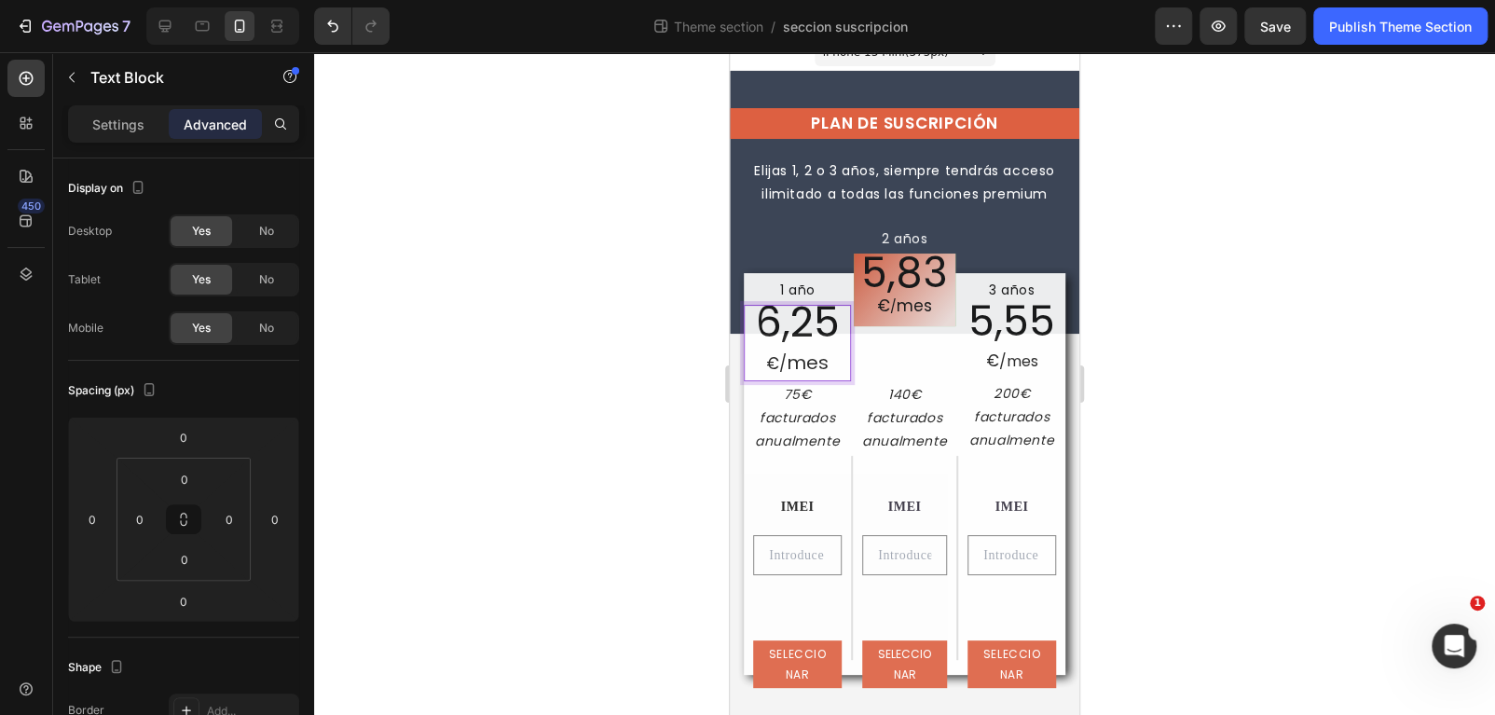
click at [808, 361] on span "mes" at bounding box center [808, 362] width 42 height 26
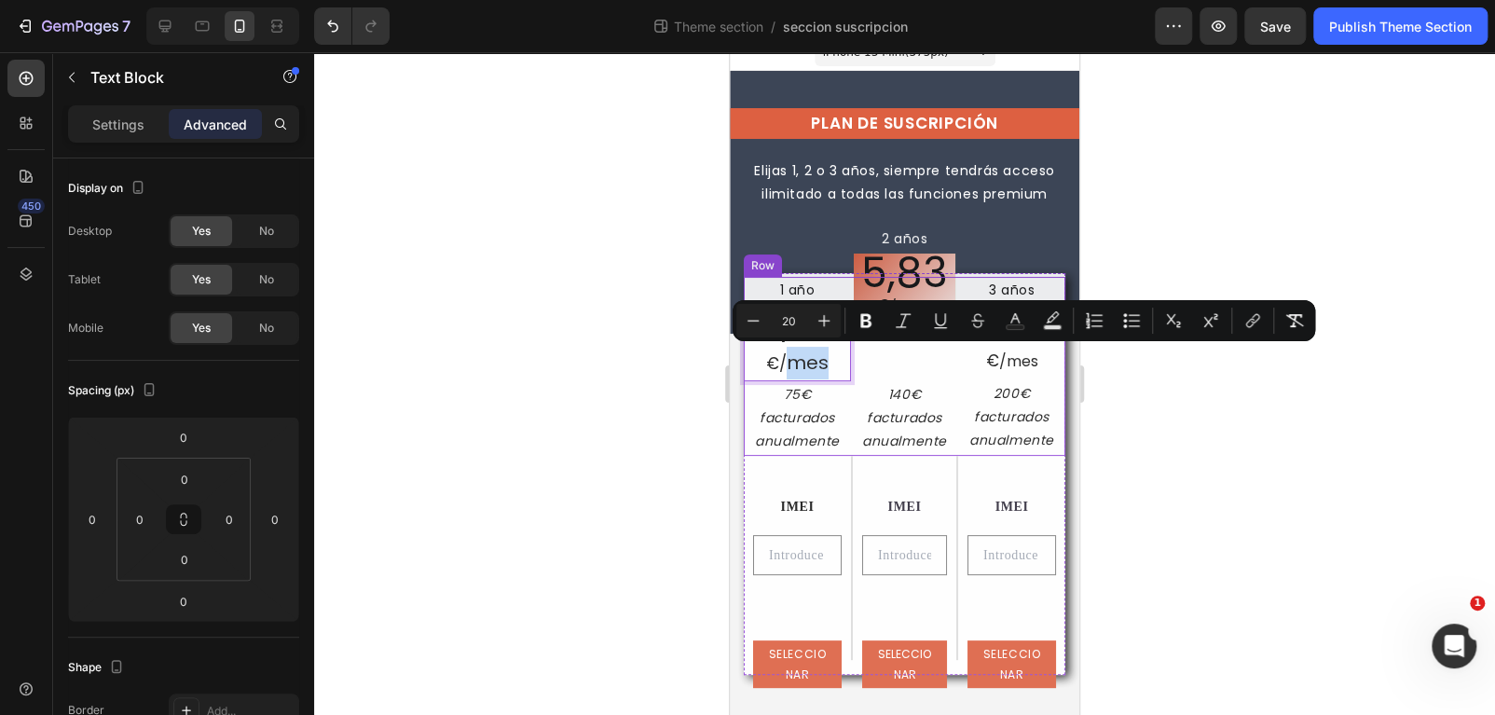
click at [853, 362] on div "2 años Text Block 5,83 € / mes Text Block Row Row 140€ facturados anualmente Te…" at bounding box center [904, 366] width 107 height 178
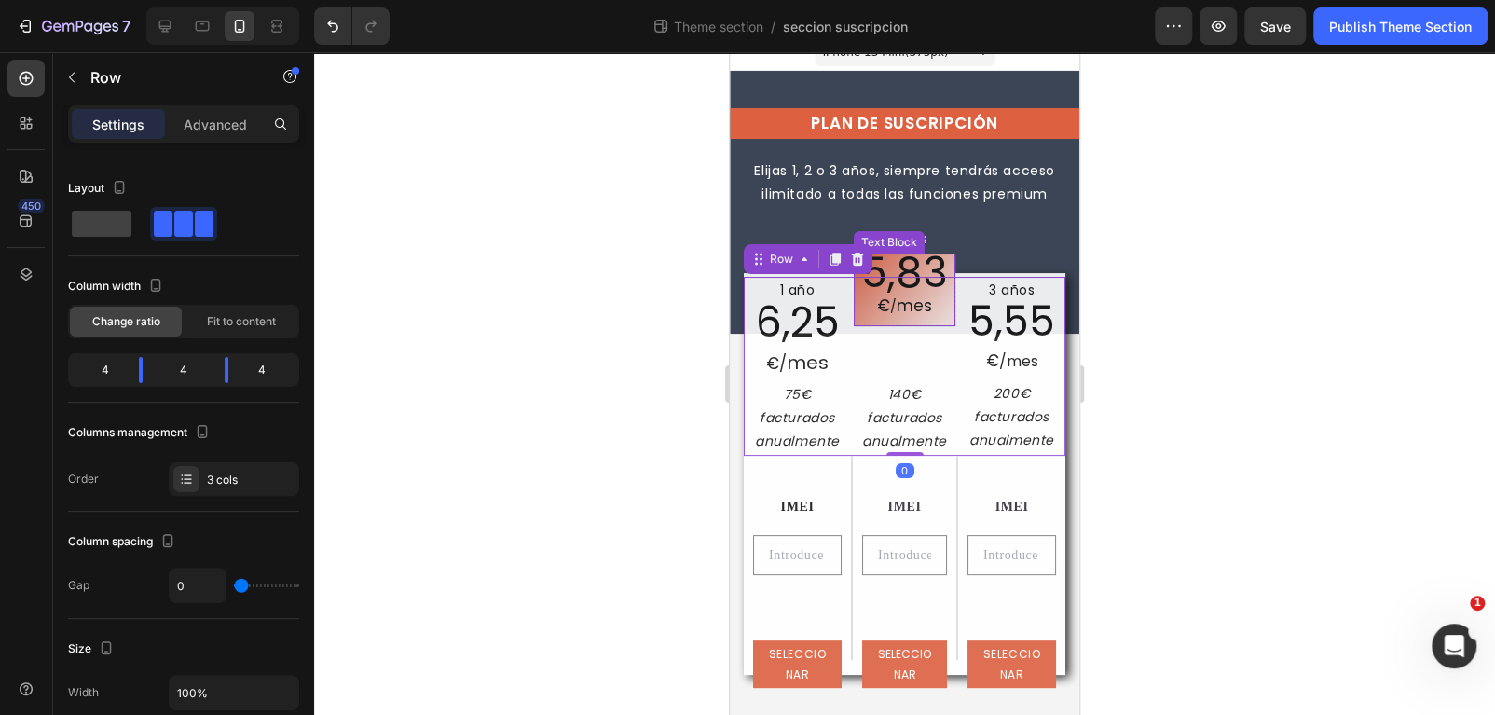
click at [900, 309] on span "mes" at bounding box center [914, 306] width 35 height 22
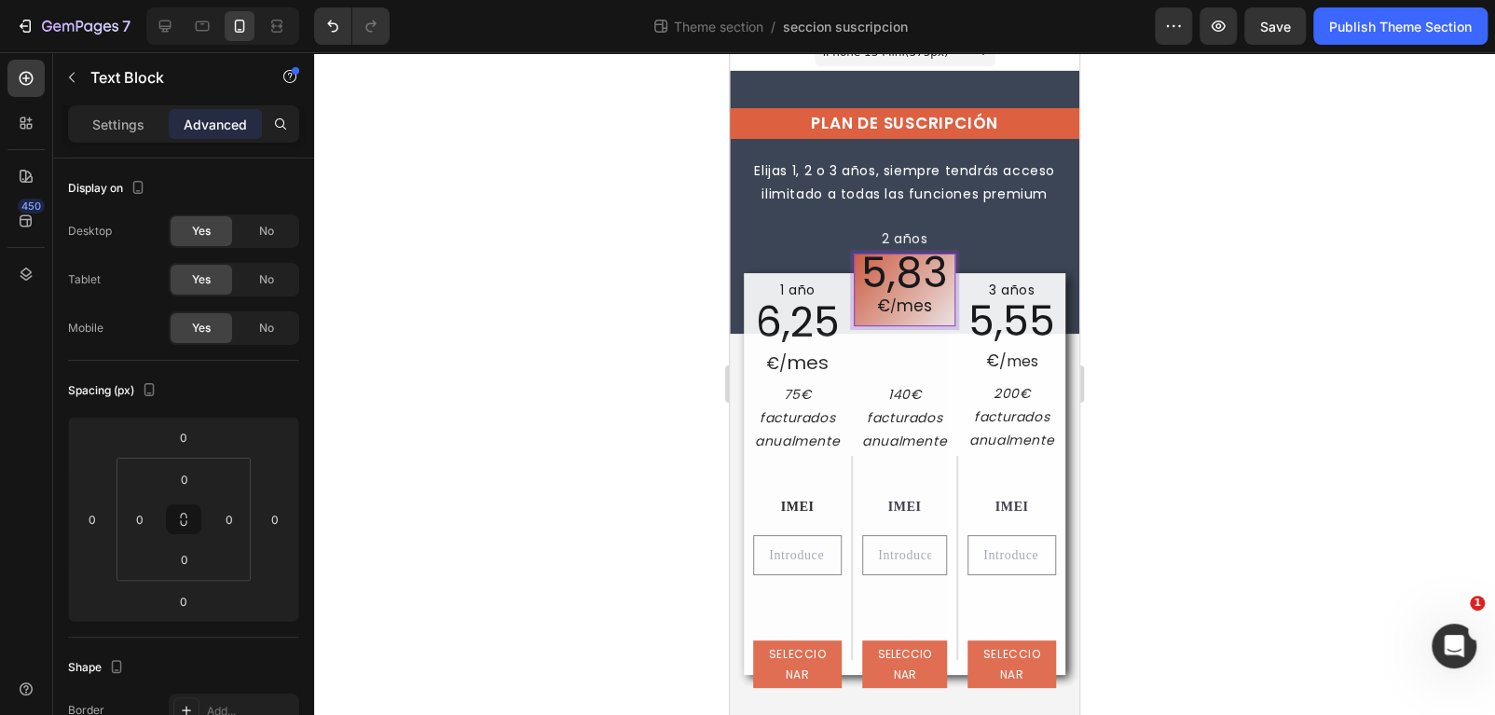
click at [903, 308] on span "mes" at bounding box center [914, 306] width 35 height 22
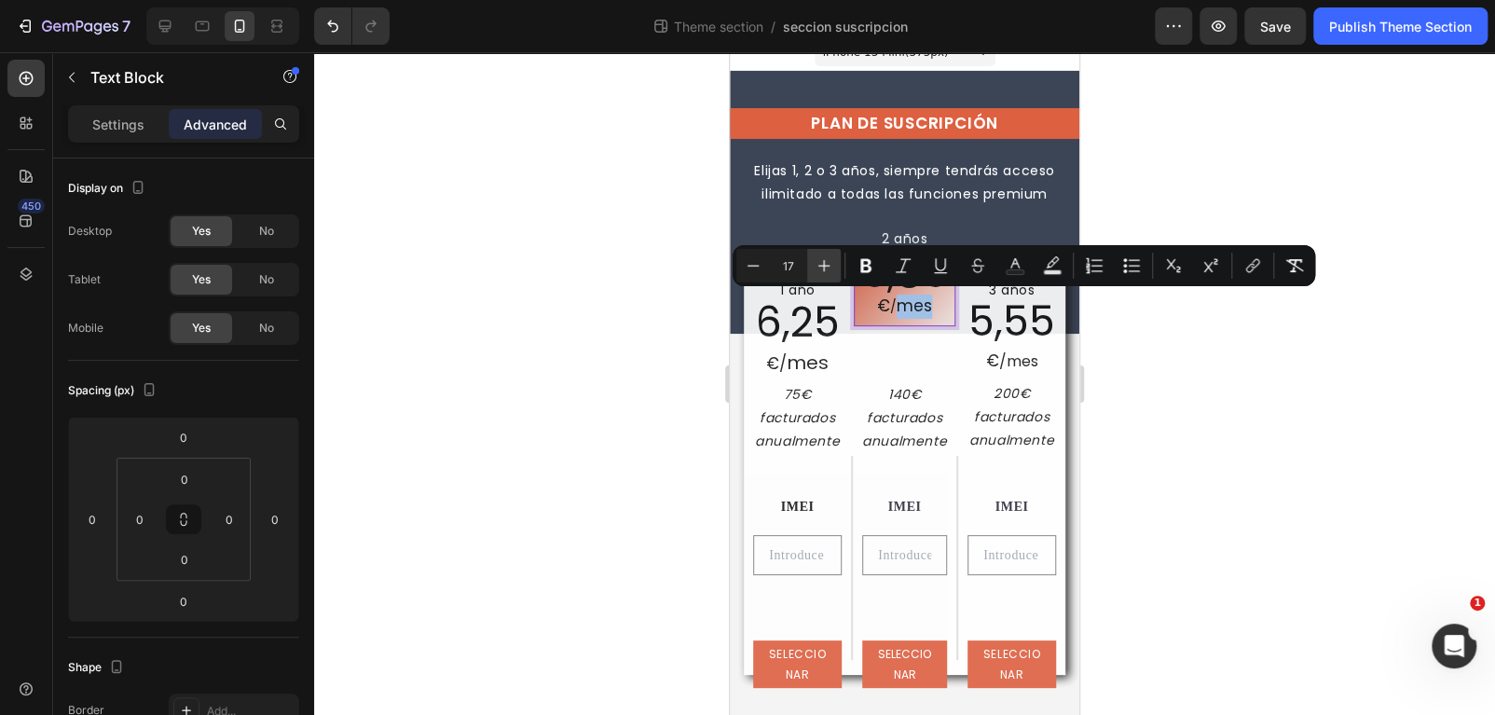
click at [826, 267] on icon "Editor contextual toolbar" at bounding box center [824, 265] width 19 height 19
type input "20"
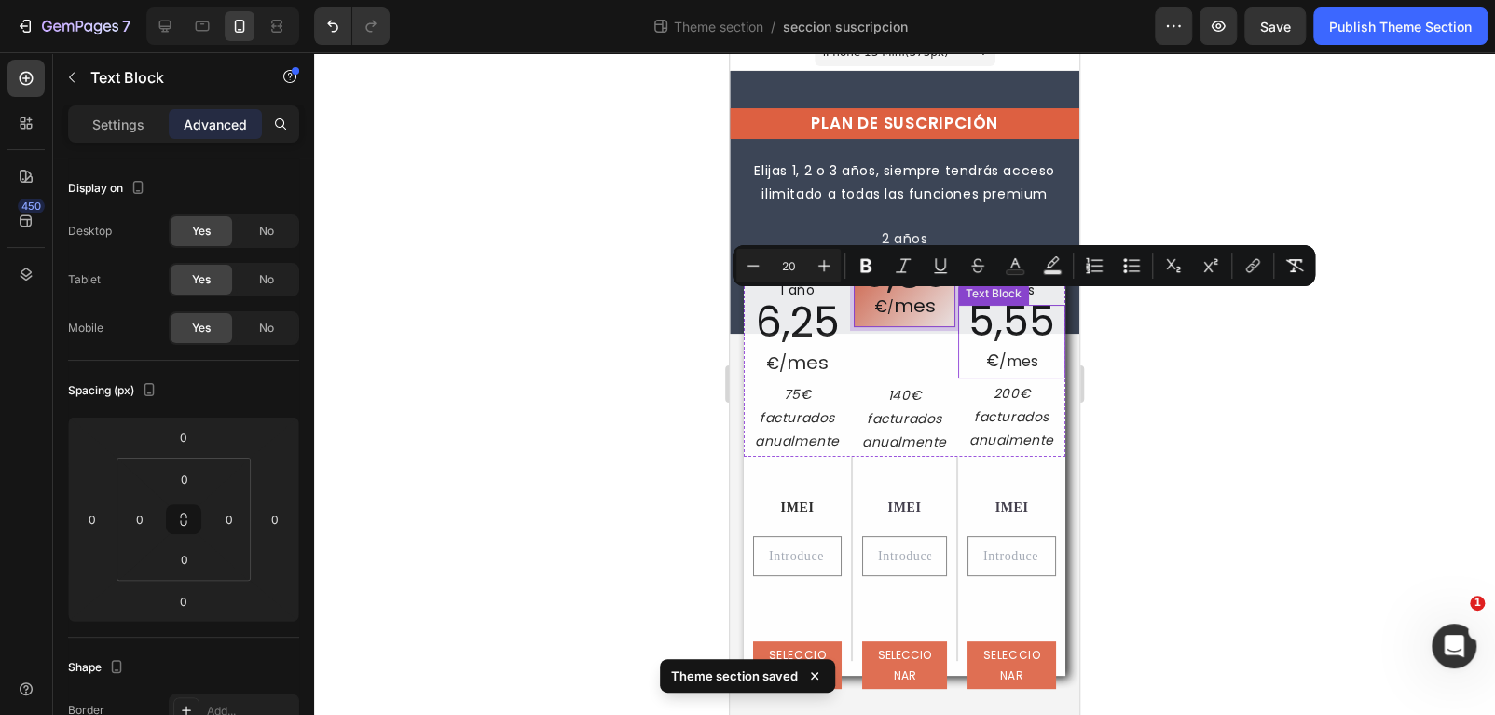
click at [1025, 341] on span "5,55" at bounding box center [1011, 321] width 87 height 57
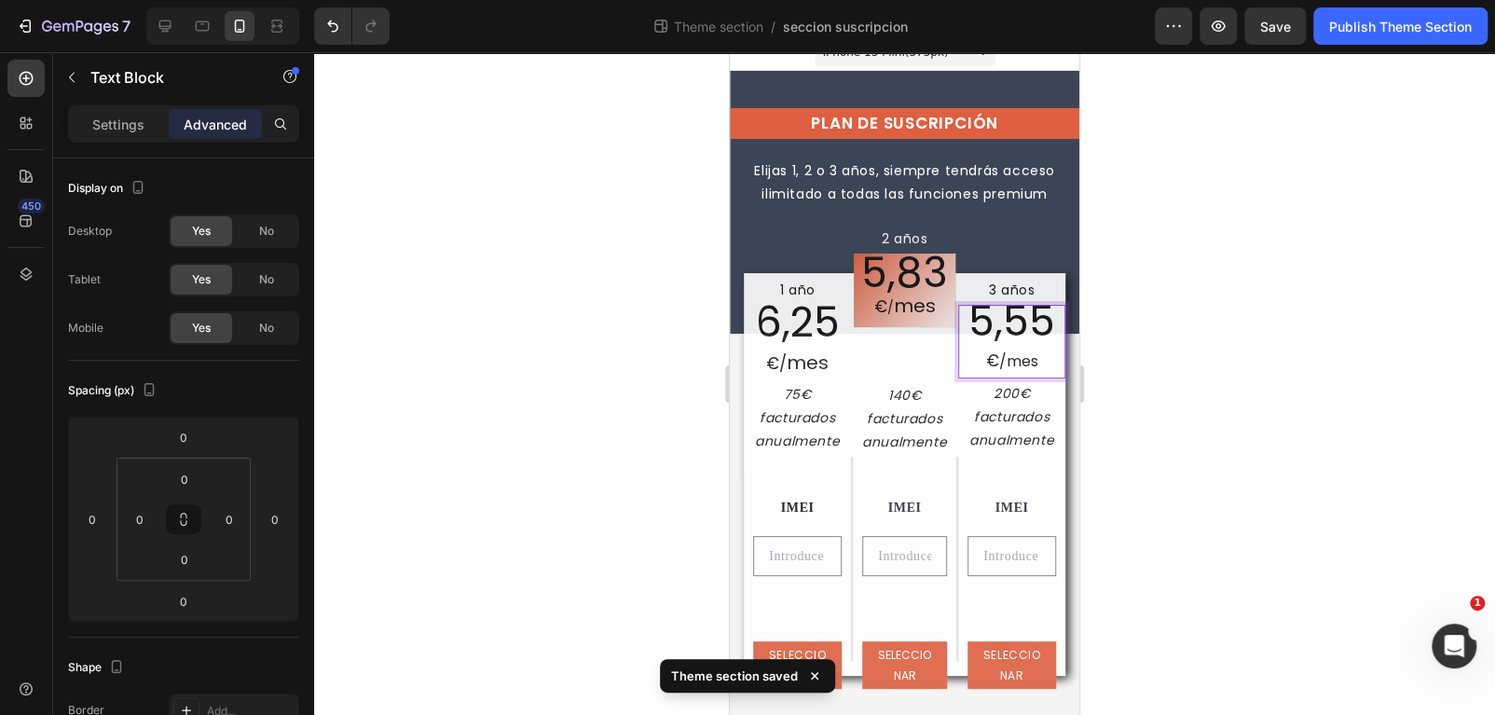
click at [1022, 356] on p "€ /mes" at bounding box center [1011, 361] width 103 height 31
click at [1013, 358] on p "€ /mes" at bounding box center [1011, 361] width 103 height 31
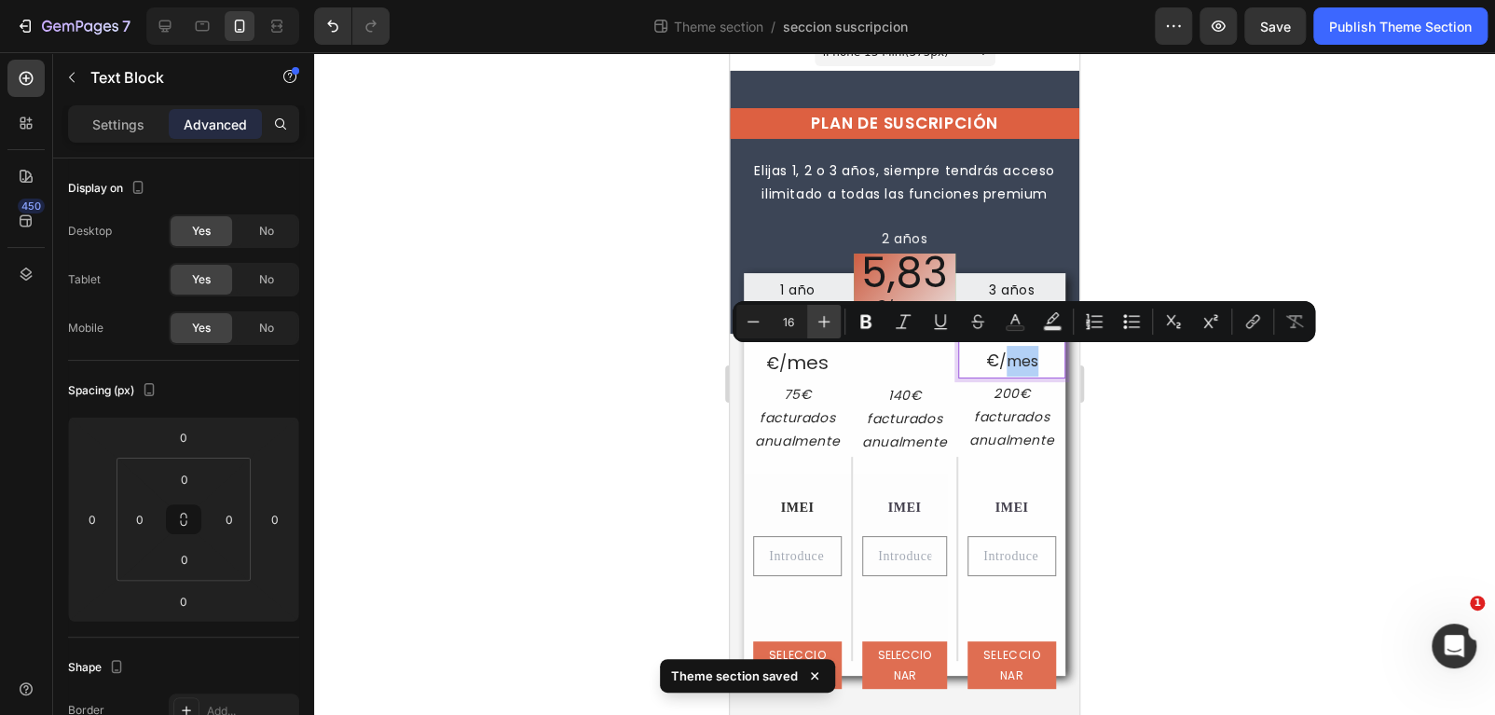
click at [821, 318] on icon "Editor contextual toolbar" at bounding box center [824, 321] width 19 height 19
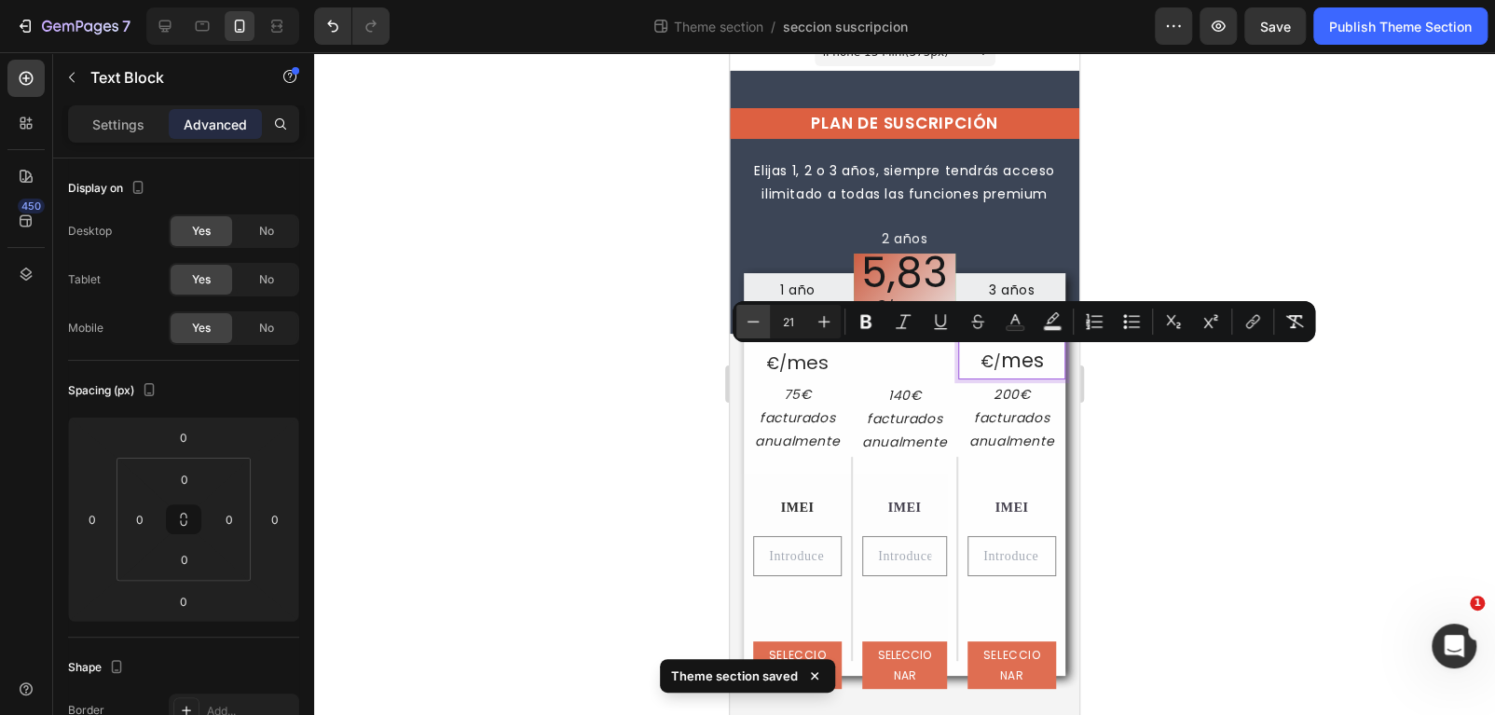
click at [759, 318] on icon "Editor contextual toolbar" at bounding box center [753, 321] width 19 height 19
type input "20"
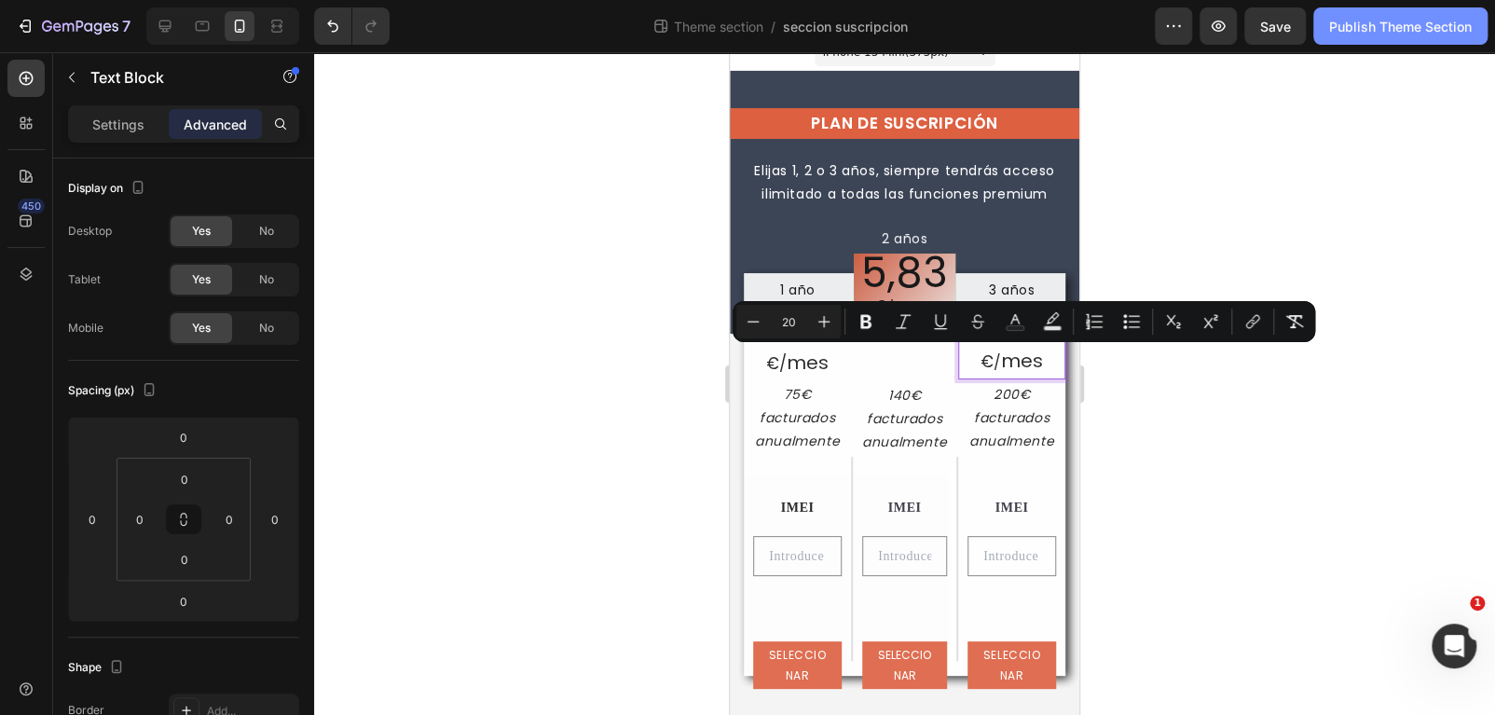
click at [1347, 19] on div "Publish Theme Section" at bounding box center [1400, 27] width 143 height 20
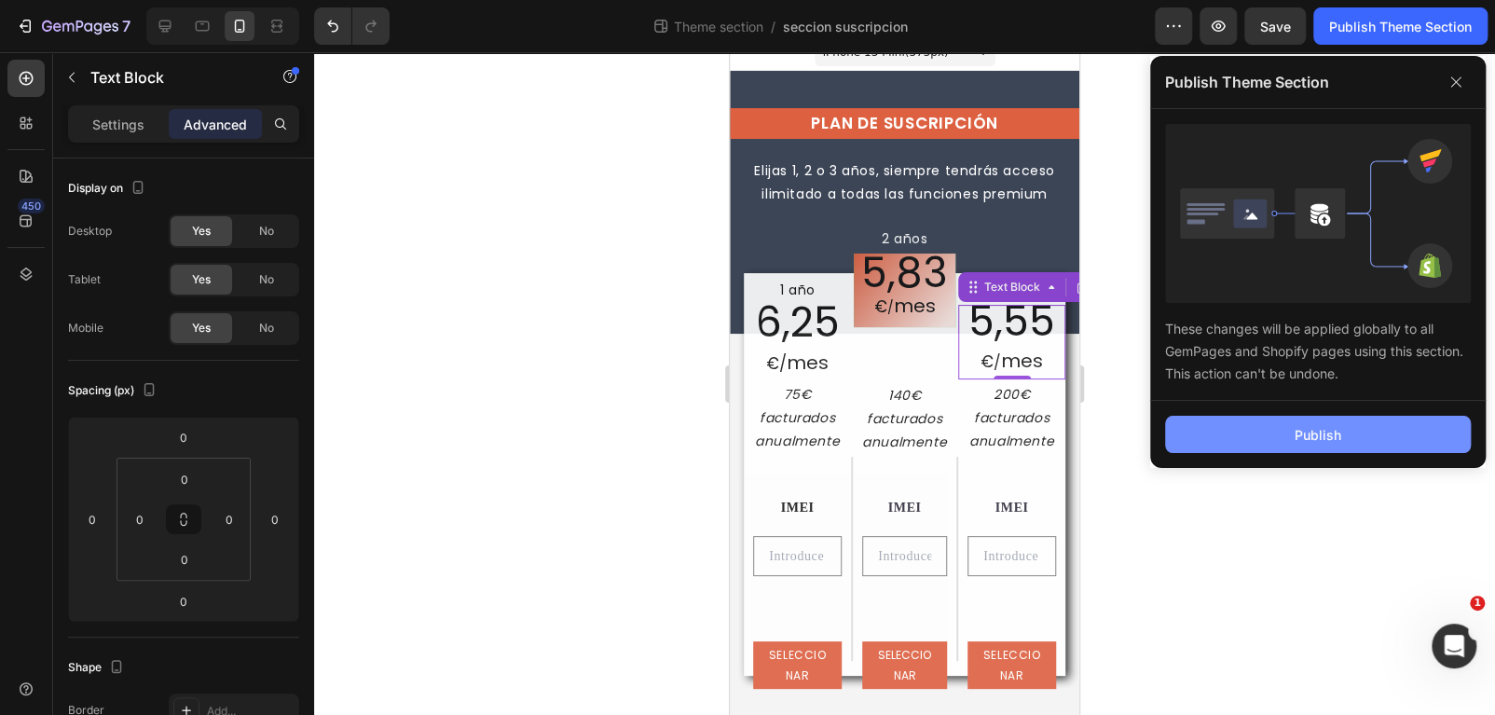
click at [1337, 419] on button "Publish" at bounding box center [1318, 434] width 306 height 37
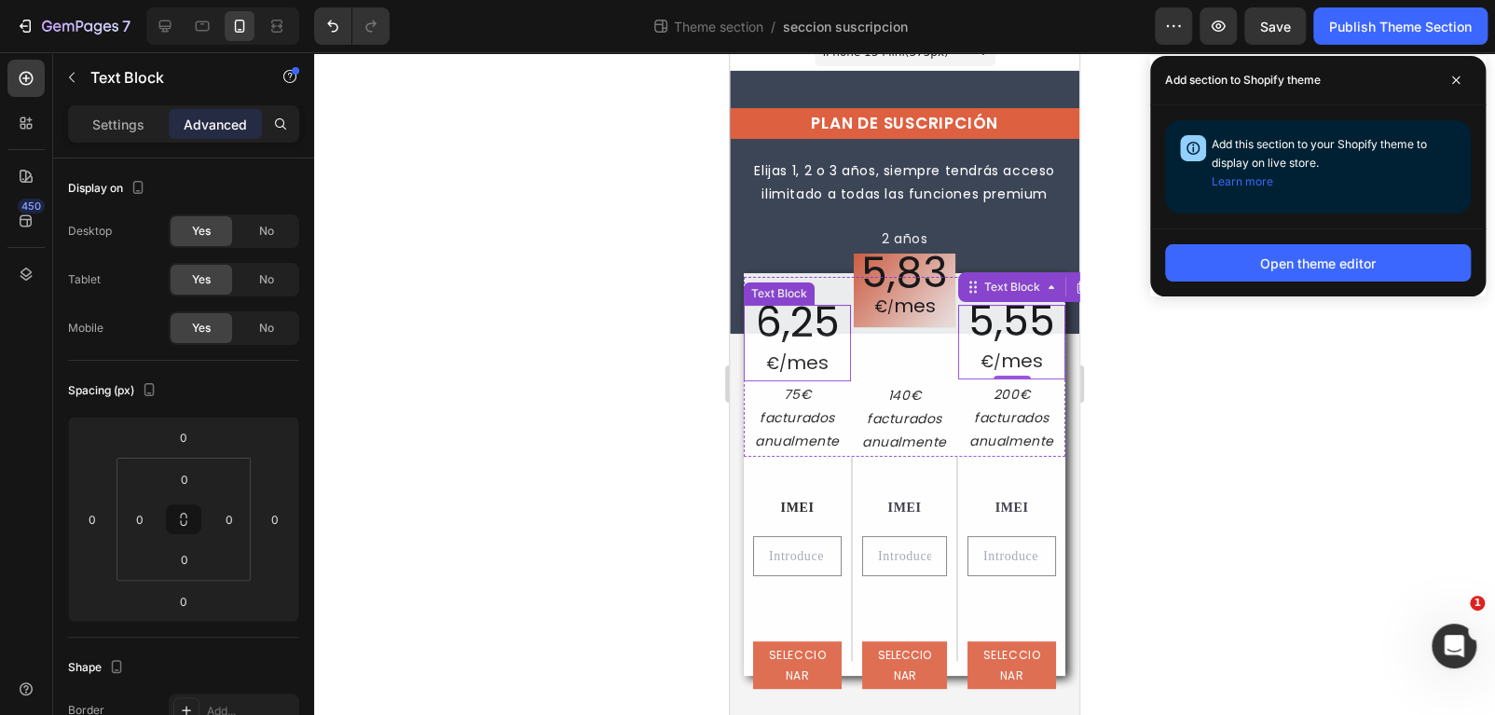
click at [805, 367] on span "mes" at bounding box center [808, 362] width 42 height 26
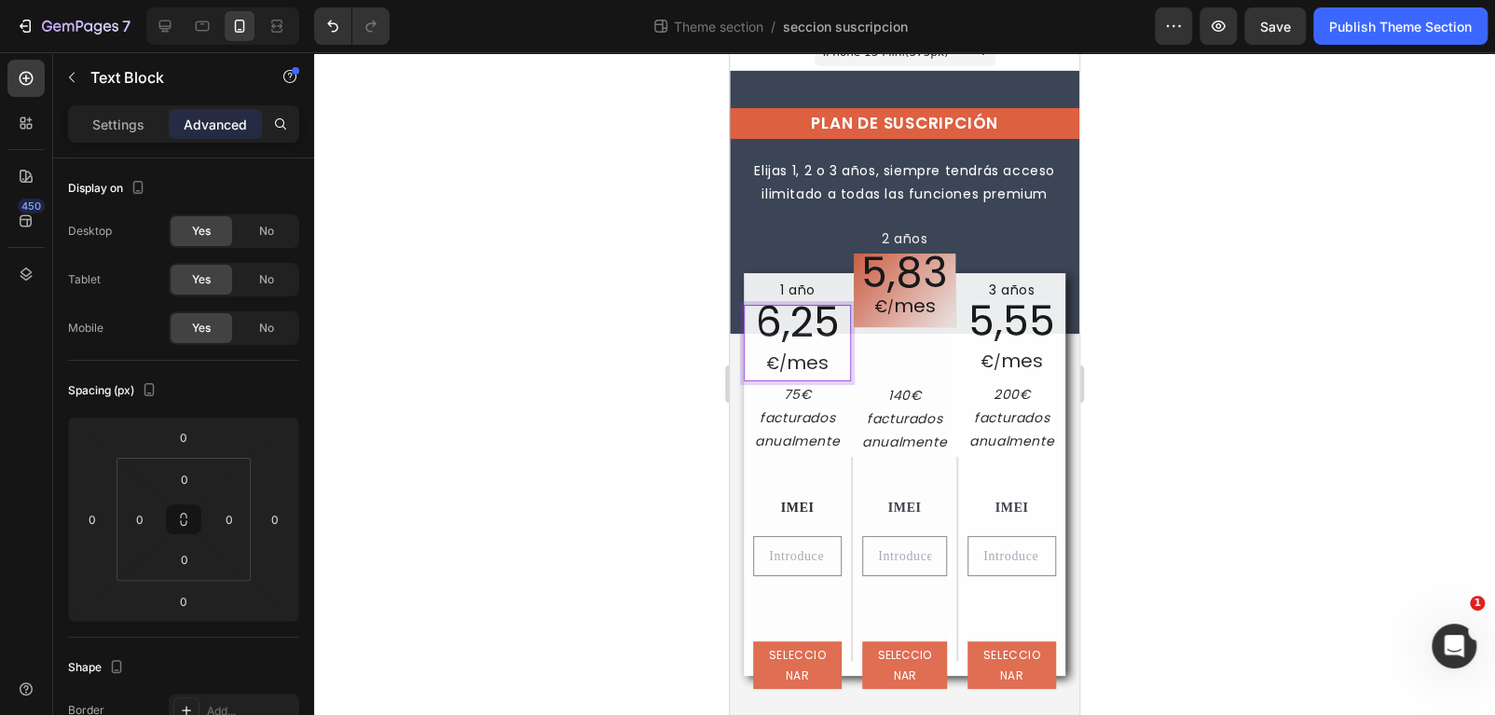
click at [798, 367] on span "mes" at bounding box center [808, 362] width 42 height 26
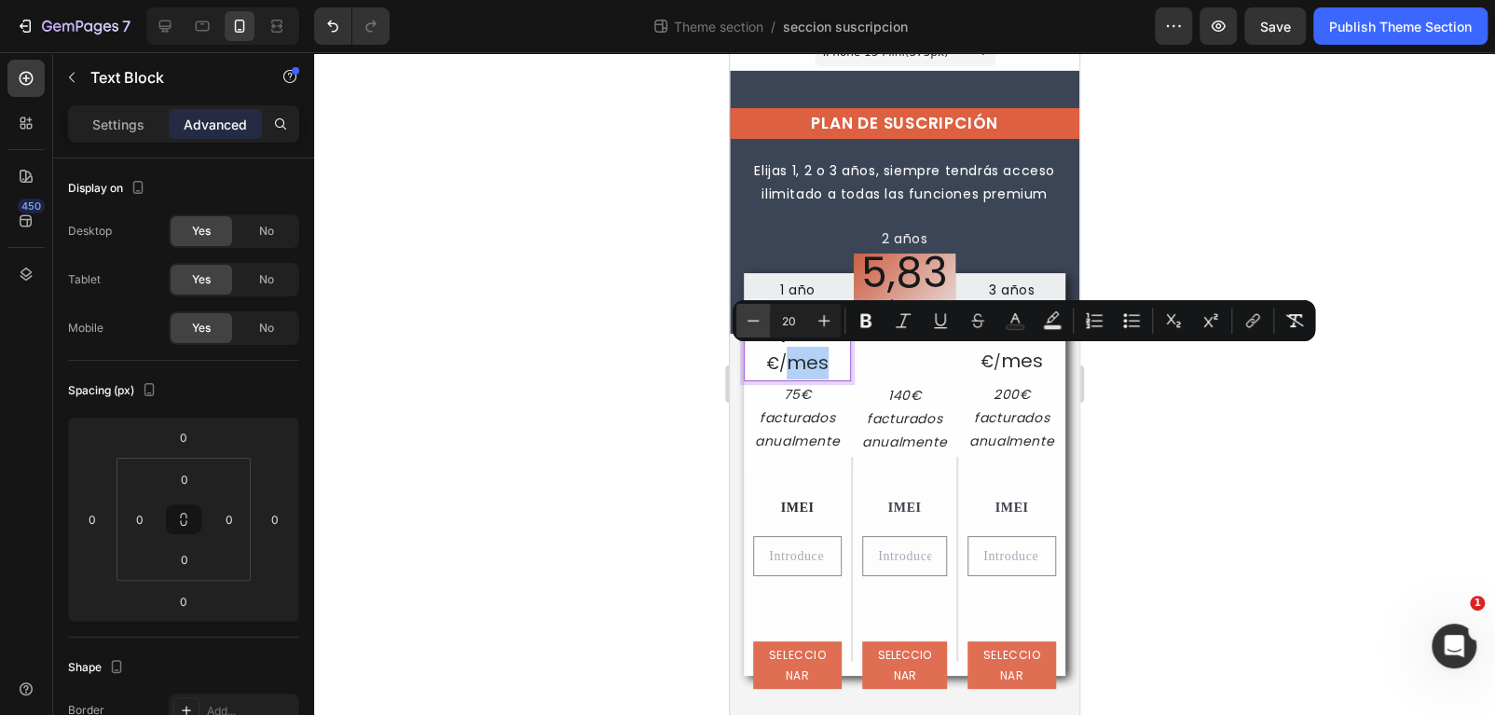
click at [764, 323] on button "Minus" at bounding box center [753, 321] width 34 height 34
type input "16"
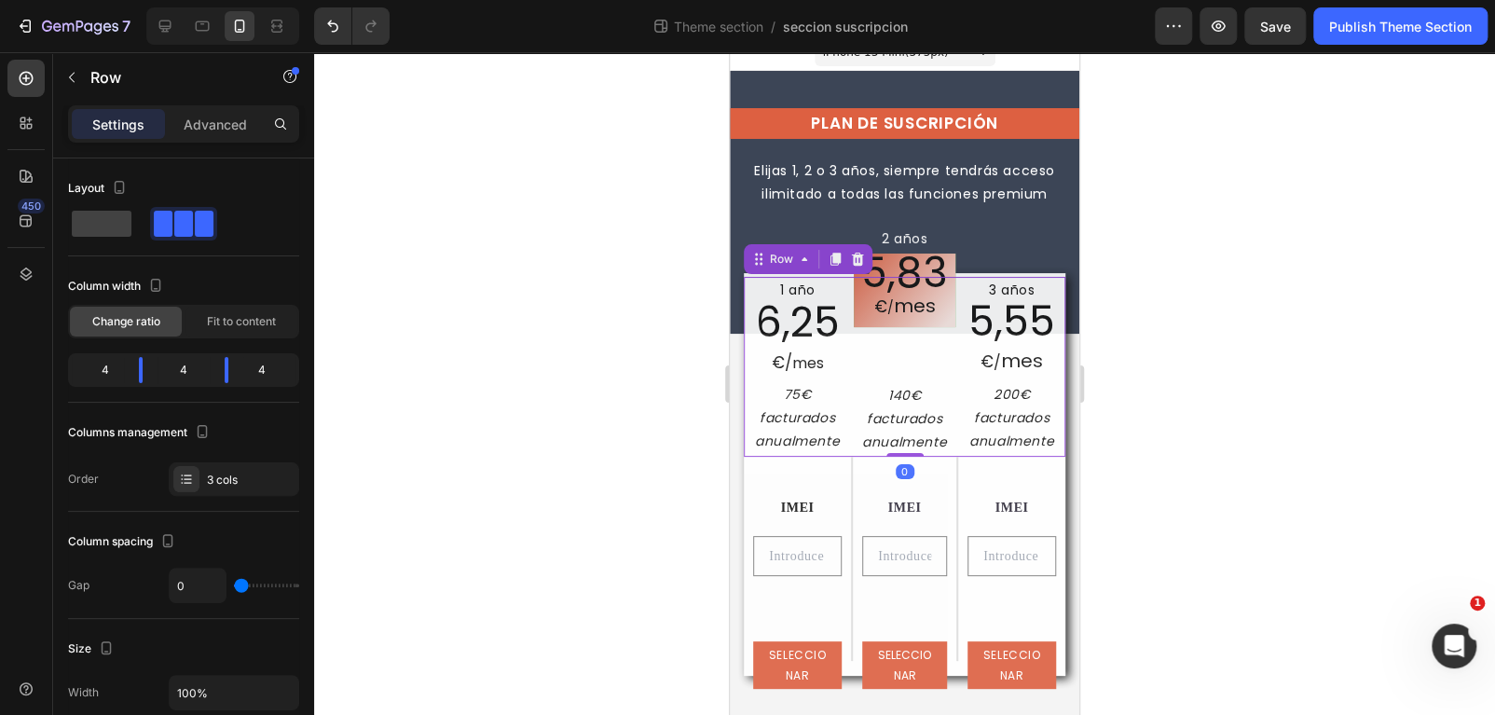
click at [920, 371] on div "2 años Text Block 5,83 € / mes Text Block Row Row 140€ facturados anualmente Te…" at bounding box center [904, 366] width 107 height 179
click at [900, 304] on span "mes" at bounding box center [915, 306] width 42 height 26
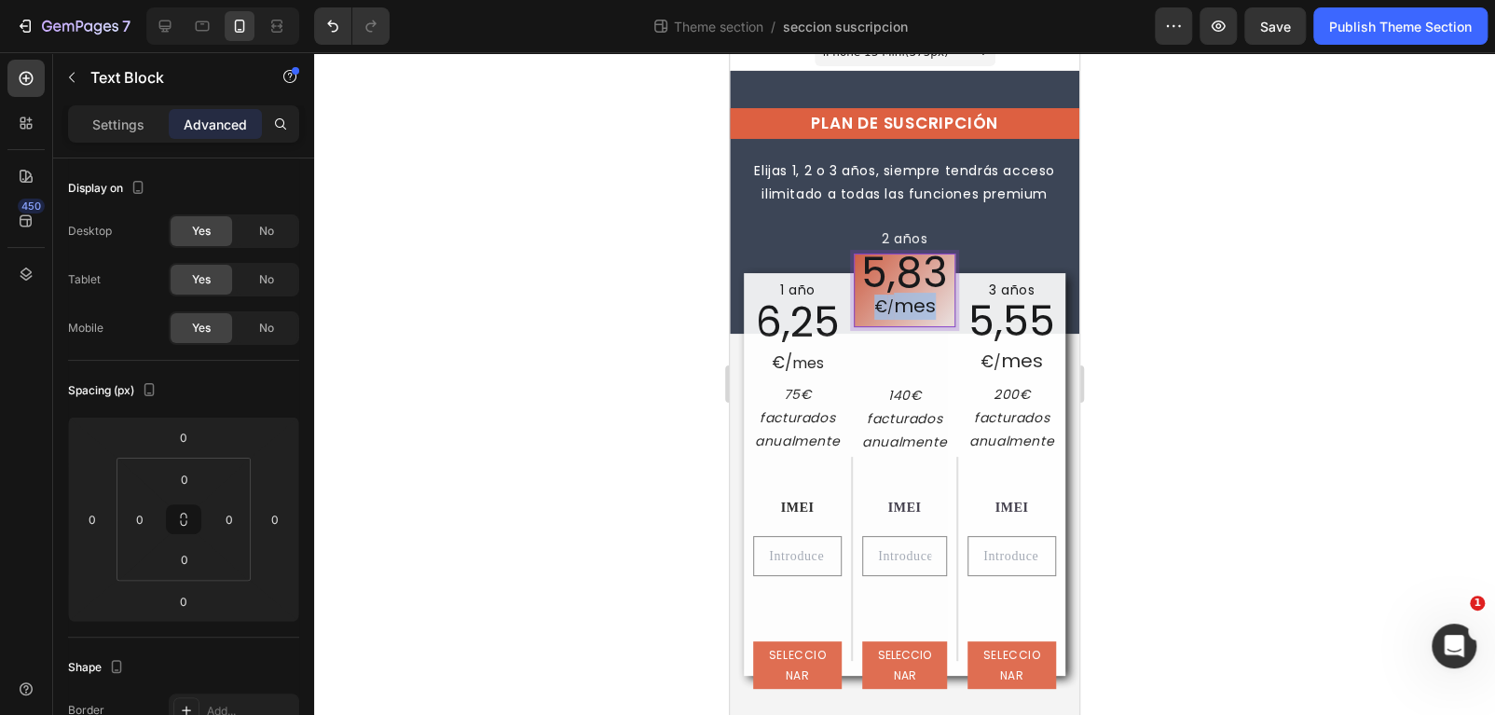
click at [900, 304] on span "mes" at bounding box center [915, 306] width 42 height 26
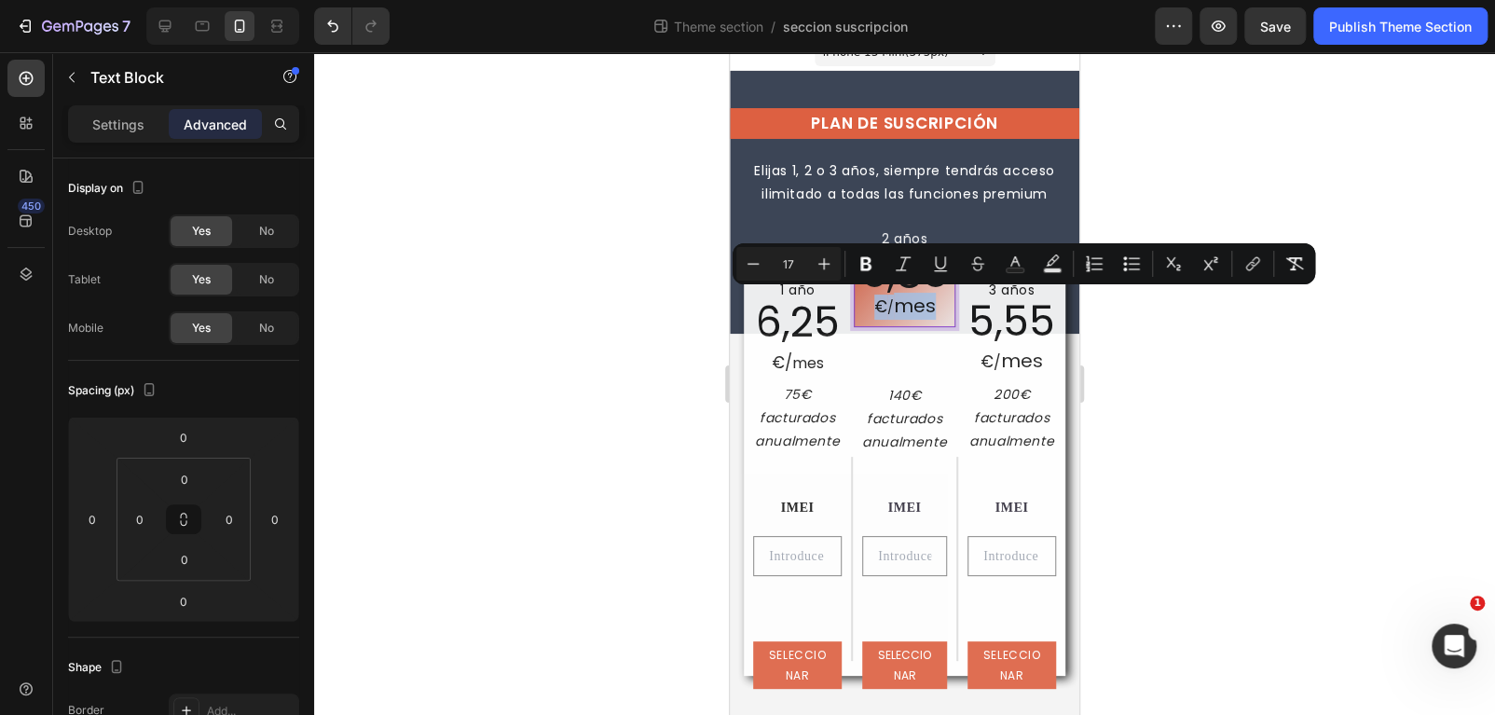
click at [912, 304] on span "mes" at bounding box center [915, 306] width 42 height 26
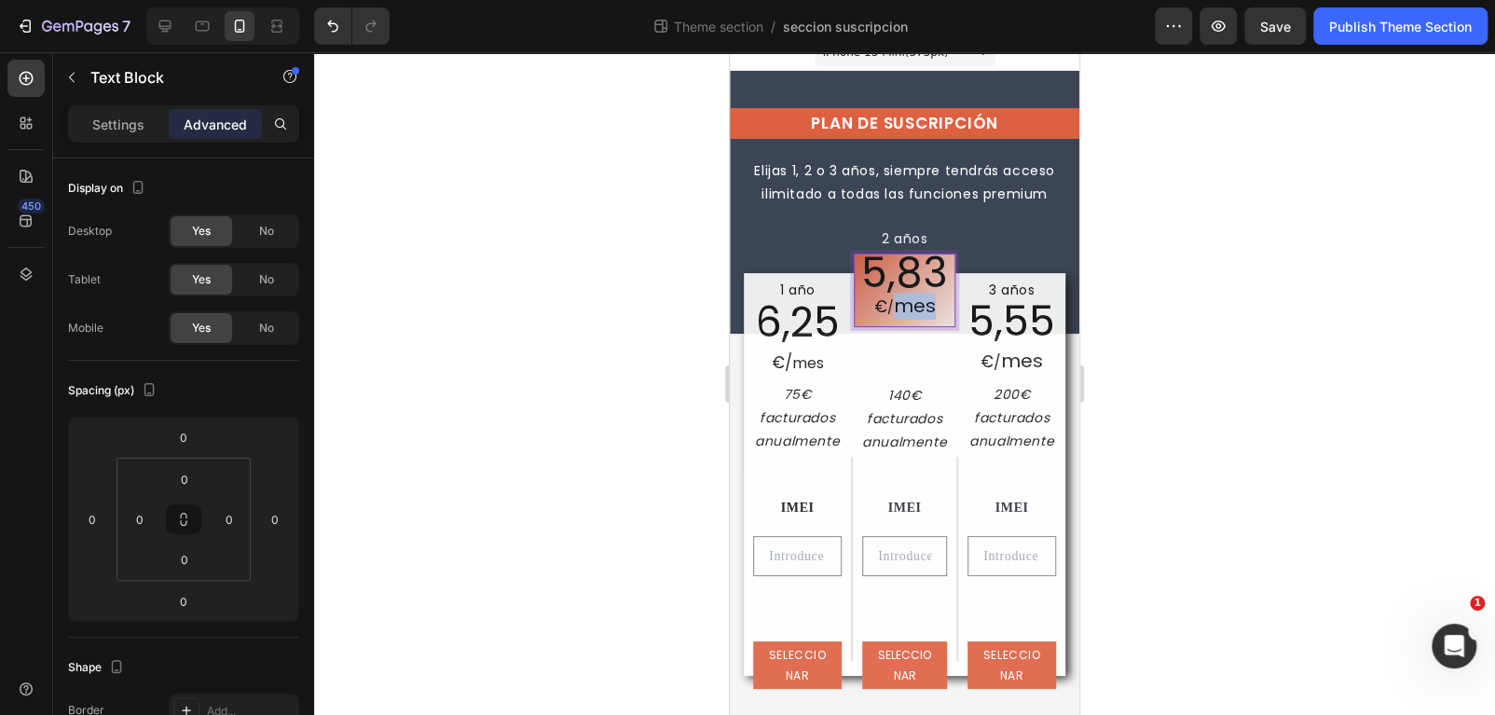
click at [912, 304] on span "mes" at bounding box center [915, 306] width 42 height 26
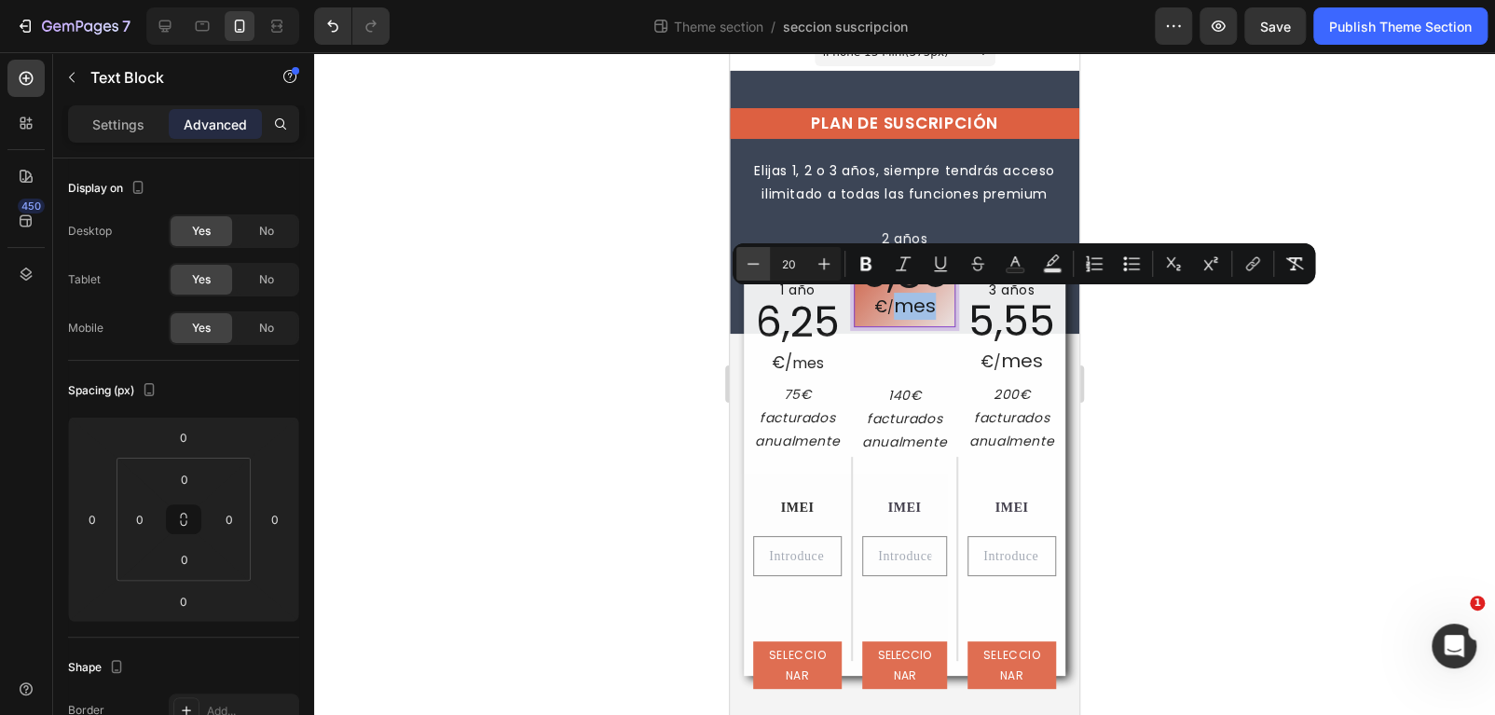
click at [756, 271] on icon "Editor contextual toolbar" at bounding box center [753, 263] width 19 height 19
click at [755, 271] on icon "Editor contextual toolbar" at bounding box center [753, 263] width 19 height 19
type input "16"
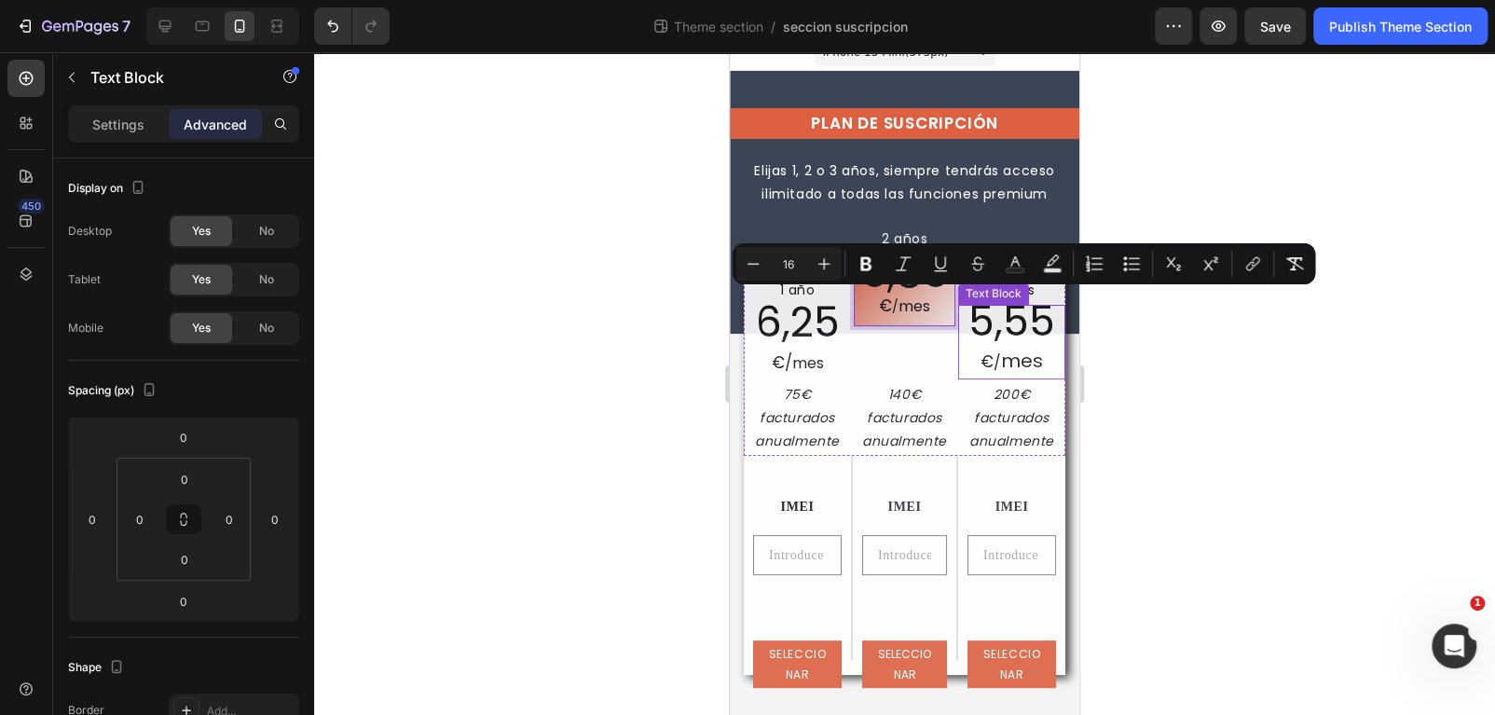
click at [1032, 347] on span "5,55" at bounding box center [1011, 321] width 87 height 57
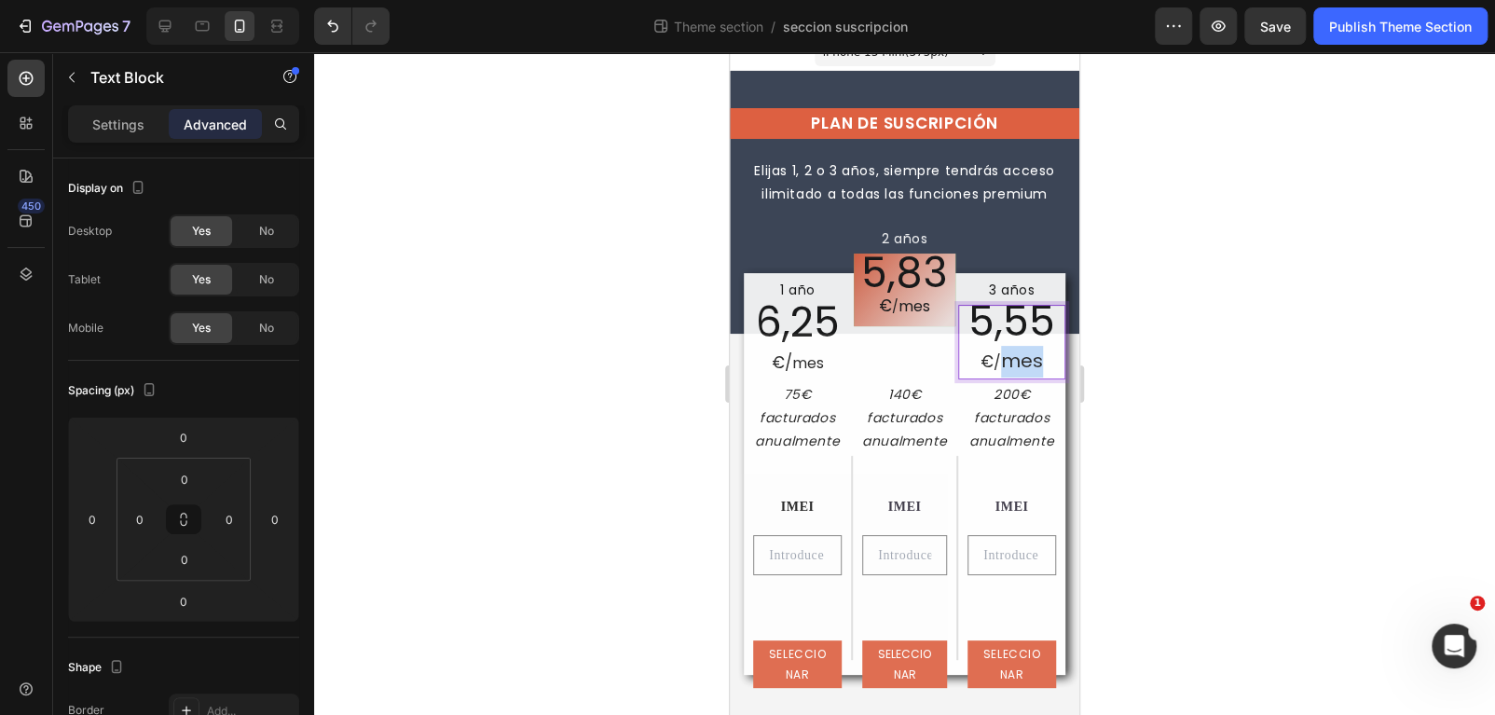
click at [1018, 351] on span "mes" at bounding box center [1022, 361] width 42 height 26
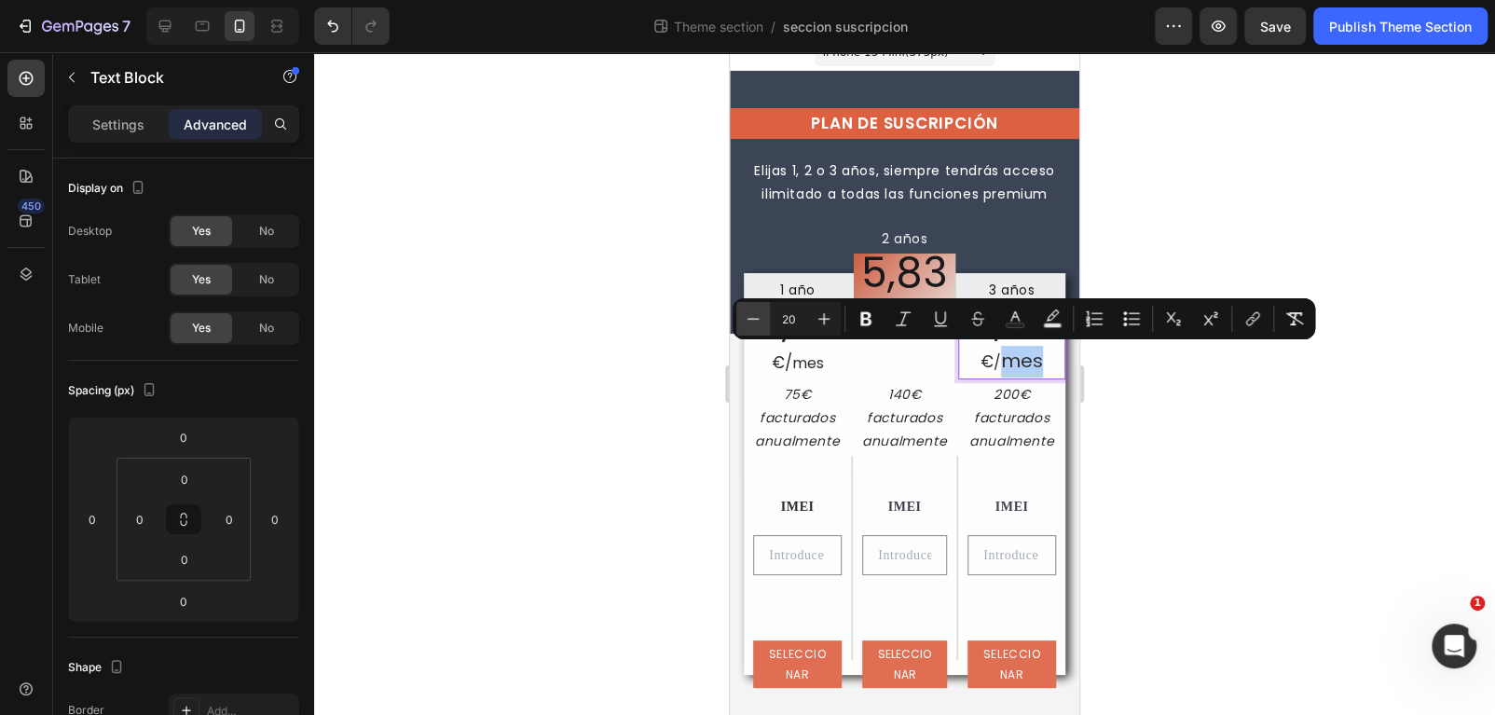
click at [749, 319] on icon "Editor contextual toolbar" at bounding box center [753, 318] width 19 height 19
type input "16"
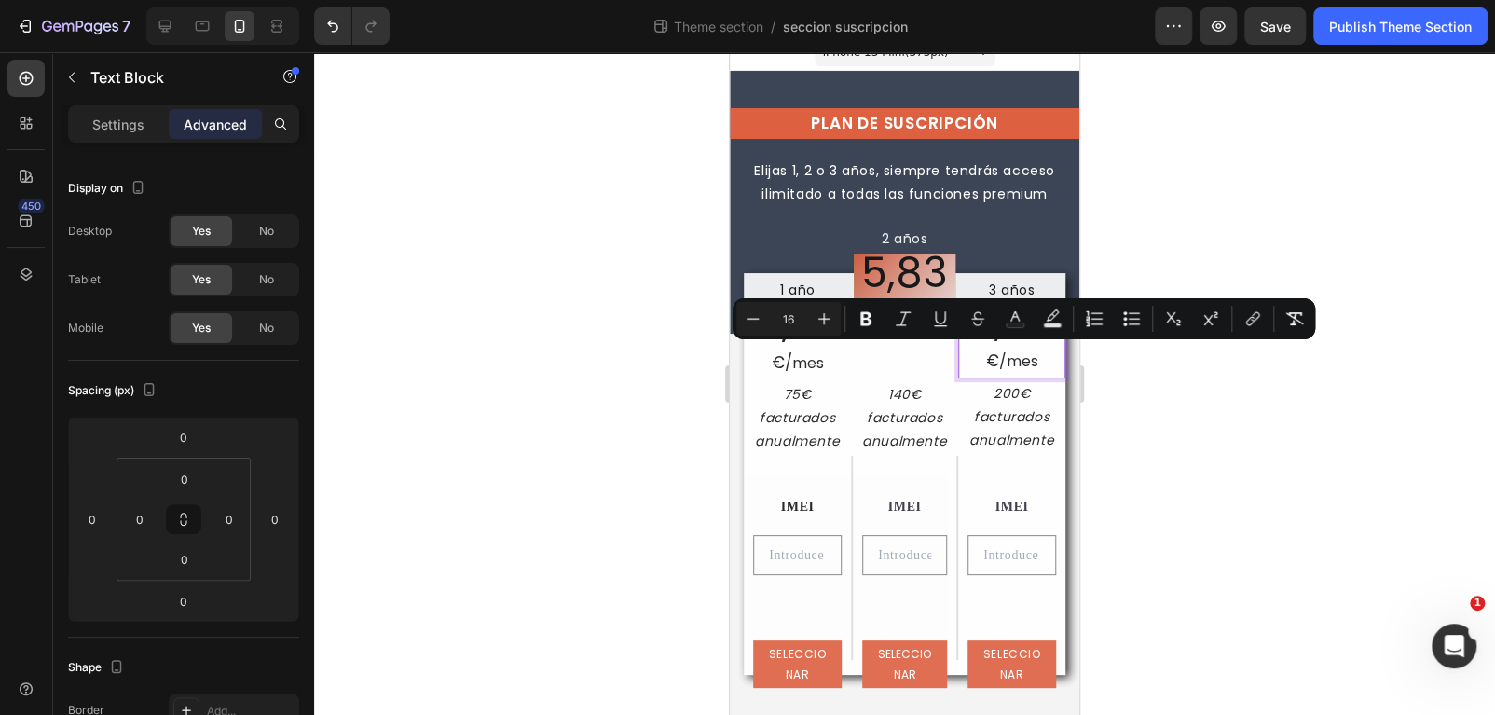
click at [1237, 447] on div at bounding box center [904, 383] width 1181 height 663
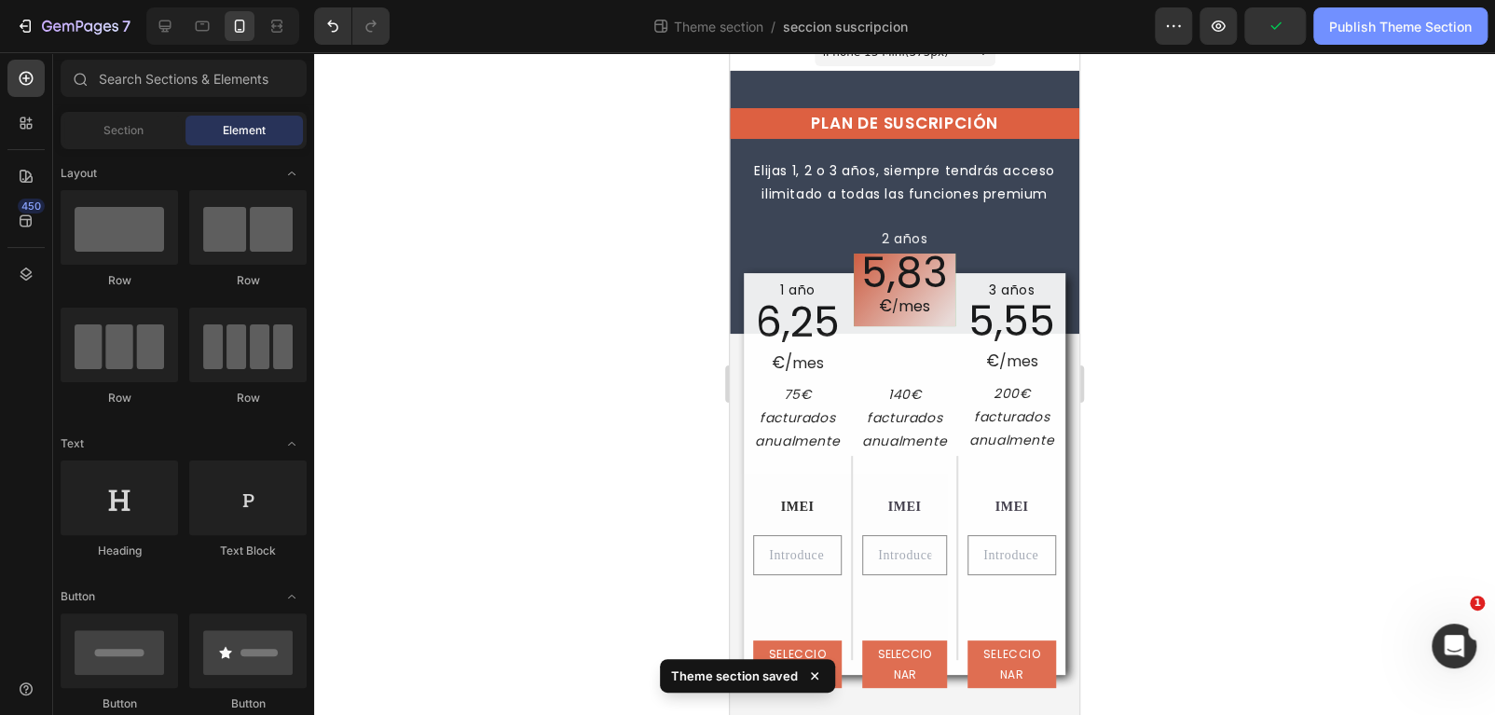
click at [1365, 30] on div "Publish Theme Section" at bounding box center [1400, 27] width 143 height 20
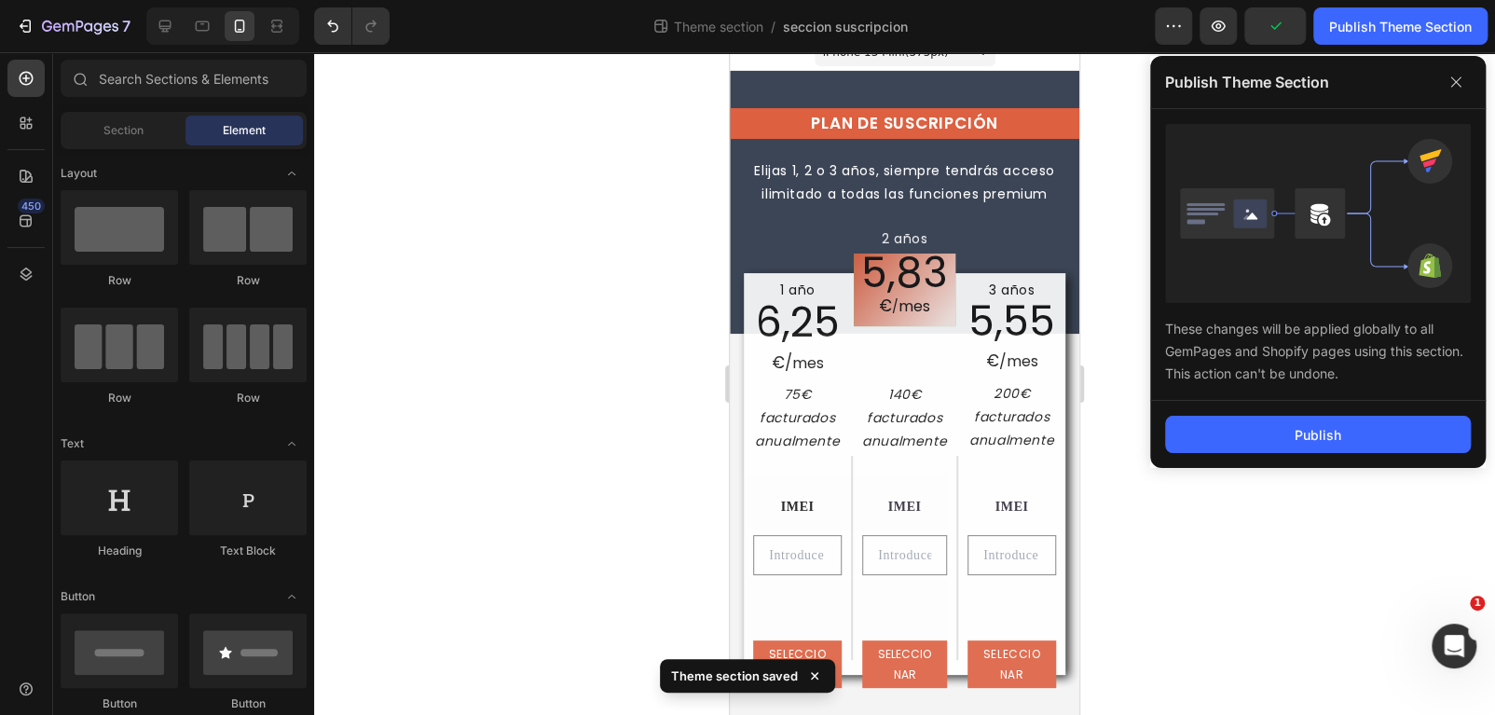
click at [1285, 452] on div "Publish" at bounding box center [1318, 434] width 336 height 67
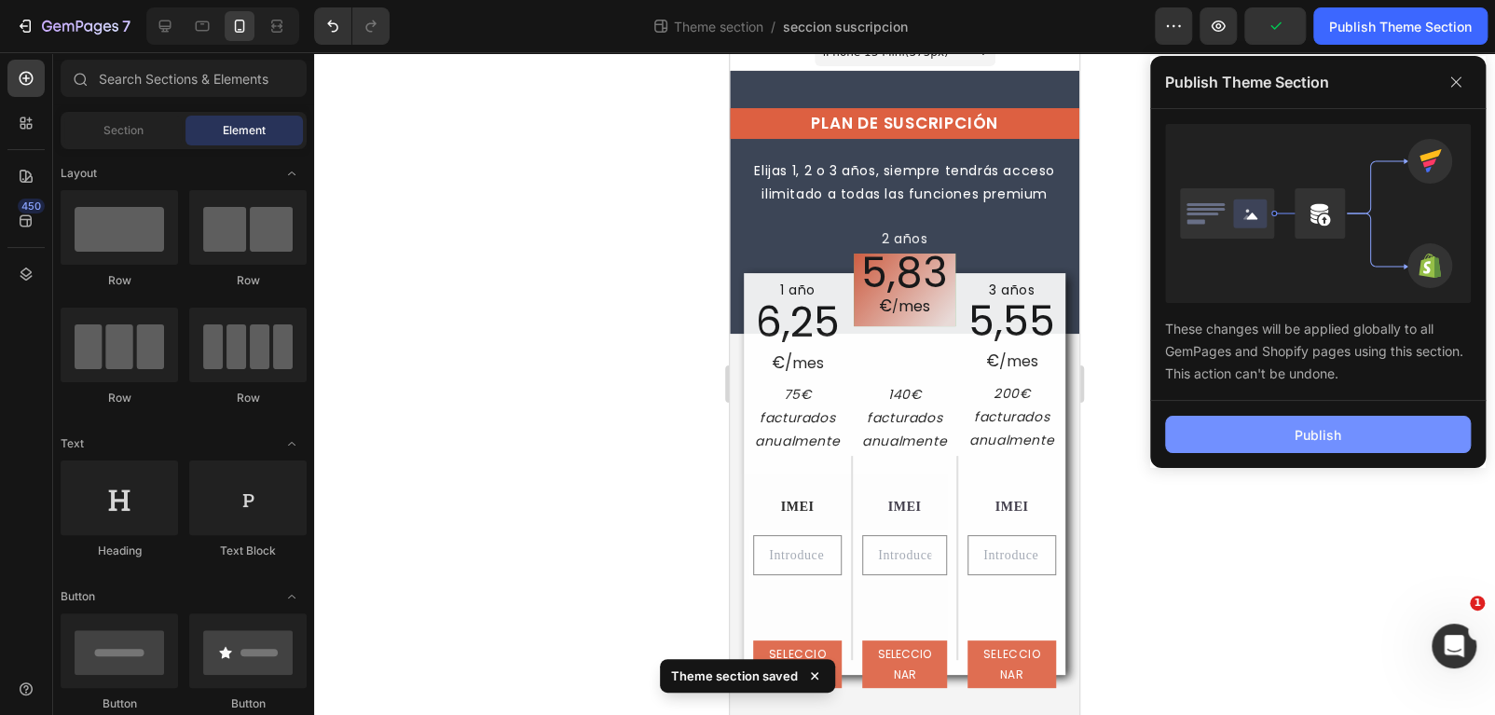
click at [1289, 442] on button "Publish" at bounding box center [1318, 434] width 306 height 37
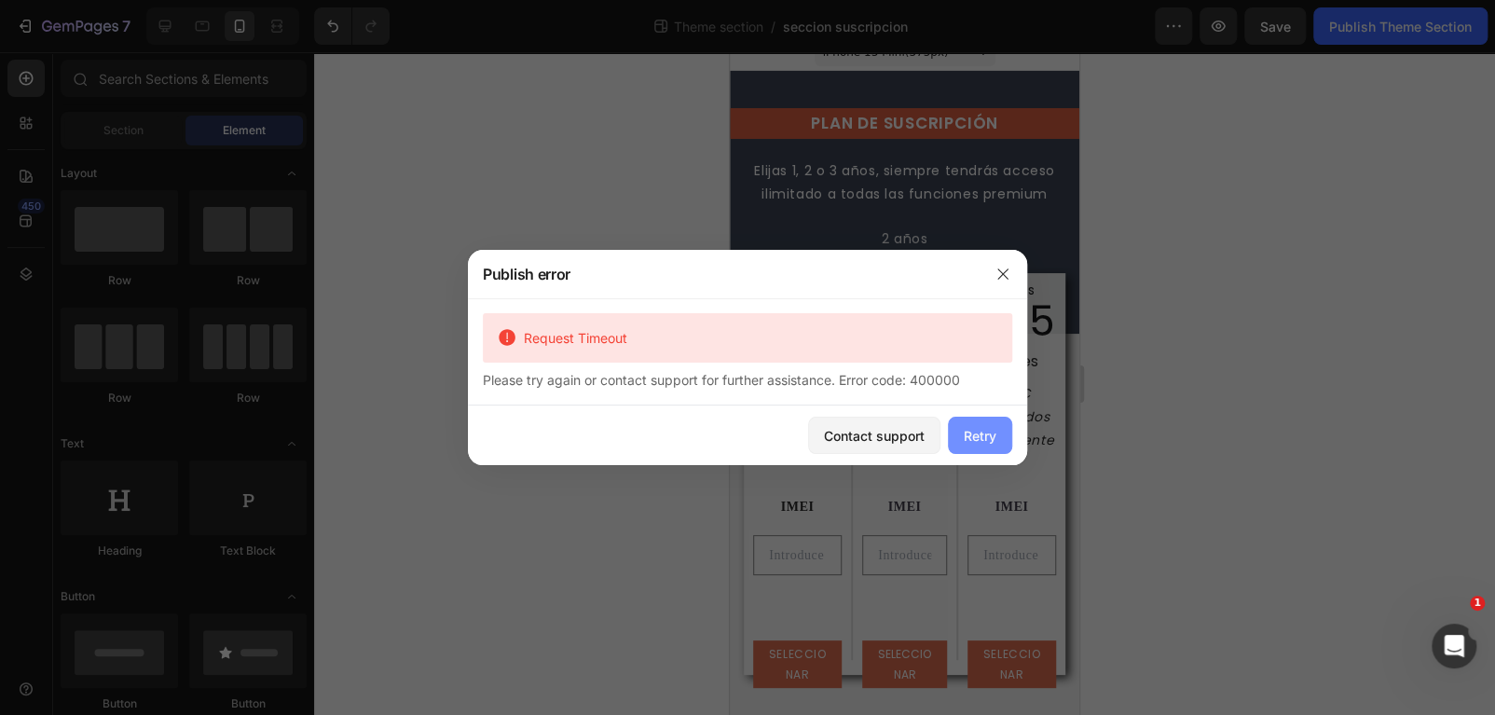
click at [973, 439] on div "Retry" at bounding box center [980, 436] width 33 height 20
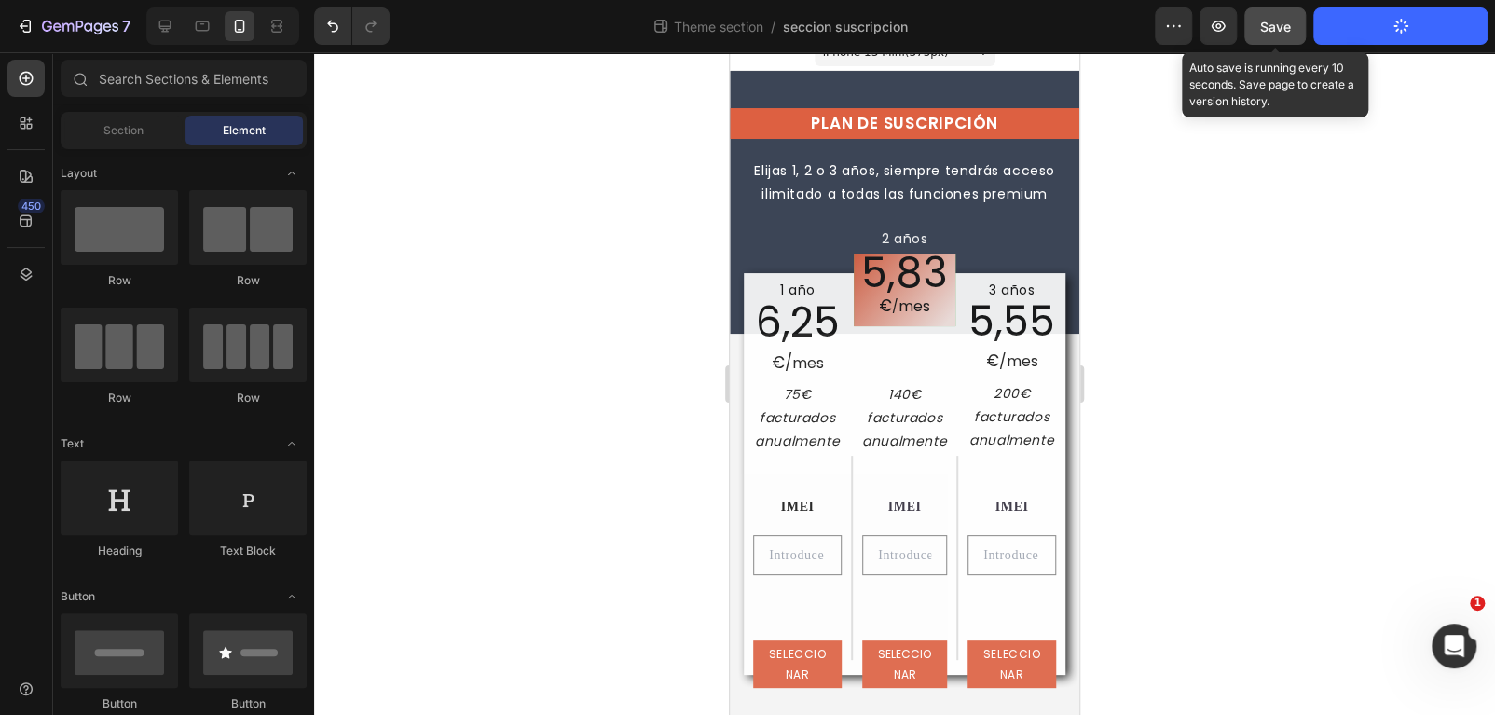
click at [1274, 31] on span "Save" at bounding box center [1275, 27] width 31 height 16
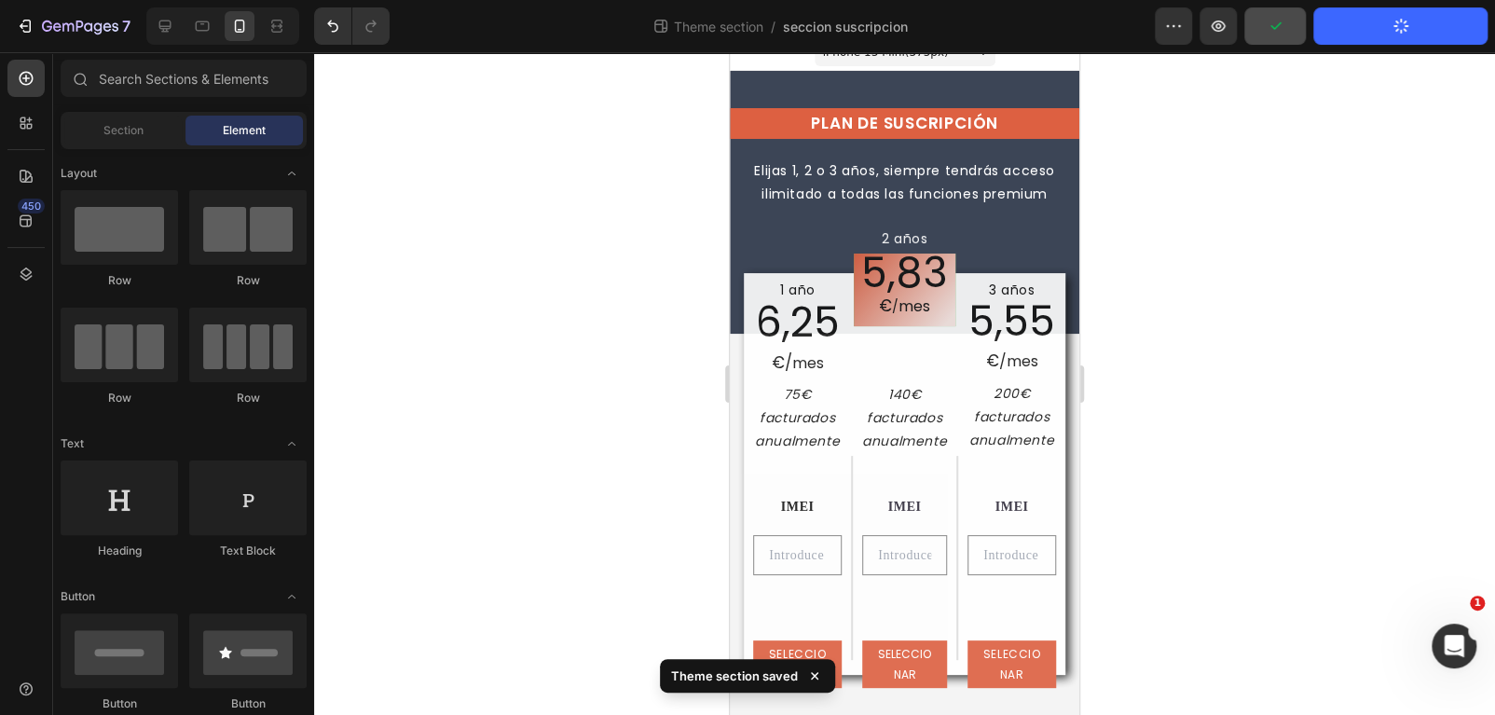
click at [1375, 31] on button "Publish Theme Section" at bounding box center [1400, 25] width 174 height 37
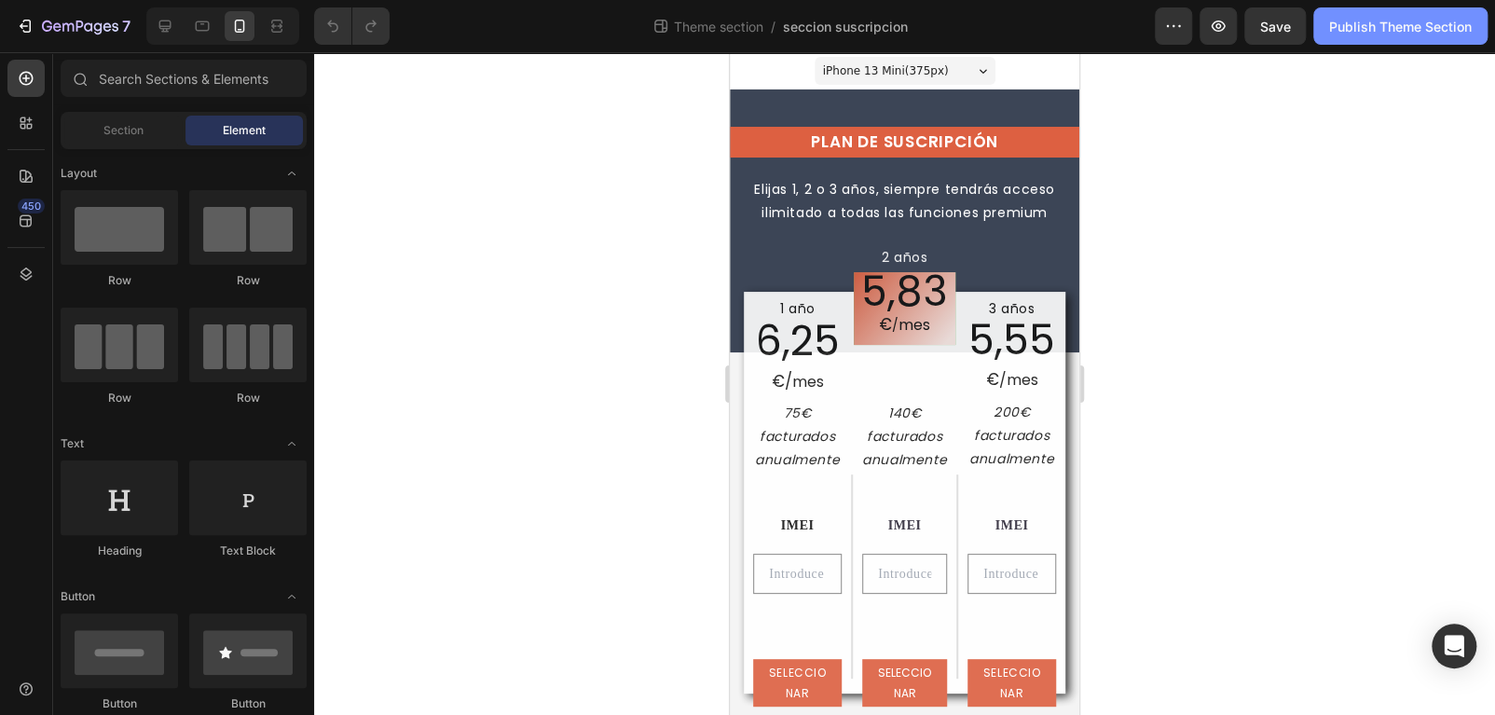
click at [1400, 31] on div "Publish Theme Section" at bounding box center [1400, 27] width 143 height 20
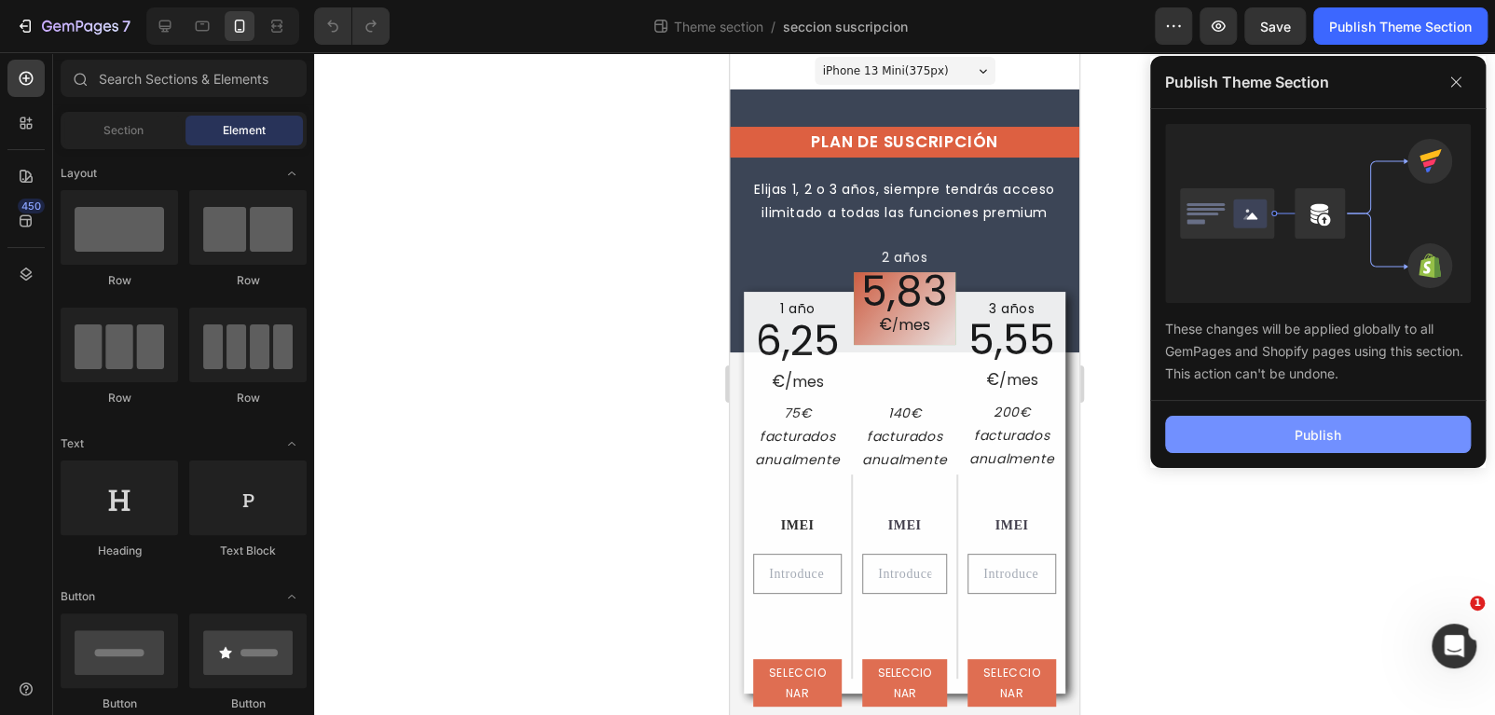
click at [1269, 422] on button "Publish" at bounding box center [1318, 434] width 306 height 37
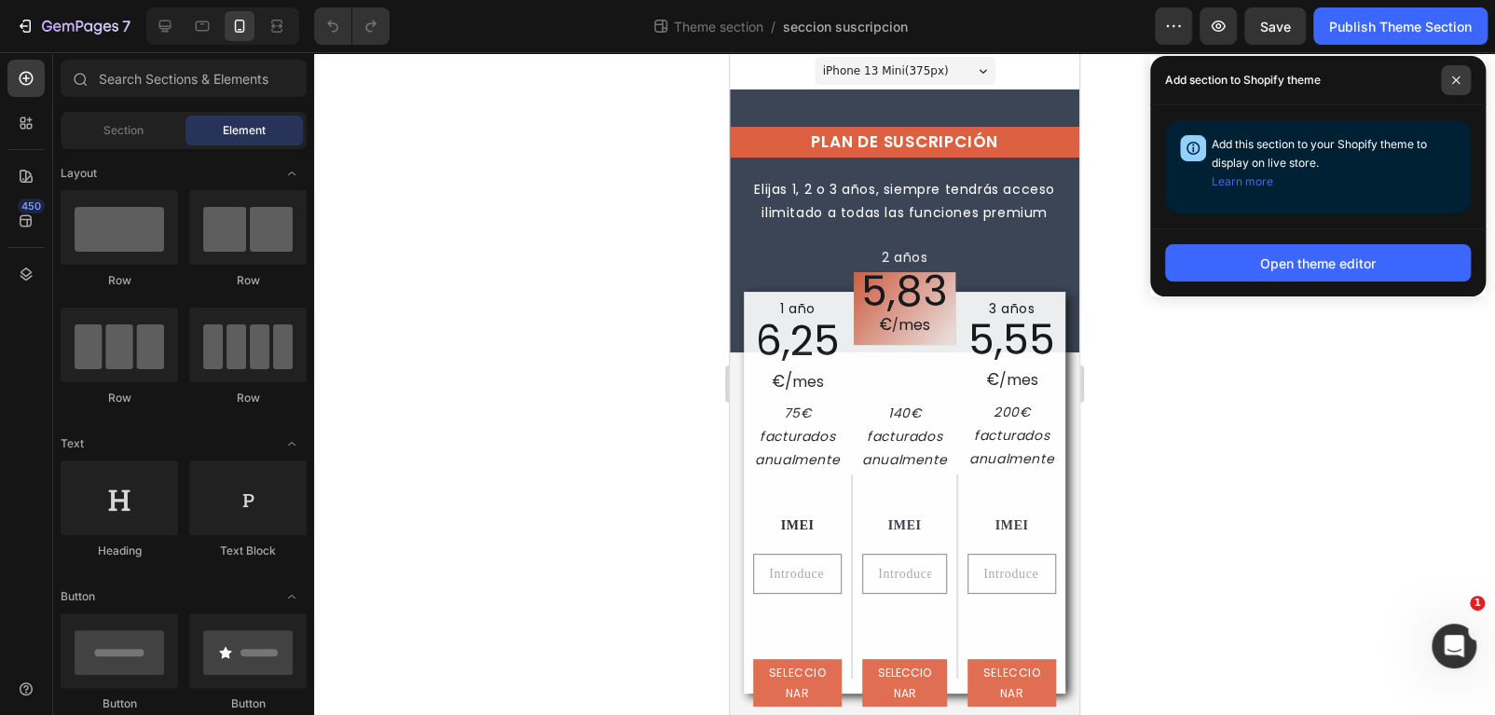
click at [1451, 78] on icon at bounding box center [1455, 79] width 9 height 9
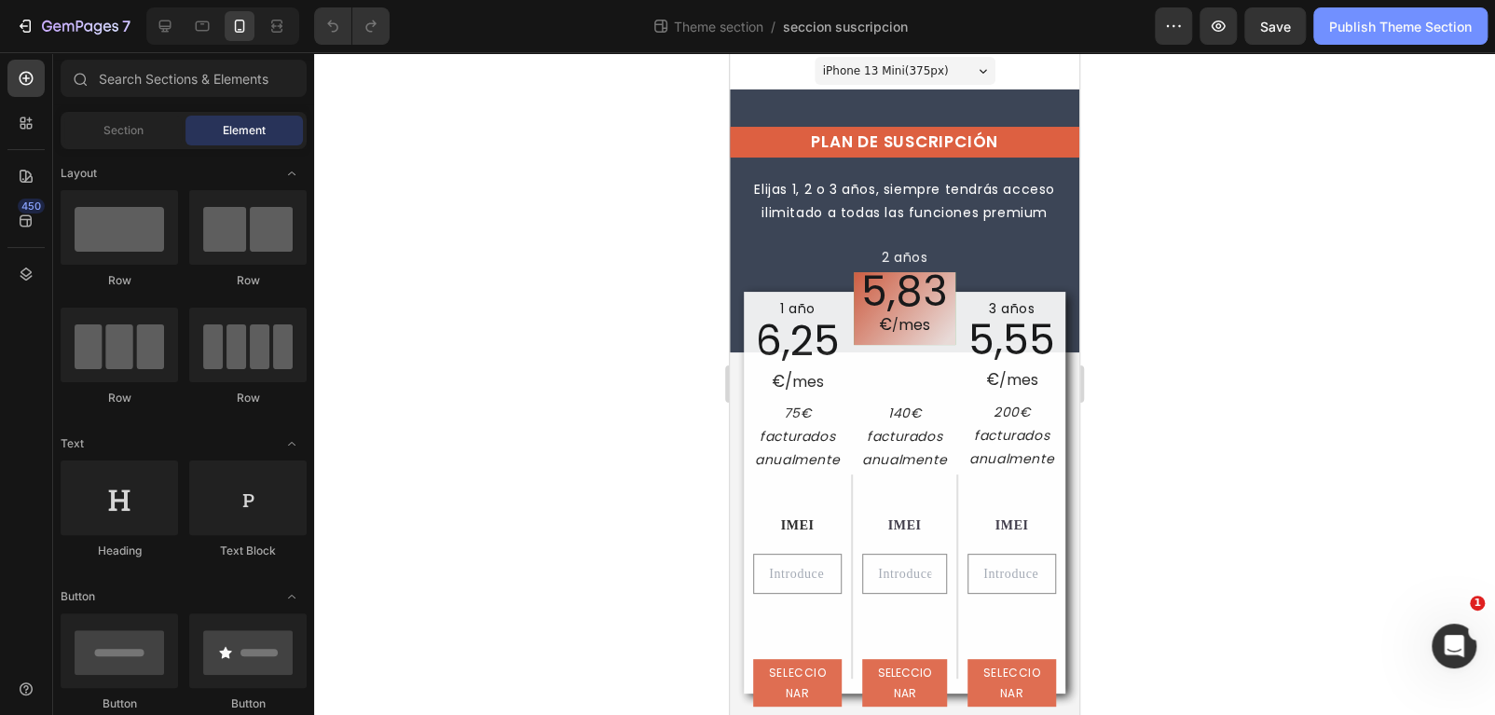
click at [1376, 27] on div "Publish Theme Section" at bounding box center [1400, 27] width 143 height 20
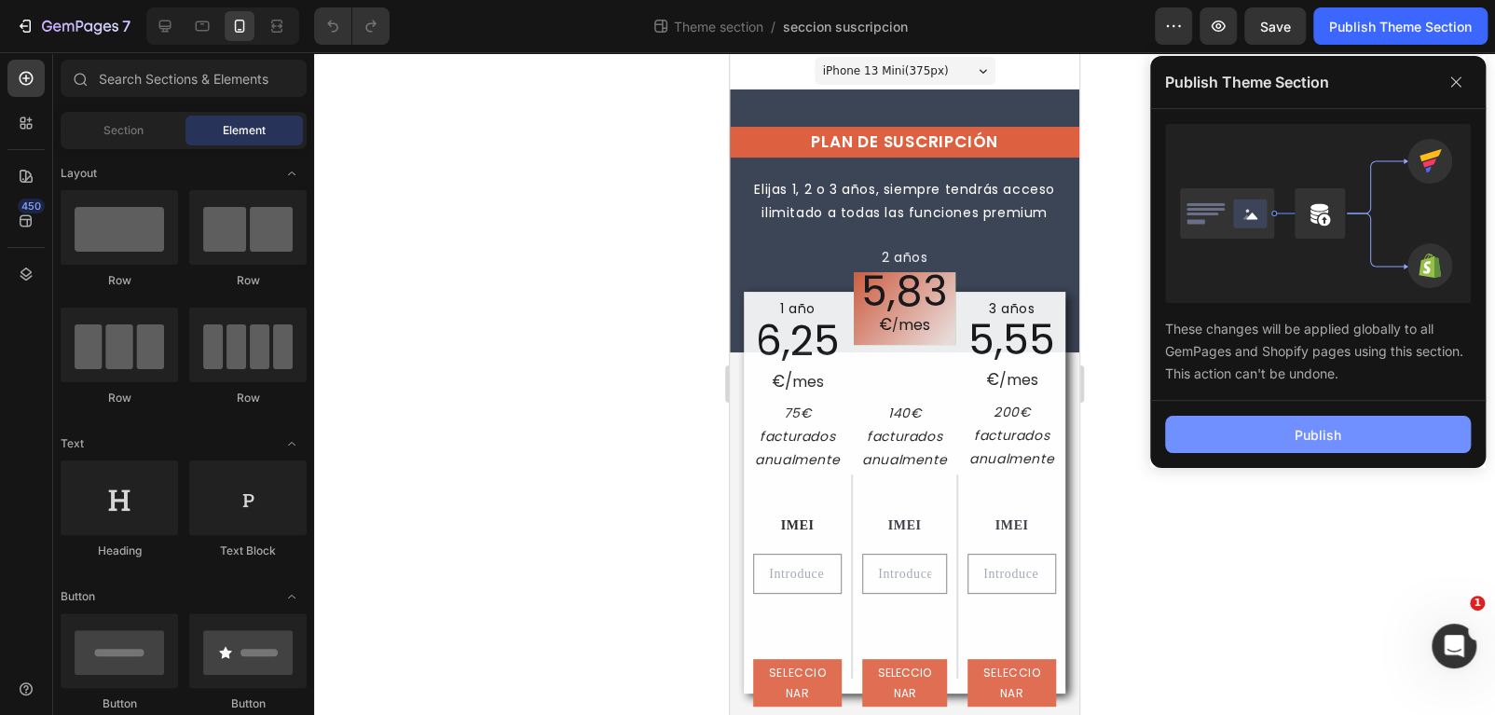
click at [1299, 436] on div "Publish" at bounding box center [1317, 435] width 47 height 20
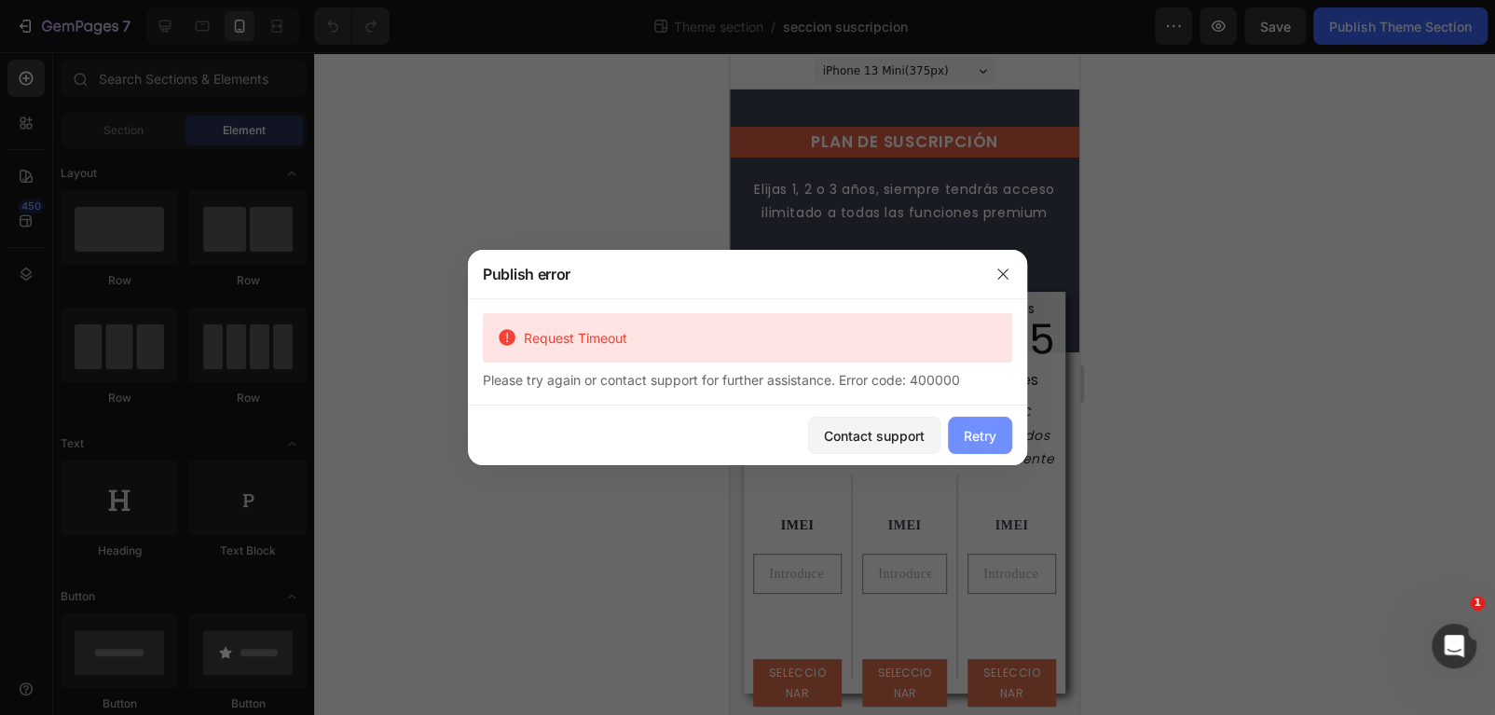
click at [967, 441] on div "Retry" at bounding box center [980, 436] width 33 height 20
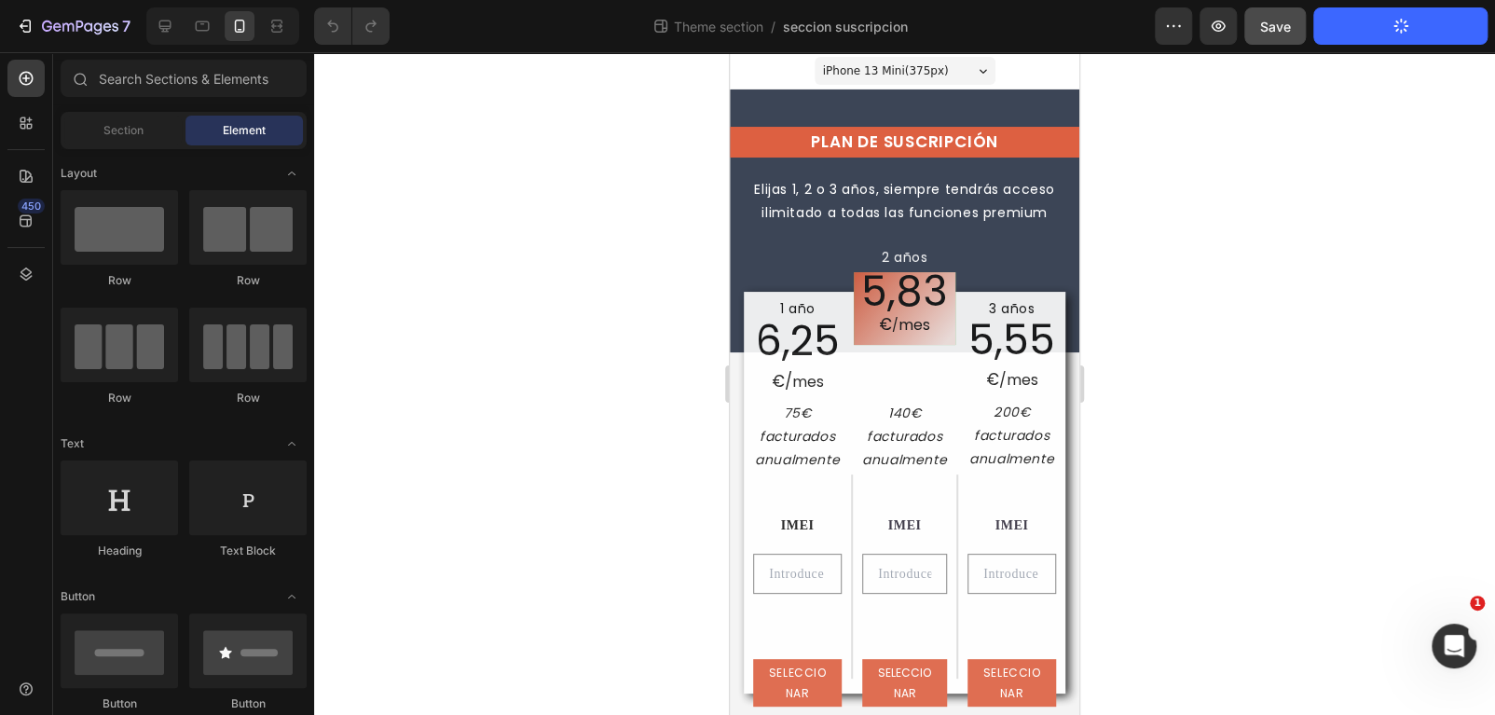
click at [1274, 28] on span "Save" at bounding box center [1275, 27] width 31 height 16
click at [1431, 19] on div "Publish Theme Section" at bounding box center [1400, 27] width 143 height 20
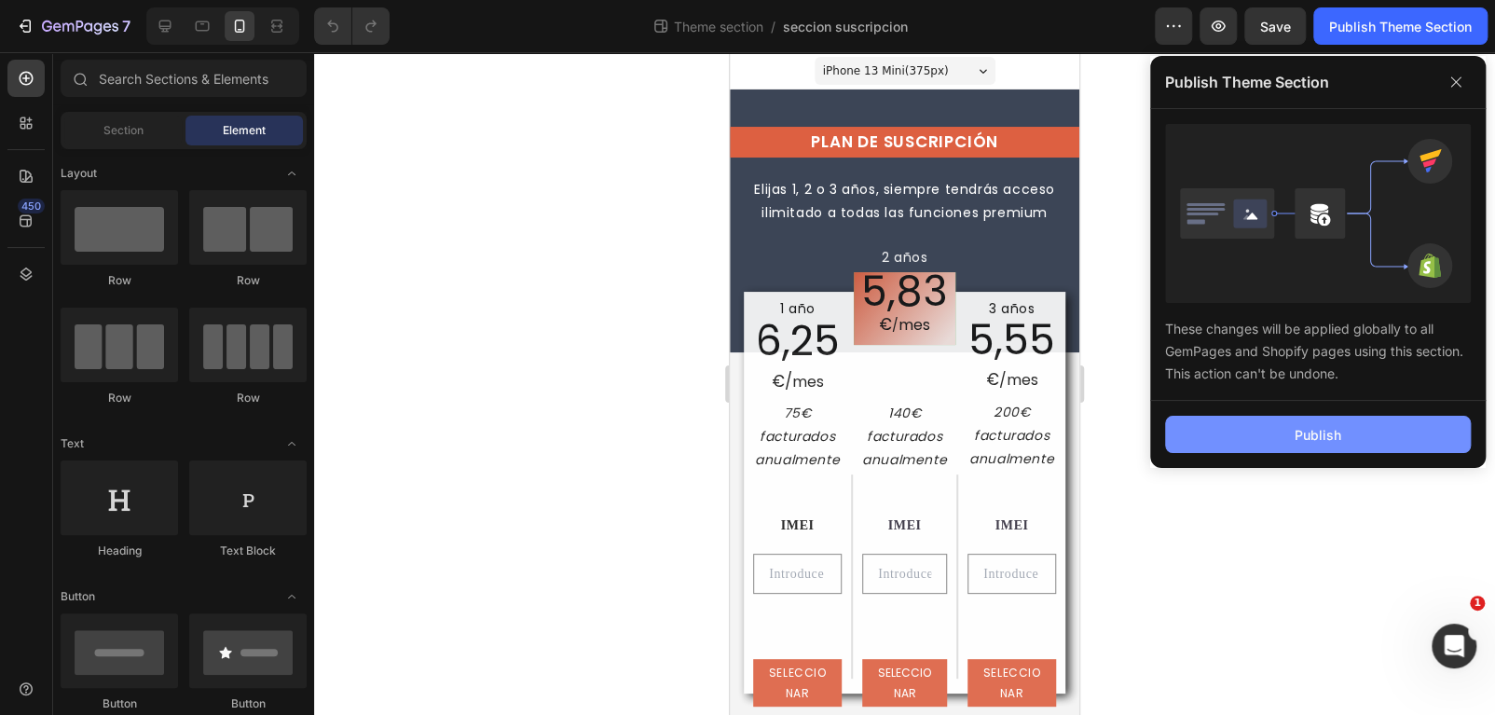
click at [1298, 441] on div "Publish" at bounding box center [1317, 435] width 47 height 20
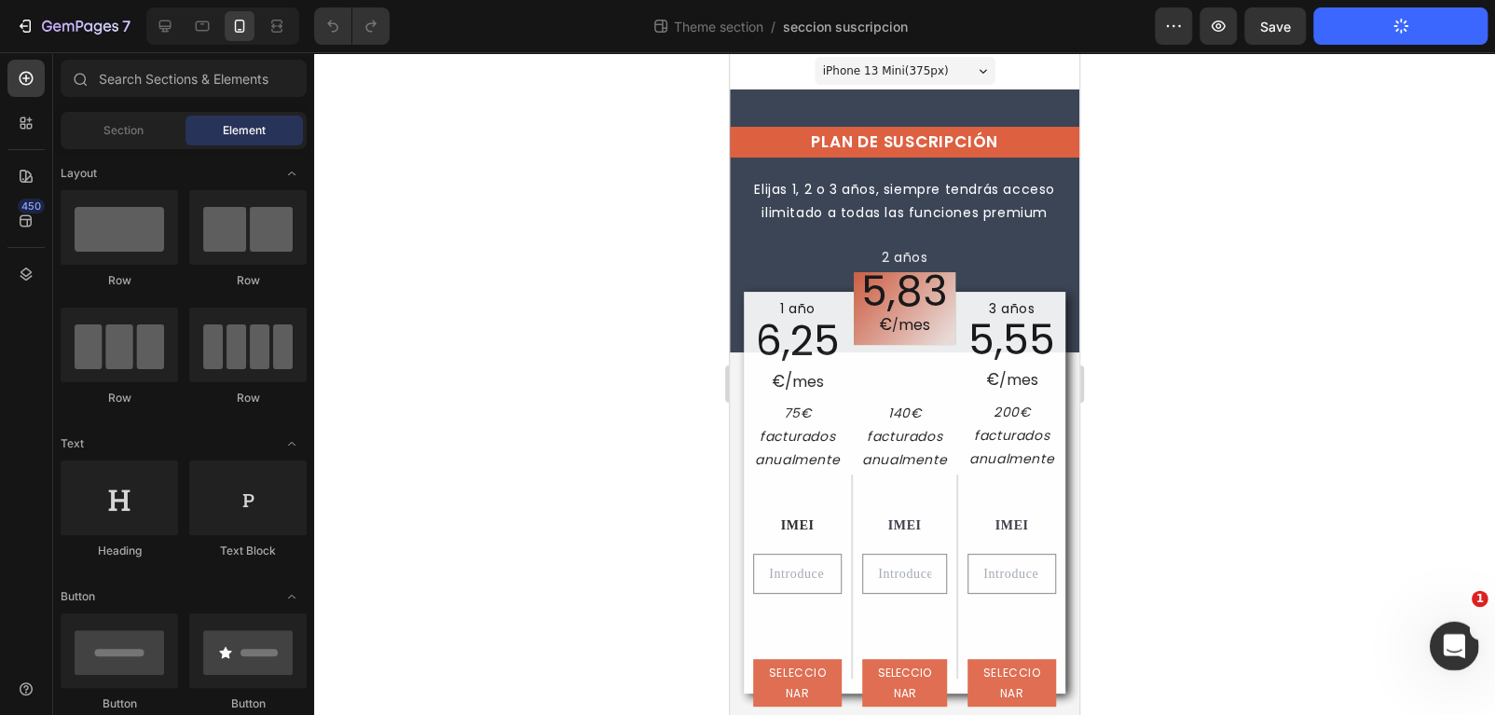
click at [1459, 651] on icon "Abrir Intercom Messenger" at bounding box center [1451, 643] width 31 height 31
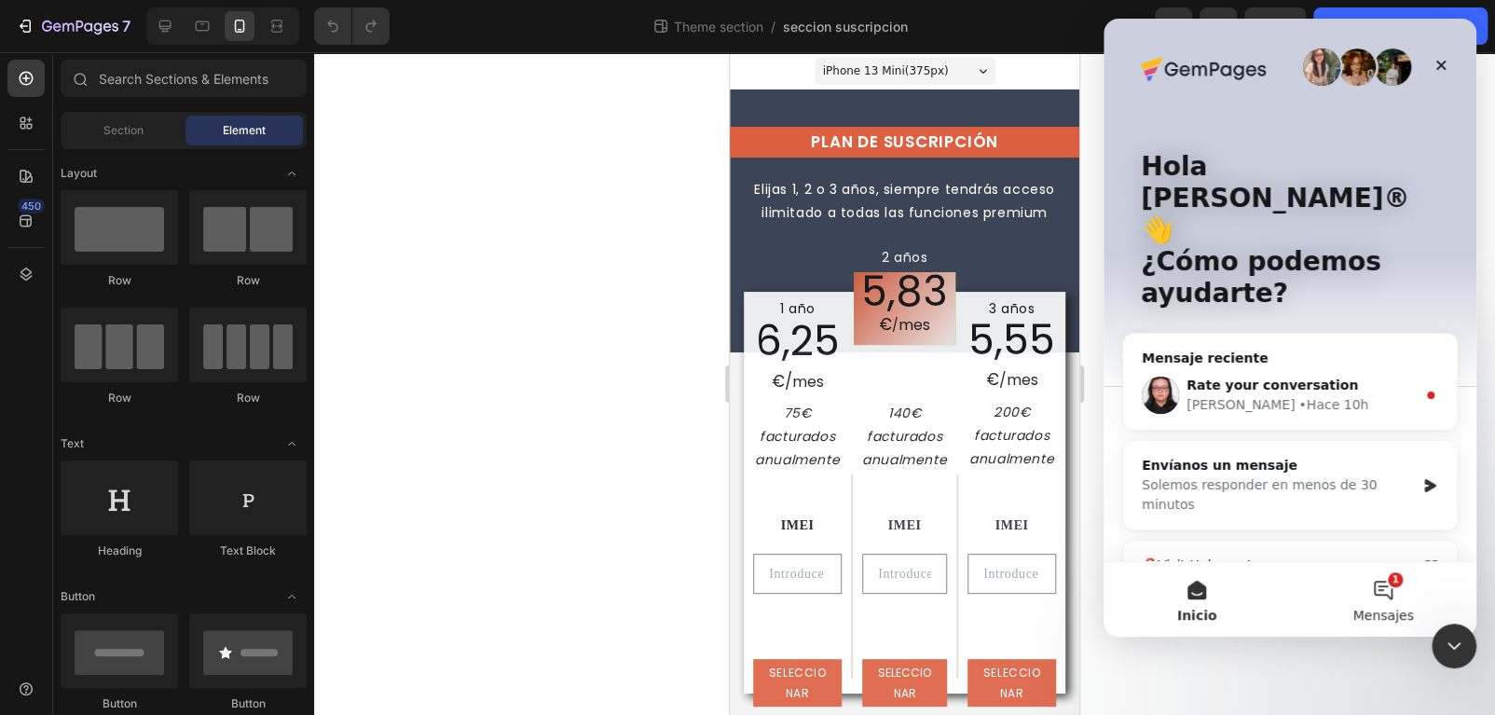
click at [1404, 596] on button "1 Mensajes" at bounding box center [1383, 599] width 186 height 75
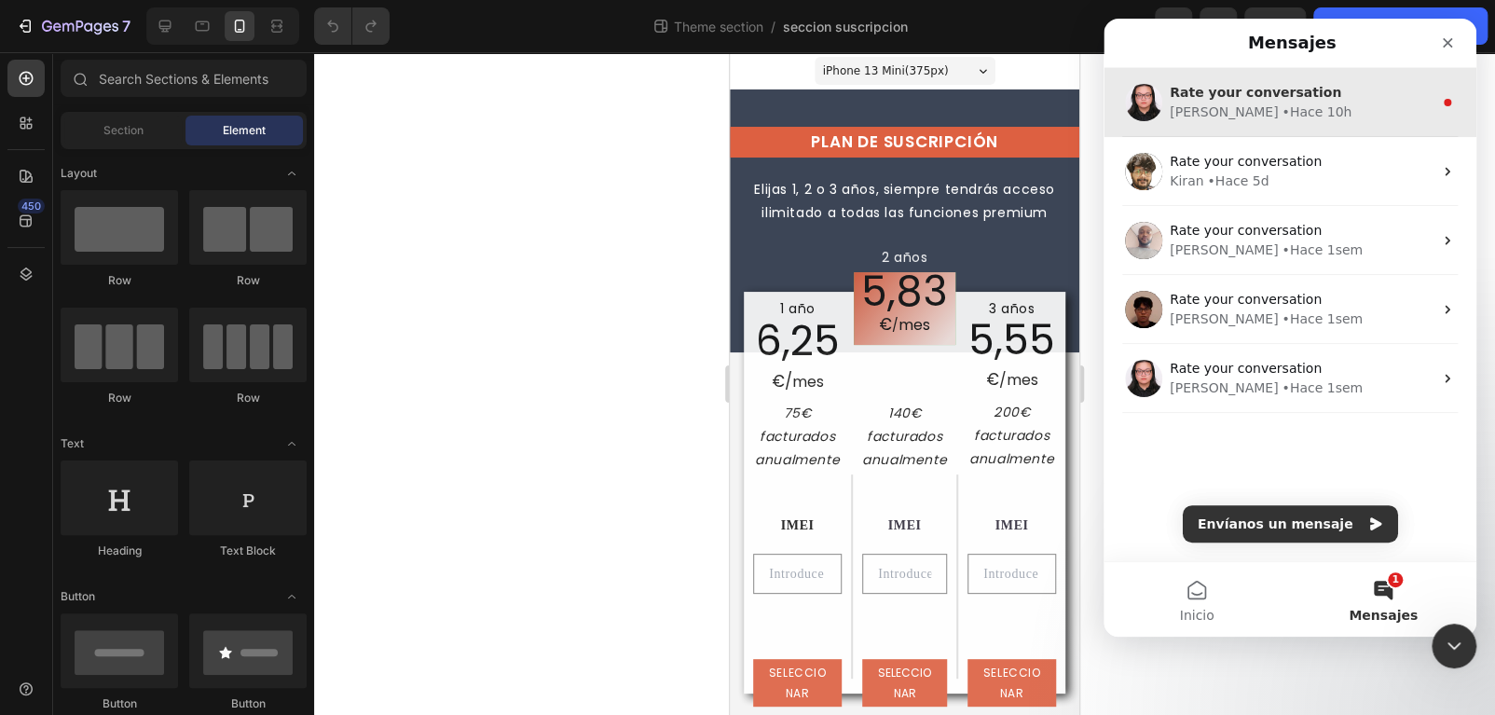
click at [1281, 116] on div "• Hace 10h" at bounding box center [1316, 113] width 70 height 20
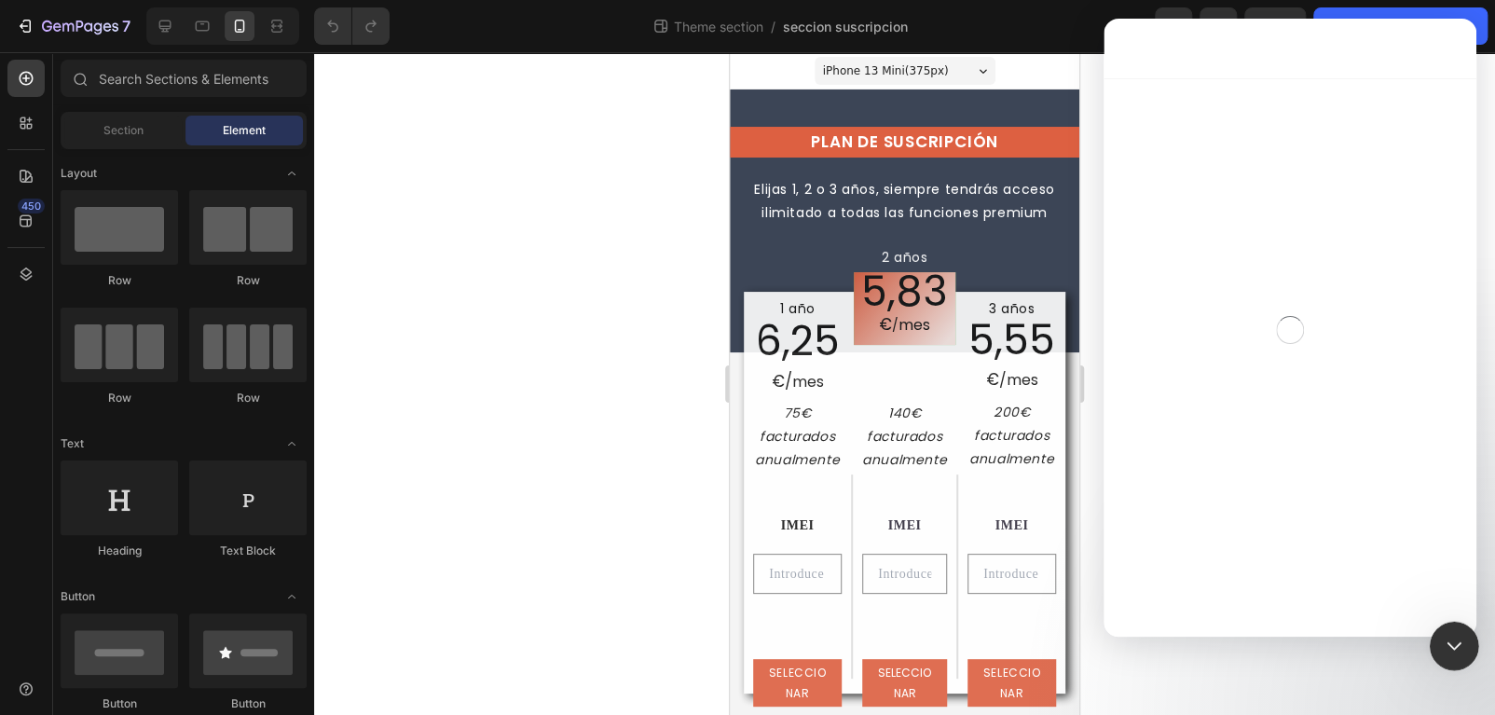
click at [1450, 657] on div "Cerrar Intercom Messenger" at bounding box center [1451, 643] width 45 height 45
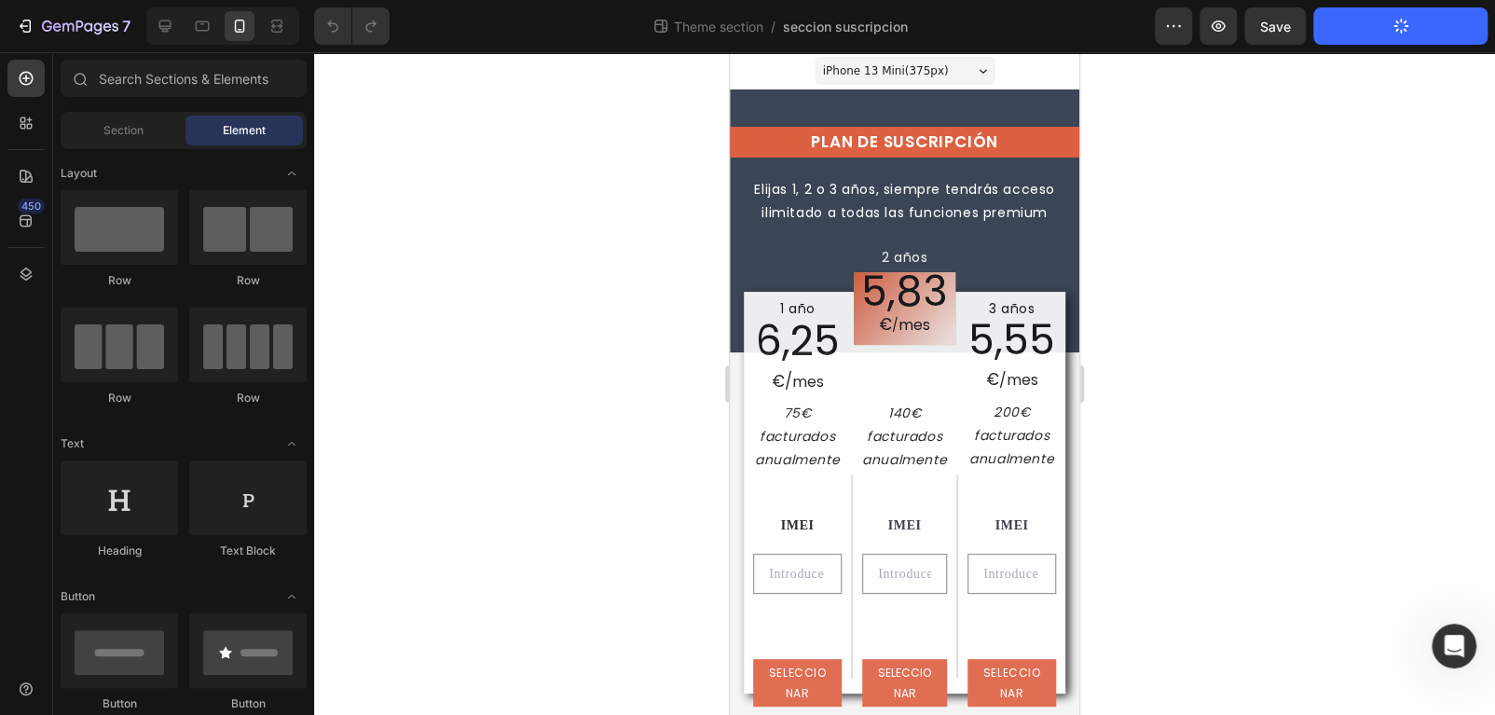
click at [1347, 401] on div at bounding box center [904, 383] width 1181 height 663
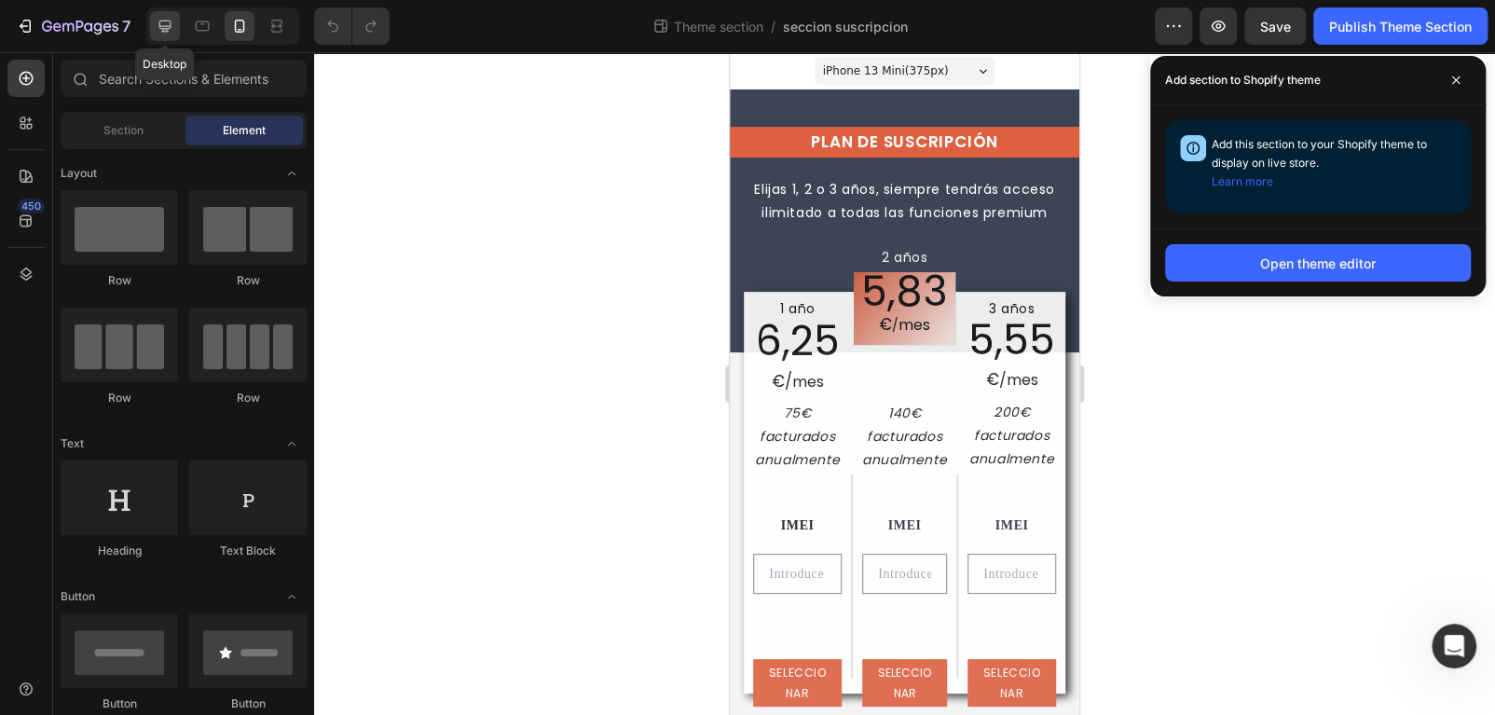
click at [161, 25] on icon at bounding box center [165, 26] width 19 height 19
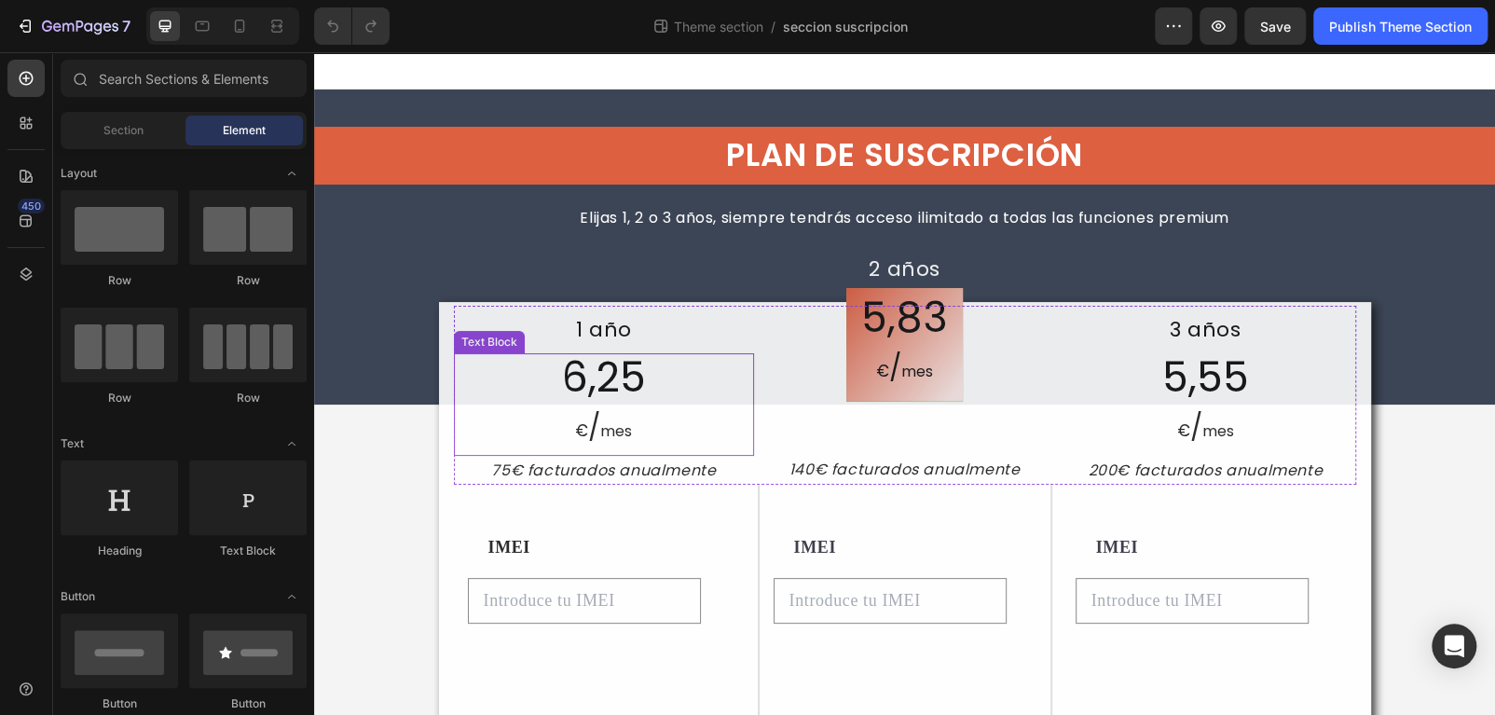
click at [641, 439] on p "€ / mes" at bounding box center [604, 429] width 297 height 48
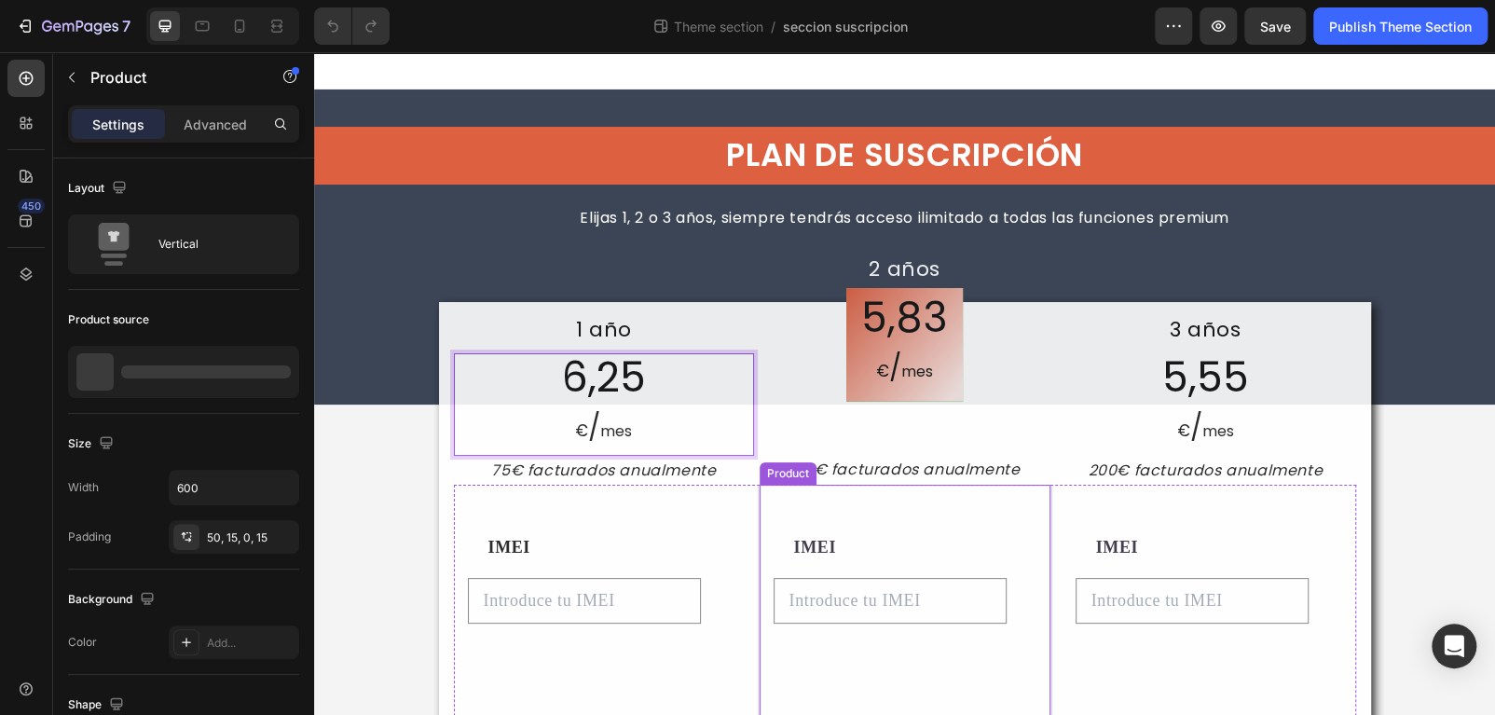
click at [847, 497] on div "IMEI Text Block Por favor ingrese un valor Product Custom Field SELECCIONAR Add…" at bounding box center [905, 619] width 295 height 268
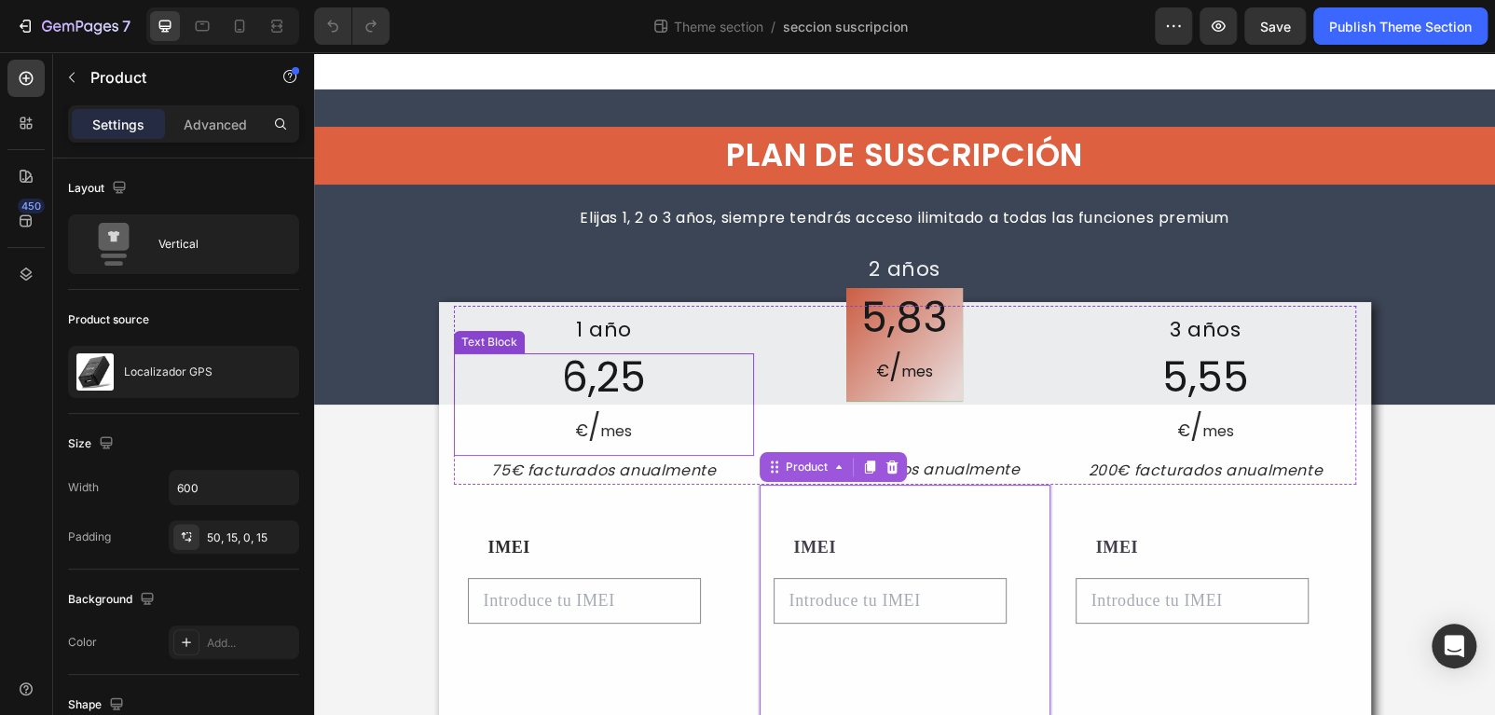
click at [582, 425] on p "€ / mes" at bounding box center [604, 429] width 297 height 48
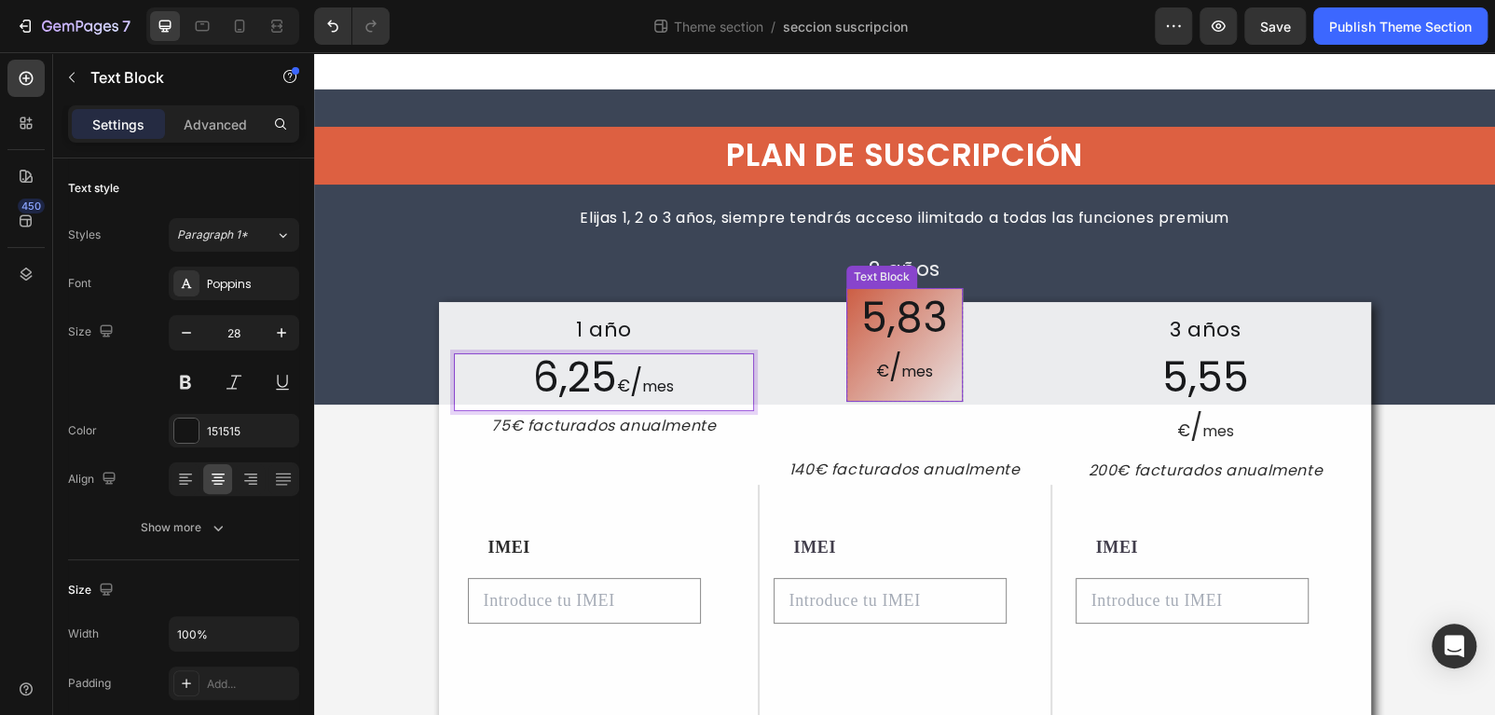
click at [892, 381] on p "€ / mes" at bounding box center [904, 370] width 87 height 48
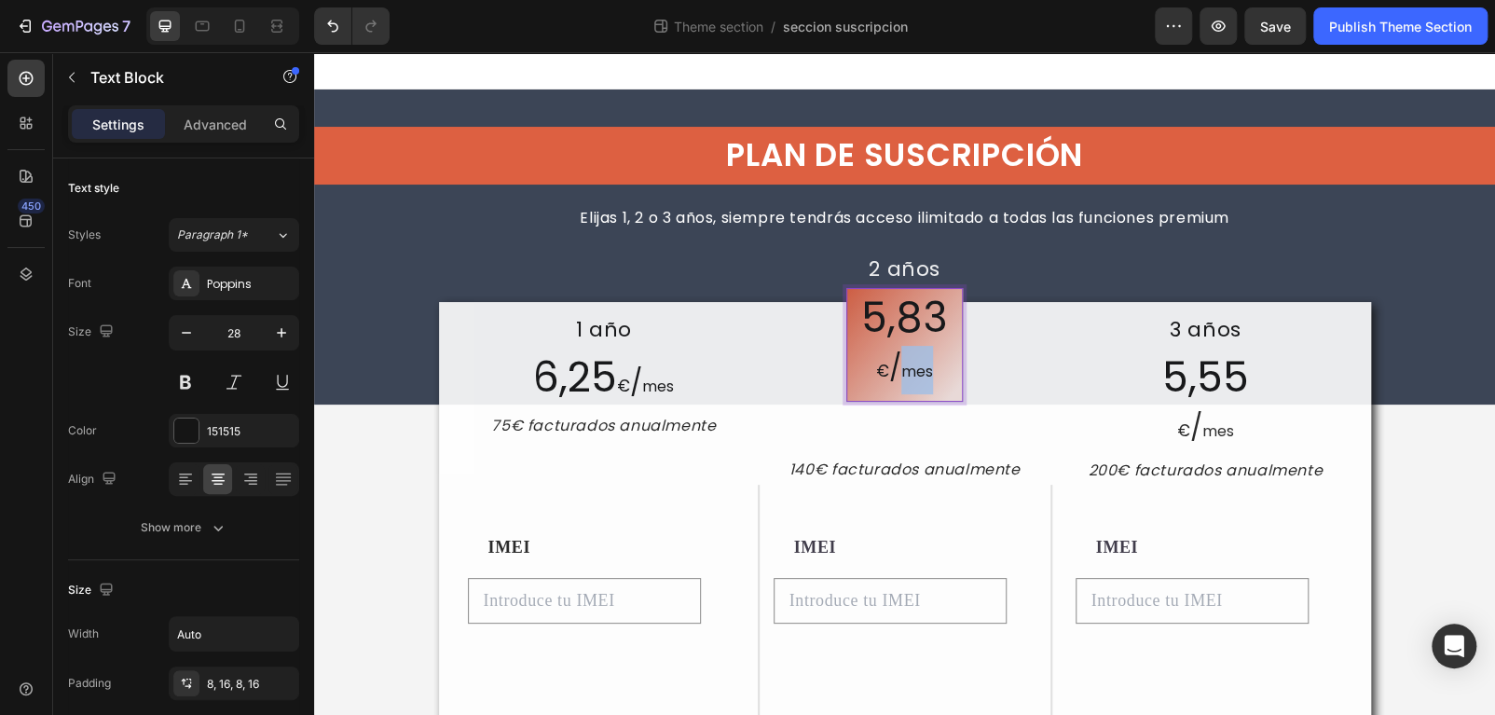
click at [892, 381] on p "€ / mes" at bounding box center [904, 370] width 87 height 48
click at [867, 374] on p "€ / mes" at bounding box center [904, 370] width 87 height 48
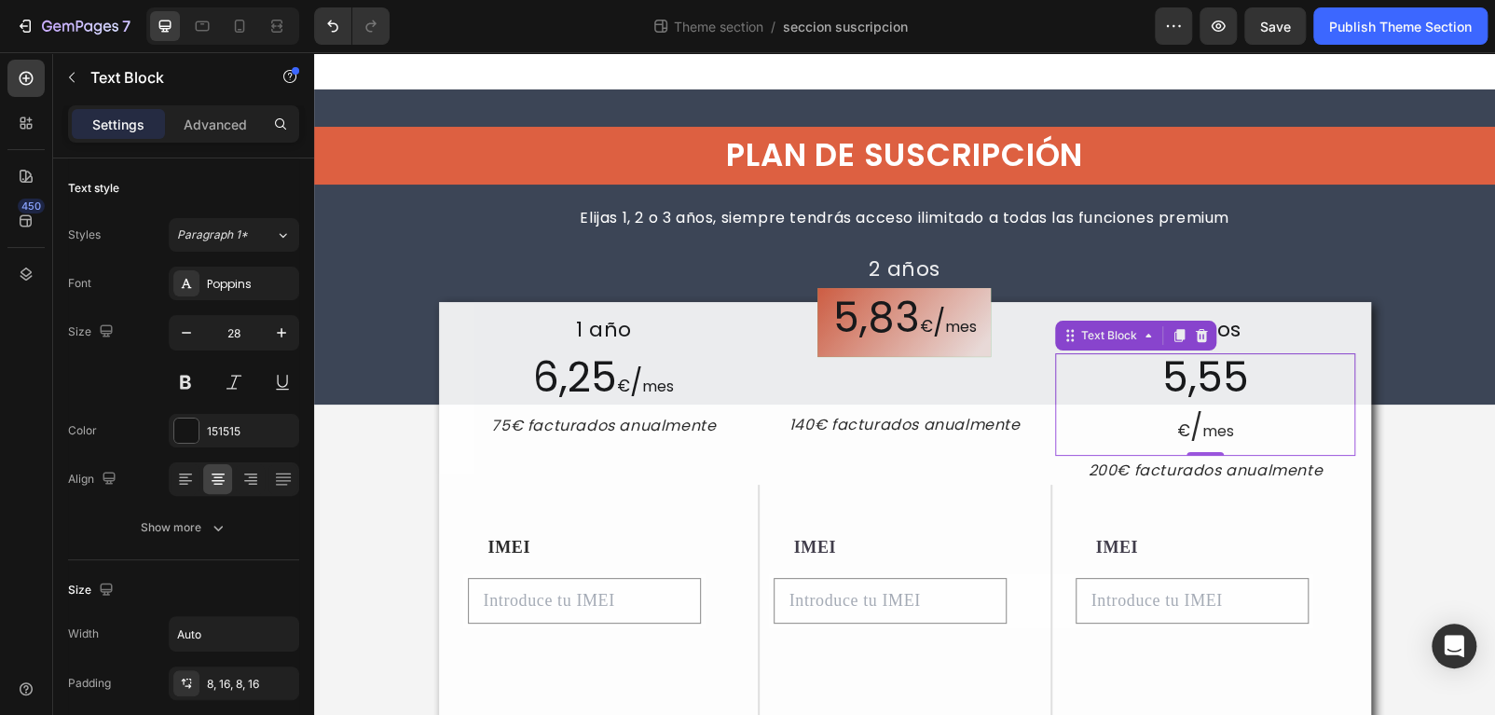
click at [1188, 365] on span "5,55" at bounding box center [1205, 377] width 87 height 57
click at [1177, 436] on span "€" at bounding box center [1183, 430] width 13 height 22
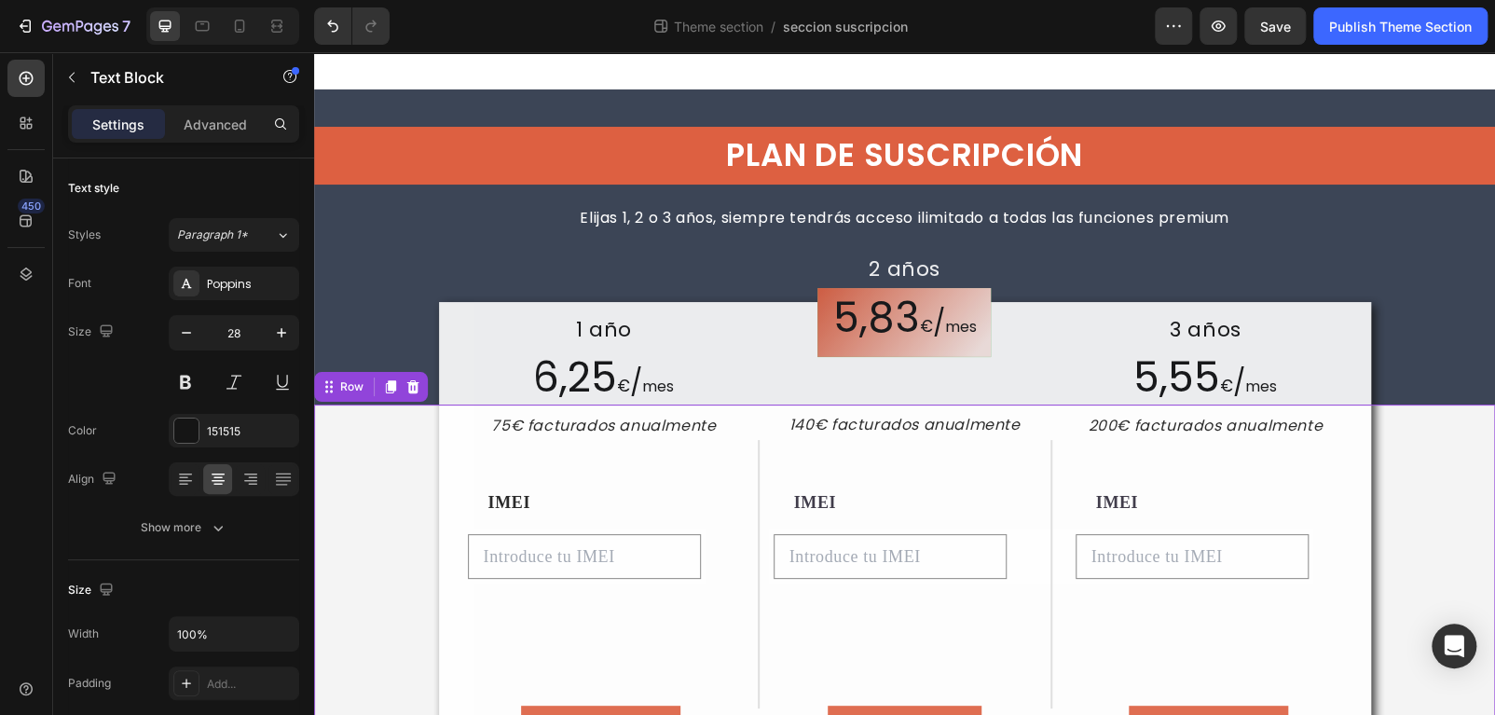
click at [1404, 457] on div "1 año Text Block 6,25 € / mes Text Block 75€ facturados anualmente Text Block 2…" at bounding box center [904, 614] width 1181 height 421
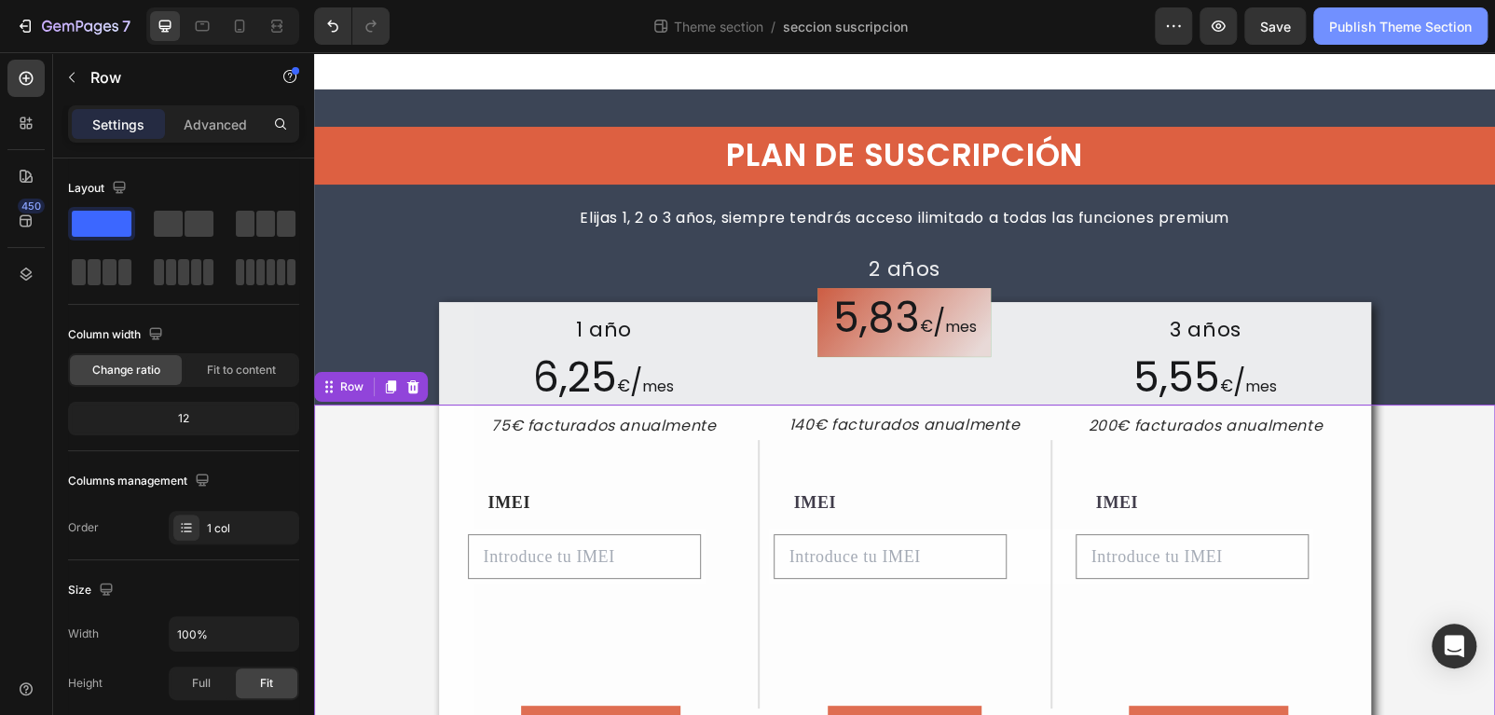
click at [1365, 25] on div "Publish Theme Section" at bounding box center [1400, 27] width 143 height 20
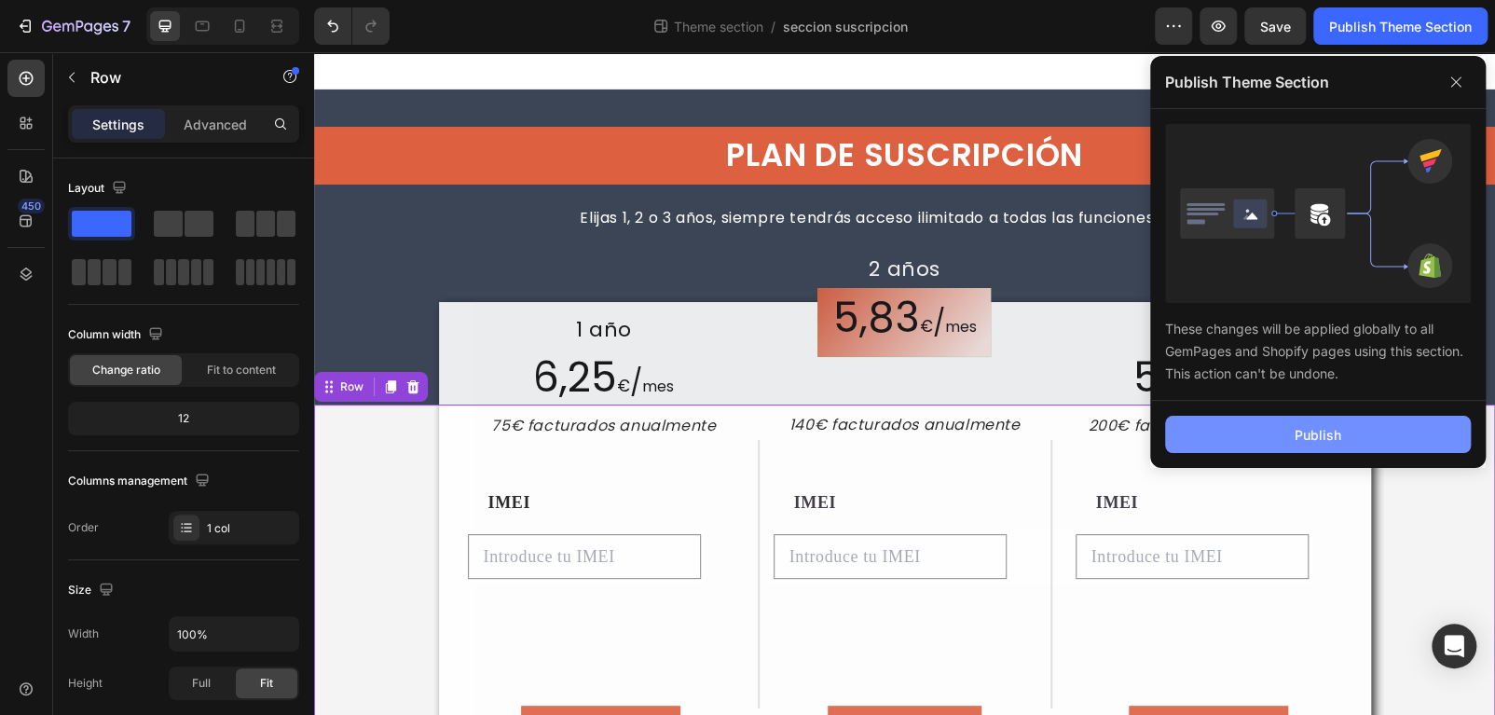
click at [1317, 436] on div "Publish" at bounding box center [1317, 435] width 47 height 20
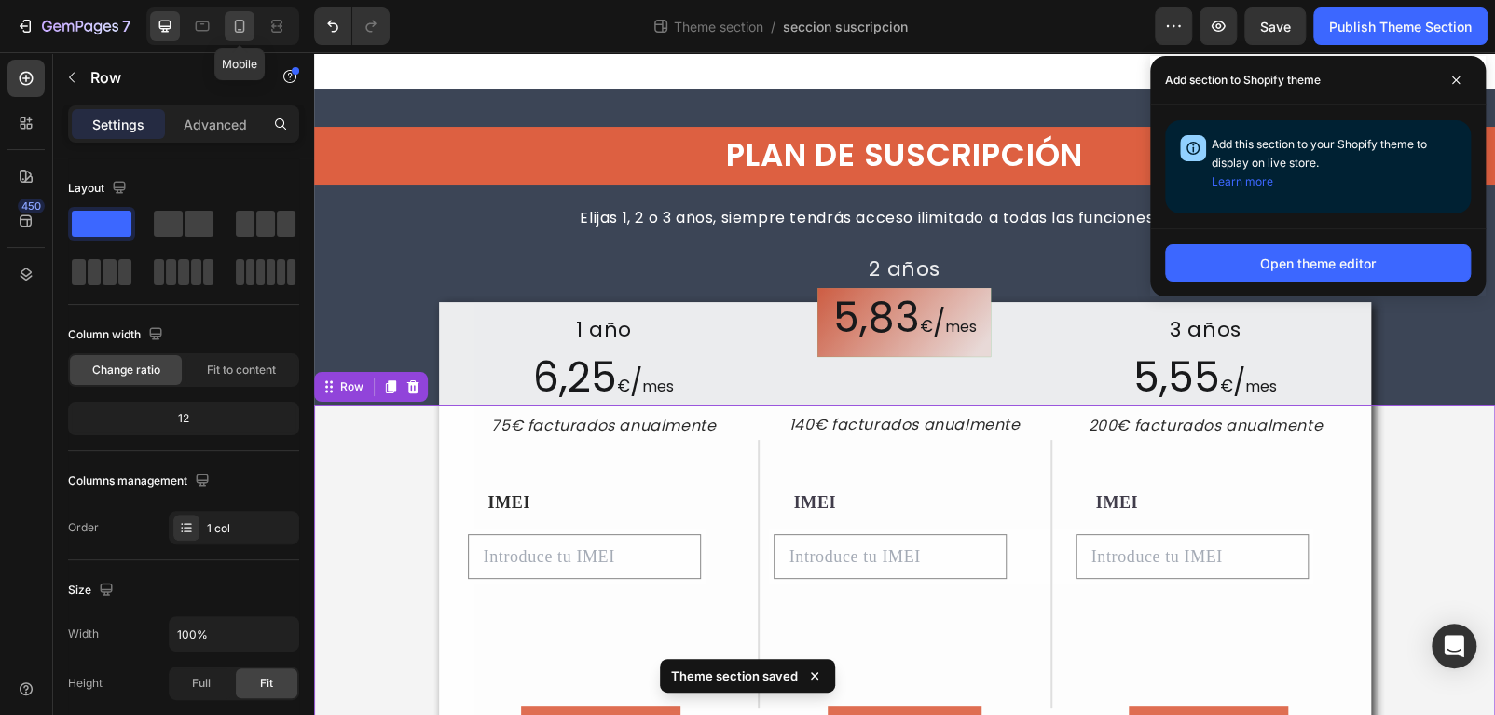
click at [235, 21] on icon at bounding box center [240, 26] width 10 height 13
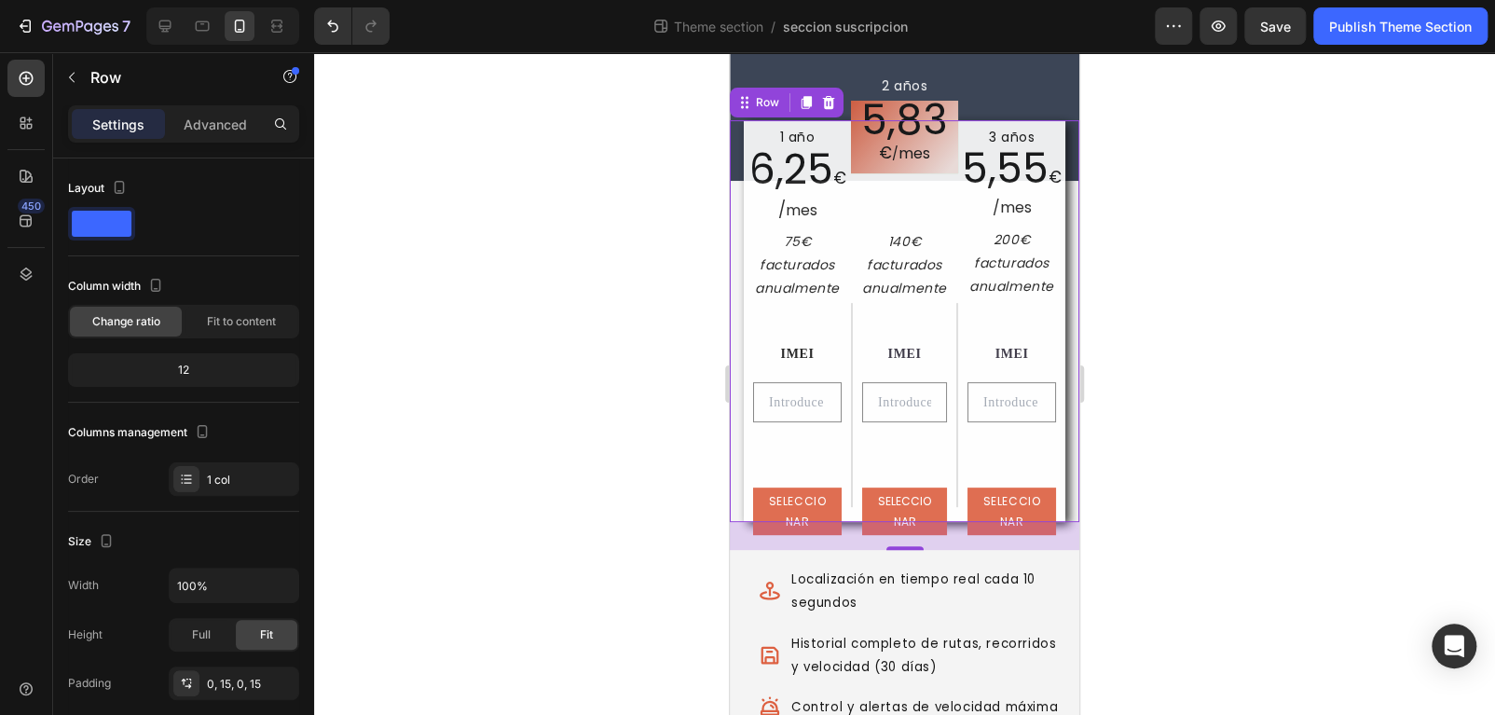
scroll to position [173, 0]
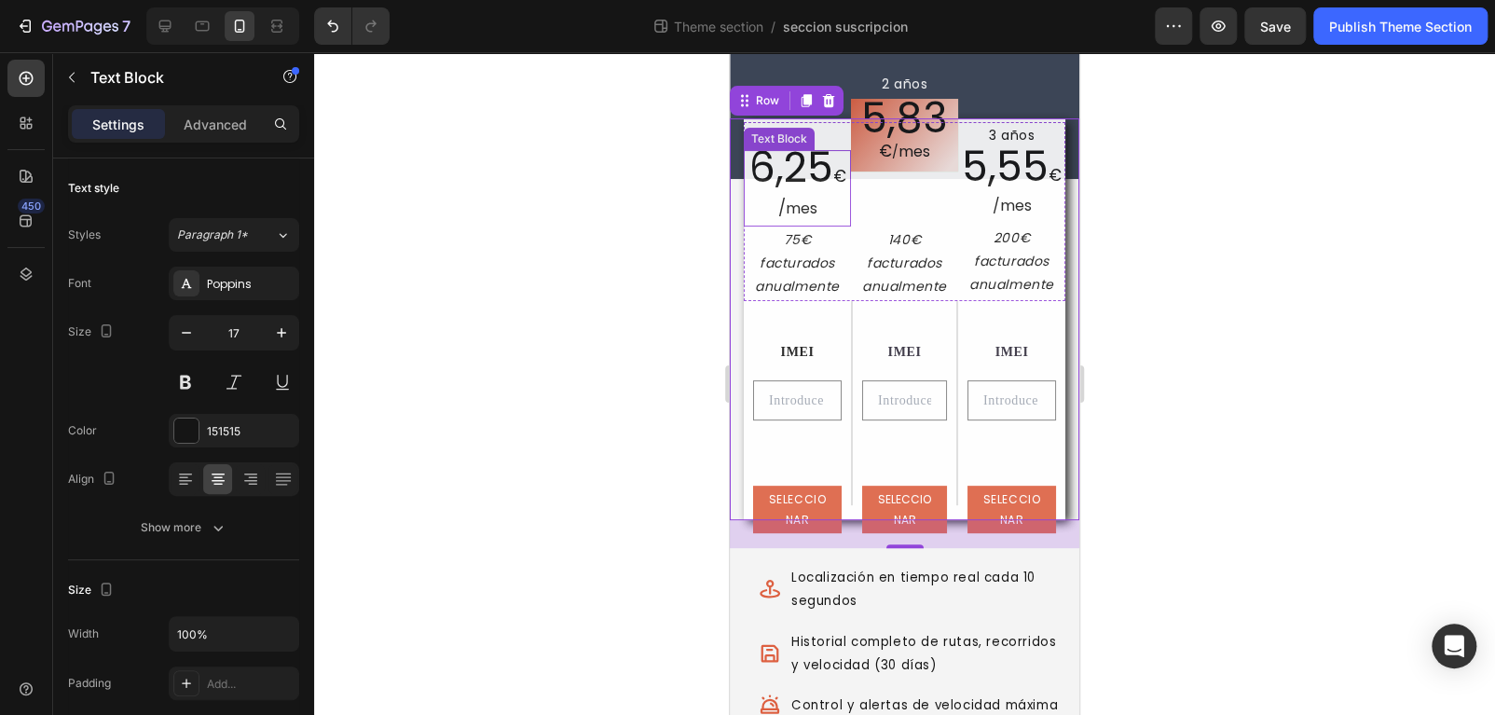
click at [815, 200] on span "mes" at bounding box center [802, 208] width 32 height 21
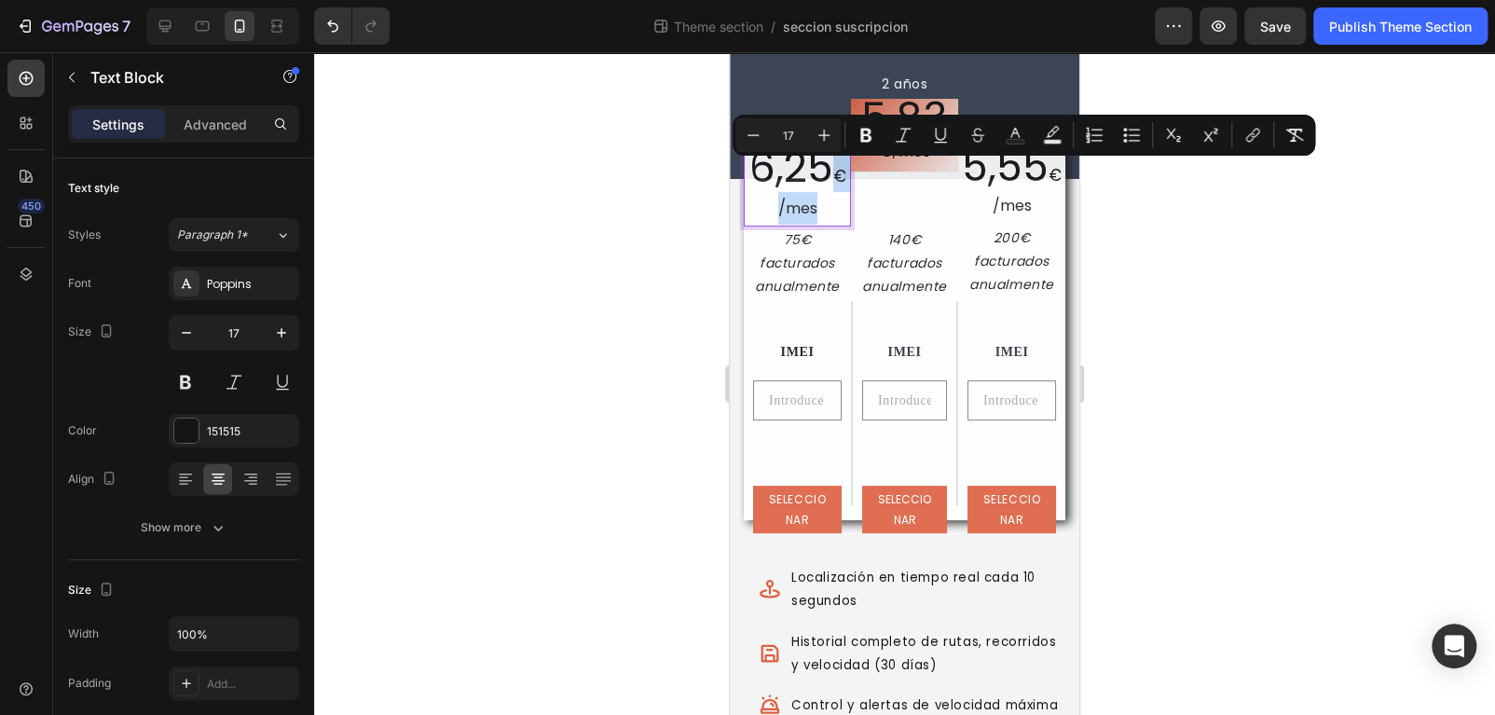
drag, startPoint x: 833, startPoint y: 171, endPoint x: 834, endPoint y: 204, distance: 32.6
click at [834, 204] on p "6,25 € / mes" at bounding box center [797, 188] width 103 height 73
click at [758, 132] on icon "Editor contextual toolbar" at bounding box center [753, 135] width 19 height 19
click at [758, 133] on icon "Editor contextual toolbar" at bounding box center [753, 135] width 19 height 19
type input "15"
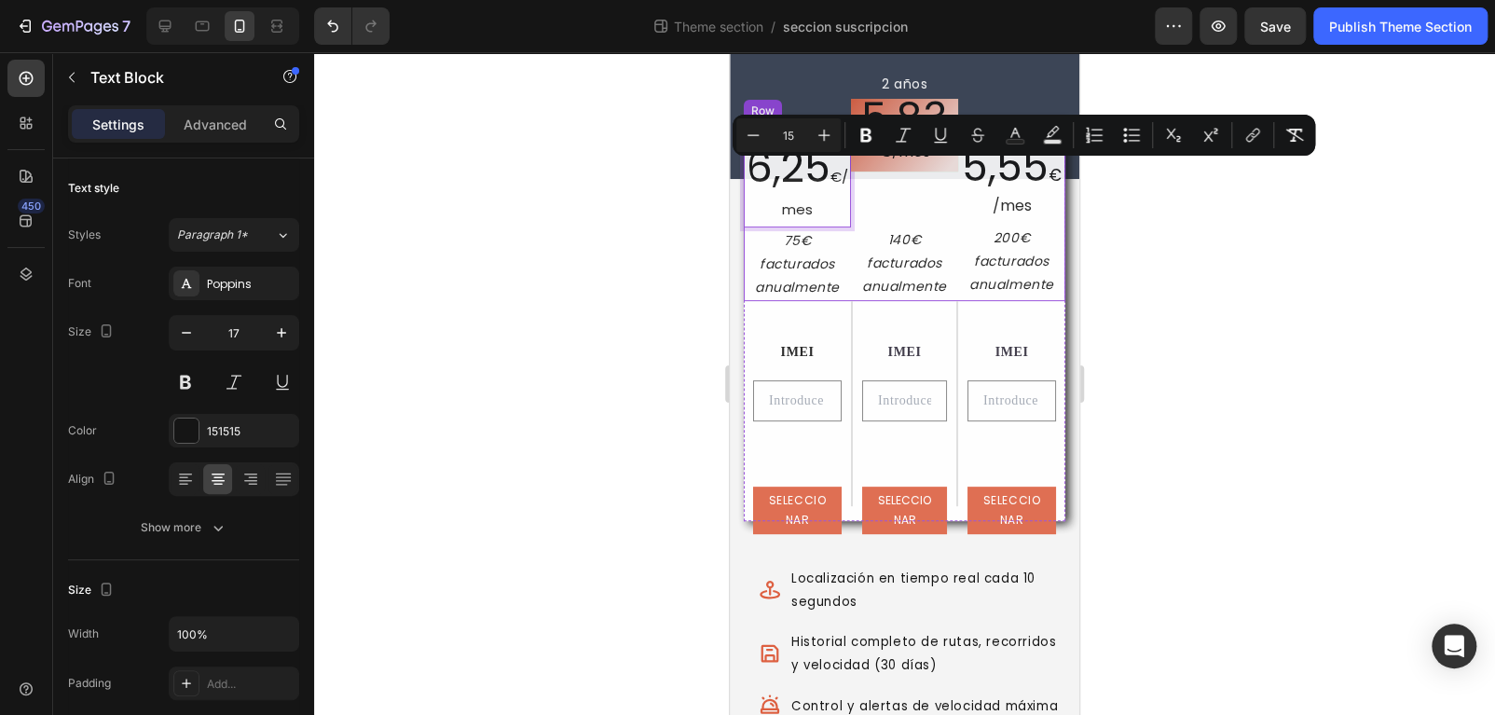
click at [924, 185] on div "2 años Text Block 5,83 € / mes Text Block Row Row 140€ facturados anualmente Te…" at bounding box center [904, 211] width 107 height 179
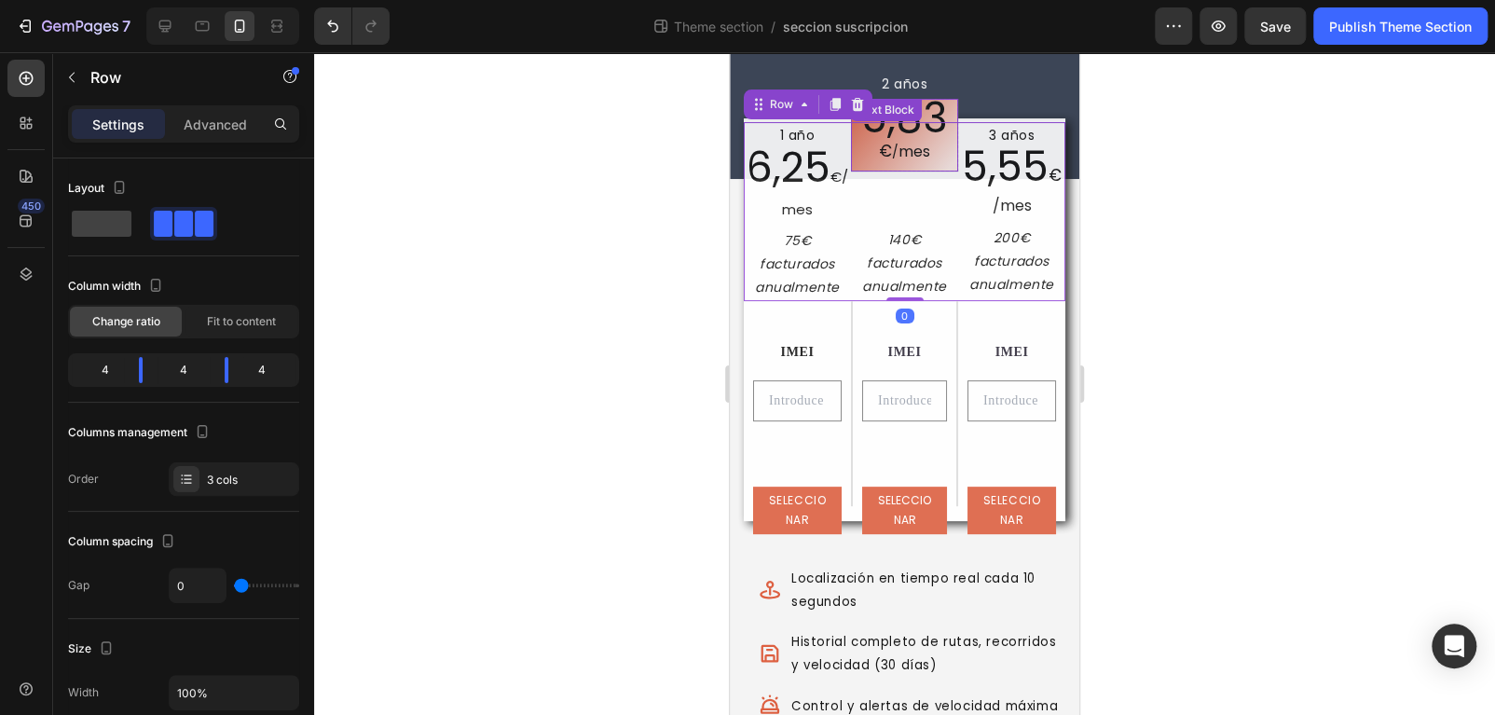
click at [923, 161] on p "5,83 € / mes" at bounding box center [904, 135] width 92 height 58
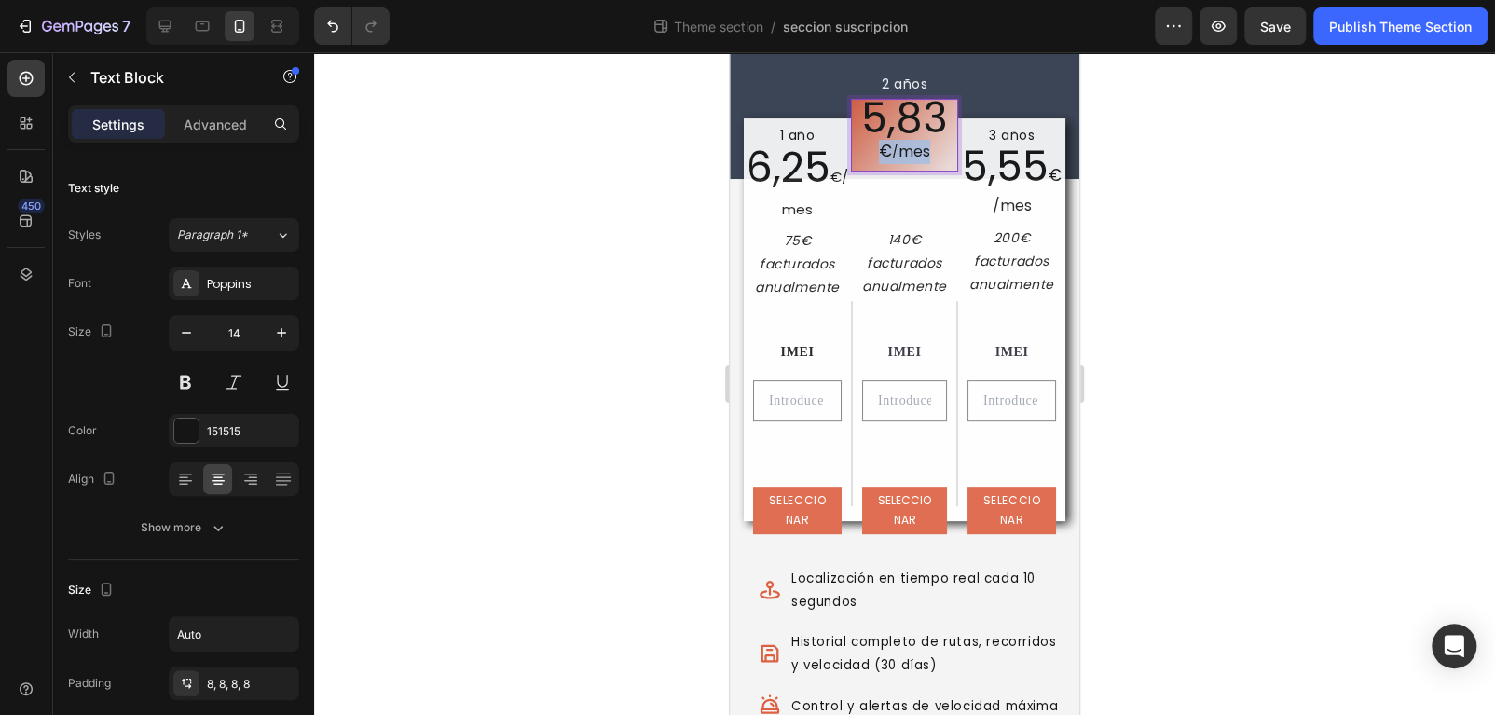
drag, startPoint x: 926, startPoint y: 154, endPoint x: 870, endPoint y: 149, distance: 56.1
click at [870, 149] on p "5,83 € / mes" at bounding box center [904, 135] width 92 height 58
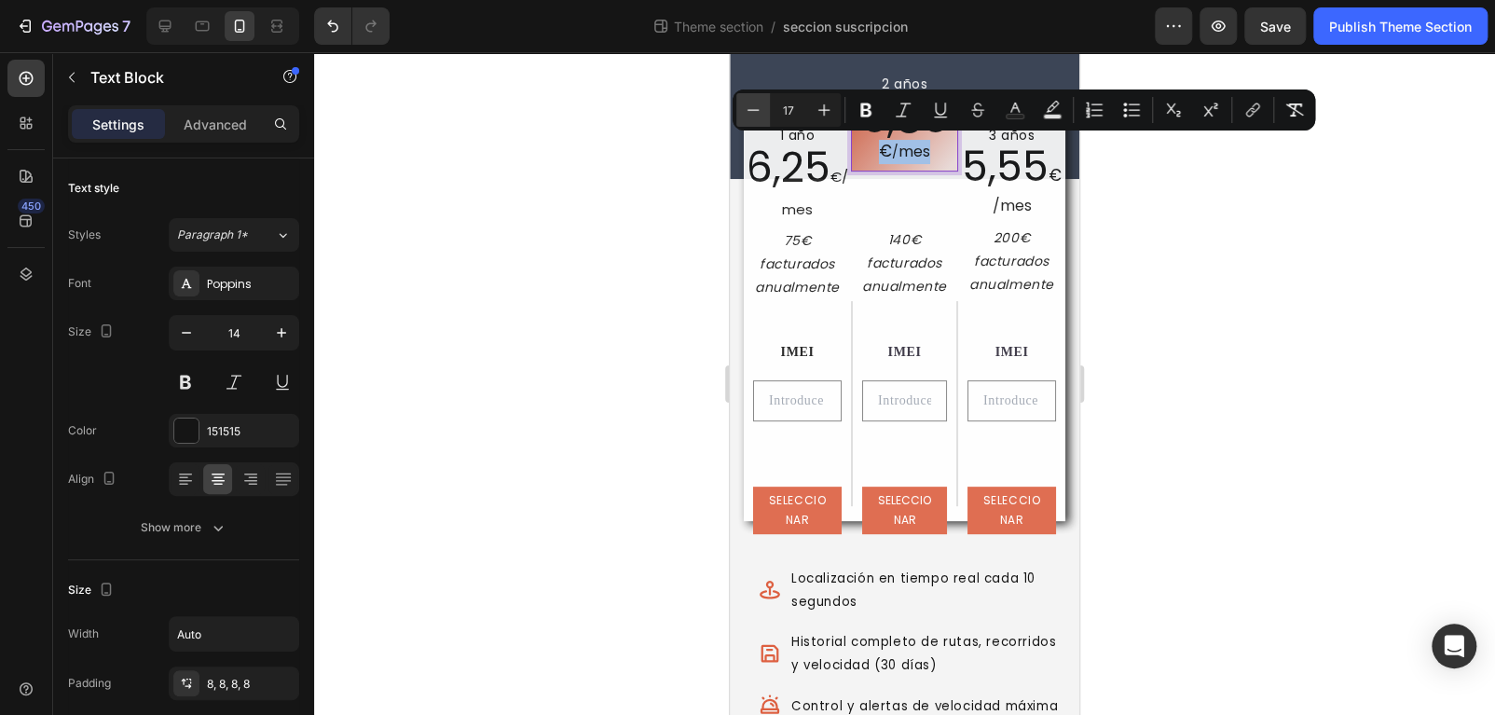
click at [746, 112] on icon "Editor contextual toolbar" at bounding box center [753, 110] width 19 height 19
type input "15"
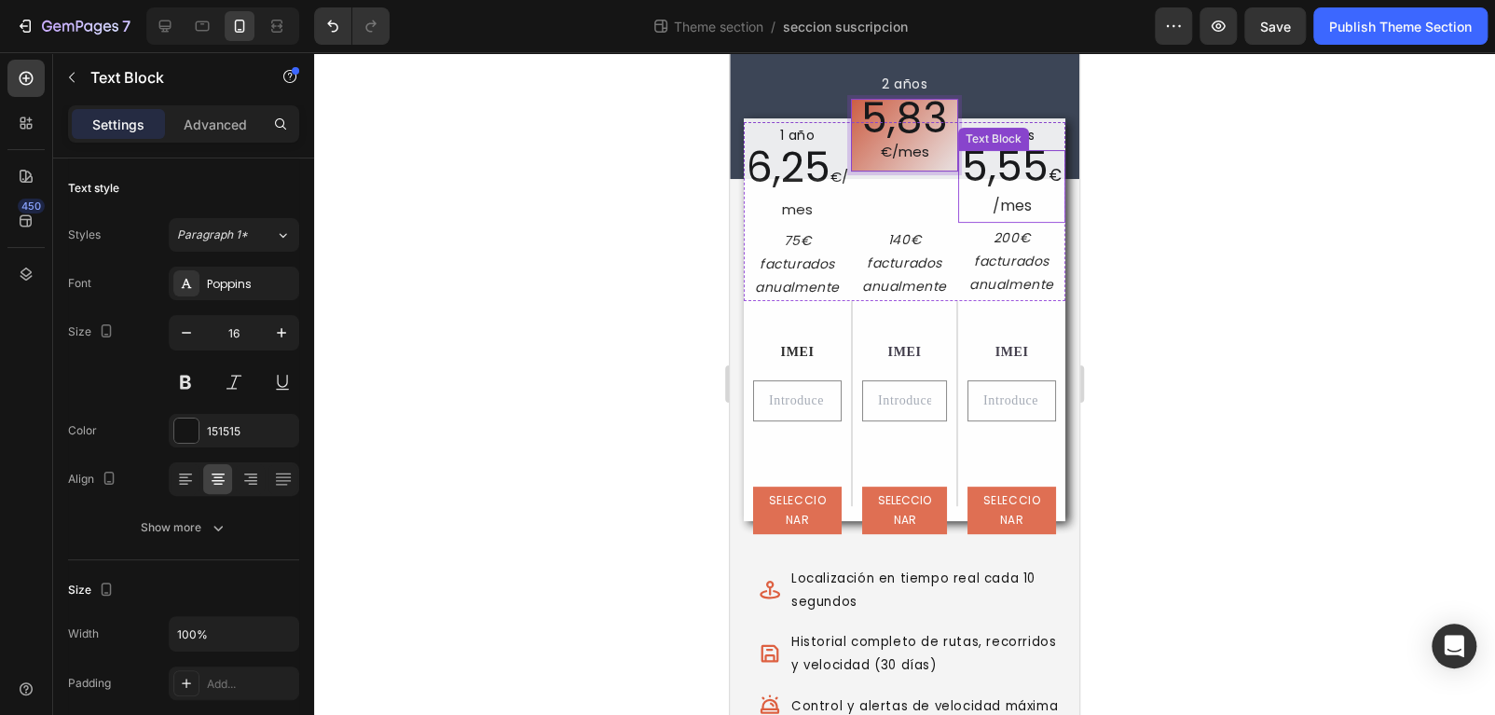
click at [977, 171] on span "5,55" at bounding box center [1005, 166] width 87 height 57
drag, startPoint x: 1037, startPoint y: 171, endPoint x: 1032, endPoint y: 208, distance: 36.8
click at [1032, 208] on p "5,55 € / mes" at bounding box center [1011, 186] width 103 height 69
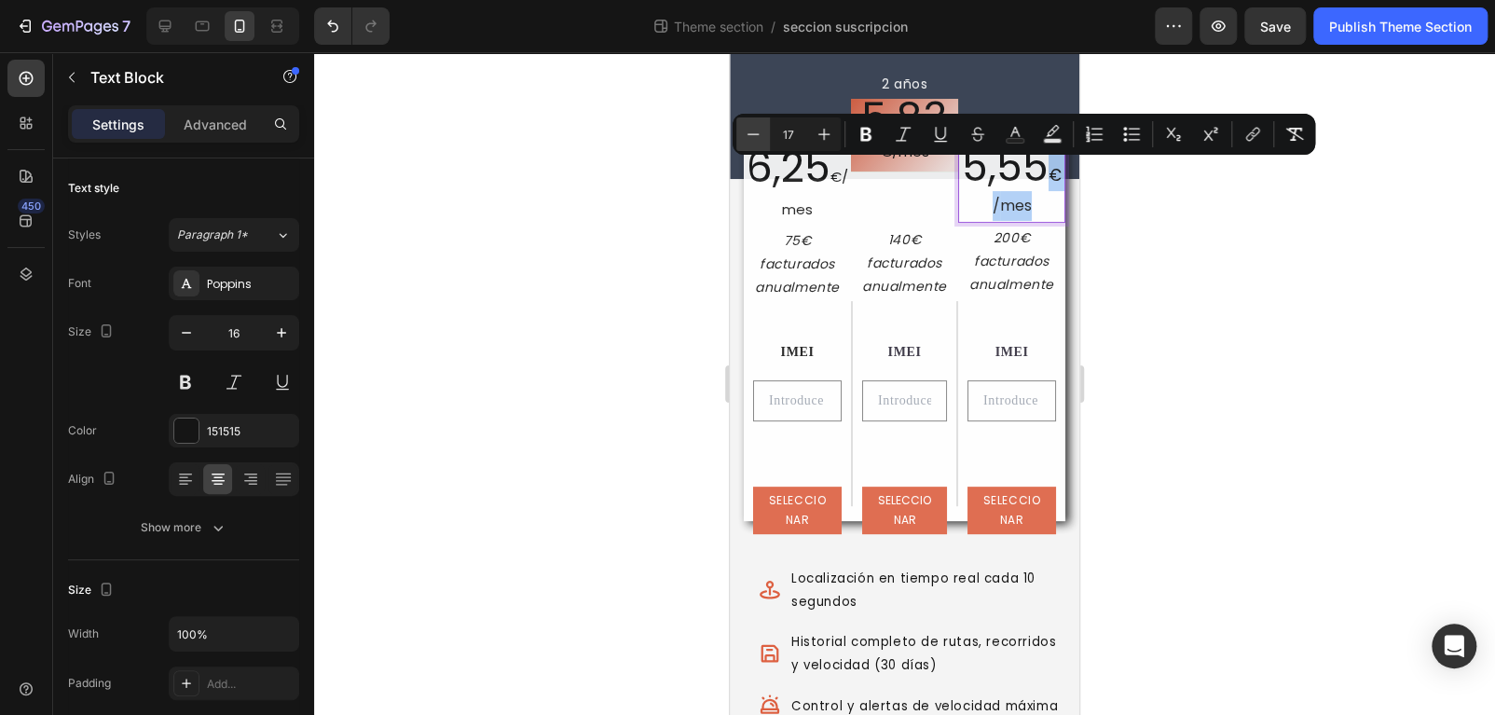
click at [763, 133] on button "Minus" at bounding box center [753, 134] width 34 height 34
type input "15"
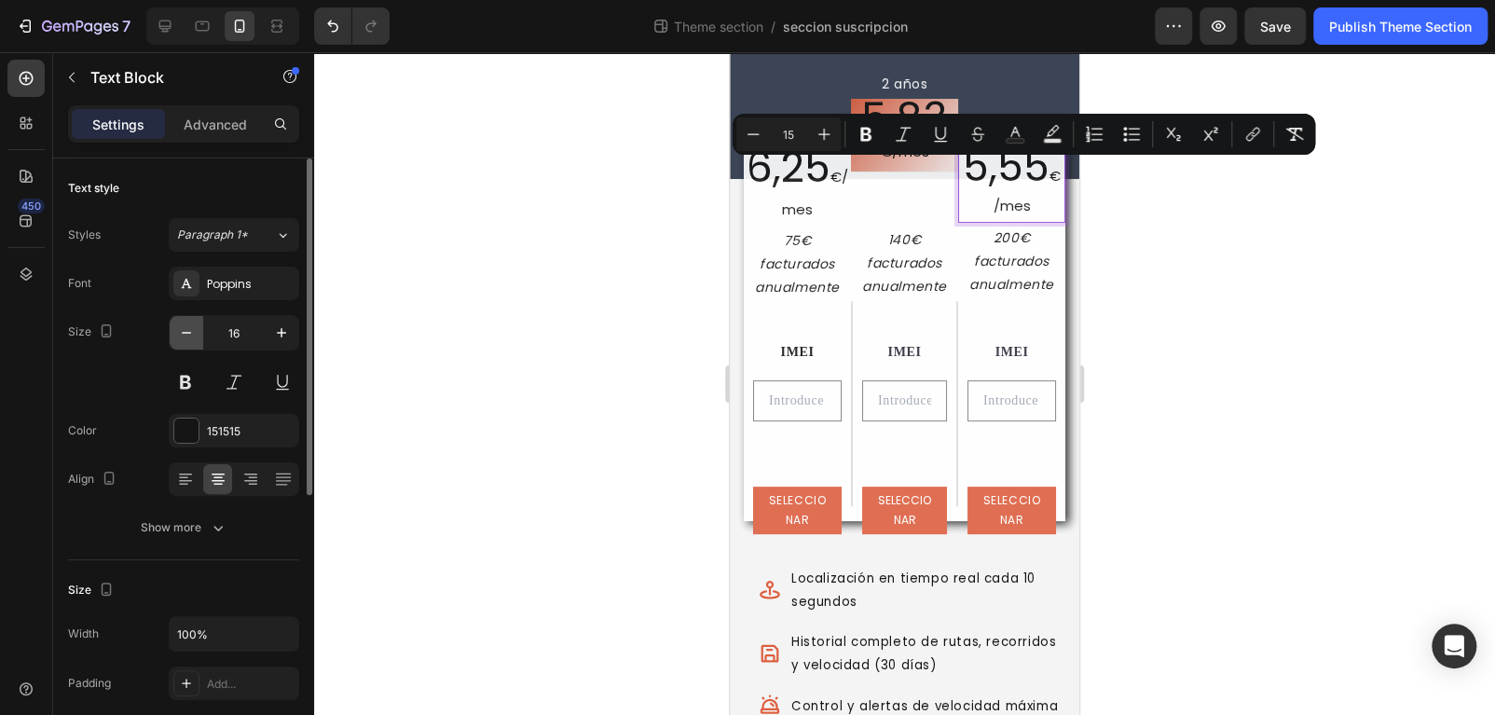
click at [186, 337] on icon "button" at bounding box center [186, 332] width 19 height 19
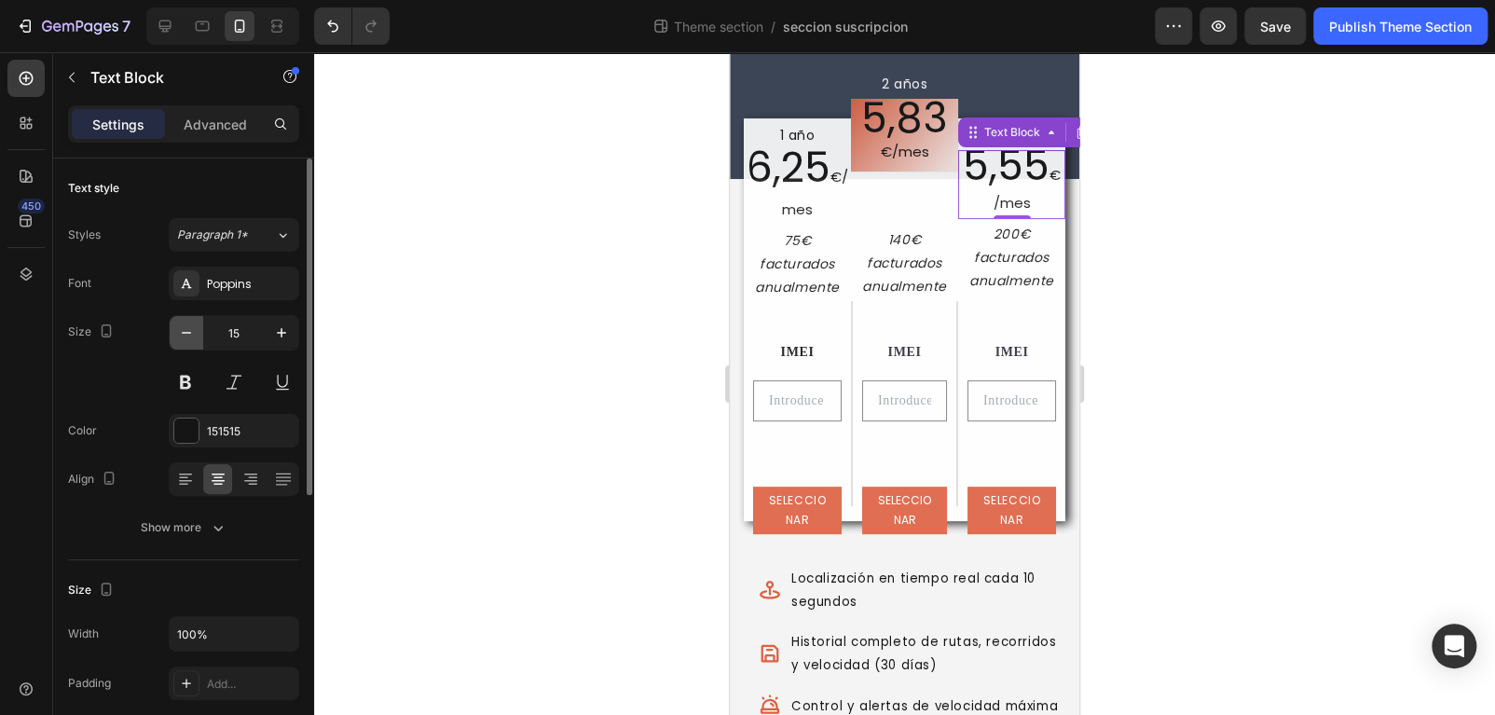
click at [173, 330] on button "button" at bounding box center [187, 333] width 34 height 34
click at [185, 330] on icon "button" at bounding box center [186, 332] width 19 height 19
click at [278, 337] on icon "button" at bounding box center [281, 332] width 19 height 19
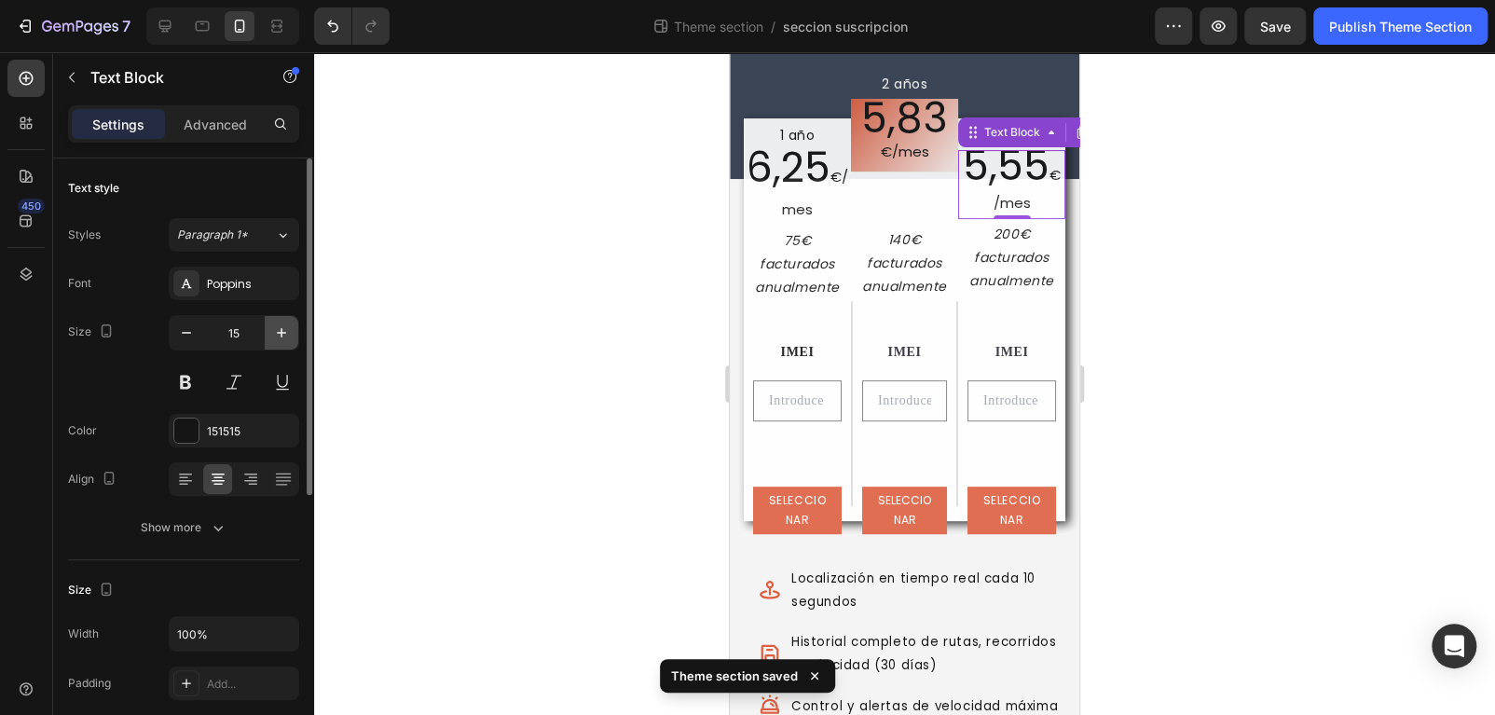
click at [278, 337] on icon "button" at bounding box center [281, 332] width 19 height 19
type input "16"
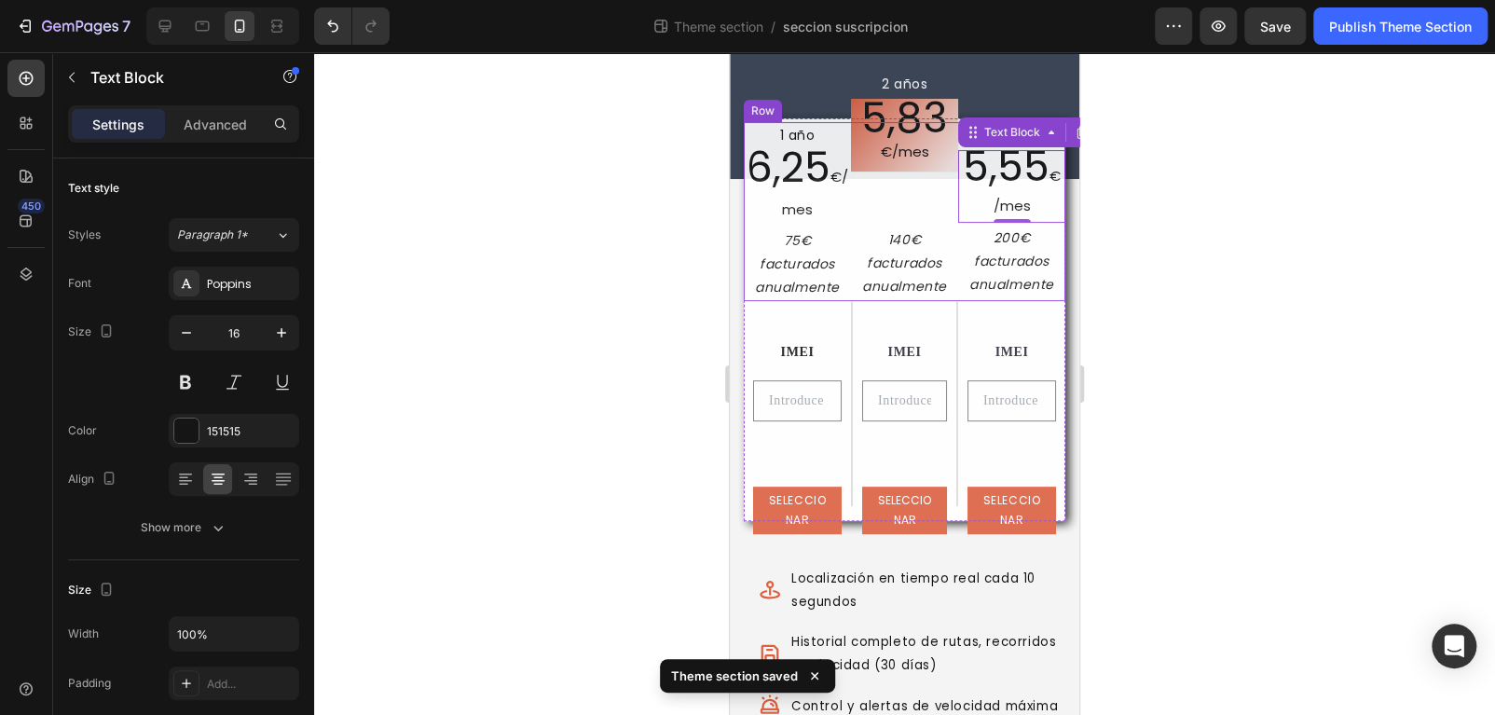
click at [1225, 267] on div at bounding box center [904, 383] width 1181 height 663
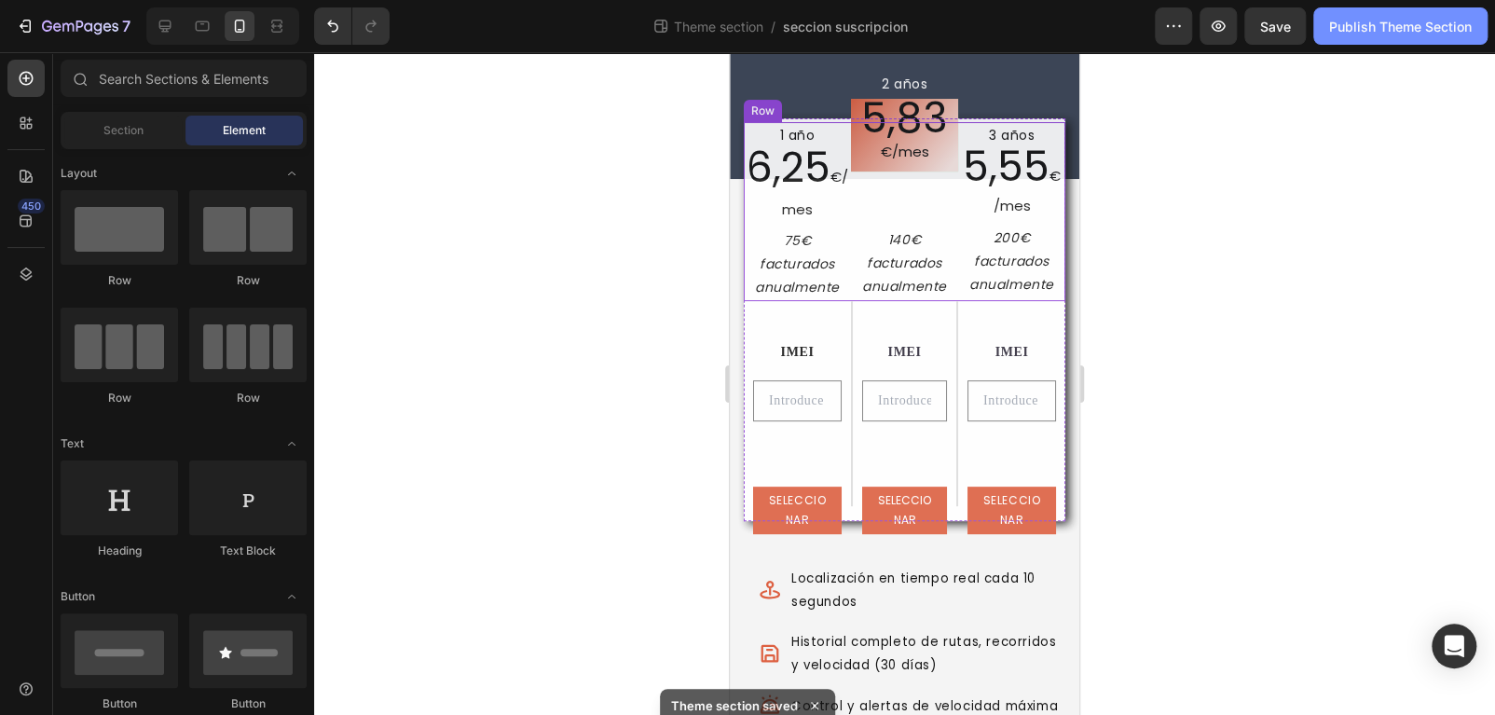
click at [1398, 30] on div "Publish Theme Section" at bounding box center [1400, 27] width 143 height 20
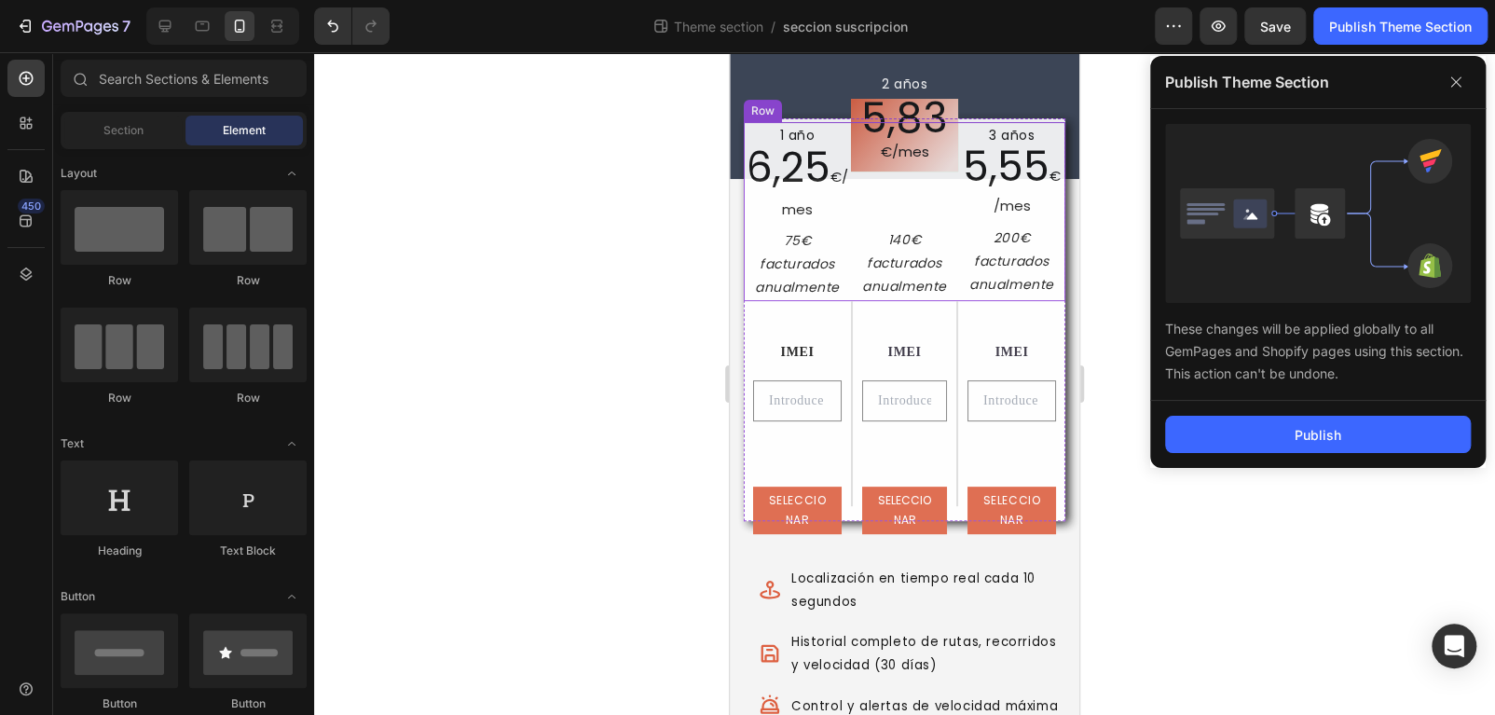
click at [1253, 456] on div "Publish" at bounding box center [1318, 434] width 336 height 67
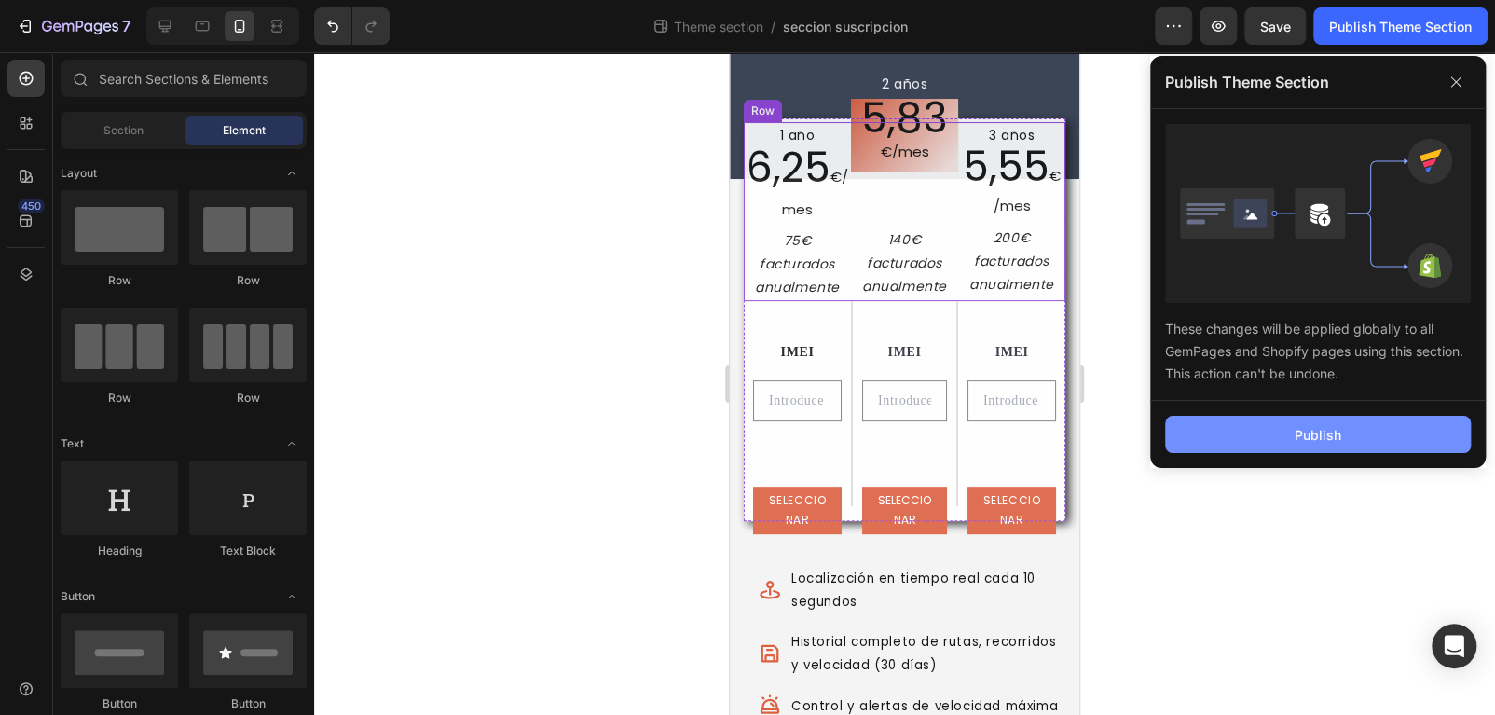
click at [1245, 427] on button "Publish" at bounding box center [1318, 434] width 306 height 37
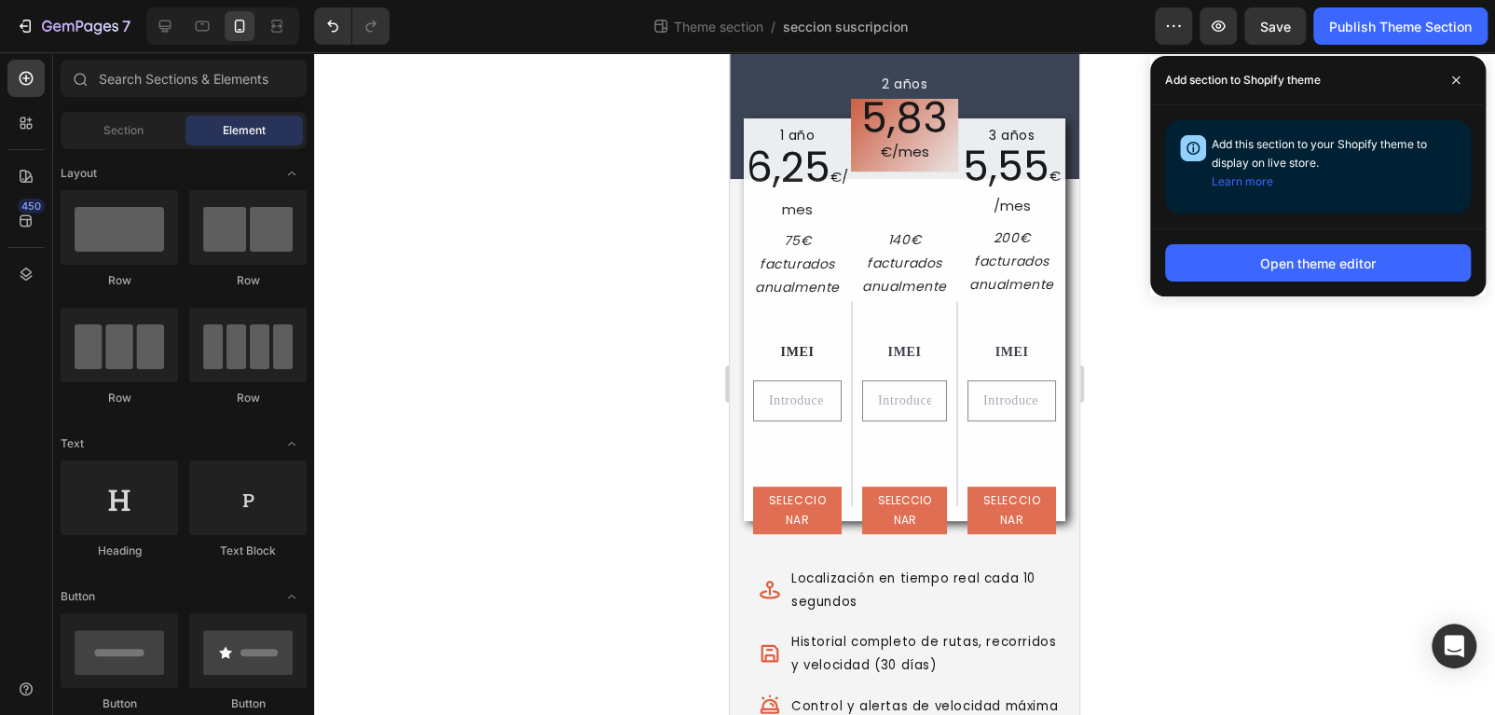
click at [555, 366] on div at bounding box center [904, 383] width 1181 height 663
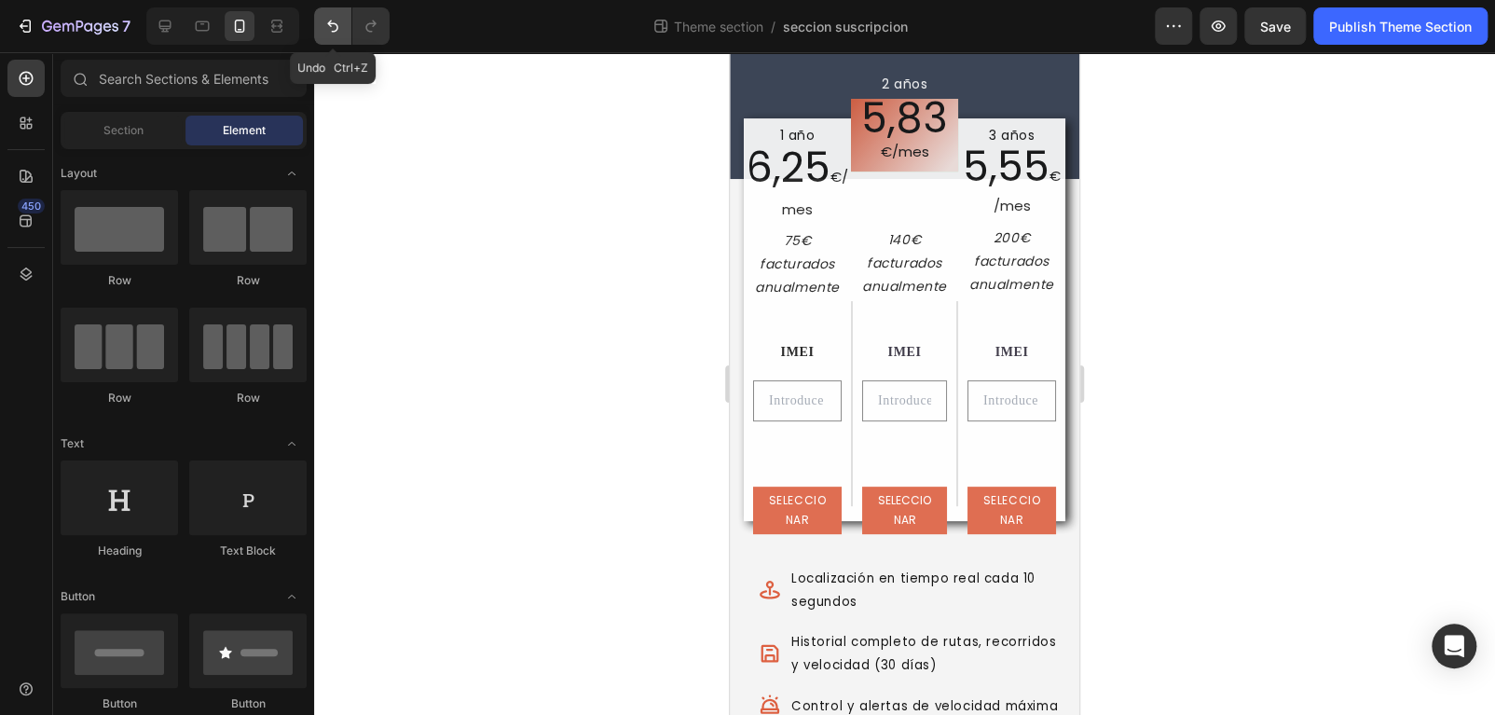
click at [334, 38] on button "Undo/Redo" at bounding box center [332, 25] width 37 height 37
click at [334, 21] on icon "Undo/Redo" at bounding box center [332, 26] width 19 height 19
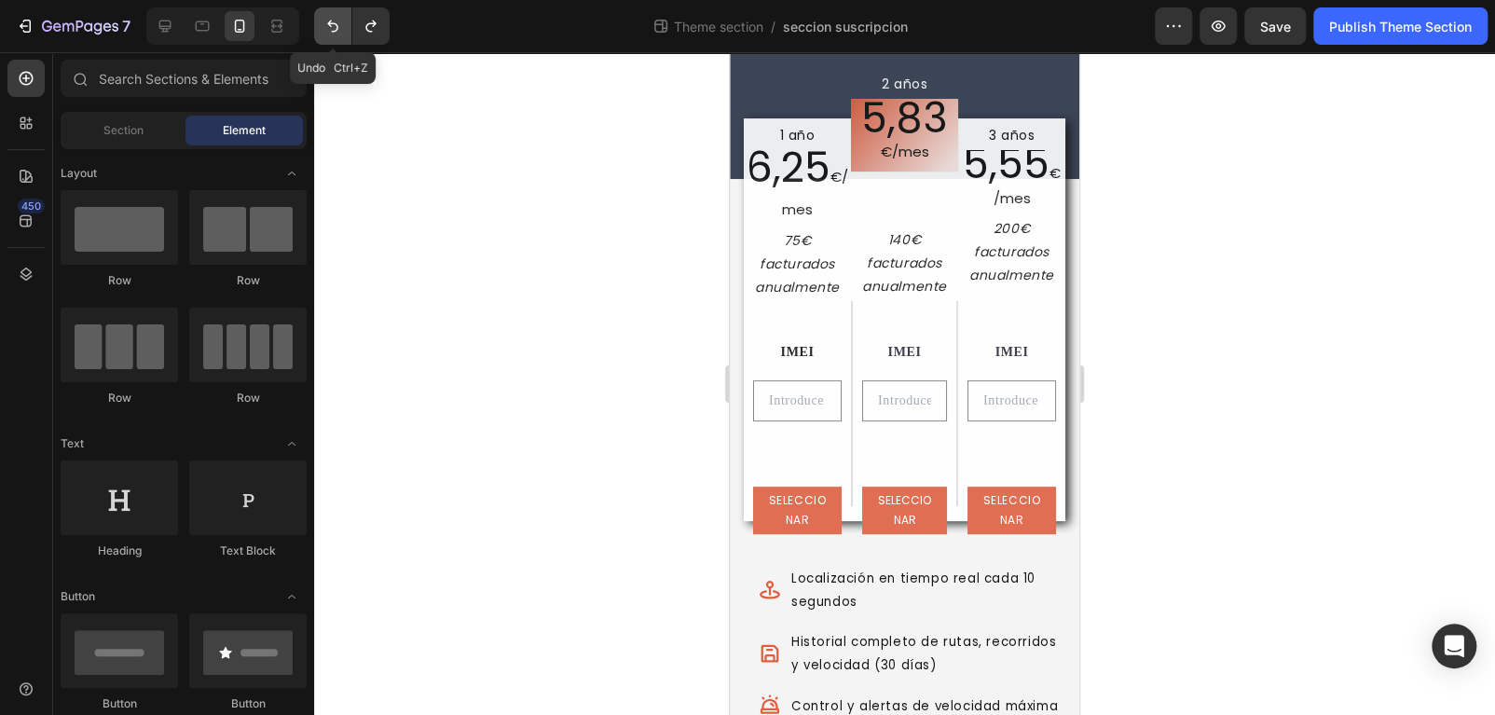
click at [334, 21] on icon "Undo/Redo" at bounding box center [332, 26] width 19 height 19
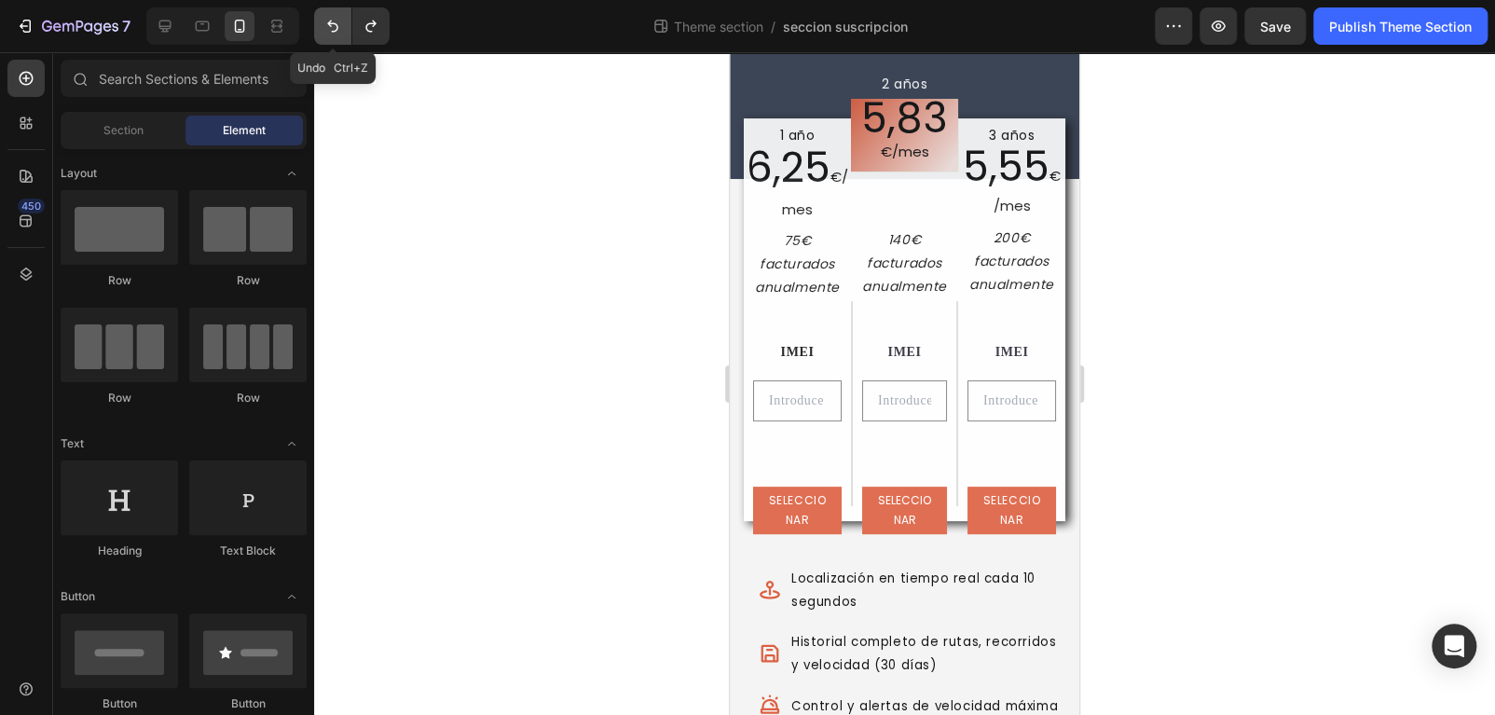
click at [334, 21] on icon "Undo/Redo" at bounding box center [332, 26] width 19 height 19
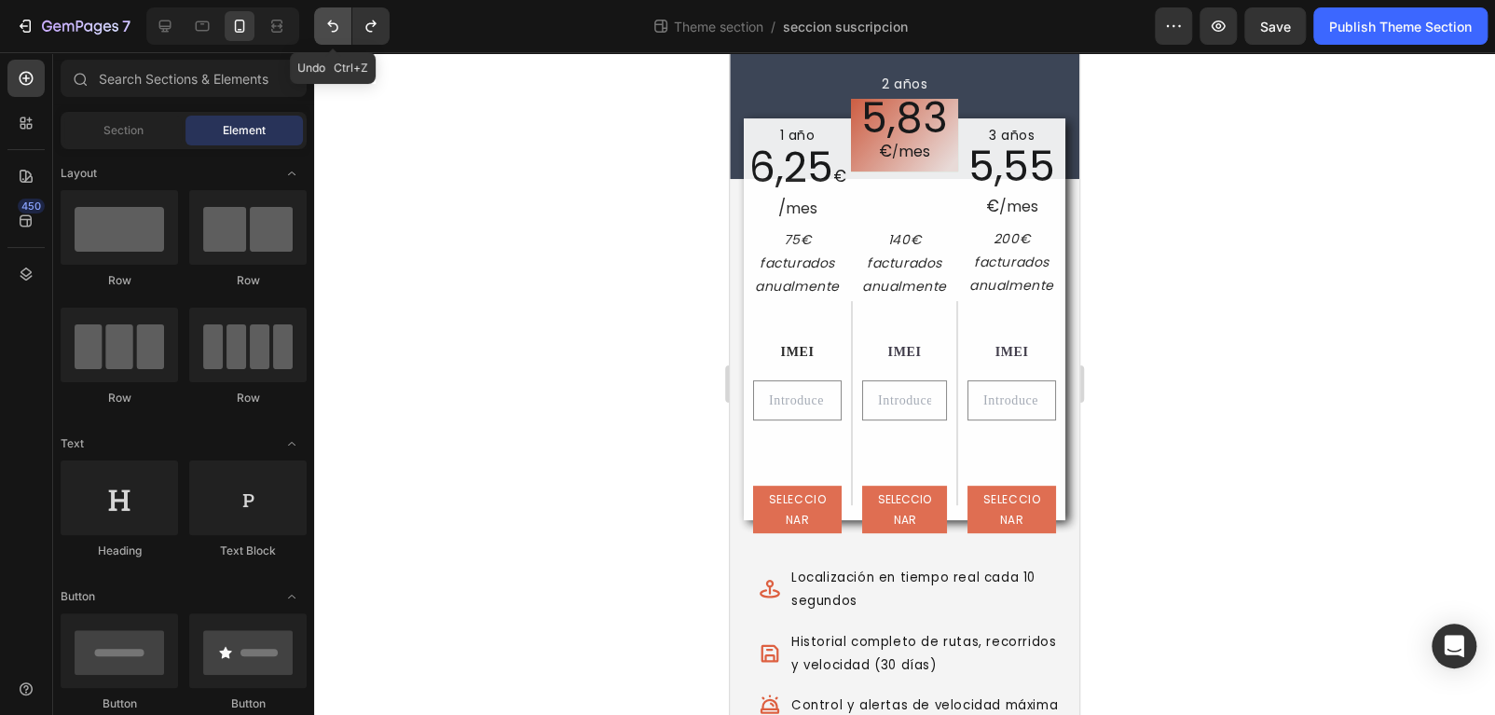
click at [334, 21] on icon "Undo/Redo" at bounding box center [332, 26] width 19 height 19
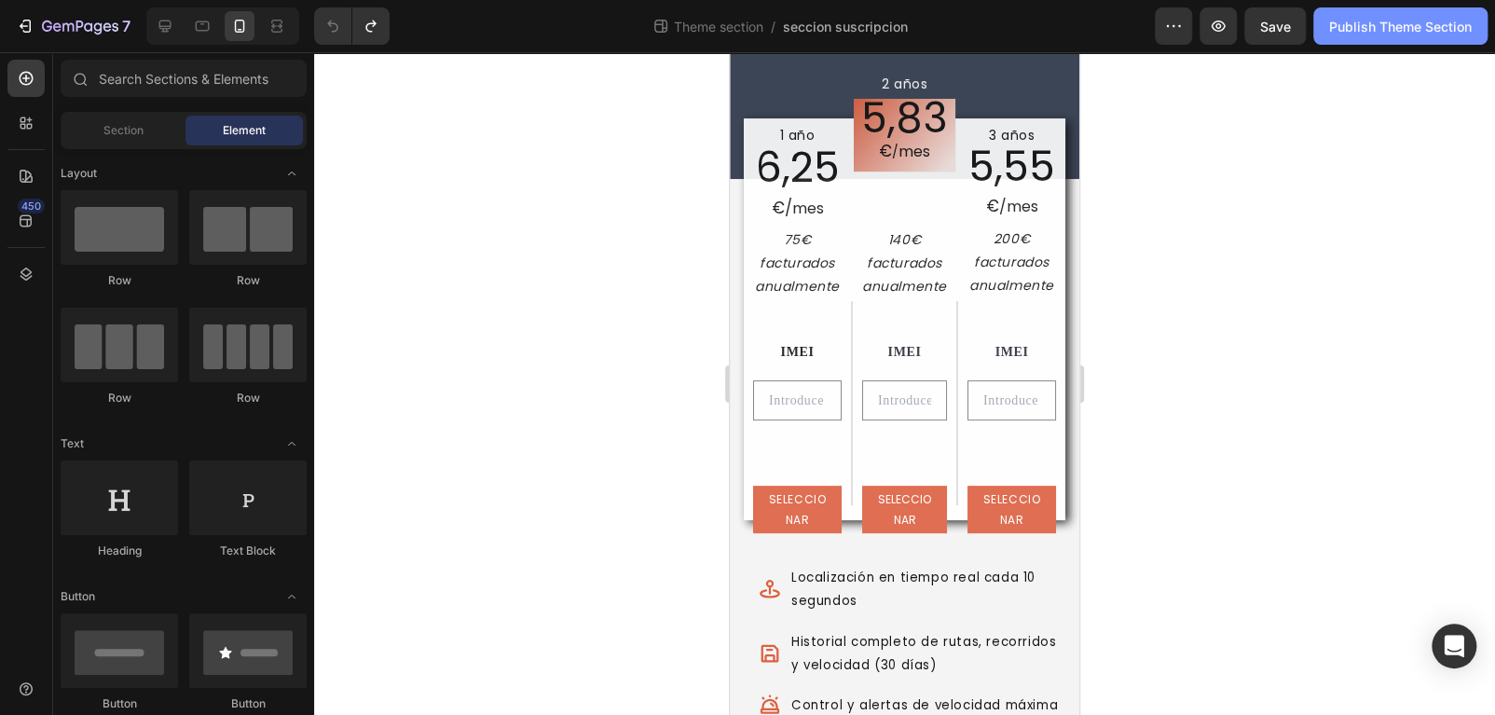
click at [1380, 28] on div "Publish Theme Section" at bounding box center [1400, 27] width 143 height 20
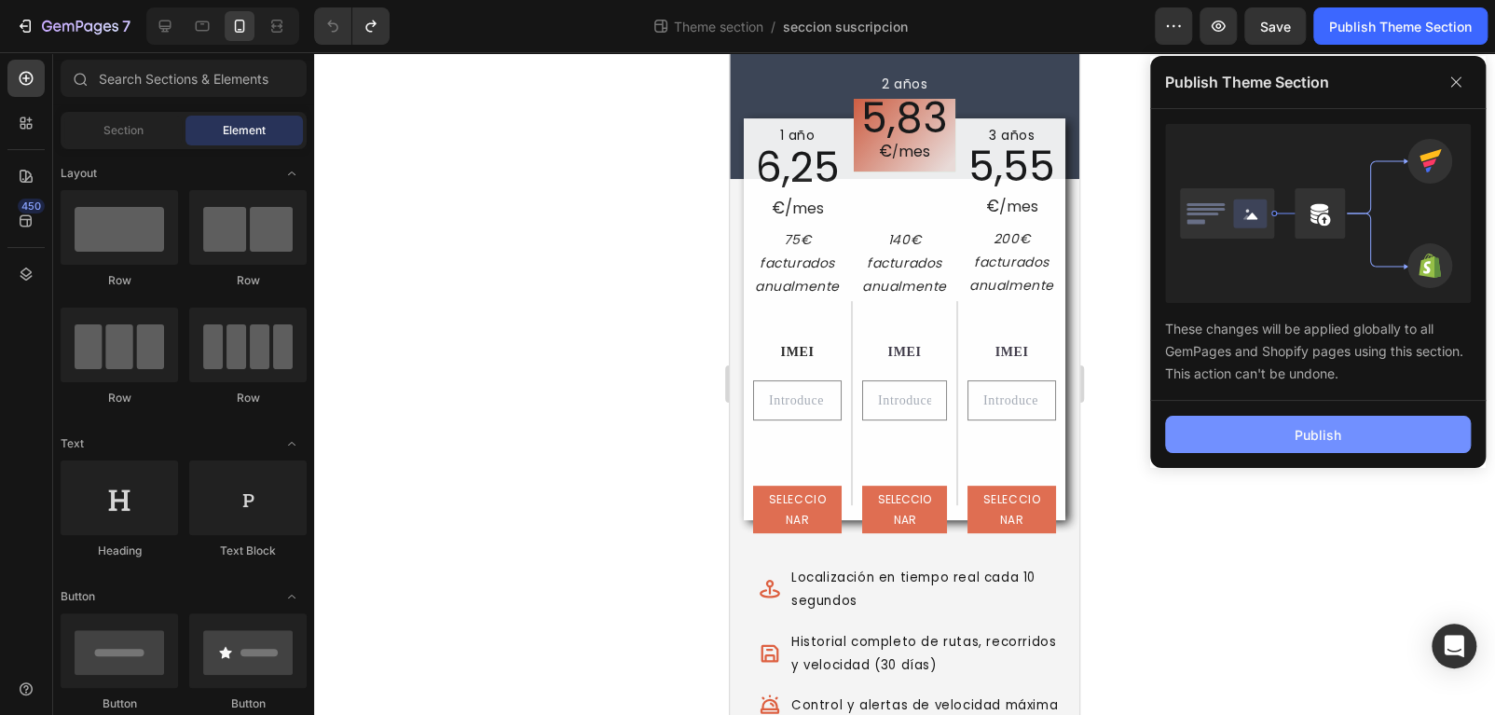
click at [1310, 444] on button "Publish" at bounding box center [1318, 434] width 306 height 37
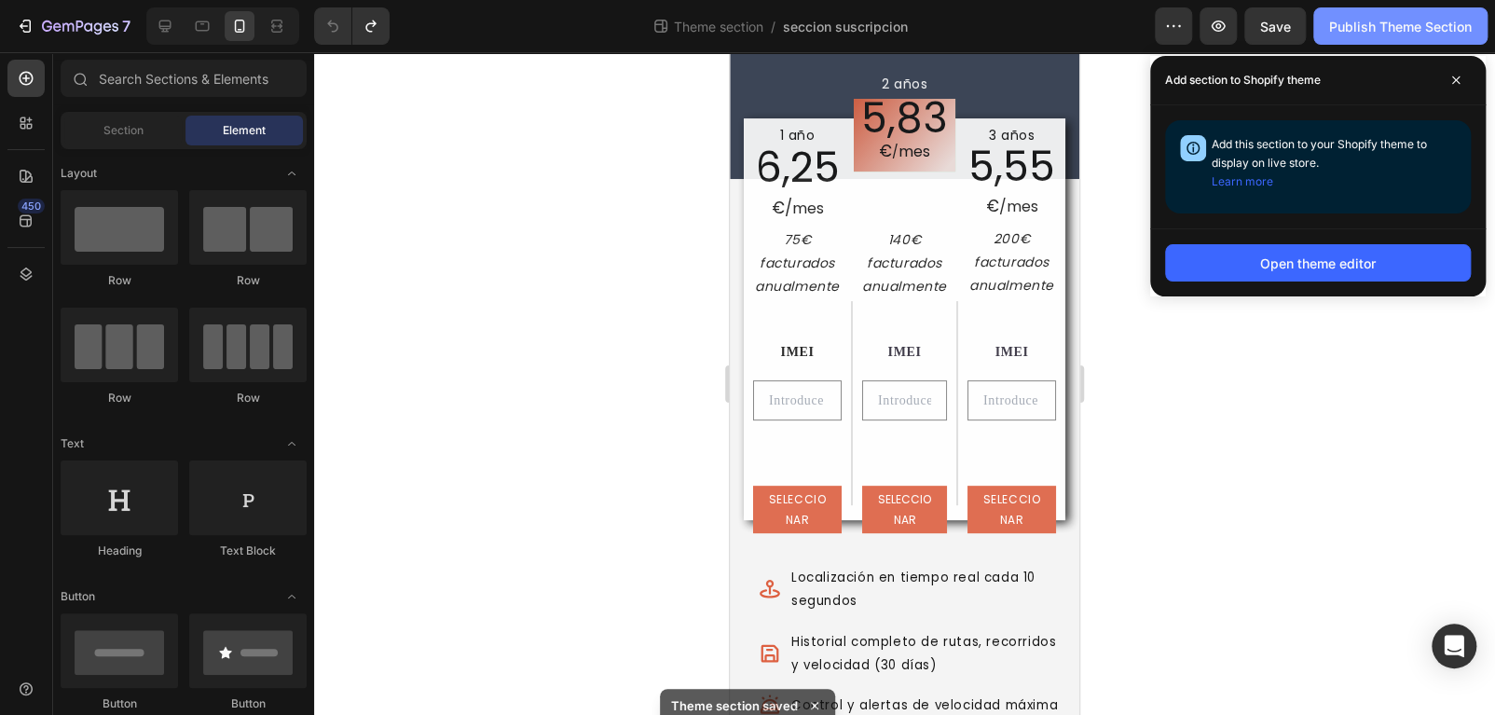
click at [1375, 31] on div "Publish Theme Section" at bounding box center [1400, 27] width 143 height 20
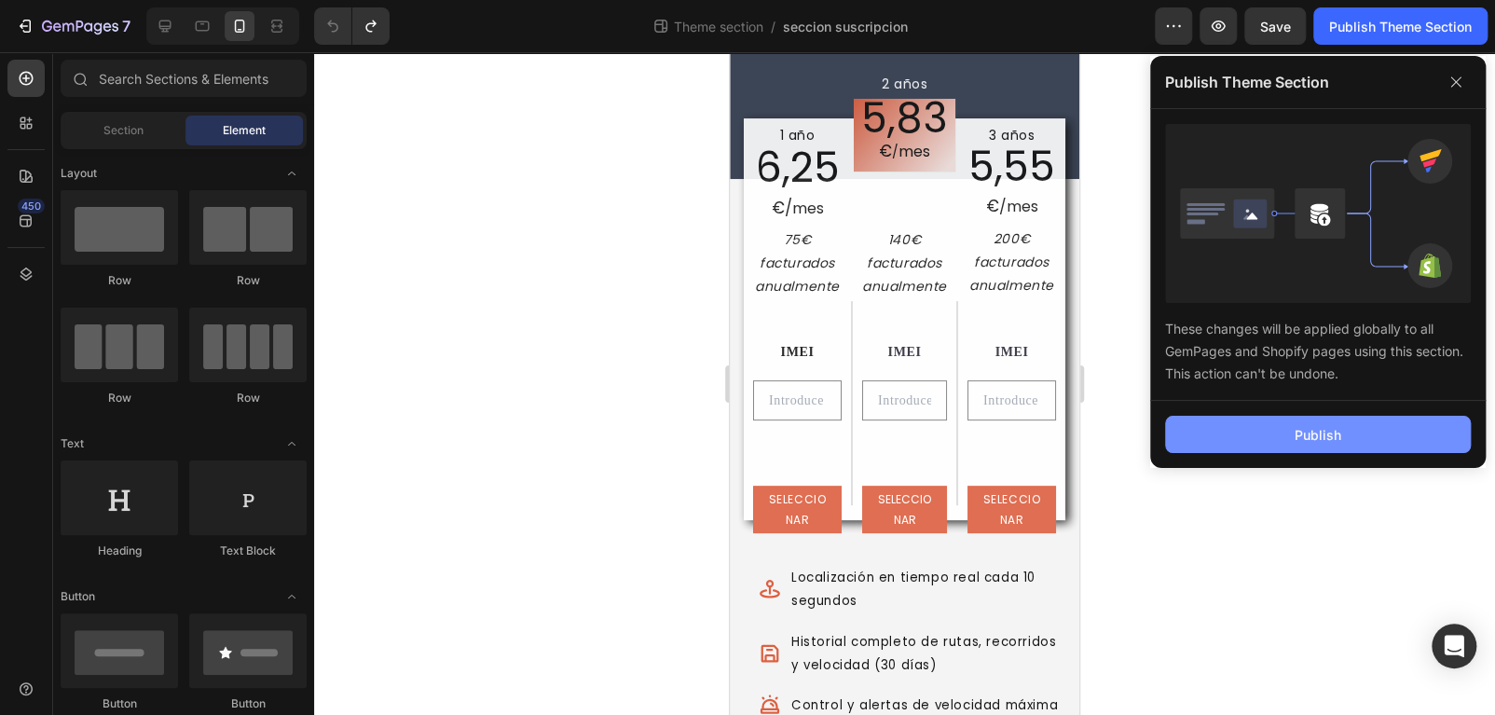
click at [1313, 431] on div "Publish" at bounding box center [1317, 435] width 47 height 20
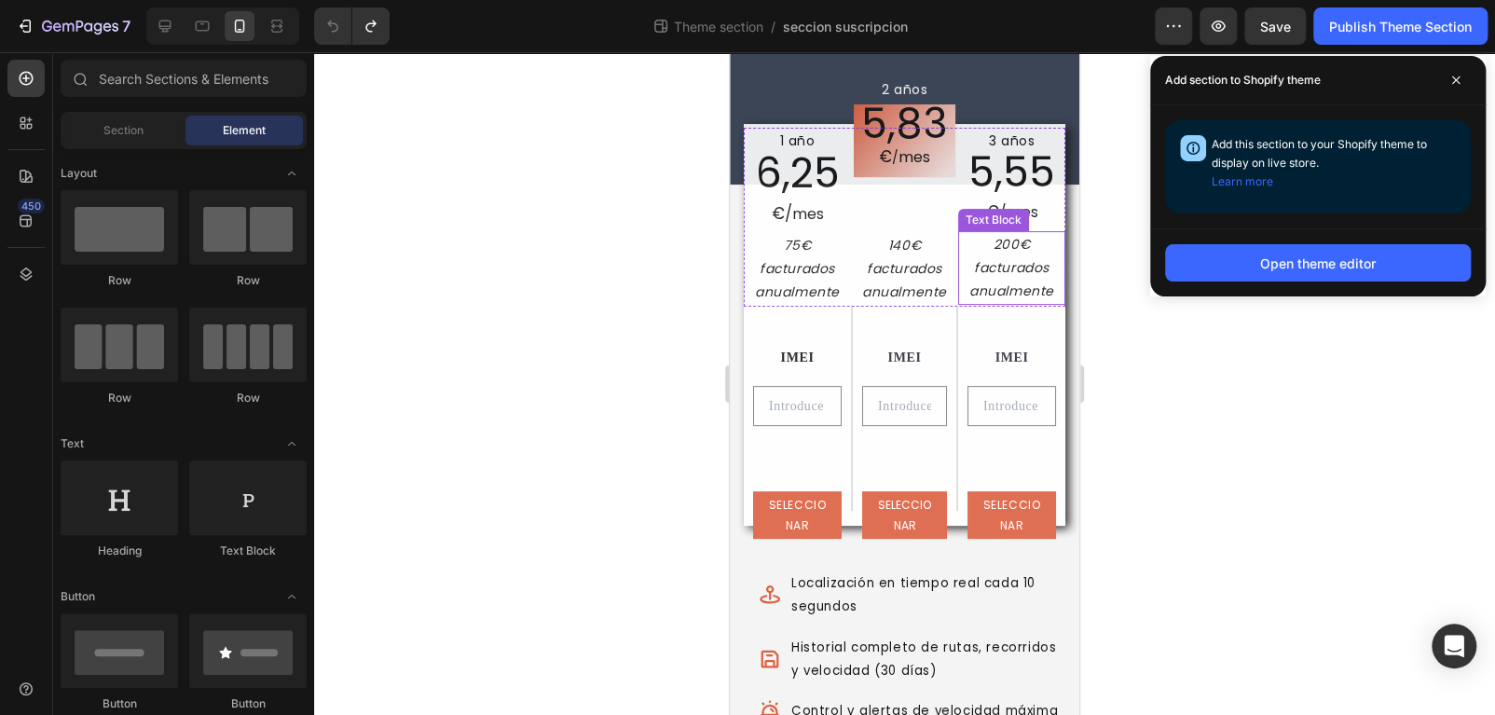
scroll to position [0, 0]
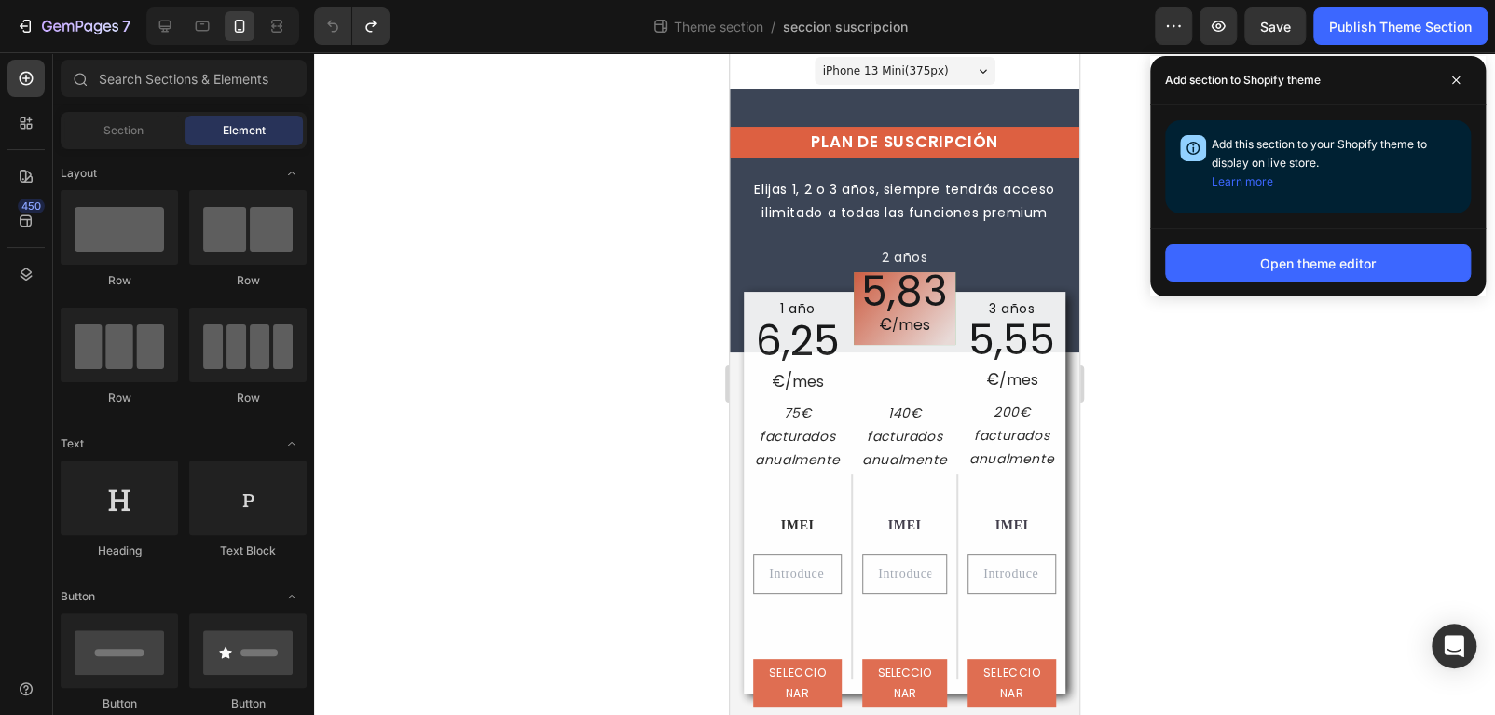
click at [943, 61] on div "iPhone 13 Mini ( 375 px)" at bounding box center [905, 71] width 181 height 28
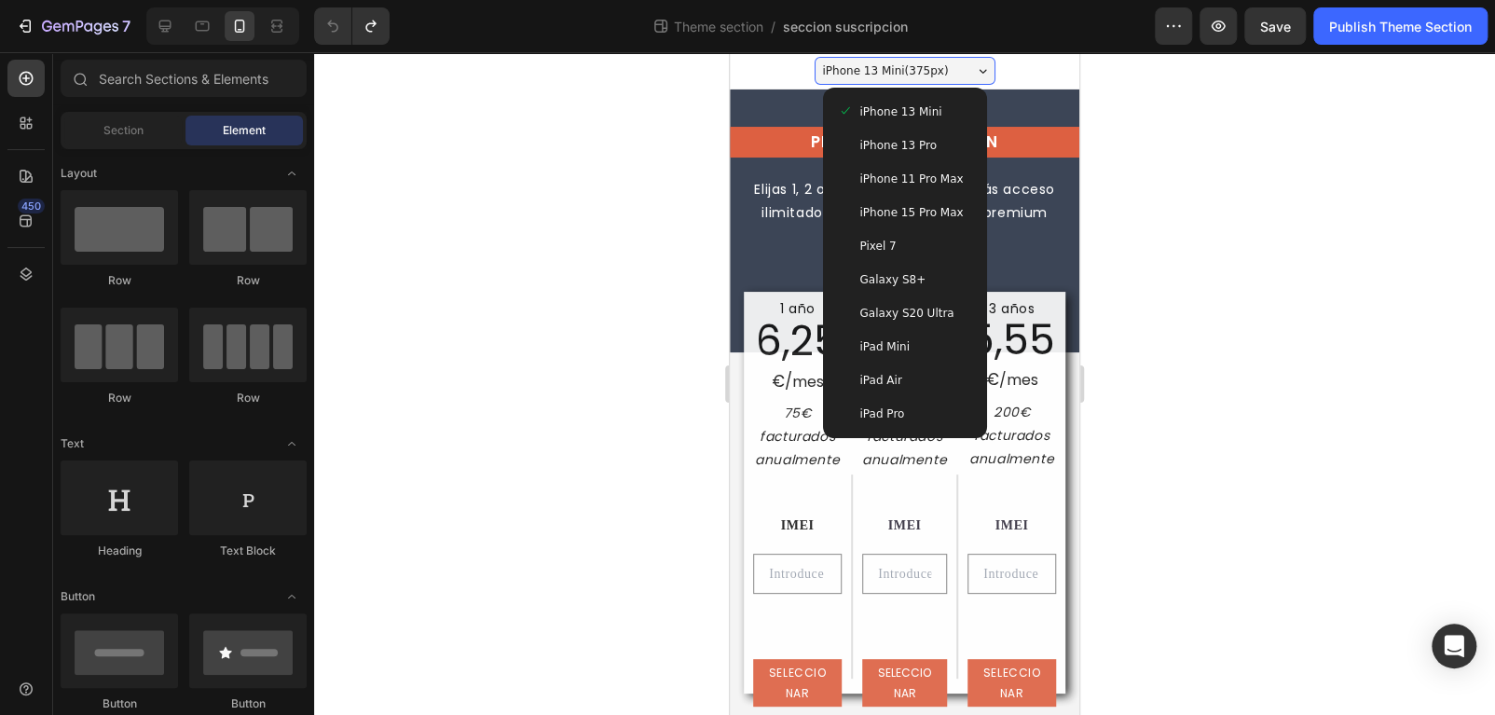
click at [942, 61] on div "iPhone 13 Mini ( 375 px)" at bounding box center [905, 71] width 181 height 28
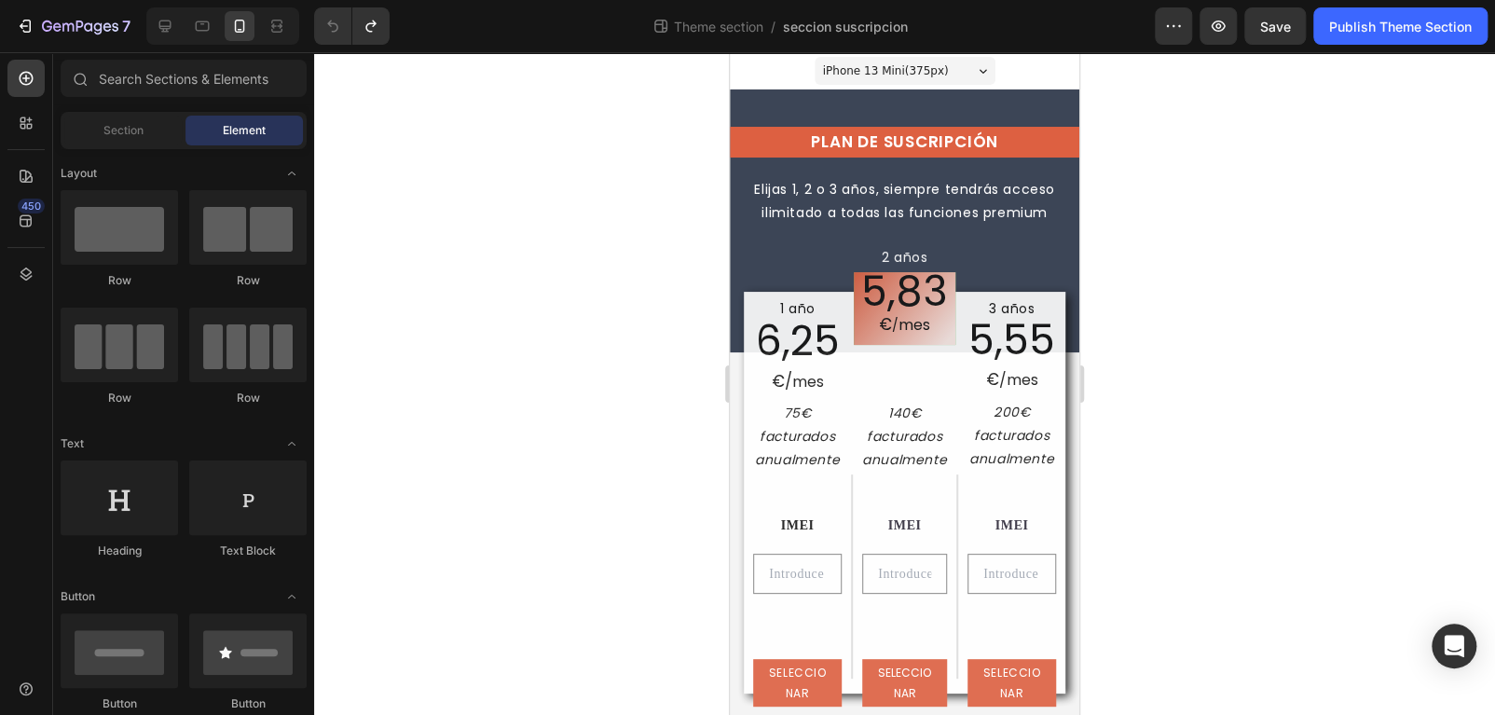
click at [942, 61] on div "iPhone 13 Mini ( 375 px)" at bounding box center [905, 71] width 181 height 28
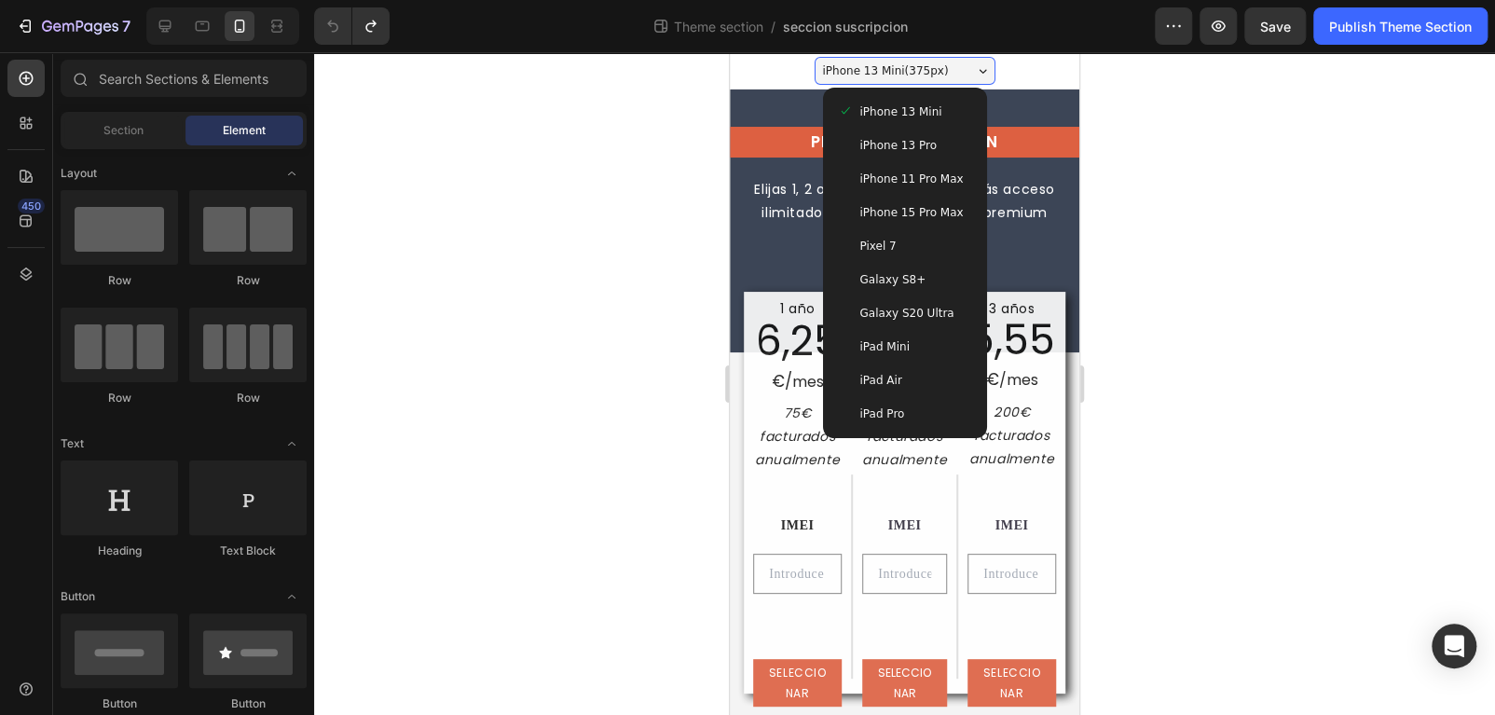
click at [895, 152] on span "iPhone 13 Pro" at bounding box center [898, 145] width 76 height 19
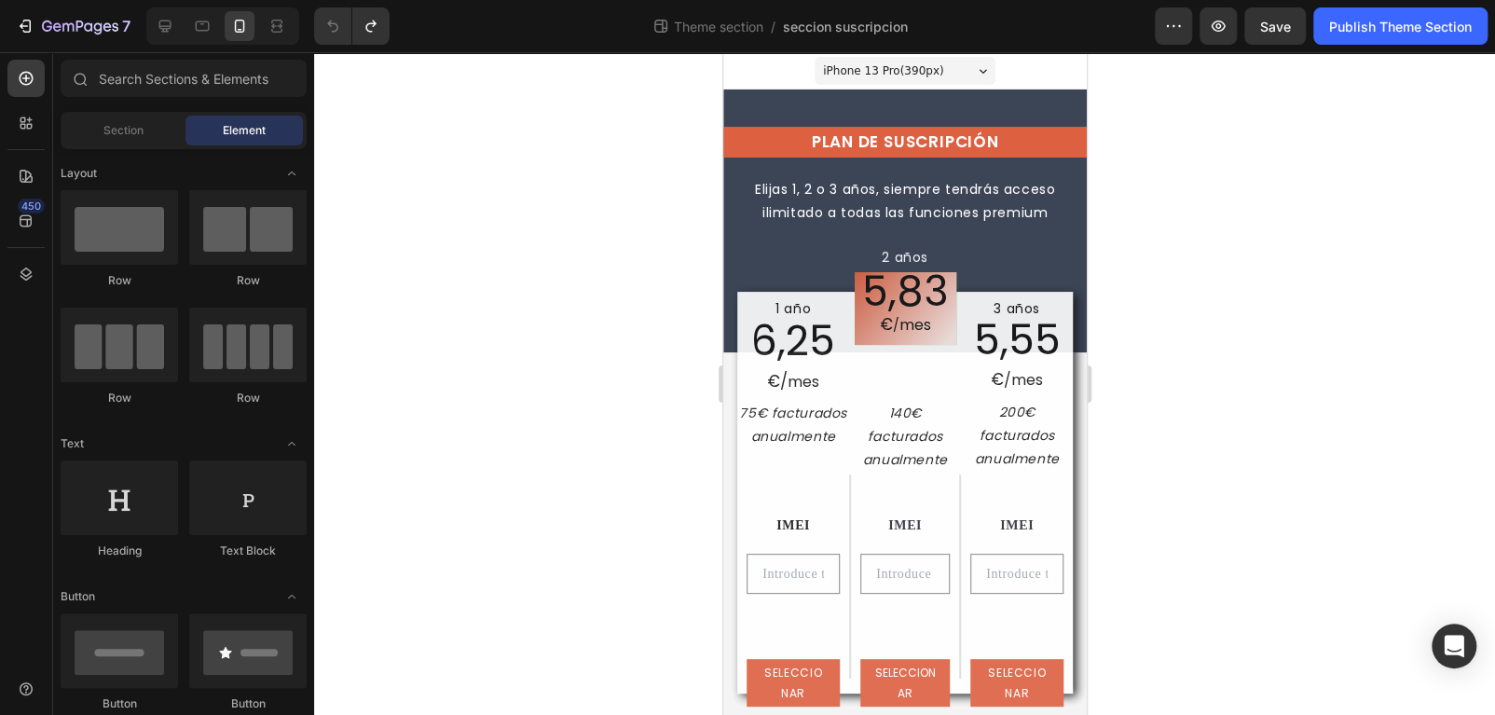
click at [911, 79] on div "iPhone 13 Pro ( 390 px)" at bounding box center [904, 71] width 181 height 28
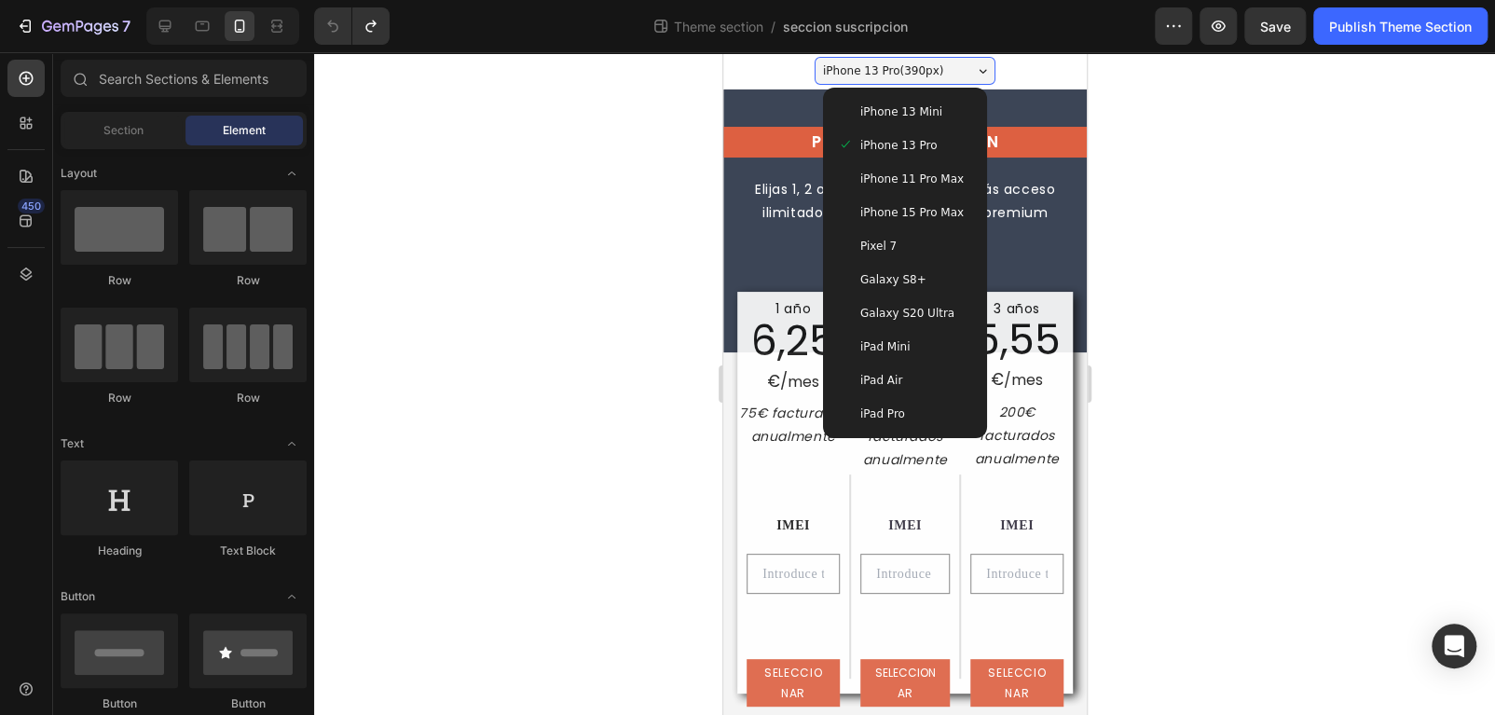
click at [897, 120] on span "iPhone 13 Mini" at bounding box center [900, 112] width 82 height 19
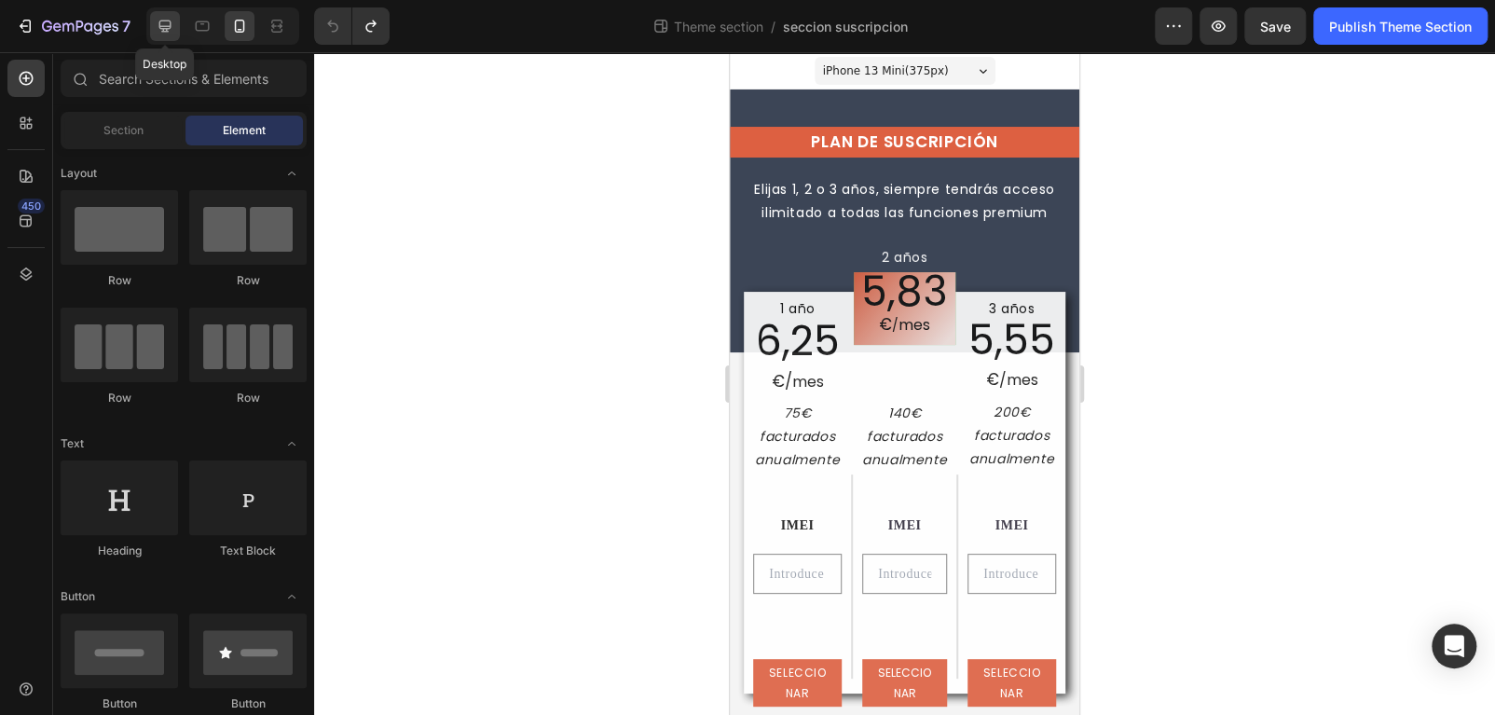
click at [170, 22] on icon at bounding box center [165, 27] width 12 height 12
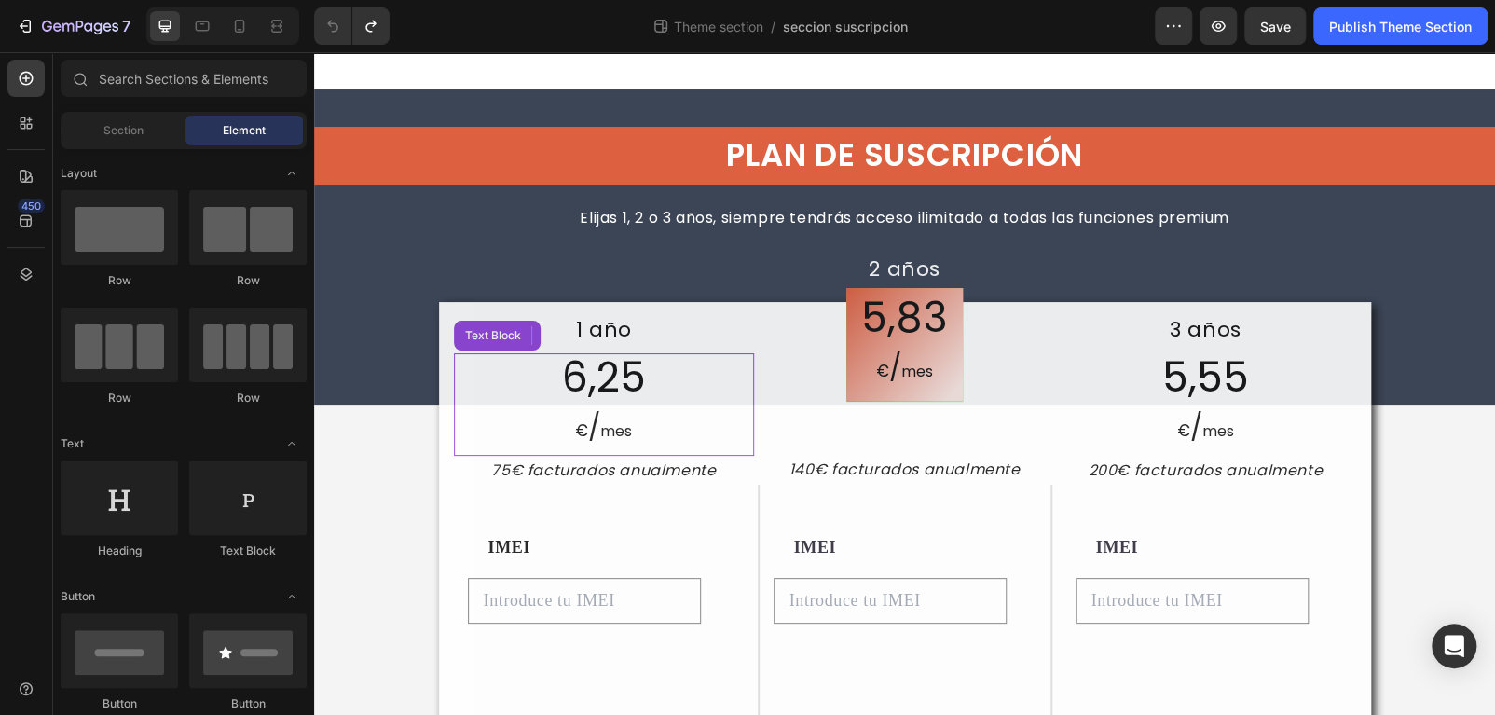
click at [606, 437] on span "mes" at bounding box center [616, 430] width 32 height 21
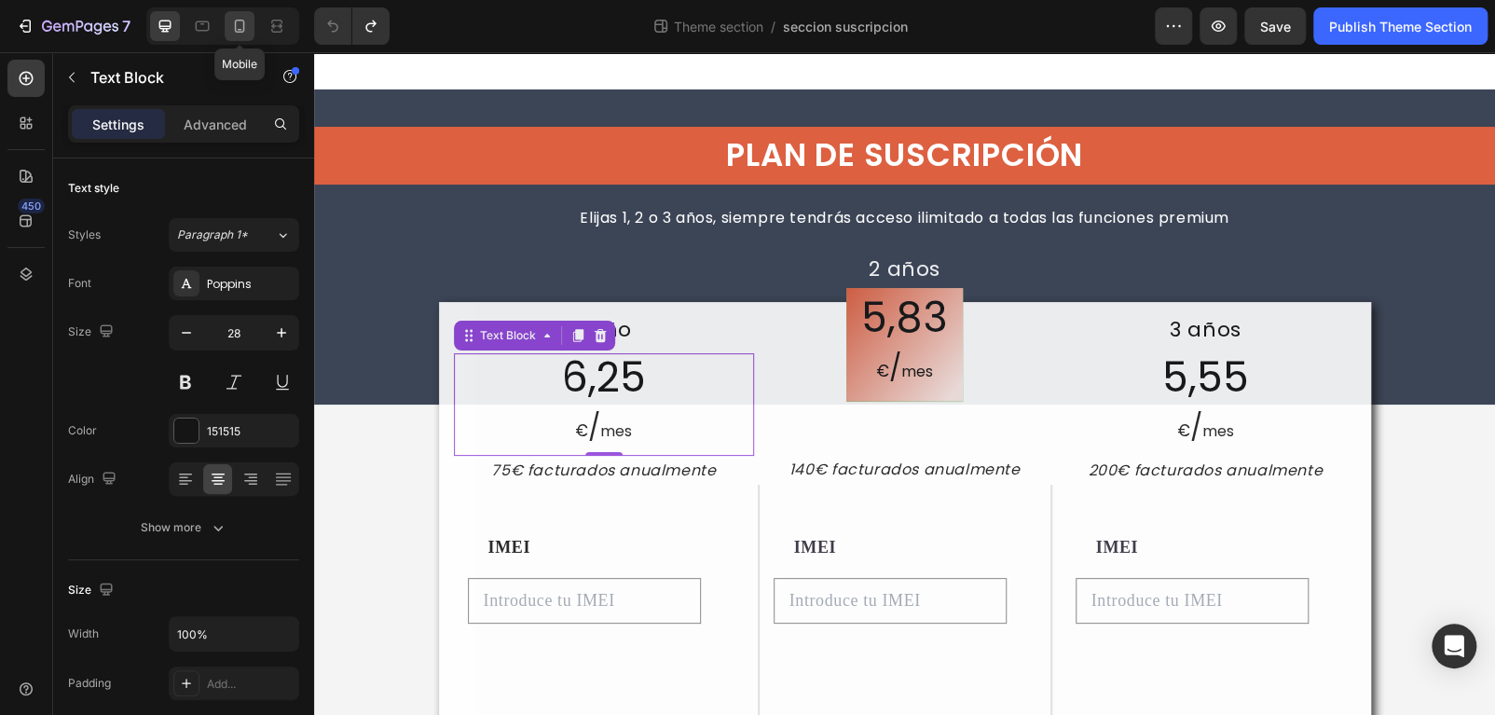
click at [240, 34] on icon at bounding box center [239, 26] width 19 height 19
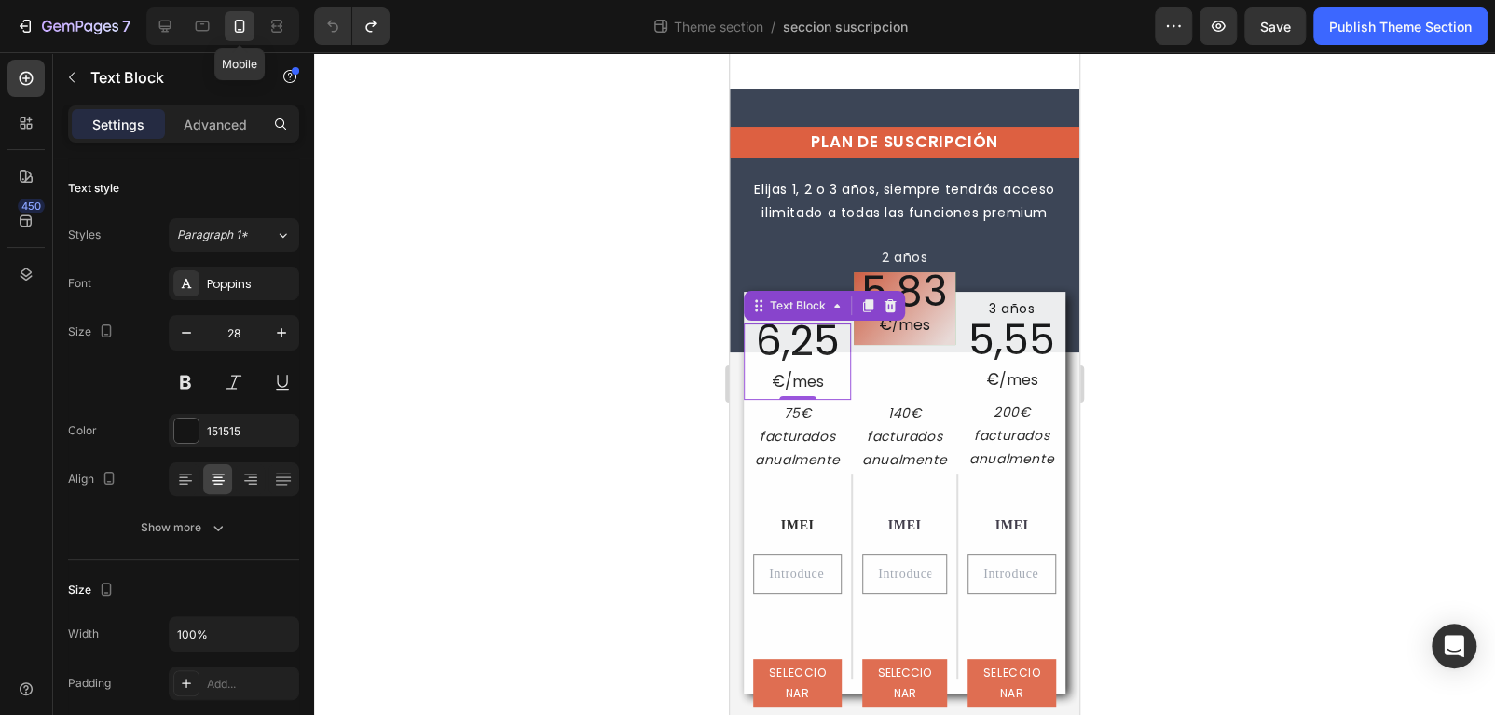
type input "17"
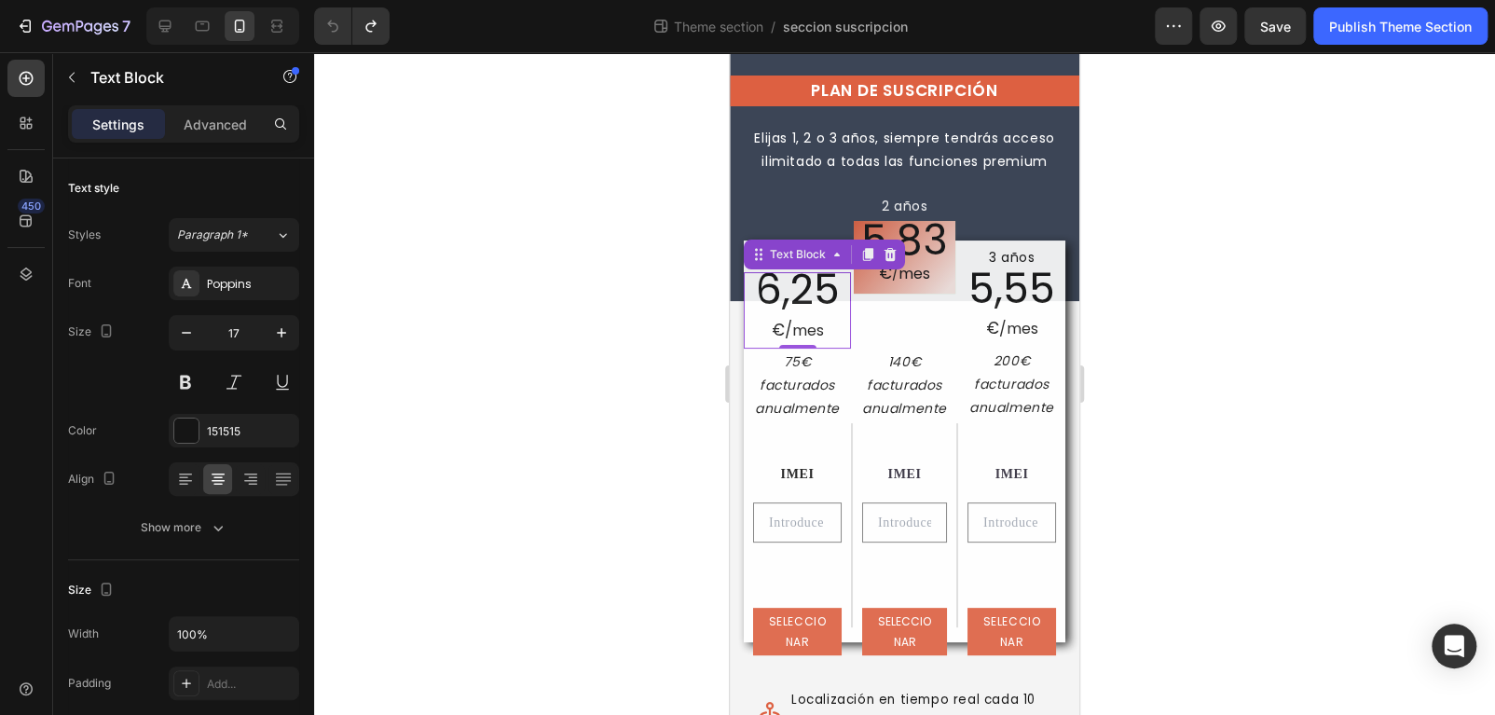
scroll to position [19, 0]
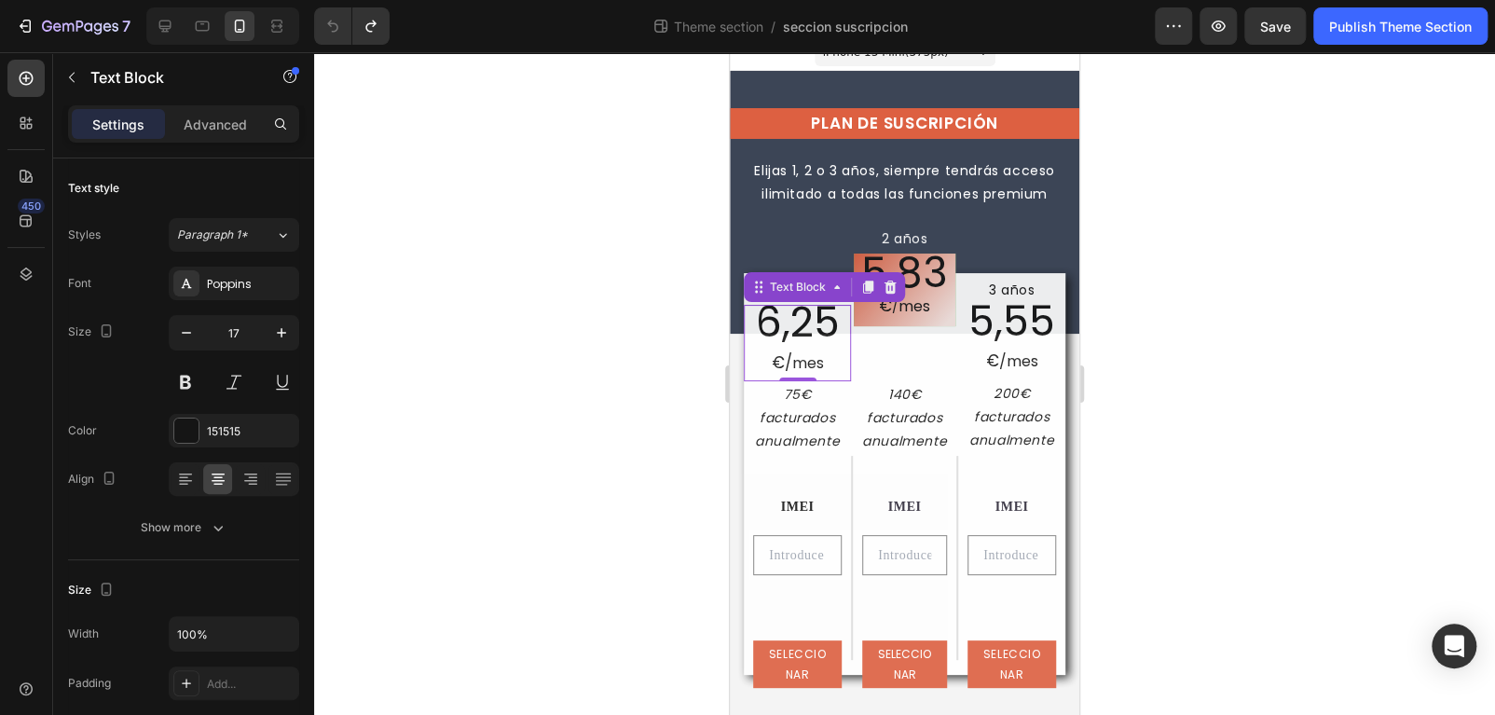
click at [851, 358] on div "2 años Text Block 5,83 € / mes Text Block Row Row 140€ facturados anualmente Te…" at bounding box center [904, 366] width 107 height 178
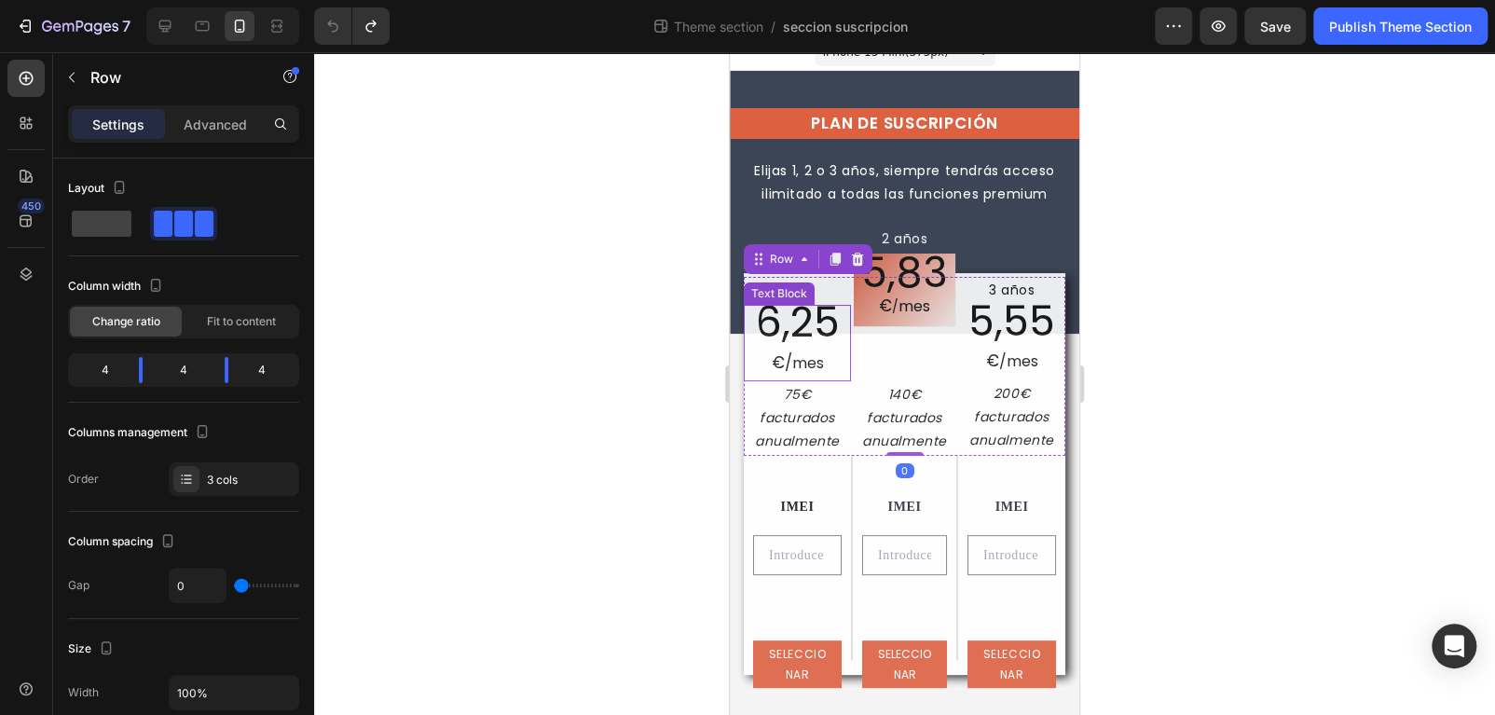
click at [842, 347] on p "€ / mes" at bounding box center [797, 363] width 103 height 33
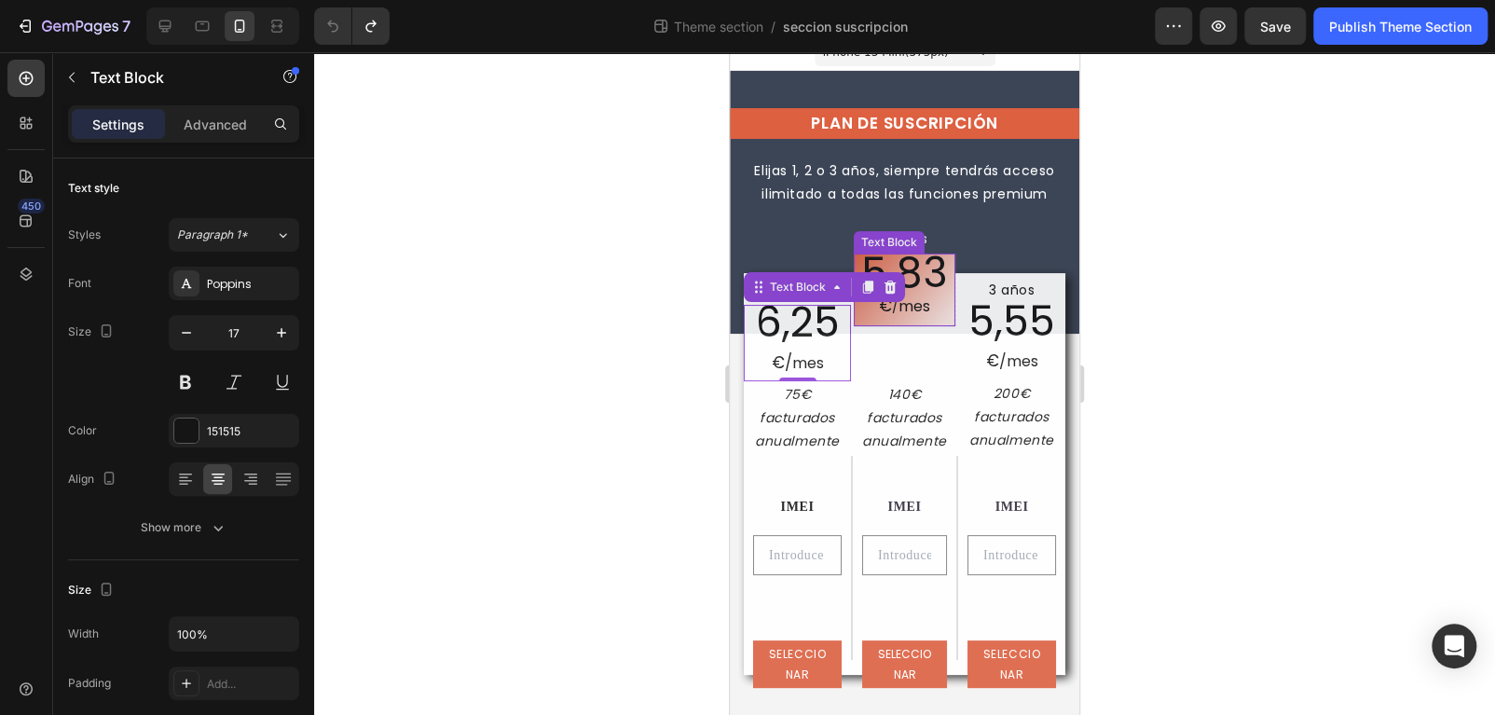
click at [898, 313] on span "mes" at bounding box center [914, 305] width 32 height 21
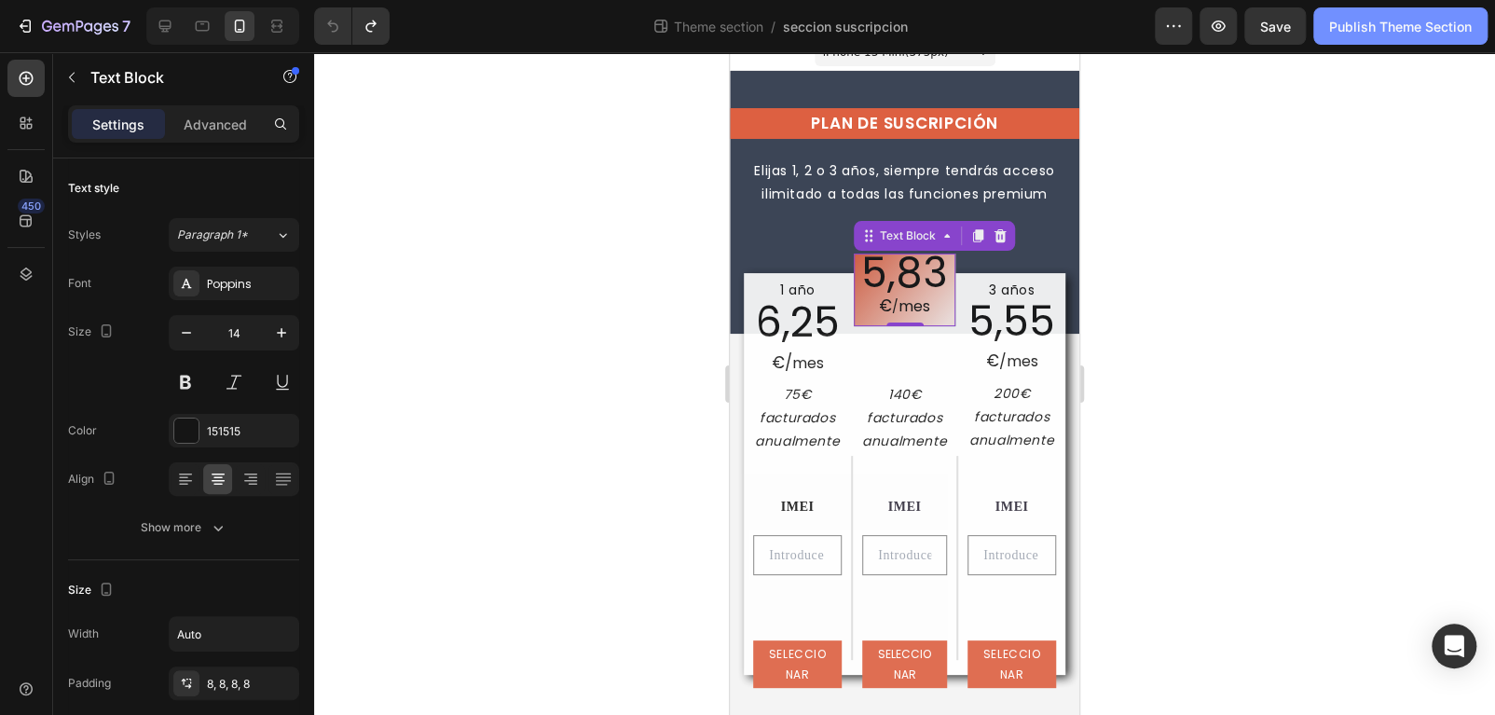
click at [1390, 35] on div "Publish Theme Section" at bounding box center [1400, 27] width 143 height 20
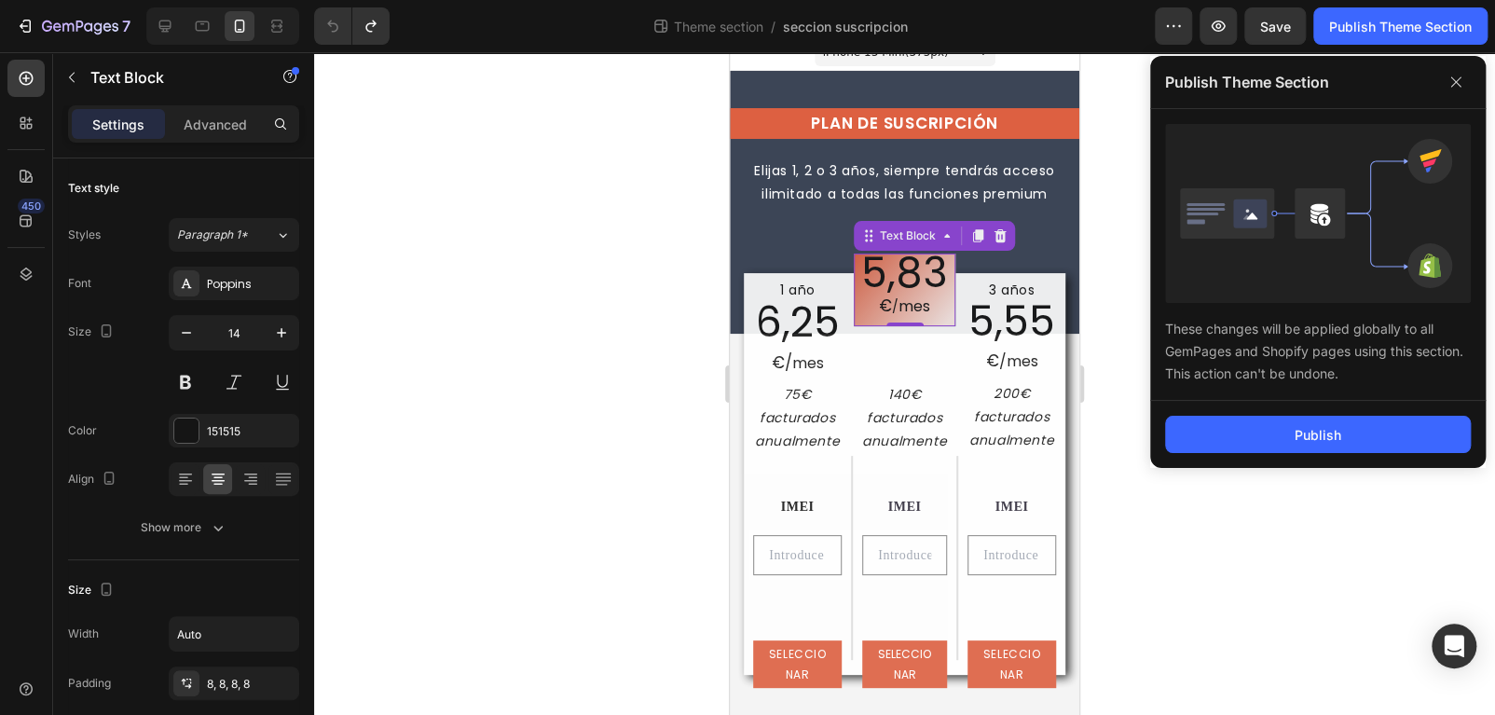
click at [1332, 413] on div "Publish" at bounding box center [1318, 434] width 336 height 67
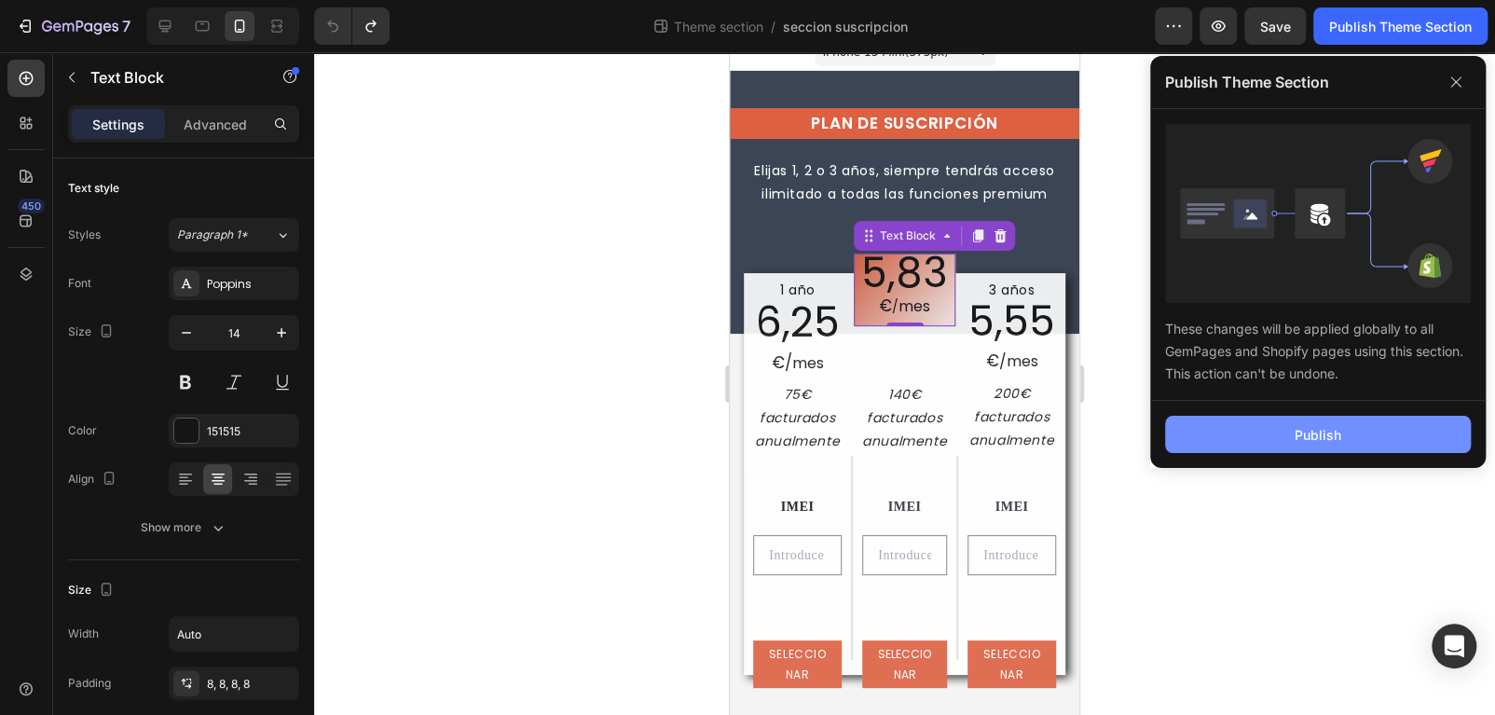
click at [1329, 427] on div "Publish" at bounding box center [1317, 435] width 47 height 20
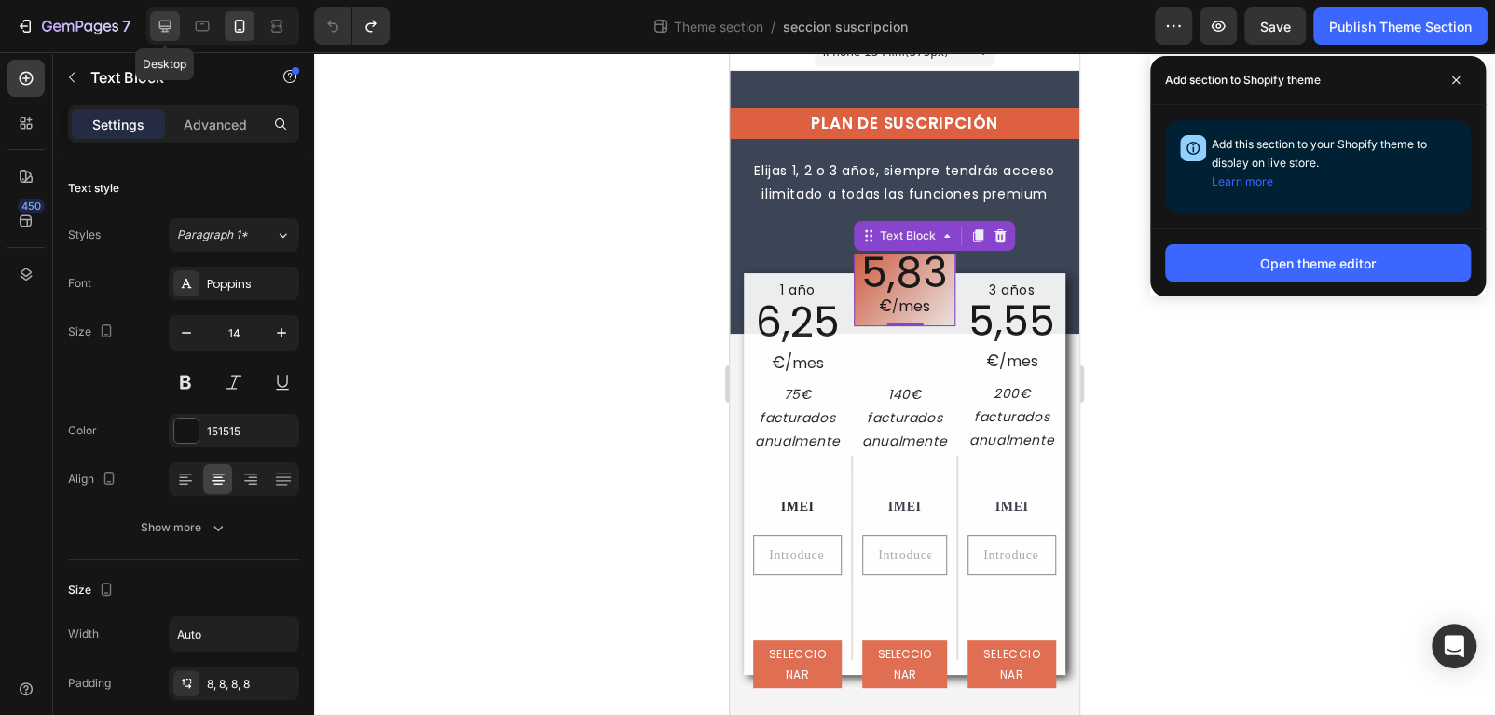
click at [161, 30] on icon at bounding box center [165, 26] width 19 height 19
type input "28"
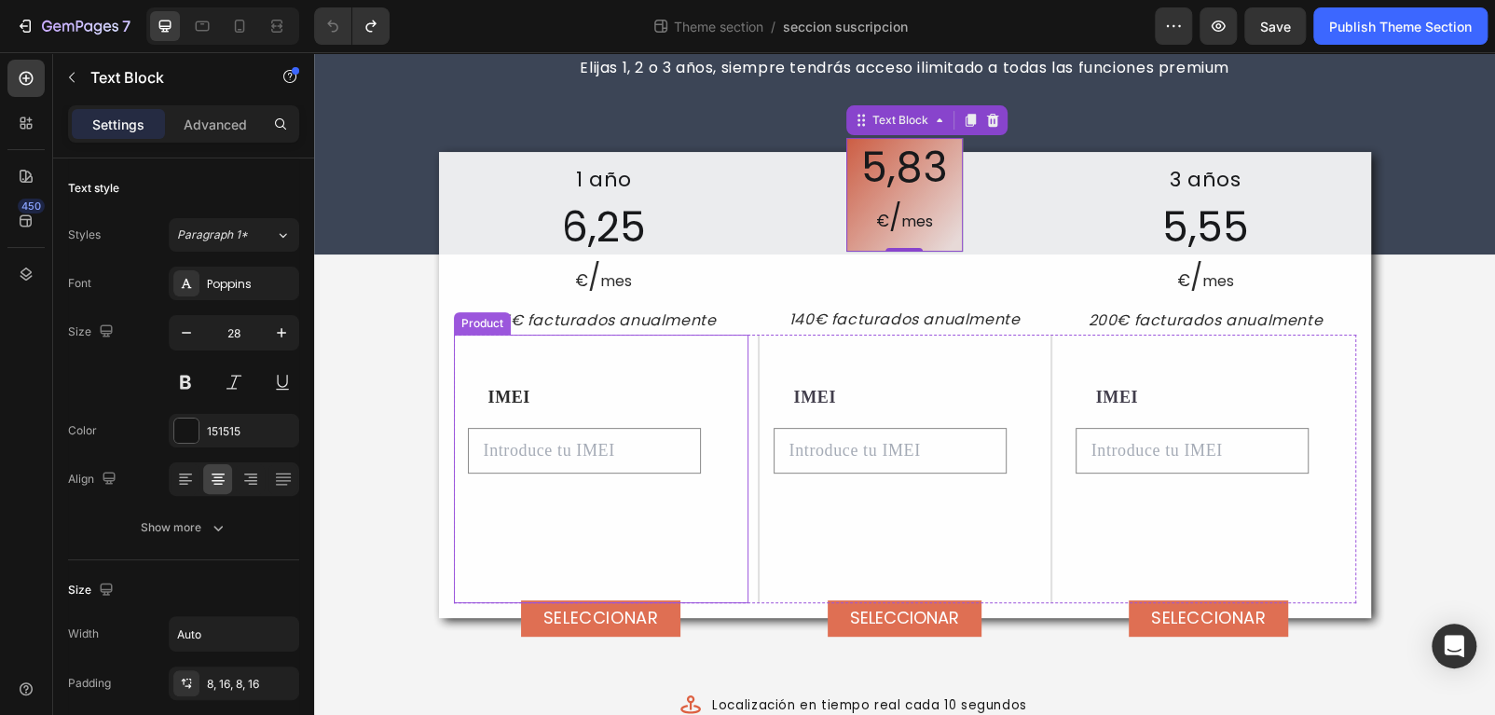
scroll to position [171, 0]
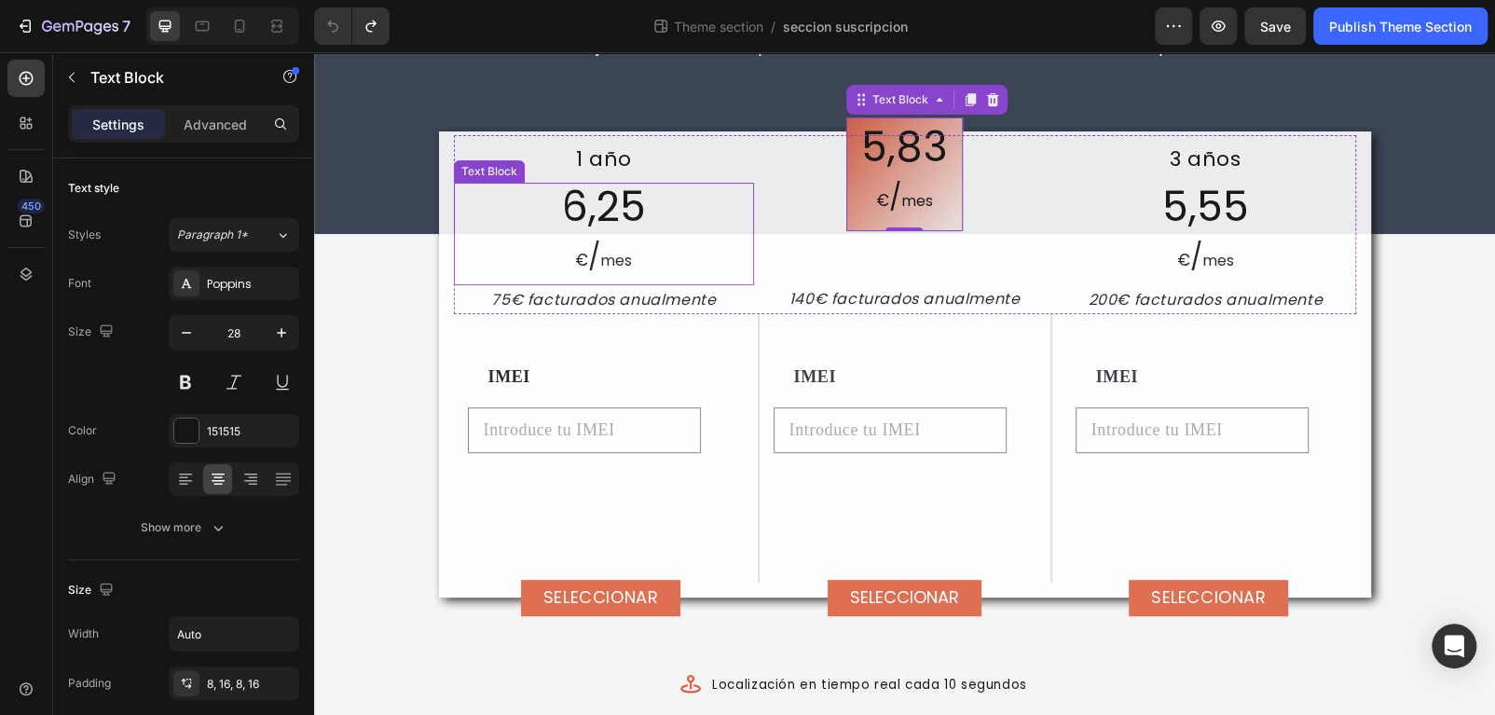
click at [576, 264] on span "€" at bounding box center [581, 260] width 13 height 22
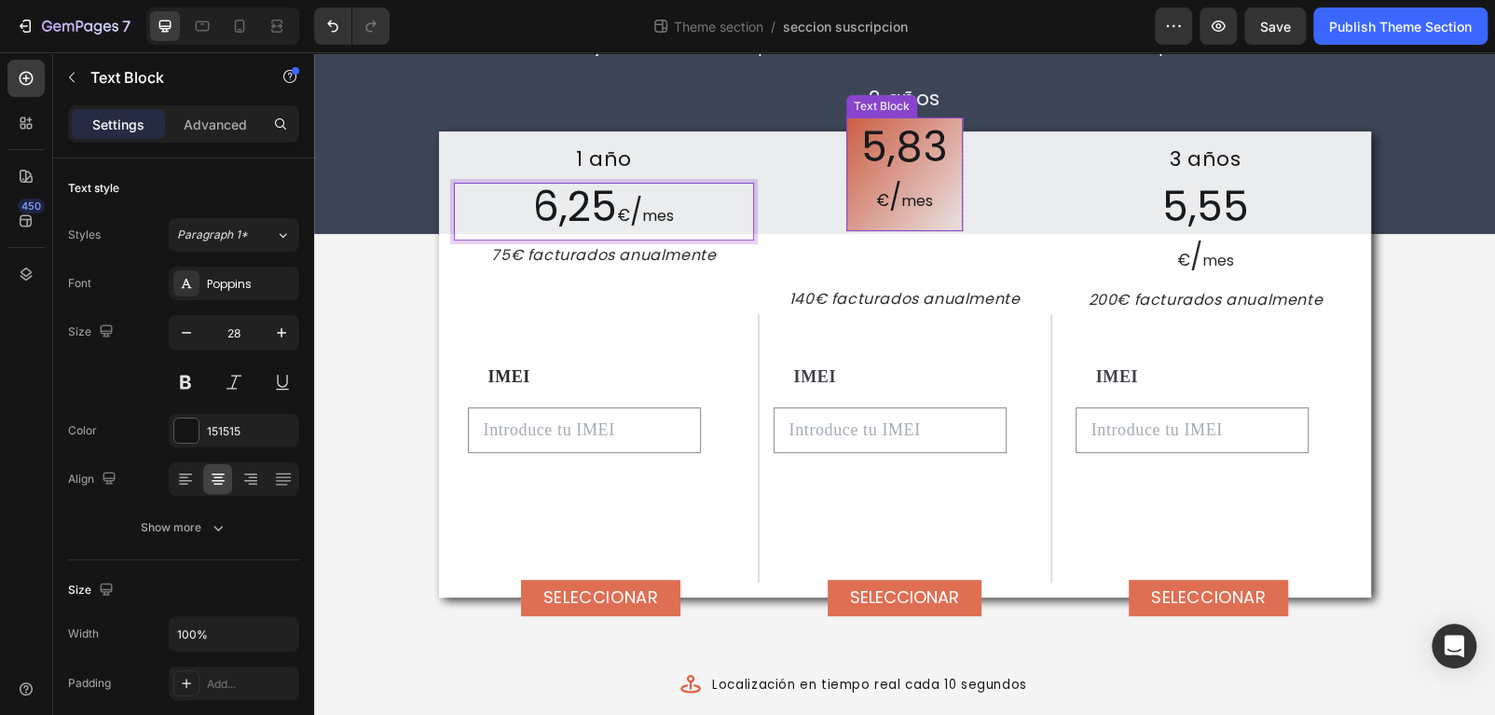
click at [863, 210] on p "€ / mes" at bounding box center [904, 199] width 87 height 48
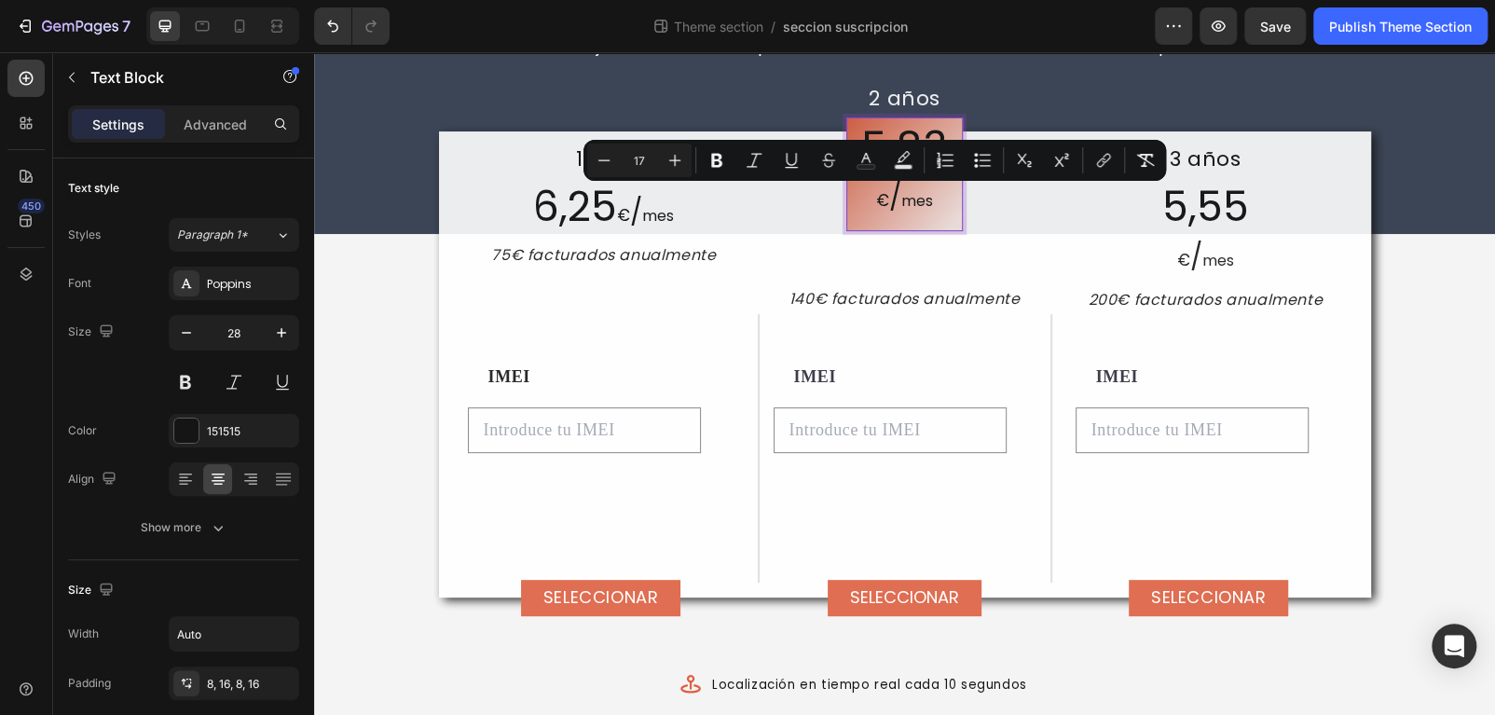
click at [867, 202] on p "€ / mes" at bounding box center [904, 199] width 87 height 48
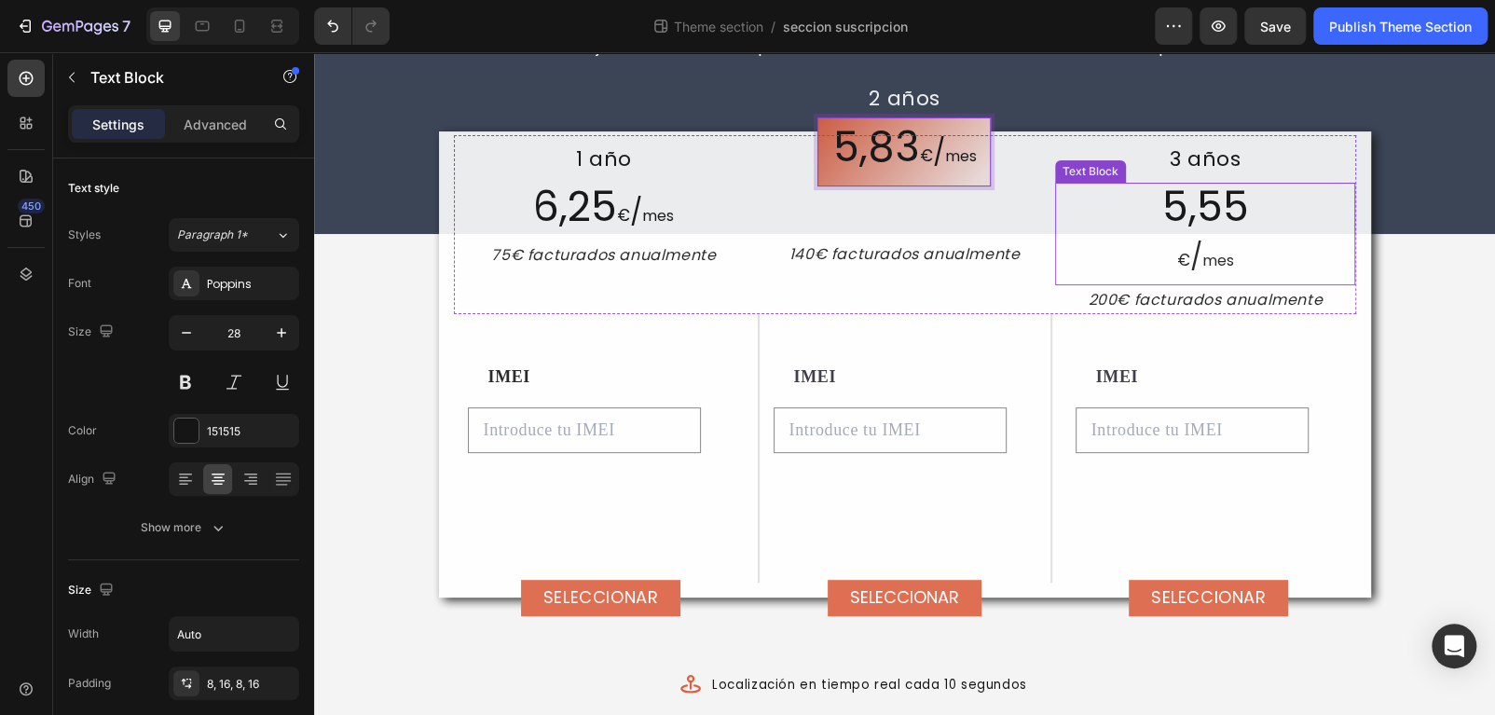
click at [1154, 257] on p "€ / mes" at bounding box center [1205, 259] width 297 height 48
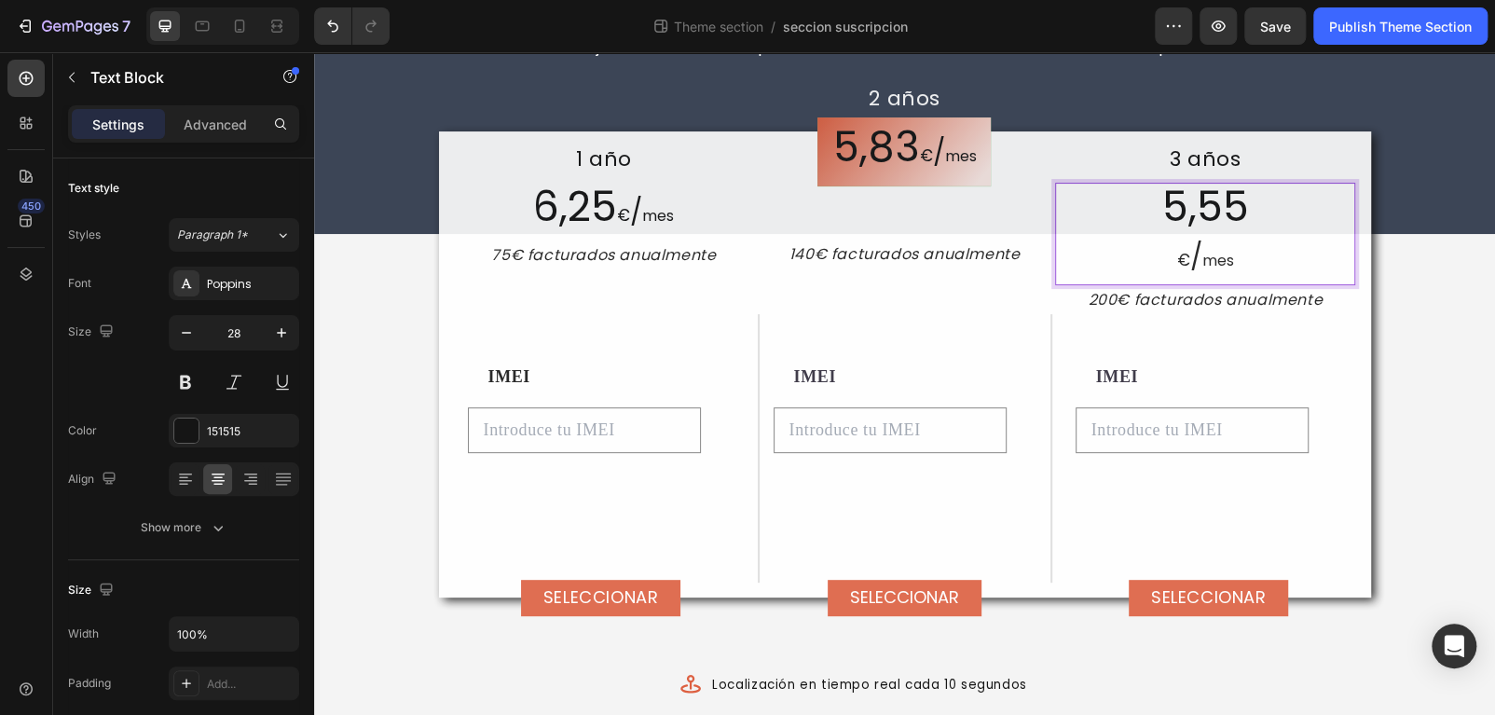
click at [1178, 253] on span "€" at bounding box center [1183, 260] width 13 height 22
click at [1177, 257] on span "€" at bounding box center [1183, 260] width 13 height 22
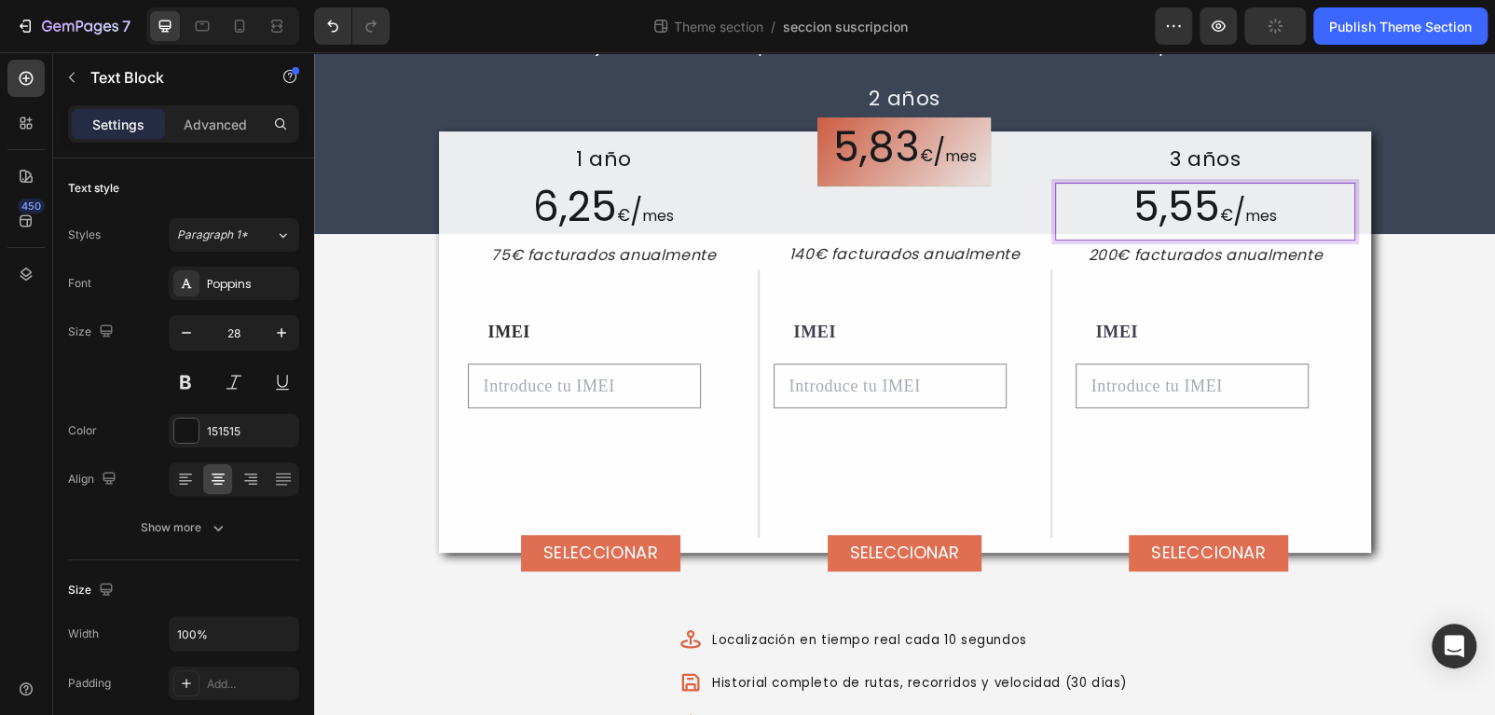
click at [1226, 216] on span "€" at bounding box center [1226, 215] width 13 height 22
click at [1220, 218] on span "€" at bounding box center [1226, 215] width 13 height 22
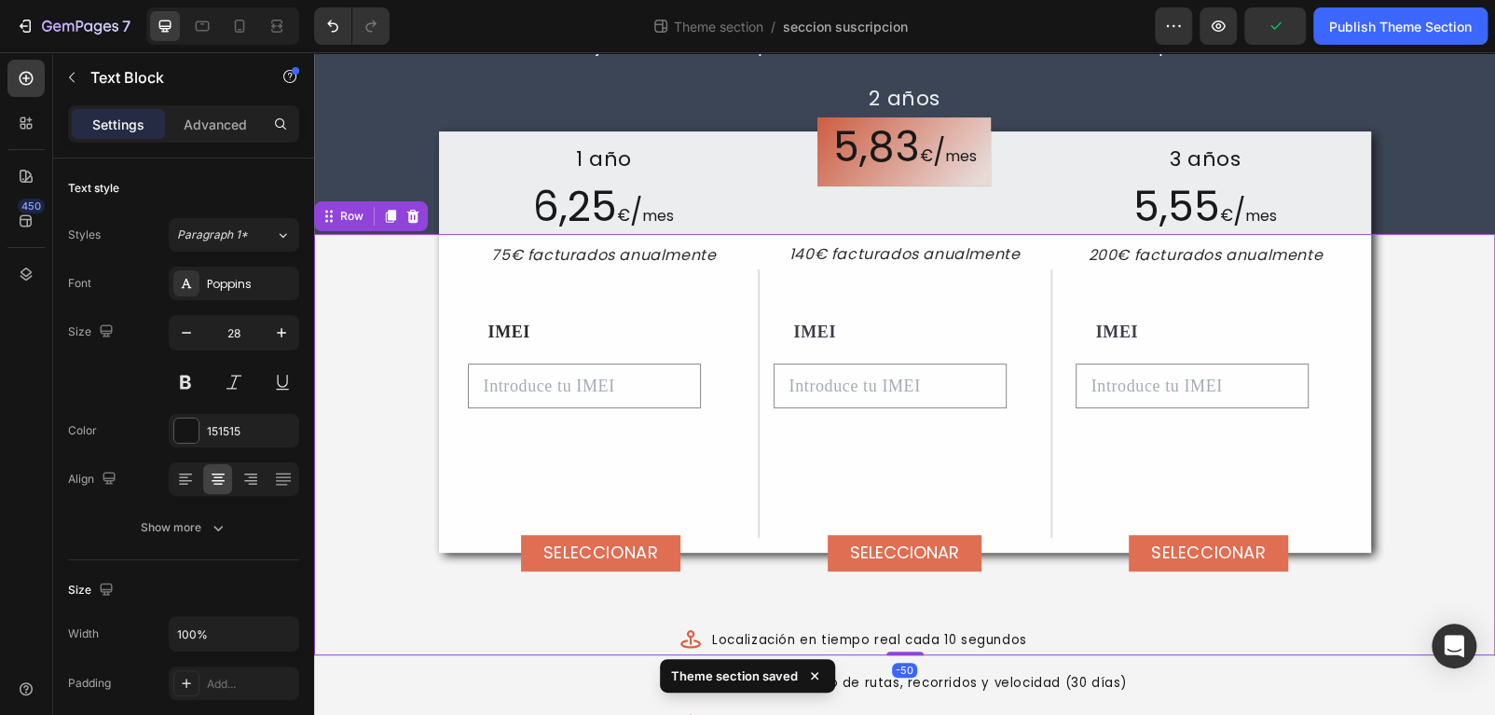
click at [1434, 323] on div "1 año Text Block 6,25 € / mes Text Block 75€ facturados anualmente Text Block 2…" at bounding box center [904, 444] width 1181 height 421
click at [1212, 213] on span "5,55" at bounding box center [1176, 206] width 87 height 57
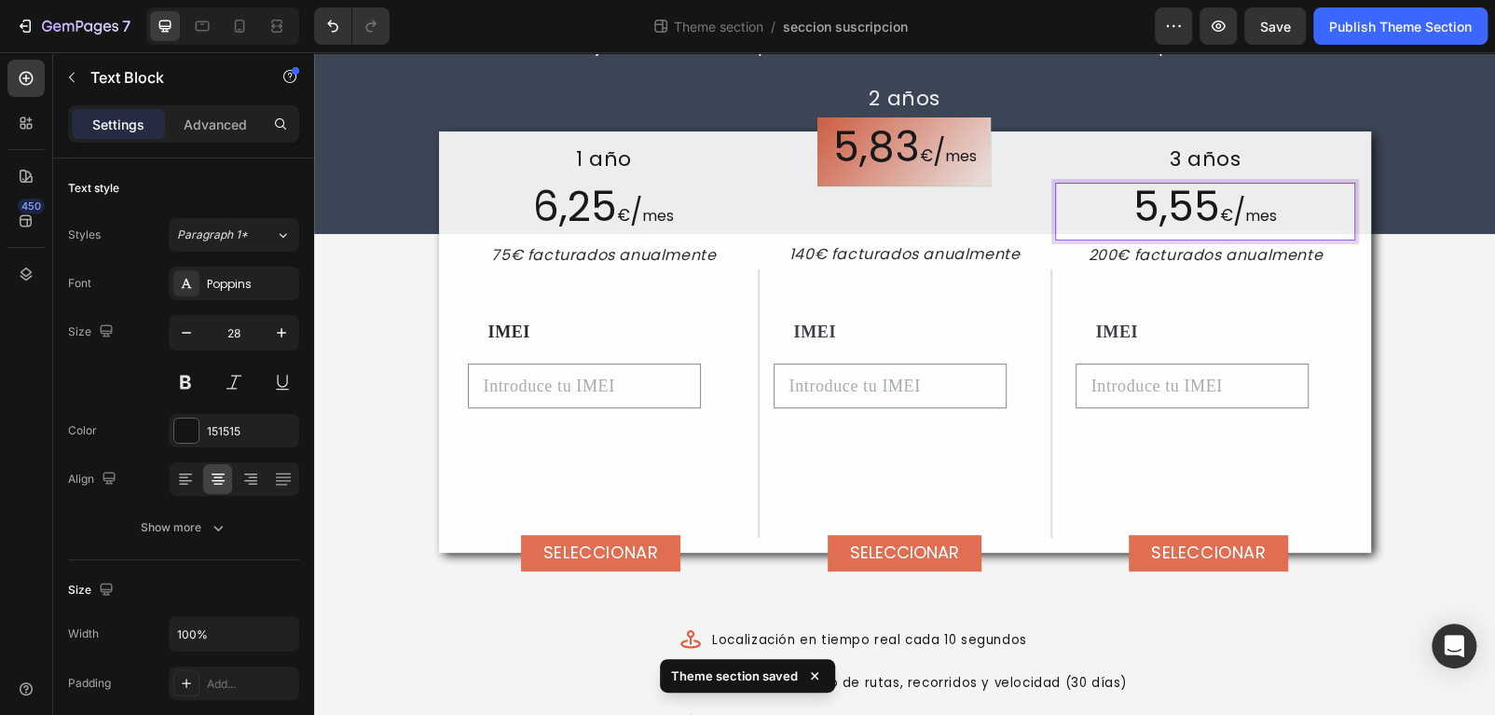
drag, startPoint x: 1215, startPoint y: 209, endPoint x: 1221, endPoint y: 217, distance: 10.1
click at [1215, 207] on span "5,55" at bounding box center [1176, 206] width 87 height 57
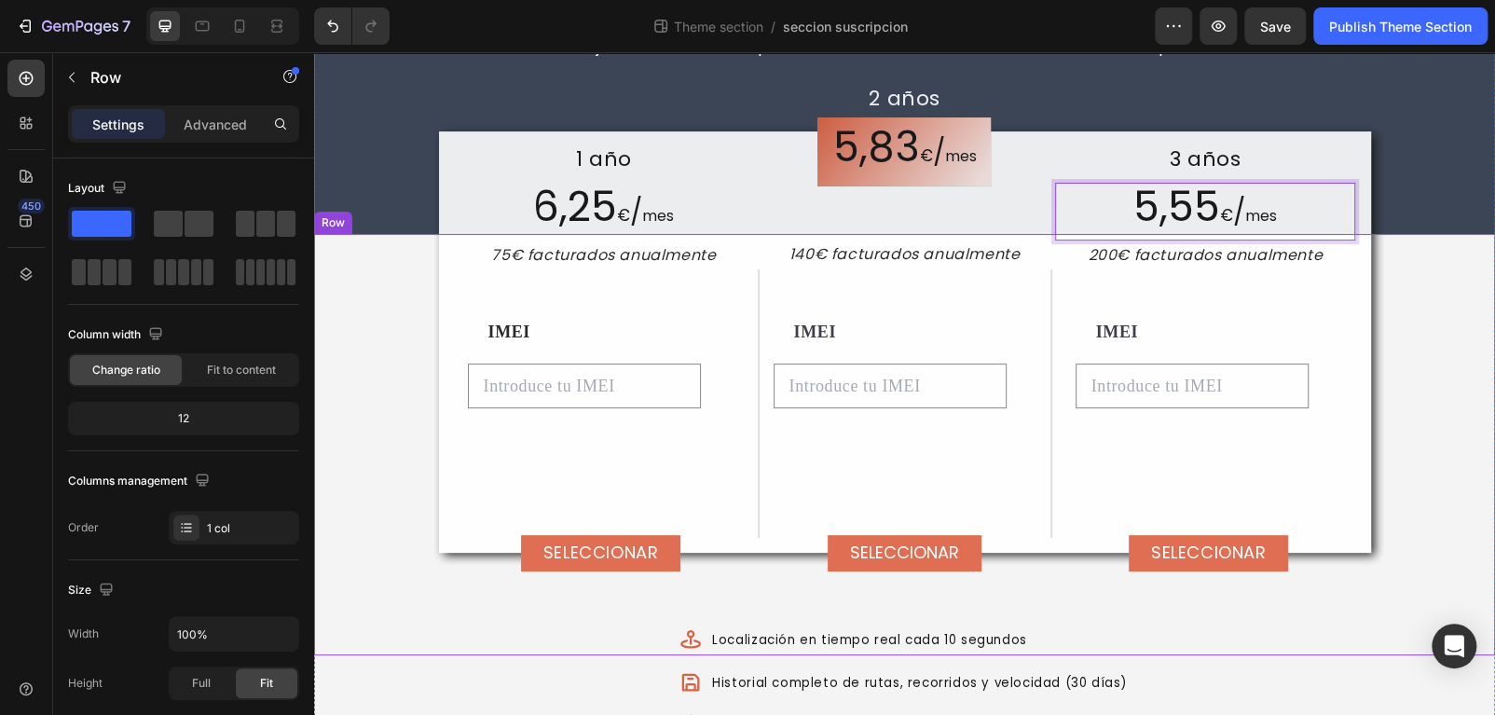
click at [1412, 323] on div "1 año Text Block 6,25 € / mes Text Block 75€ facturados anualmente Text Block 2…" at bounding box center [904, 444] width 1181 height 421
click at [1253, 225] on span "mes" at bounding box center [1261, 215] width 32 height 21
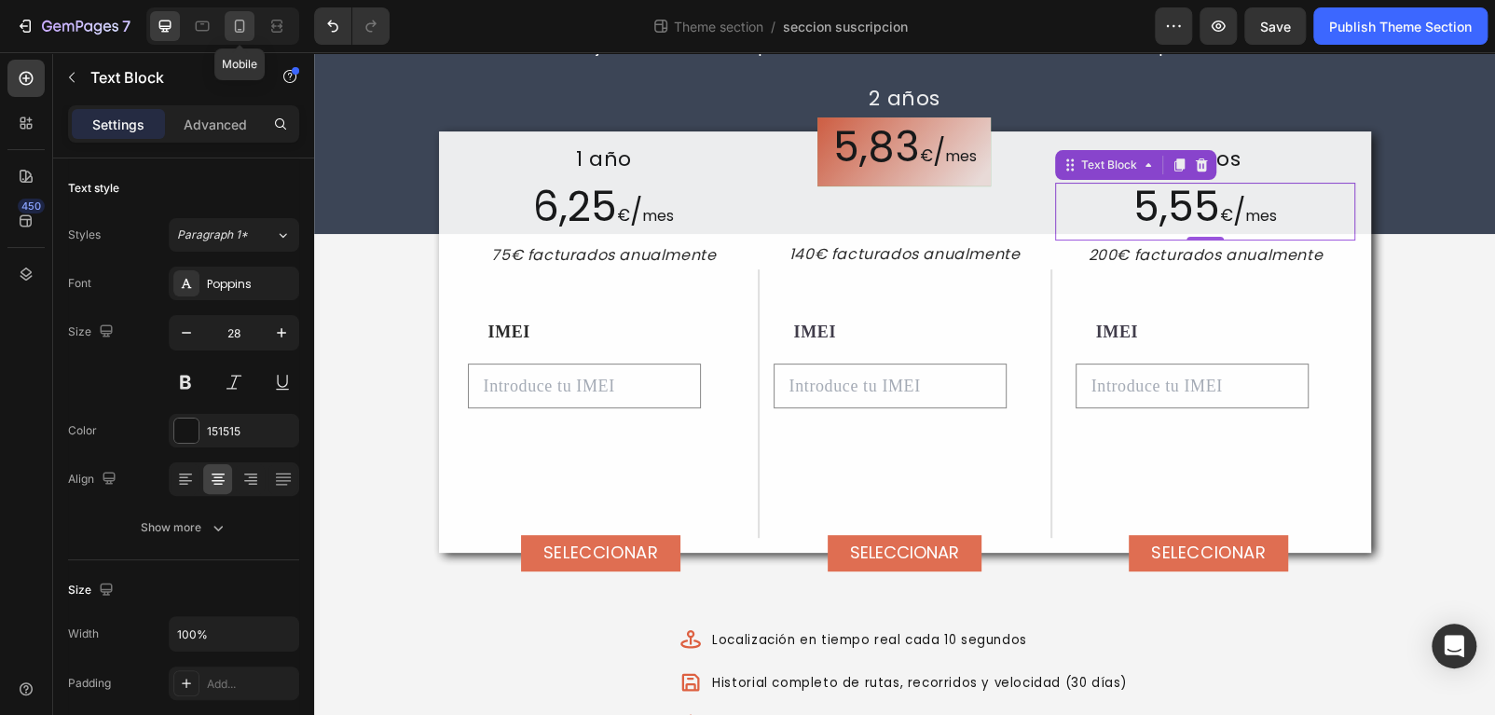
click at [232, 24] on icon at bounding box center [239, 26] width 19 height 19
type input "16"
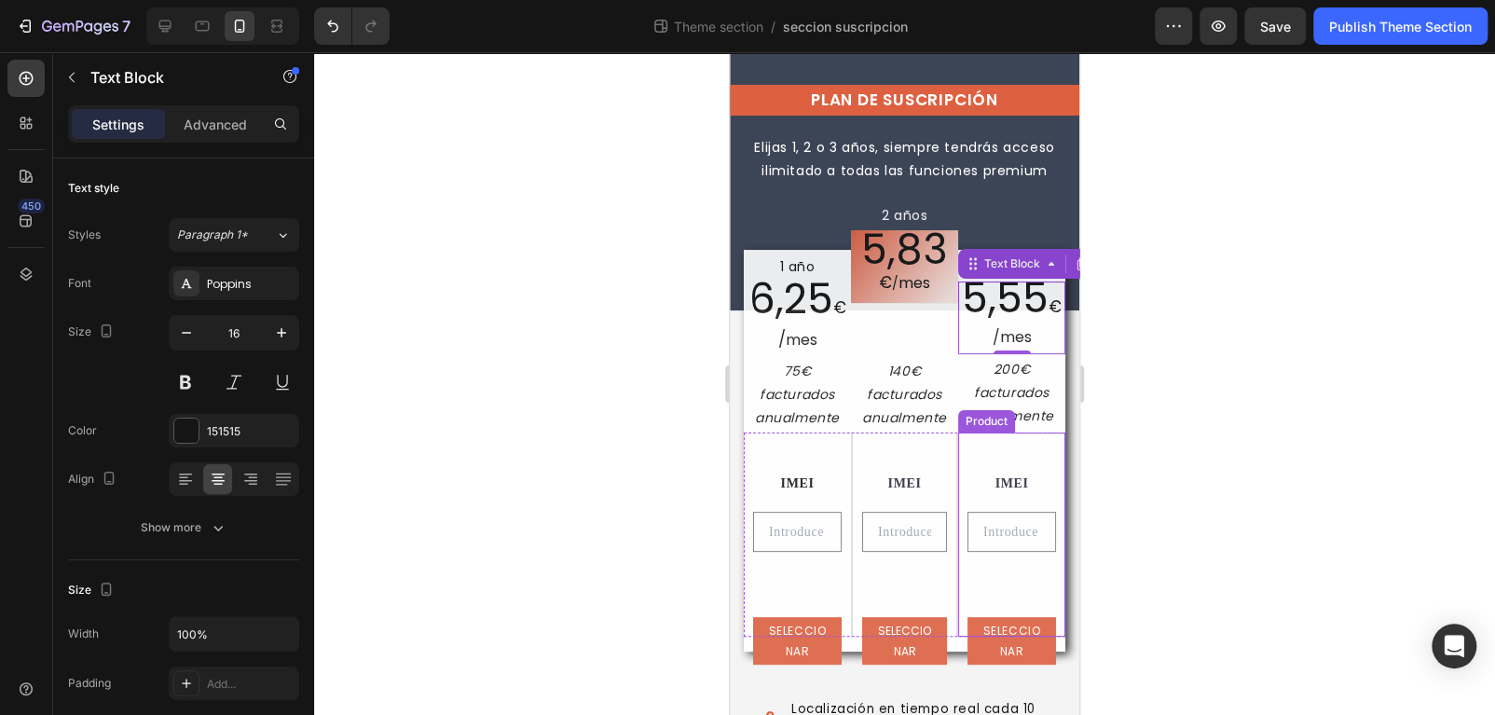
scroll to position [19, 0]
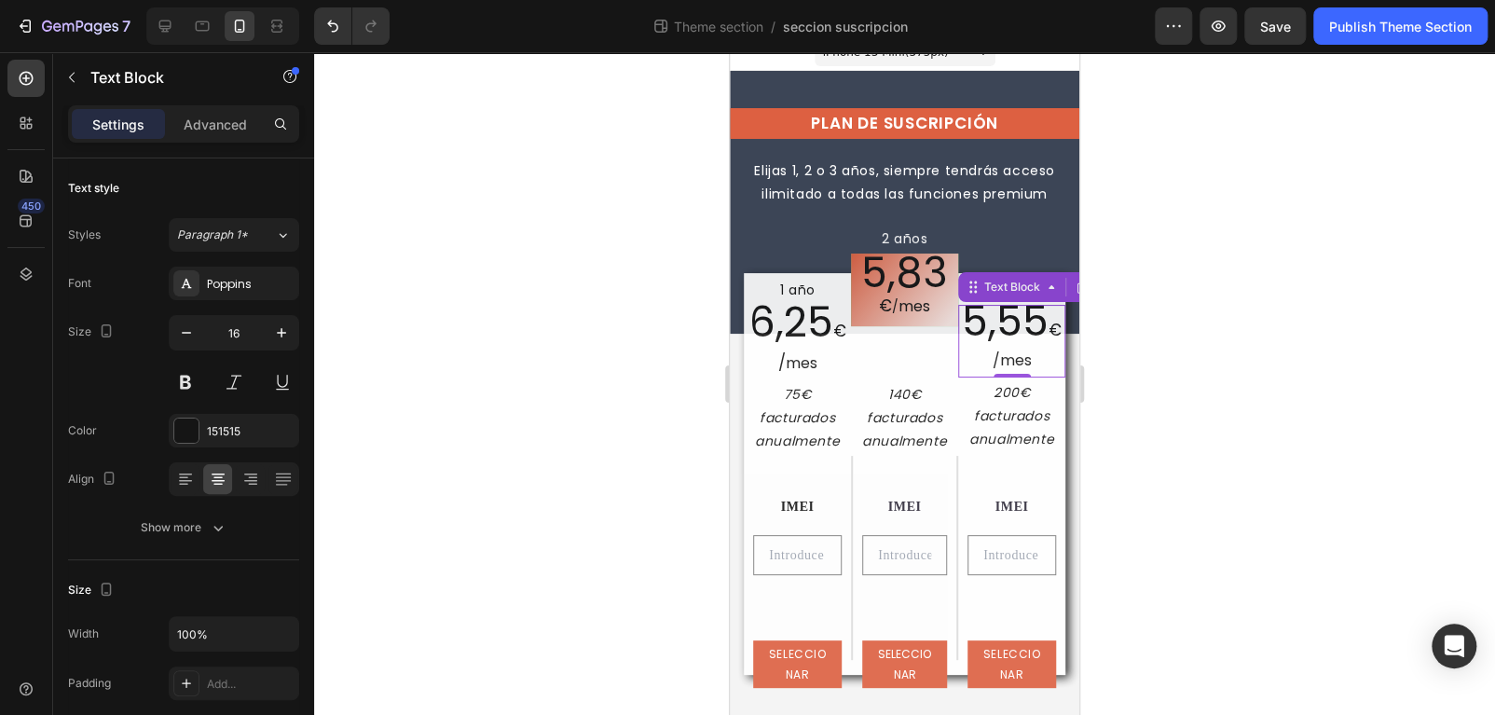
click at [1377, 46] on div "7 Theme section / seccion suscripcion Preview Save Publish Theme Section" at bounding box center [747, 26] width 1495 height 53
click at [1377, 41] on button "Publish Theme Section" at bounding box center [1400, 25] width 174 height 37
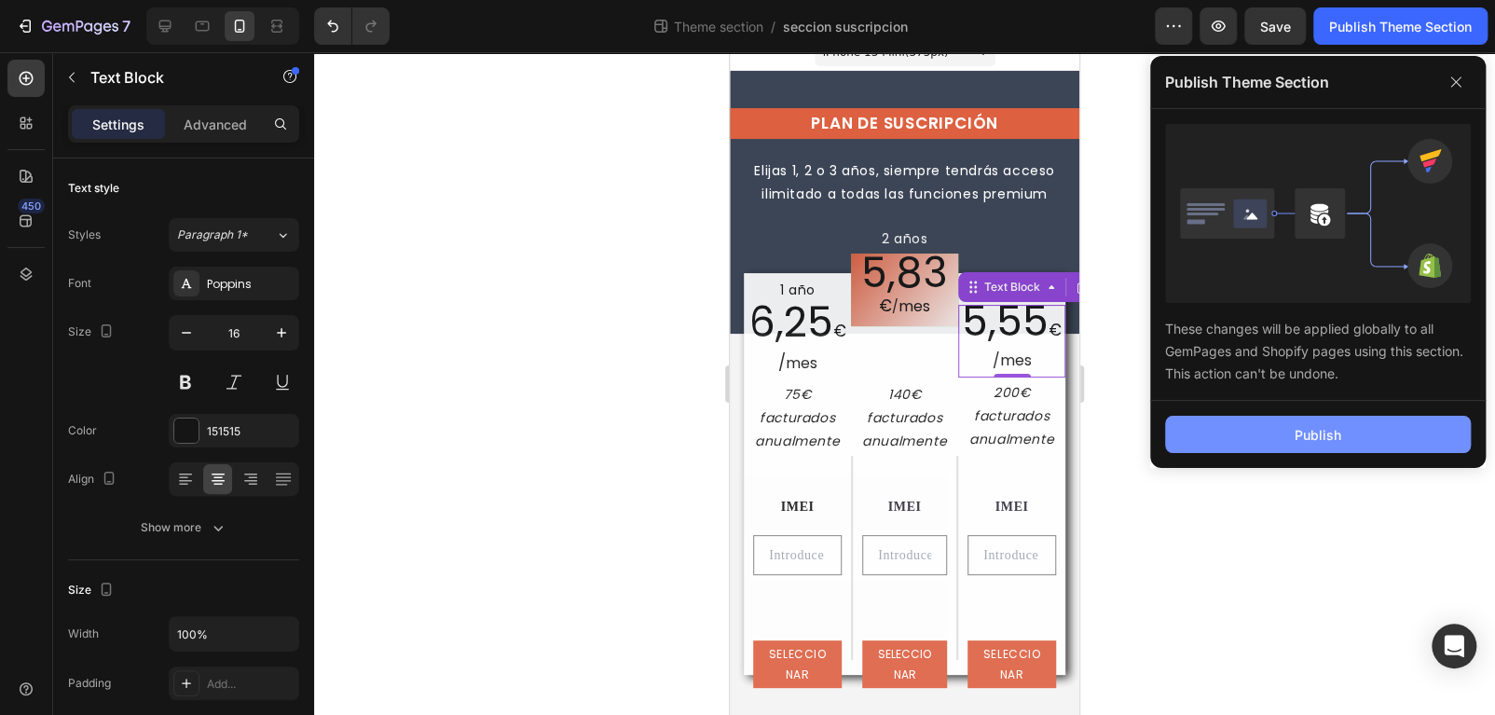
click at [1334, 441] on div "Publish" at bounding box center [1317, 435] width 47 height 20
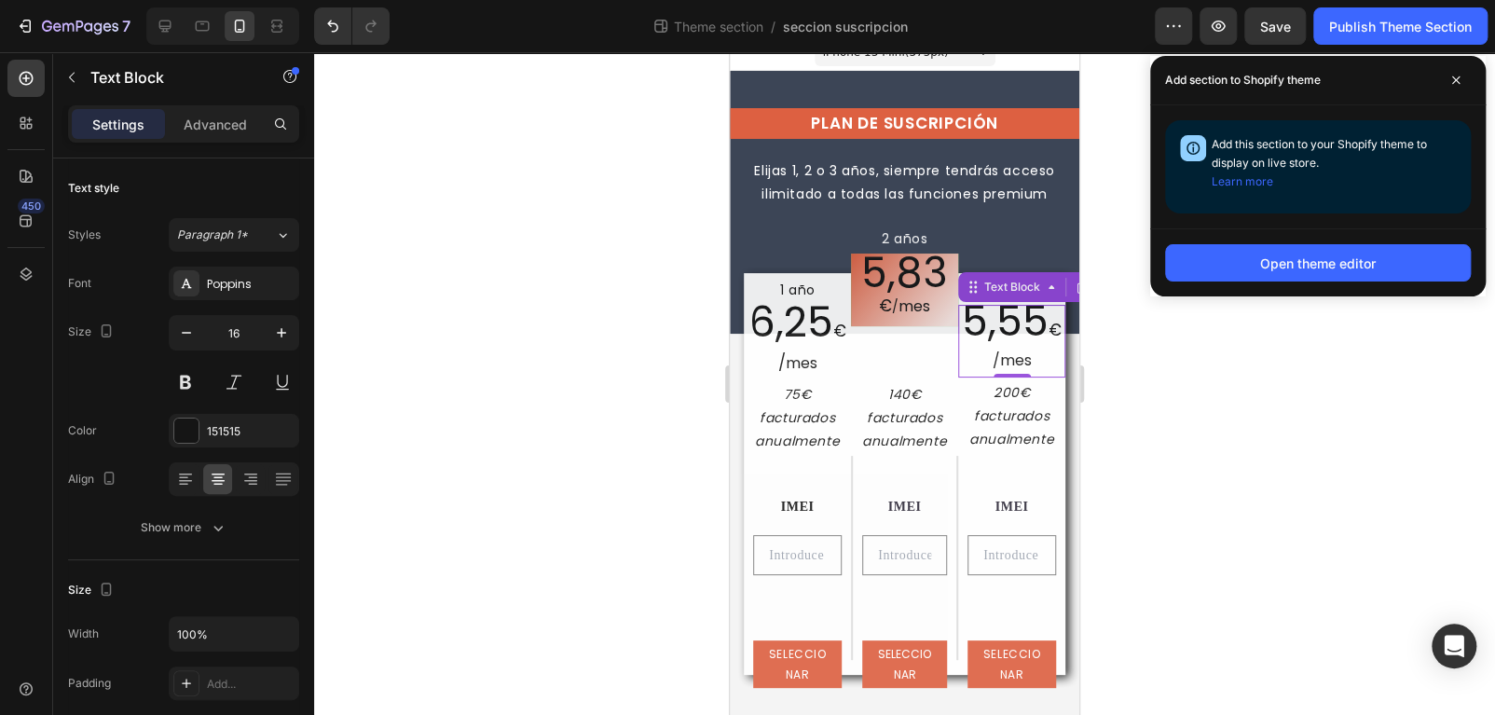
drag, startPoint x: 1452, startPoint y: 76, endPoint x: 1356, endPoint y: 52, distance: 99.0
click at [1452, 78] on icon at bounding box center [1455, 79] width 9 height 9
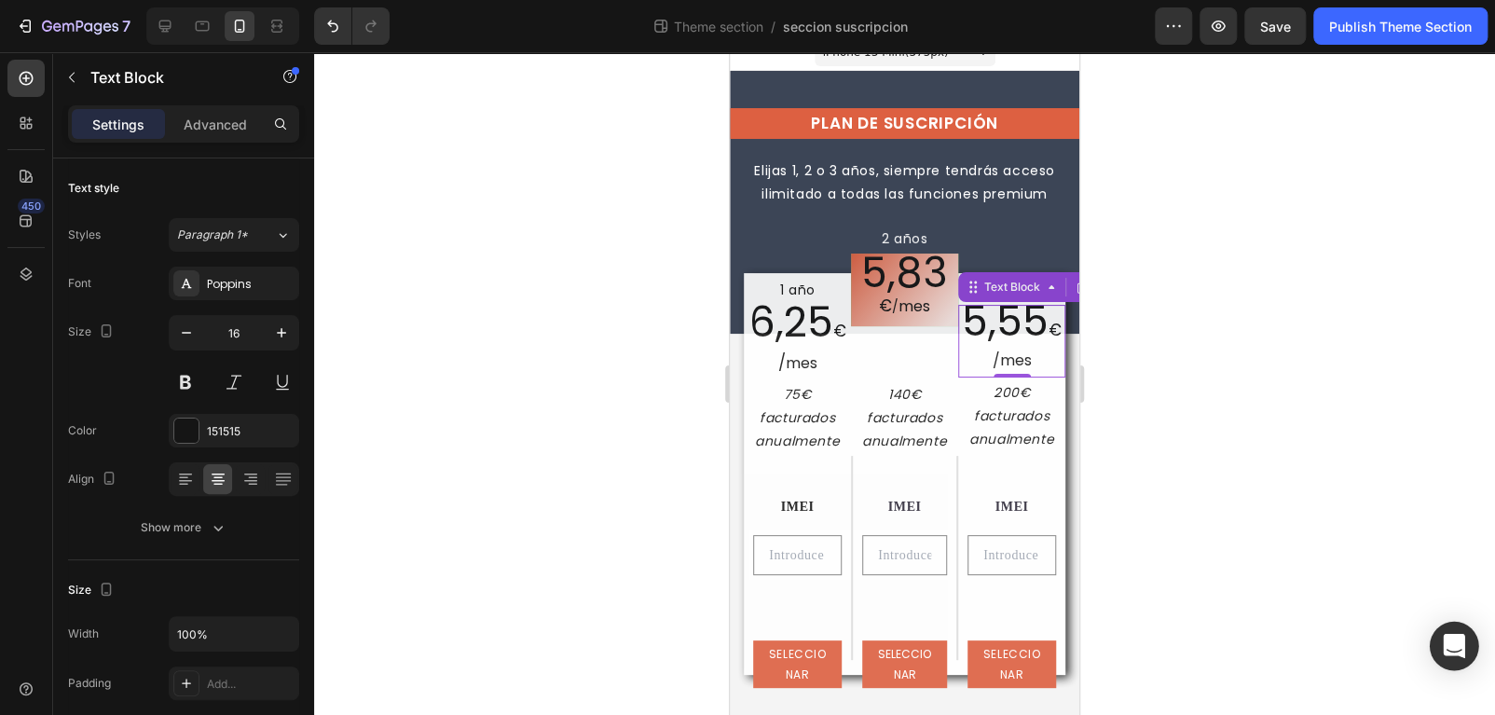
click at [1449, 641] on icon "Open Intercom Messenger" at bounding box center [1453, 646] width 21 height 24
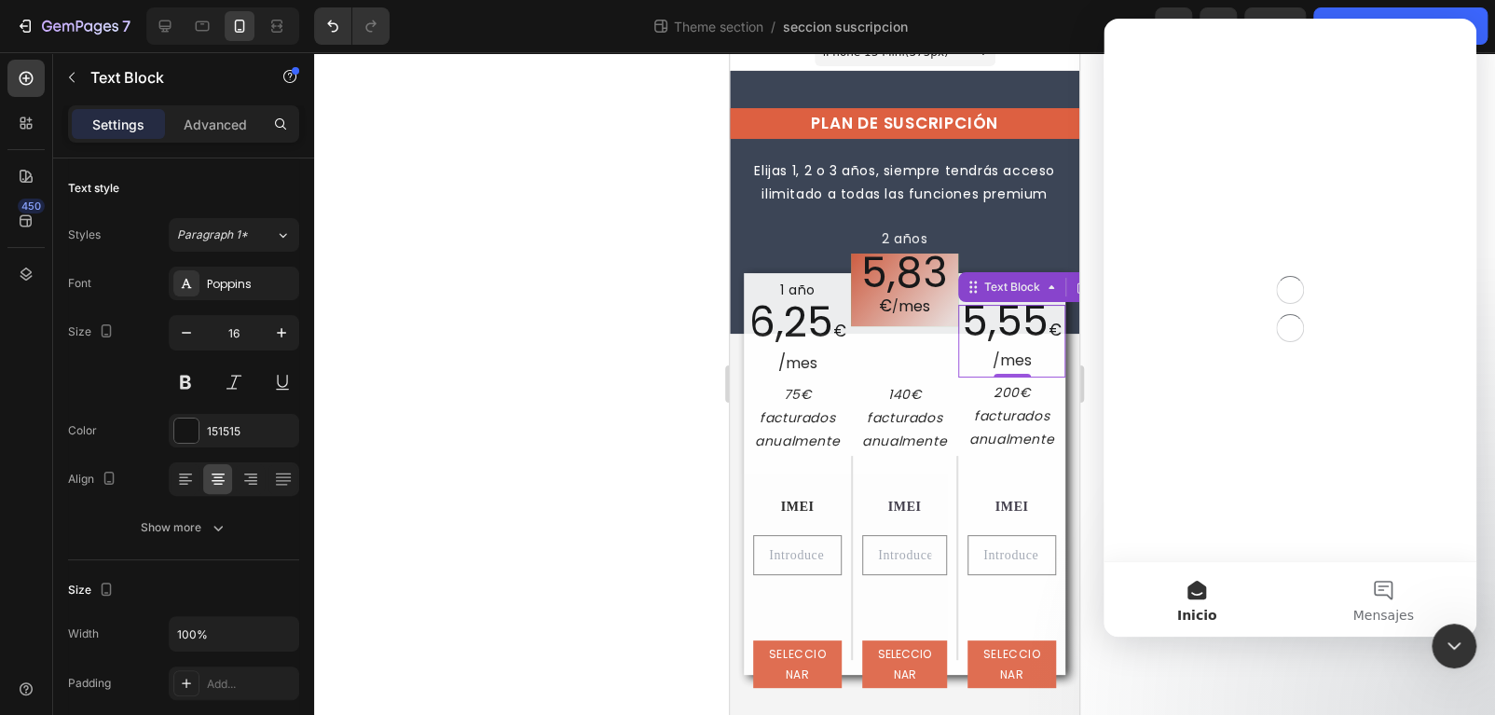
scroll to position [0, 0]
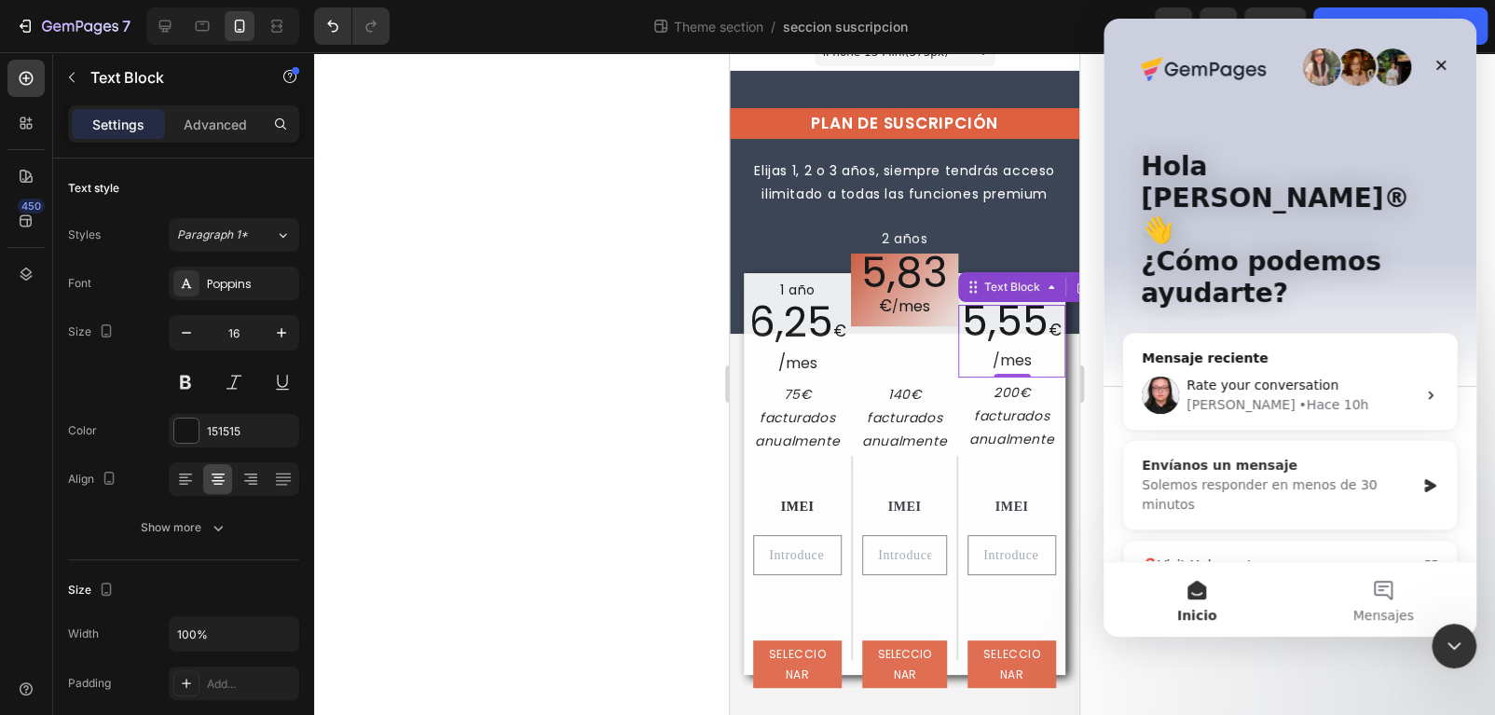
click at [1342, 475] on div "Solemos responder en menos de 30 minutos" at bounding box center [1278, 494] width 273 height 39
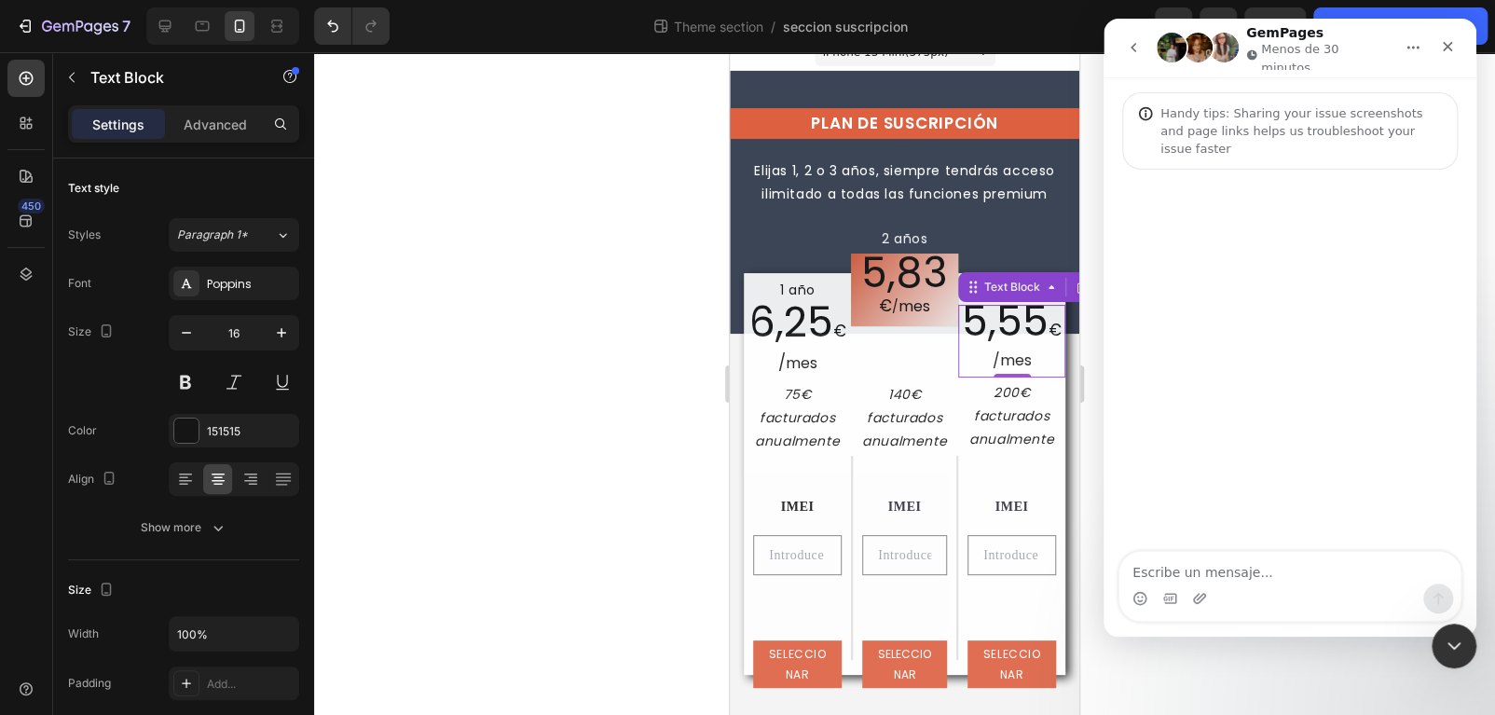
click at [1265, 582] on textarea "Escribe un mensaje..." at bounding box center [1289, 568] width 341 height 32
type textarea "hi please can you help me?"
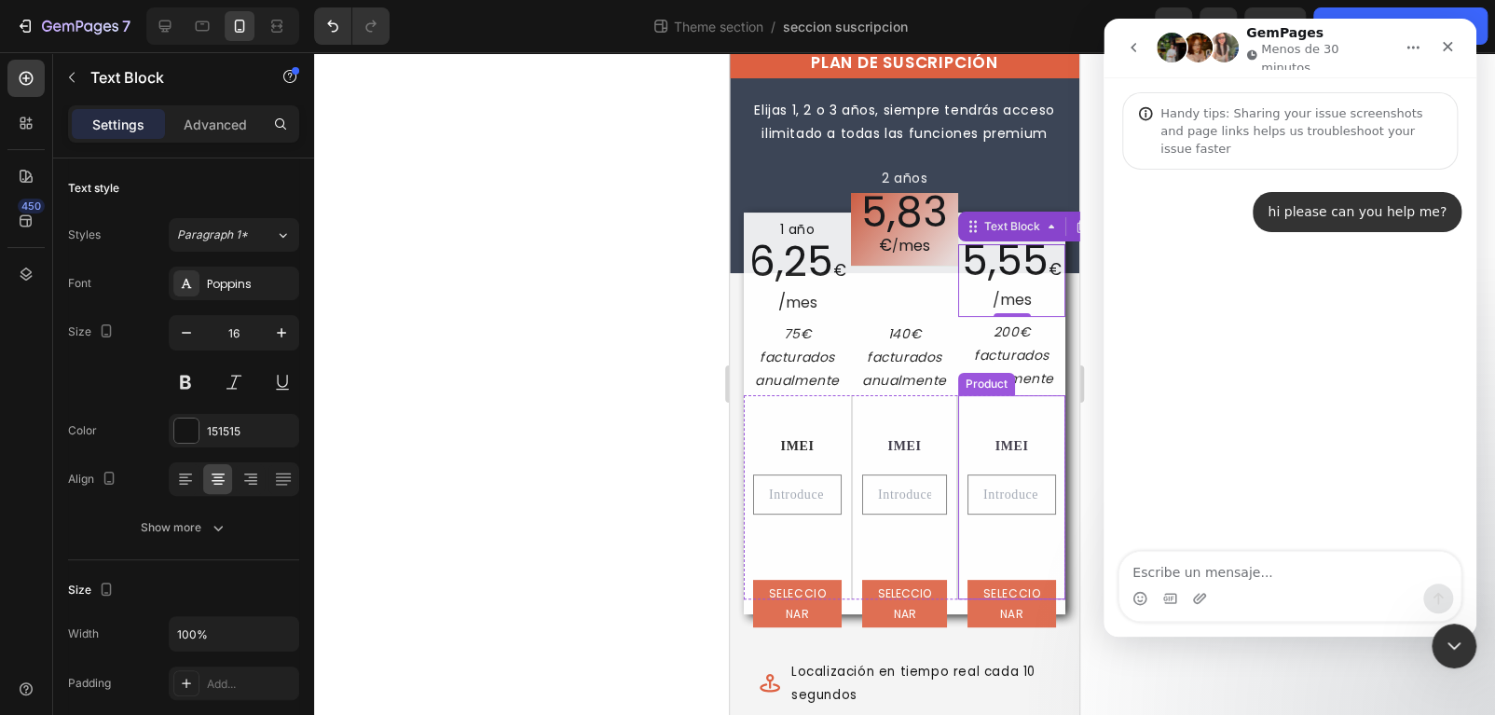
scroll to position [113, 0]
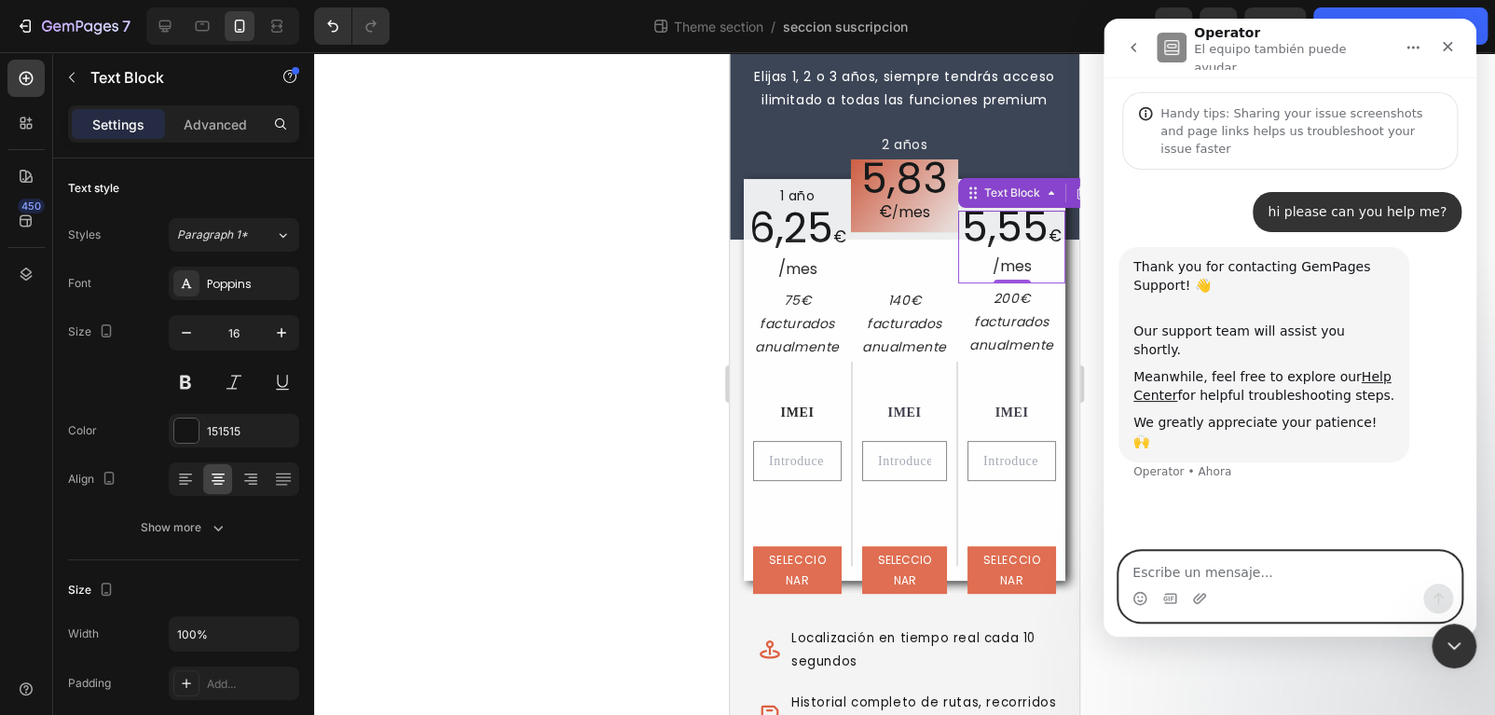
click at [1269, 581] on textarea "Escribe un mensaje..." at bounding box center [1289, 568] width 341 height 32
type textarea "ins this section I have this letters in this design"
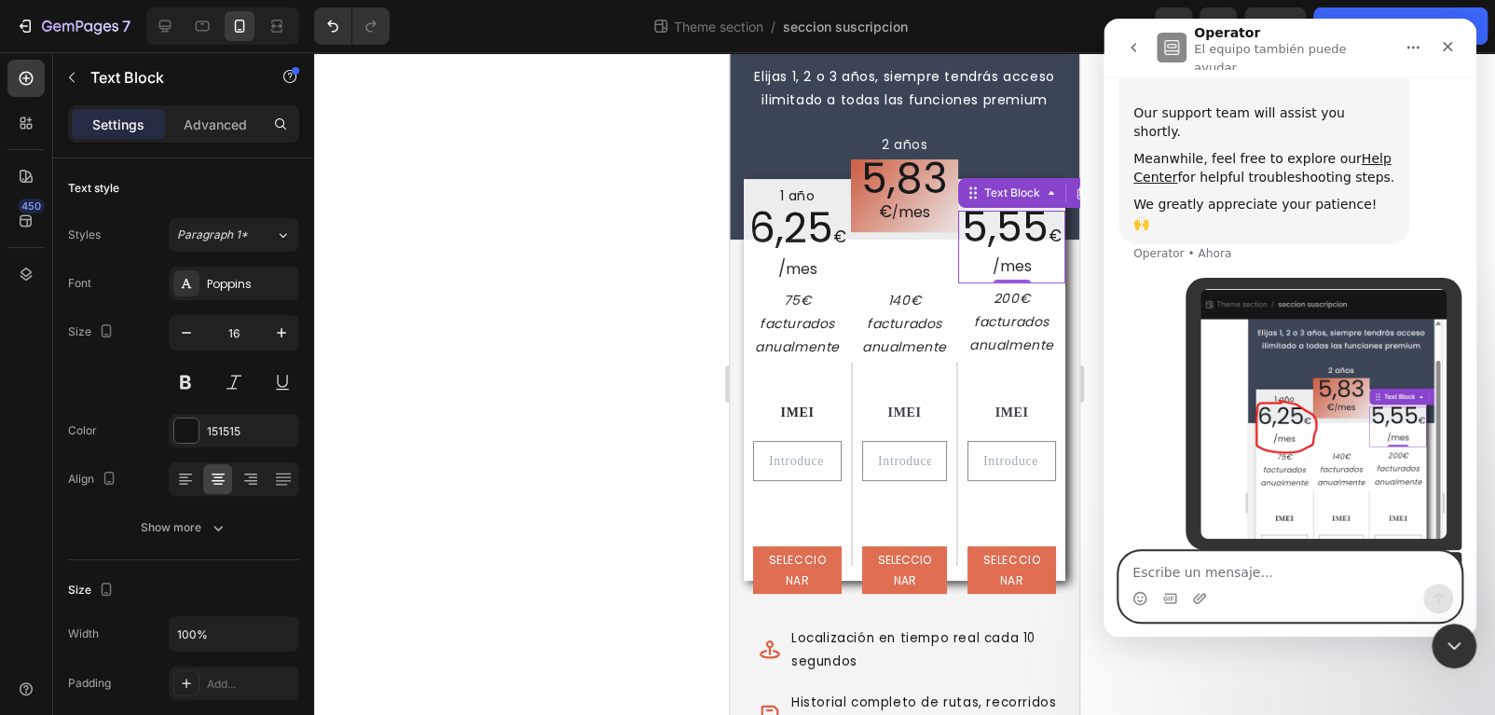
scroll to position [234, 0]
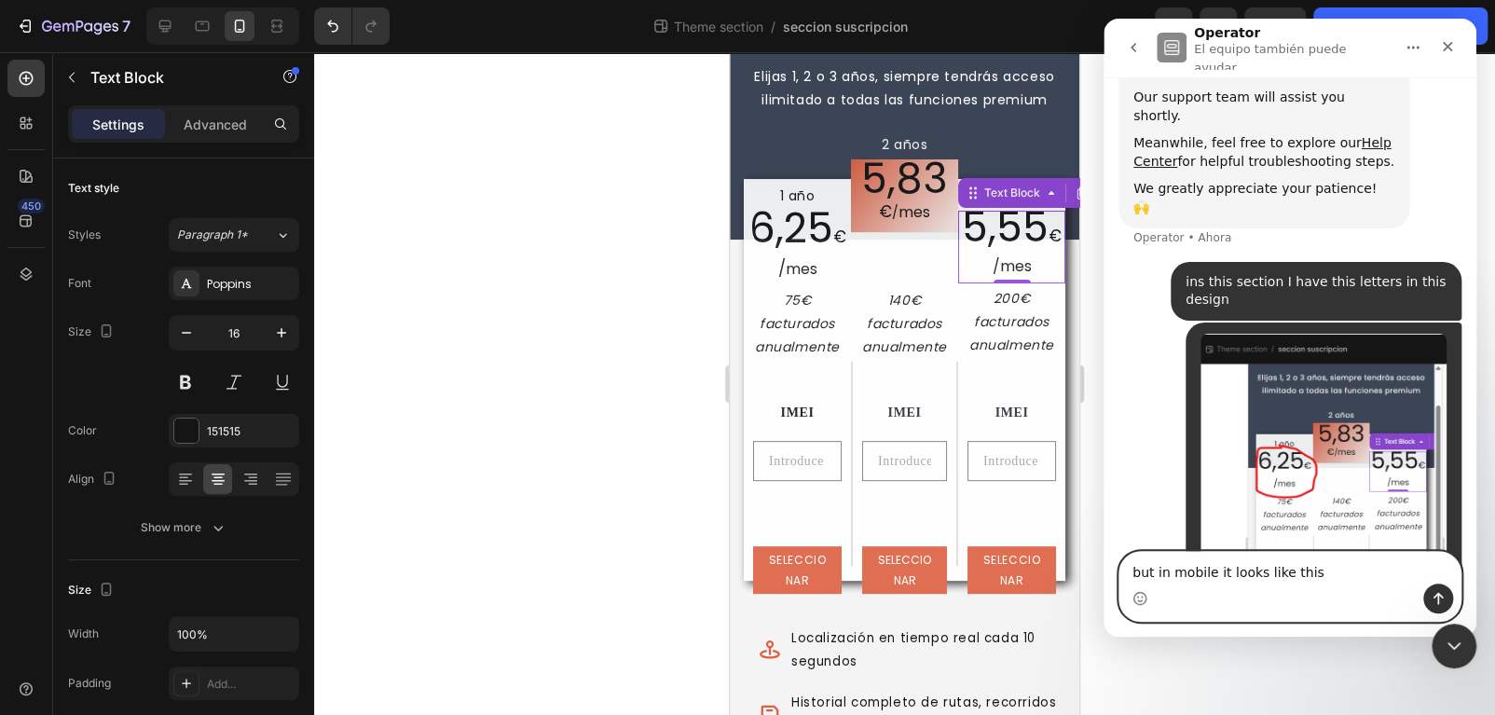
type textarea "but in mobile it looks like this:"
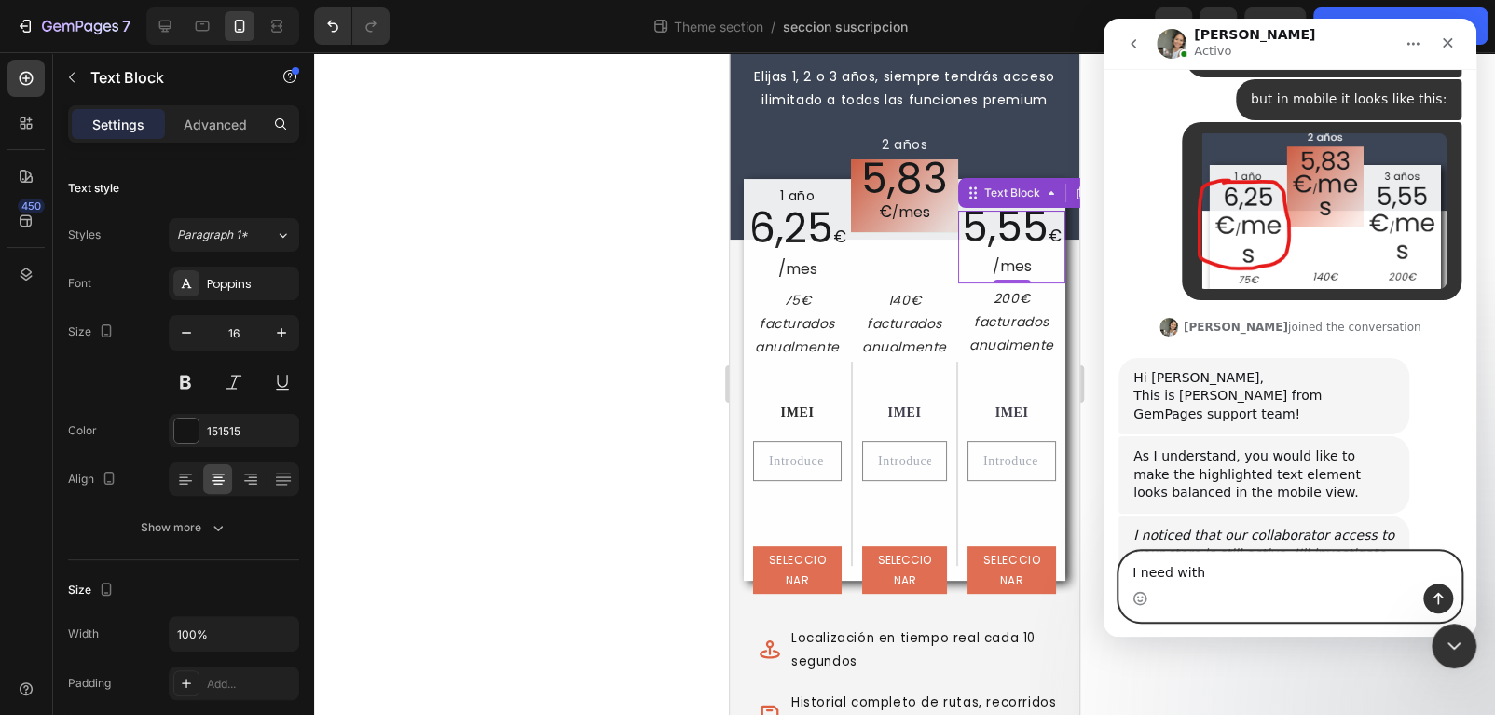
scroll to position [831, 0]
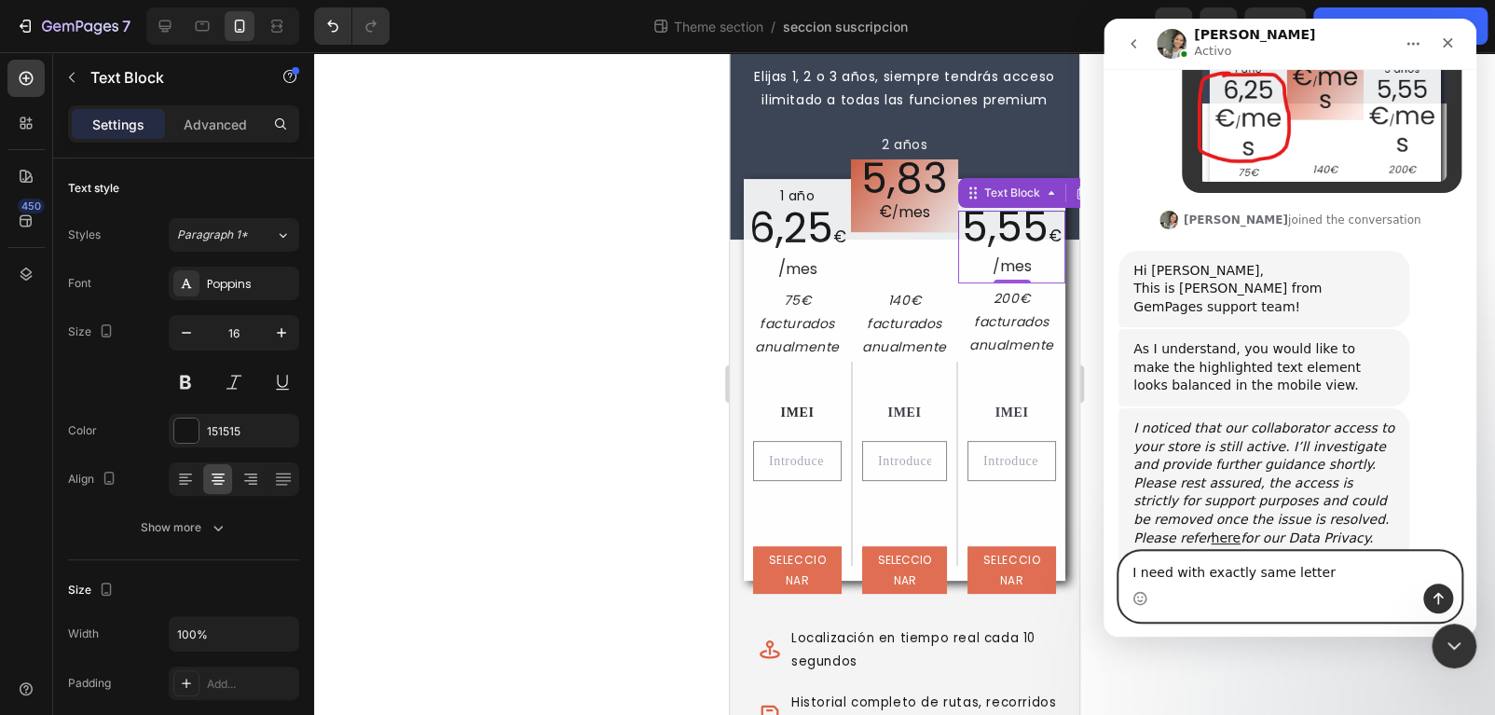
click at [1282, 574] on textarea "I need with exactly same letter" at bounding box center [1289, 568] width 341 height 32
paste textarea "font size"
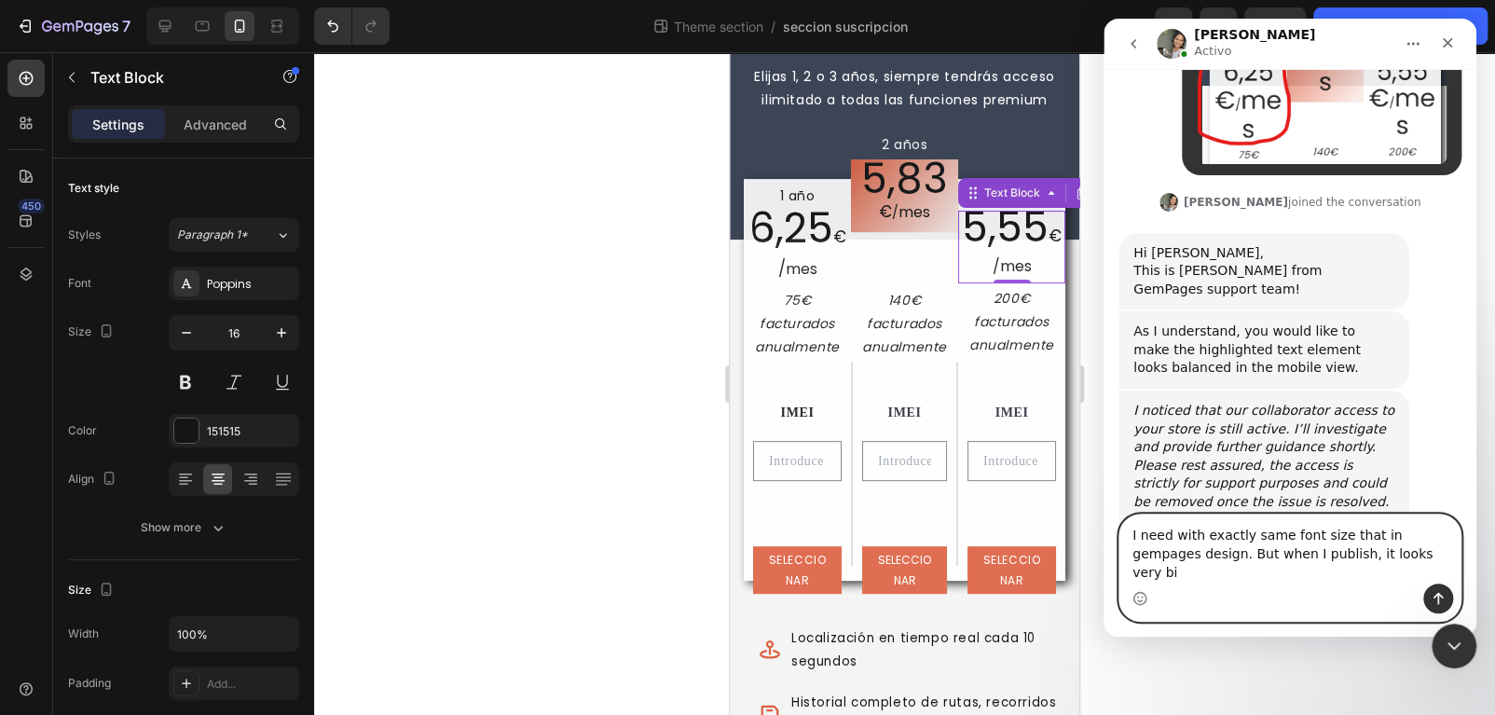
type textarea "I need with exactly same font size that in gempages design. But when I publish,…"
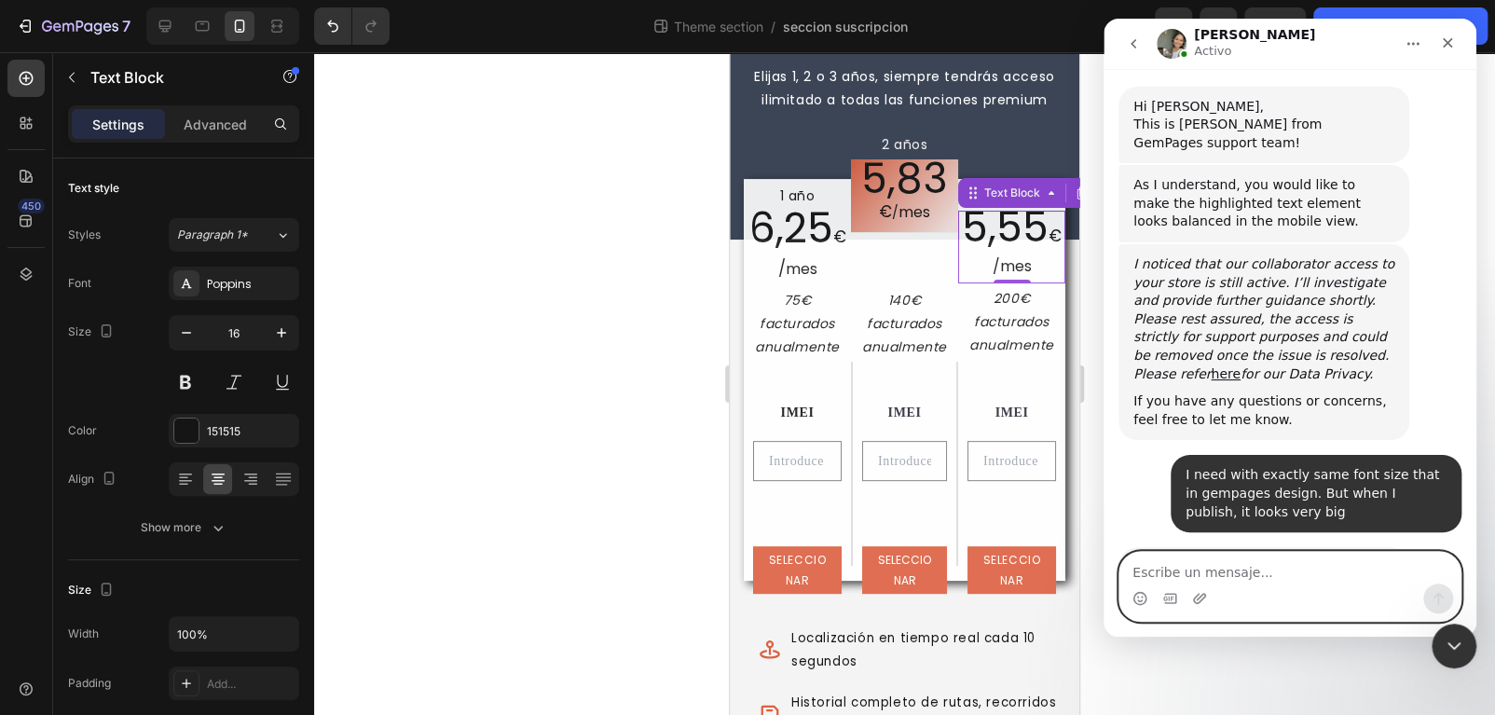
scroll to position [998, 0]
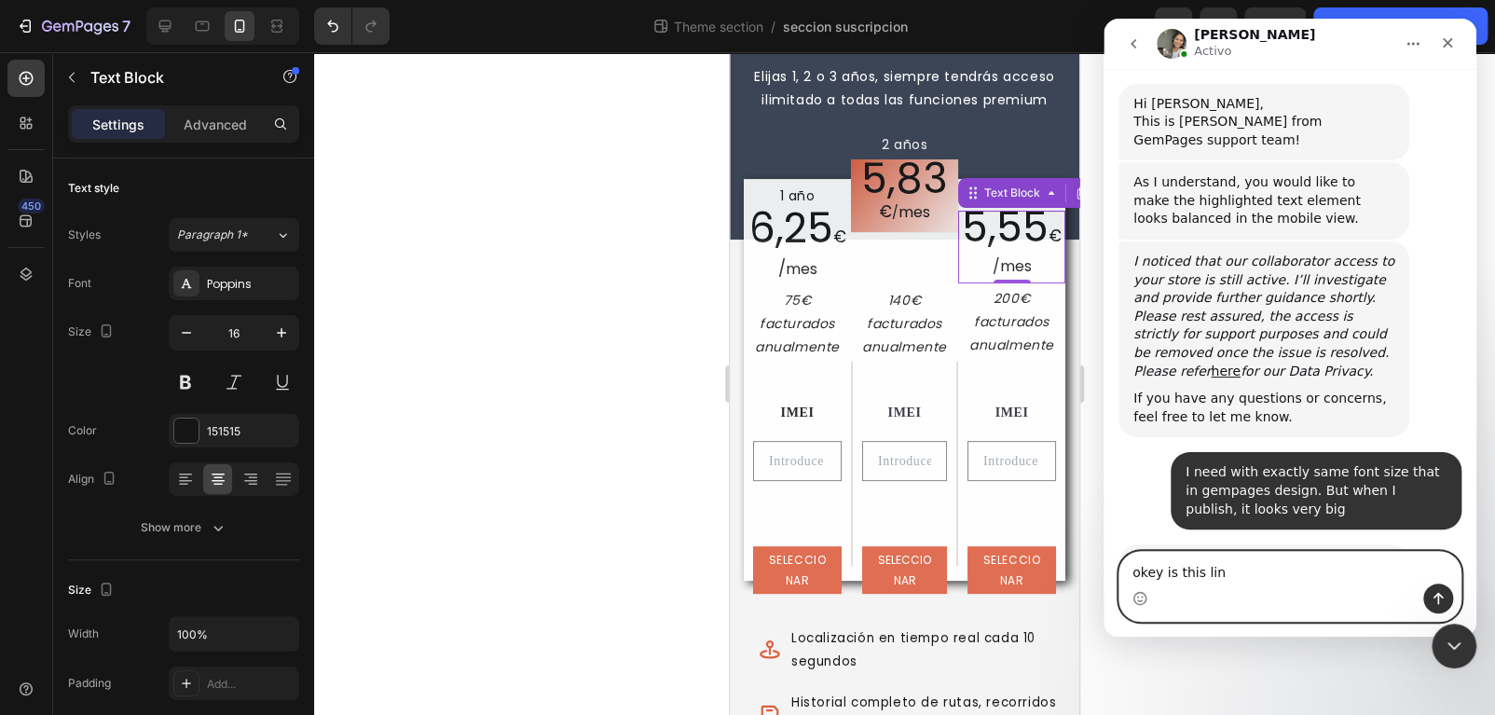
type textarea "okey is this link"
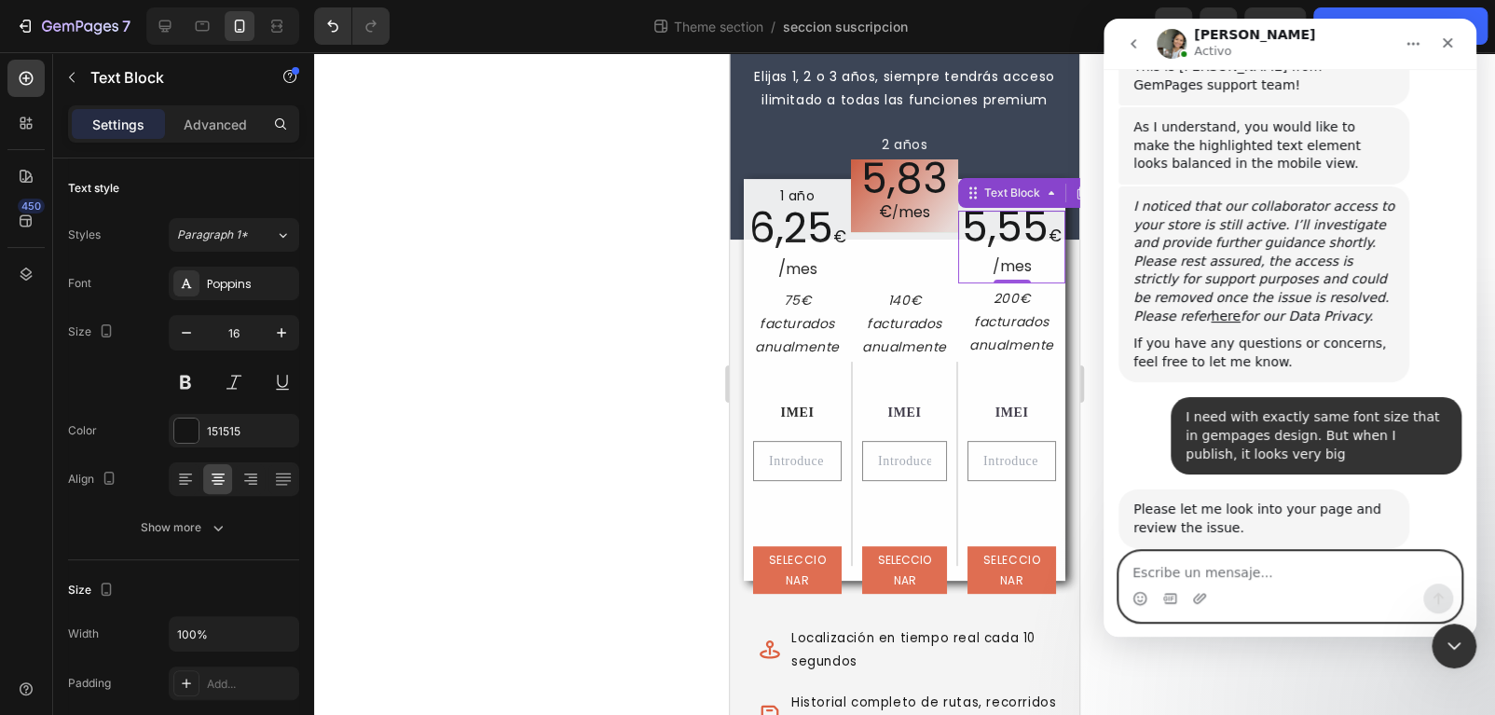
paste textarea "[URL][DOMAIN_NAME]"
type textarea "[URL][DOMAIN_NAME]"
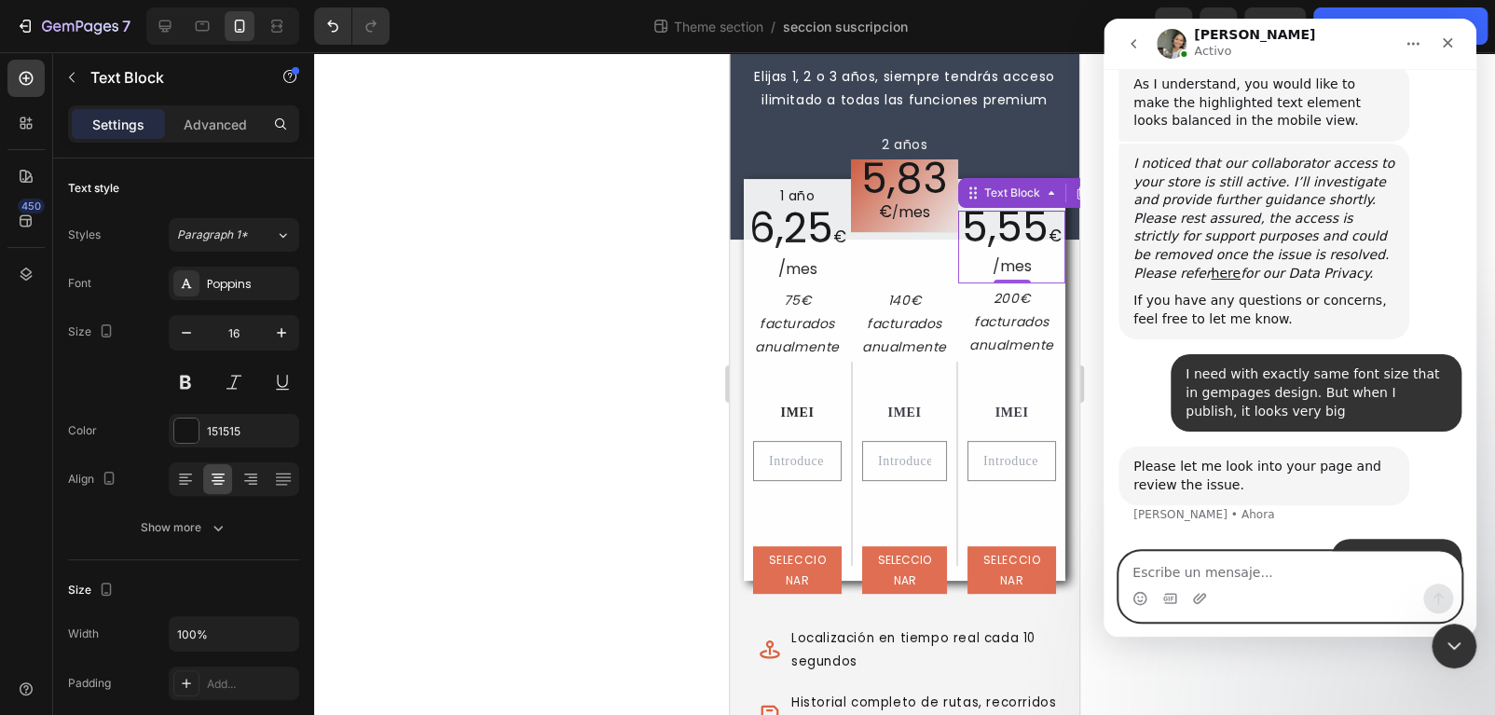
scroll to position [1095, 0]
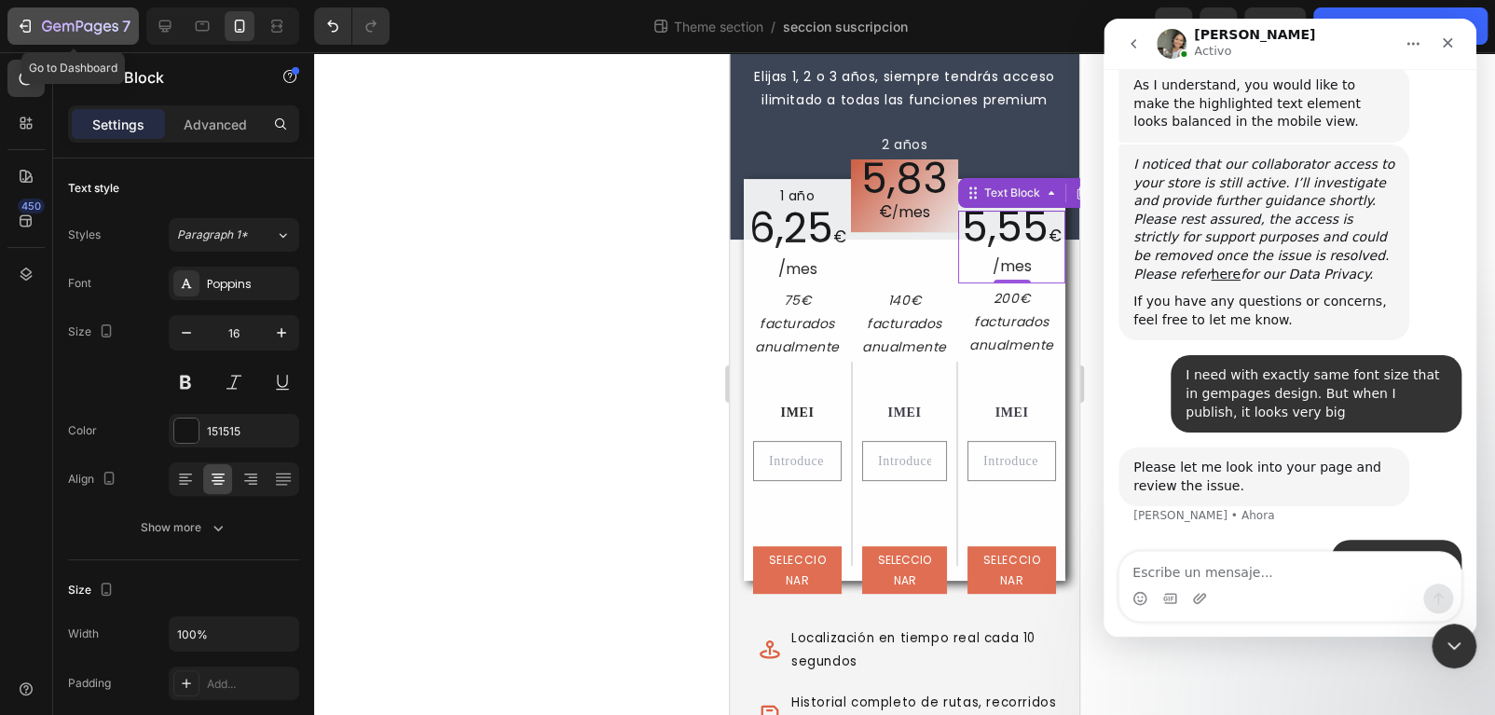
click at [28, 18] on icon "button" at bounding box center [25, 26] width 19 height 19
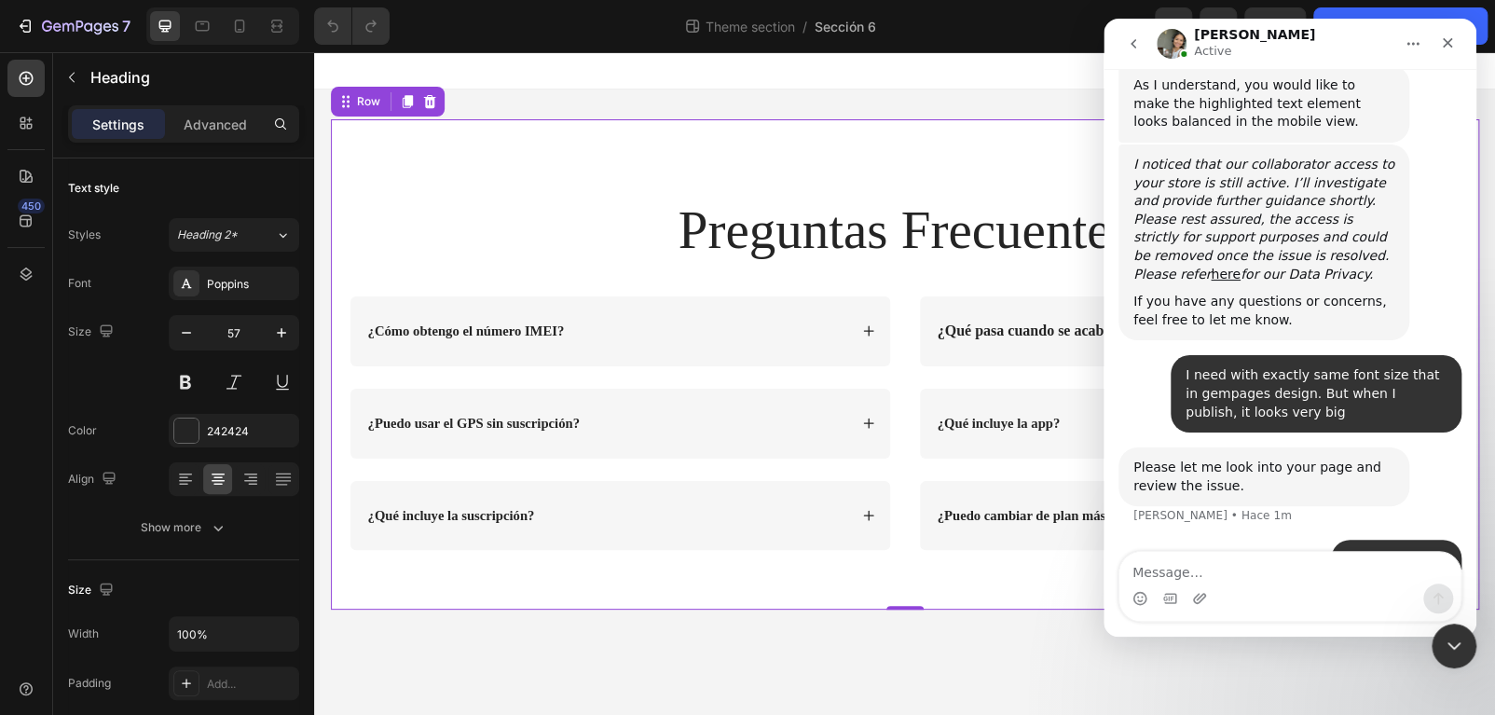
click at [566, 149] on div "Preguntas Frecuentes Heading Row ¿Cómo obtengo el número IMEI? ¿Puedo usar el G…" at bounding box center [905, 364] width 1148 height 490
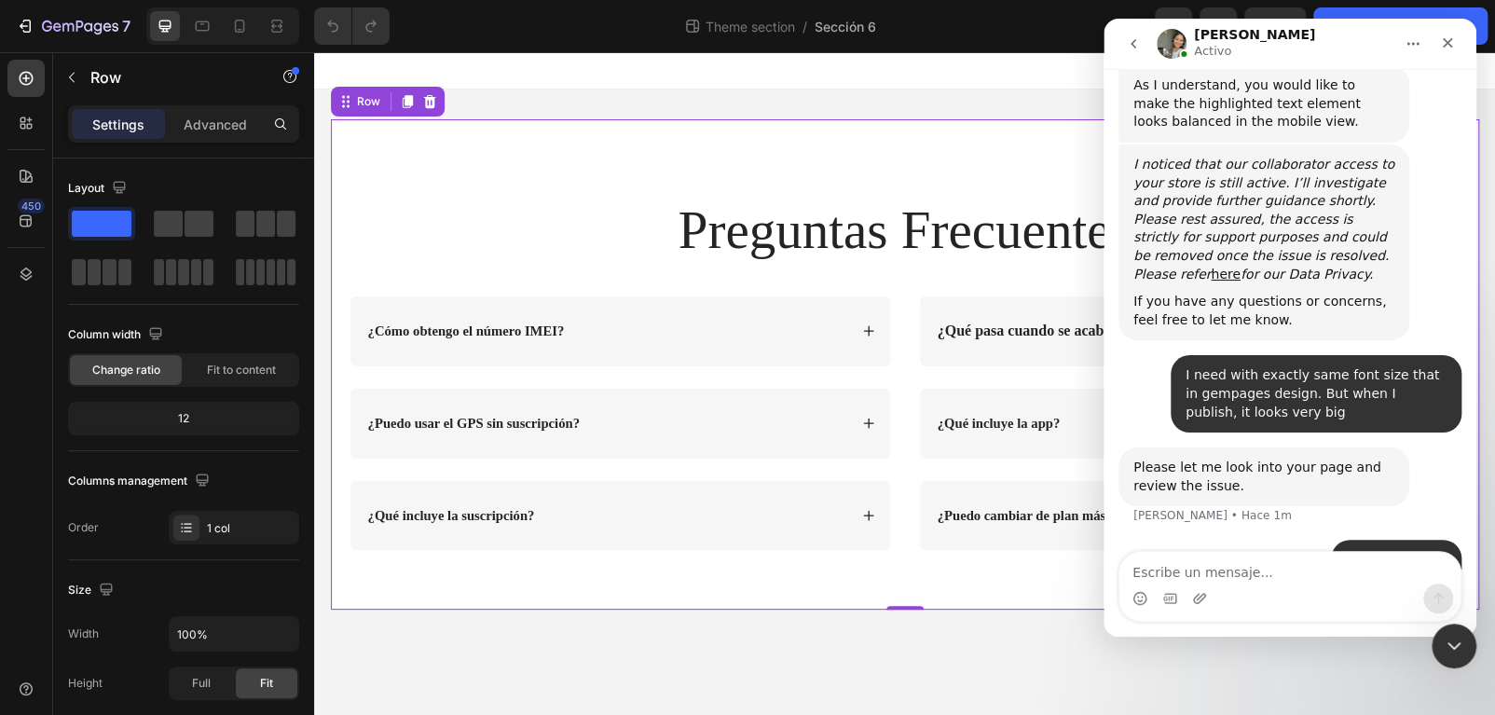
scroll to position [1096, 0]
click at [222, 118] on p "Advanced" at bounding box center [215, 125] width 63 height 20
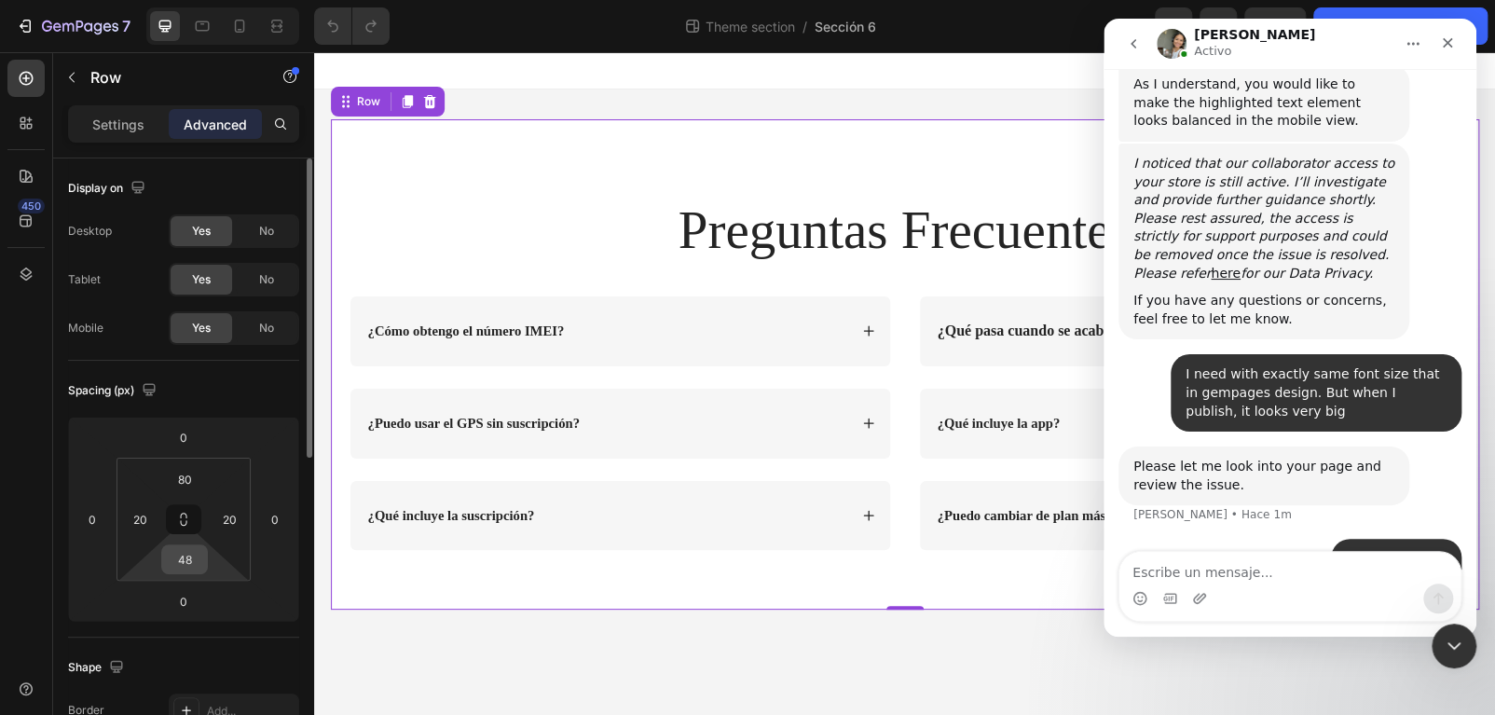
click at [193, 556] on input "48" at bounding box center [184, 559] width 37 height 28
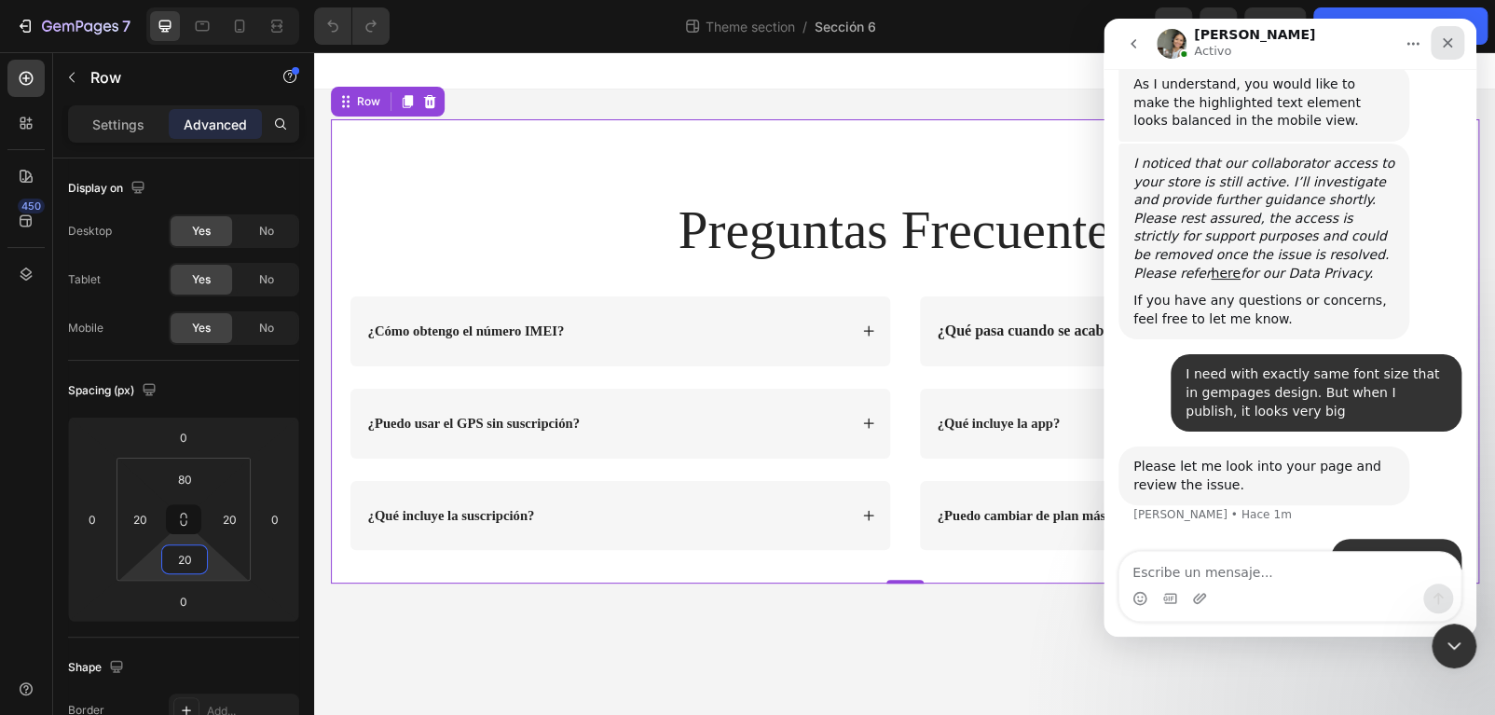
type input "20"
click at [1459, 54] on div "Cerrar" at bounding box center [1448, 43] width 34 height 34
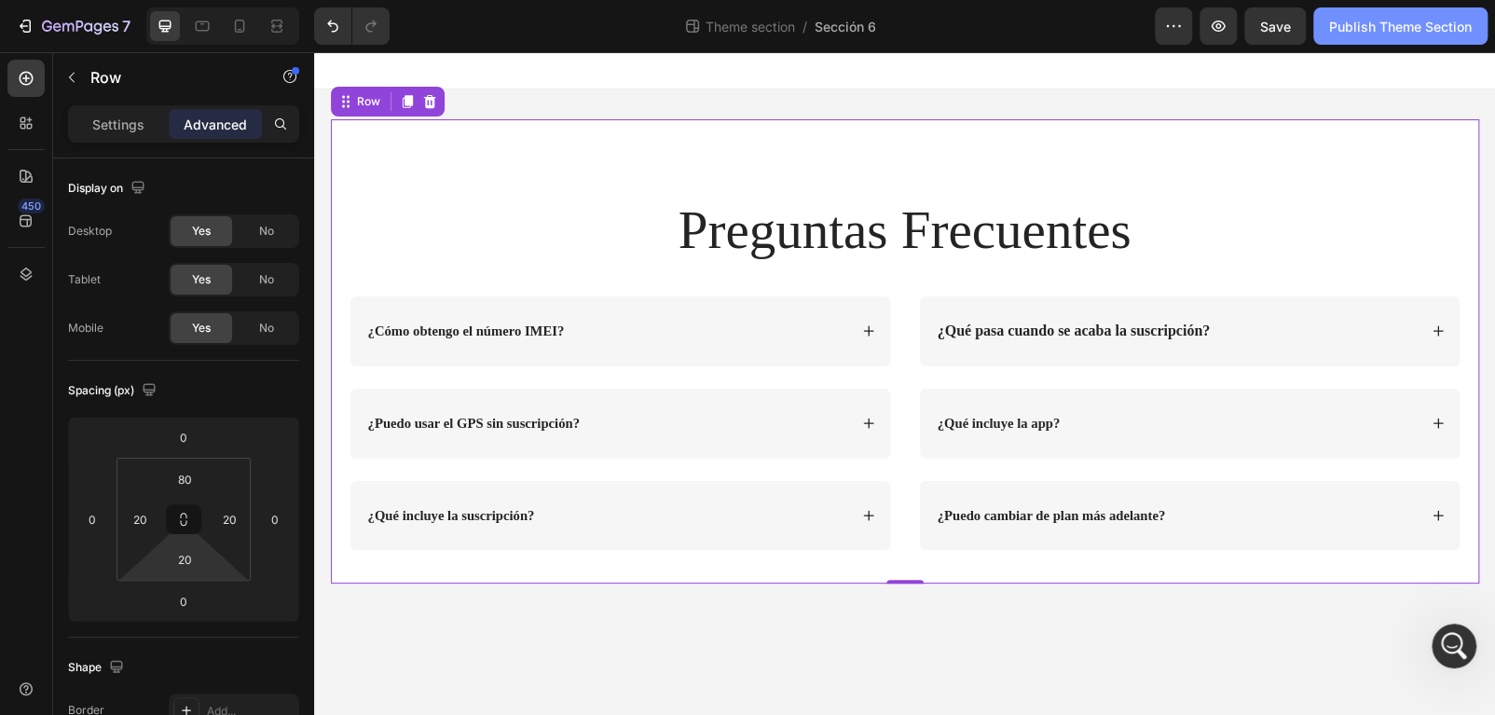
scroll to position [0, 0]
click at [1450, 27] on div "Publish Theme Section" at bounding box center [1400, 27] width 143 height 20
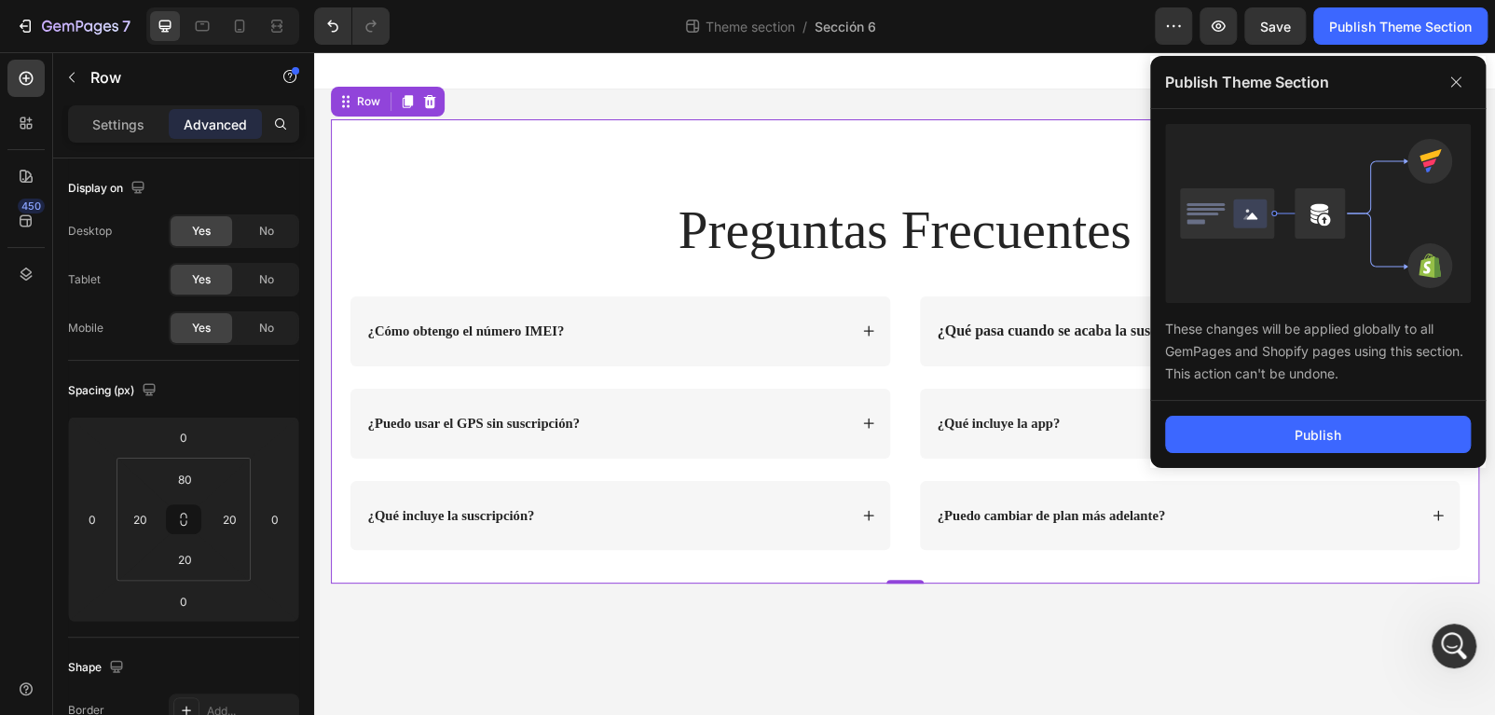
scroll to position [1095, 0]
click at [240, 25] on icon at bounding box center [239, 26] width 19 height 19
type input "70"
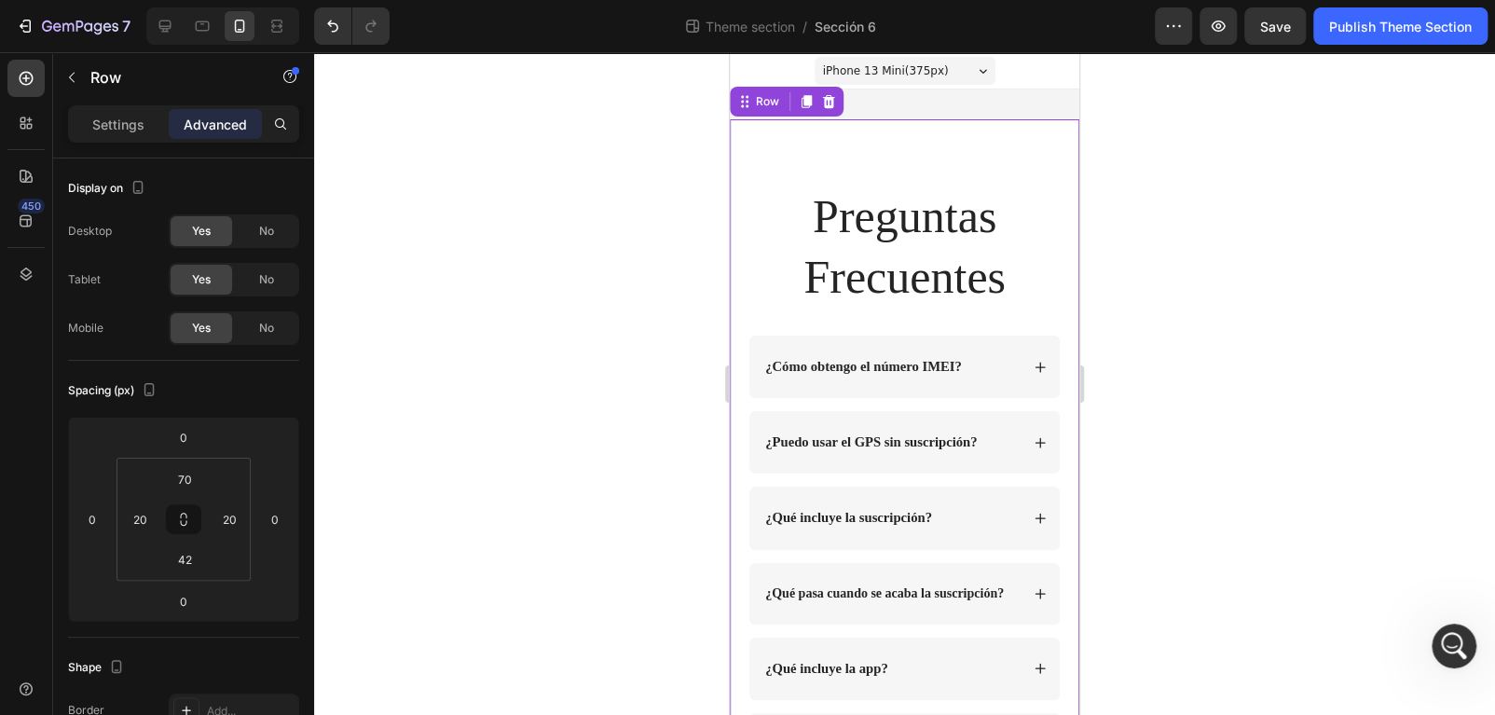
scroll to position [1, 0]
click at [171, 564] on input "42" at bounding box center [184, 559] width 37 height 28
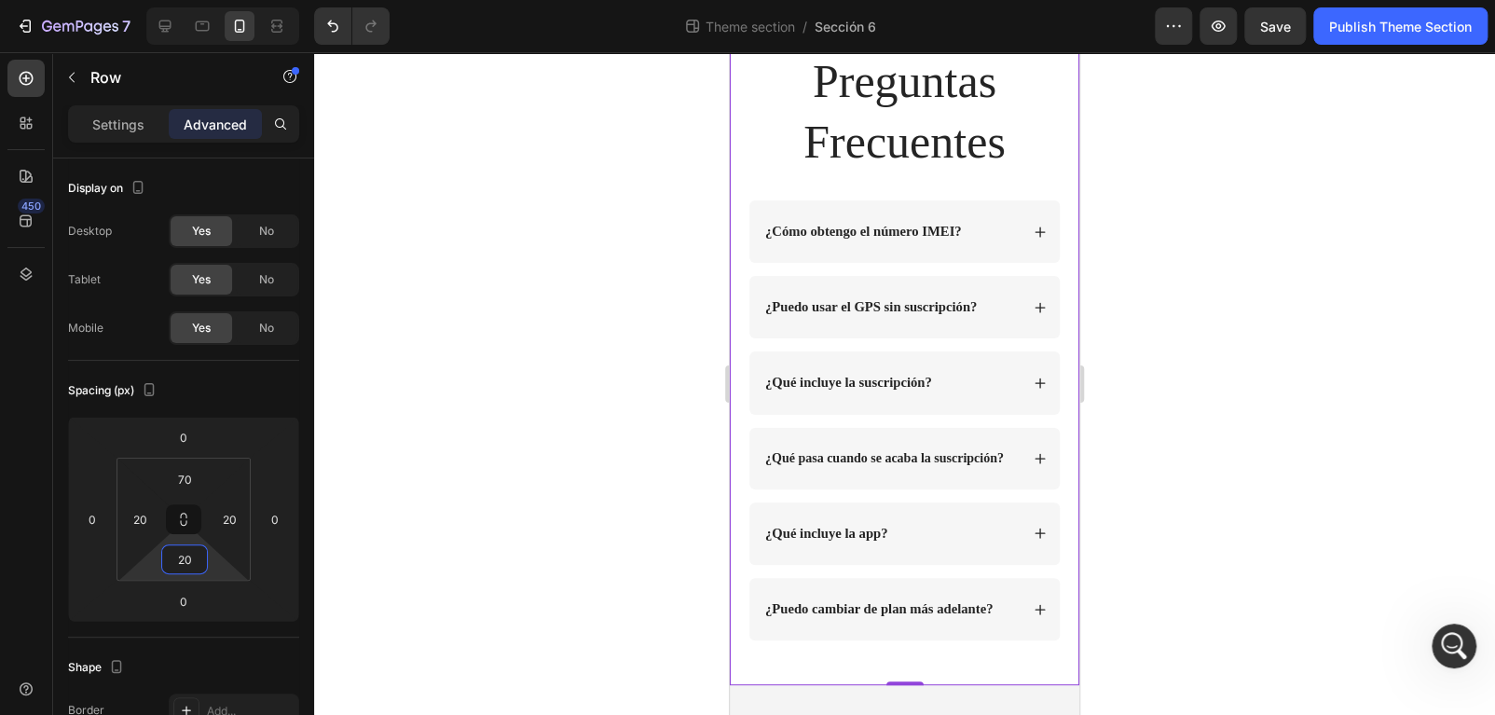
type input "20"
click at [1373, 53] on div at bounding box center [904, 383] width 1181 height 663
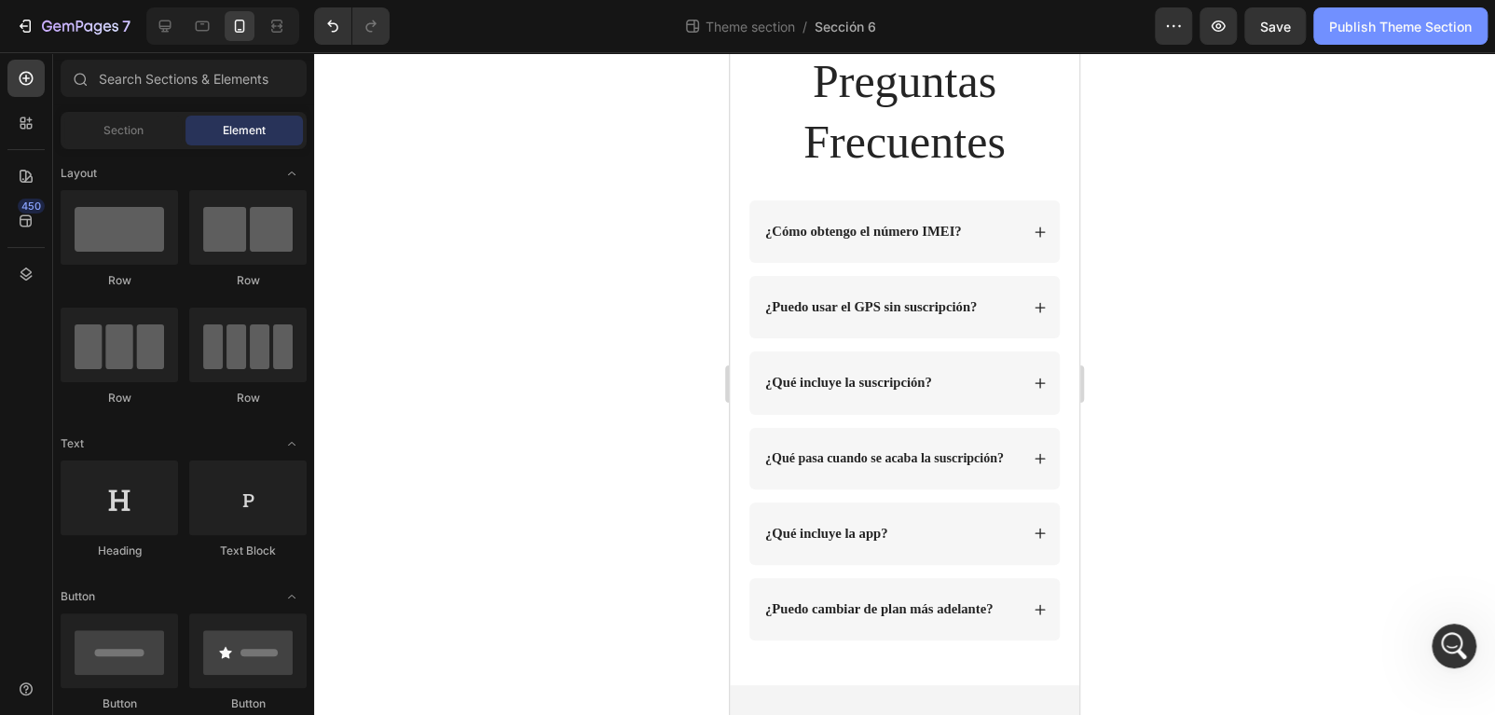
click at [1379, 34] on div "Publish Theme Section" at bounding box center [1400, 27] width 143 height 20
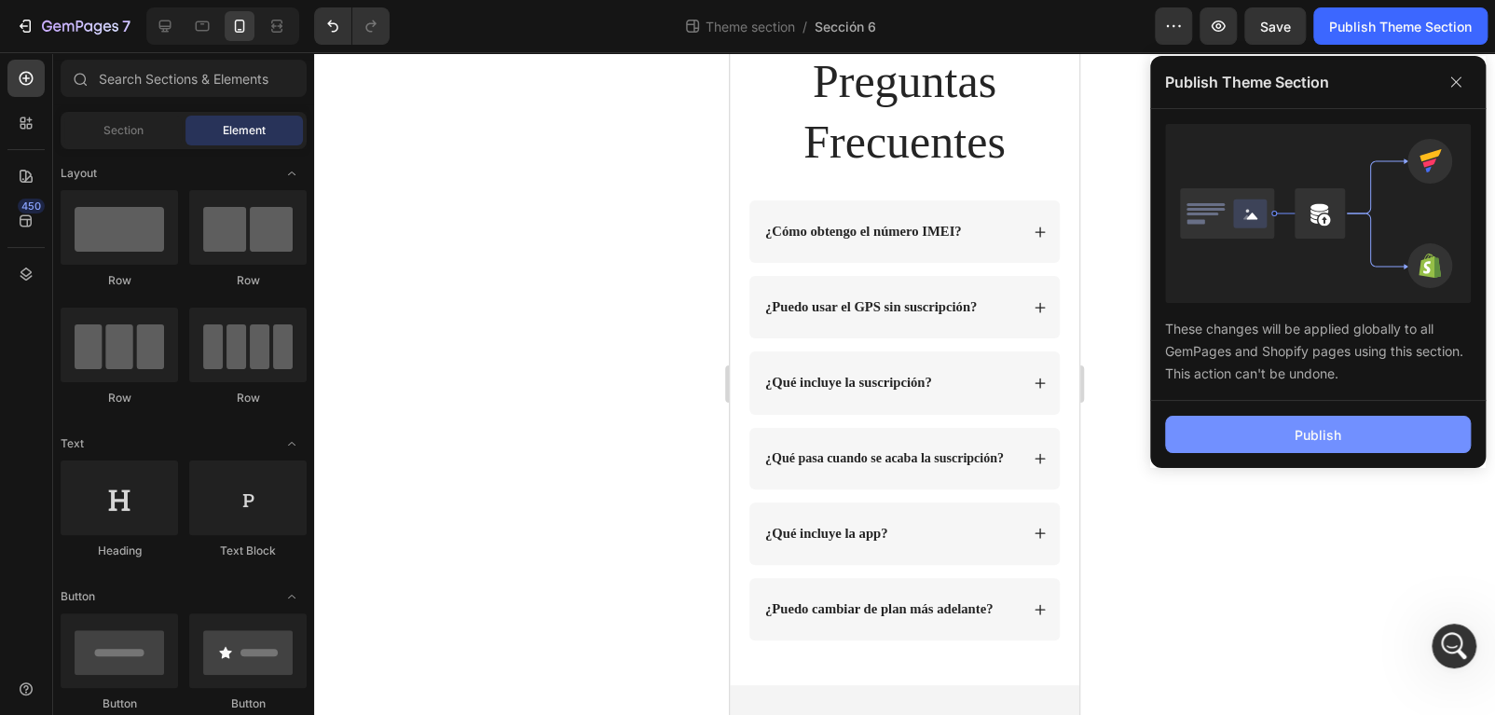
click at [1323, 422] on button "Publish" at bounding box center [1318, 434] width 306 height 37
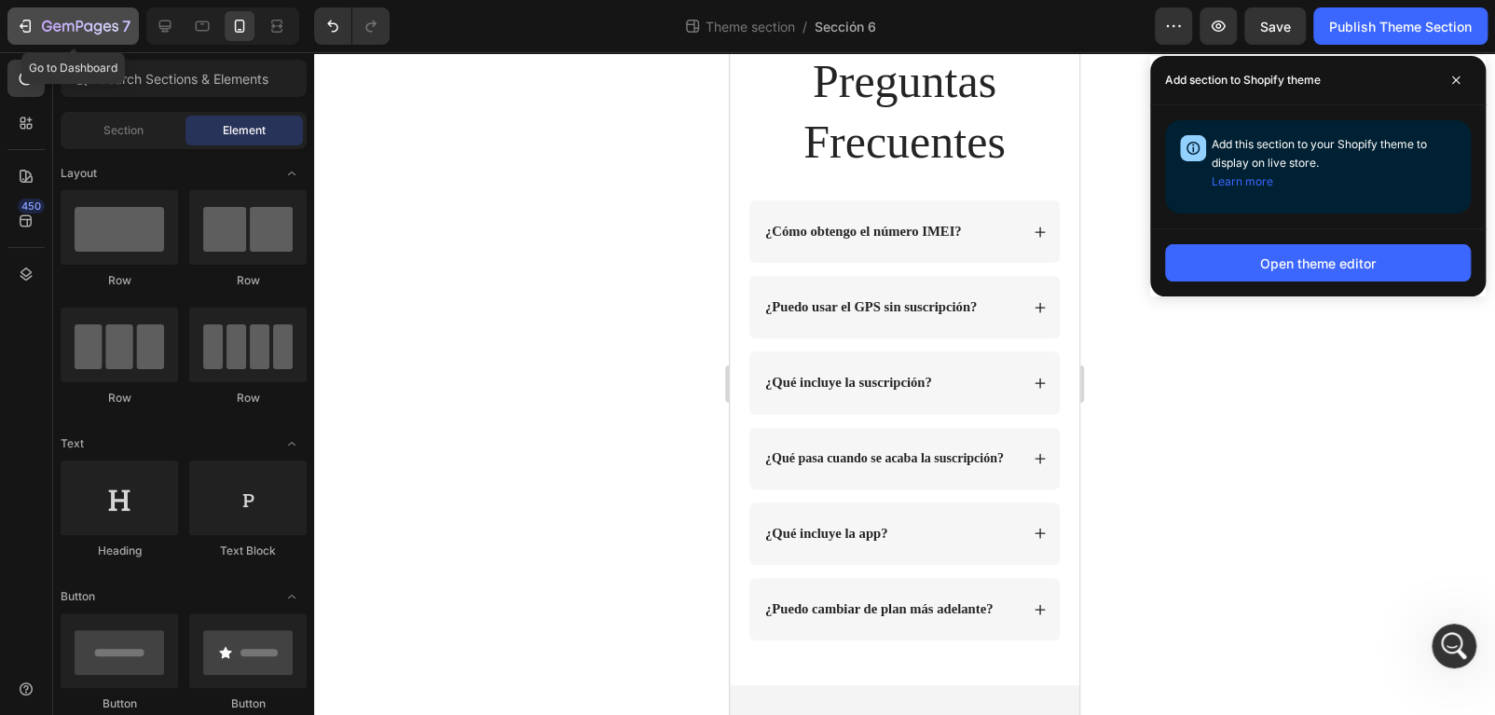
click at [61, 39] on button "7" at bounding box center [72, 25] width 131 height 37
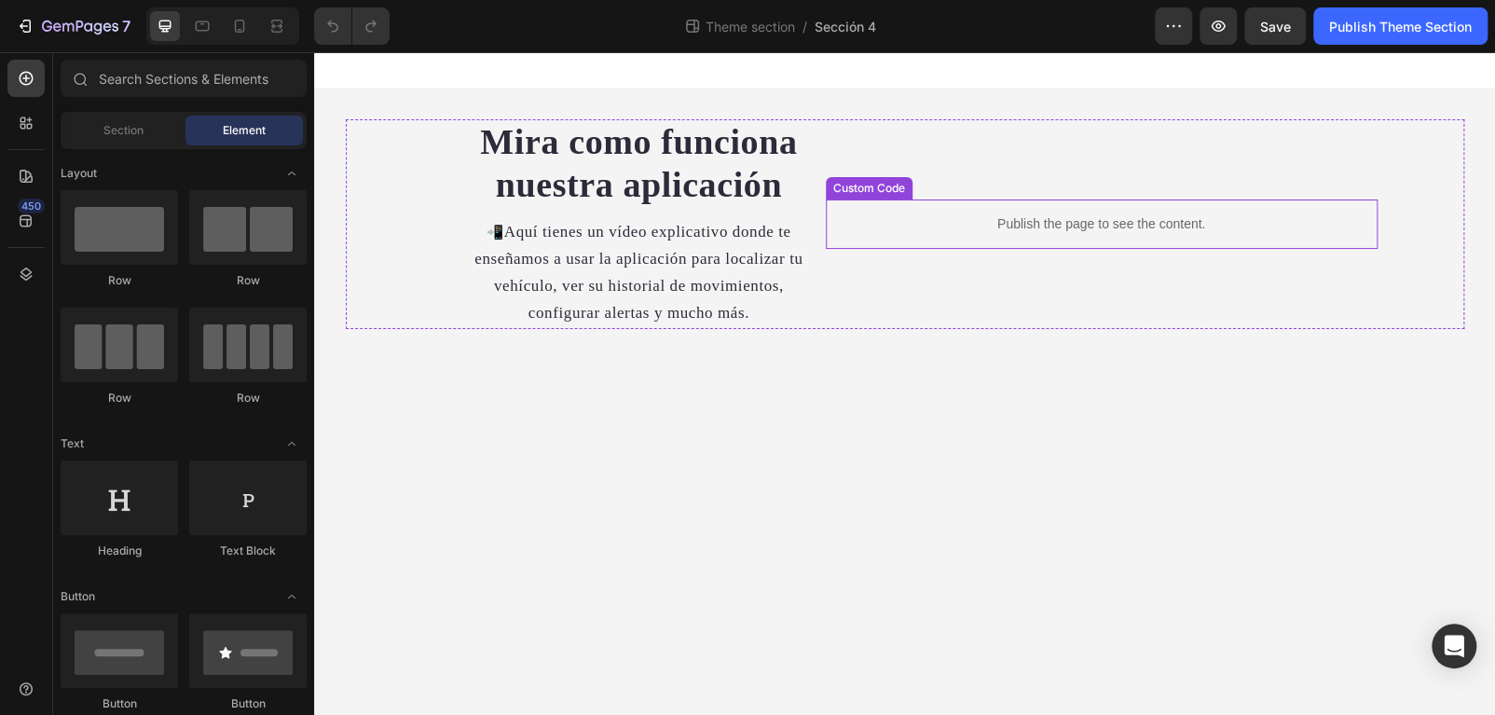
click at [1098, 212] on div "Publish the page to see the content." at bounding box center [1102, 223] width 552 height 49
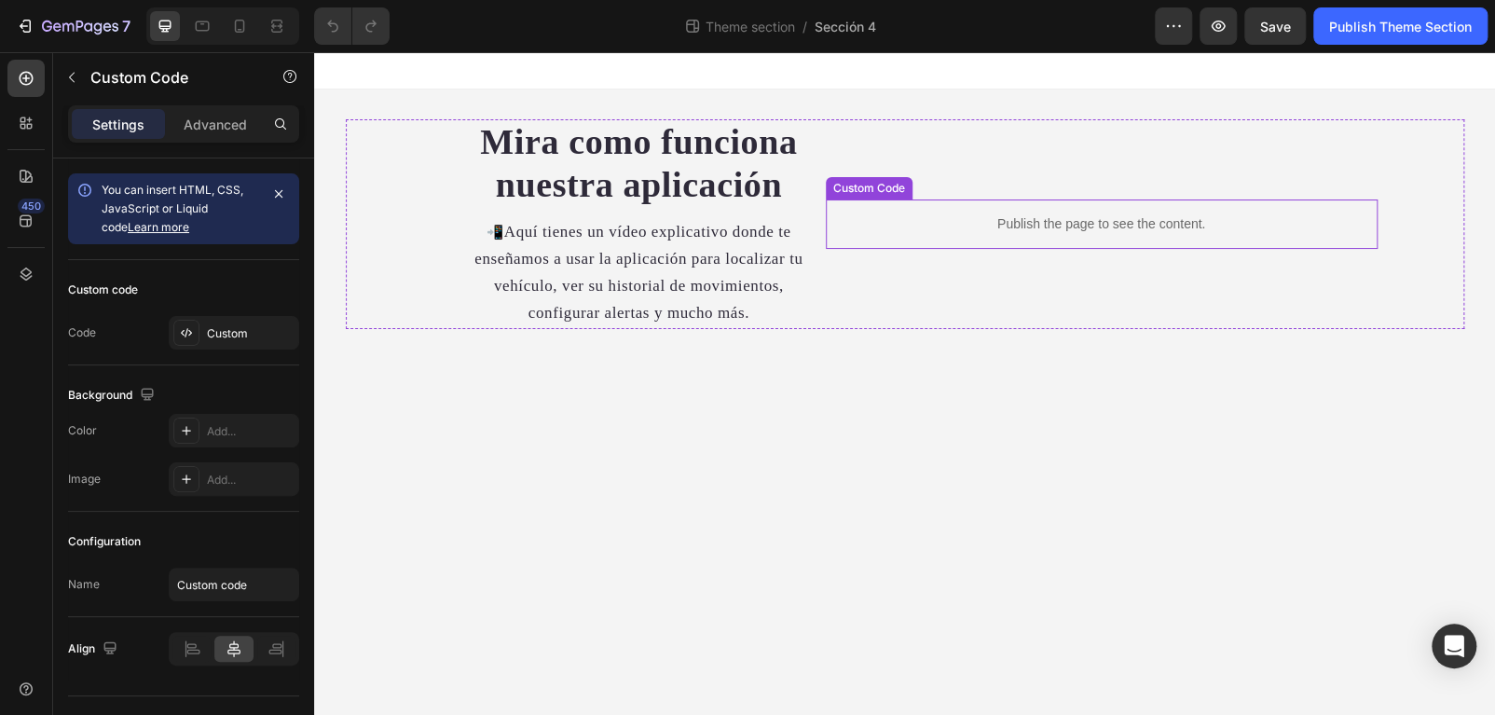
click at [1098, 212] on div "Publish the page to see the content." at bounding box center [1102, 223] width 552 height 49
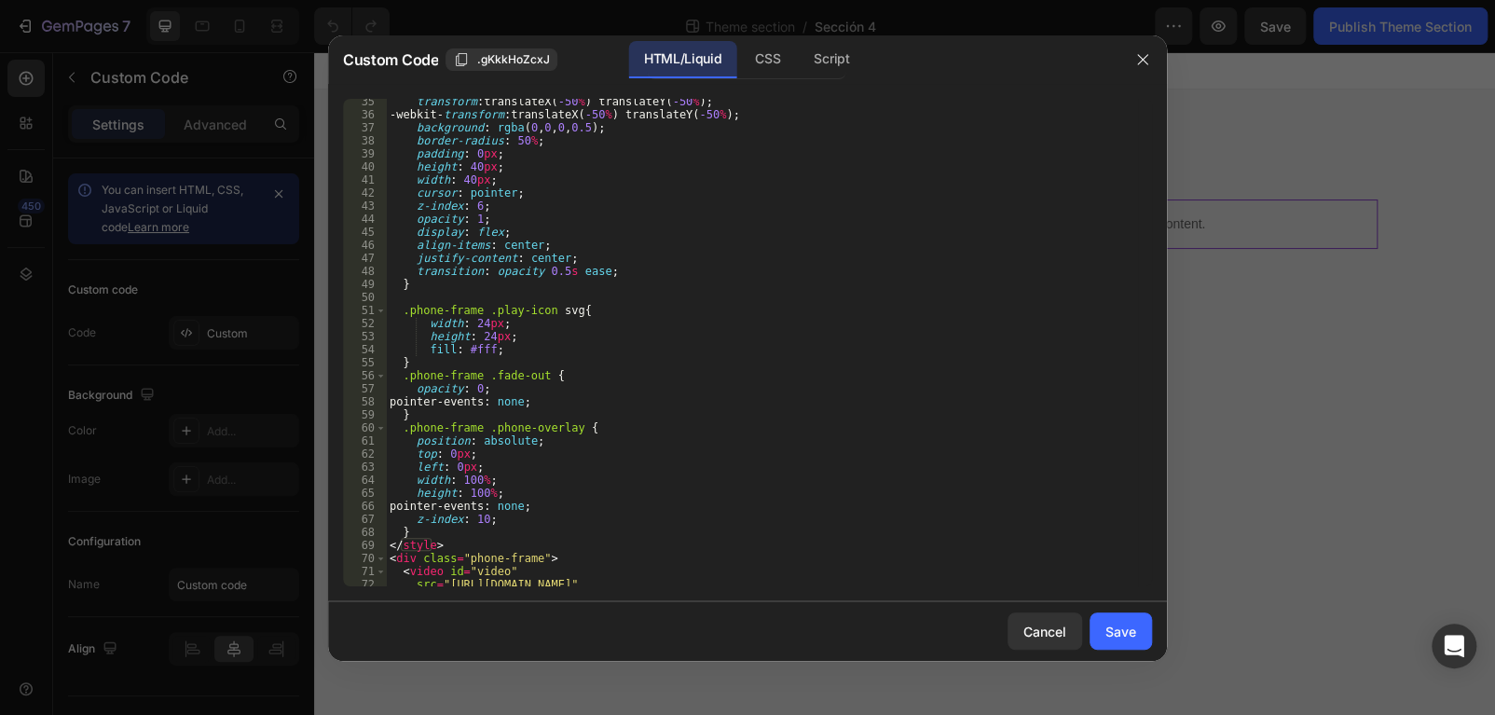
scroll to position [726, 0]
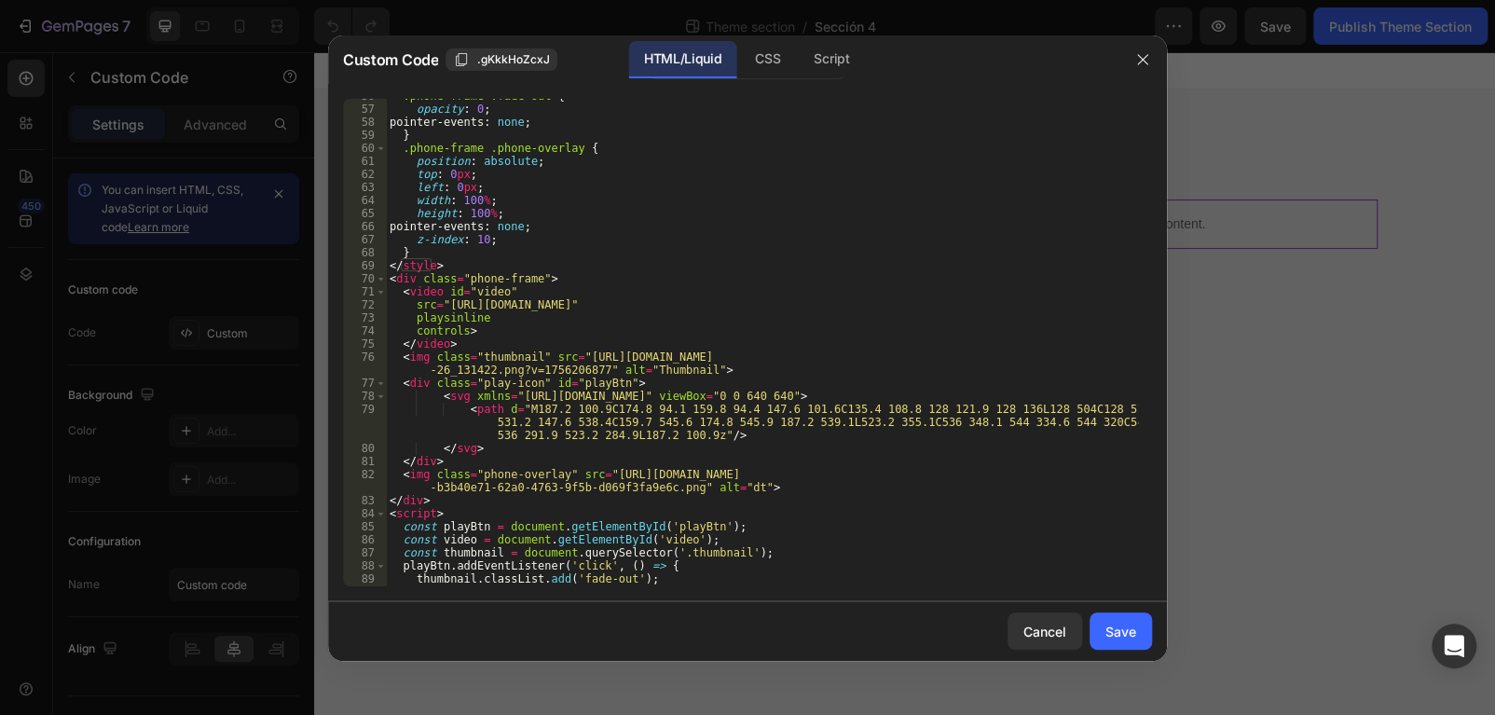
click at [1304, 431] on div at bounding box center [747, 357] width 1495 height 715
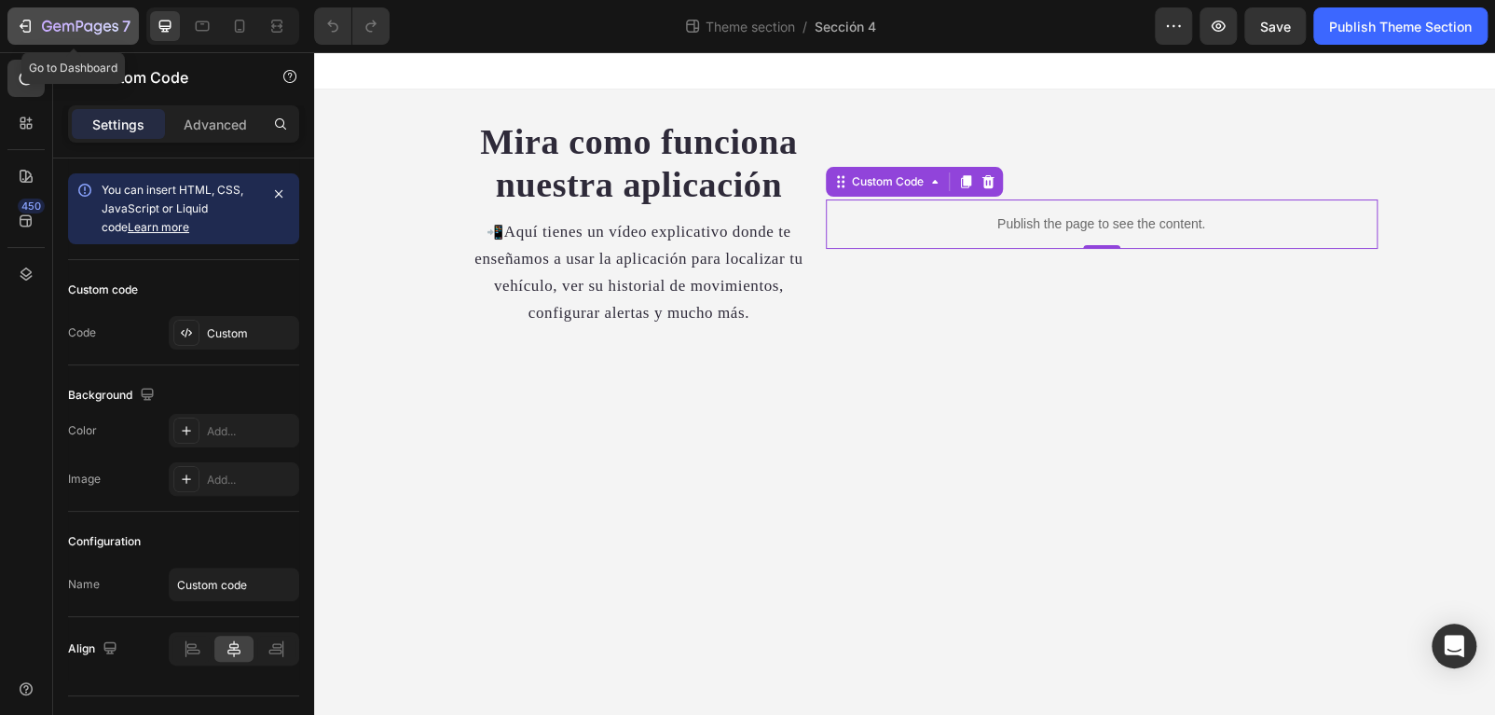
click at [78, 25] on icon "button" at bounding box center [80, 28] width 76 height 16
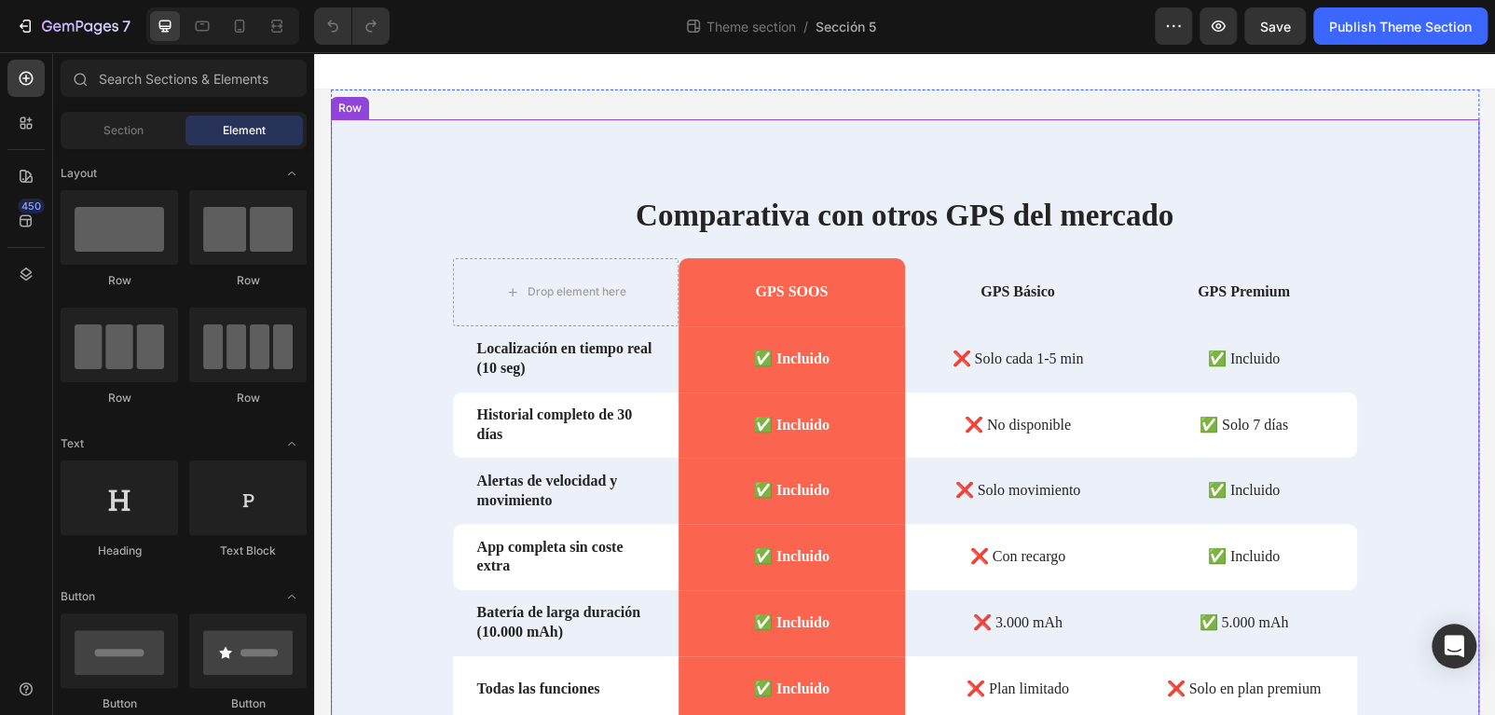
click at [474, 151] on div "Comparativa con otros GPS [PERSON_NAME] Heading Drop element here GPS SOOS Text…" at bounding box center [905, 505] width 1148 height 773
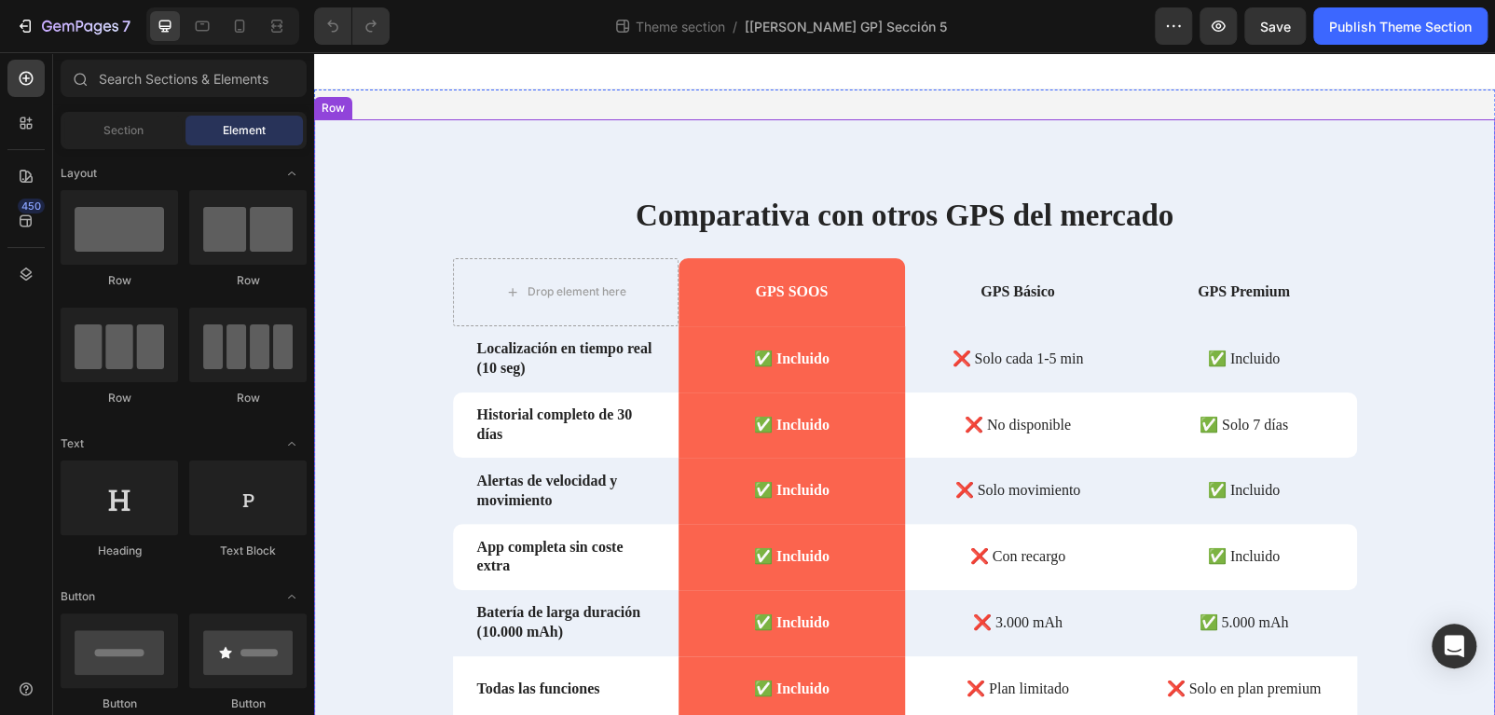
click at [363, 146] on div "Comparativa con otros GPS del mercado Heading Drop element here GPS SOOS Text B…" at bounding box center [904, 505] width 1181 height 773
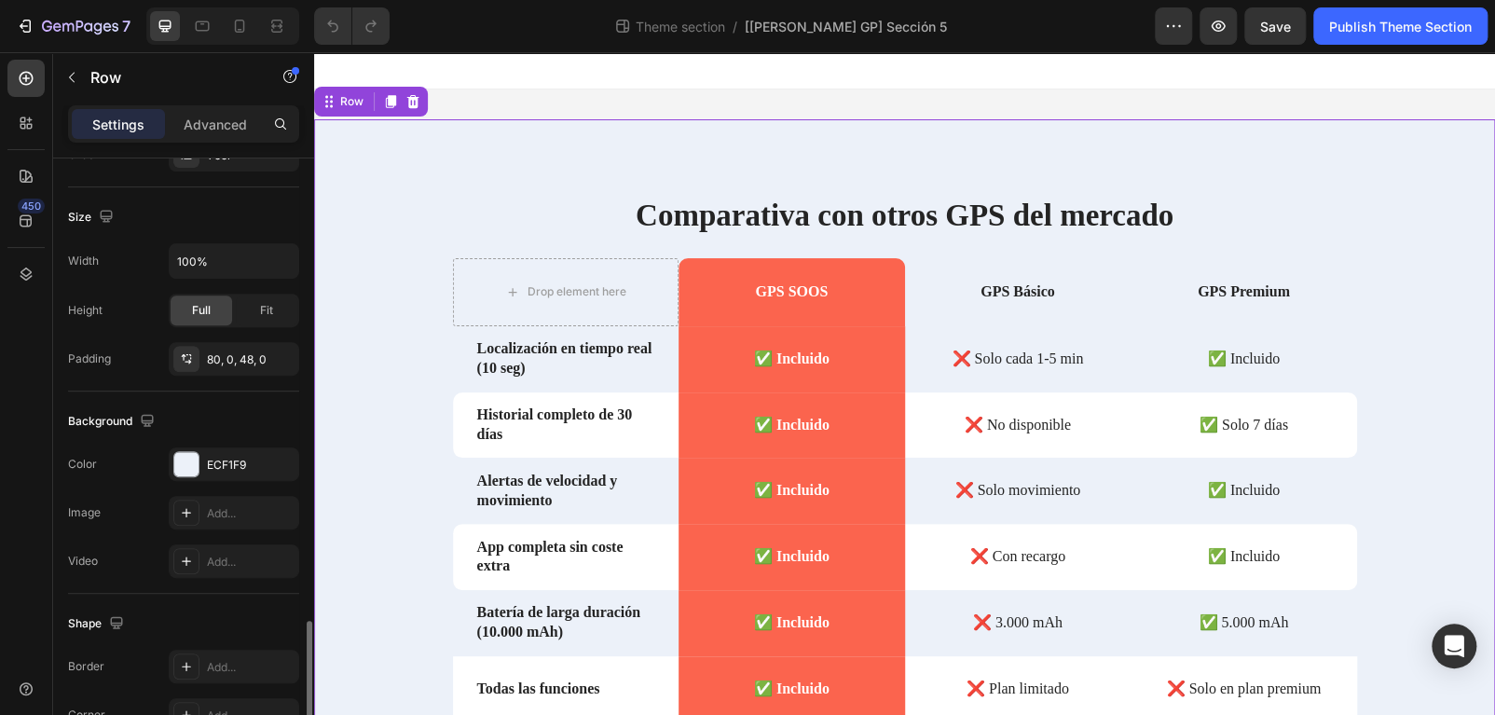
scroll to position [560, 0]
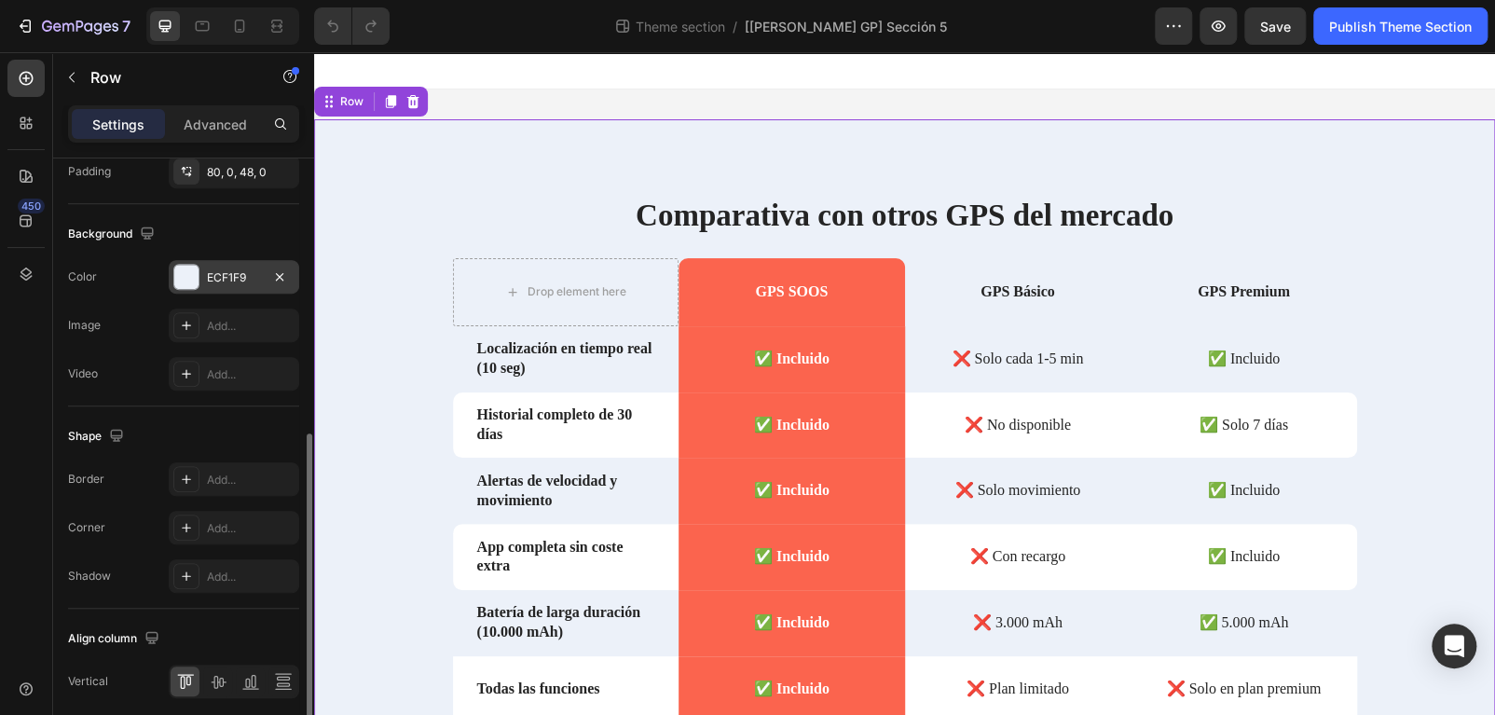
click at [208, 283] on div "ECF1F9" at bounding box center [234, 277] width 54 height 17
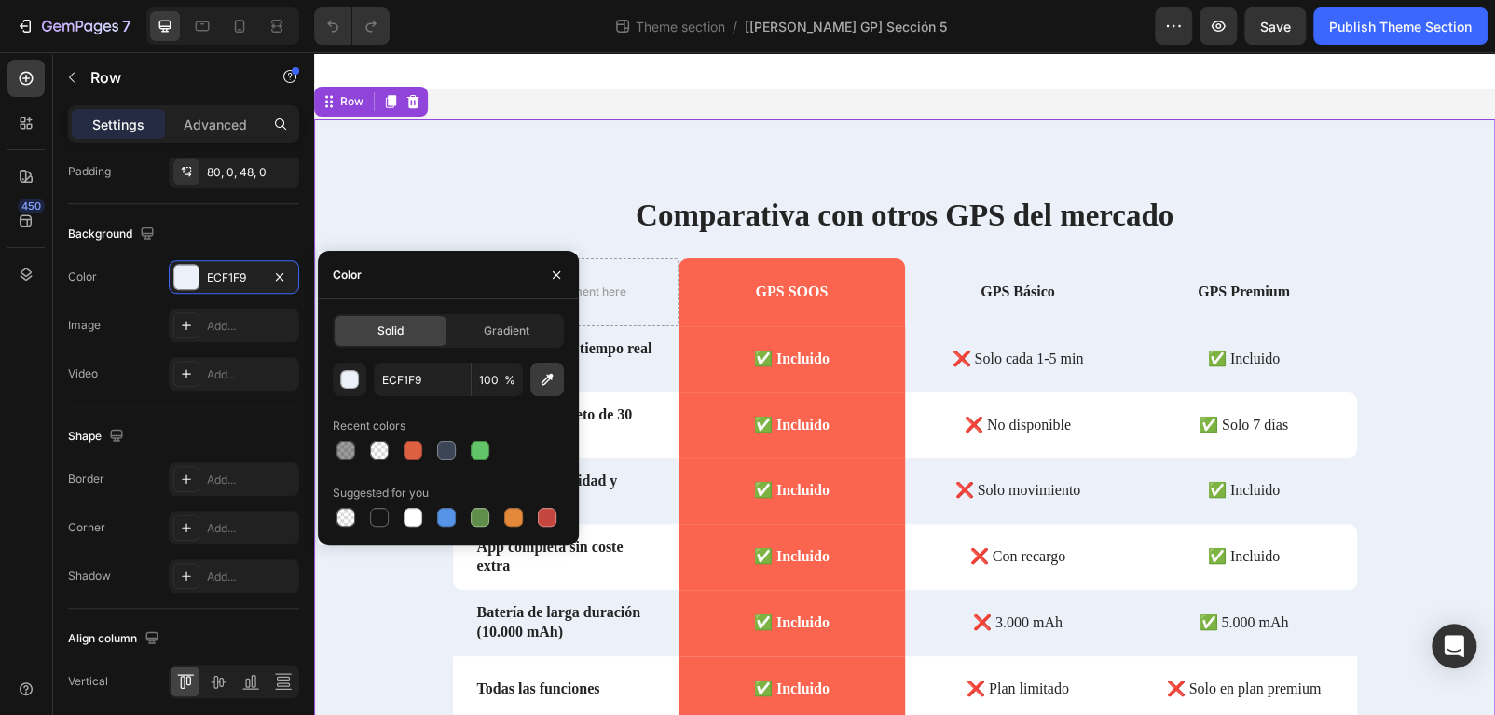
click at [553, 377] on icon "button" at bounding box center [547, 379] width 19 height 19
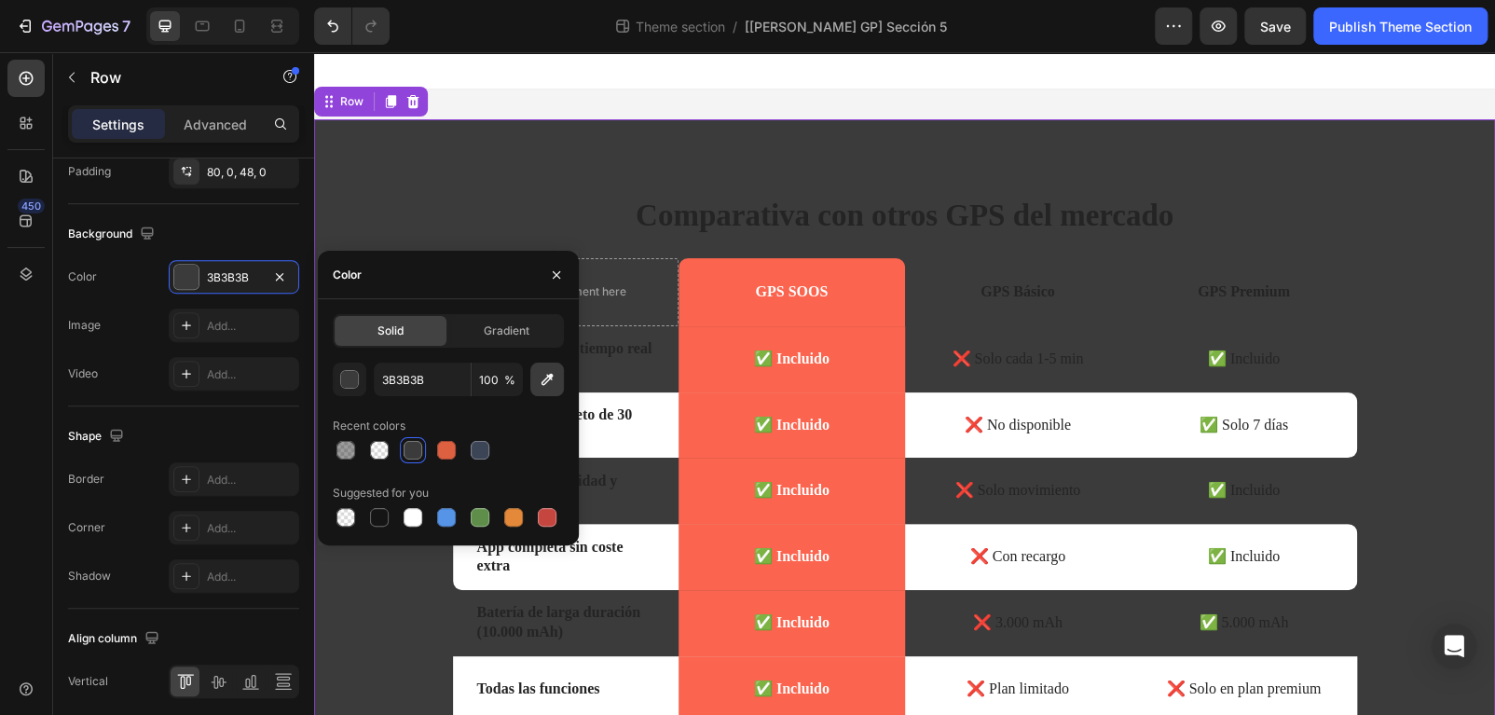
click at [550, 378] on icon "button" at bounding box center [547, 380] width 12 height 12
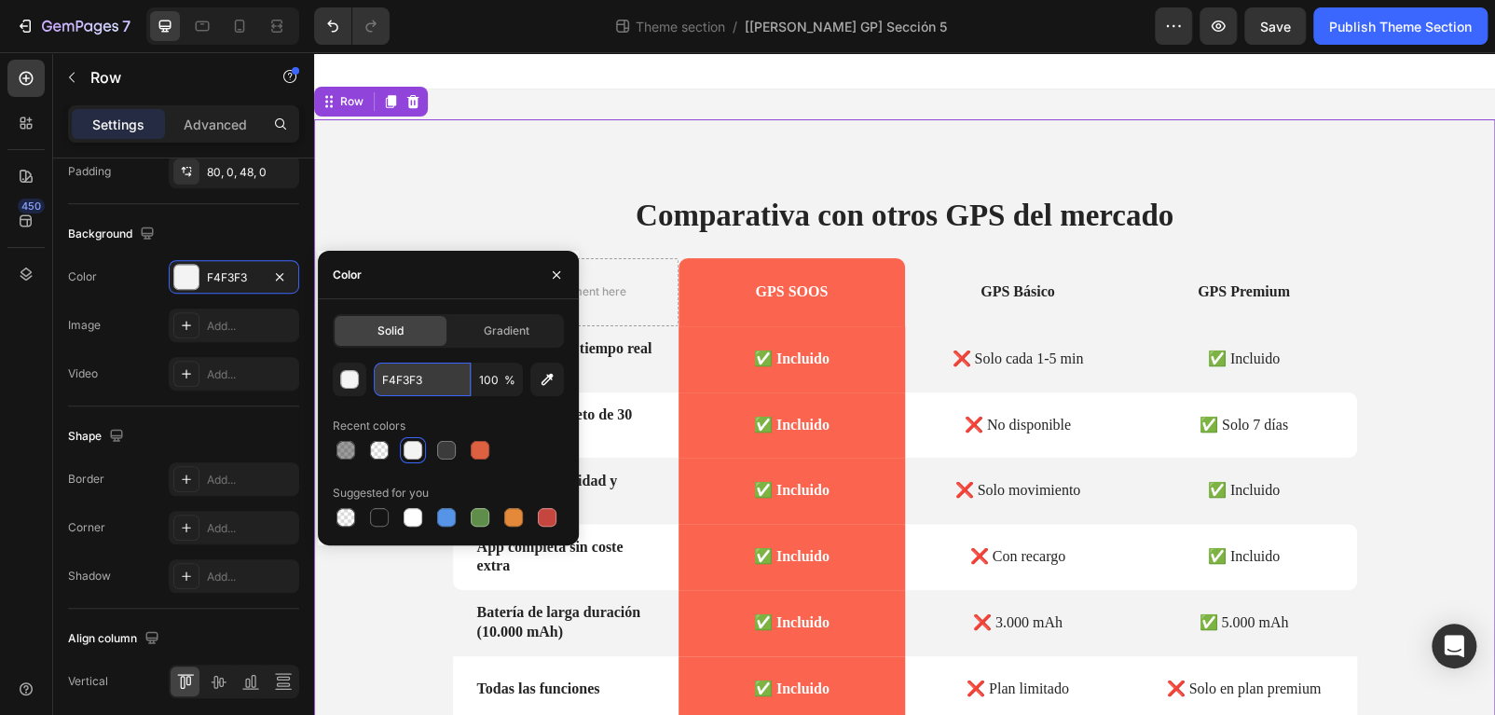
click at [411, 387] on input "F4F3F3" at bounding box center [422, 380] width 97 height 34
paste input "6F6F6"
type input "F6F6F6"
click at [510, 423] on div "Recent colors" at bounding box center [448, 426] width 231 height 30
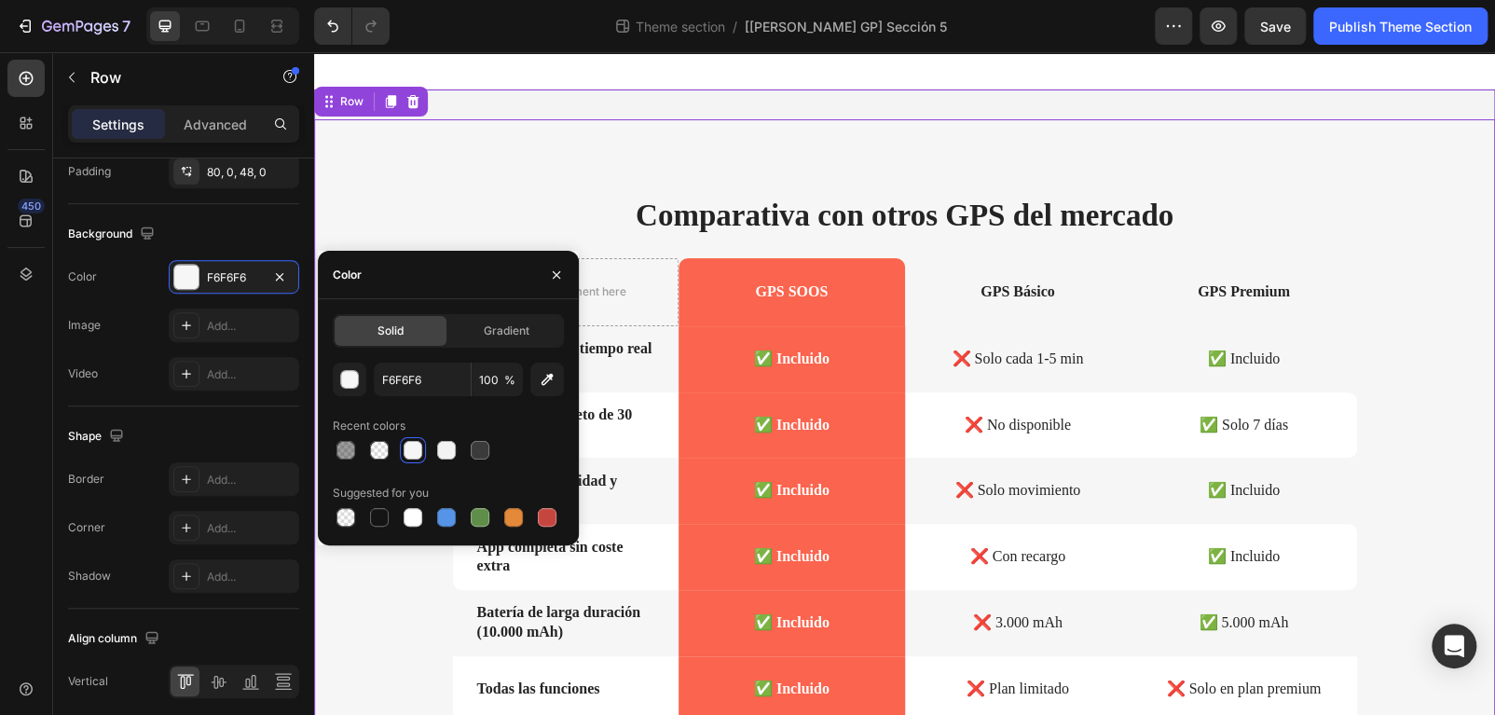
click at [1097, 111] on div "Comparativa con otros GPS del mercado Heading Drop element here GPS SOOS Text B…" at bounding box center [904, 505] width 1181 height 832
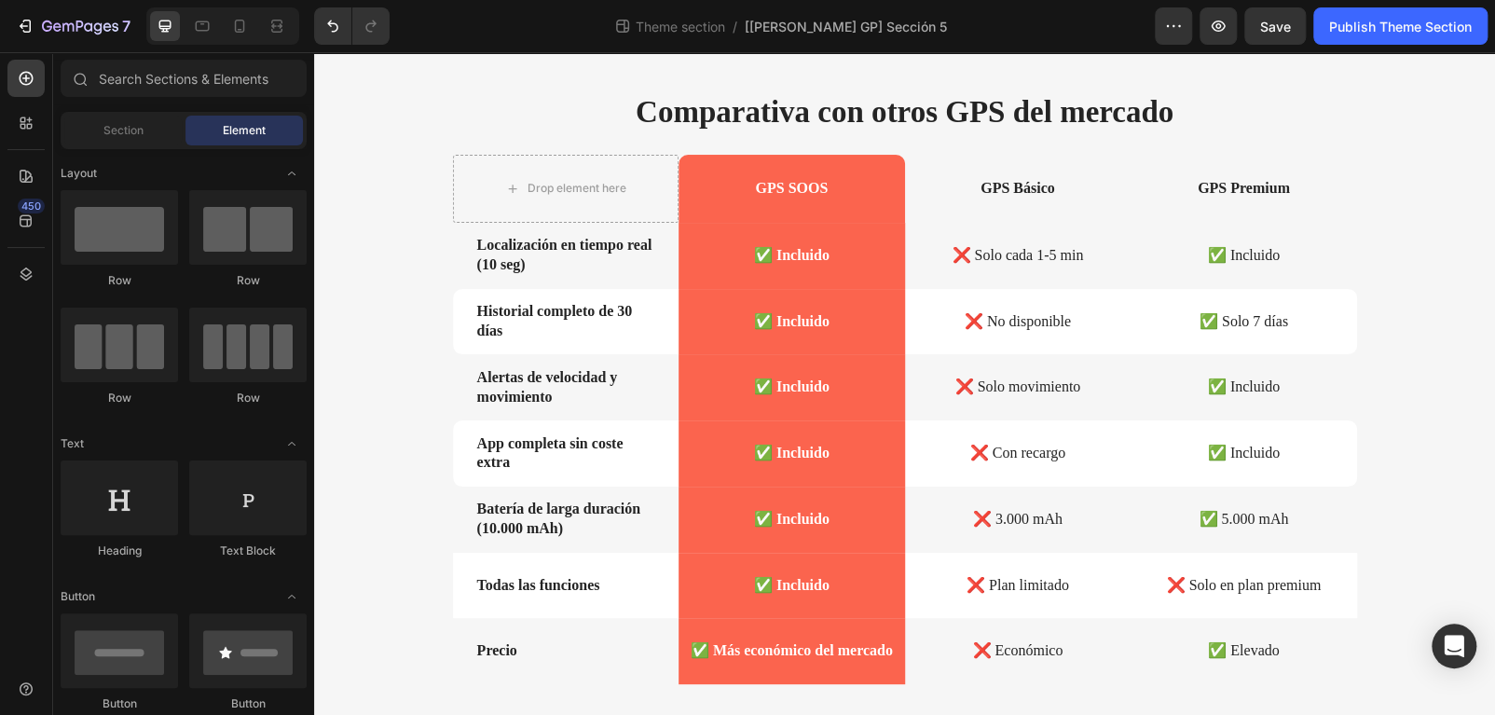
scroll to position [0, 0]
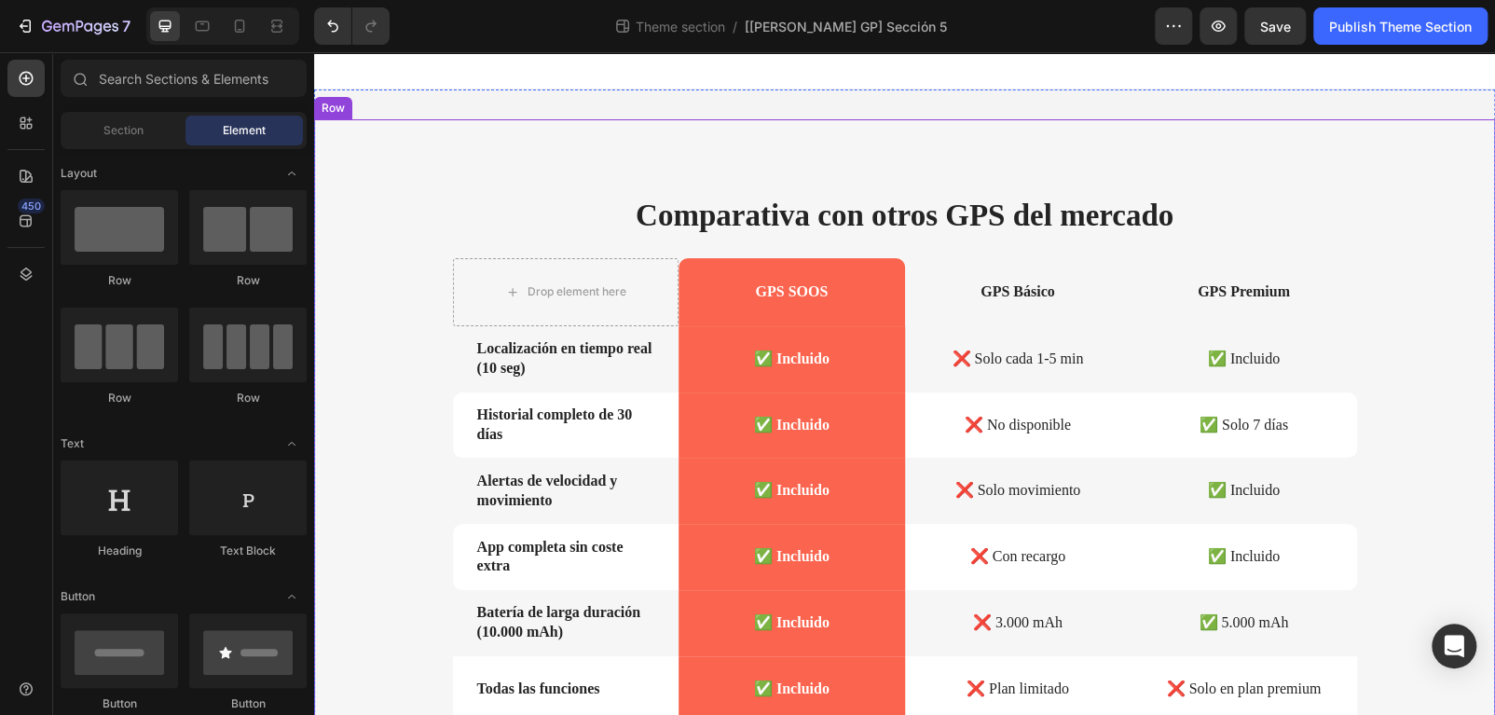
click at [368, 122] on div "Comparativa con otros GPS del mercado Heading Drop element here GPS SOOS Text B…" at bounding box center [904, 505] width 1181 height 773
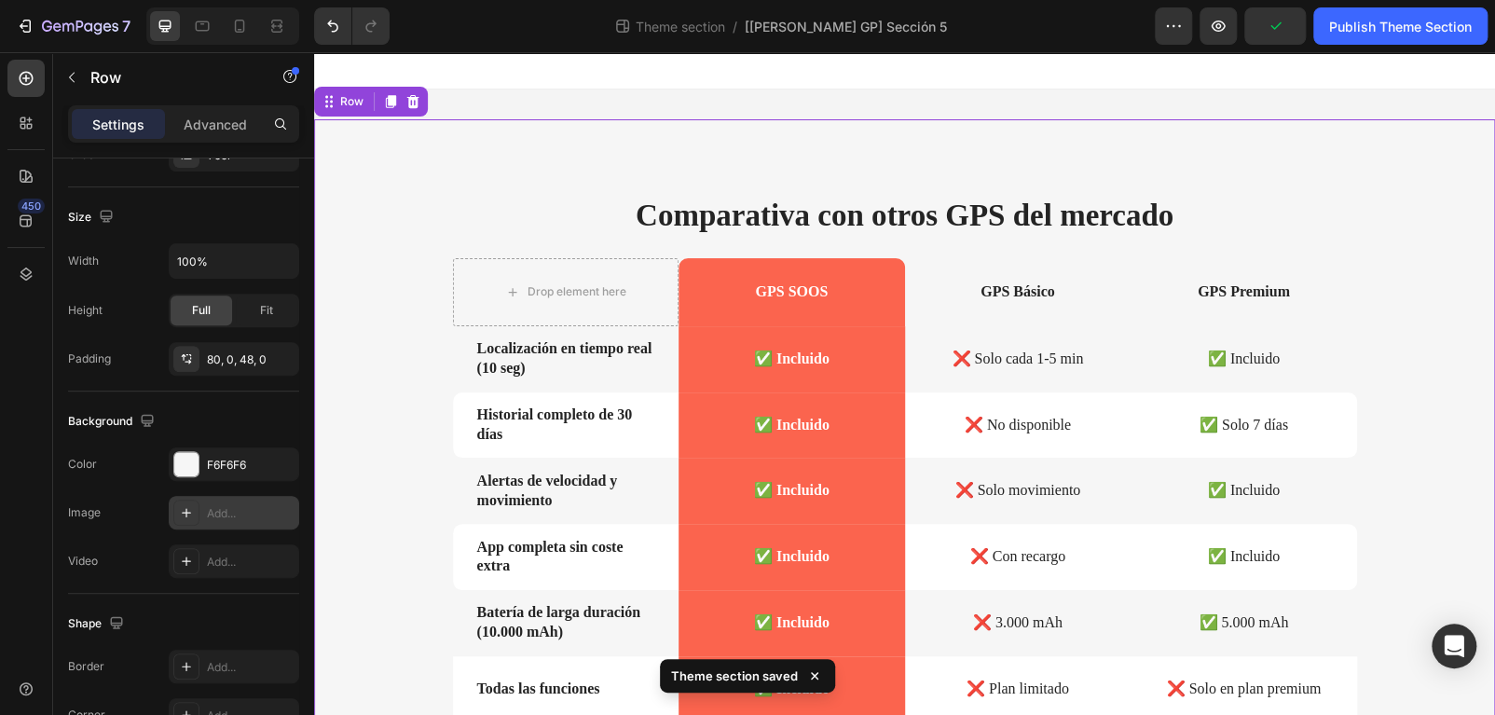
scroll to position [631, 0]
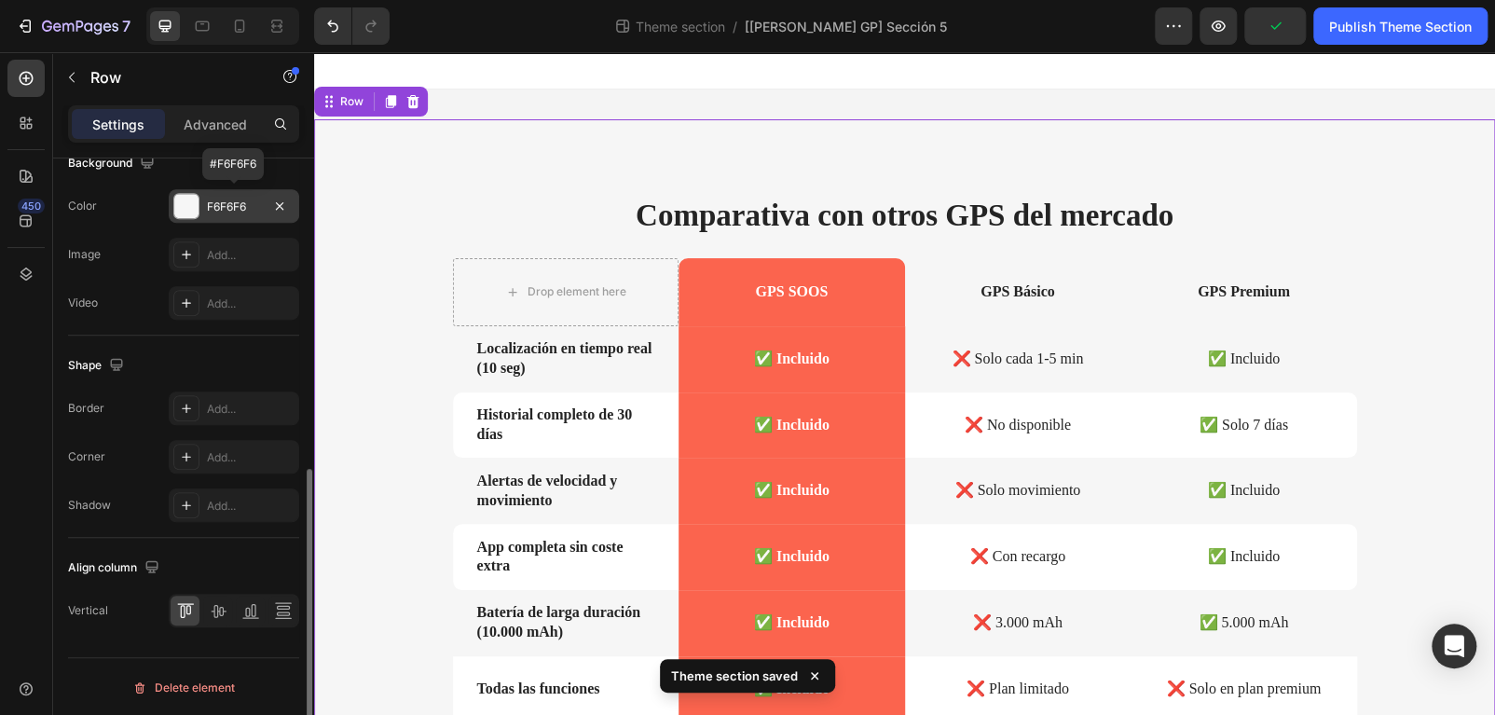
click at [240, 199] on div "F6F6F6" at bounding box center [234, 207] width 54 height 17
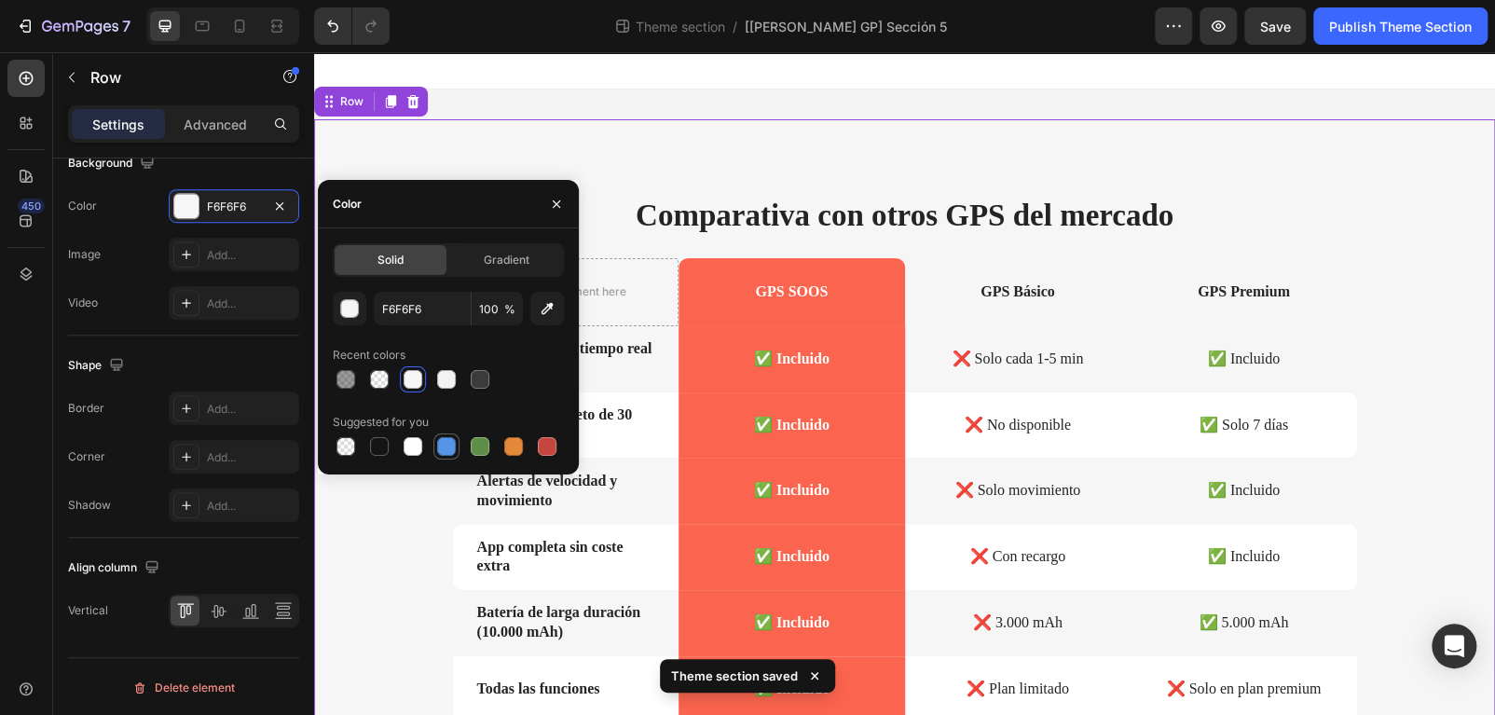
click at [447, 456] on div at bounding box center [446, 446] width 19 height 19
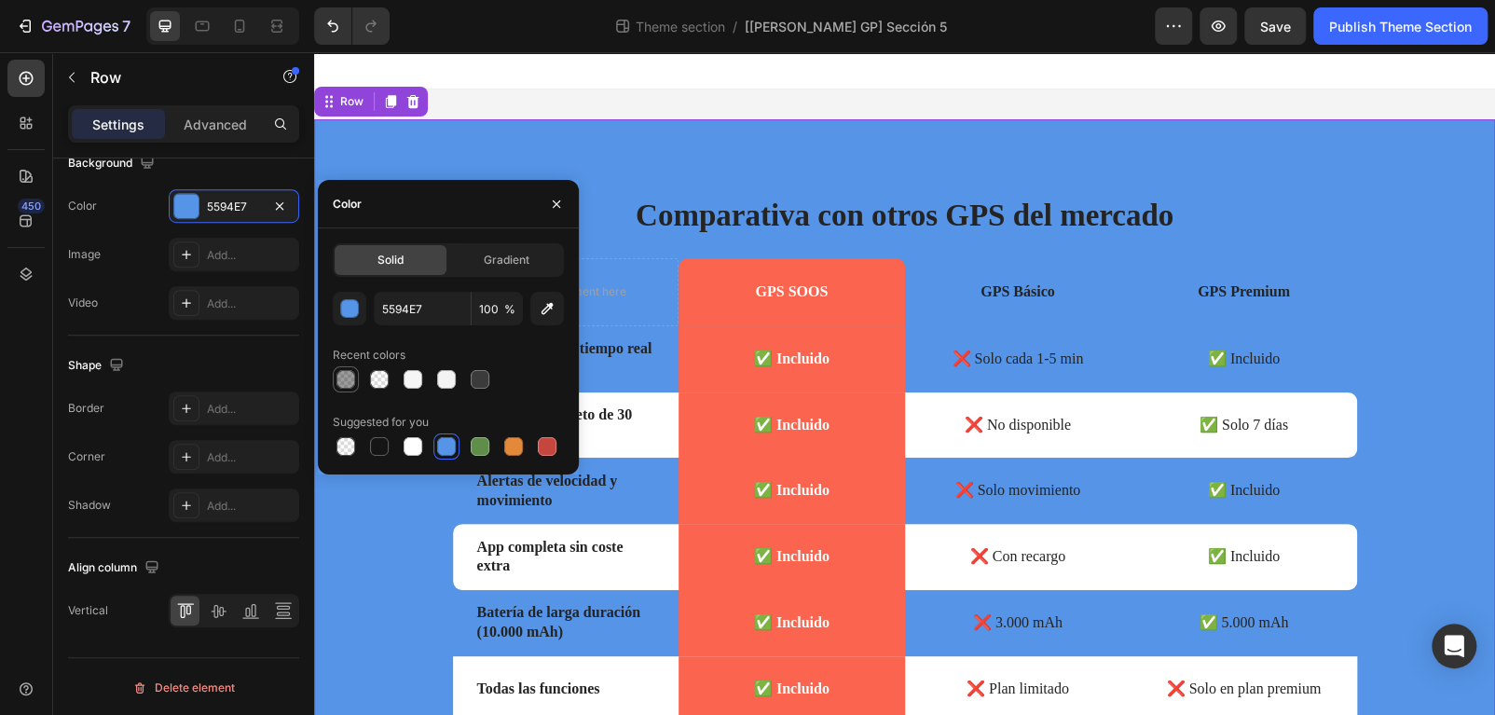
click at [344, 385] on div at bounding box center [345, 379] width 19 height 19
type input "151515"
type input "42"
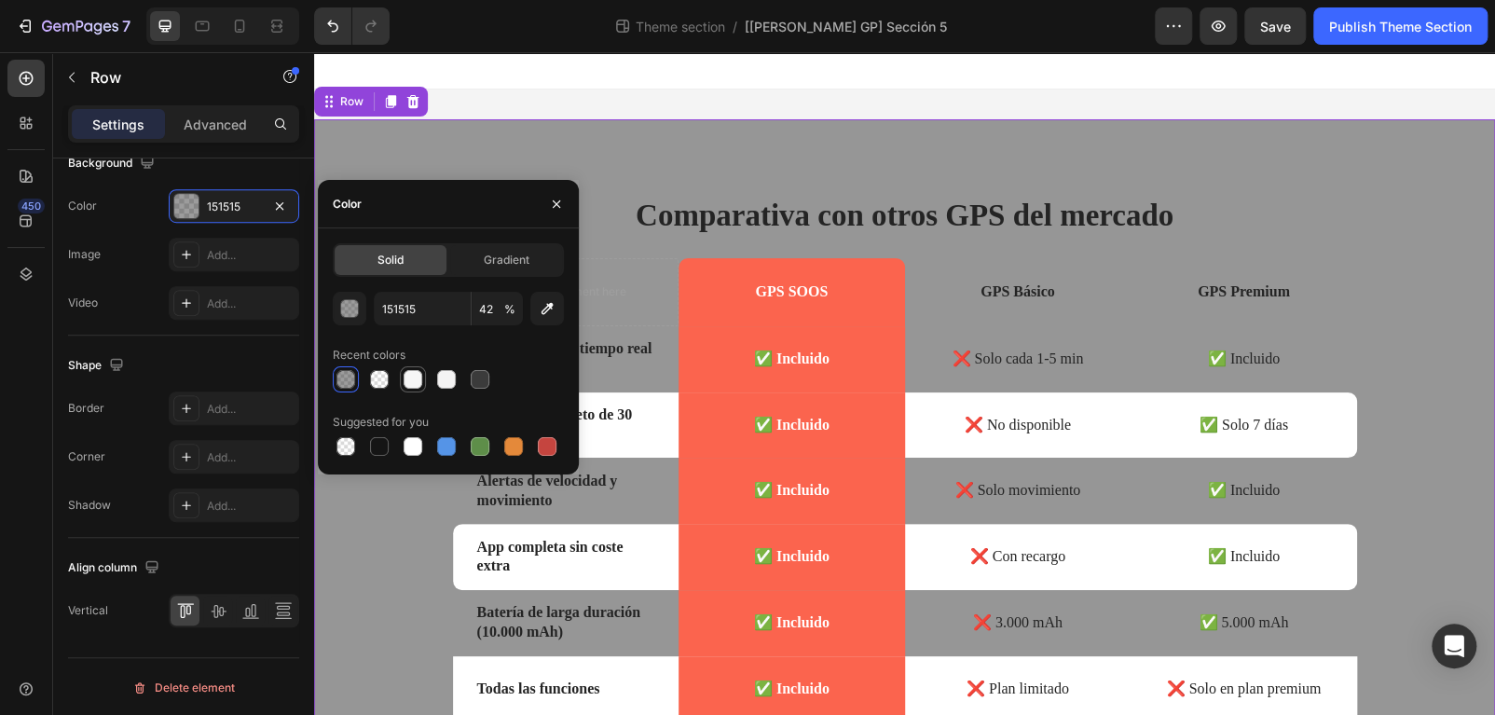
click at [410, 376] on div at bounding box center [413, 379] width 19 height 19
type input "F6F6F6"
type input "100"
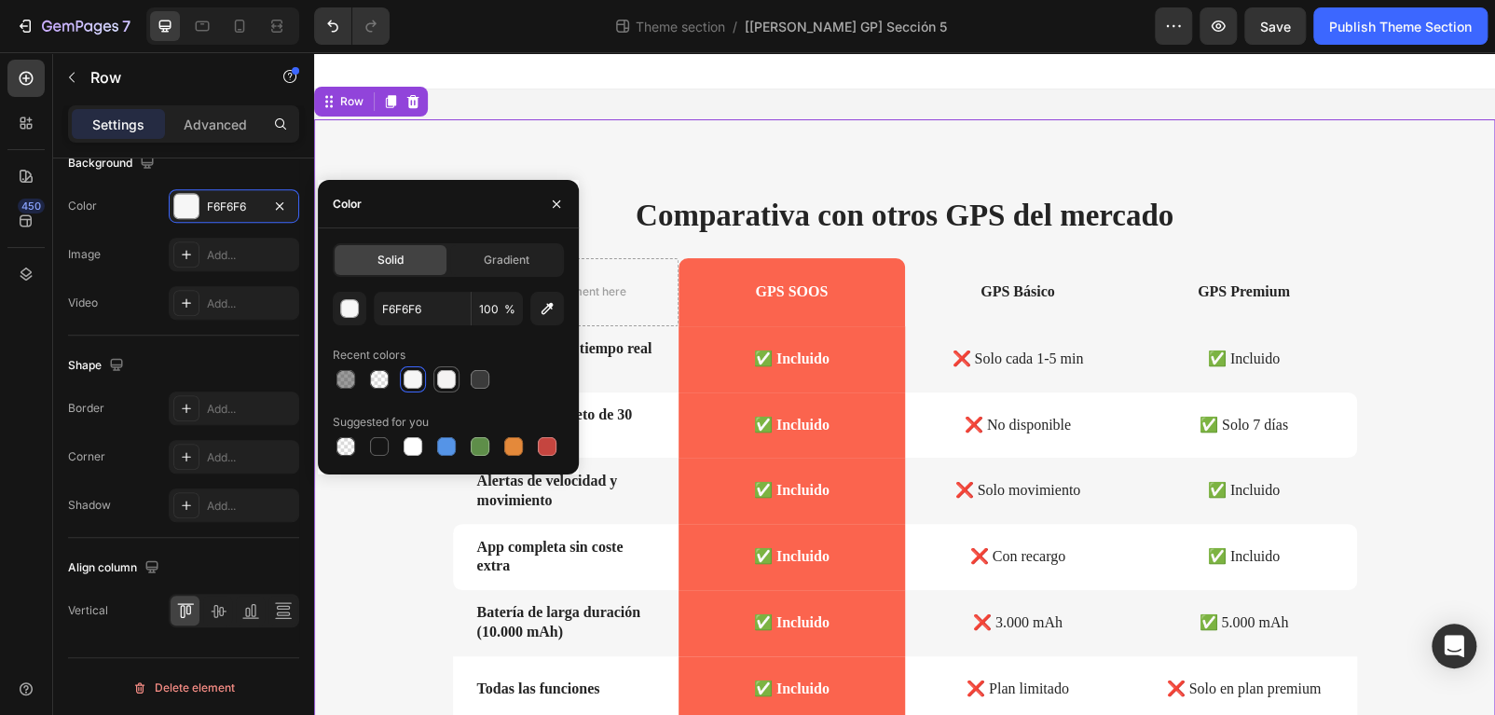
click at [443, 376] on div at bounding box center [446, 379] width 19 height 19
click at [447, 378] on div at bounding box center [446, 379] width 19 height 19
click at [402, 296] on input "F4F3F3" at bounding box center [422, 309] width 97 height 34
paste input "6F6F6"
type input "F6F6F6"
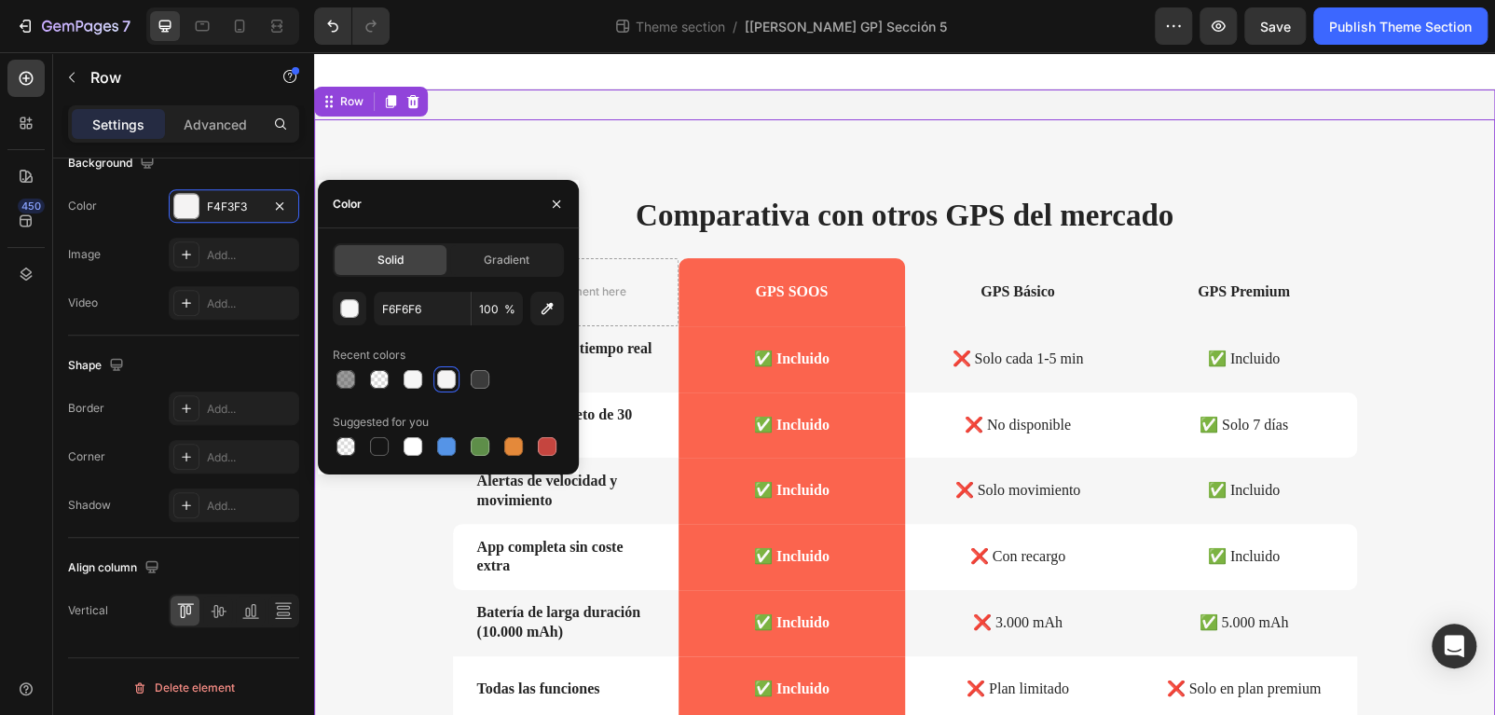
click at [990, 101] on div "Comparativa con otros GPS del mercado Heading Drop element here GPS SOOS Text B…" at bounding box center [904, 505] width 1181 height 832
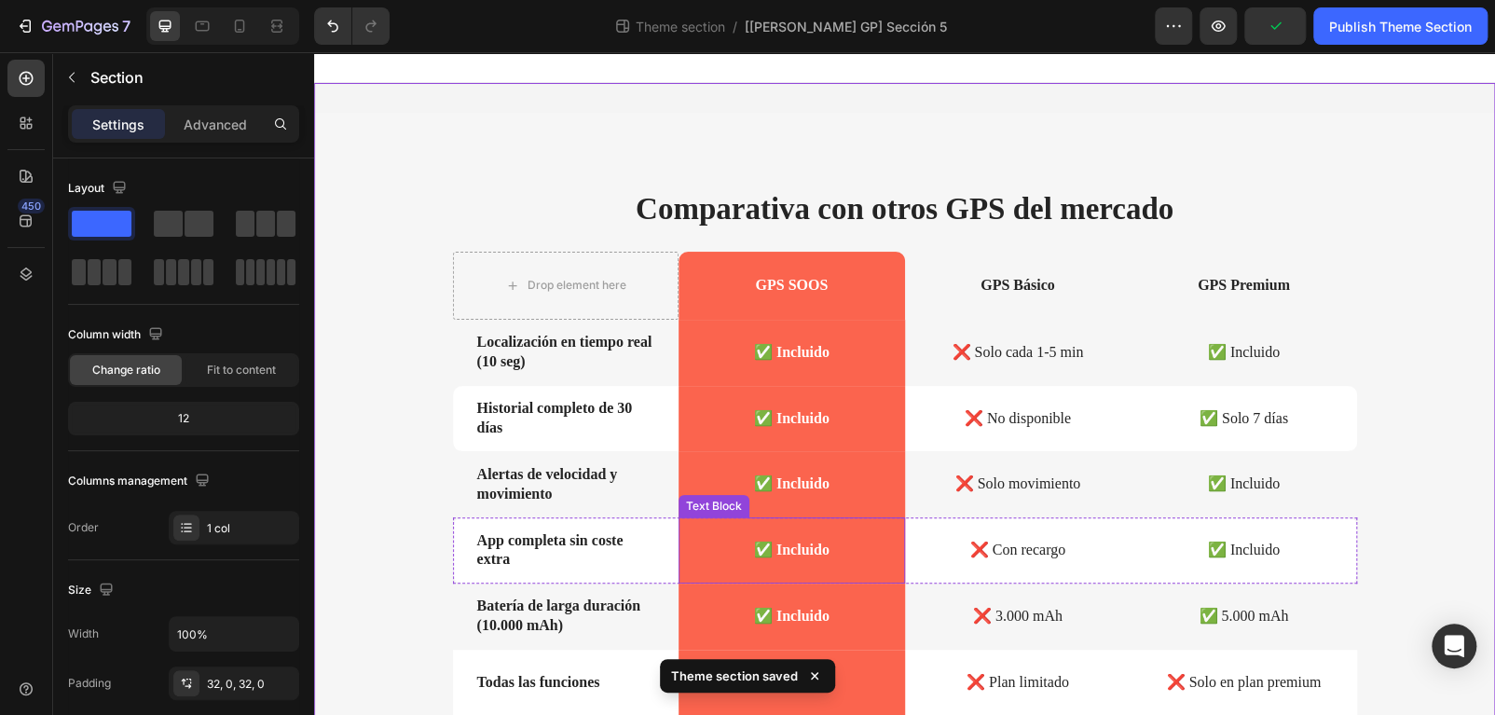
scroll to position [0, 0]
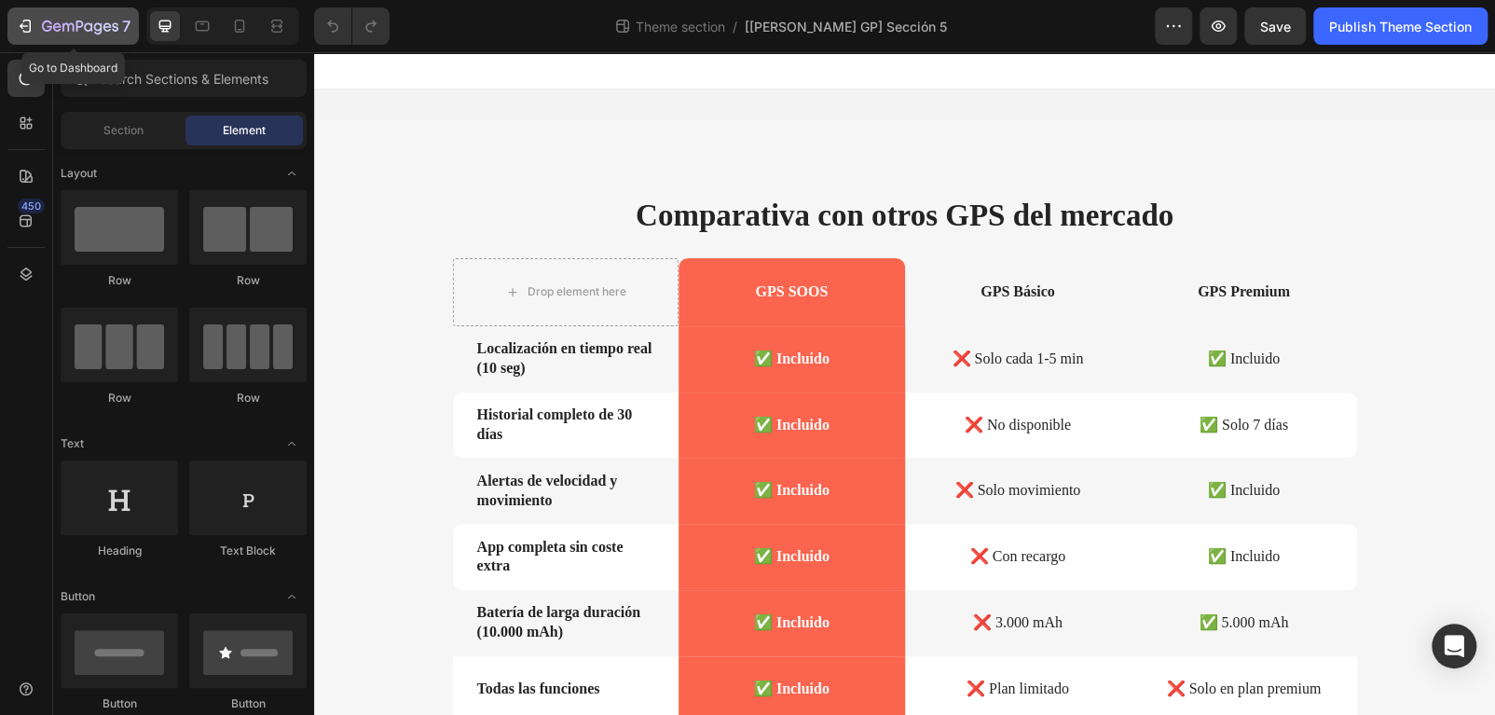
click at [63, 25] on icon "button" at bounding box center [67, 27] width 11 height 8
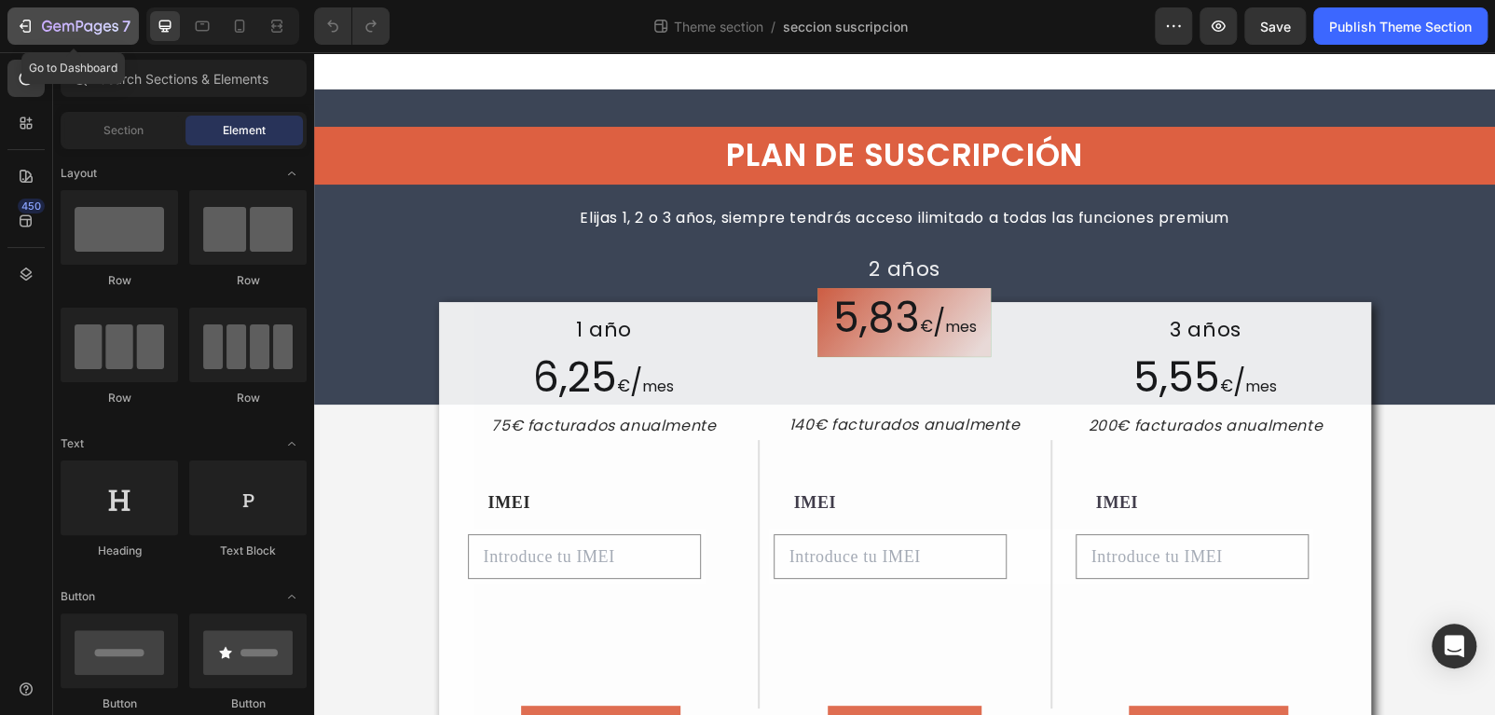
click at [51, 35] on div "7" at bounding box center [86, 26] width 89 height 22
